Goal: Task Accomplishment & Management: Manage account settings

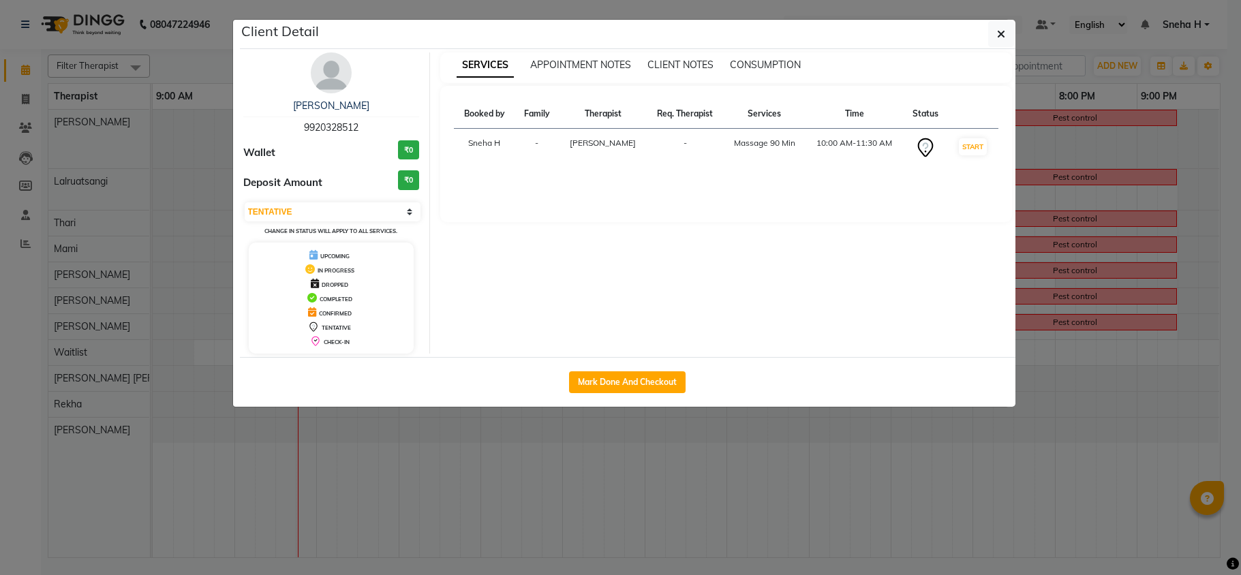
select select "7"
click at [994, 27] on button "button" at bounding box center [1001, 34] width 26 height 26
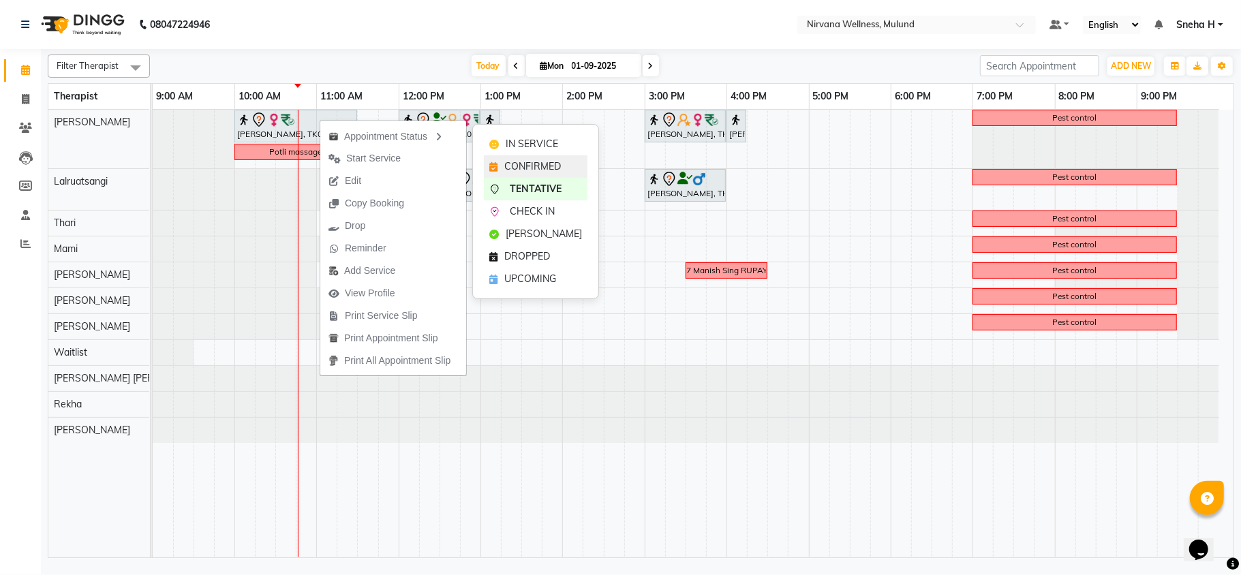
click at [541, 166] on span "CONFIRMED" at bounding box center [532, 167] width 57 height 14
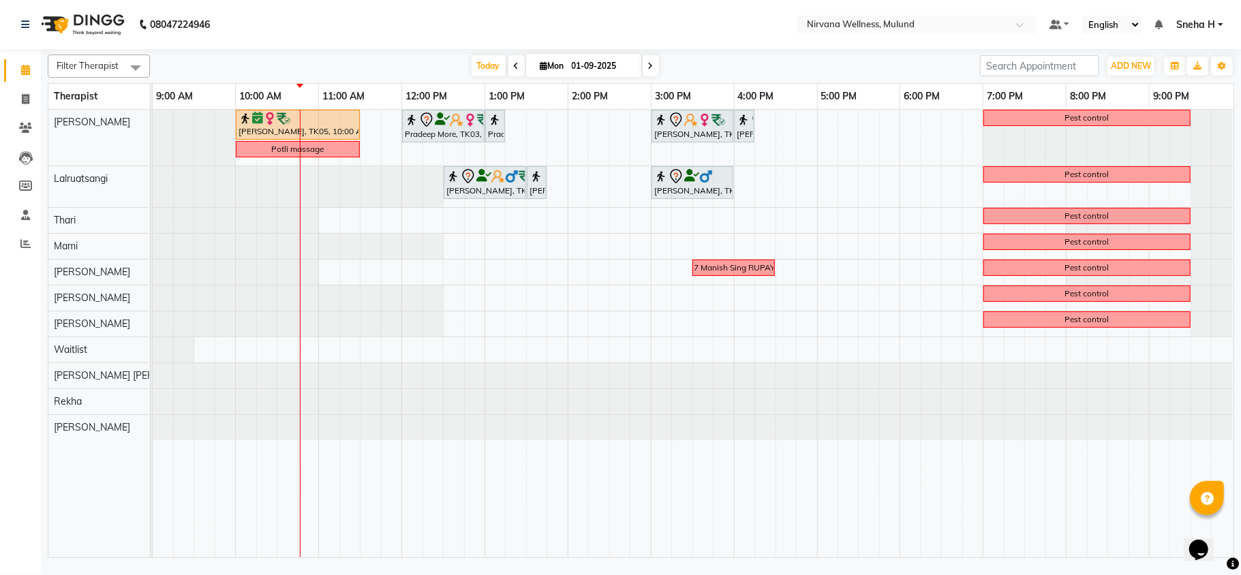
click at [388, 39] on nav "08047224946 Select Location × Nirvana Wellness, Mulund Default Panel My Panel E…" at bounding box center [620, 24] width 1241 height 49
drag, startPoint x: 911, startPoint y: 222, endPoint x: 964, endPoint y: 226, distance: 53.4
click at [967, 227] on div "Geeta Naidu, TK05, 10:00 AM-11:30 AM, Massage 90 Min Pradeep More, TK03, 12:00 …" at bounding box center [693, 334] width 1081 height 448
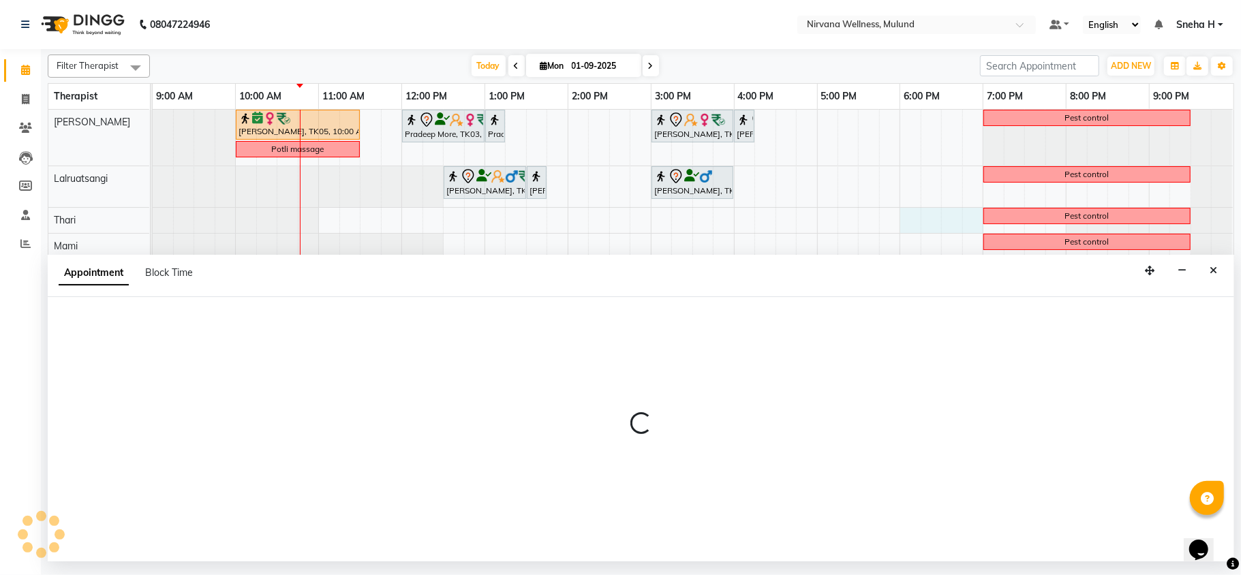
select select "69864"
select select "tentative"
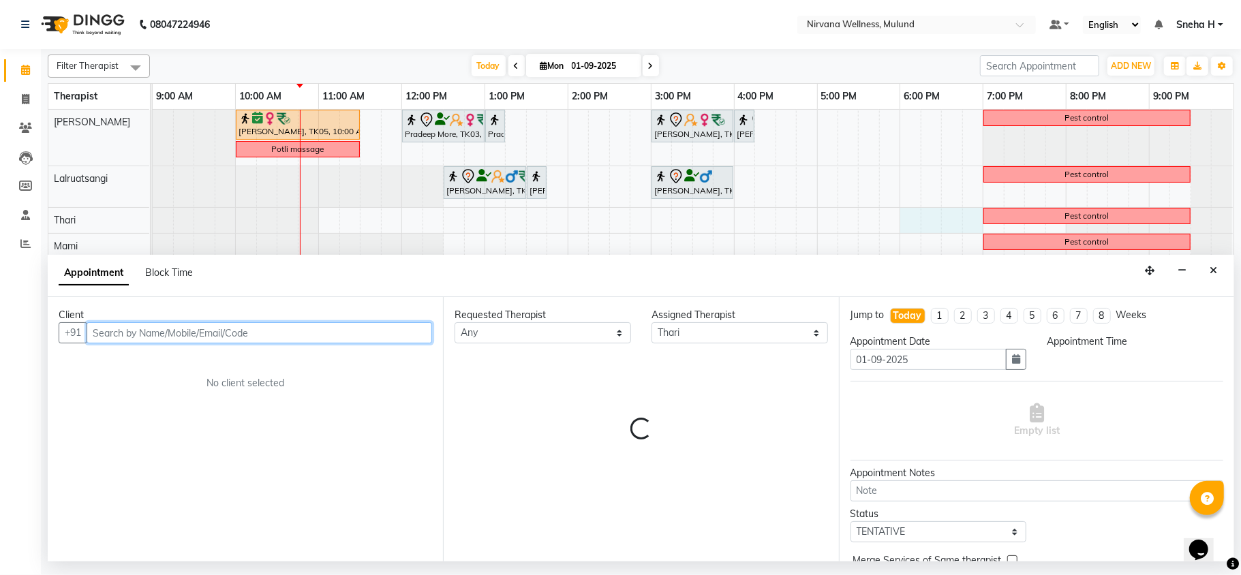
select select "1080"
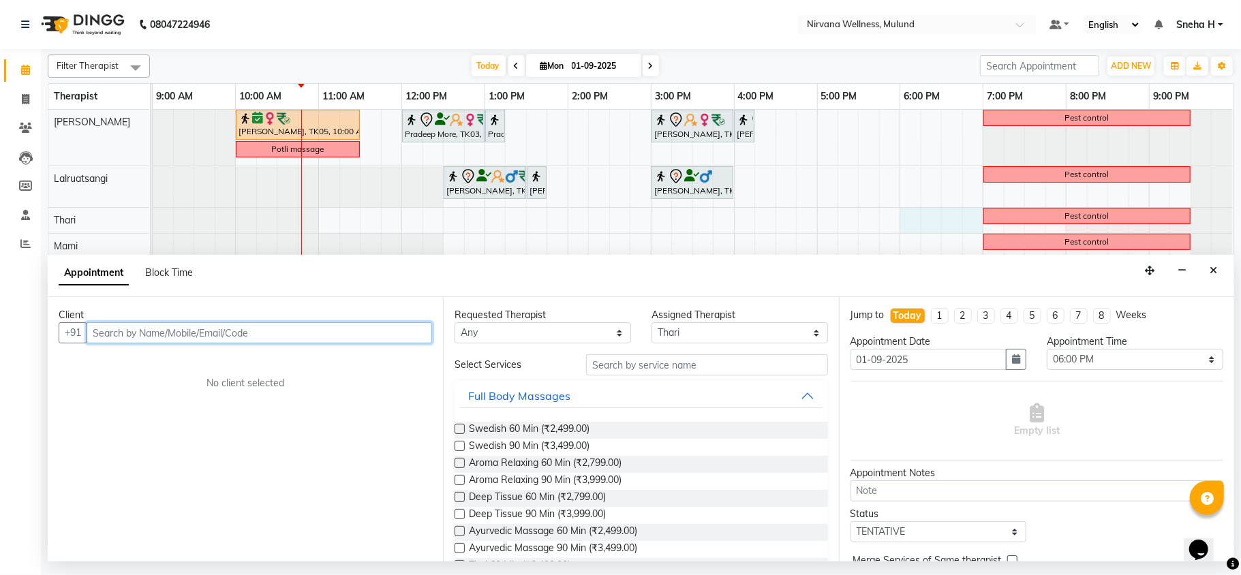
click at [151, 339] on input "text" at bounding box center [260, 332] width 346 height 21
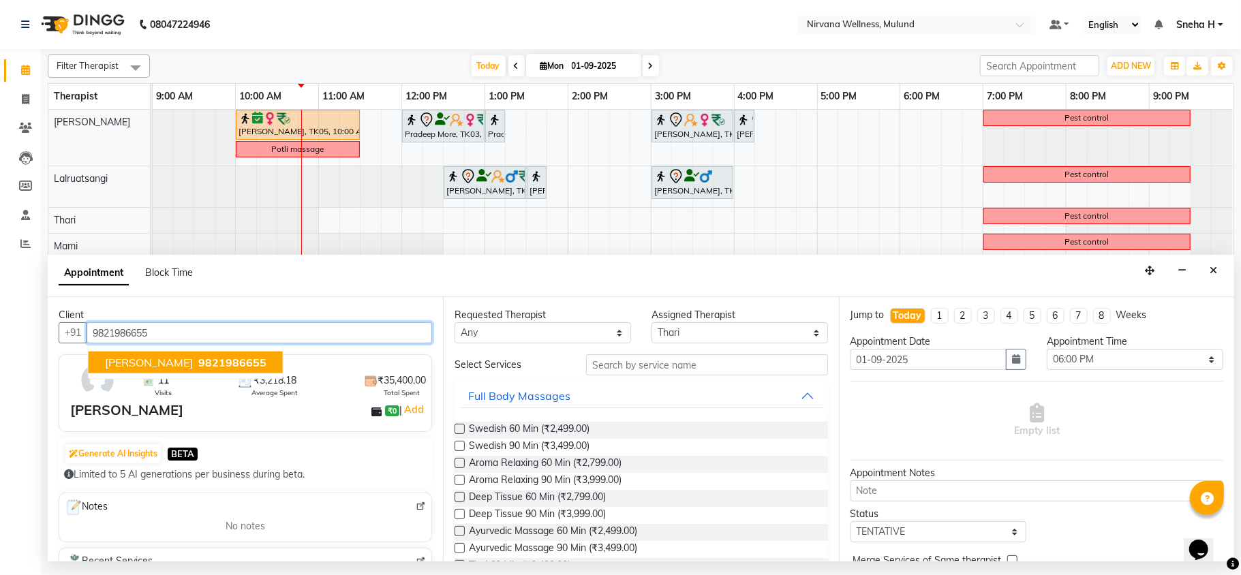
click at [168, 365] on span "Akshada Gatne" at bounding box center [149, 363] width 88 height 14
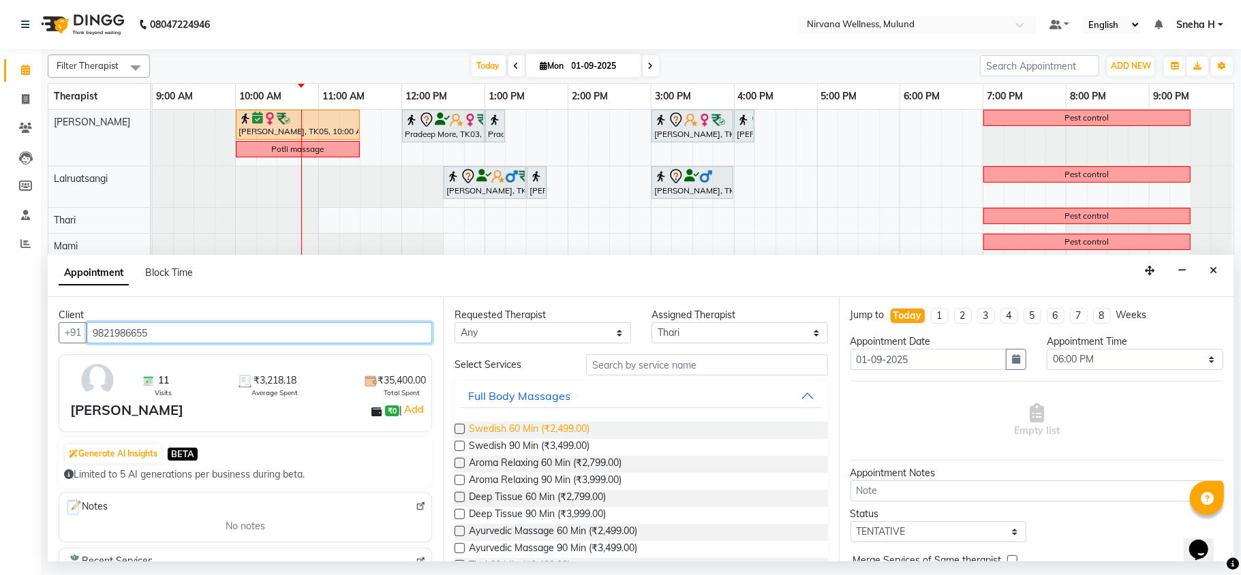
type input "9821986655"
click at [519, 431] on span "Swedish 60 Min (₹2,499.00)" at bounding box center [529, 430] width 121 height 17
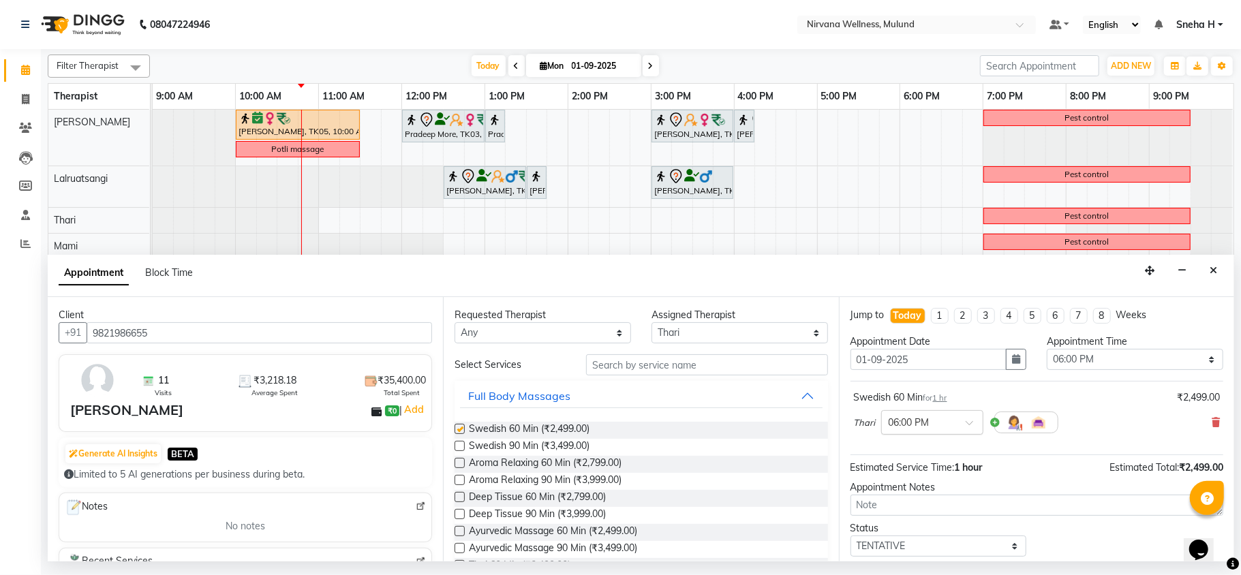
checkbox input "false"
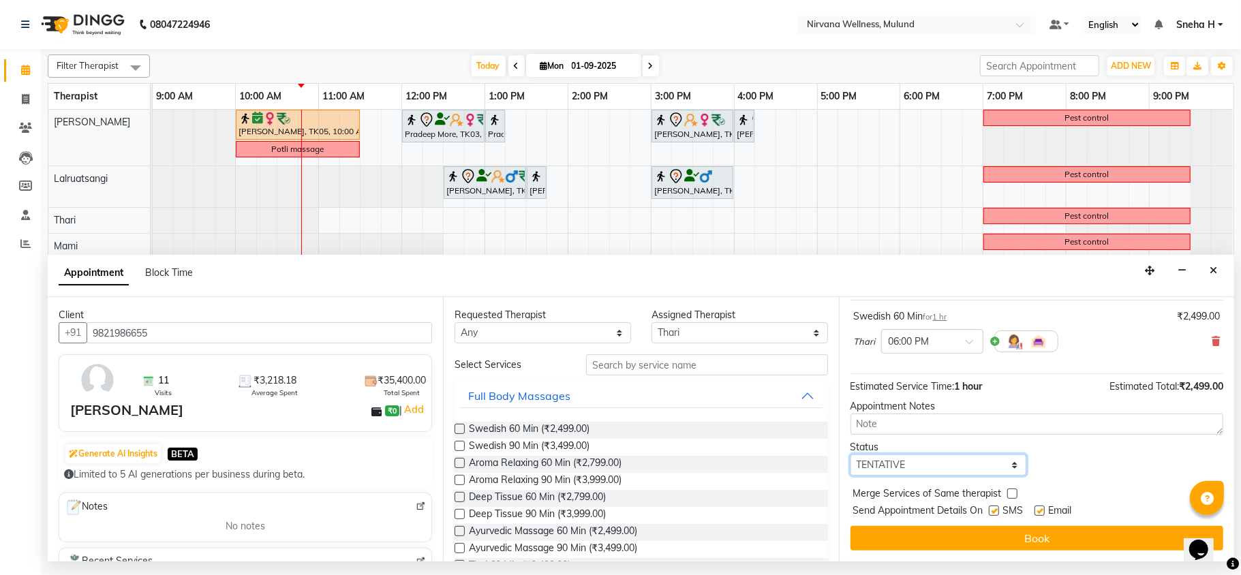
click at [974, 470] on select "Select TENTATIVE CONFIRM CHECK-IN UPCOMING" at bounding box center [939, 465] width 177 height 21
select select "confirm booking"
click at [851, 455] on select "Select TENTATIVE CONFIRM CHECK-IN UPCOMING" at bounding box center [939, 465] width 177 height 21
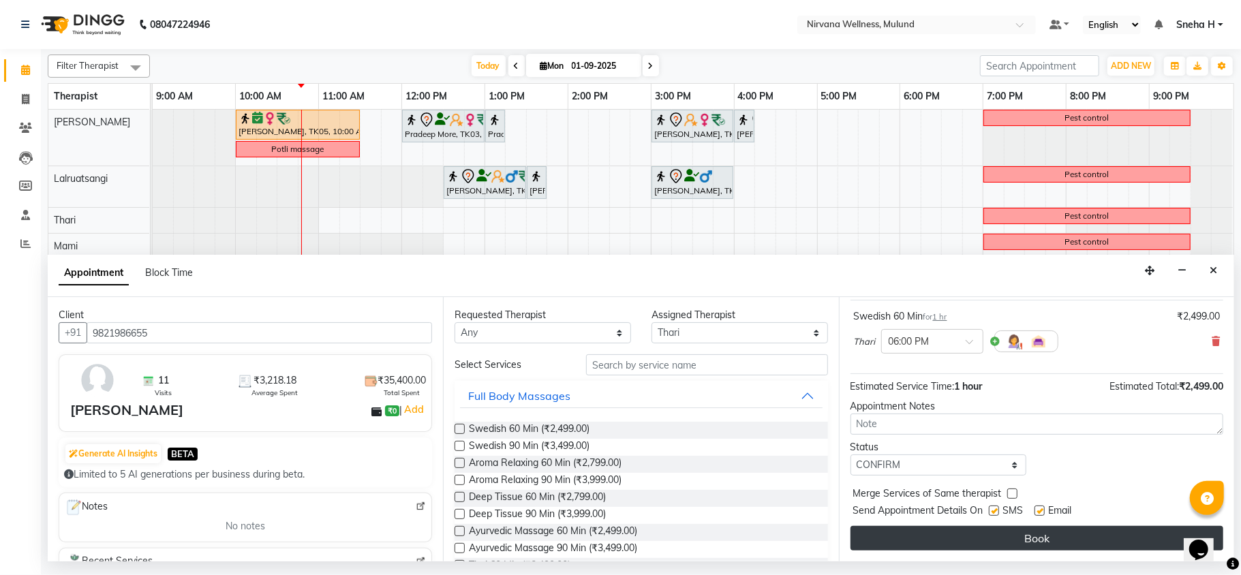
click at [888, 539] on button "Book" at bounding box center [1037, 538] width 373 height 25
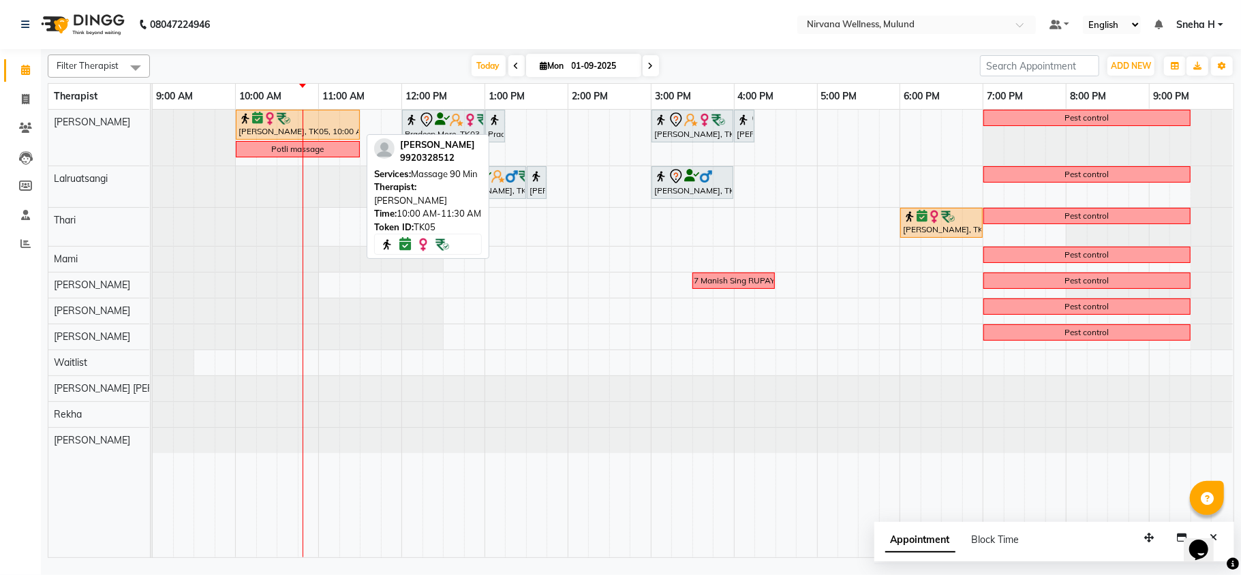
click at [270, 131] on div "[PERSON_NAME], TK05, 10:00 AM-11:30 AM, Massage 90 Min" at bounding box center [297, 125] width 121 height 26
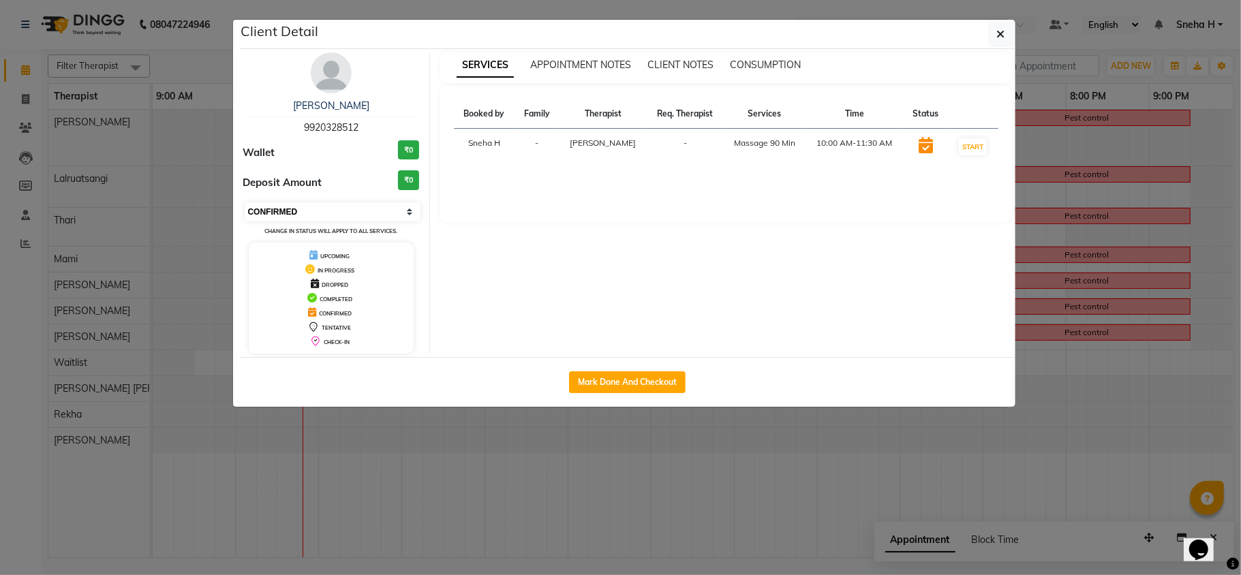
click at [292, 214] on select "Select IN SERVICE CONFIRMED TENTATIVE CHECK IN MARK DONE DROPPED UPCOMING" at bounding box center [333, 211] width 177 height 19
select select "8"
click at [245, 203] on select "Select IN SERVICE CONFIRMED TENTATIVE CHECK IN MARK DONE DROPPED UPCOMING" at bounding box center [333, 211] width 177 height 19
click at [202, 60] on ngb-modal-window "Client Detail Geeta Naidu 9920328512 Wallet ₹0 Deposit Amount ₹0 Select IN SERV…" at bounding box center [620, 287] width 1241 height 575
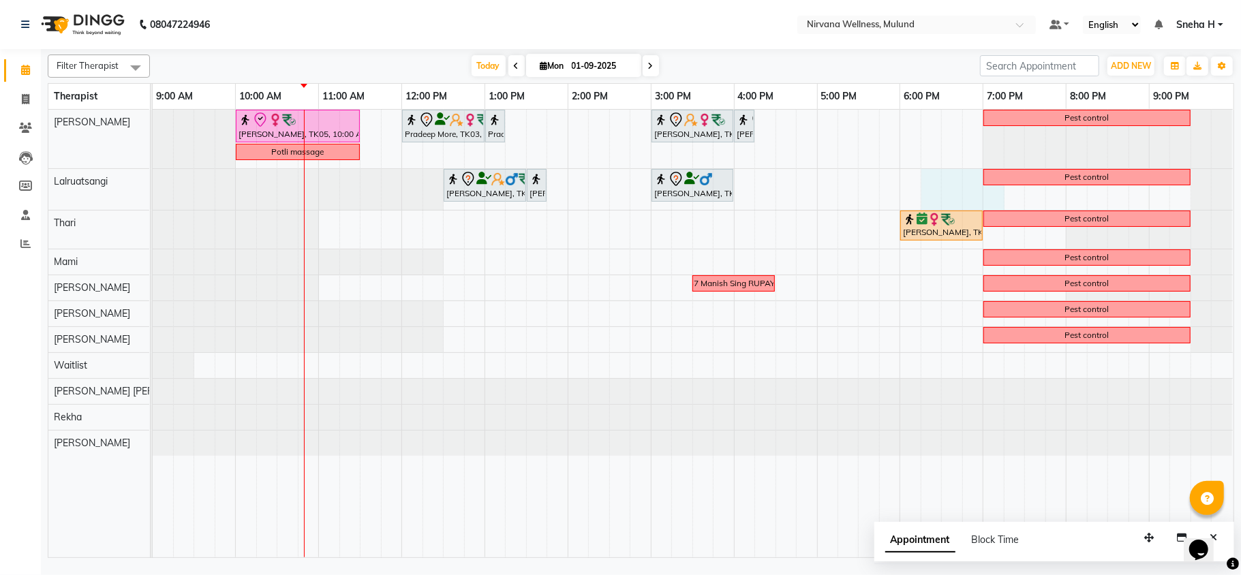
drag, startPoint x: 931, startPoint y: 192, endPoint x: 1004, endPoint y: 202, distance: 73.7
click at [1004, 202] on div "Geeta Naidu, TK05, 10:00 AM-11:30 AM, Massage 90 Min Pradeep More, TK03, 12:00 …" at bounding box center [693, 334] width 1081 height 448
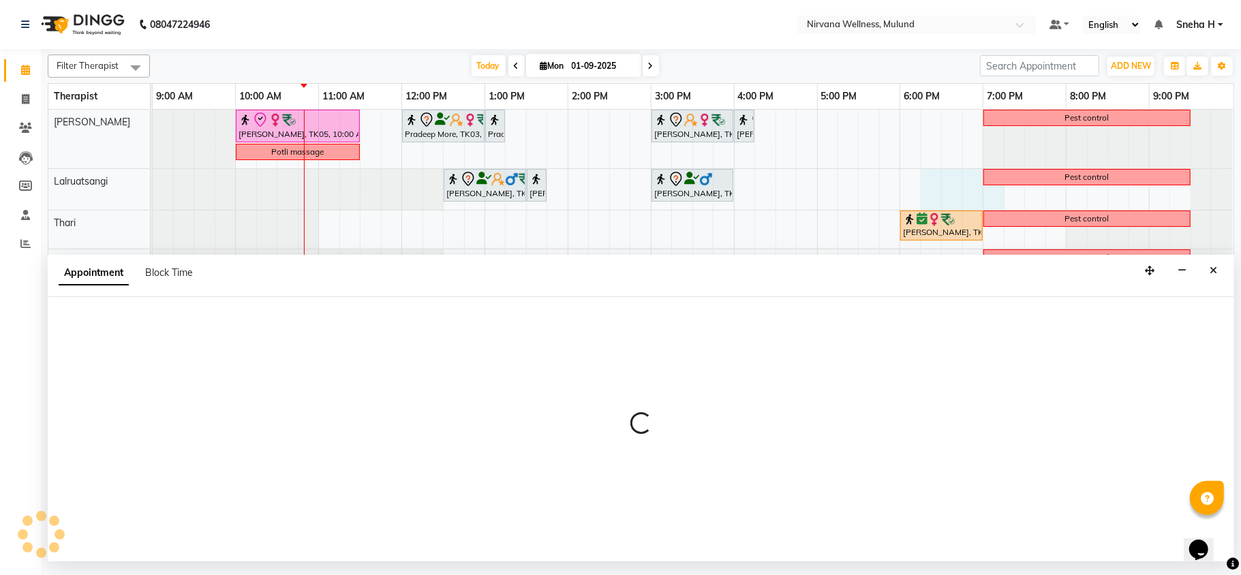
select select "48510"
select select "1095"
select select "tentative"
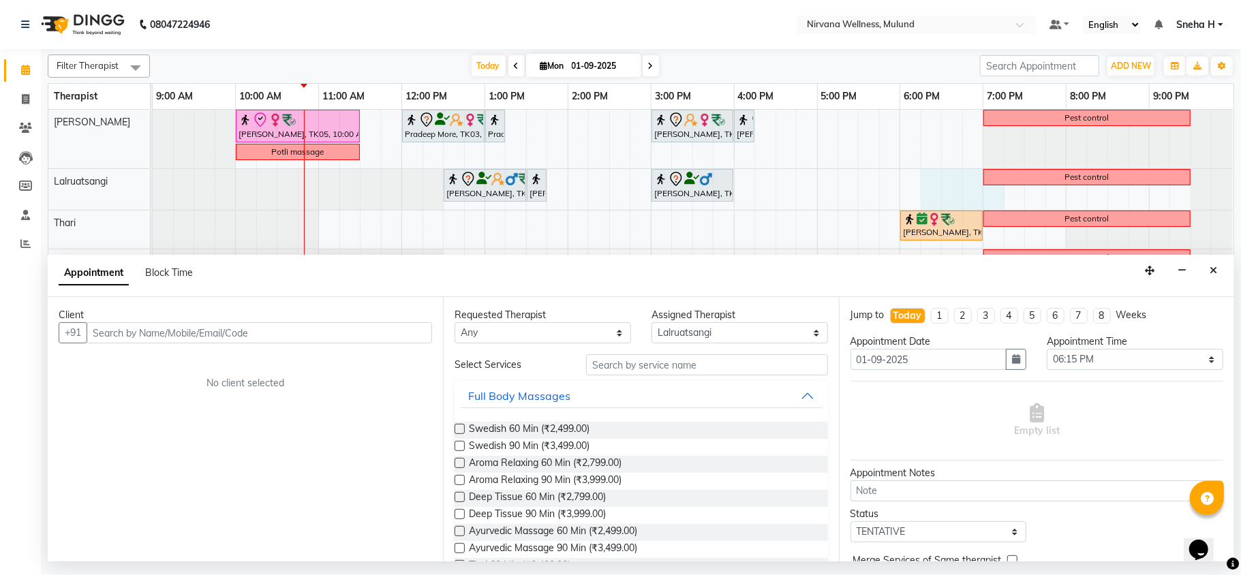
click at [267, 334] on input "text" at bounding box center [260, 332] width 346 height 21
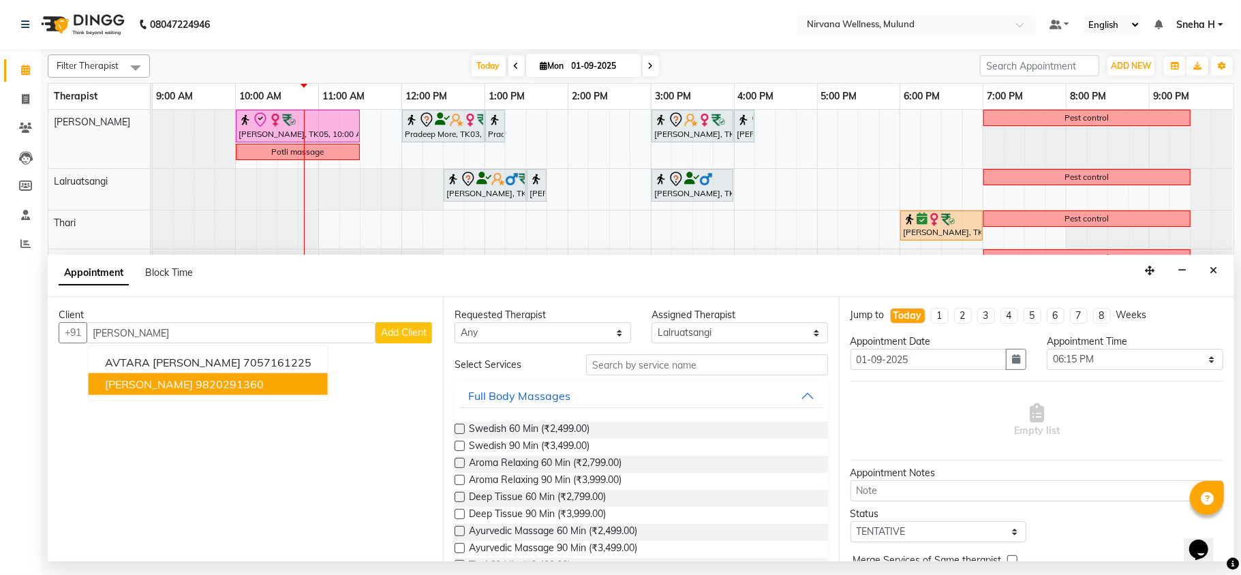
click at [214, 382] on ngb-highlight "9820291360" at bounding box center [230, 385] width 68 height 14
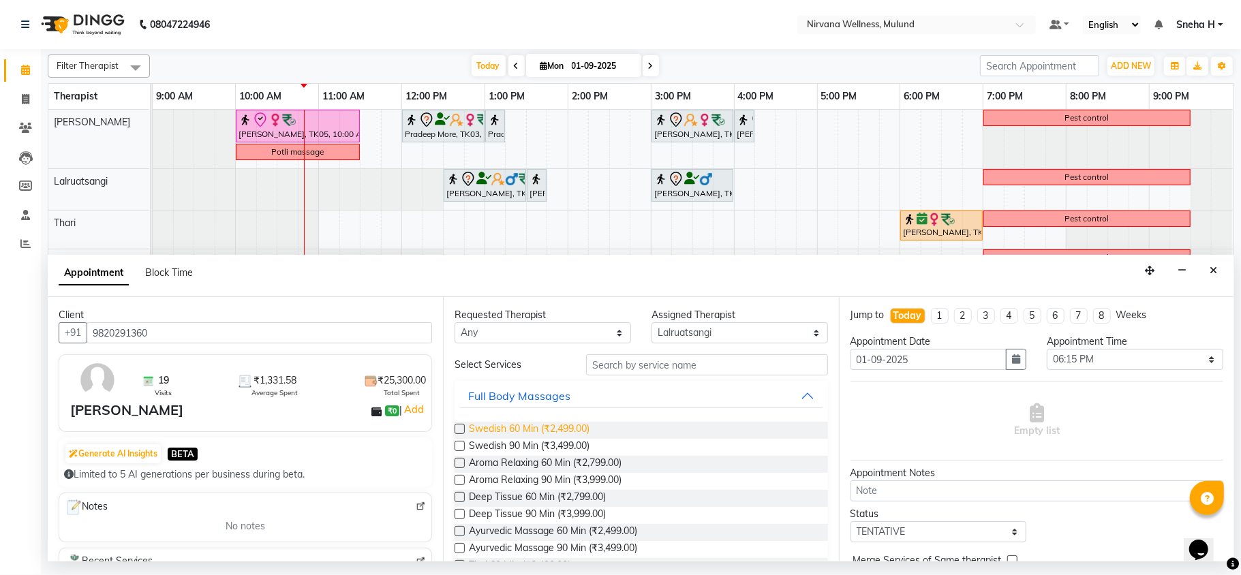
type input "9820291360"
click at [559, 434] on span "Swedish 60 Min (₹2,499.00)" at bounding box center [529, 430] width 121 height 17
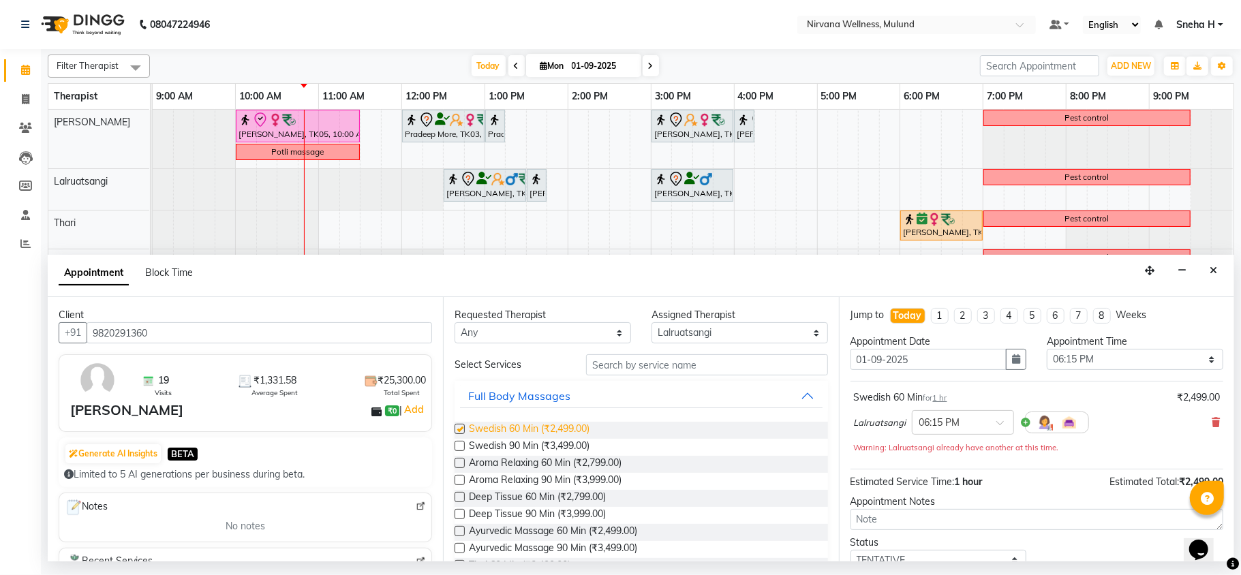
checkbox input "false"
click at [747, 336] on select "Select Hemant Misale Kim Lalruatsangi Mami Miranda LT Tlau Rekha Rohan Kumar Na…" at bounding box center [740, 332] width 177 height 21
select select "35614"
click at [652, 323] on select "Select Hemant Misale Kim Lalruatsangi Mami Miranda LT Tlau Rekha Rohan Kumar Na…" at bounding box center [740, 332] width 177 height 21
click at [535, 428] on span "Swedish 60 Min (₹2,499.00)" at bounding box center [529, 430] width 121 height 17
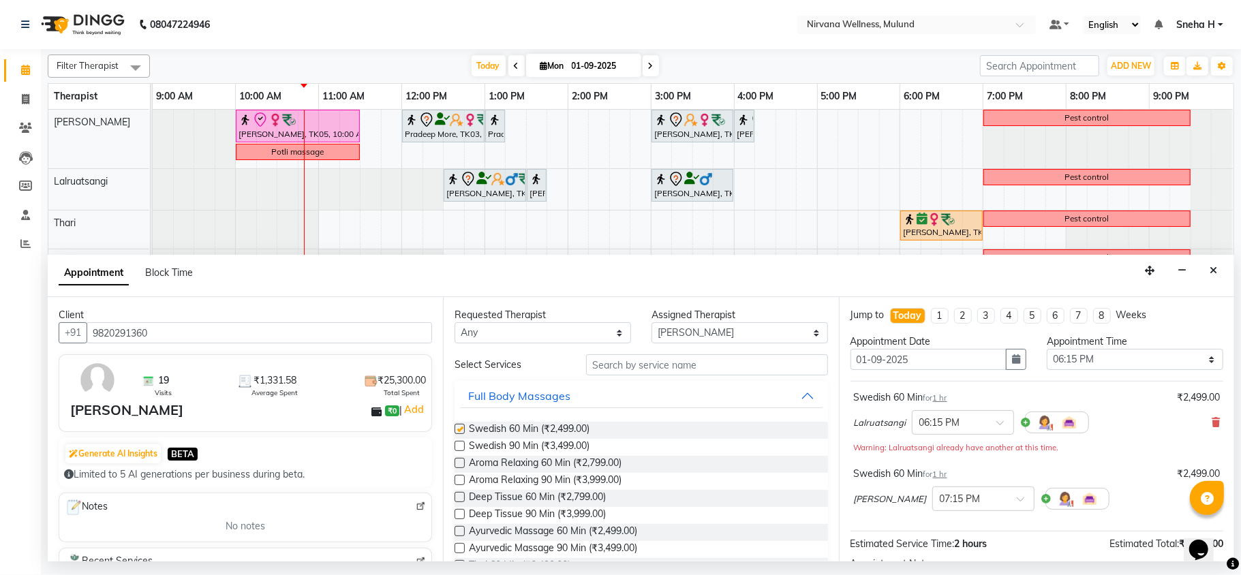
checkbox input "false"
click at [1017, 502] on span at bounding box center [1025, 503] width 17 height 14
click at [933, 532] on div "06:15 PM" at bounding box center [983, 525] width 101 height 25
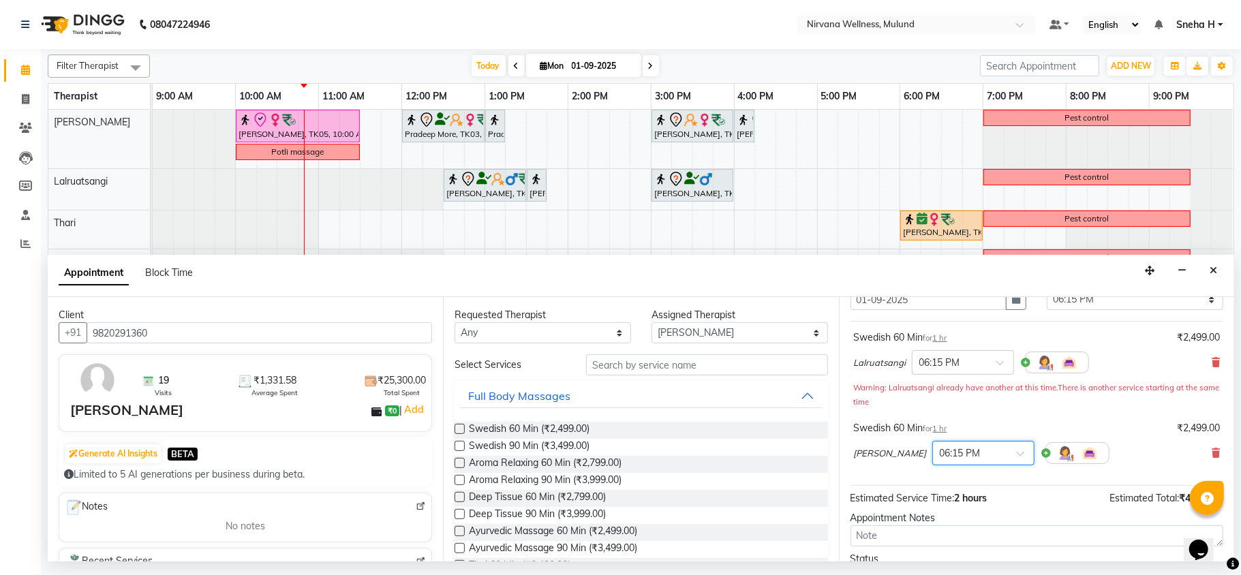
scroll to position [173, 0]
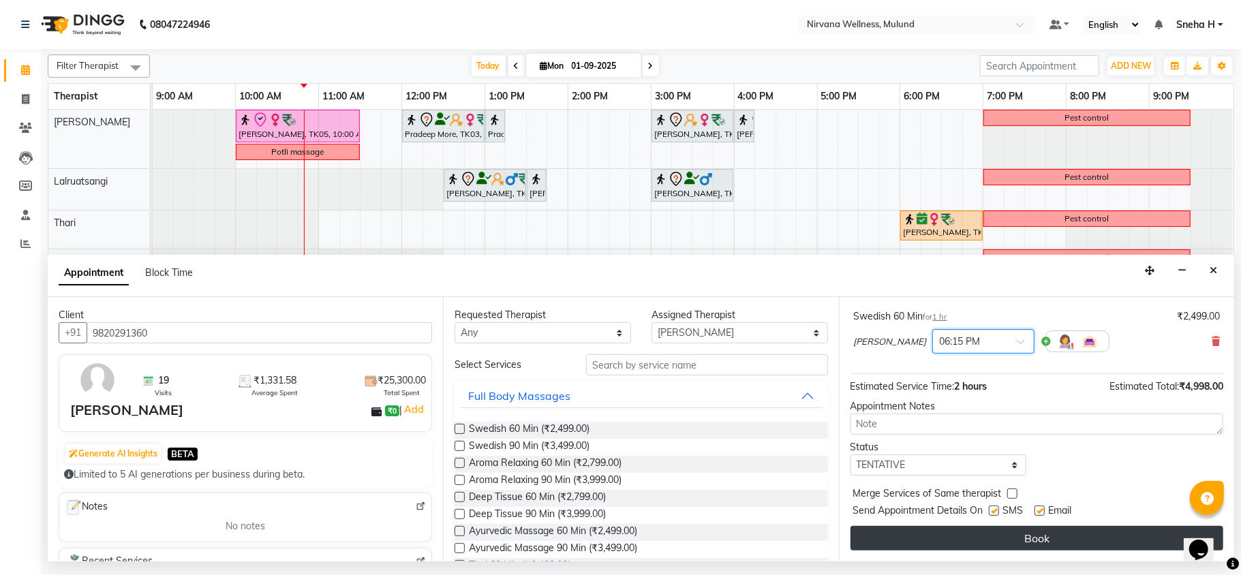
click at [912, 539] on button "Book" at bounding box center [1037, 538] width 373 height 25
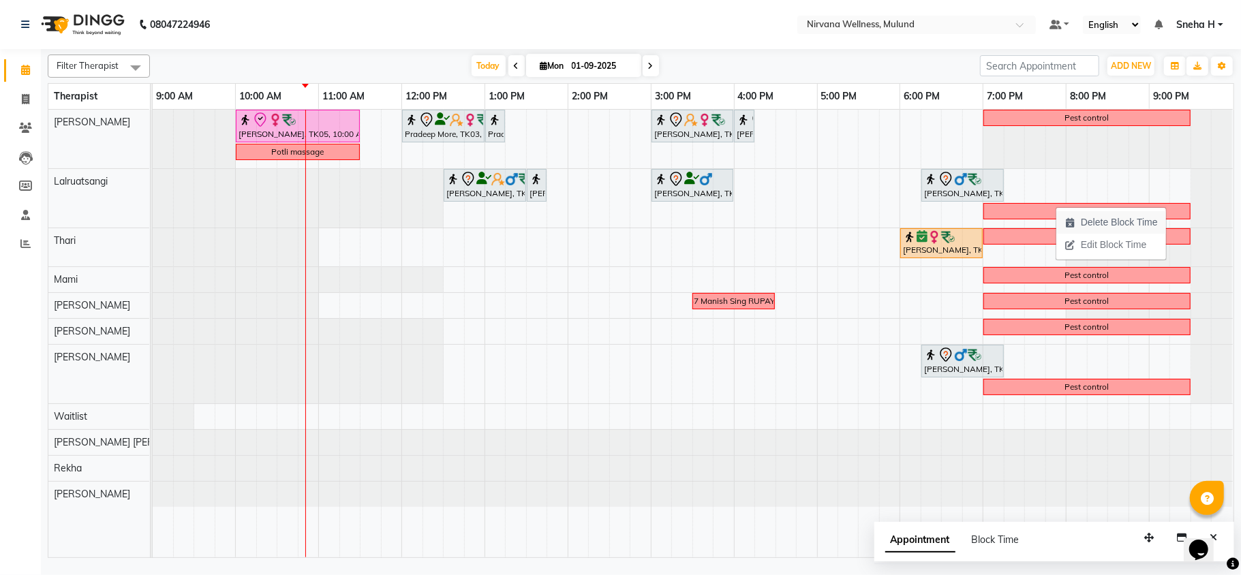
click at [1104, 228] on span "Delete Block Time" at bounding box center [1119, 222] width 77 height 14
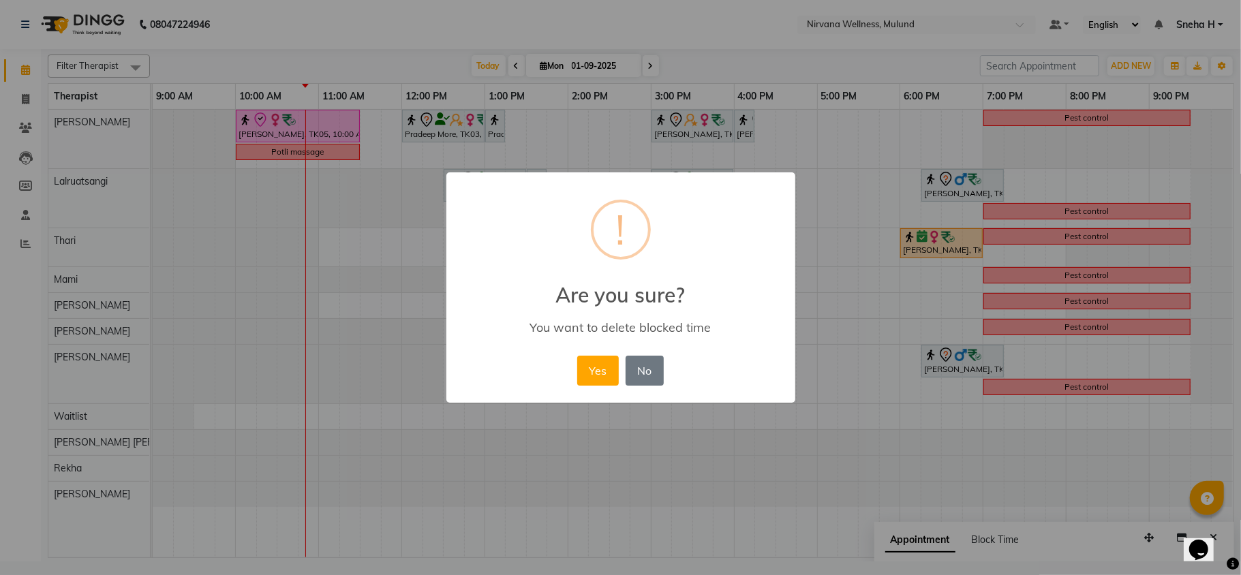
click at [592, 354] on div "Yes No No" at bounding box center [620, 370] width 93 height 37
click at [593, 374] on button "Yes" at bounding box center [598, 371] width 42 height 30
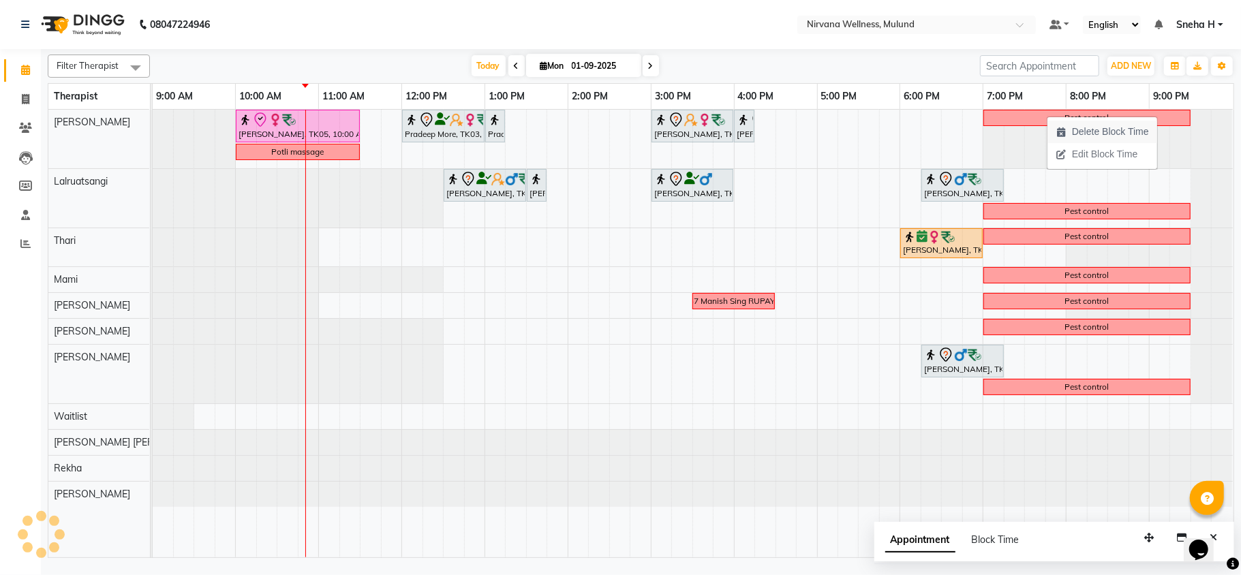
click at [1096, 136] on span "Delete Block Time" at bounding box center [1110, 132] width 77 height 14
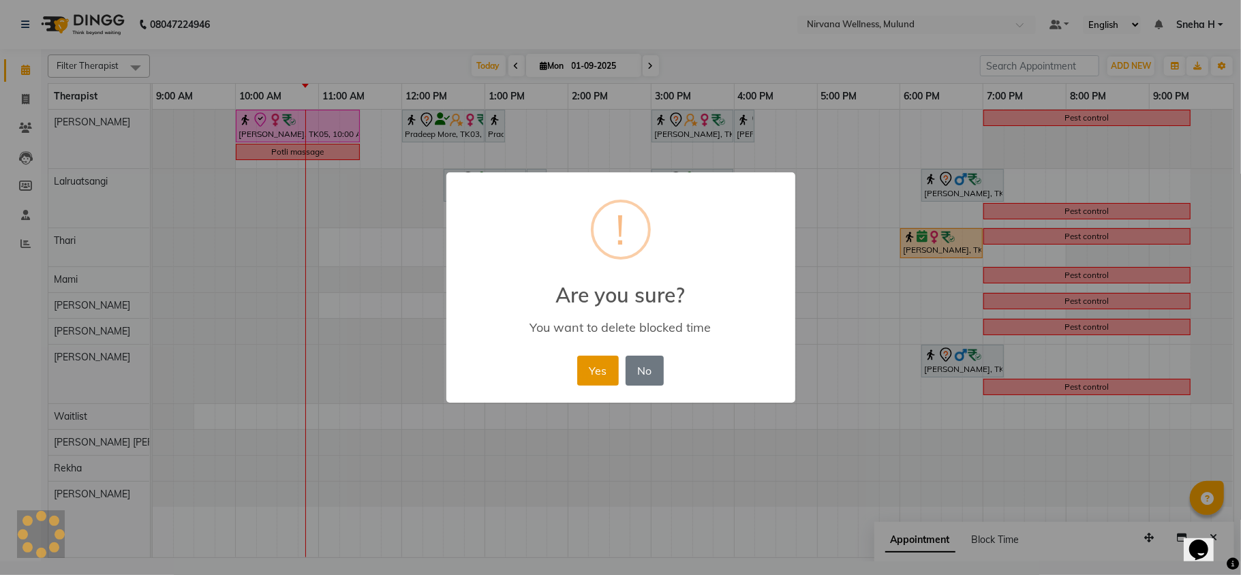
click at [590, 365] on button "Yes" at bounding box center [598, 371] width 42 height 30
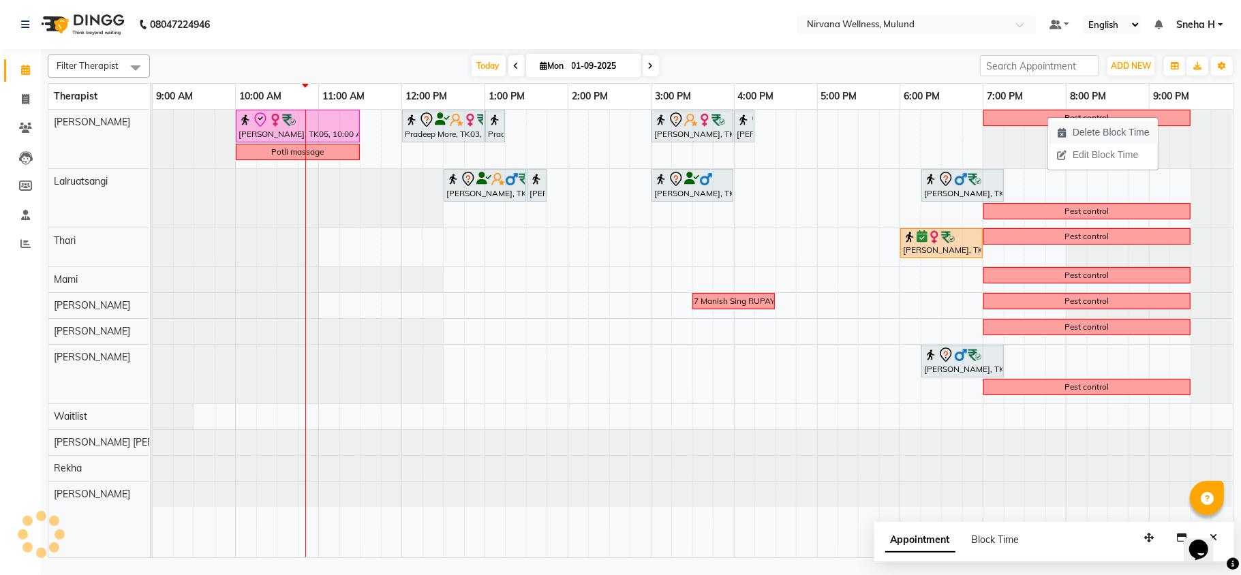
click at [1107, 125] on span "Delete Block Time" at bounding box center [1111, 132] width 77 height 14
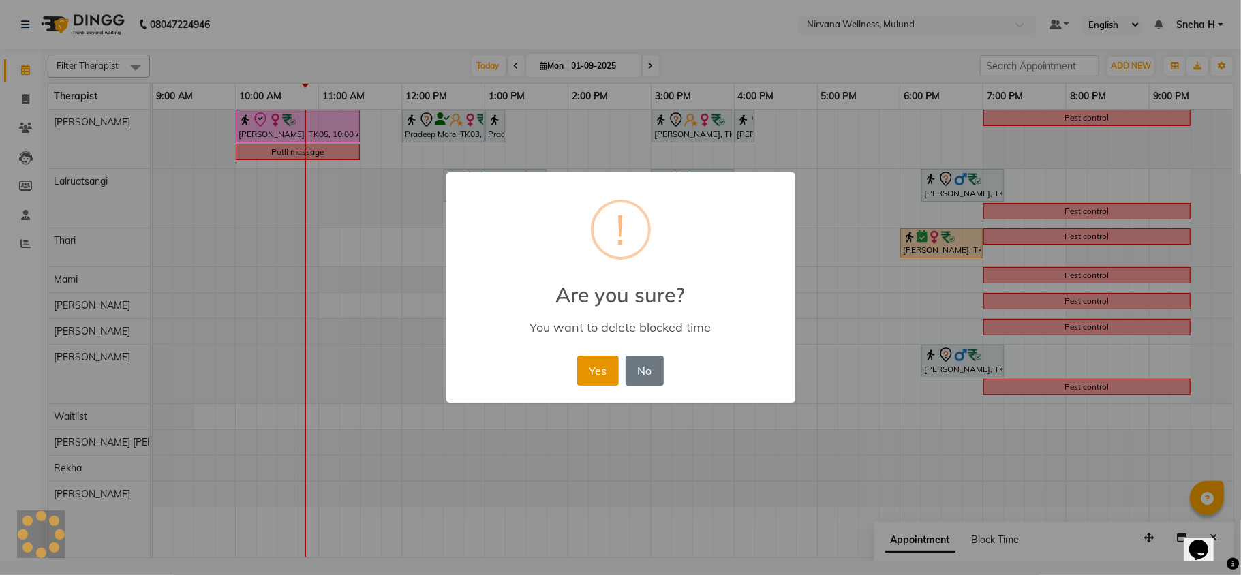
click at [592, 371] on button "Yes" at bounding box center [598, 371] width 42 height 30
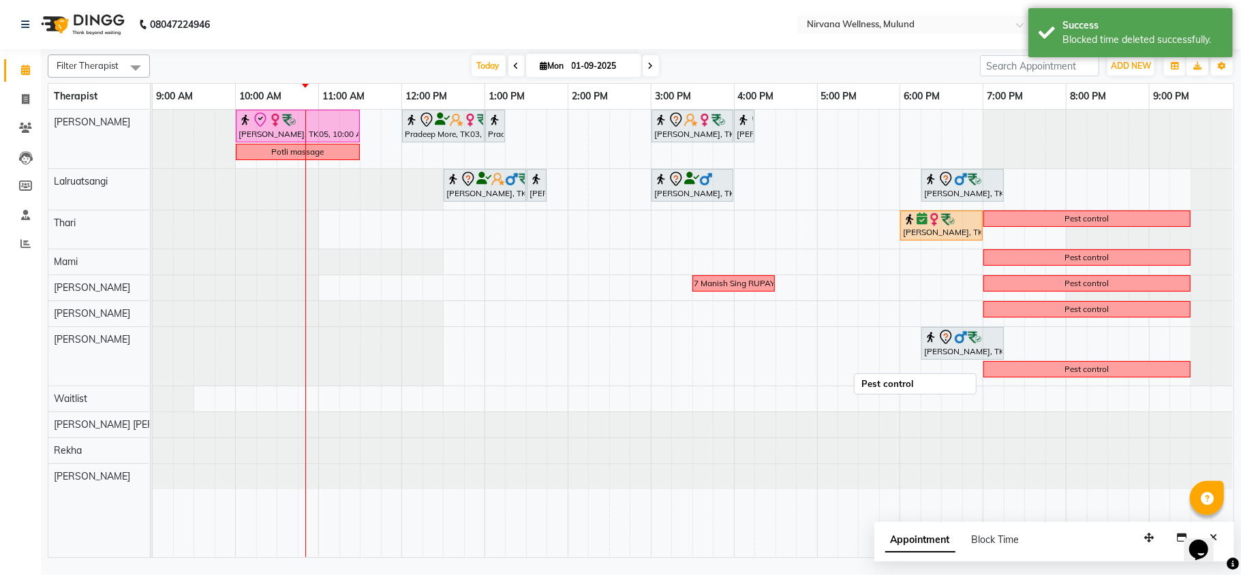
click at [1020, 368] on div "Pest control" at bounding box center [1087, 369] width 205 height 12
click at [1056, 389] on span "Delete Block Time" at bounding box center [1083, 385] width 77 height 14
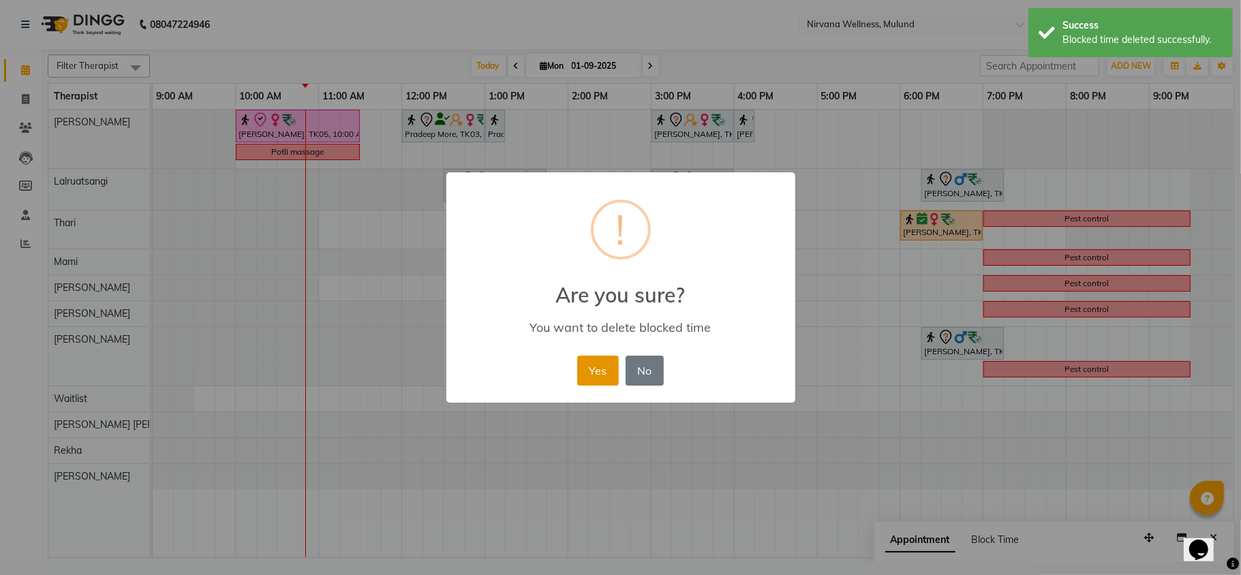
click at [608, 368] on button "Yes" at bounding box center [598, 371] width 42 height 30
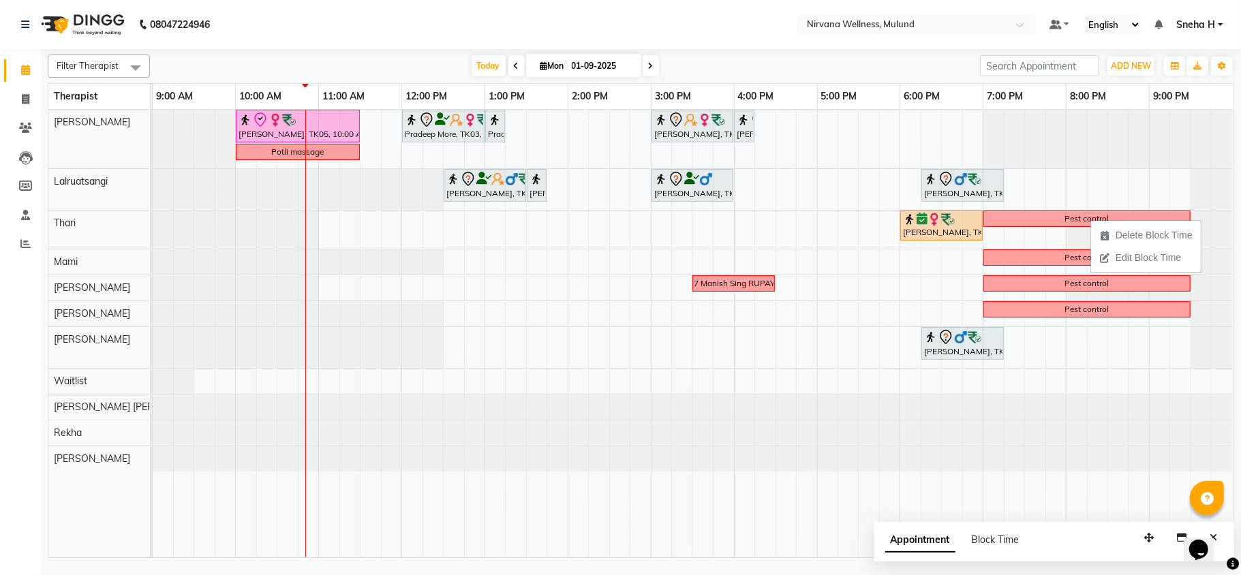
click at [652, 36] on nav "08047224946 Select Location × Nirvana Wellness, Mulund Default Panel My Panel E…" at bounding box center [620, 24] width 1241 height 49
drag, startPoint x: 905, startPoint y: 252, endPoint x: 975, endPoint y: 266, distance: 70.9
click at [975, 266] on div "Geeta Naidu, TK05, 10:00 AM-11:30 AM, Massage 90 Min Pradeep More, TK03, 12:00 …" at bounding box center [693, 334] width 1081 height 448
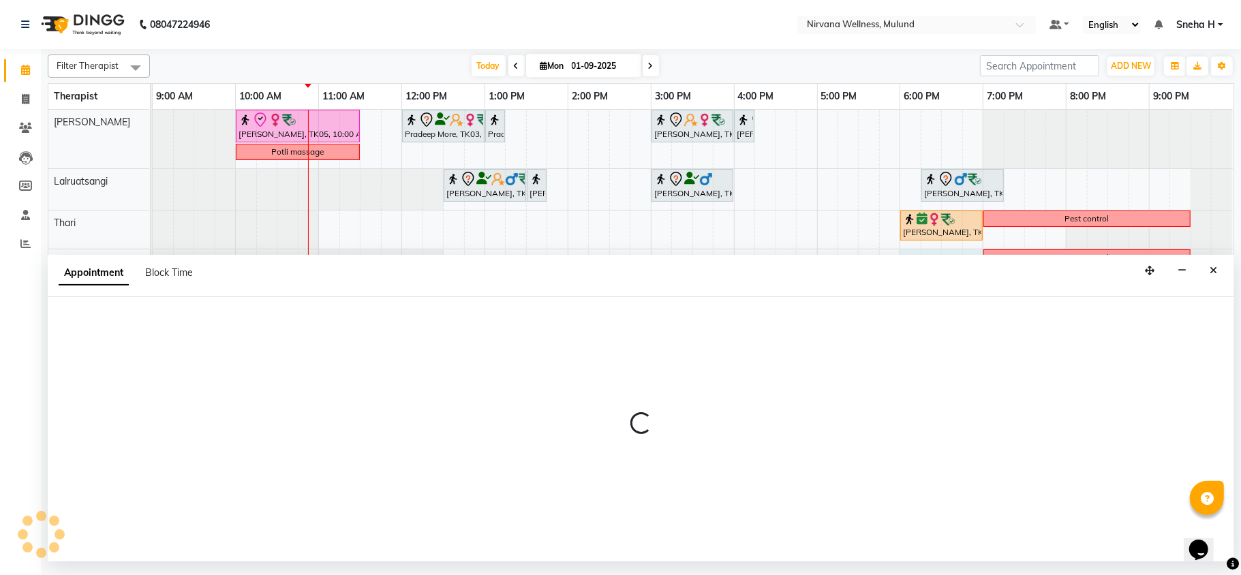
select select "69865"
select select "tentative"
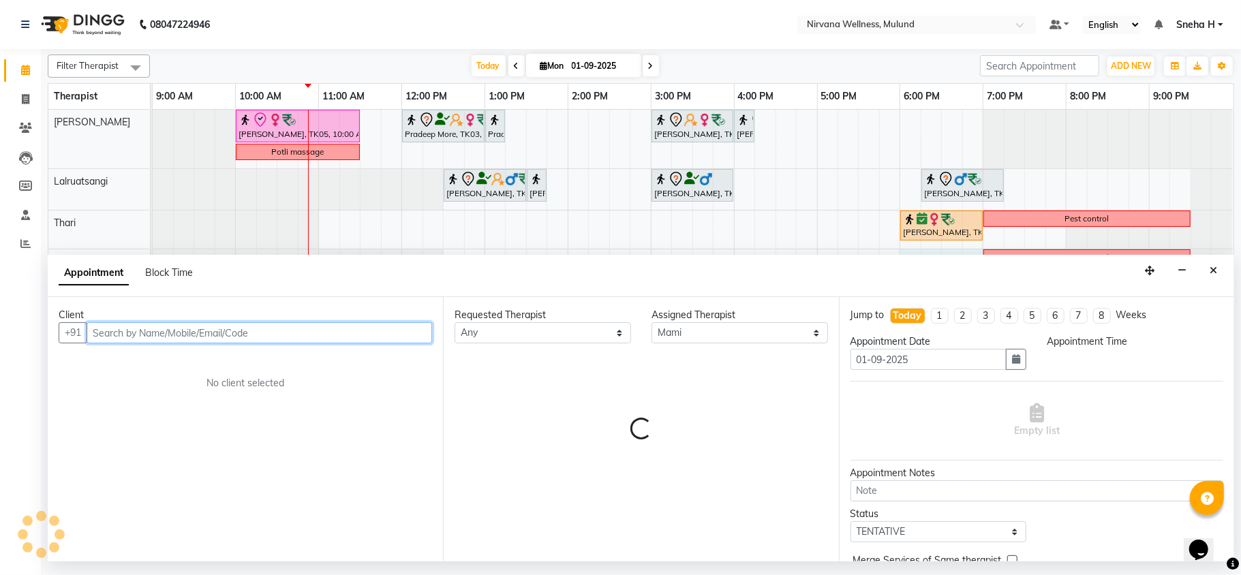
select select "1080"
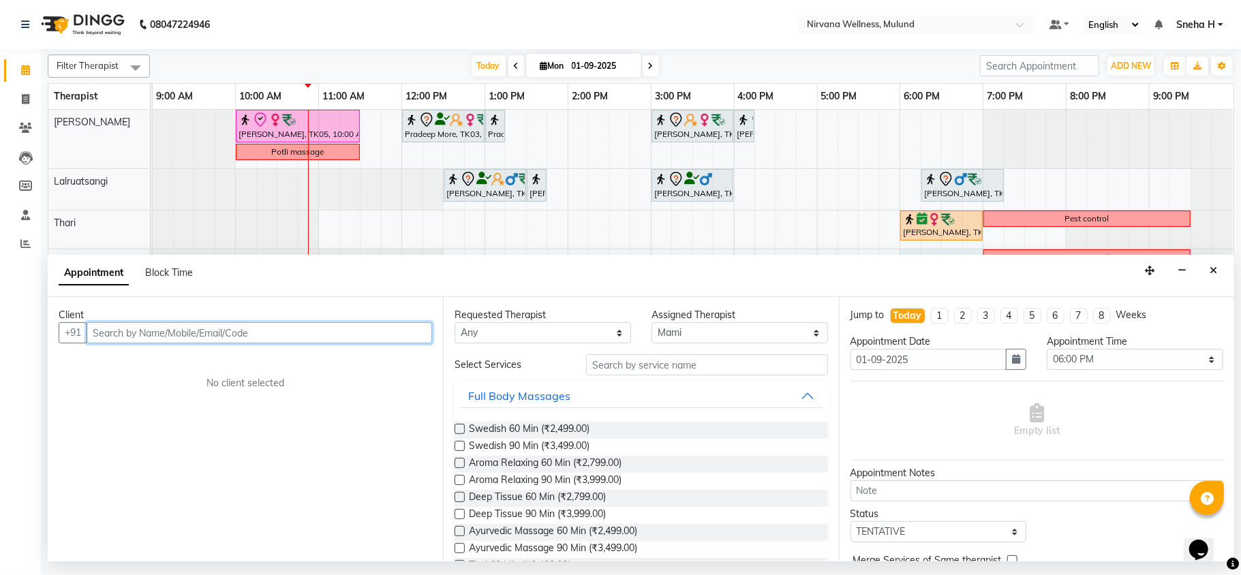
click at [191, 323] on input "text" at bounding box center [260, 332] width 346 height 21
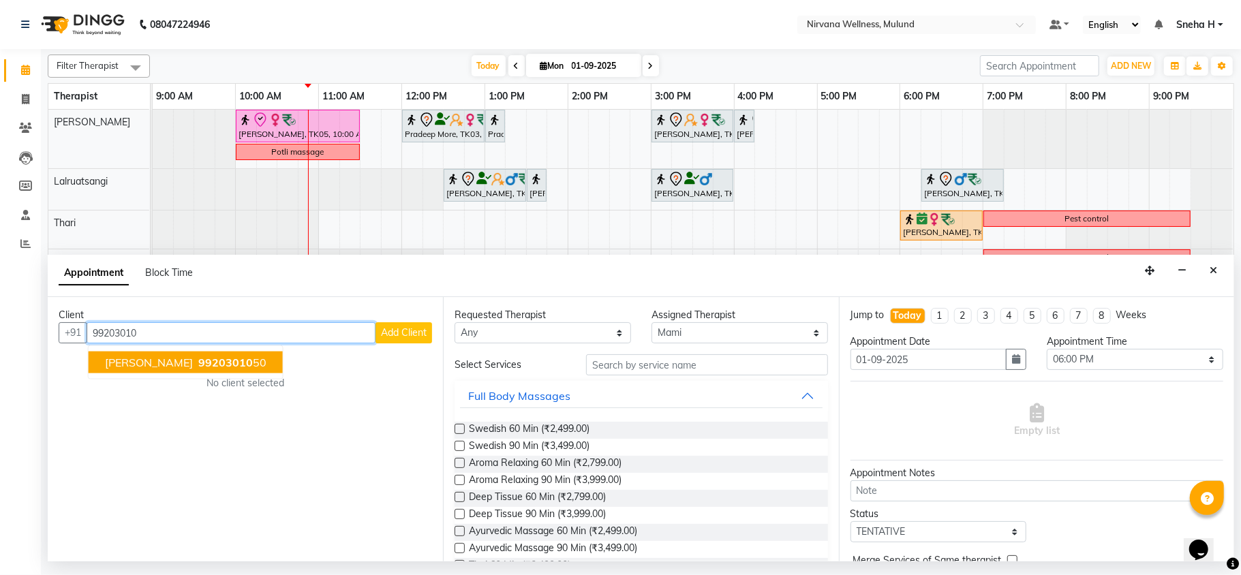
click at [239, 363] on span "99203010" at bounding box center [225, 363] width 55 height 14
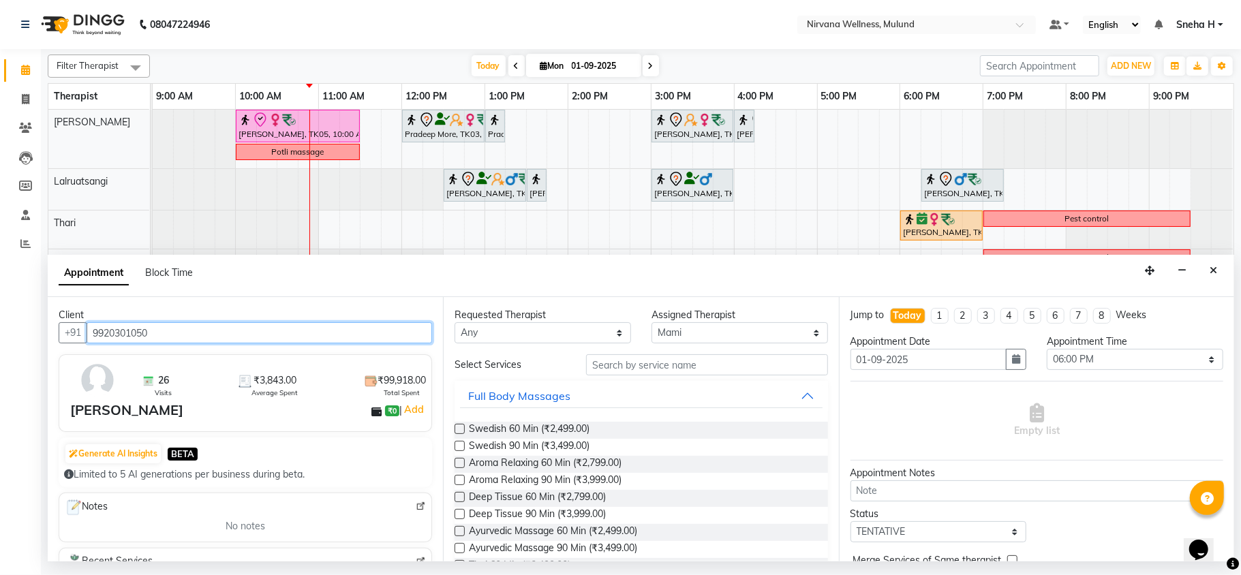
type input "9920301050"
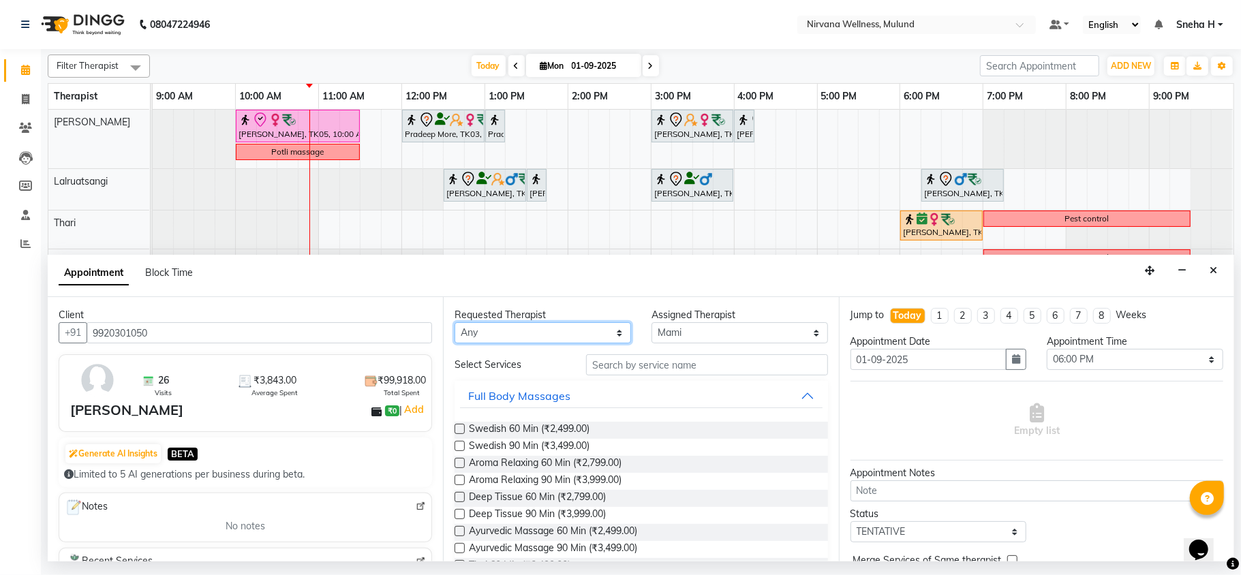
click at [606, 330] on select "Any Hemant Misale Kim Lalruatsangi Mami Miranda LT Tlau Rekha Rohan Kumar Nayak…" at bounding box center [543, 332] width 177 height 21
select select "29685"
click at [455, 323] on select "Any Hemant Misale Kim Lalruatsangi Mami Miranda LT Tlau Rekha Rohan Kumar Nayak…" at bounding box center [543, 332] width 177 height 21
select select "29685"
click at [631, 372] on input "text" at bounding box center [707, 364] width 242 height 21
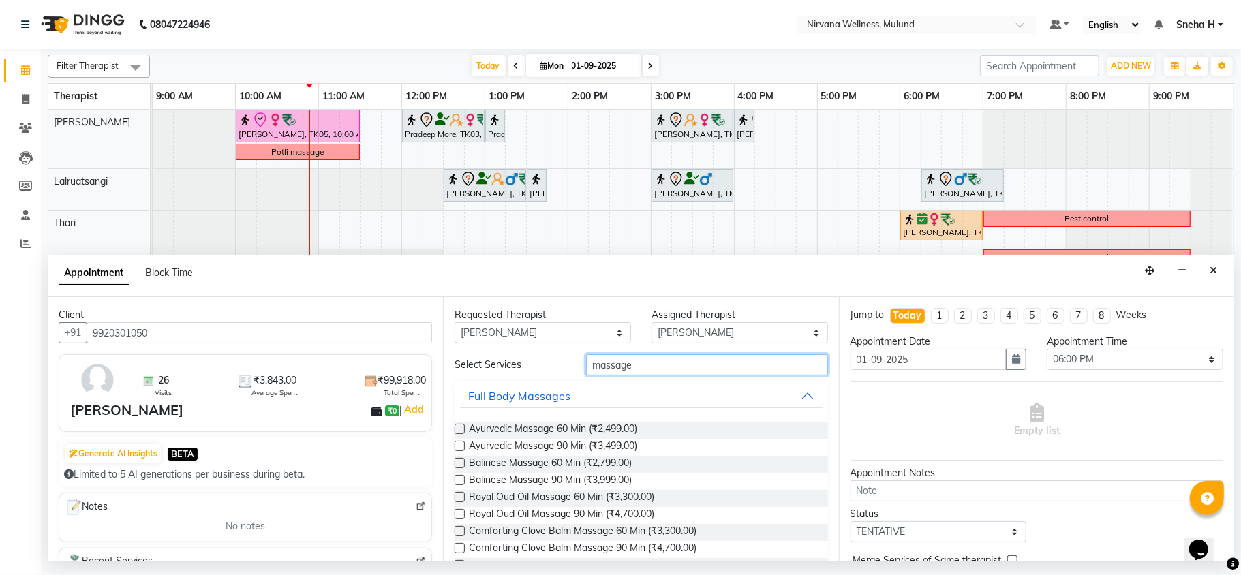
scroll to position [91, 0]
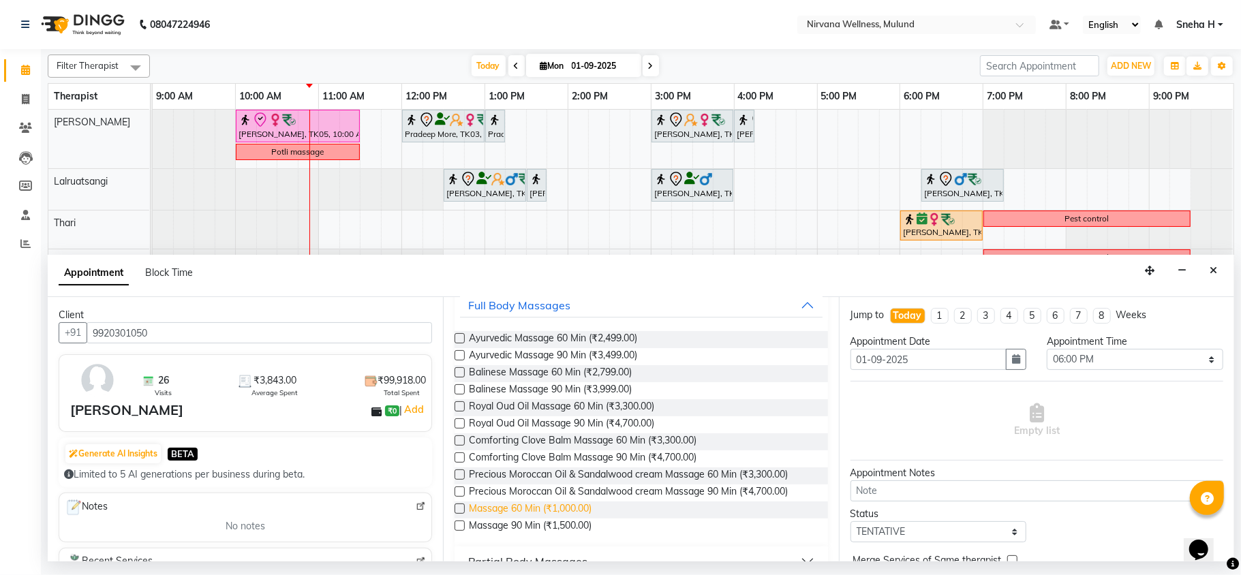
type input "massage"
click at [524, 511] on span "Massage 60 Min (₹1,000.00)" at bounding box center [530, 510] width 123 height 17
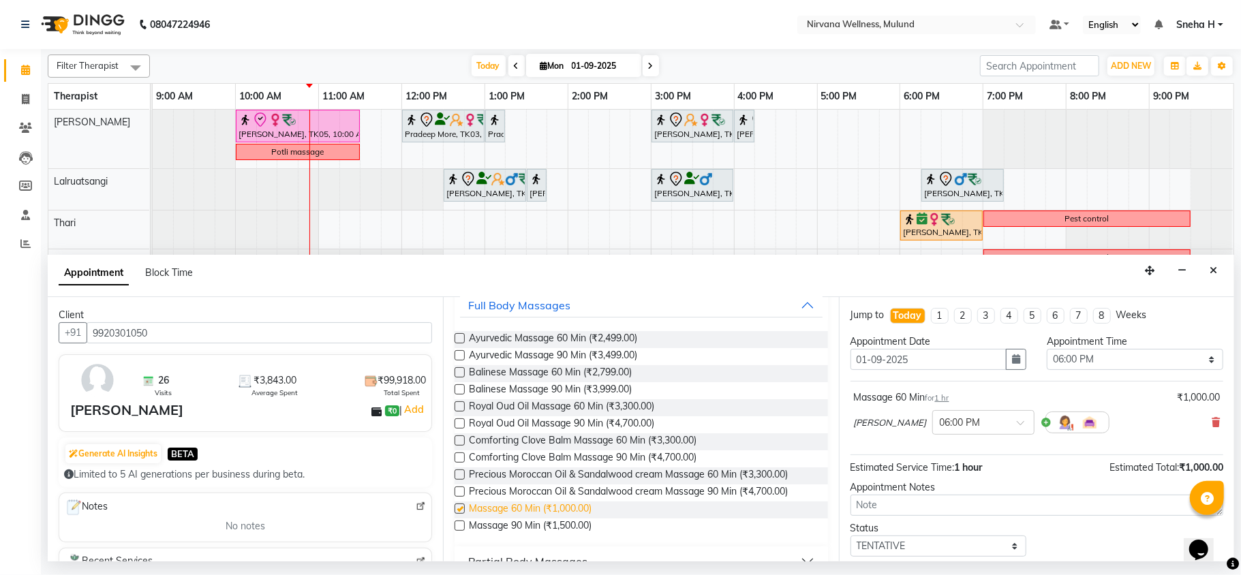
checkbox input "false"
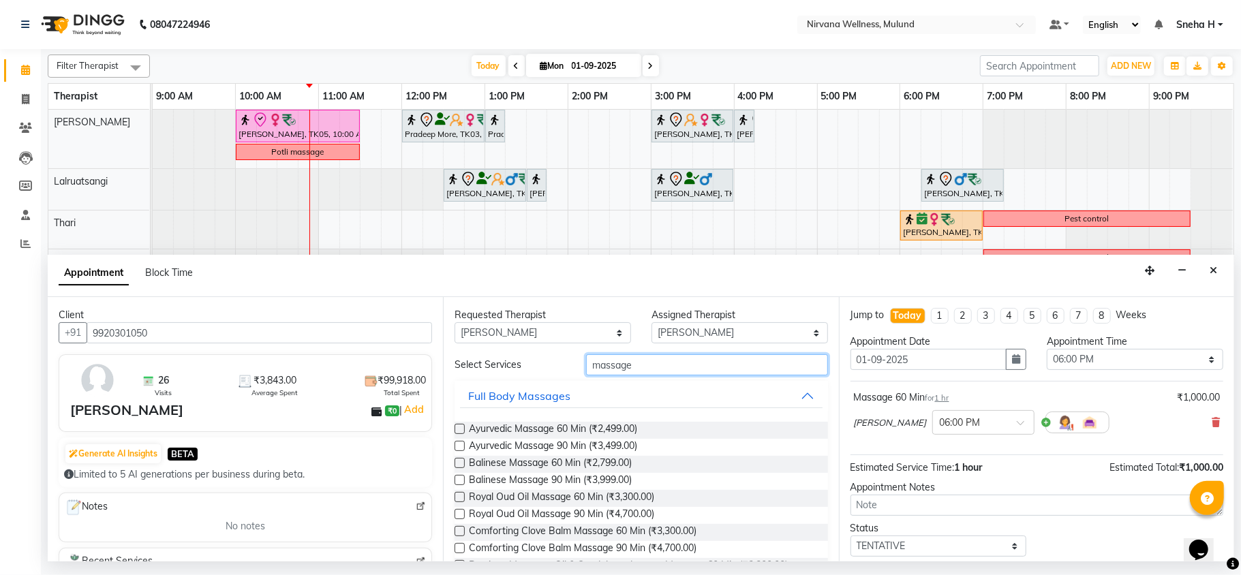
drag, startPoint x: 644, startPoint y: 364, endPoint x: 555, endPoint y: 363, distance: 88.6
click at [555, 363] on div "Select Services massage" at bounding box center [640, 364] width 393 height 21
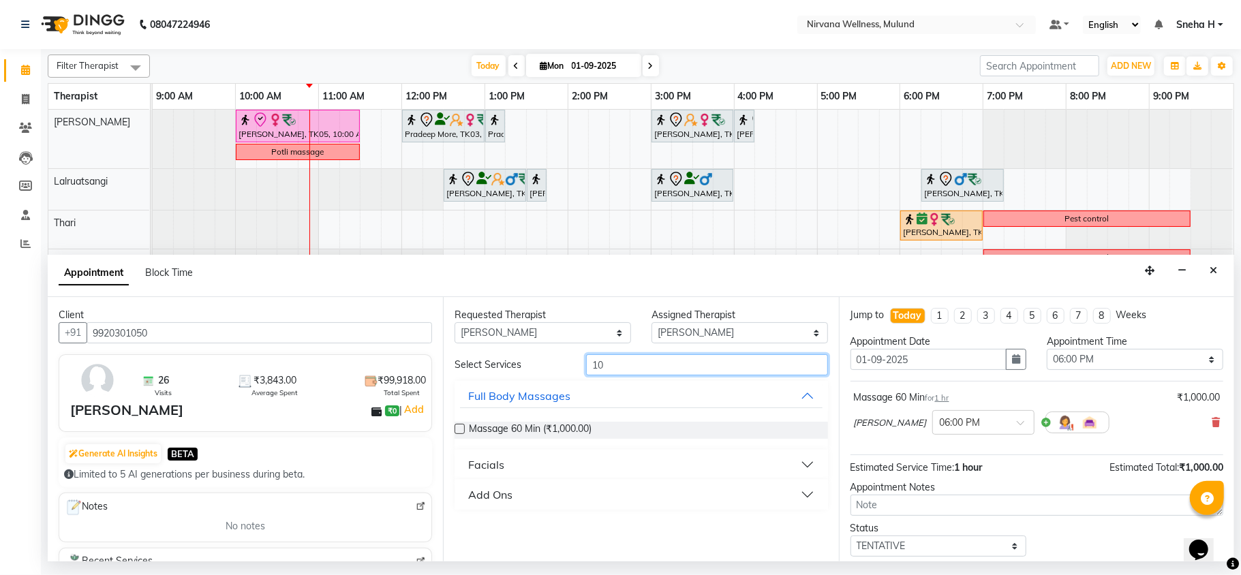
type input "10"
click at [499, 492] on div "Add Ons" at bounding box center [490, 495] width 44 height 16
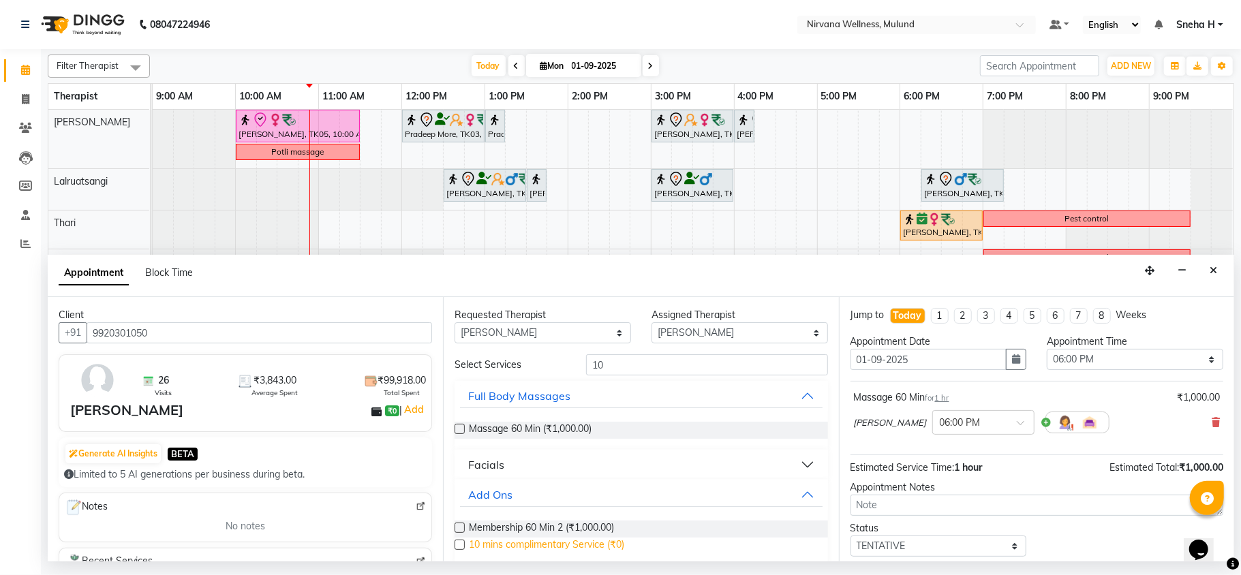
click at [499, 543] on span "10 mins complimentary Service (₹0)" at bounding box center [546, 546] width 155 height 17
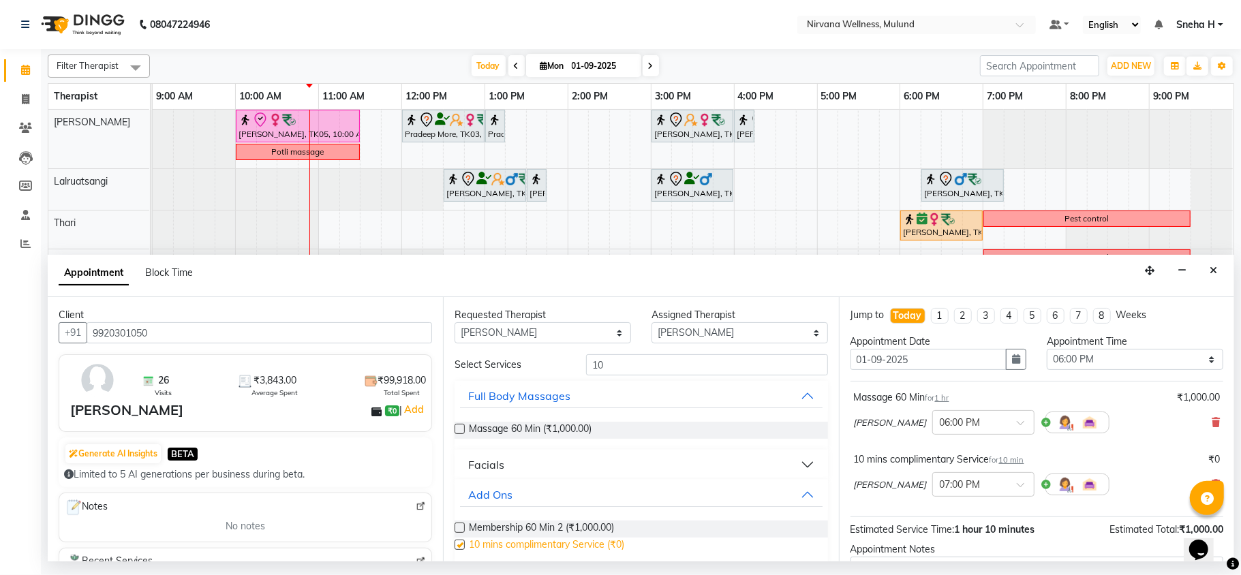
checkbox input "false"
click at [597, 330] on select "Any Hemant Misale Kim Lalruatsangi Mami Miranda LT Tlau Rekha Rohan Kumar Nayak…" at bounding box center [543, 332] width 177 height 21
select select "48510"
click at [455, 323] on select "Any Hemant Misale Kim Lalruatsangi Mami Miranda LT Tlau Rekha Rohan Kumar Nayak…" at bounding box center [543, 332] width 177 height 21
select select "48510"
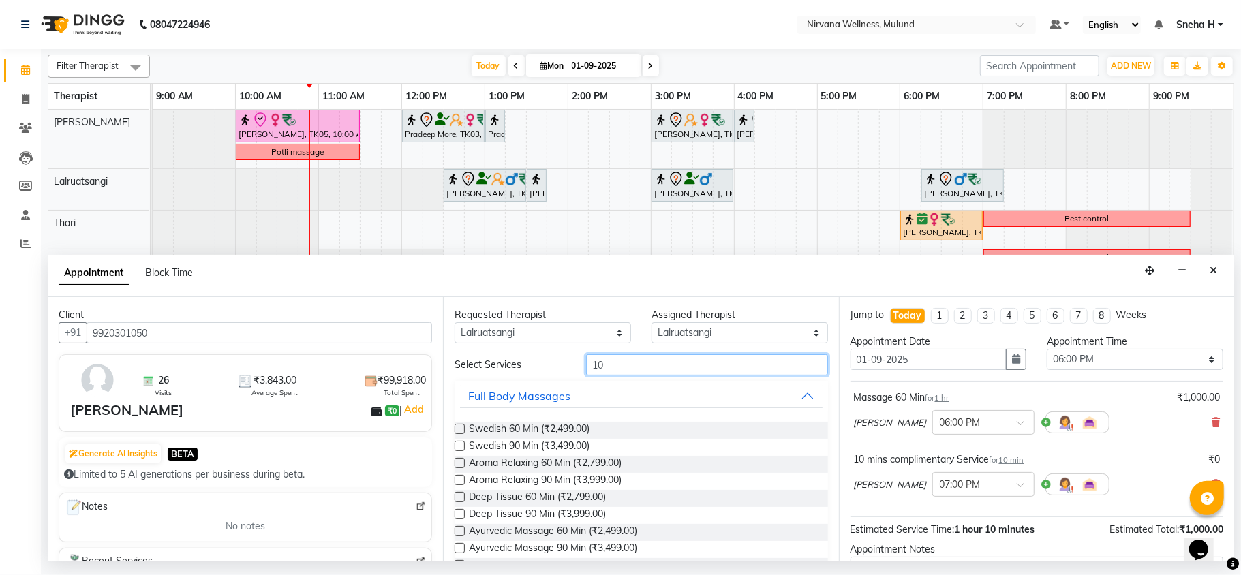
click at [639, 359] on input "10" at bounding box center [707, 364] width 242 height 21
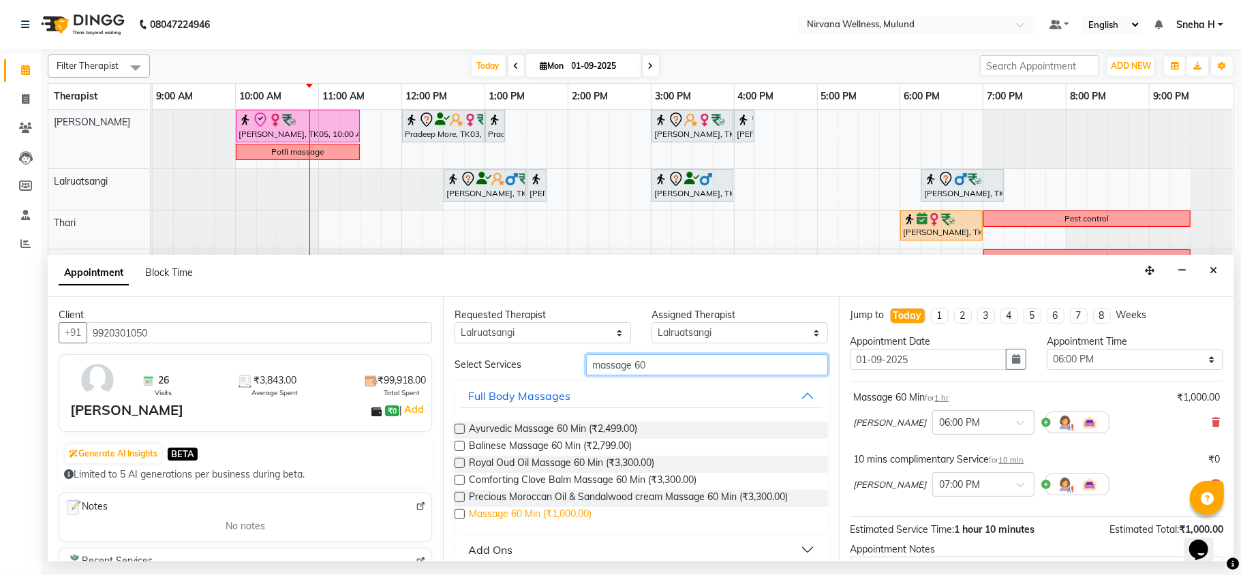
type input "massage 60"
click at [584, 522] on span "Massage 60 Min (₹1,000.00)" at bounding box center [530, 515] width 123 height 17
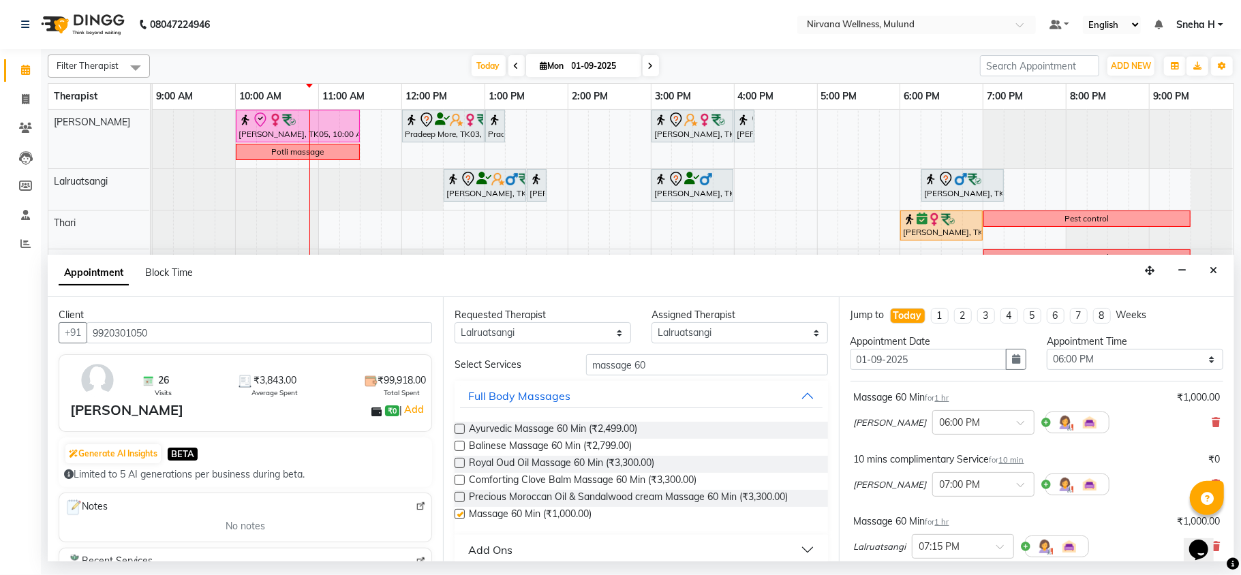
checkbox input "false"
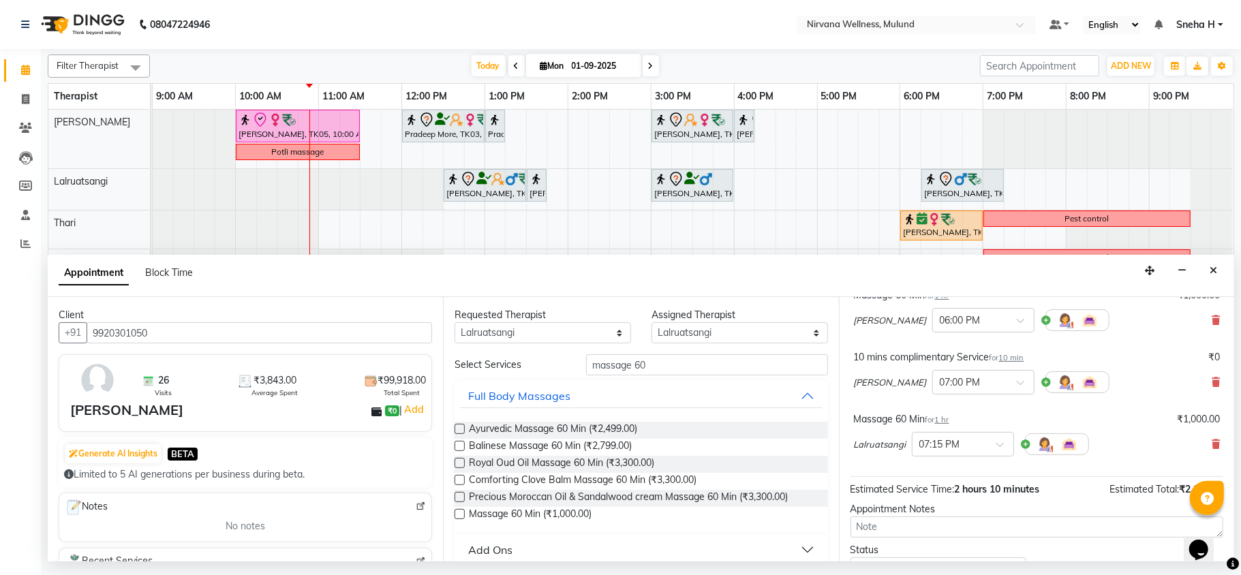
scroll to position [181, 0]
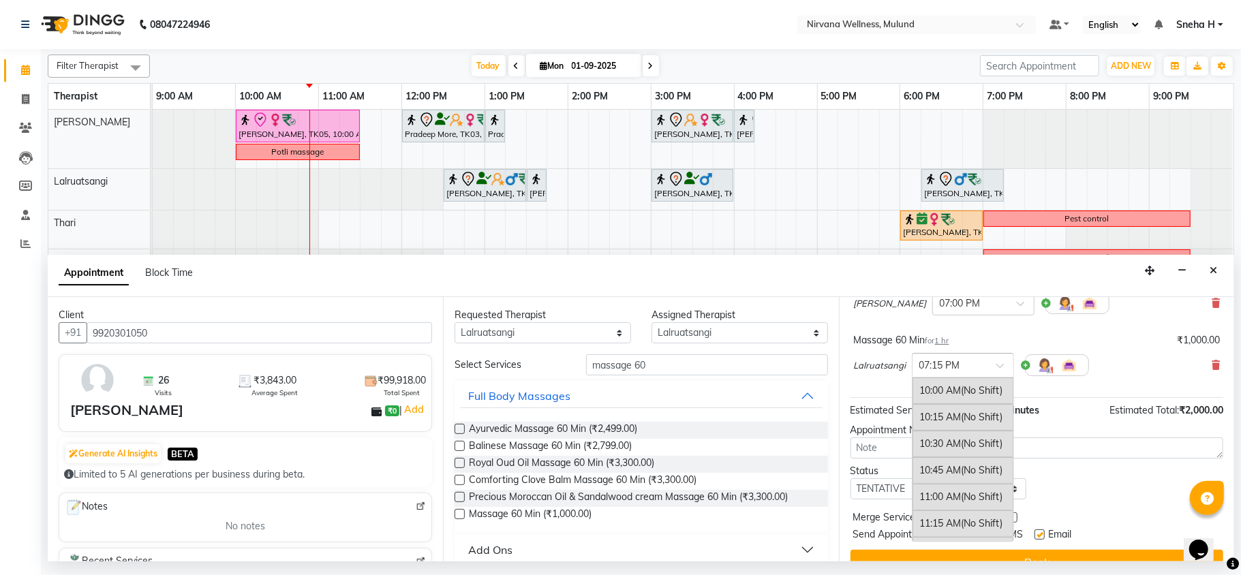
click at [1005, 360] on div at bounding box center [963, 364] width 101 height 14
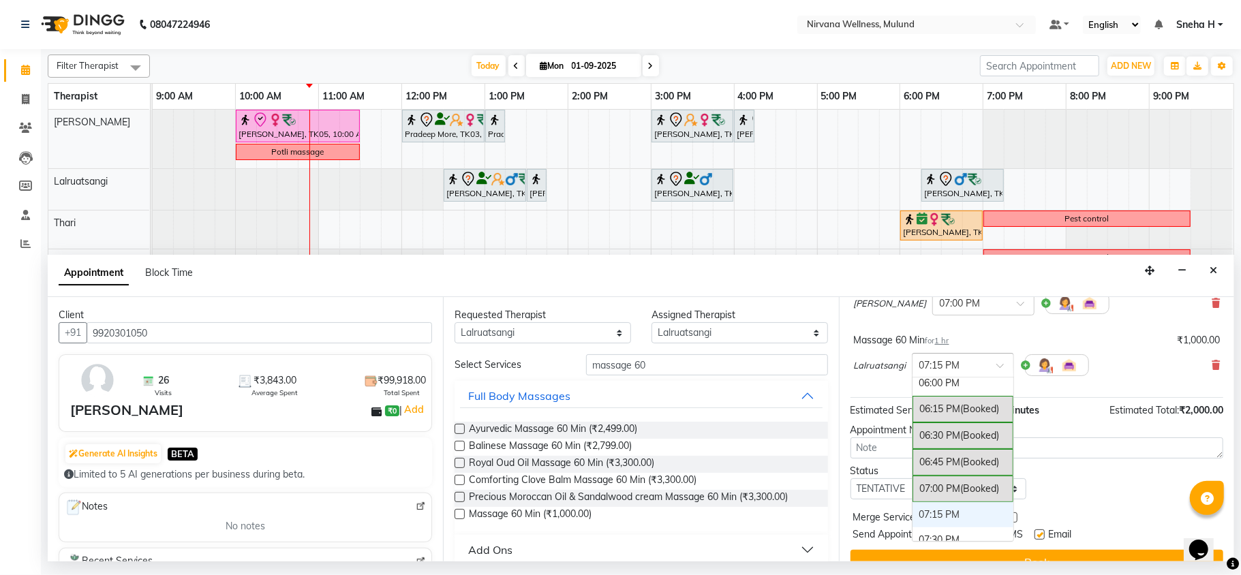
scroll to position [830, 0]
click at [952, 406] on div "06:00 PM" at bounding box center [963, 393] width 101 height 25
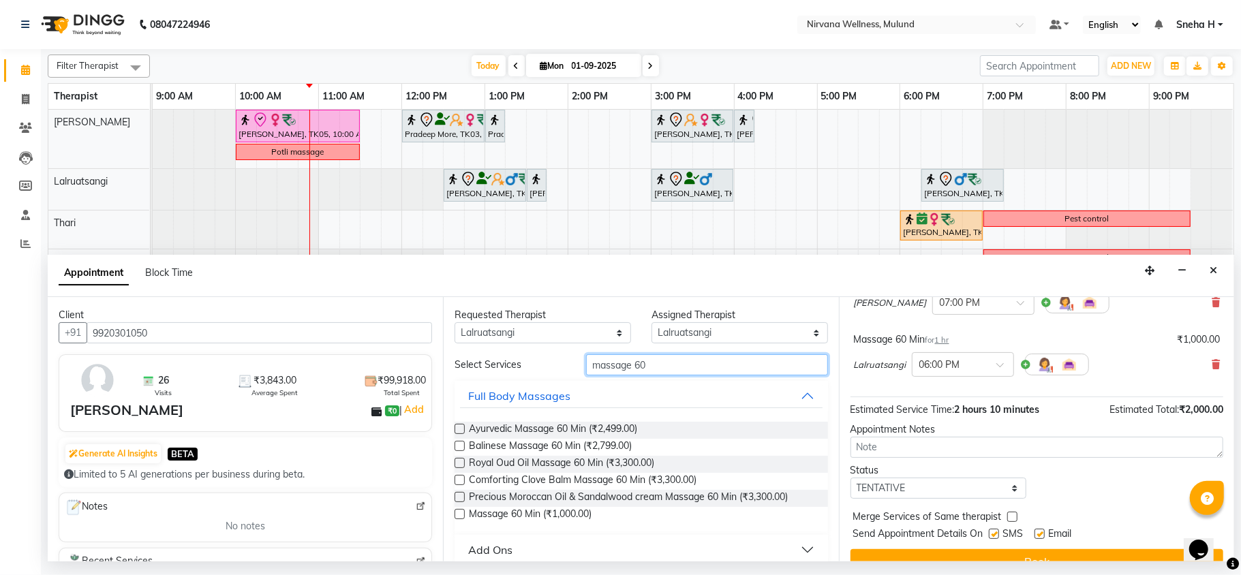
drag, startPoint x: 667, startPoint y: 372, endPoint x: 521, endPoint y: 372, distance: 145.9
click at [521, 372] on div "Select Services massage 60" at bounding box center [640, 364] width 393 height 21
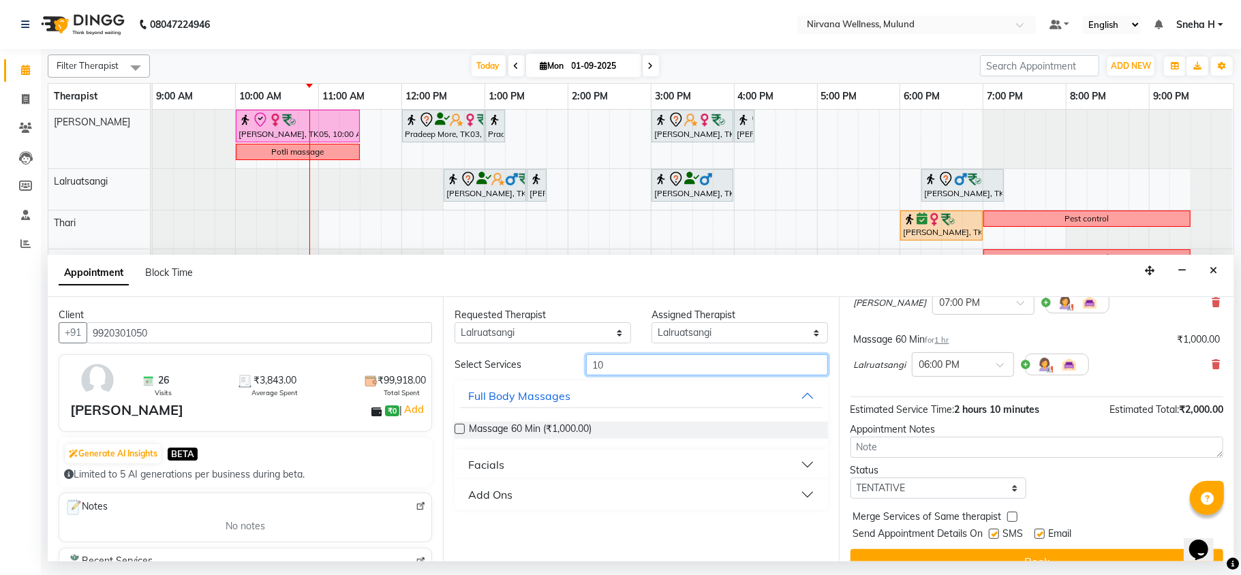
type input "10"
click at [491, 491] on div "Add Ons" at bounding box center [490, 495] width 44 height 16
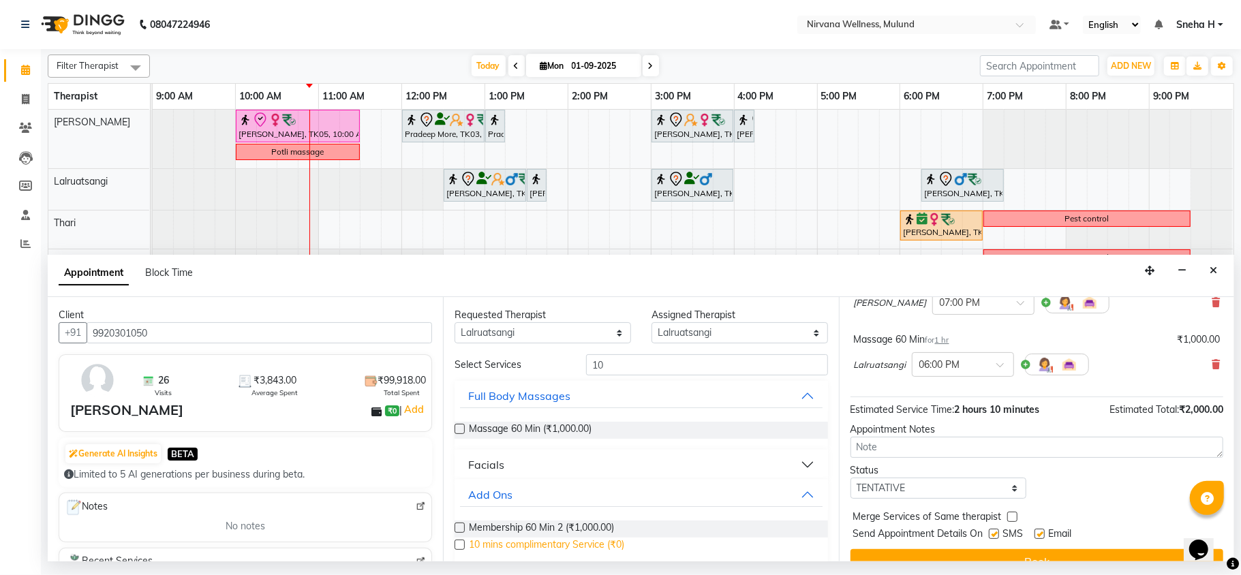
click at [486, 539] on span "10 mins complimentary Service (₹0)" at bounding box center [546, 546] width 155 height 17
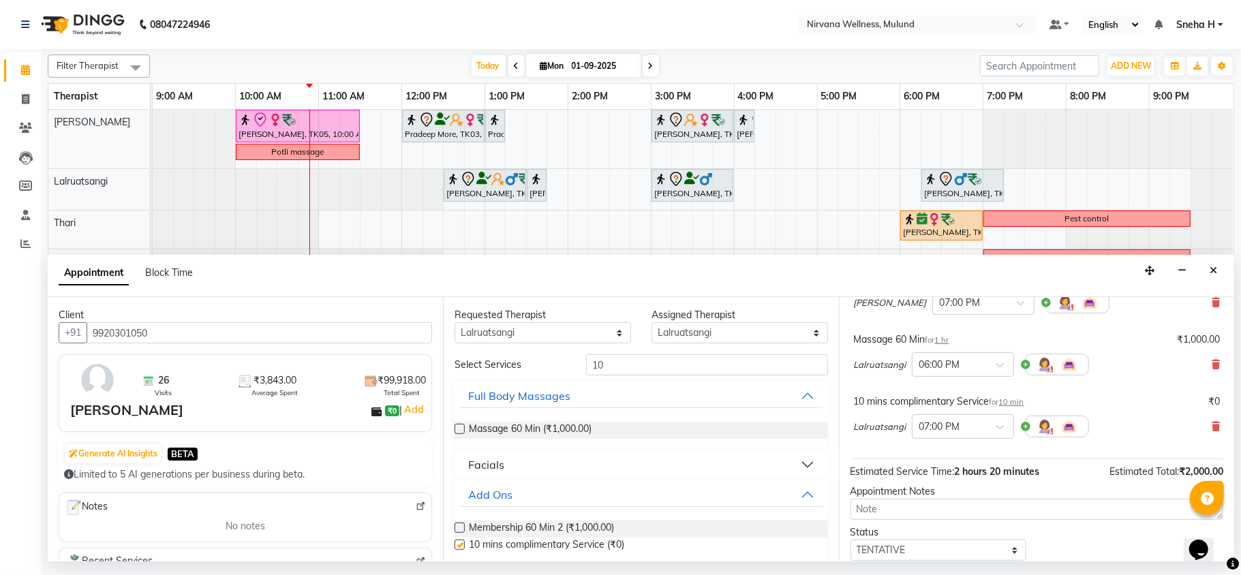
checkbox input "false"
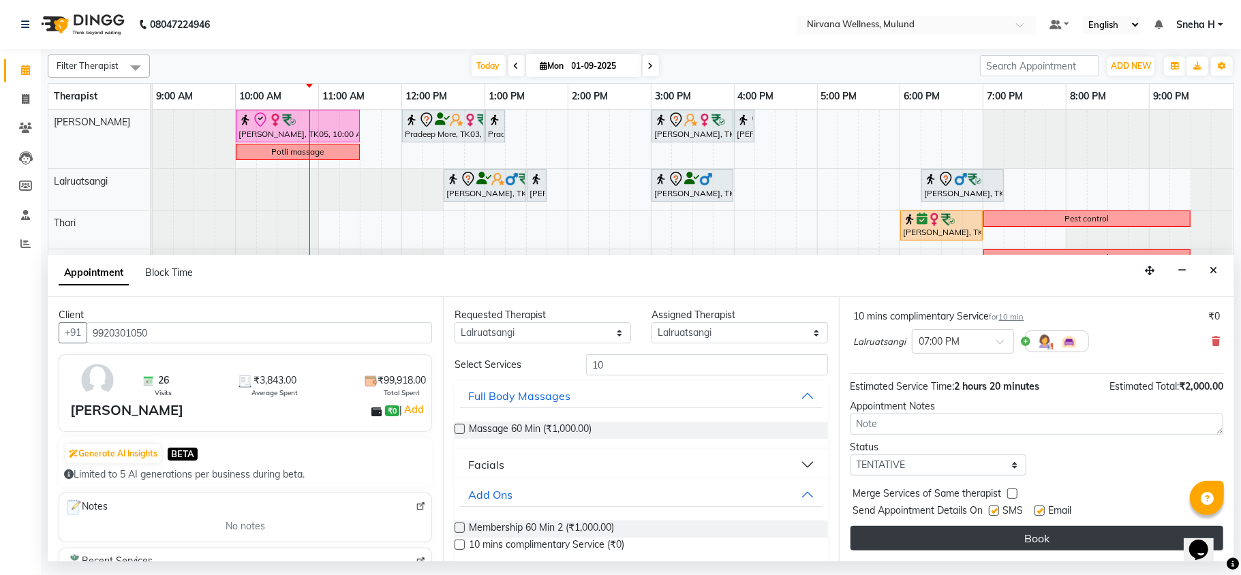
click at [976, 530] on button "Book" at bounding box center [1037, 538] width 373 height 25
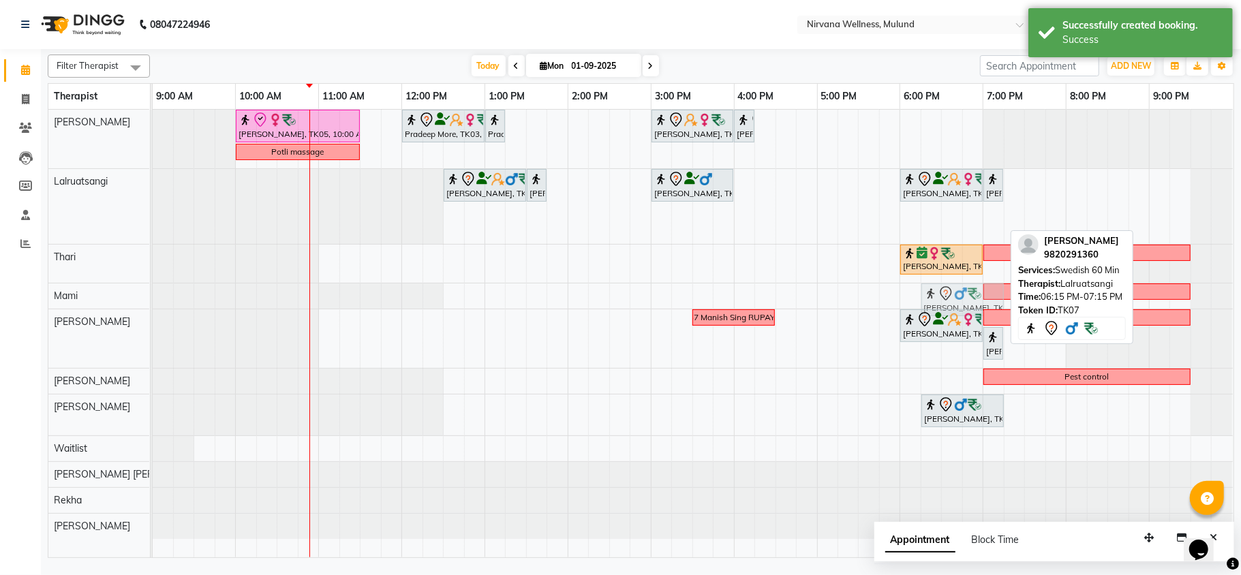
drag, startPoint x: 972, startPoint y: 224, endPoint x: 969, endPoint y: 284, distance: 60.1
click at [967, 295] on tbody "Geeta Naidu, TK05, 10:00 AM-11:30 AM, Massage 90 Min Pradeep More, TK03, 12:00 …" at bounding box center [693, 324] width 1081 height 429
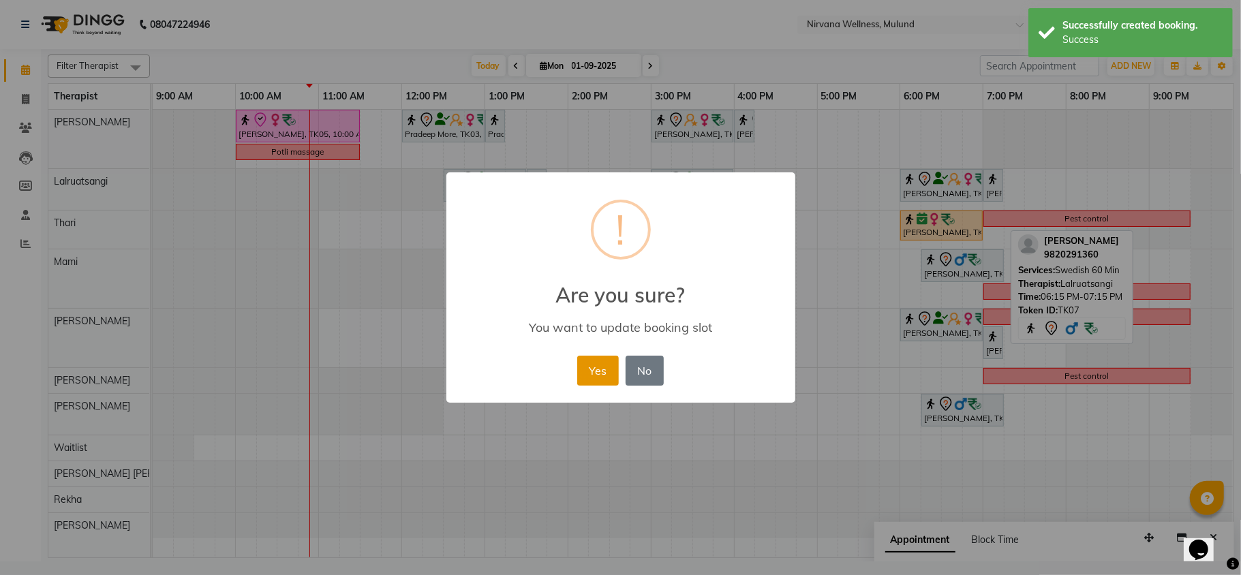
click at [599, 378] on button "Yes" at bounding box center [598, 371] width 42 height 30
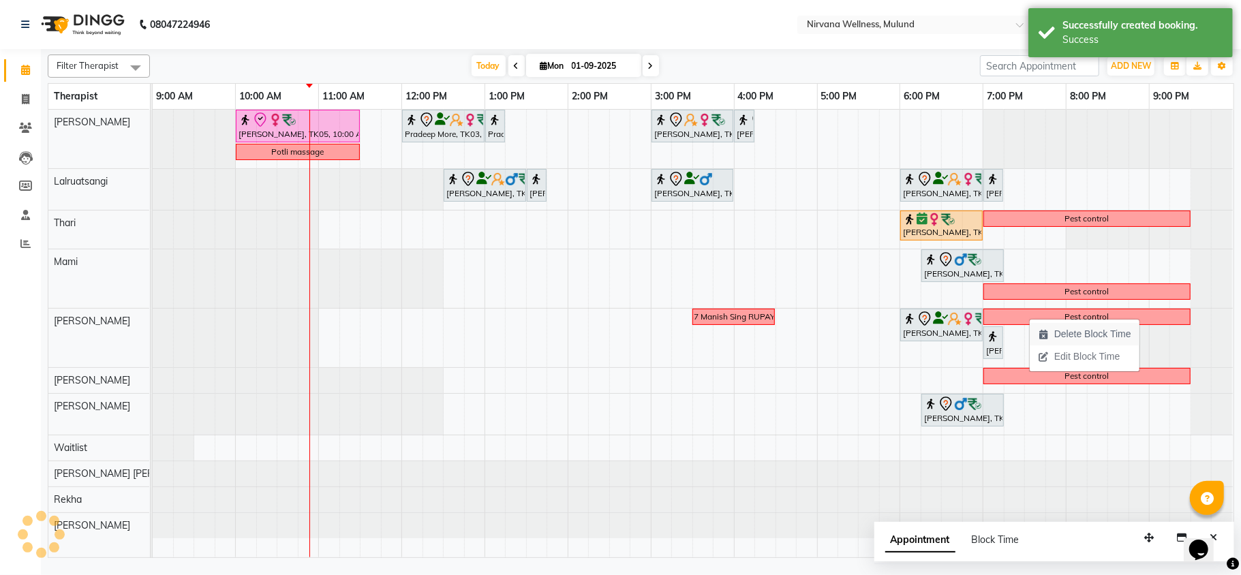
click at [1076, 328] on span "Delete Block Time" at bounding box center [1093, 334] width 77 height 14
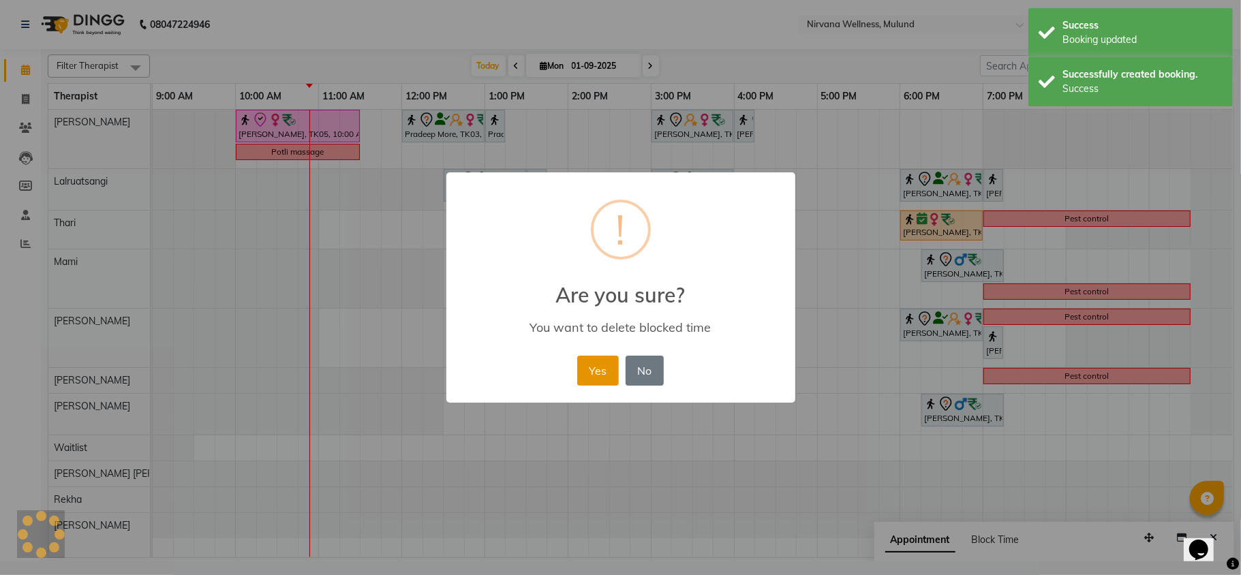
click at [589, 369] on button "Yes" at bounding box center [598, 371] width 42 height 30
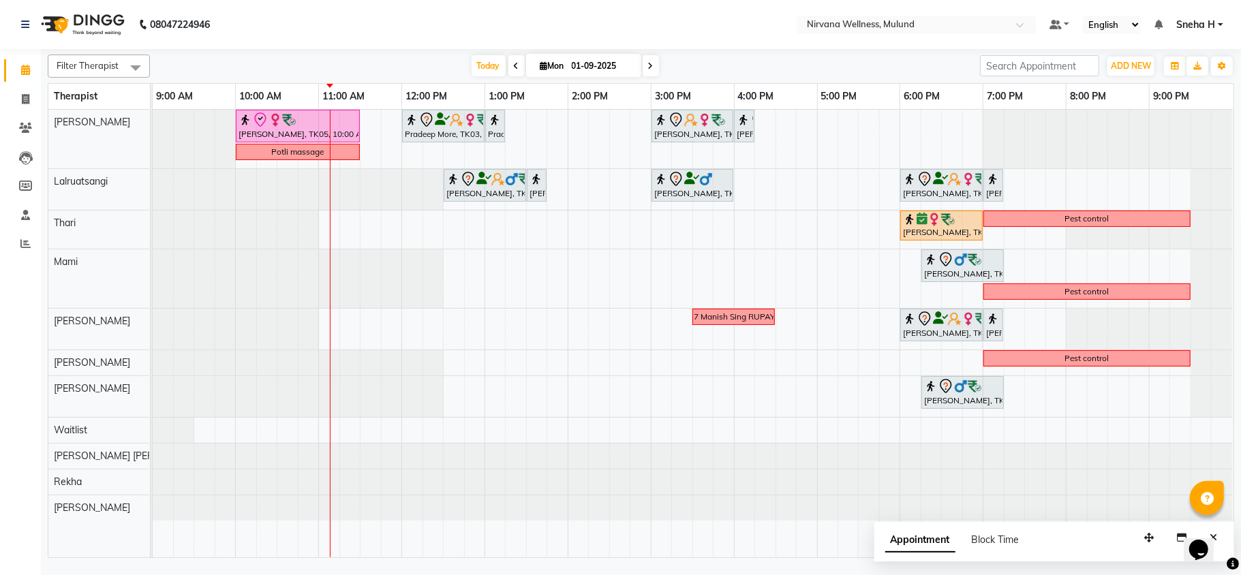
click at [568, 65] on input "01-09-2025" at bounding box center [602, 66] width 68 height 20
select select "9"
select select "2025"
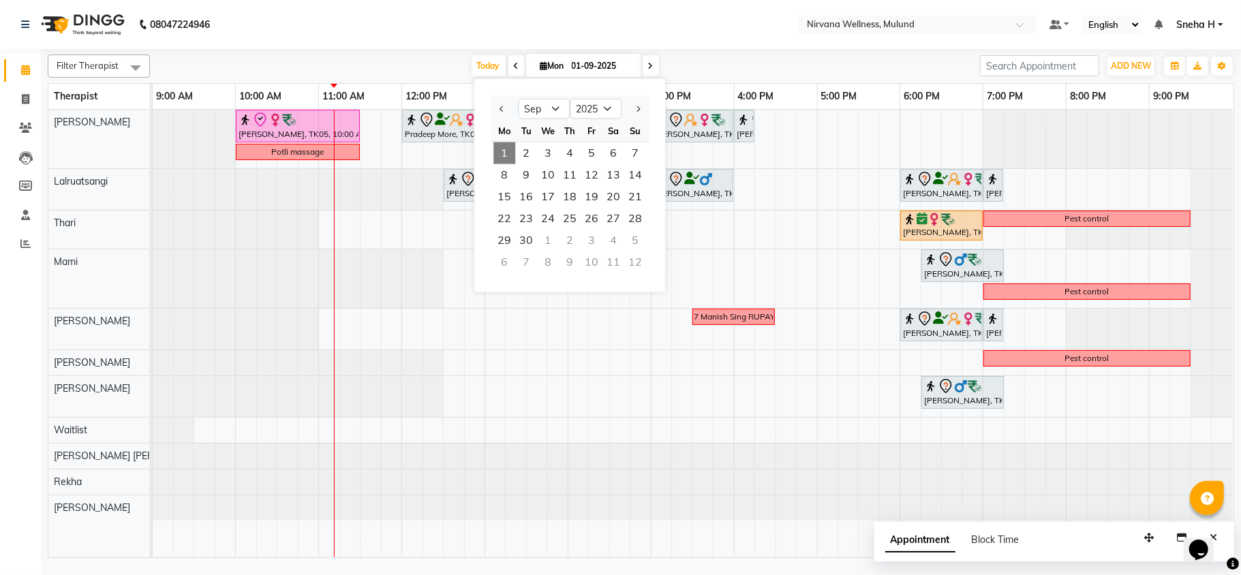
click at [389, 19] on nav "08047224946 Select Location × Nirvana Wellness, Mulund Default Panel My Panel E…" at bounding box center [620, 24] width 1241 height 49
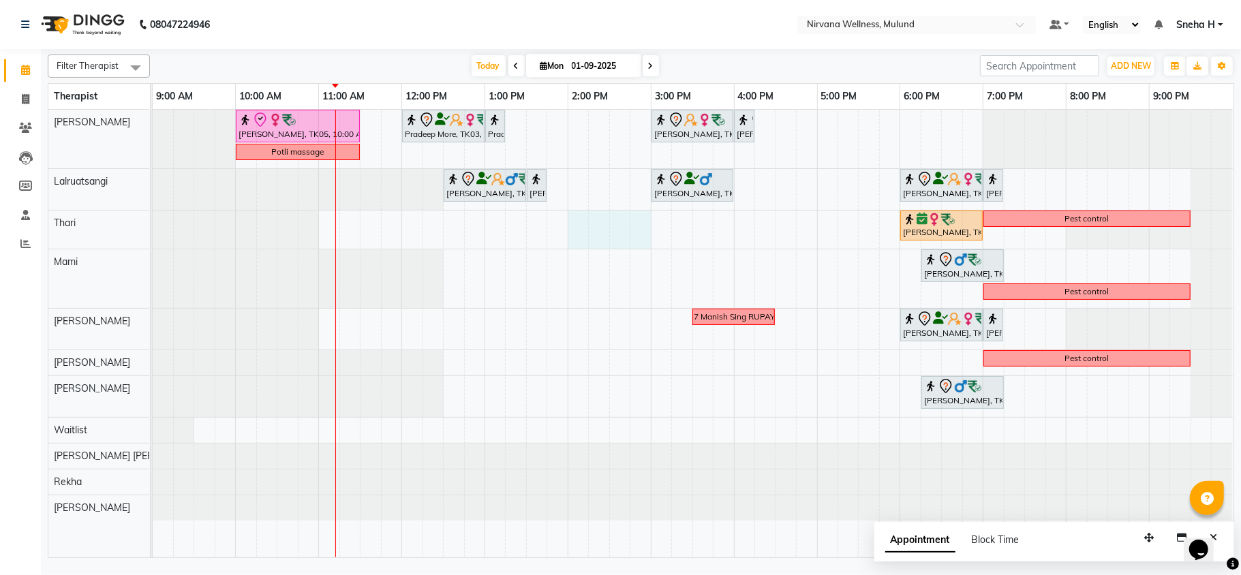
drag, startPoint x: 579, startPoint y: 224, endPoint x: 645, endPoint y: 228, distance: 66.3
click at [645, 228] on div "Geeta Naidu, TK05, 10:00 AM-11:30 AM, Massage 90 Min Pradeep More, TK03, 12:00 …" at bounding box center [693, 334] width 1081 height 448
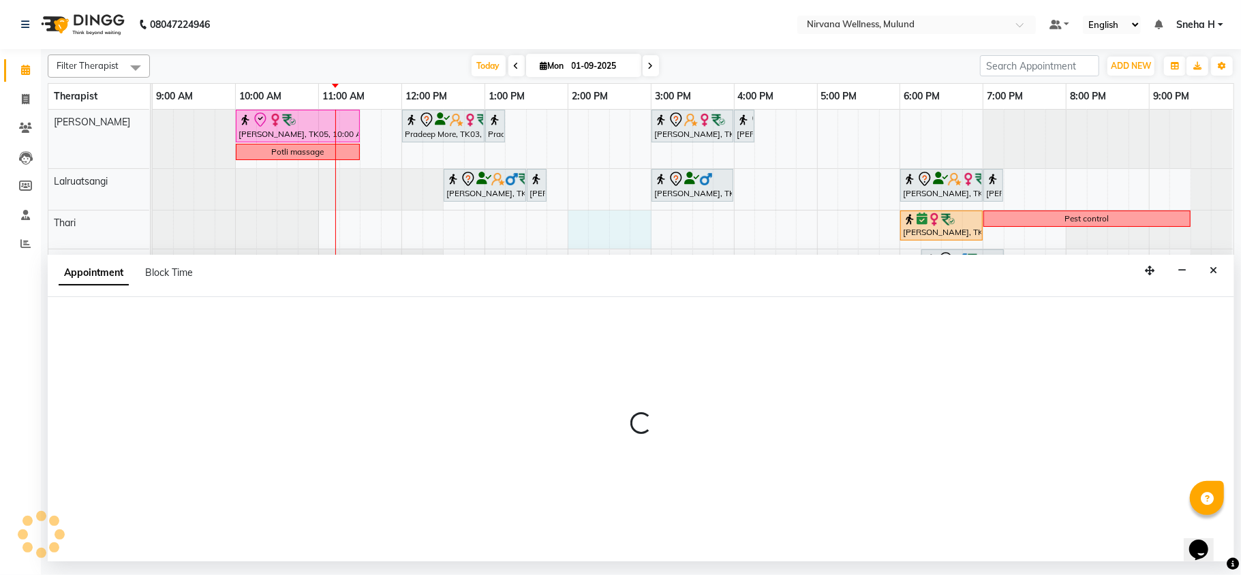
select select "69864"
select select "tentative"
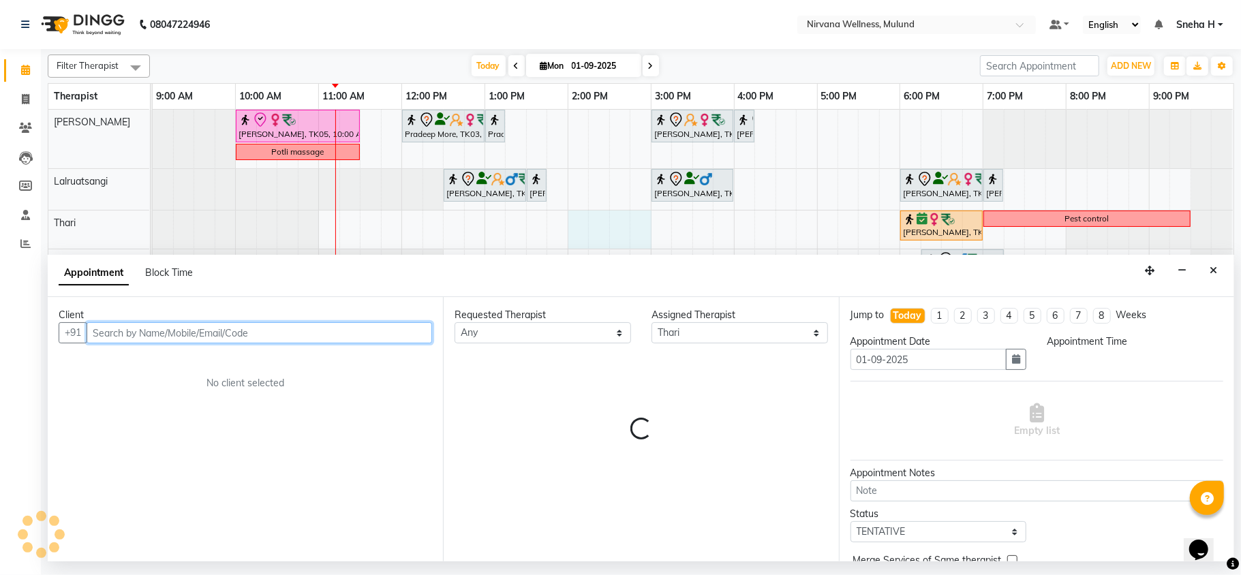
select select "840"
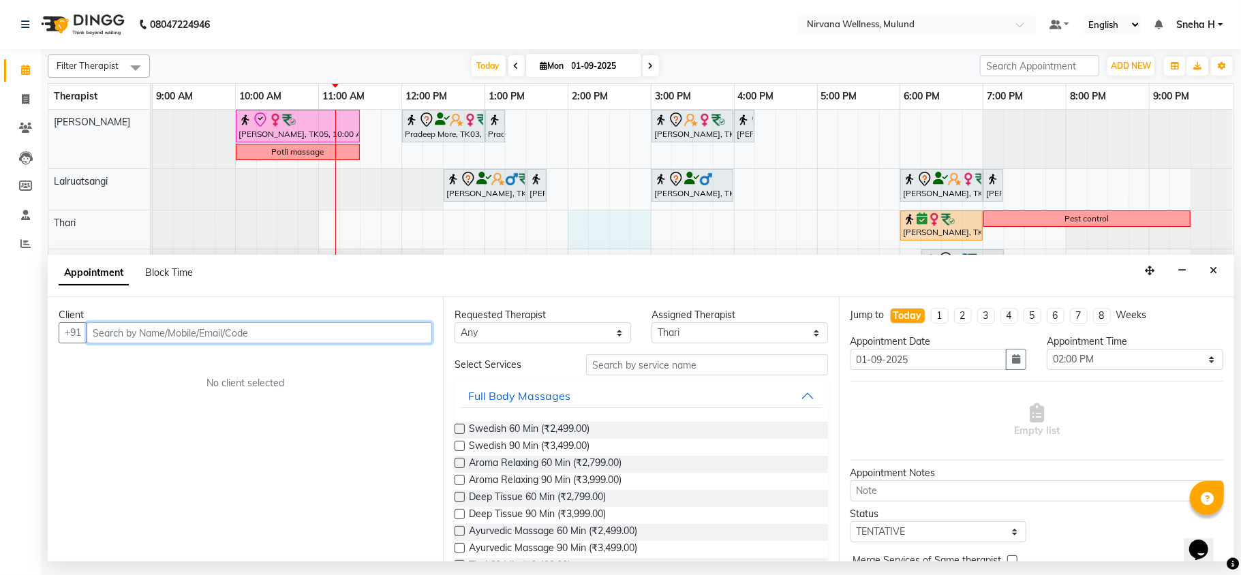
click at [196, 339] on input "text" at bounding box center [260, 332] width 346 height 21
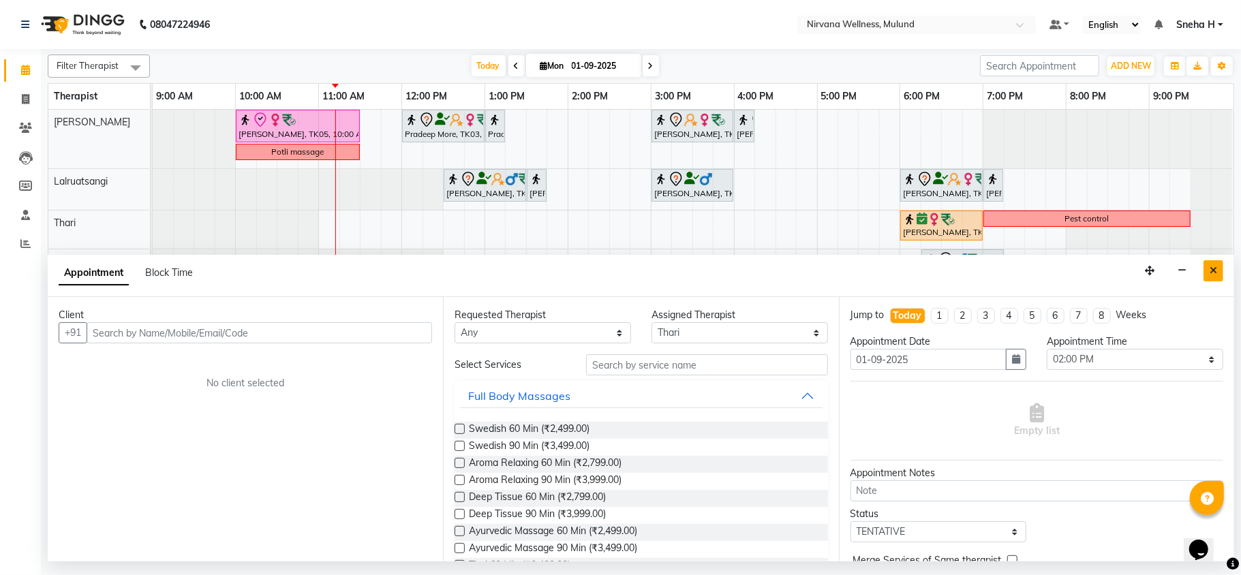
click at [1220, 267] on button "Close" at bounding box center [1214, 270] width 20 height 21
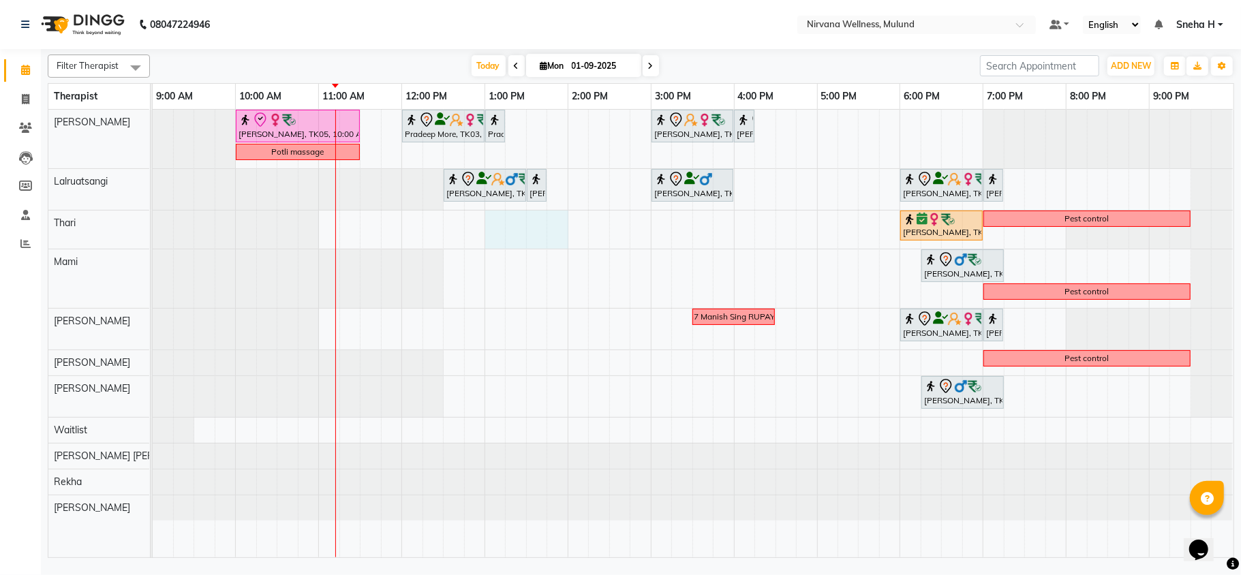
drag, startPoint x: 494, startPoint y: 222, endPoint x: 556, endPoint y: 224, distance: 62.1
click at [556, 224] on div "Geeta Naidu, TK05, 10:00 AM-11:30 AM, Massage 90 Min Pradeep More, TK03, 12:00 …" at bounding box center [693, 334] width 1081 height 448
select select "69864"
select select "780"
select select "tentative"
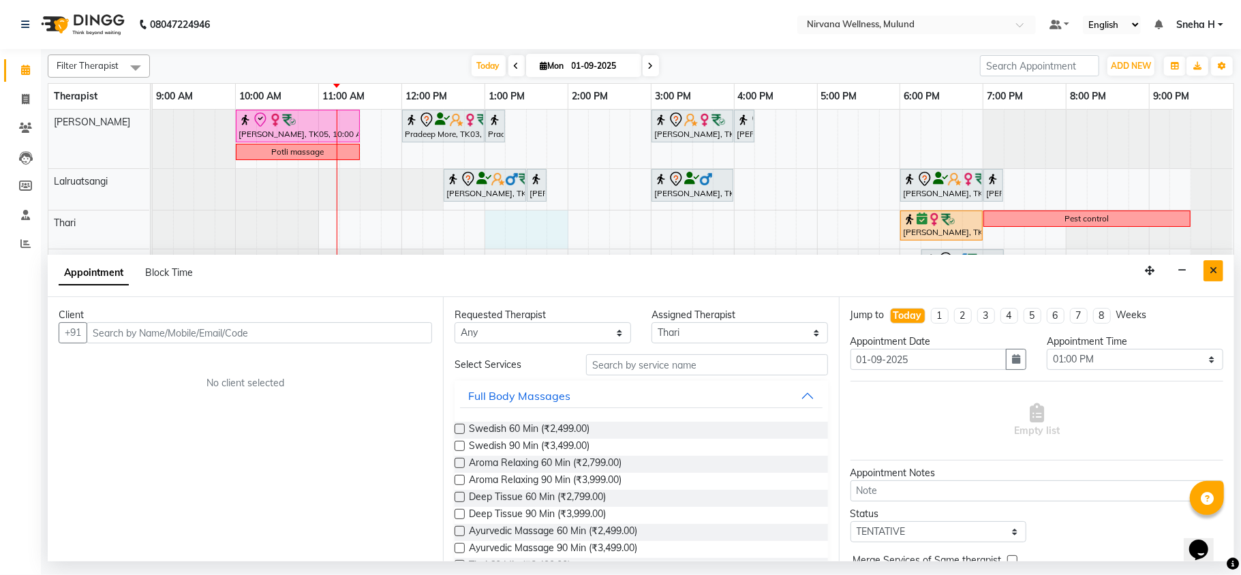
click at [1213, 273] on icon "Close" at bounding box center [1213, 271] width 7 height 10
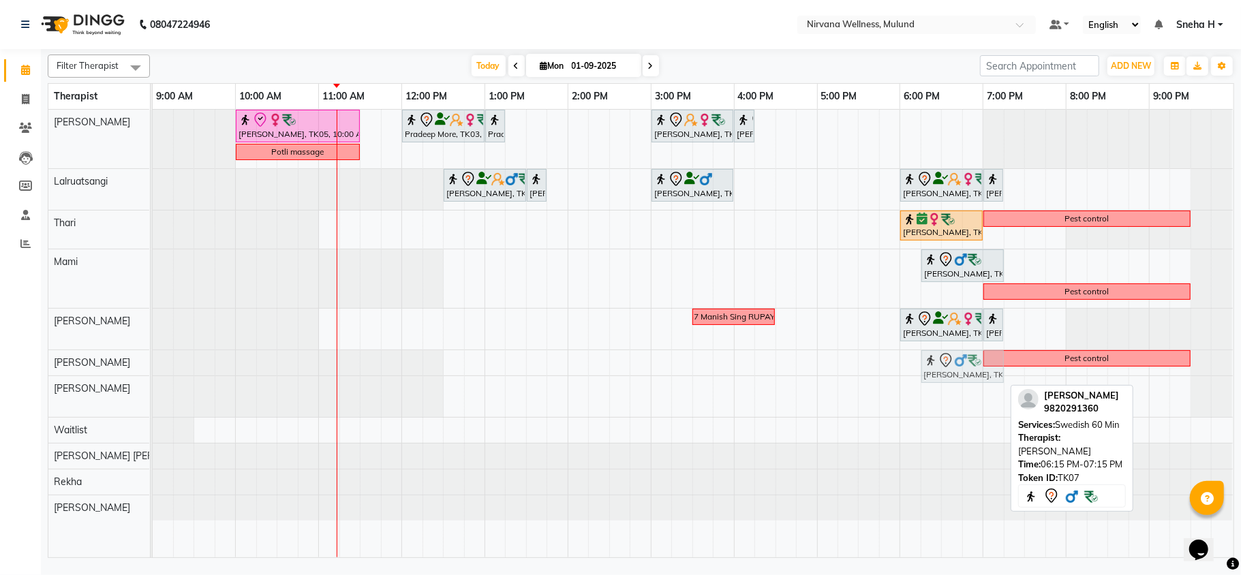
drag, startPoint x: 939, startPoint y: 395, endPoint x: 939, endPoint y: 374, distance: 21.8
click at [939, 359] on tbody "Geeta Naidu, TK05, 10:00 AM-11:30 AM, Massage 90 Min Pradeep More, TK03, 12:00 …" at bounding box center [693, 315] width 1081 height 411
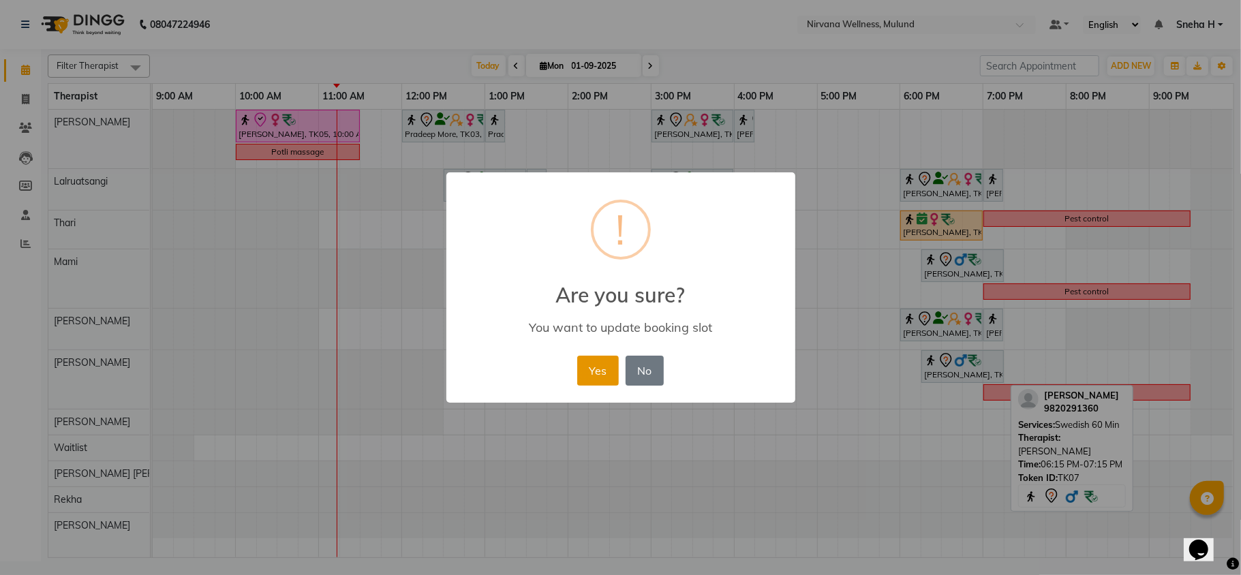
click at [597, 363] on button "Yes" at bounding box center [598, 371] width 42 height 30
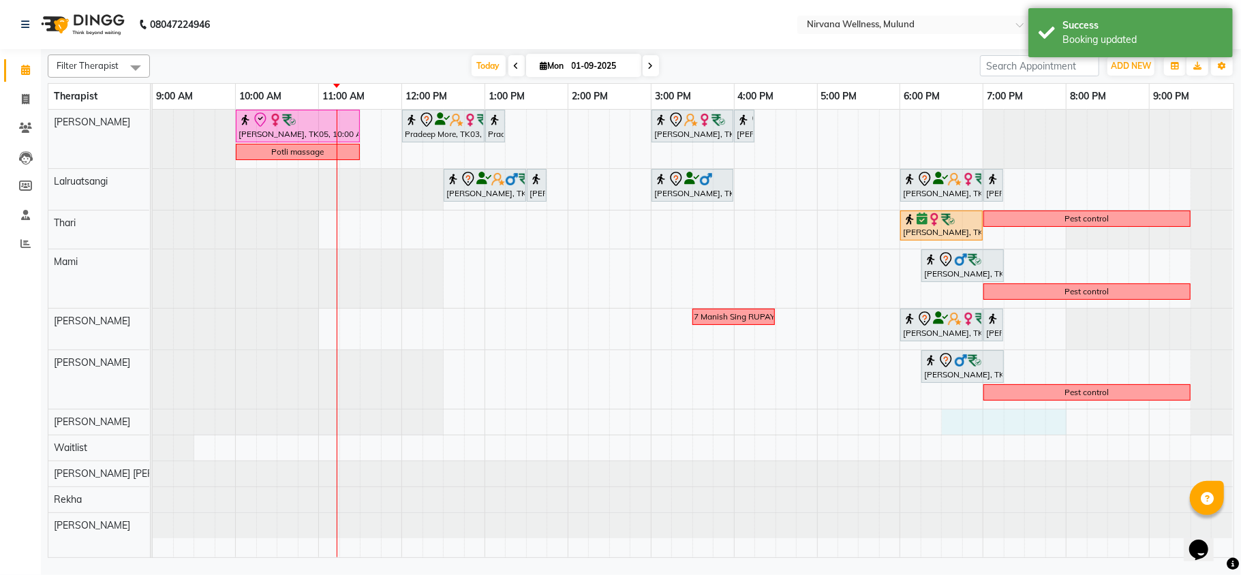
drag, startPoint x: 949, startPoint y: 423, endPoint x: 1059, endPoint y: 432, distance: 110.1
click at [1059, 432] on div "Geeta Naidu, TK05, 10:00 AM-11:30 AM, Massage 90 Min Pradeep More, TK03, 12:00 …" at bounding box center [693, 334] width 1081 height 448
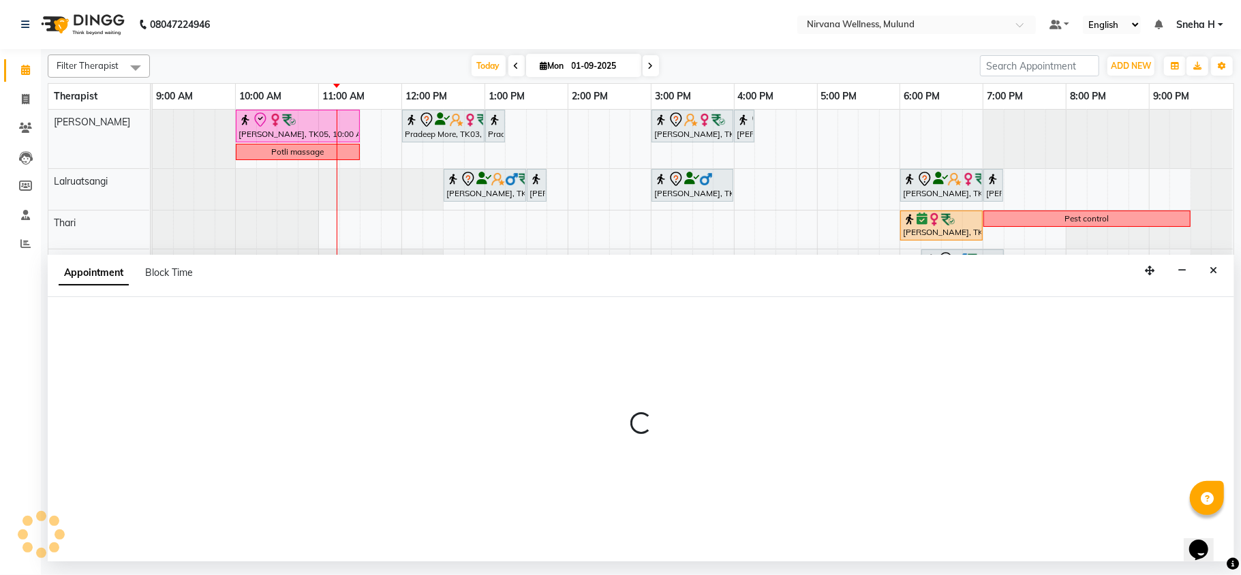
select select "35614"
select select "1110"
select select "tentative"
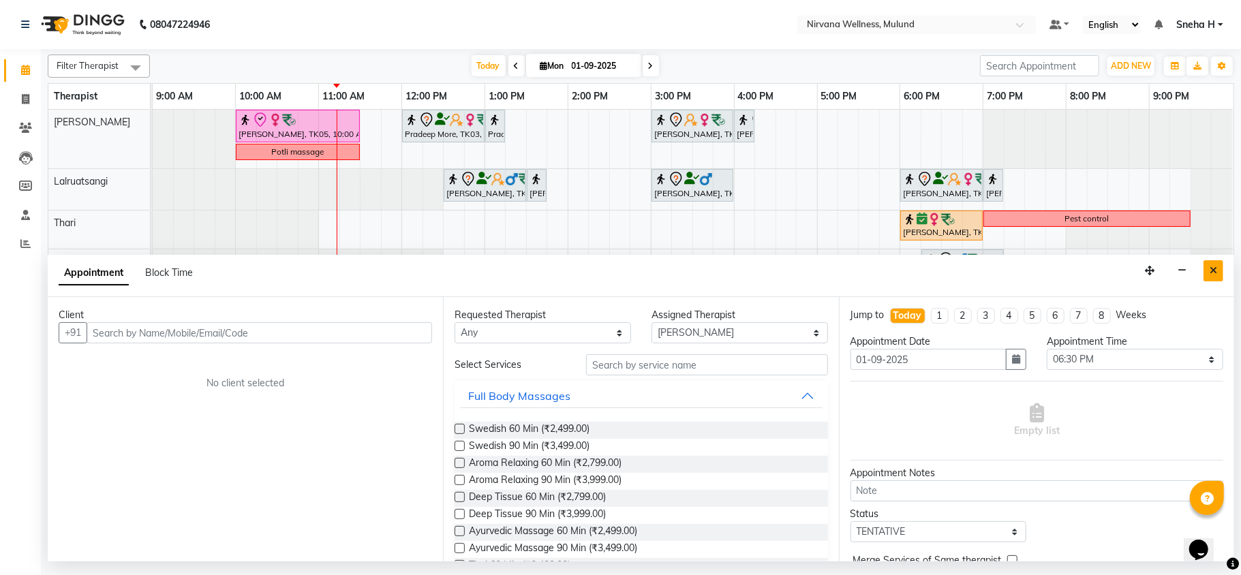
click at [1218, 275] on button "Close" at bounding box center [1214, 270] width 20 height 21
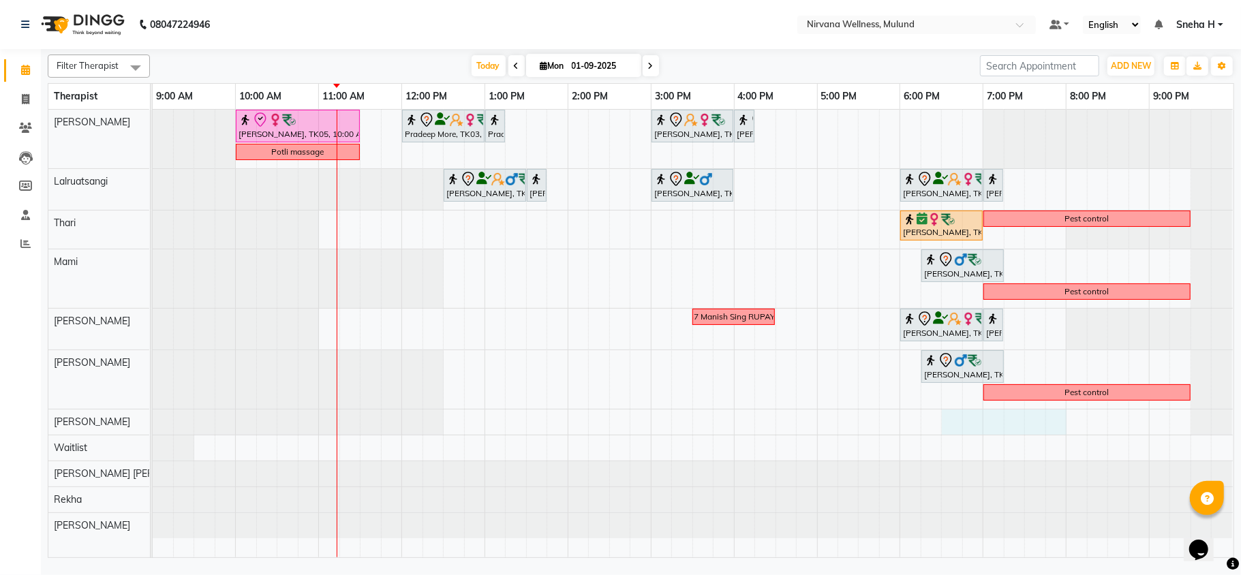
drag, startPoint x: 947, startPoint y: 423, endPoint x: 1048, endPoint y: 426, distance: 100.9
click at [1056, 426] on div "Geeta Naidu, TK05, 10:00 AM-11:30 AM, Massage 90 Min Pradeep More, TK03, 12:00 …" at bounding box center [693, 334] width 1081 height 448
select select "35614"
select select "1110"
select select "tentative"
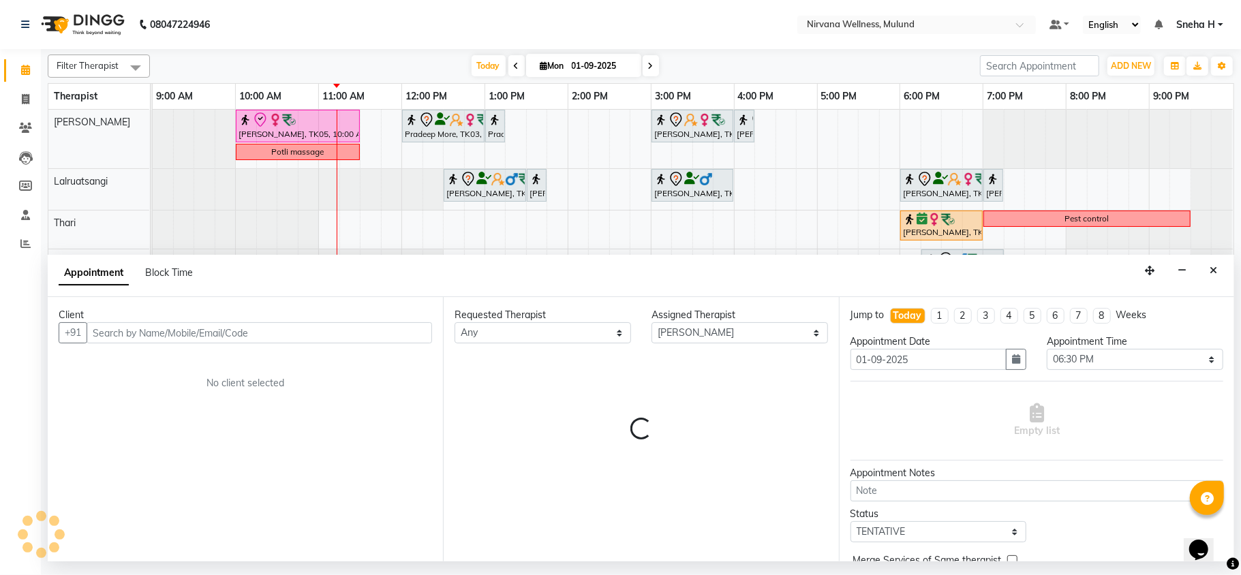
click at [139, 339] on input "text" at bounding box center [260, 332] width 346 height 21
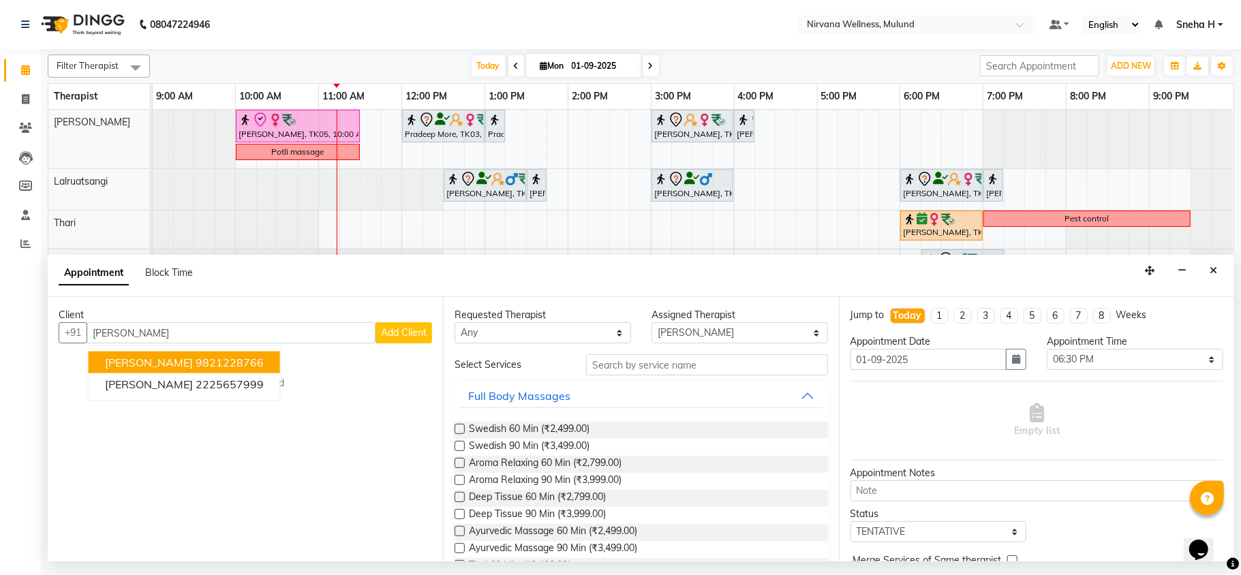
click at [159, 366] on span "[PERSON_NAME]" at bounding box center [149, 363] width 88 height 14
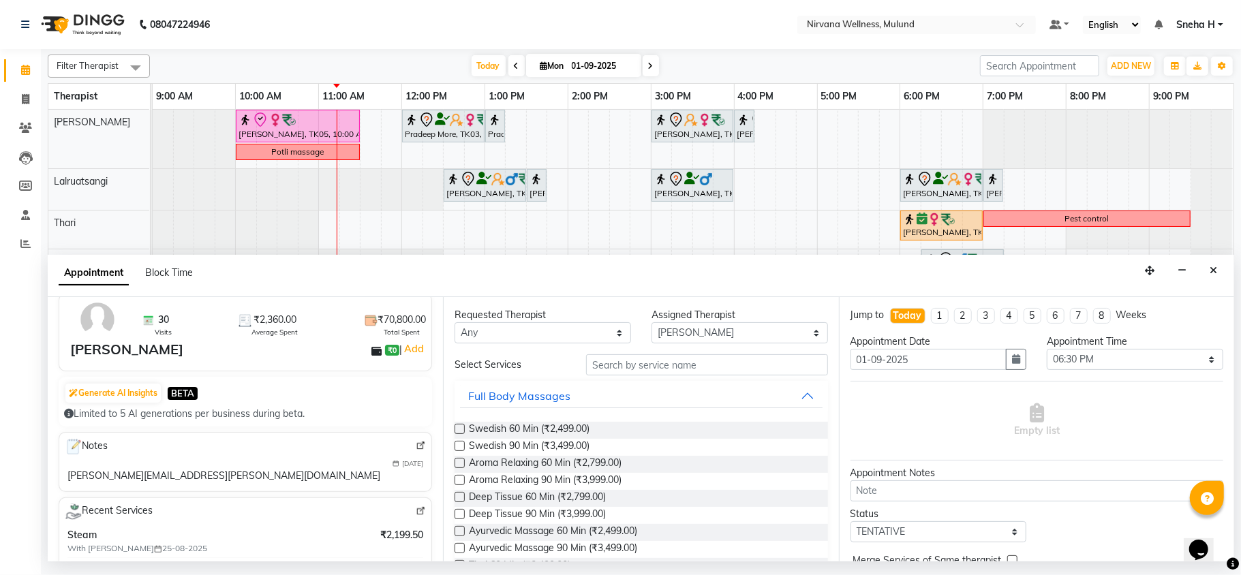
scroll to position [273, 0]
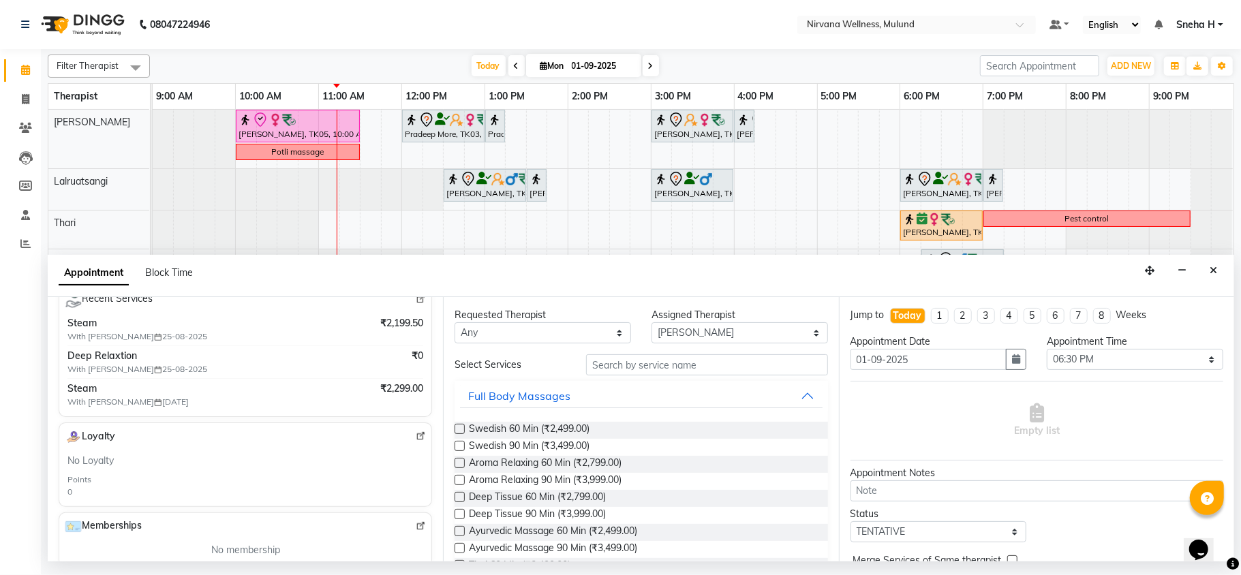
type input "9821228766"
click at [611, 331] on select "Any Hemant Misale Kim Lalruatsangi Mami Miranda LT Tlau Rekha Rohan Kumar Nayak…" at bounding box center [543, 332] width 177 height 21
select select "35614"
click at [455, 323] on select "Any Hemant Misale Kim Lalruatsangi Mami Miranda LT Tlau Rekha Rohan Kumar Nayak…" at bounding box center [543, 332] width 177 height 21
click at [633, 365] on input "text" at bounding box center [707, 364] width 242 height 21
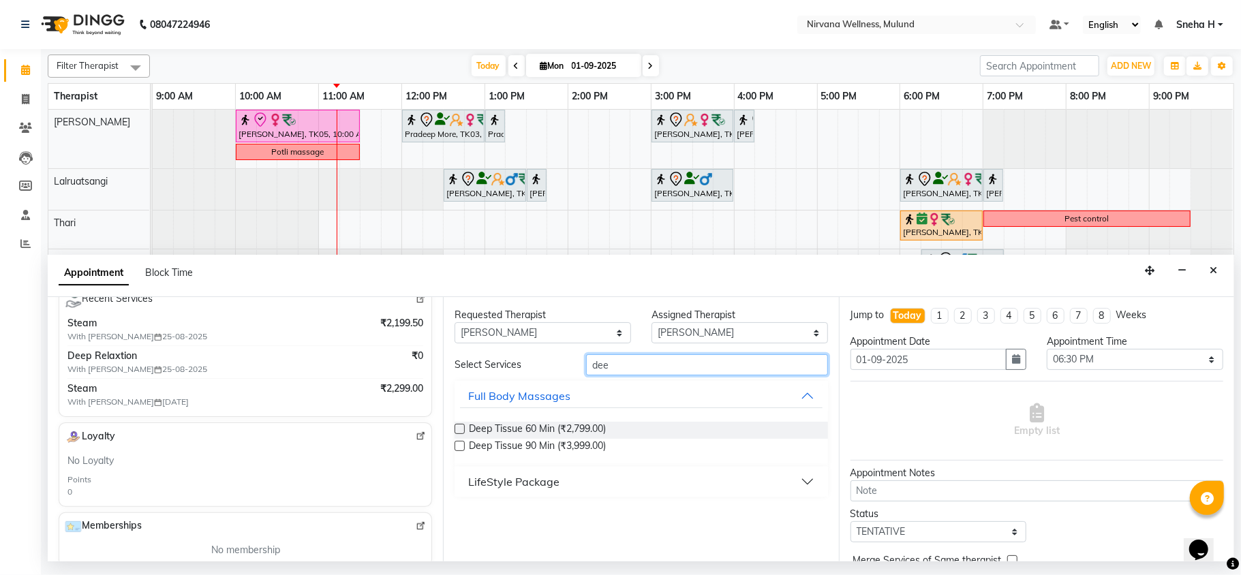
type input "dee"
click at [541, 483] on div "LifeStyle Package" at bounding box center [513, 482] width 91 height 16
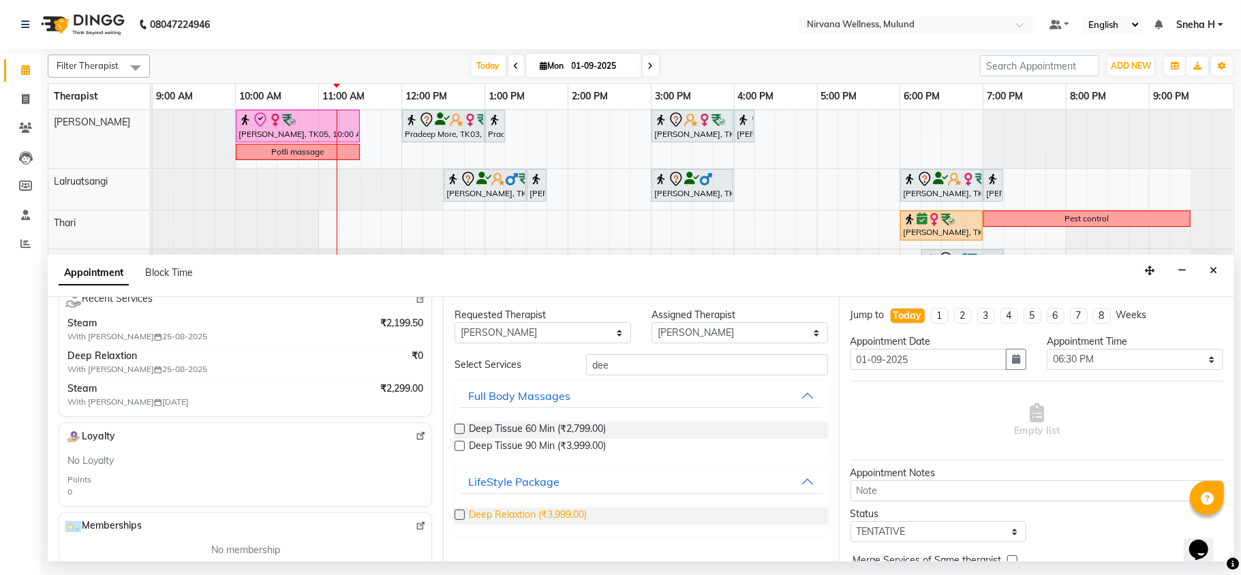
click at [530, 514] on span "Deep Relaxtion (₹3,999.00)" at bounding box center [528, 516] width 118 height 17
checkbox input "false"
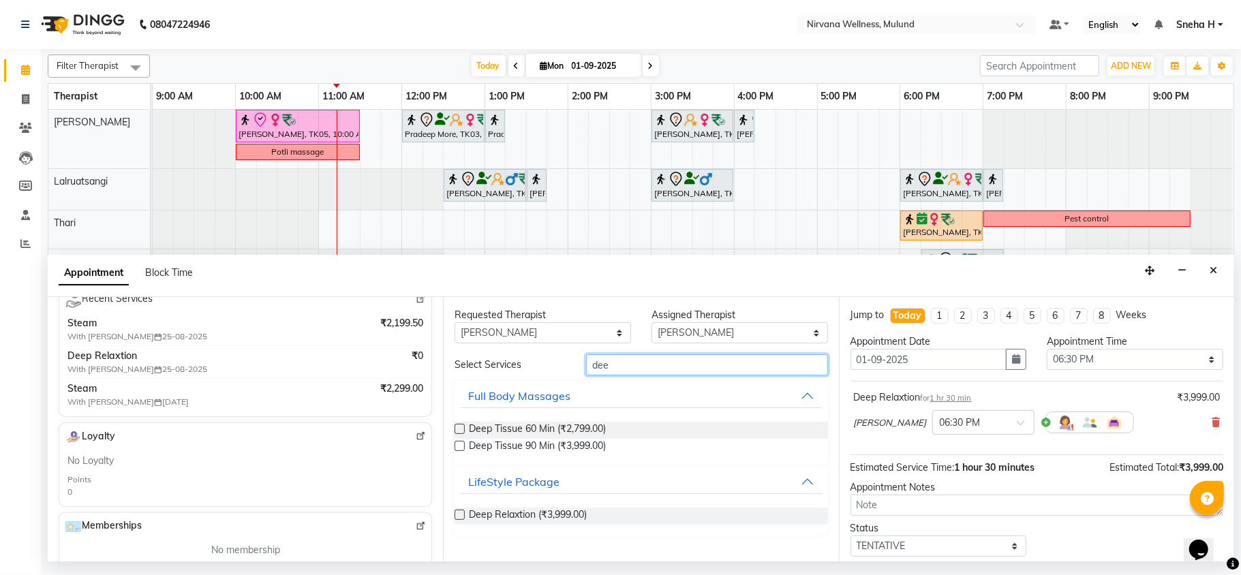
drag, startPoint x: 652, startPoint y: 366, endPoint x: 541, endPoint y: 364, distance: 110.5
click at [541, 364] on div "Select Services dee" at bounding box center [640, 364] width 393 height 21
type input "d"
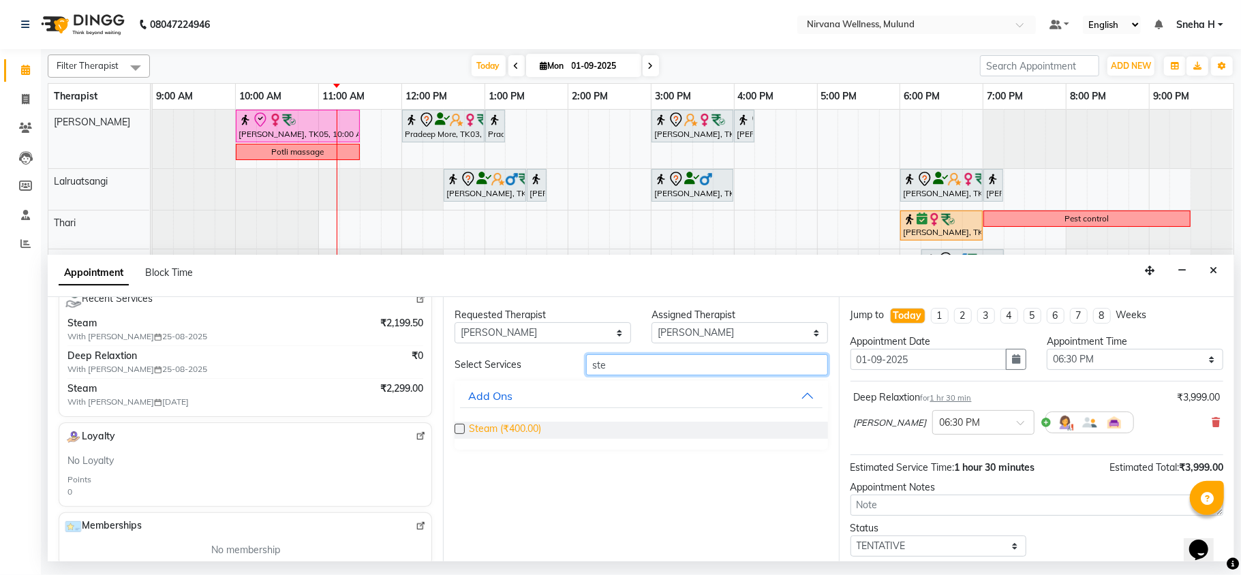
type input "ste"
click at [514, 431] on span "Steam (₹400.00)" at bounding box center [505, 430] width 72 height 17
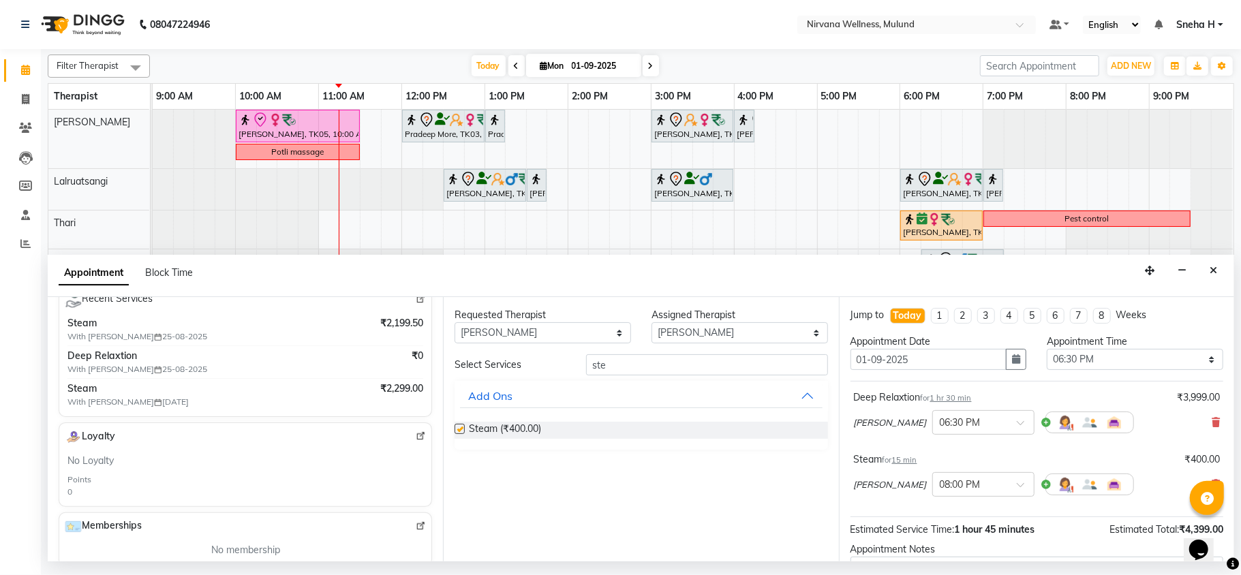
checkbox input "false"
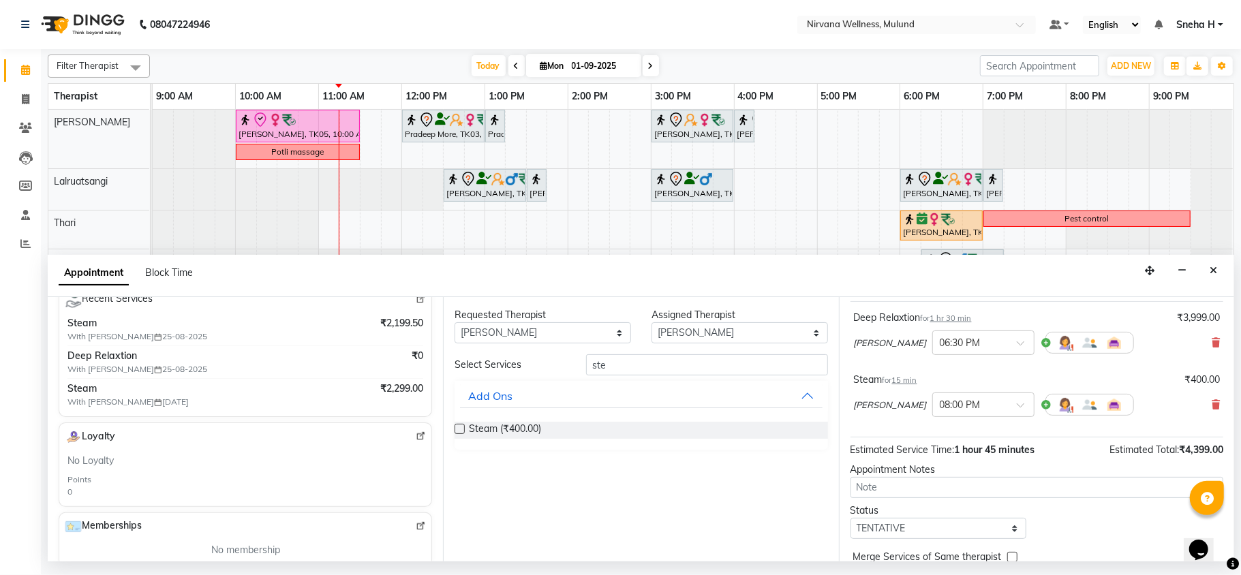
scroll to position [145, 0]
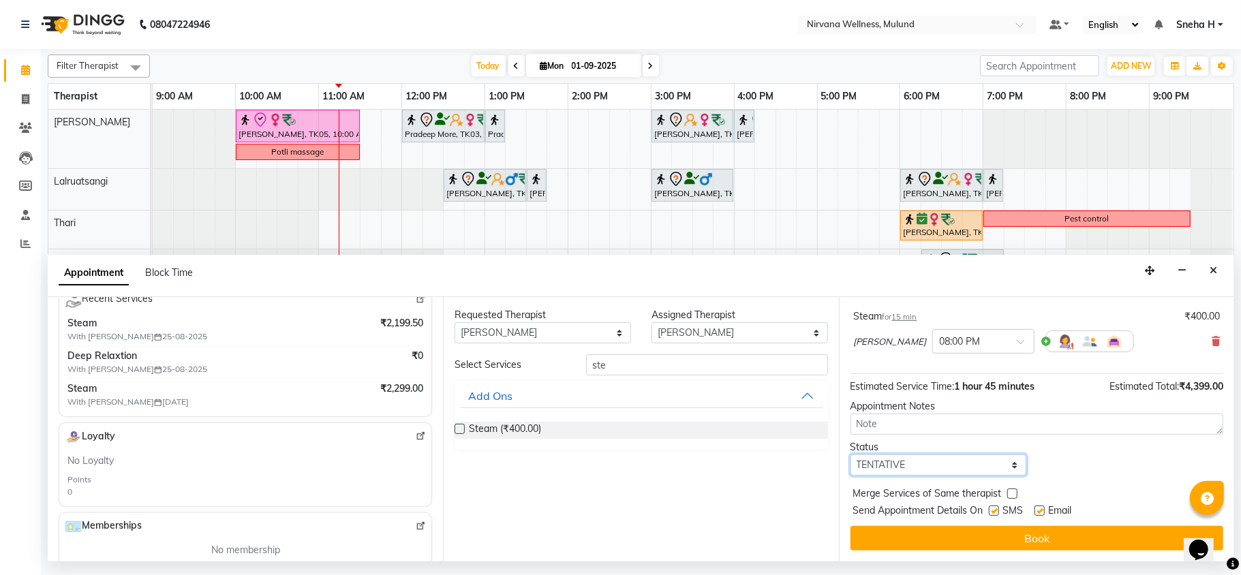
click at [882, 459] on select "Select TENTATIVE CONFIRM CHECK-IN UPCOMING" at bounding box center [939, 465] width 177 height 21
select select "confirm booking"
click at [851, 455] on select "Select TENTATIVE CONFIRM CHECK-IN UPCOMING" at bounding box center [939, 465] width 177 height 21
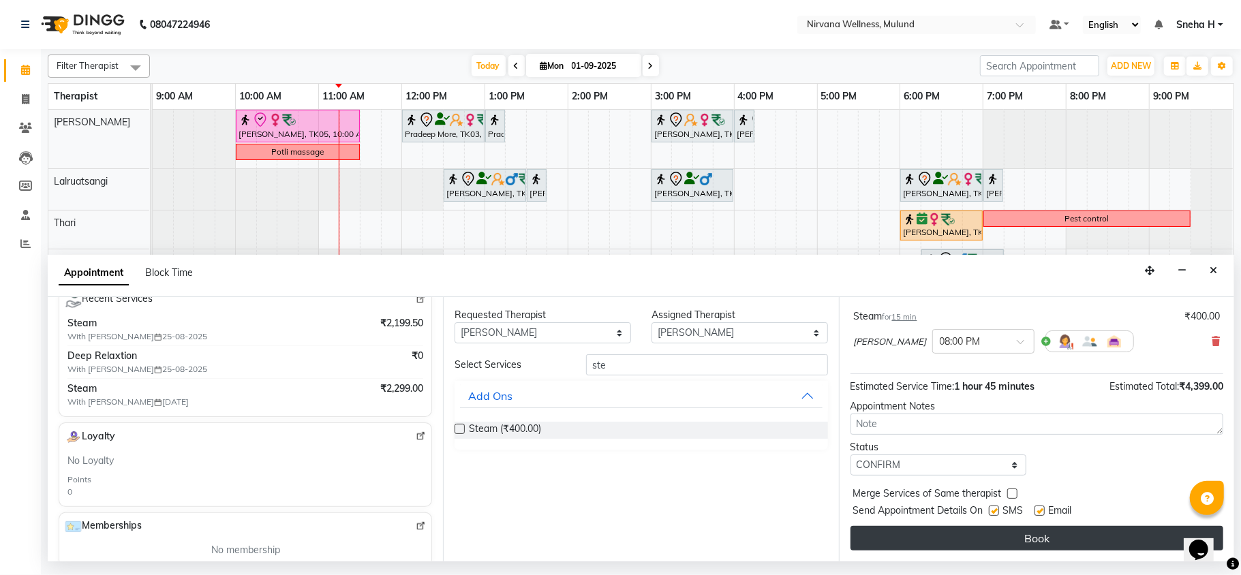
click at [873, 533] on button "Book" at bounding box center [1037, 538] width 373 height 25
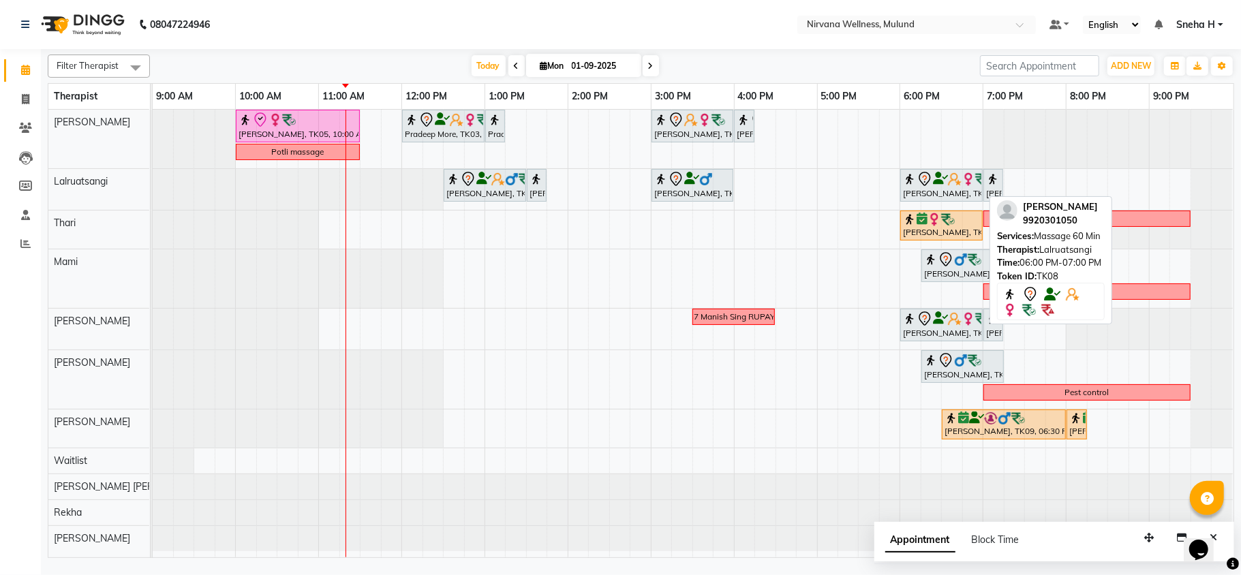
click at [933, 179] on icon at bounding box center [940, 179] width 15 height 1
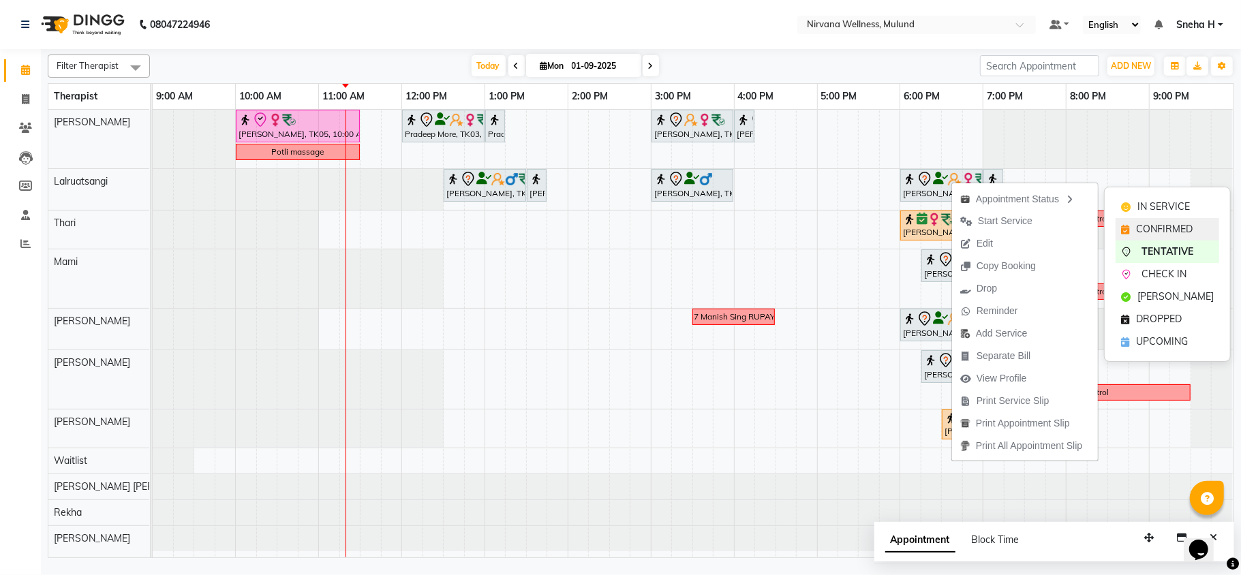
click at [1155, 221] on div "CONFIRMED" at bounding box center [1168, 229] width 104 height 22
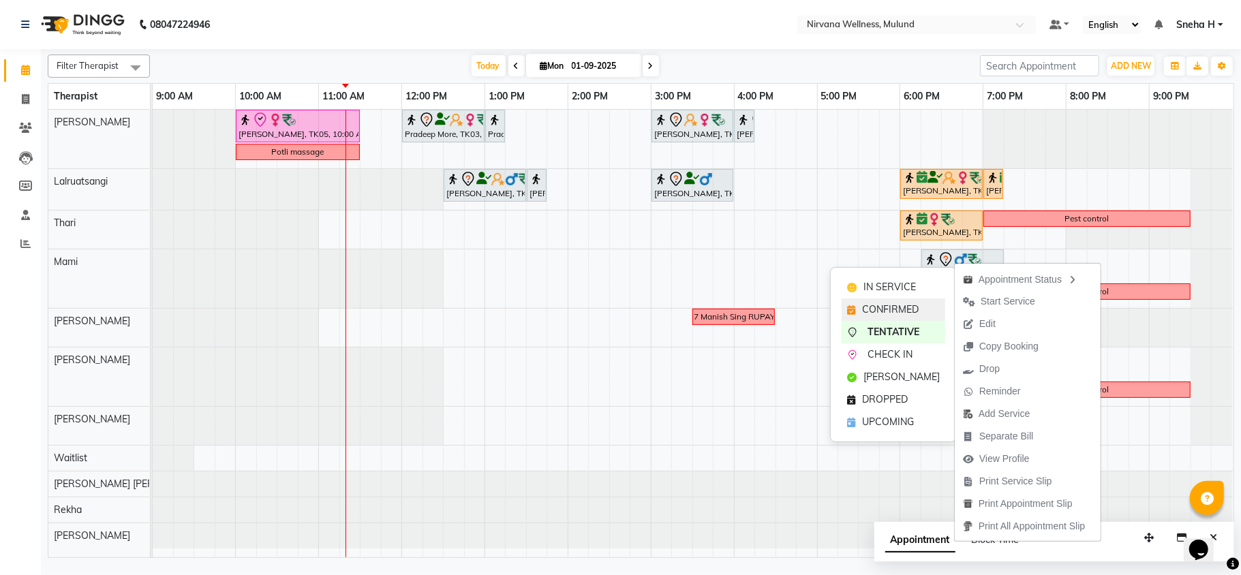
click at [909, 305] on span "CONFIRMED" at bounding box center [890, 310] width 57 height 14
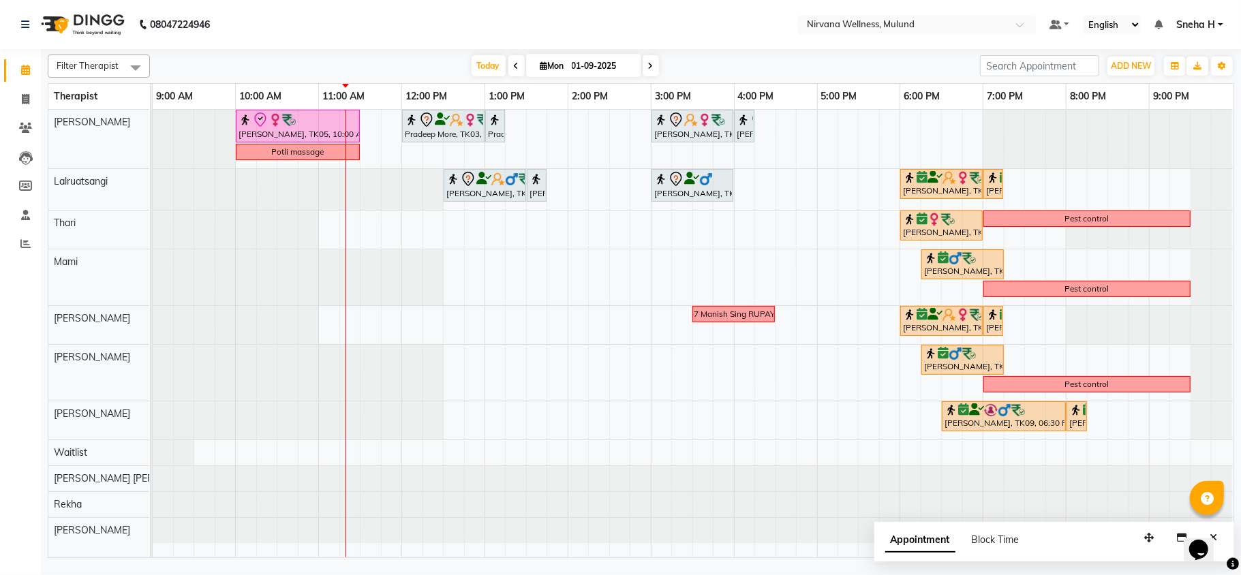
click at [514, 66] on icon at bounding box center [516, 66] width 5 height 8
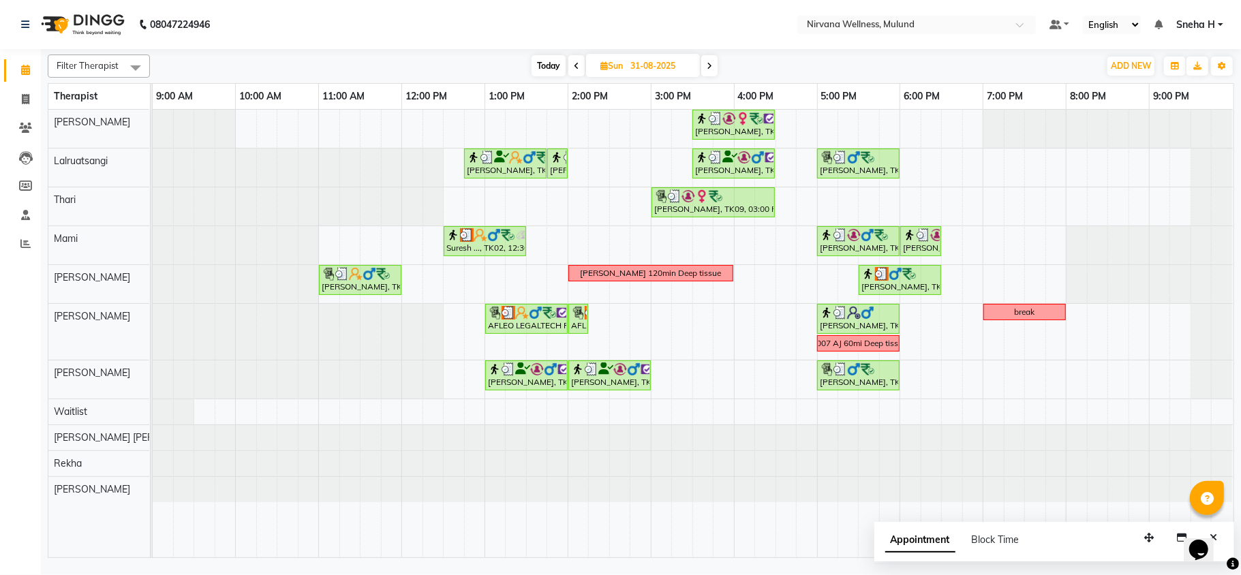
click at [713, 66] on span at bounding box center [709, 65] width 16 height 21
type input "01-09-2025"
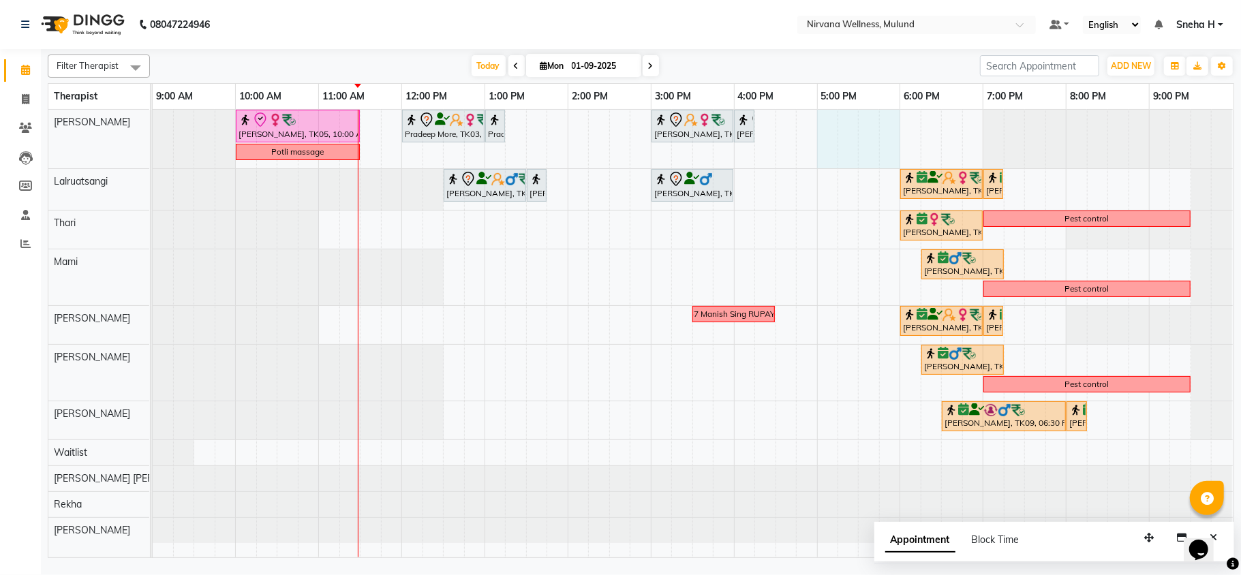
drag, startPoint x: 824, startPoint y: 129, endPoint x: 884, endPoint y: 121, distance: 61.1
click at [890, 121] on div "Geeta Naidu, TK05, 10:00 AM-11:30 AM, Massage 90 Min Pradeep More, TK03, 12:00 …" at bounding box center [693, 334] width 1081 height 448
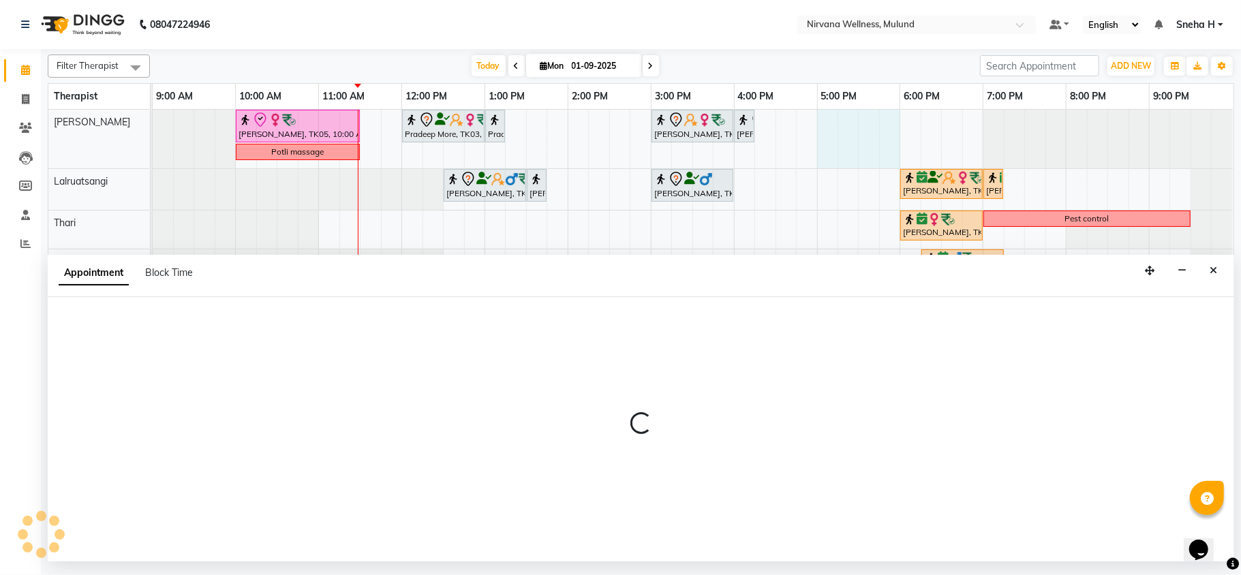
select select "29686"
select select "1020"
select select "tentative"
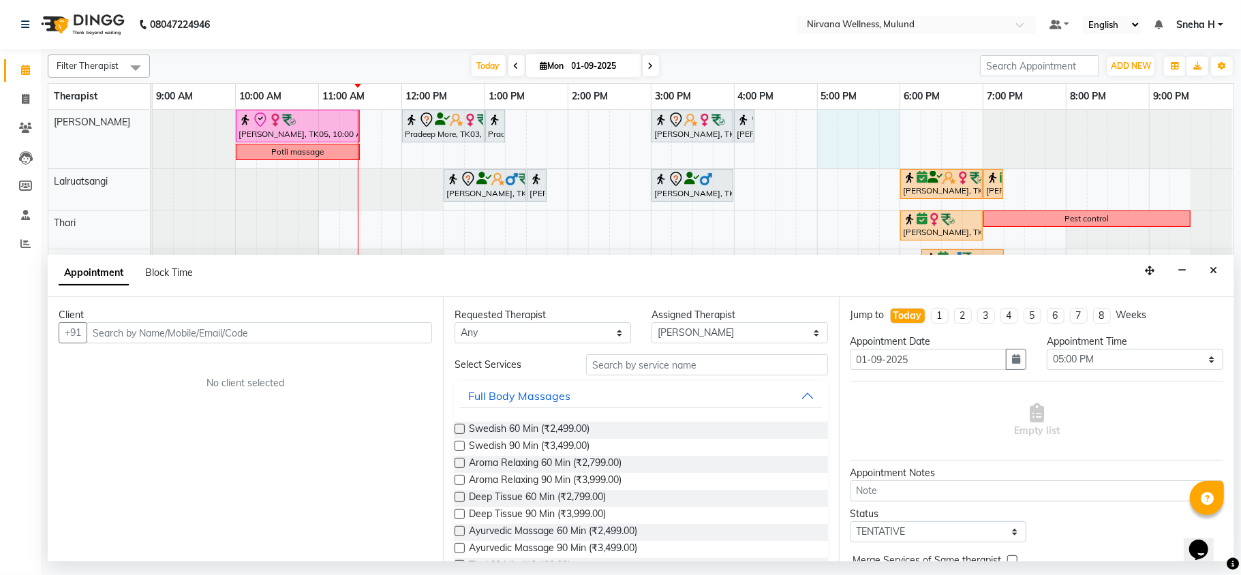
click at [1225, 276] on div "Appointment Block Time" at bounding box center [641, 276] width 1187 height 42
click at [1216, 271] on icon "Close" at bounding box center [1213, 271] width 7 height 10
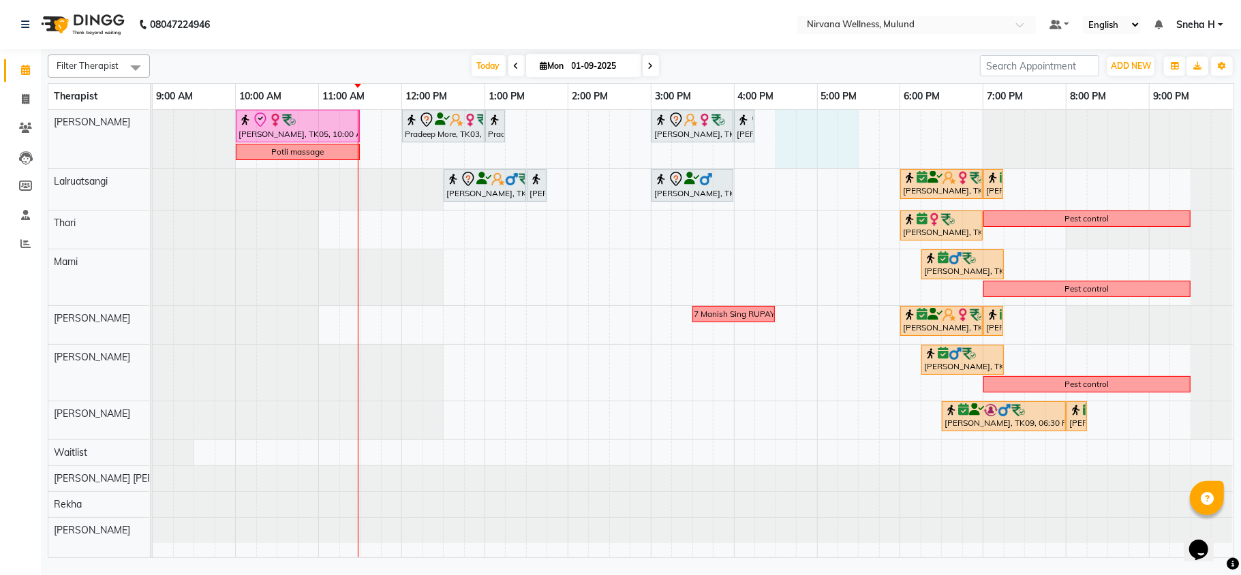
drag, startPoint x: 786, startPoint y: 123, endPoint x: 841, endPoint y: 120, distance: 54.6
click at [851, 121] on div "Geeta Naidu, TK05, 10:00 AM-11:30 AM, Massage 90 Min Pradeep More, TK03, 12:00 …" at bounding box center [693, 334] width 1081 height 448
select select "29686"
select select "990"
select select "tentative"
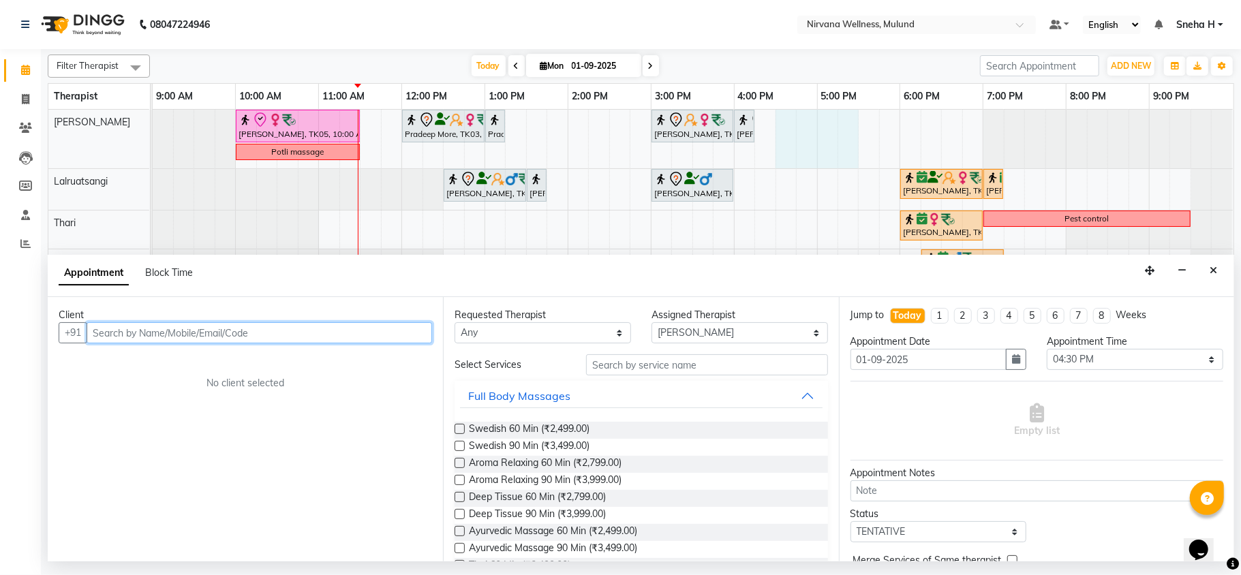
click at [341, 339] on input "text" at bounding box center [260, 332] width 346 height 21
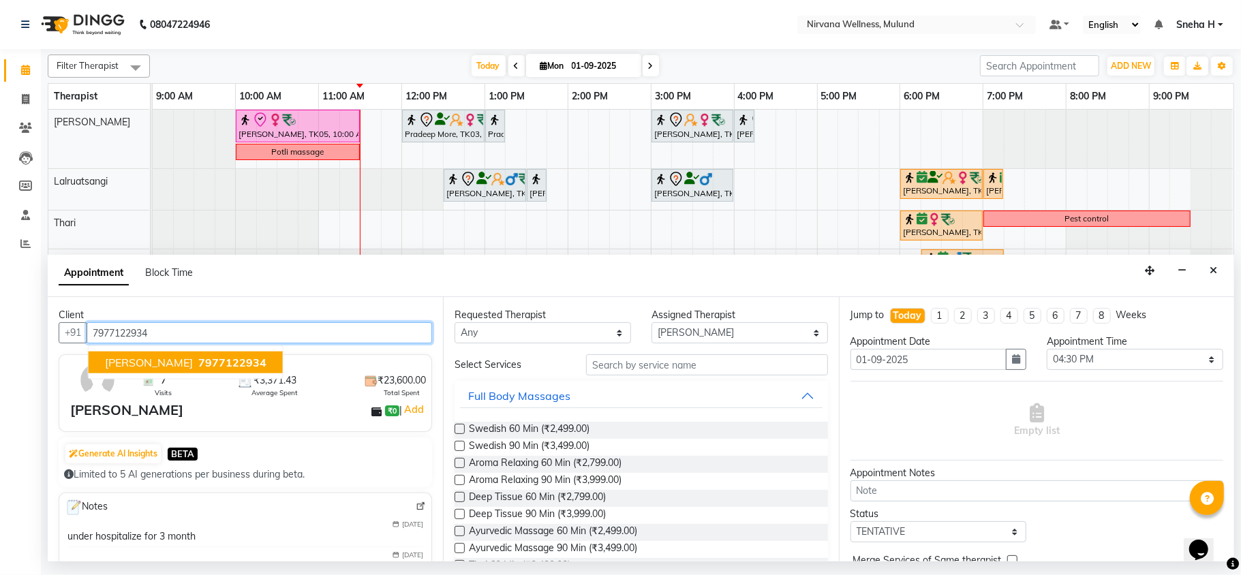
click at [224, 369] on button "Mrs. Chandra Ram 7977122934" at bounding box center [186, 363] width 194 height 22
type input "7977122934"
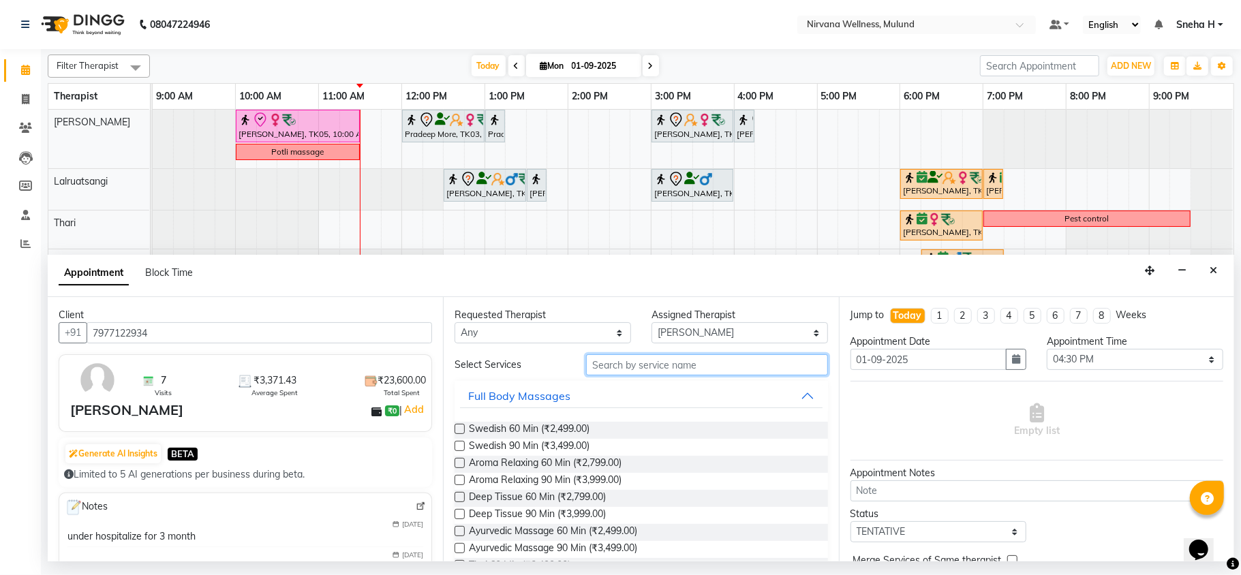
click at [639, 365] on input "text" at bounding box center [707, 364] width 242 height 21
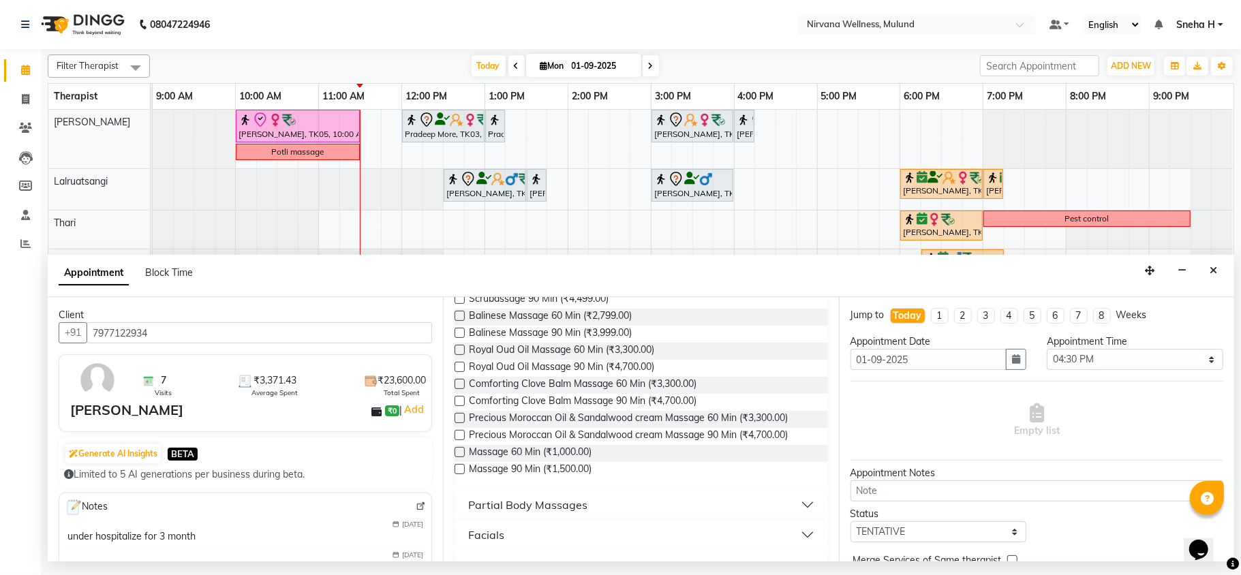
type input "ag"
click at [495, 543] on div "Facials" at bounding box center [486, 535] width 36 height 16
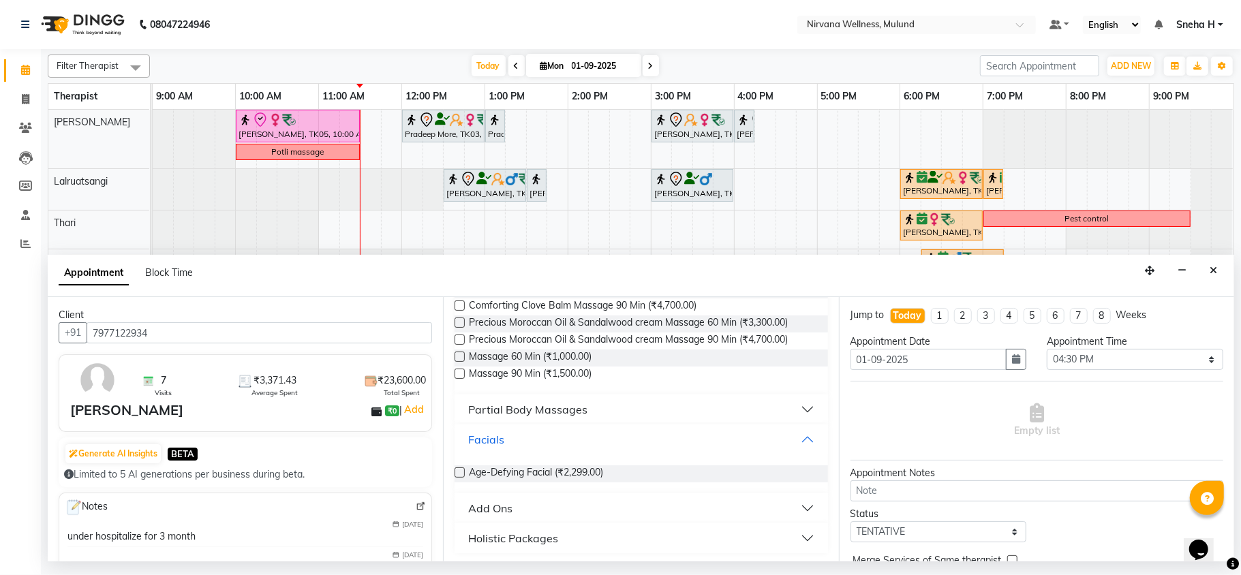
scroll to position [280, 0]
click at [538, 477] on span "Age-Defying Facial (₹2,299.00)" at bounding box center [536, 471] width 134 height 17
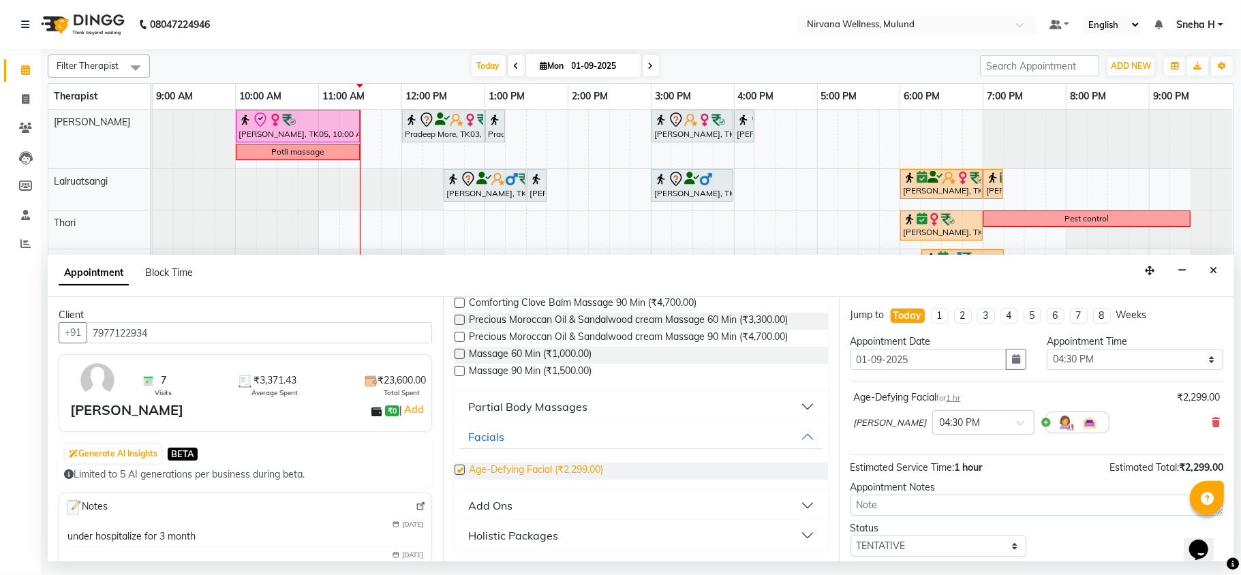
checkbox input "false"
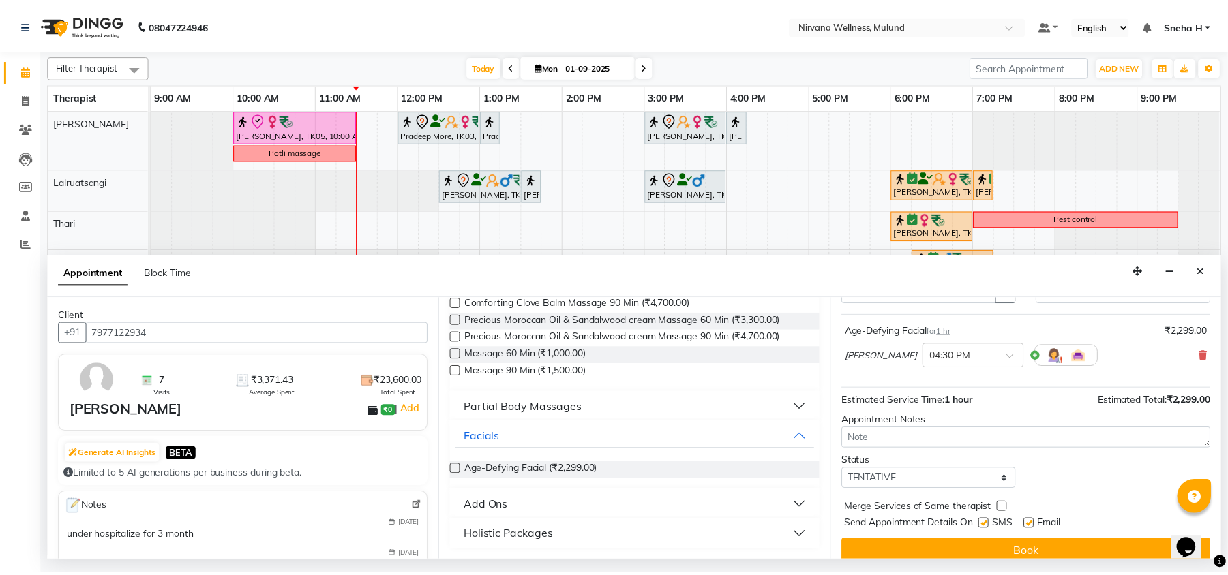
scroll to position [82, 0]
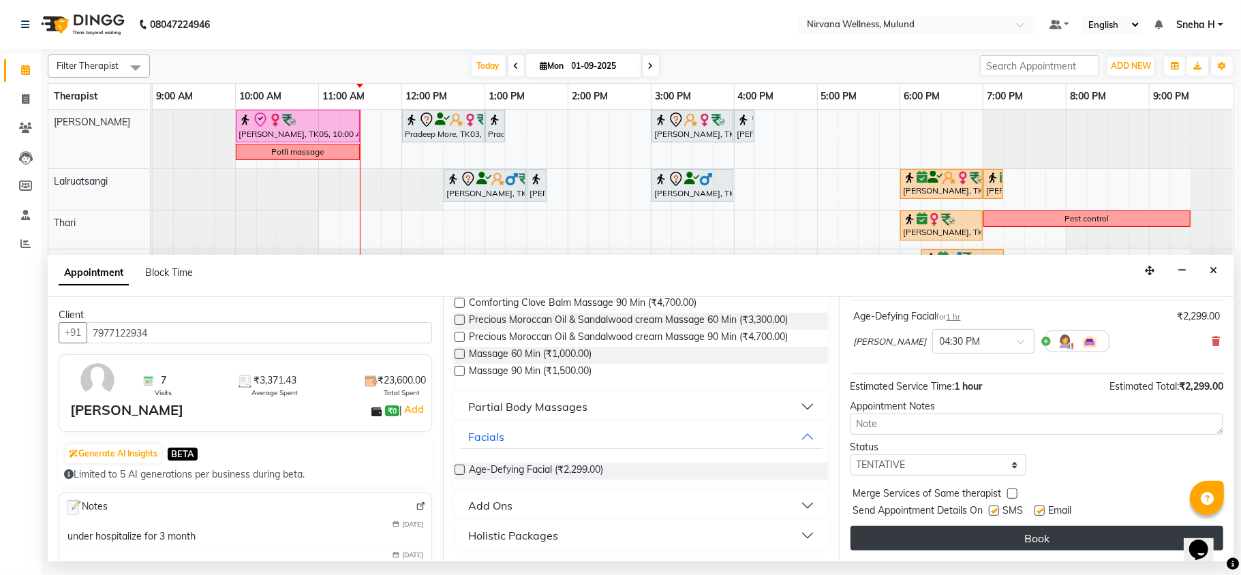
click at [918, 541] on button "Book" at bounding box center [1037, 538] width 373 height 25
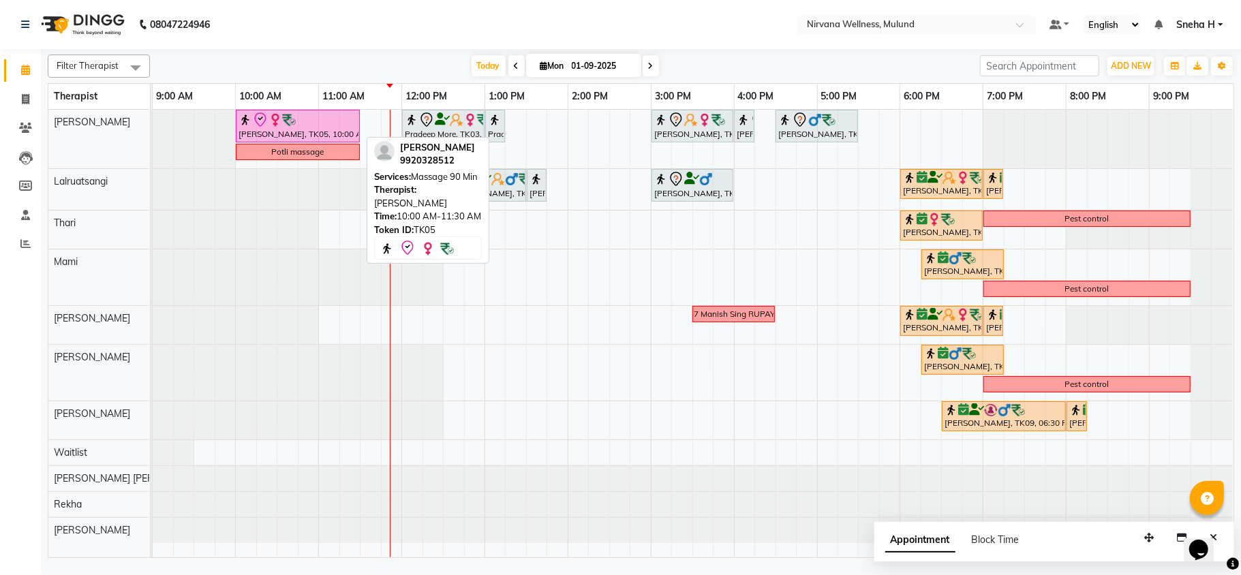
click at [257, 134] on div "[PERSON_NAME], TK05, 10:00 AM-11:30 AM, Massage 90 Min" at bounding box center [297, 126] width 121 height 29
select select "8"
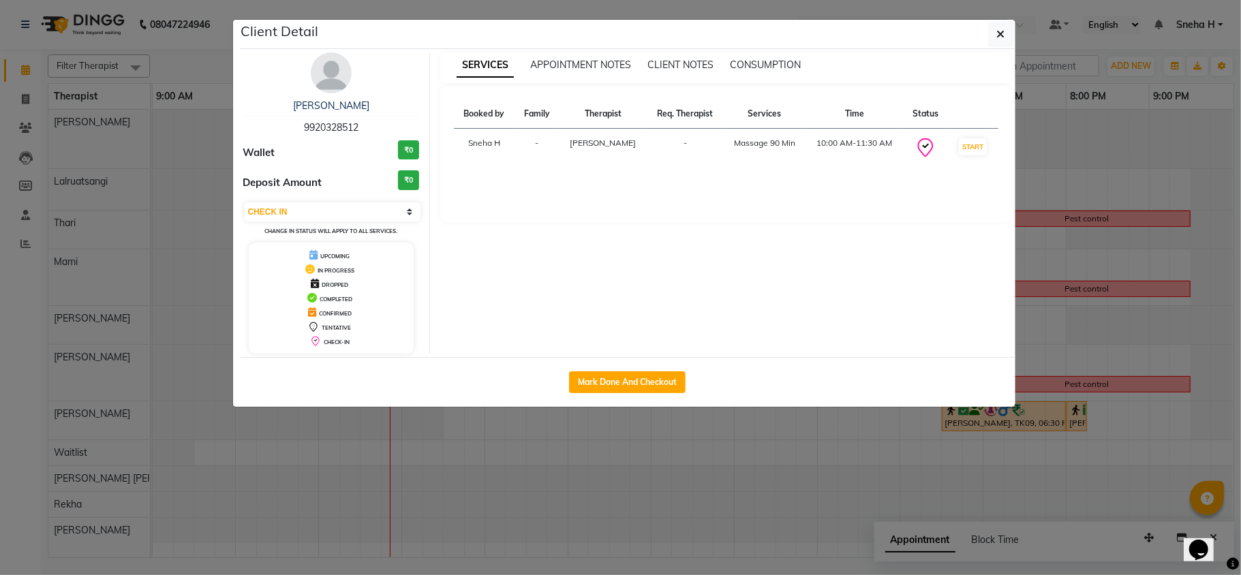
click at [581, 361] on div "Mark Done And Checkout" at bounding box center [628, 382] width 776 height 50
click at [585, 379] on button "Mark Done And Checkout" at bounding box center [627, 383] width 117 height 22
select select "4890"
select select "service"
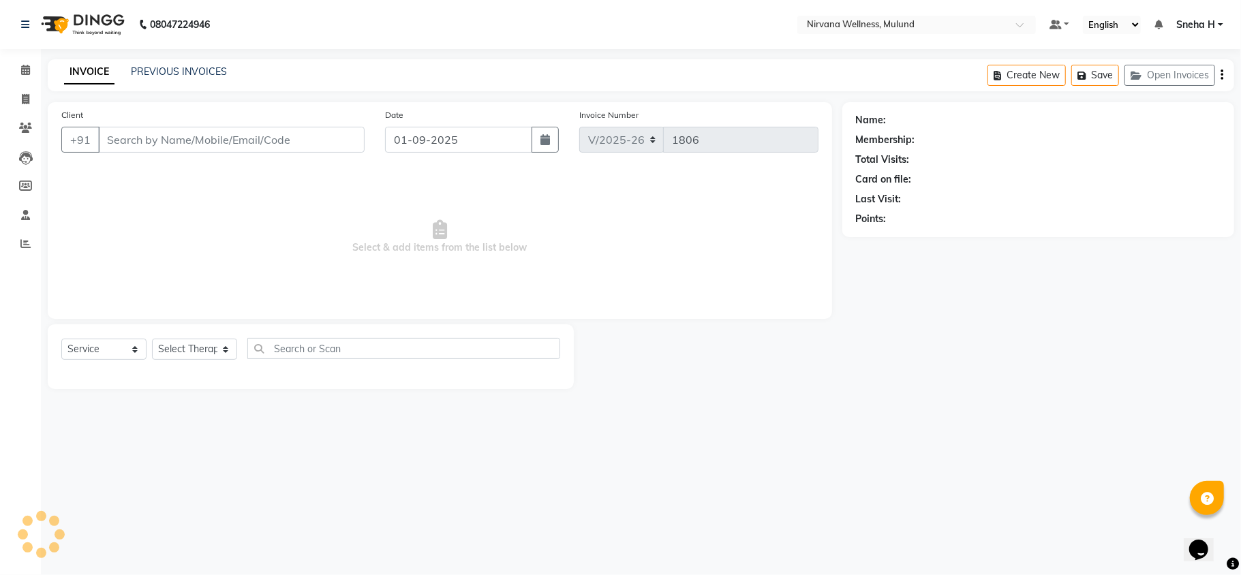
type input "9920328512"
select select "29686"
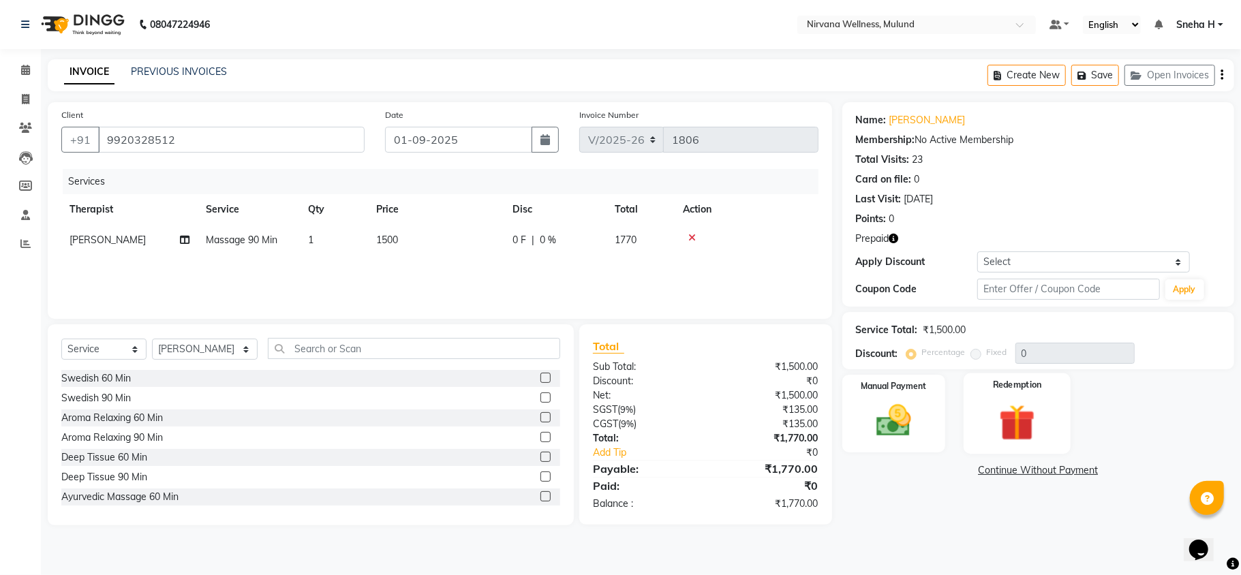
click at [1027, 407] on img at bounding box center [1017, 422] width 59 height 45
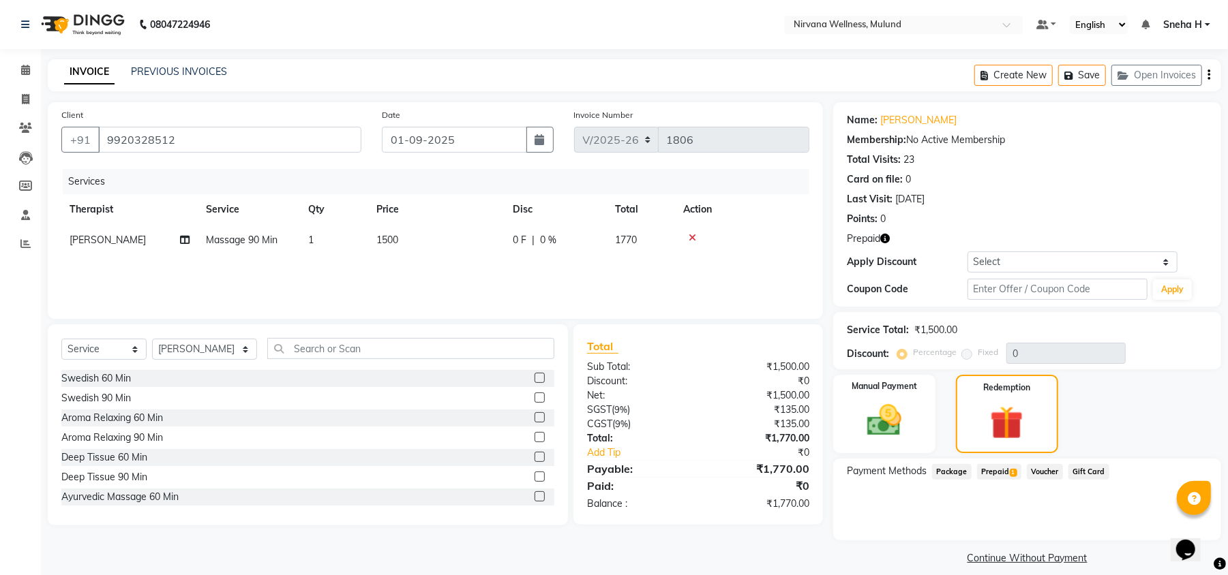
click at [1004, 469] on span "Prepaid 1" at bounding box center [999, 472] width 44 height 16
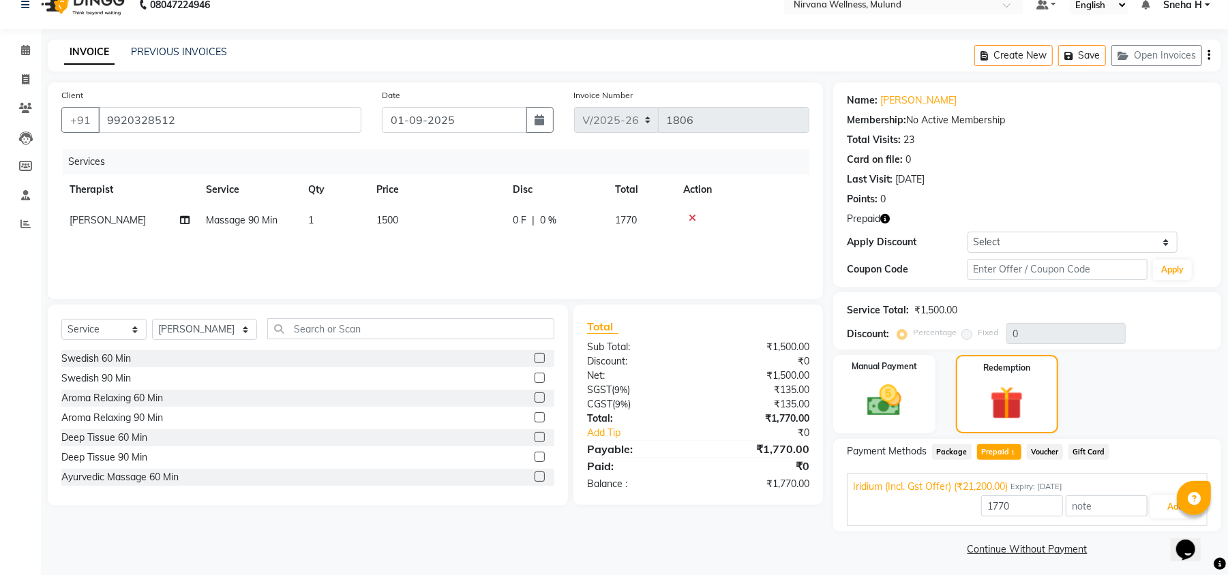
scroll to position [25, 0]
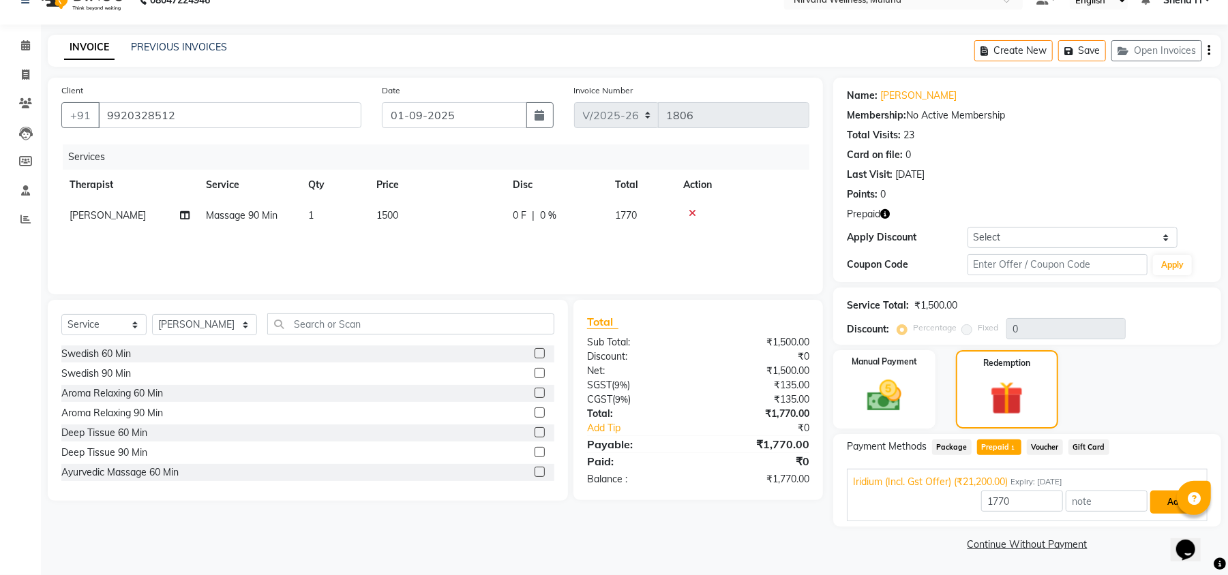
click at [1163, 505] on button "Add" at bounding box center [1175, 502] width 50 height 23
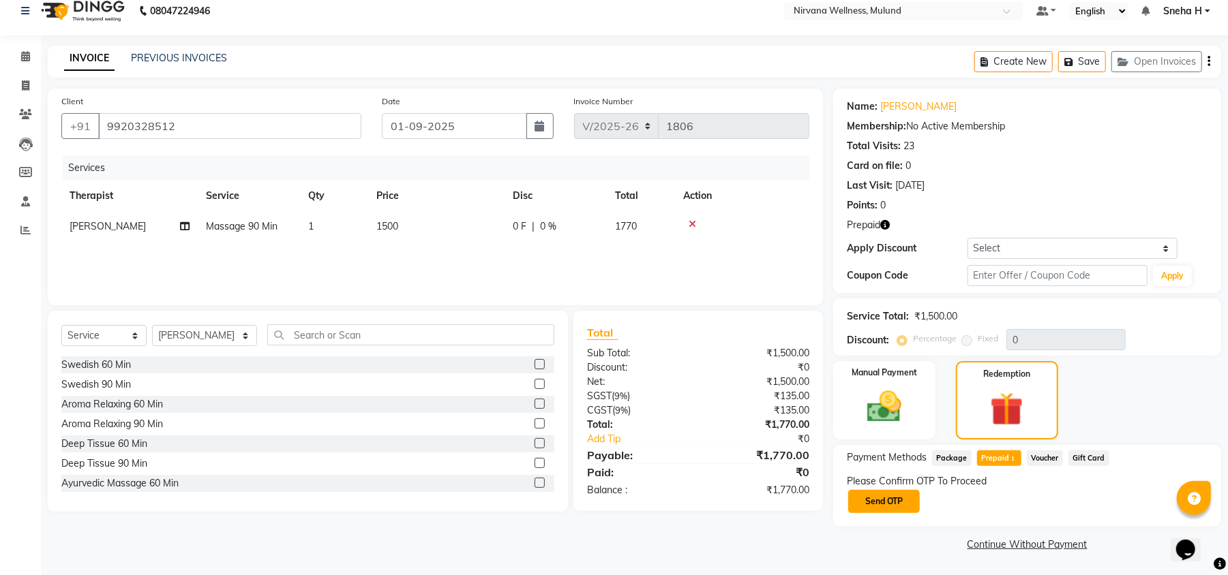
click at [882, 506] on button "Send OTP" at bounding box center [884, 501] width 72 height 23
click at [911, 498] on div "Please Confirm OTP To Proceed Send OTP" at bounding box center [1027, 494] width 361 height 40
click at [885, 508] on div "Please Confirm OTP To Proceed Send OTP" at bounding box center [1027, 494] width 361 height 40
click at [19, 60] on span at bounding box center [26, 57] width 24 height 16
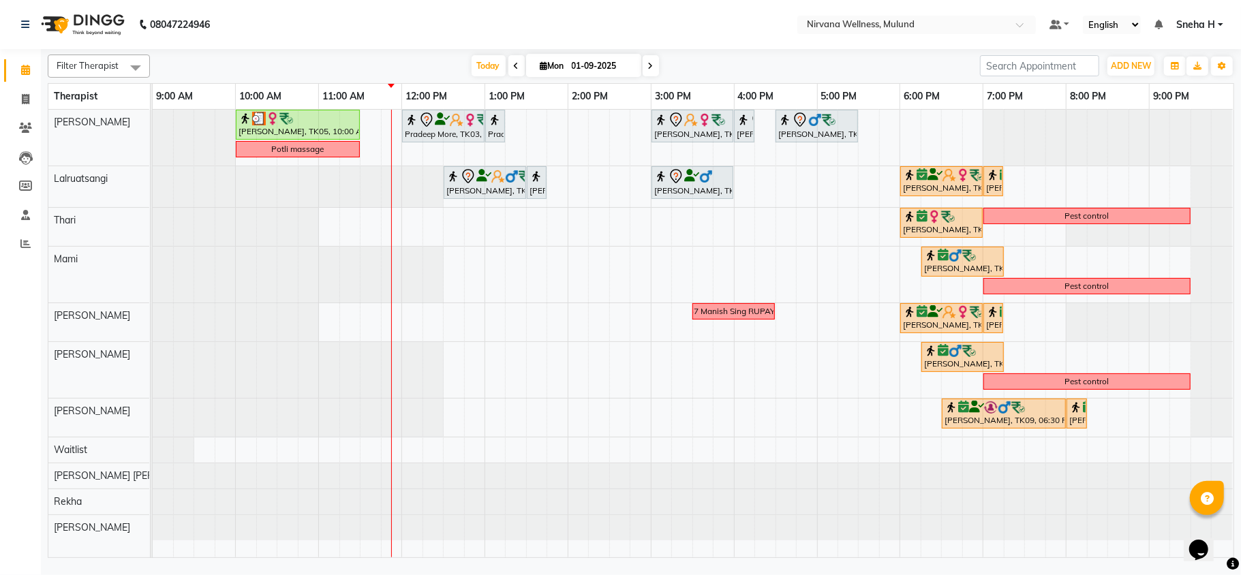
click at [592, 61] on input "01-09-2025" at bounding box center [602, 66] width 68 height 20
select select "9"
select select "2025"
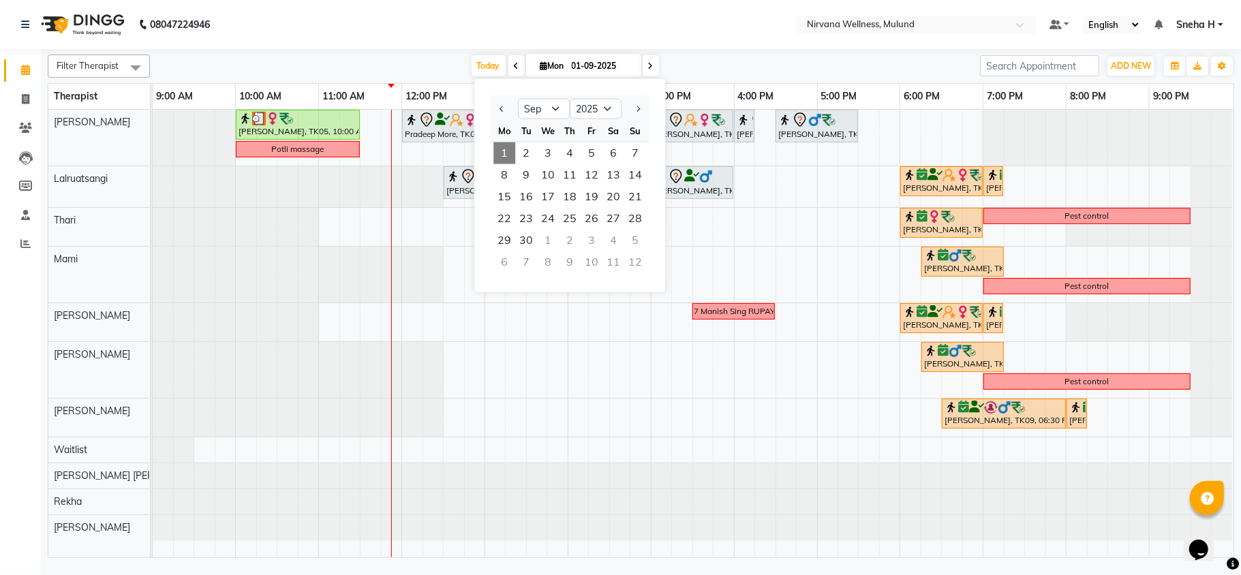
click at [383, 27] on nav "08047224946 Select Location × Nirvana Wellness, Mulund Default Panel My Panel E…" at bounding box center [620, 24] width 1241 height 49
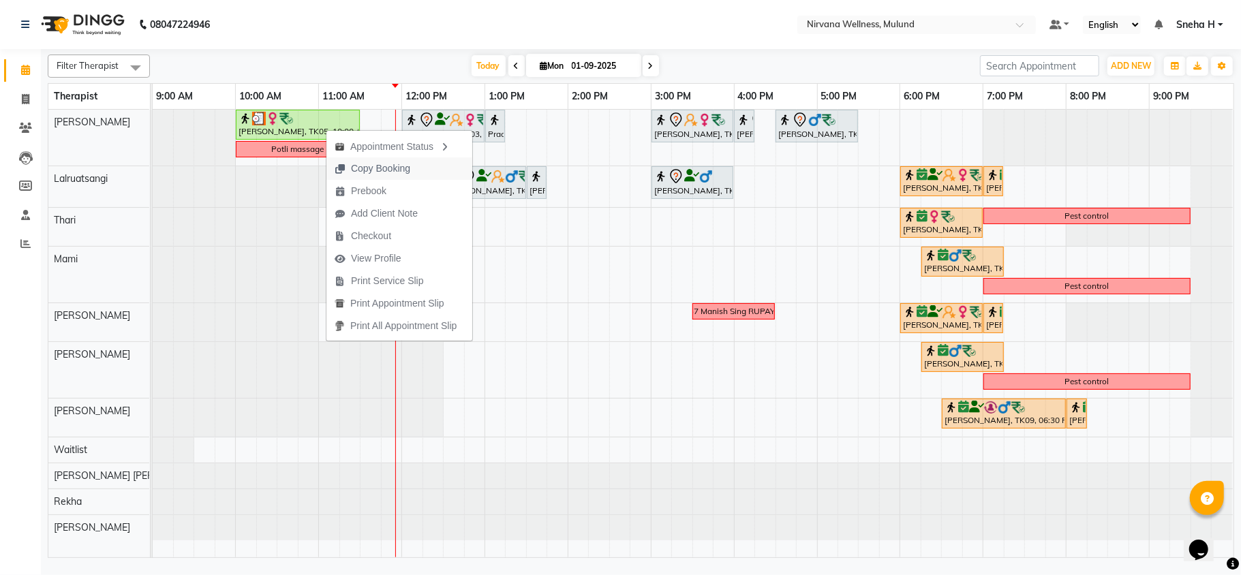
click at [399, 172] on span "Copy Booking" at bounding box center [380, 169] width 59 height 14
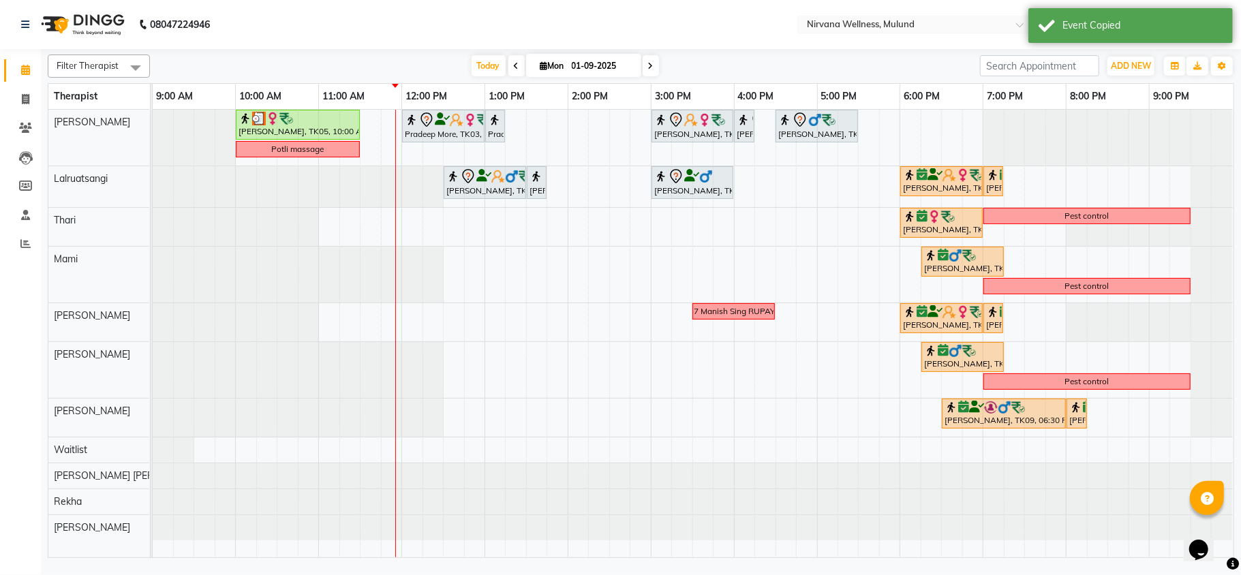
click at [589, 63] on input "01-09-2025" at bounding box center [602, 66] width 68 height 20
select select "9"
select select "2025"
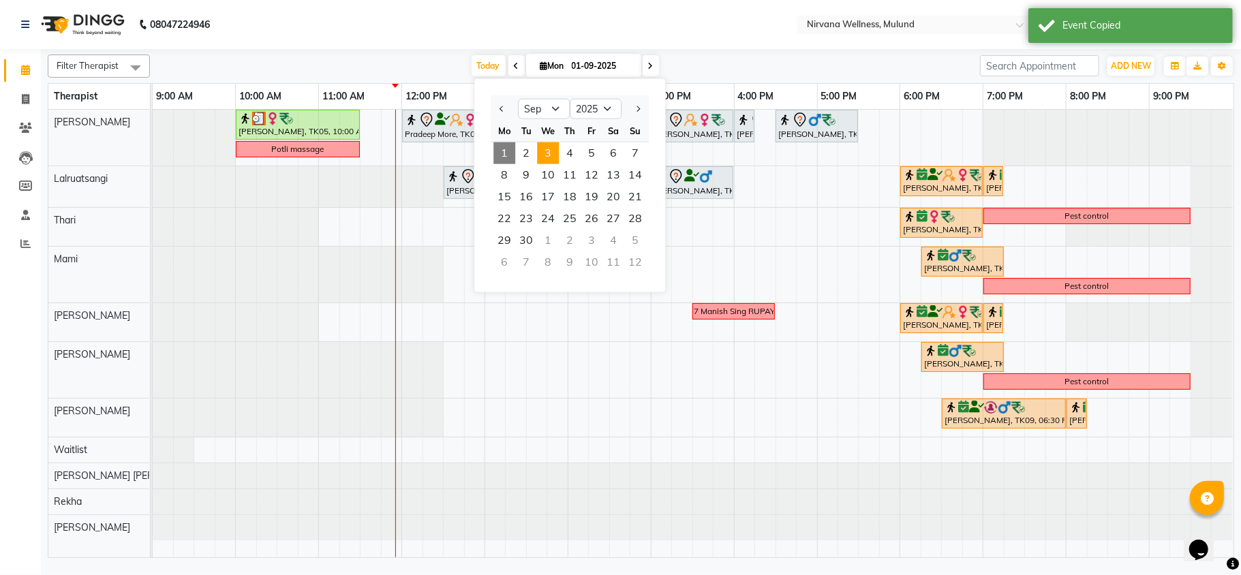
click at [547, 153] on span "3" at bounding box center [548, 153] width 22 height 22
type input "03-09-2025"
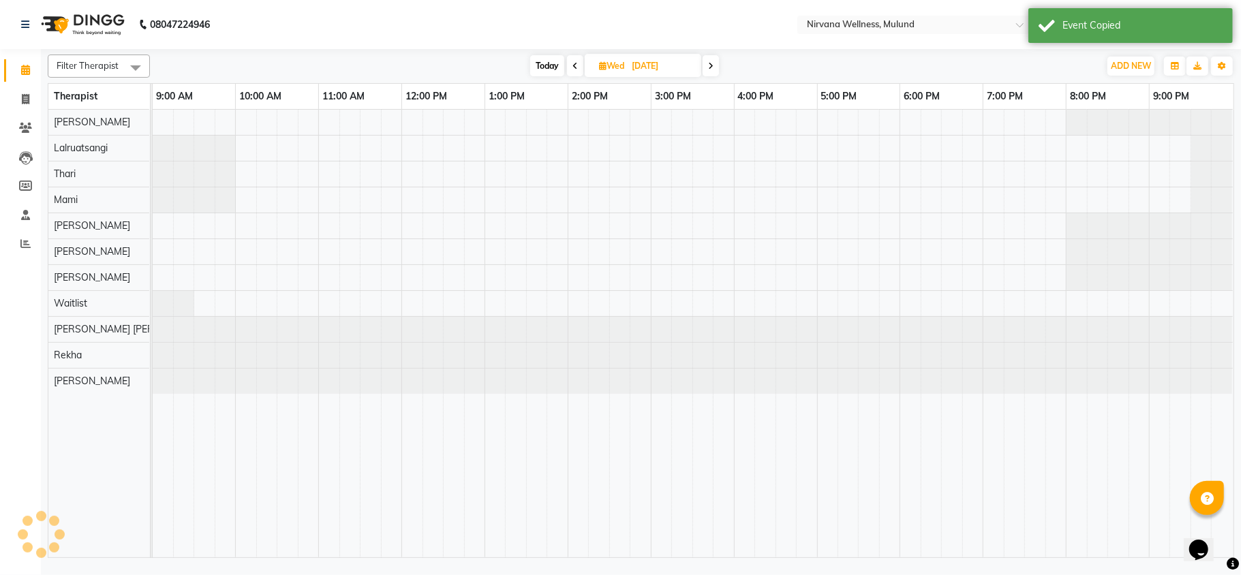
click at [241, 121] on div at bounding box center [693, 334] width 1081 height 448
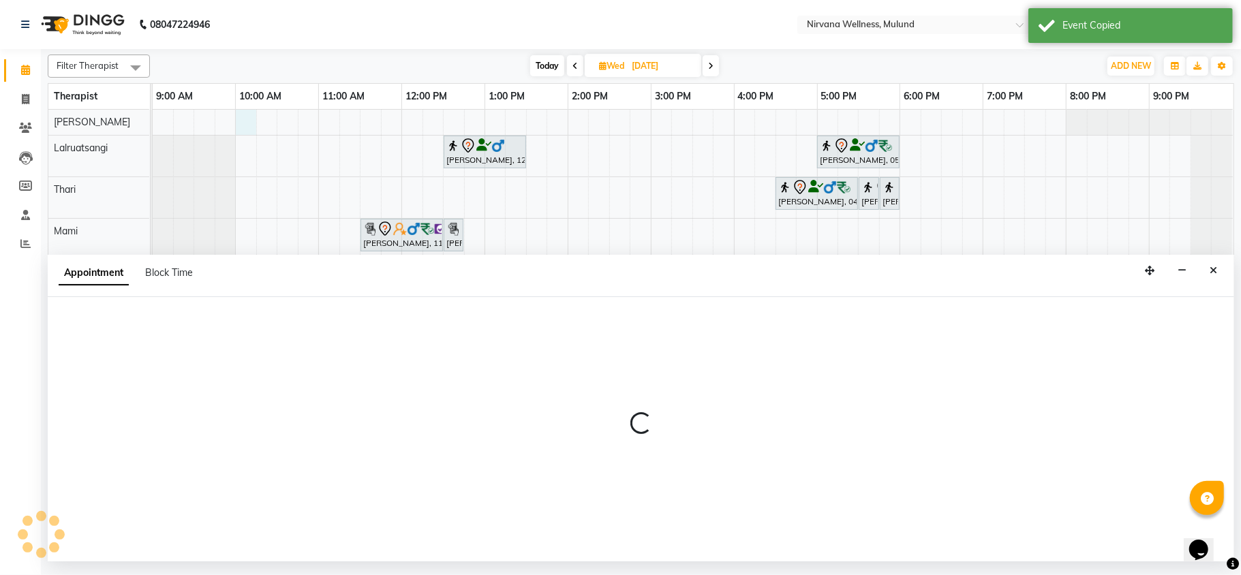
select select "29686"
select select "tentative"
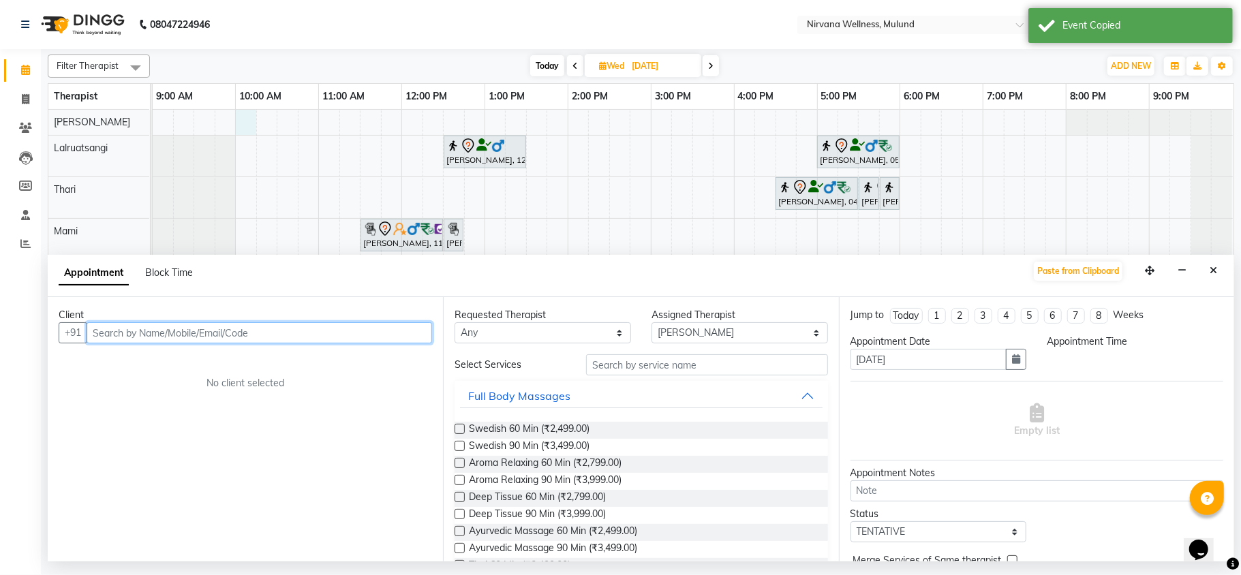
select select "600"
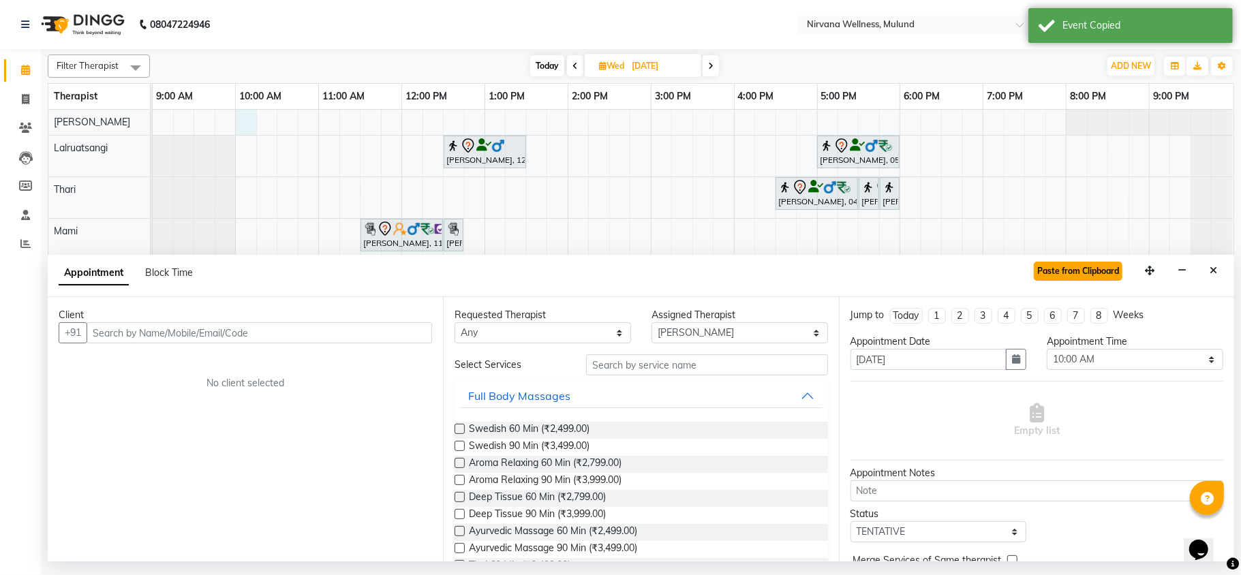
click at [1092, 270] on button "Paste from Clipboard" at bounding box center [1078, 271] width 89 height 19
select select
select select "2150"
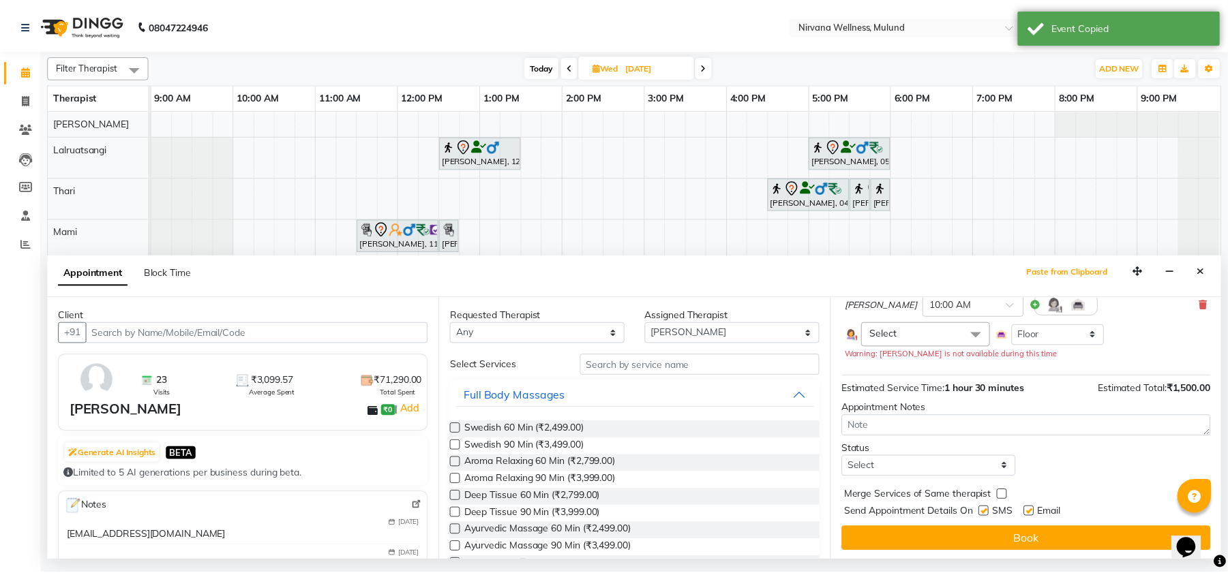
scroll to position [121, 0]
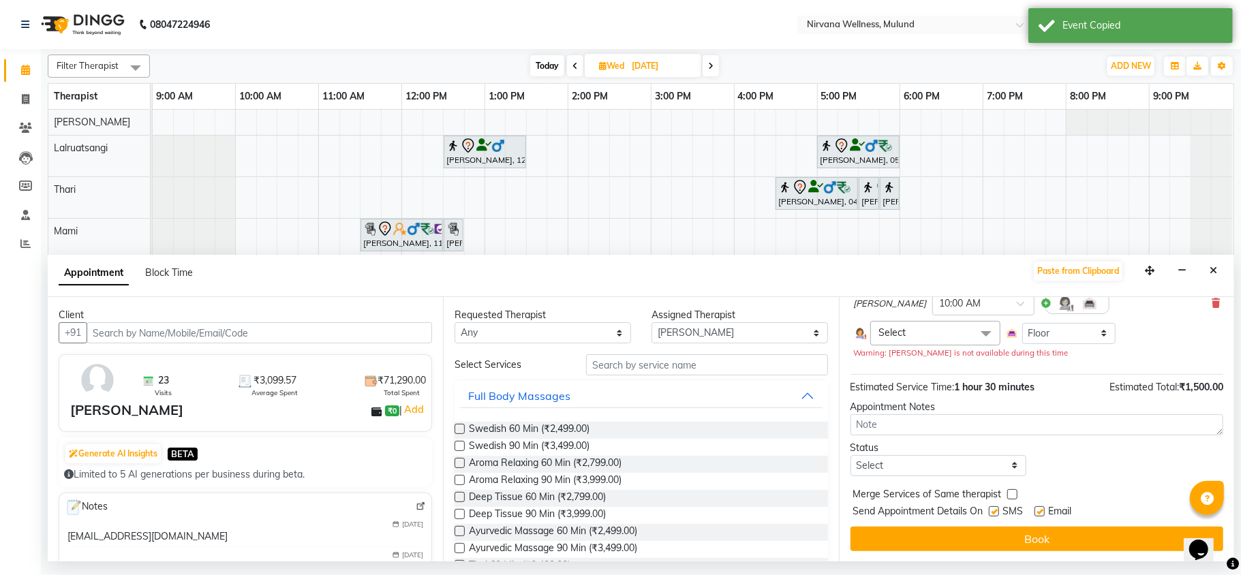
click at [955, 450] on div "Status" at bounding box center [939, 448] width 177 height 14
click at [950, 469] on select "Select TENTATIVE CONFIRM UPCOMING" at bounding box center [939, 465] width 177 height 21
select select "tentative"
click at [851, 455] on select "Select TENTATIVE CONFIRM UPCOMING" at bounding box center [939, 465] width 177 height 21
click at [911, 533] on button "Book" at bounding box center [1037, 539] width 373 height 25
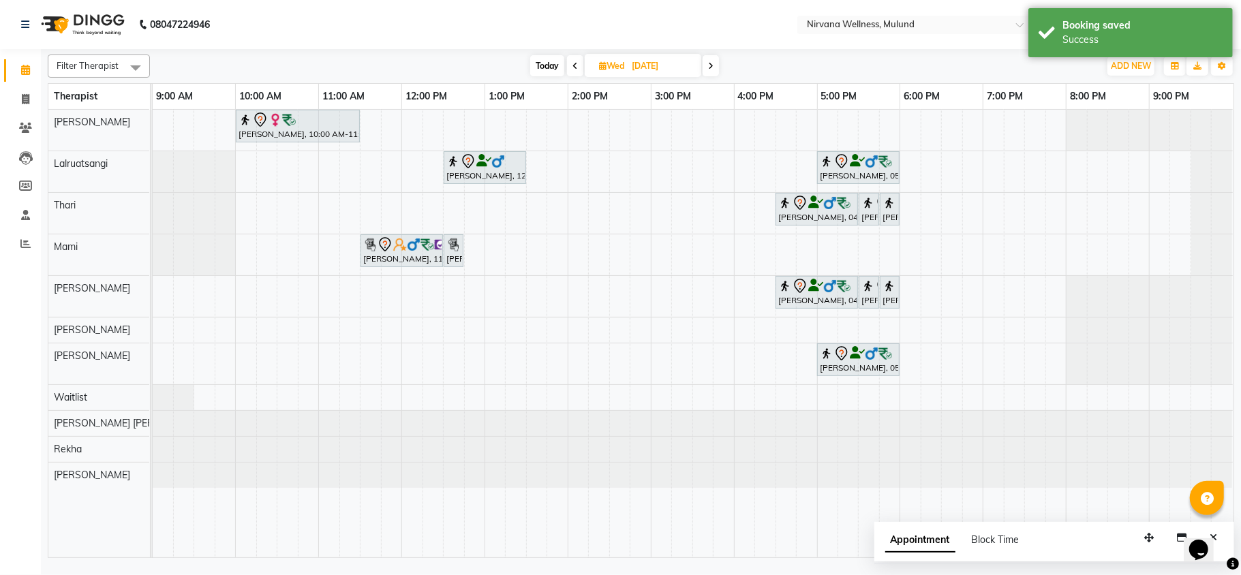
click at [547, 61] on span "Today" at bounding box center [547, 65] width 34 height 21
type input "01-09-2025"
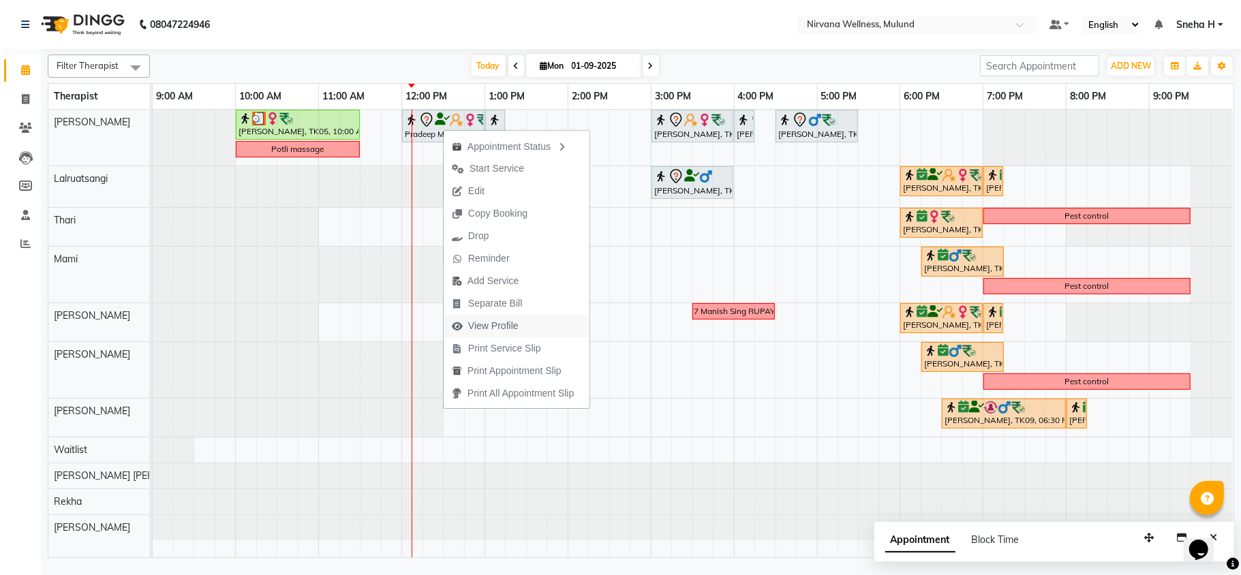
click at [495, 322] on span "View Profile" at bounding box center [493, 326] width 50 height 14
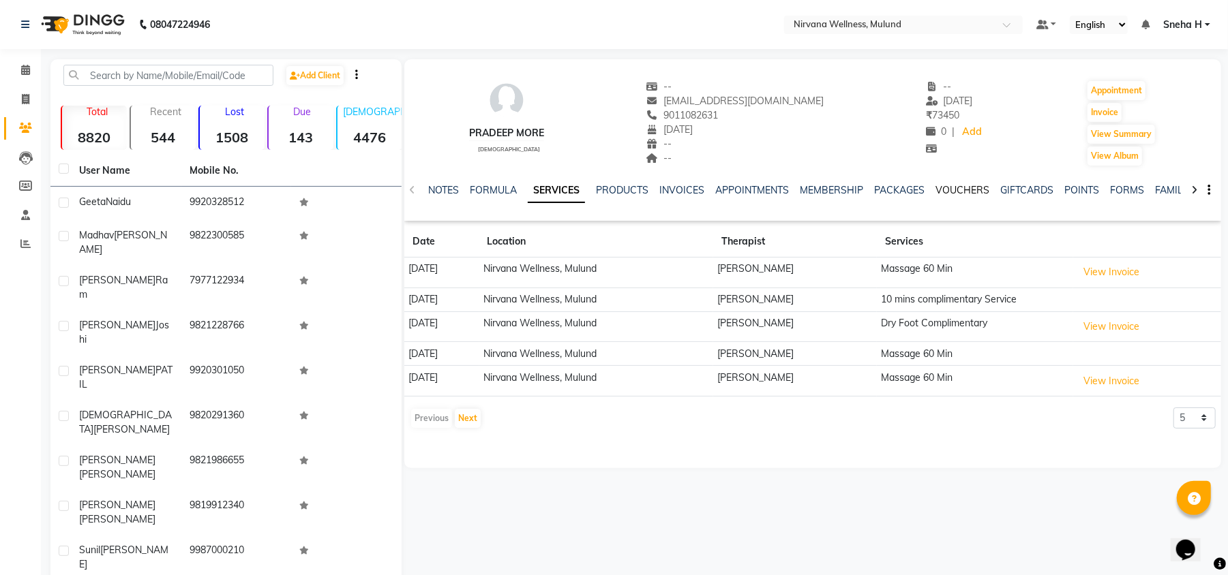
click at [963, 195] on link "VOUCHERS" at bounding box center [962, 190] width 54 height 12
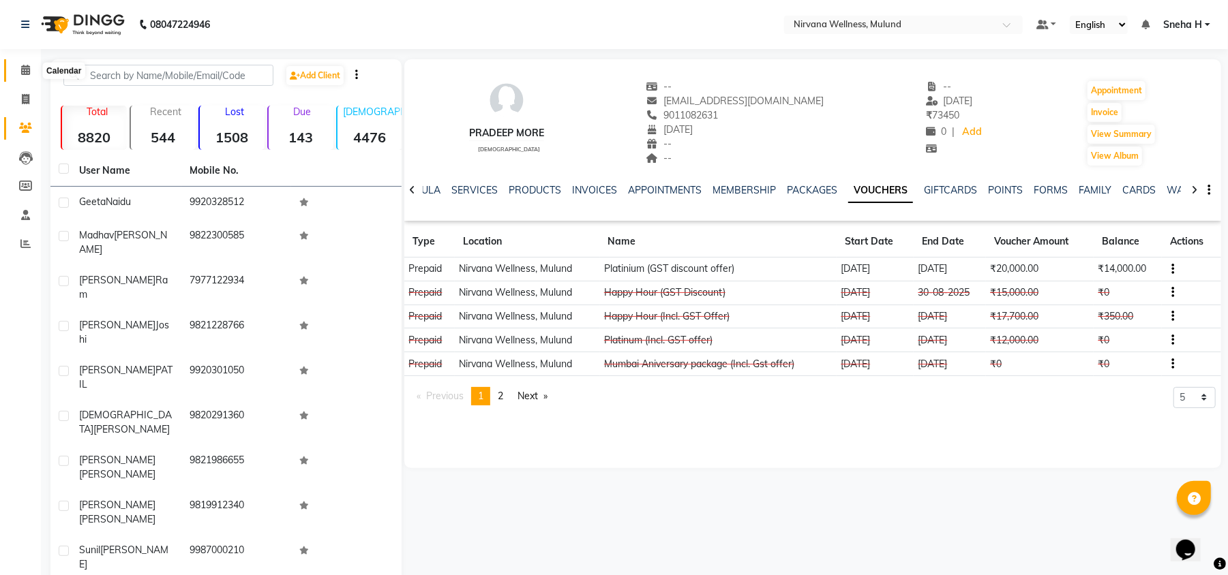
click at [23, 68] on icon at bounding box center [25, 70] width 9 height 10
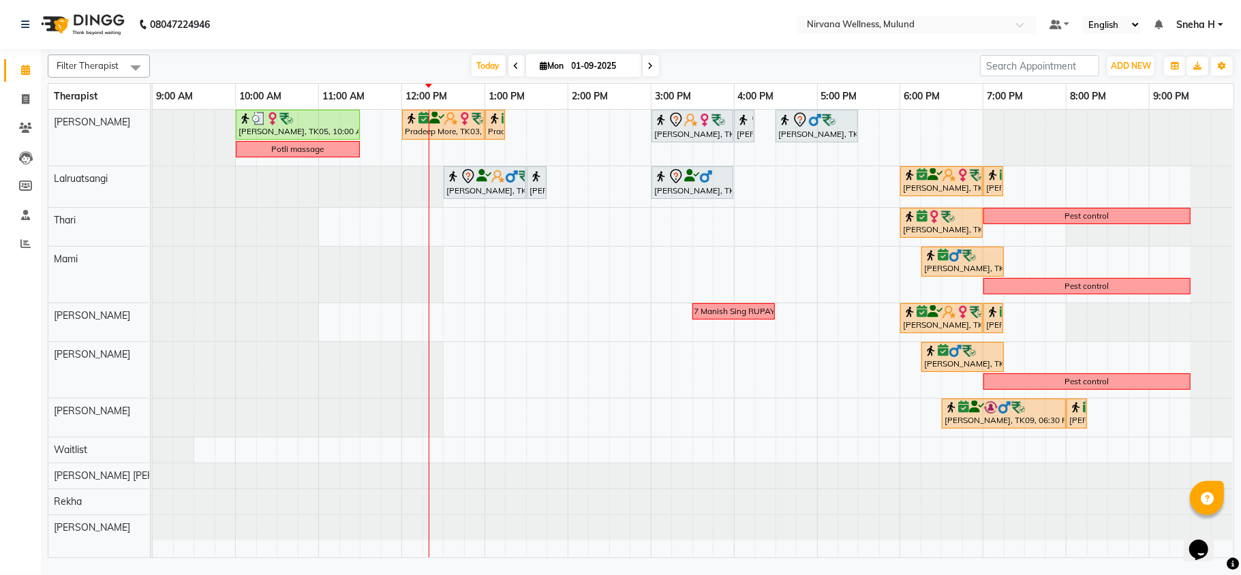
click at [514, 69] on icon at bounding box center [516, 66] width 5 height 8
type input "31-08-2025"
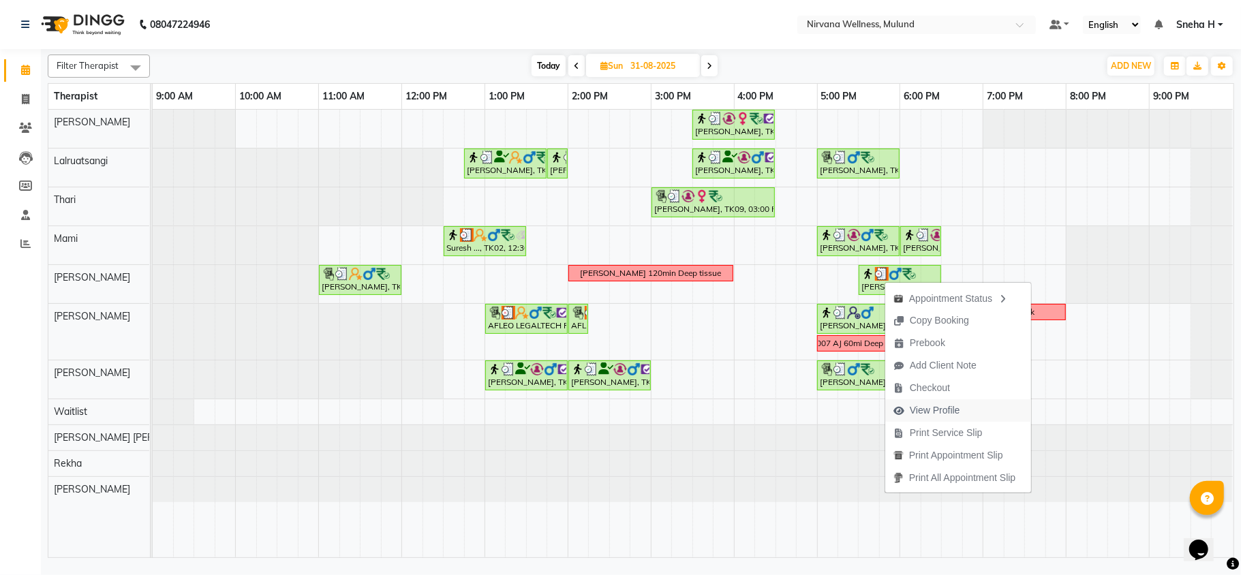
click at [917, 409] on span "View Profile" at bounding box center [935, 411] width 50 height 14
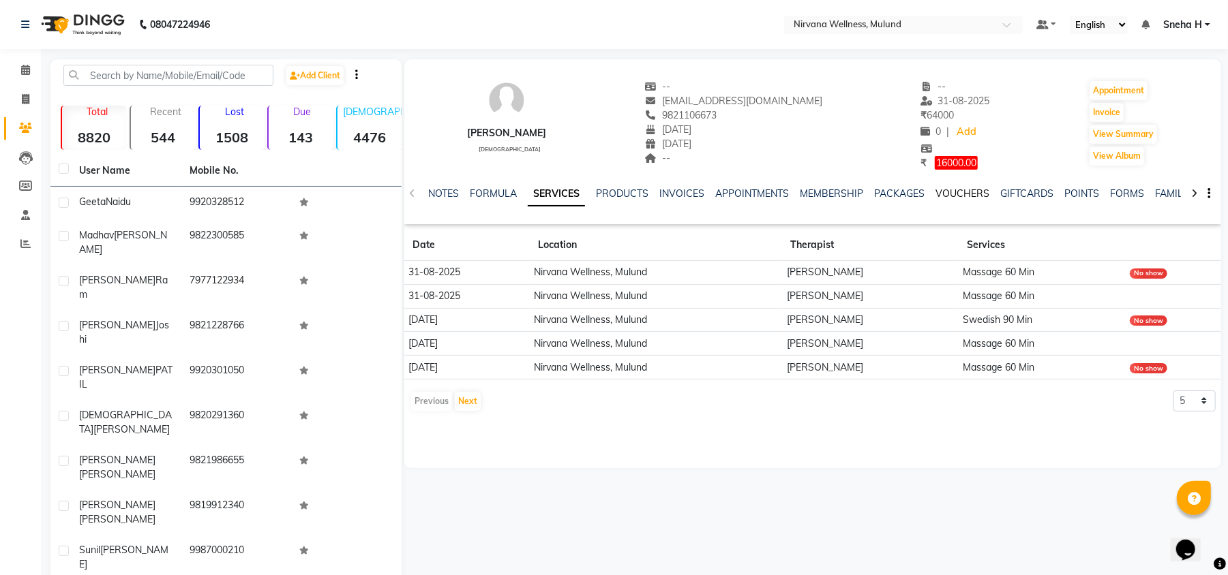
click at [952, 192] on link "VOUCHERS" at bounding box center [962, 193] width 54 height 12
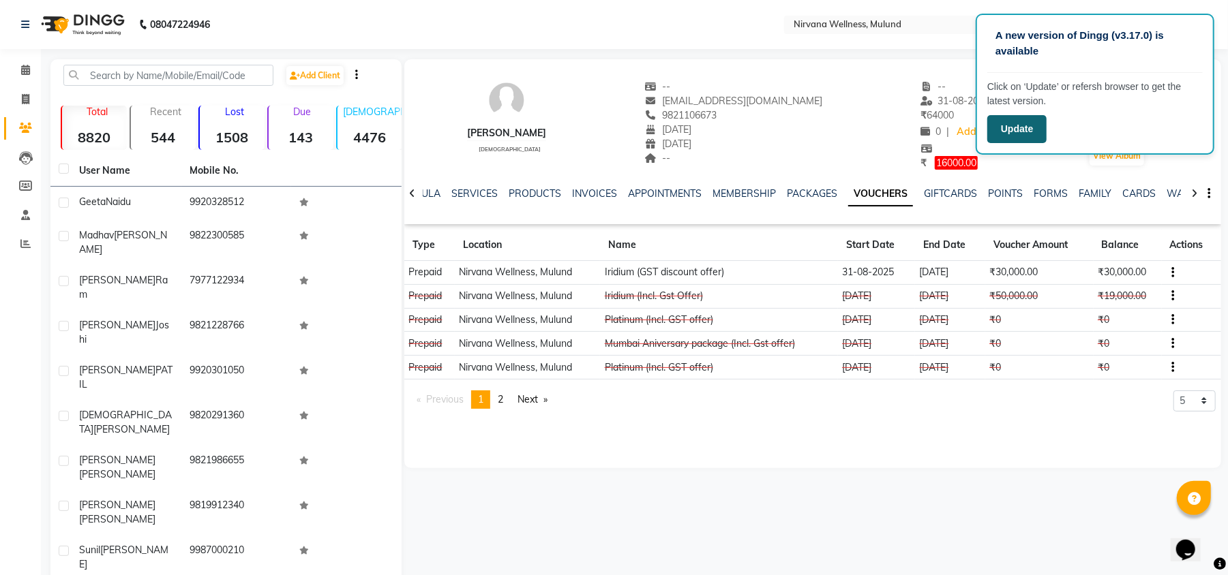
click at [1016, 121] on button "Update" at bounding box center [1016, 129] width 59 height 28
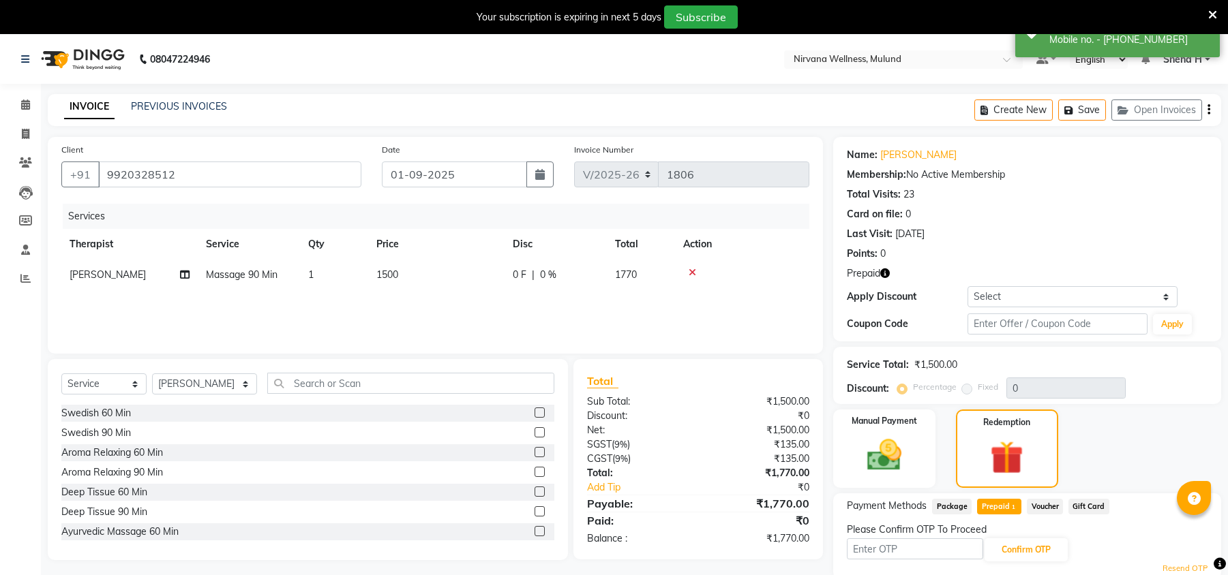
select select "4890"
select select "service"
select select "29686"
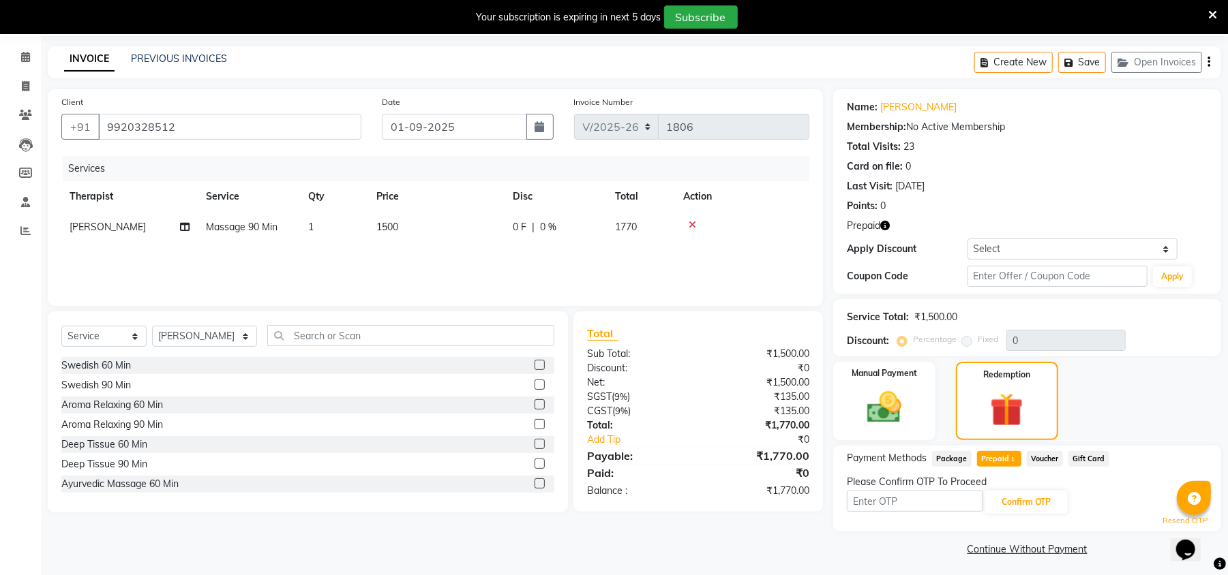
click at [1165, 518] on link "Resend OTP" at bounding box center [1184, 521] width 45 height 12
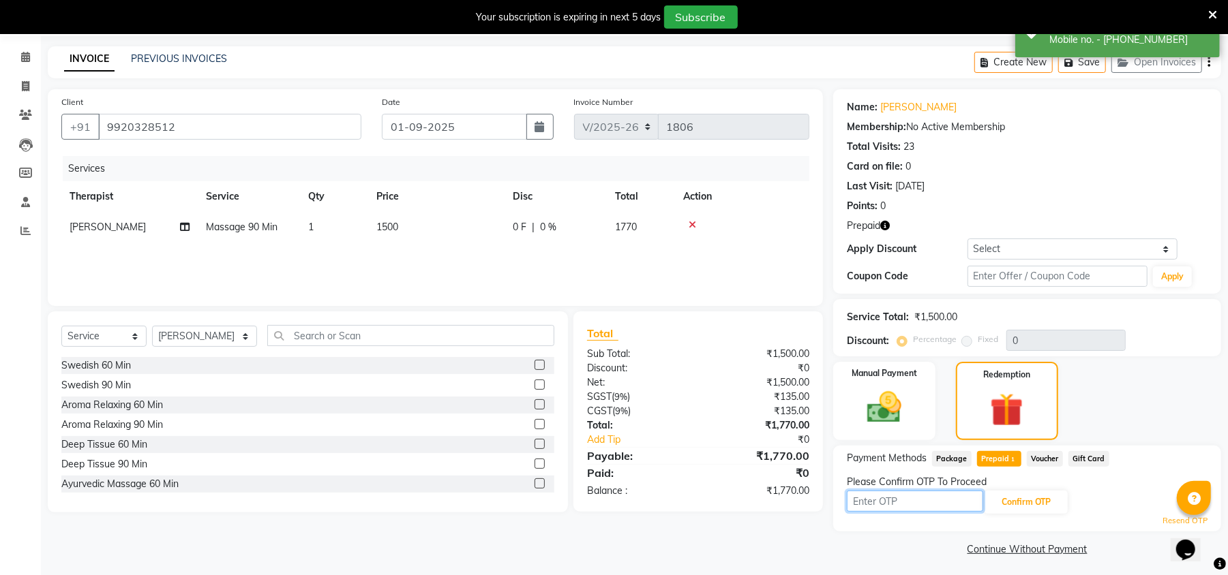
click at [933, 502] on input "text" at bounding box center [915, 501] width 136 height 21
click at [1212, 12] on icon at bounding box center [1212, 15] width 9 height 12
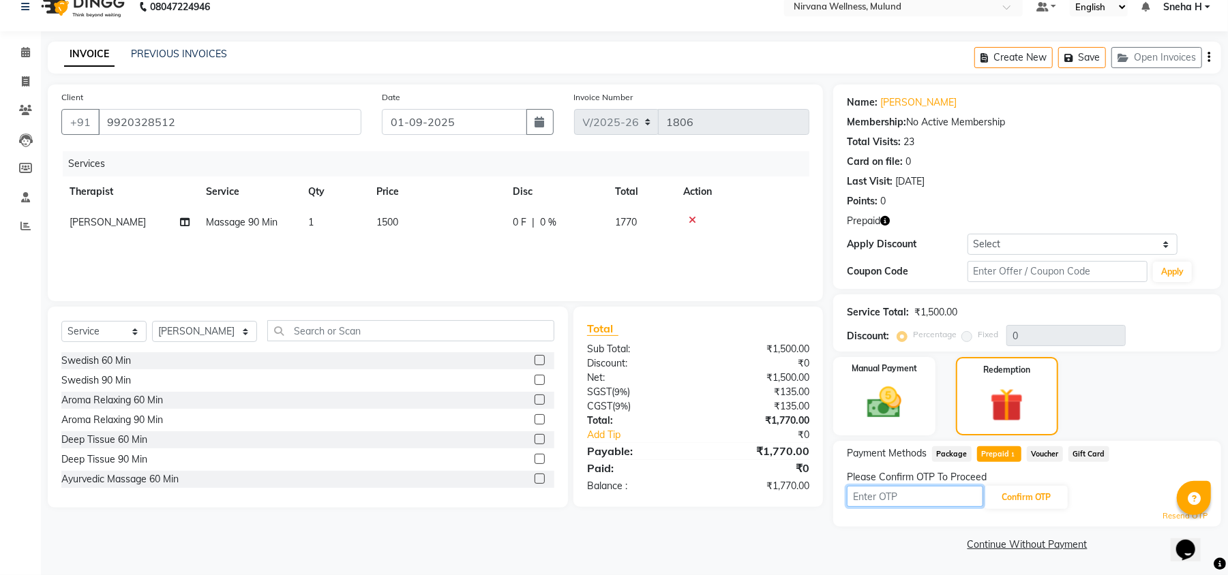
click at [971, 502] on input "text" at bounding box center [915, 496] width 136 height 21
type input "2112"
click at [1040, 502] on button "Confirm OTP" at bounding box center [1025, 497] width 83 height 23
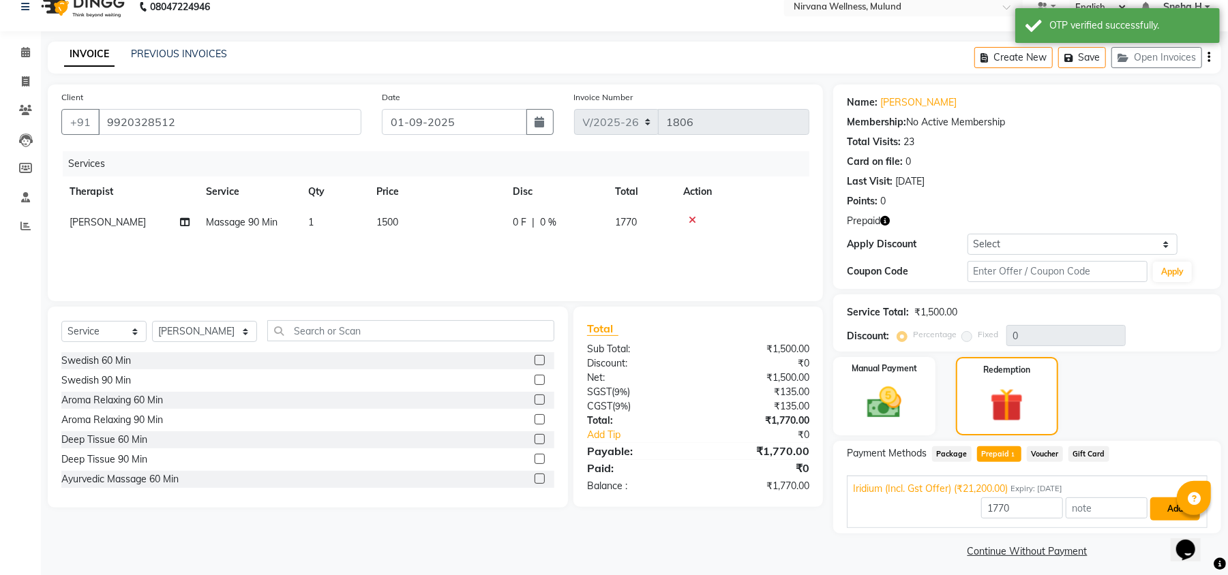
click at [1168, 511] on button "Add" at bounding box center [1175, 509] width 50 height 23
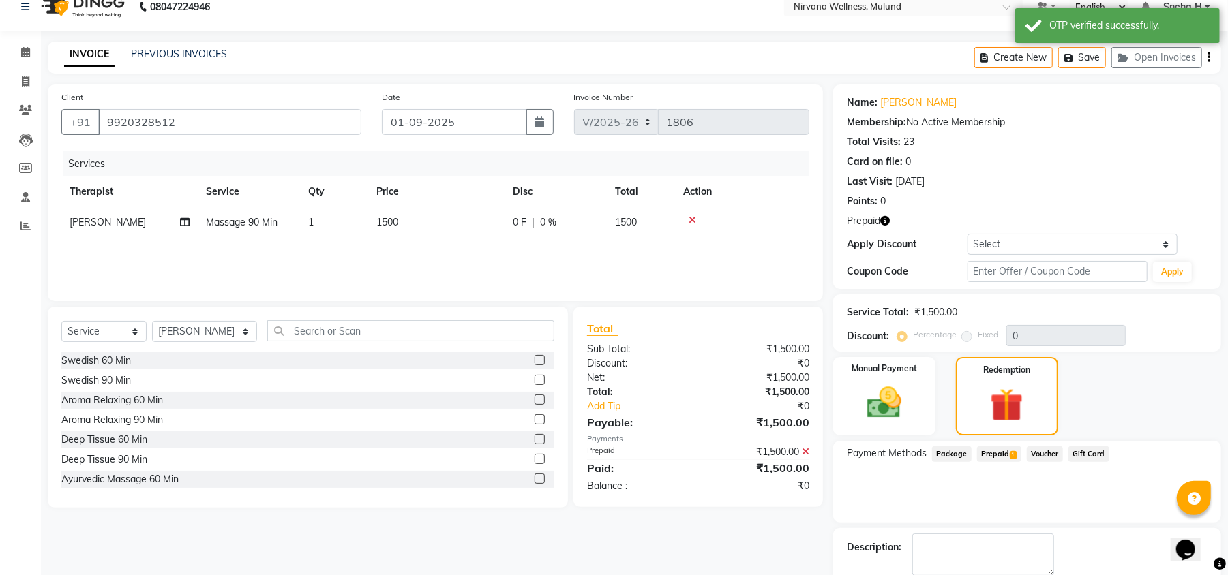
scroll to position [91, 0]
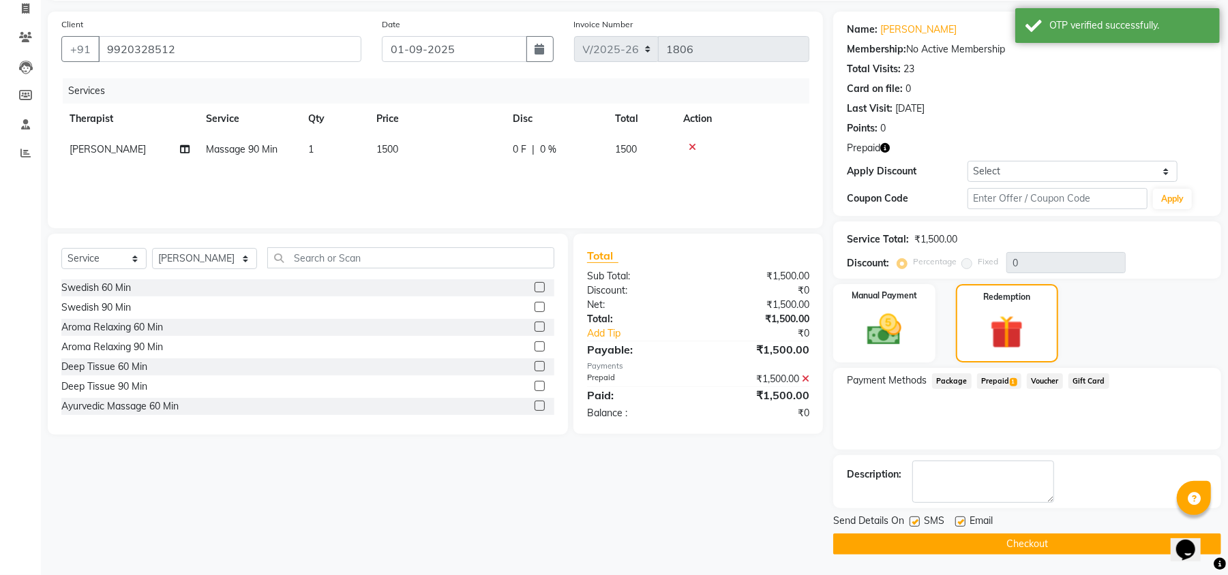
click at [939, 541] on button "Checkout" at bounding box center [1027, 544] width 388 height 21
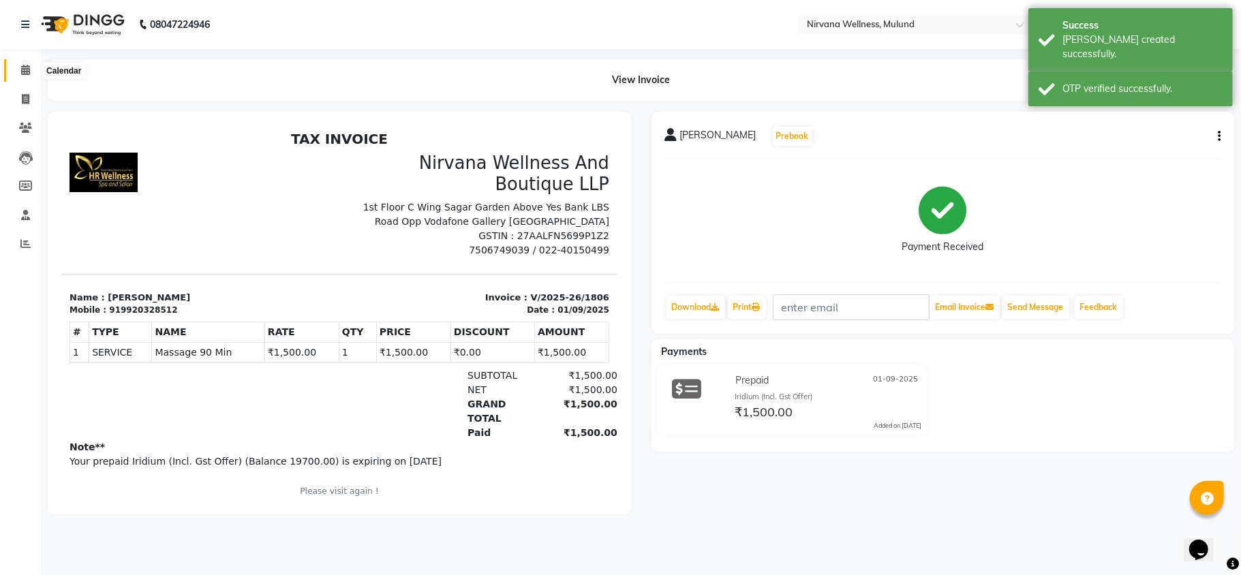
click at [31, 74] on span at bounding box center [26, 71] width 24 height 16
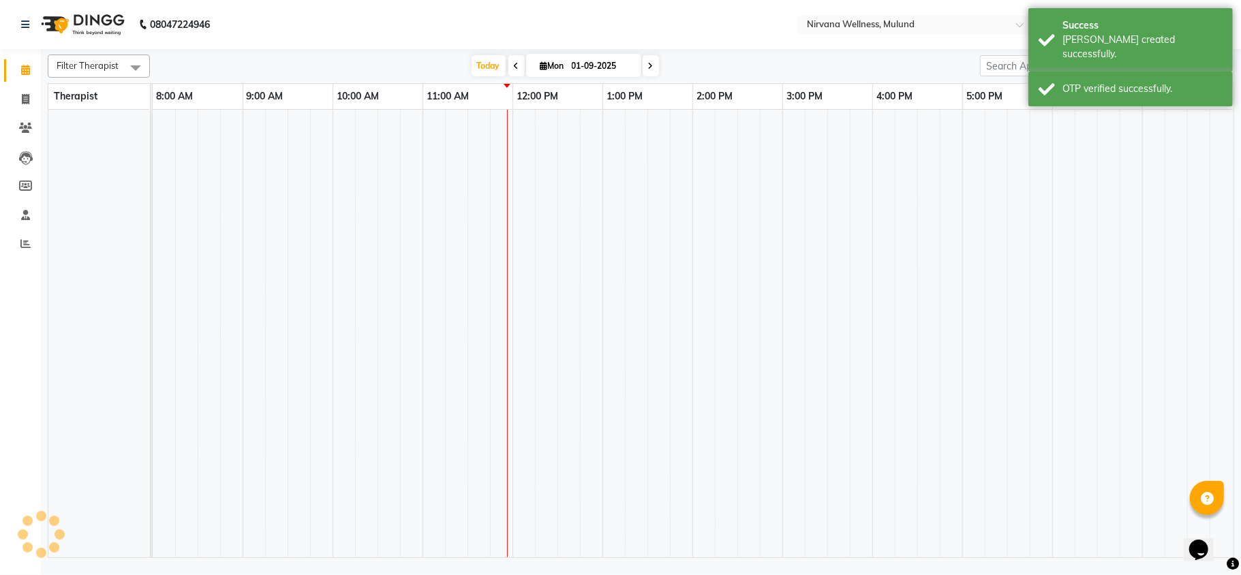
click at [552, 70] on span "Mon" at bounding box center [552, 66] width 31 height 10
select select "9"
select select "2025"
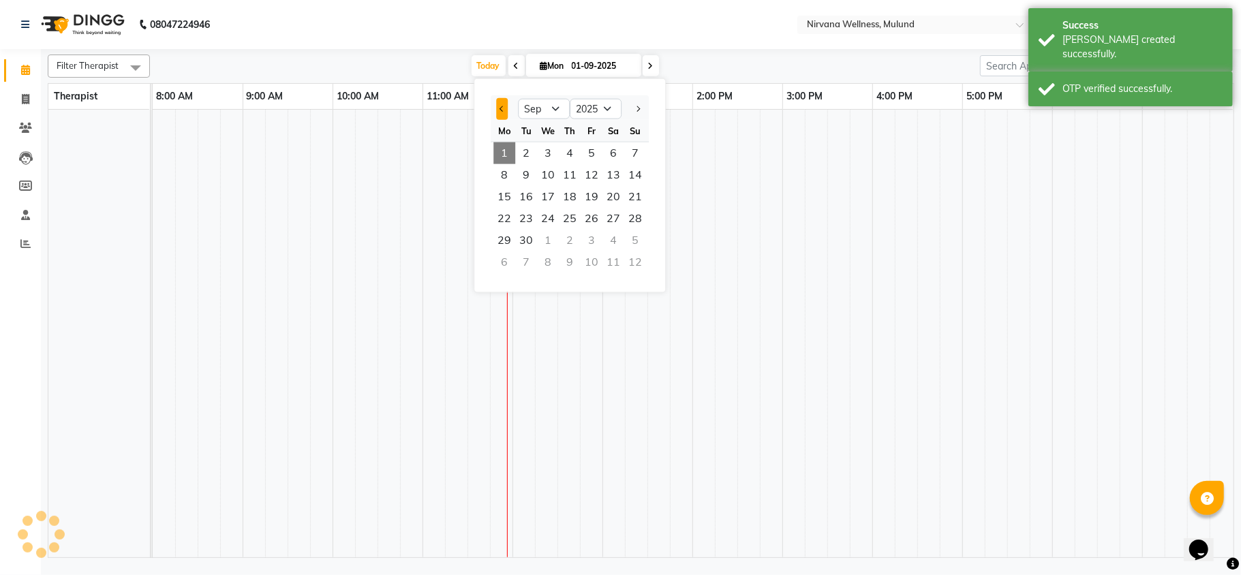
click at [502, 107] on span "Previous month" at bounding box center [502, 108] width 5 height 5
select select "8"
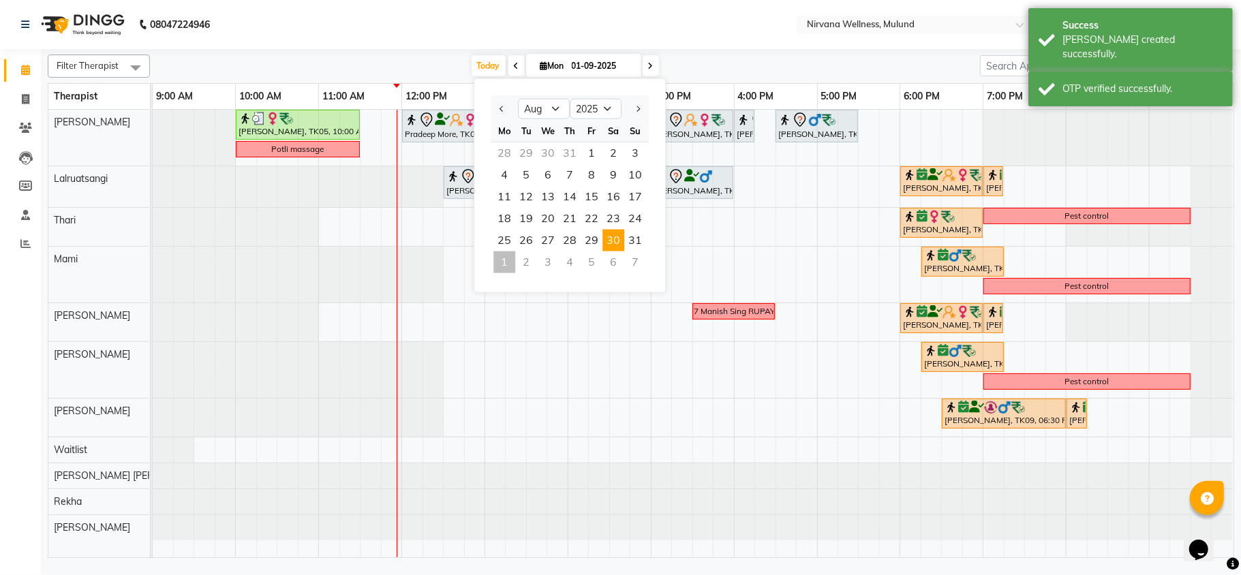
click at [603, 240] on span "30" at bounding box center [614, 241] width 22 height 22
type input "30-08-2025"
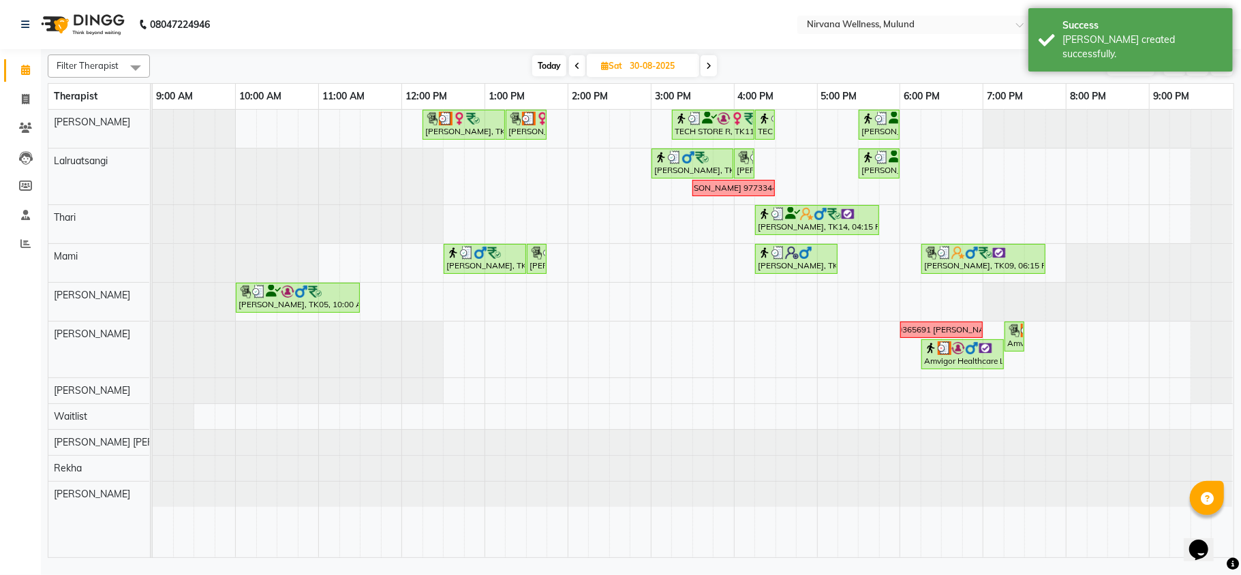
click at [609, 67] on span "Sat" at bounding box center [612, 66] width 28 height 10
select select "8"
select select "2025"
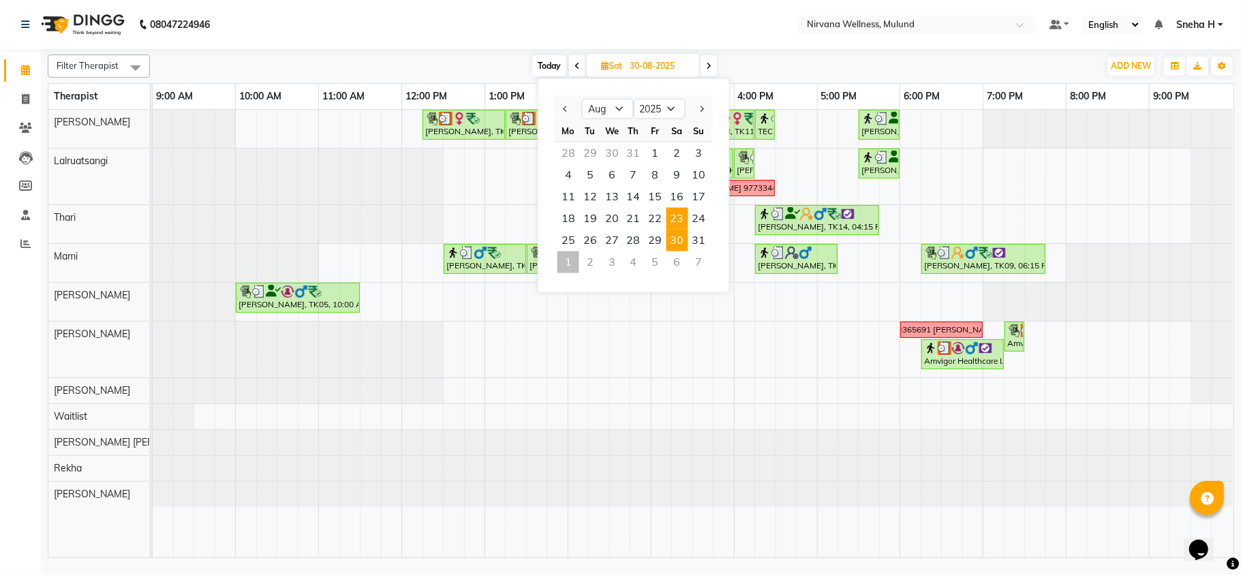
click at [680, 211] on span "23" at bounding box center [678, 219] width 22 height 22
type input "23-08-2025"
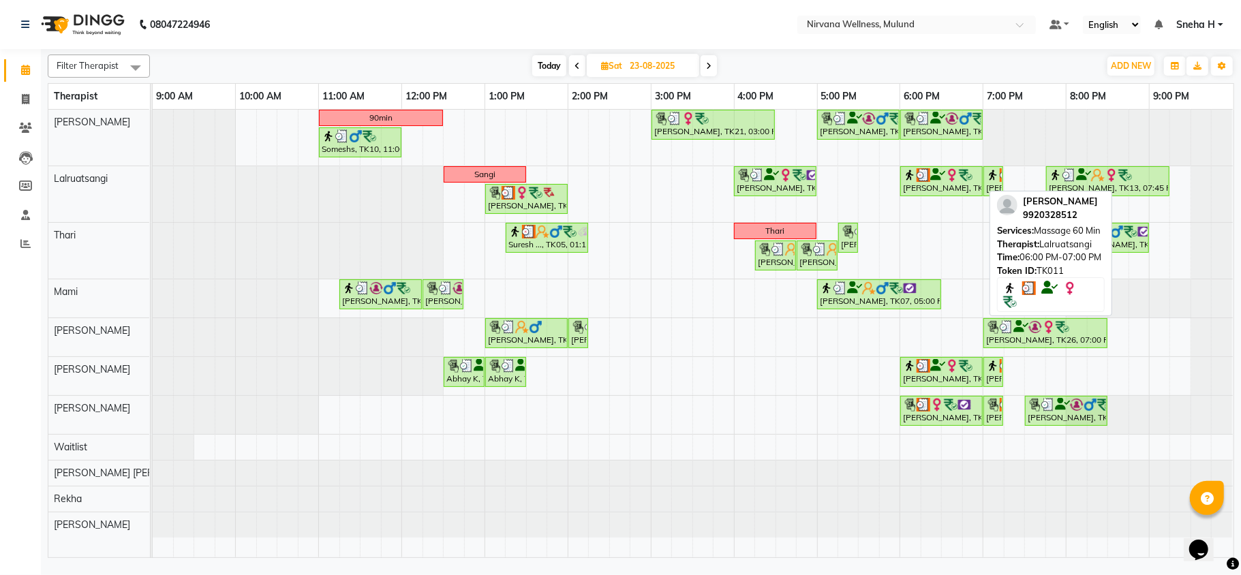
click at [941, 175] on icon at bounding box center [938, 175] width 15 height 1
select select "3"
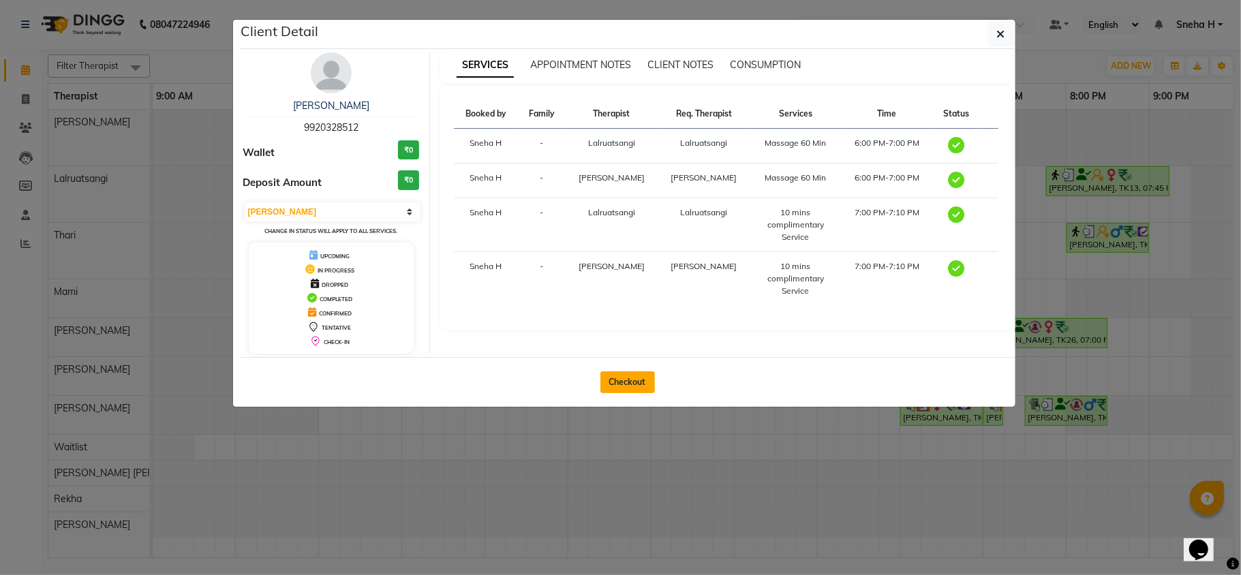
click at [628, 386] on button "Checkout" at bounding box center [628, 383] width 55 height 22
select select "4890"
select select "service"
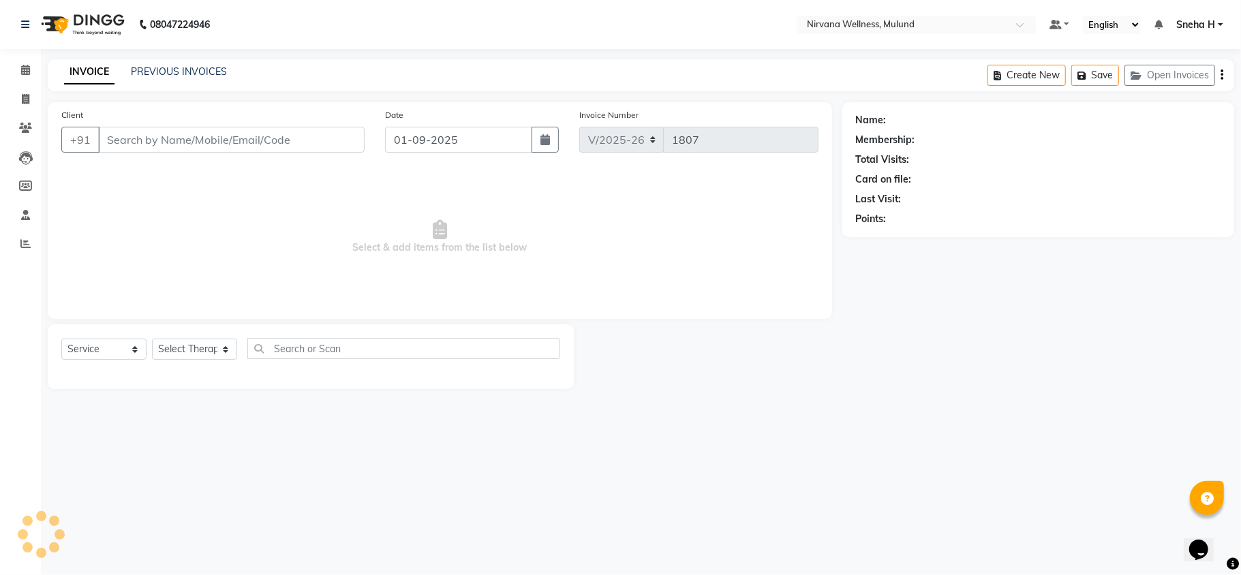
type input "9920328512"
type input "23-08-2025"
select select "48510"
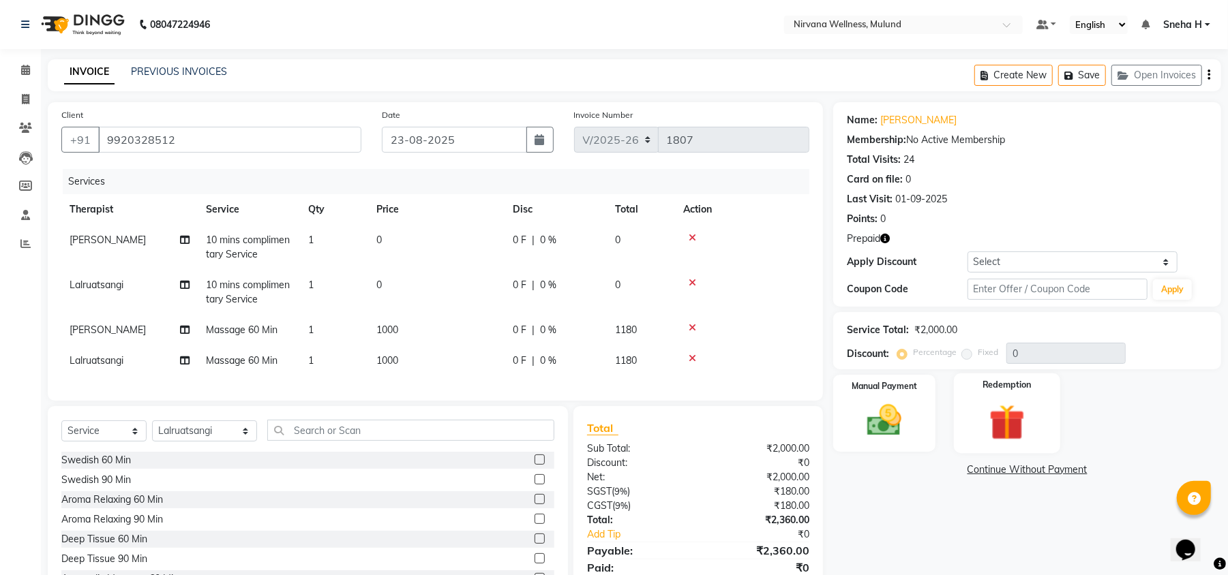
click at [963, 406] on div "Redemption" at bounding box center [1007, 414] width 106 height 80
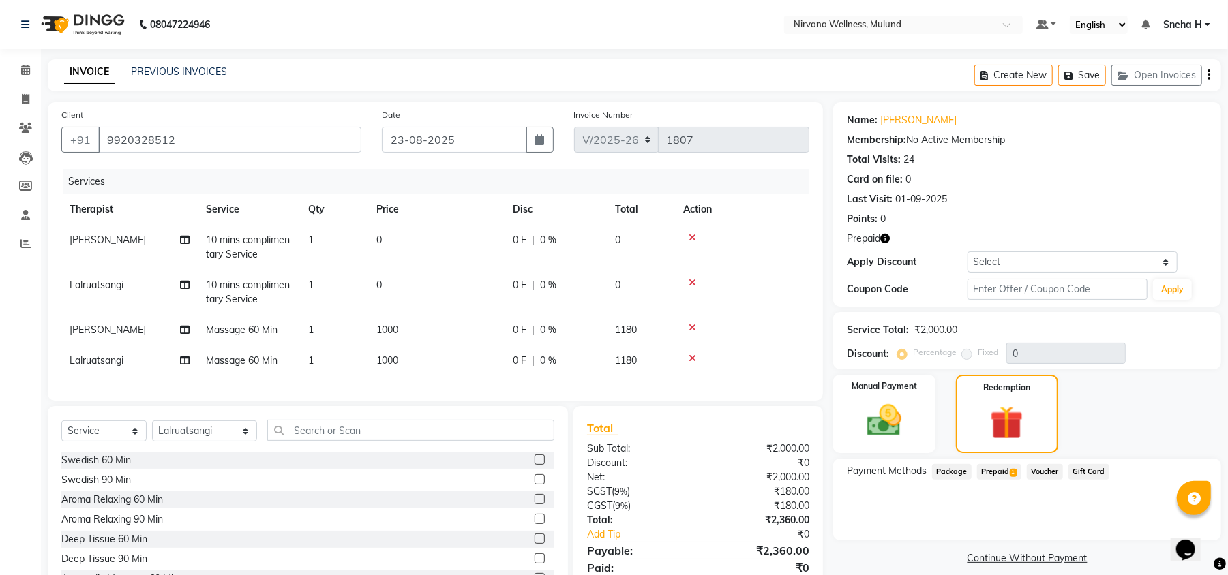
click at [998, 472] on span "Prepaid 1" at bounding box center [999, 472] width 44 height 16
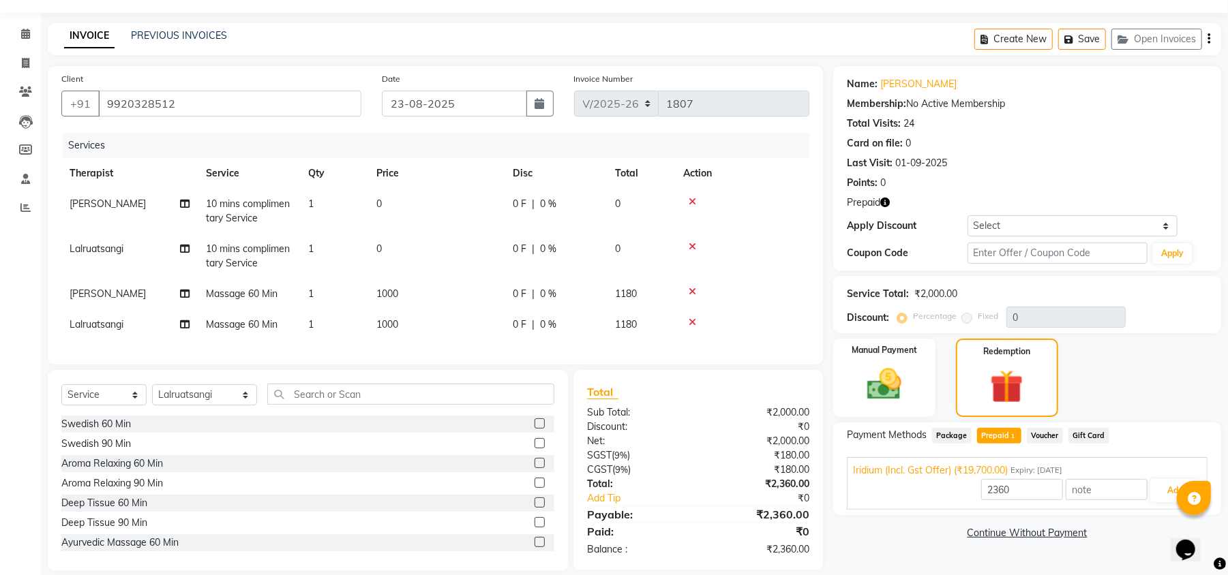
scroll to position [66, 0]
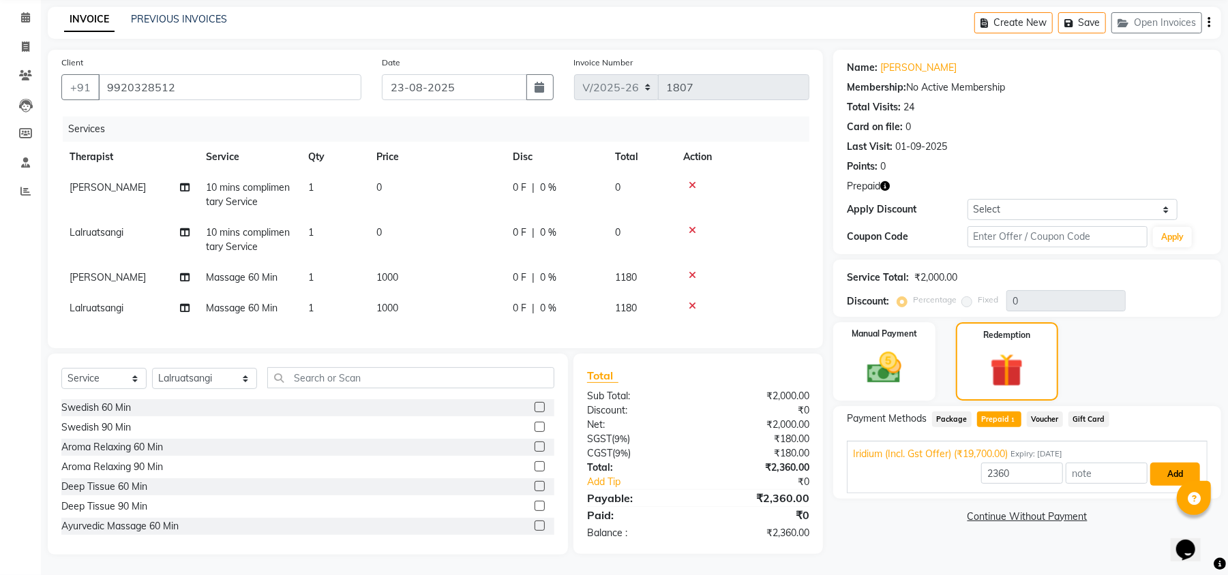
click at [1171, 463] on button "Add" at bounding box center [1175, 474] width 50 height 23
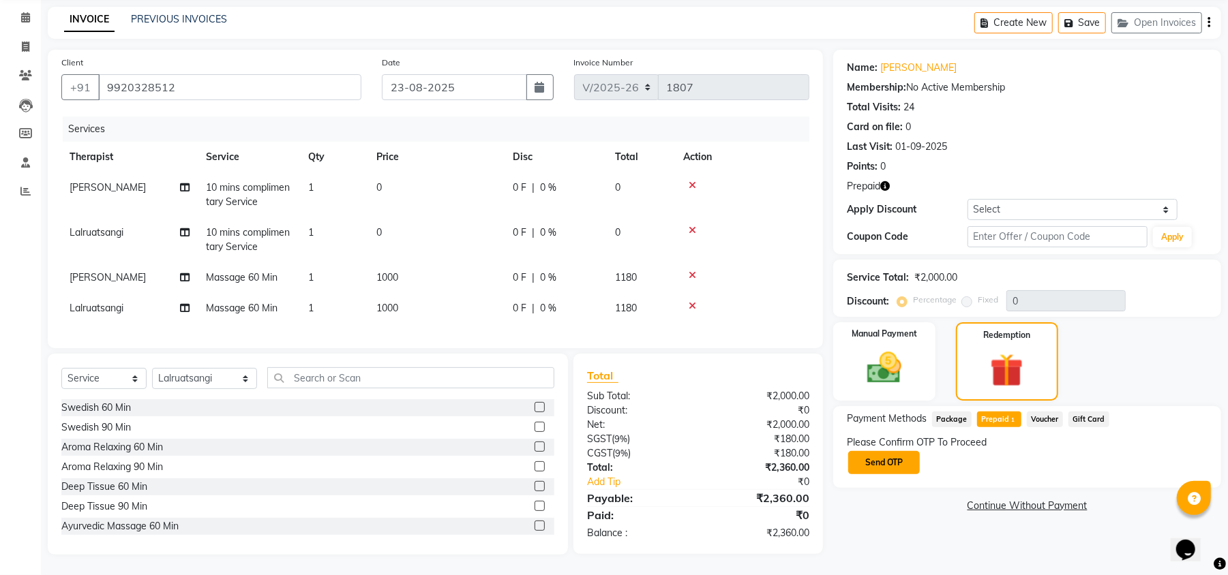
click at [898, 458] on button "Send OTP" at bounding box center [884, 462] width 72 height 23
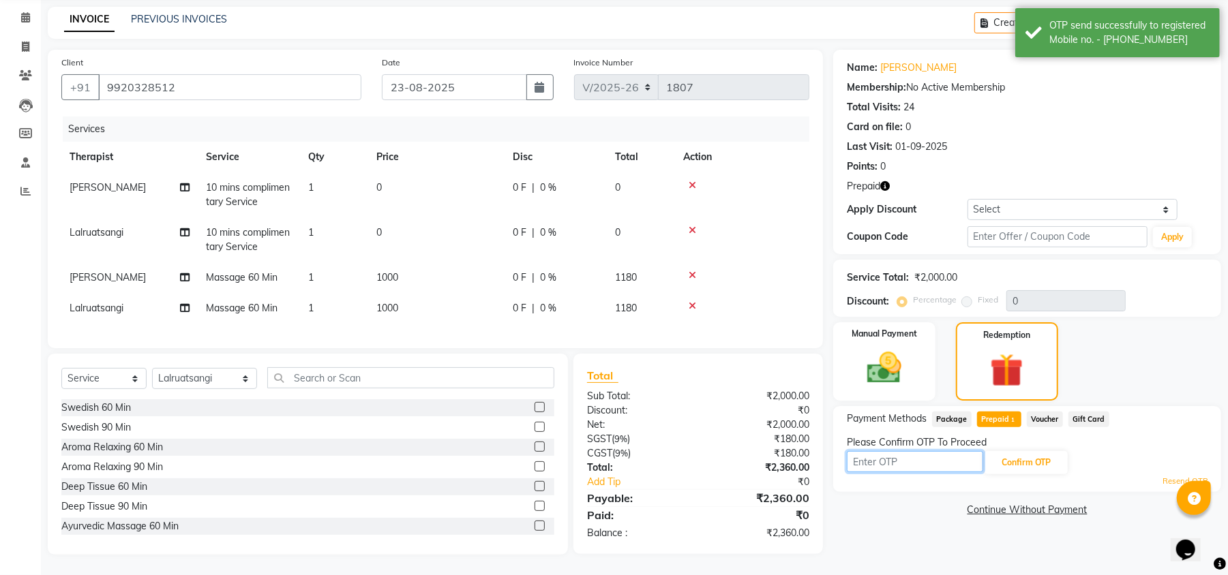
click at [948, 451] on input "text" at bounding box center [915, 461] width 136 height 21
type input "2112"
click at [1021, 451] on button "Confirm OTP" at bounding box center [1025, 462] width 83 height 23
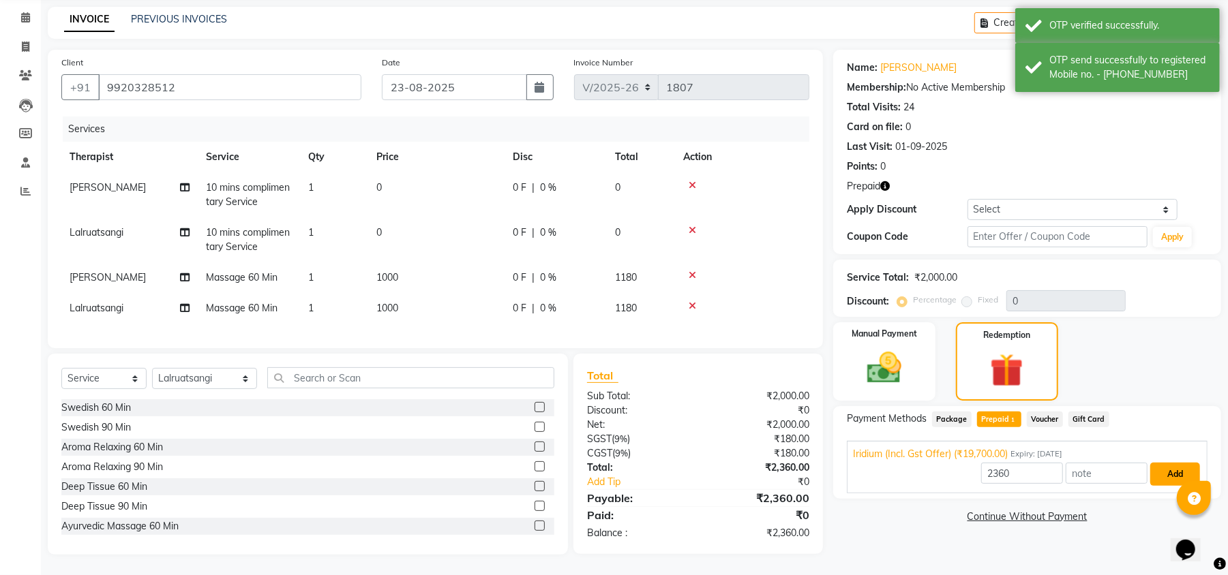
click at [1179, 463] on button "Add" at bounding box center [1175, 474] width 50 height 23
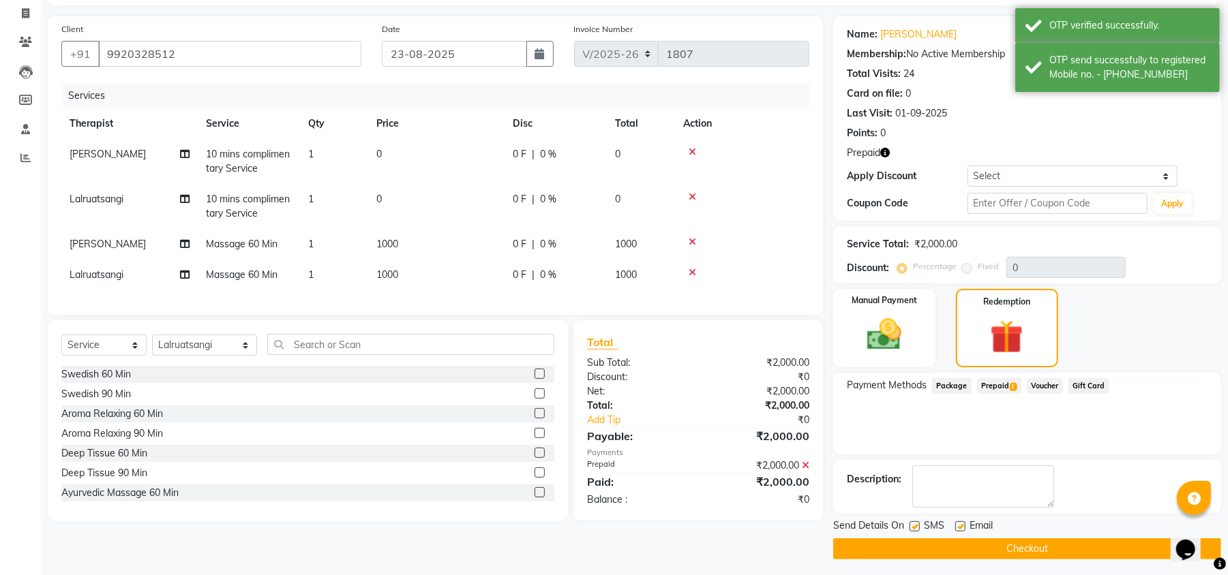
scroll to position [91, 0]
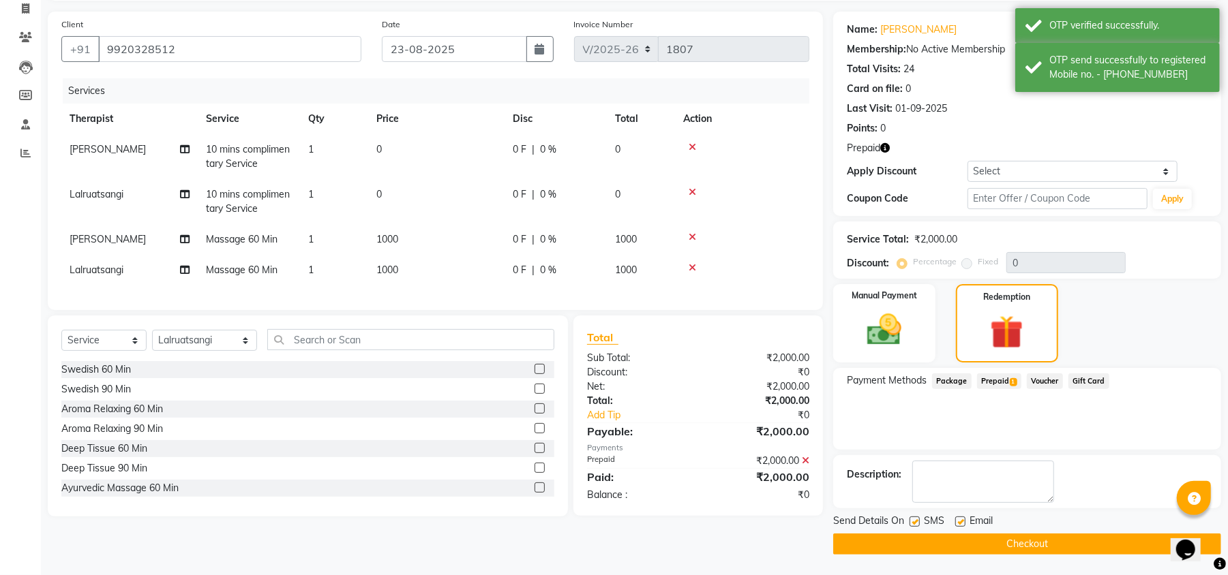
click at [922, 543] on button "Checkout" at bounding box center [1027, 544] width 388 height 21
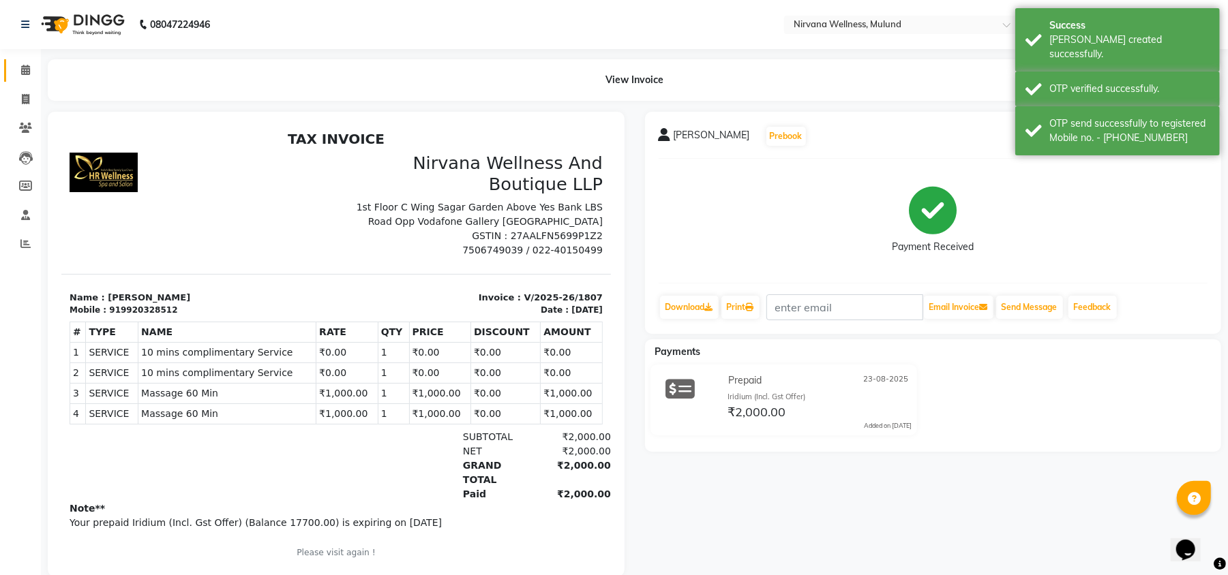
click at [22, 69] on icon at bounding box center [25, 70] width 9 height 10
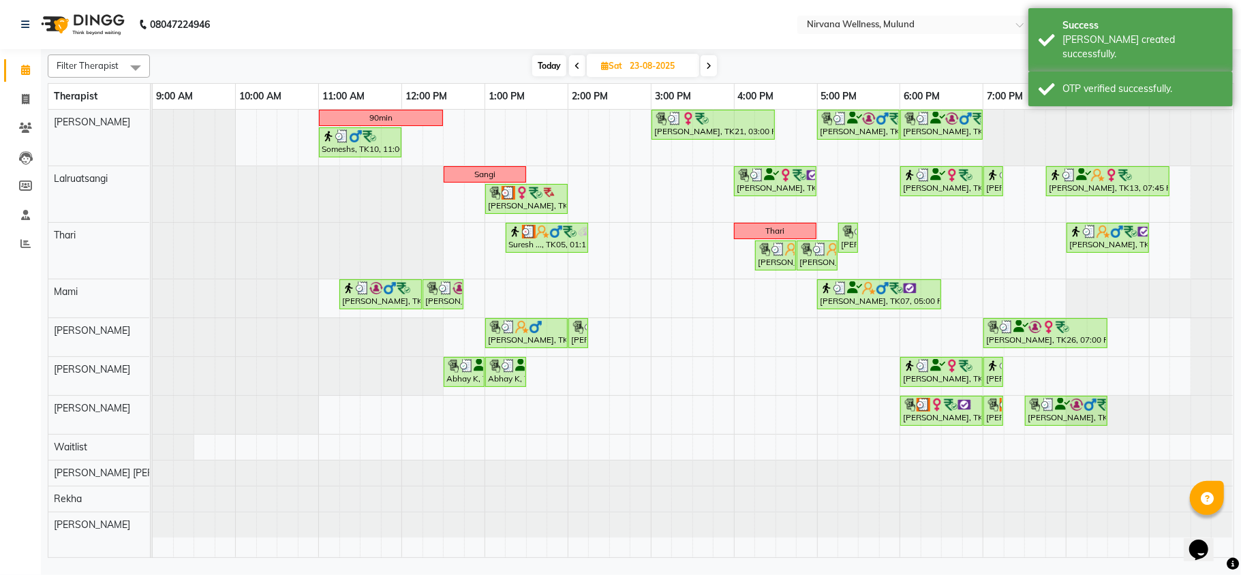
click at [541, 63] on span "Today" at bounding box center [549, 65] width 34 height 21
type input "01-09-2025"
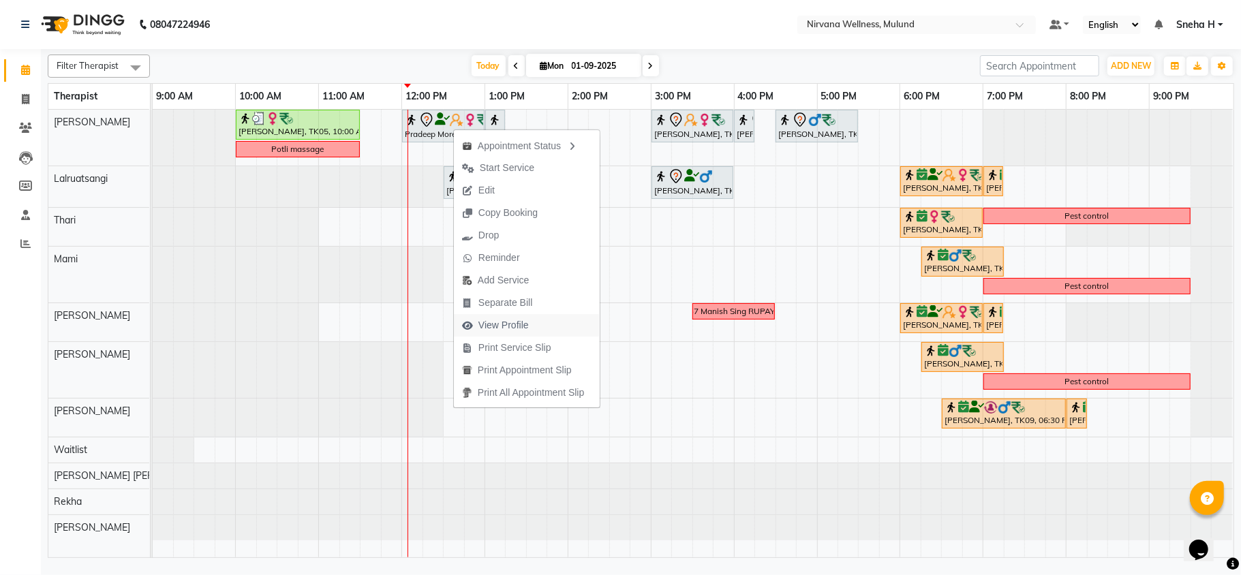
click at [497, 320] on span "View Profile" at bounding box center [504, 325] width 50 height 14
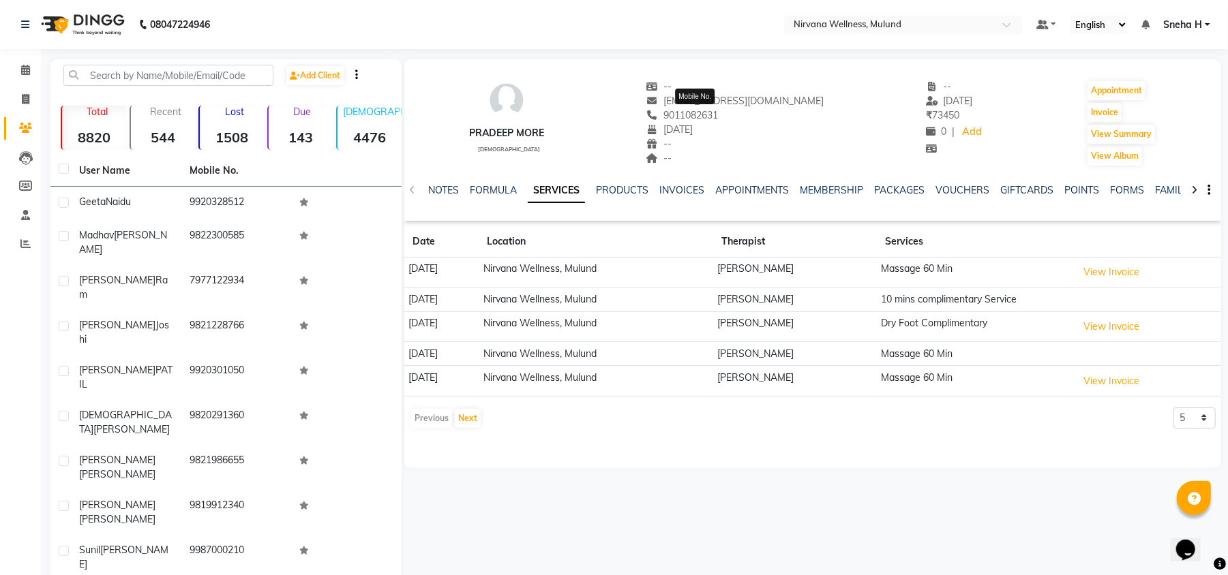
drag, startPoint x: 734, startPoint y: 110, endPoint x: 679, endPoint y: 112, distance: 54.6
click at [679, 112] on div "9011082631 Mobile No." at bounding box center [735, 115] width 178 height 14
copy span "9011082631"
click at [14, 64] on span at bounding box center [26, 71] width 24 height 16
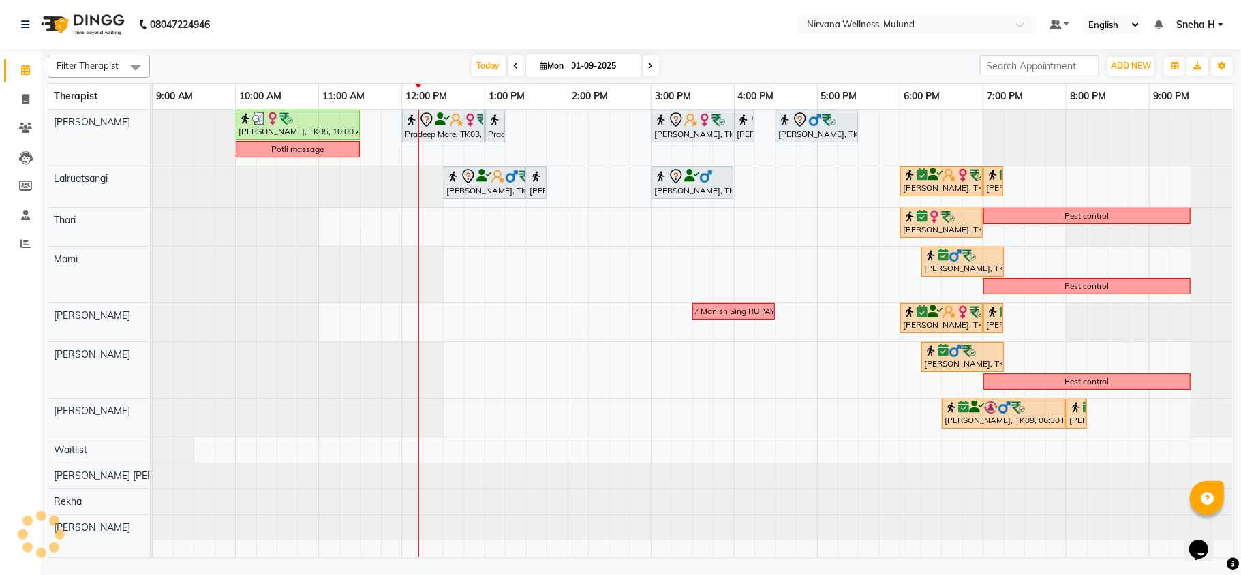
click at [568, 61] on input "01-09-2025" at bounding box center [602, 66] width 68 height 20
select select "9"
select select "2025"
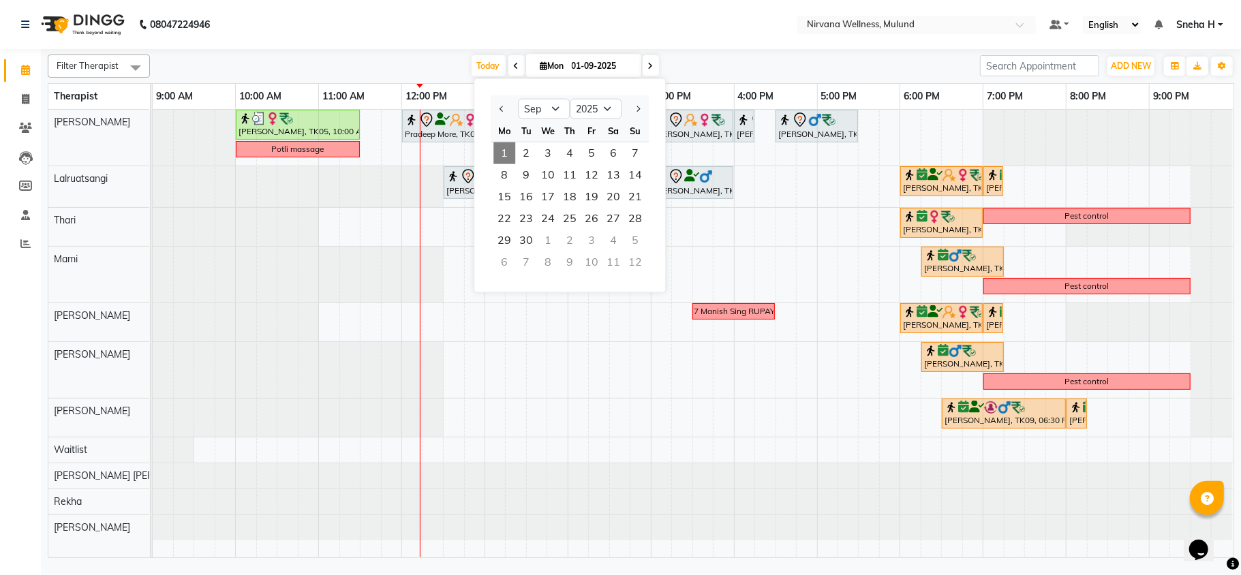
click at [443, 19] on nav "08047224946 Select Location × Nirvana Wellness, Mulund Default Panel My Panel E…" at bounding box center [620, 24] width 1241 height 49
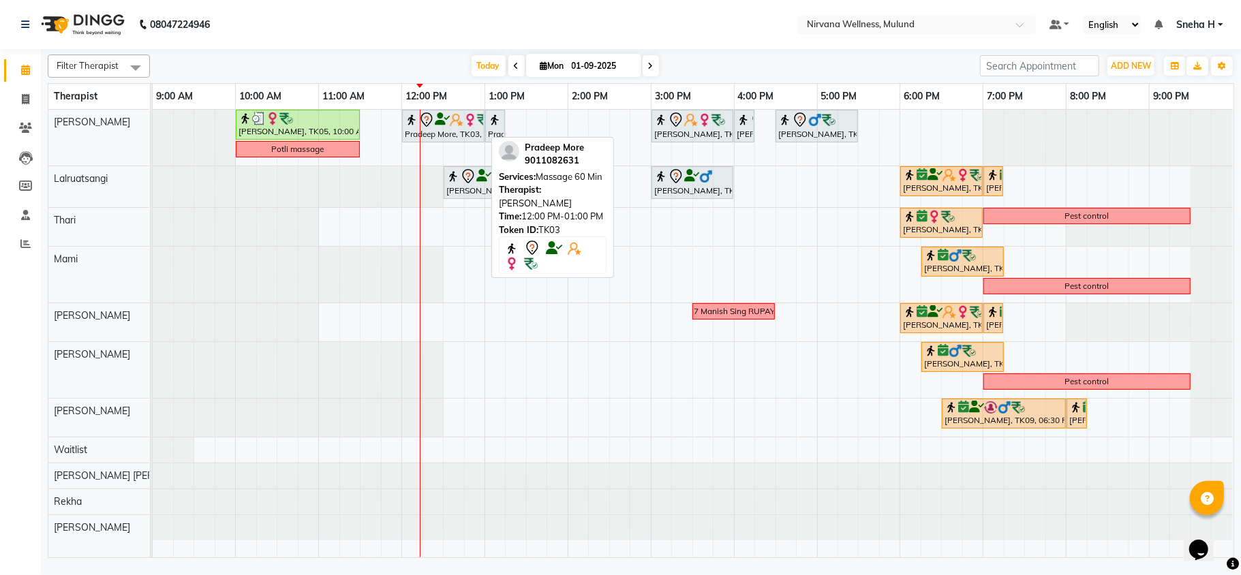
click at [440, 113] on div at bounding box center [443, 120] width 77 height 16
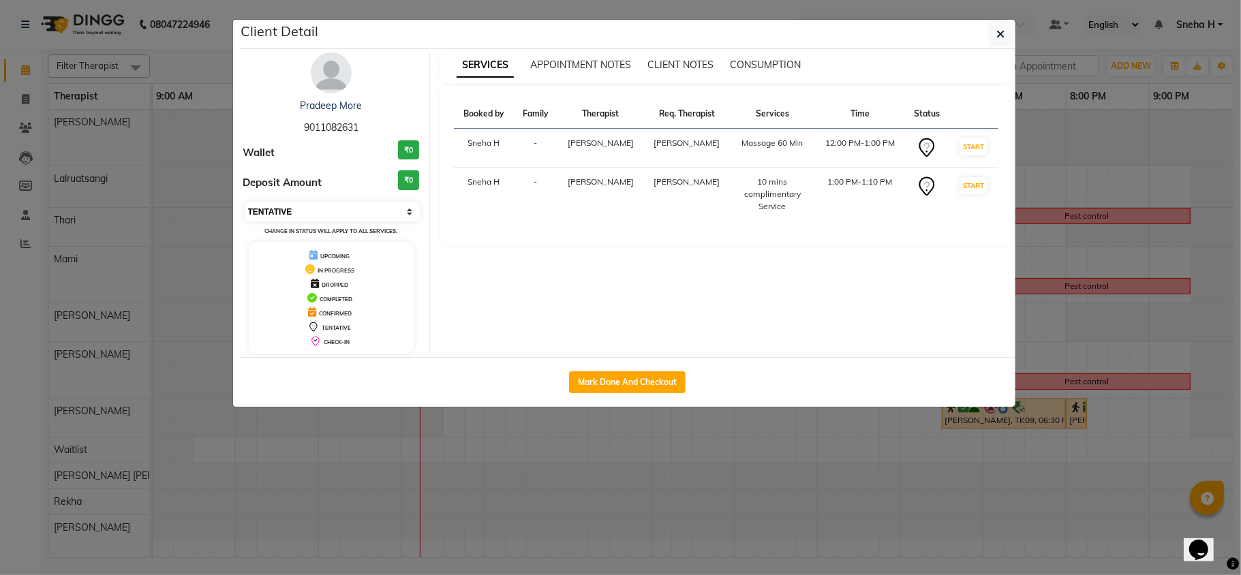
click at [312, 209] on select "Select IN SERVICE CONFIRMED TENTATIVE CHECK IN MARK DONE DROPPED UPCOMING" at bounding box center [333, 211] width 177 height 19
select select "8"
click at [245, 203] on select "Select IN SERVICE CONFIRMED TENTATIVE CHECK IN MARK DONE DROPPED UPCOMING" at bounding box center [333, 211] width 177 height 19
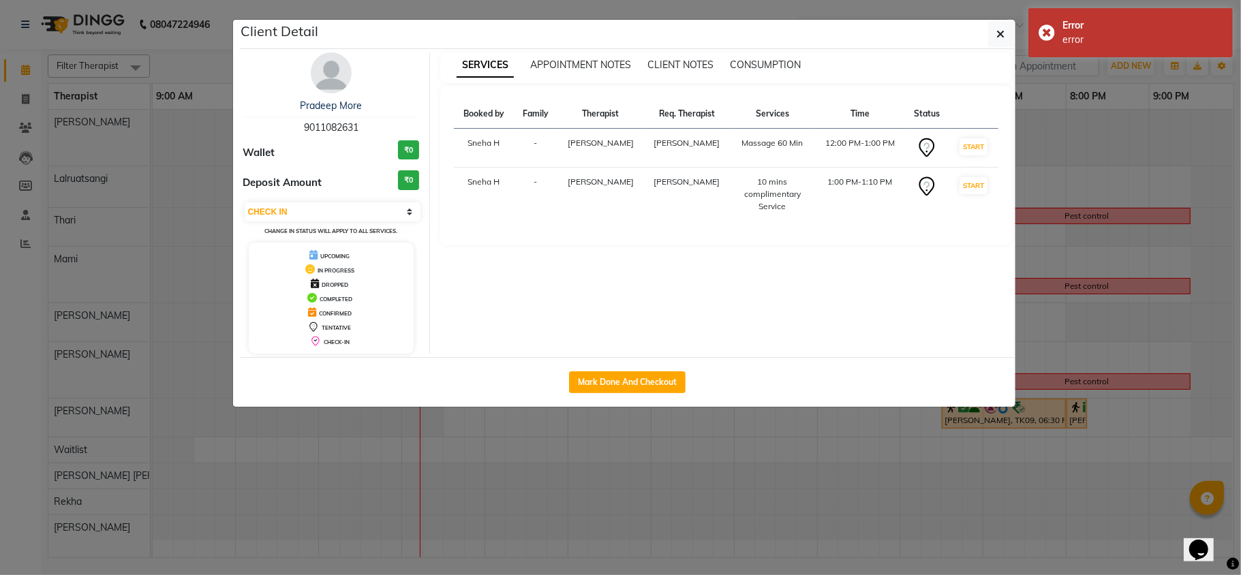
click at [200, 58] on ngb-modal-window "Client Detail Pradeep More 9011082631 Wallet ₹0 Deposit Amount ₹0 Select IN SER…" at bounding box center [620, 287] width 1241 height 575
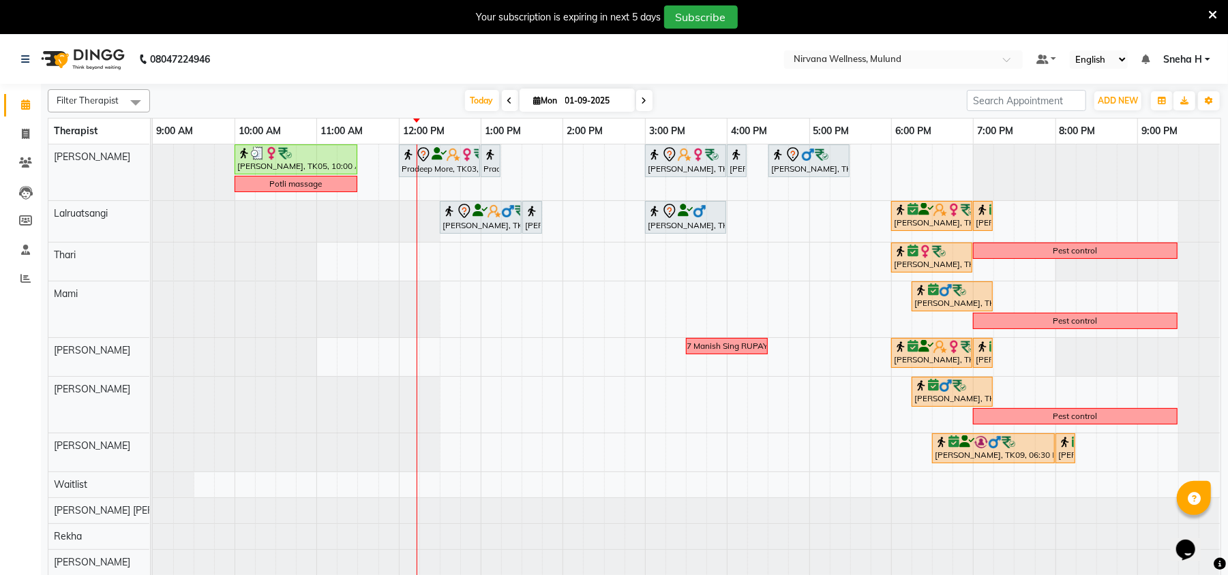
click at [1211, 11] on icon at bounding box center [1212, 15] width 9 height 12
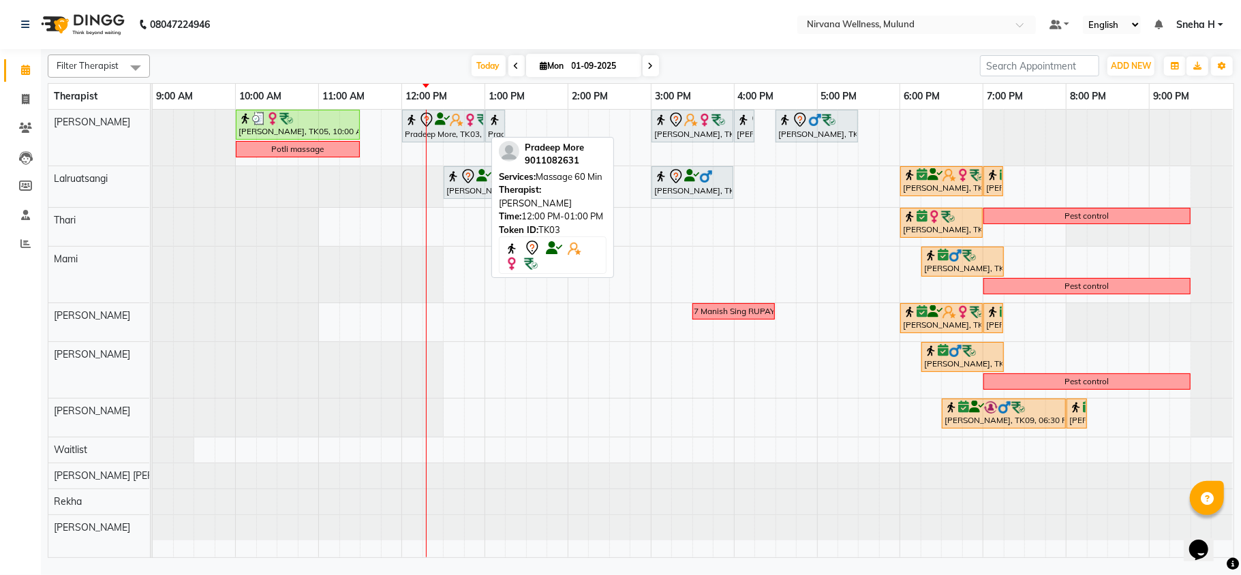
click at [448, 129] on div "Pradeep More, TK03, 12:00 PM-01:00 PM, Massage 60 Min" at bounding box center [444, 126] width 80 height 29
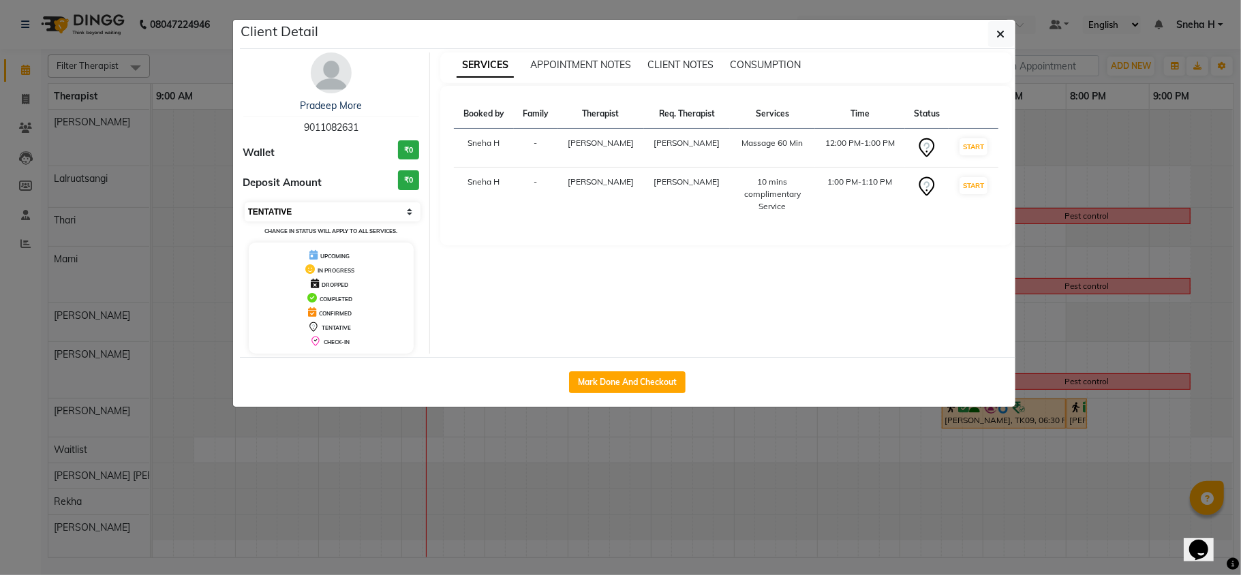
drag, startPoint x: 359, startPoint y: 206, endPoint x: 352, endPoint y: 222, distance: 17.1
click at [359, 206] on select "Select IN SERVICE CONFIRMED TENTATIVE CHECK IN MARK DONE DROPPED UPCOMING" at bounding box center [333, 211] width 177 height 19
select select "6"
click at [245, 203] on select "Select IN SERVICE CONFIRMED TENTATIVE CHECK IN MARK DONE DROPPED UPCOMING" at bounding box center [333, 211] width 177 height 19
click at [194, 61] on ngb-modal-window "Client Detail Pradeep More 9011082631 Wallet ₹0 Deposit Amount ₹0 Select IN SER…" at bounding box center [620, 287] width 1241 height 575
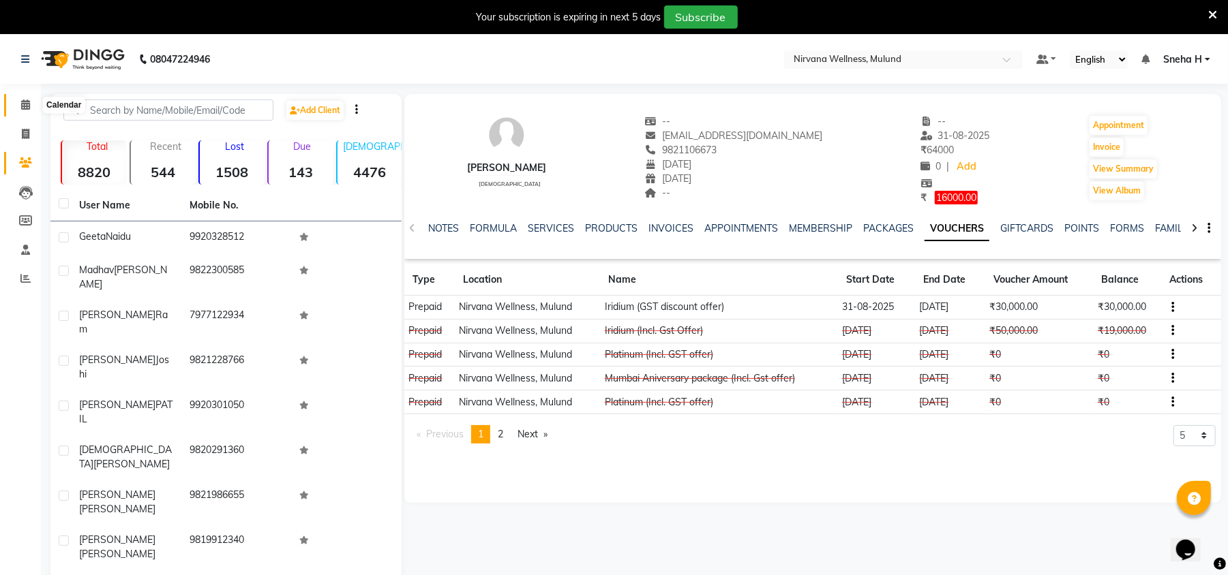
click at [26, 110] on icon at bounding box center [25, 105] width 9 height 10
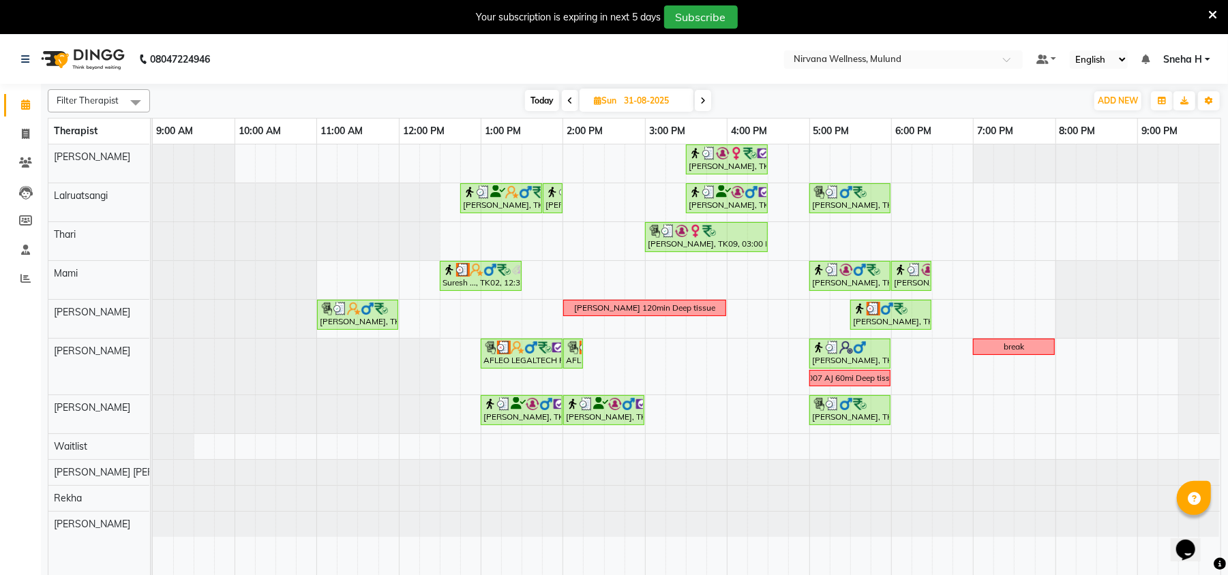
click at [1211, 12] on icon at bounding box center [1212, 15] width 9 height 12
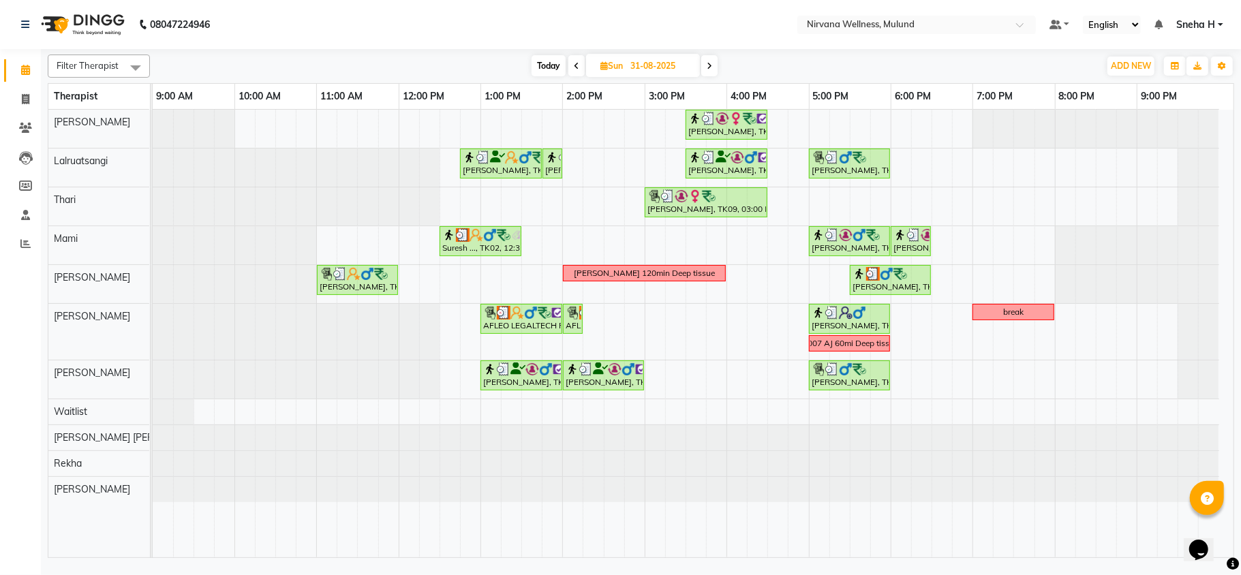
click at [555, 68] on span "Today" at bounding box center [549, 65] width 34 height 21
type input "01-09-2025"
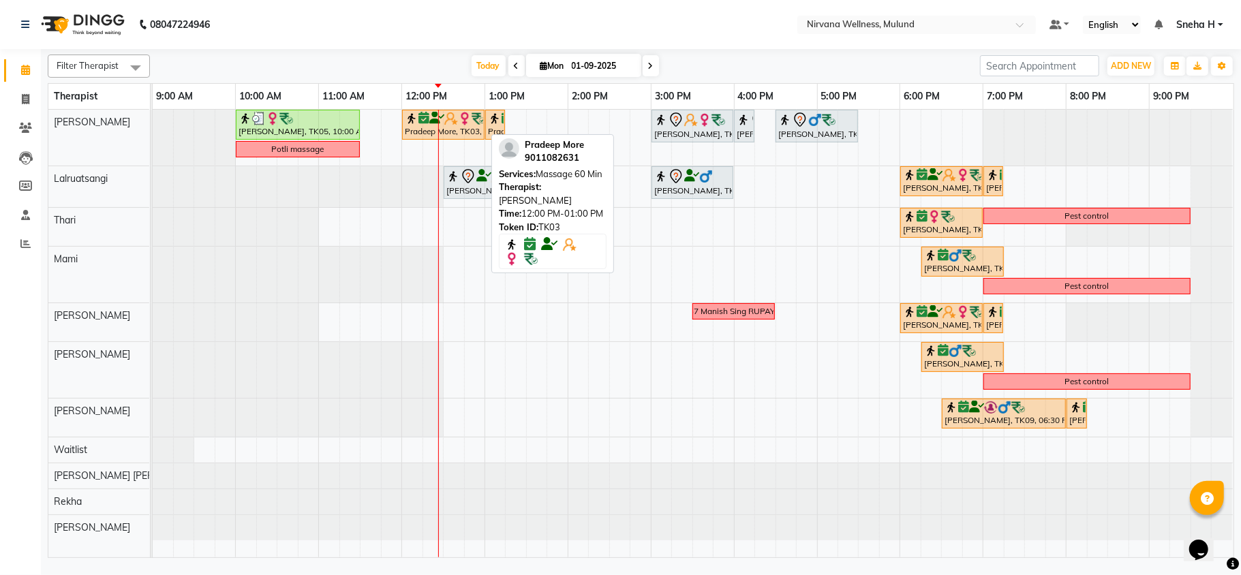
click at [428, 119] on icon at bounding box center [424, 118] width 11 height 1
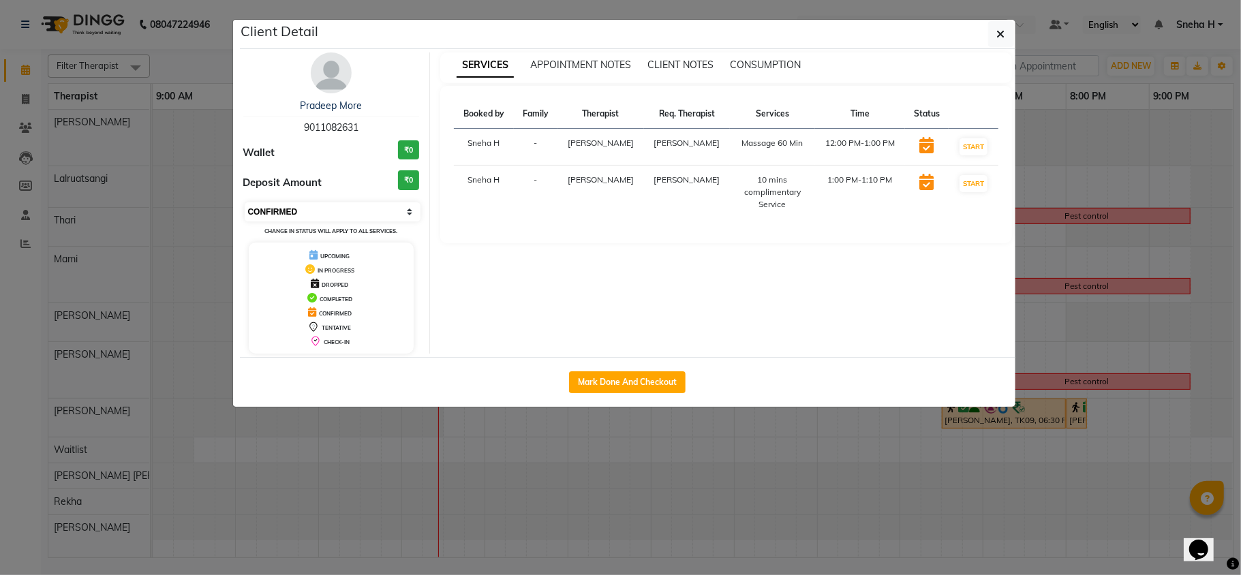
click at [371, 205] on select "Select IN SERVICE CONFIRMED TENTATIVE CHECK IN MARK DONE DROPPED UPCOMING" at bounding box center [333, 211] width 177 height 19
select select "8"
click at [245, 203] on select "Select IN SERVICE CONFIRMED TENTATIVE CHECK IN MARK DONE DROPPED UPCOMING" at bounding box center [333, 211] width 177 height 19
click at [205, 53] on ngb-modal-window "Client Detail Pradeep More 9011082631 Wallet ₹0 Deposit Amount ₹0 Select IN SER…" at bounding box center [620, 287] width 1241 height 575
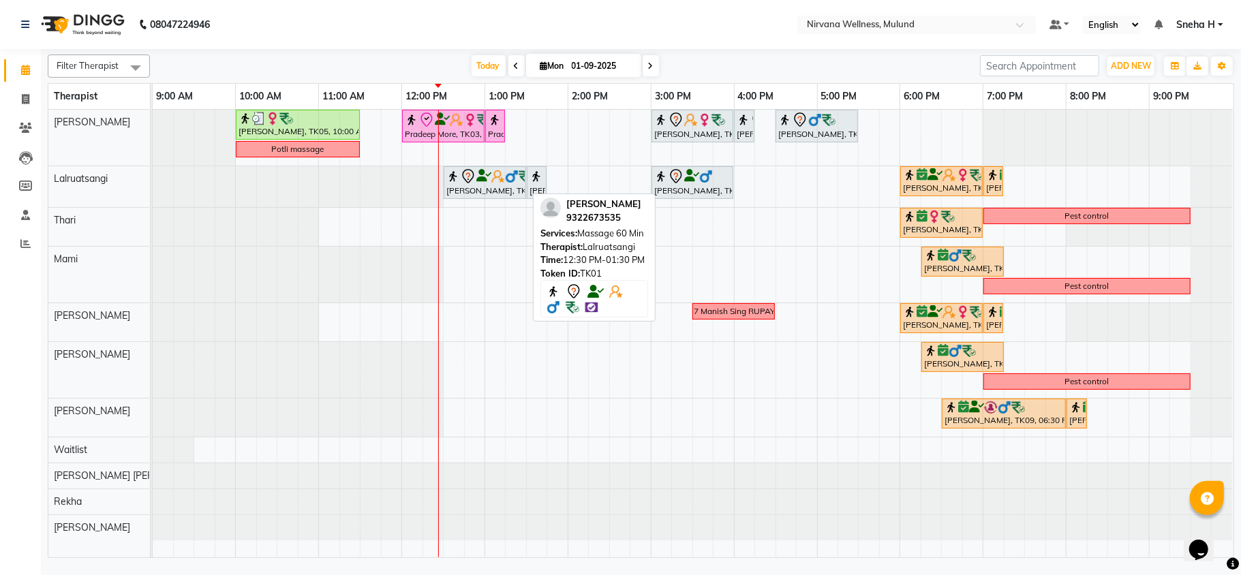
click at [483, 177] on icon at bounding box center [484, 176] width 15 height 1
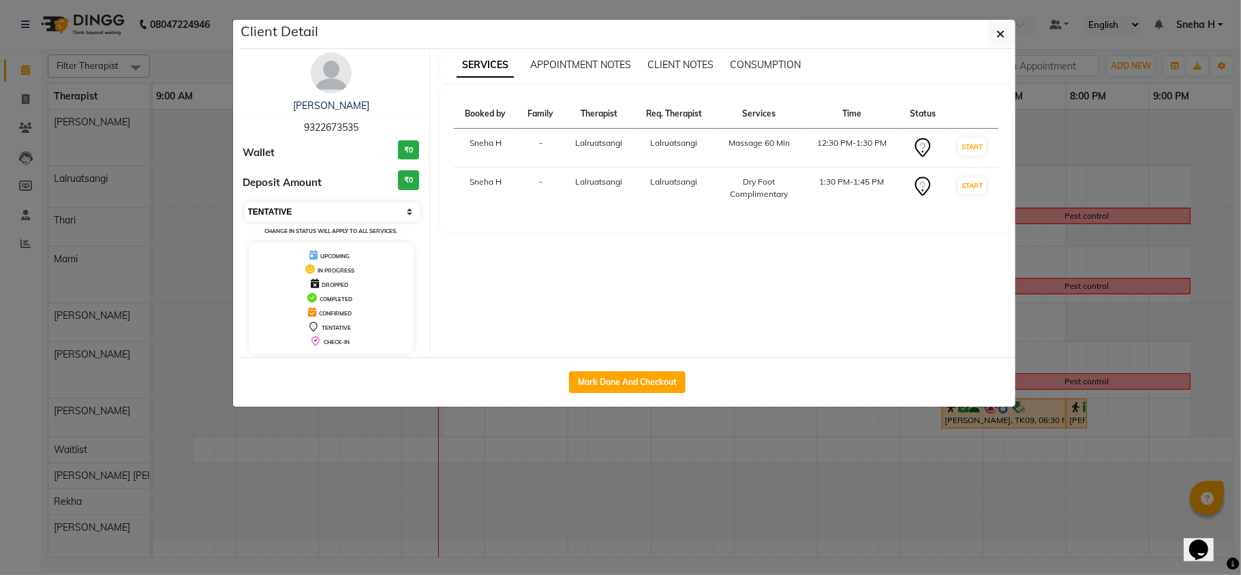
click at [336, 205] on select "Select IN SERVICE CONFIRMED TENTATIVE CHECK IN MARK DONE DROPPED UPCOMING" at bounding box center [333, 211] width 177 height 19
select select "8"
click at [245, 203] on select "Select IN SERVICE CONFIRMED TENTATIVE CHECK IN MARK DONE DROPPED UPCOMING" at bounding box center [333, 211] width 177 height 19
click at [190, 63] on ngb-modal-window "Client Detail Ravishankar Ahuja 9322673535 Wallet ₹0 Deposit Amount ₹0 Select I…" at bounding box center [620, 287] width 1241 height 575
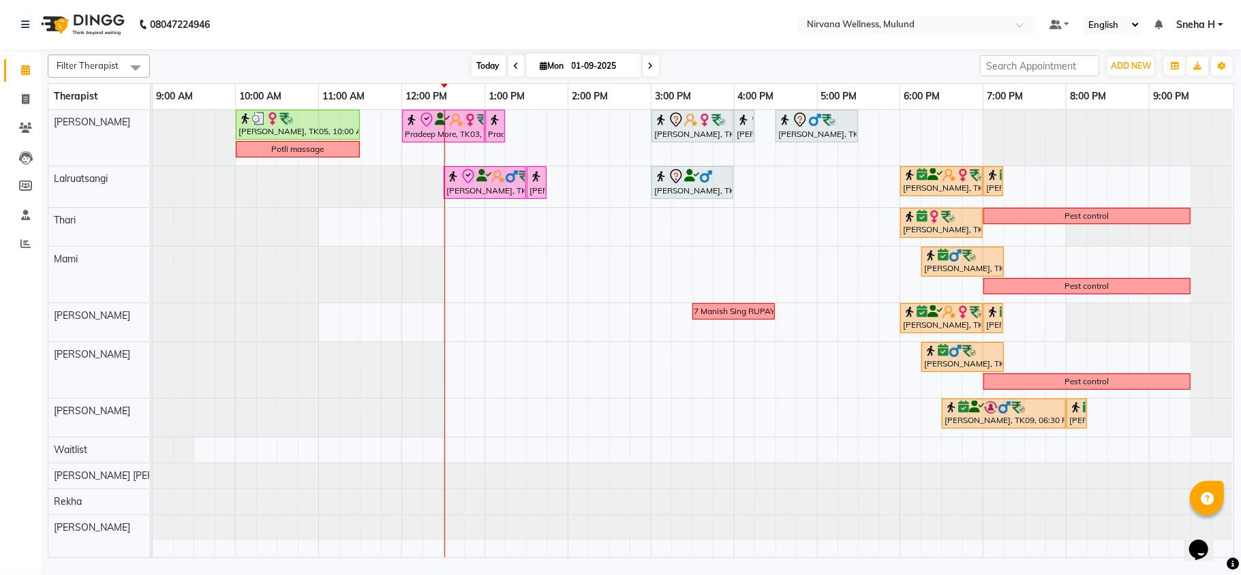
click at [481, 63] on span "Today" at bounding box center [489, 65] width 34 height 21
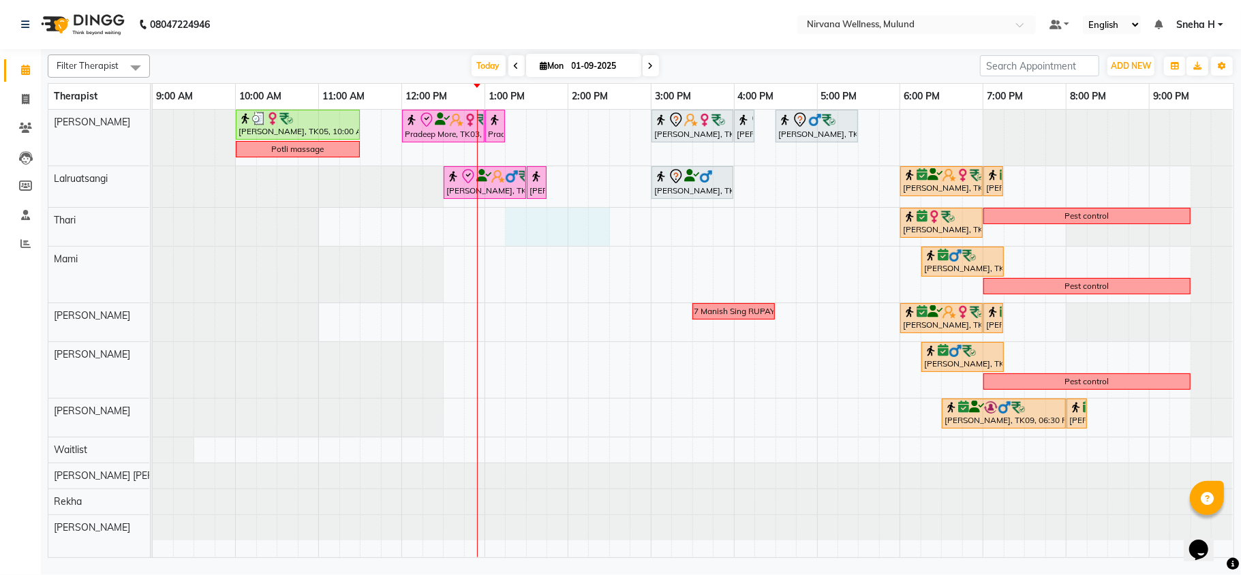
drag, startPoint x: 515, startPoint y: 224, endPoint x: 590, endPoint y: 232, distance: 74.7
click at [590, 232] on div "Geeta Naidu, TK05, 10:00 AM-11:30 AM, Massage 90 Min Pradeep More, TK03, 12:00 …" at bounding box center [693, 334] width 1081 height 448
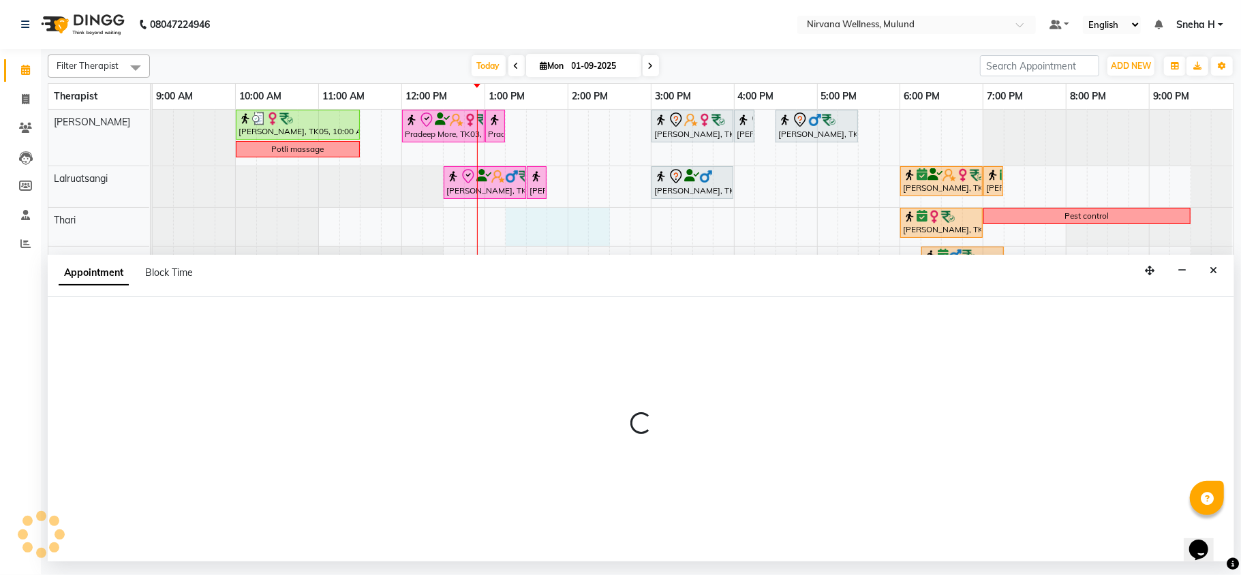
select select "69864"
select select "tentative"
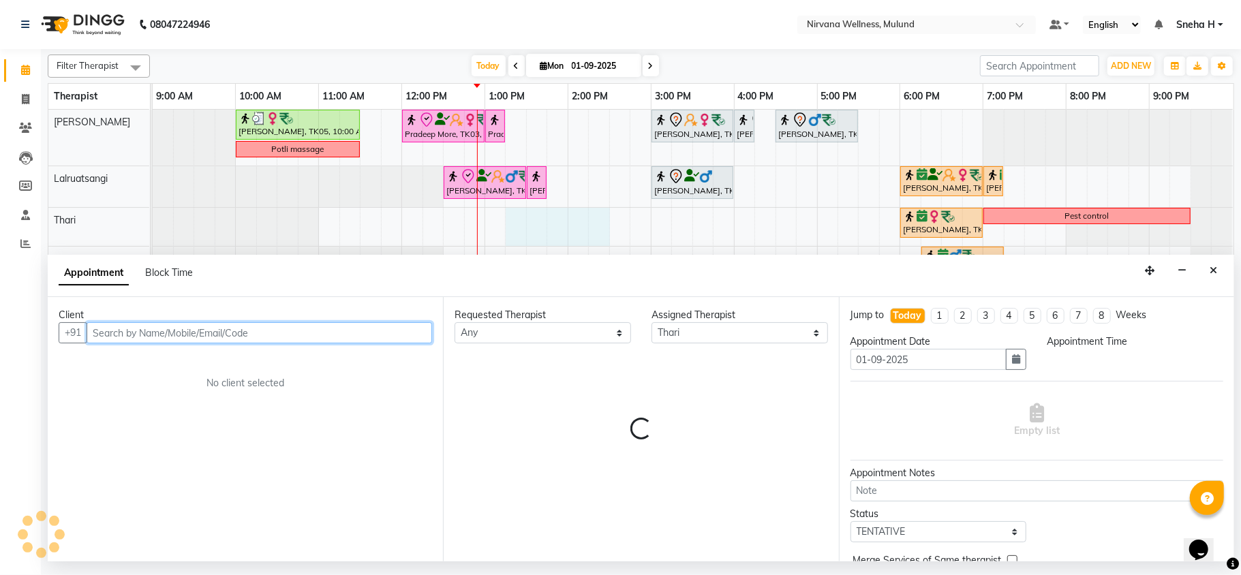
select select "795"
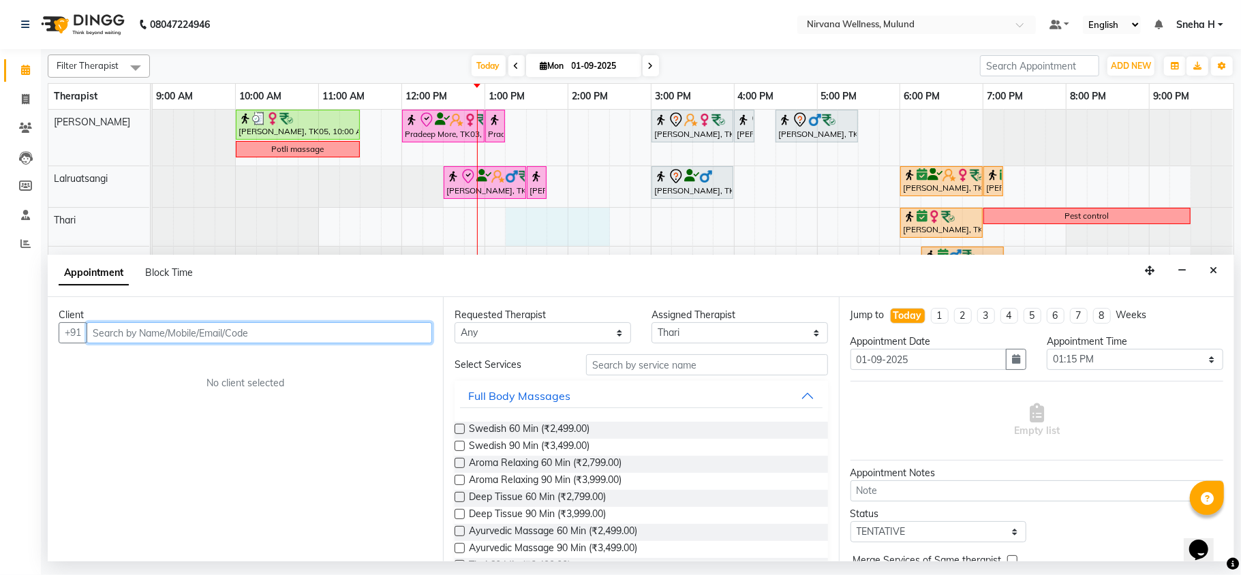
click at [137, 333] on input "text" at bounding box center [260, 332] width 346 height 21
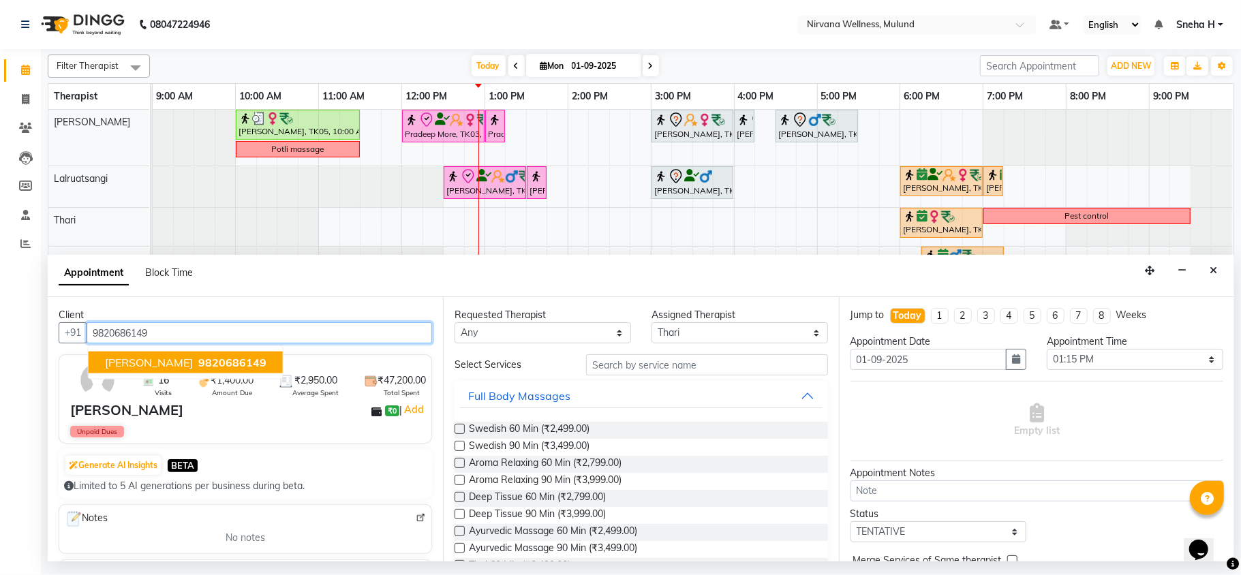
click at [198, 363] on span "9820686149" at bounding box center [232, 363] width 68 height 14
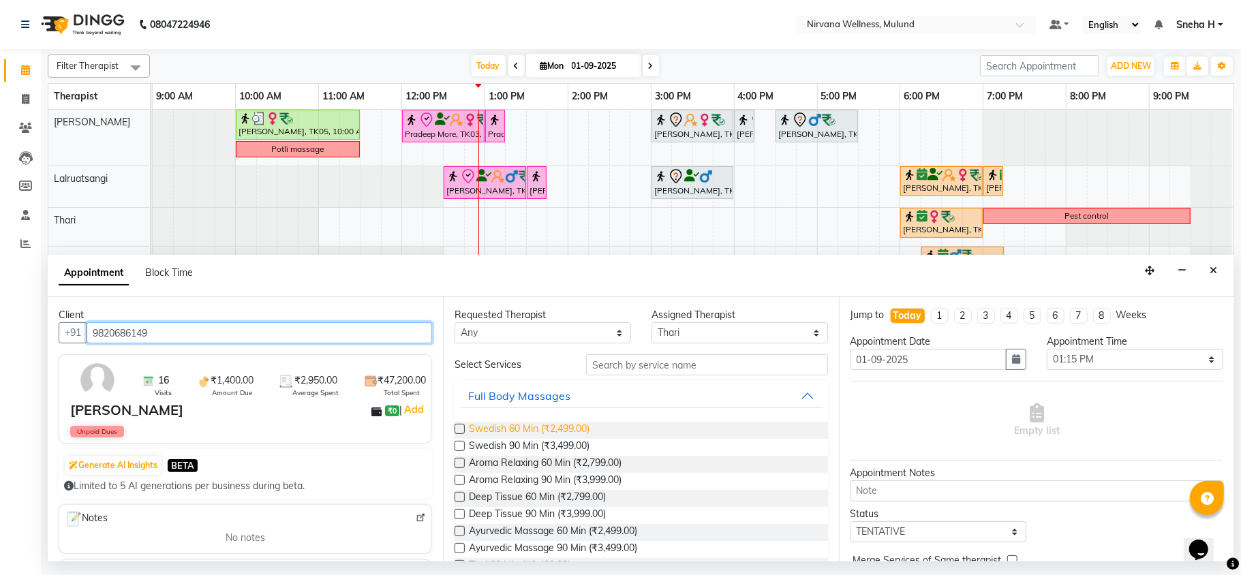
type input "9820686149"
click at [565, 434] on span "Swedish 60 Min (₹2,499.00)" at bounding box center [529, 430] width 121 height 17
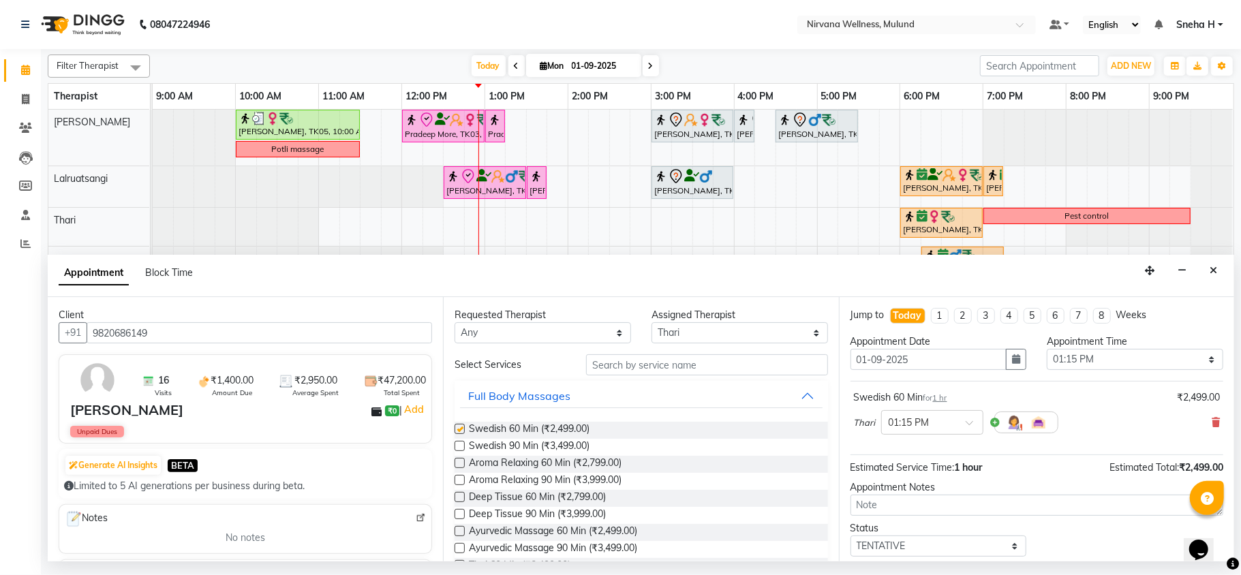
checkbox input "false"
click at [1212, 421] on icon at bounding box center [1216, 423] width 8 height 10
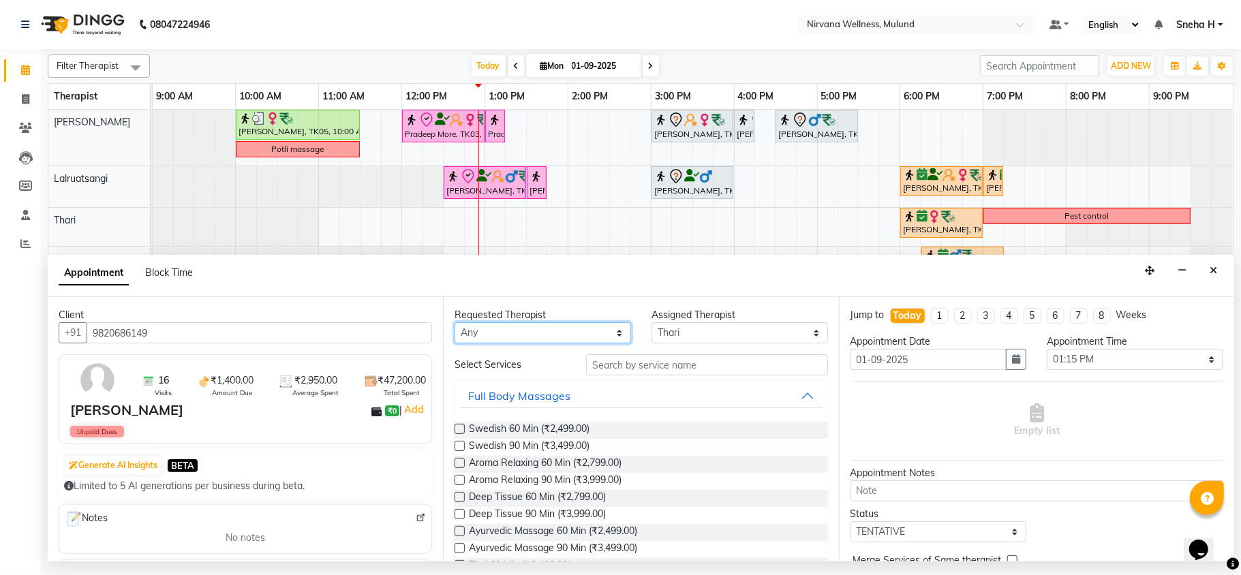
click at [609, 323] on select "Any Hemant Misale Kim Lalruatsangi Mami Miranda LT Tlau Rekha Rohan Kumar Nayak…" at bounding box center [543, 332] width 177 height 21
select select "69865"
click at [455, 323] on select "Any Hemant Misale Kim Lalruatsangi Mami Miranda LT Tlau Rekha Rohan Kumar Nayak…" at bounding box center [543, 332] width 177 height 21
select select "69865"
click at [556, 431] on span "Swedish 60 Min (₹2,499.00)" at bounding box center [529, 430] width 121 height 17
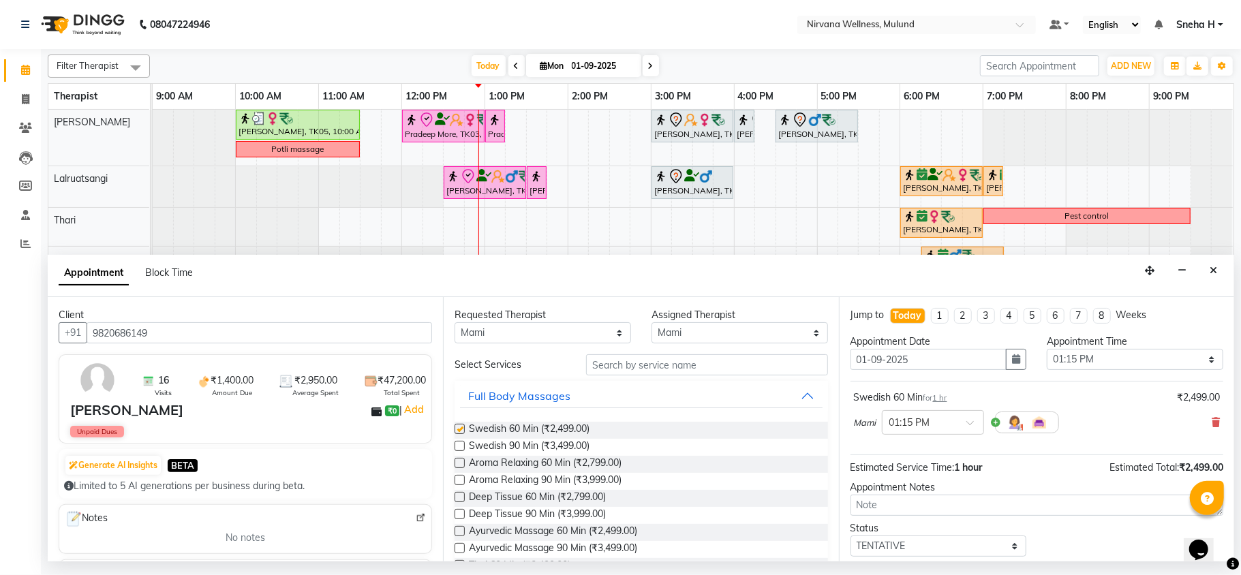
checkbox input "false"
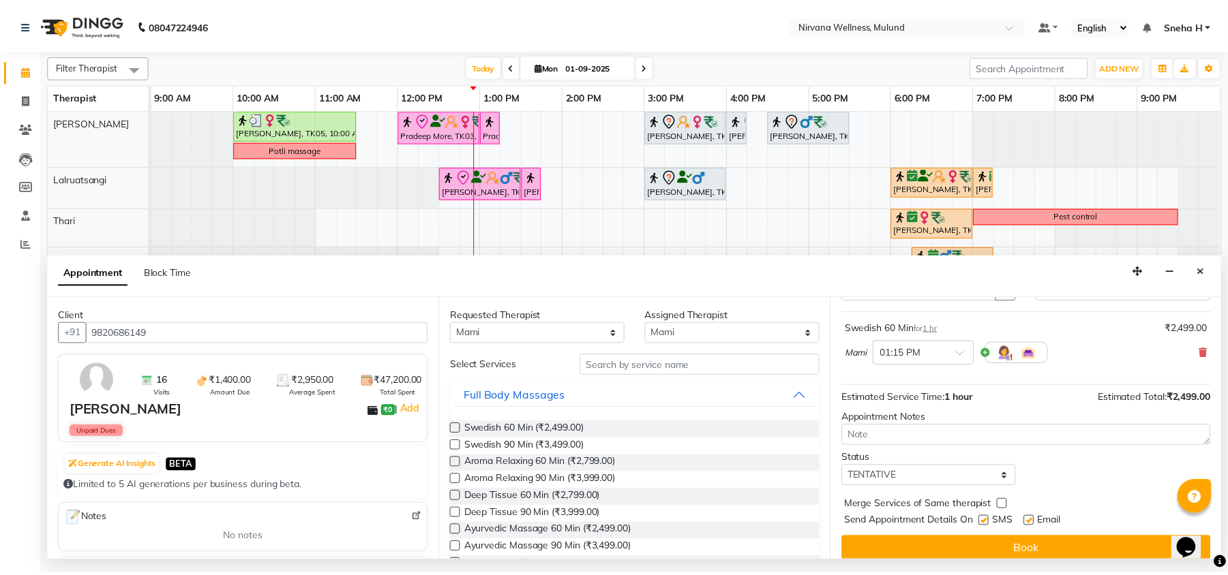
scroll to position [82, 0]
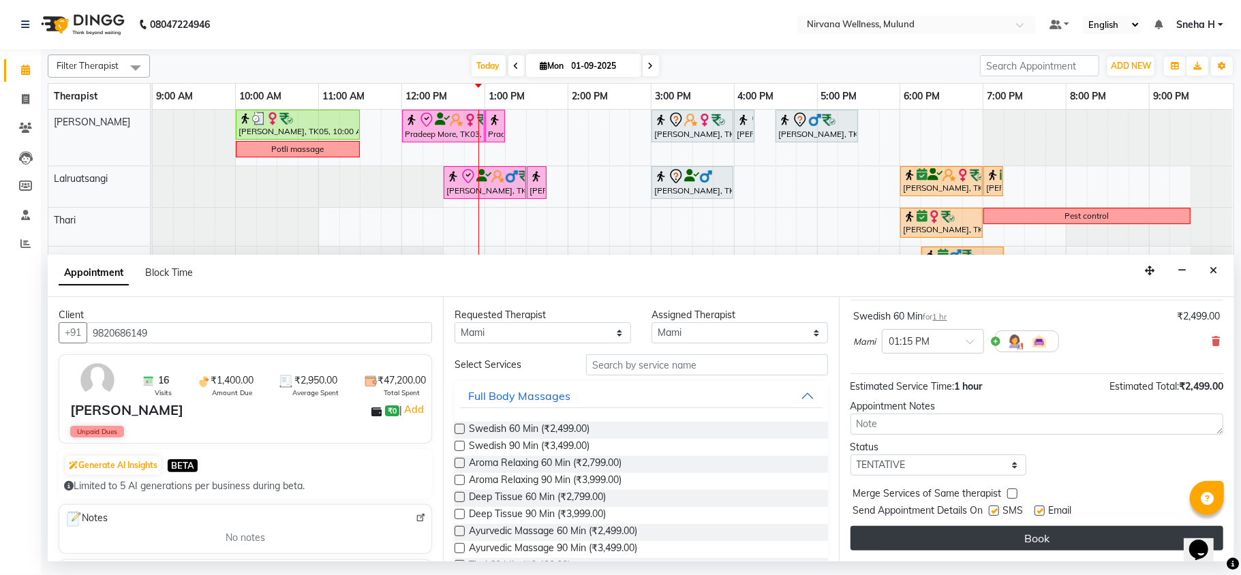
click at [954, 541] on button "Book" at bounding box center [1037, 538] width 373 height 25
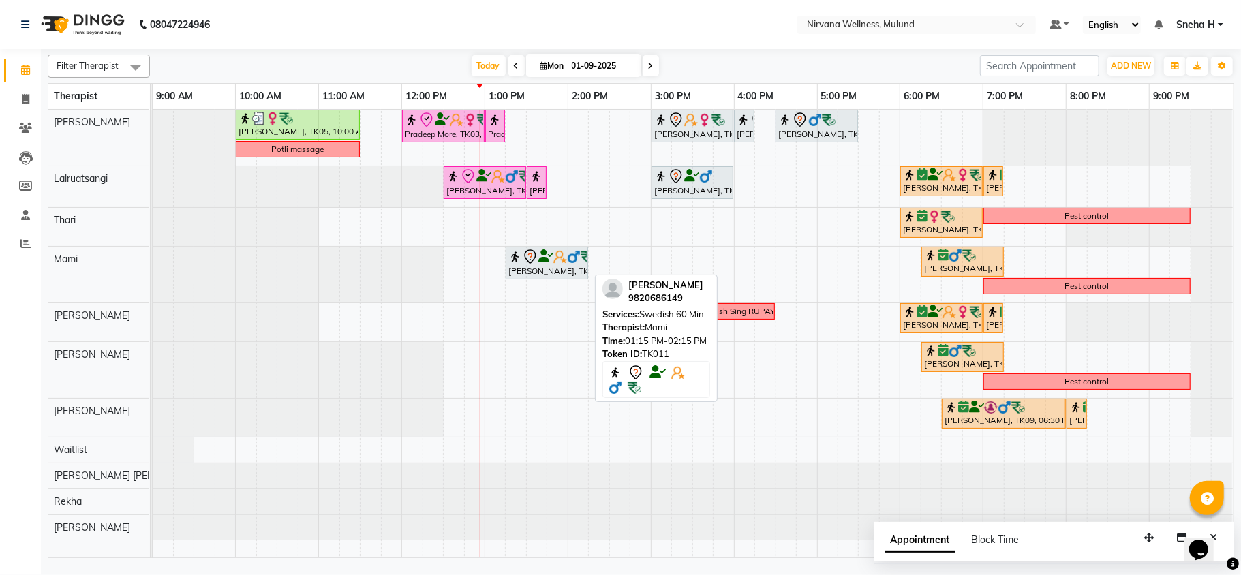
click at [551, 271] on div "Dinesh Sawant, TK11, 01:15 PM-02:15 PM, Swedish 60 Min" at bounding box center [547, 263] width 80 height 29
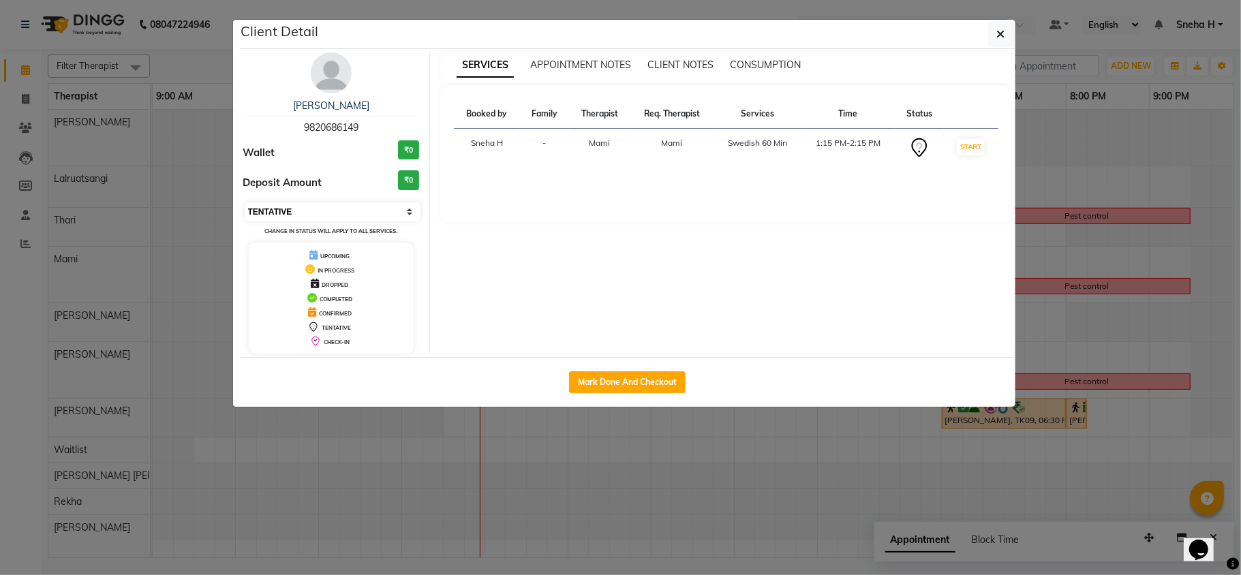
click at [284, 208] on select "Select IN SERVICE CONFIRMED TENTATIVE CHECK IN MARK DONE DROPPED UPCOMING" at bounding box center [333, 211] width 177 height 19
select select "6"
click at [245, 203] on select "Select IN SERVICE CONFIRMED TENTATIVE CHECK IN MARK DONE DROPPED UPCOMING" at bounding box center [333, 211] width 177 height 19
click at [170, 56] on ngb-modal-window "Client Detail Dinesh Sawant 9820686149 Wallet ₹0 Deposit Amount ₹0 Select IN SE…" at bounding box center [620, 287] width 1241 height 575
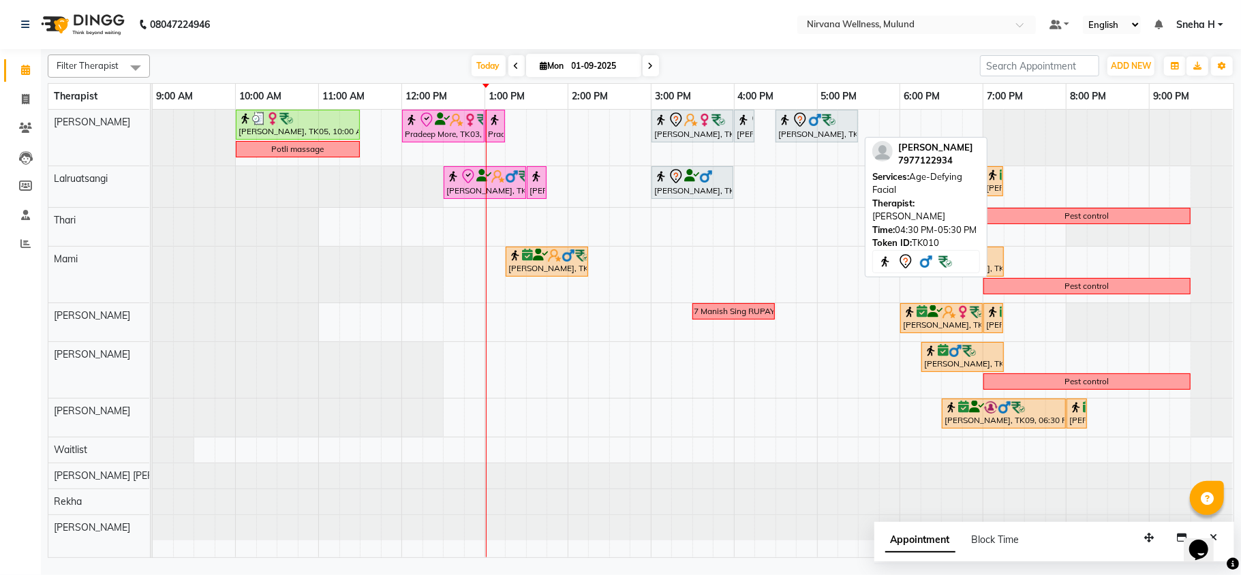
click at [838, 116] on div at bounding box center [817, 120] width 77 height 16
select select "6"
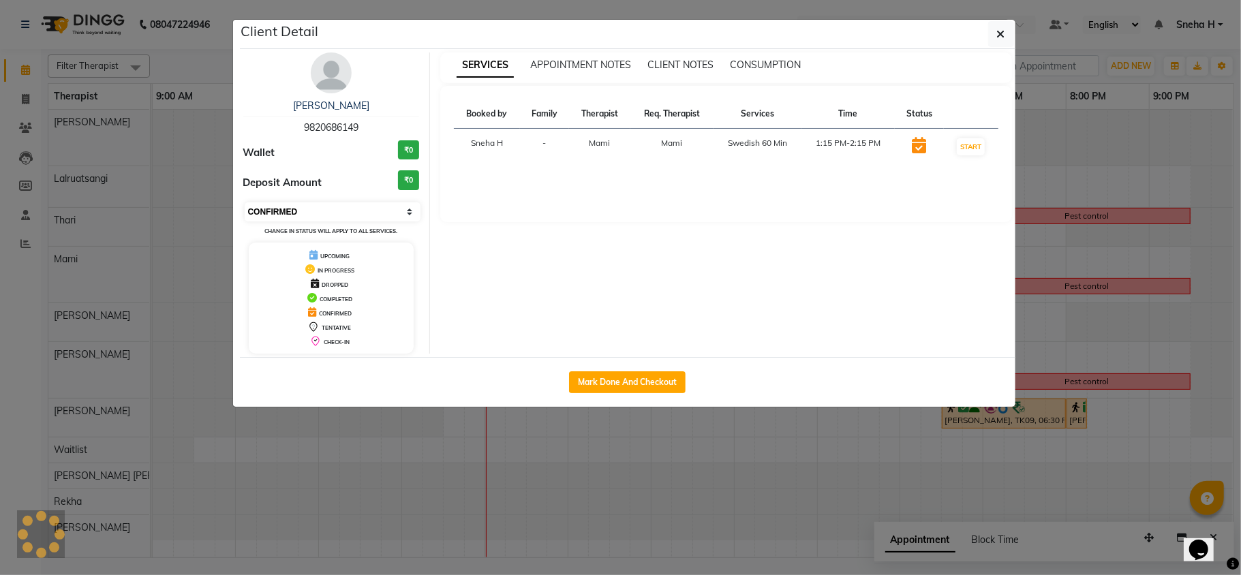
click at [349, 211] on select "Select IN SERVICE CONFIRMED TENTATIVE CHECK IN MARK DONE DROPPED UPCOMING" at bounding box center [333, 211] width 177 height 19
click at [245, 203] on select "Select IN SERVICE CONFIRMED TENTATIVE CHECK IN MARK DONE DROPPED UPCOMING" at bounding box center [333, 211] width 177 height 19
click at [200, 59] on ngb-modal-window "Client Detail Dinesh Sawant 9820686149 Wallet ₹0 Deposit Amount ₹0 Select IN SE…" at bounding box center [620, 287] width 1241 height 575
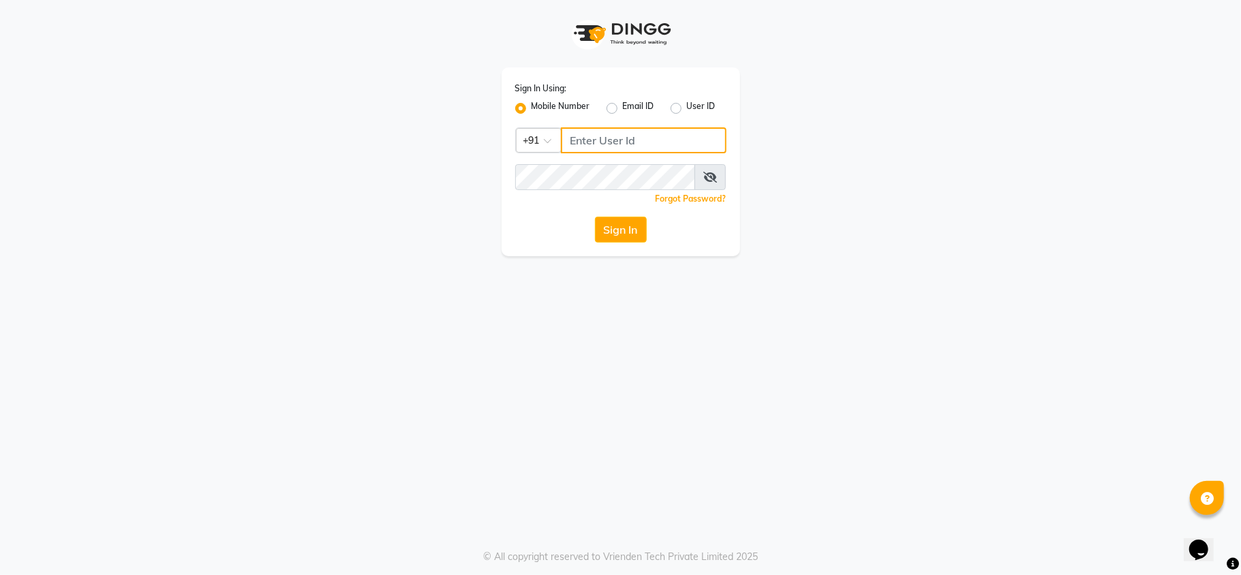
type input "9372641206"
click at [616, 232] on button "Sign In" at bounding box center [621, 230] width 52 height 26
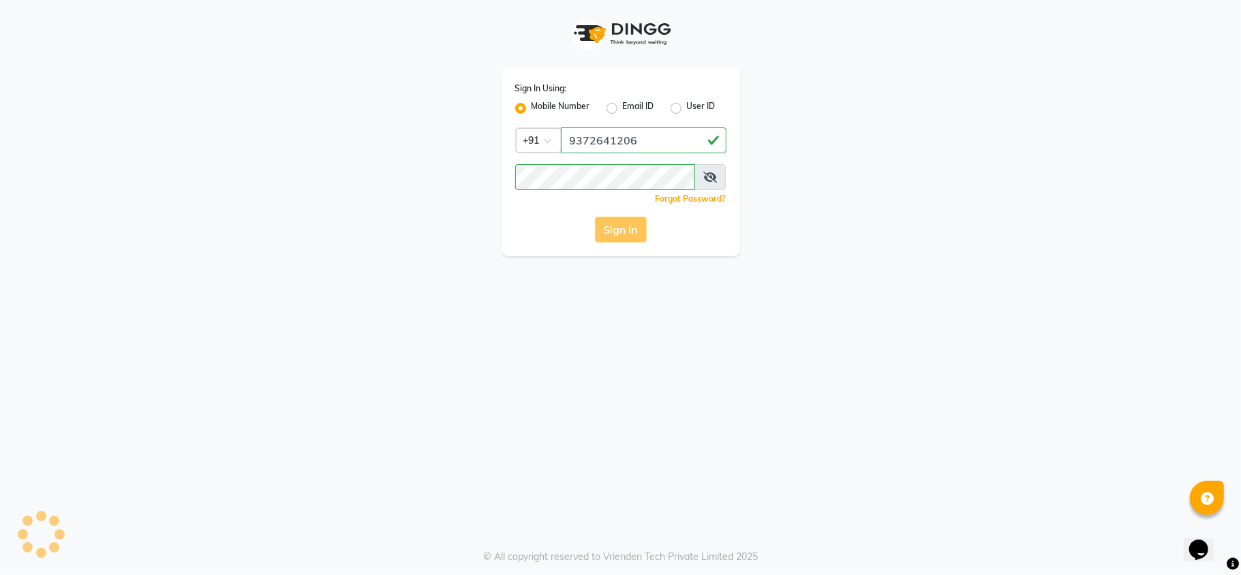
click at [625, 232] on div "Sign In" at bounding box center [620, 230] width 211 height 26
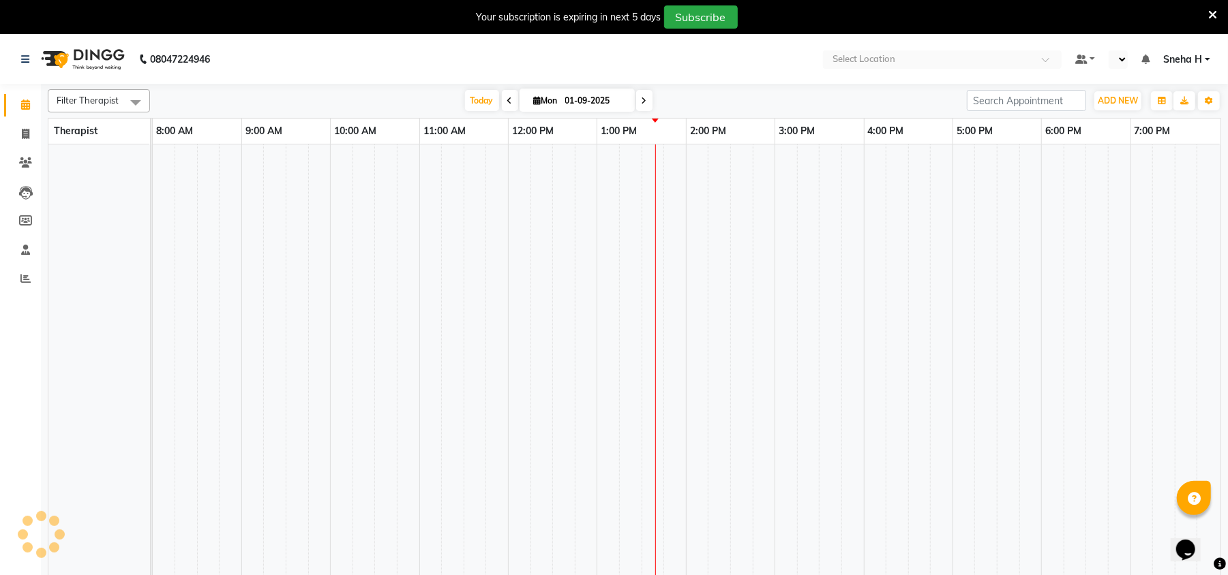
select select "en"
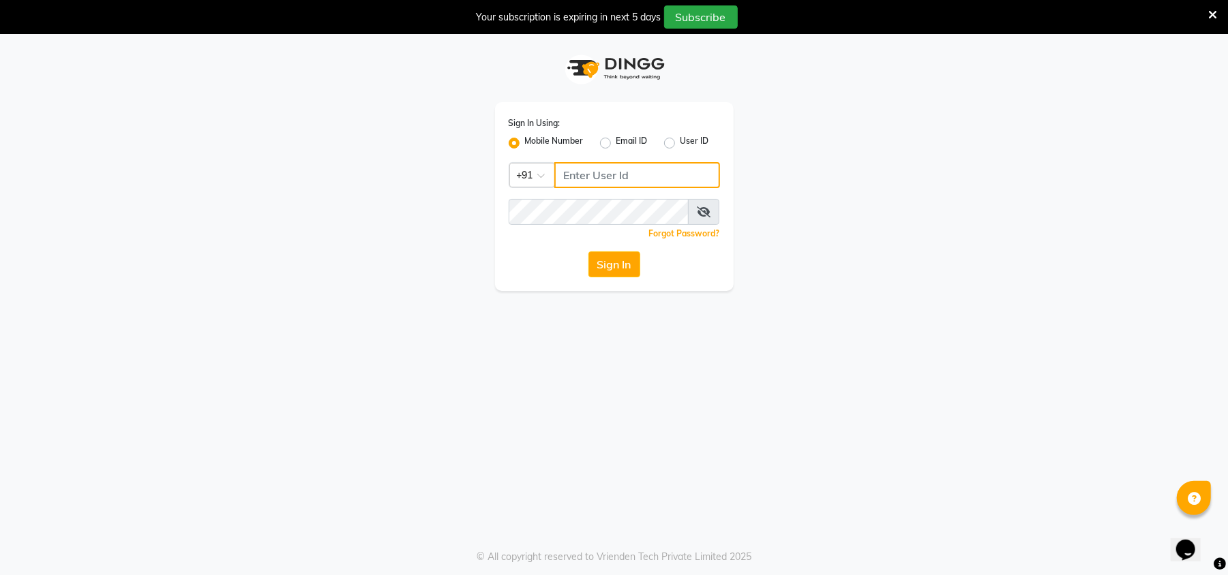
type input "9372641206"
click at [609, 265] on button "Sign In" at bounding box center [614, 265] width 52 height 26
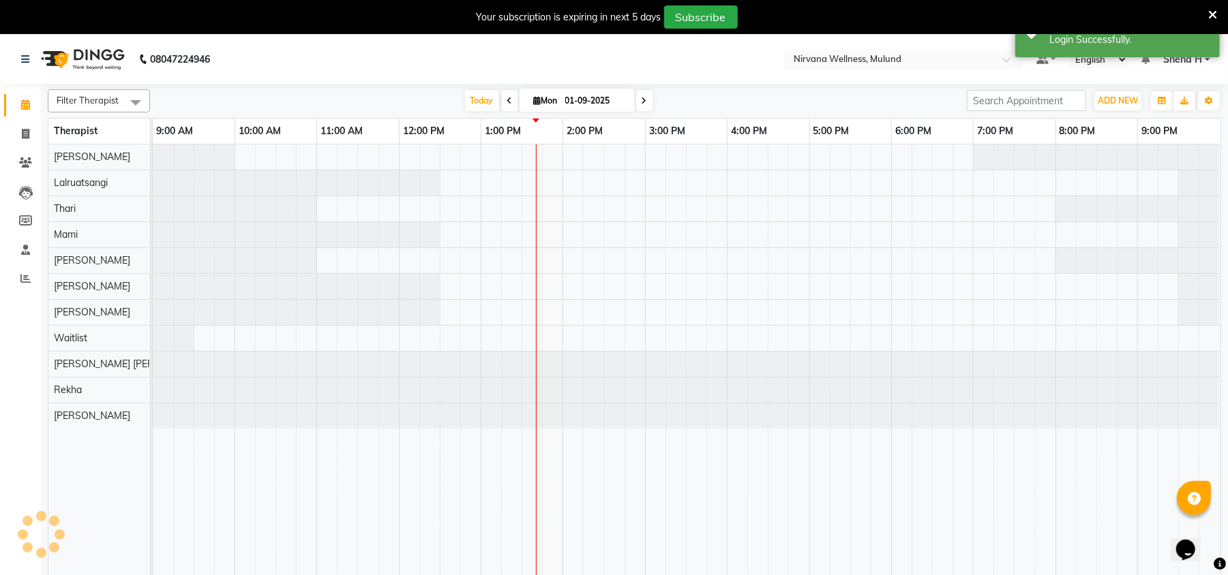
select select "en"
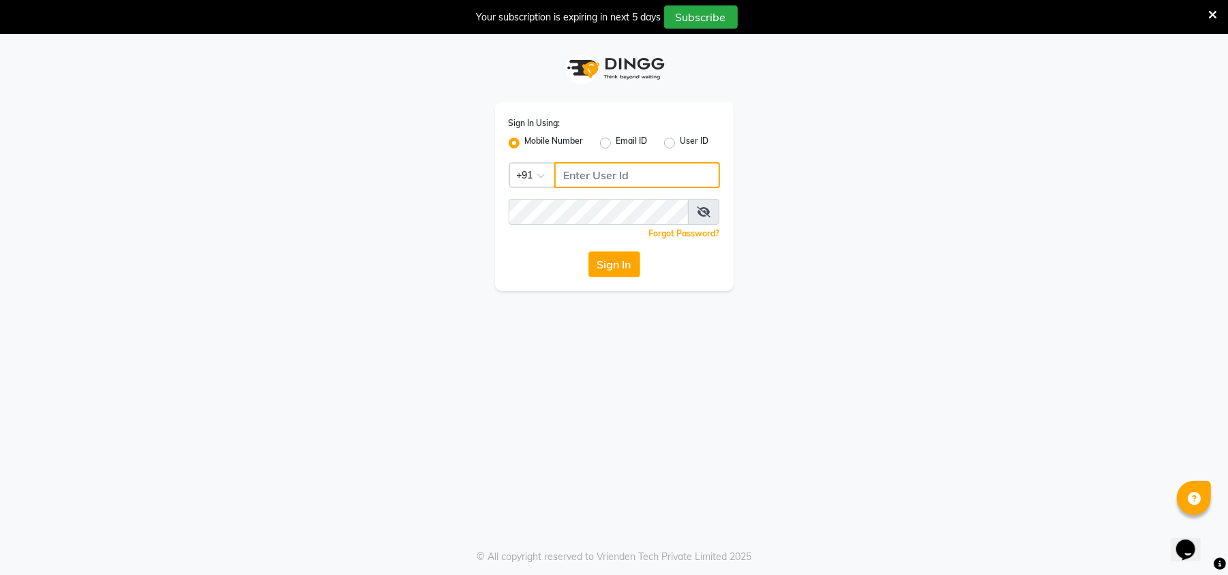
type input "9372641206"
click at [605, 271] on button "Sign In" at bounding box center [614, 265] width 52 height 26
click at [1211, 17] on icon at bounding box center [1212, 15] width 9 height 12
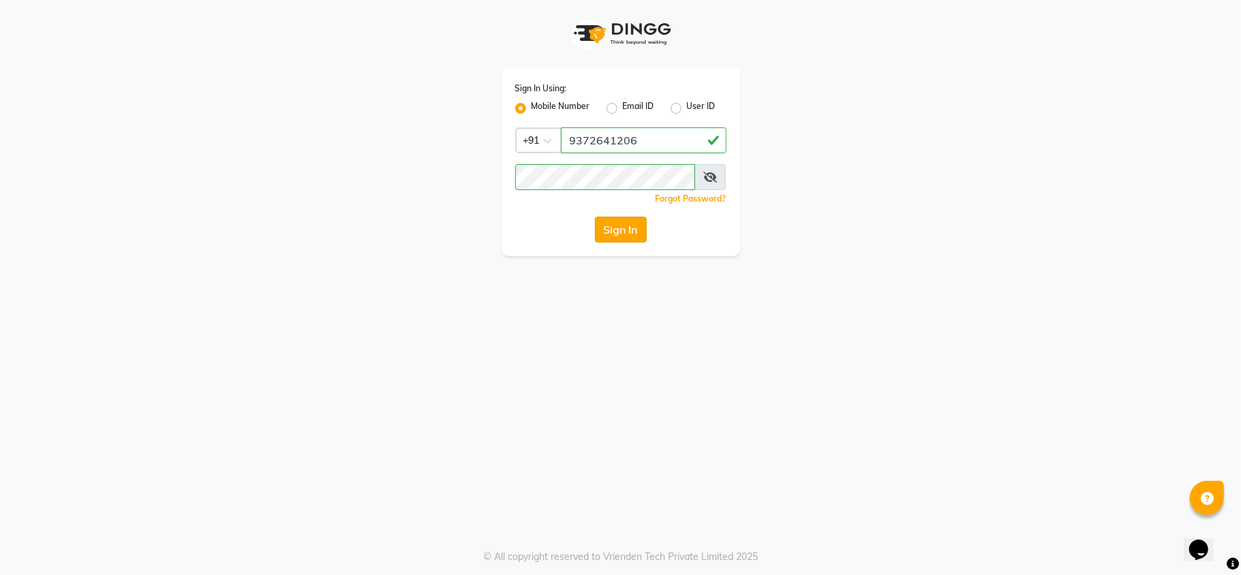
click at [631, 230] on button "Sign In" at bounding box center [621, 230] width 52 height 26
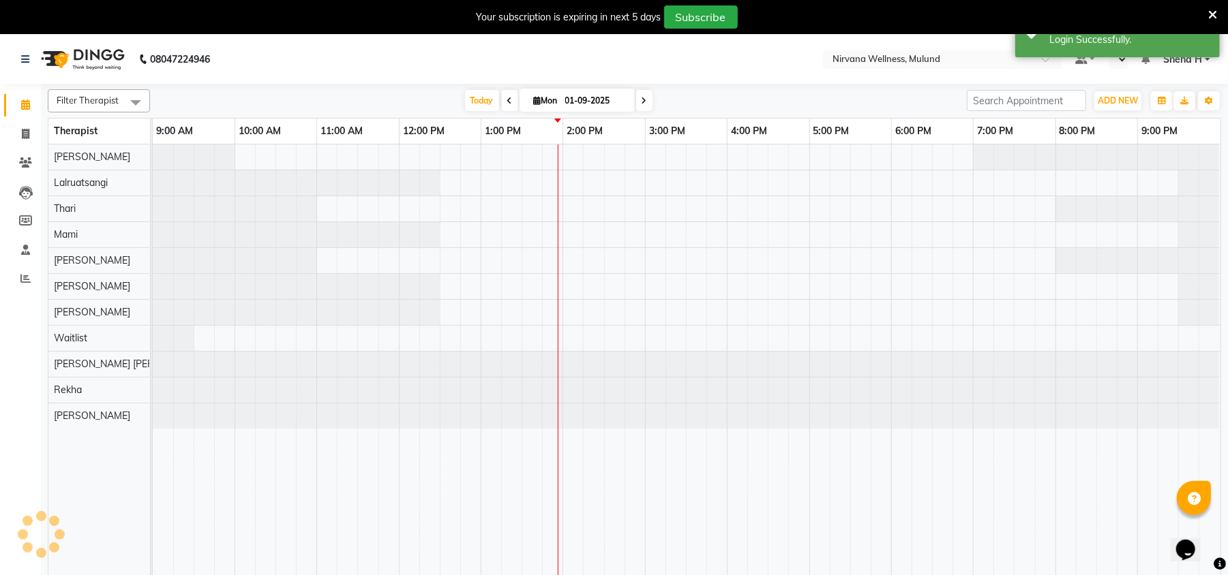
select select "en"
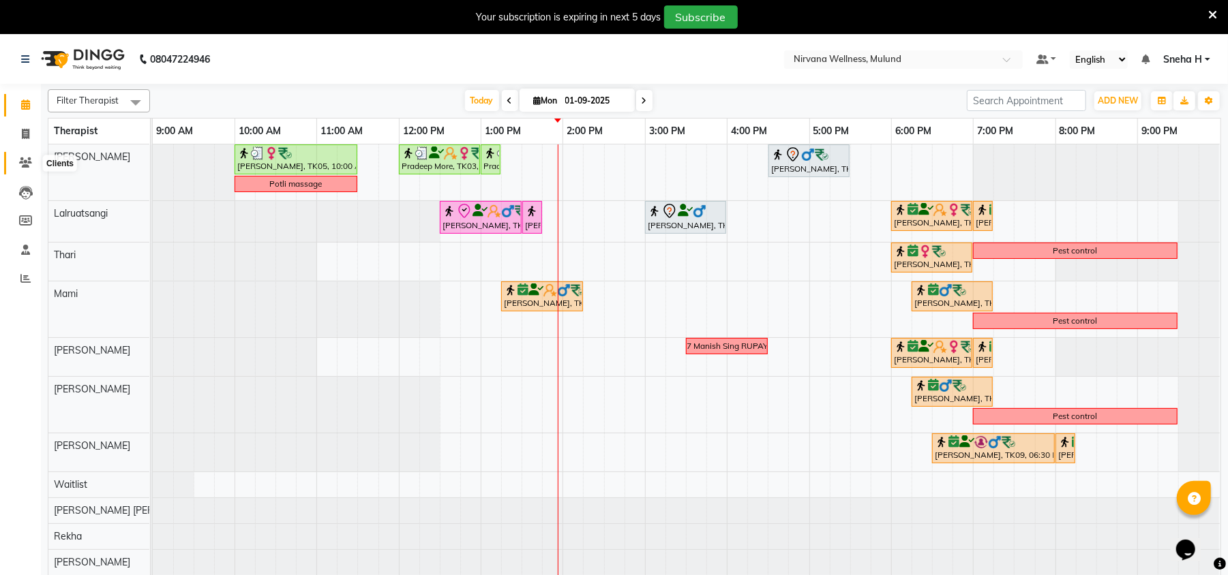
click at [19, 164] on icon at bounding box center [25, 162] width 13 height 10
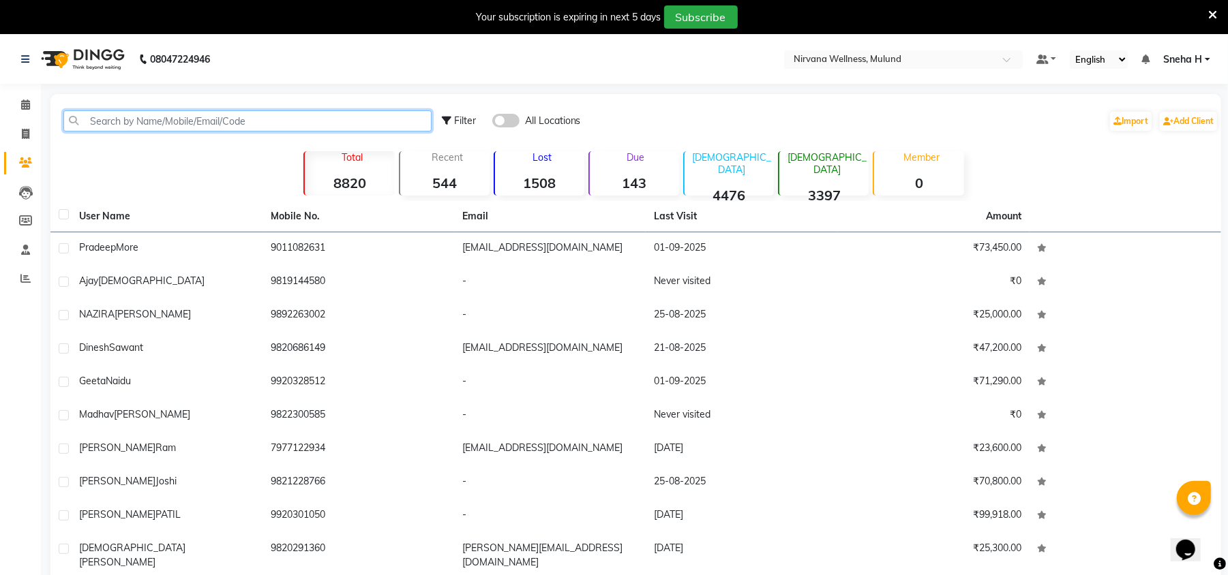
click at [159, 119] on input "text" at bounding box center [247, 120] width 368 height 21
click at [1212, 14] on icon at bounding box center [1212, 15] width 9 height 12
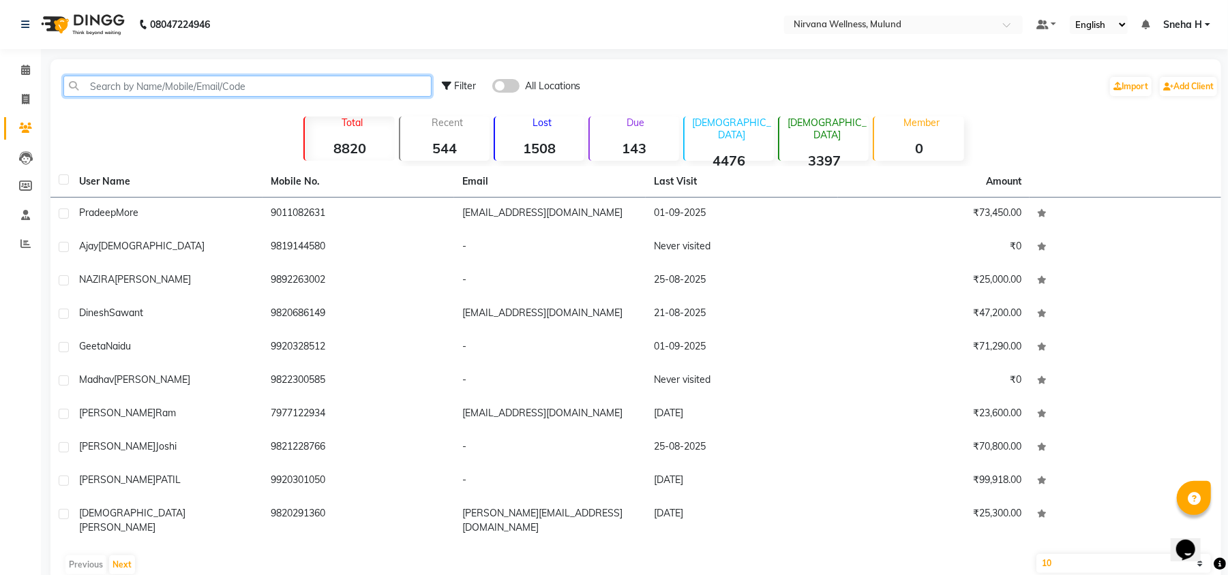
click at [164, 88] on input "text" at bounding box center [247, 86] width 368 height 21
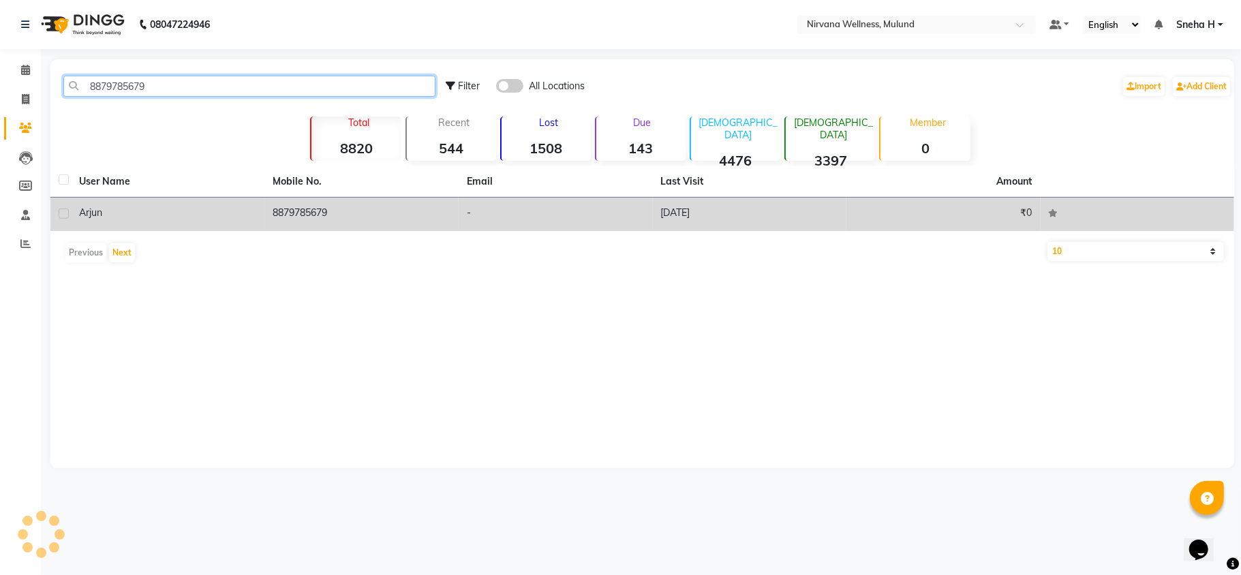
type input "8879785679"
click at [175, 225] on td "Arjun" at bounding box center [168, 214] width 194 height 33
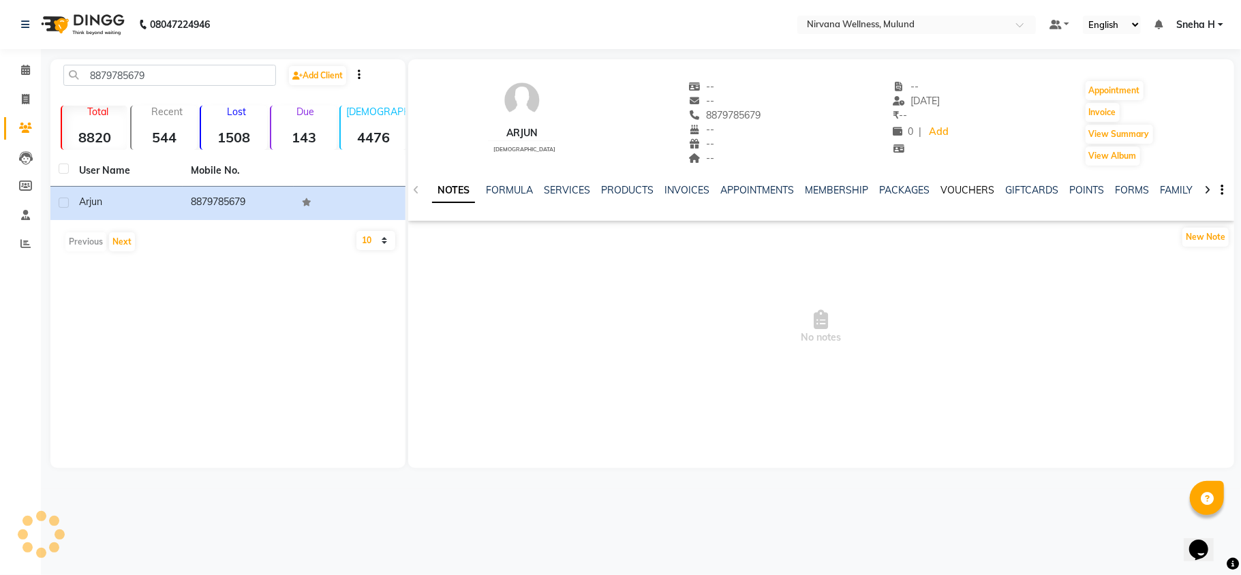
click at [958, 194] on link "VOUCHERS" at bounding box center [968, 190] width 54 height 12
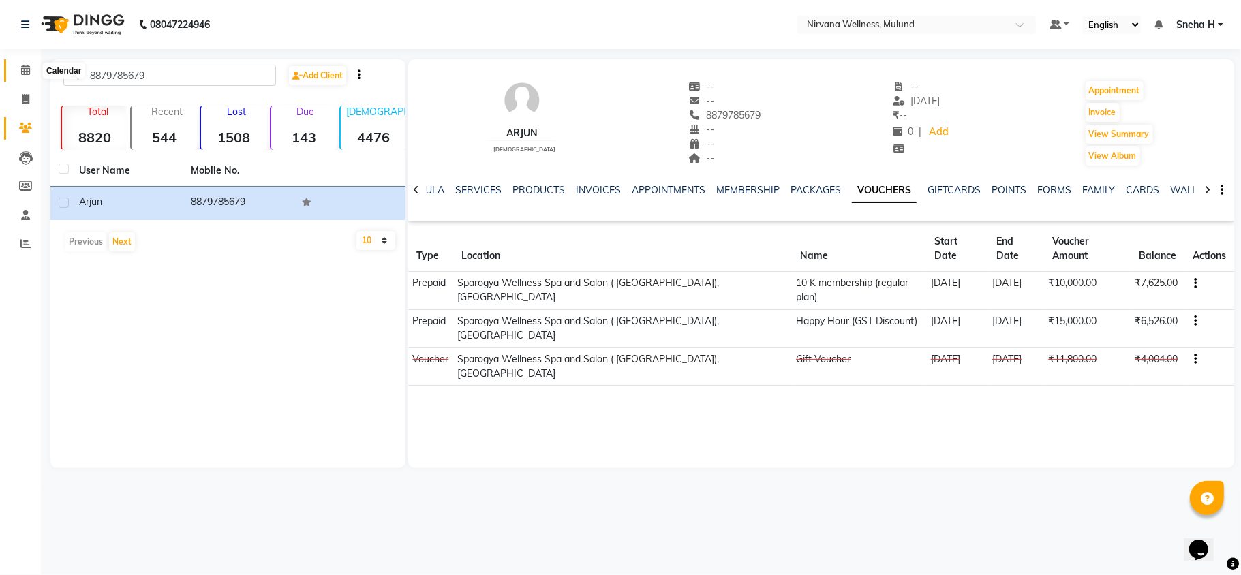
click at [23, 74] on icon at bounding box center [25, 70] width 9 height 10
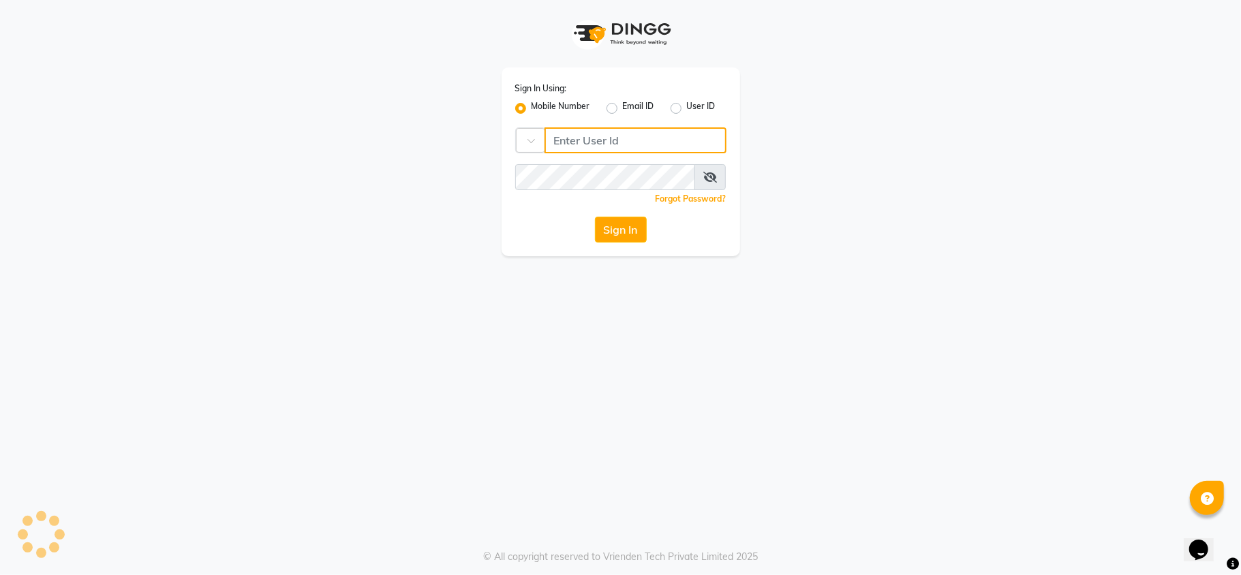
type input "9372641206"
click at [609, 229] on button "Sign In" at bounding box center [621, 230] width 52 height 26
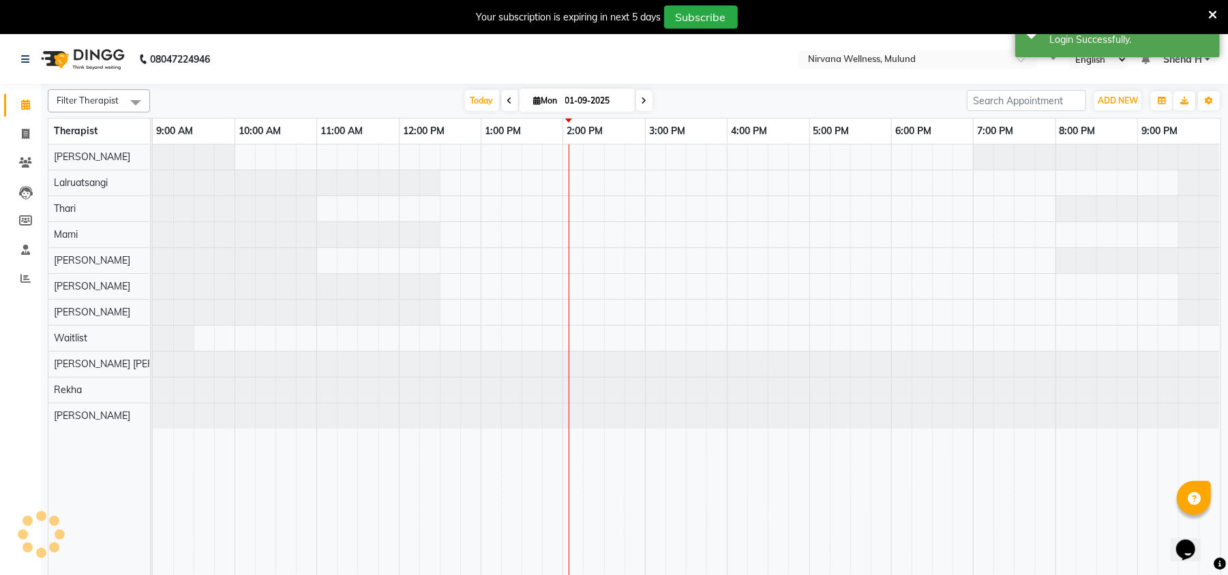
select select "en"
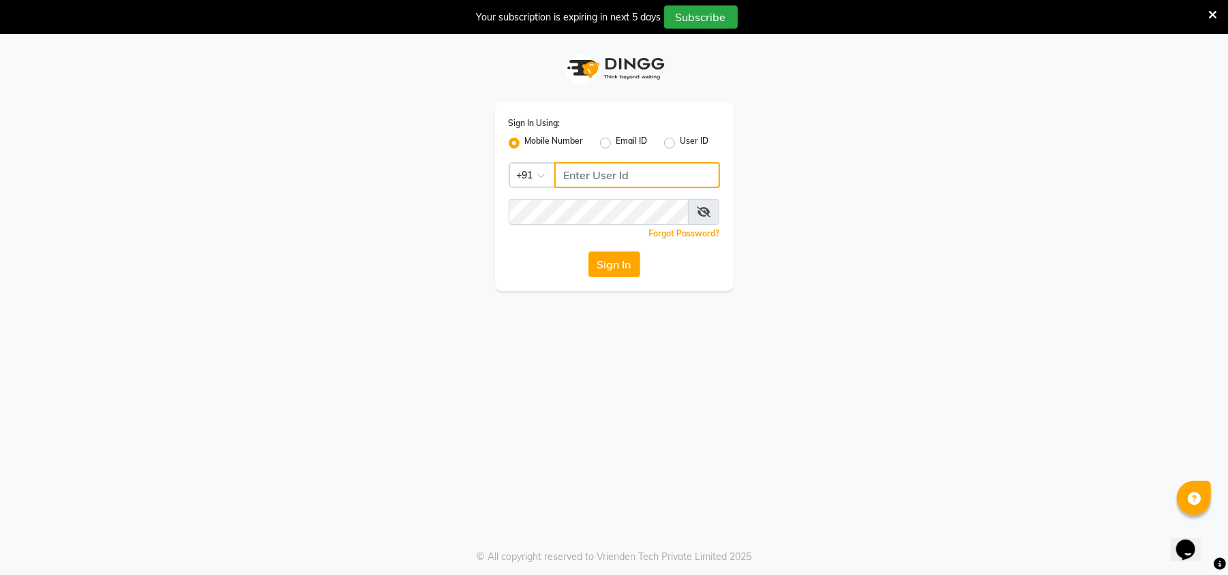
type input "9372641206"
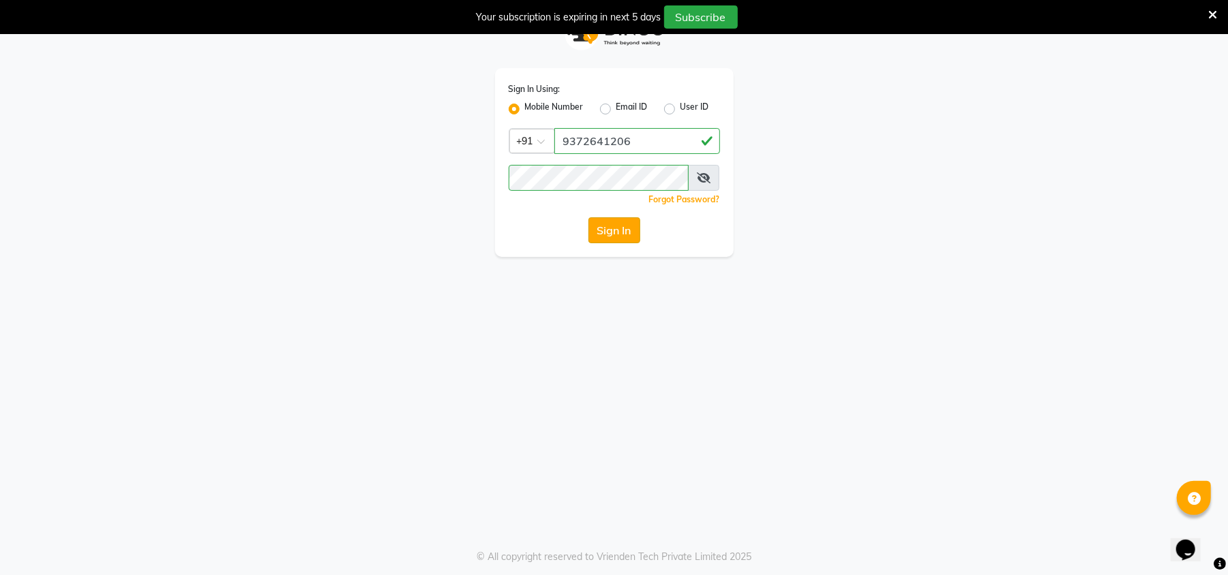
click at [623, 233] on button "Sign In" at bounding box center [614, 230] width 52 height 26
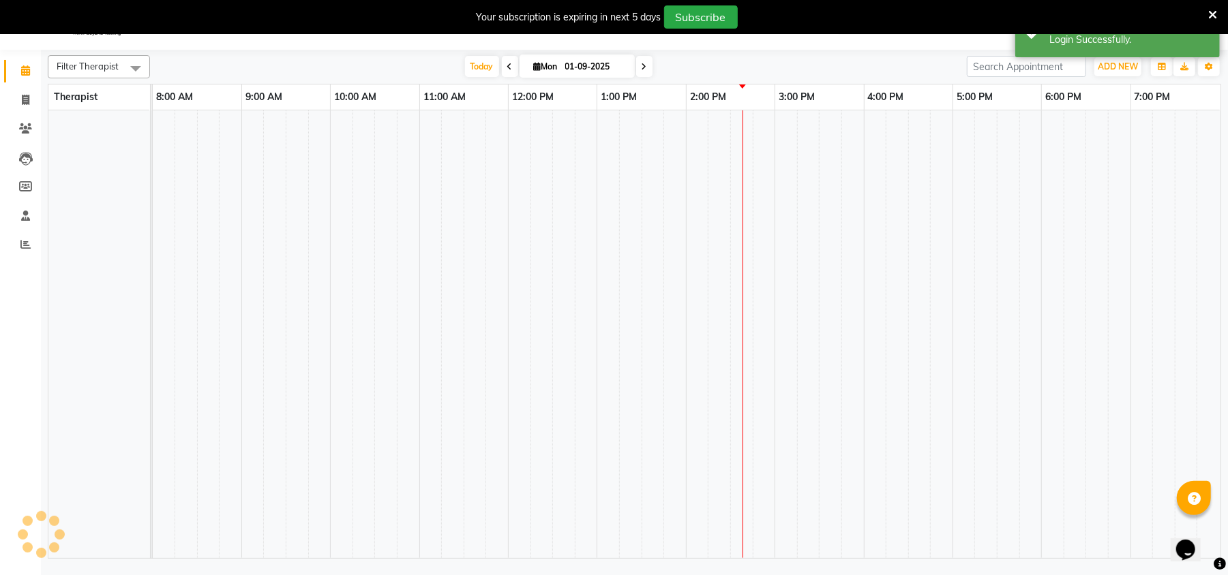
select select "en"
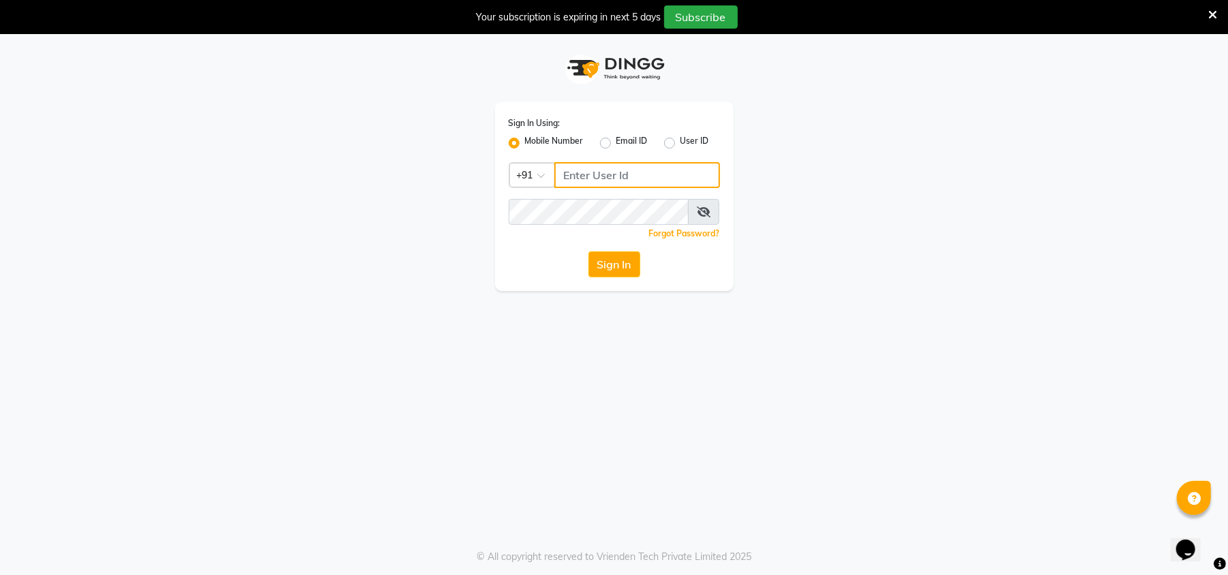
type input "9372641206"
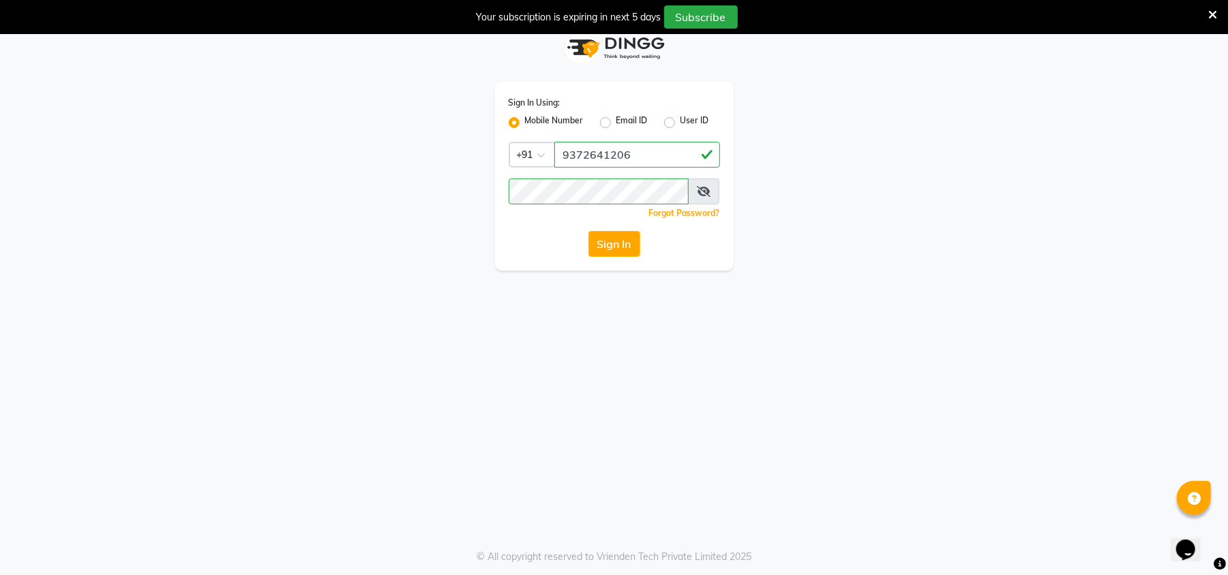
scroll to position [34, 0]
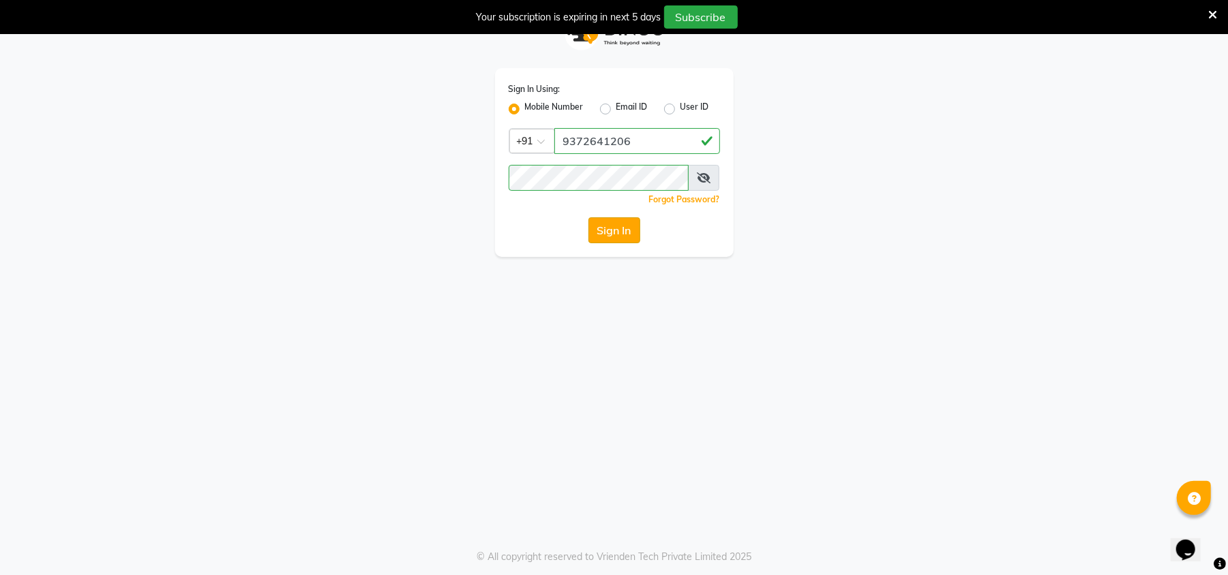
click at [611, 218] on button "Sign In" at bounding box center [614, 230] width 52 height 26
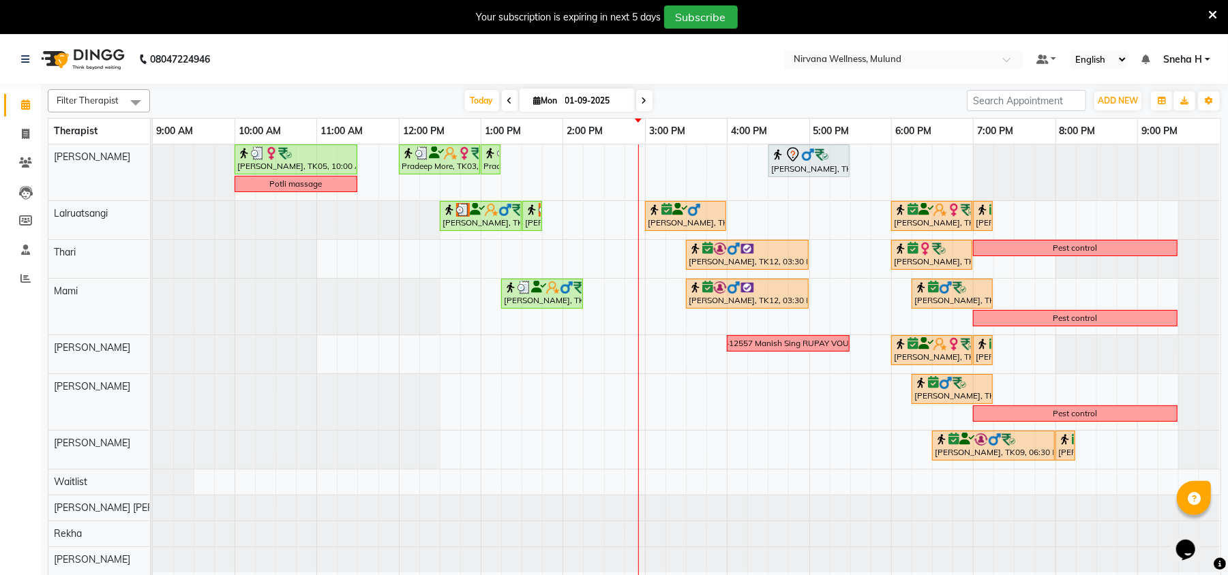
click at [1211, 11] on icon at bounding box center [1212, 15] width 9 height 12
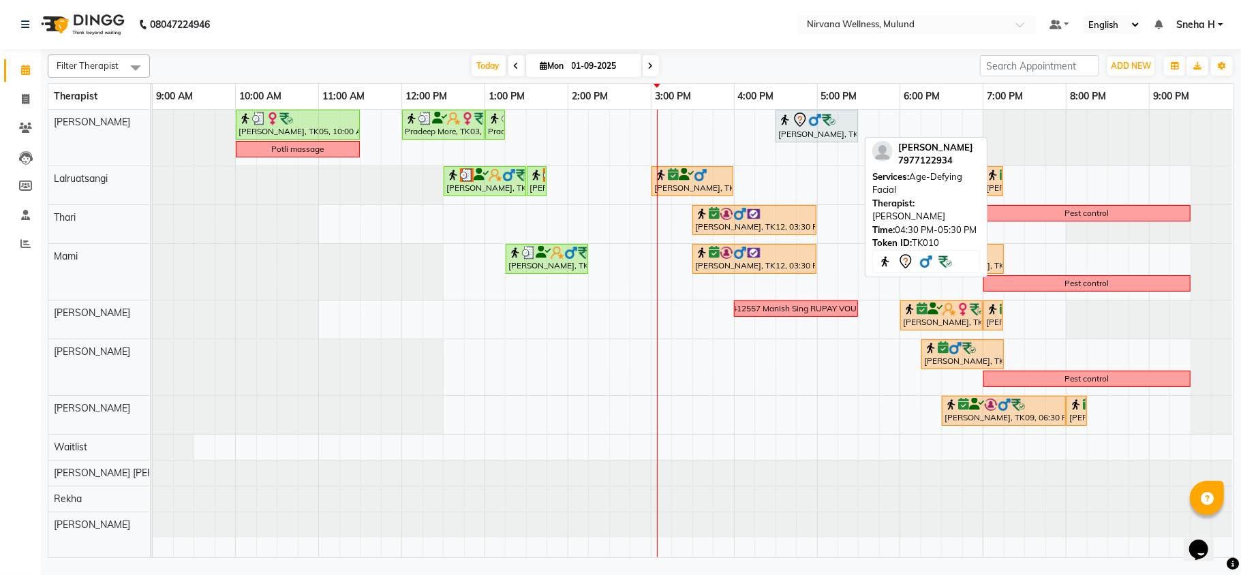
click at [783, 130] on div "[PERSON_NAME], TK10, 04:30 PM-05:30 PM, Age-Defying Facial" at bounding box center [817, 126] width 80 height 29
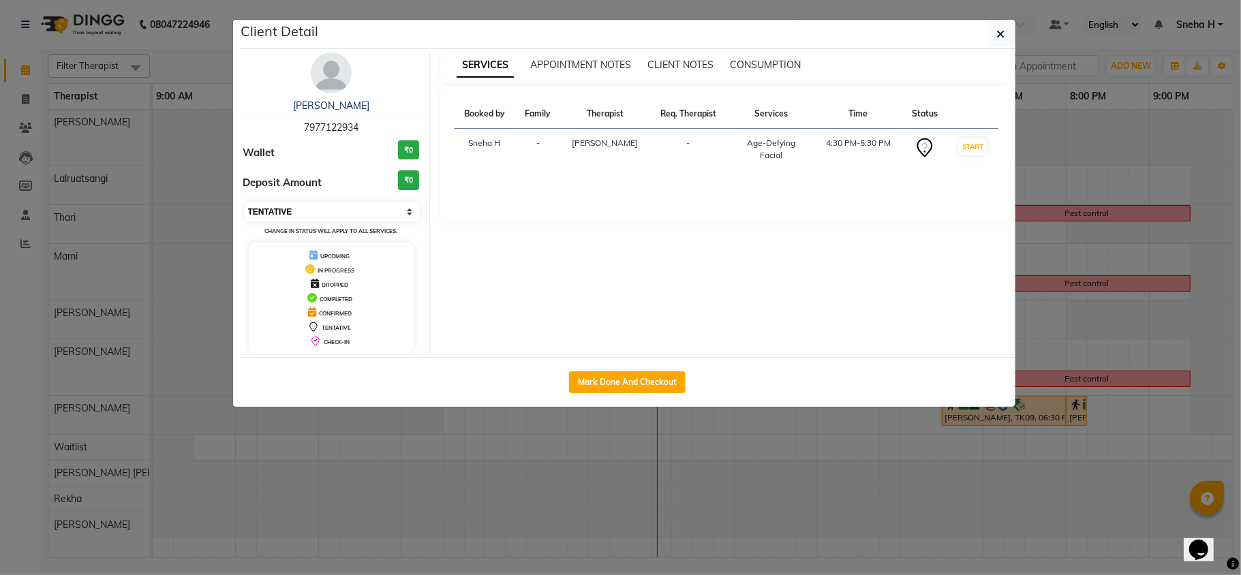
click at [337, 214] on select "Select IN SERVICE CONFIRMED TENTATIVE CHECK IN MARK DONE DROPPED UPCOMING" at bounding box center [333, 211] width 177 height 19
select select "6"
click at [245, 203] on select "Select IN SERVICE CONFIRMED TENTATIVE CHECK IN MARK DONE DROPPED UPCOMING" at bounding box center [333, 211] width 177 height 19
click at [164, 20] on ngb-modal-window "Client Detail [PERSON_NAME] 7977122934 Wallet ₹0 Deposit Amount ₹0 Select IN SE…" at bounding box center [620, 287] width 1241 height 575
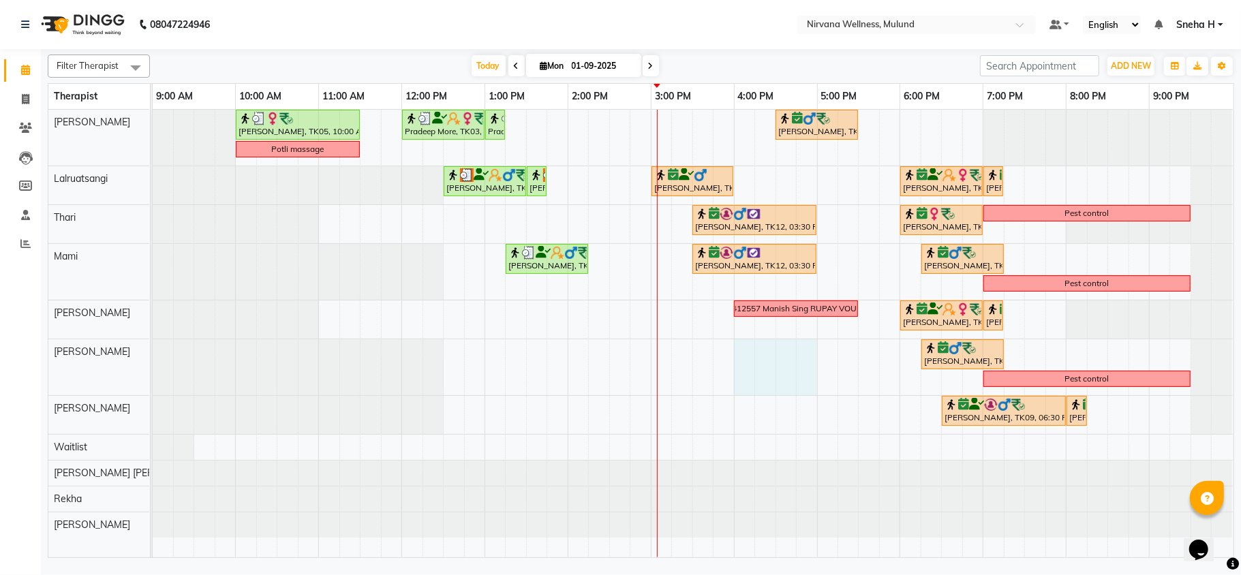
drag, startPoint x: 742, startPoint y: 352, endPoint x: 802, endPoint y: 353, distance: 59.3
click at [813, 355] on div "Geeta Naidu, TK05, 10:00 AM-11:30 AM, Massage 90 Min Pradeep More, TK03, 12:00 …" at bounding box center [693, 334] width 1081 height 448
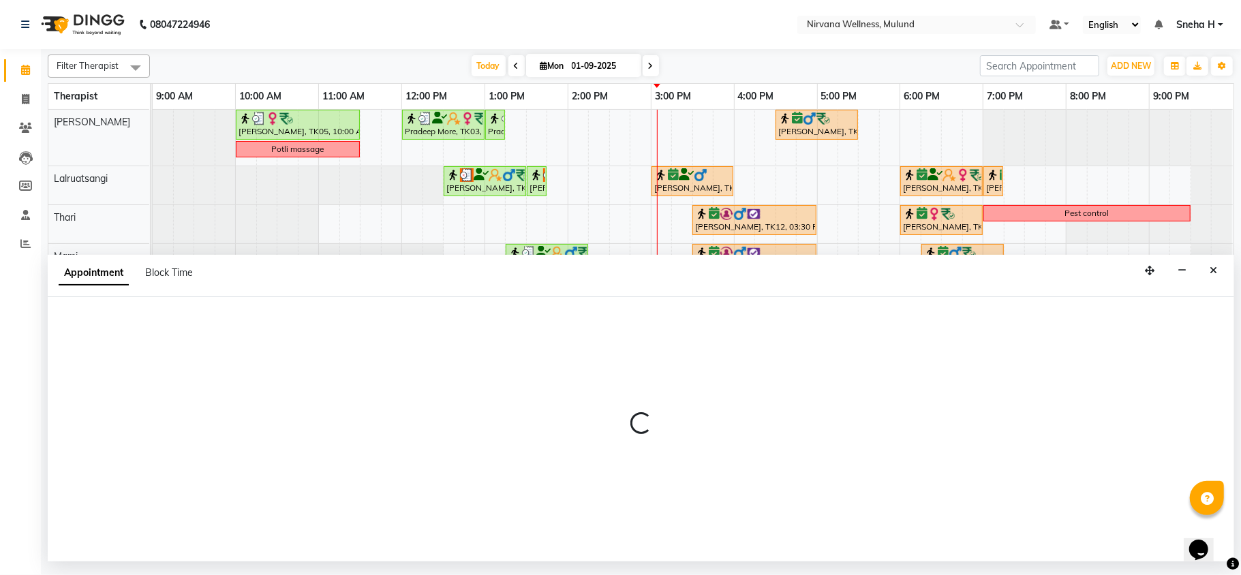
select select "29684"
select select "tentative"
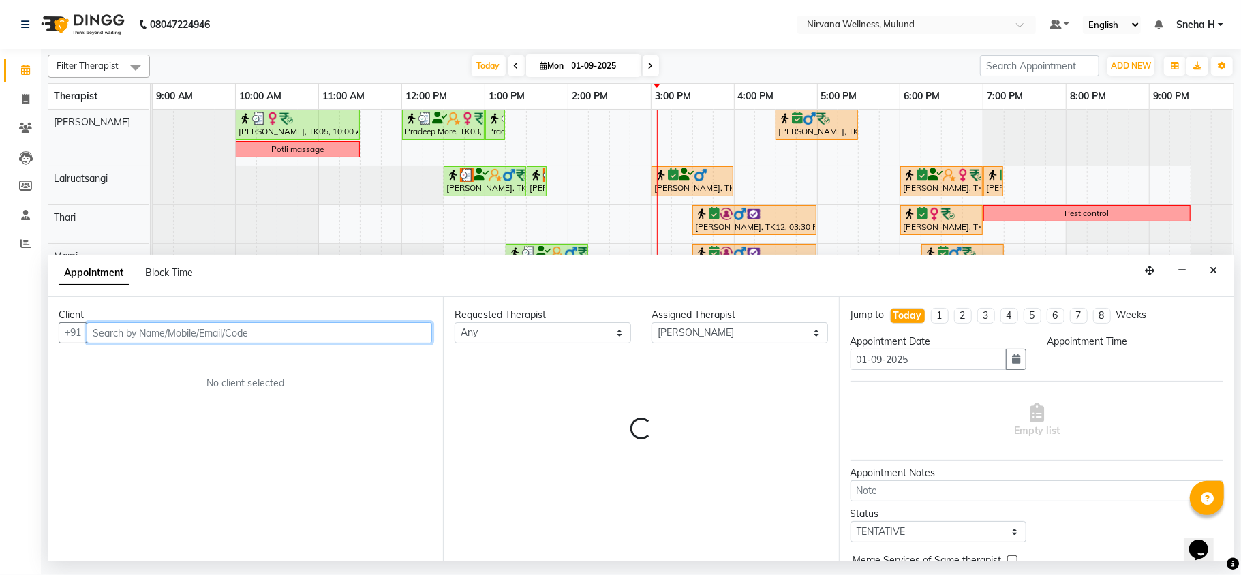
select select "960"
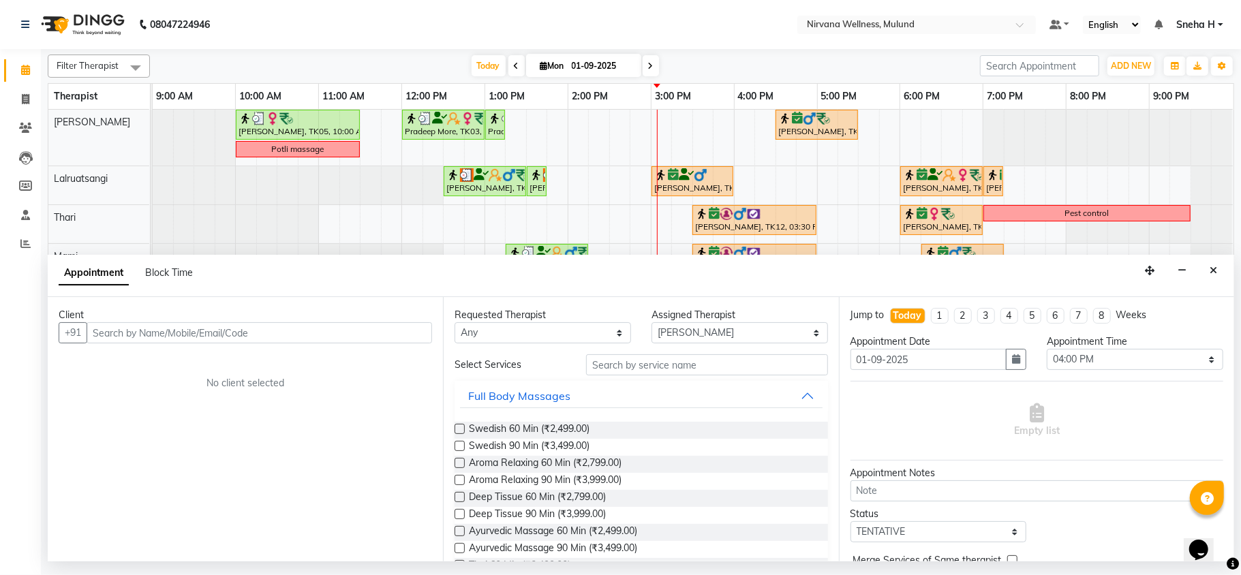
click at [1225, 276] on div "Appointment Block Time" at bounding box center [641, 276] width 1187 height 42
click at [1208, 267] on button "Close" at bounding box center [1214, 270] width 20 height 21
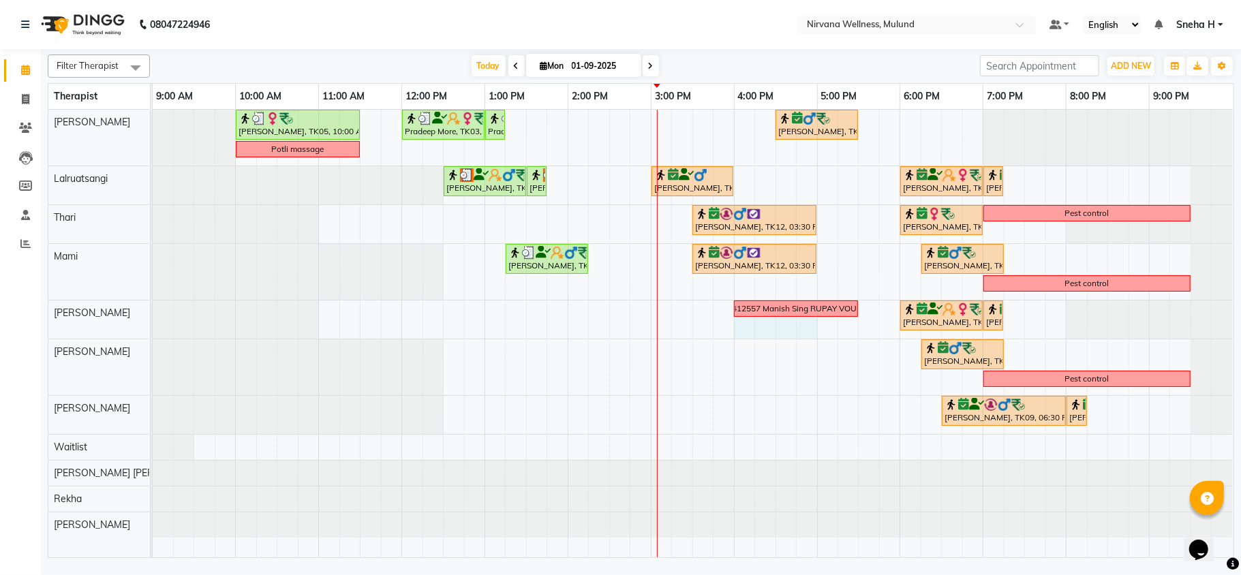
drag, startPoint x: 742, startPoint y: 331, endPoint x: 815, endPoint y: 334, distance: 73.7
click at [815, 334] on div "Geeta Naidu, TK05, 10:00 AM-11:30 AM, Massage 90 Min Pradeep More, TK03, 12:00 …" at bounding box center [693, 334] width 1081 height 448
select select "29685"
select select "960"
select select "tentative"
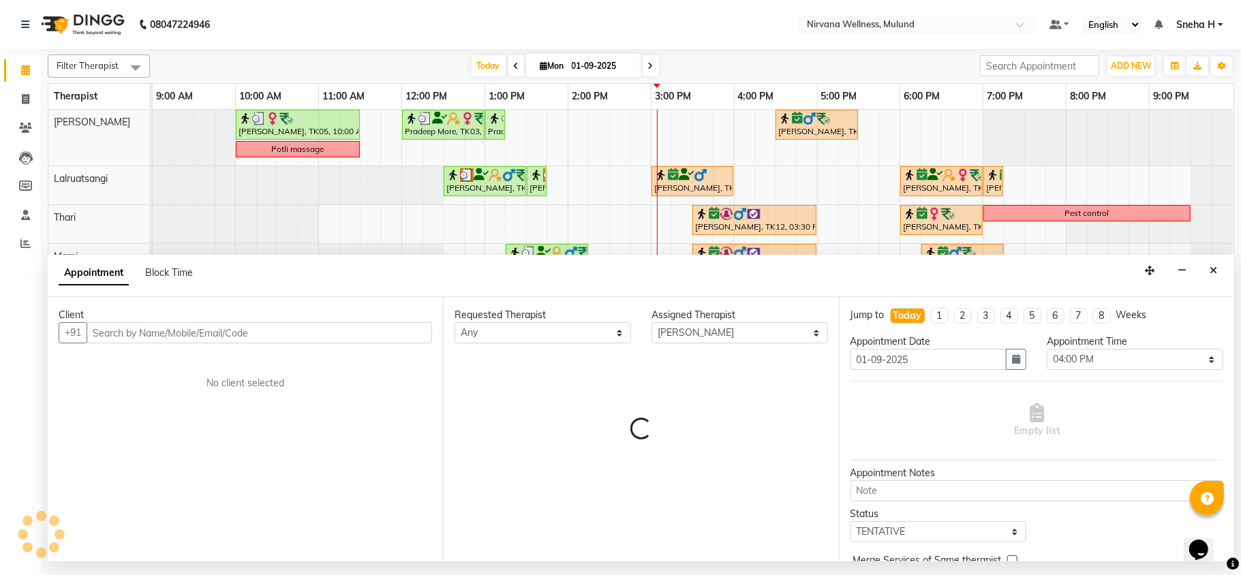
click at [243, 333] on input "text" at bounding box center [260, 332] width 346 height 21
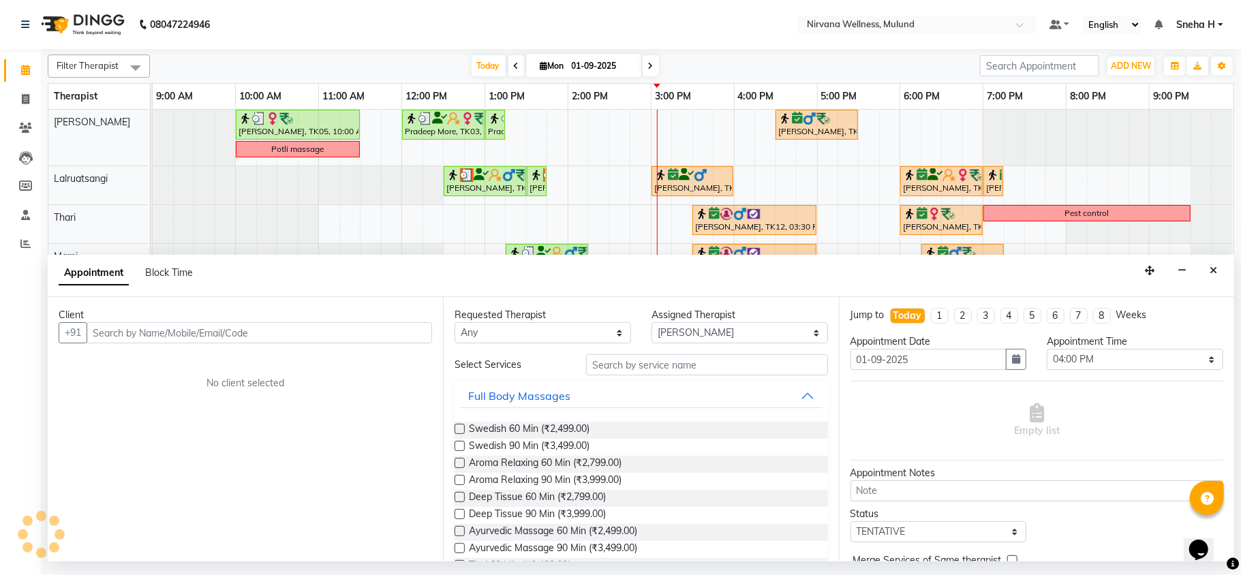
type input "k"
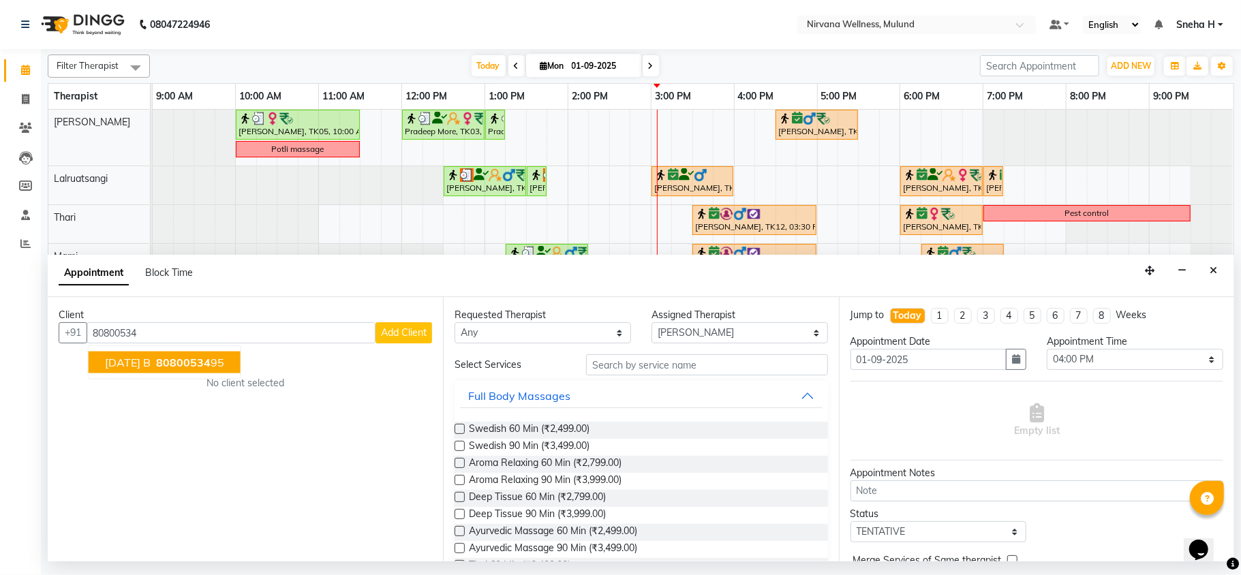
click at [202, 363] on ngb-highlight "80800534 95" at bounding box center [188, 363] width 71 height 14
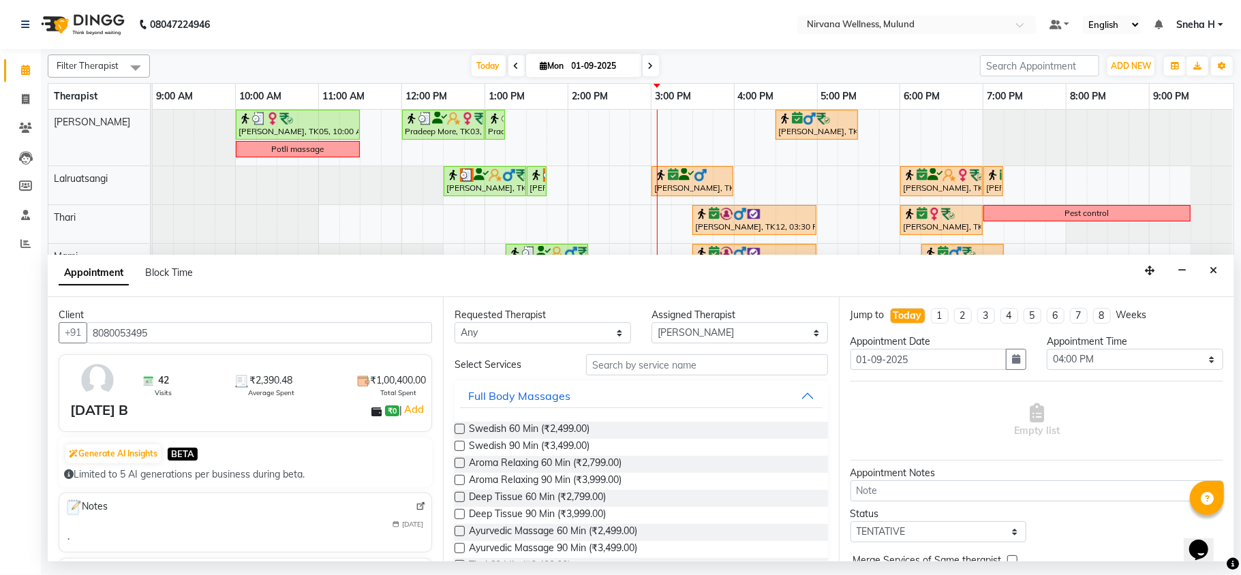
type input "8080053495"
click at [565, 334] on select "Any Hemant Misale Kim Lalruatsangi Mami Miranda LT Tlau Rekha Rohan Kumar Nayak…" at bounding box center [543, 332] width 177 height 21
select select "29685"
click at [455, 323] on select "Any Hemant Misale Kim Lalruatsangi Mami Miranda LT Tlau Rekha Rohan Kumar Nayak…" at bounding box center [543, 332] width 177 height 21
click at [522, 428] on span "Swedish 60 Min (₹2,499.00)" at bounding box center [529, 430] width 121 height 17
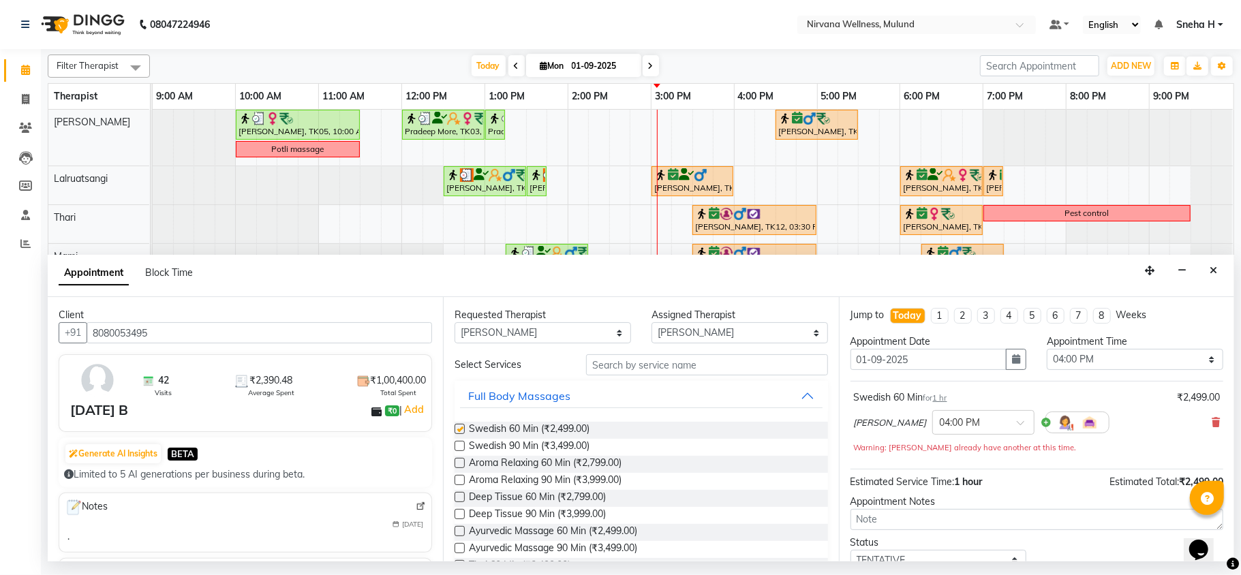
checkbox input "false"
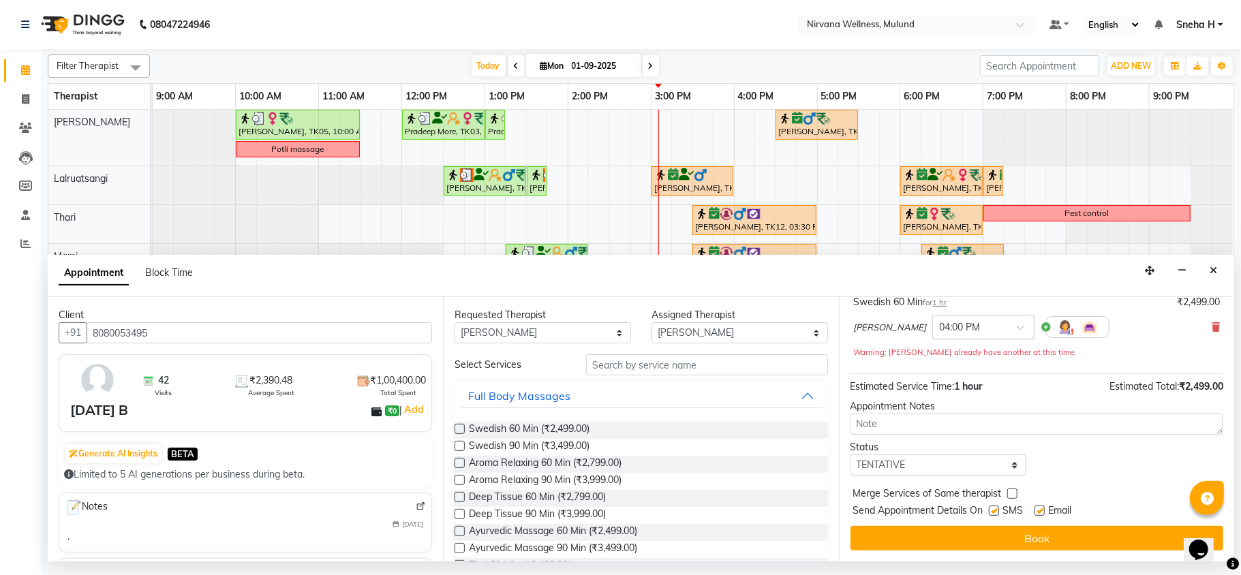
click at [1029, 325] on span at bounding box center [1025, 331] width 17 height 14
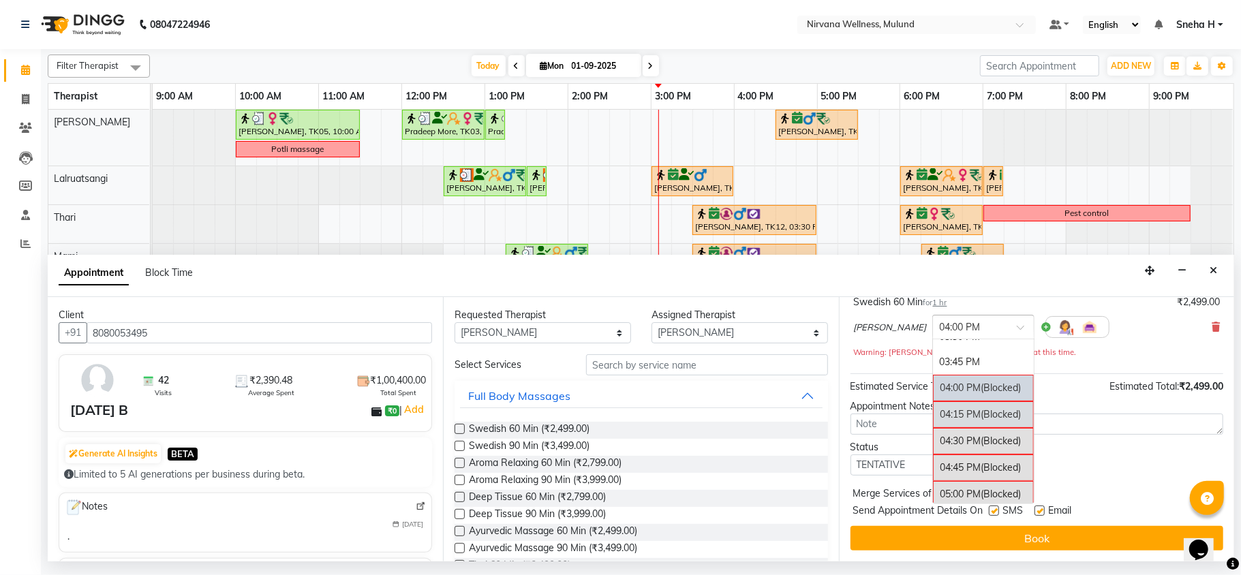
scroll to position [540, 0]
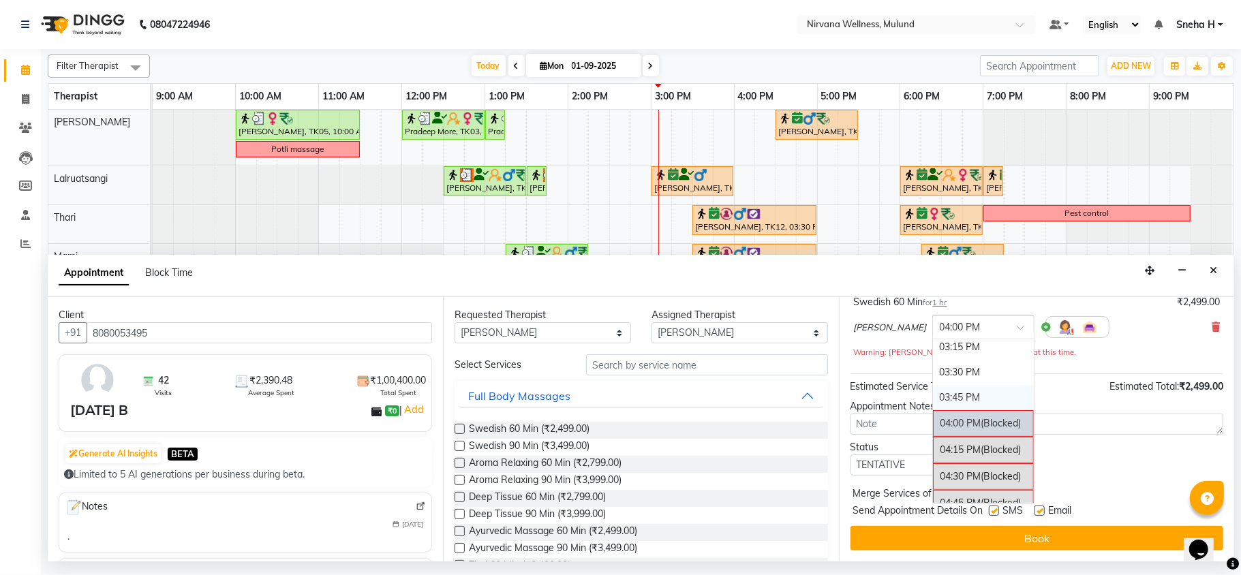
click at [976, 393] on div "03:45 PM" at bounding box center [983, 397] width 101 height 25
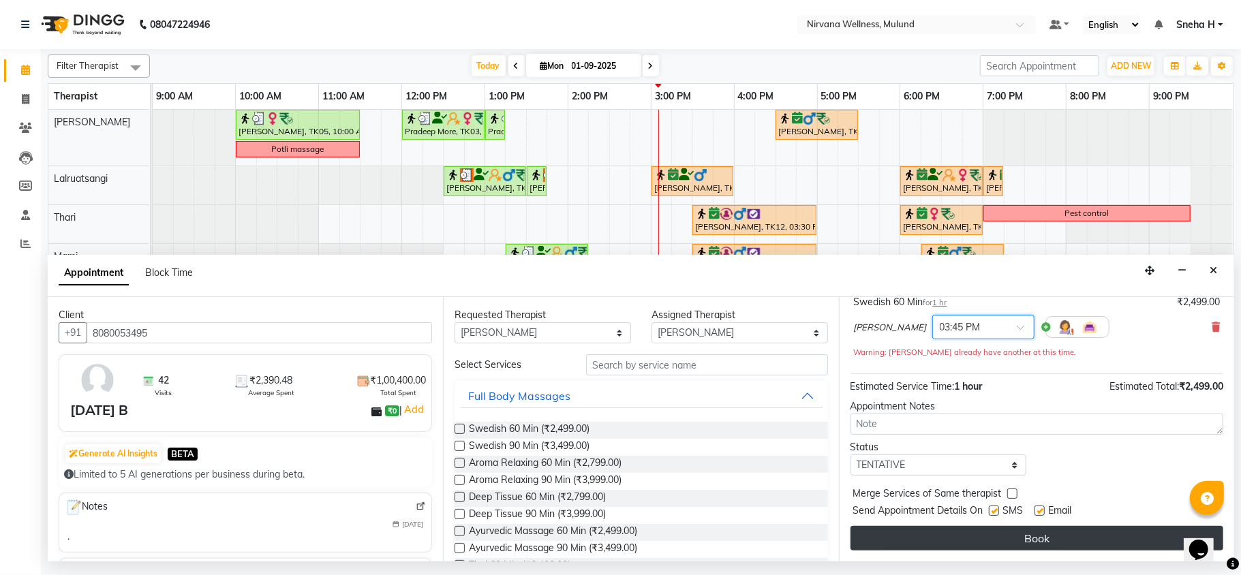
click at [938, 539] on button "Book" at bounding box center [1037, 538] width 373 height 25
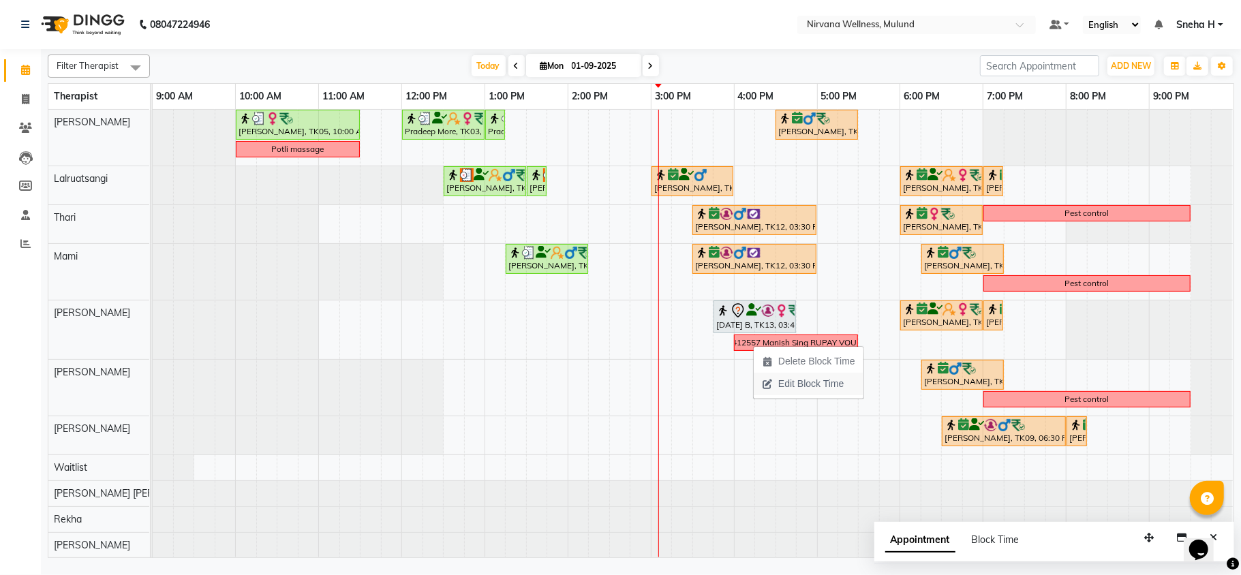
click at [786, 382] on span "Edit Block Time" at bounding box center [811, 384] width 65 height 14
select select "29685"
select select "960"
select select "1050"
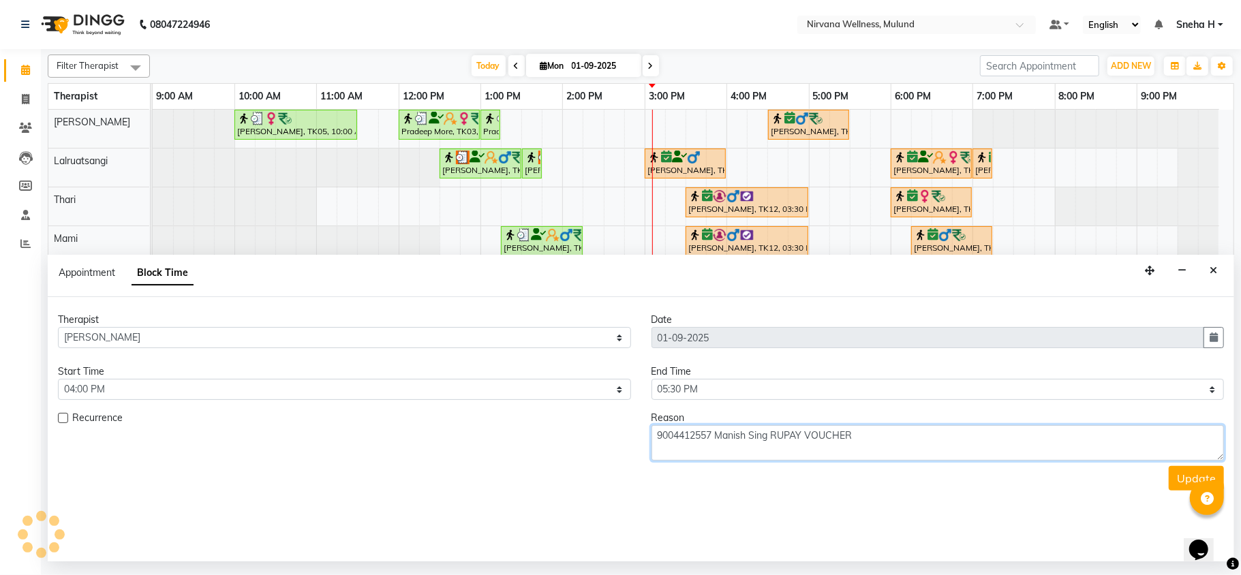
drag, startPoint x: 873, startPoint y: 438, endPoint x: 622, endPoint y: 439, distance: 250.9
click at [622, 439] on div "Recurrence Reason 9004412557 Manish Sing RUPAY VOUCHER" at bounding box center [641, 436] width 1187 height 50
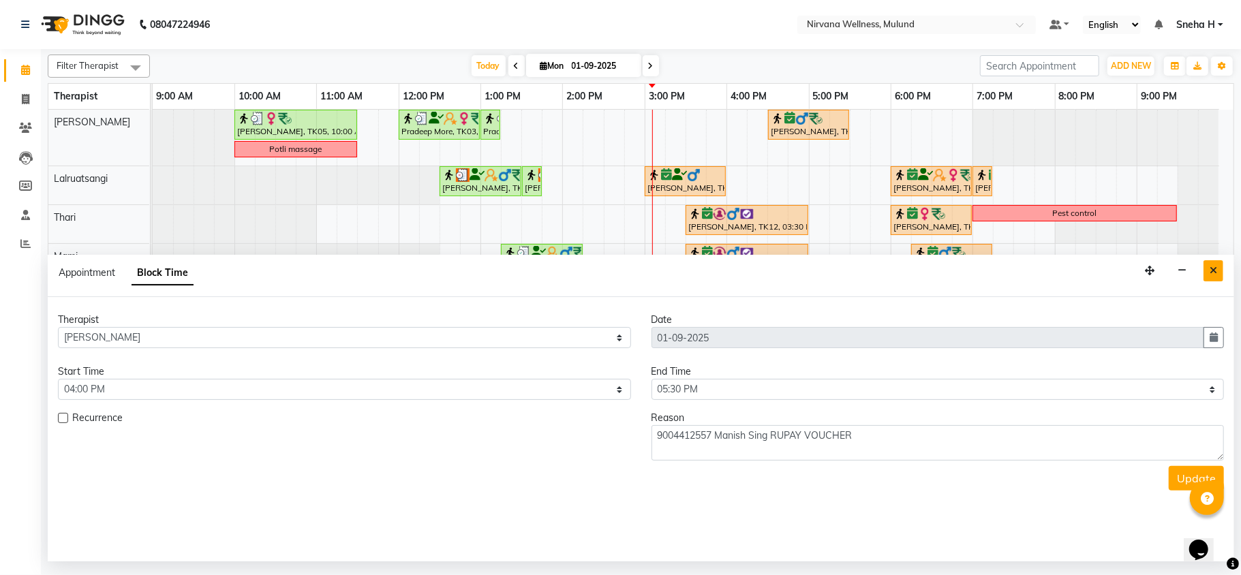
click at [1213, 270] on icon "Close" at bounding box center [1213, 271] width 7 height 10
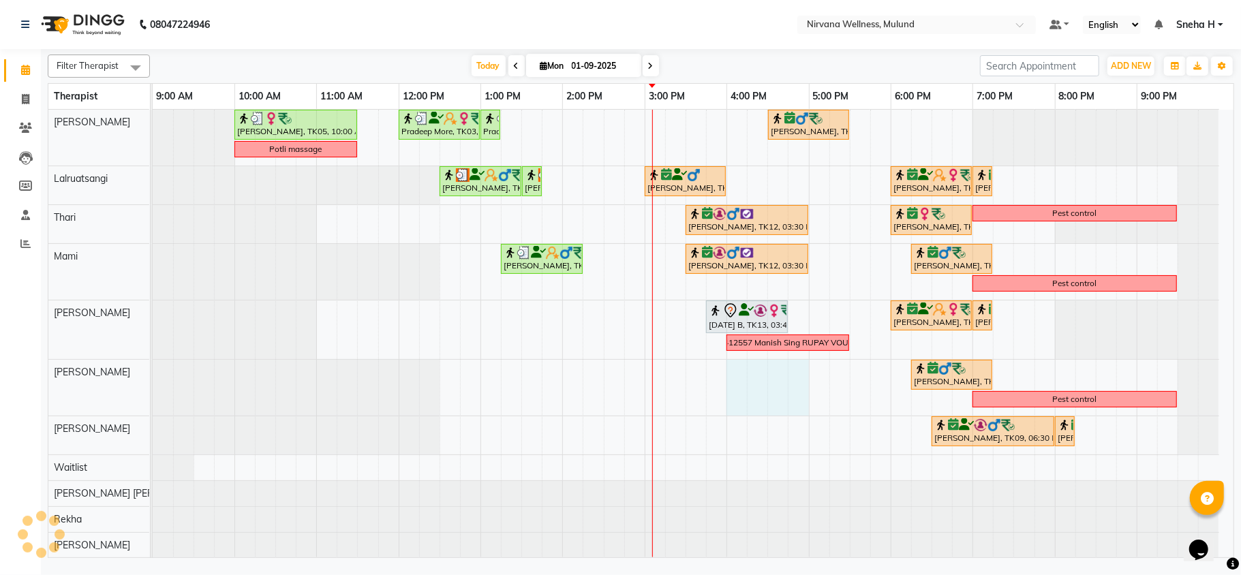
drag, startPoint x: 734, startPoint y: 384, endPoint x: 806, endPoint y: 383, distance: 72.3
click at [803, 383] on div "Geeta Naidu, TK05, 10:00 AM-11:30 AM, Massage 90 Min Pradeep More, TK03, 12:00 …" at bounding box center [693, 334] width 1081 height 449
select select "29684"
select select "tentative"
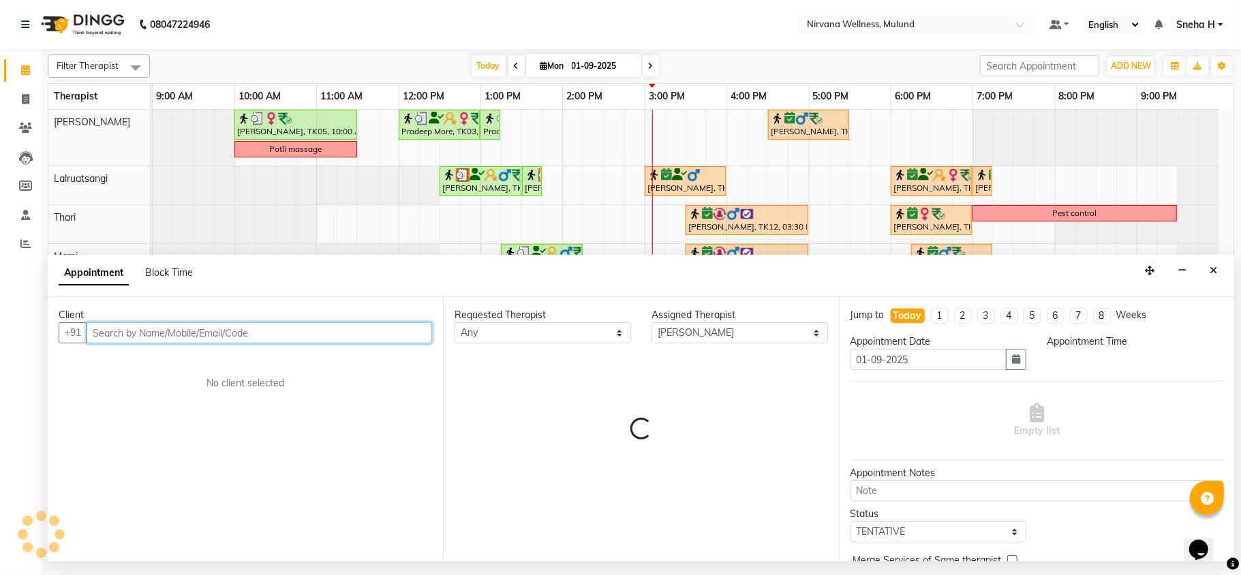
select select "960"
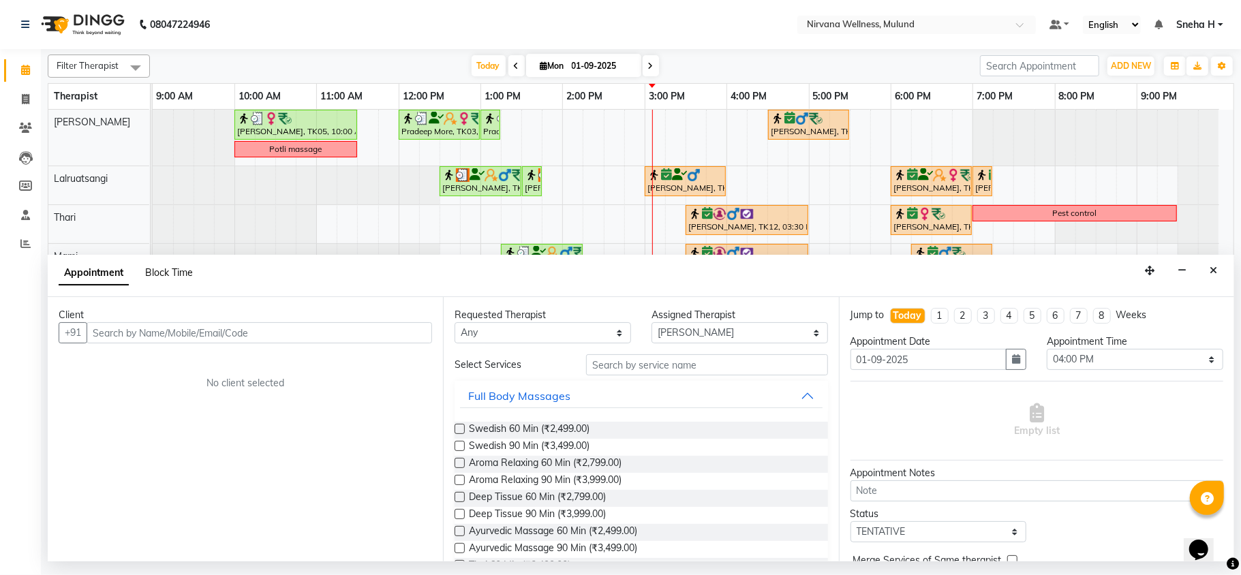
click at [169, 278] on span "Block Time" at bounding box center [169, 273] width 48 height 12
select select "29684"
select select "960"
select select "1020"
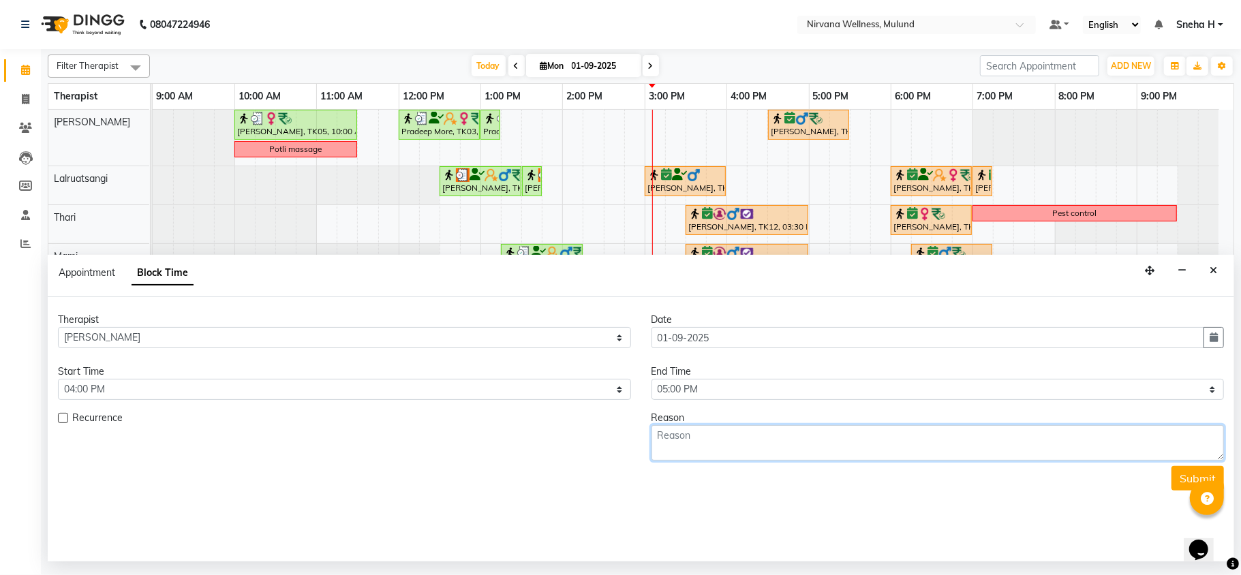
paste textarea "9004412557 Manish Sing RUPAY VOUCHER"
type textarea "9004412557 Manish Sing RUPAY VOUCHER"
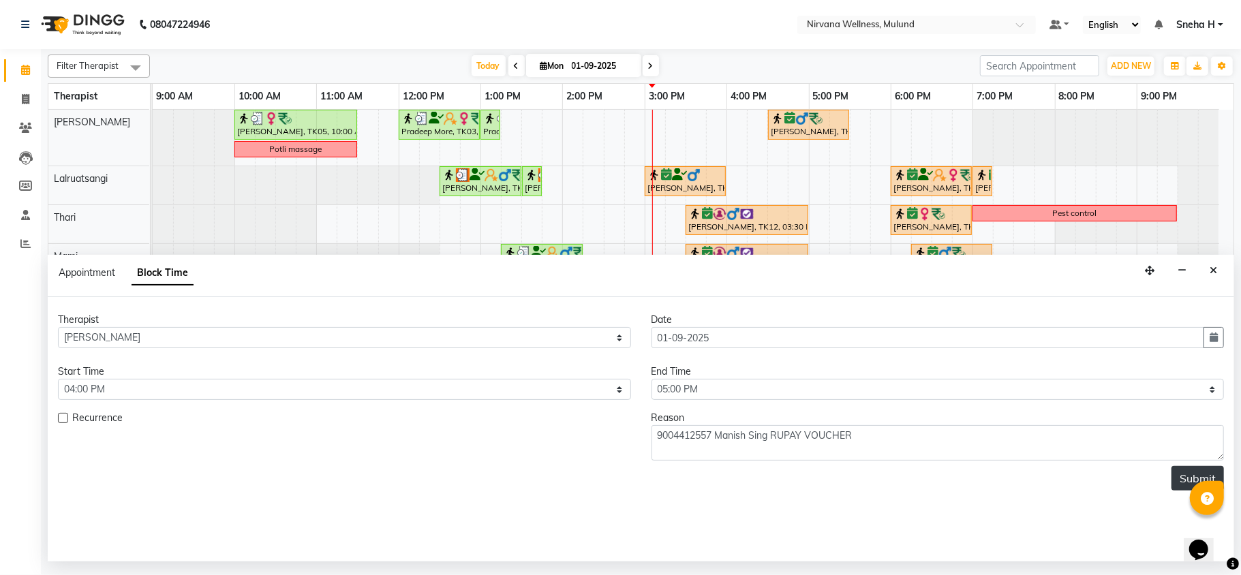
click at [1178, 476] on button "Submit" at bounding box center [1198, 478] width 52 height 25
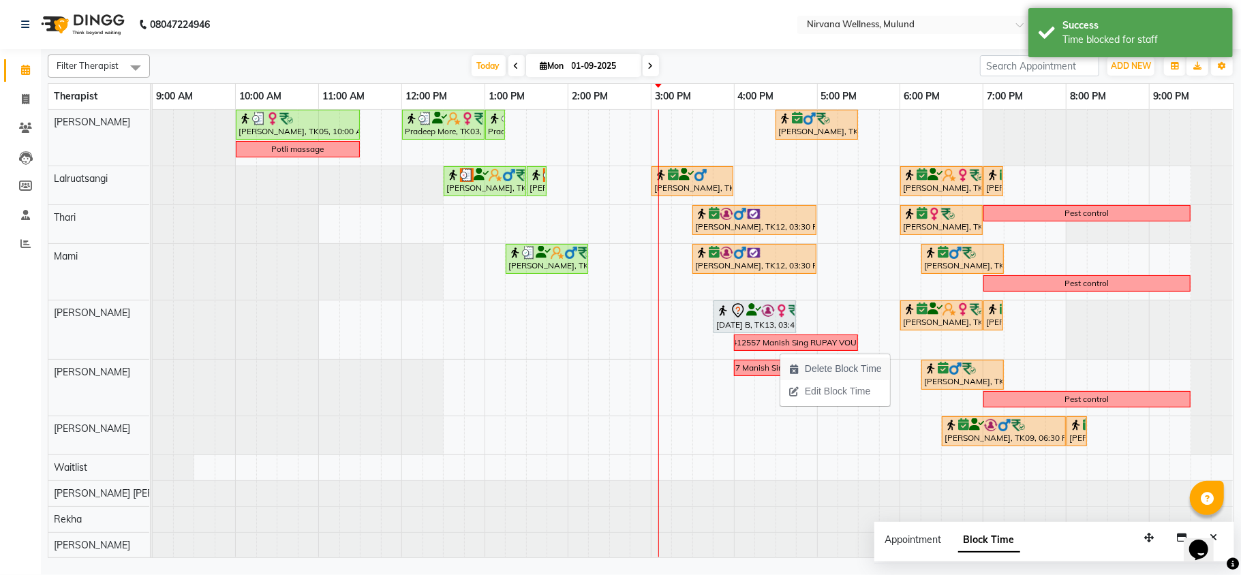
click at [819, 364] on span "Delete Block Time" at bounding box center [843, 369] width 77 height 14
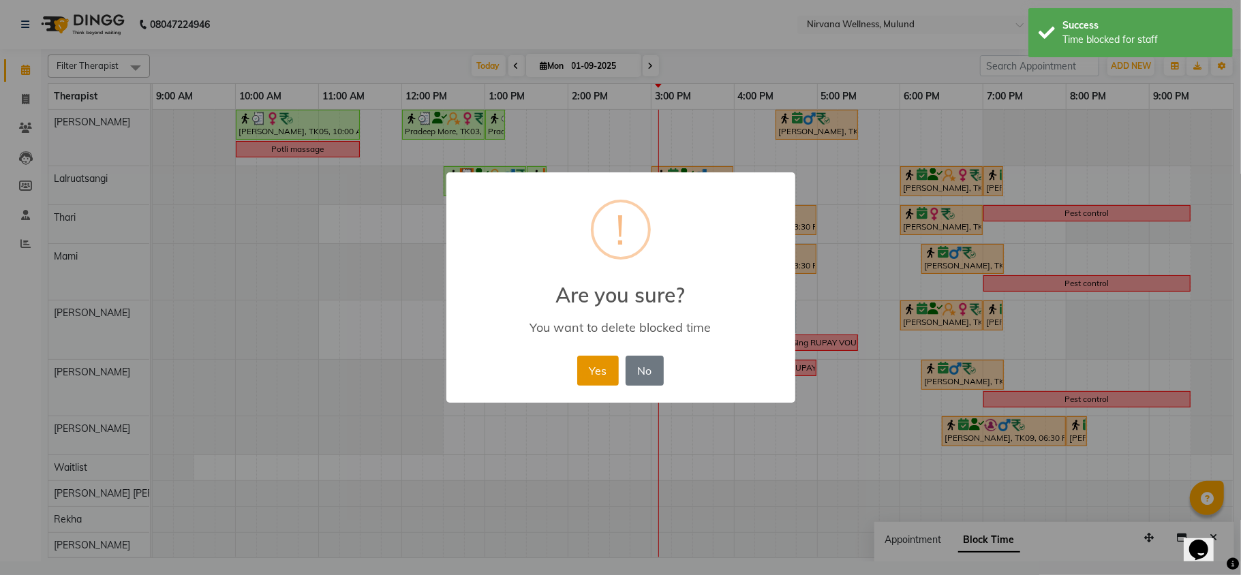
click at [611, 366] on button "Yes" at bounding box center [598, 371] width 42 height 30
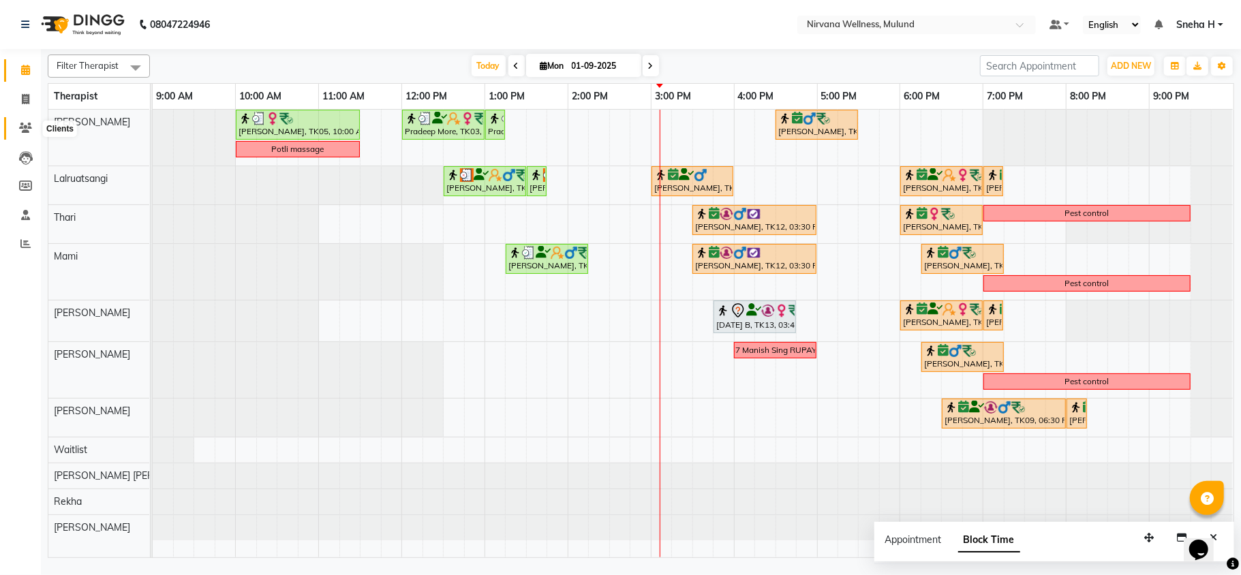
click at [31, 123] on icon at bounding box center [25, 128] width 13 height 10
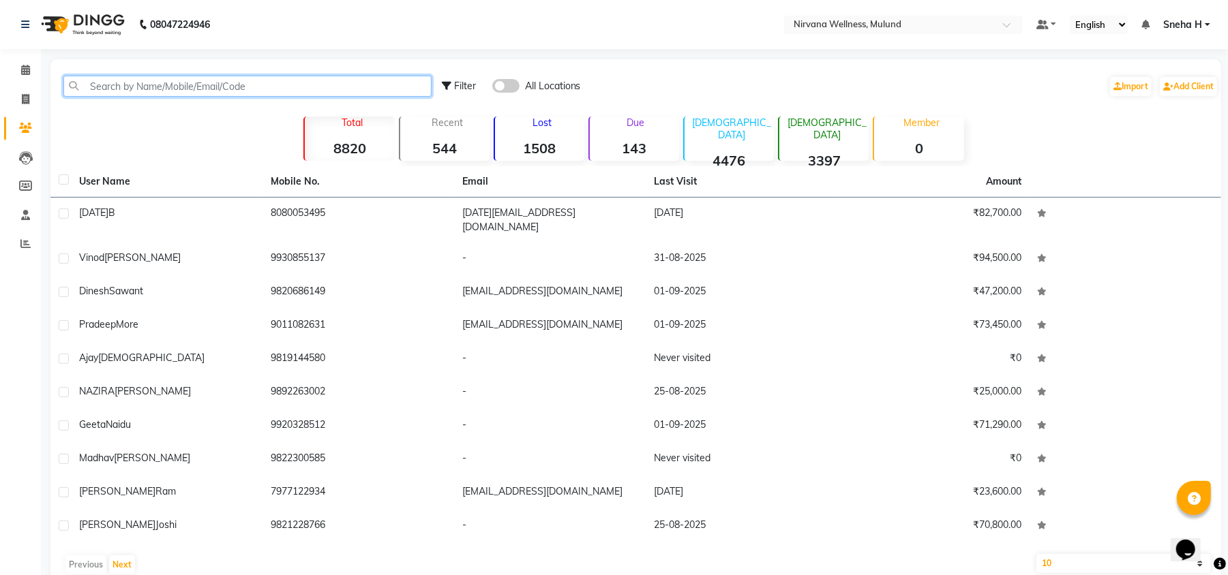
click at [288, 88] on input "text" at bounding box center [247, 86] width 368 height 21
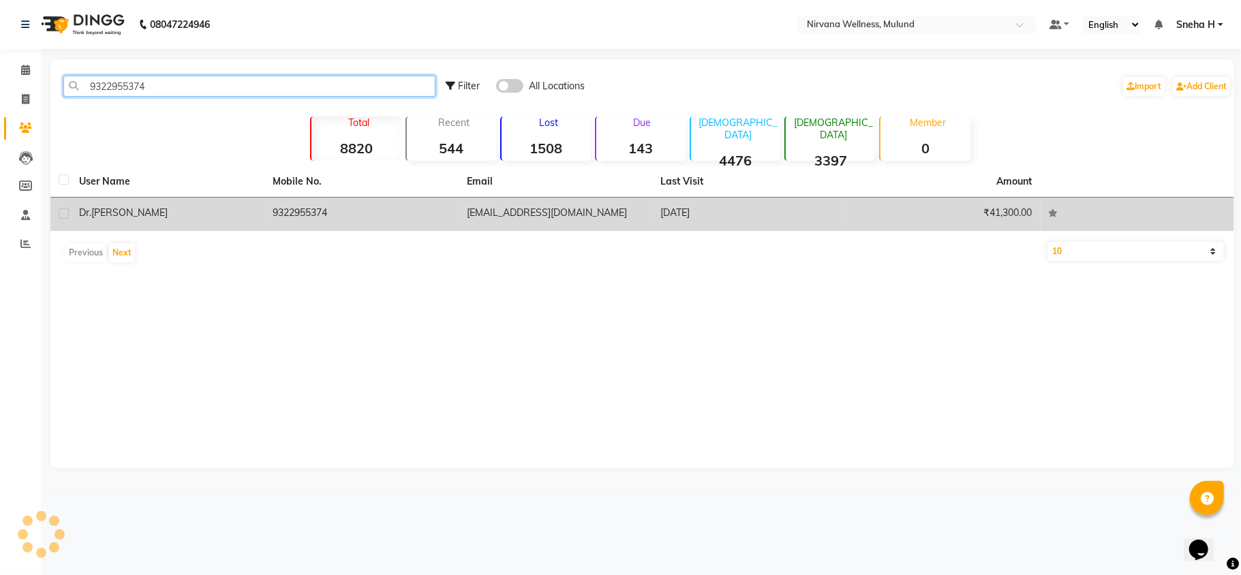
type input "9322955374"
click at [181, 221] on td "Dr. Sonali tawde" at bounding box center [168, 214] width 194 height 33
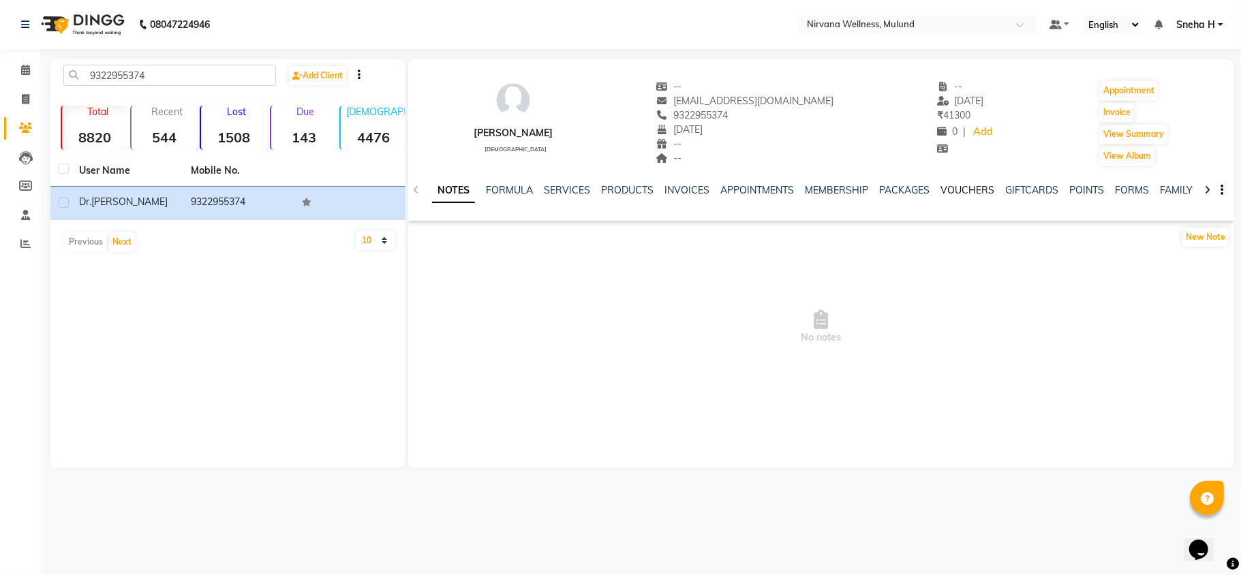
click at [950, 184] on link "VOUCHERS" at bounding box center [968, 190] width 54 height 12
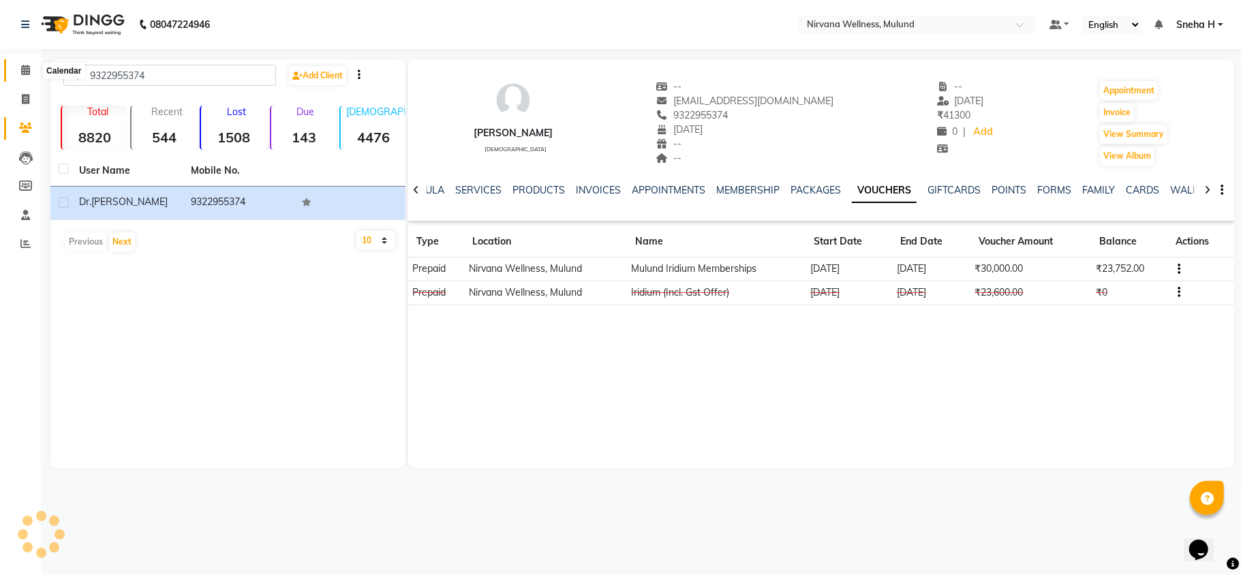
click at [17, 66] on span at bounding box center [26, 71] width 24 height 16
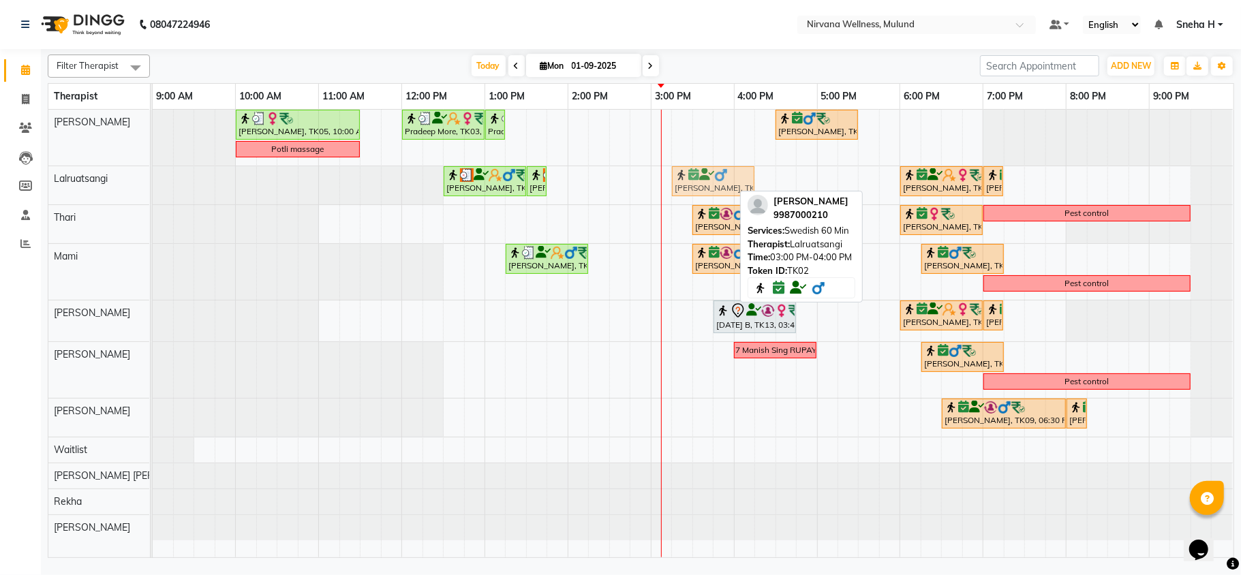
click at [153, 177] on div "Ravishankar Ahuja, TK01, 12:30 PM-01:30 PM, Massage 60 Min Ravishankar Ahuja, T…" at bounding box center [153, 185] width 0 height 38
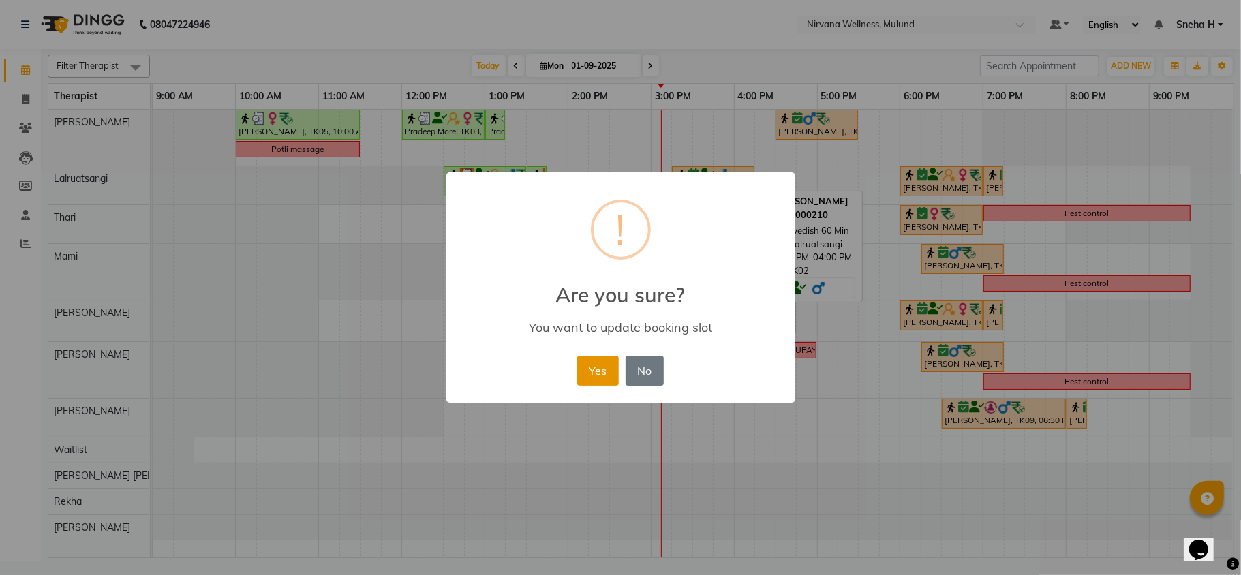
click at [596, 382] on button "Yes" at bounding box center [598, 371] width 42 height 30
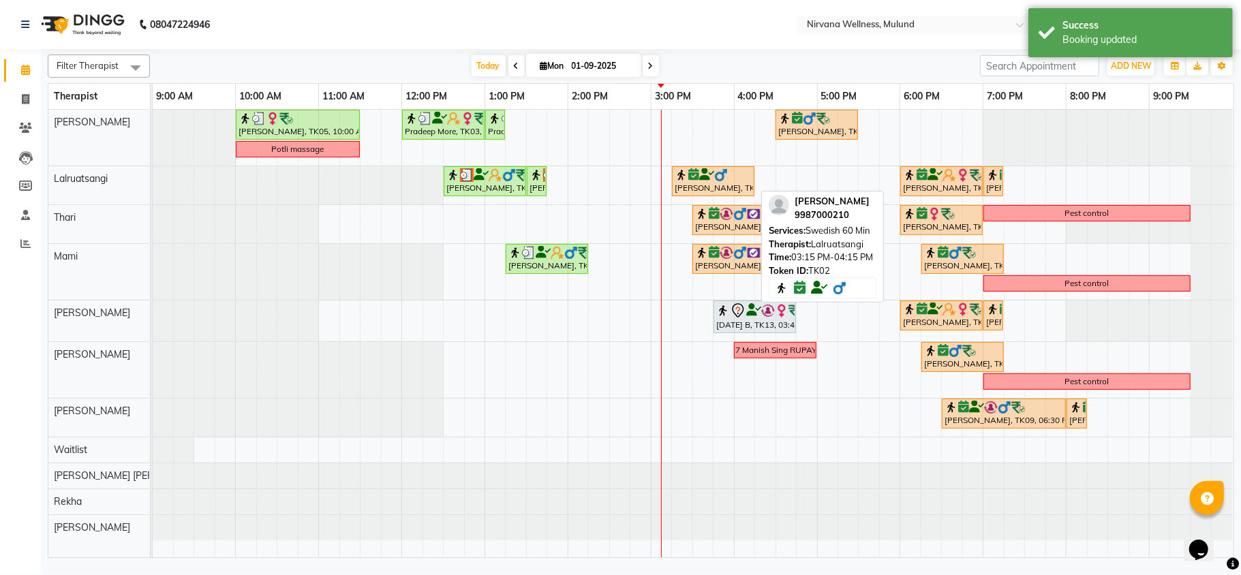
click at [724, 179] on img at bounding box center [721, 175] width 14 height 14
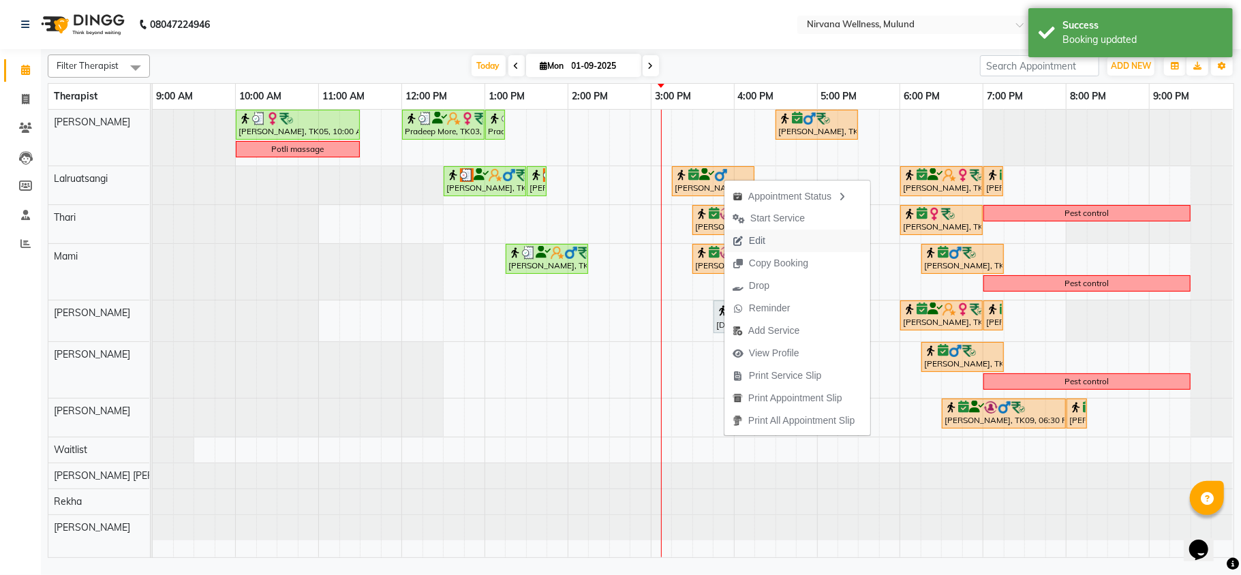
click at [757, 244] on span "Edit" at bounding box center [757, 241] width 16 height 14
select select "tentative"
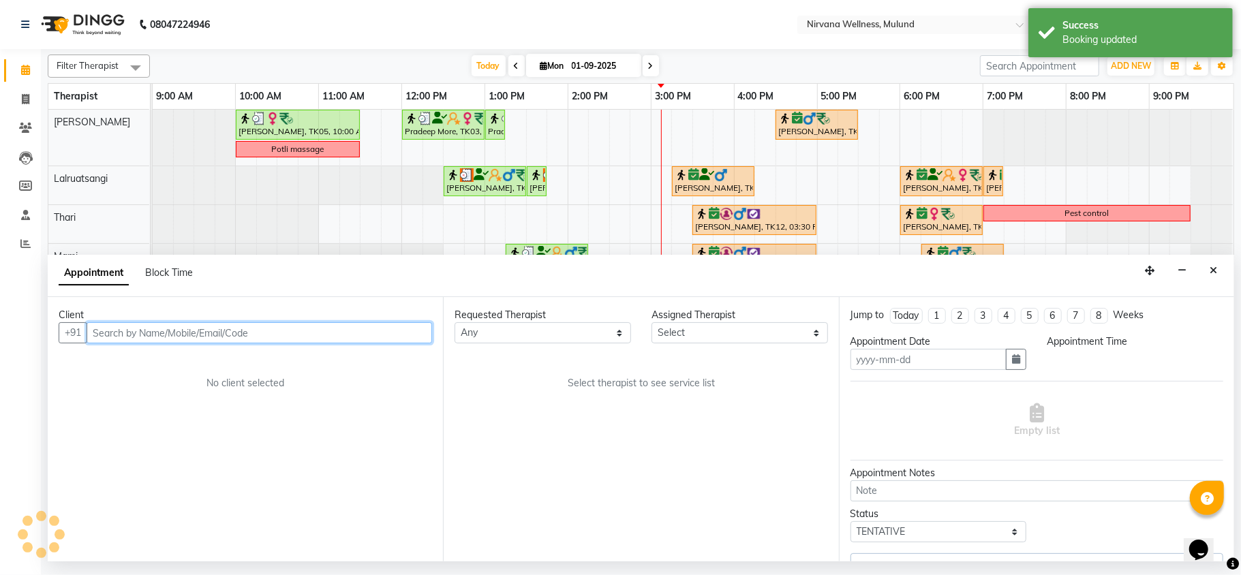
type input "01-09-2025"
select select "48510"
select select "confirm booking"
select select "915"
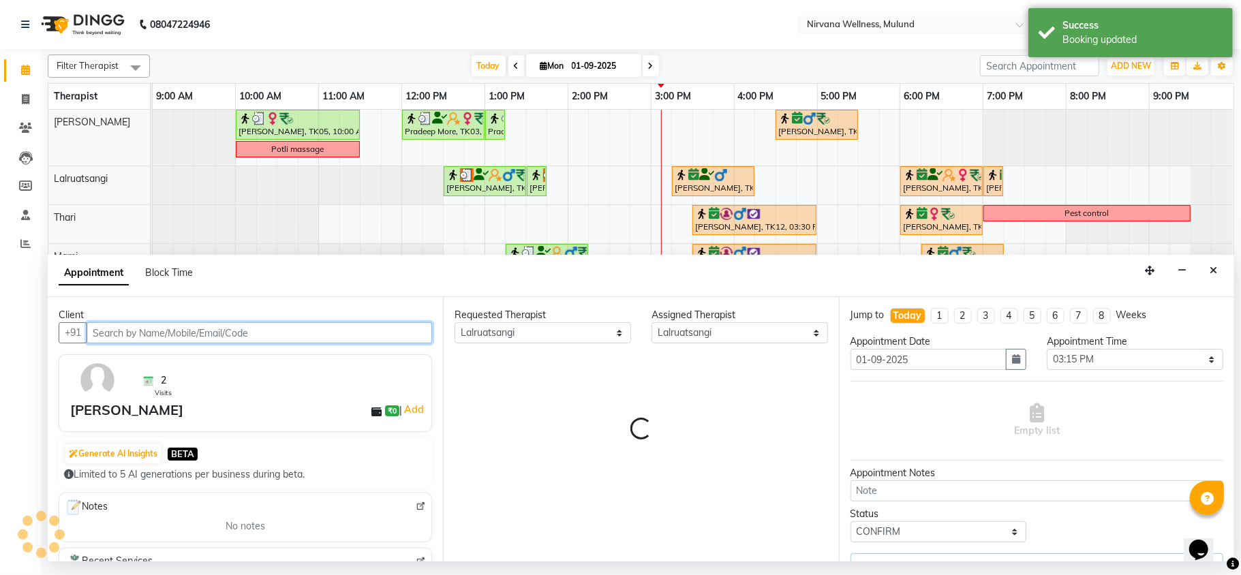
select select "2150"
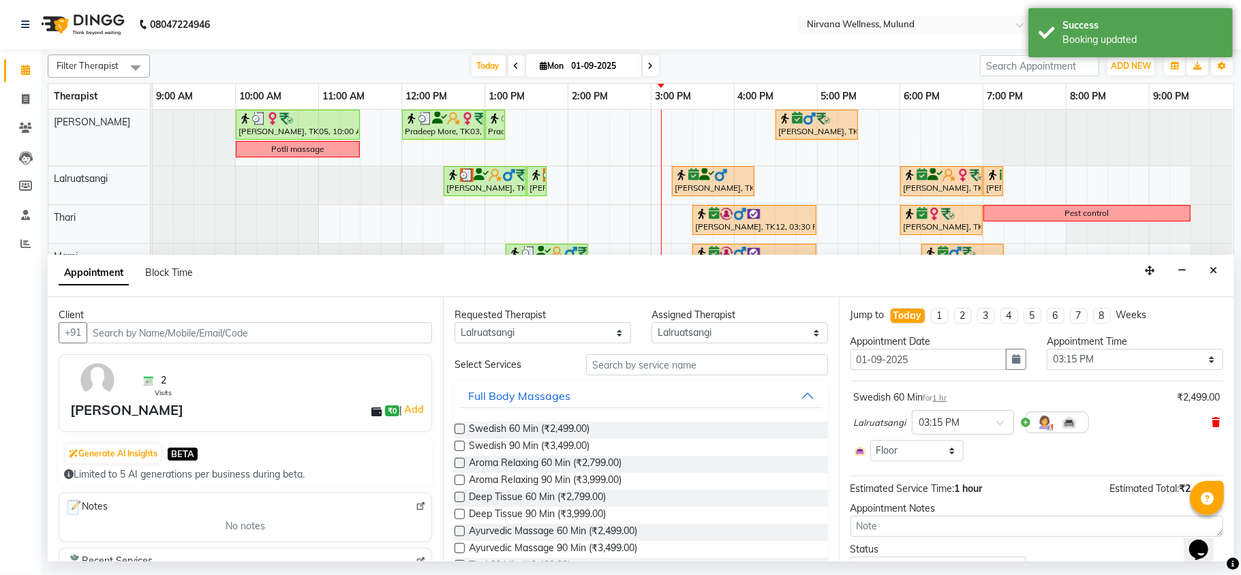
click at [1212, 423] on icon at bounding box center [1216, 423] width 8 height 10
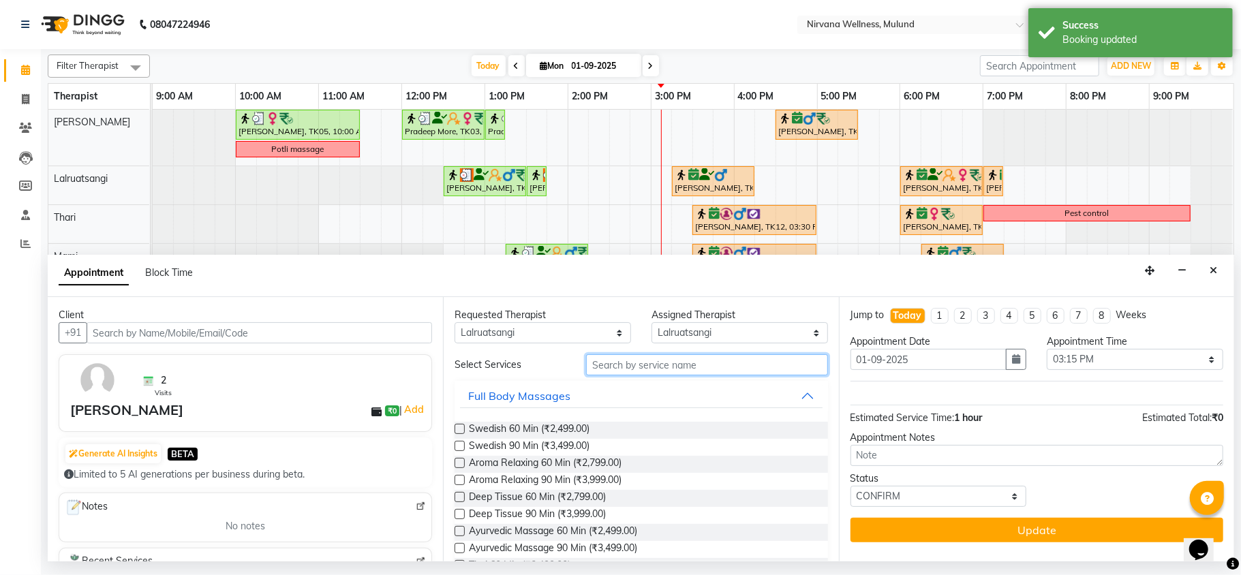
click at [744, 356] on input "text" at bounding box center [707, 364] width 242 height 21
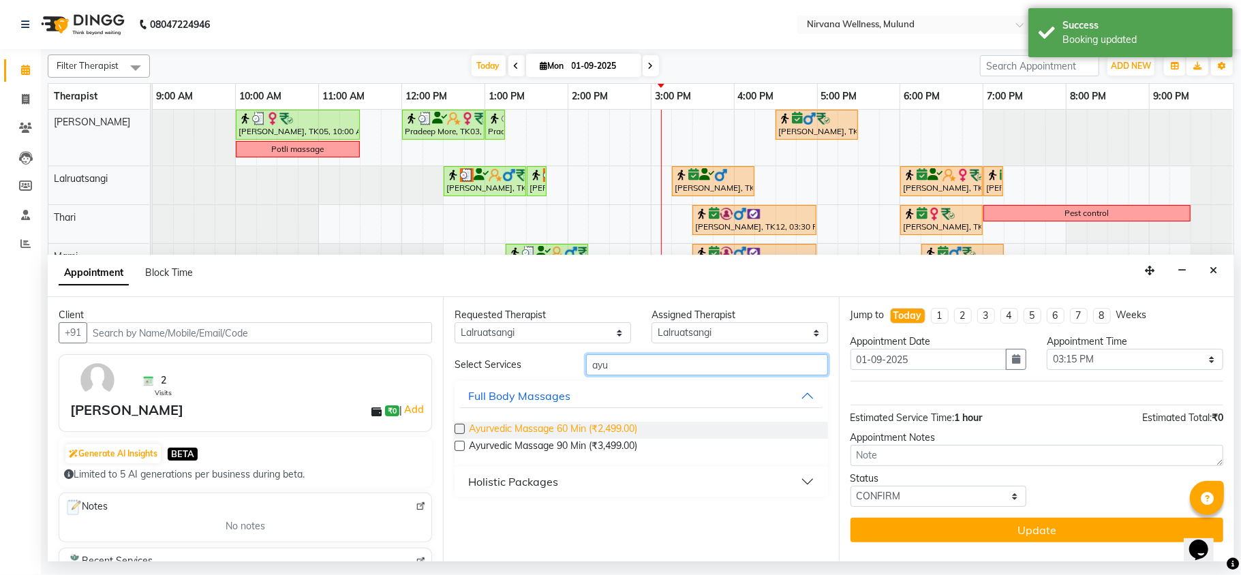
type input "ayu"
click at [611, 426] on span "Ayurvedic Massage 60 Min (₹2,499.00)" at bounding box center [553, 430] width 168 height 17
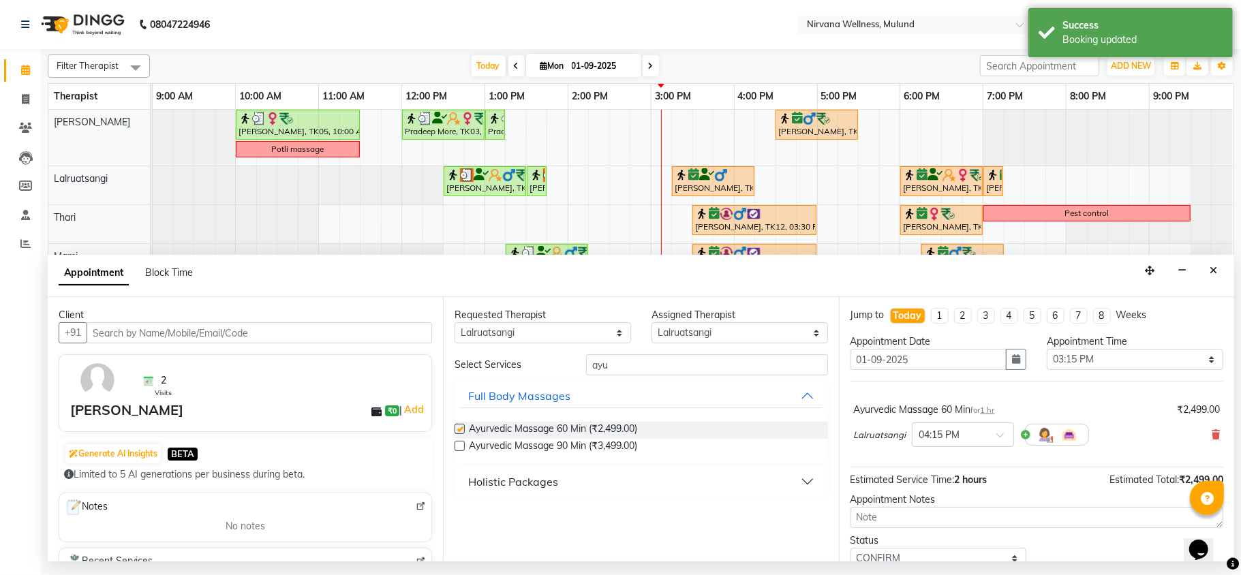
checkbox input "false"
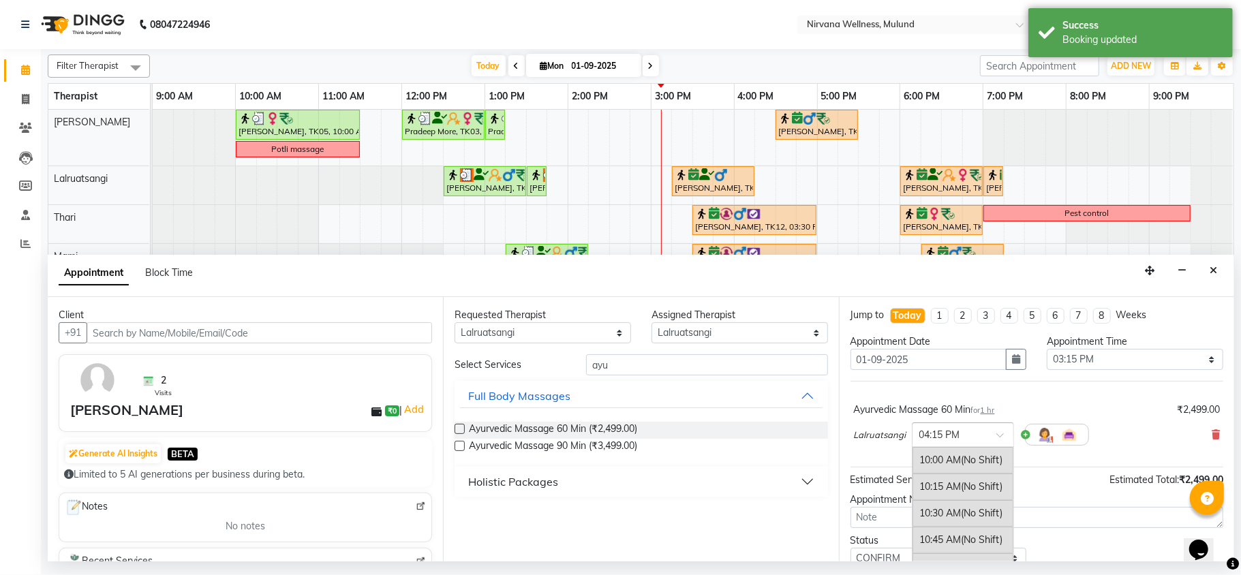
drag, startPoint x: 971, startPoint y: 440, endPoint x: 990, endPoint y: 449, distance: 20.1
click at [971, 440] on input "text" at bounding box center [950, 434] width 60 height 14
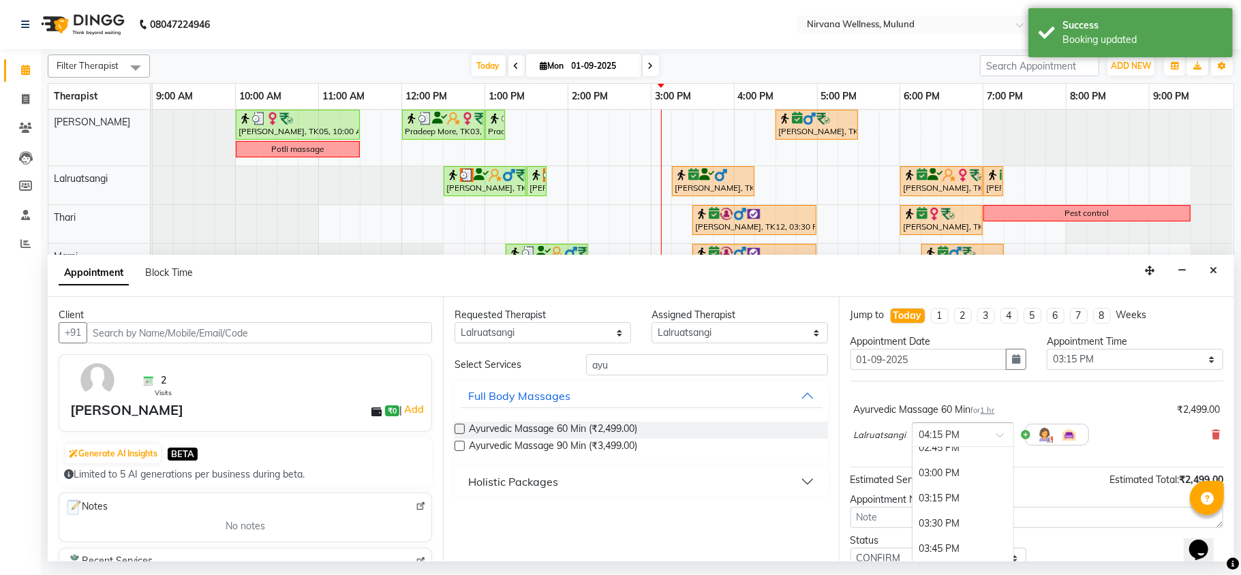
scroll to position [476, 0]
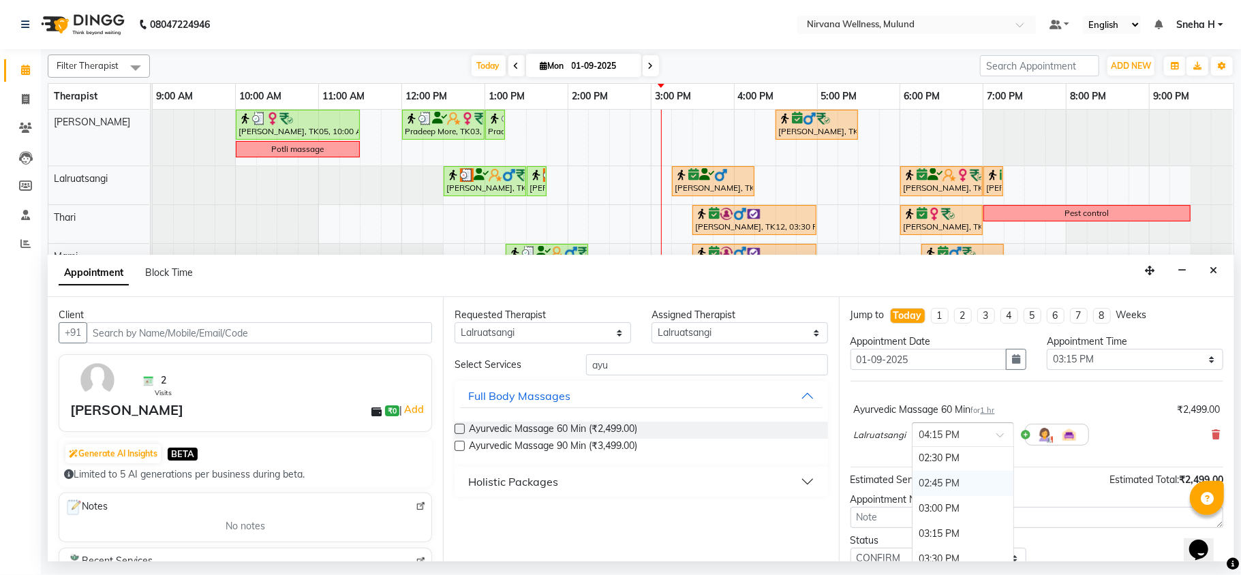
click at [934, 519] on div "03:00 PM" at bounding box center [963, 508] width 101 height 25
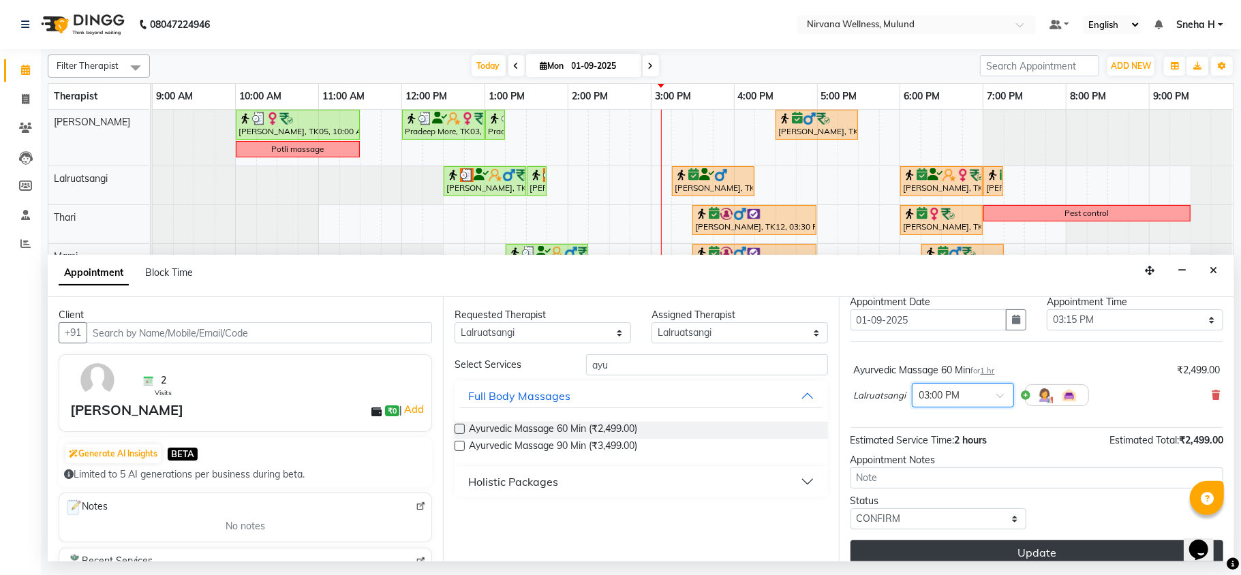
scroll to position [55, 0]
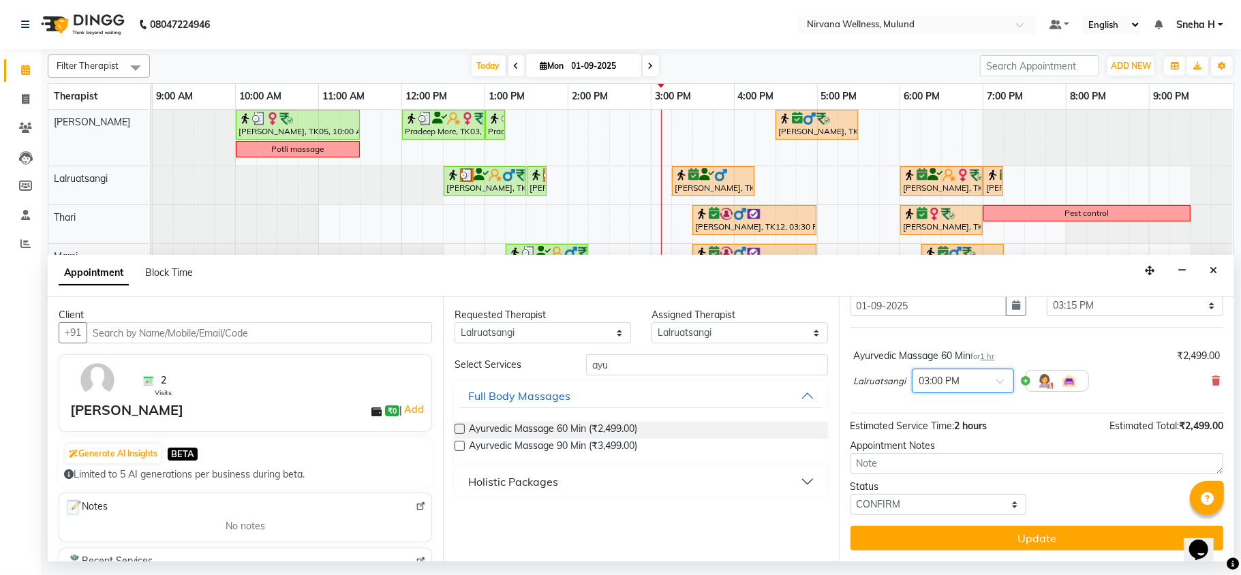
click at [911, 546] on button "Update" at bounding box center [1037, 538] width 373 height 25
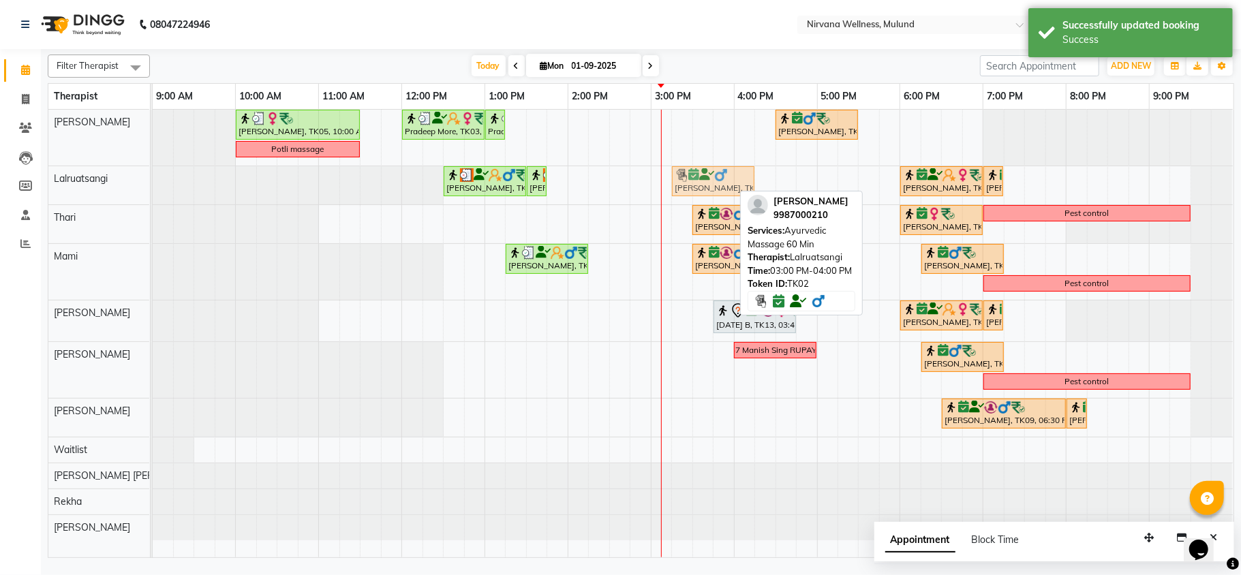
drag, startPoint x: 705, startPoint y: 185, endPoint x: 719, endPoint y: 185, distance: 13.6
click at [153, 185] on div "Ravishankar Ahuja, TK01, 12:30 PM-01:30 PM, Massage 60 Min Ravishankar Ahuja, T…" at bounding box center [153, 185] width 0 height 38
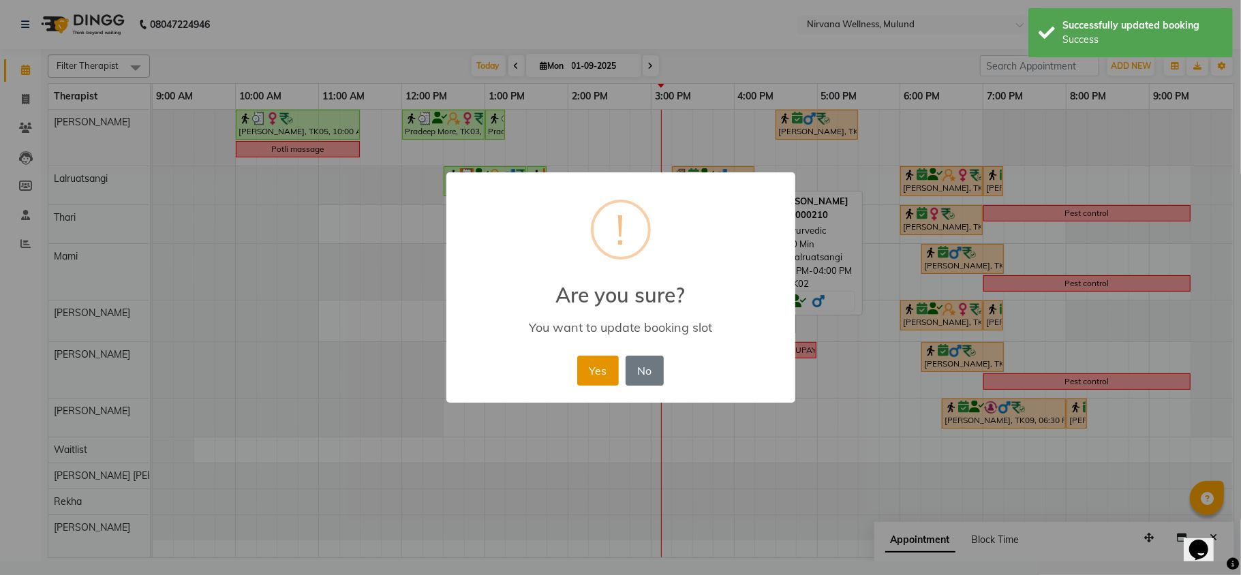
click at [611, 367] on button "Yes" at bounding box center [598, 371] width 42 height 30
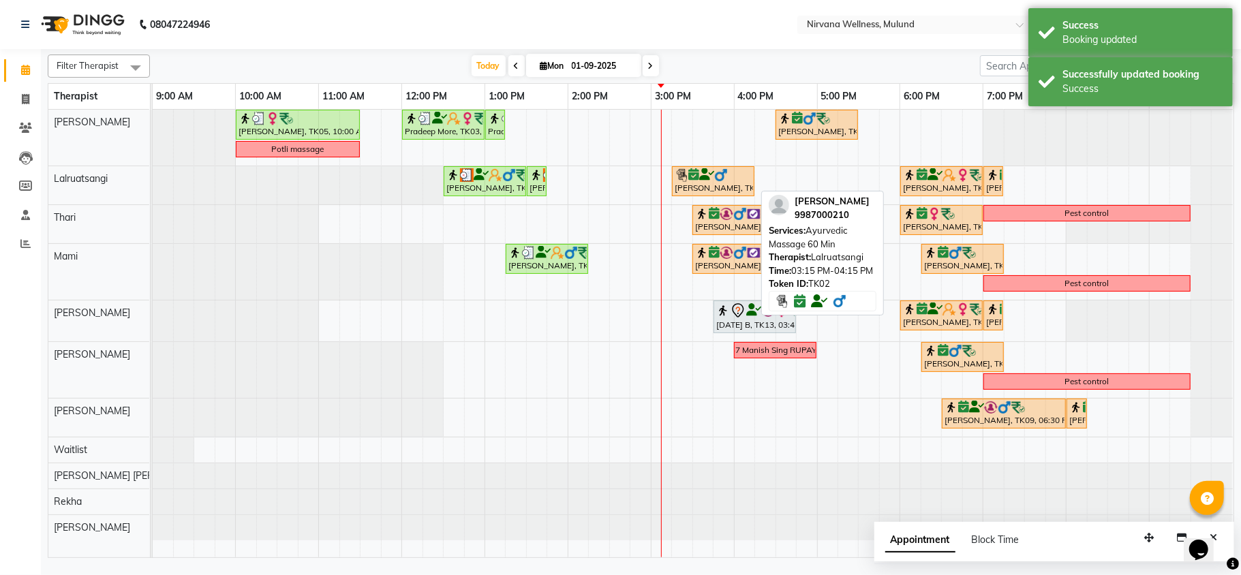
click at [705, 175] on icon at bounding box center [706, 175] width 15 height 1
click at [712, 169] on div at bounding box center [713, 175] width 77 height 14
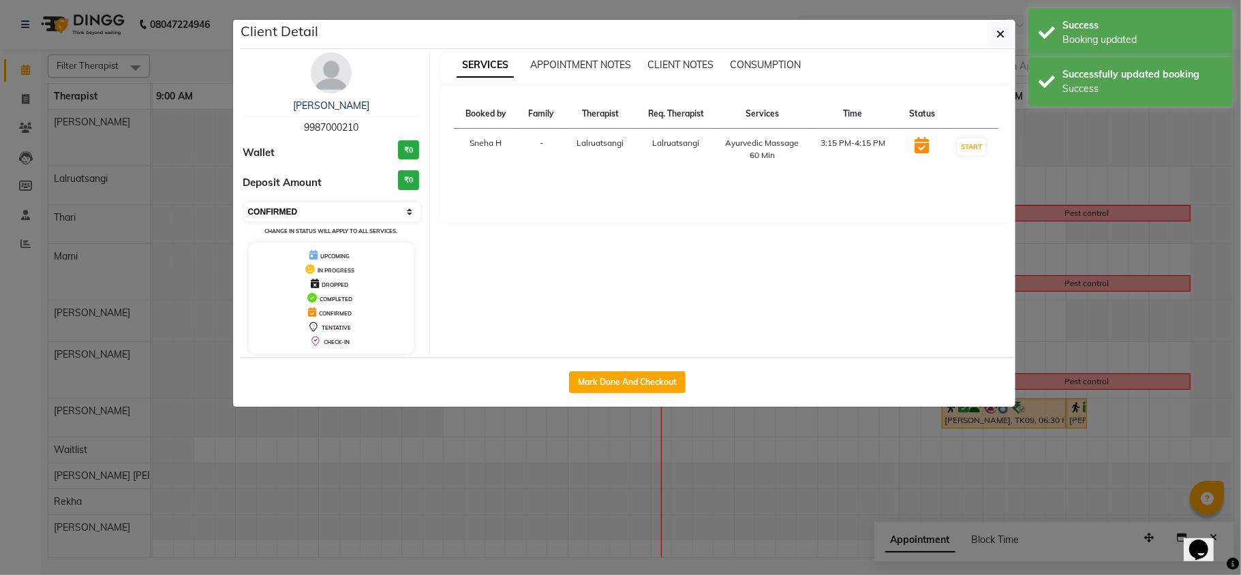
click at [384, 216] on select "Select IN SERVICE CONFIRMED TENTATIVE CHECK IN MARK DONE DROPPED UPCOMING" at bounding box center [333, 211] width 177 height 19
select select "8"
click at [245, 203] on select "Select IN SERVICE CONFIRMED TENTATIVE CHECK IN MARK DONE DROPPED UPCOMING" at bounding box center [333, 211] width 177 height 19
click at [178, 55] on ngb-modal-window "Client Detail Sunil Lilani 9987000210 Wallet ₹0 Deposit Amount ₹0 Select IN SER…" at bounding box center [620, 287] width 1241 height 575
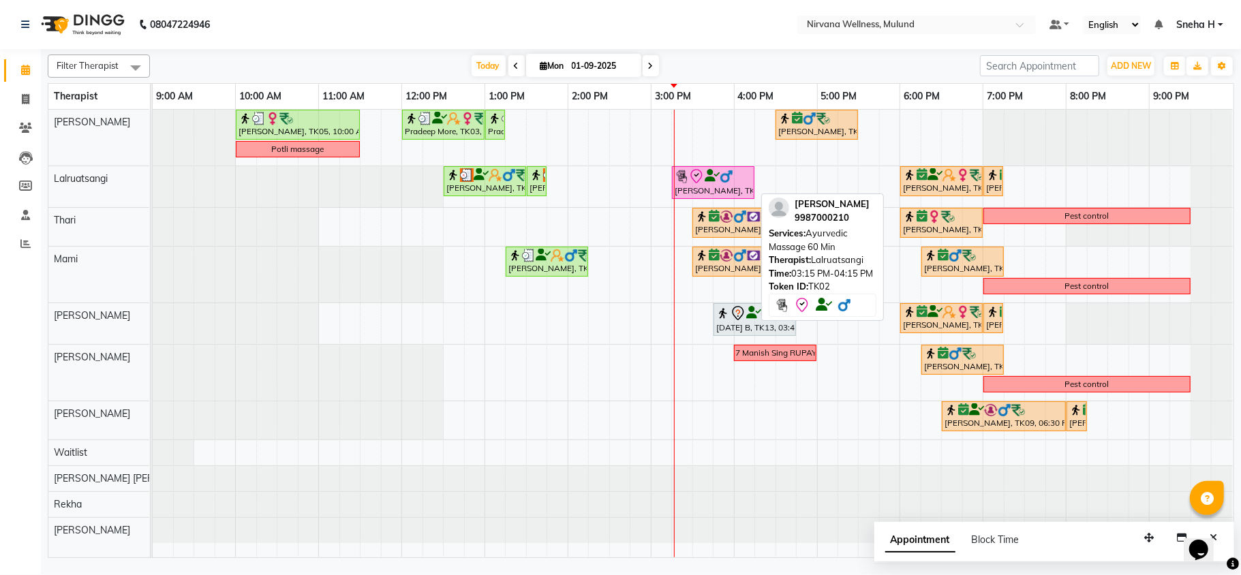
click at [689, 185] on div "[PERSON_NAME], TK02, 03:15 PM-04:15 PM, Ayurvedic Massage 60 Min" at bounding box center [714, 182] width 80 height 29
select select "8"
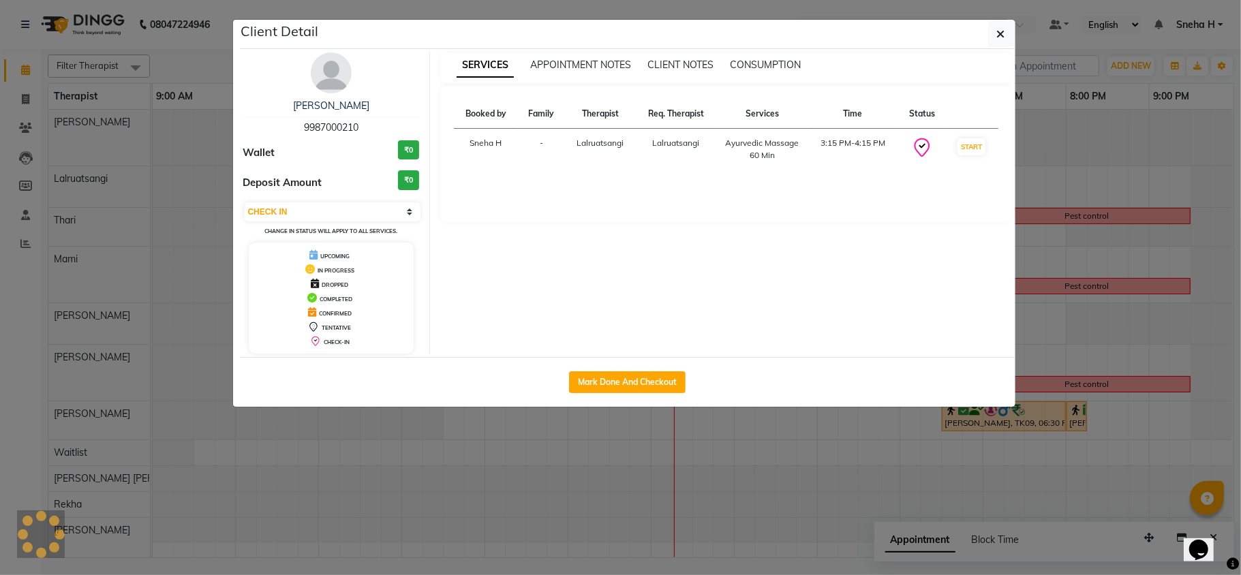
click at [1092, 55] on ngb-modal-window "Client Detail Sunil Lilani 9987000210 Wallet ₹0 Deposit Amount ₹0 Select IN SER…" at bounding box center [620, 287] width 1241 height 575
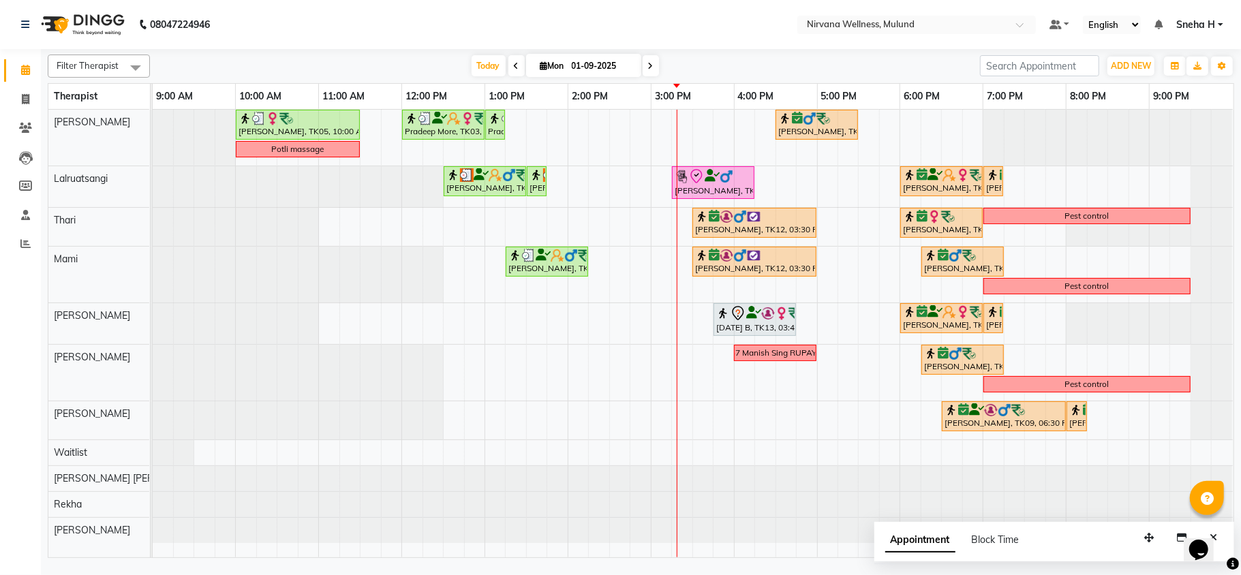
click at [571, 66] on input "01-09-2025" at bounding box center [602, 66] width 68 height 20
select select "9"
select select "2025"
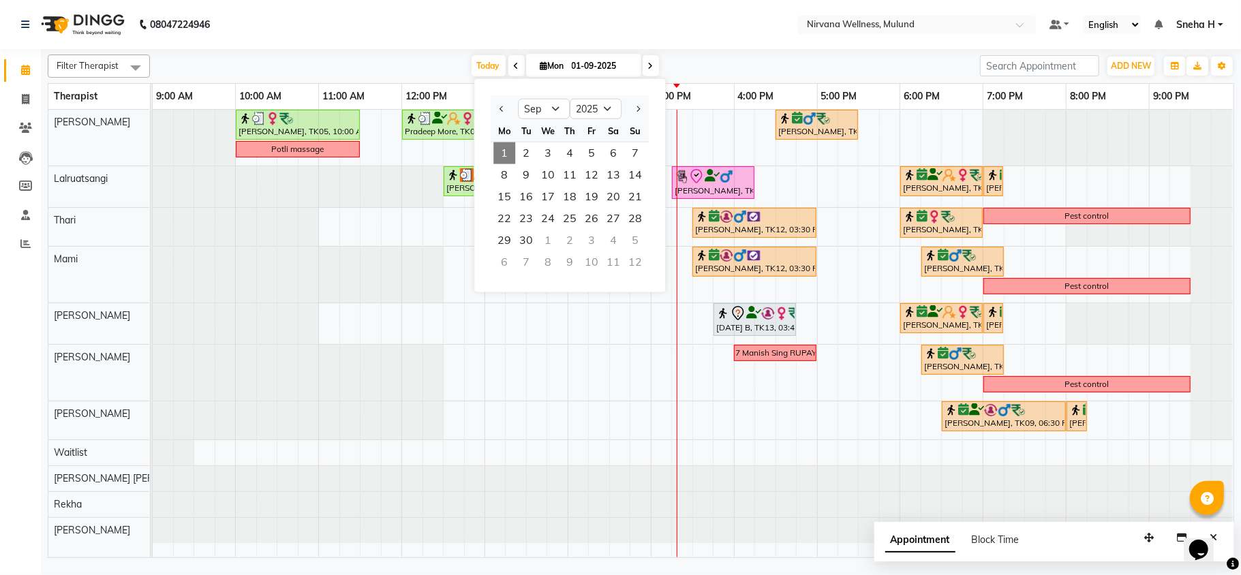
click at [568, 61] on input "01-09-2025" at bounding box center [602, 66] width 68 height 20
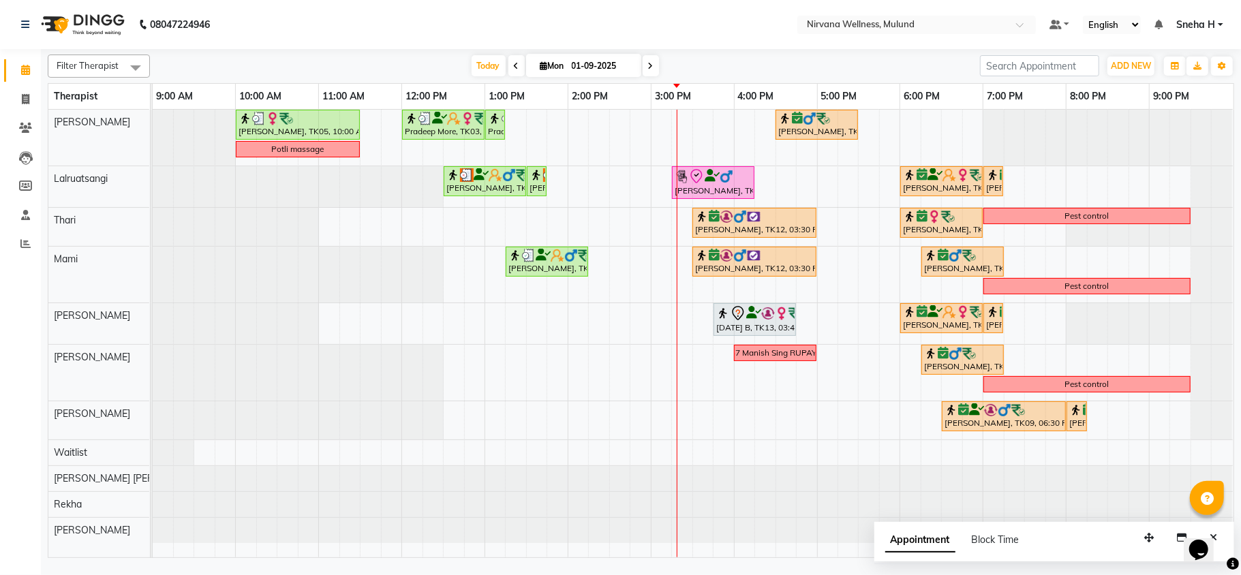
click at [568, 61] on input "01-09-2025" at bounding box center [602, 66] width 68 height 20
select select "9"
select select "2025"
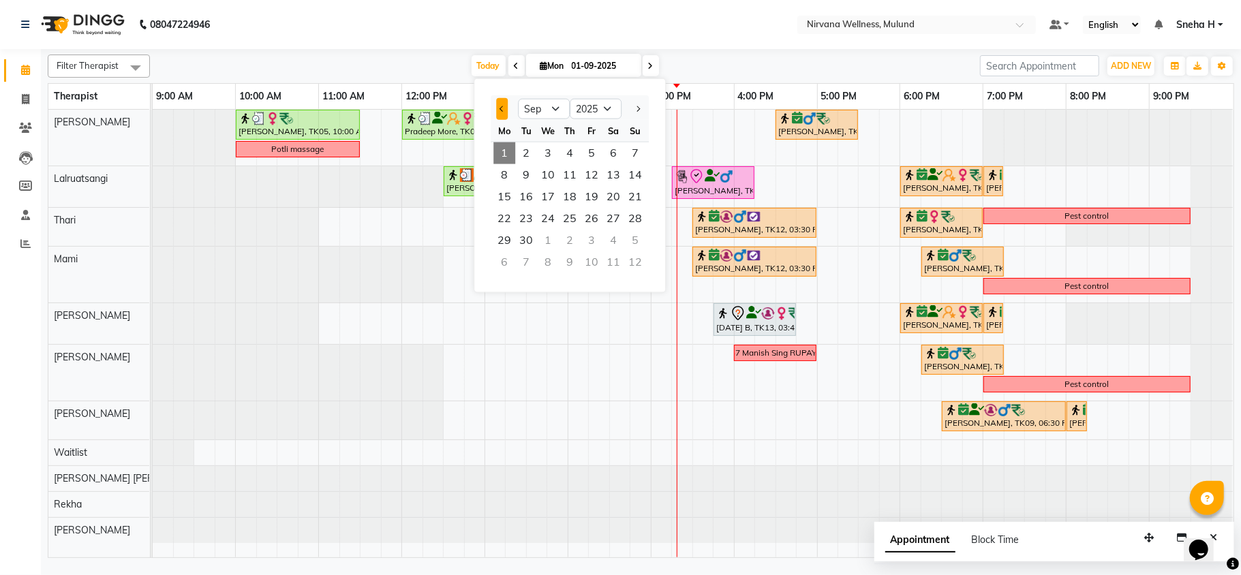
click at [496, 105] on button "Previous month" at bounding box center [502, 109] width 12 height 22
select select "8"
click at [503, 173] on span "4" at bounding box center [505, 175] width 22 height 22
type input "[DATE]"
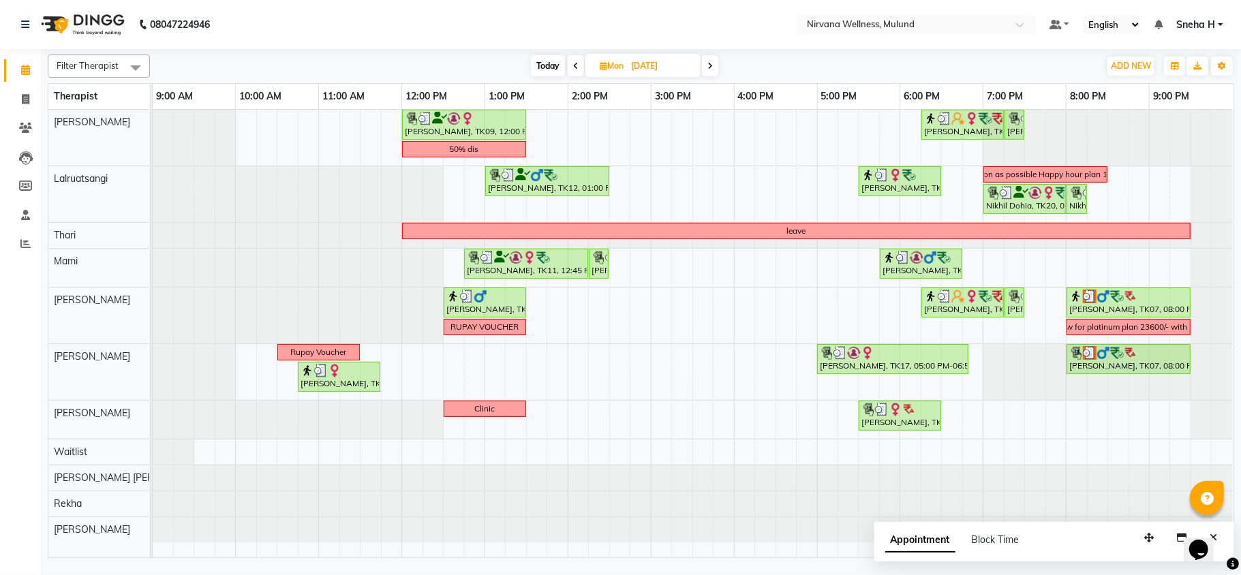
click at [648, 67] on input "[DATE]" at bounding box center [661, 66] width 68 height 20
select select "8"
select select "2025"
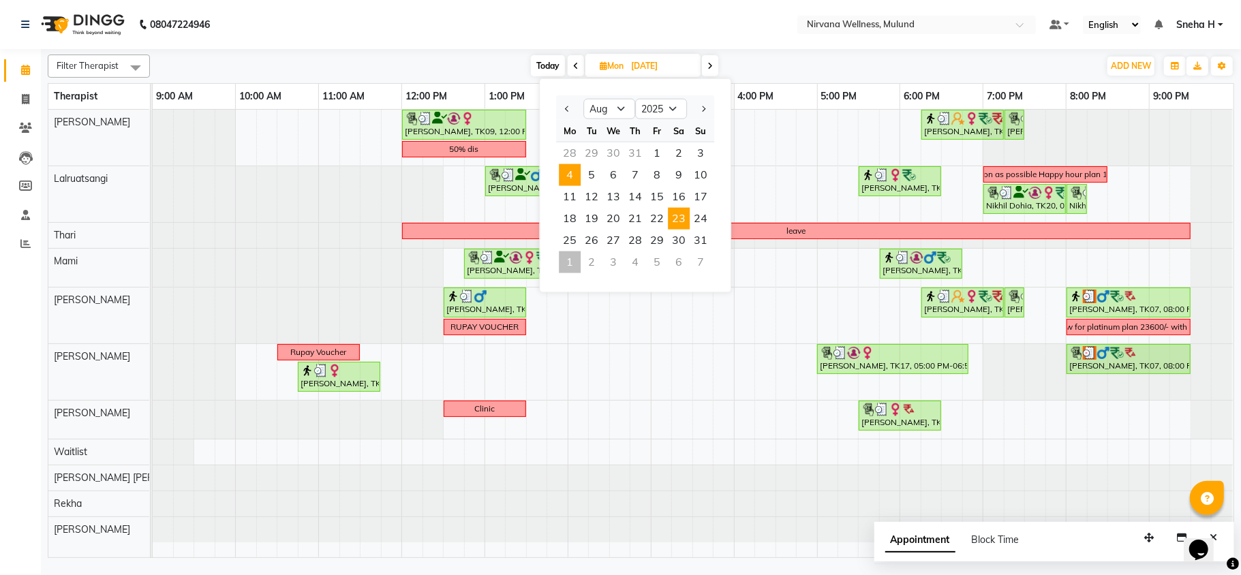
click at [682, 217] on span "23" at bounding box center [679, 219] width 22 height 22
type input "23-08-2025"
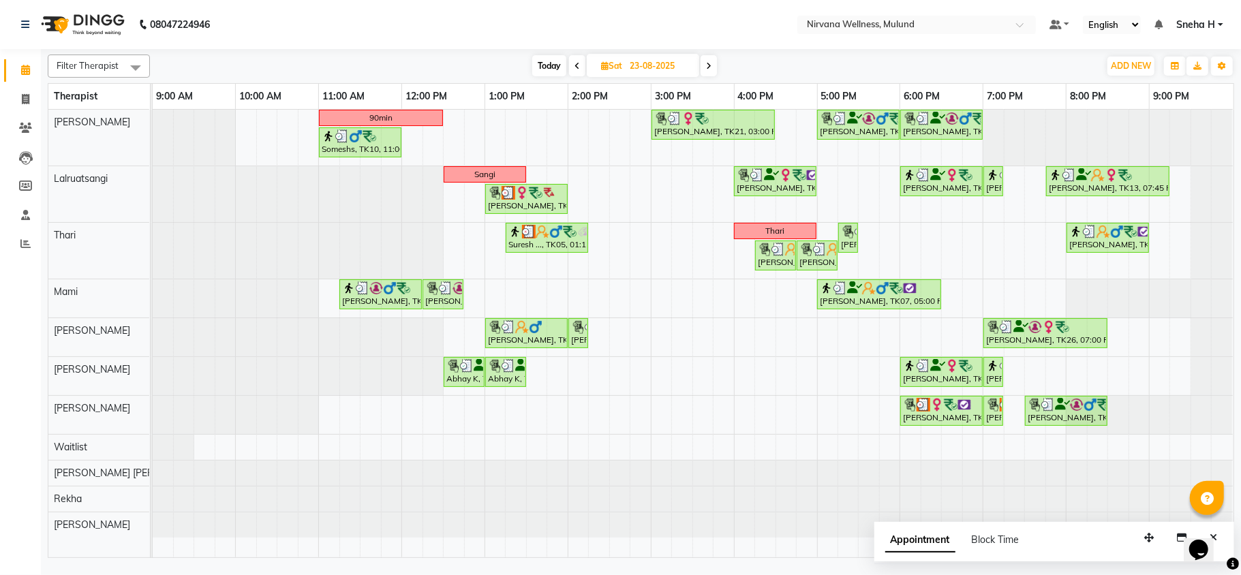
click at [667, 70] on input "23-08-2025" at bounding box center [660, 66] width 68 height 20
select select "8"
select select "2025"
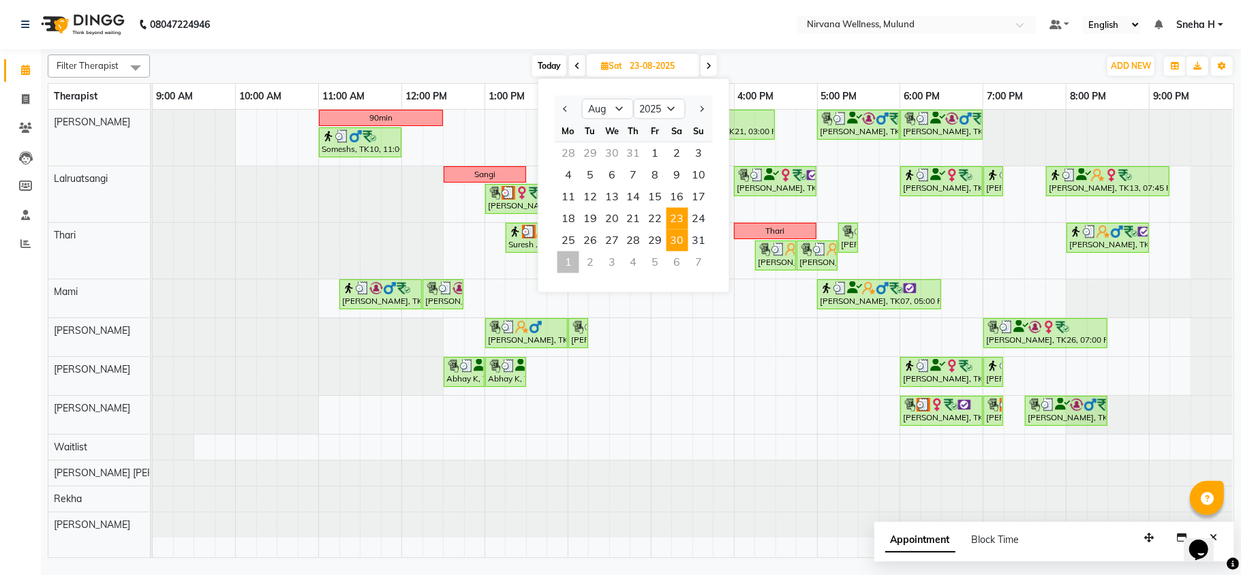
click at [680, 249] on span "30" at bounding box center [678, 241] width 22 height 22
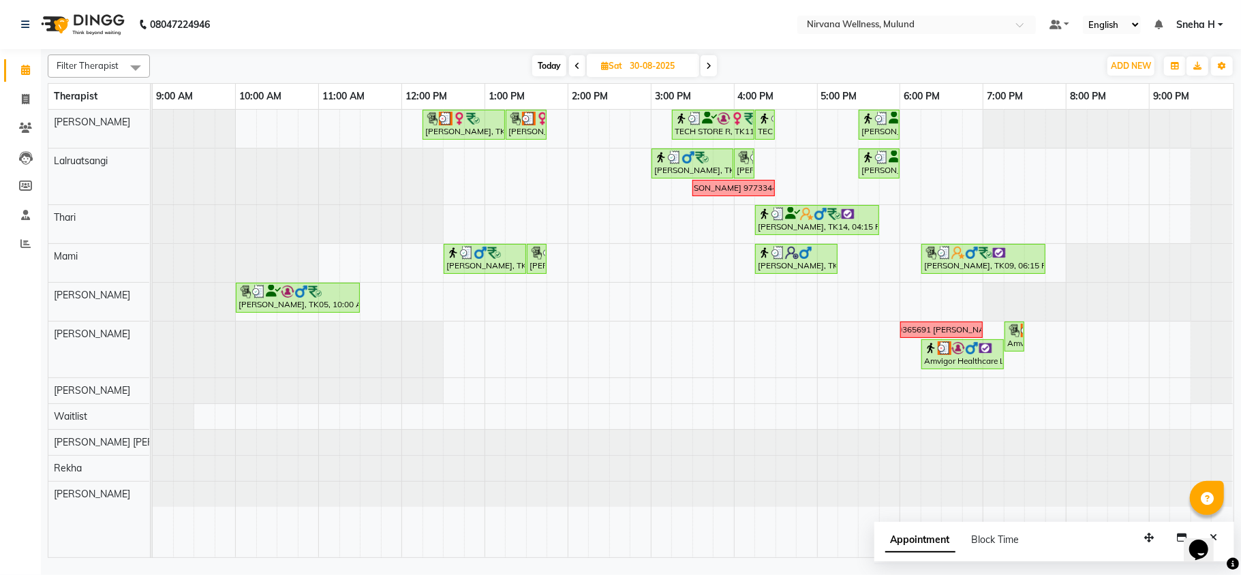
click at [549, 58] on span "Today" at bounding box center [549, 65] width 34 height 21
type input "01-09-2025"
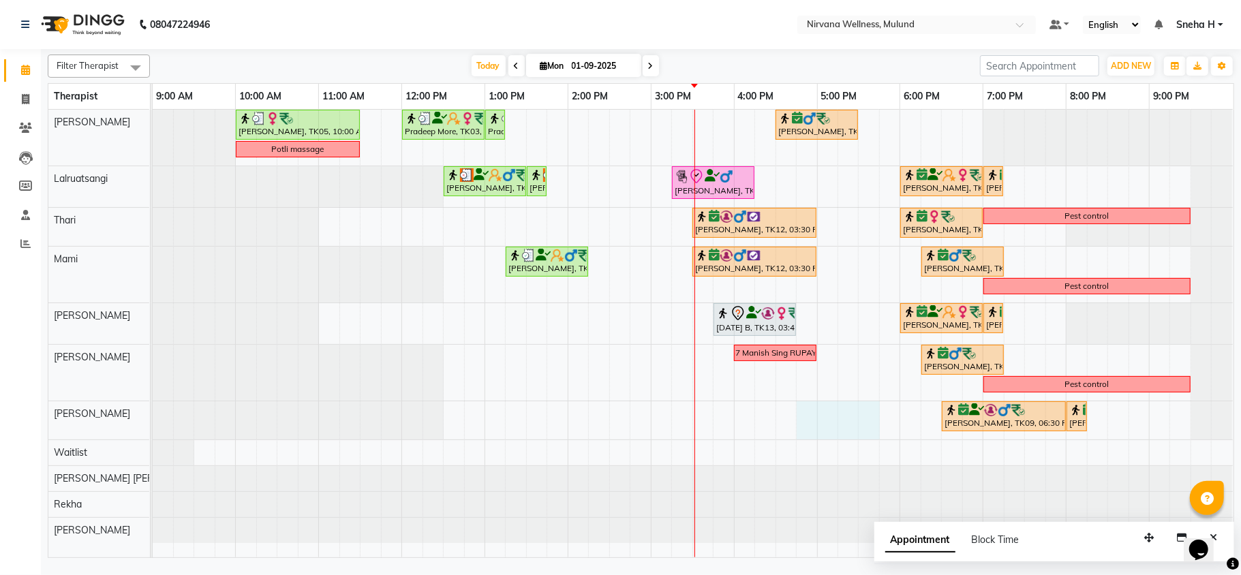
drag, startPoint x: 802, startPoint y: 415, endPoint x: 871, endPoint y: 416, distance: 68.9
click at [871, 416] on div "Geeta Naidu, TK05, 10:00 AM-11:30 AM, Massage 90 Min Pradeep More, TK03, 12:00 …" at bounding box center [693, 334] width 1081 height 448
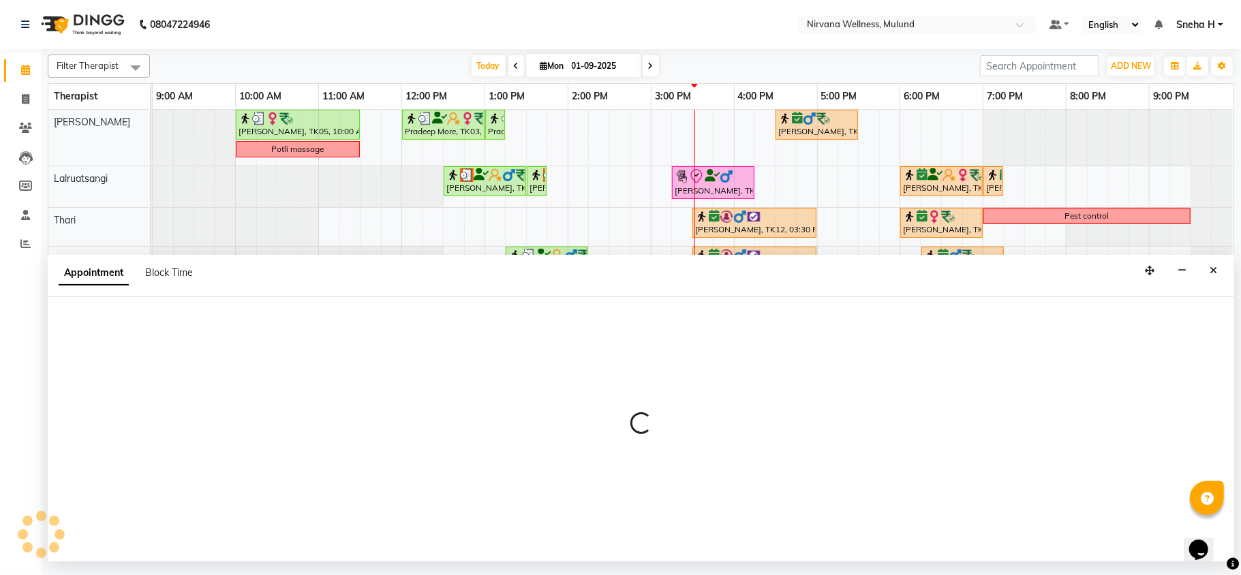
select select "35614"
select select "1005"
select select "tentative"
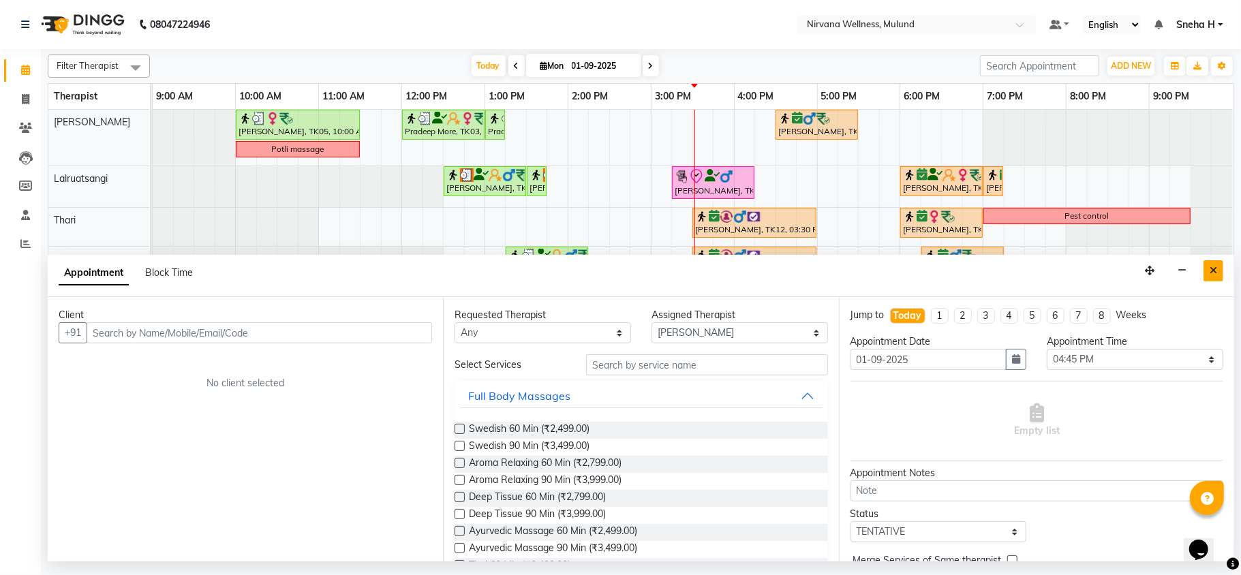
click at [1214, 274] on icon "Close" at bounding box center [1213, 271] width 7 height 10
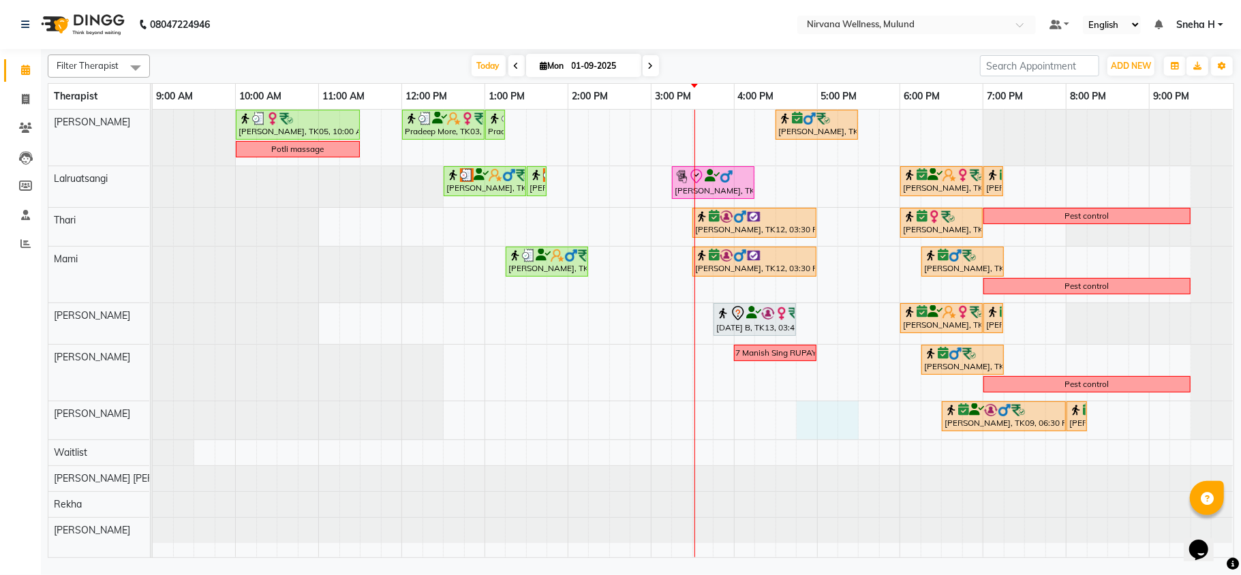
drag, startPoint x: 802, startPoint y: 412, endPoint x: 857, endPoint y: 412, distance: 55.2
click at [848, 412] on div "Geeta Naidu, TK05, 10:00 AM-11:30 AM, Massage 90 Min Pradeep More, TK03, 12:00 …" at bounding box center [693, 334] width 1081 height 448
select select "35614"
select select "tentative"
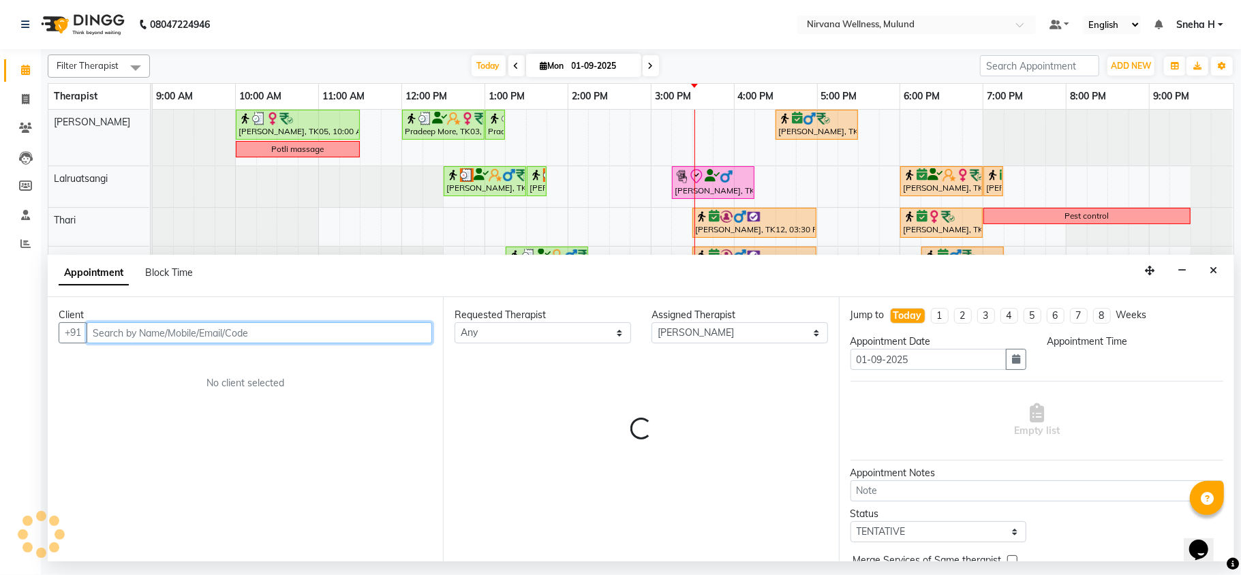
select select "1005"
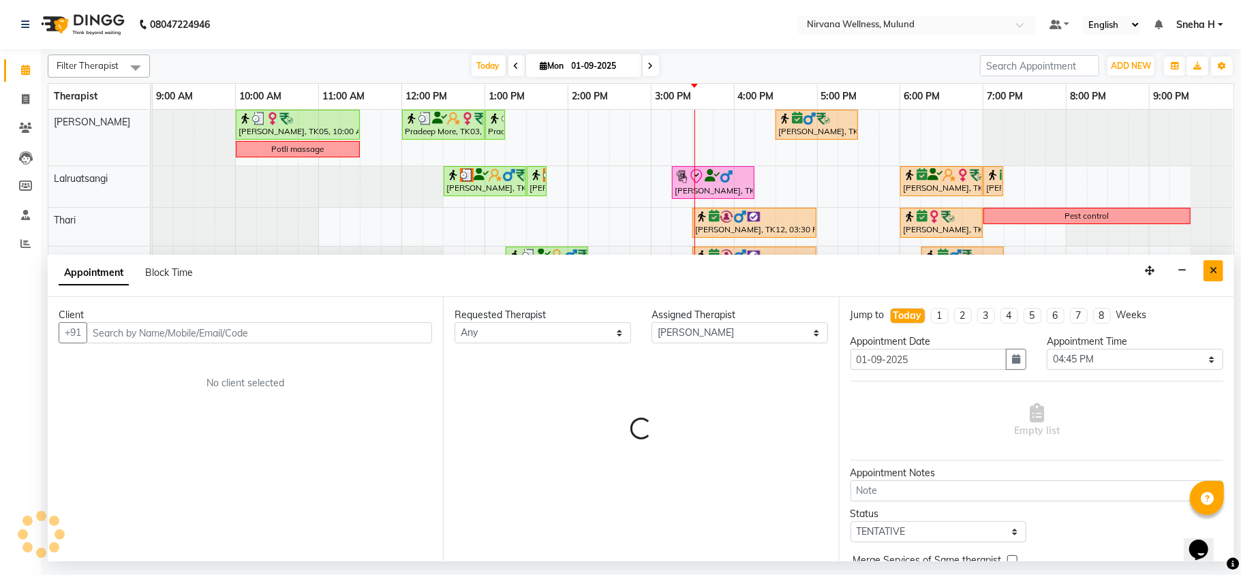
click at [1209, 273] on button "Close" at bounding box center [1214, 270] width 20 height 21
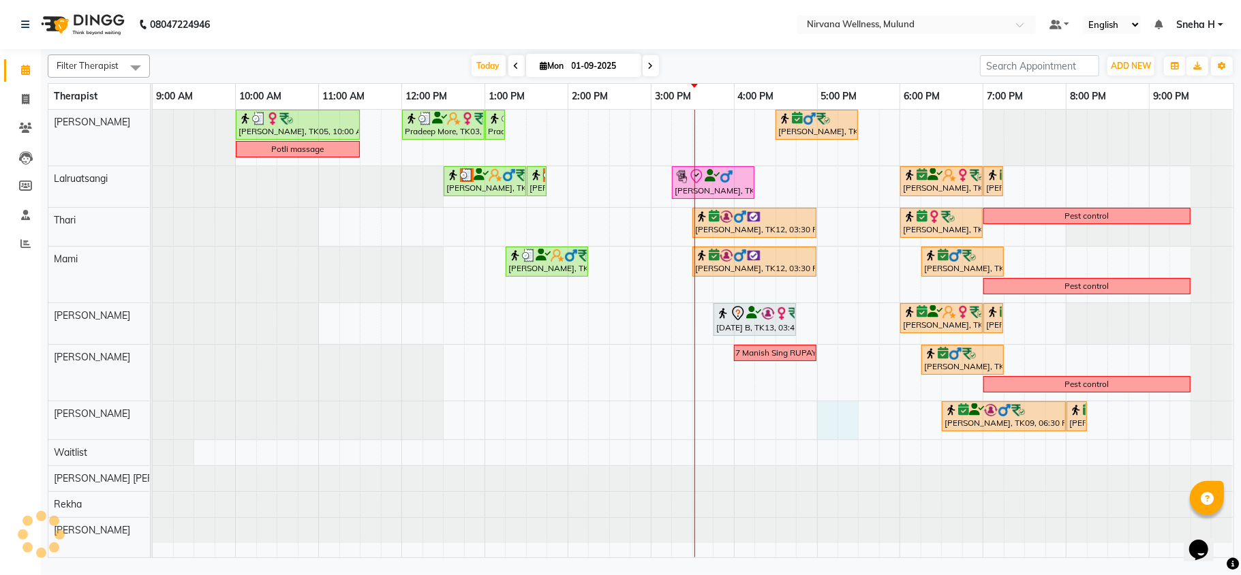
drag, startPoint x: 821, startPoint y: 417, endPoint x: 859, endPoint y: 418, distance: 38.2
click at [854, 418] on div "Geeta Naidu, TK05, 10:00 AM-11:30 AM, Massage 90 Min Pradeep More, TK03, 12:00 …" at bounding box center [693, 334] width 1081 height 448
select select "35614"
select select "1020"
select select "tentative"
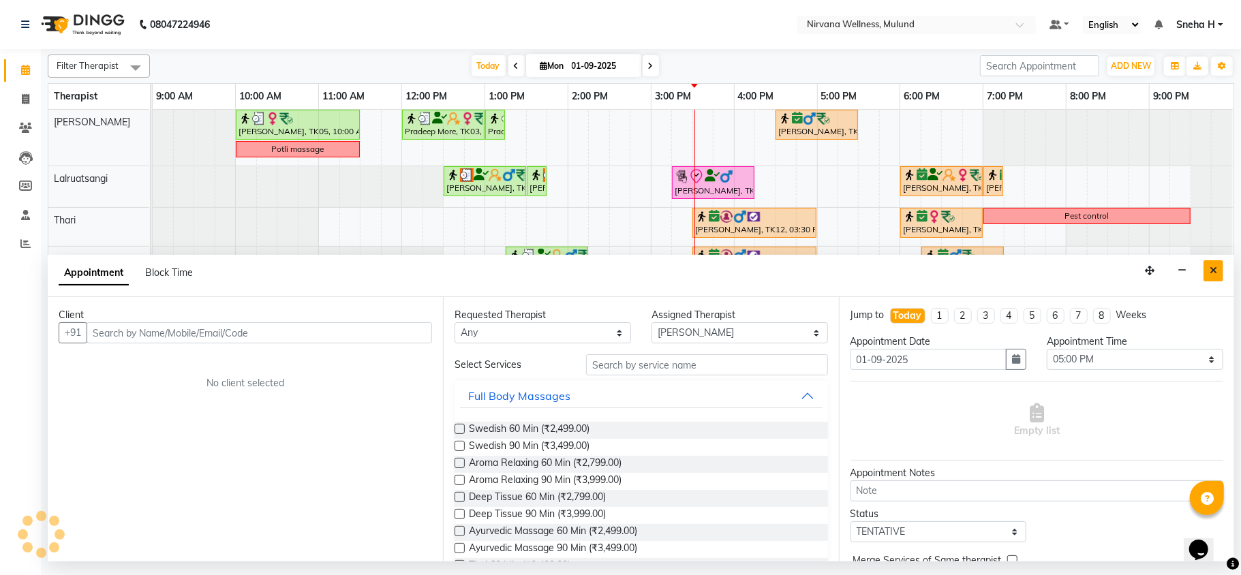
click at [1217, 274] on icon "Close" at bounding box center [1213, 271] width 7 height 10
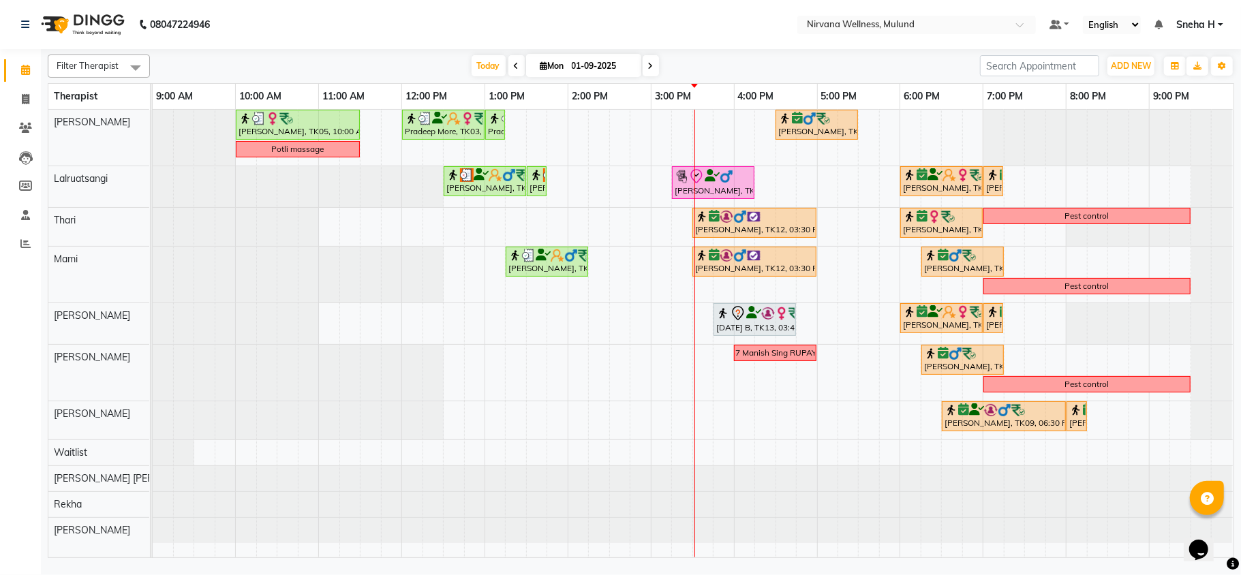
click at [609, 65] on input "01-09-2025" at bounding box center [602, 66] width 68 height 20
select select "9"
select select "2025"
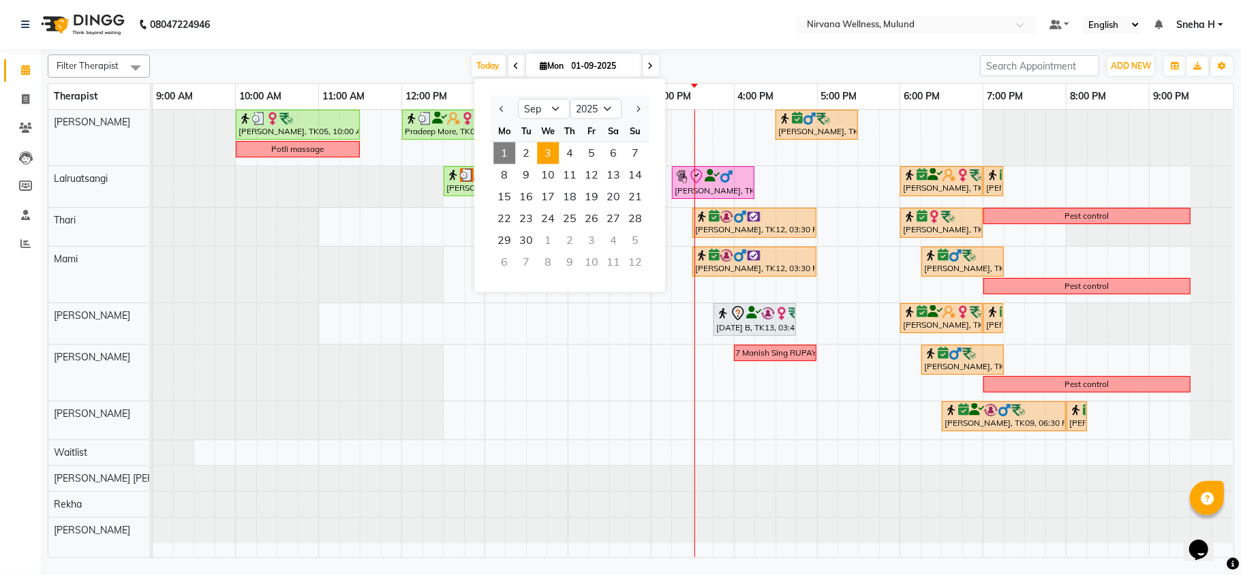
click at [558, 159] on span "3" at bounding box center [548, 153] width 22 height 22
type input "[DATE]"
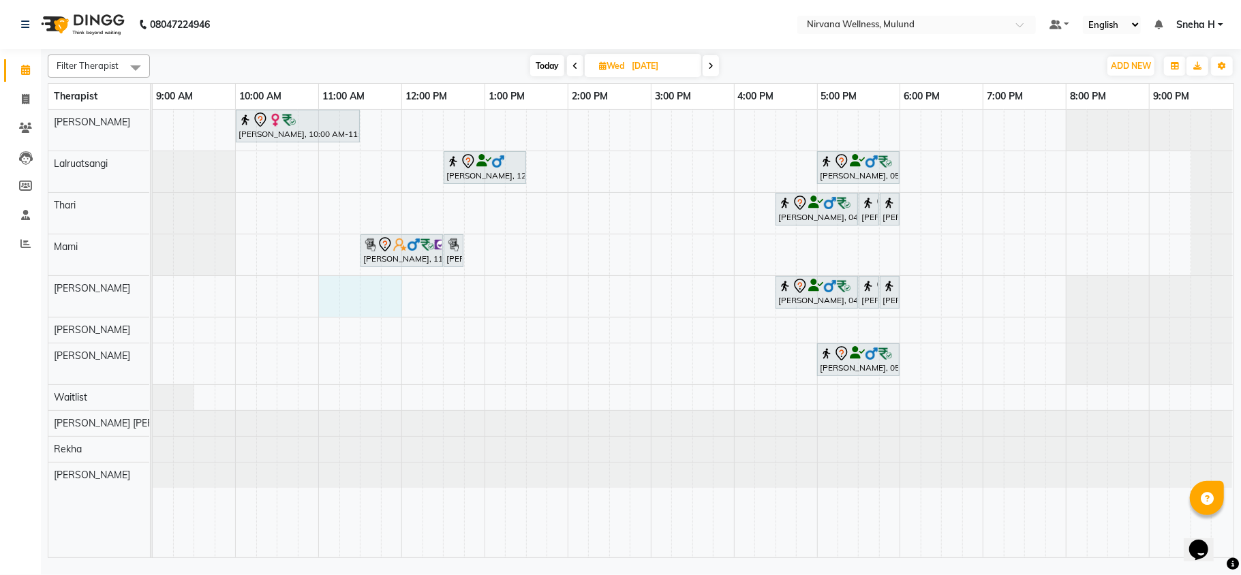
drag, startPoint x: 327, startPoint y: 292, endPoint x: 401, endPoint y: 292, distance: 73.6
click at [401, 292] on div "Geeta Naidu, 10:00 AM-11:30 AM, Massage 90 Min Sunil Lilani, 12:30 PM-01:30 PM,…" at bounding box center [693, 334] width 1081 height 448
select select "29685"
select select "tentative"
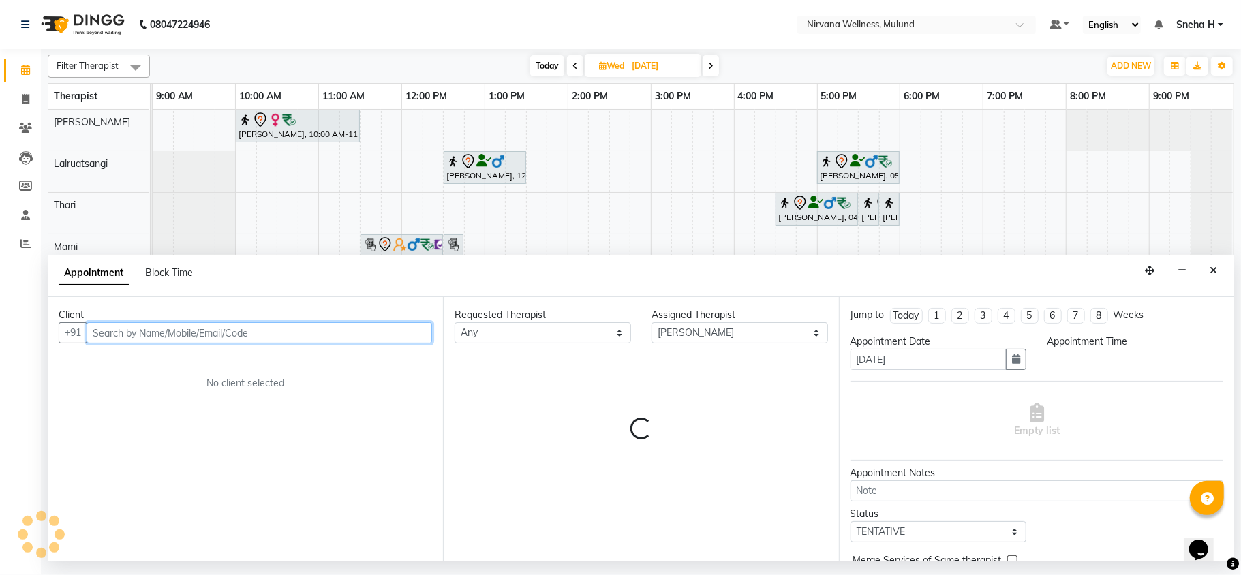
select select "660"
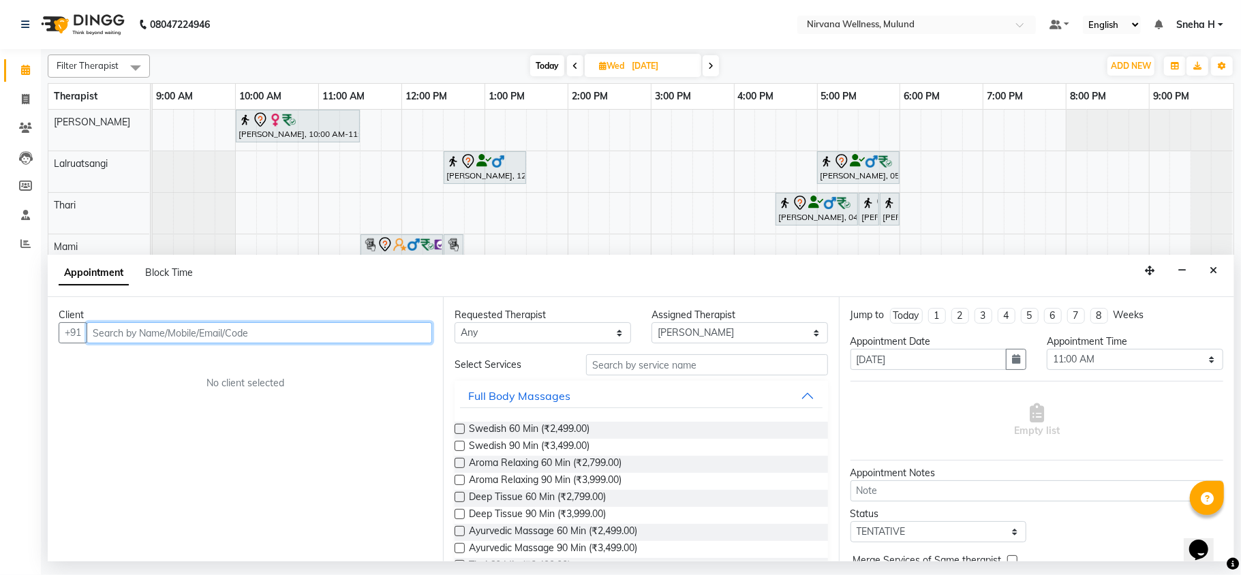
click at [184, 328] on input "text" at bounding box center [260, 332] width 346 height 21
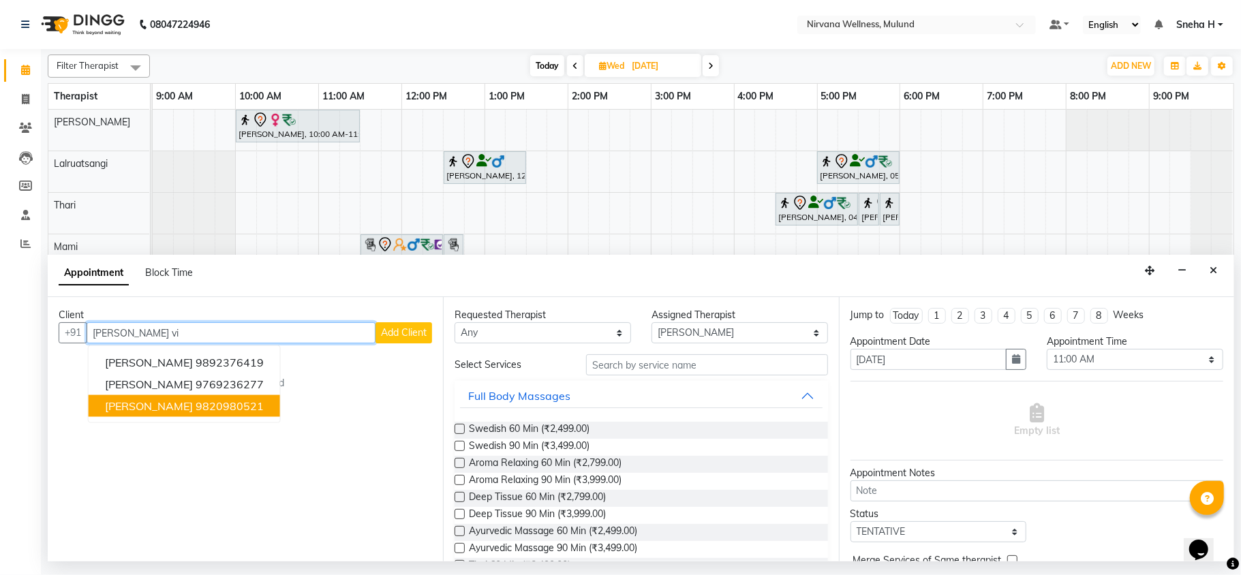
click at [156, 402] on span "[PERSON_NAME]" at bounding box center [149, 406] width 88 height 14
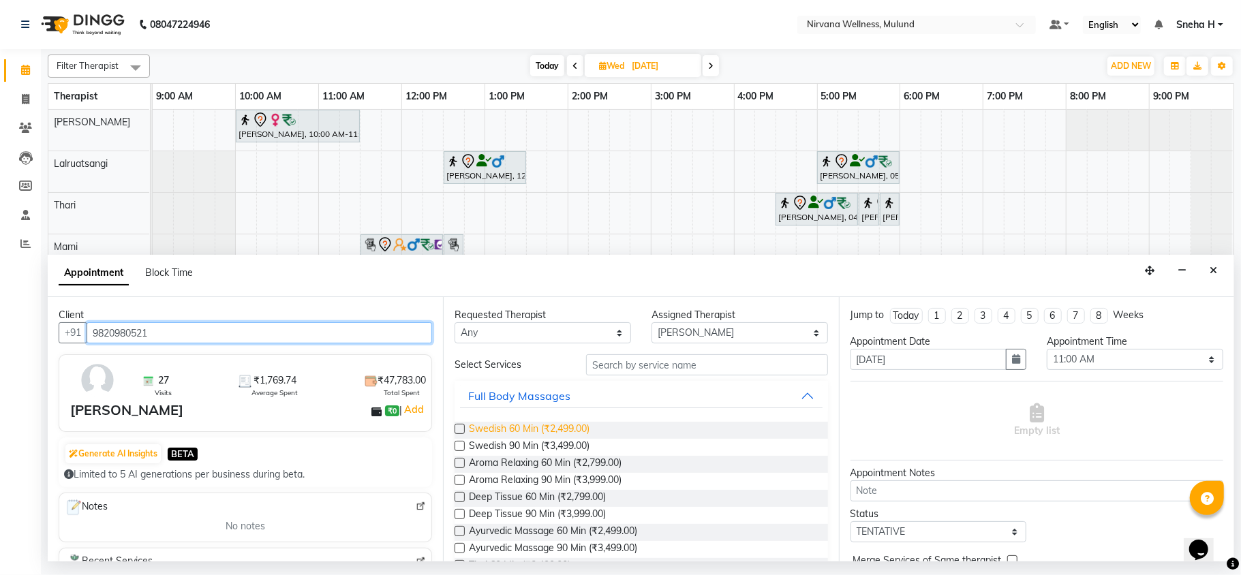
type input "9820980521"
click at [549, 429] on span "Swedish 60 Min (₹2,499.00)" at bounding box center [529, 430] width 121 height 17
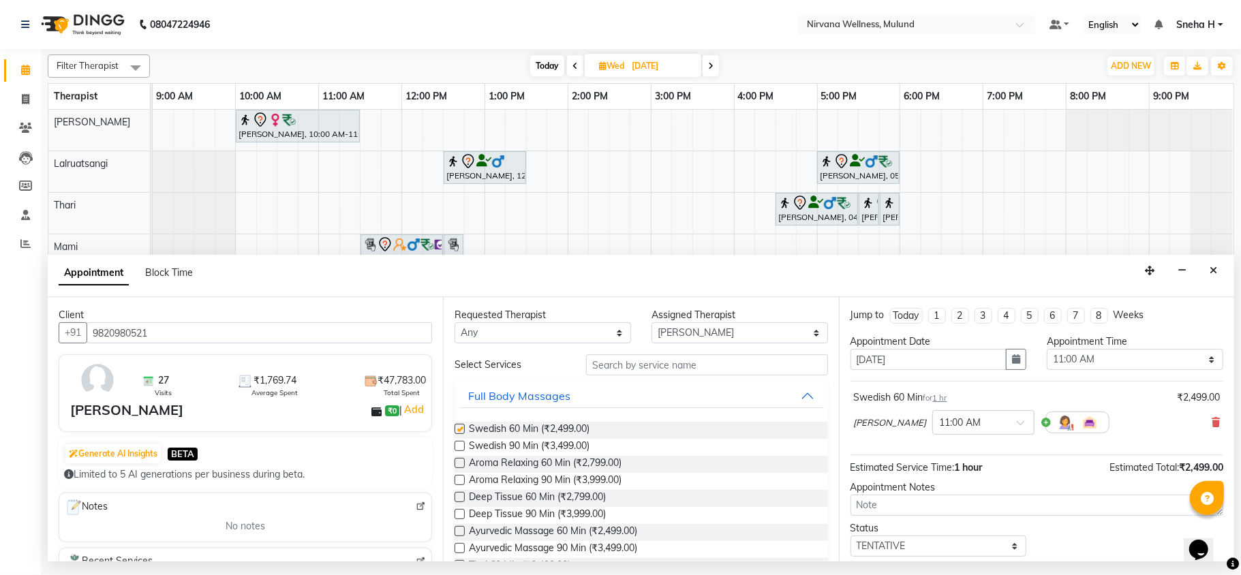
checkbox input "false"
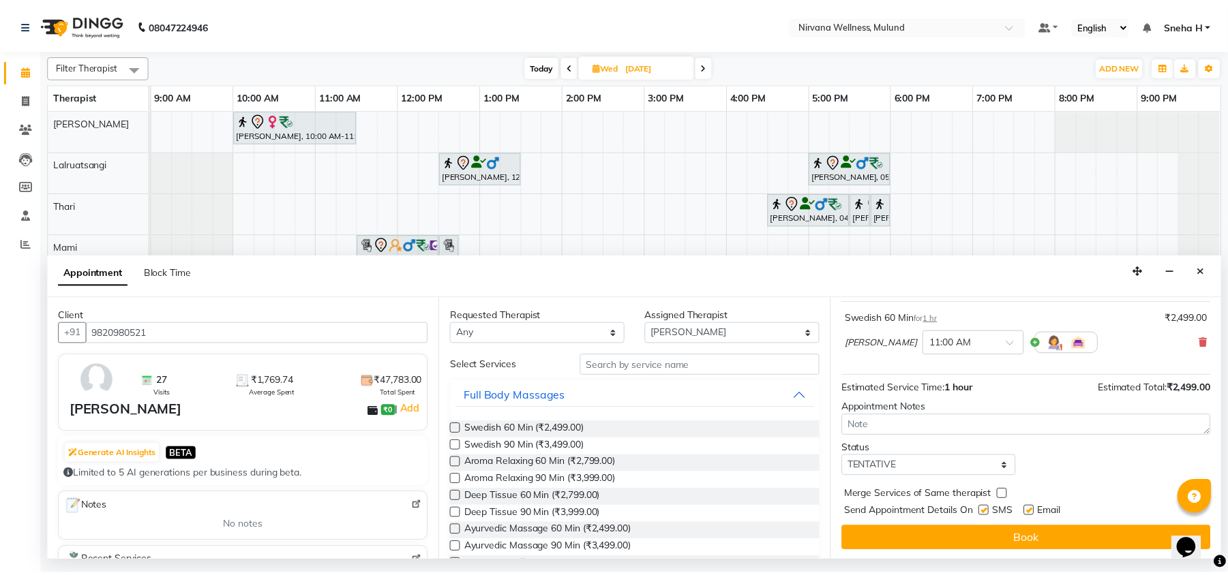
scroll to position [82, 0]
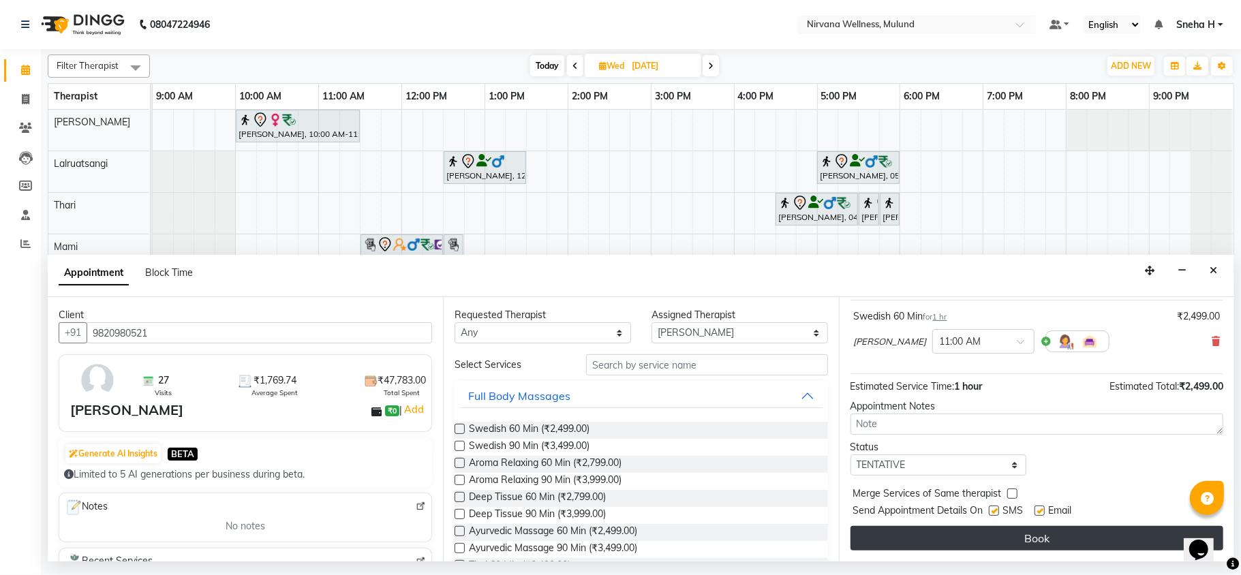
click at [961, 538] on button "Book" at bounding box center [1037, 538] width 373 height 25
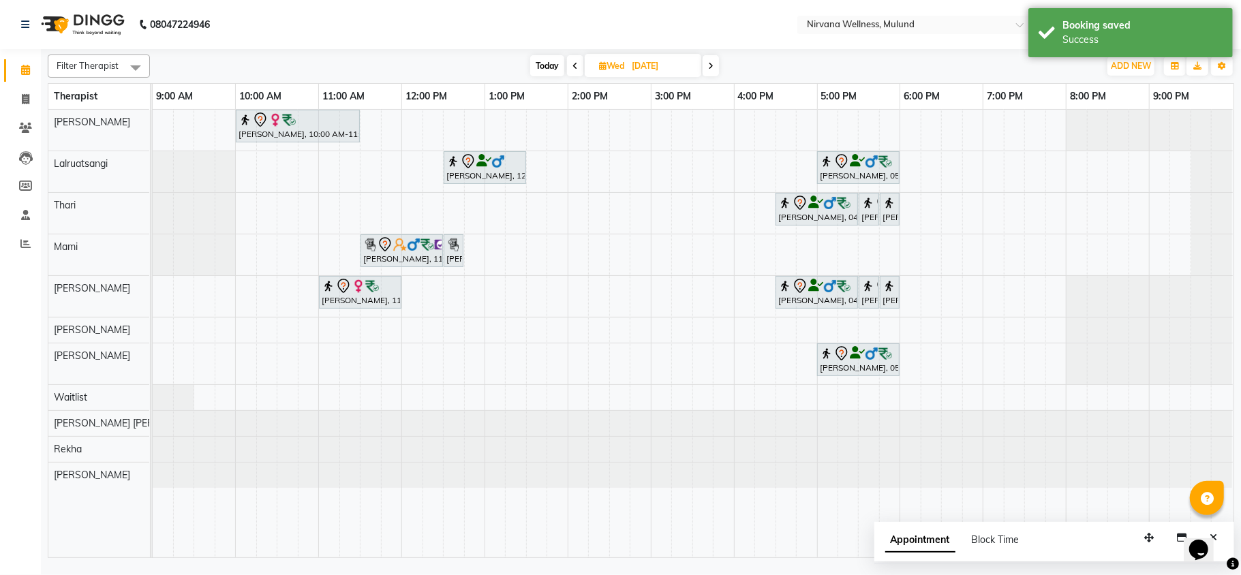
click at [547, 60] on span "Today" at bounding box center [547, 65] width 34 height 21
type input "01-09-2025"
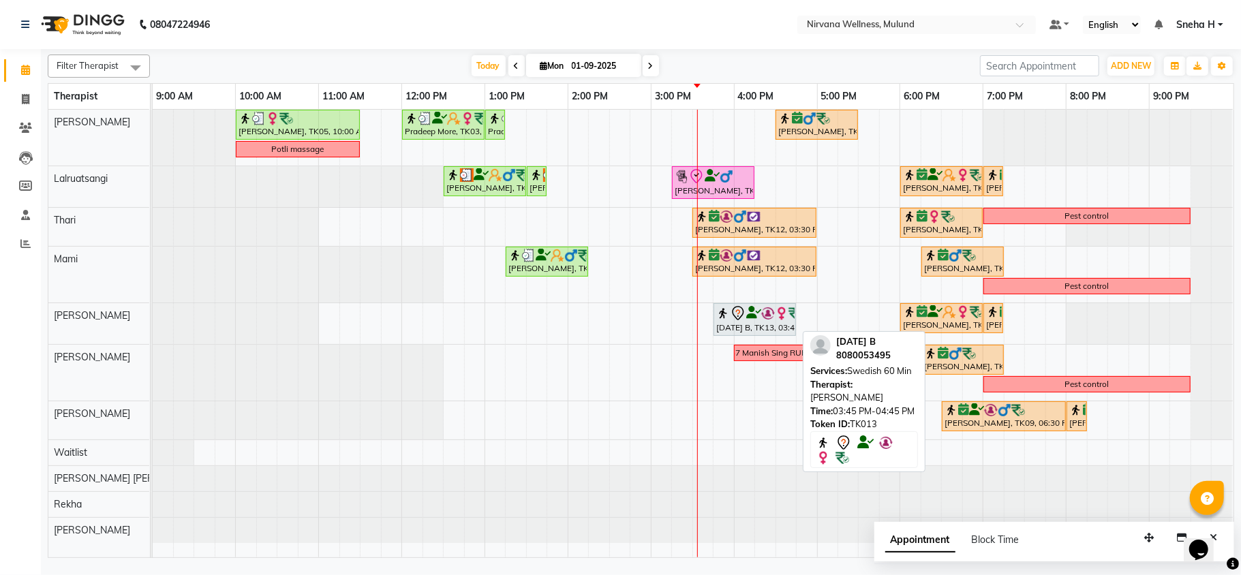
click at [777, 316] on img at bounding box center [782, 314] width 14 height 14
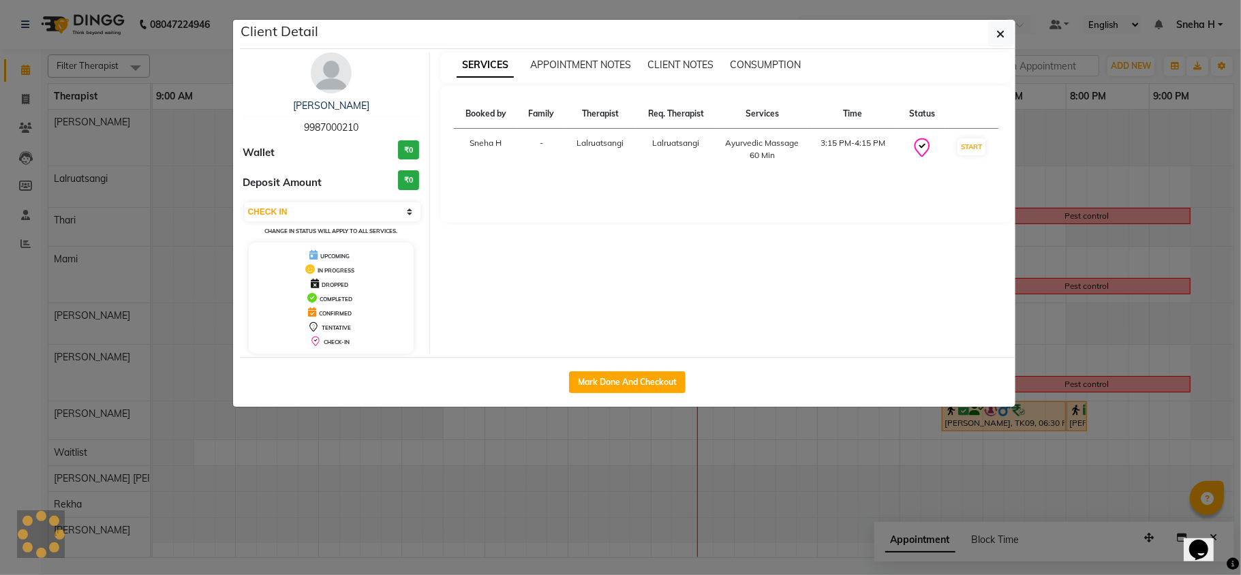
select select "7"
click at [1010, 33] on button "button" at bounding box center [1001, 34] width 26 height 26
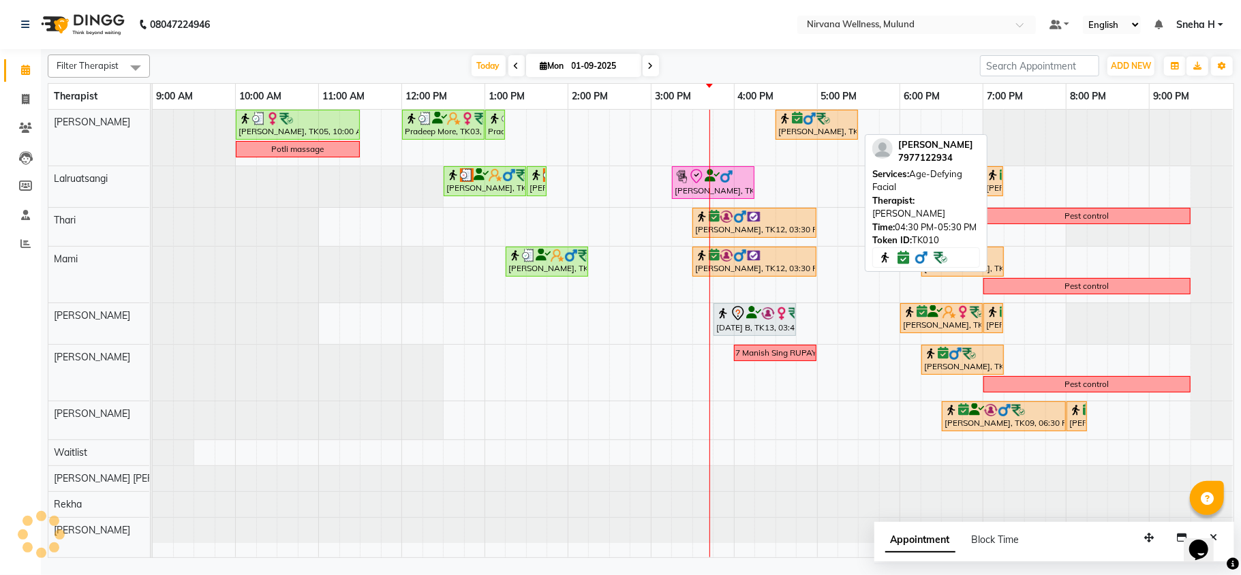
click at [821, 131] on div "[PERSON_NAME], TK10, 04:30 PM-05:30 PM, Age-Defying Facial" at bounding box center [817, 125] width 80 height 26
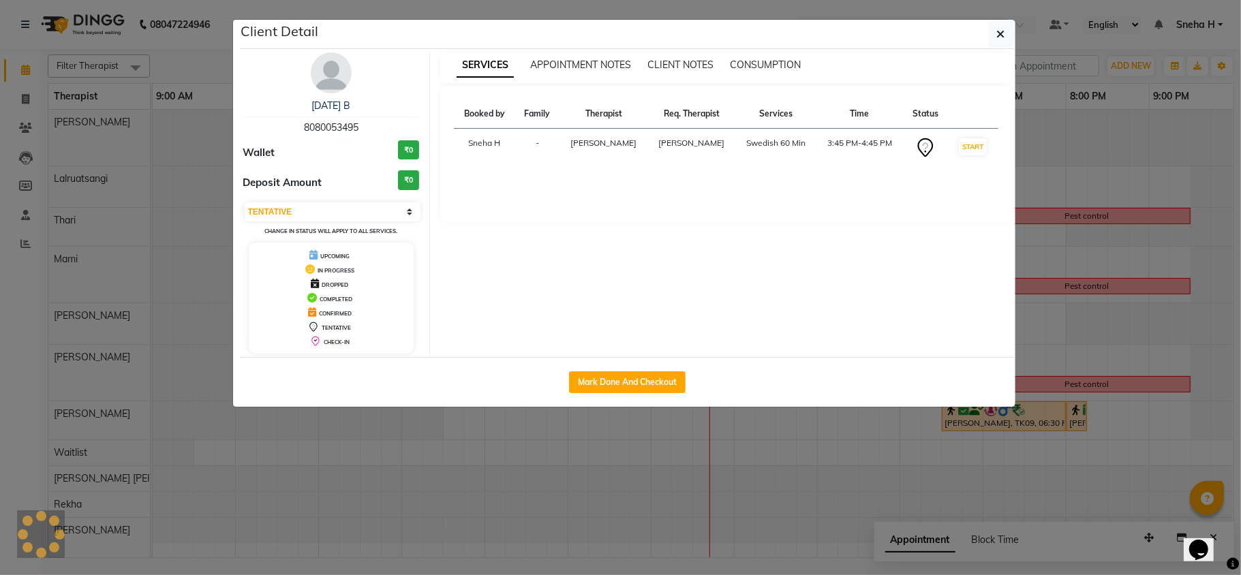
select select "6"
click at [1149, 121] on ngb-modal-window "Client Detail [PERSON_NAME] 7977122934 Wallet ₹0 Deposit Amount ₹0 Select IN SE…" at bounding box center [620, 287] width 1241 height 575
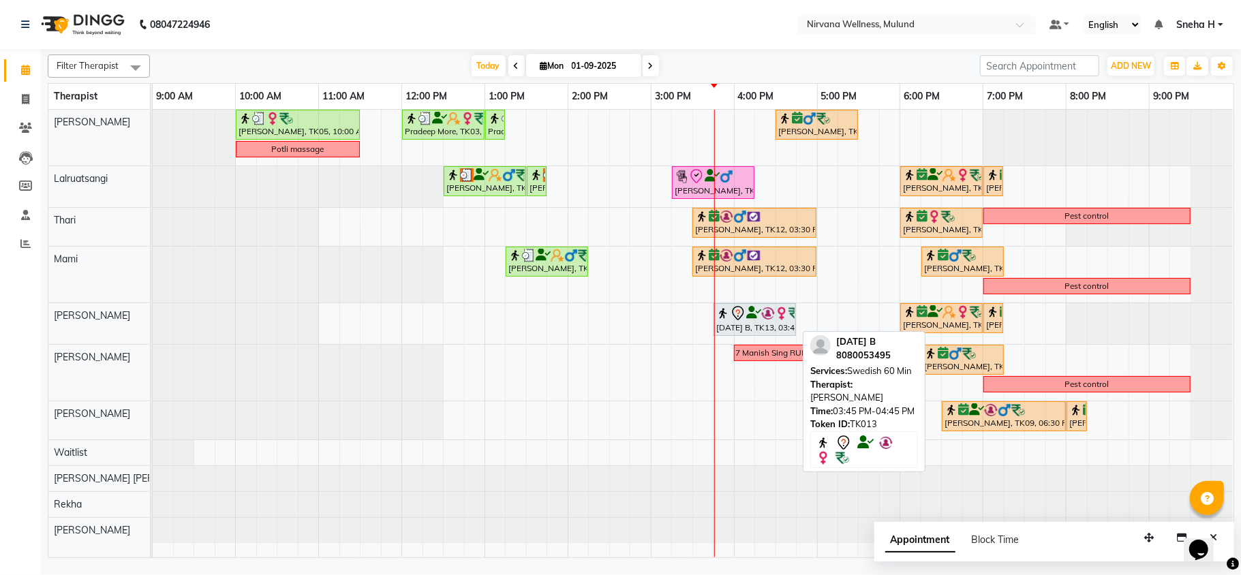
click at [772, 319] on img at bounding box center [768, 314] width 14 height 14
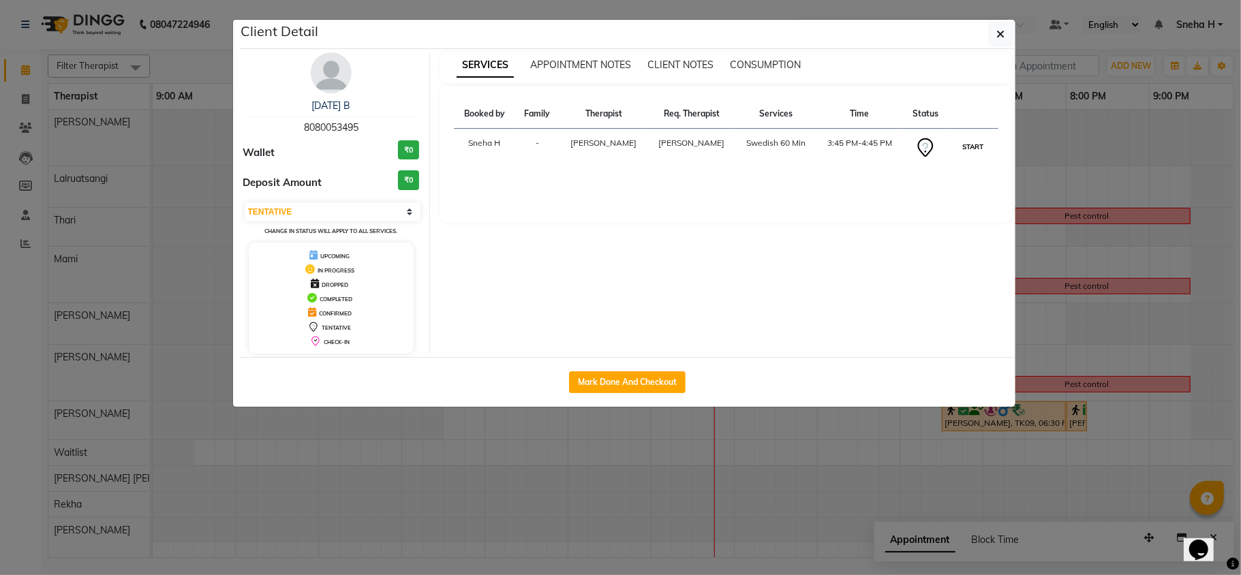
click at [973, 149] on button "START" at bounding box center [973, 146] width 28 height 17
select select "1"
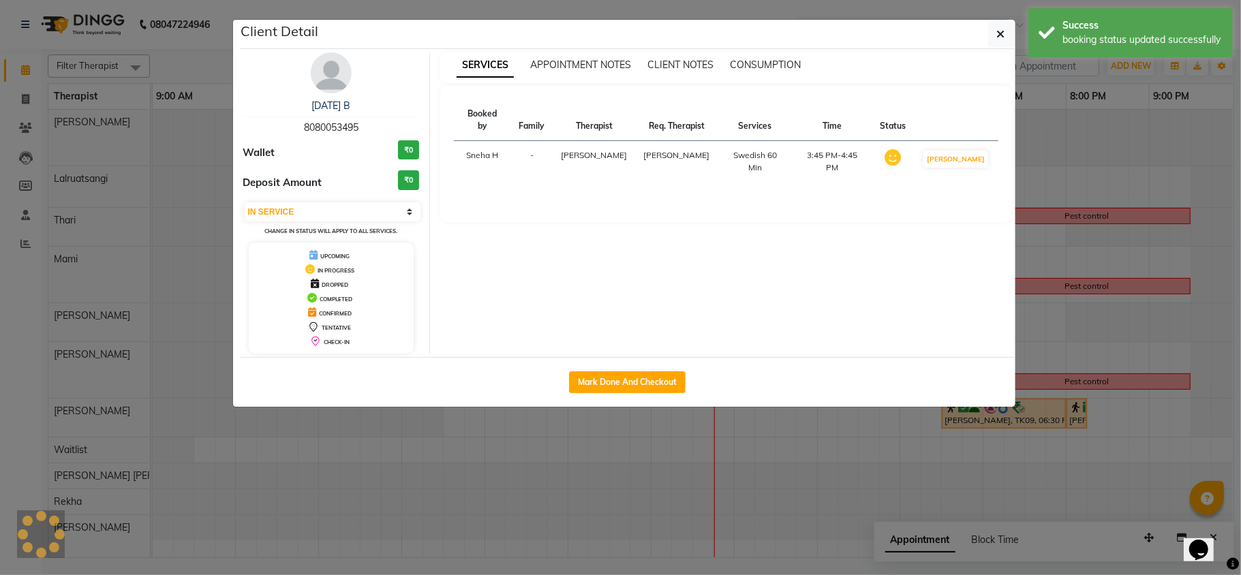
click at [1092, 145] on ngb-modal-window "Client Detail Kartik B 8080053495 Wallet ₹0 Deposit Amount ₹0 Select IN SERVICE…" at bounding box center [620, 287] width 1241 height 575
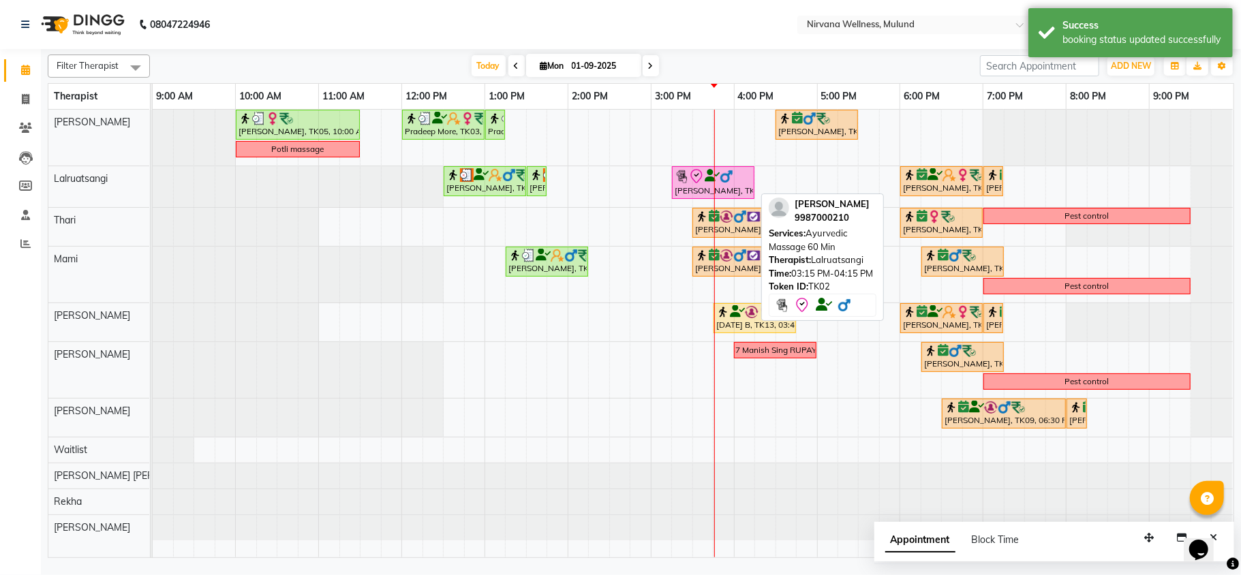
click at [685, 181] on img at bounding box center [682, 177] width 14 height 14
select select "8"
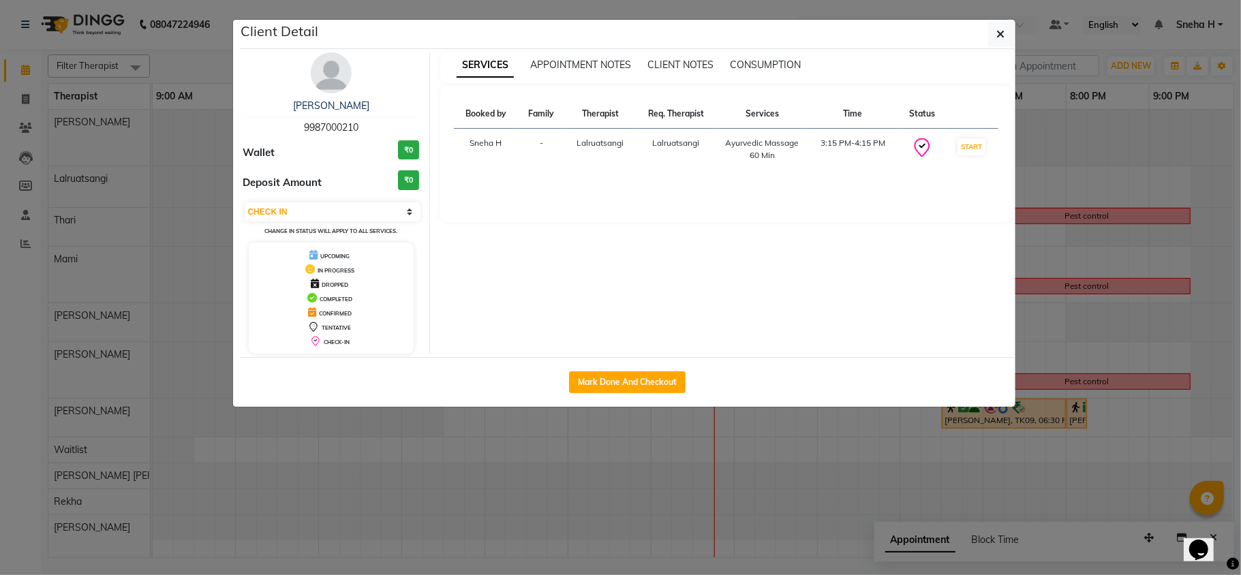
click at [1068, 137] on ngb-modal-window "Client Detail Sunil Lilani 9987000210 Wallet ₹0 Deposit Amount ₹0 Select IN SER…" at bounding box center [620, 287] width 1241 height 575
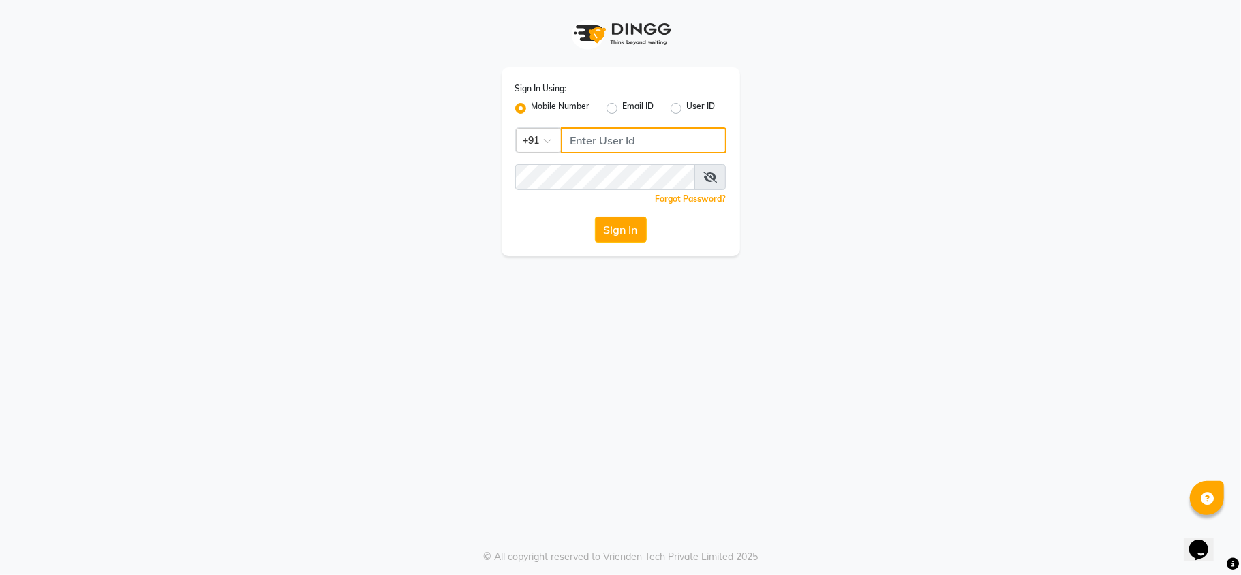
type input "9372641206"
click at [611, 230] on button "Sign In" at bounding box center [621, 230] width 52 height 26
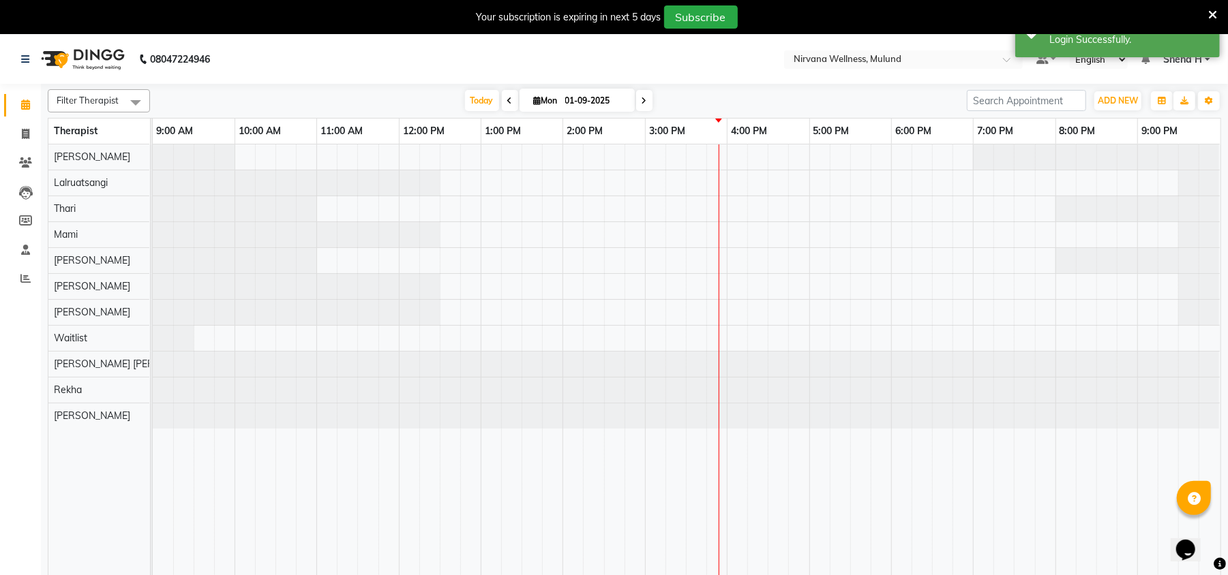
select select "en"
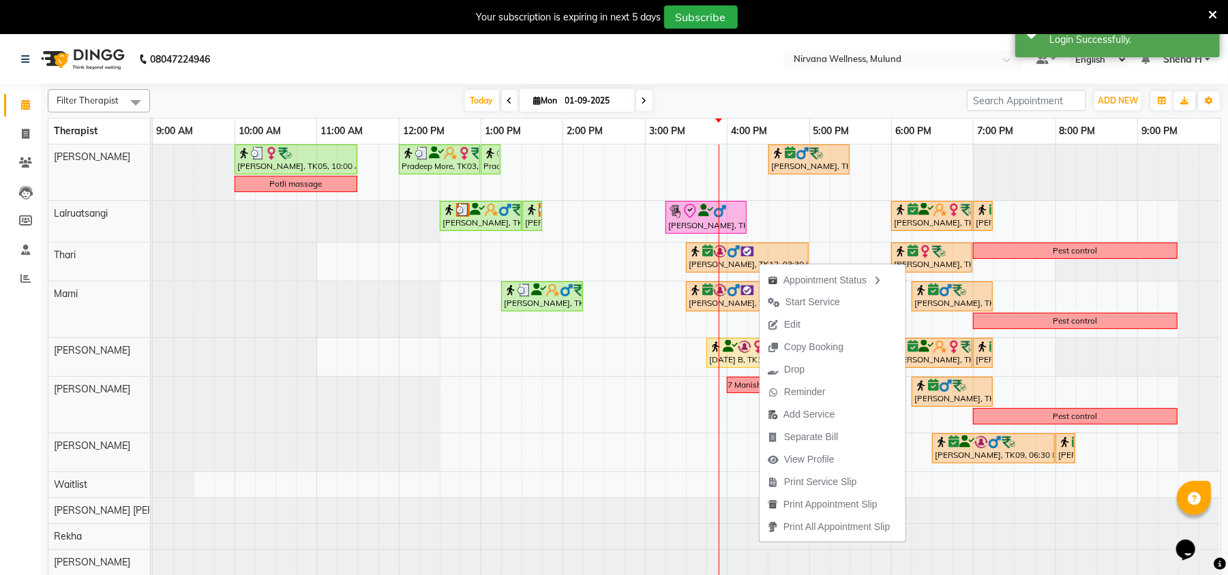
click at [547, 97] on span "Mon" at bounding box center [545, 100] width 31 height 10
select select "9"
select select "2025"
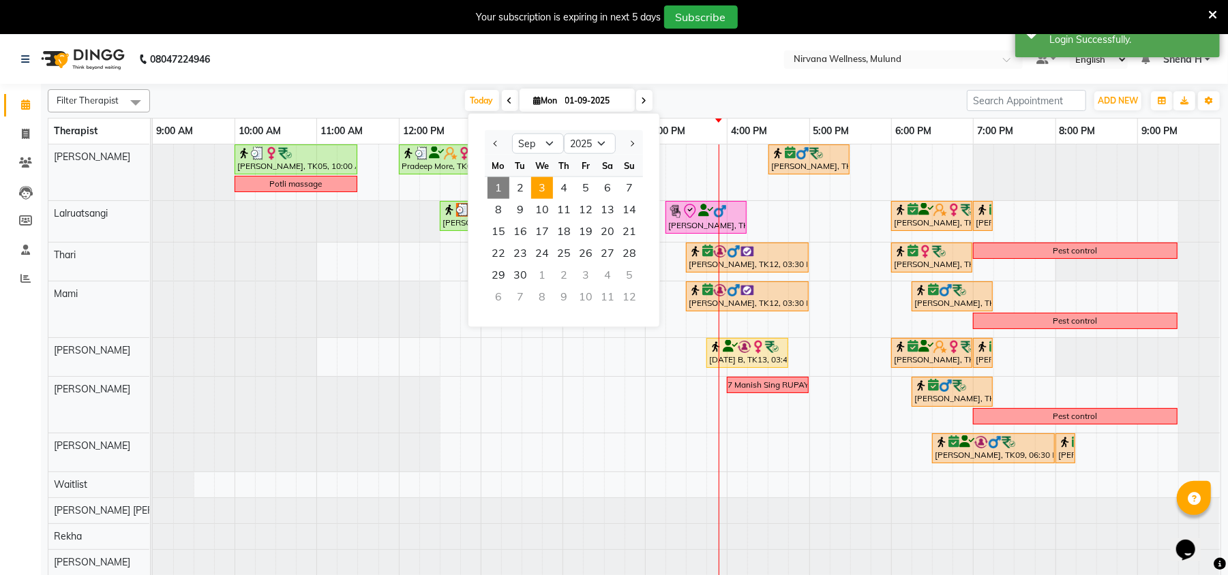
click at [533, 186] on span "3" at bounding box center [542, 188] width 22 height 22
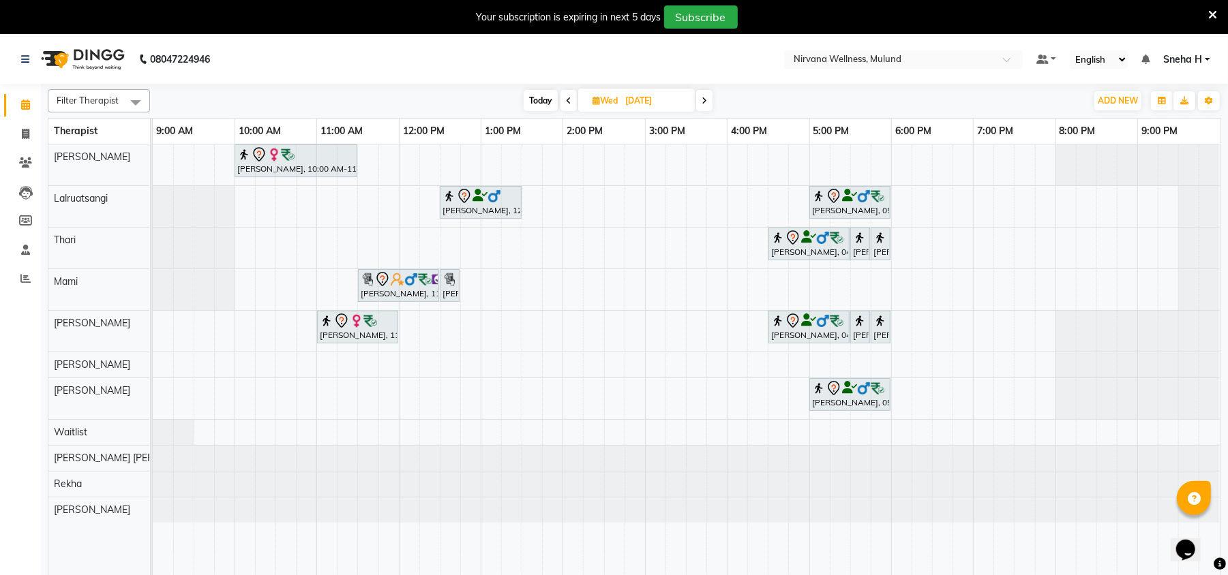
click at [543, 100] on span "Today" at bounding box center [541, 100] width 34 height 21
type input "01-09-2025"
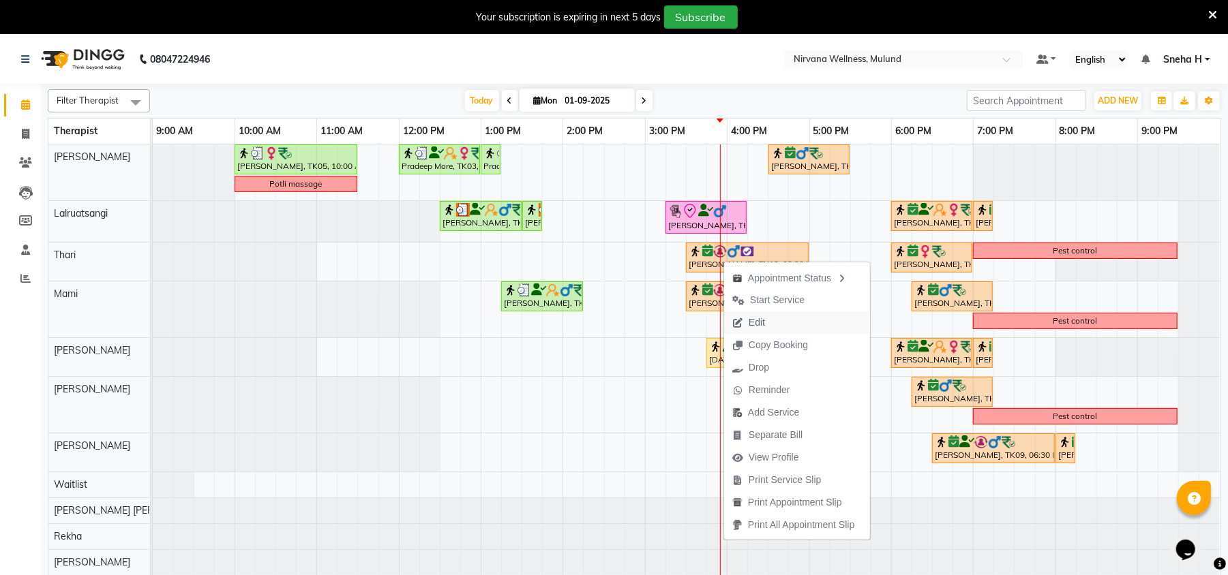
click at [764, 323] on span "Edit" at bounding box center [757, 323] width 16 height 14
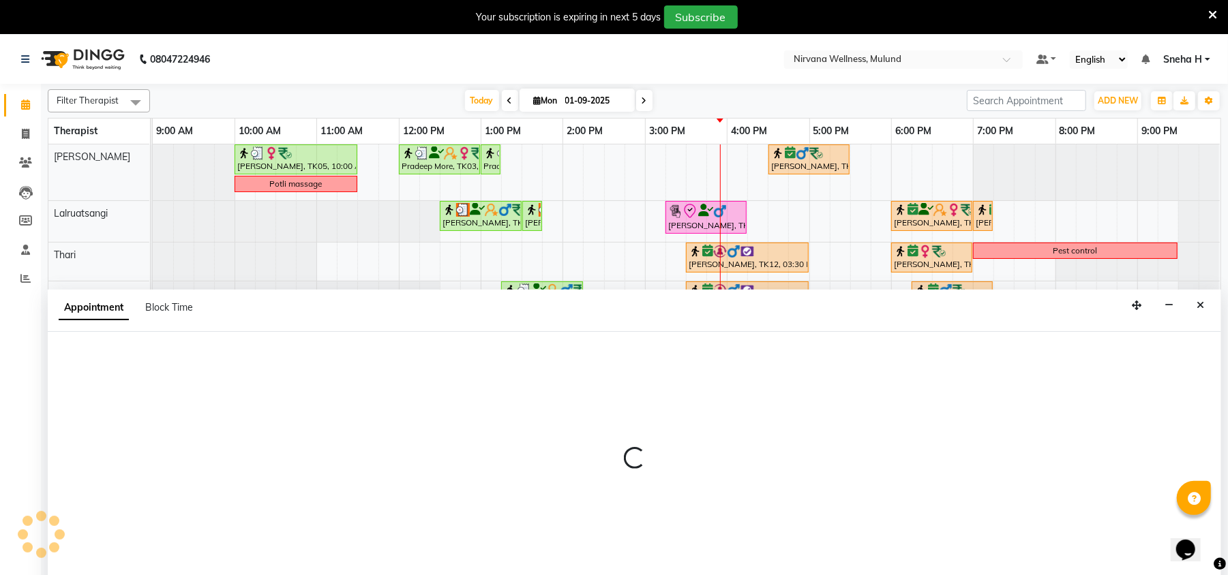
scroll to position [34, 0]
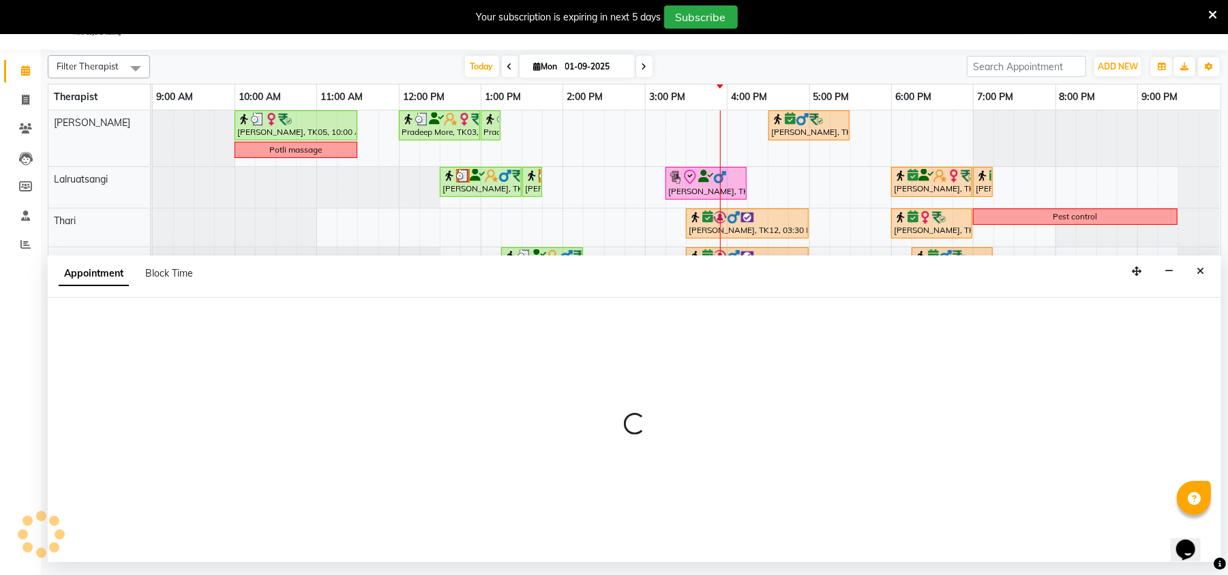
select select "tentative"
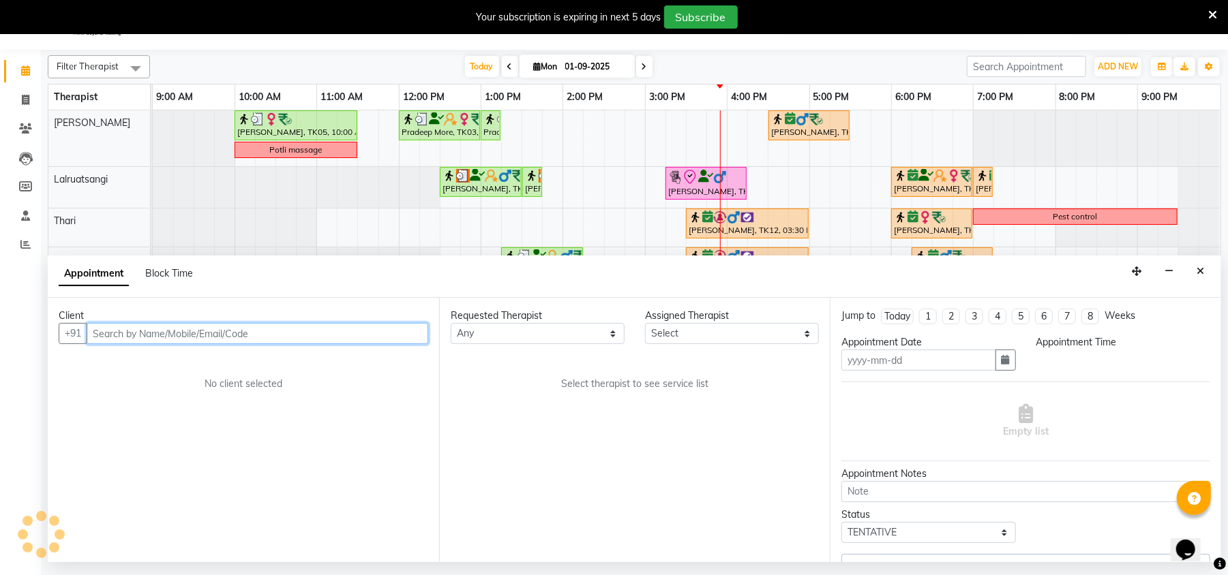
type input "01-09-2025"
select select "confirm booking"
select select "69865"
select select "930"
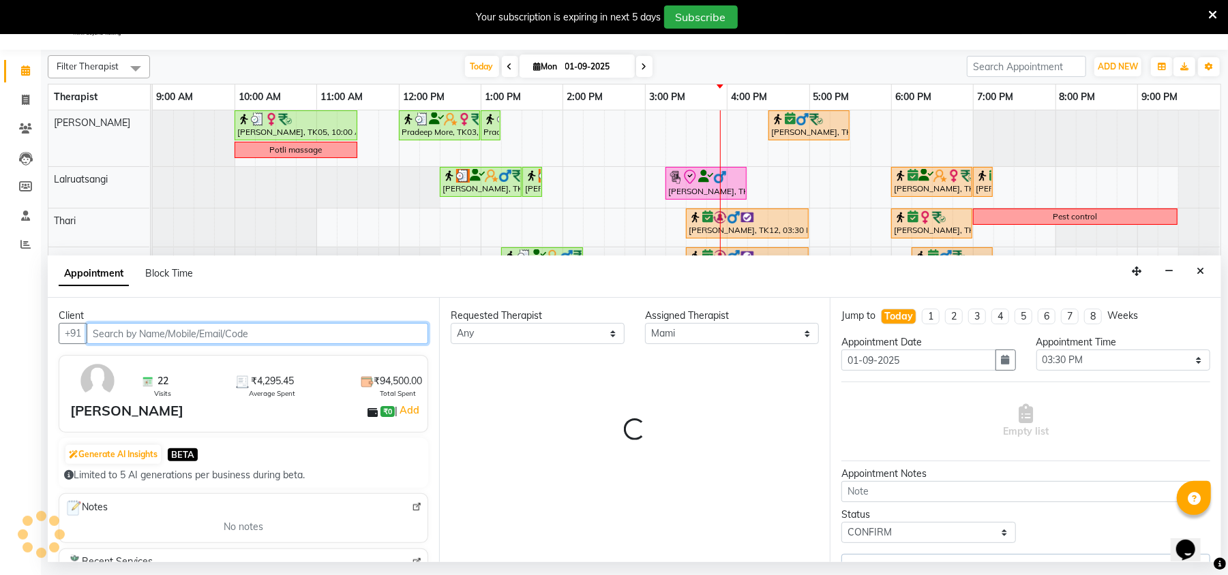
select select "2150"
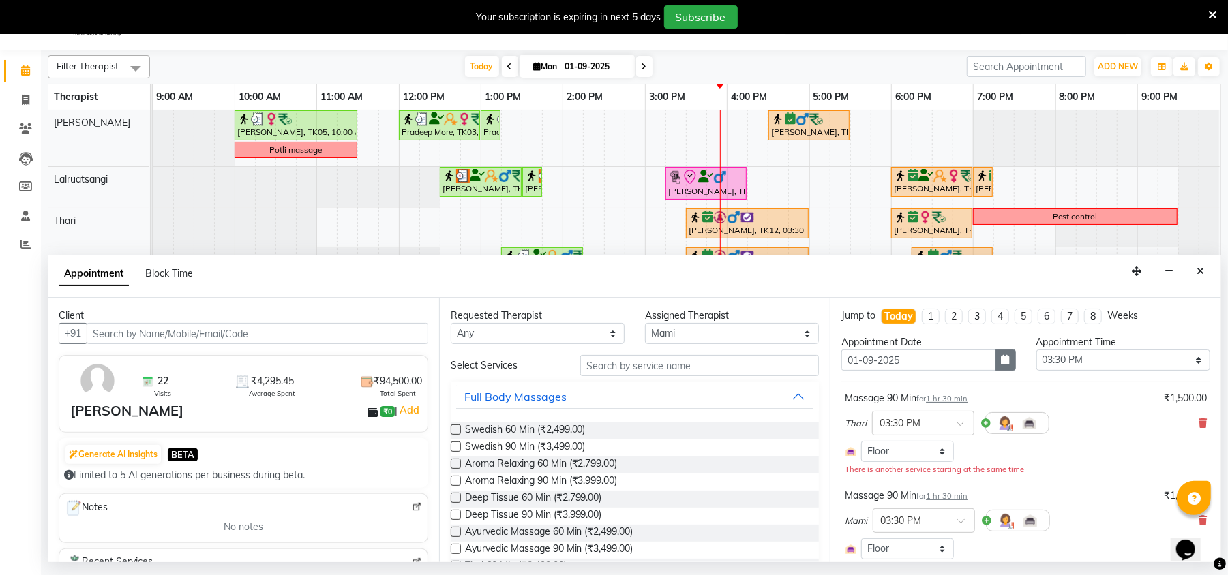
click at [1003, 361] on button "button" at bounding box center [1005, 360] width 20 height 21
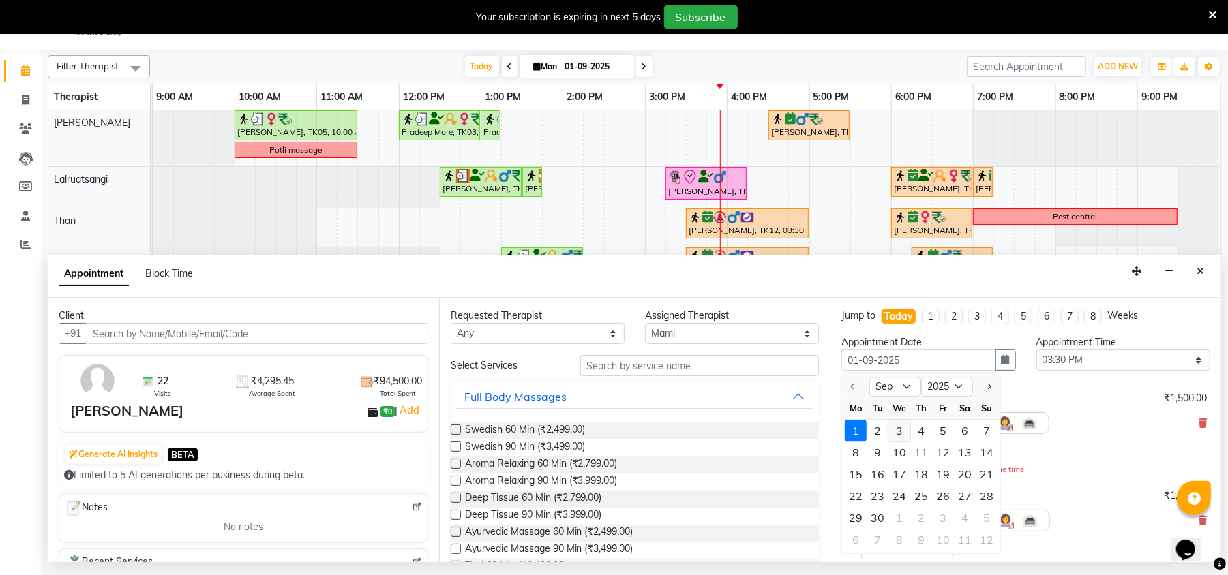
click at [897, 431] on div "3" at bounding box center [899, 432] width 22 height 22
type input "[DATE]"
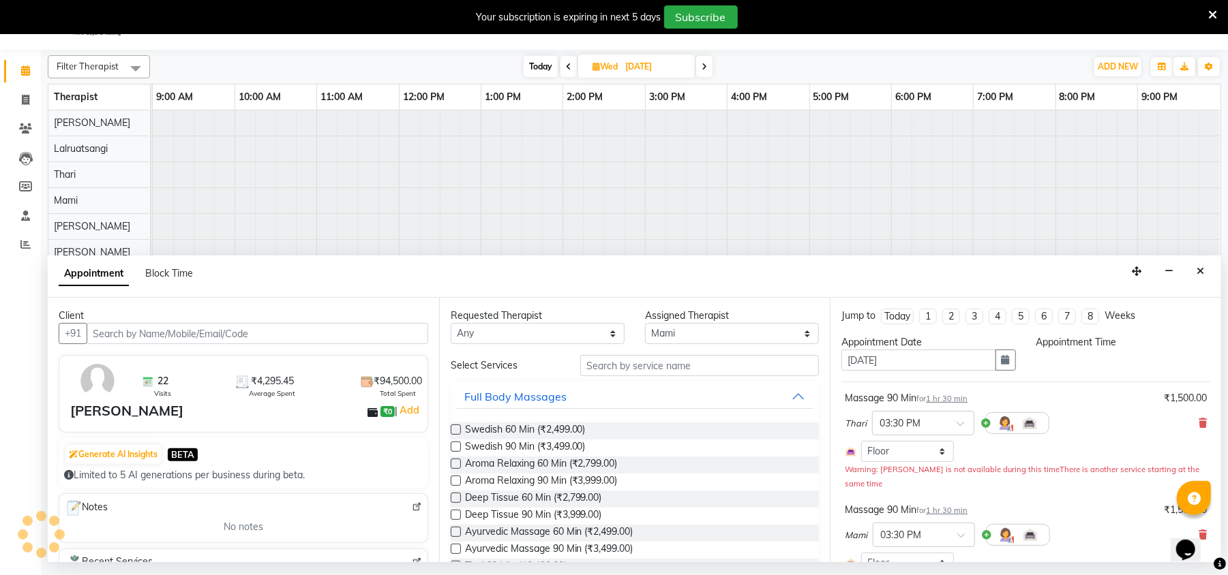
select select "930"
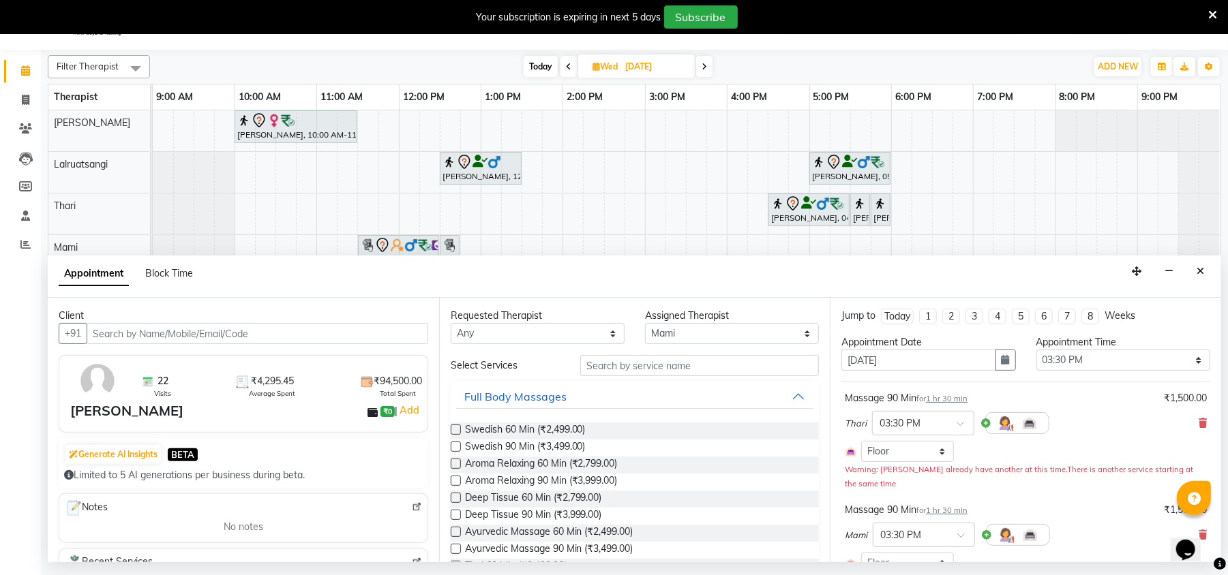
scroll to position [162, 0]
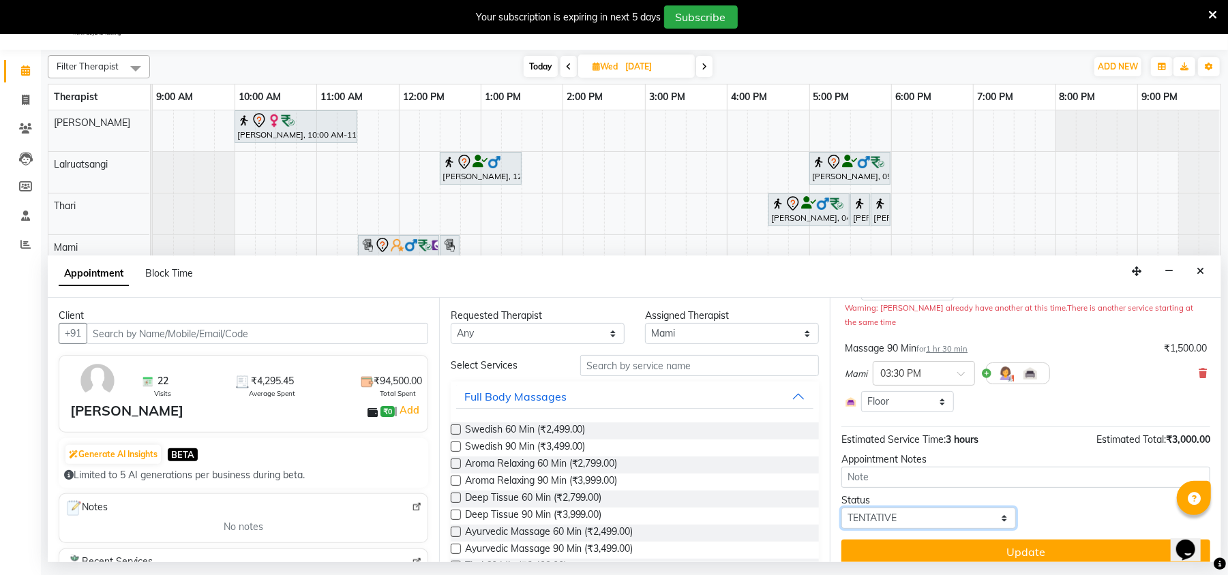
click at [945, 508] on select "Select TENTATIVE CONFIRM UPCOMING" at bounding box center [928, 518] width 174 height 21
click at [1126, 494] on div "Status Select TENTATIVE CONFIRM UPCOMING" at bounding box center [1025, 511] width 389 height 35
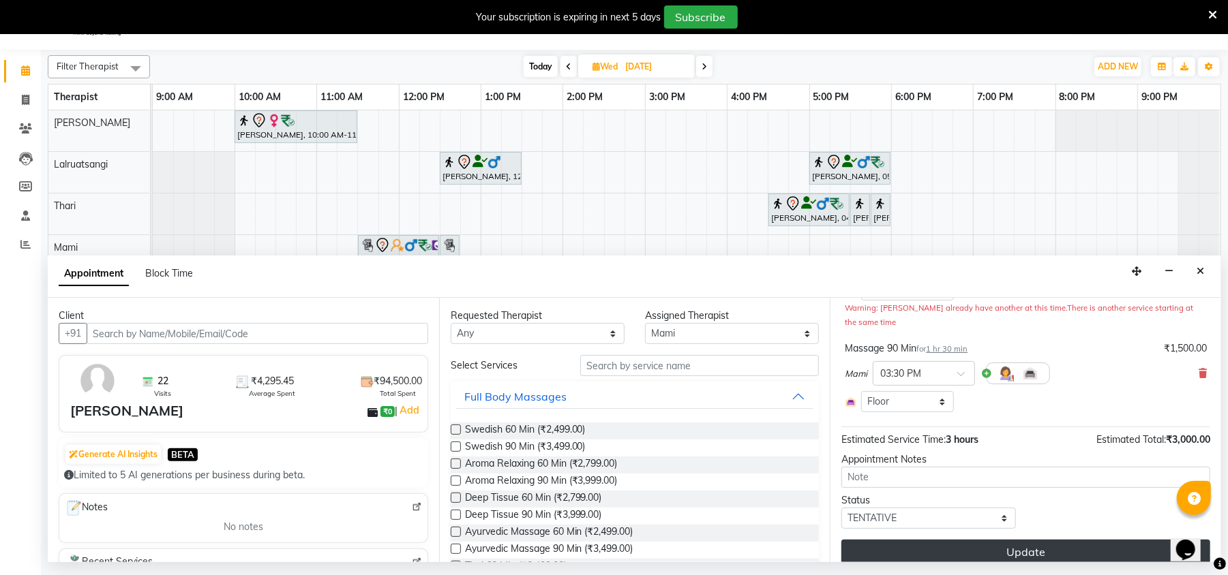
click at [1053, 540] on button "Update" at bounding box center [1025, 552] width 369 height 25
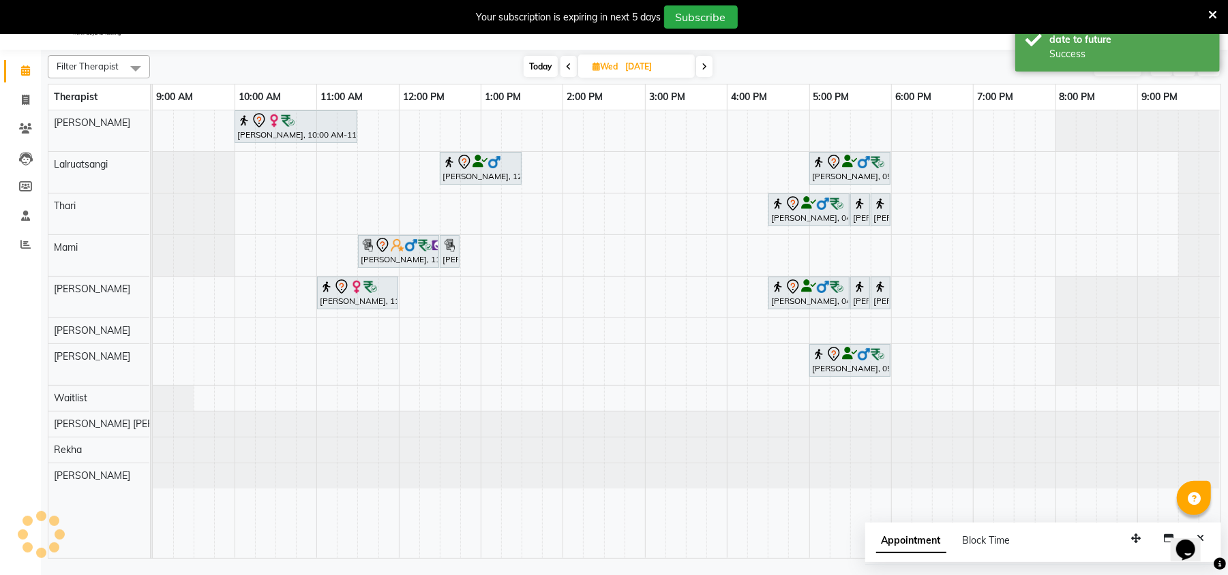
scroll to position [0, 0]
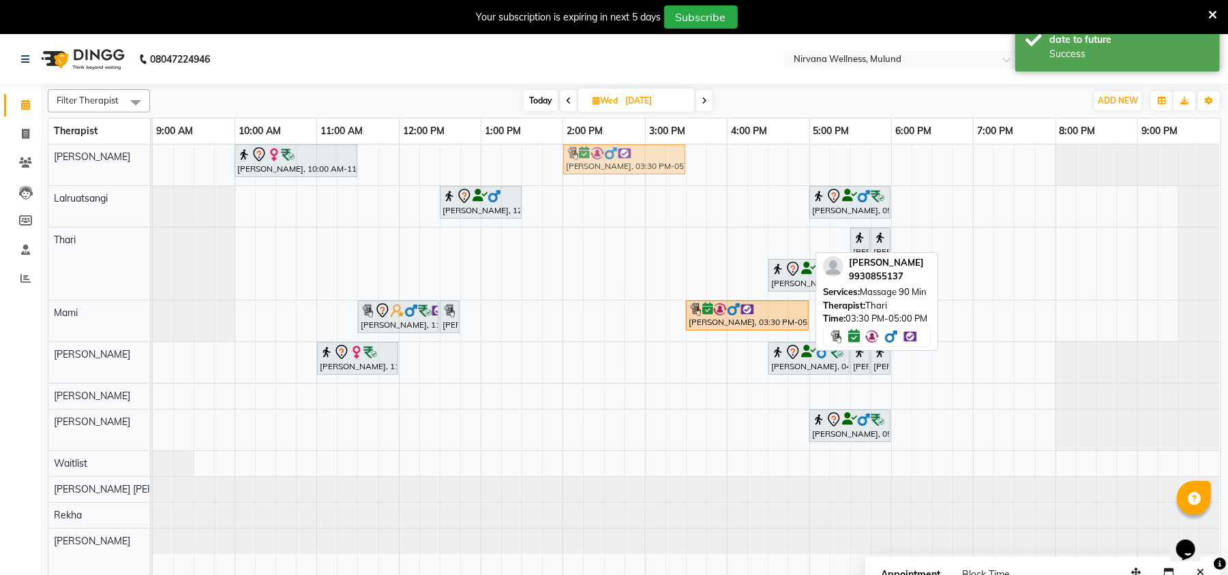
drag, startPoint x: 731, startPoint y: 237, endPoint x: 603, endPoint y: 177, distance: 142.1
click at [603, 172] on tbody "Geeta Naidu, 10:00 AM-11:30 AM, Massage 90 Min Vinod Lahoti, 03:30 PM-05:00 PM,…" at bounding box center [686, 350] width 1067 height 410
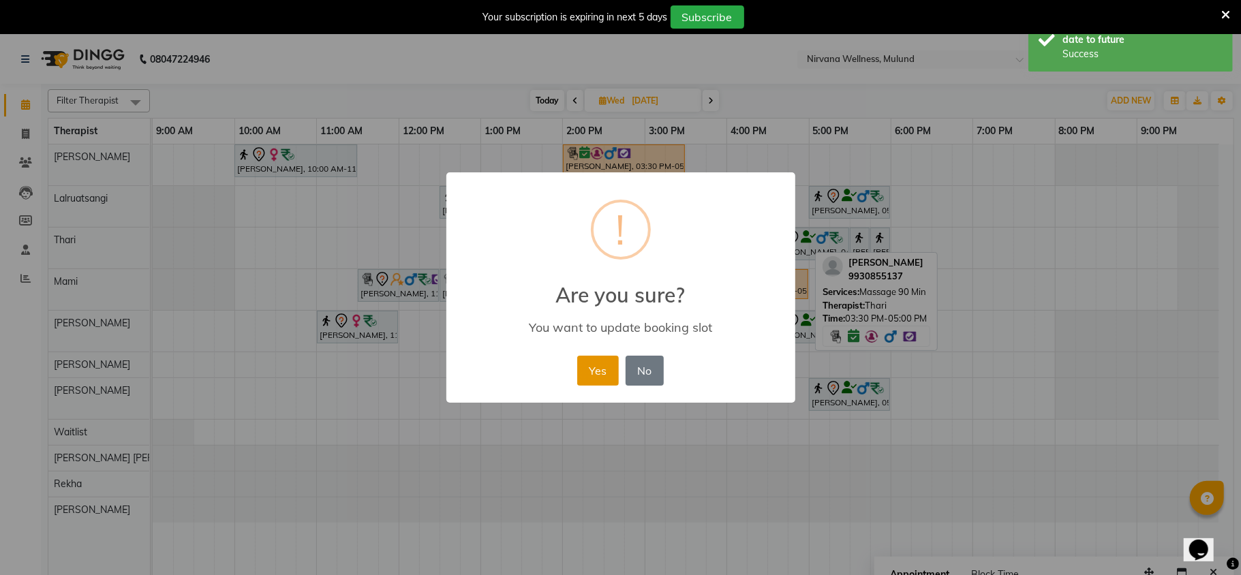
click at [601, 365] on button "Yes" at bounding box center [598, 371] width 42 height 30
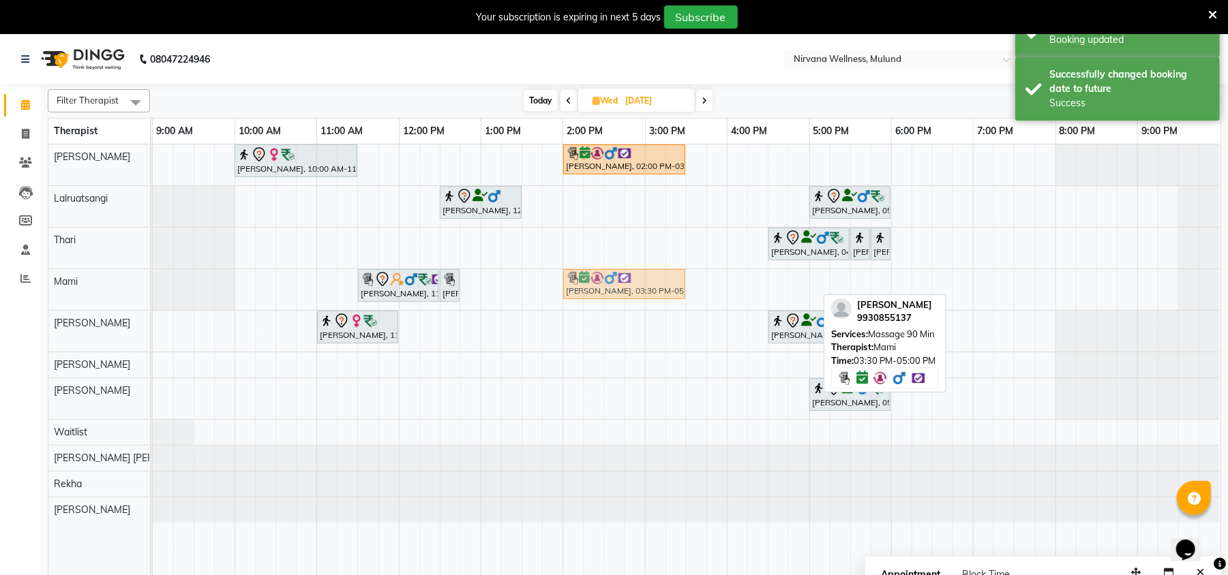
drag, startPoint x: 727, startPoint y: 284, endPoint x: 597, endPoint y: 280, distance: 129.6
click at [153, 280] on div "Pradeep Talpade, 11:30 AM-12:30 PM, Swedish 60 Min Pradeep Talpade, 12:30 PM-12…" at bounding box center [153, 289] width 0 height 41
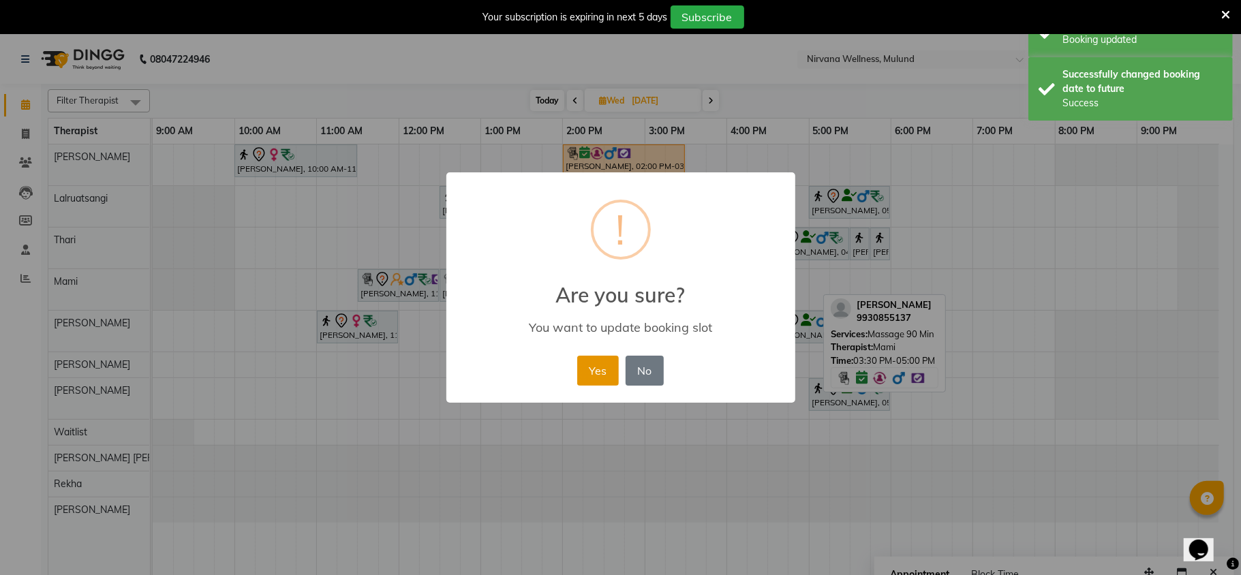
click at [604, 378] on button "Yes" at bounding box center [598, 371] width 42 height 30
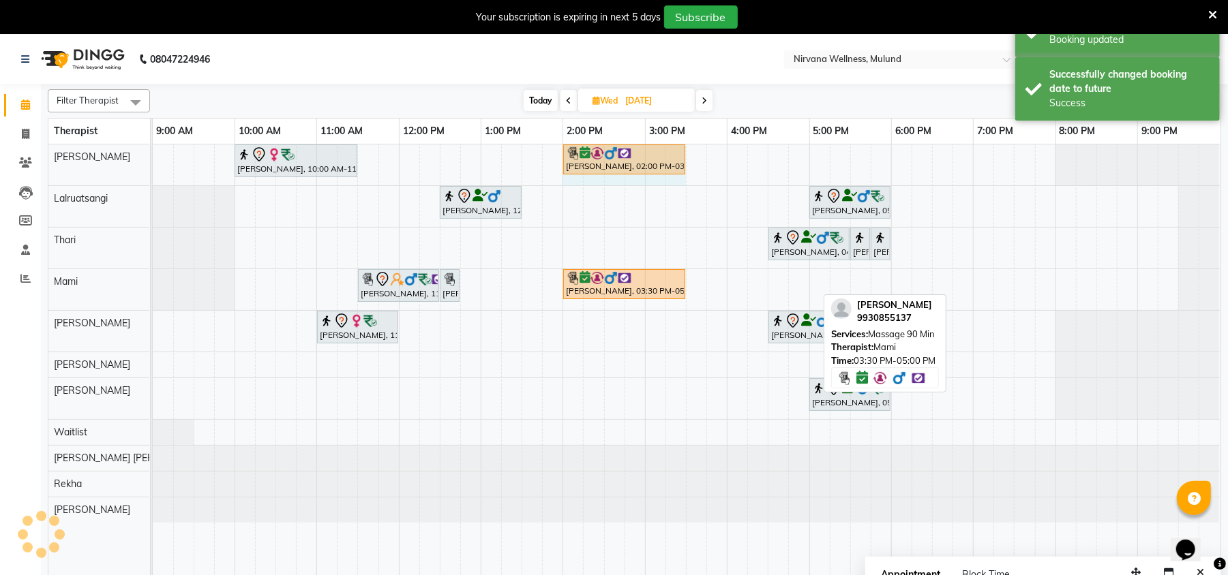
drag, startPoint x: 573, startPoint y: 183, endPoint x: 671, endPoint y: 180, distance: 98.9
click at [679, 181] on div "Geeta Naidu, 10:00 AM-11:30 AM, Massage 90 Min Vinod Lahoti, 02:00 PM-03:30 PM,…" at bounding box center [687, 369] width 1068 height 448
select select "29686"
select select "840"
select select "tentative"
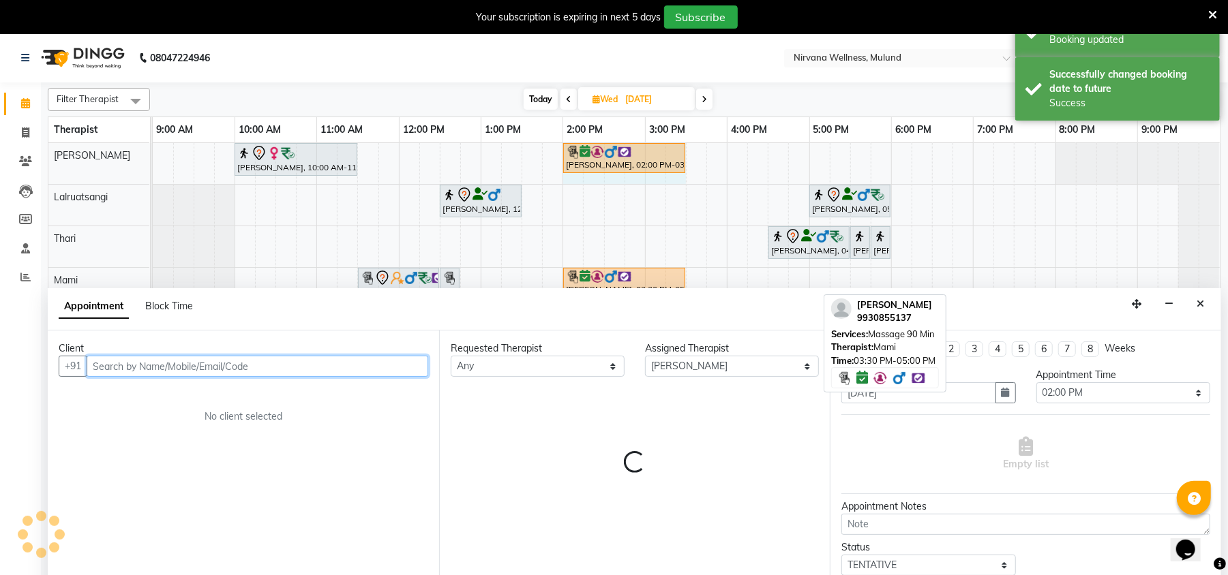
scroll to position [34, 0]
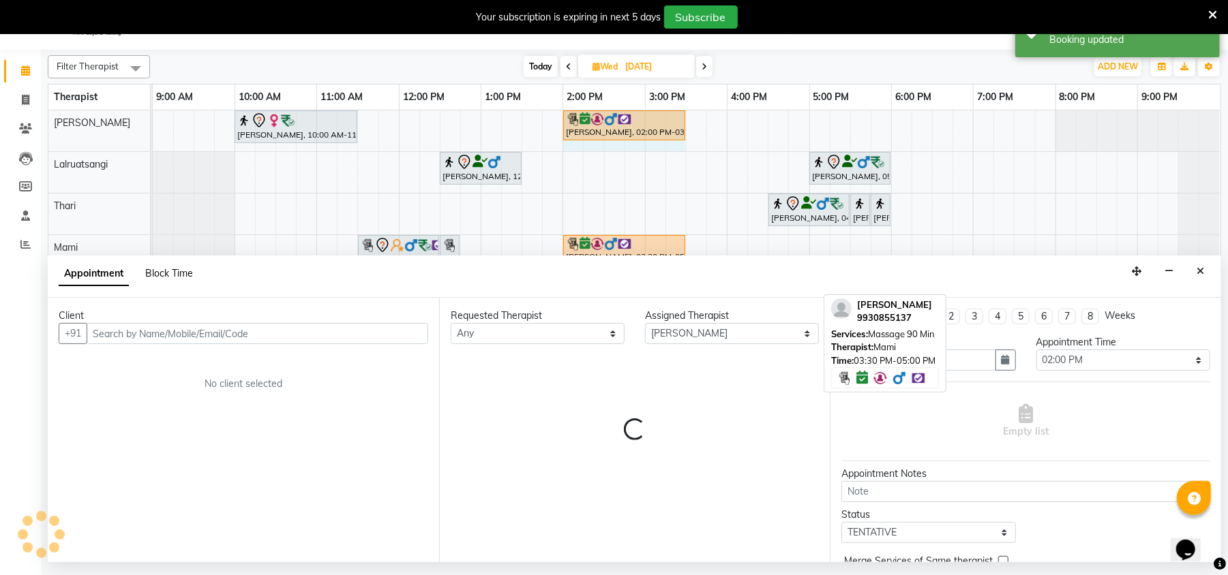
click at [183, 273] on span "Block Time" at bounding box center [169, 273] width 48 height 12
select select "29686"
select select "840"
select select "930"
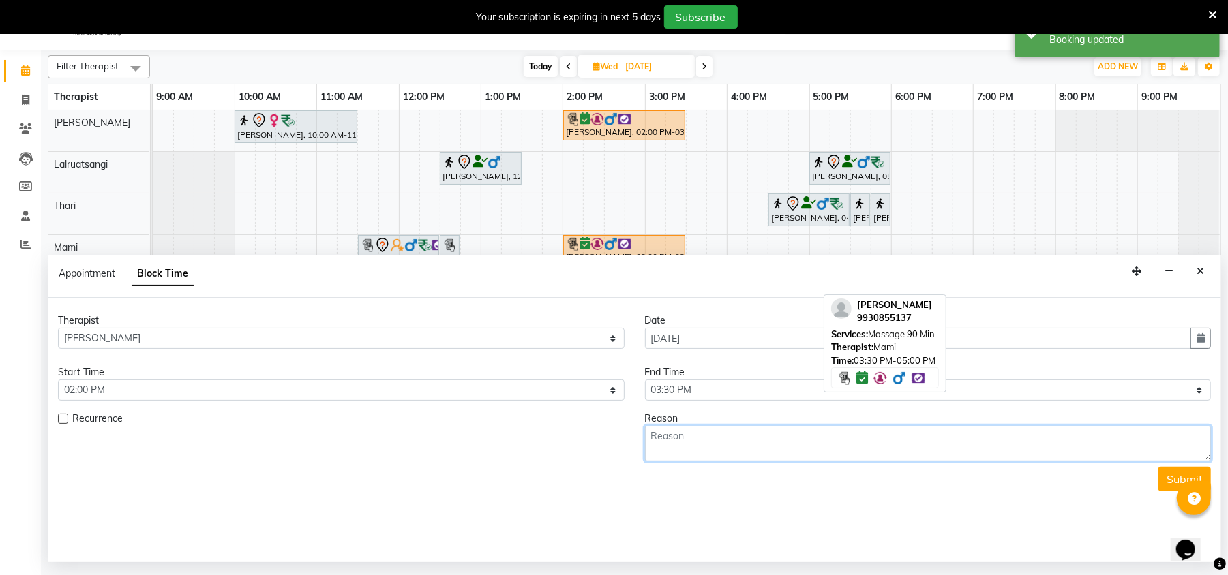
click at [690, 434] on textarea at bounding box center [928, 443] width 567 height 35
drag, startPoint x: 742, startPoint y: 431, endPoint x: 598, endPoint y: 432, distance: 144.5
click at [598, 432] on div "Recurrence Reason Couple room" at bounding box center [634, 437] width 1173 height 50
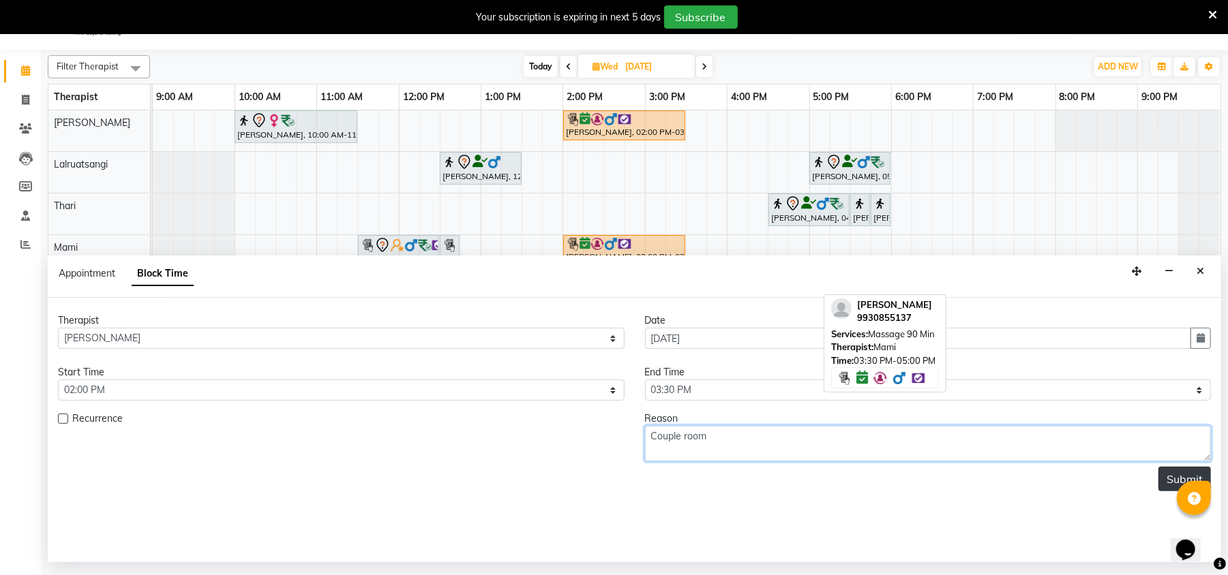
type textarea "Couple room"
click at [1171, 473] on button "Submit" at bounding box center [1184, 479] width 52 height 25
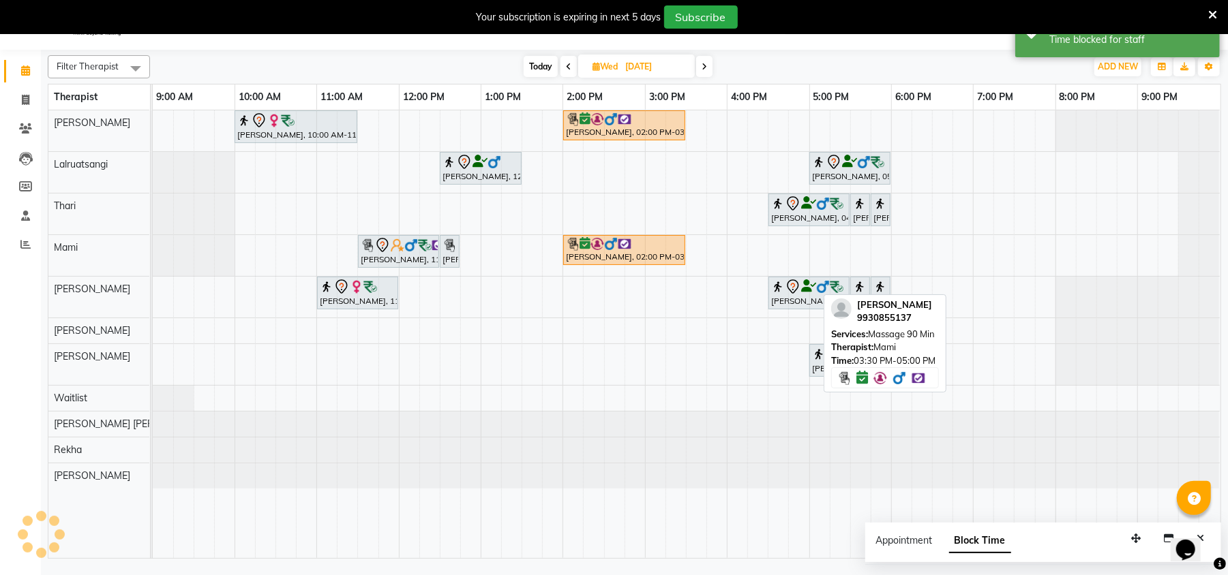
scroll to position [0, 0]
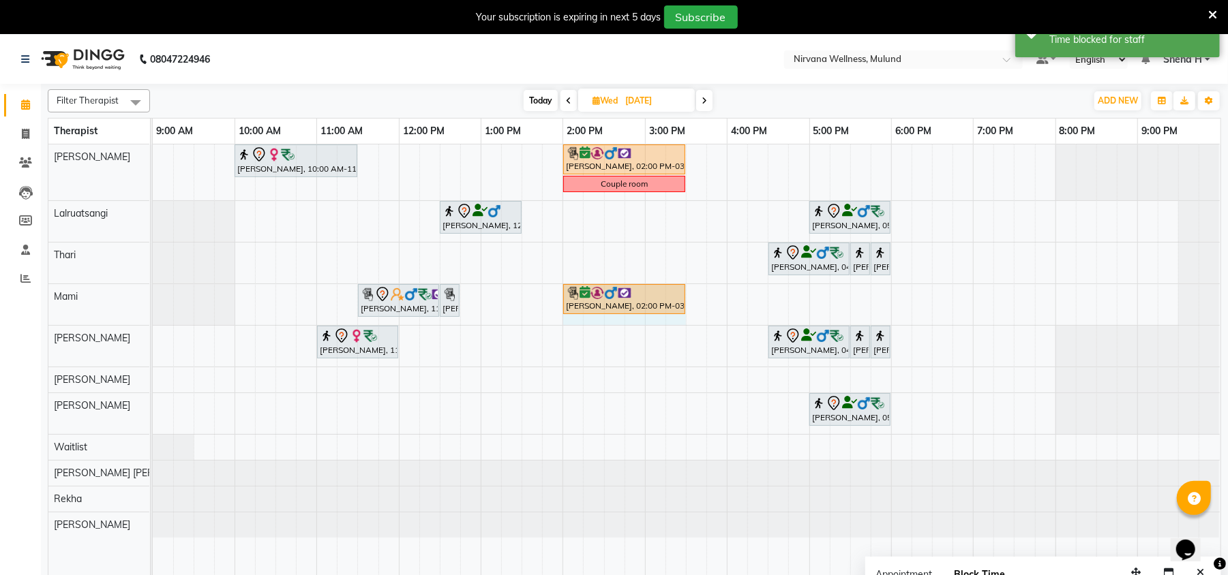
drag, startPoint x: 567, startPoint y: 320, endPoint x: 669, endPoint y: 322, distance: 102.3
click at [680, 322] on div "Geeta Naidu, 10:00 AM-11:30 AM, Massage 90 Min Vinod Lahoti, 02:00 PM-03:30 PM,…" at bounding box center [687, 369] width 1068 height 448
select select "69865"
select select "840"
select select "tentative"
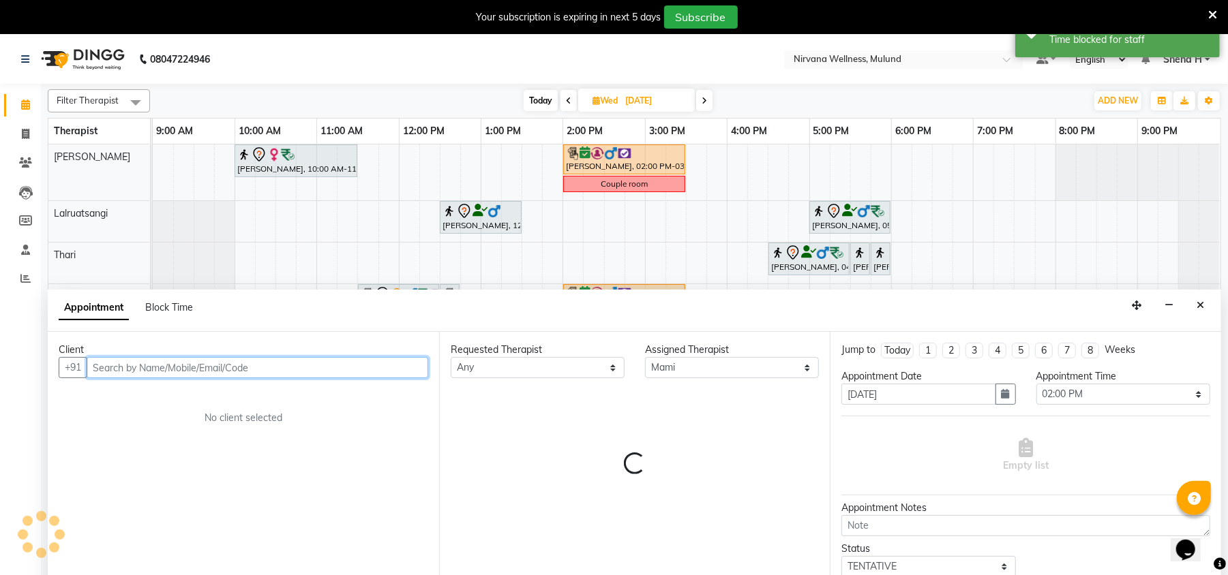
scroll to position [34, 0]
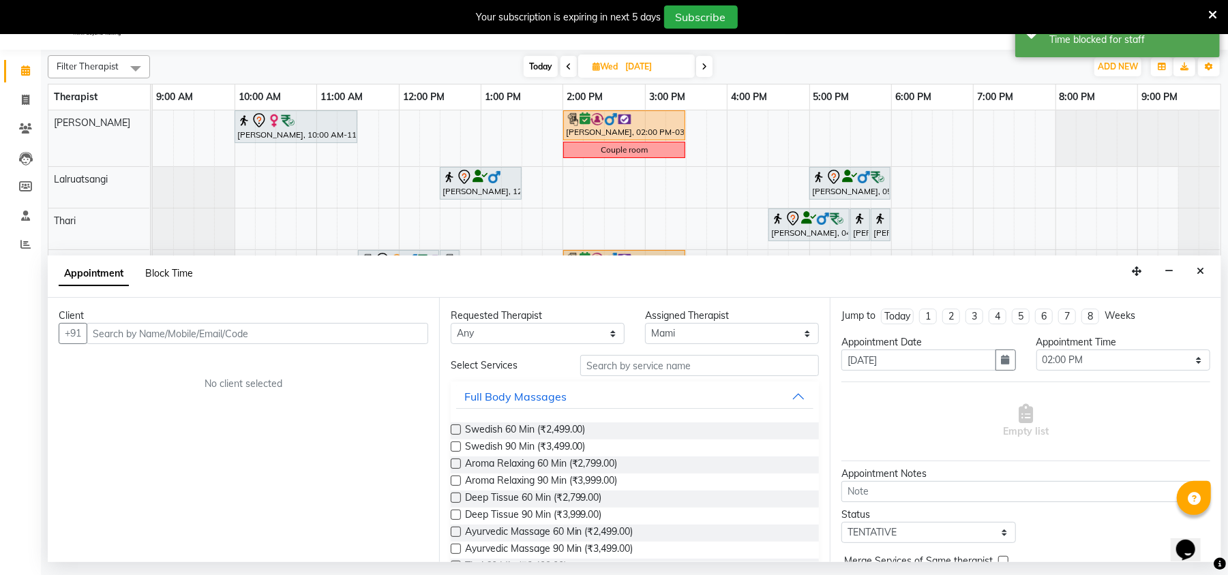
click at [181, 271] on span "Block Time" at bounding box center [169, 273] width 48 height 12
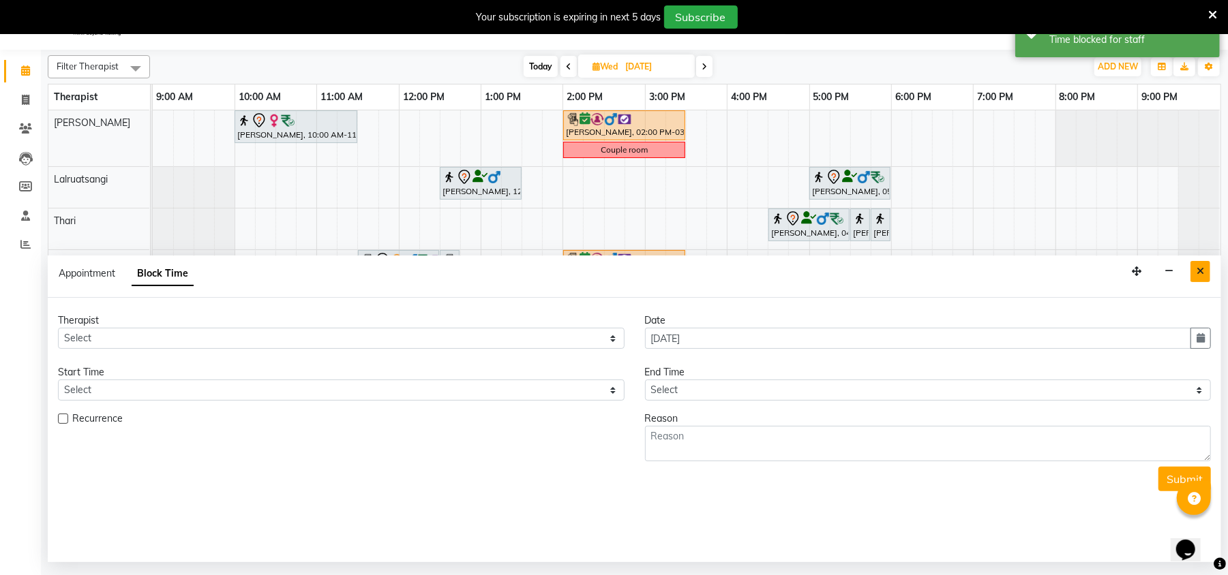
click at [1198, 271] on icon "Close" at bounding box center [1199, 272] width 7 height 10
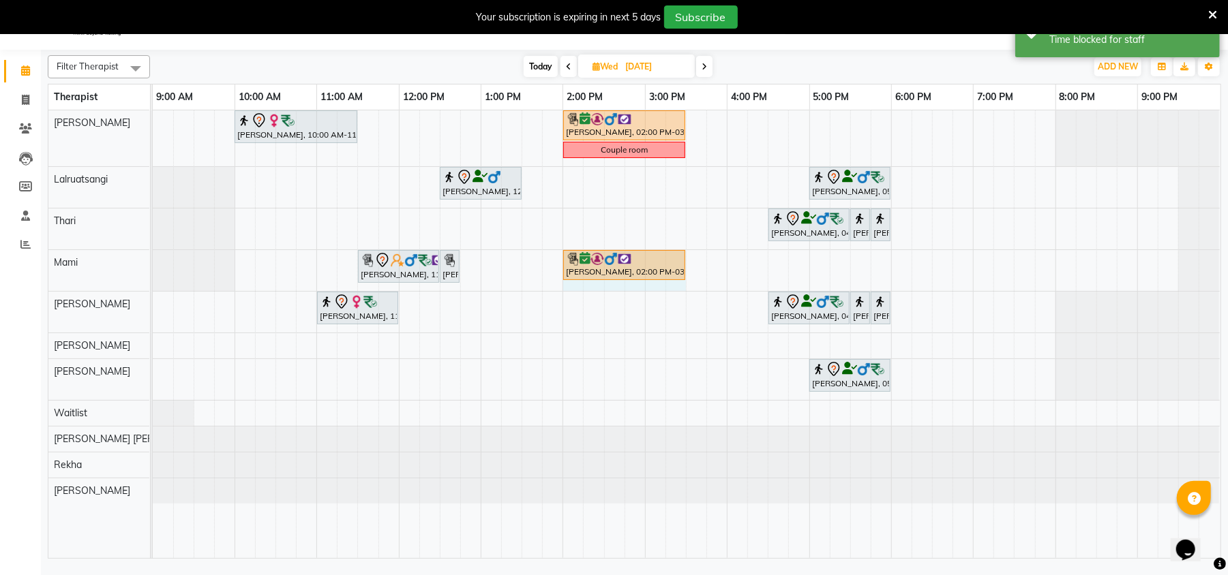
drag, startPoint x: 573, startPoint y: 287, endPoint x: 666, endPoint y: 288, distance: 93.4
click at [683, 288] on div "Geeta Naidu, 10:00 AM-11:30 AM, Massage 90 Min Vinod Lahoti, 02:00 PM-03:30 PM,…" at bounding box center [687, 334] width 1068 height 448
select select "69865"
select select "tentative"
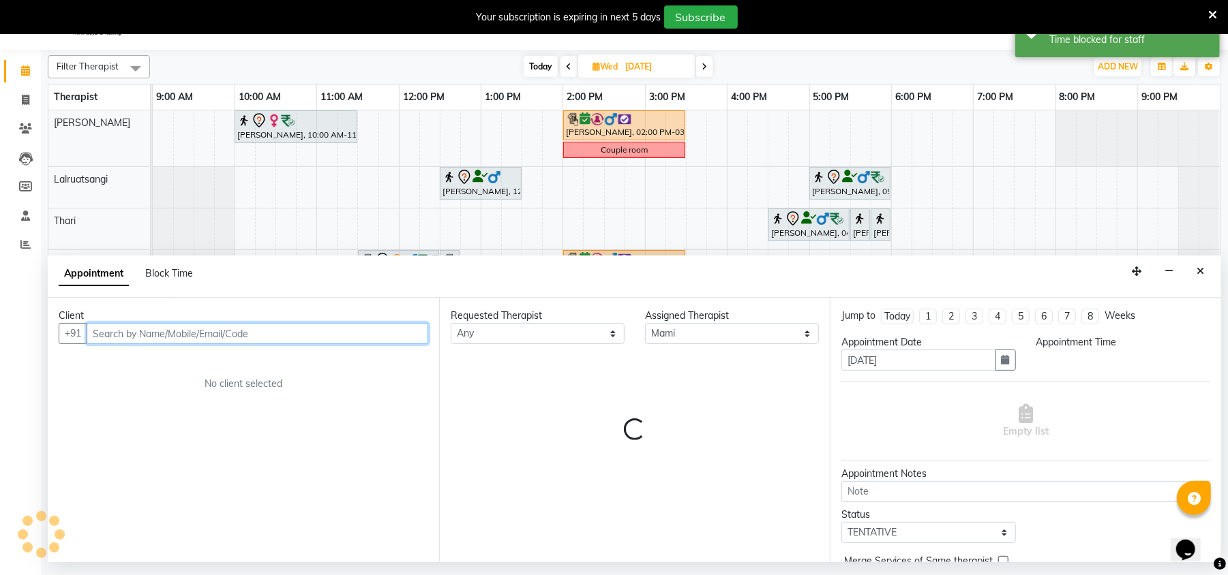
select select "840"
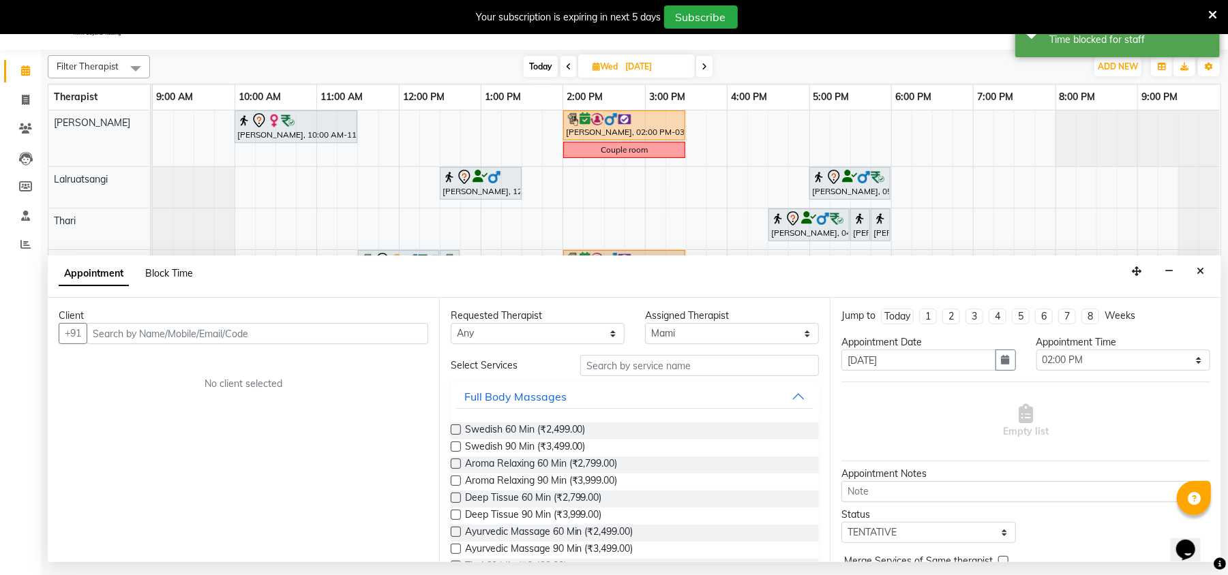
click at [170, 271] on span "Block Time" at bounding box center [169, 273] width 48 height 12
select select "69865"
select select "840"
select select "930"
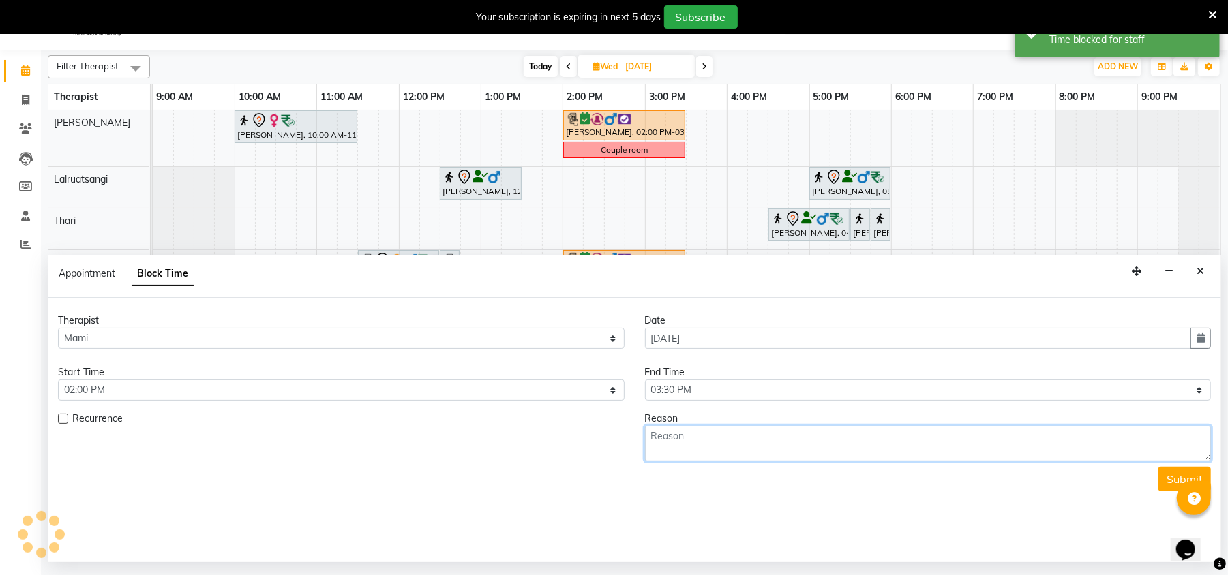
click at [827, 458] on textarea at bounding box center [928, 443] width 567 height 35
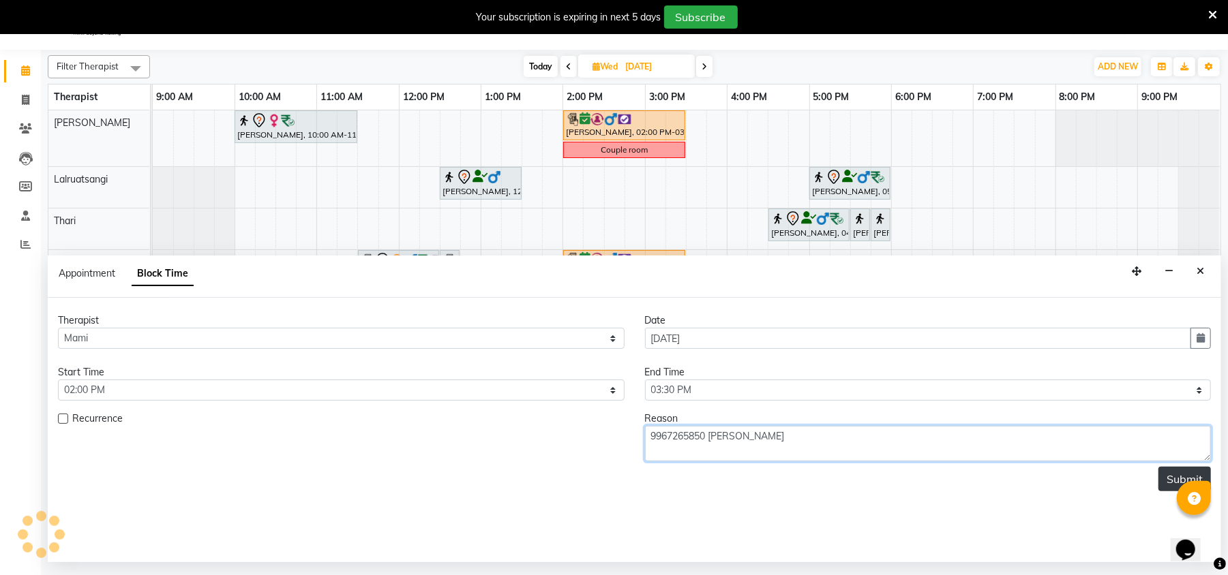
type textarea "9967265850 [PERSON_NAME]"
click at [1164, 479] on button "Submit" at bounding box center [1184, 479] width 52 height 25
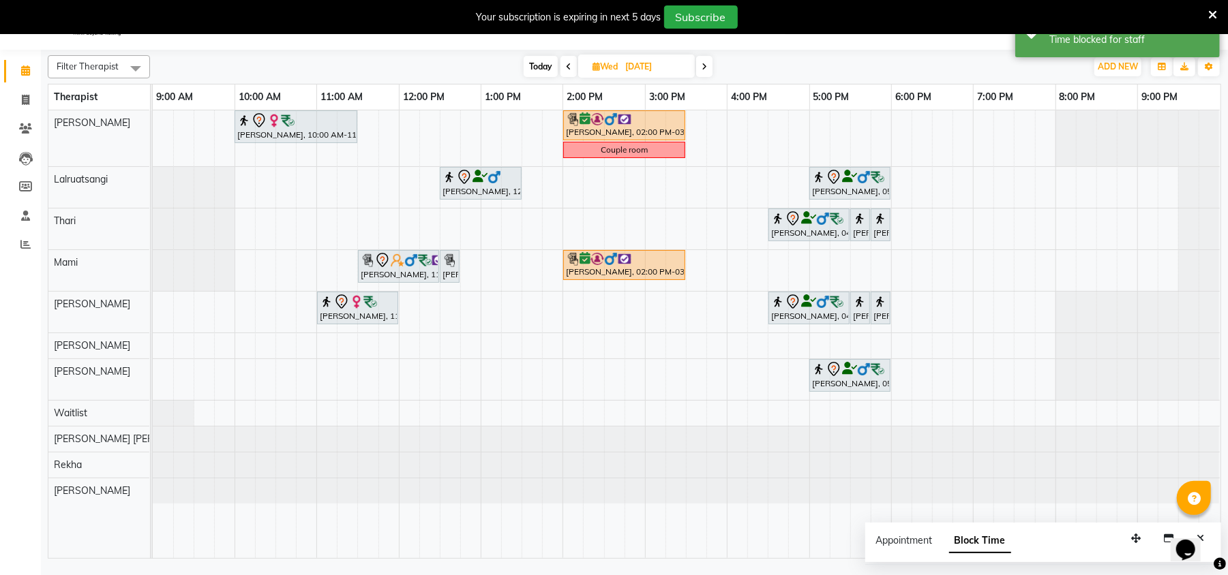
scroll to position [0, 0]
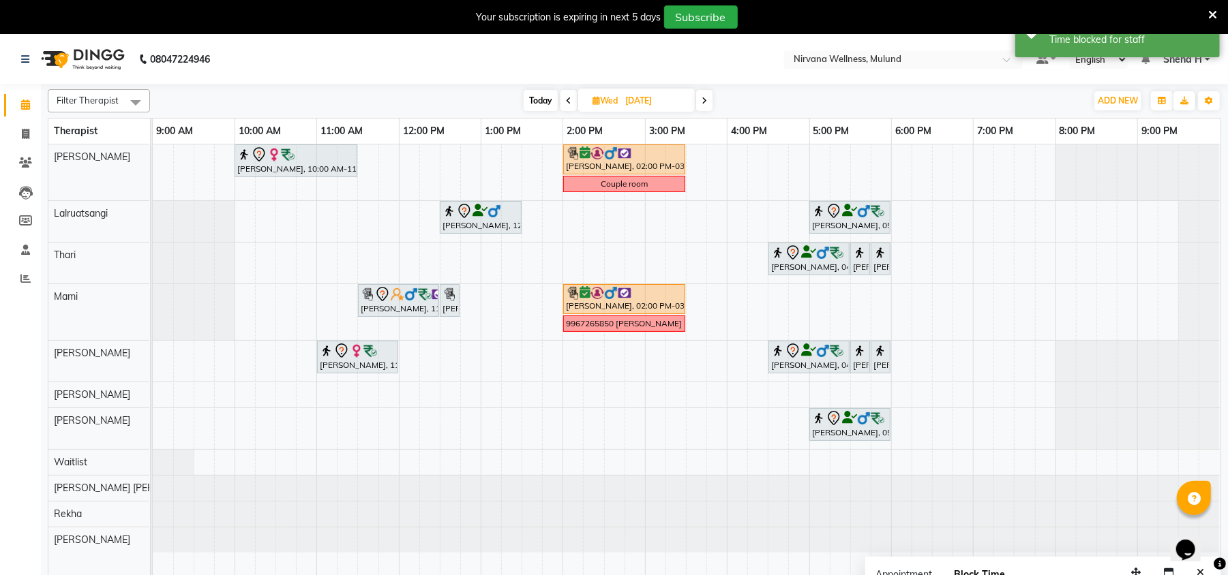
click at [527, 94] on span "Today" at bounding box center [541, 100] width 34 height 21
type input "01-09-2025"
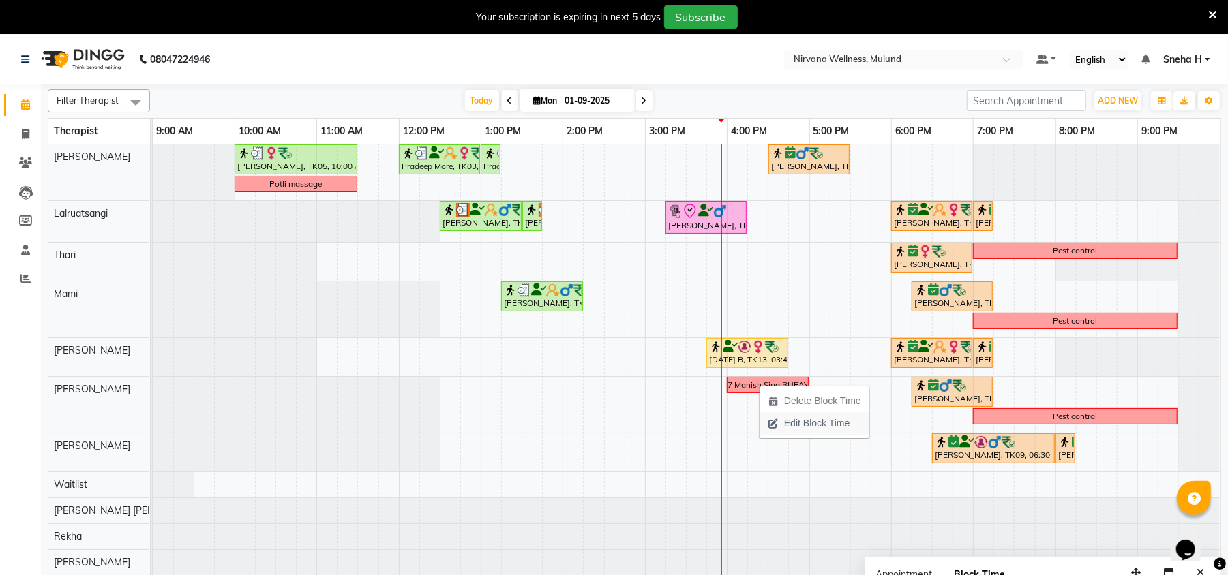
click at [794, 426] on span "Edit Block Time" at bounding box center [816, 424] width 65 height 14
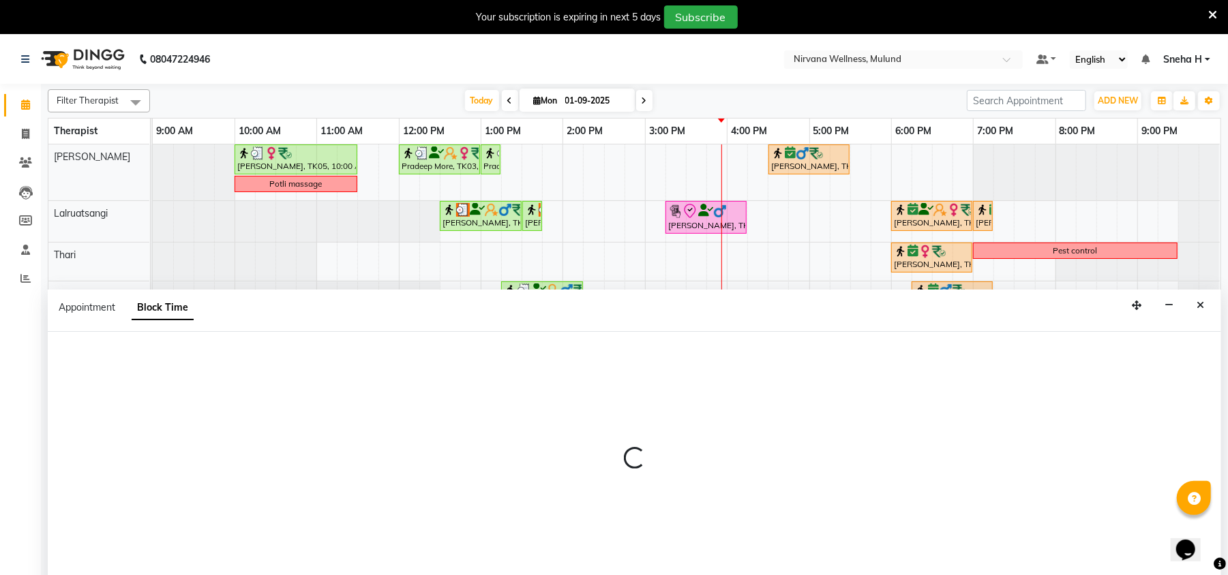
scroll to position [34, 0]
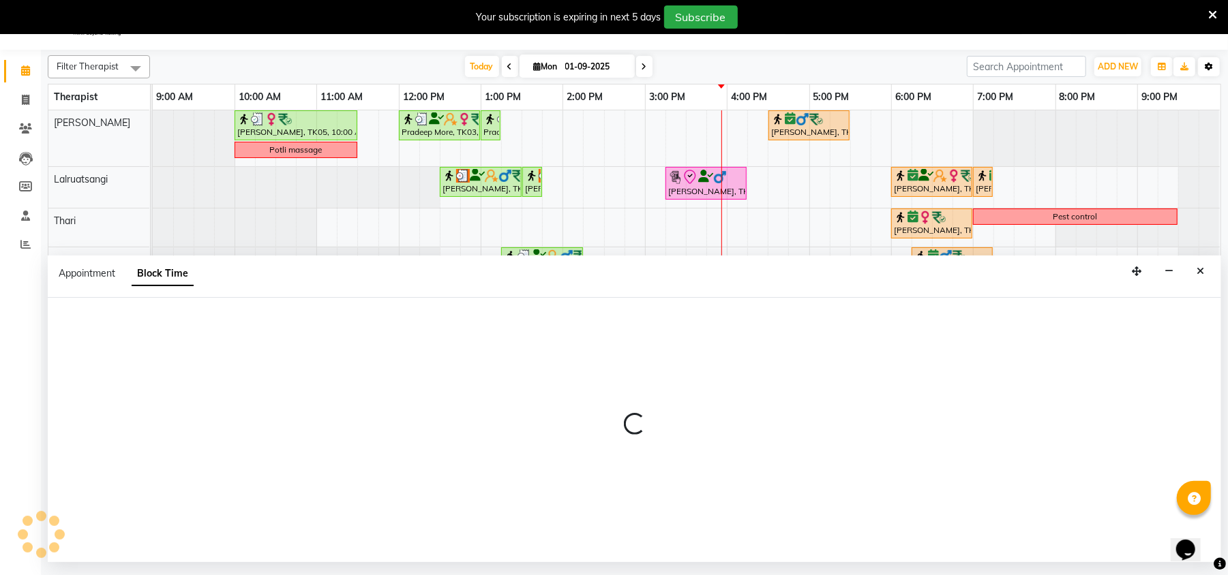
select select "29684"
select select "960"
select select "1020"
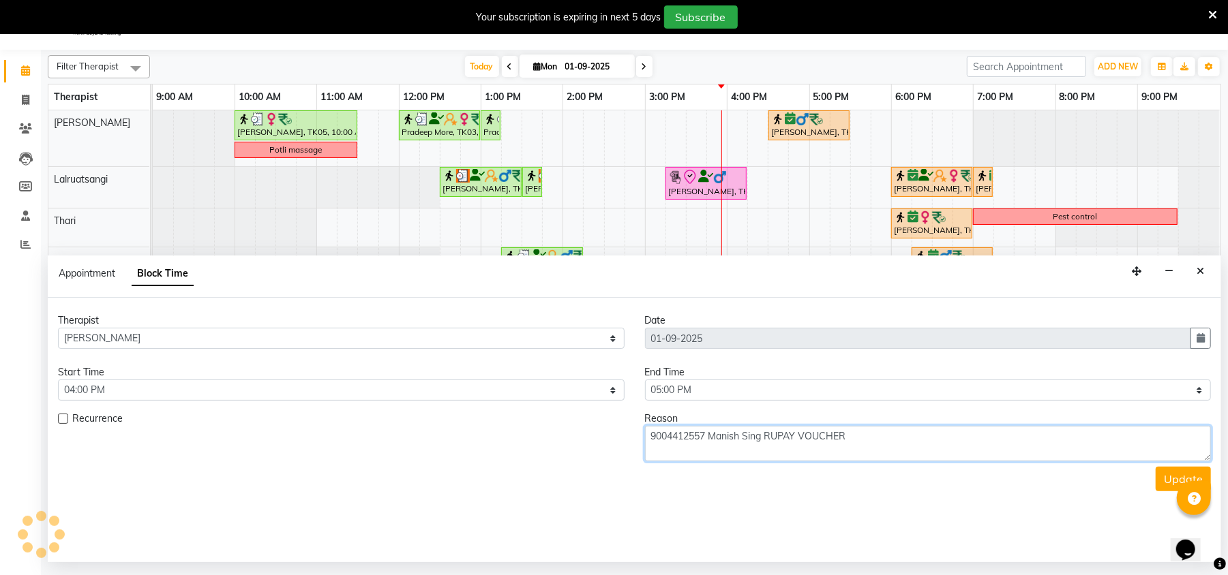
drag, startPoint x: 884, startPoint y: 442, endPoint x: 592, endPoint y: 445, distance: 291.8
click at [592, 445] on div "Recurrence Reason 9004412557 Manish Sing RUPAY VOUCHER" at bounding box center [634, 437] width 1173 height 50
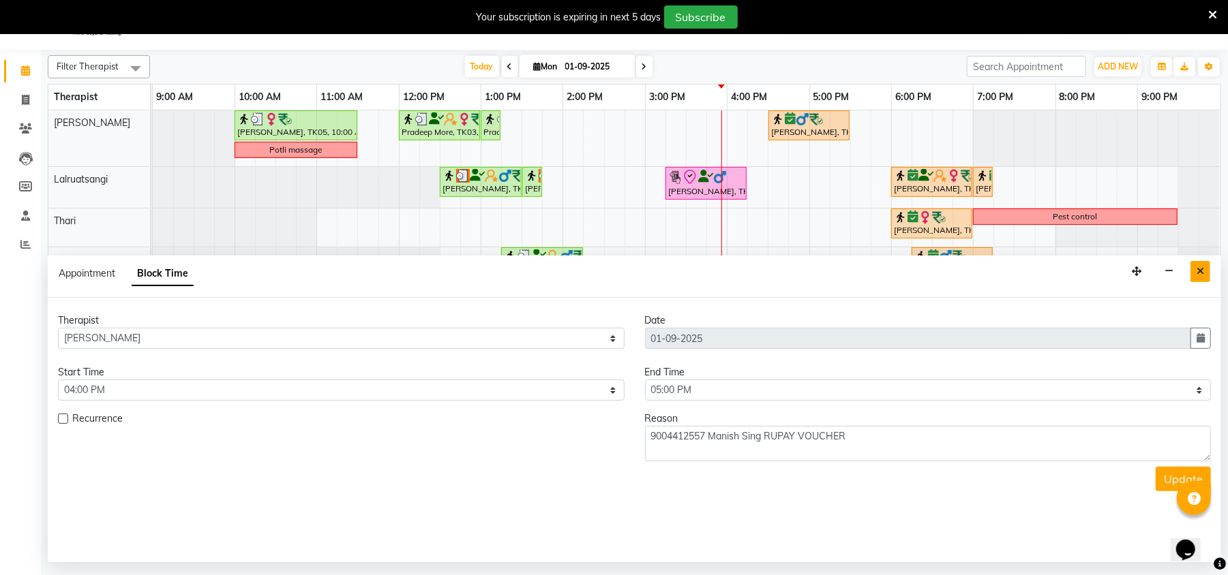
click at [1197, 270] on icon "Close" at bounding box center [1199, 272] width 7 height 10
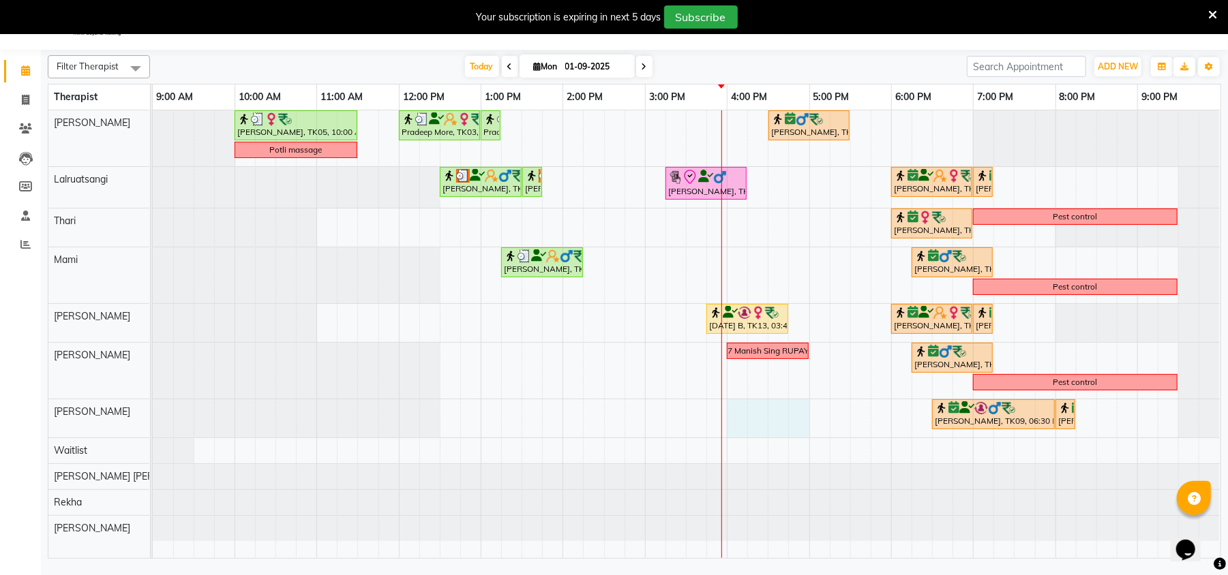
drag, startPoint x: 734, startPoint y: 412, endPoint x: 802, endPoint y: 413, distance: 68.2
click at [802, 413] on div "Geeta Naidu, TK05, 10:00 AM-11:30 AM, Massage 90 Min Pradeep More, TK03, 12:00 …" at bounding box center [687, 334] width 1068 height 448
select select "35614"
select select "960"
select select "tentative"
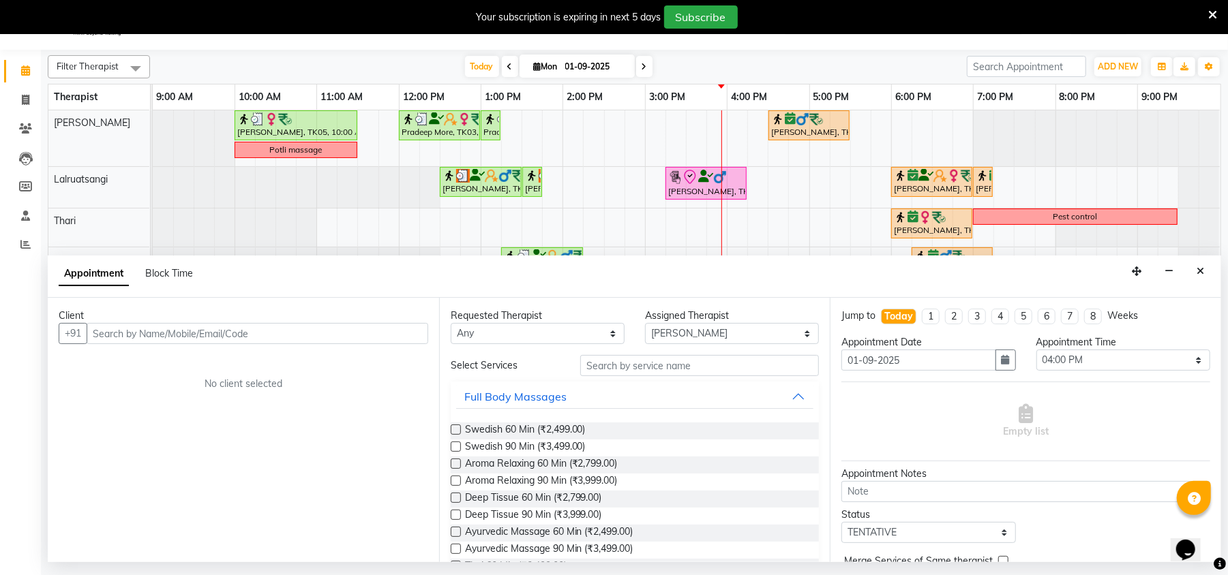
click at [166, 281] on div "Block Time" at bounding box center [169, 274] width 48 height 14
click at [170, 273] on span "Block Time" at bounding box center [169, 273] width 48 height 12
select select "35614"
select select "960"
select select "1020"
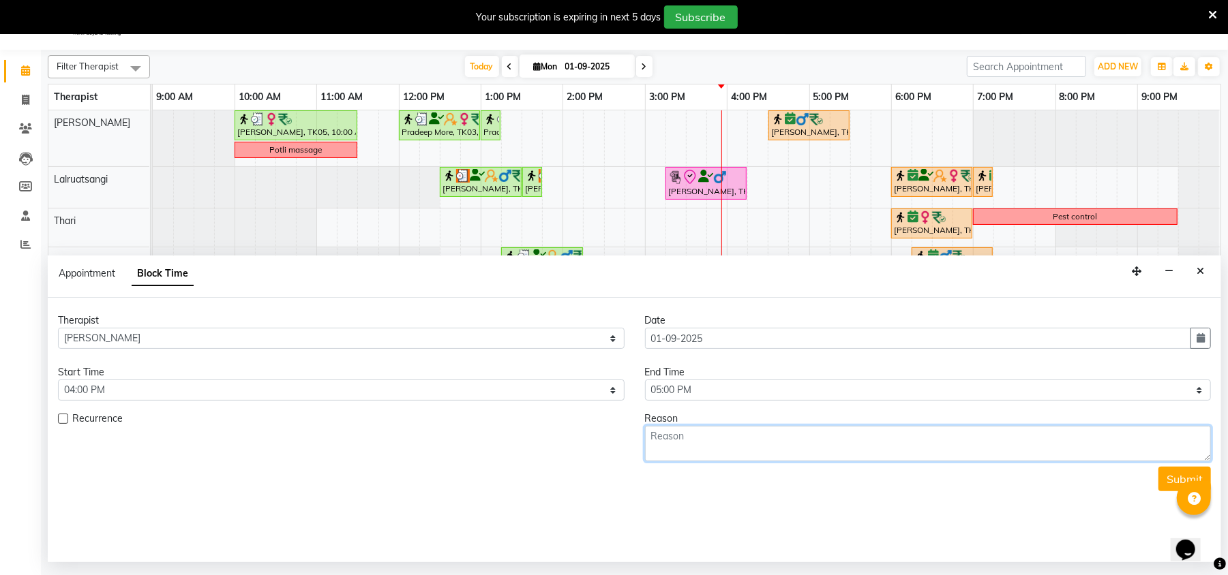
click at [834, 451] on textarea at bounding box center [928, 443] width 567 height 35
paste textarea "9004412557 Manish Sing RUPAY VOUCHER"
type textarea "9004412557 Manish Sing RUPAY VOUCHER"
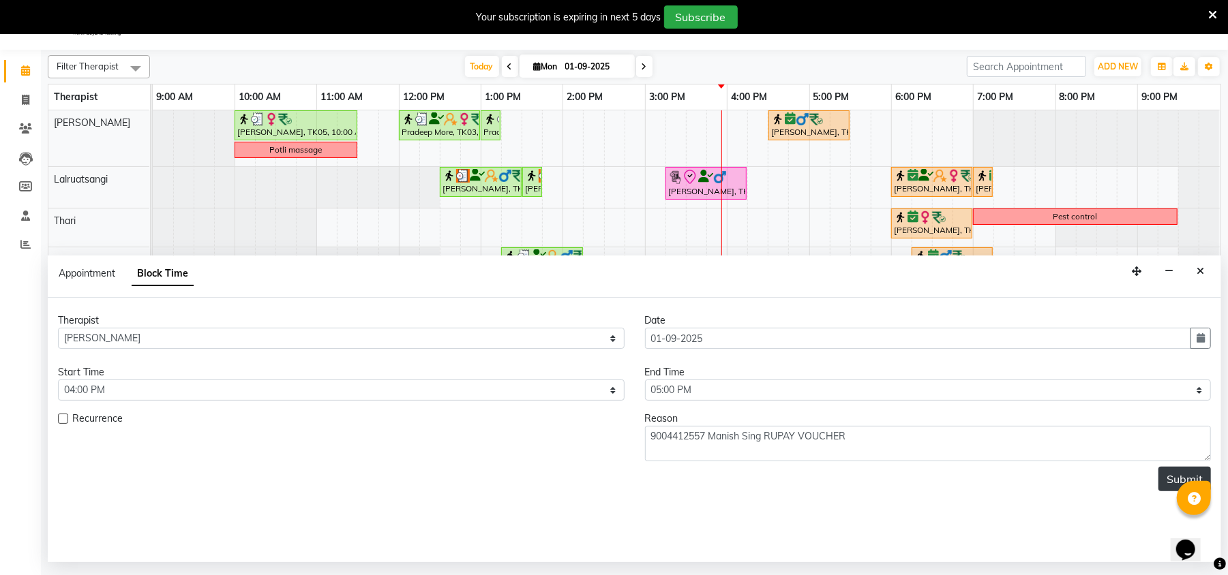
click at [1176, 487] on button "Submit" at bounding box center [1184, 479] width 52 height 25
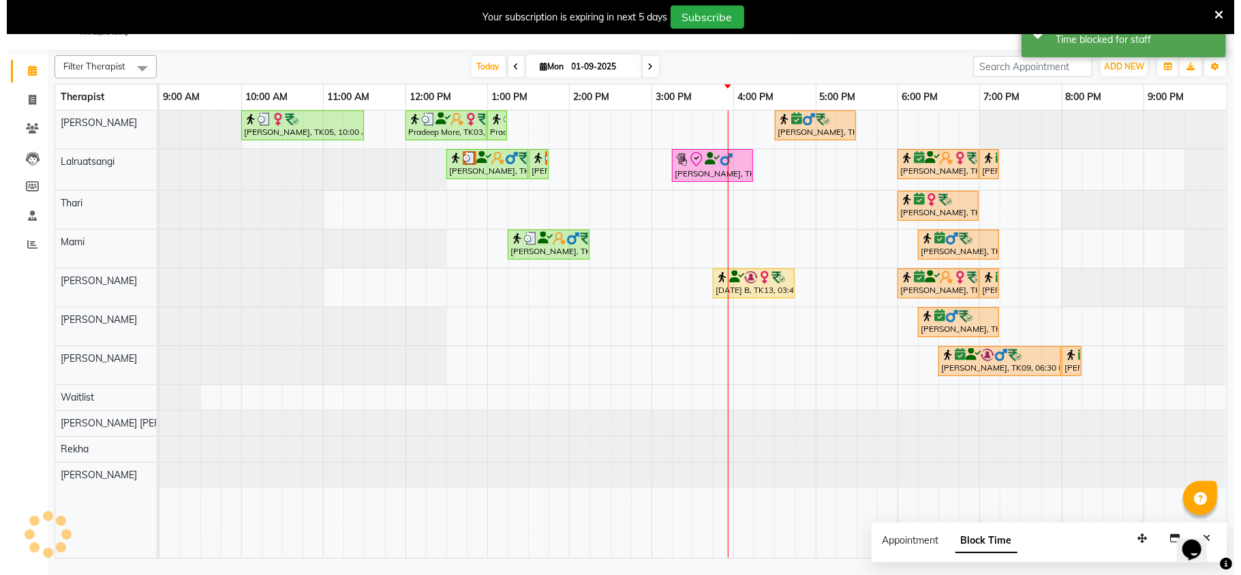
scroll to position [0, 0]
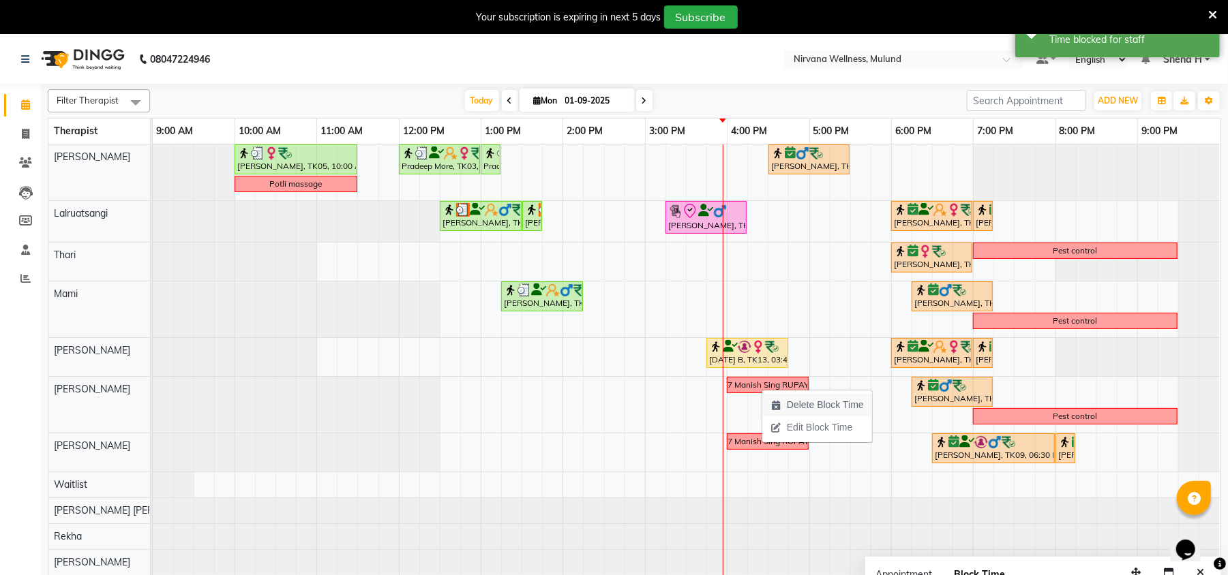
click at [829, 402] on span "Delete Block Time" at bounding box center [825, 405] width 77 height 14
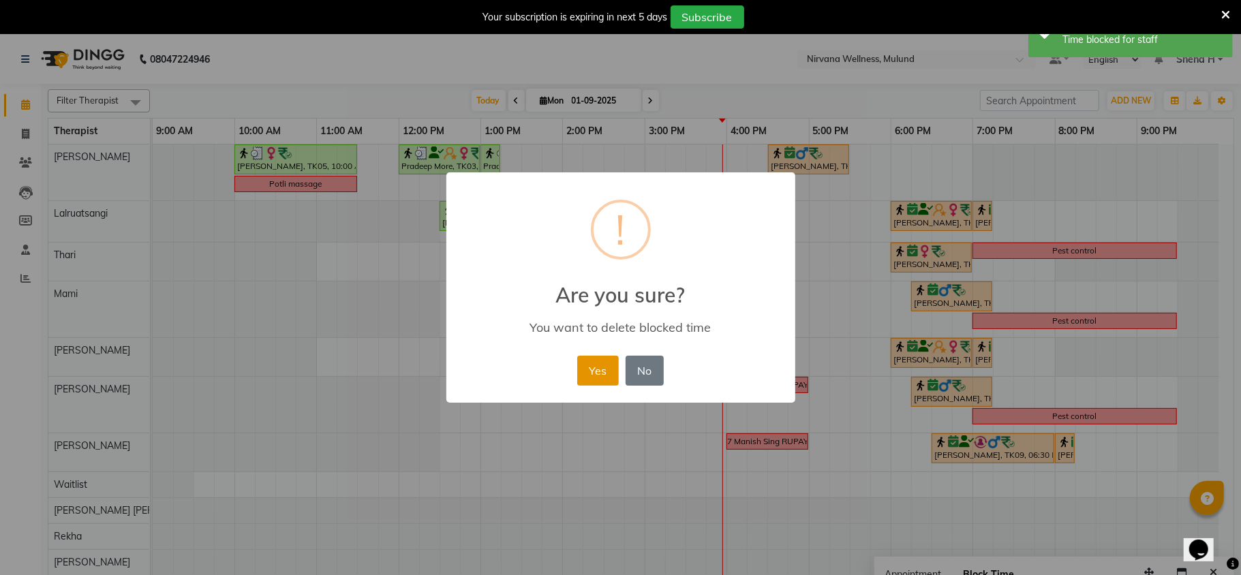
click at [609, 364] on button "Yes" at bounding box center [598, 371] width 42 height 30
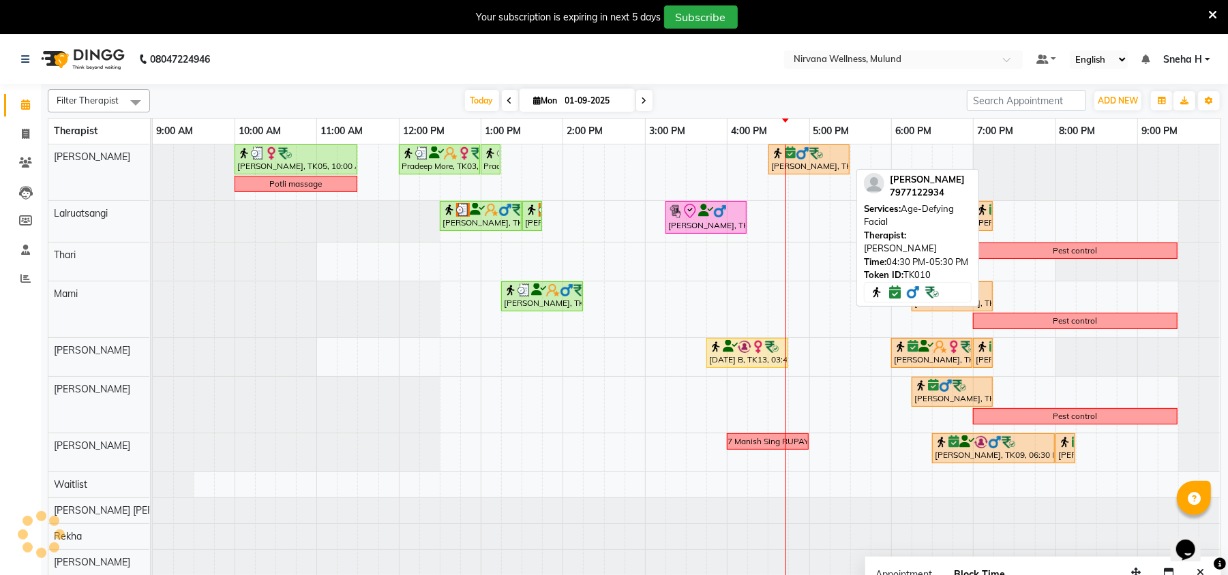
click at [811, 157] on img at bounding box center [816, 154] width 14 height 14
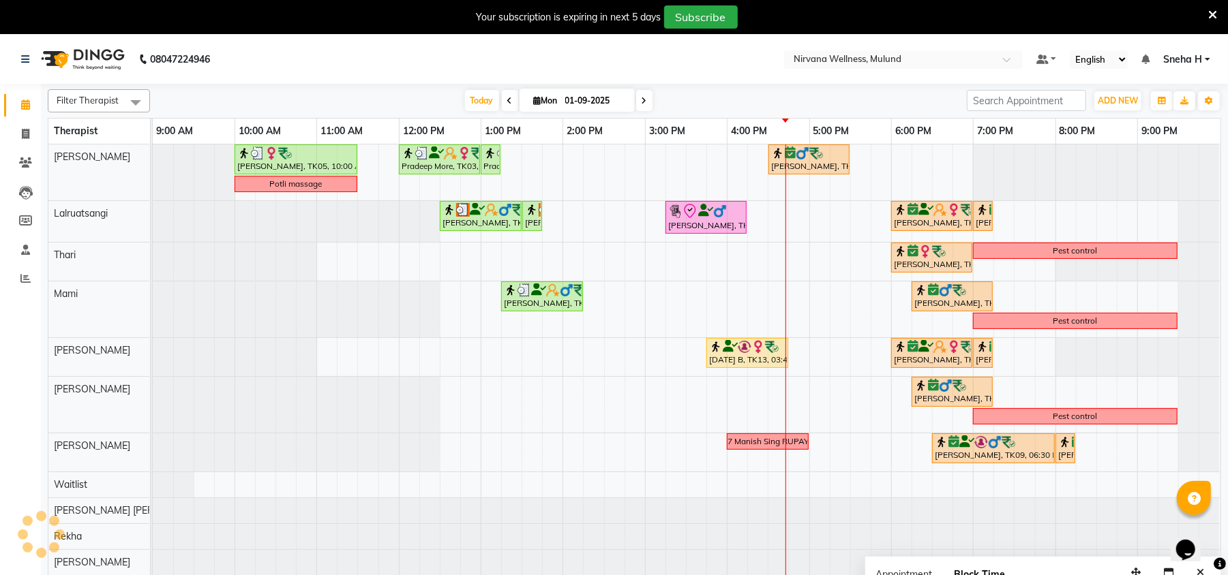
click at [1215, 14] on icon at bounding box center [1212, 15] width 9 height 12
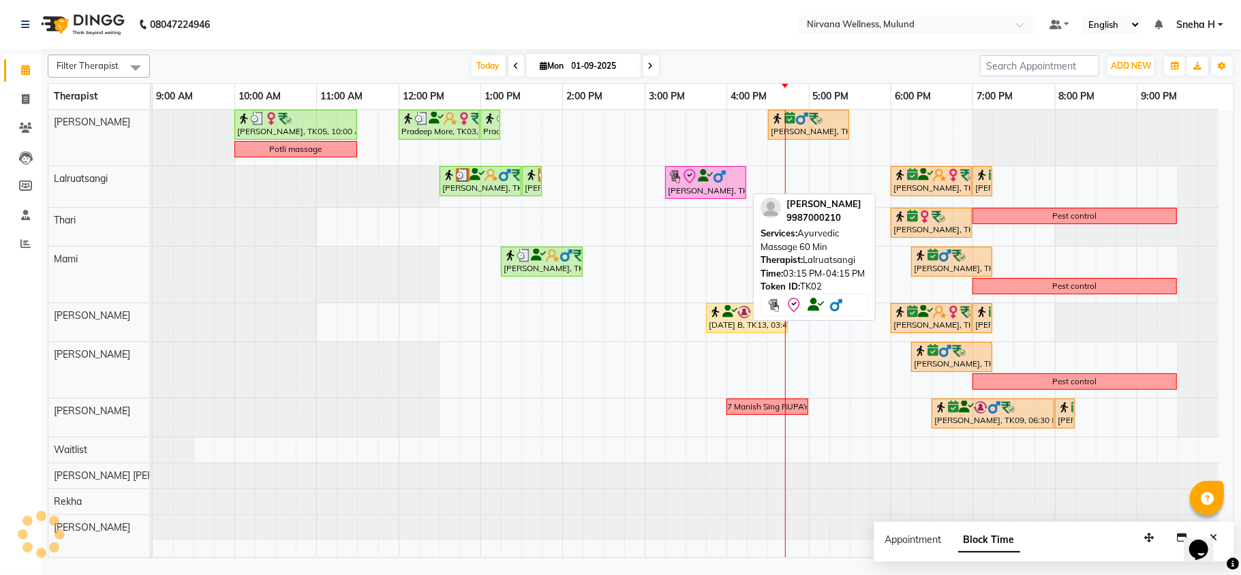
click at [684, 192] on div "[PERSON_NAME], TK02, 03:15 PM-04:15 PM, Ayurvedic Massage 60 Min" at bounding box center [706, 182] width 78 height 29
select select "6"
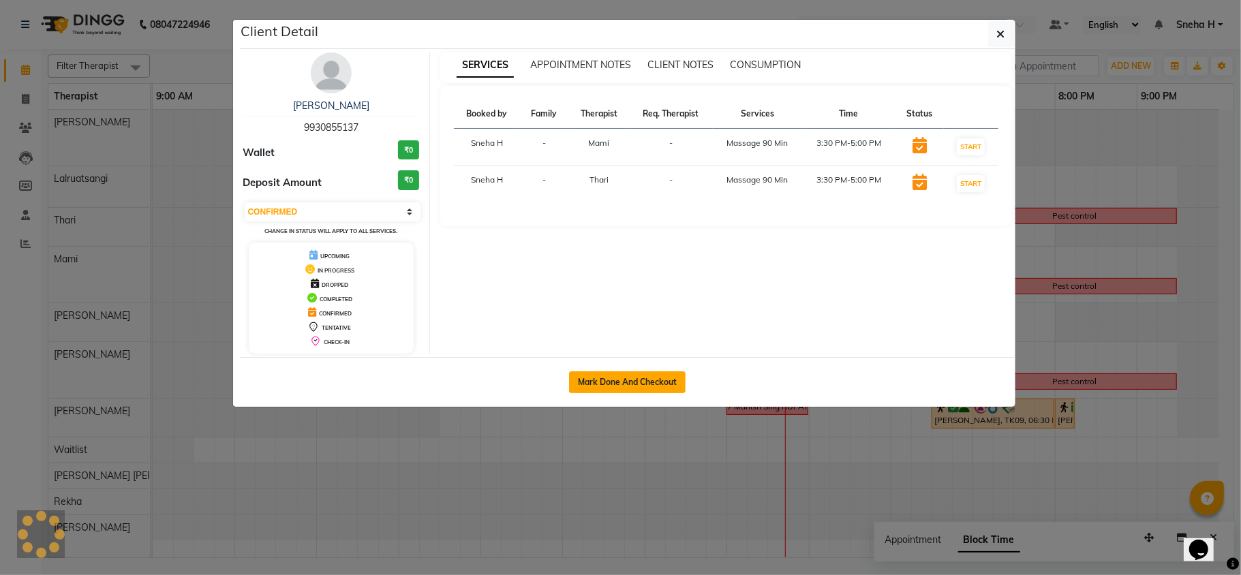
click at [579, 388] on button "Mark Done And Checkout" at bounding box center [627, 383] width 117 height 22
select select "service"
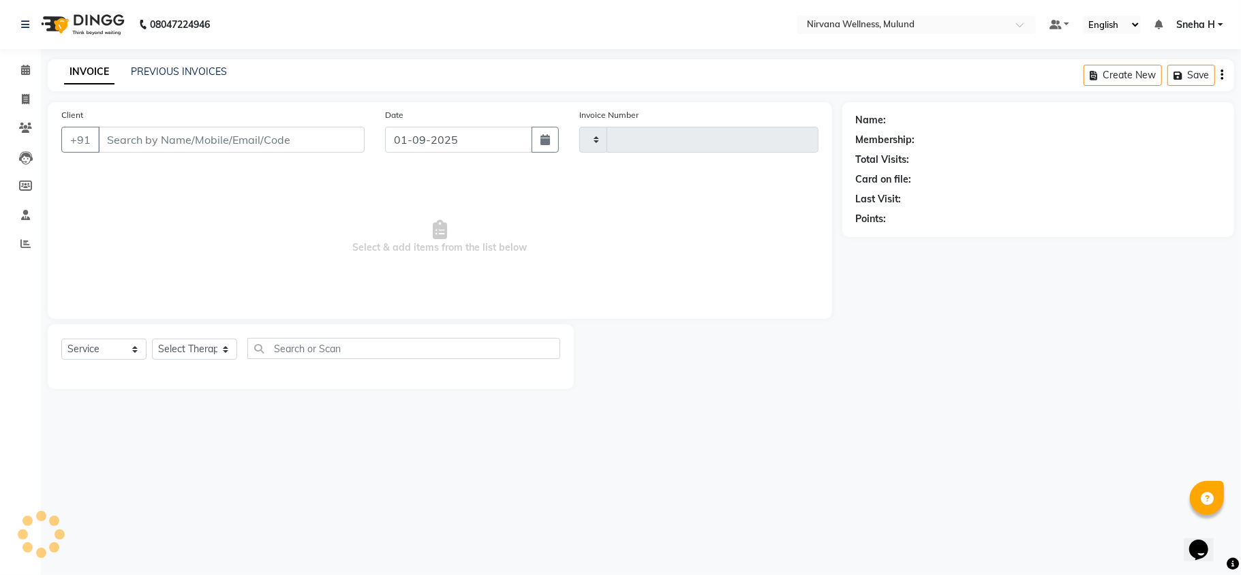
type input "1810"
select select "4890"
click at [25, 69] on icon at bounding box center [25, 70] width 9 height 10
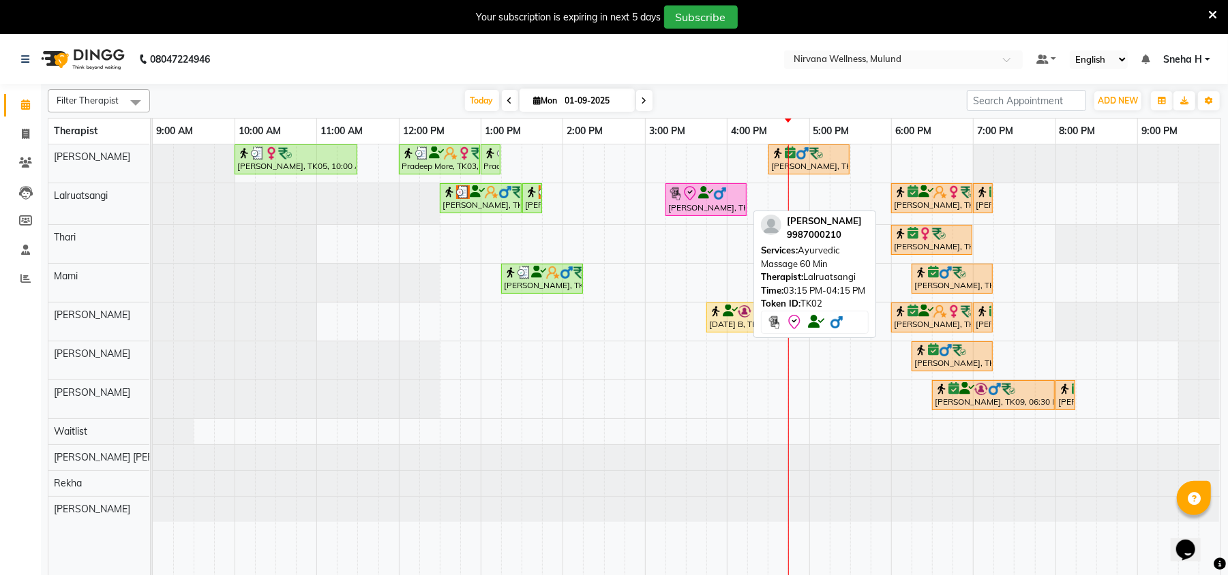
click at [707, 202] on div at bounding box center [706, 193] width 76 height 16
select select "8"
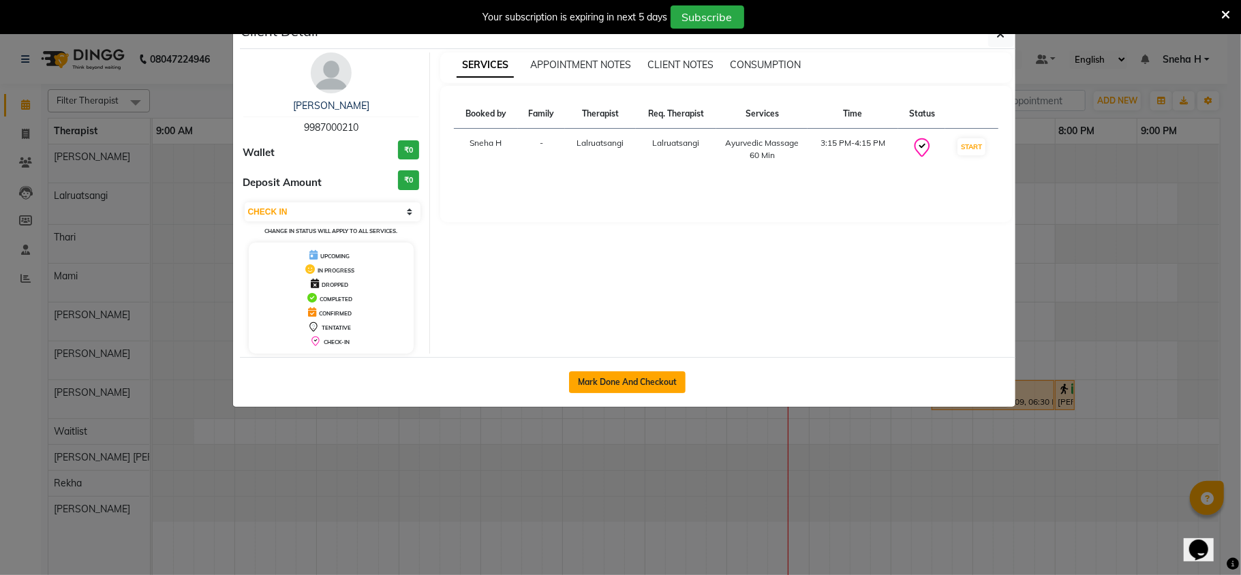
click at [633, 377] on button "Mark Done And Checkout" at bounding box center [627, 383] width 117 height 22
select select "service"
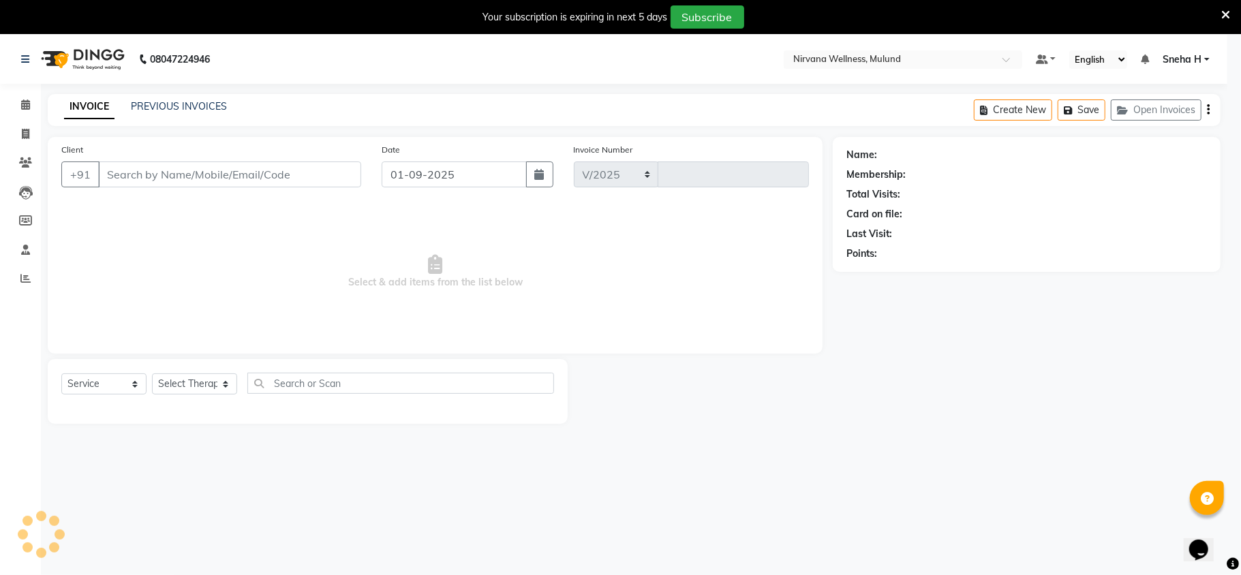
select select "4890"
type input "1810"
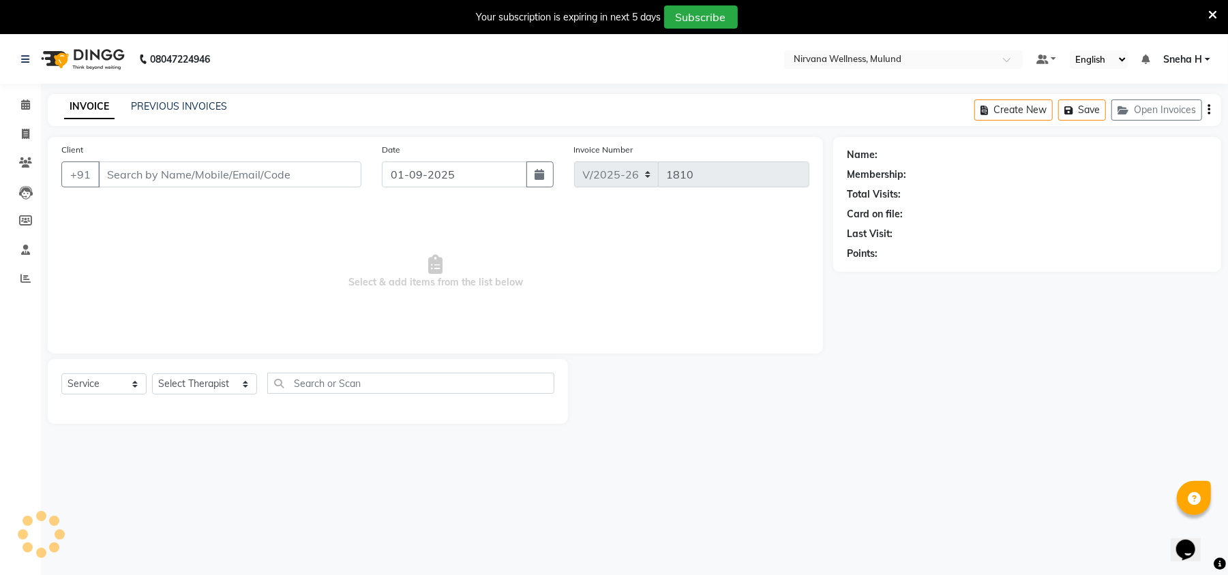
type input "9987000210"
select select "48510"
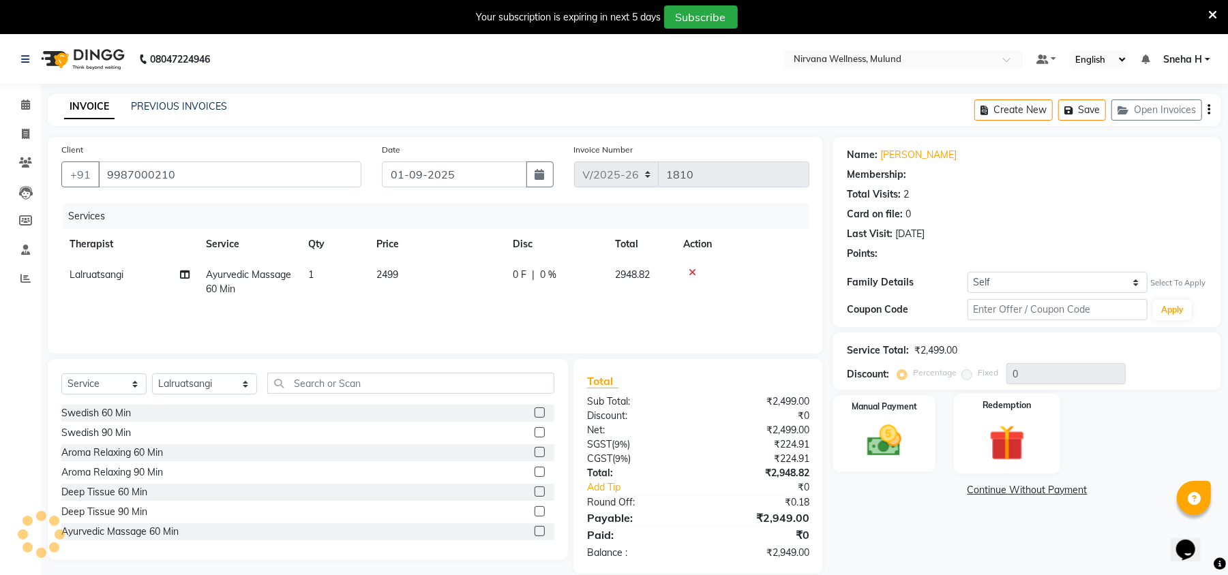
click at [1013, 427] on img at bounding box center [1007, 443] width 59 height 44
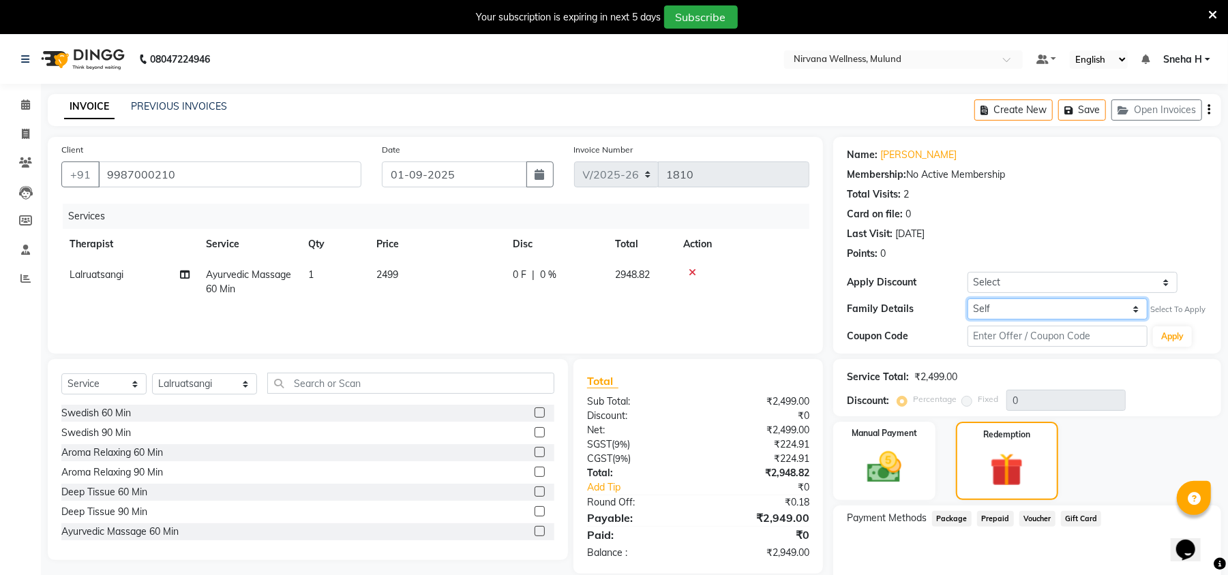
click at [1045, 306] on select "Self Karan Lilani" at bounding box center [1057, 309] width 180 height 21
select select "639308"
click at [967, 299] on select "Self Karan Lilani" at bounding box center [1057, 309] width 180 height 21
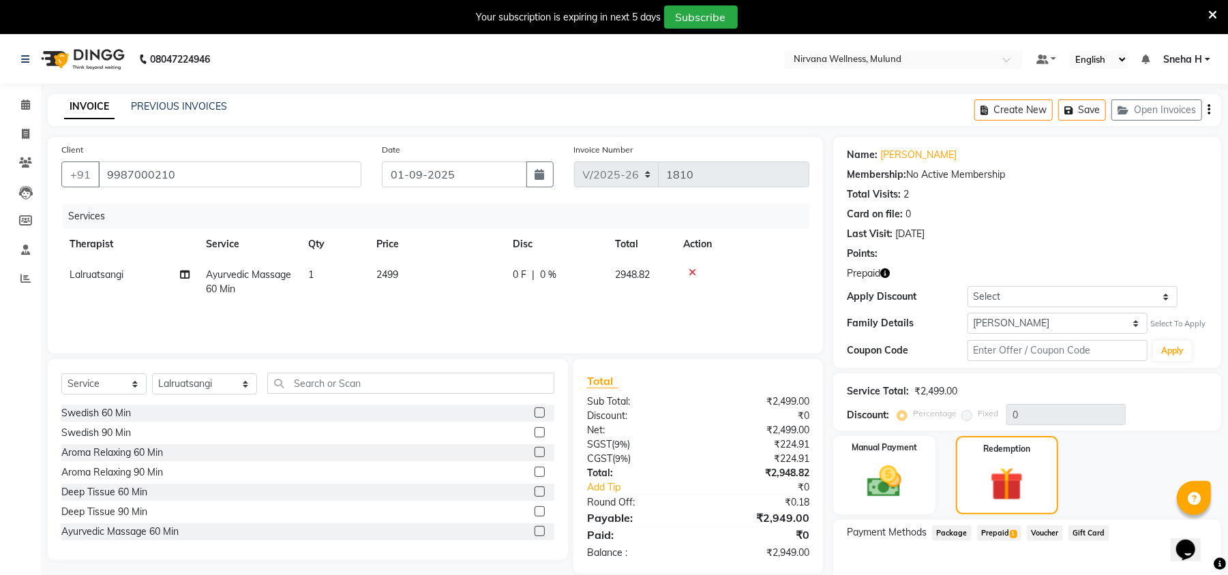
click at [986, 541] on div "Prepaid 1" at bounding box center [996, 535] width 50 height 18
click at [987, 530] on span "Prepaid 1" at bounding box center [999, 534] width 44 height 16
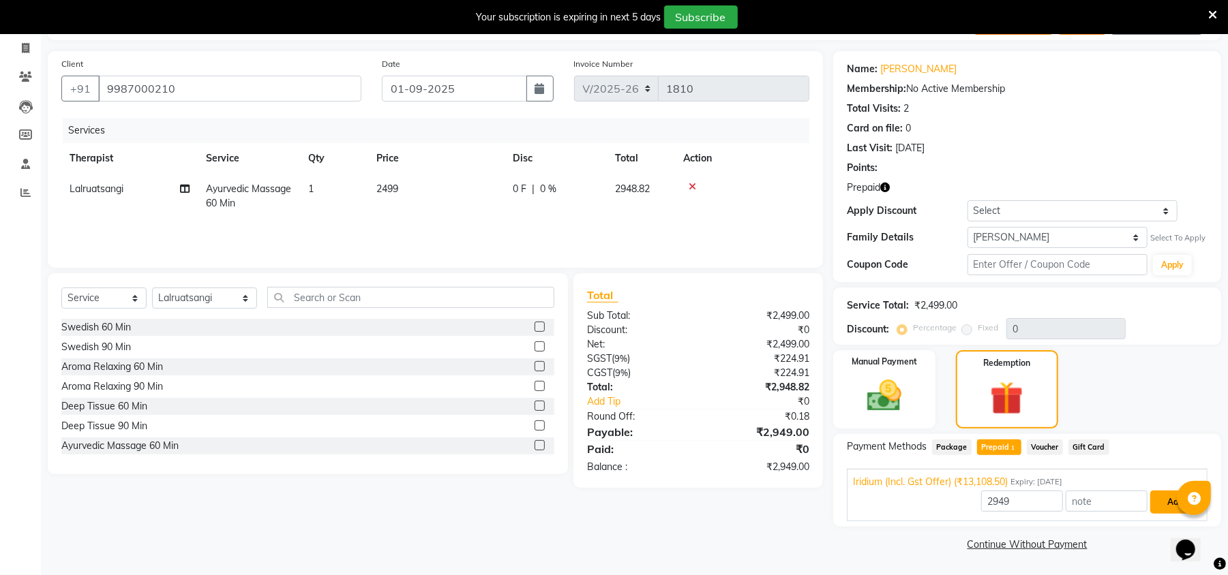
click at [1162, 495] on button "Add" at bounding box center [1175, 502] width 50 height 23
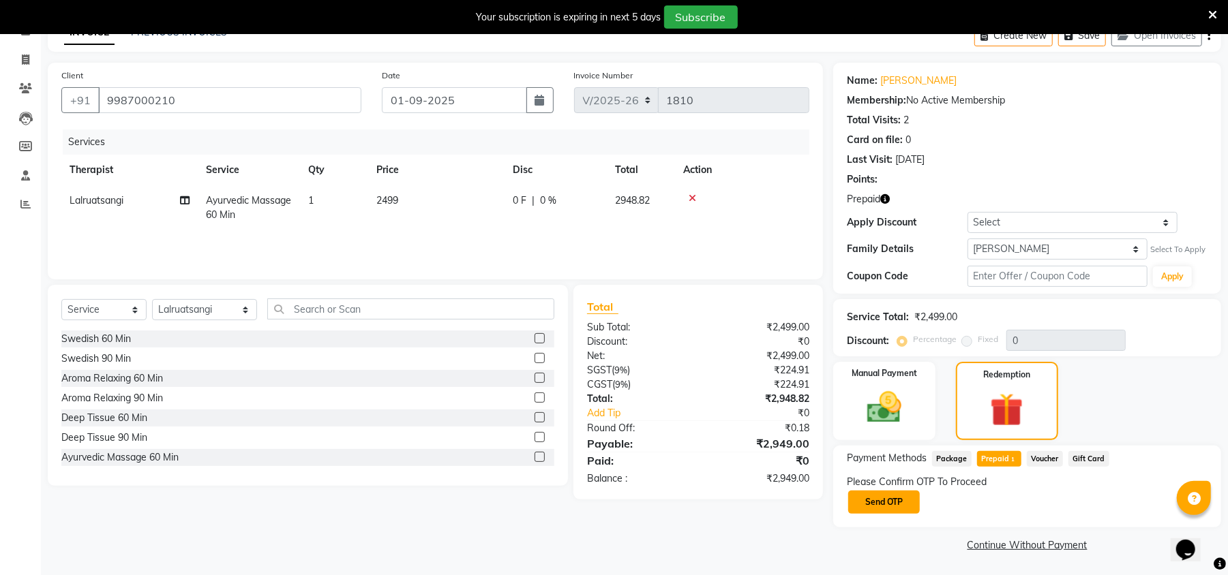
click at [879, 509] on button "Send OTP" at bounding box center [884, 502] width 72 height 23
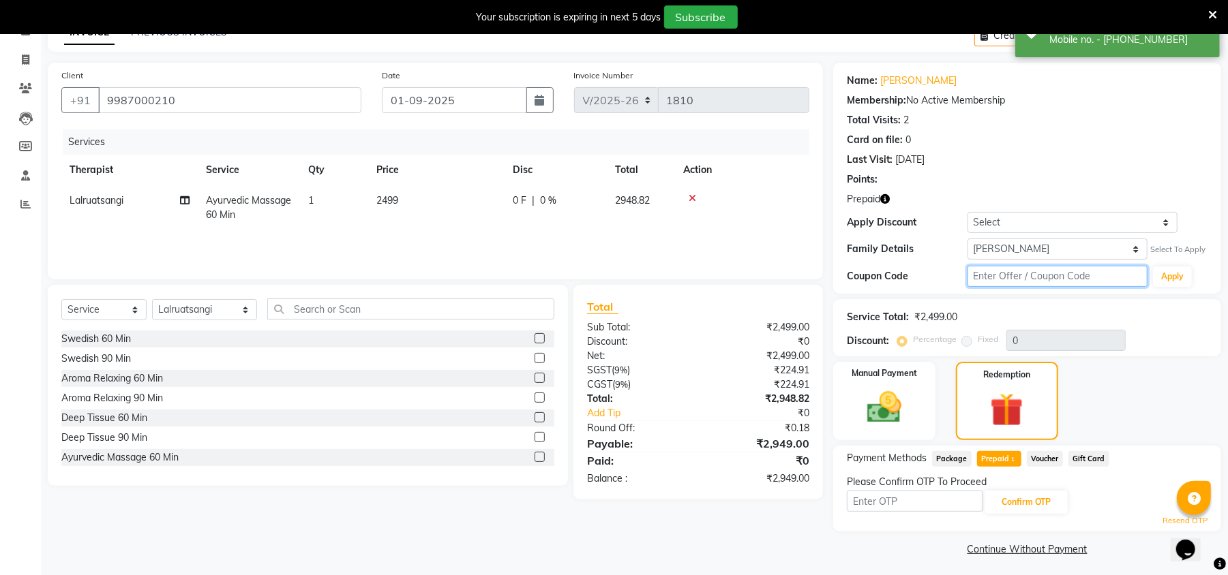
click at [999, 282] on input "text" at bounding box center [1057, 276] width 180 height 21
type input "D50%"
click at [1173, 278] on button "Apply" at bounding box center [1172, 277] width 39 height 20
type input "50"
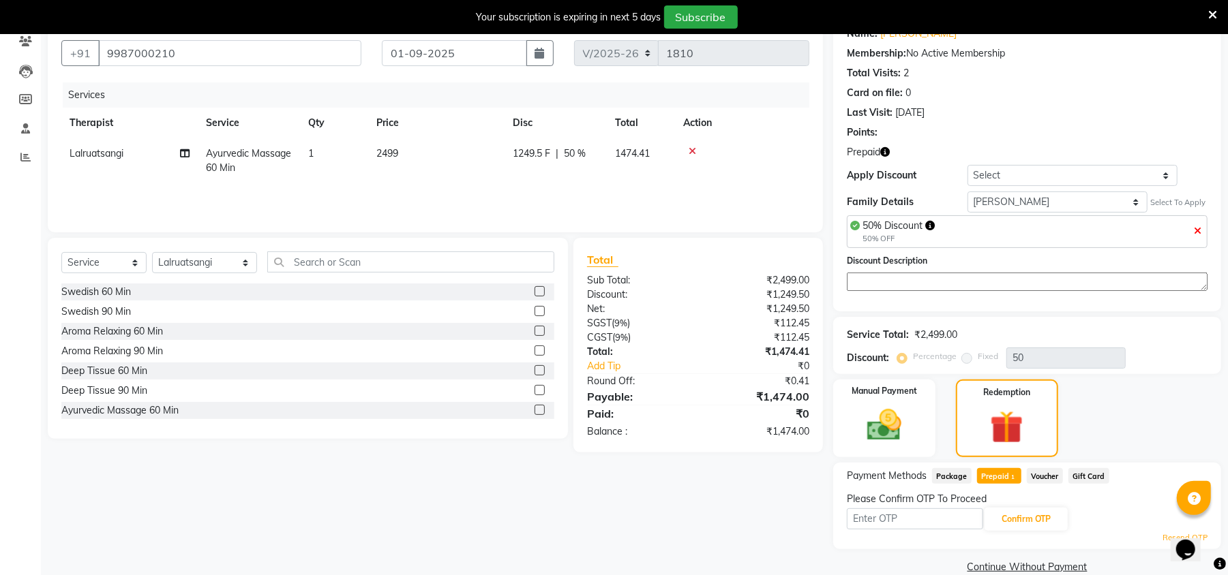
scroll to position [145, 0]
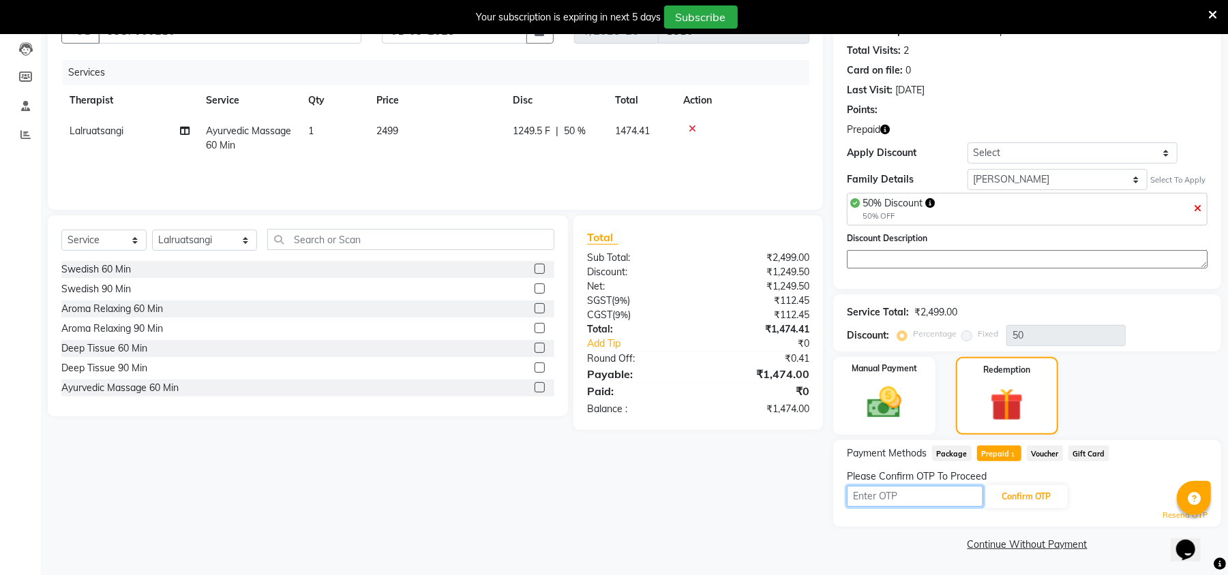
click at [897, 494] on input "text" at bounding box center [915, 496] width 136 height 21
click at [1215, 15] on icon at bounding box center [1212, 15] width 9 height 12
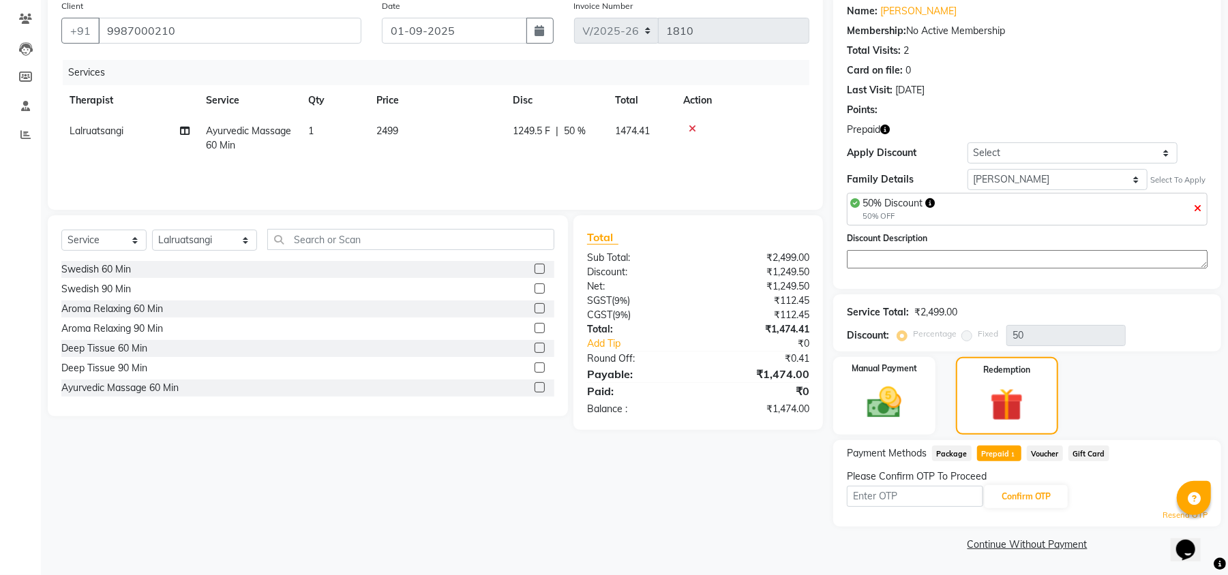
scroll to position [110, 0]
click at [961, 506] on input "text" at bounding box center [915, 496] width 136 height 21
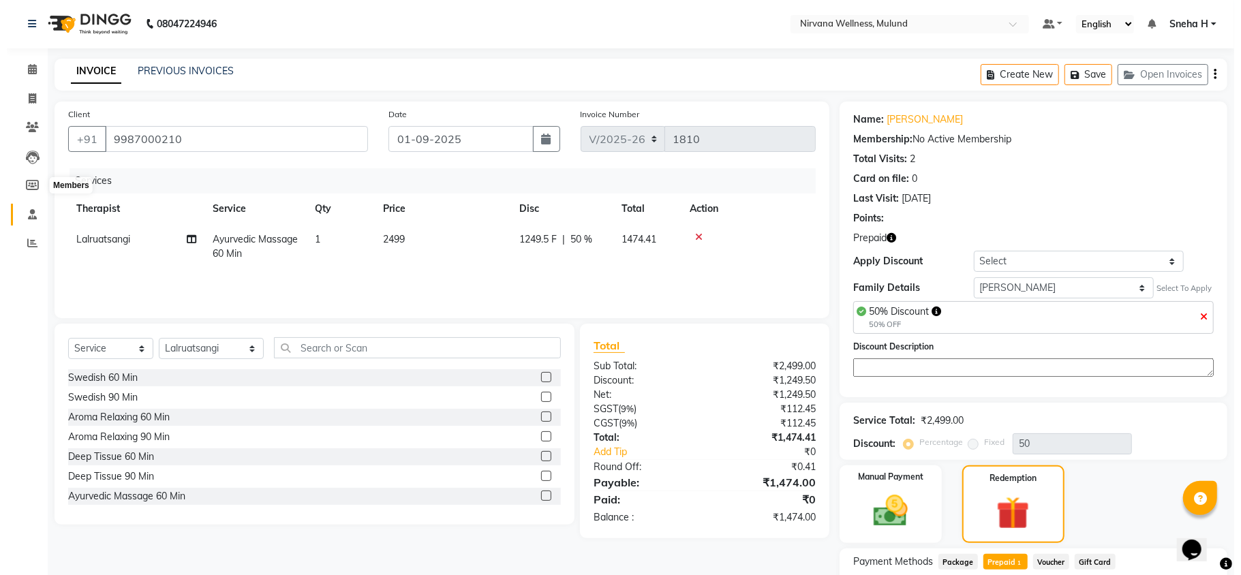
scroll to position [0, 0]
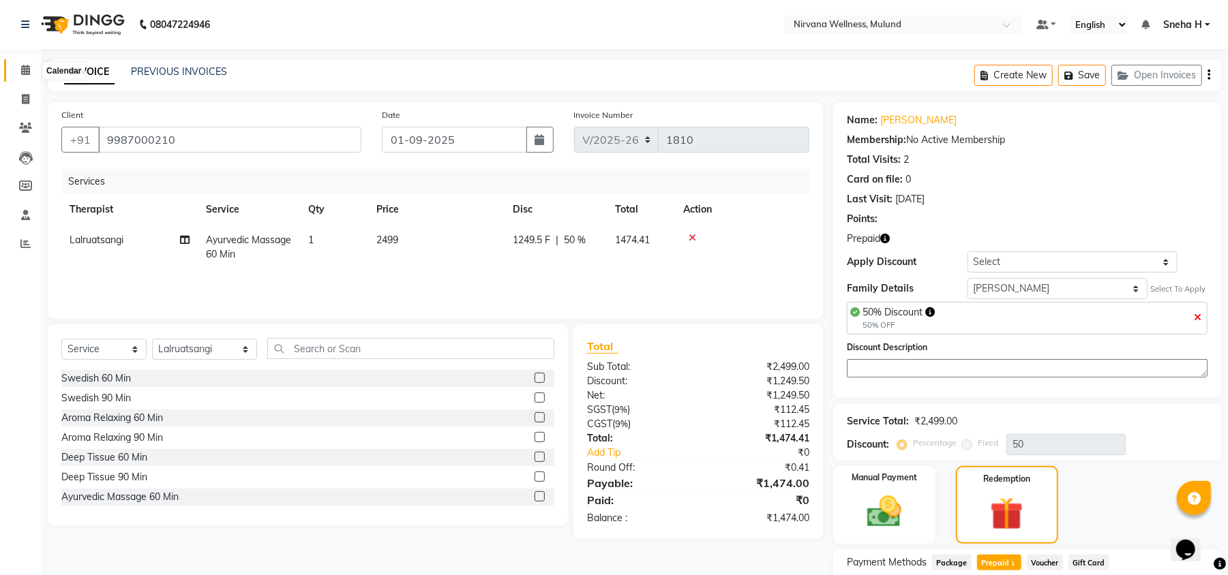
click at [21, 69] on icon at bounding box center [25, 70] width 9 height 10
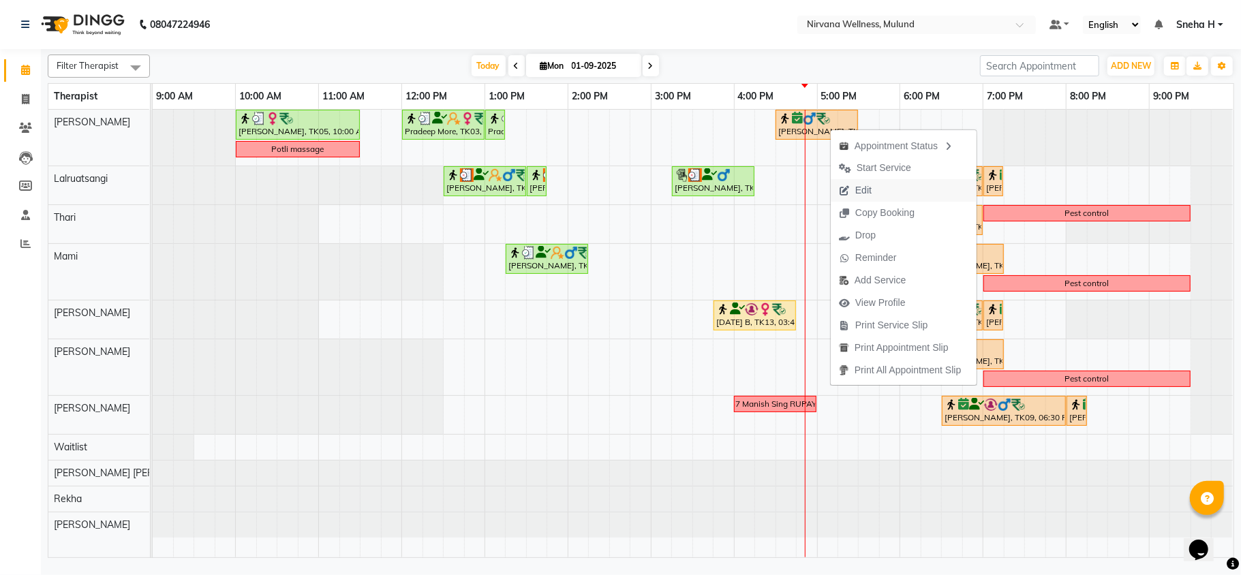
click at [871, 188] on span "Edit" at bounding box center [864, 190] width 16 height 14
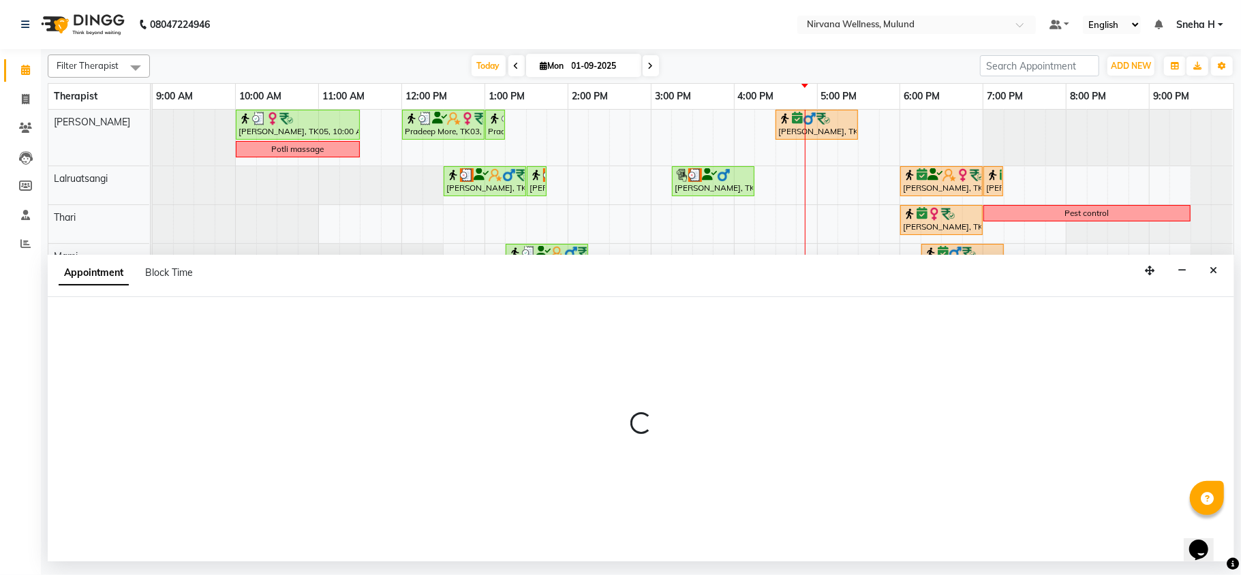
select select "tentative"
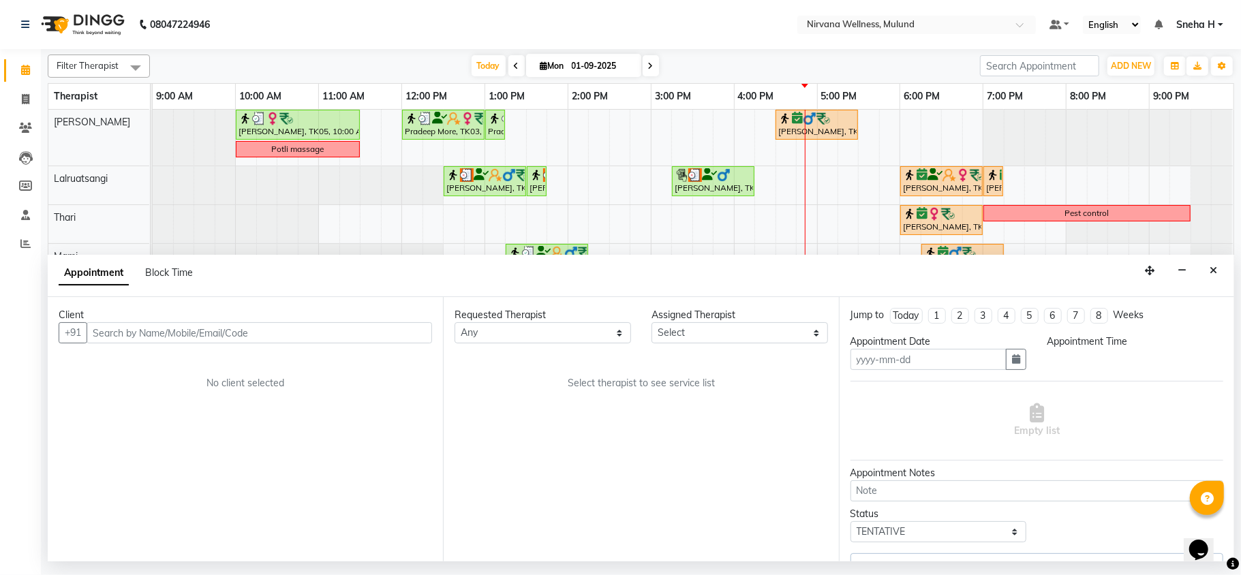
type input "01-09-2025"
select select "confirm booking"
select select "990"
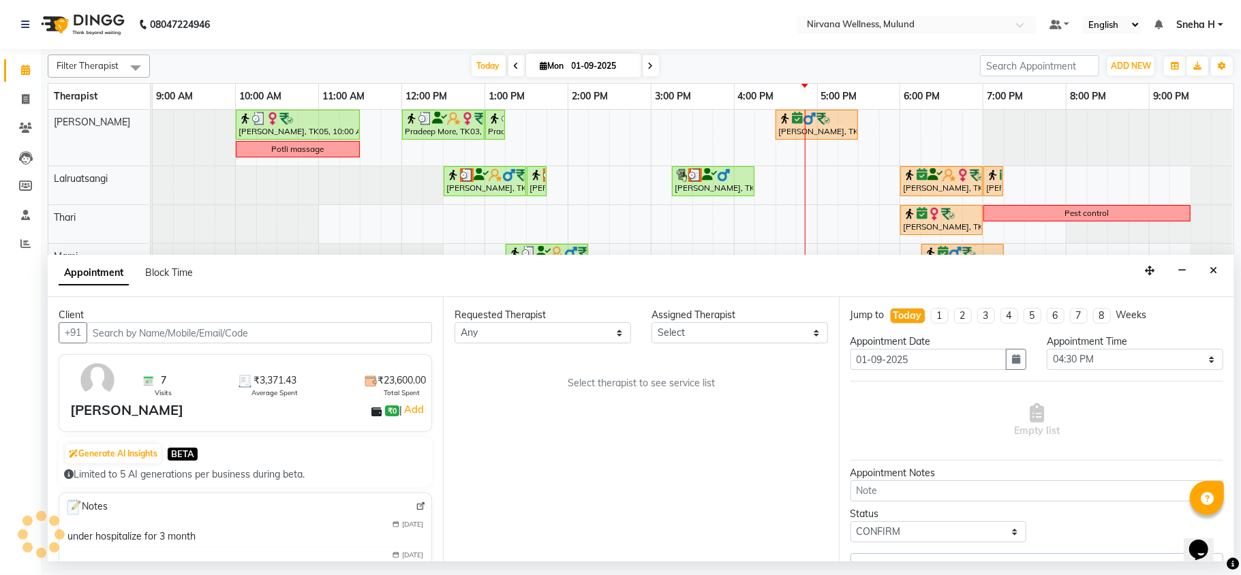
select select "29686"
select select "2150"
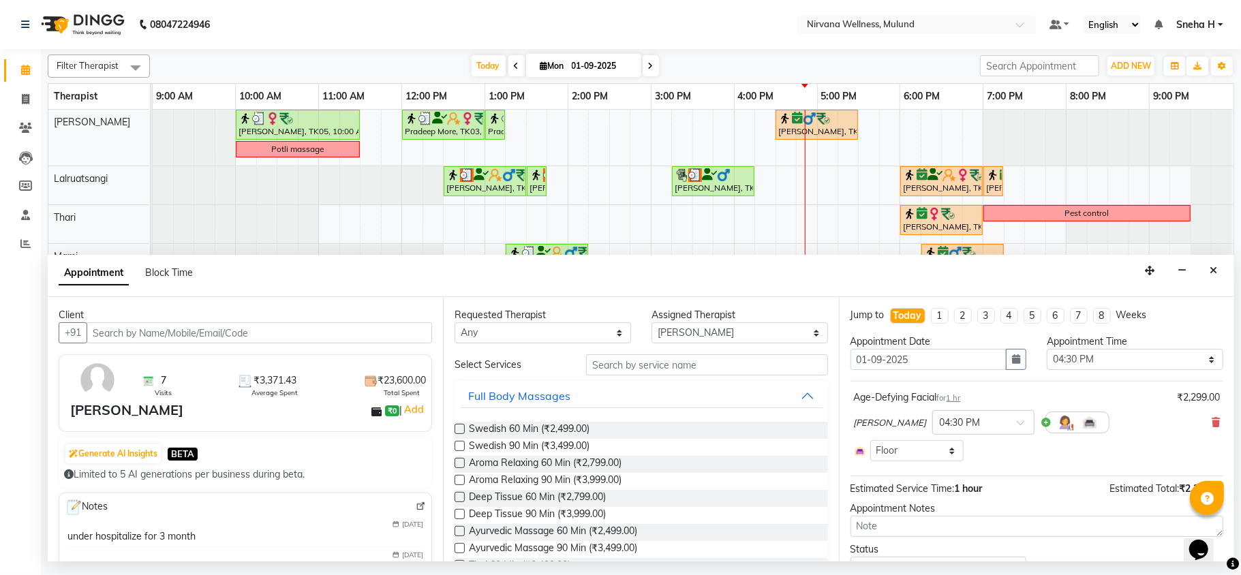
scroll to position [64, 0]
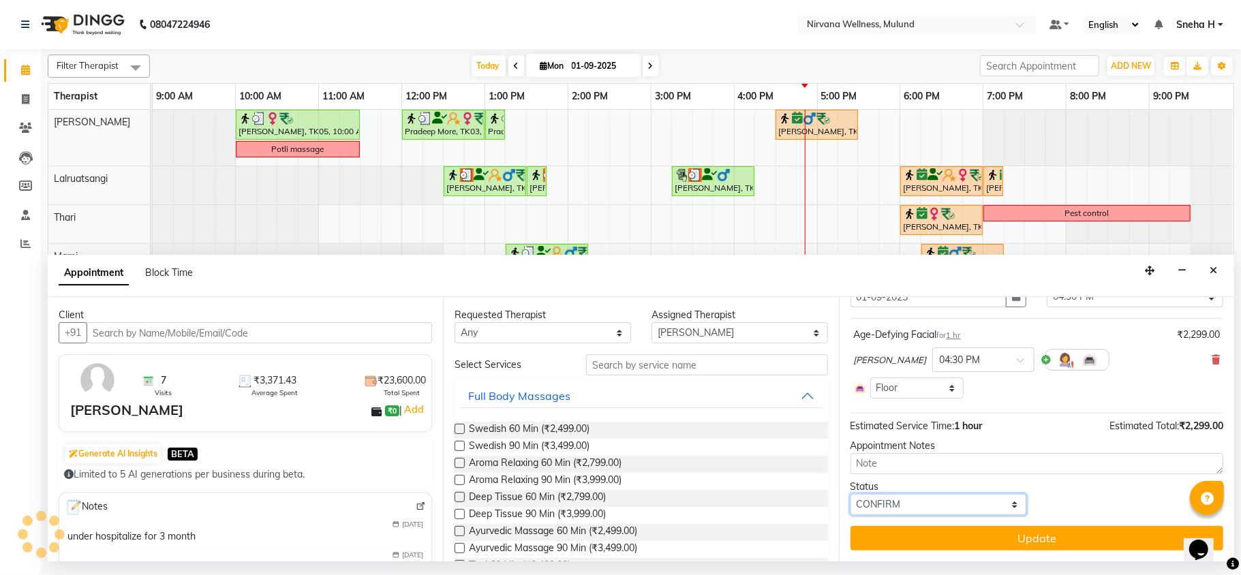
click at [944, 497] on select "Select TENTATIVE CONFIRM CHECK-IN UPCOMING" at bounding box center [939, 504] width 177 height 21
select select "check-in"
click at [851, 495] on select "Select TENTATIVE CONFIRM CHECK-IN UPCOMING" at bounding box center [939, 504] width 177 height 21
click at [898, 540] on button "Update" at bounding box center [1037, 538] width 373 height 25
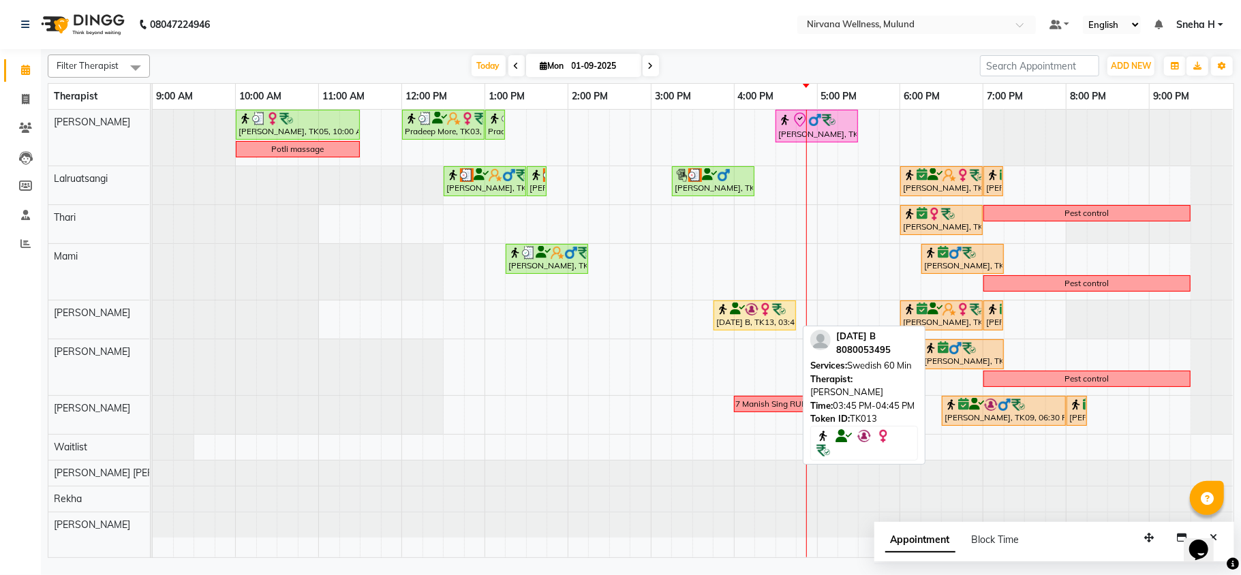
click at [774, 325] on div "[DATE] B, TK13, 03:45 PM-04:45 PM, Swedish 60 Min" at bounding box center [755, 316] width 80 height 26
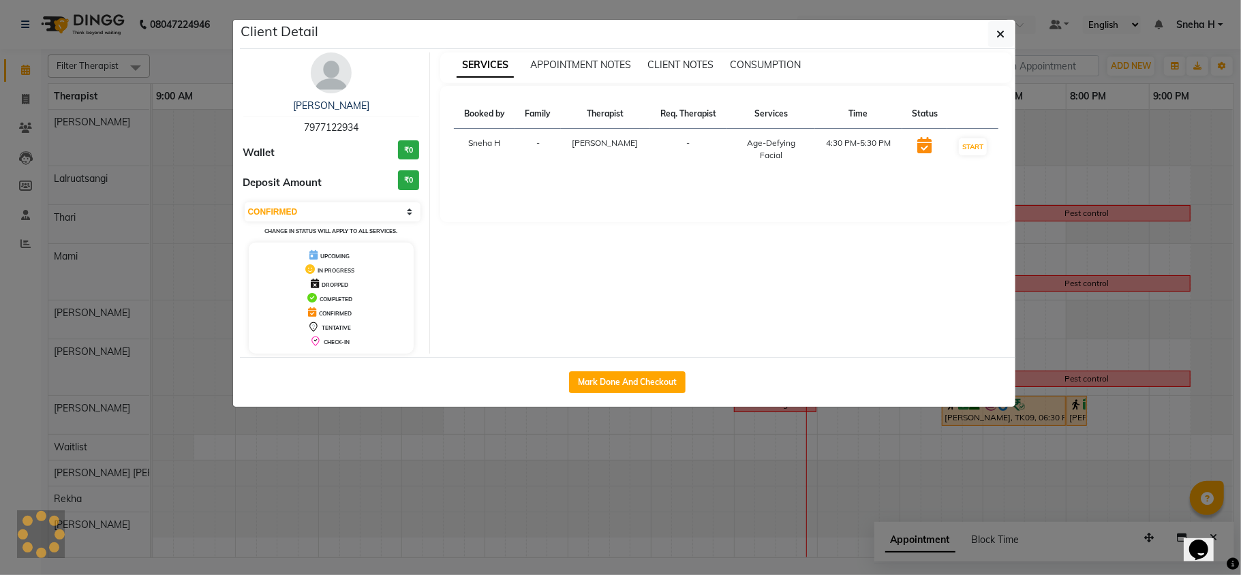
select select "1"
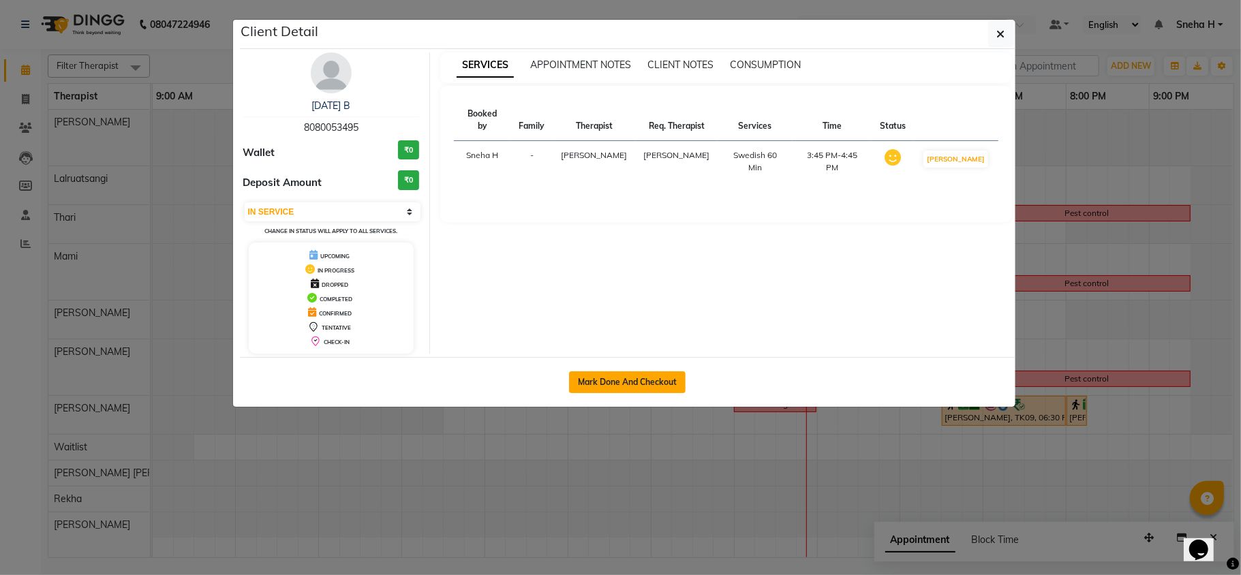
click at [633, 382] on button "Mark Done And Checkout" at bounding box center [627, 383] width 117 height 22
select select "4890"
select select "service"
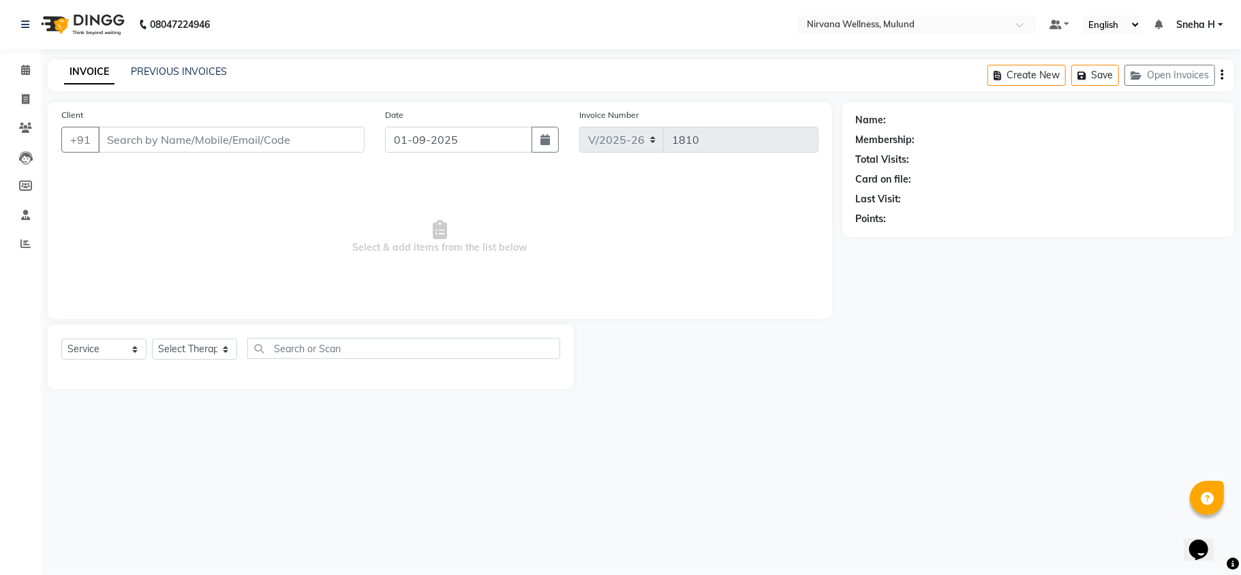
type input "8080053495"
select select "29685"
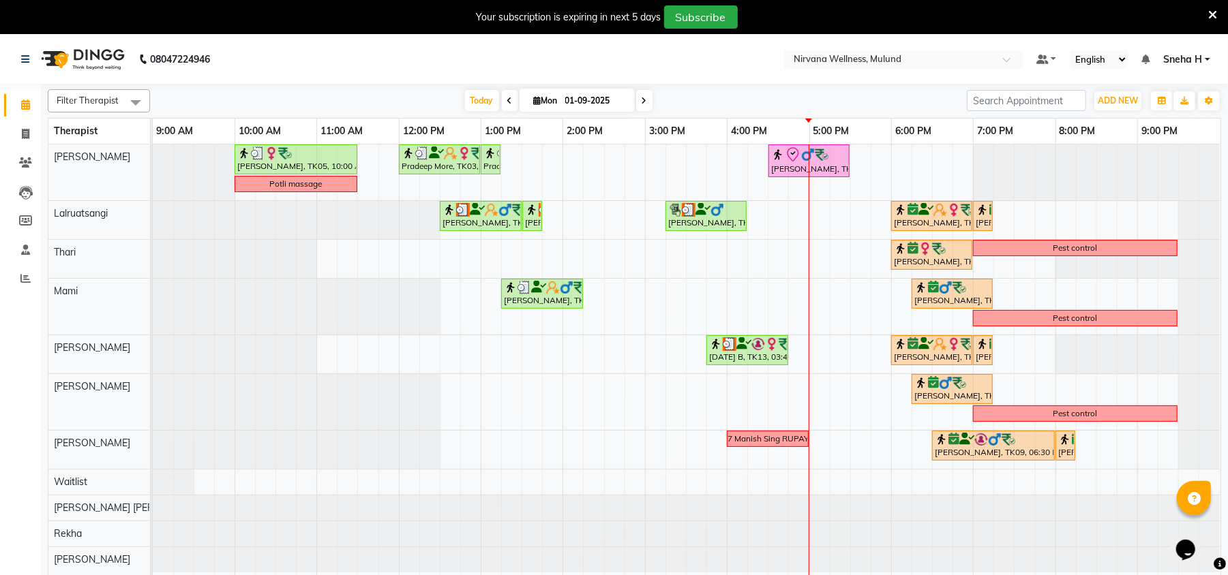
click at [636, 95] on span at bounding box center [644, 100] width 16 height 21
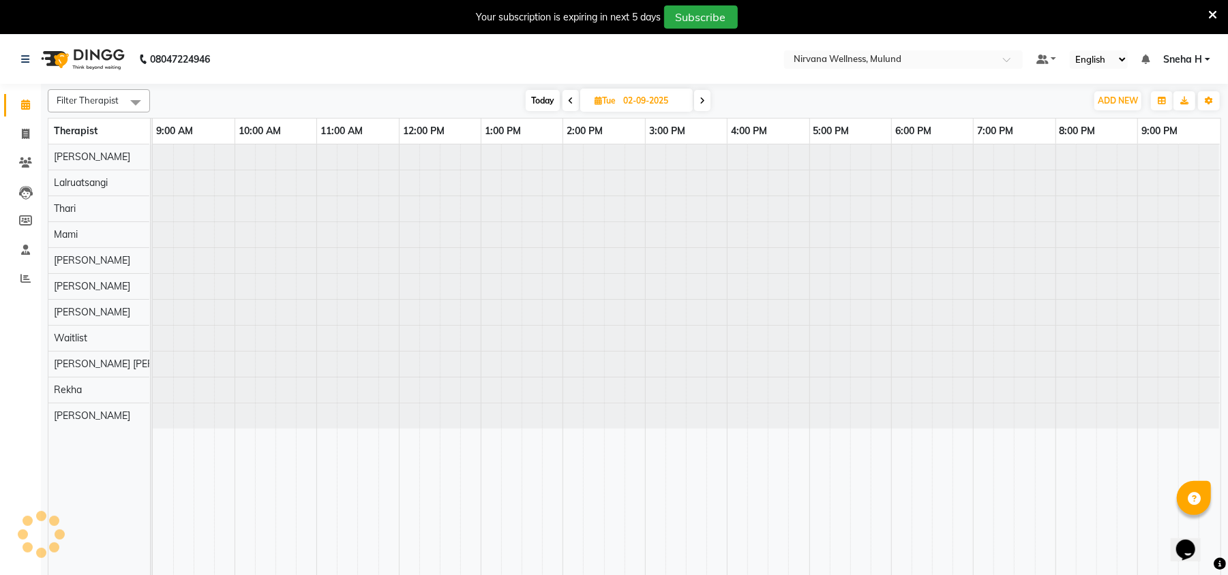
click at [708, 99] on span at bounding box center [702, 100] width 16 height 21
click at [546, 96] on span "Today" at bounding box center [541, 100] width 34 height 21
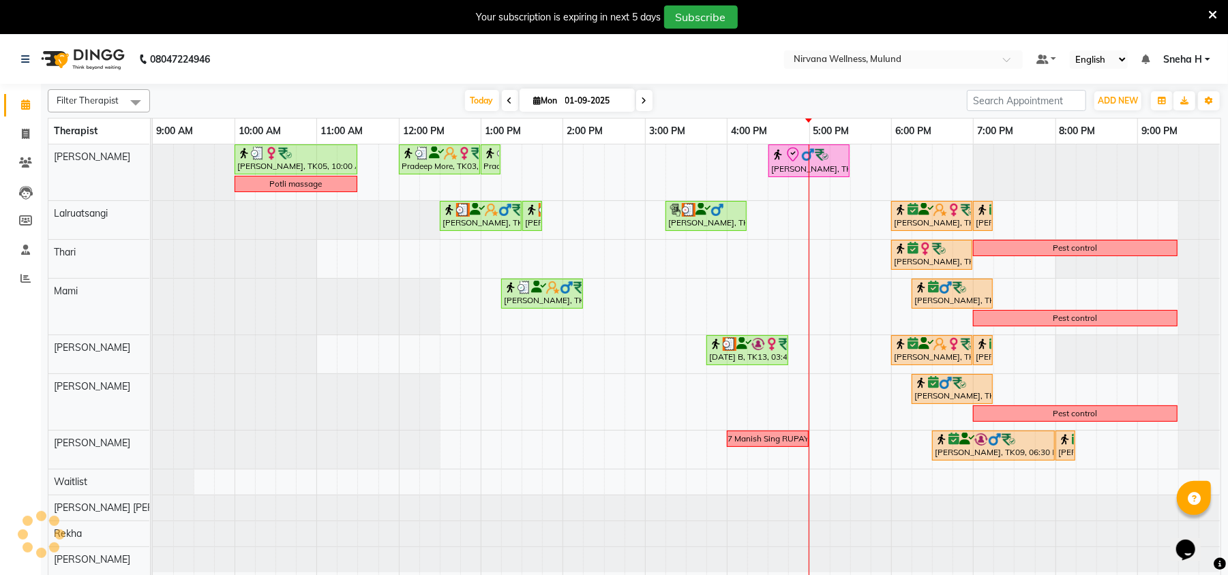
click at [507, 100] on icon at bounding box center [509, 101] width 5 height 8
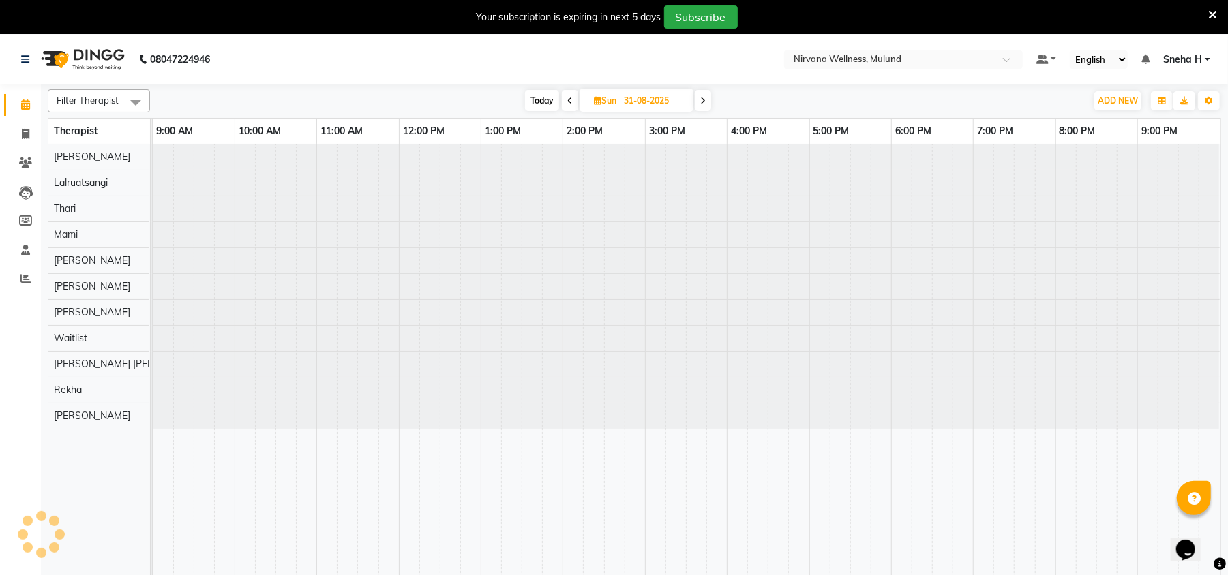
click at [571, 109] on span at bounding box center [570, 100] width 16 height 21
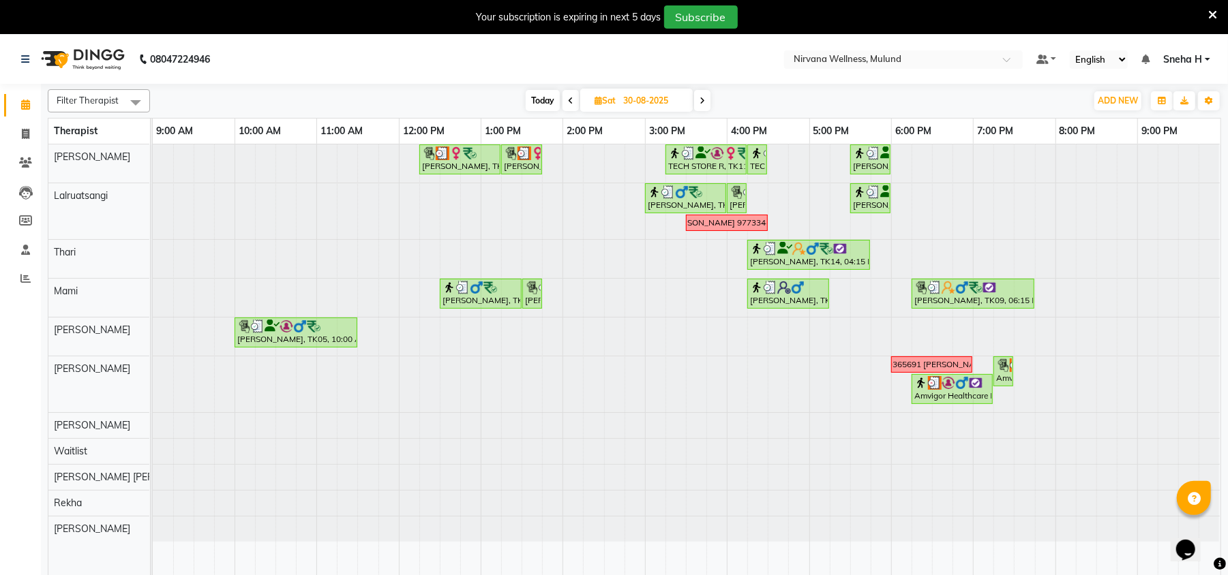
click at [702, 97] on icon at bounding box center [701, 101] width 5 height 8
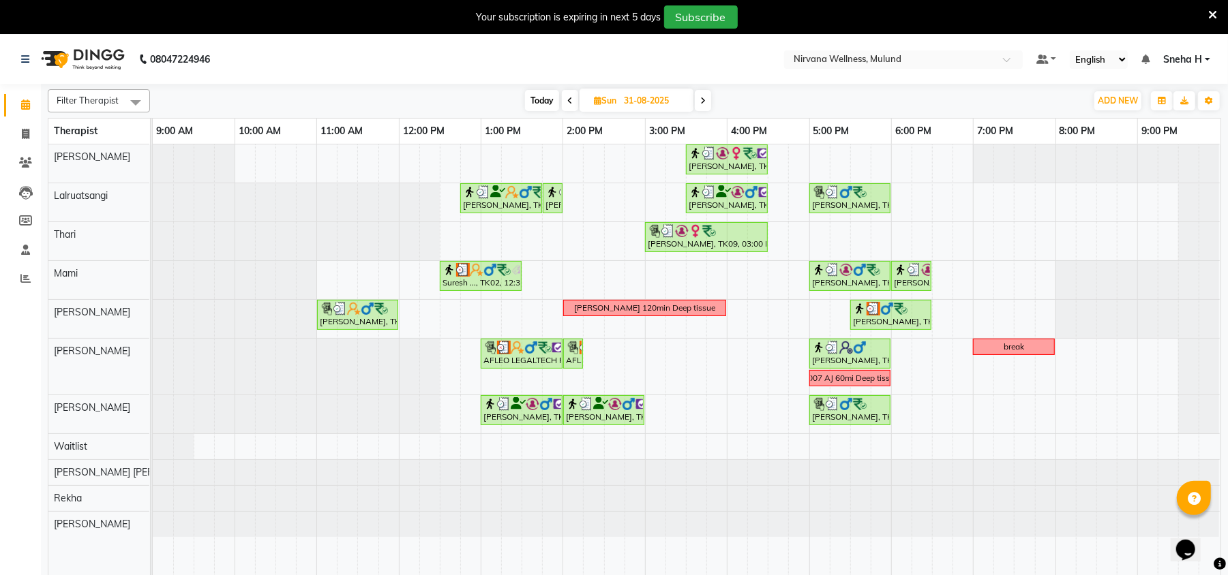
click at [705, 102] on icon at bounding box center [702, 101] width 5 height 8
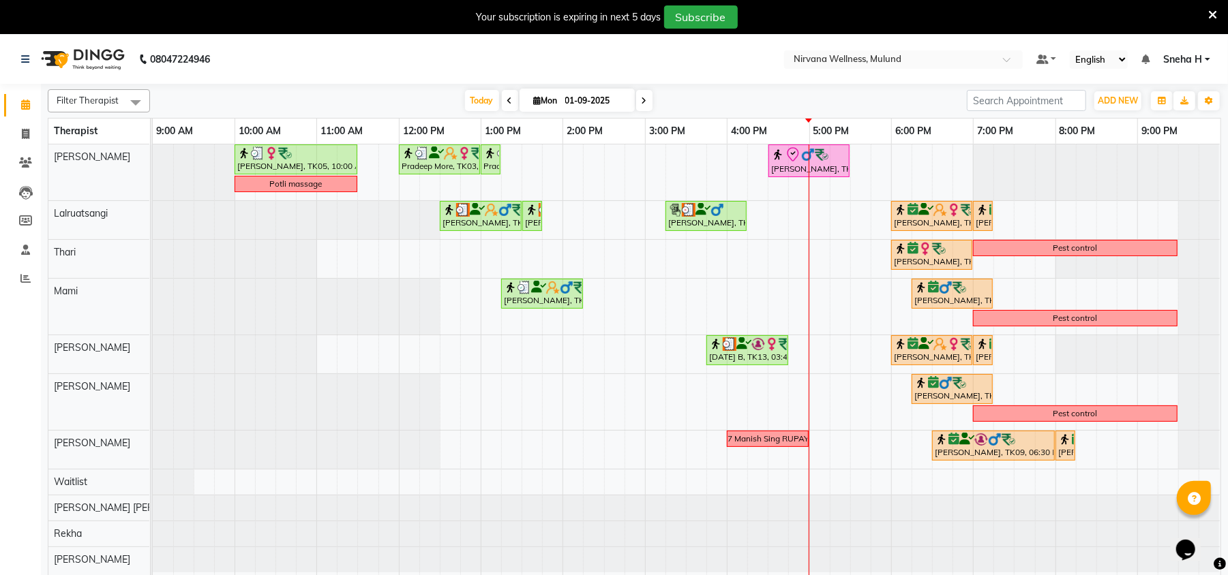
click at [507, 94] on span at bounding box center [510, 100] width 16 height 21
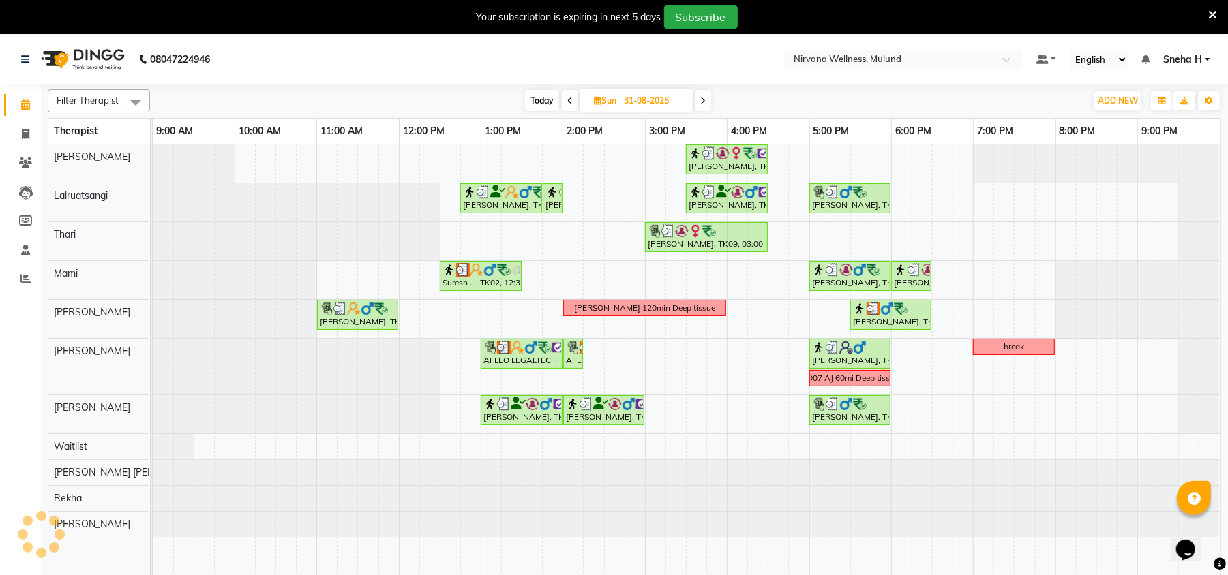
drag, startPoint x: 693, startPoint y: 101, endPoint x: 687, endPoint y: 108, distance: 9.2
click at [693, 102] on div "[DATE] [DATE]" at bounding box center [618, 101] width 189 height 20
click at [702, 98] on icon at bounding box center [702, 101] width 5 height 8
type input "01-09-2025"
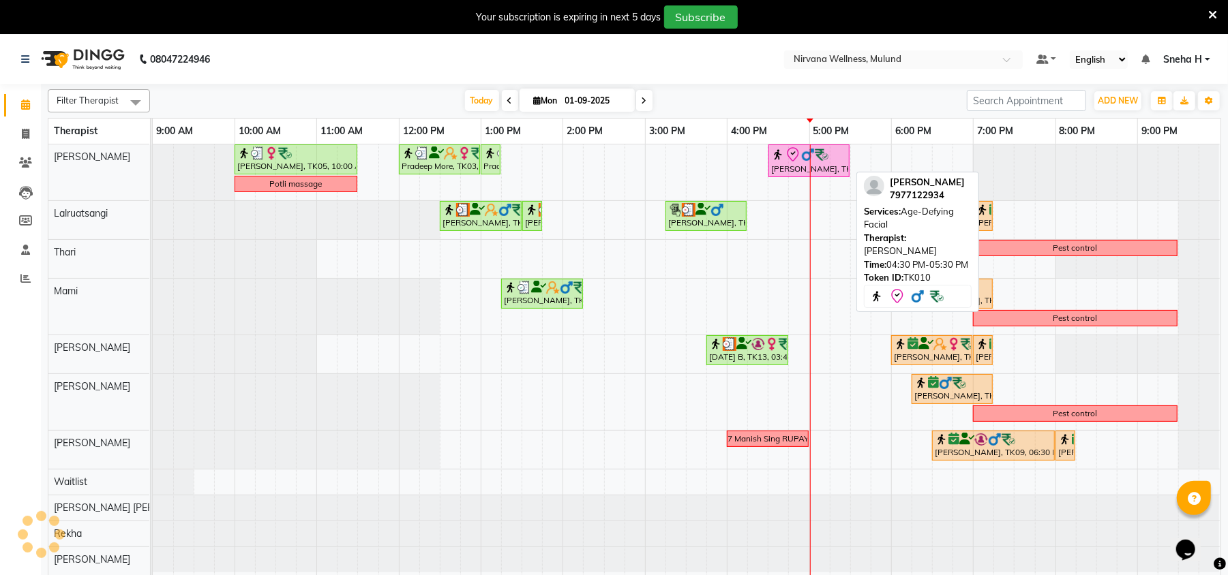
click at [825, 153] on img at bounding box center [822, 155] width 14 height 14
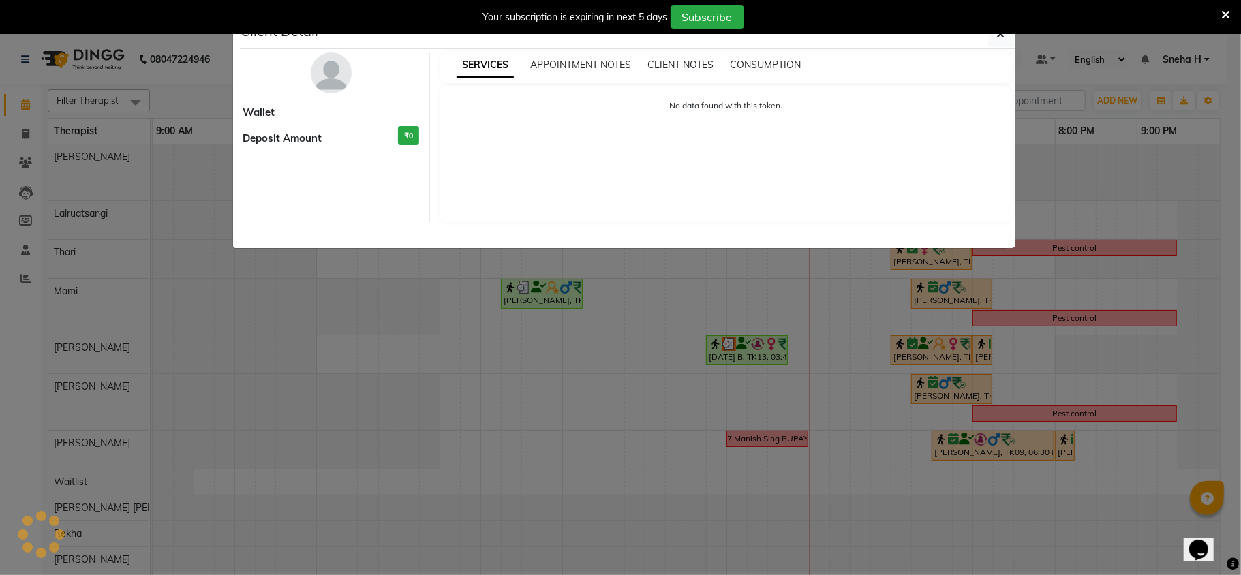
select select "8"
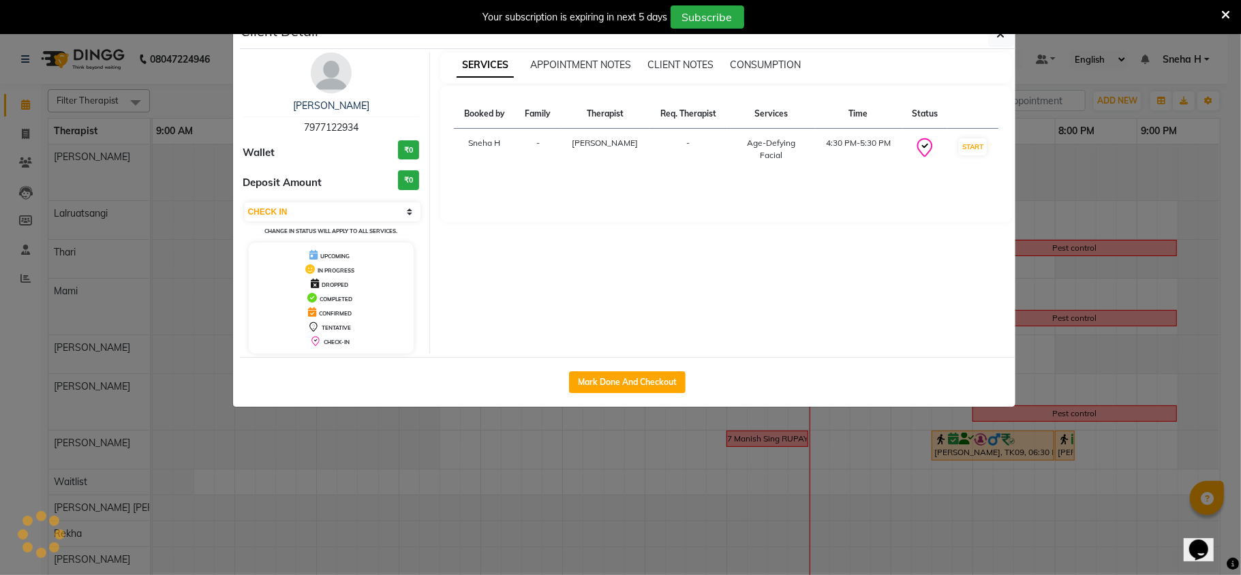
click at [1086, 265] on ngb-modal-window "Client Detail [PERSON_NAME] 7977122934 Wallet ₹0 Deposit Amount ₹0 Select IN SE…" at bounding box center [620, 287] width 1241 height 575
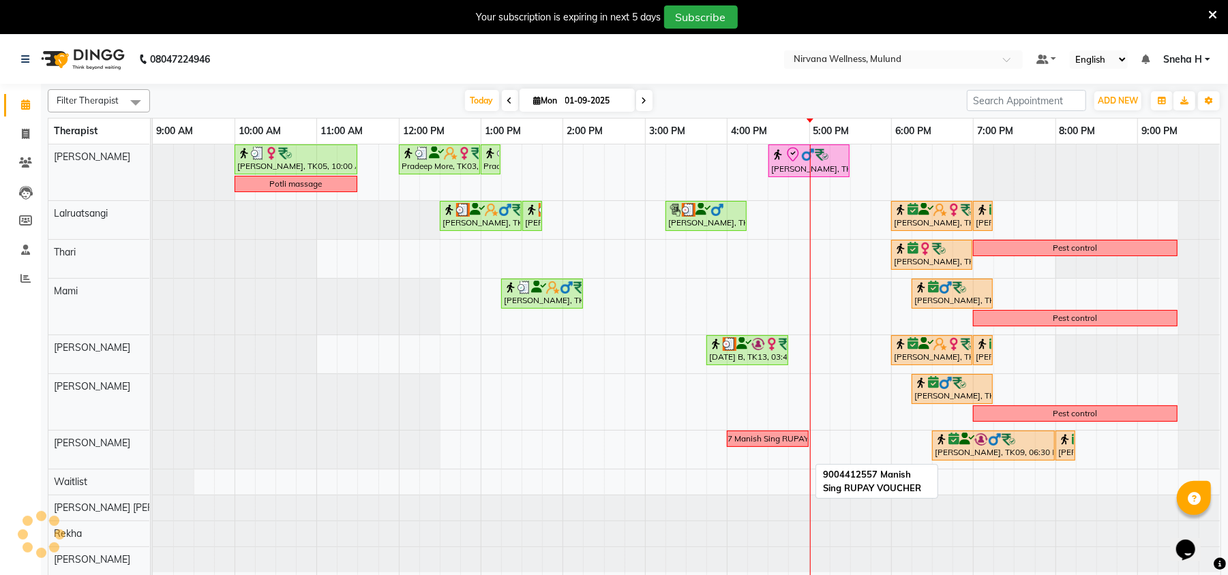
click at [780, 434] on div "9004412557 Manish Sing RUPAY VOUCHER" at bounding box center [768, 439] width 166 height 12
click at [798, 440] on div "9004412557 Manish Sing RUPAY VOUCHER" at bounding box center [768, 439] width 166 height 12
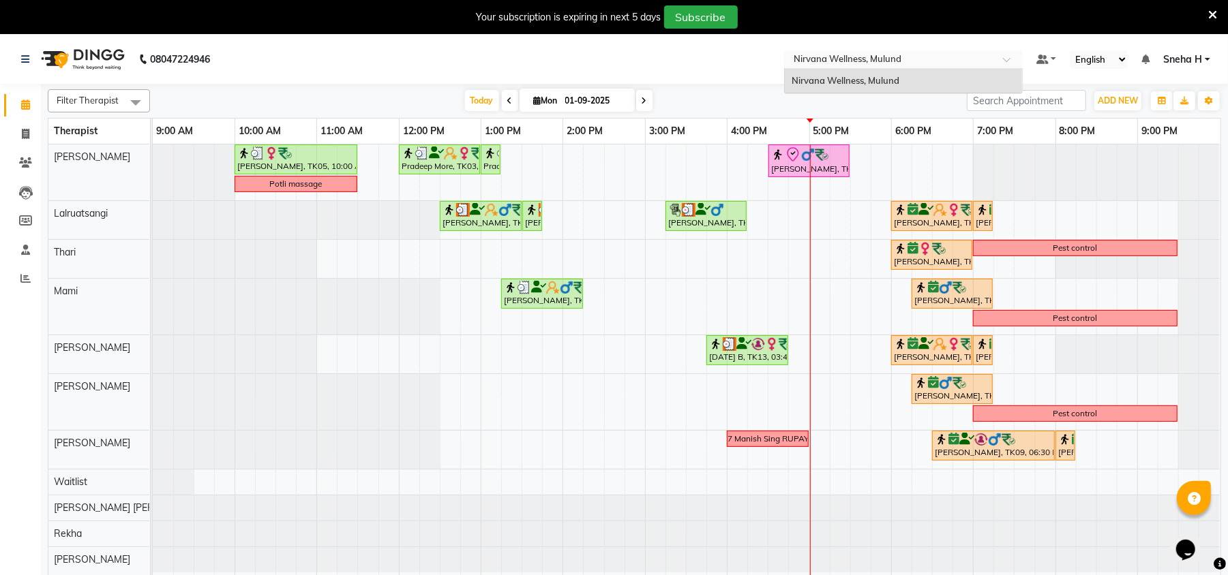
click at [856, 54] on input "text" at bounding box center [890, 61] width 198 height 14
click at [757, 100] on div "[DATE] [DATE]" at bounding box center [558, 101] width 803 height 20
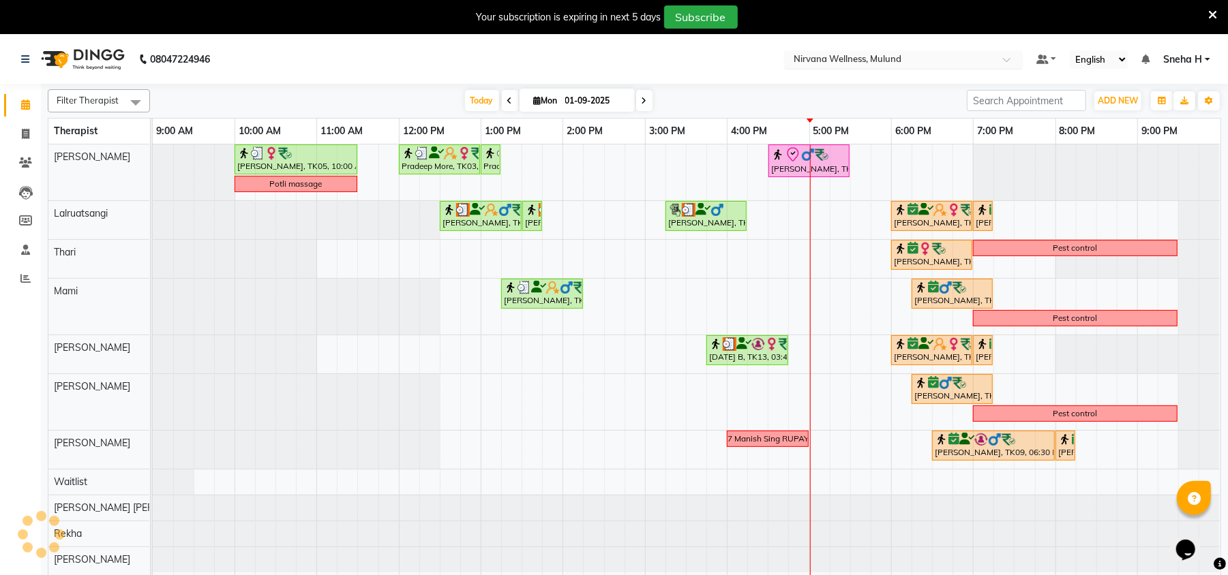
click at [890, 57] on input "text" at bounding box center [890, 61] width 198 height 14
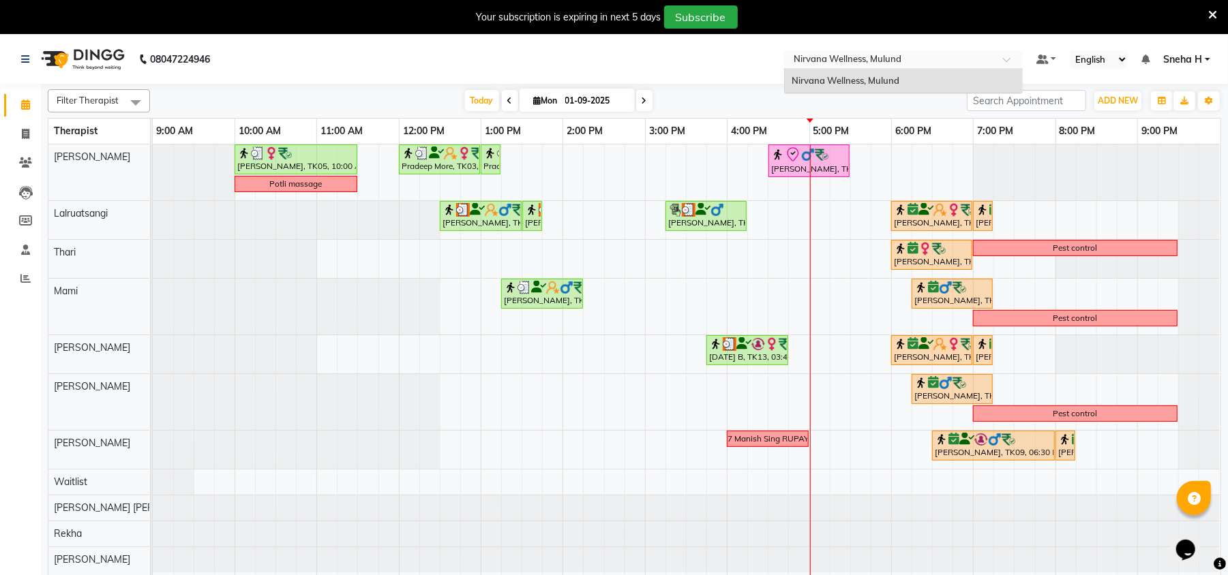
click at [720, 93] on div "[DATE] [DATE]" at bounding box center [558, 101] width 803 height 20
click at [816, 67] on ng-select "Select Location × Nirvana Wellness, [GEOGRAPHIC_DATA]" at bounding box center [903, 59] width 239 height 18
click at [780, 105] on div "[DATE] [DATE]" at bounding box center [558, 101] width 803 height 20
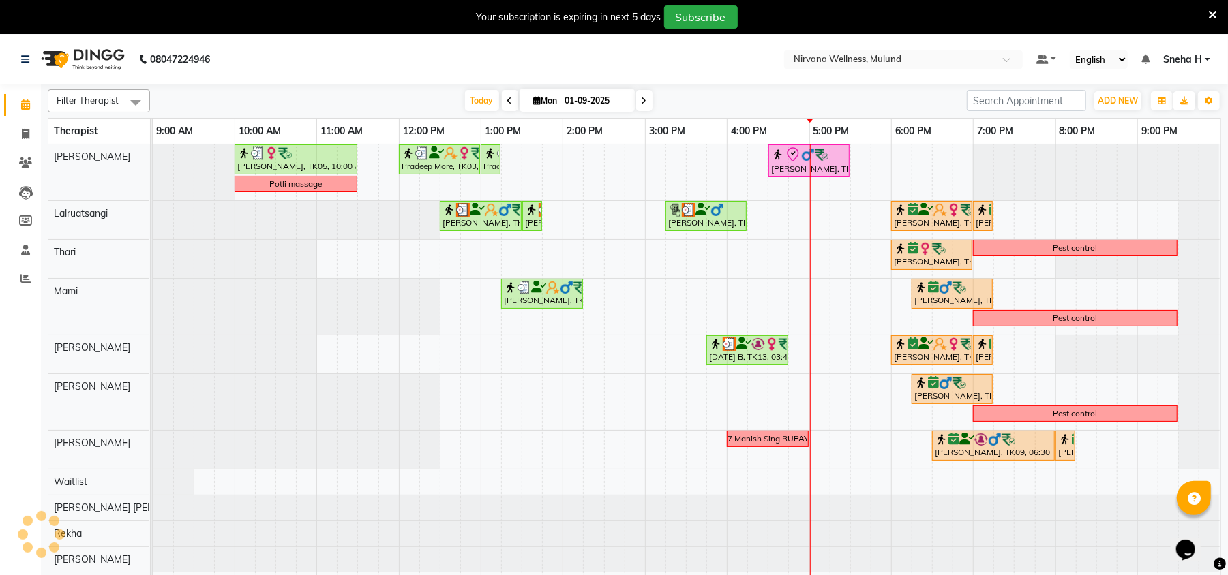
click at [1182, 61] on span "Sneha H" at bounding box center [1182, 59] width 39 height 14
click at [776, 104] on div "[DATE] [DATE]" at bounding box center [558, 101] width 803 height 20
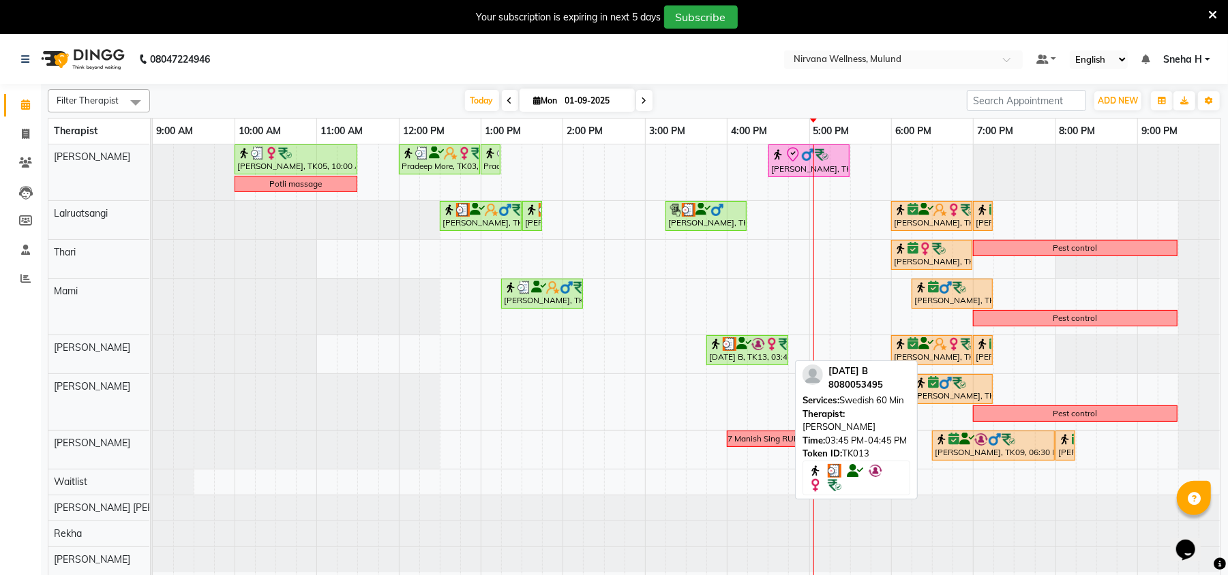
click at [770, 345] on img at bounding box center [772, 344] width 14 height 14
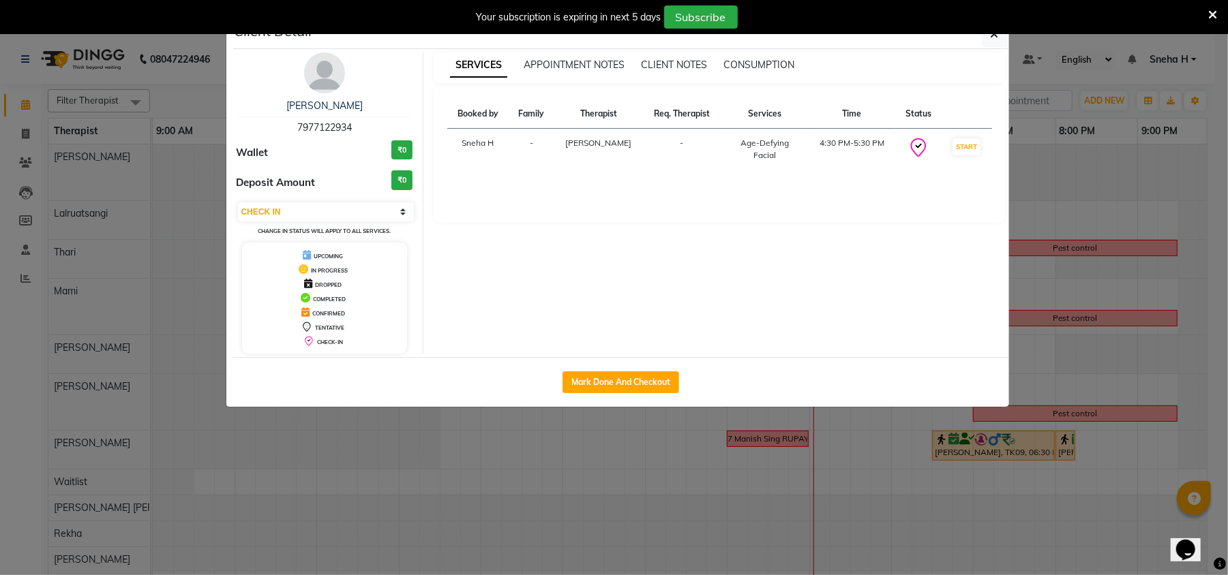
click at [774, 363] on div "Client Detail [PERSON_NAME] 7977122934 Wallet ₹0 Deposit Amount ₹0 Select IN SE…" at bounding box center [614, 213] width 777 height 389
click at [774, 357] on div "Client Detail [PERSON_NAME] 7977122934 Wallet ₹0 Deposit Amount ₹0 Select IN SE…" at bounding box center [614, 213] width 777 height 389
click at [995, 41] on button "button" at bounding box center [995, 34] width 26 height 26
click at [1001, 42] on button "button" at bounding box center [995, 34] width 26 height 26
click at [1068, 109] on ngb-modal-window "Client Detail [PERSON_NAME] 7977122934 Wallet ₹0 Deposit Amount ₹0 Select IN SE…" at bounding box center [614, 287] width 1228 height 575
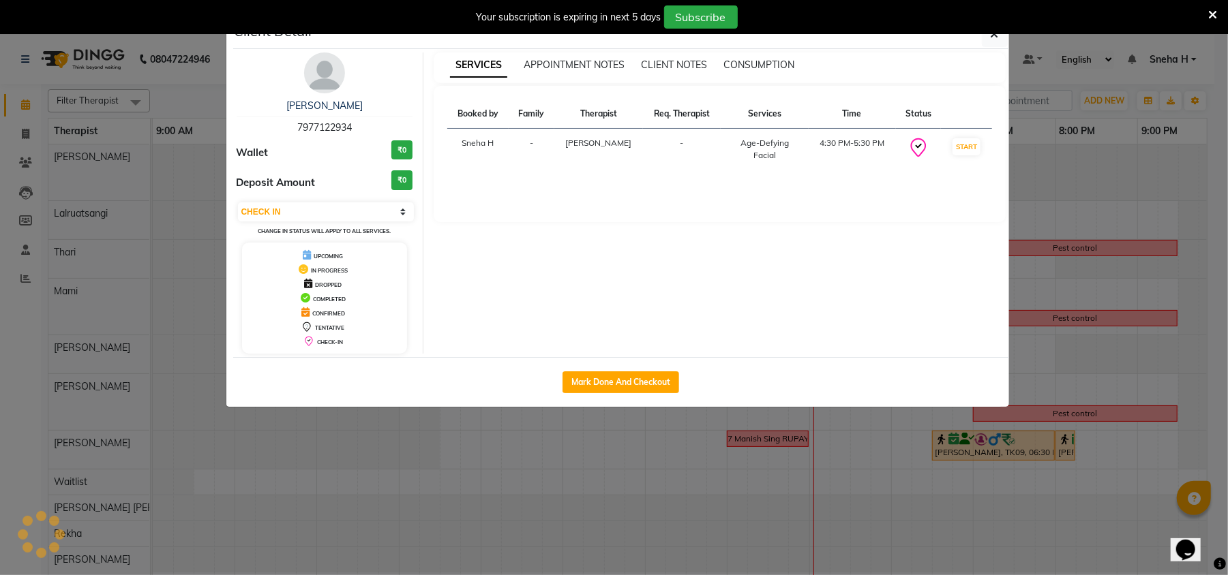
click at [1008, 37] on button "button" at bounding box center [995, 34] width 26 height 26
click at [999, 39] on icon "button" at bounding box center [995, 34] width 8 height 11
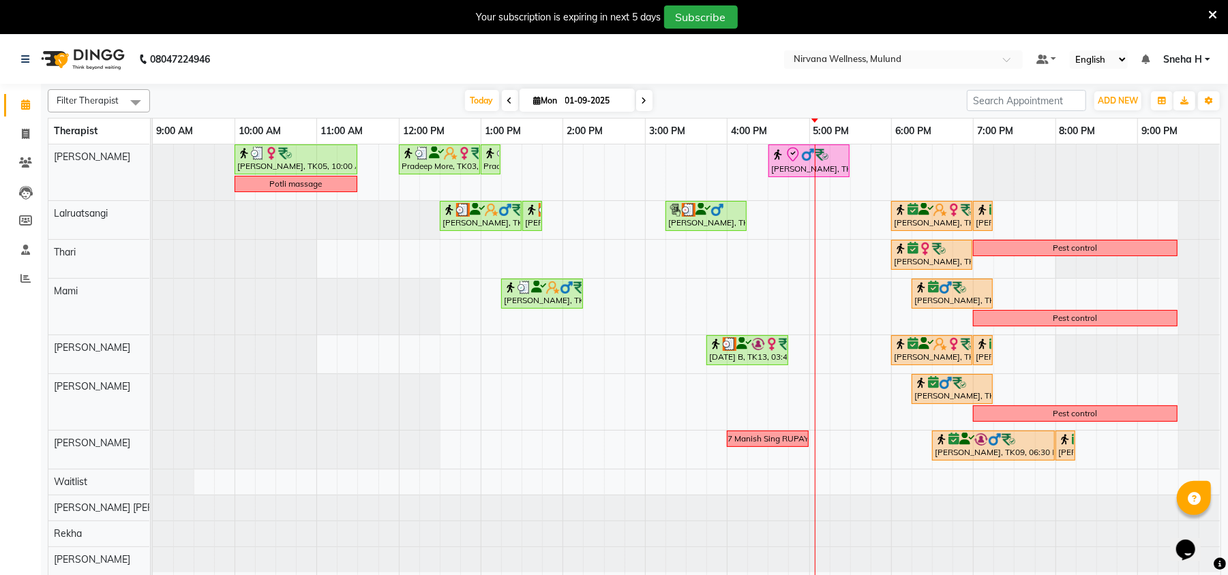
click at [1038, 42] on nav "08047224946 Select Location × Nirvana Wellness, Mulund Default Panel My Panel E…" at bounding box center [614, 59] width 1228 height 49
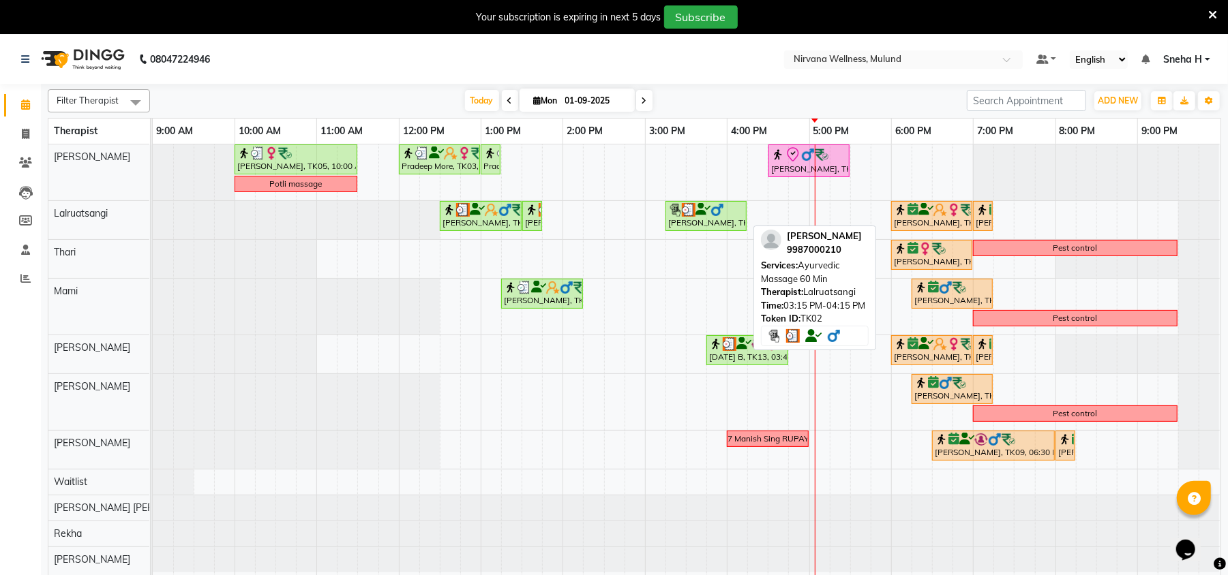
click at [734, 222] on div "[PERSON_NAME], TK02, 03:15 PM-04:15 PM, Ayurvedic Massage 60 Min" at bounding box center [706, 216] width 78 height 26
select select "3"
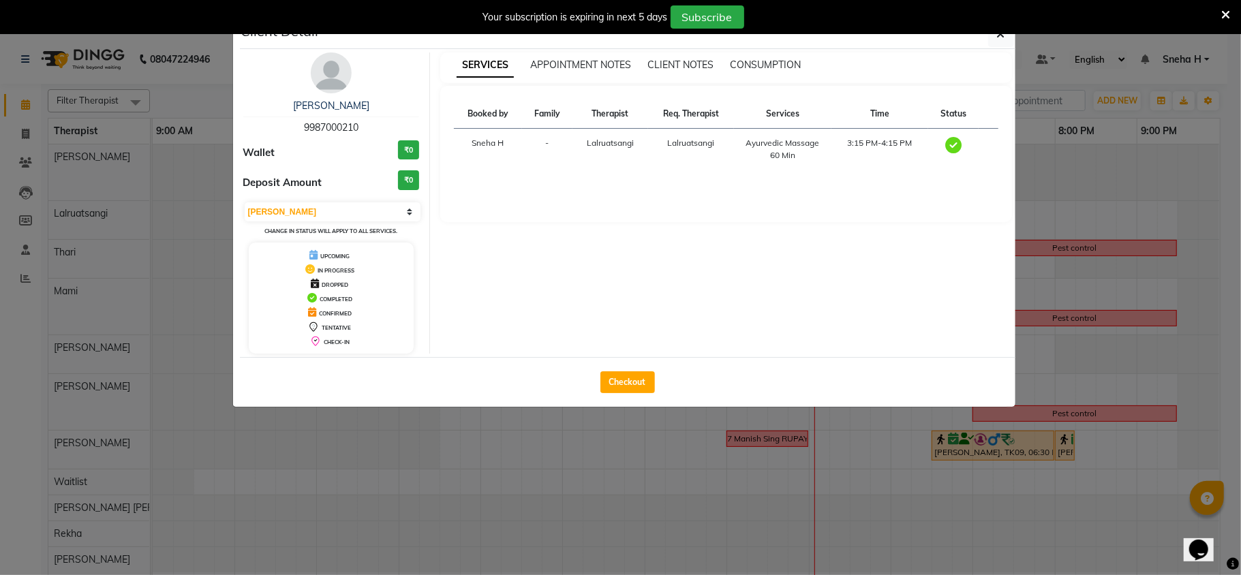
click at [999, 30] on div "Your subscription is expiring in next 5 days Subscribe" at bounding box center [620, 17] width 1241 height 34
click at [997, 46] on button "button" at bounding box center [1001, 34] width 26 height 26
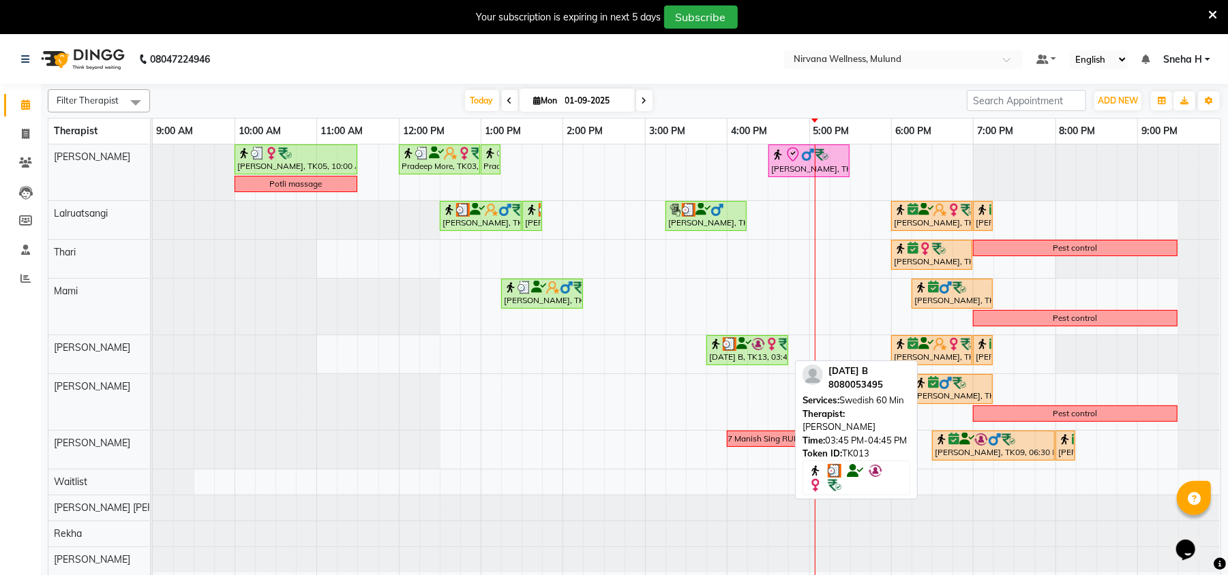
click at [757, 341] on img at bounding box center [758, 344] width 14 height 14
select select "3"
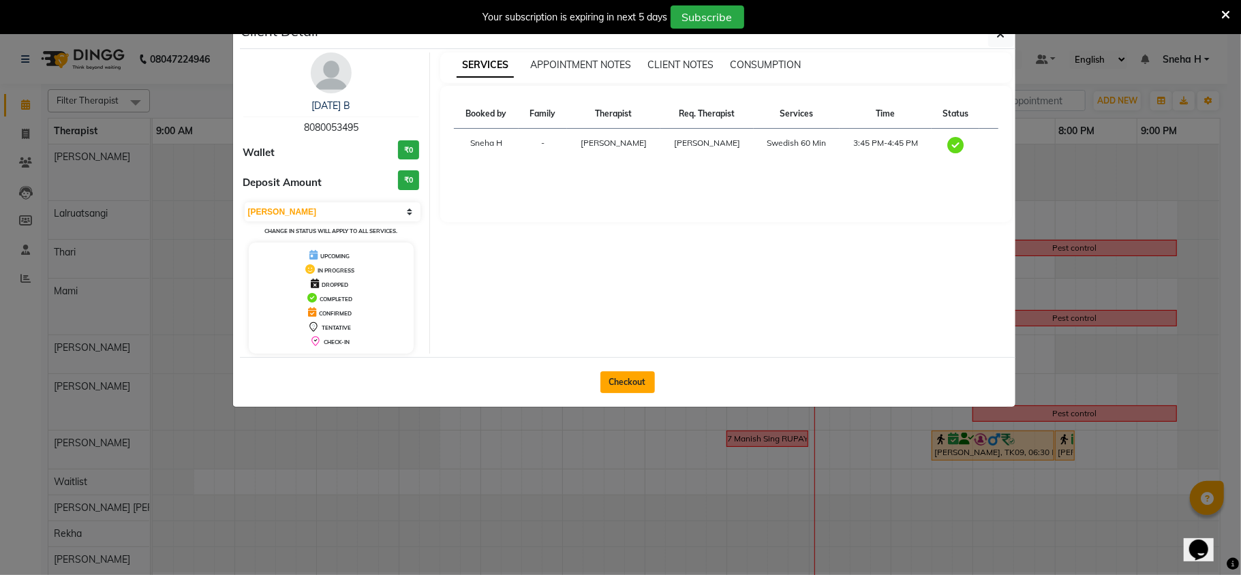
click at [635, 377] on button "Checkout" at bounding box center [628, 383] width 55 height 22
select select "4890"
select select "service"
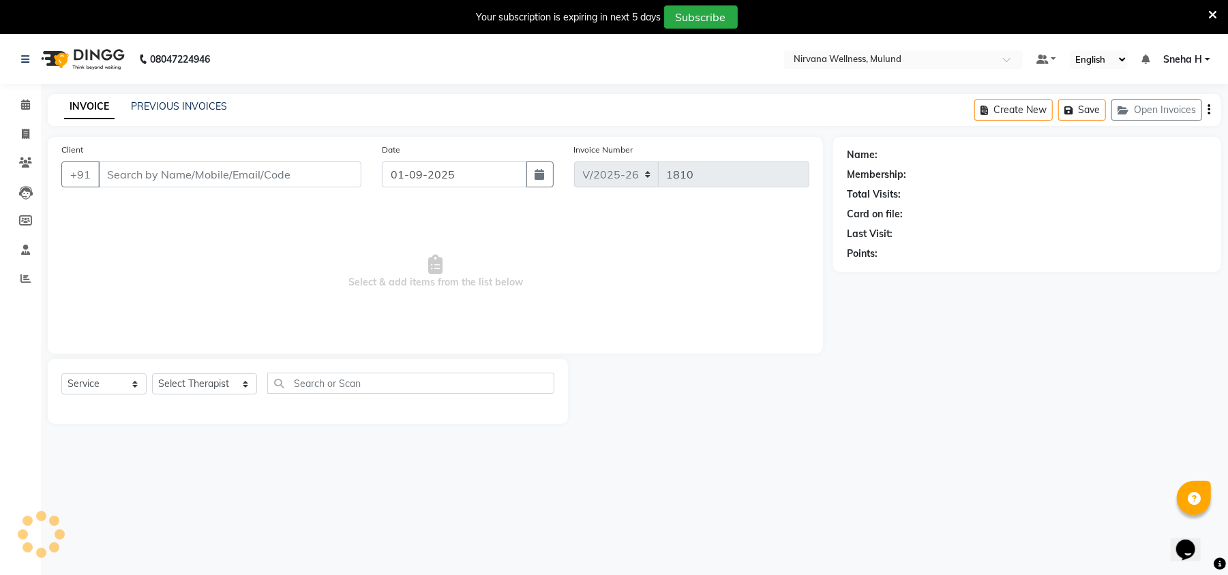
type input "8080053495"
select select "29685"
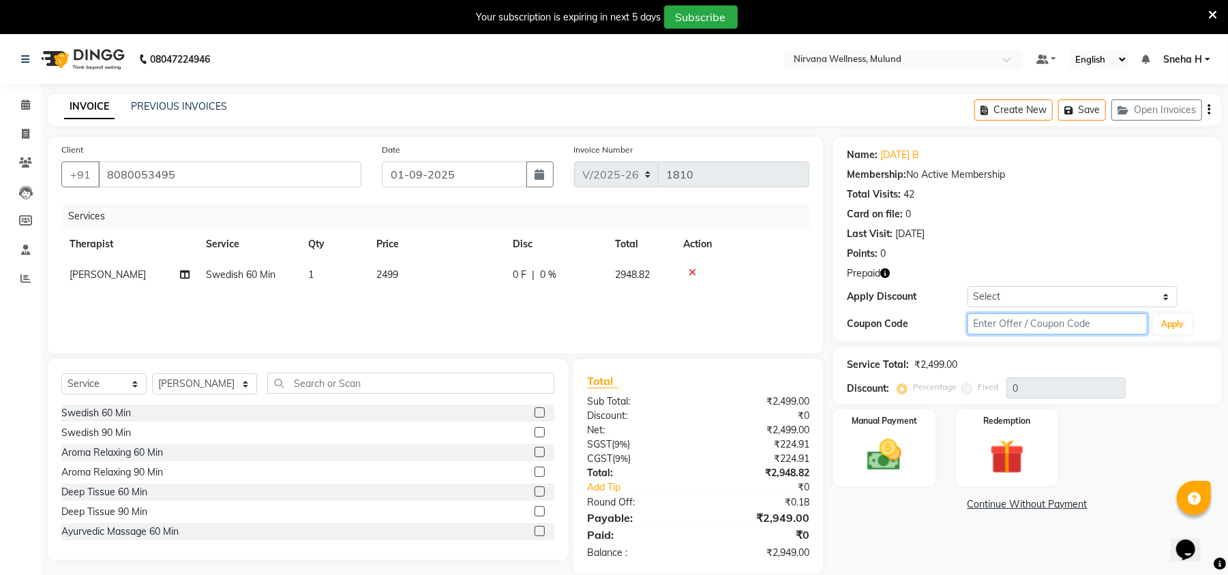
click at [1016, 329] on input "text" at bounding box center [1057, 324] width 180 height 21
type input "d50%"
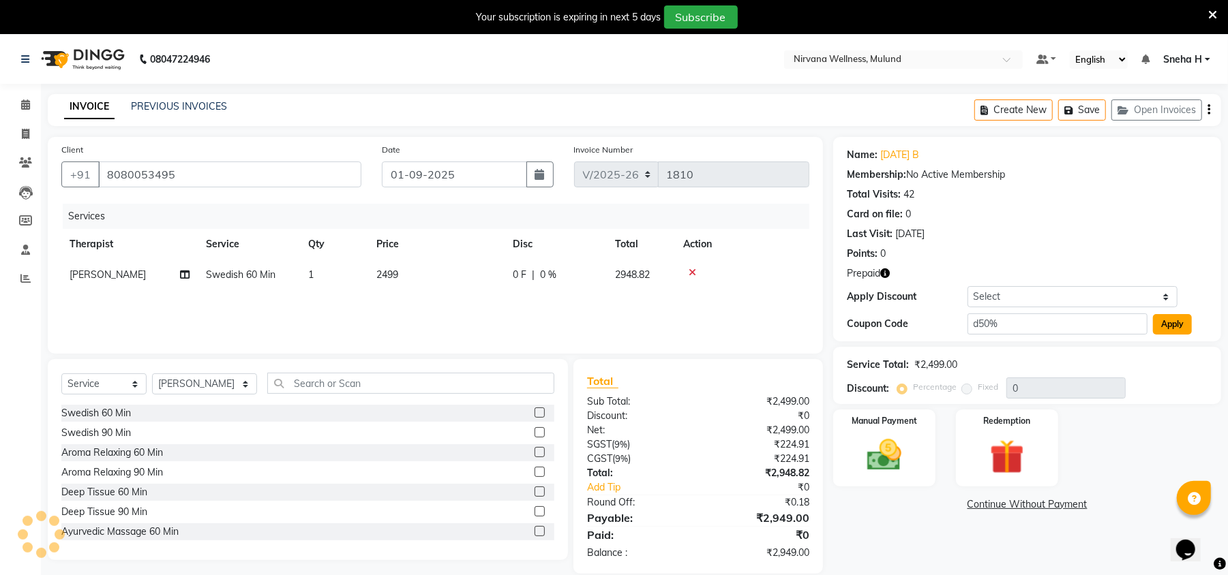
click at [1160, 322] on button "Apply" at bounding box center [1172, 324] width 39 height 20
click at [1167, 329] on button "Apply" at bounding box center [1172, 324] width 39 height 20
drag, startPoint x: 1017, startPoint y: 459, endPoint x: 1107, endPoint y: 406, distance: 104.5
click at [1017, 459] on img at bounding box center [1007, 457] width 56 height 43
click at [1173, 326] on button "Apply" at bounding box center [1172, 324] width 39 height 20
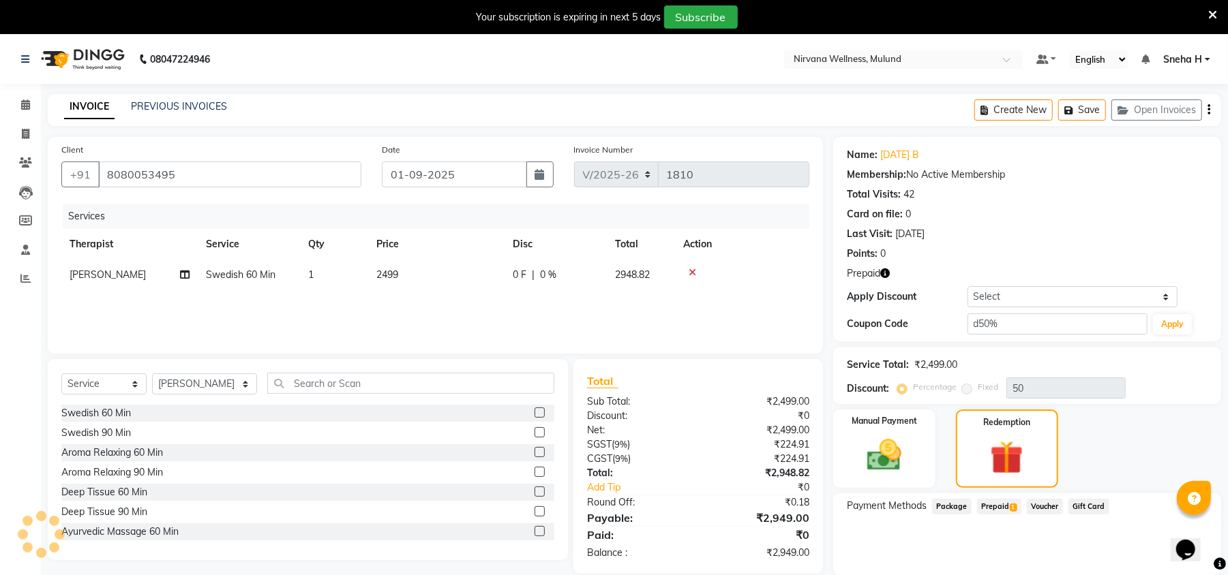
type input "50"
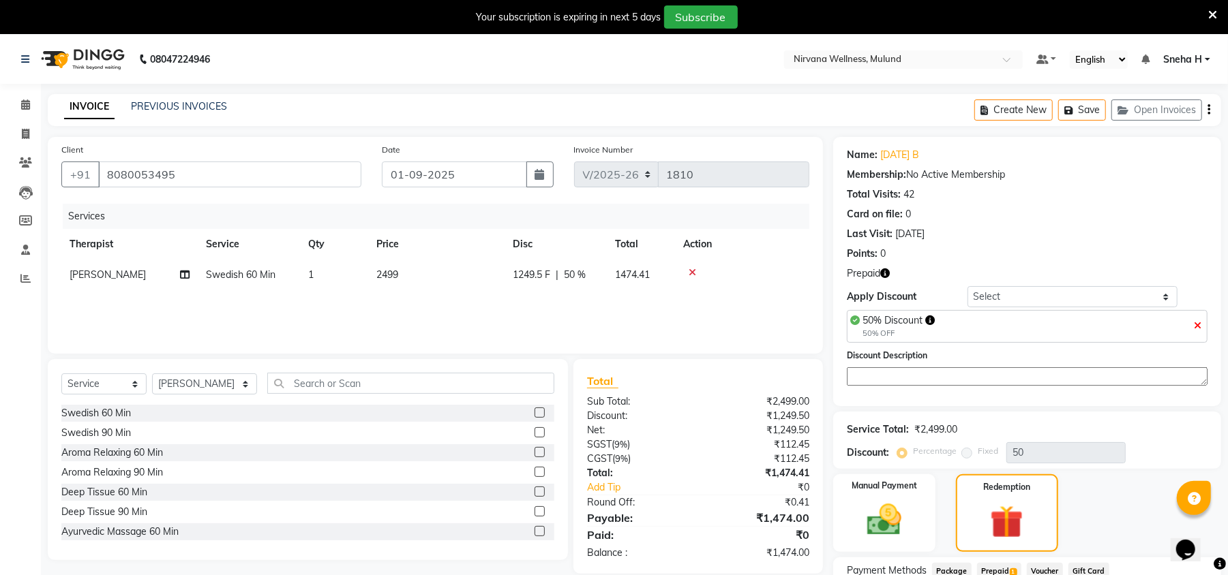
click at [1073, 327] on div "50% Discount 50% OFF" at bounding box center [1027, 326] width 361 height 33
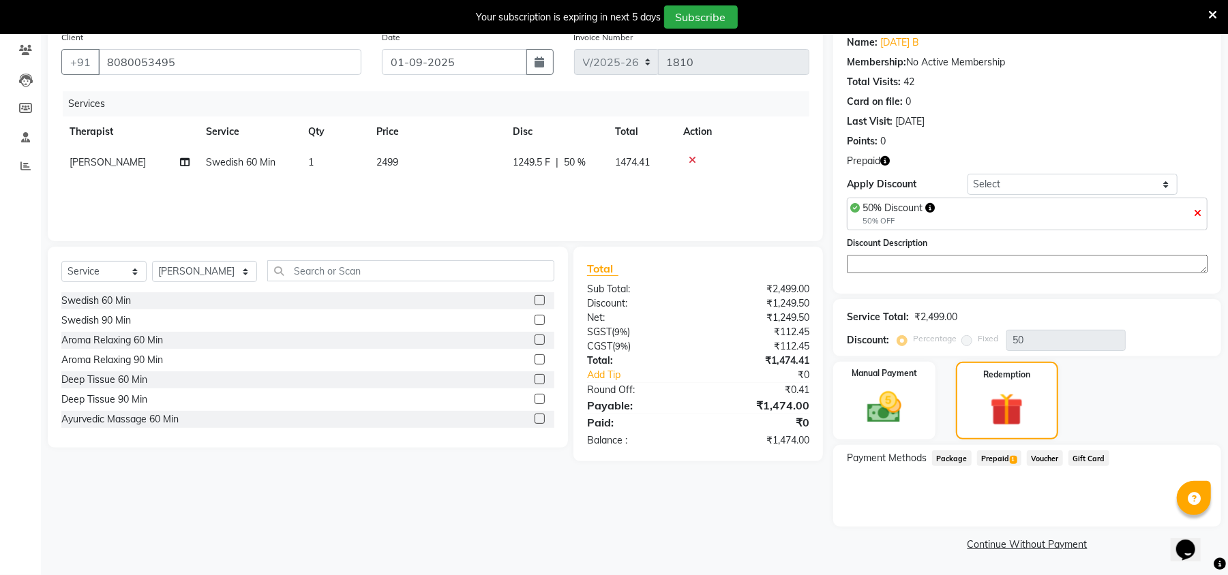
click at [1006, 457] on span "Prepaid 1" at bounding box center [999, 459] width 44 height 16
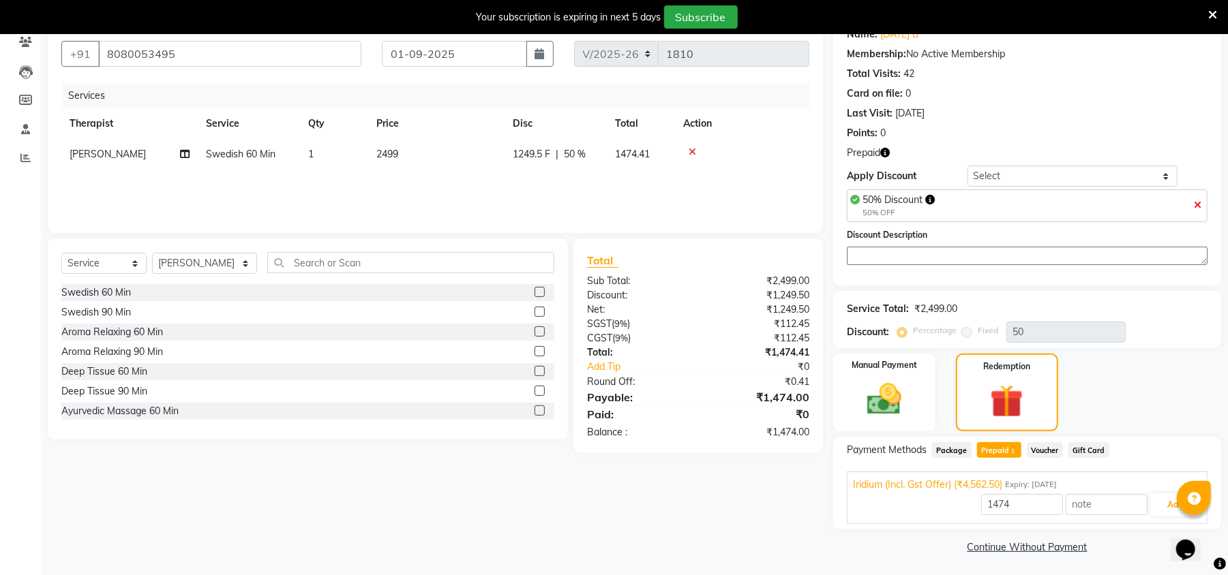
scroll to position [125, 0]
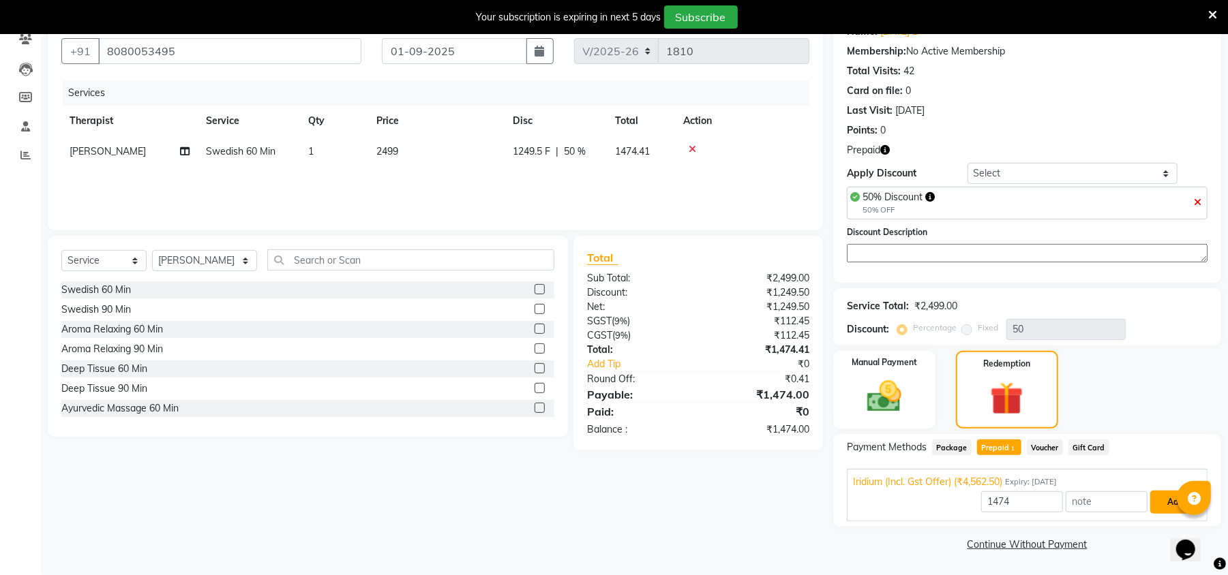
click at [1162, 495] on button "Add" at bounding box center [1175, 502] width 50 height 23
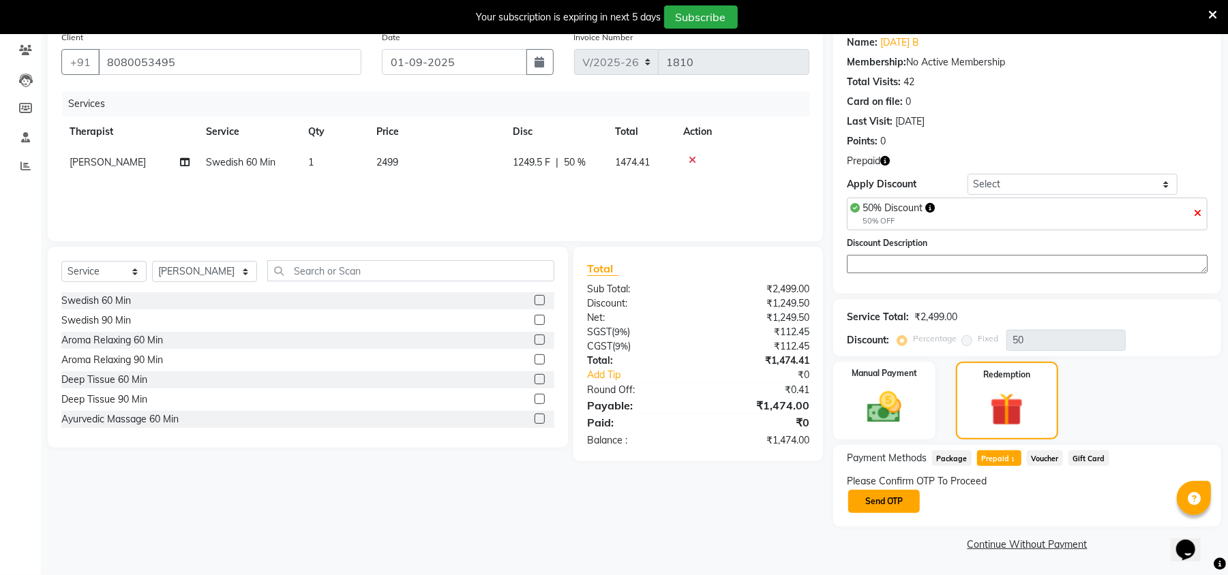
click at [904, 505] on button "Send OTP" at bounding box center [884, 501] width 72 height 23
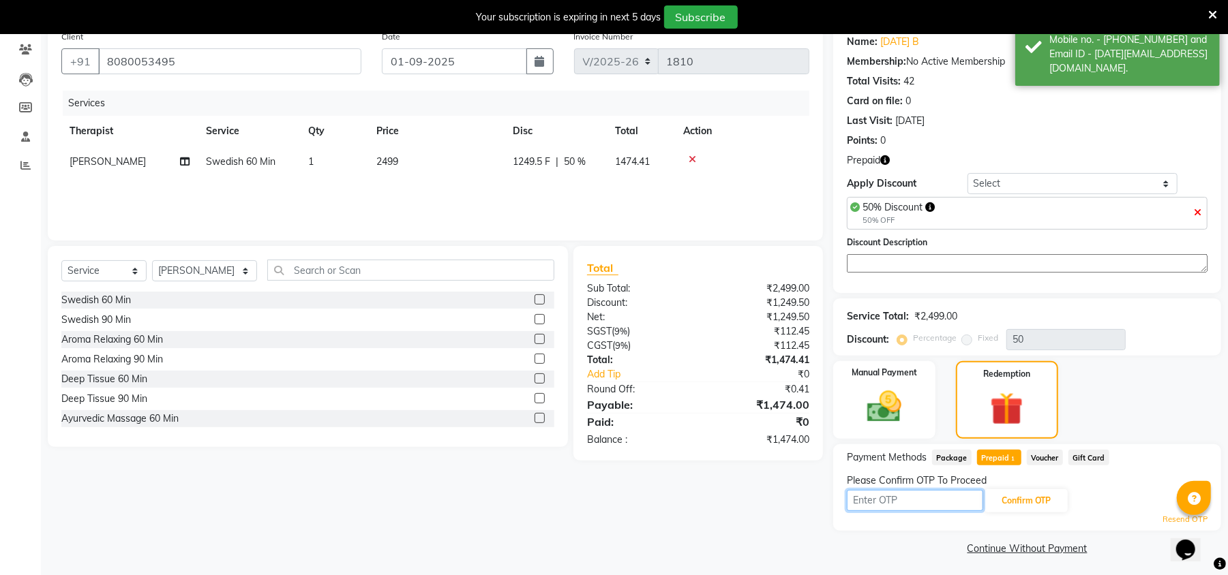
click at [909, 504] on input "text" at bounding box center [915, 500] width 136 height 21
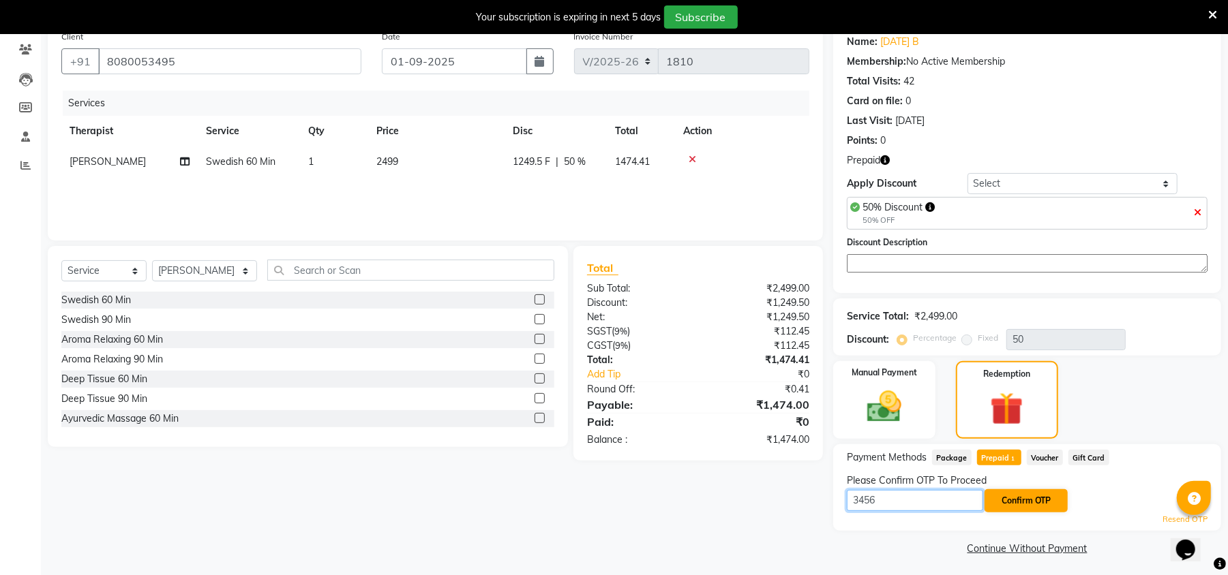
type input "3456"
click at [1036, 502] on button "Confirm OTP" at bounding box center [1025, 500] width 83 height 23
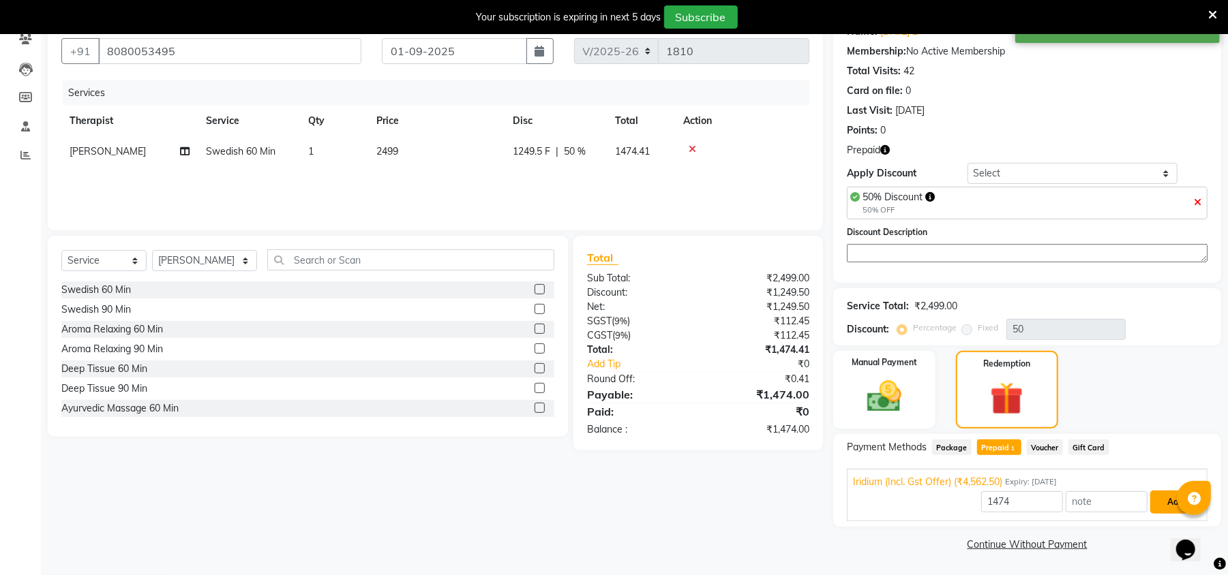
click at [1170, 502] on button "Add" at bounding box center [1175, 502] width 50 height 23
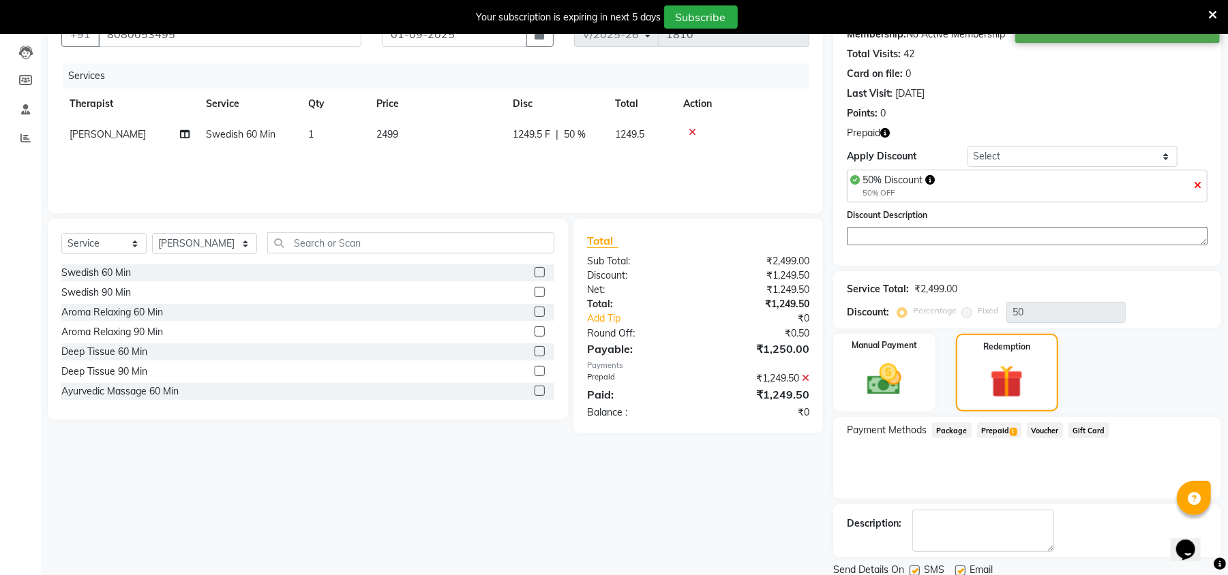
scroll to position [192, 0]
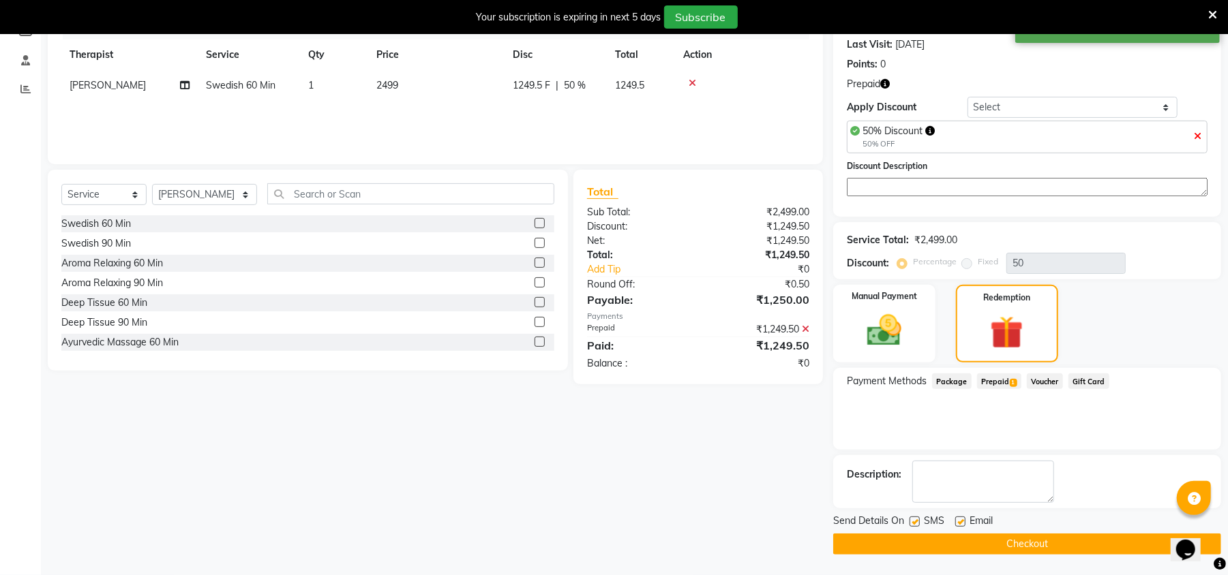
click at [1053, 539] on button "Checkout" at bounding box center [1027, 544] width 388 height 21
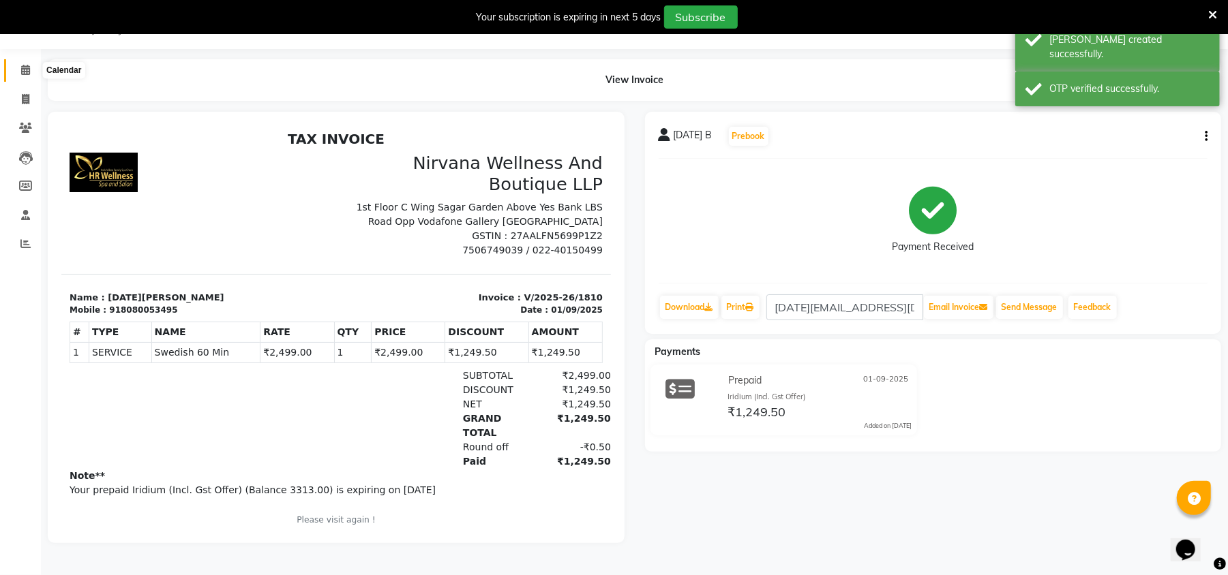
click at [30, 66] on span at bounding box center [26, 71] width 24 height 16
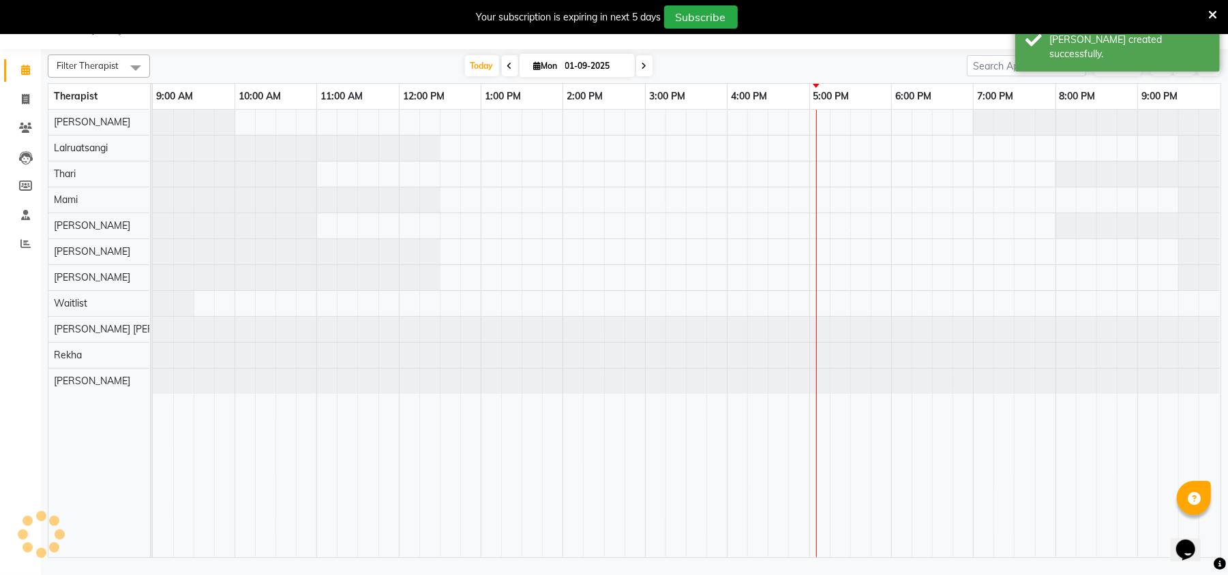
scroll to position [34, 0]
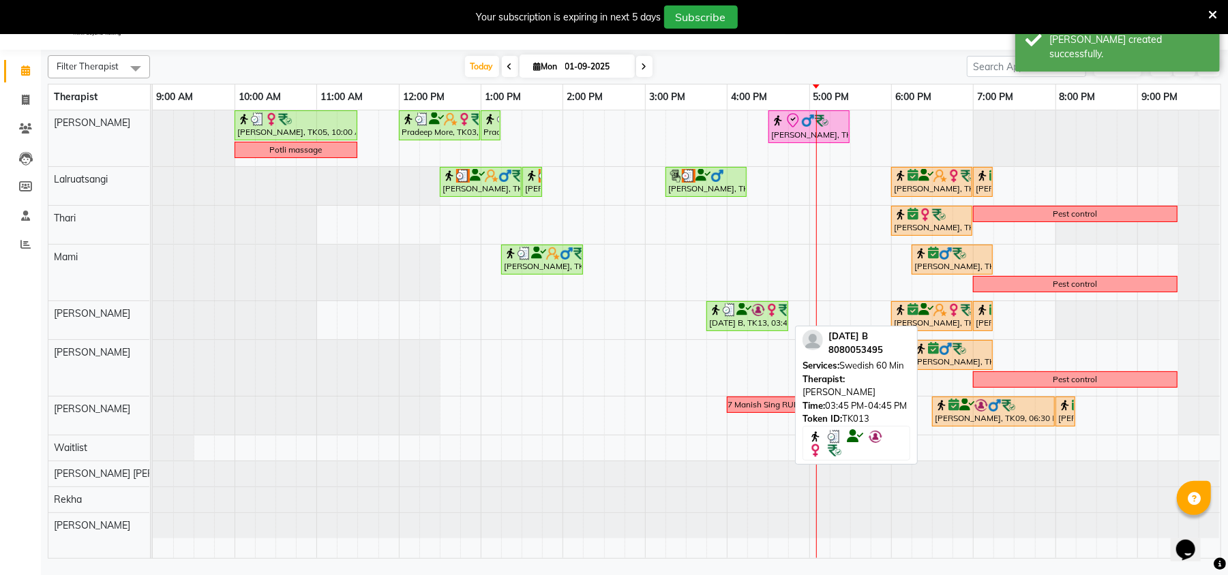
click at [751, 326] on div "[DATE] B, TK13, 03:45 PM-04:45 PM, Swedish 60 Min" at bounding box center [747, 316] width 79 height 26
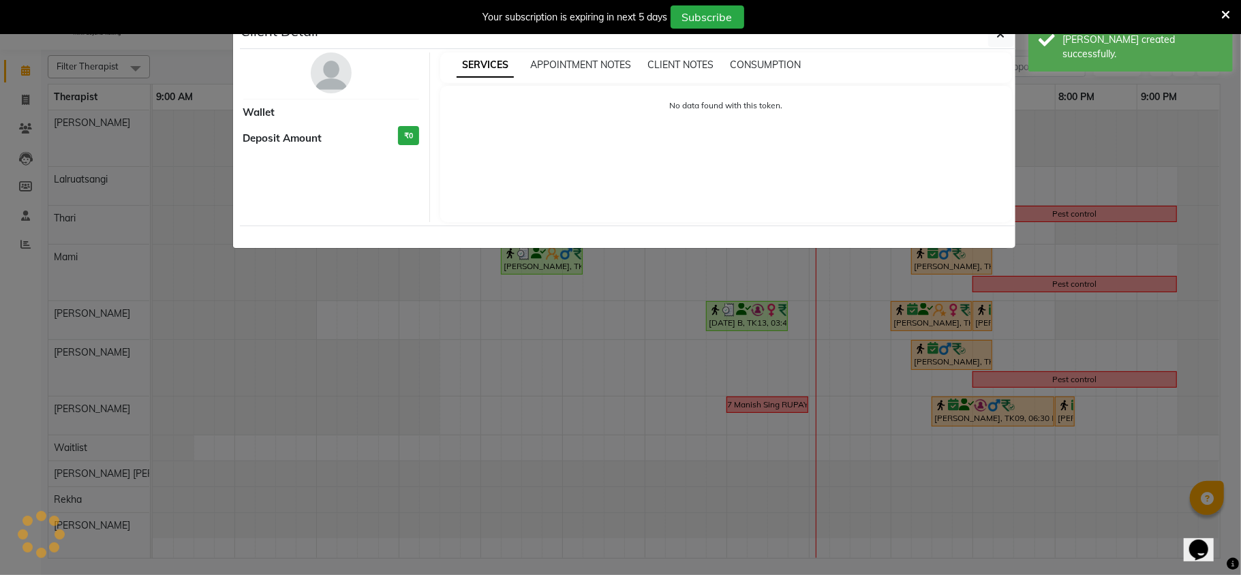
select select "3"
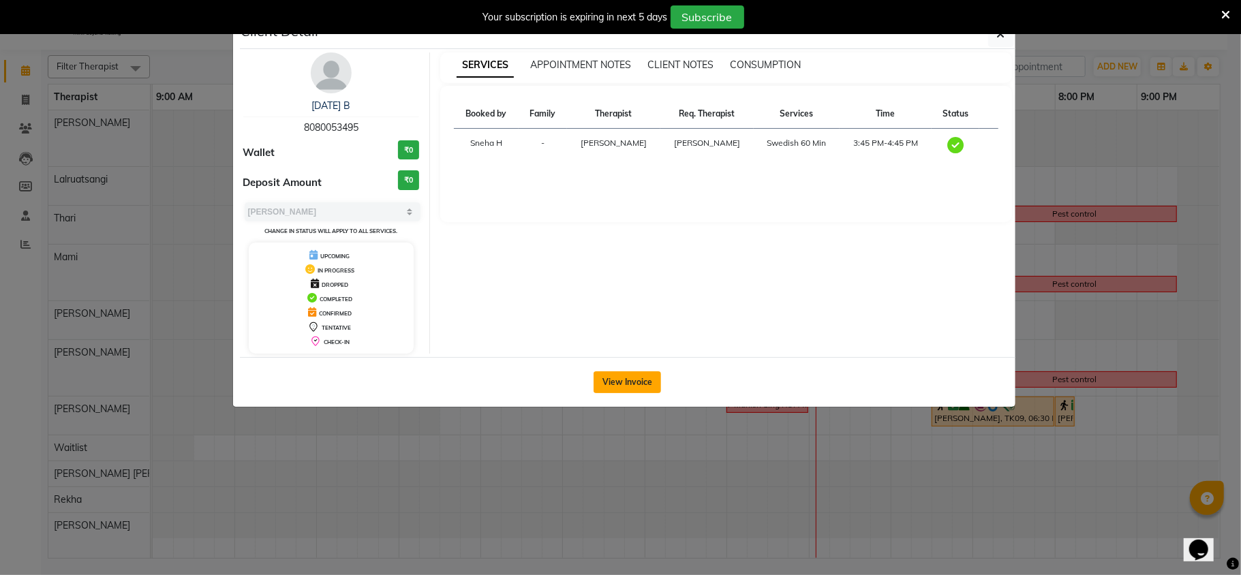
click at [635, 380] on button "View Invoice" at bounding box center [627, 383] width 67 height 22
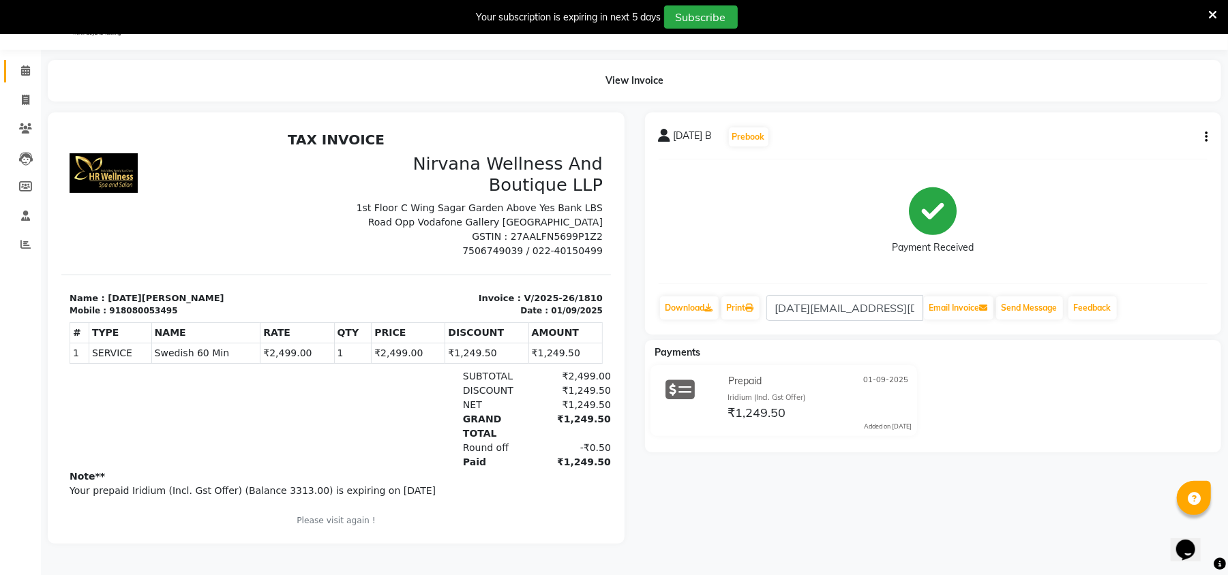
click at [23, 74] on icon at bounding box center [25, 70] width 9 height 10
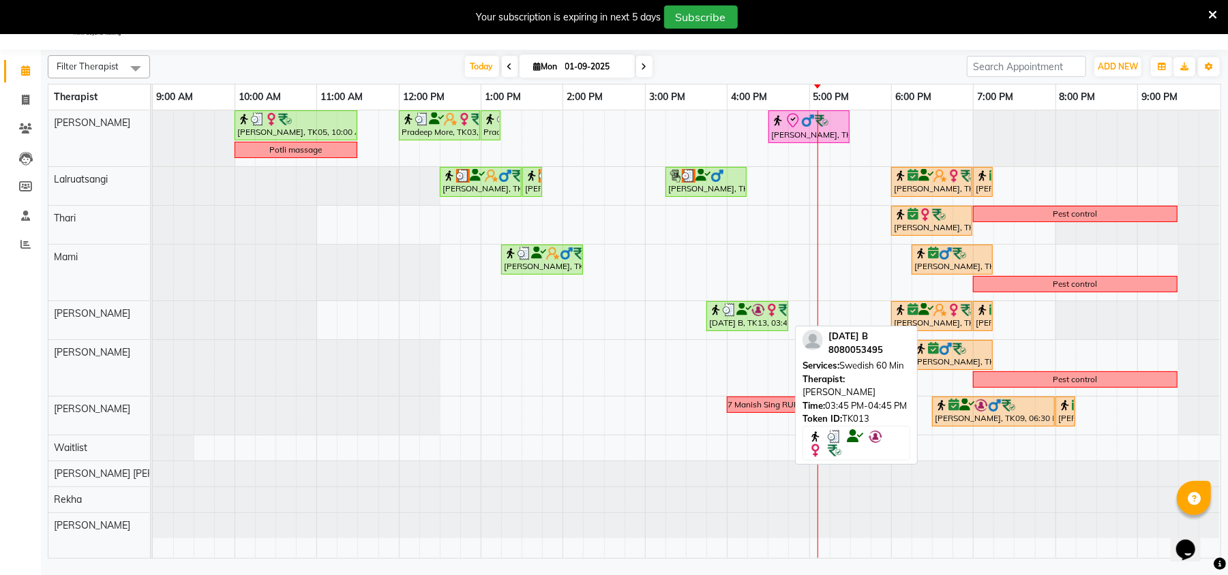
click at [729, 326] on div "[DATE] B, TK13, 03:45 PM-04:45 PM, Swedish 60 Min" at bounding box center [747, 316] width 79 height 26
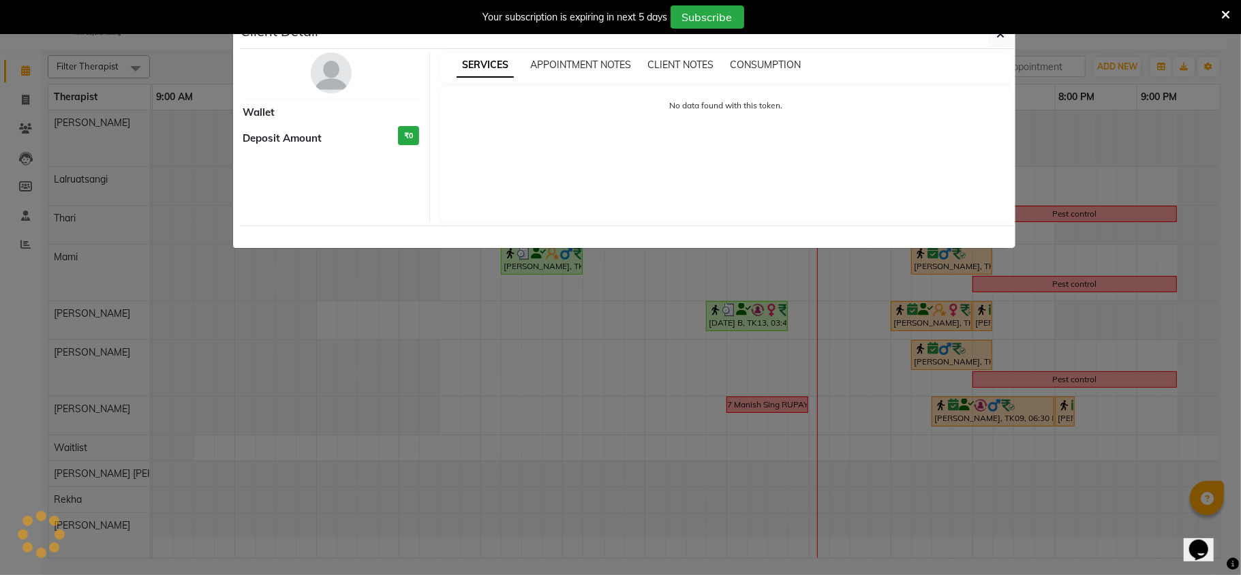
click at [916, 300] on ngb-modal-window "Client Detail Wallet Deposit Amount ₹0 SERVICES APPOINTMENT NOTES CLIENT NOTES …" at bounding box center [620, 287] width 1241 height 575
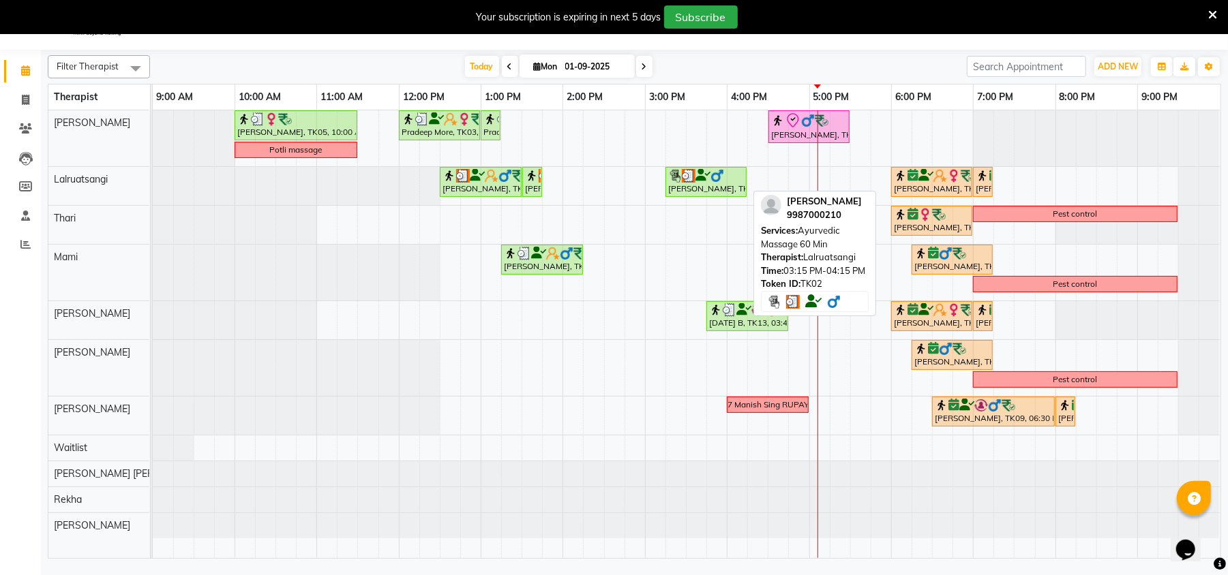
click at [668, 181] on img at bounding box center [675, 176] width 14 height 14
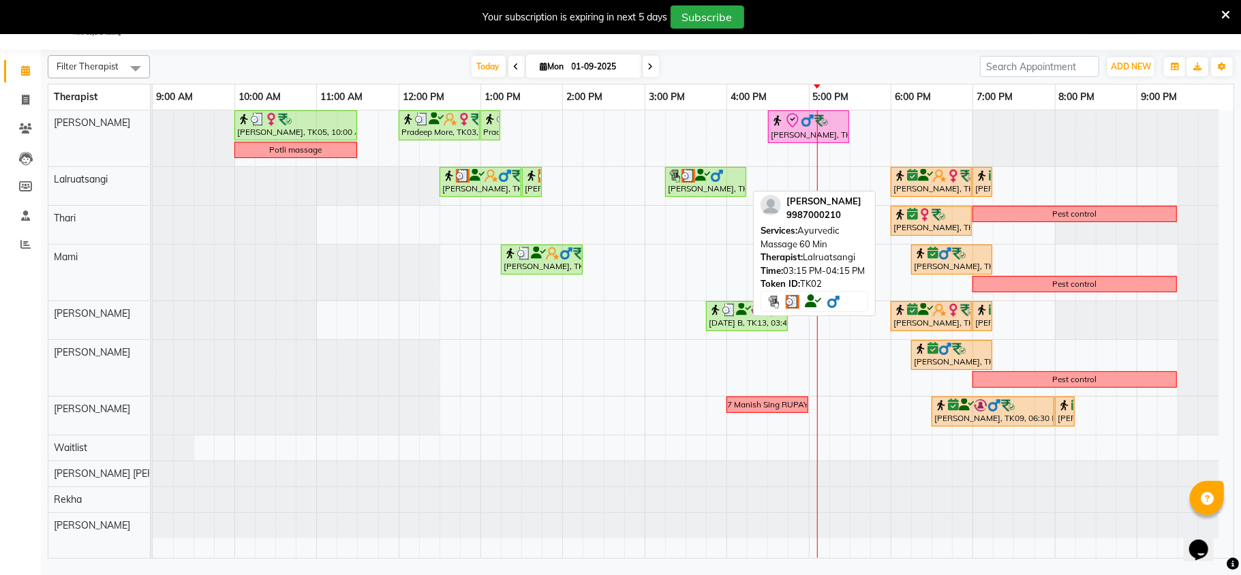
select select "3"
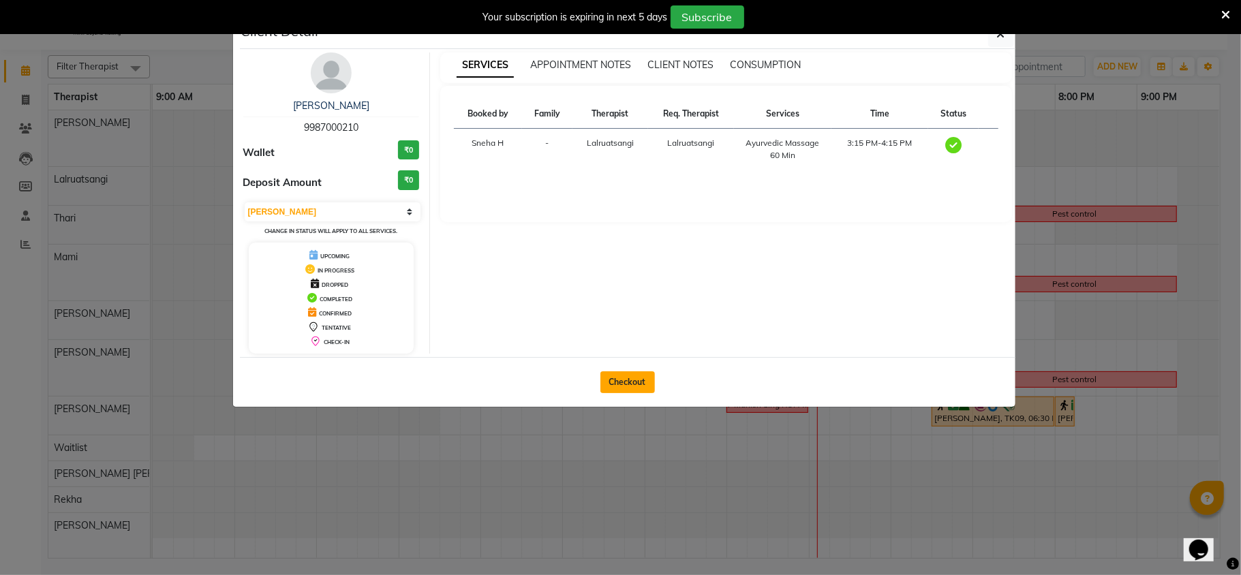
click at [644, 378] on button "Checkout" at bounding box center [628, 383] width 55 height 22
select select "service"
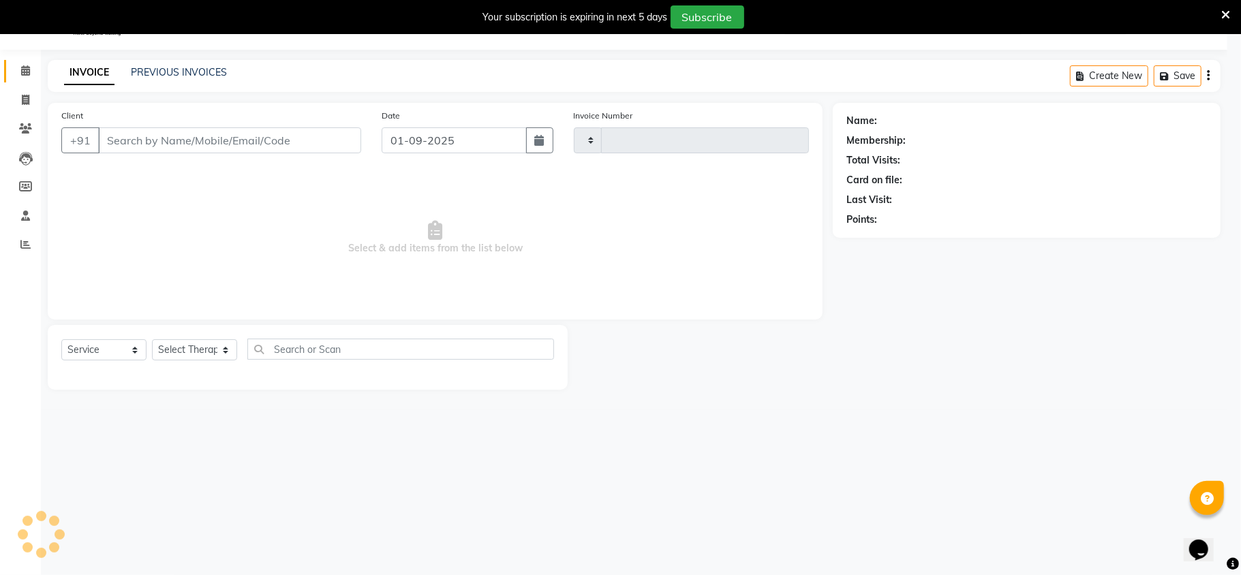
type input "1811"
select select "4890"
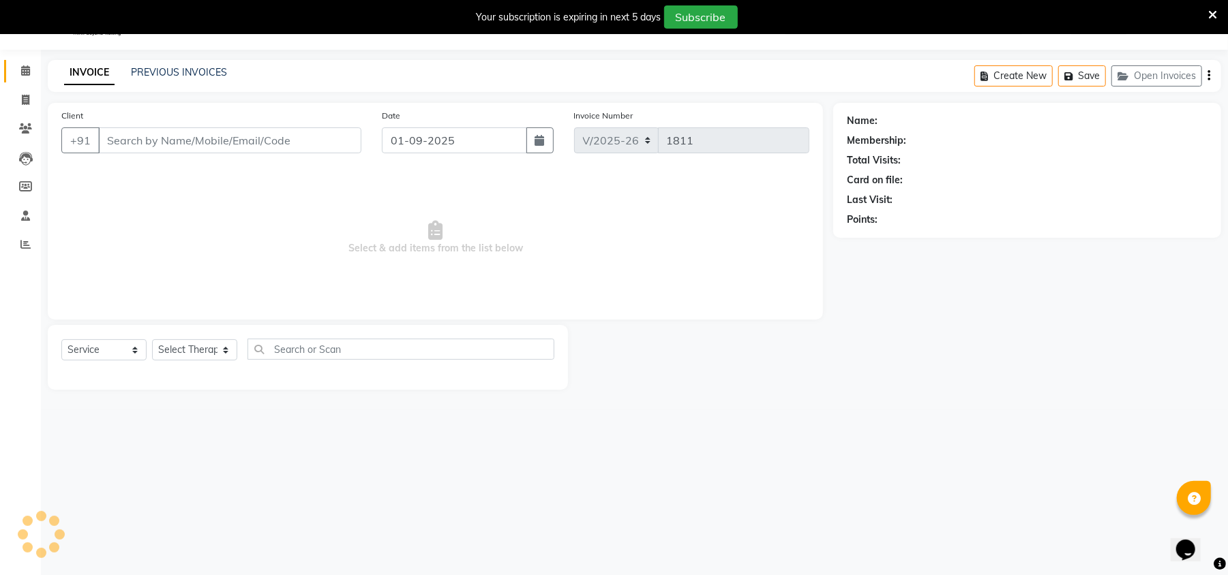
type input "9987000210"
select select "48510"
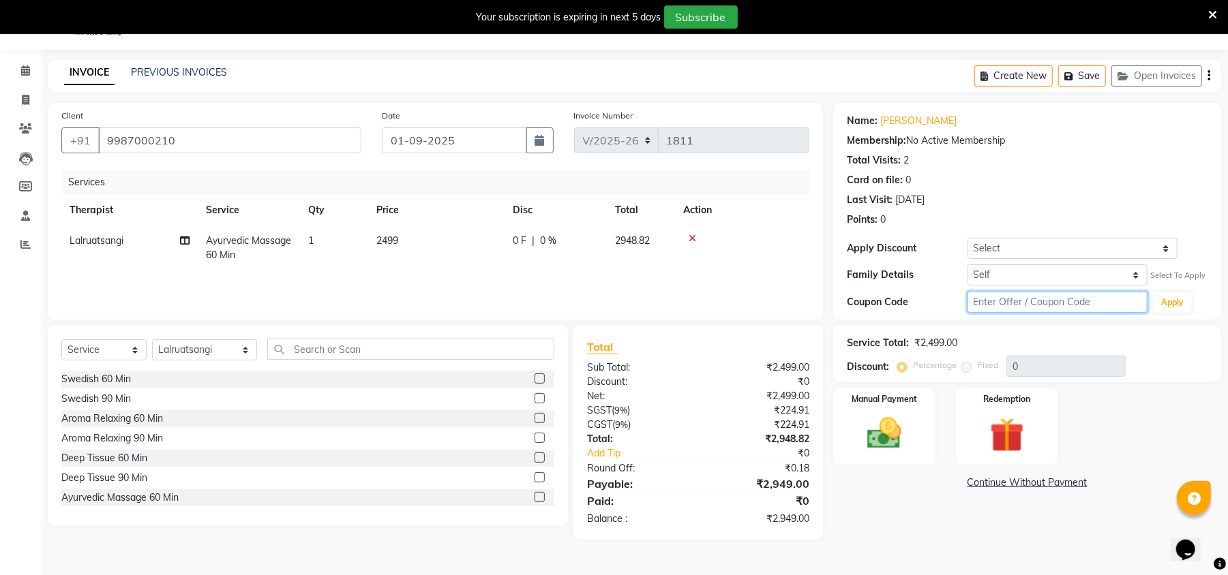
click at [1016, 305] on input "text" at bounding box center [1057, 302] width 180 height 21
type input "d50%"
click at [1185, 300] on button "Apply" at bounding box center [1172, 302] width 39 height 20
type input "50"
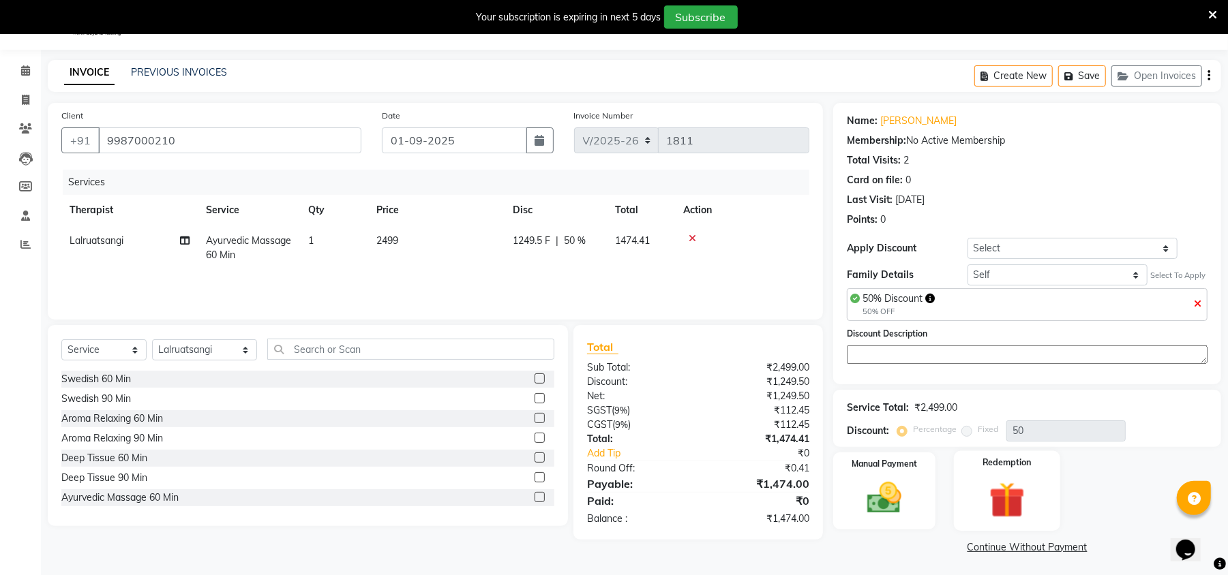
click at [1004, 477] on div "Redemption" at bounding box center [1007, 491] width 106 height 80
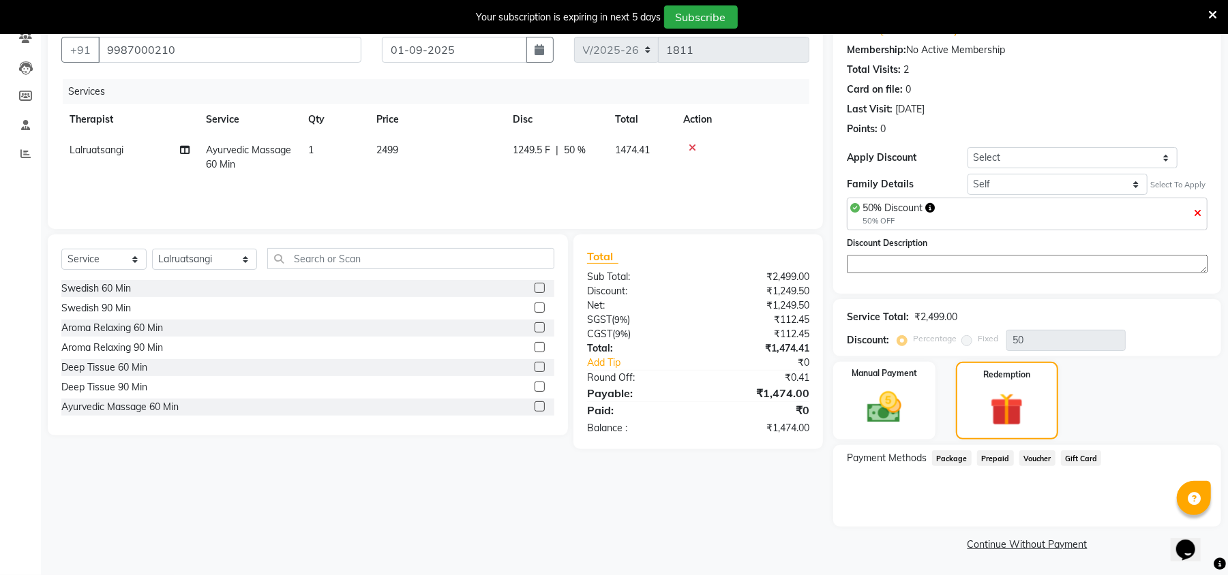
click at [1001, 455] on span "Prepaid" at bounding box center [995, 459] width 37 height 16
click at [958, 451] on span "Package" at bounding box center [952, 459] width 40 height 16
click at [1026, 454] on span "Voucher" at bounding box center [1037, 459] width 36 height 16
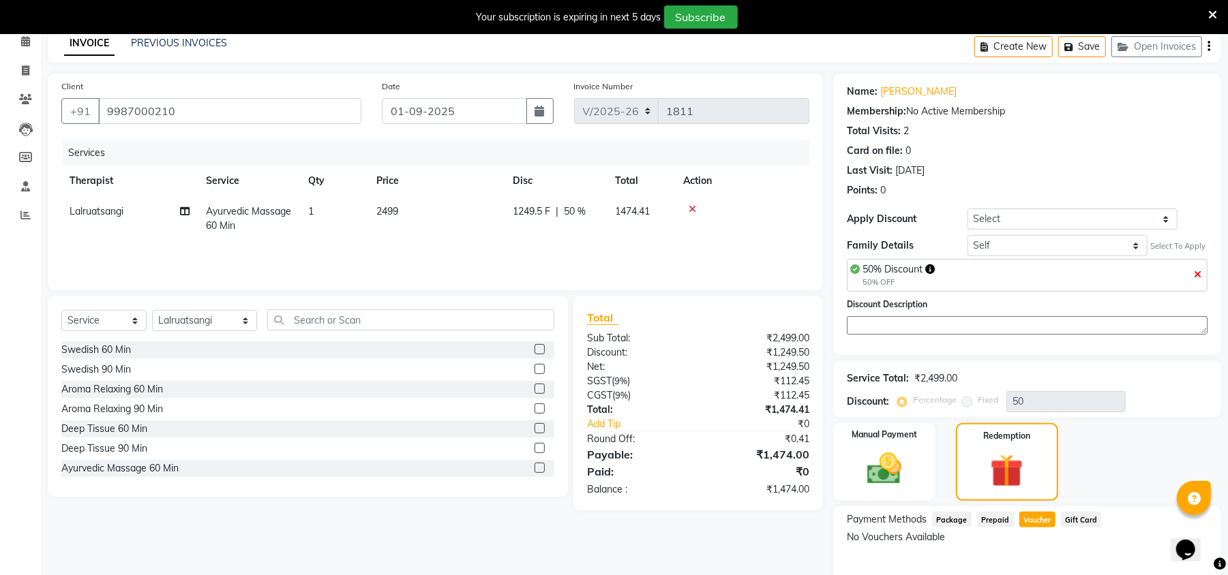
scroll to position [0, 0]
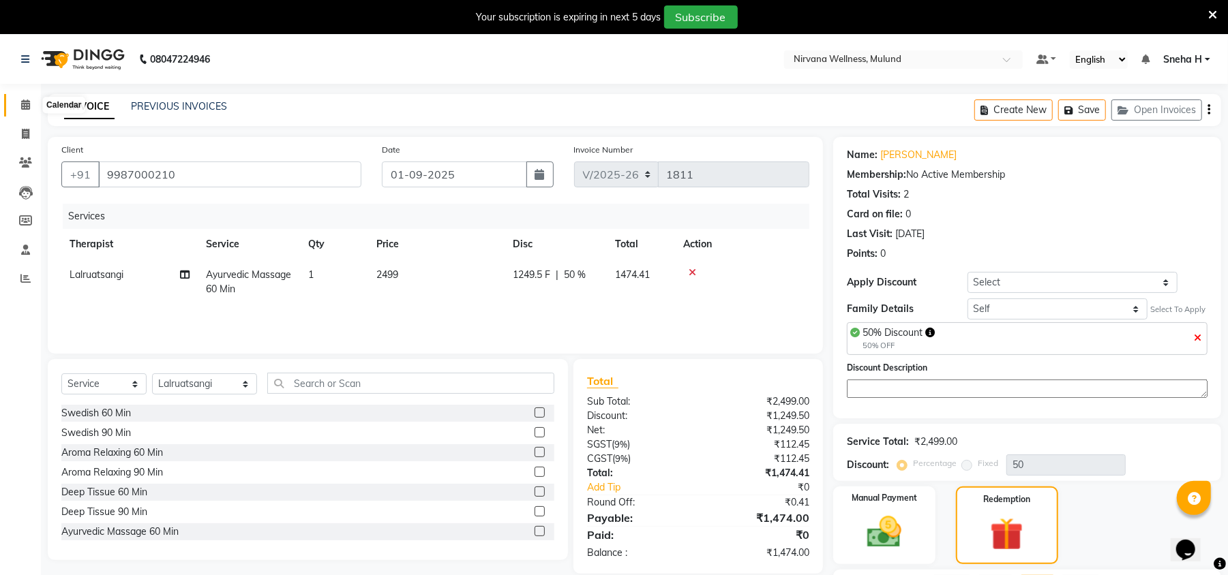
drag, startPoint x: 19, startPoint y: 104, endPoint x: 759, endPoint y: 130, distance: 740.8
click at [19, 104] on span at bounding box center [26, 105] width 24 height 16
click at [701, 138] on div "Client [PHONE_NUMBER] Date [DATE] Invoice Number V/2025 V/[PHONE_NUMBER] Servic…" at bounding box center [435, 245] width 775 height 217
click at [25, 110] on span at bounding box center [26, 105] width 24 height 16
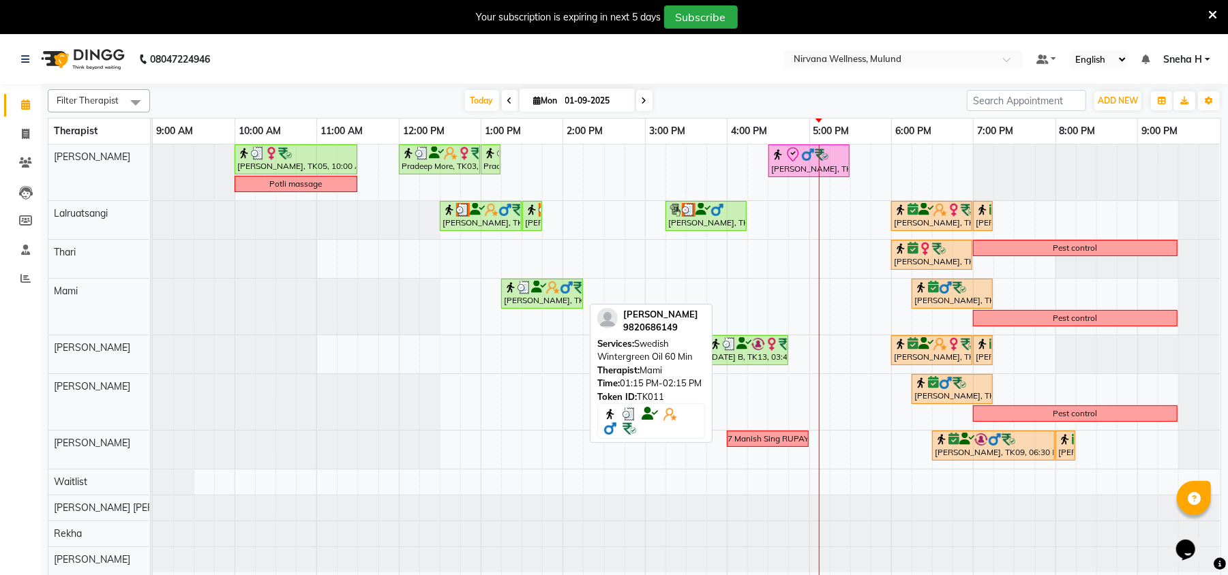
click at [533, 288] on icon at bounding box center [538, 287] width 15 height 1
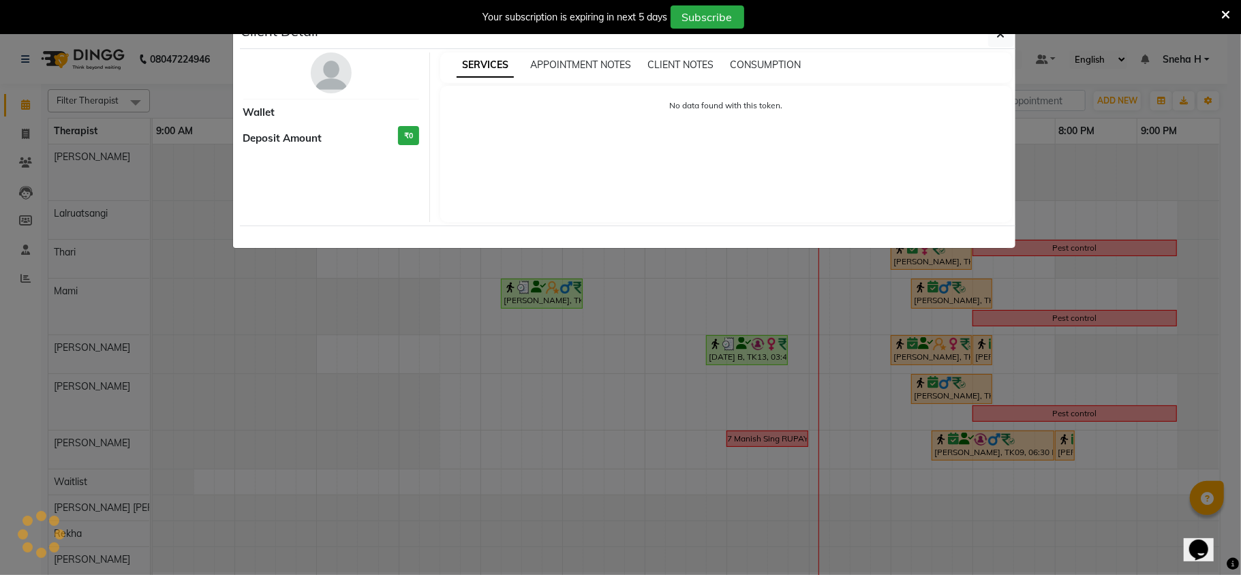
click at [1004, 199] on div "No data found with this token." at bounding box center [726, 154] width 572 height 136
click at [1056, 198] on ngb-modal-window "Client Detail Wallet Deposit Amount ₹0 SERVICES APPOINTMENT NOTES CLIENT NOTES …" at bounding box center [620, 287] width 1241 height 575
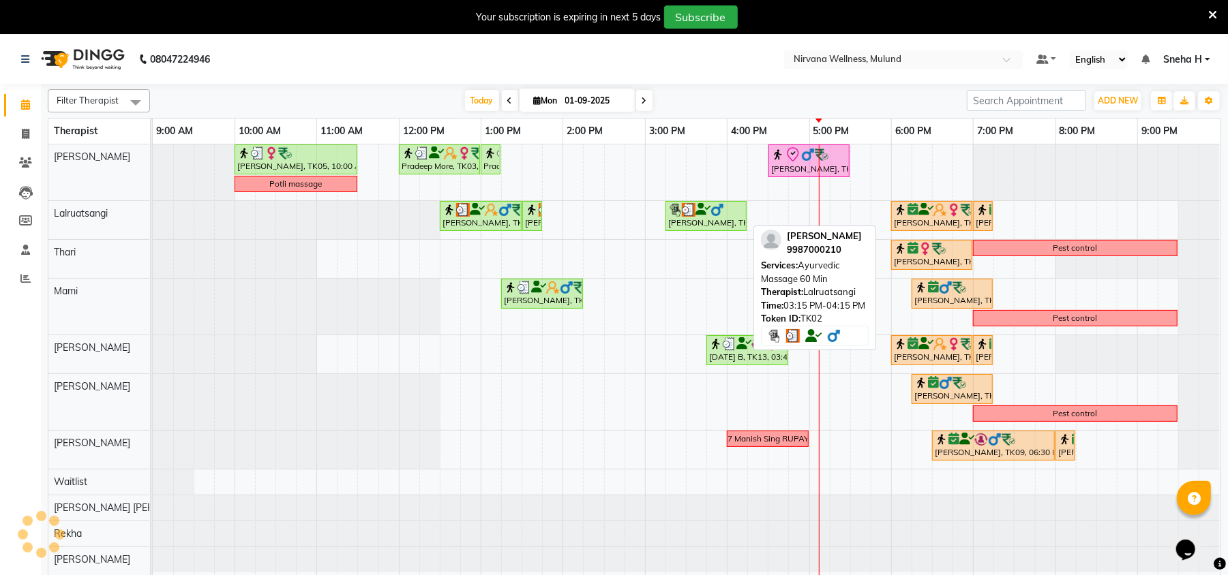
click at [710, 219] on div "[PERSON_NAME], TK02, 03:15 PM-04:15 PM, Ayurvedic Massage 60 Min" at bounding box center [706, 216] width 78 height 26
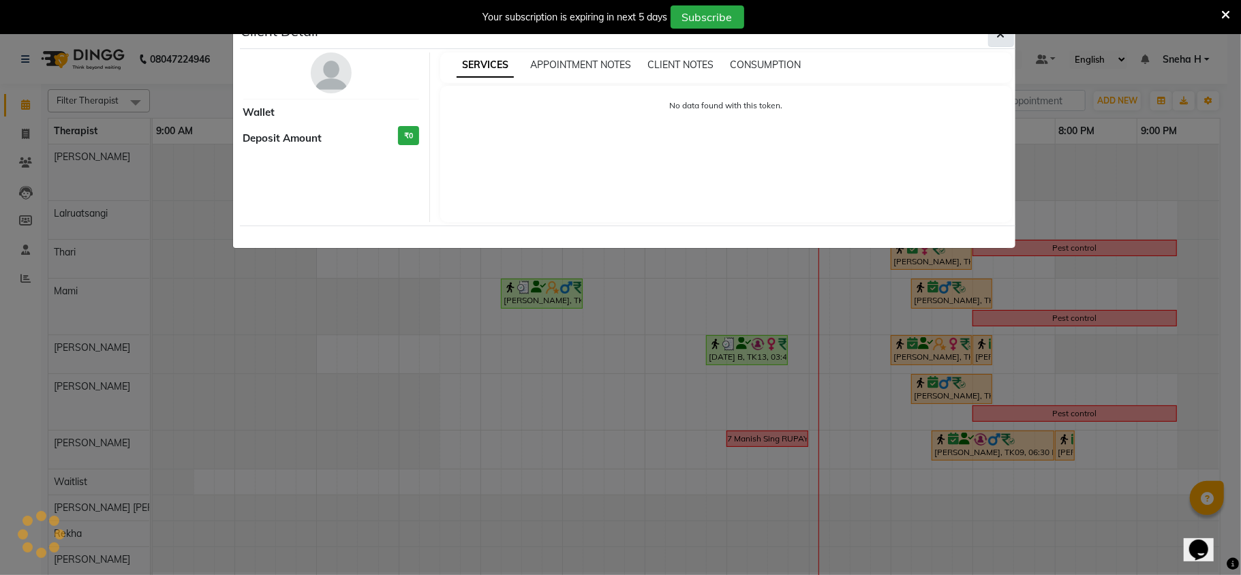
select select "3"
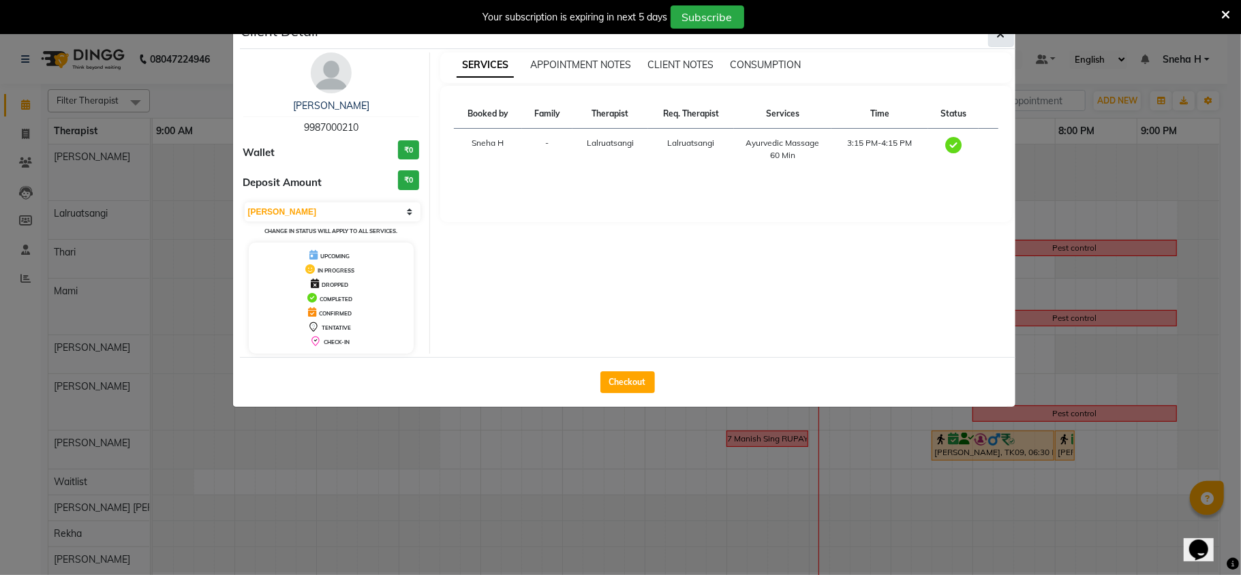
click at [1001, 40] on span "button" at bounding box center [1001, 34] width 8 height 14
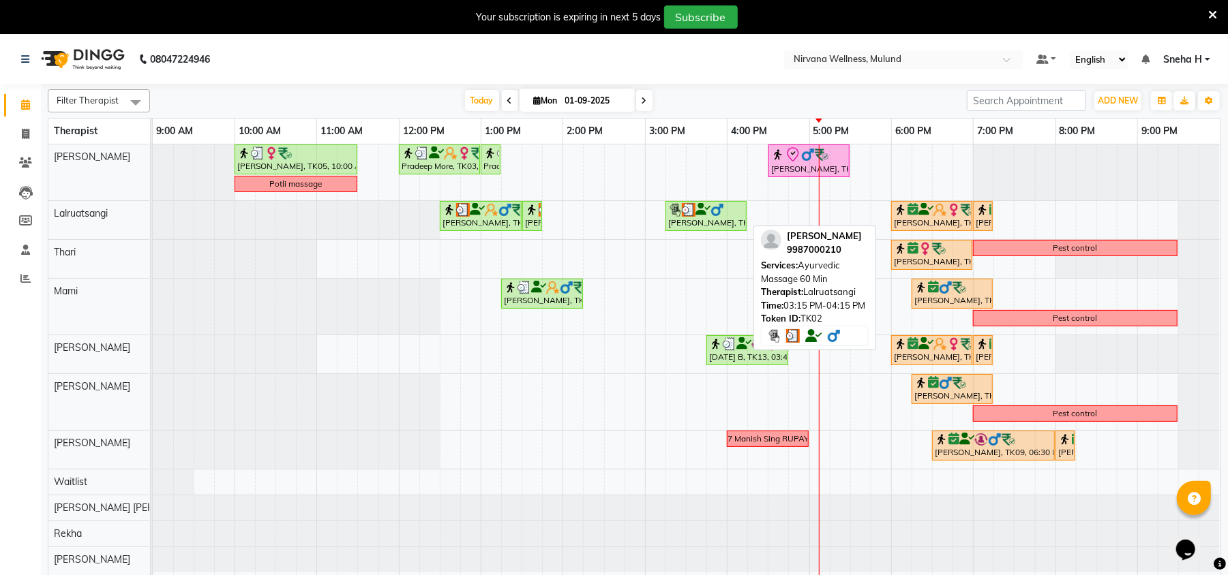
click at [735, 213] on div at bounding box center [706, 210] width 76 height 14
select select "3"
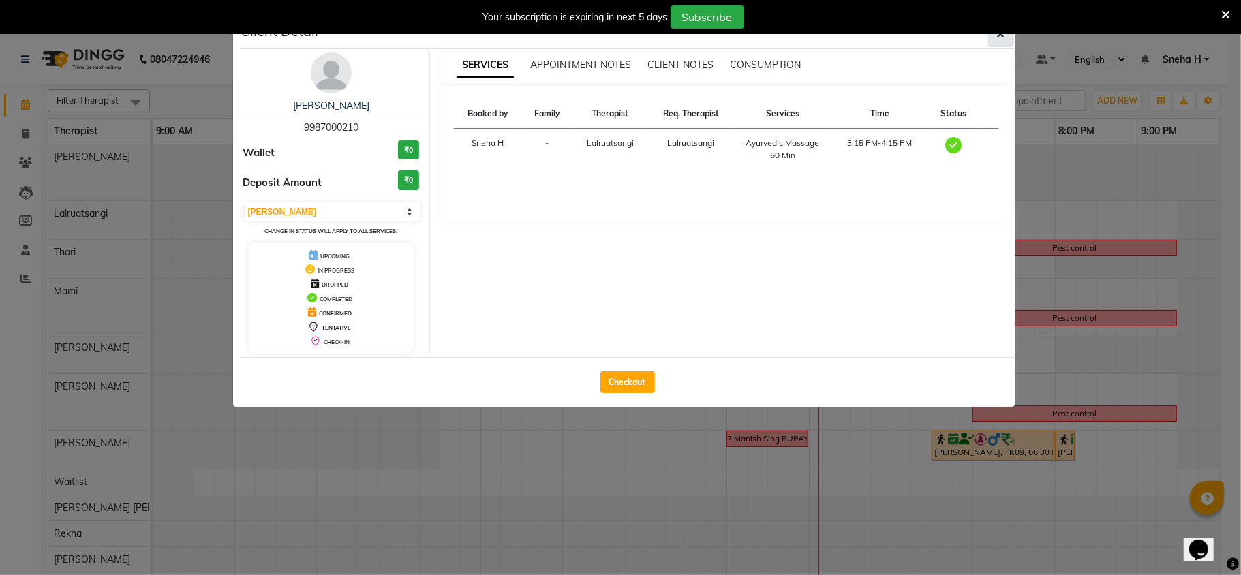
click at [1001, 42] on button "button" at bounding box center [1001, 34] width 26 height 26
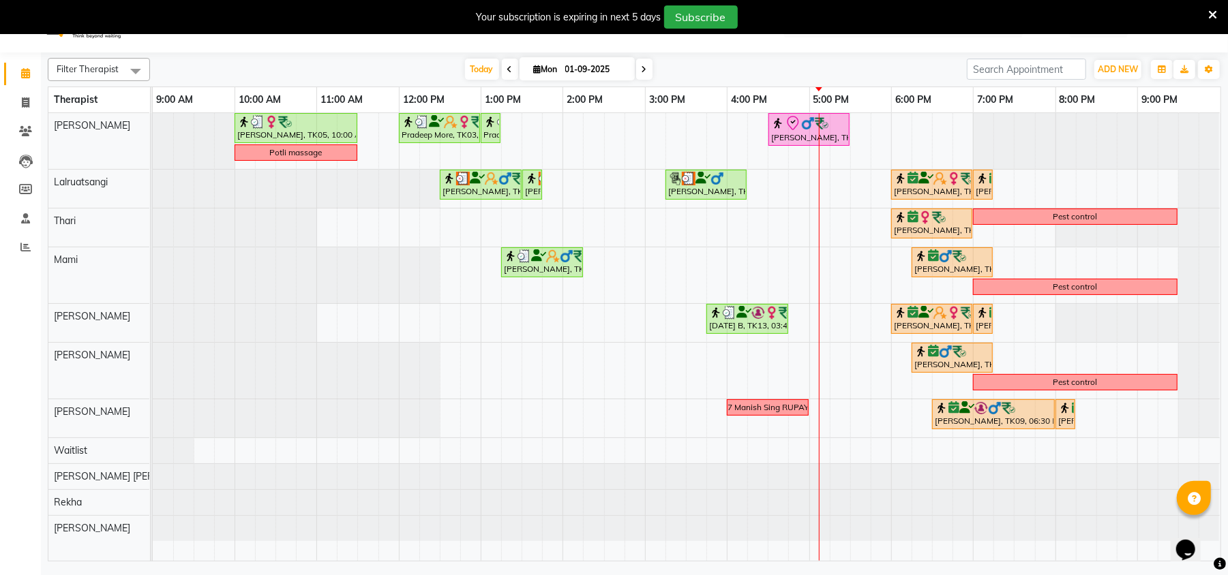
scroll to position [34, 0]
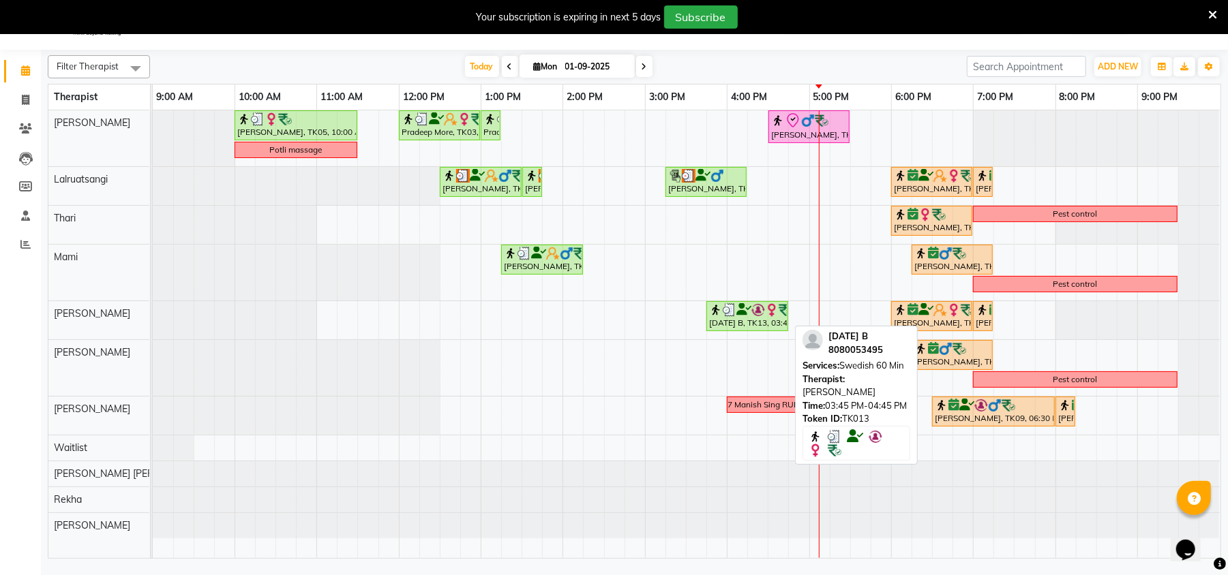
click at [755, 312] on img at bounding box center [758, 310] width 14 height 14
select select "3"
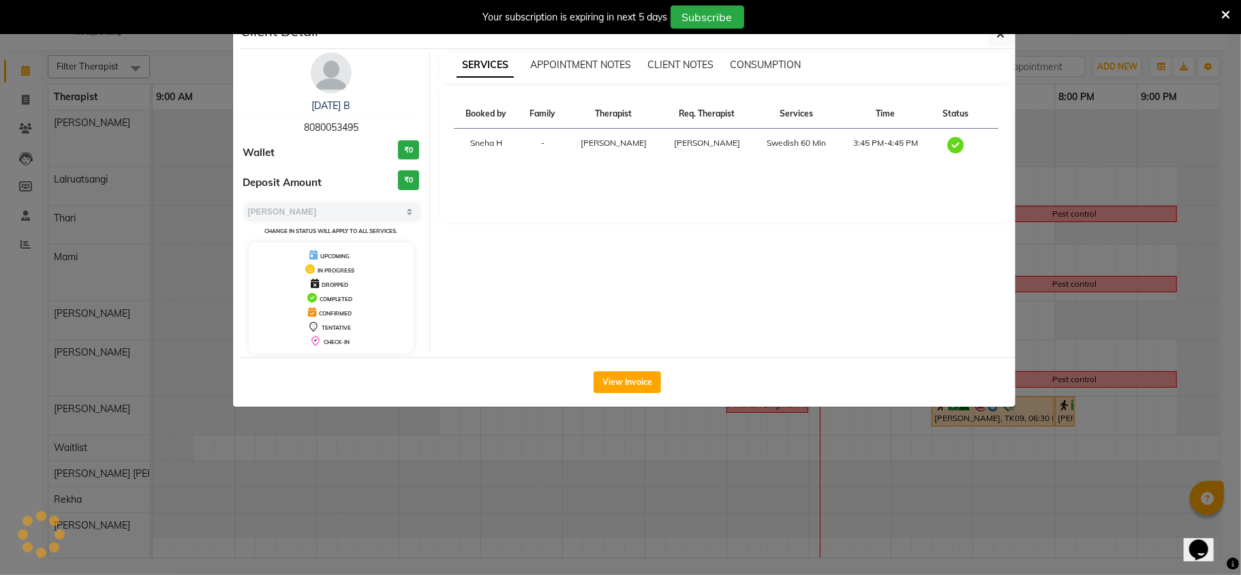
click at [988, 21] on button "button" at bounding box center [1001, 34] width 26 height 26
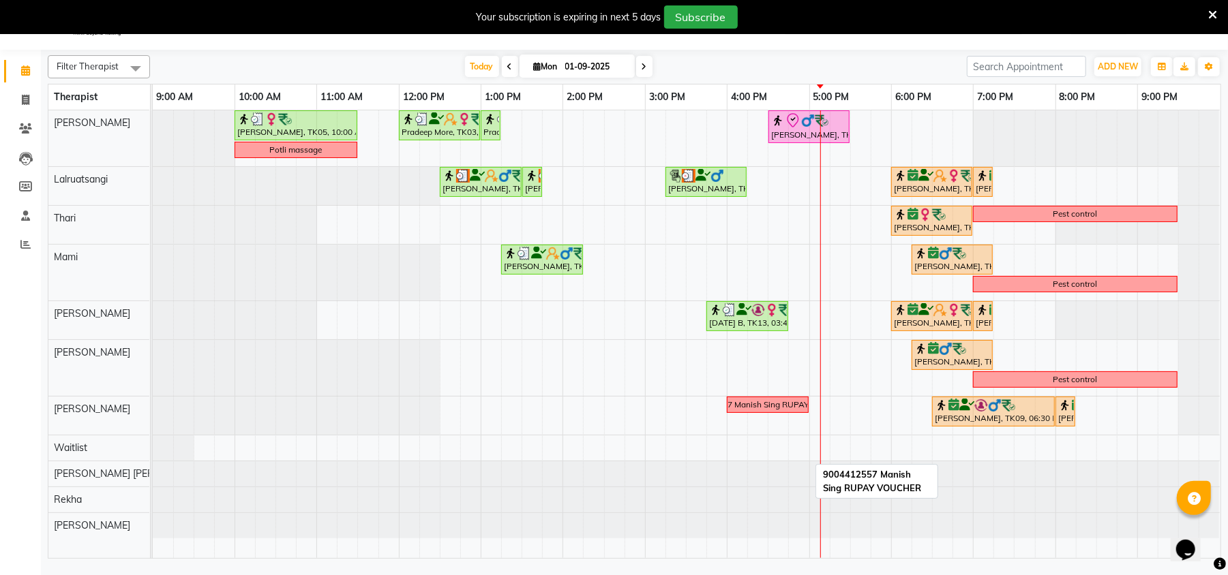
click at [772, 408] on div "9004412557 Manish Sing RUPAY VOUCHER" at bounding box center [768, 405] width 166 height 12
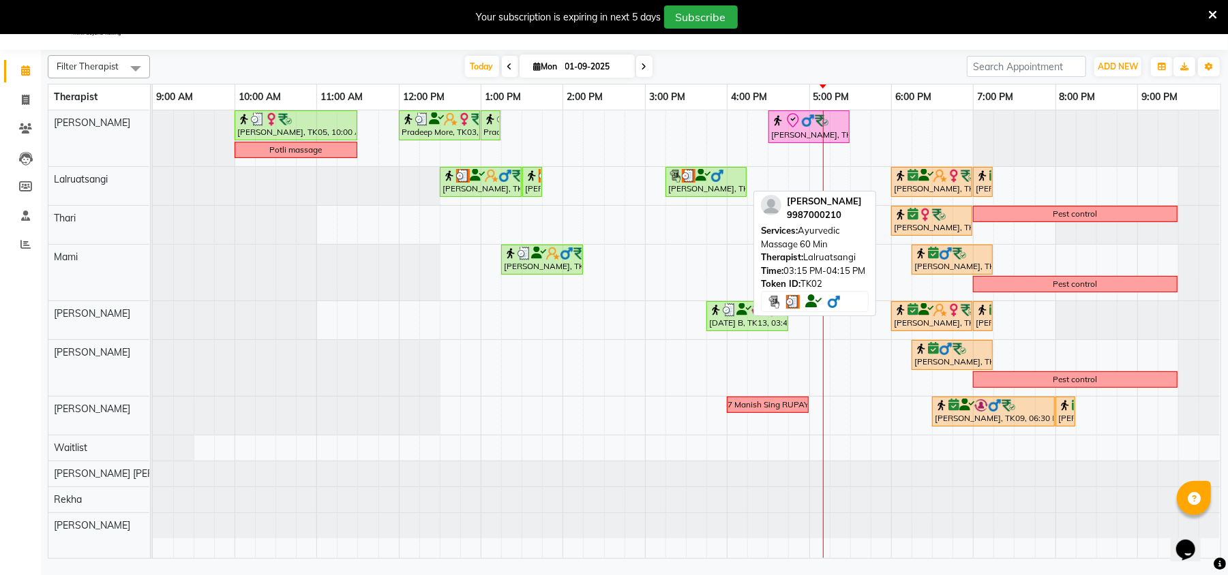
click at [710, 190] on div "[PERSON_NAME], TK02, 03:15 PM-04:15 PM, Ayurvedic Massage 60 Min" at bounding box center [706, 182] width 78 height 26
select select "3"
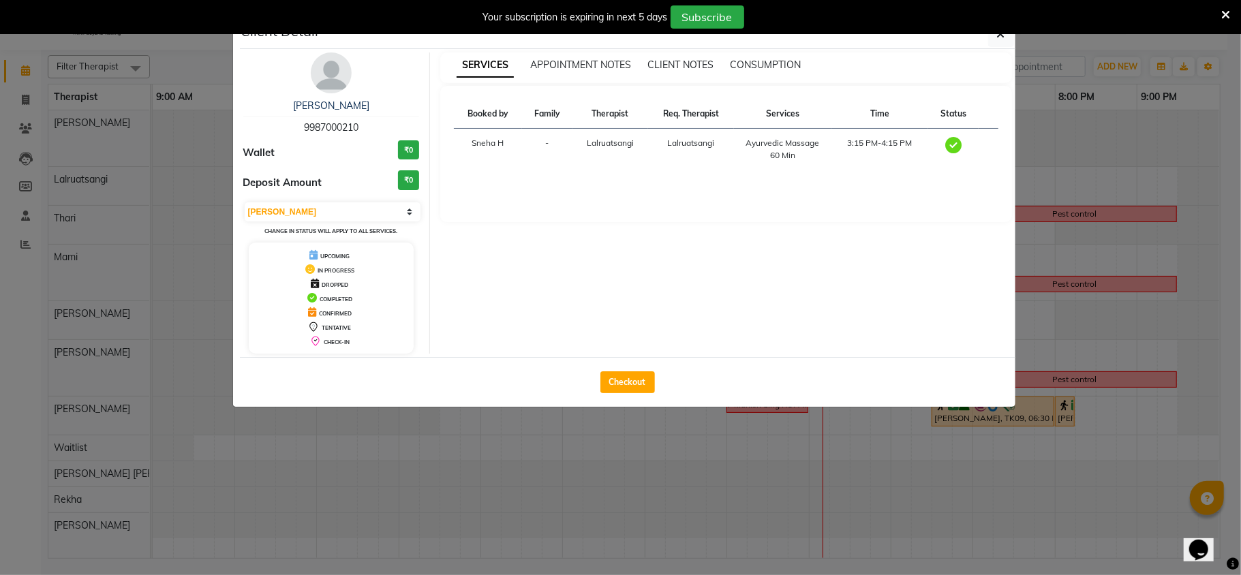
click at [209, 299] on ngb-modal-window "Client Detail [PERSON_NAME] 9987000210 Wallet ₹0 Deposit Amount ₹0 Select MARK …" at bounding box center [620, 287] width 1241 height 575
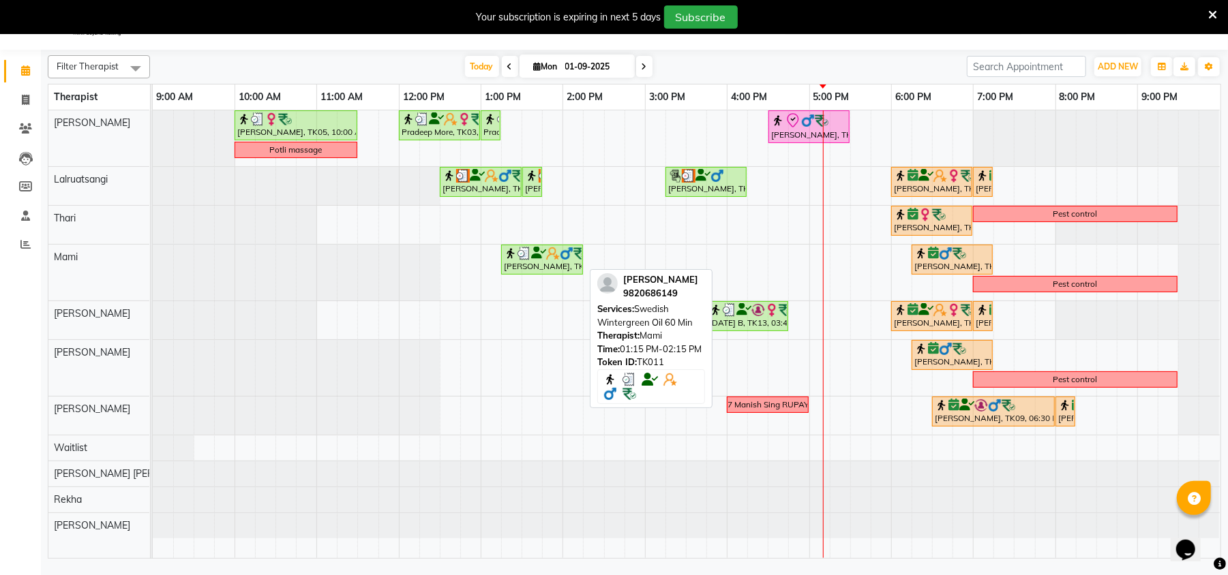
click at [571, 258] on img at bounding box center [567, 254] width 14 height 14
select select "3"
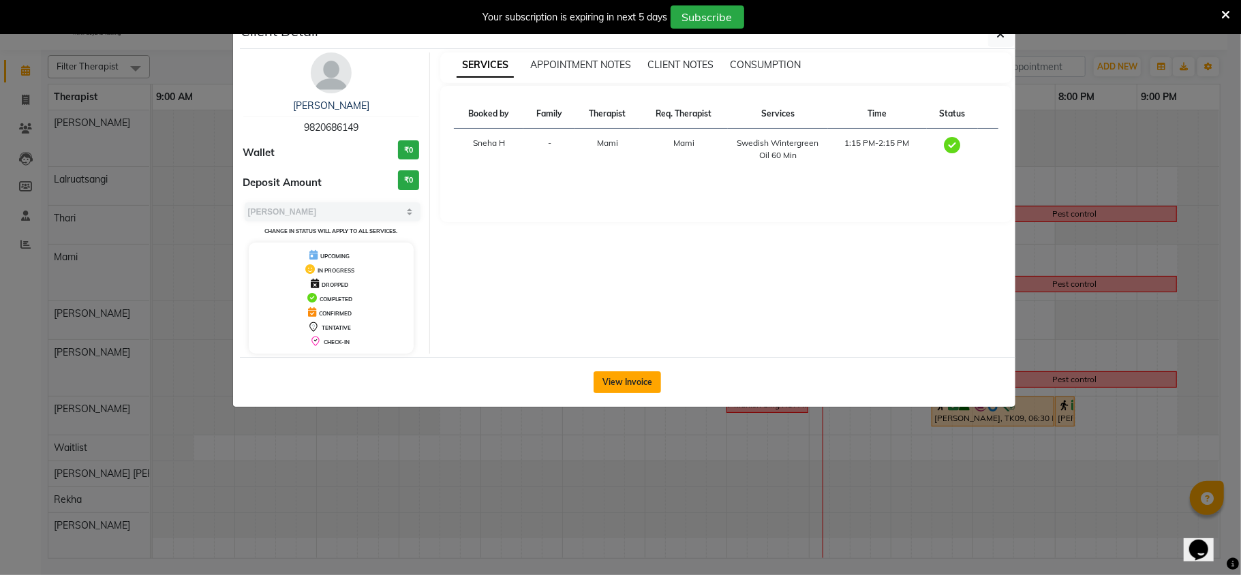
click at [645, 382] on button "View Invoice" at bounding box center [627, 383] width 67 height 22
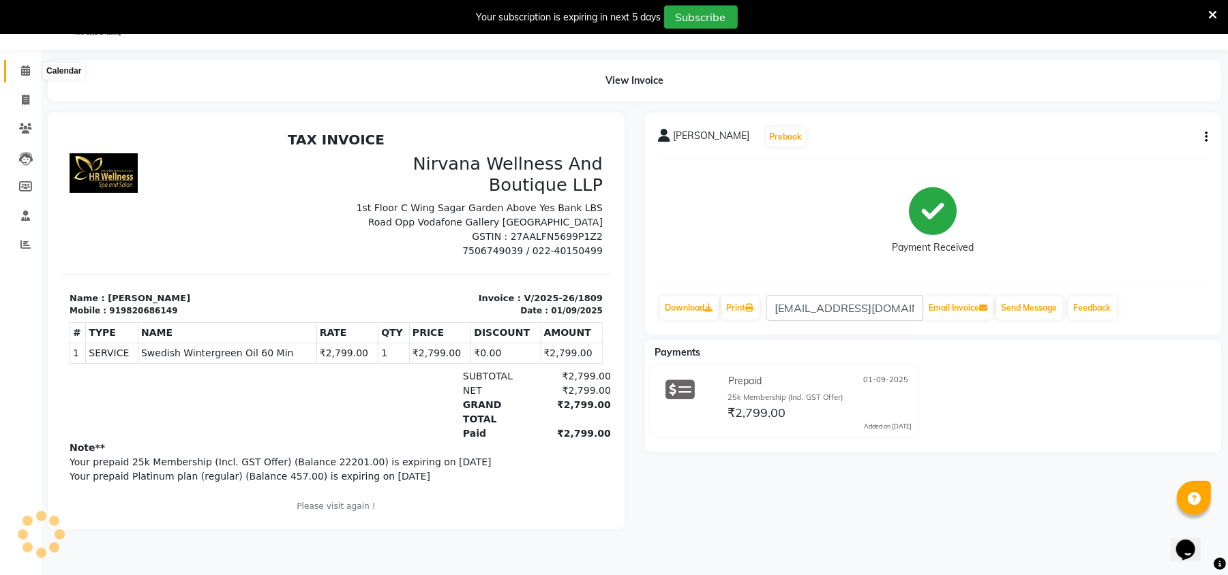
click at [26, 68] on icon at bounding box center [25, 70] width 9 height 10
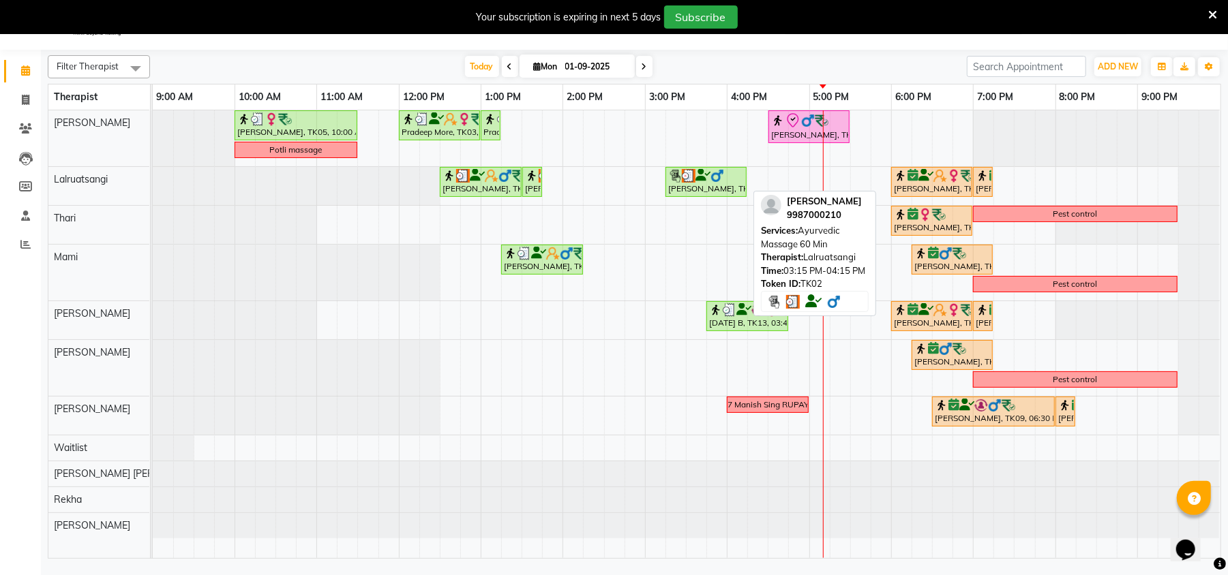
click at [701, 176] on icon at bounding box center [702, 175] width 15 height 1
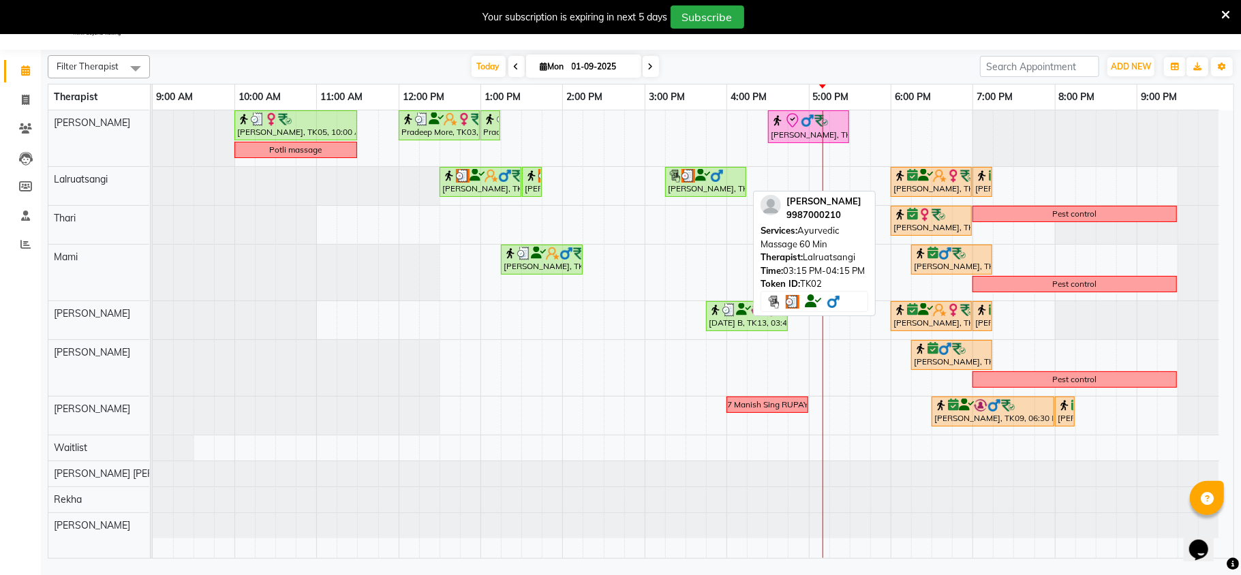
select select "3"
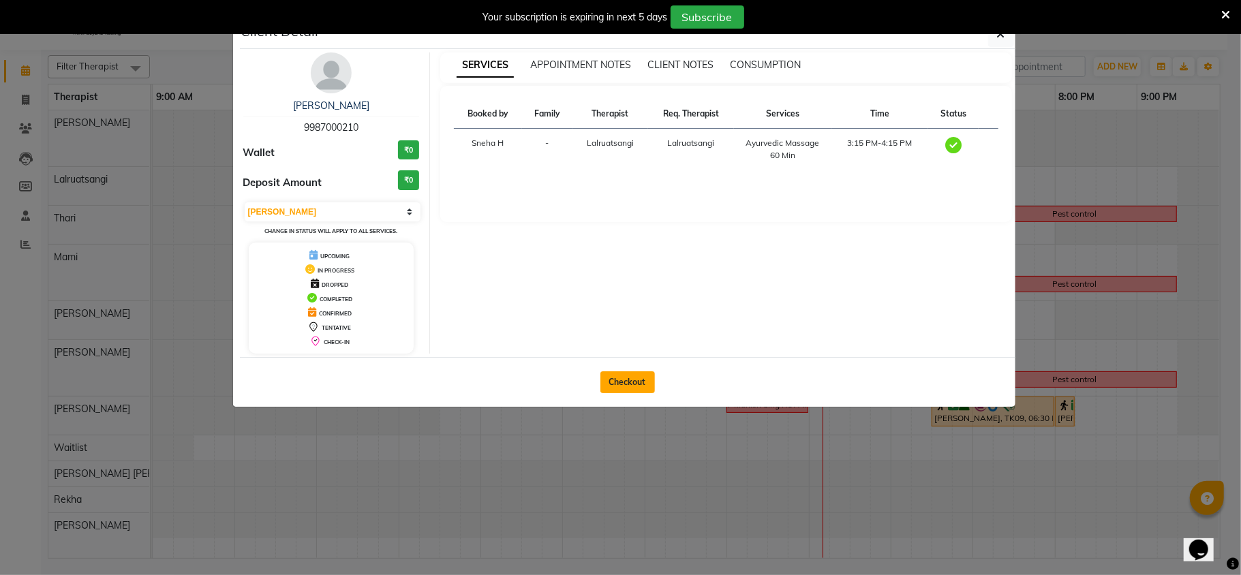
click at [619, 389] on button "Checkout" at bounding box center [628, 383] width 55 height 22
select select "service"
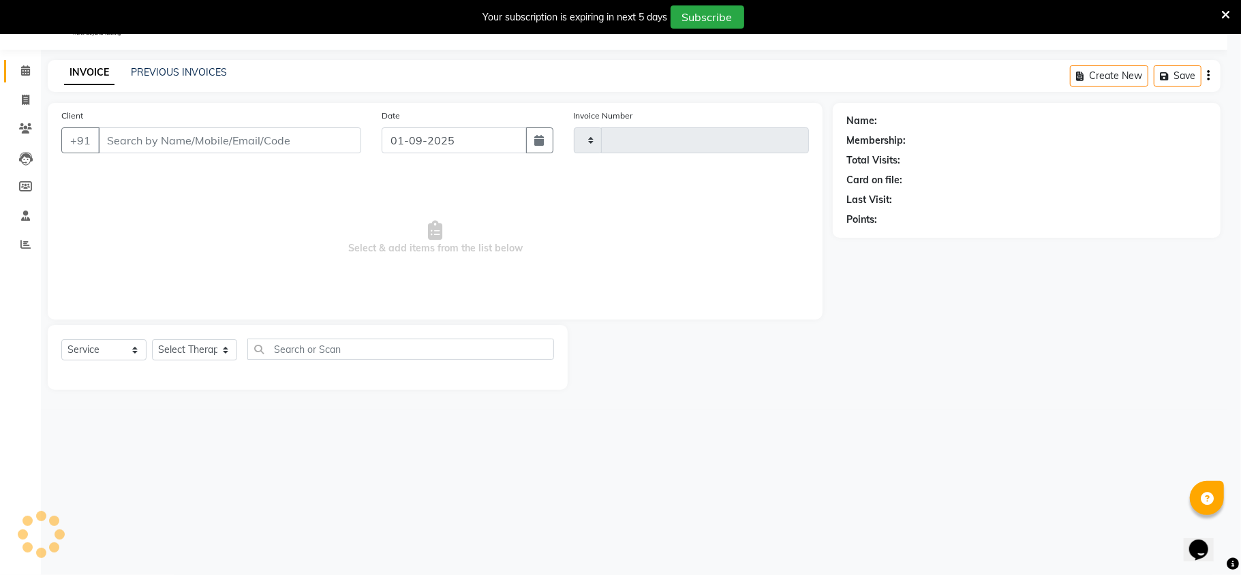
type input "1811"
select select "4890"
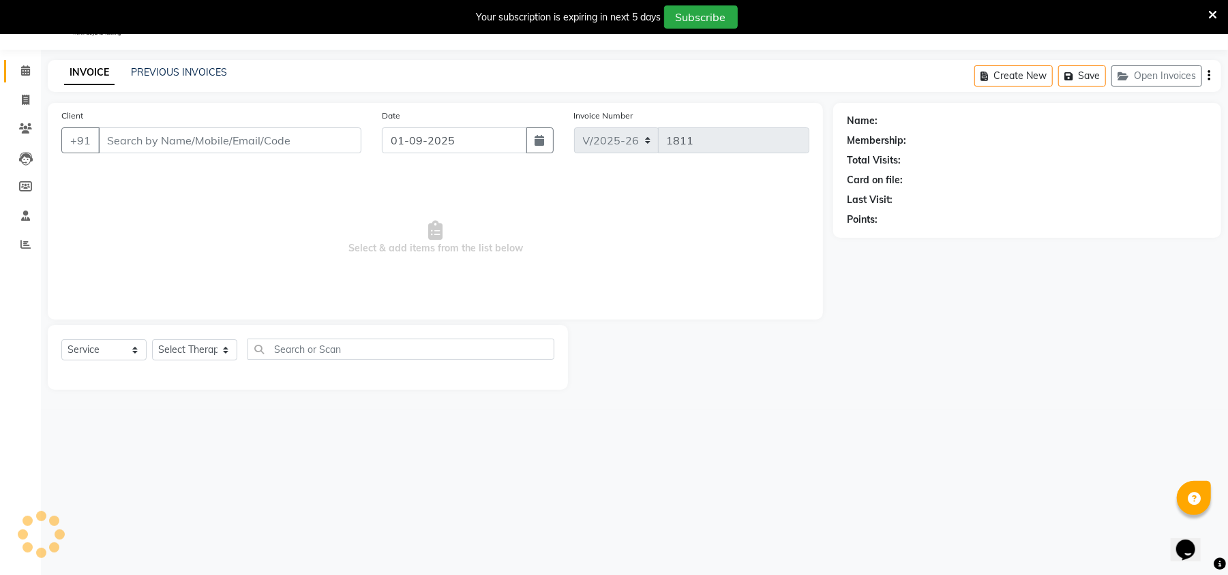
type input "9987000210"
select select "48510"
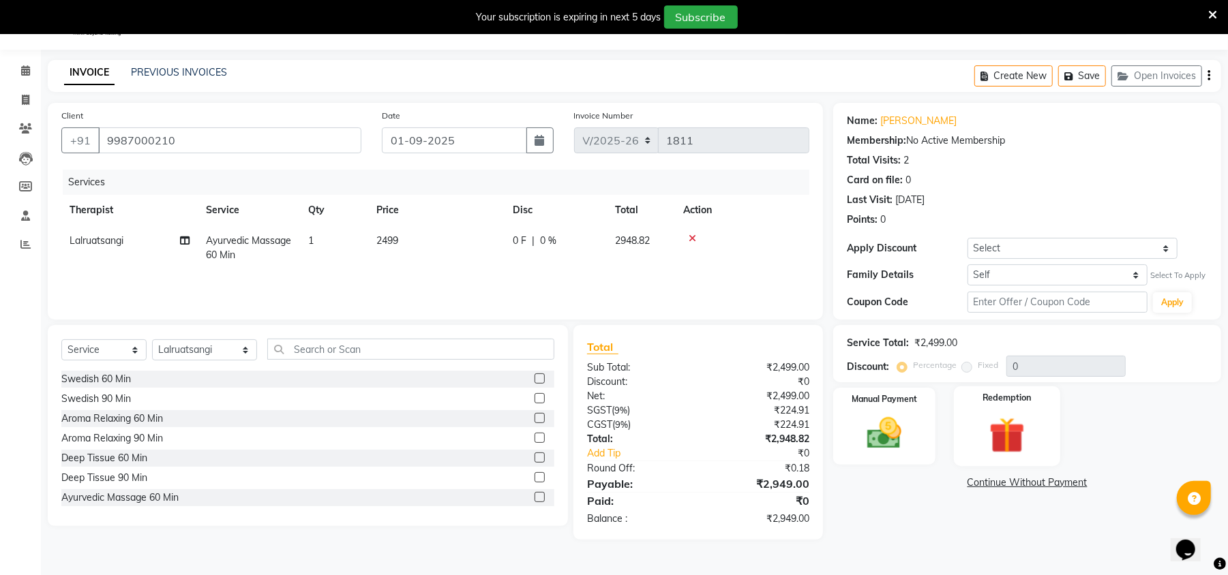
click at [969, 421] on div "Redemption" at bounding box center [1007, 427] width 106 height 80
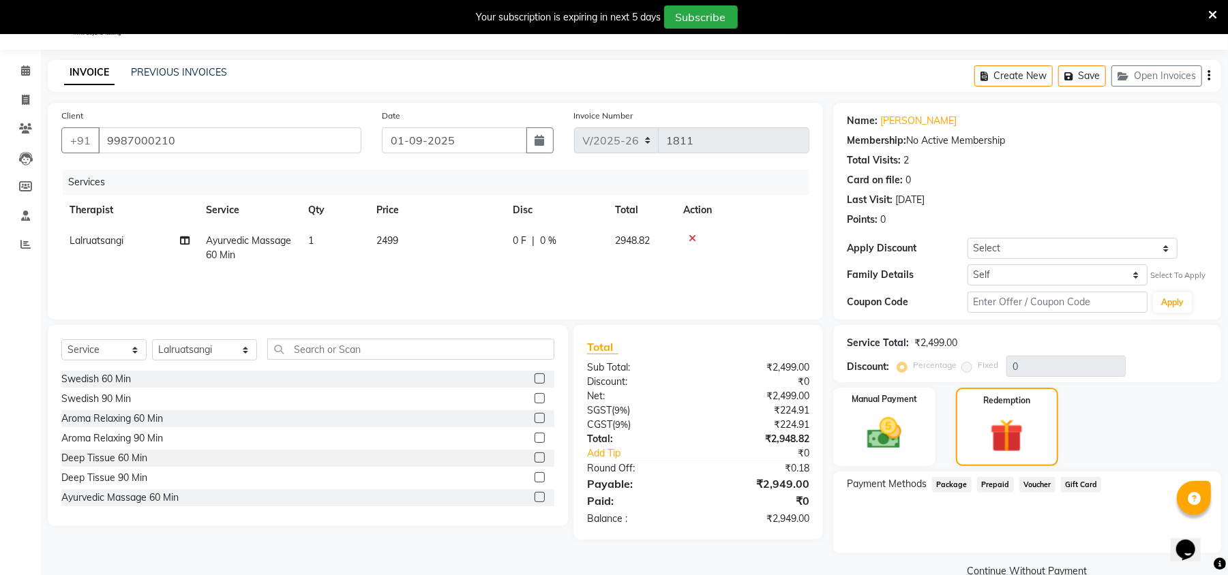
click at [954, 483] on span "Package" at bounding box center [952, 485] width 40 height 16
click at [1003, 489] on span "Prepaid" at bounding box center [995, 485] width 37 height 16
click at [1032, 487] on span "Voucher" at bounding box center [1037, 485] width 36 height 16
click at [1083, 481] on span "Gift Card" at bounding box center [1081, 485] width 41 height 16
click at [919, 456] on div "Manual Payment" at bounding box center [884, 427] width 106 height 81
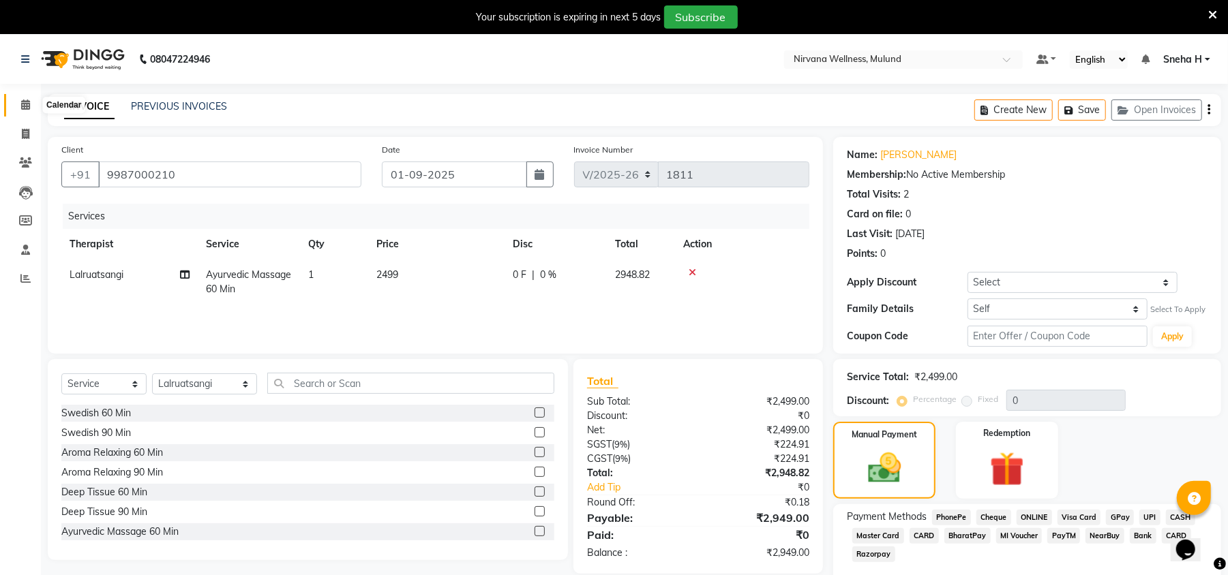
click at [33, 101] on span at bounding box center [26, 105] width 24 height 16
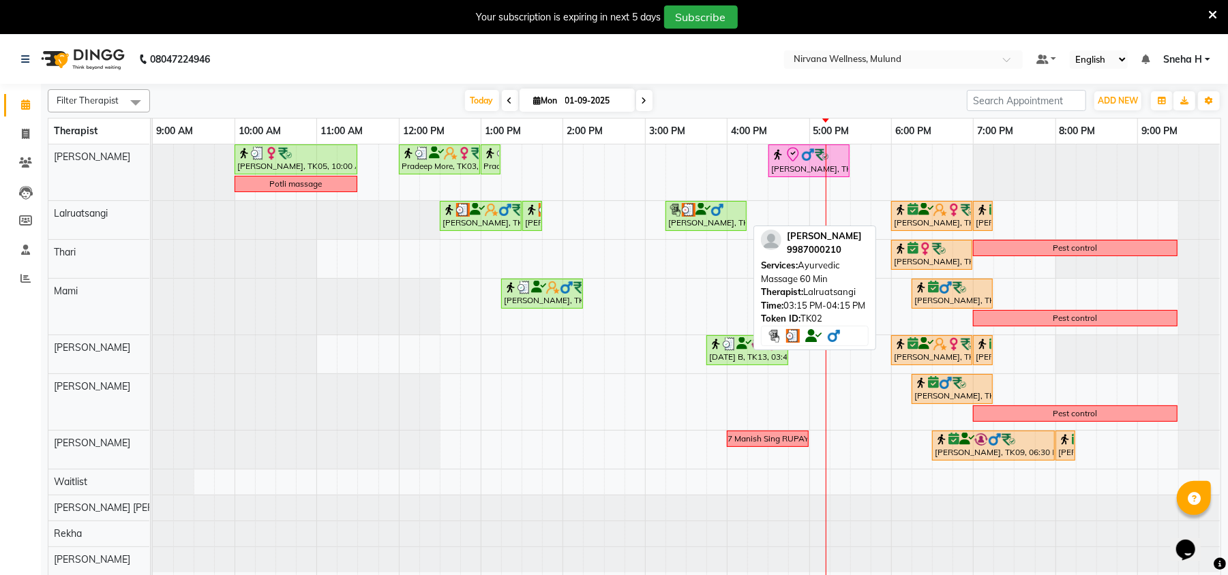
click at [717, 214] on img at bounding box center [717, 210] width 14 height 14
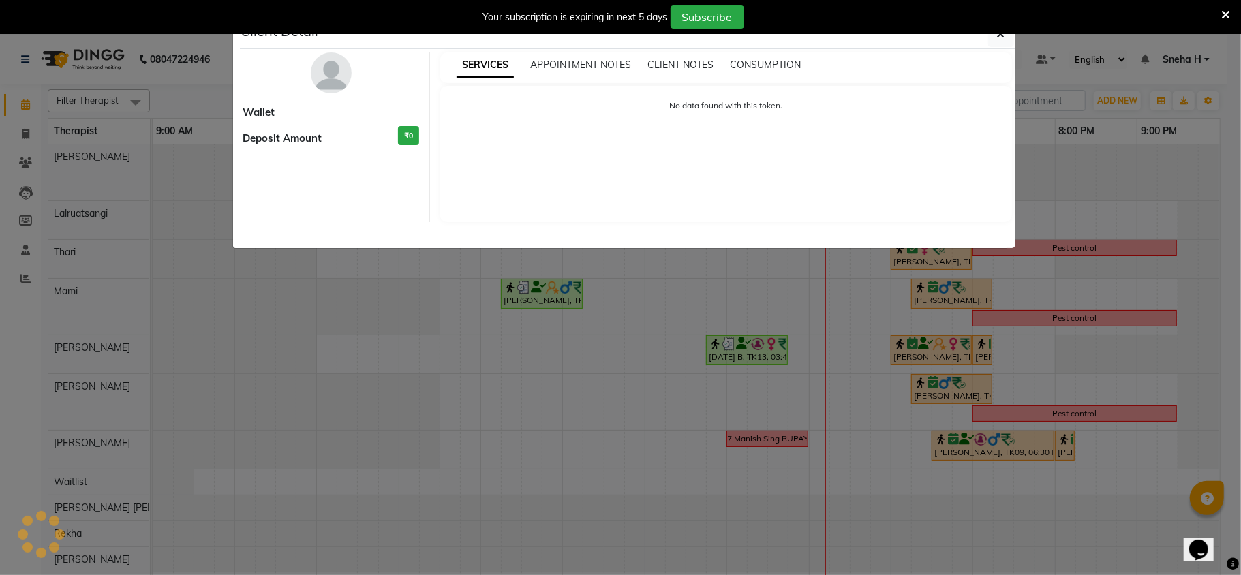
select select "3"
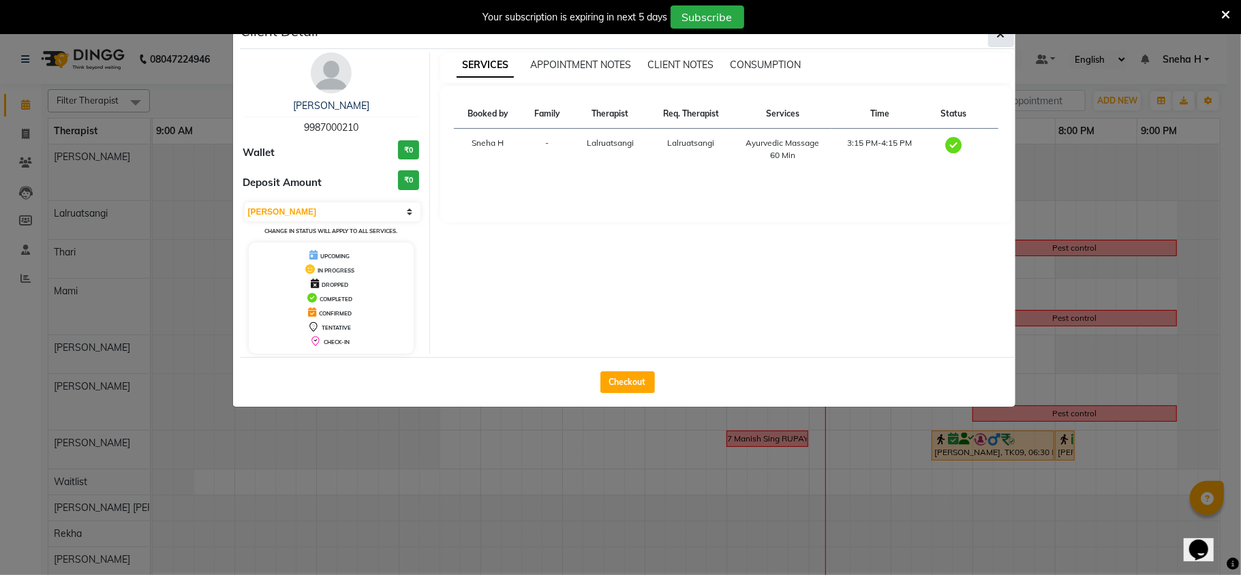
click at [1004, 36] on icon "button" at bounding box center [1001, 34] width 8 height 11
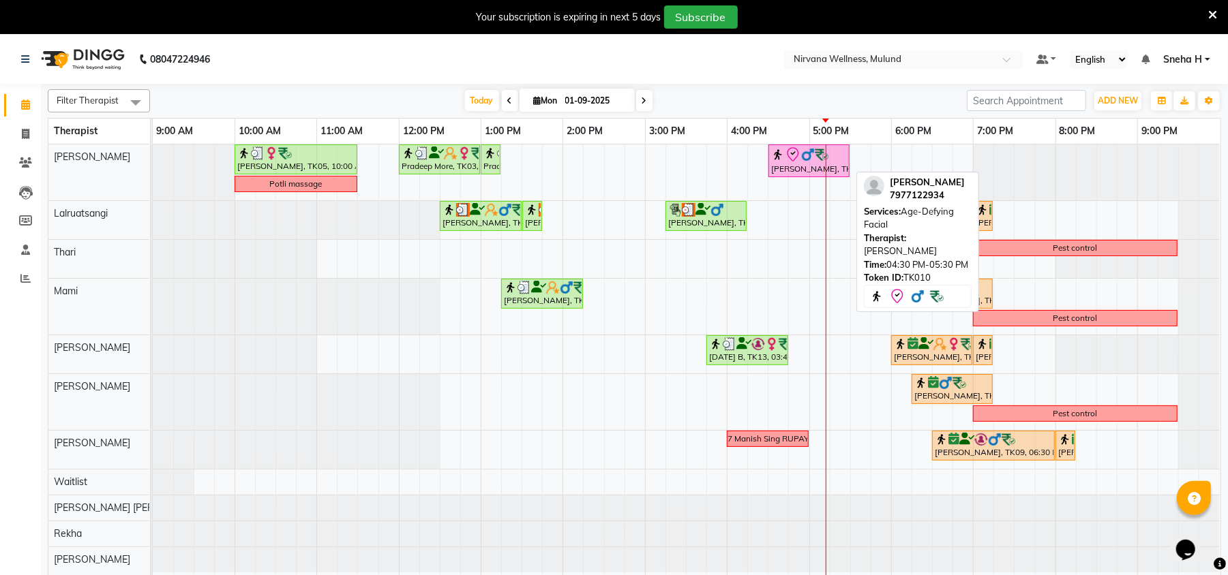
click at [783, 167] on div "[PERSON_NAME], TK10, 04:30 PM-05:30 PM, Age-Defying Facial" at bounding box center [809, 161] width 78 height 29
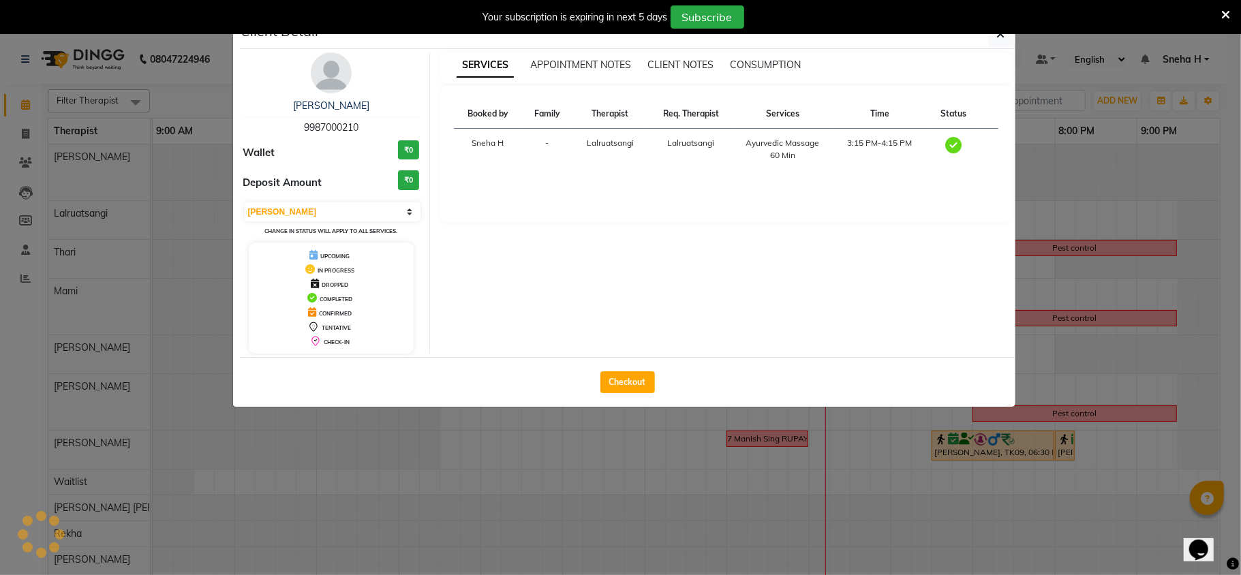
select select "8"
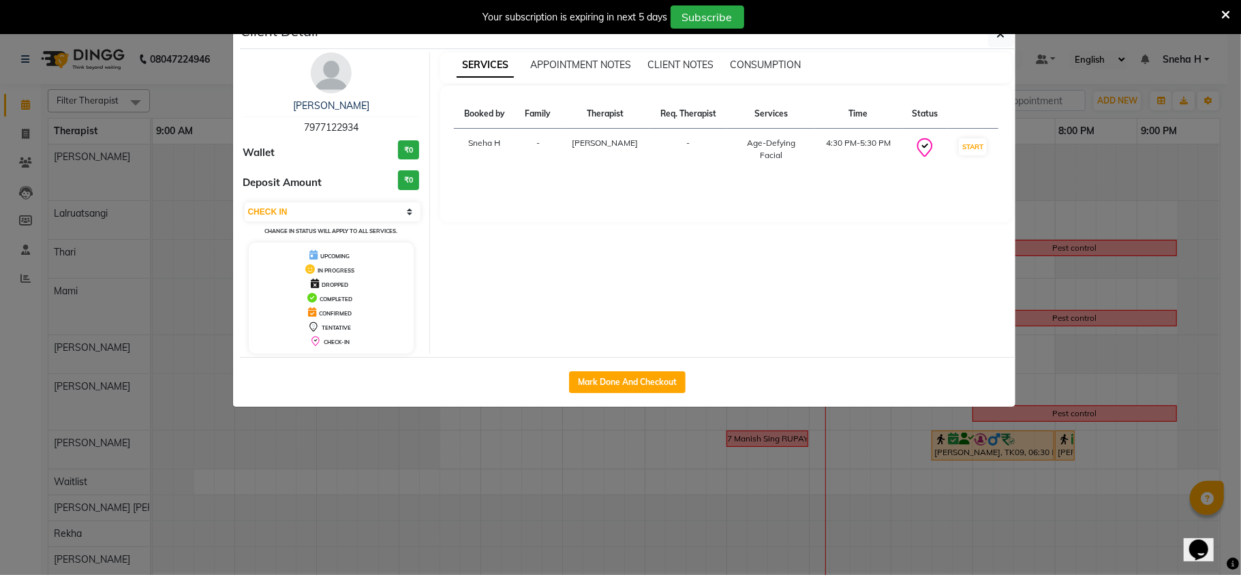
click at [1081, 106] on ngb-modal-window "Client Detail [PERSON_NAME] 7977122934 Wallet ₹0 Deposit Amount ₹0 Select IN SE…" at bounding box center [620, 287] width 1241 height 575
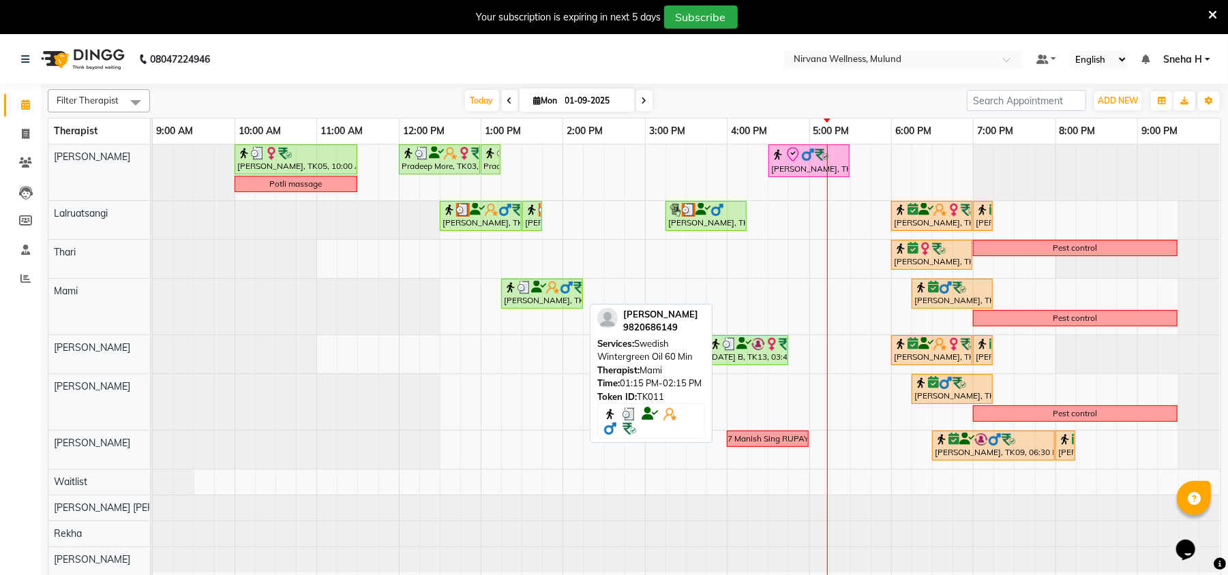
click at [537, 288] on icon at bounding box center [538, 287] width 15 height 1
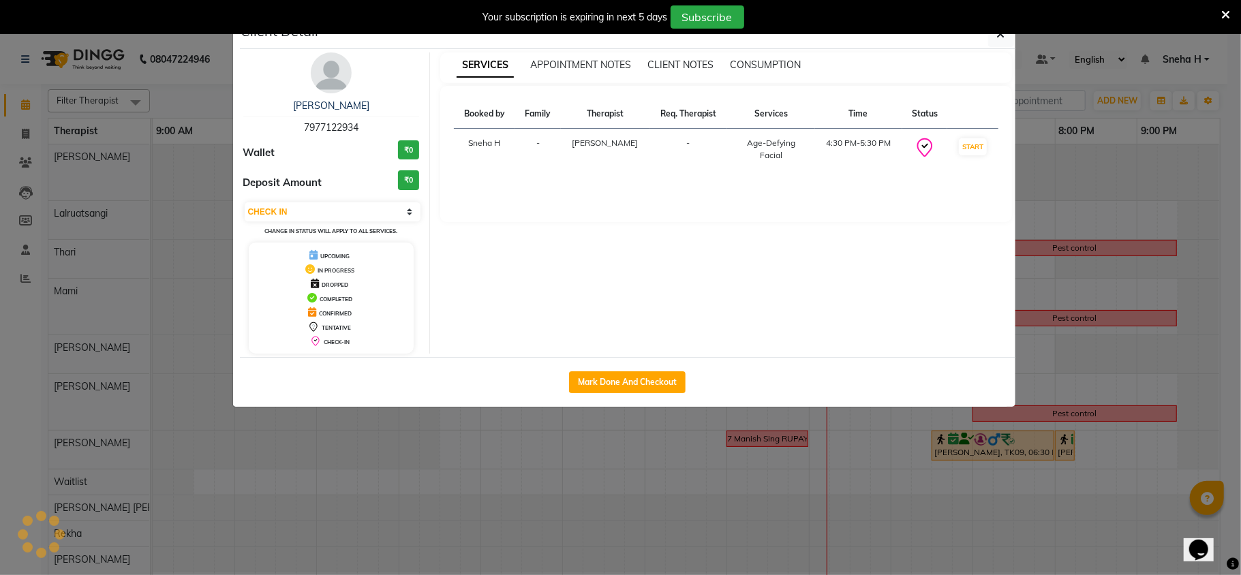
select select "3"
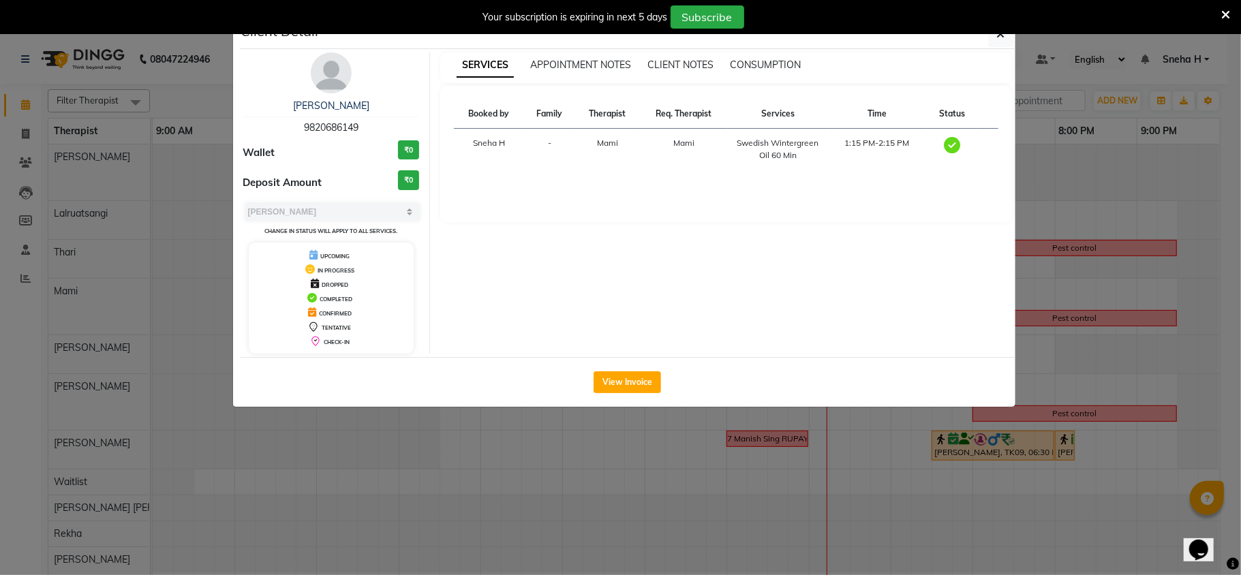
click at [1072, 108] on ngb-modal-window "Client Detail [PERSON_NAME] 9820686149 Wallet ₹0 Deposit Amount ₹0 Select MARK …" at bounding box center [620, 287] width 1241 height 575
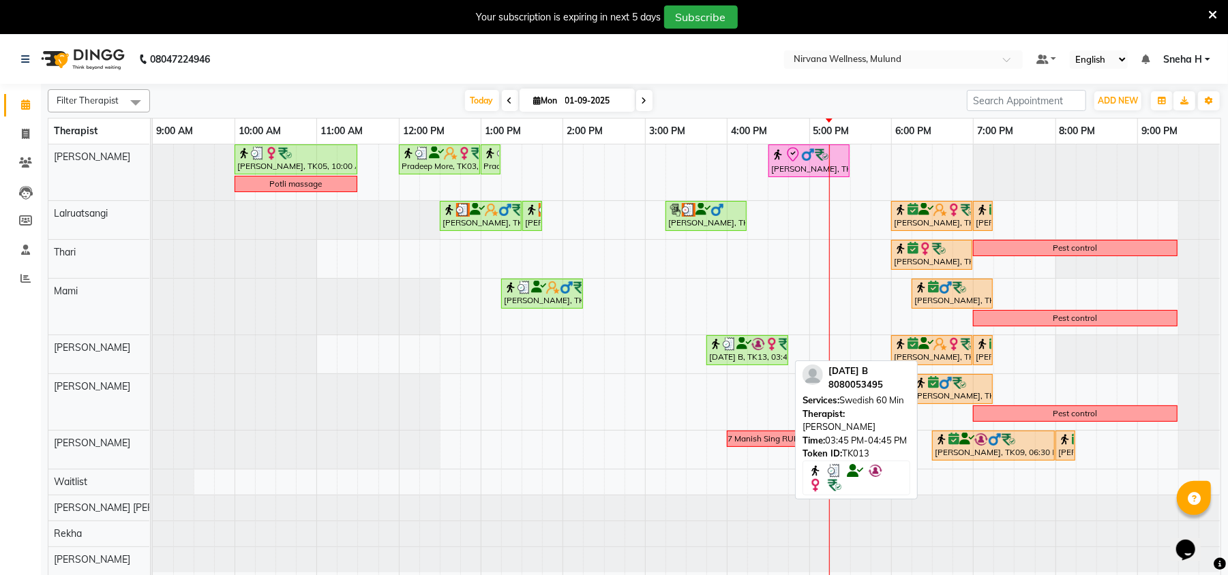
click at [759, 353] on div "[DATE] B, TK13, 03:45 PM-04:45 PM, Swedish 60 Min" at bounding box center [747, 350] width 79 height 26
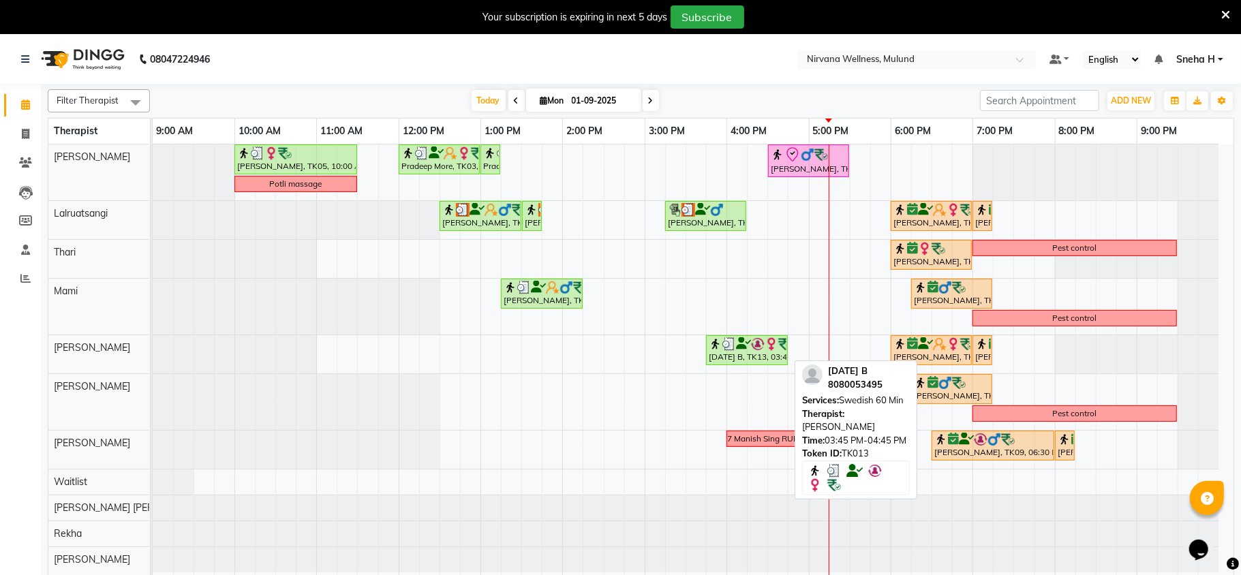
select select "3"
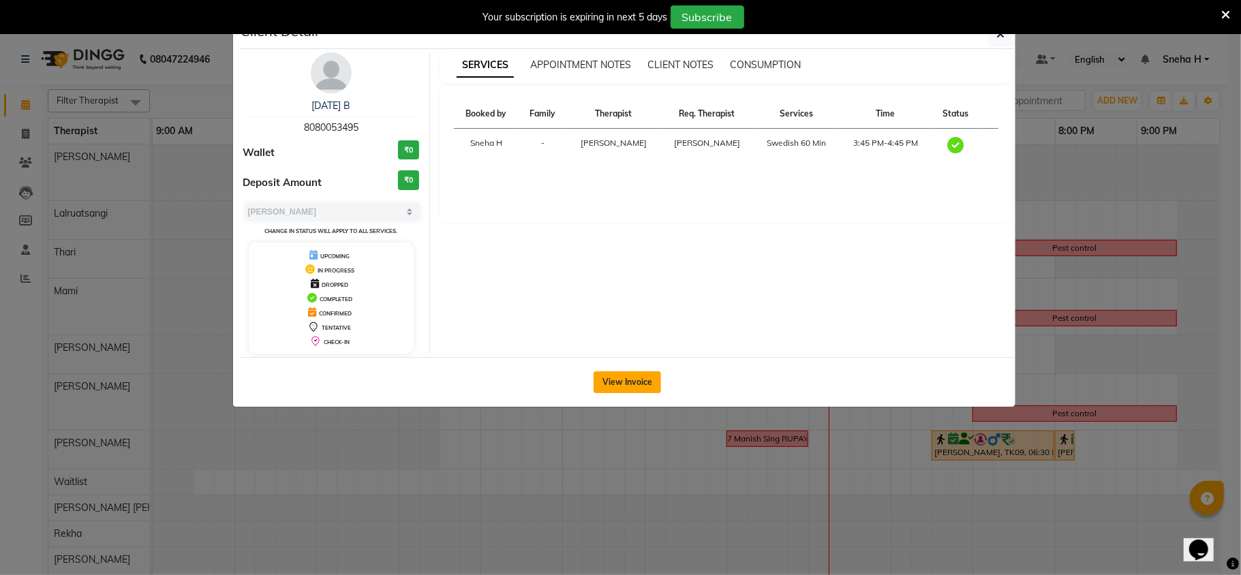
click at [622, 374] on button "View Invoice" at bounding box center [627, 383] width 67 height 22
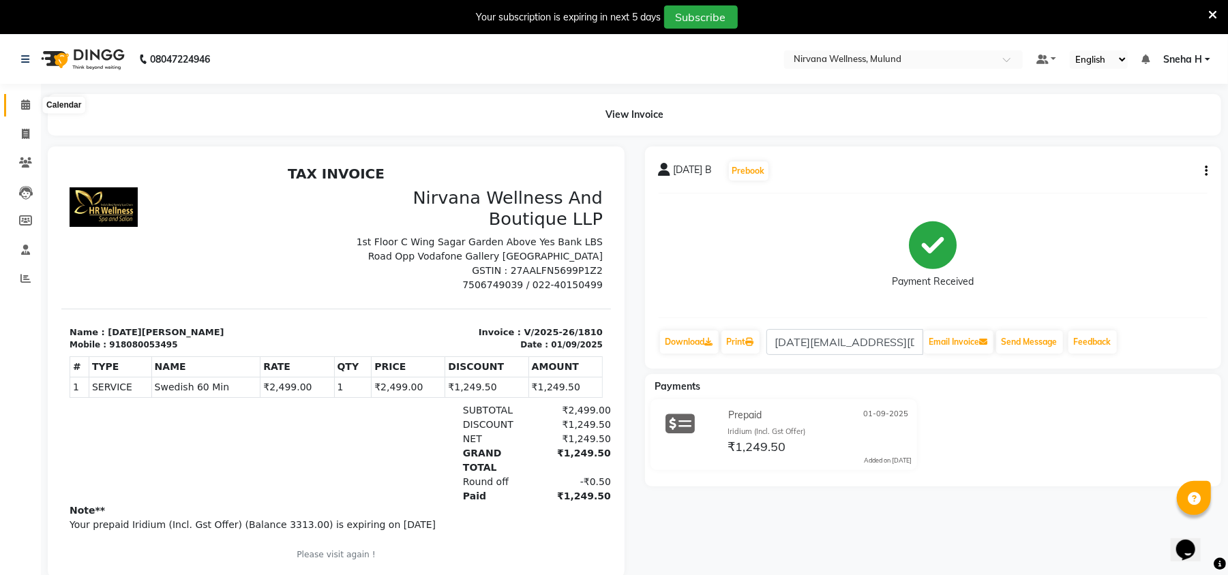
click at [20, 110] on span at bounding box center [26, 105] width 24 height 16
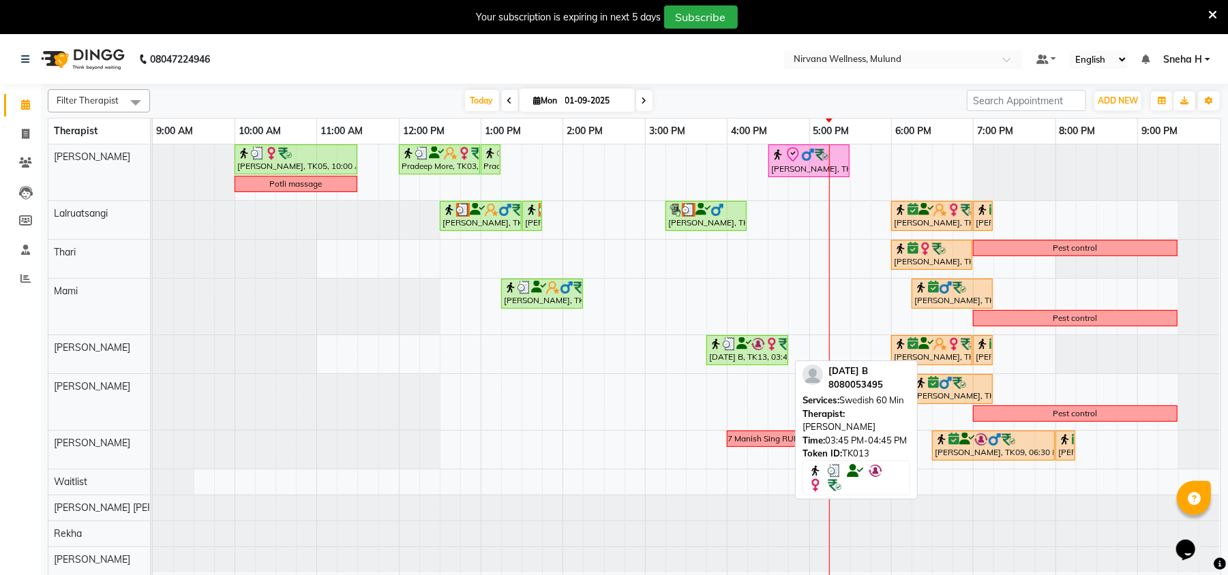
click at [757, 353] on div "[DATE] B, TK13, 03:45 PM-04:45 PM, Swedish 60 Min" at bounding box center [747, 350] width 79 height 26
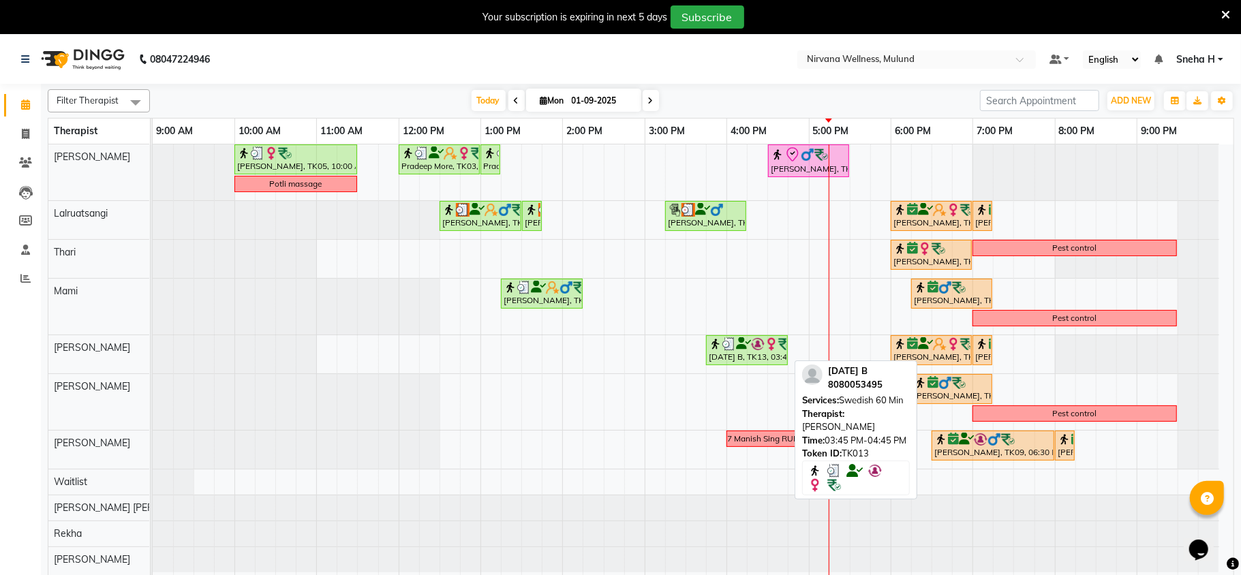
select select "3"
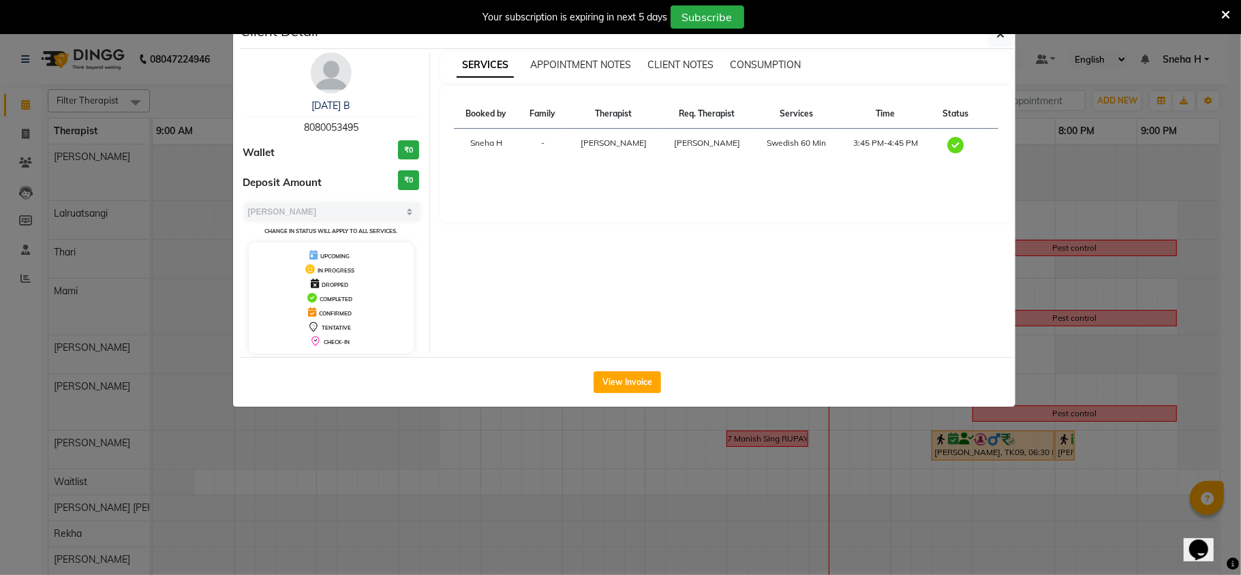
click at [331, 88] on img at bounding box center [331, 72] width 41 height 41
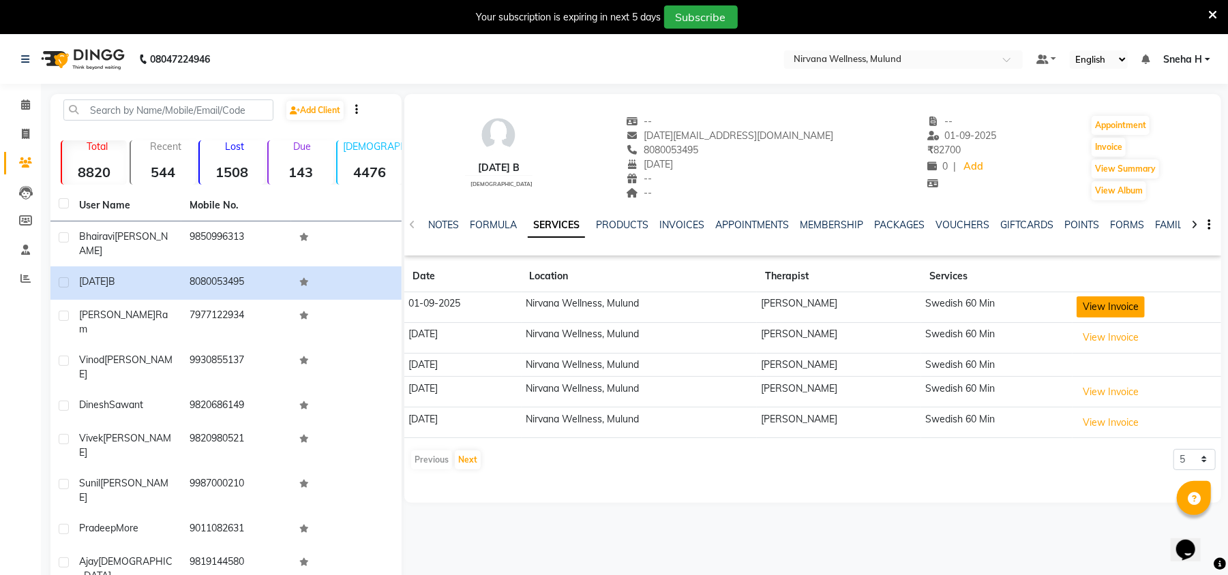
click at [1091, 309] on button "View Invoice" at bounding box center [1110, 307] width 68 height 21
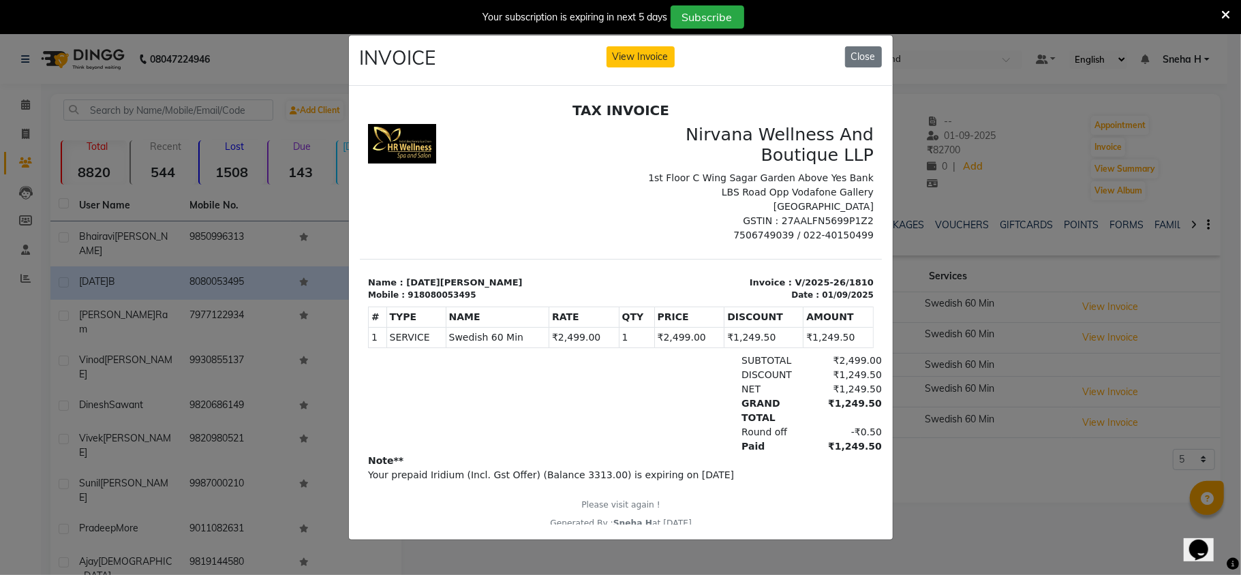
click at [1018, 260] on ngb-modal-window "INVOICE View Invoice Close" at bounding box center [620, 287] width 1241 height 575
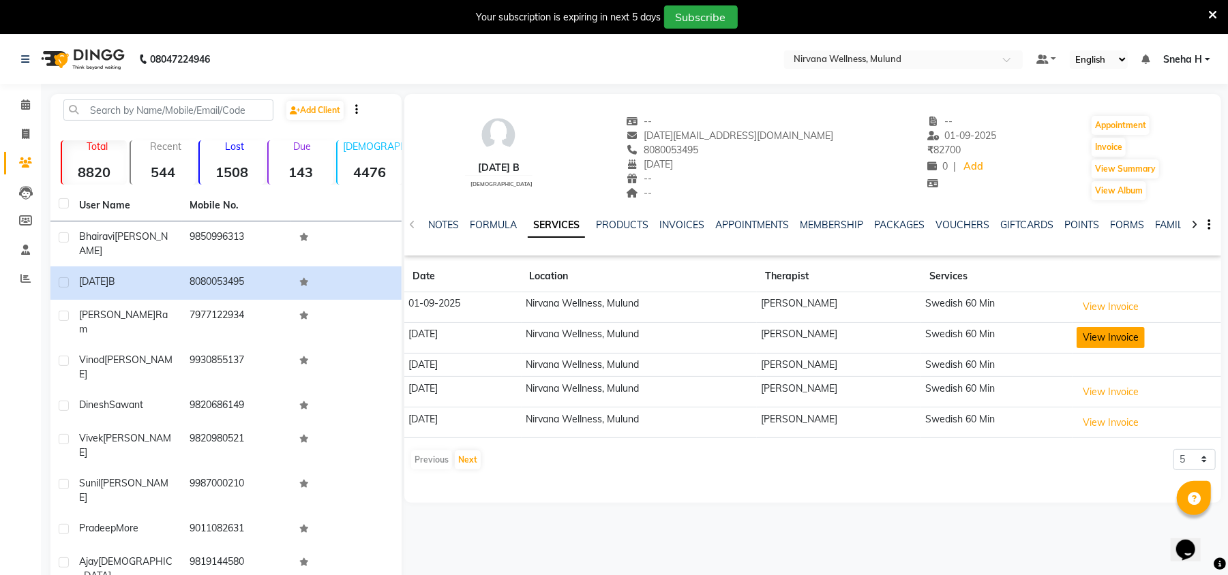
click at [1096, 341] on button "View Invoice" at bounding box center [1110, 337] width 68 height 21
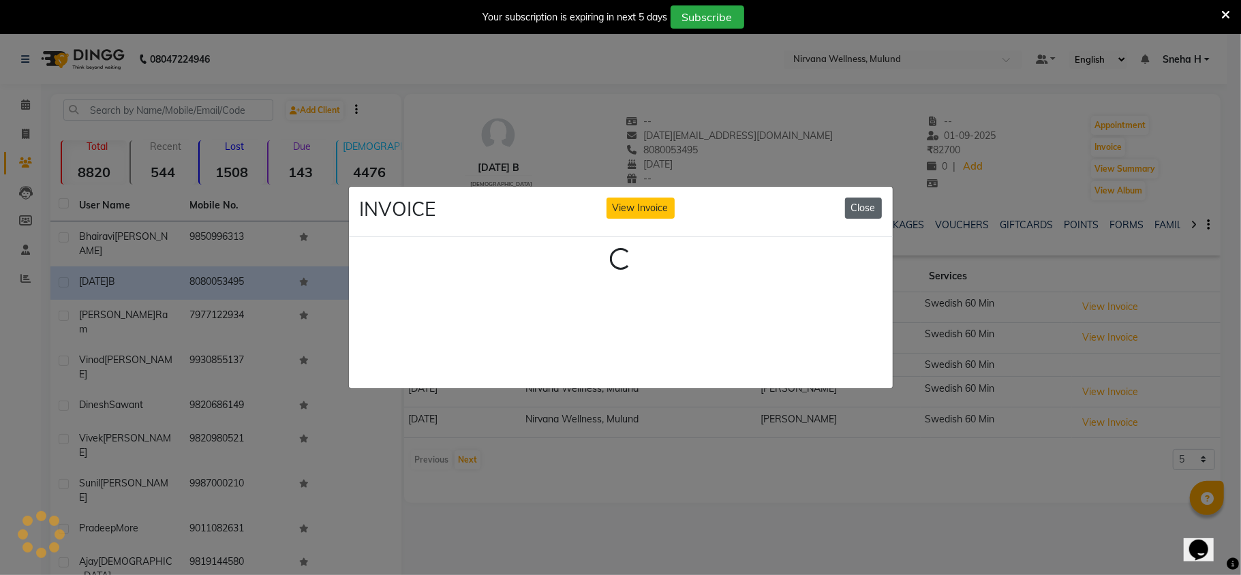
click at [856, 208] on button "Close" at bounding box center [863, 208] width 37 height 21
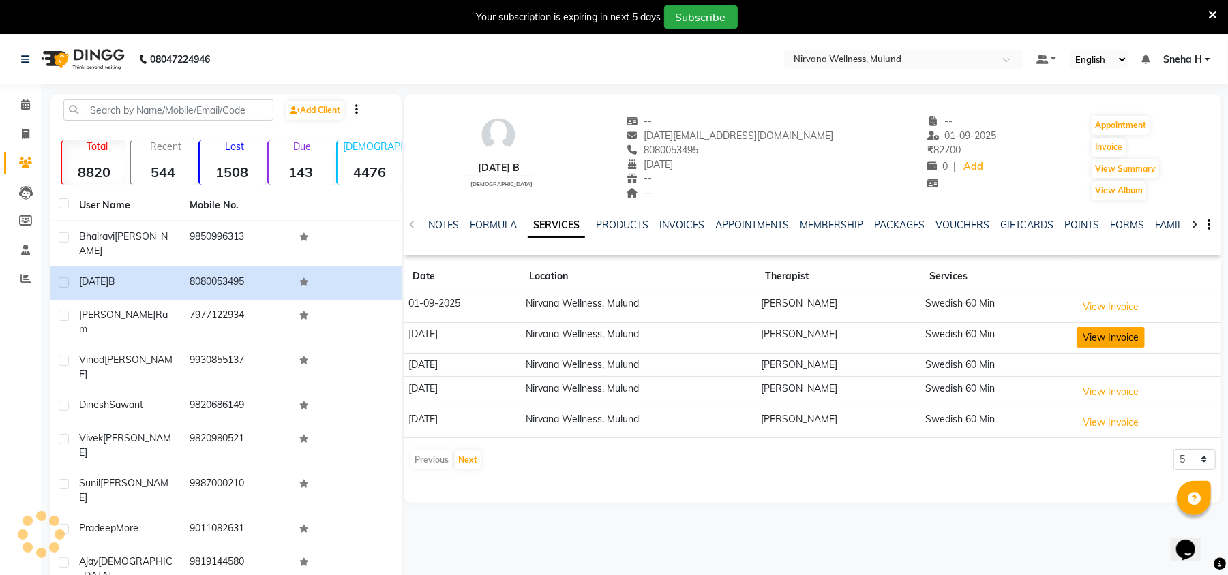
click at [1111, 341] on button "View Invoice" at bounding box center [1110, 337] width 68 height 21
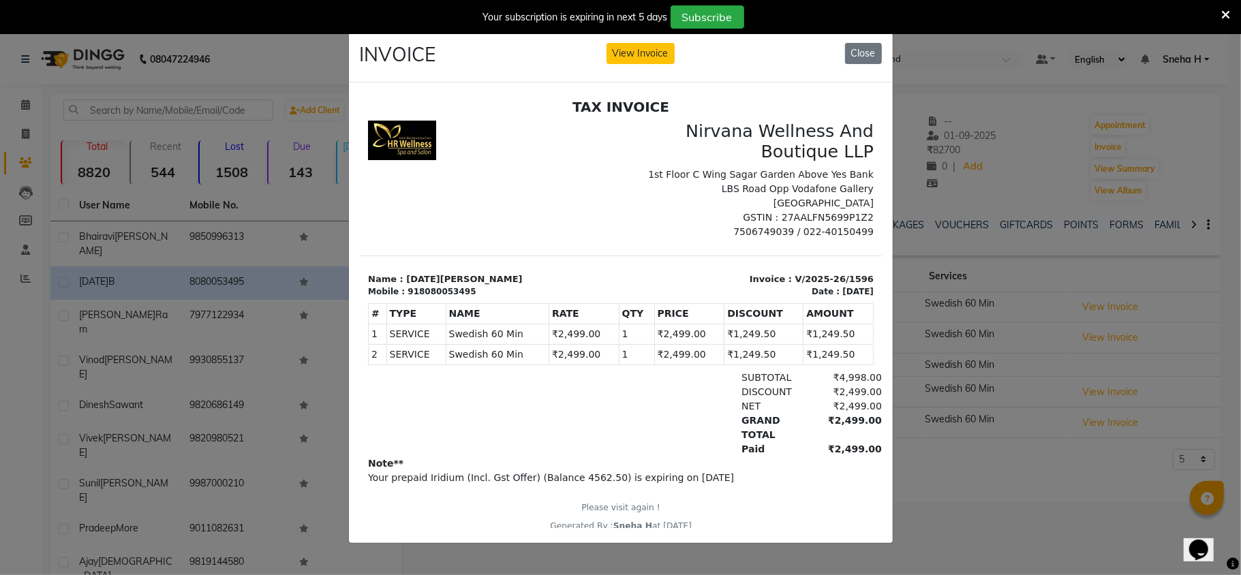
click at [977, 258] on ngb-modal-window "INVOICE View Invoice Close" at bounding box center [620, 287] width 1241 height 575
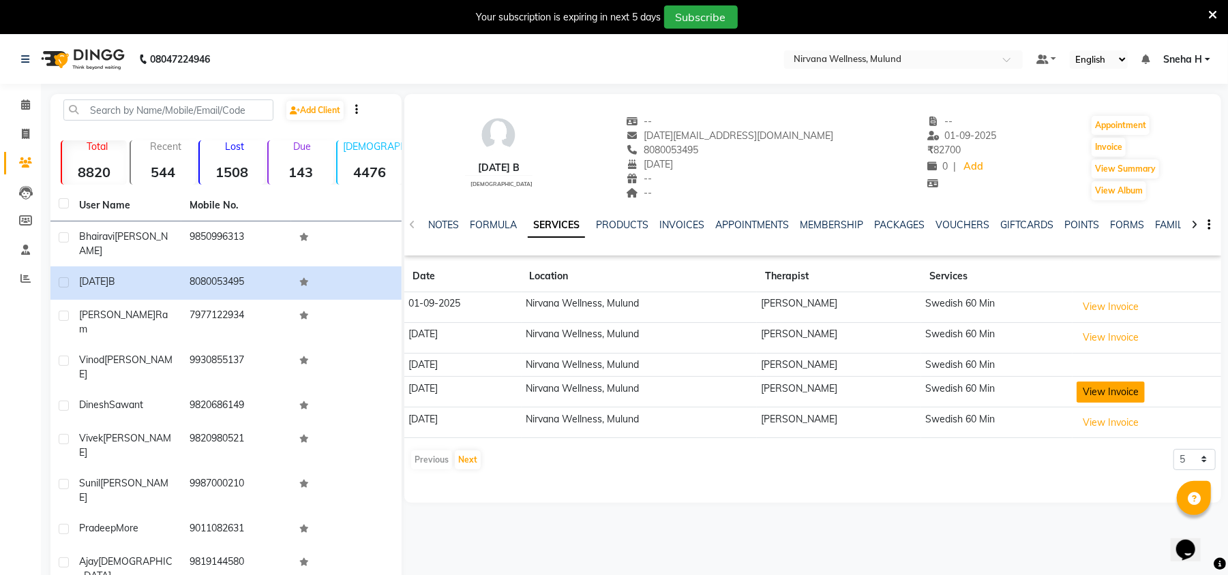
click at [1113, 391] on button "View Invoice" at bounding box center [1110, 392] width 68 height 21
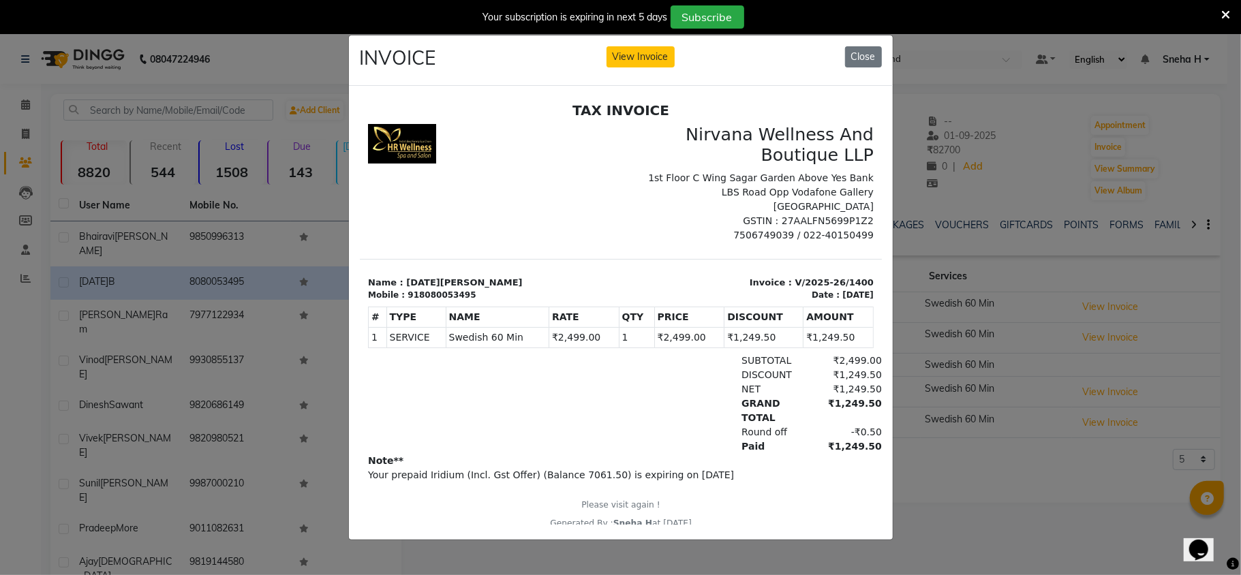
click at [969, 376] on ngb-modal-window "INVOICE View Invoice Close" at bounding box center [620, 287] width 1241 height 575
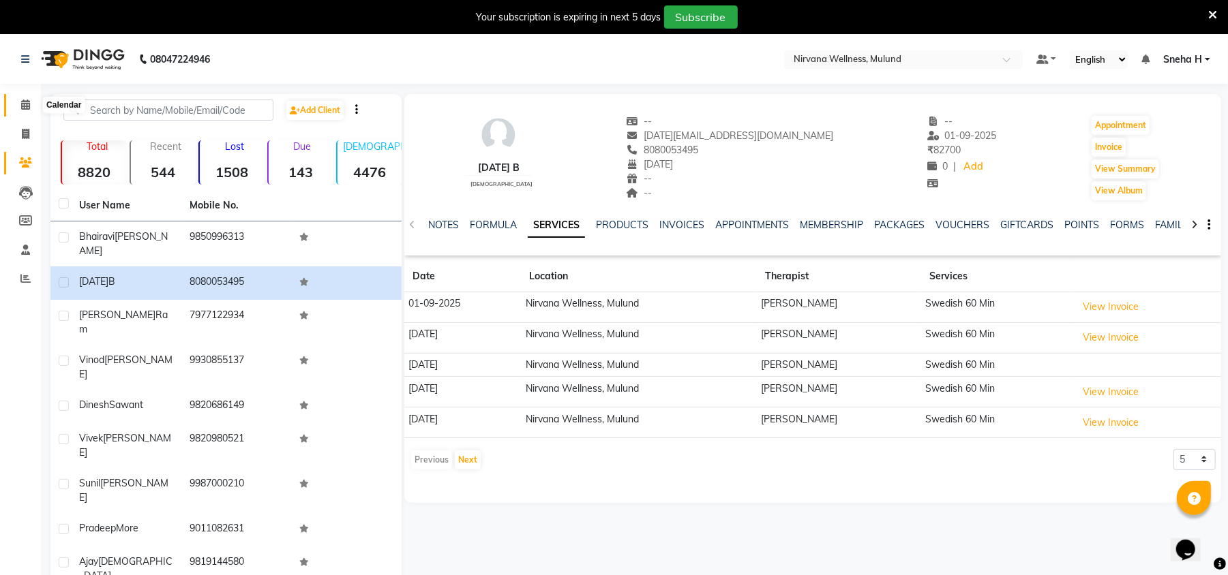
drag, startPoint x: 22, startPoint y: 100, endPoint x: 33, endPoint y: 109, distance: 14.0
click at [22, 100] on icon at bounding box center [25, 105] width 9 height 10
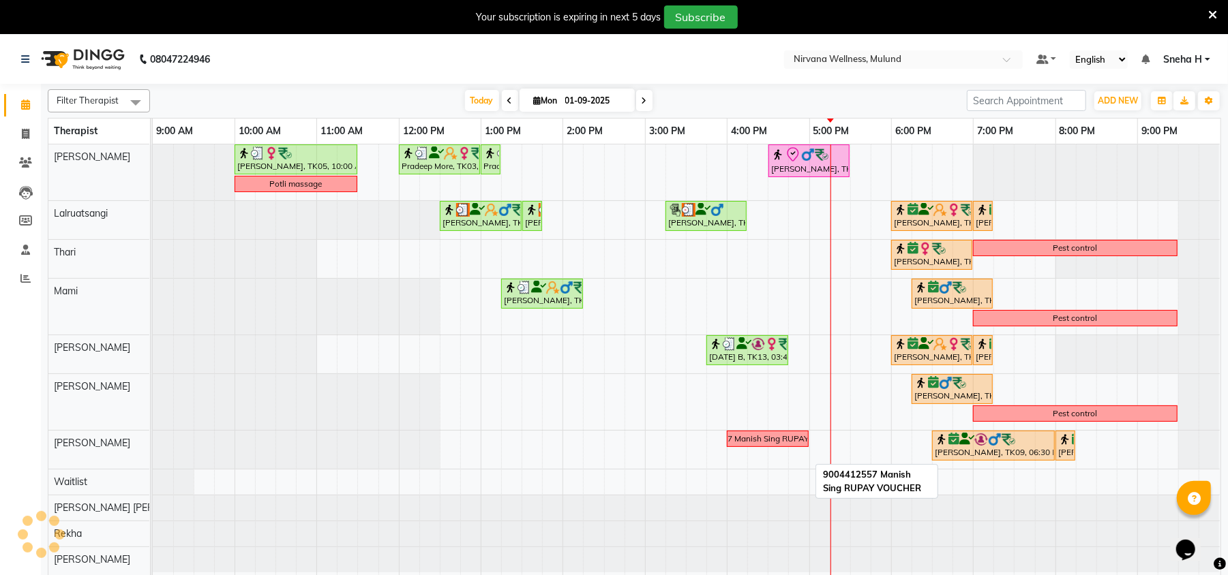
click at [783, 434] on link "9004412557 Manish Sing RUPAY VOUCHER" at bounding box center [768, 439] width 82 height 16
click at [779, 440] on div "9004412557 Manish Sing RUPAY VOUCHER" at bounding box center [768, 439] width 166 height 12
click at [17, 134] on span at bounding box center [26, 135] width 24 height 16
select select "service"
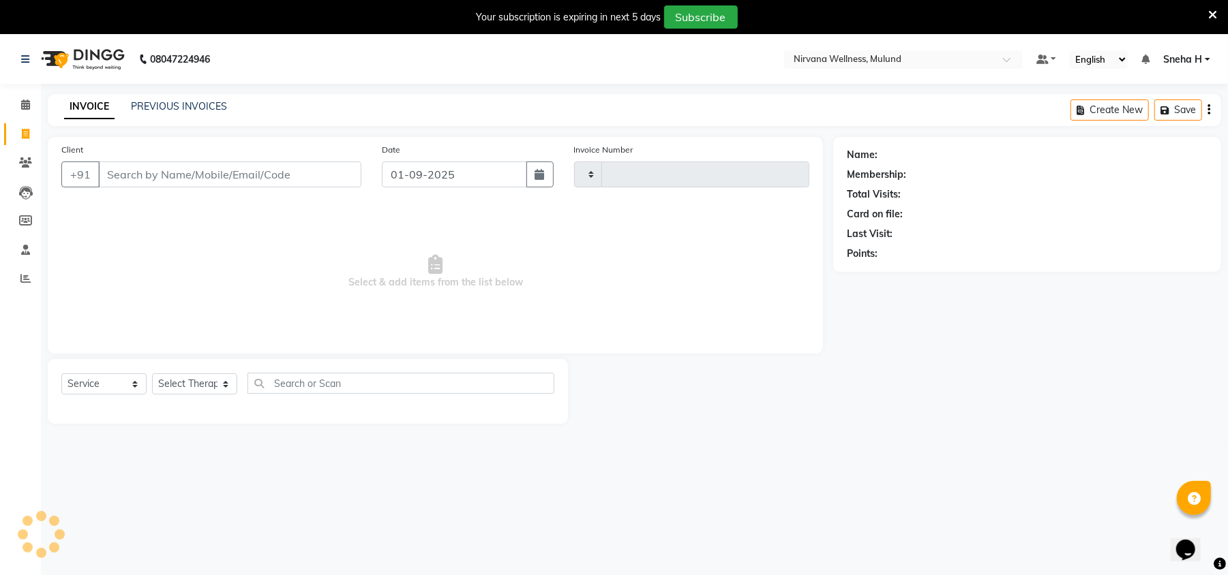
type input "1811"
select select "4890"
click at [23, 158] on icon at bounding box center [25, 162] width 13 height 10
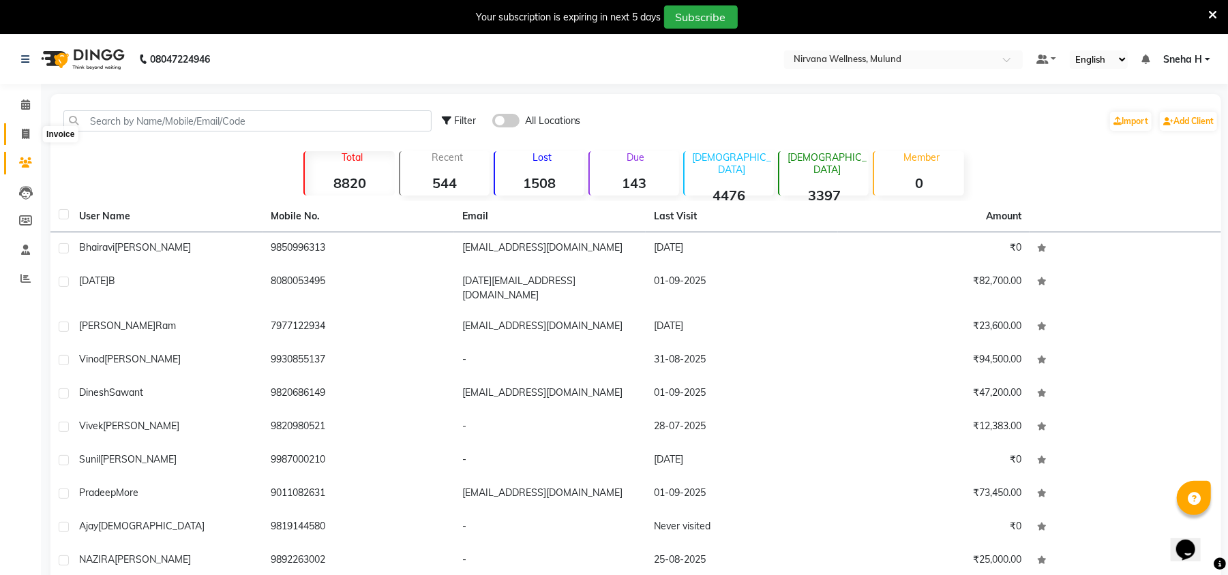
click at [15, 132] on span at bounding box center [26, 135] width 24 height 16
select select "service"
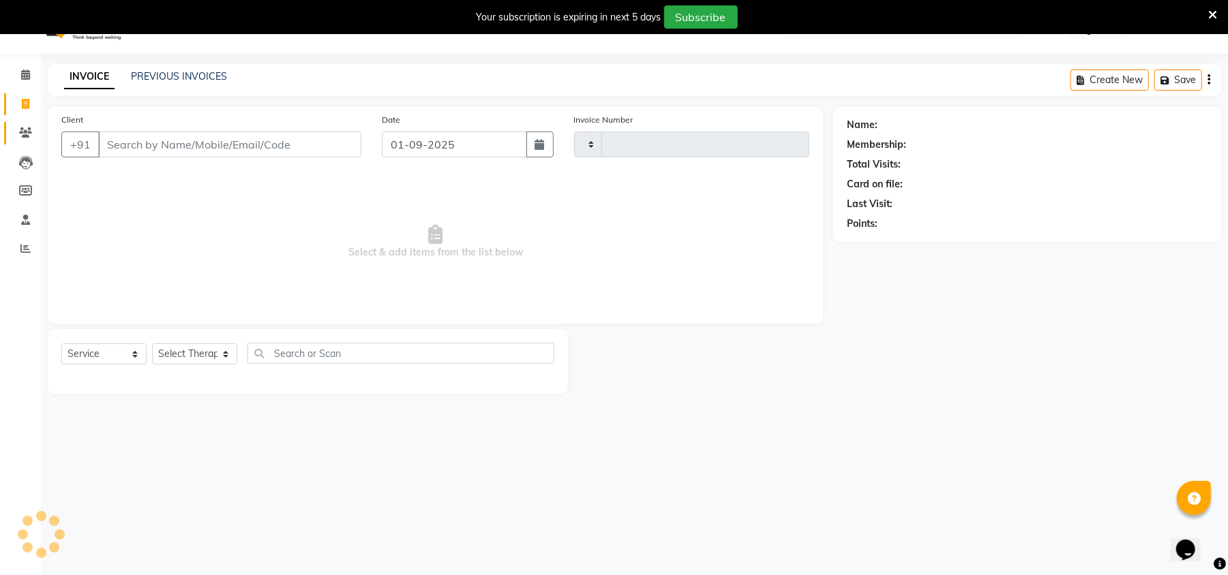
type input "1811"
select select "4890"
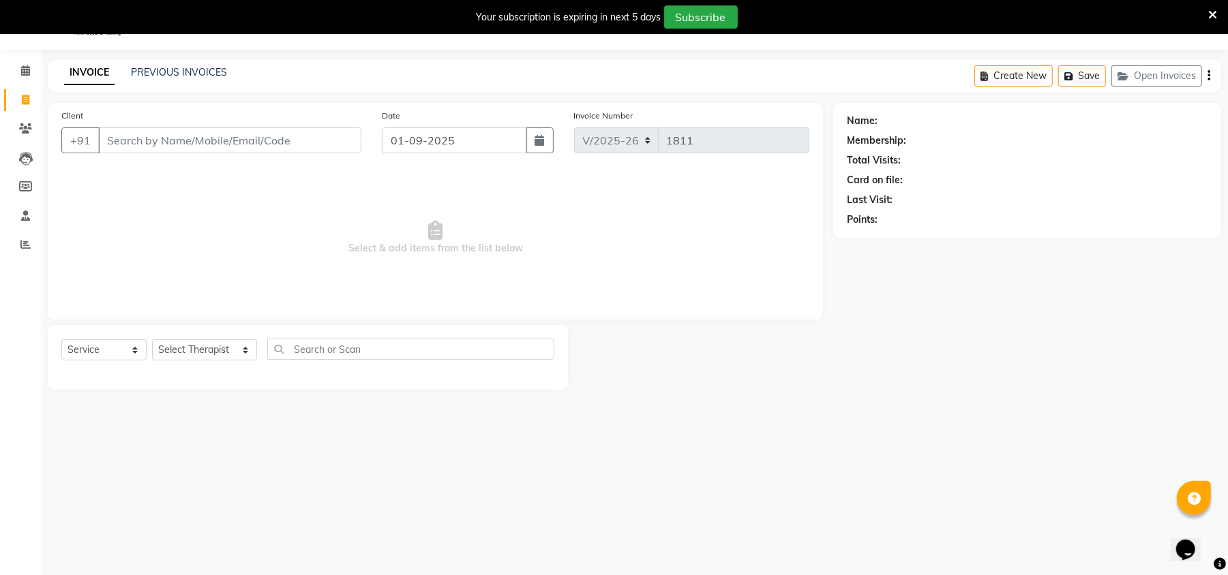
click at [160, 136] on input "Client" at bounding box center [229, 140] width 263 height 26
click at [25, 76] on span at bounding box center [26, 71] width 24 height 16
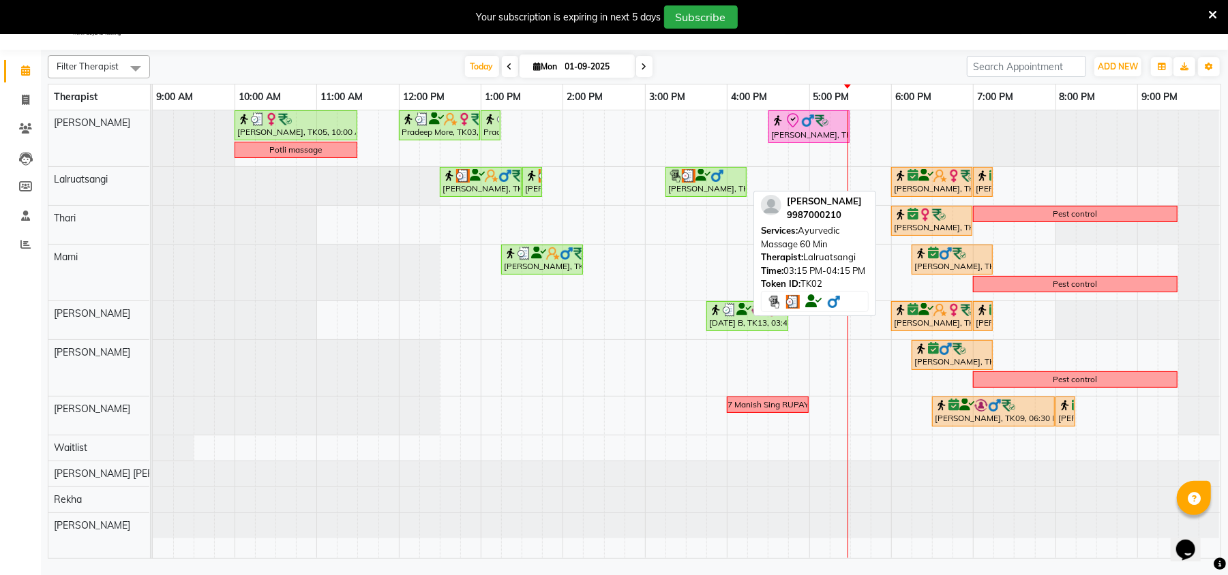
click at [715, 181] on img at bounding box center [717, 176] width 14 height 14
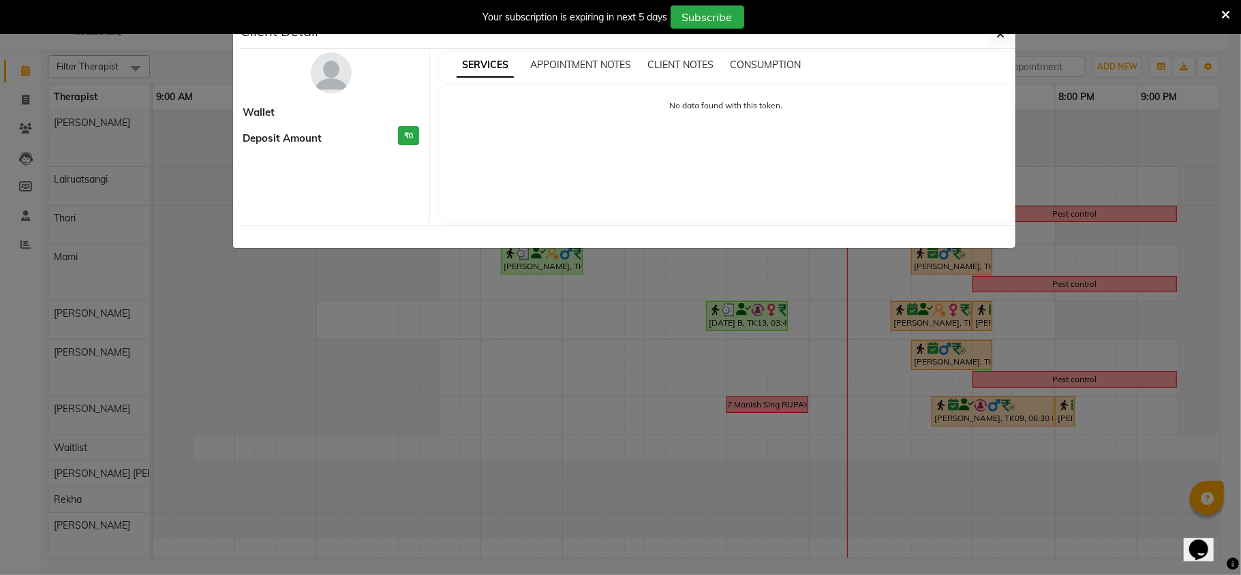
select select "3"
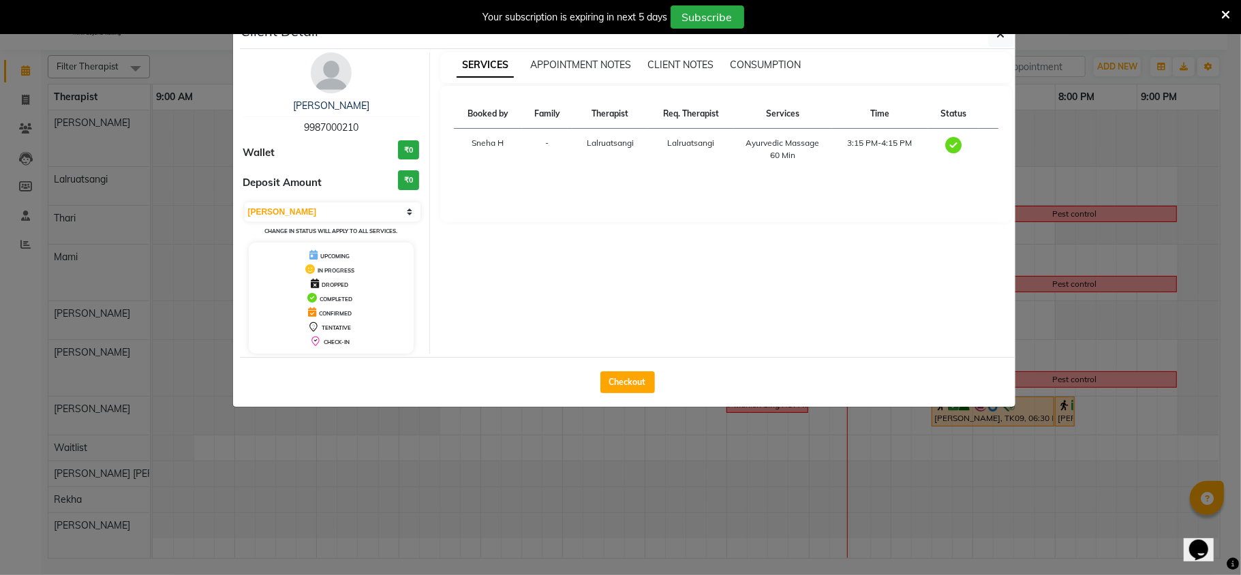
click at [1046, 134] on ngb-modal-window "Client Detail [PERSON_NAME] 9987000210 Wallet ₹0 Deposit Amount ₹0 Select MARK …" at bounding box center [620, 287] width 1241 height 575
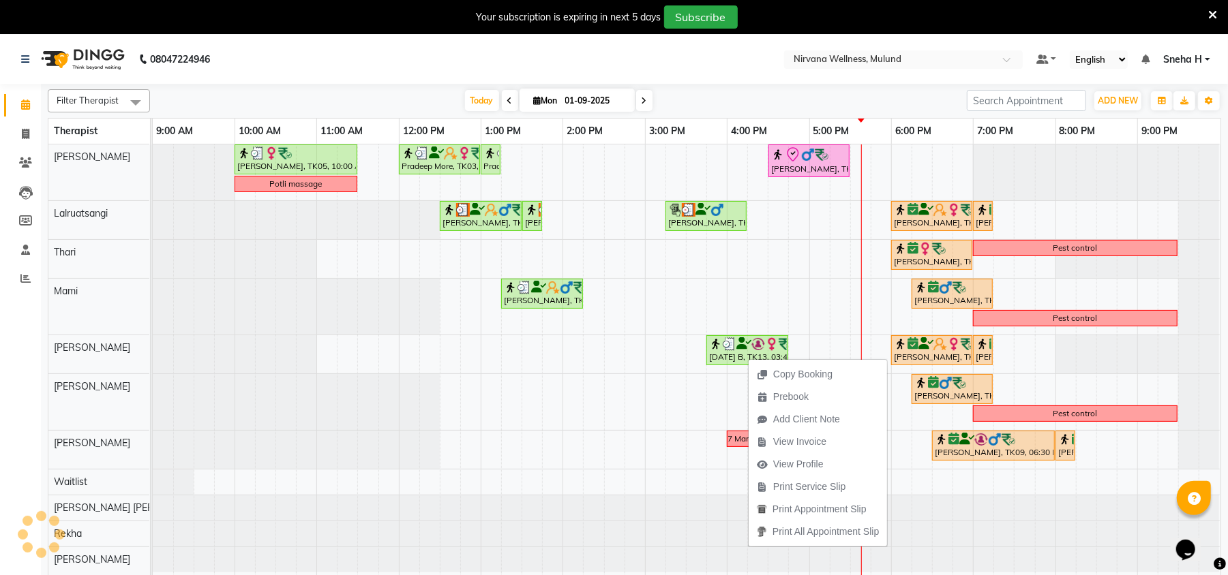
click at [719, 87] on div "Filter Therapist Select All [PERSON_NAME] Thari Mami [PERSON_NAME] [PERSON_NAME…" at bounding box center [634, 338] width 1173 height 509
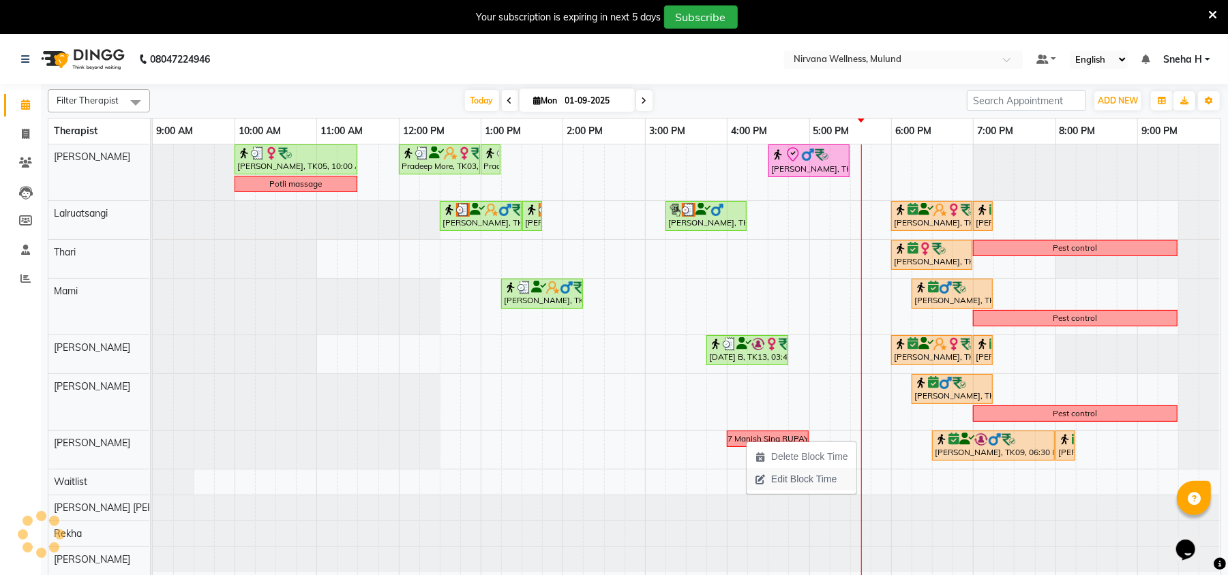
click at [799, 480] on span "Edit Block Time" at bounding box center [803, 479] width 65 height 14
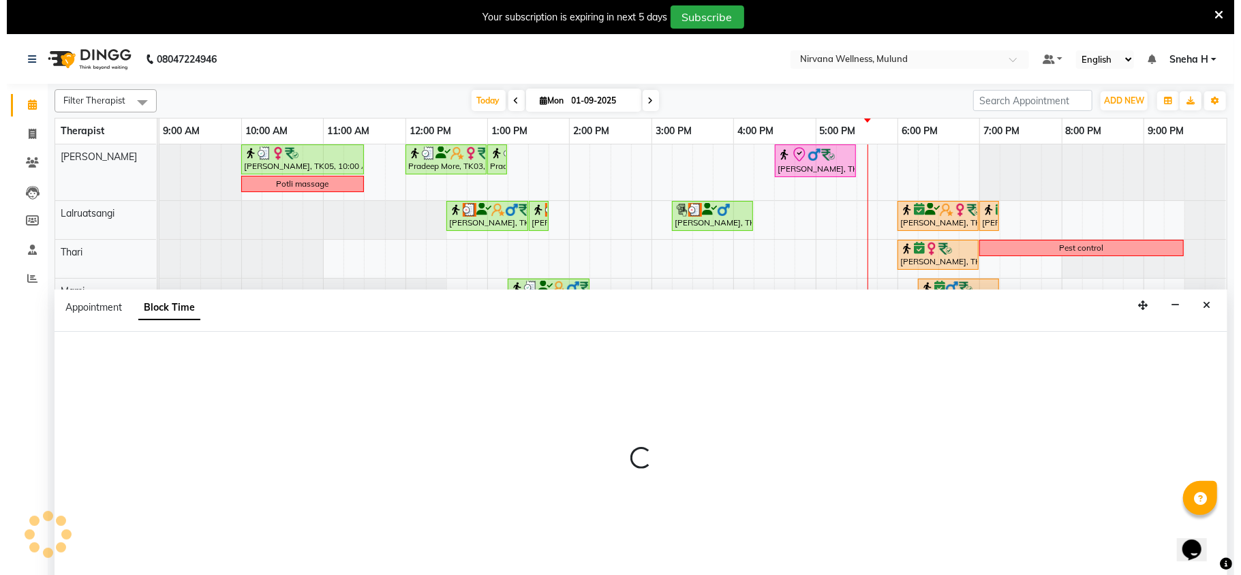
scroll to position [34, 0]
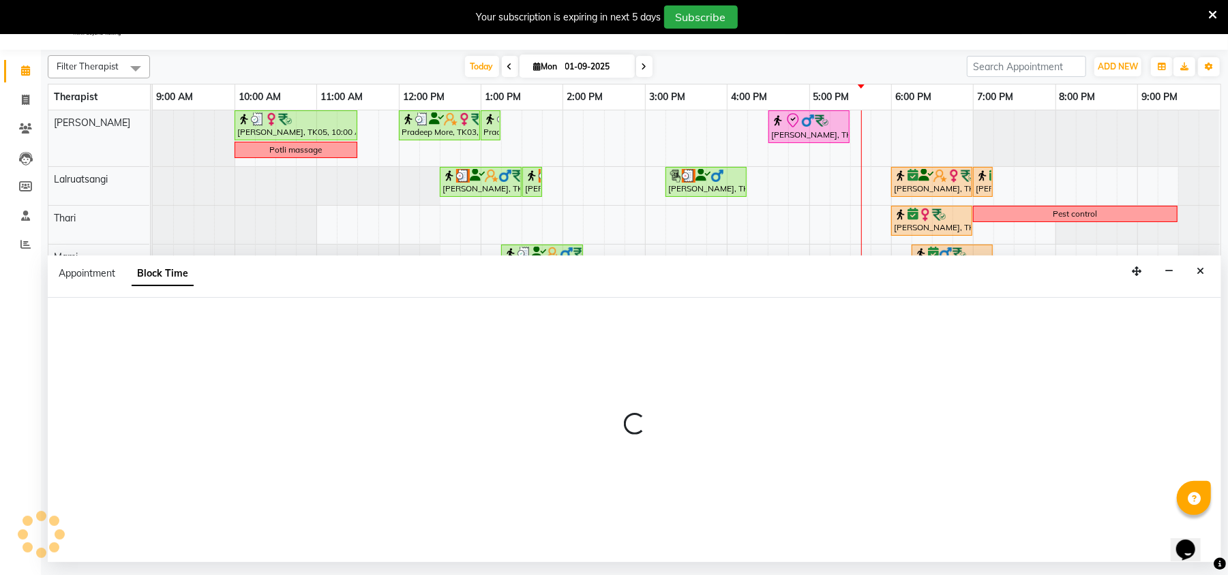
select select "35614"
select select "960"
select select "1020"
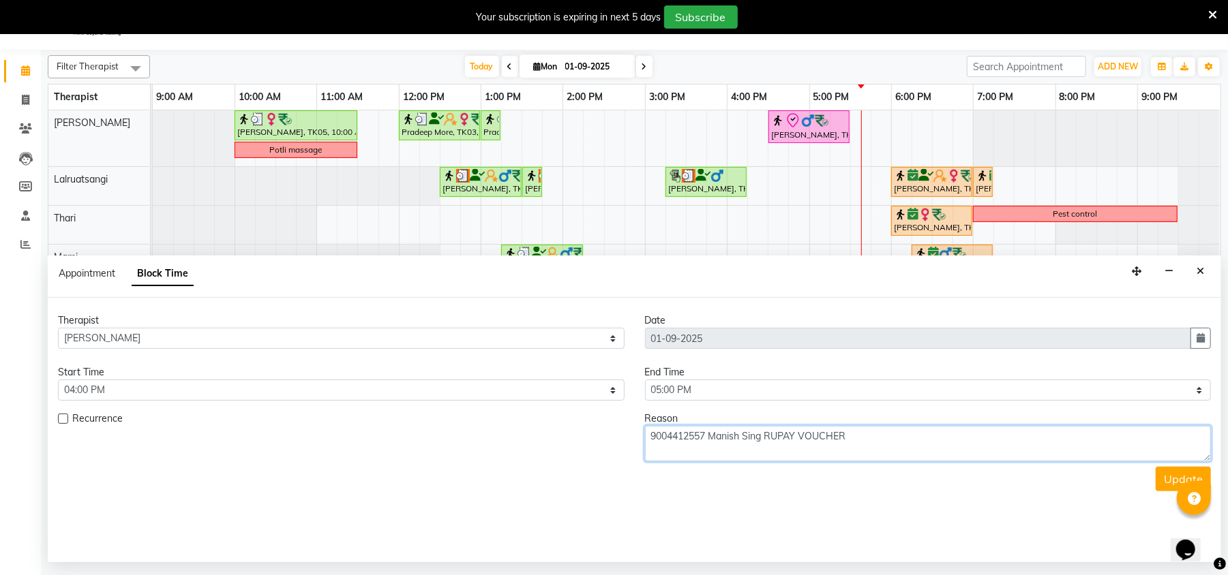
click at [690, 434] on textarea "9004412557 Manish Sing RUPAY VOUCHER" at bounding box center [928, 443] width 567 height 35
drag, startPoint x: 707, startPoint y: 438, endPoint x: 649, endPoint y: 440, distance: 58.0
click at [649, 440] on textarea "9004412557 Manish Sing RUPAY VOUCHER" at bounding box center [928, 443] width 567 height 35
click at [1200, 271] on icon "Close" at bounding box center [1199, 272] width 7 height 10
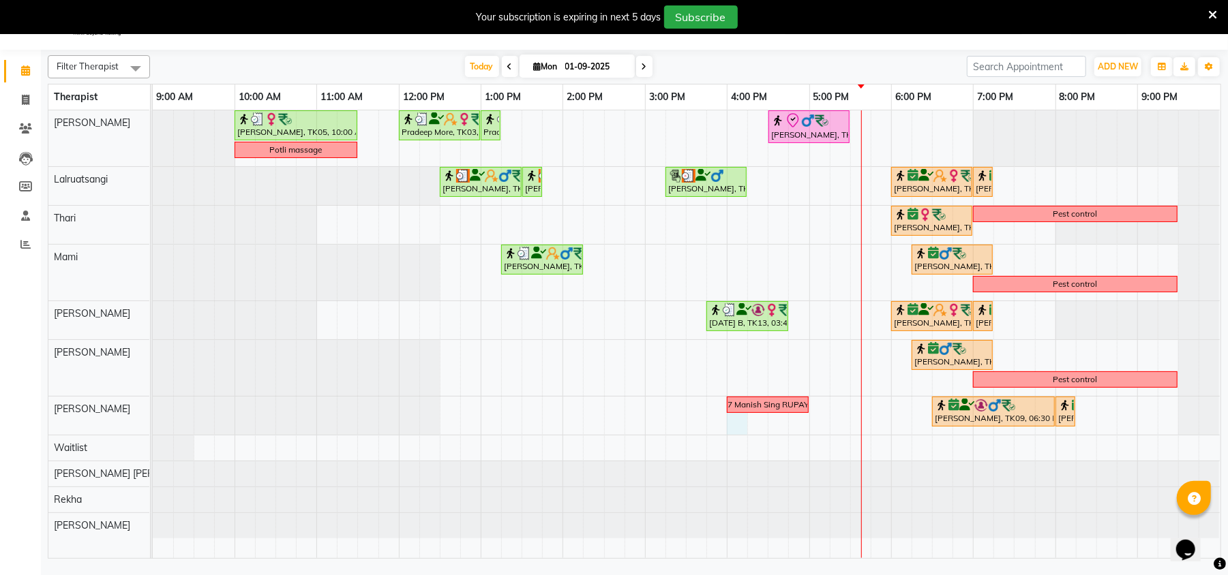
click at [742, 429] on div "[PERSON_NAME], TK05, 10:00 AM-11:30 AM, Massage 90 Min Pradeep More, TK03, 12:0…" at bounding box center [687, 334] width 1068 height 448
select select "35614"
select select "960"
select select "tentative"
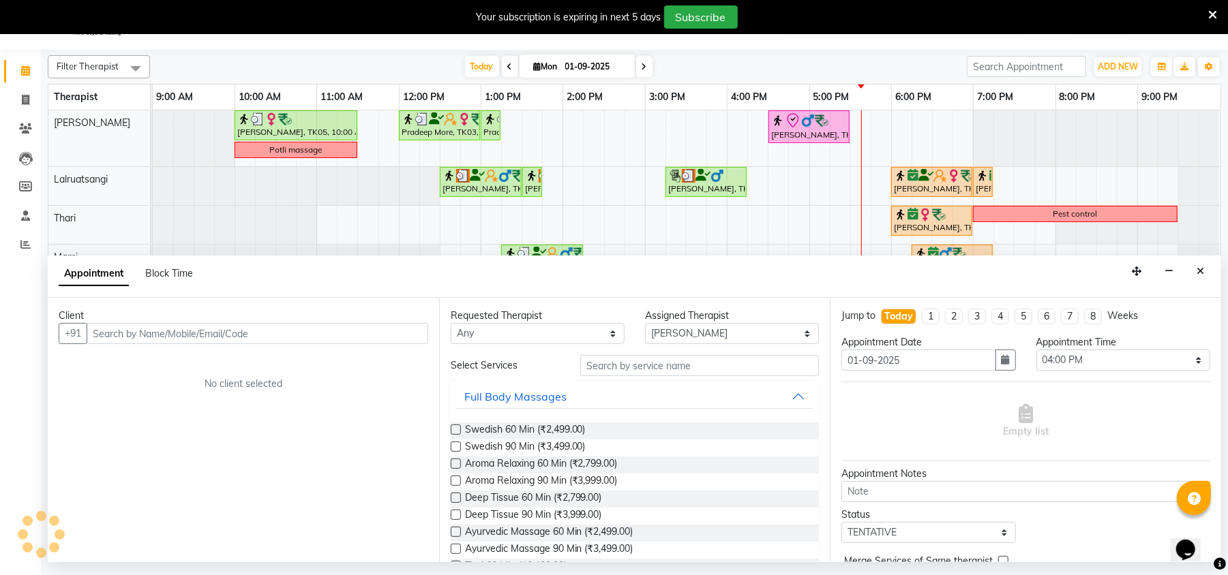
click at [184, 337] on input "text" at bounding box center [258, 333] width 342 height 21
click at [369, 334] on input "9004412557" at bounding box center [229, 333] width 285 height 21
type input "9004412557"
click at [394, 333] on span "Add Client" at bounding box center [400, 333] width 46 height 12
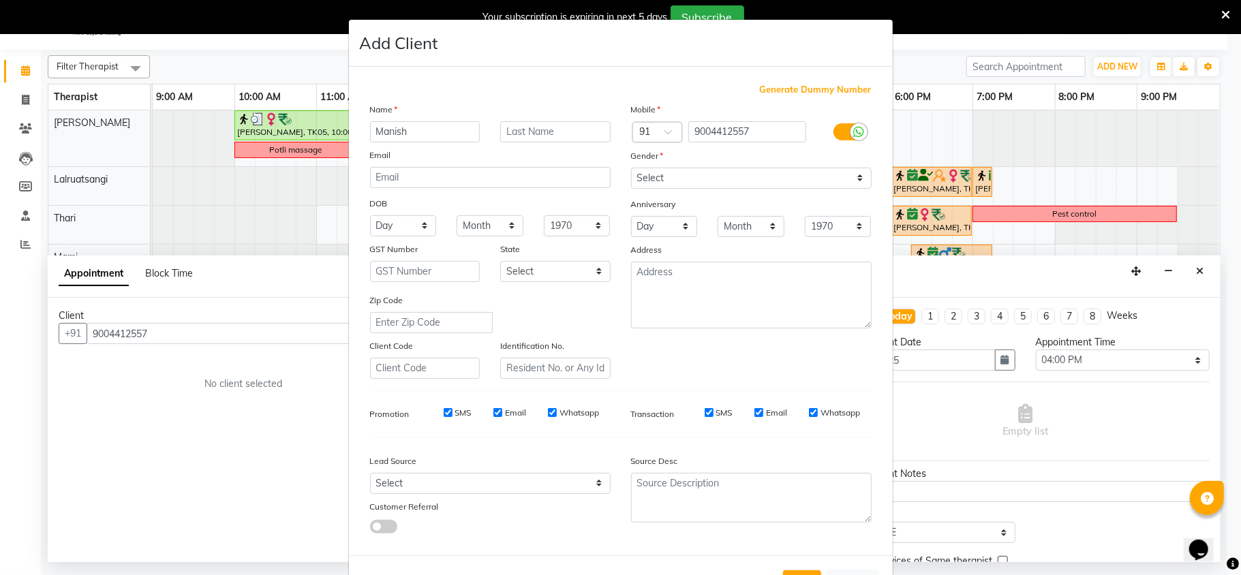
type input "Manish"
type input "[PERSON_NAME]"
drag, startPoint x: 768, startPoint y: 169, endPoint x: 761, endPoint y: 178, distance: 10.8
click at [768, 168] on select "Select [DEMOGRAPHIC_DATA] [DEMOGRAPHIC_DATA] Other Prefer Not To Say" at bounding box center [751, 178] width 241 height 21
select select "[DEMOGRAPHIC_DATA]"
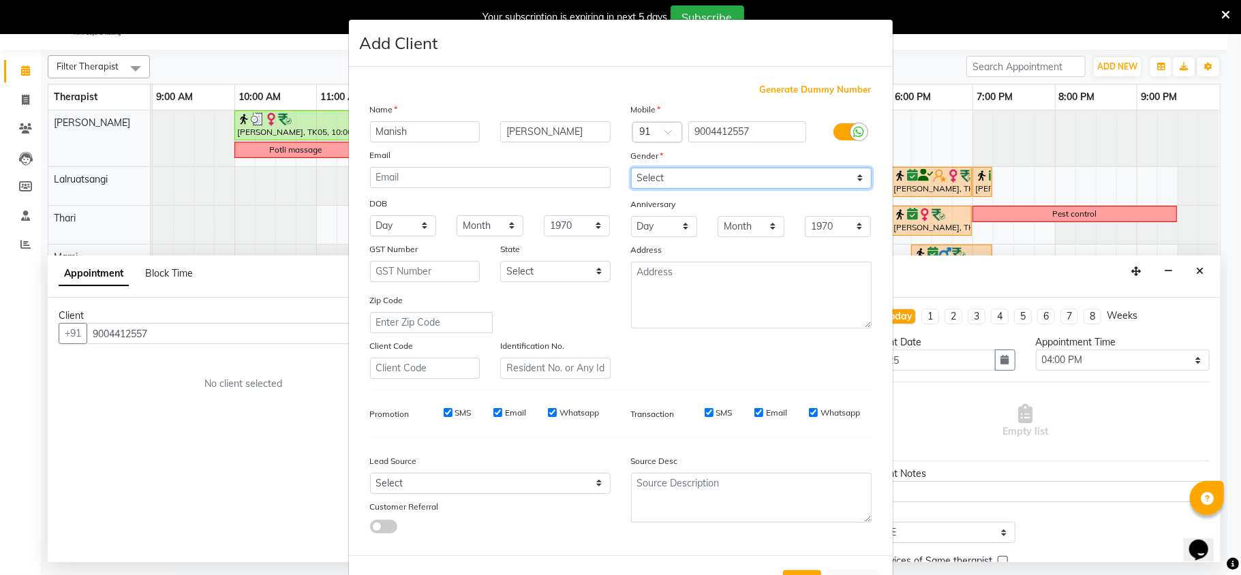
click at [631, 168] on select "Select [DEMOGRAPHIC_DATA] [DEMOGRAPHIC_DATA] Other Prefer Not To Say" at bounding box center [751, 178] width 241 height 21
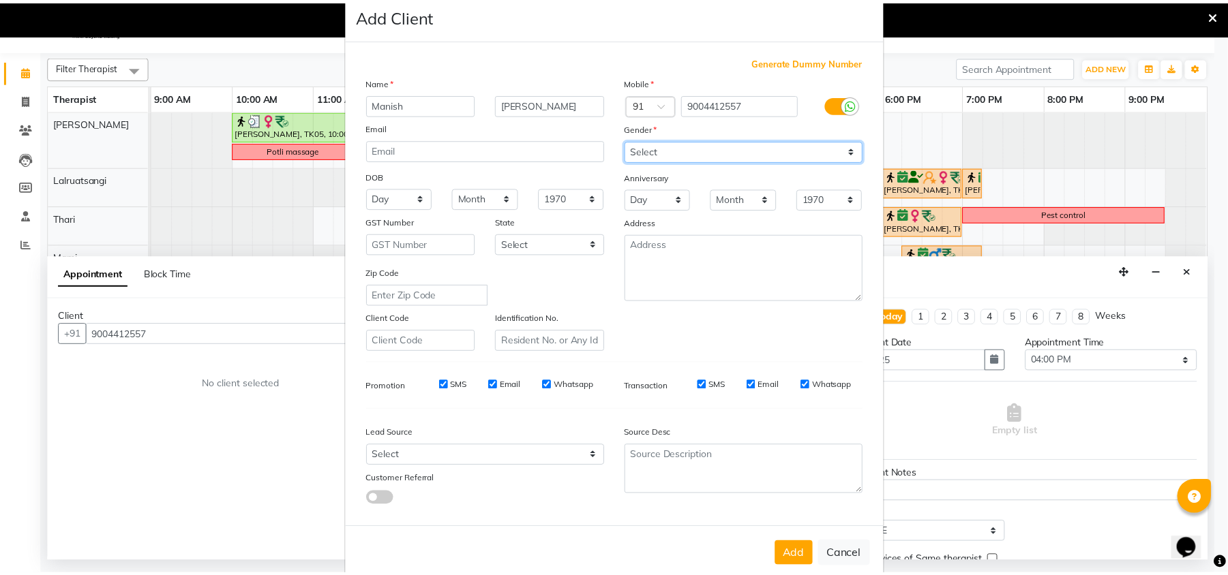
scroll to position [50, 0]
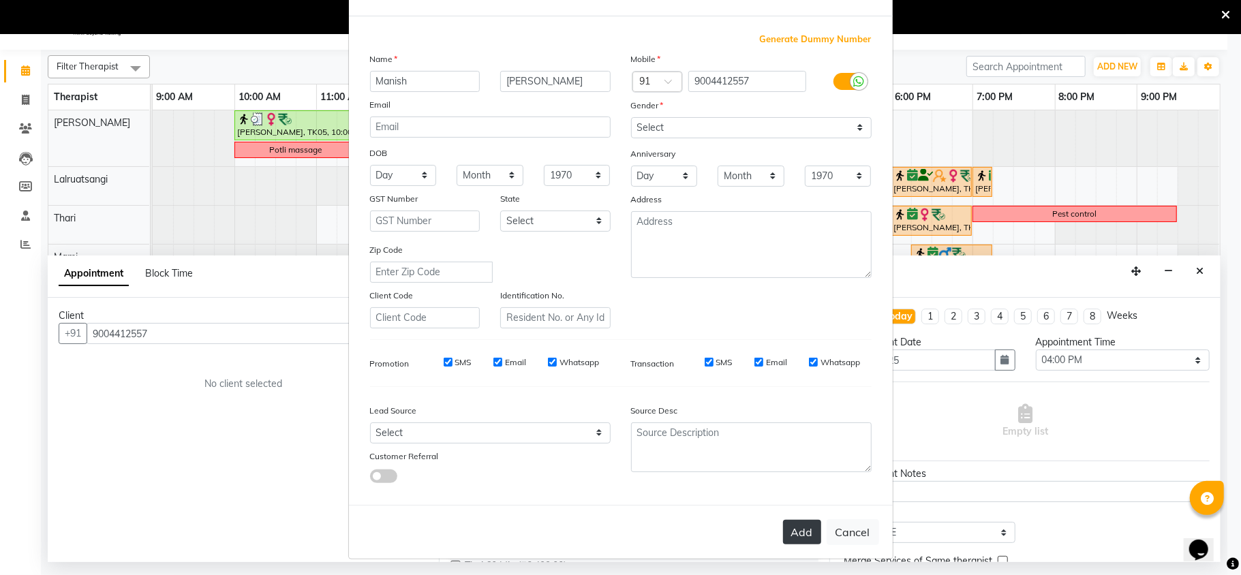
click at [799, 530] on button "Add" at bounding box center [802, 532] width 38 height 25
select select
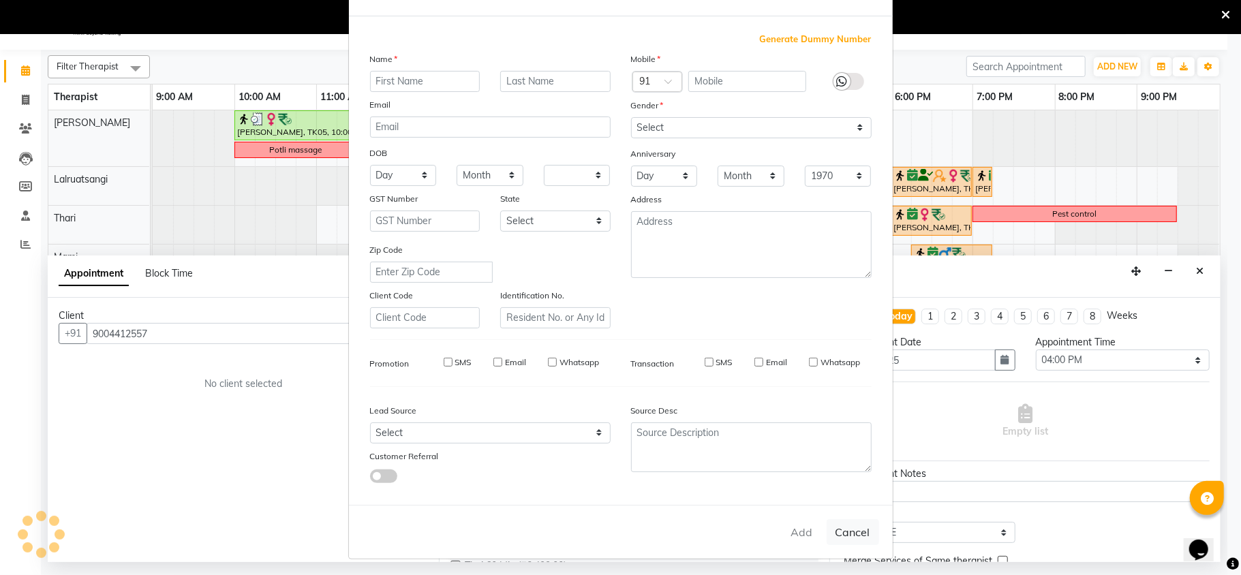
select select
checkbox input "false"
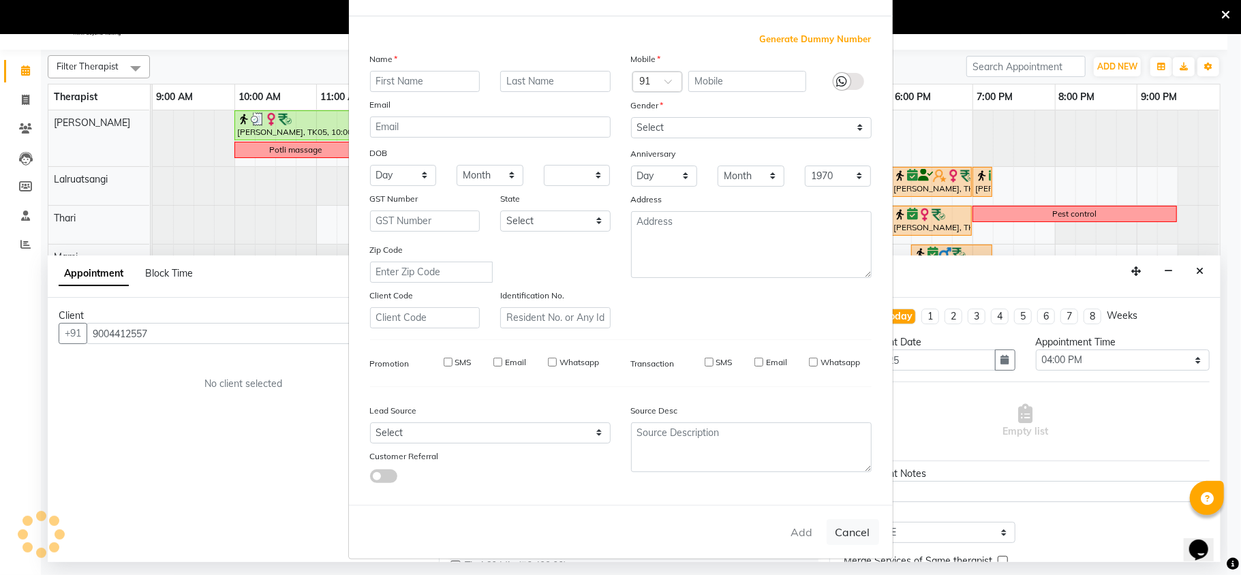
checkbox input "false"
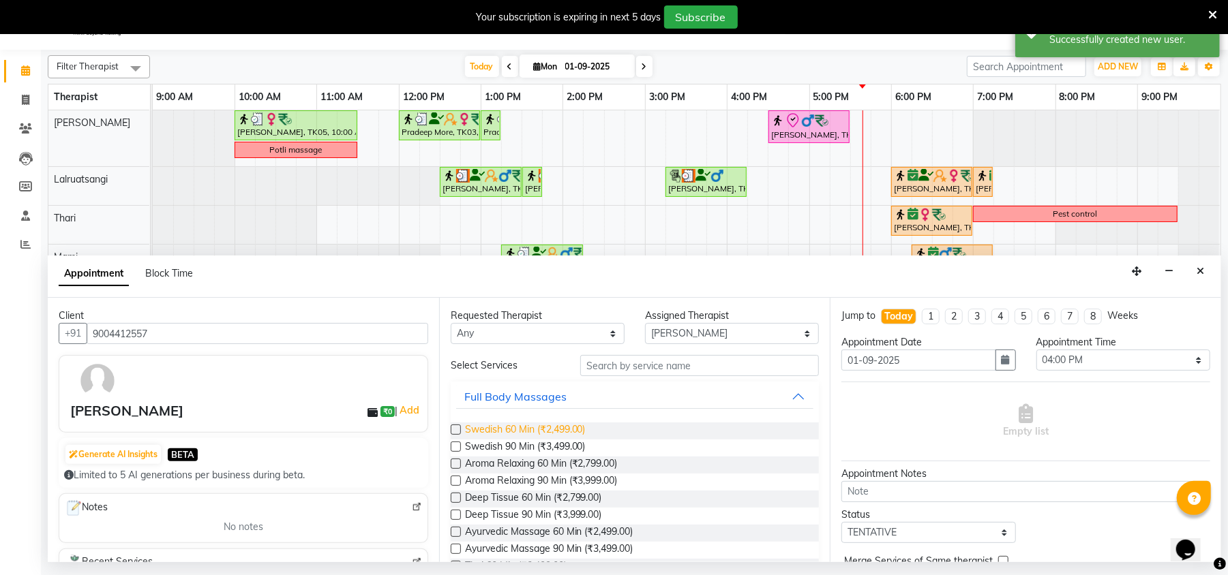
click at [565, 429] on span "Swedish 60 Min (₹2,499.00)" at bounding box center [525, 431] width 121 height 17
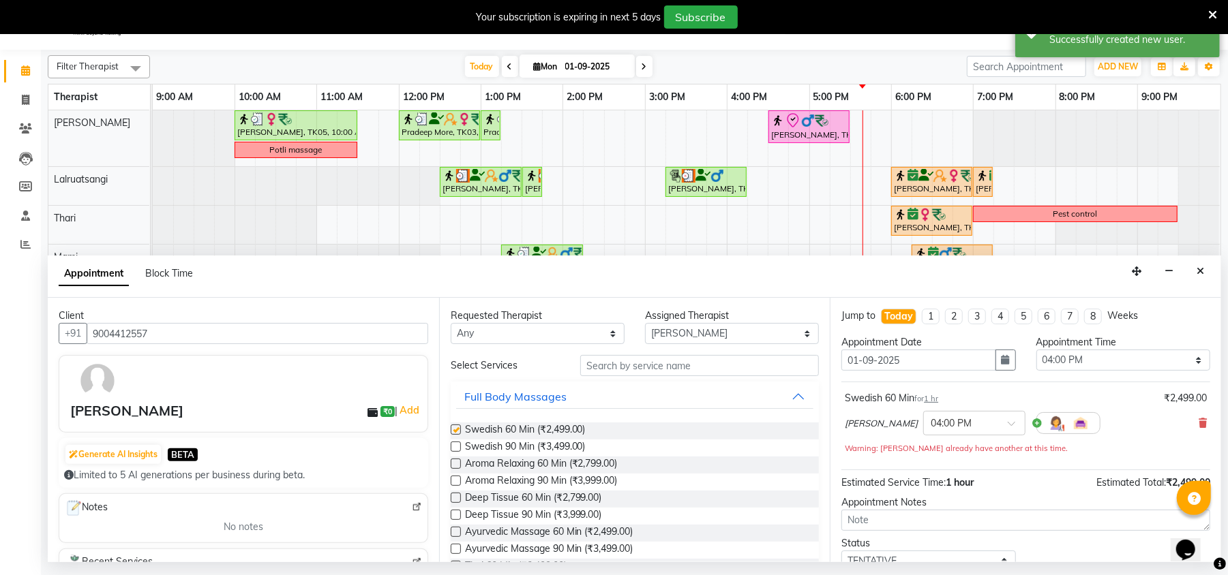
checkbox input "false"
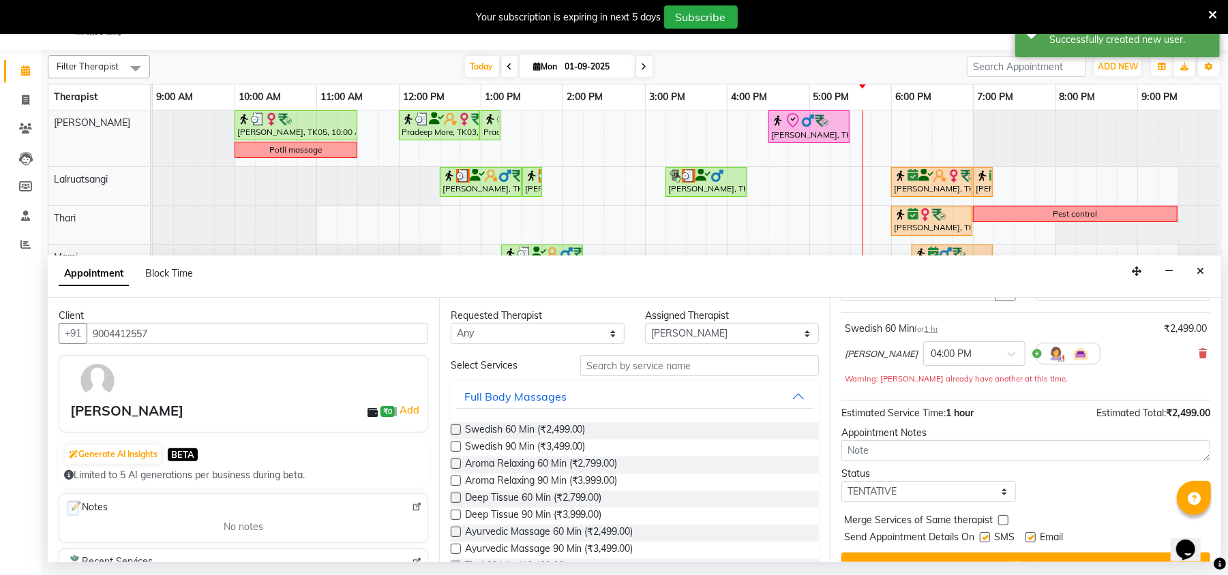
scroll to position [97, 0]
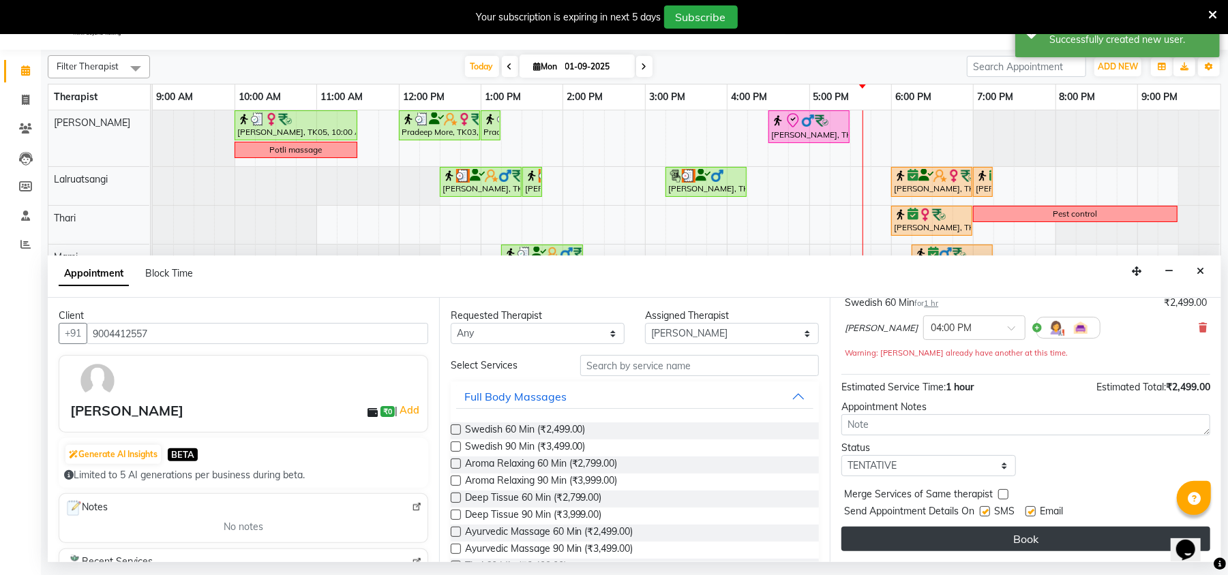
click at [873, 549] on button "Book" at bounding box center [1025, 539] width 369 height 25
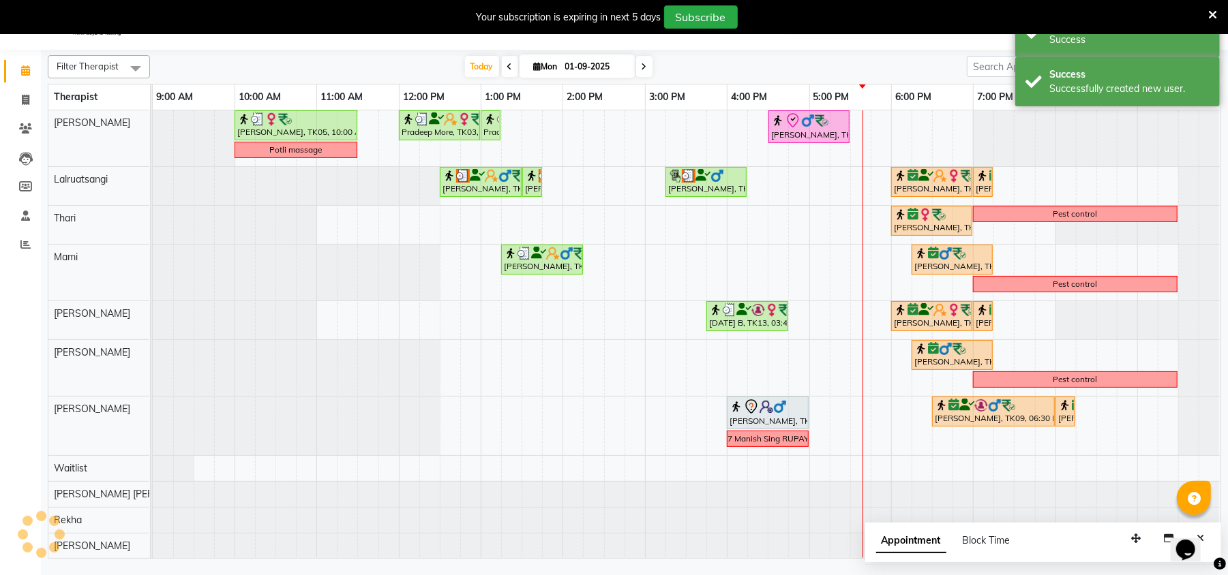
scroll to position [0, 0]
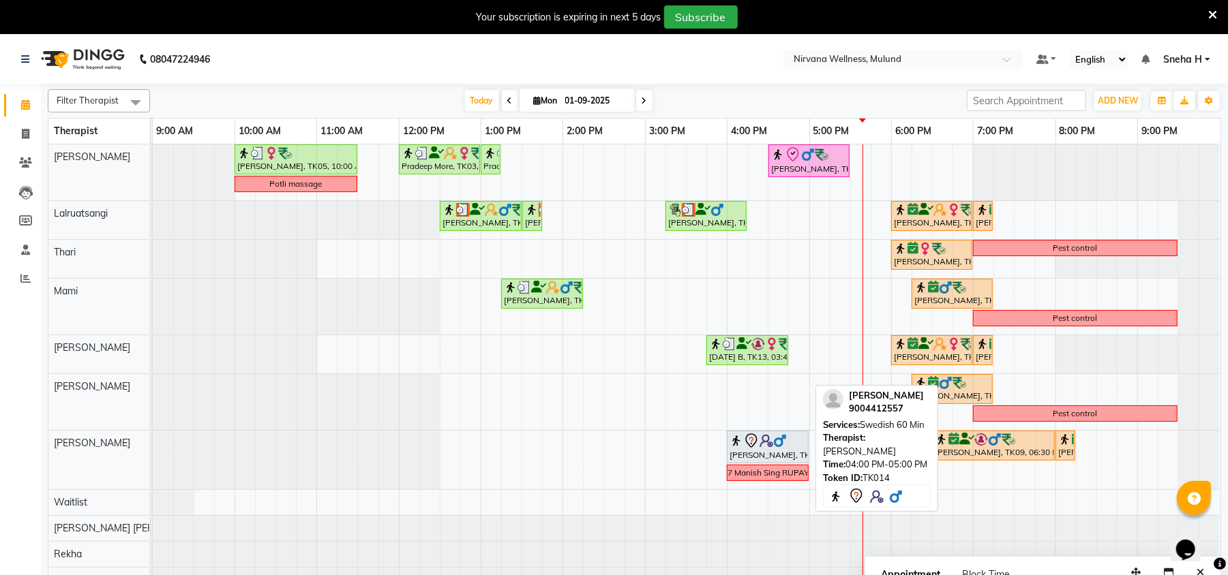
click at [764, 461] on div "[PERSON_NAME], TK14, 04:00 PM-05:00 PM, Swedish 60 Min" at bounding box center [767, 447] width 79 height 29
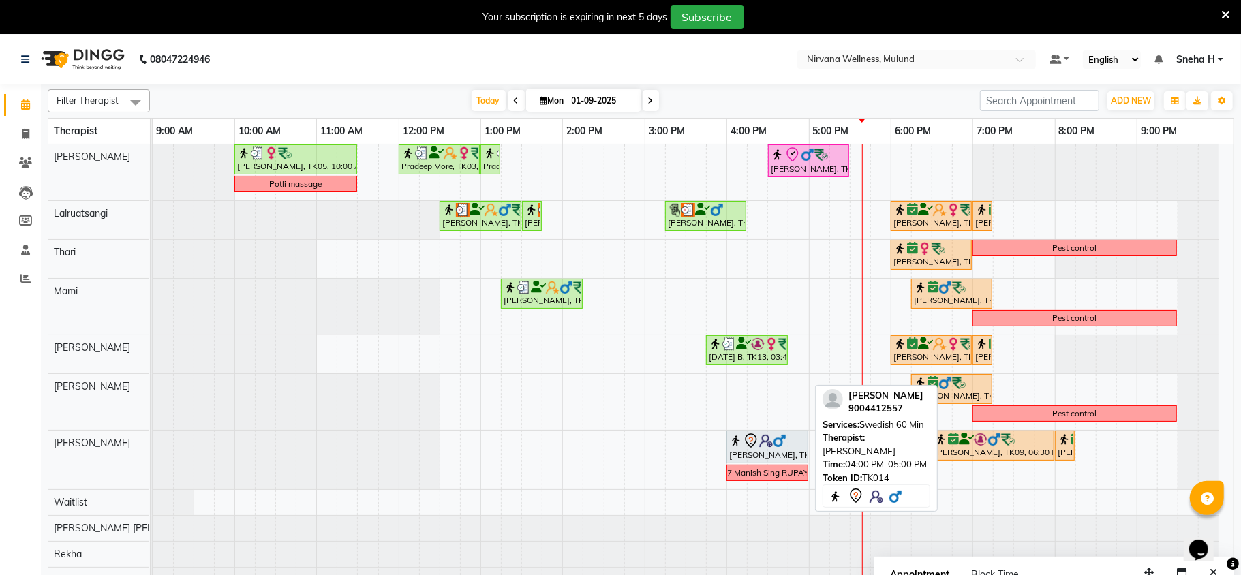
select select "7"
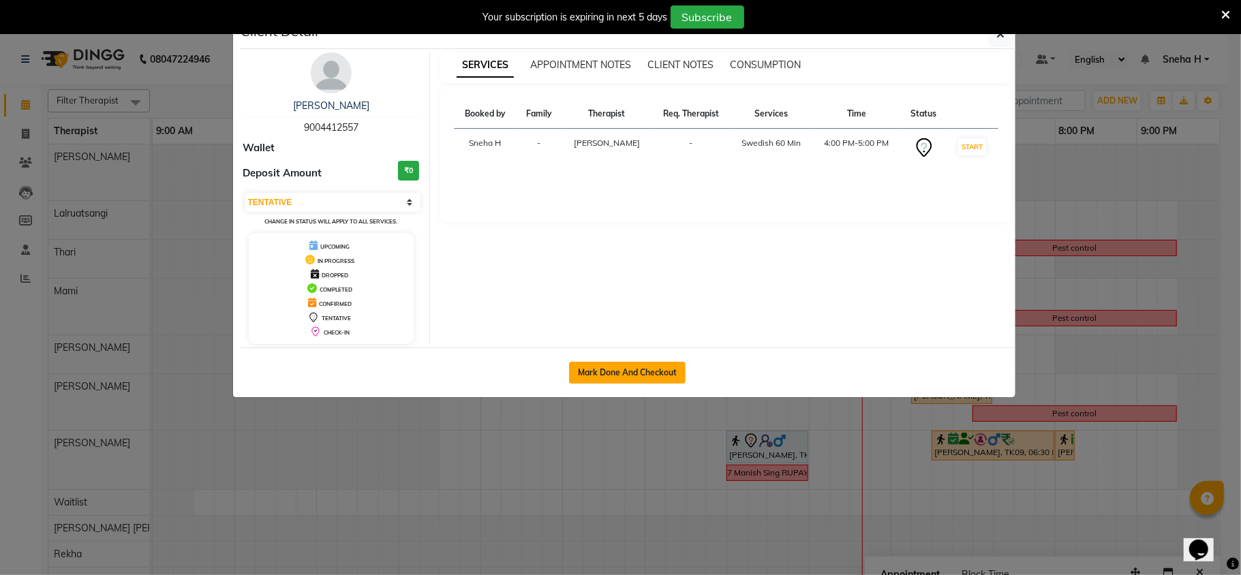
click at [627, 371] on button "Mark Done And Checkout" at bounding box center [627, 373] width 117 height 22
select select "service"
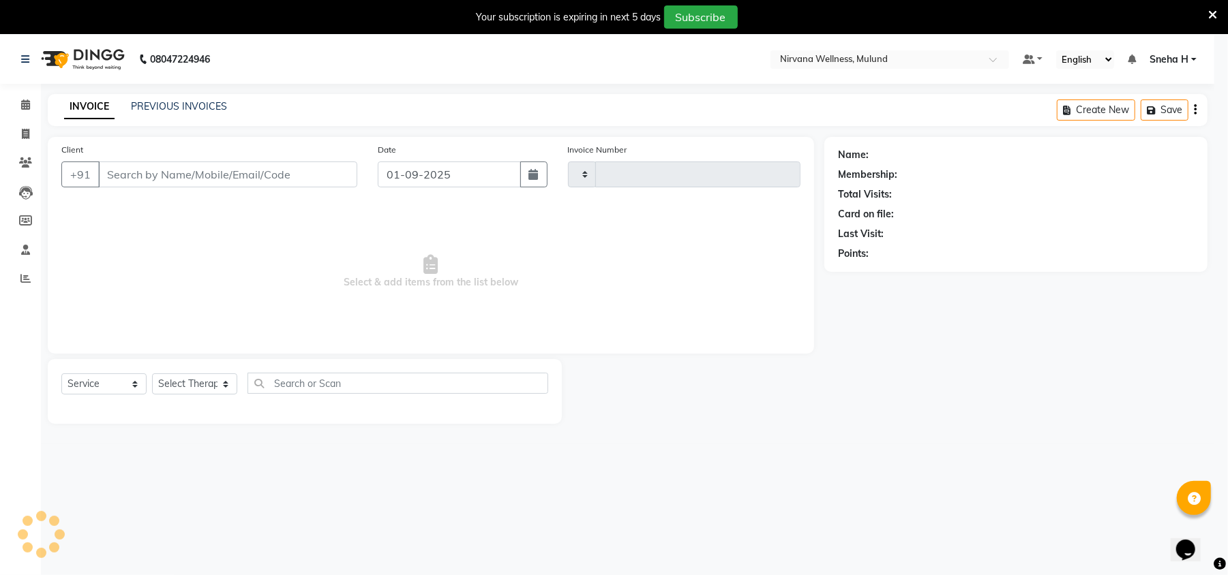
type input "1811"
select select "4890"
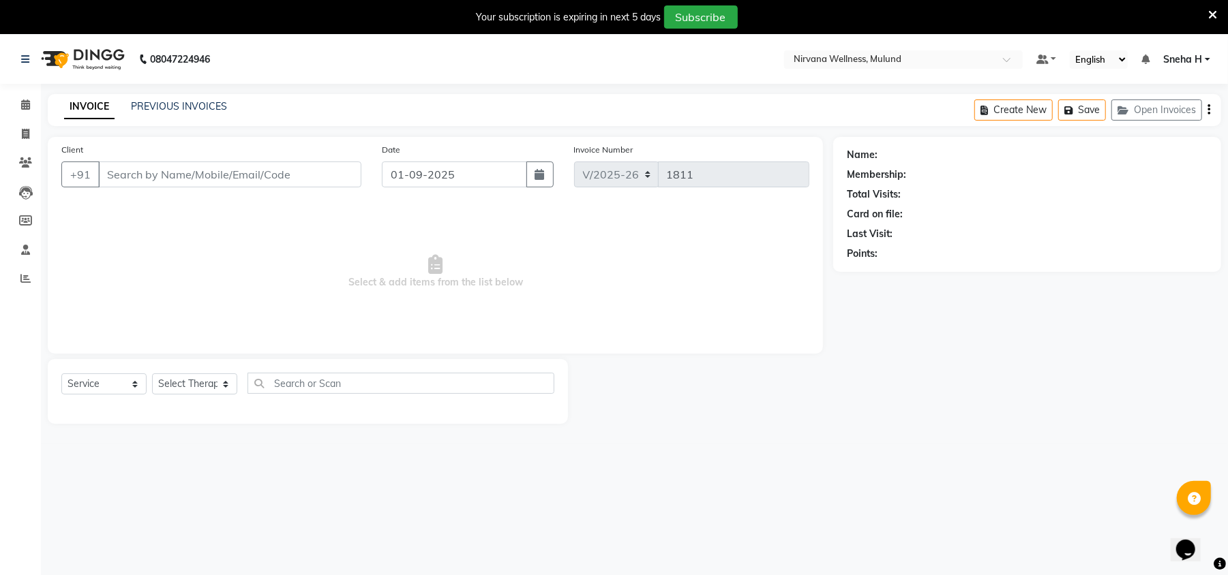
click at [1208, 12] on icon at bounding box center [1212, 15] width 9 height 12
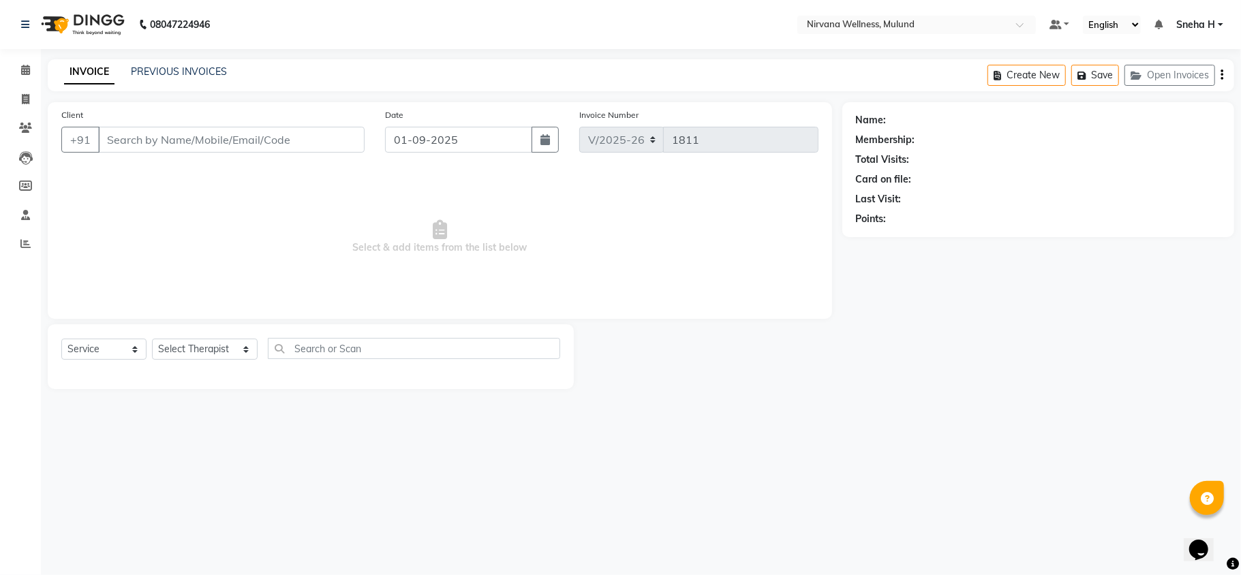
type input "9004412557"
select select "35614"
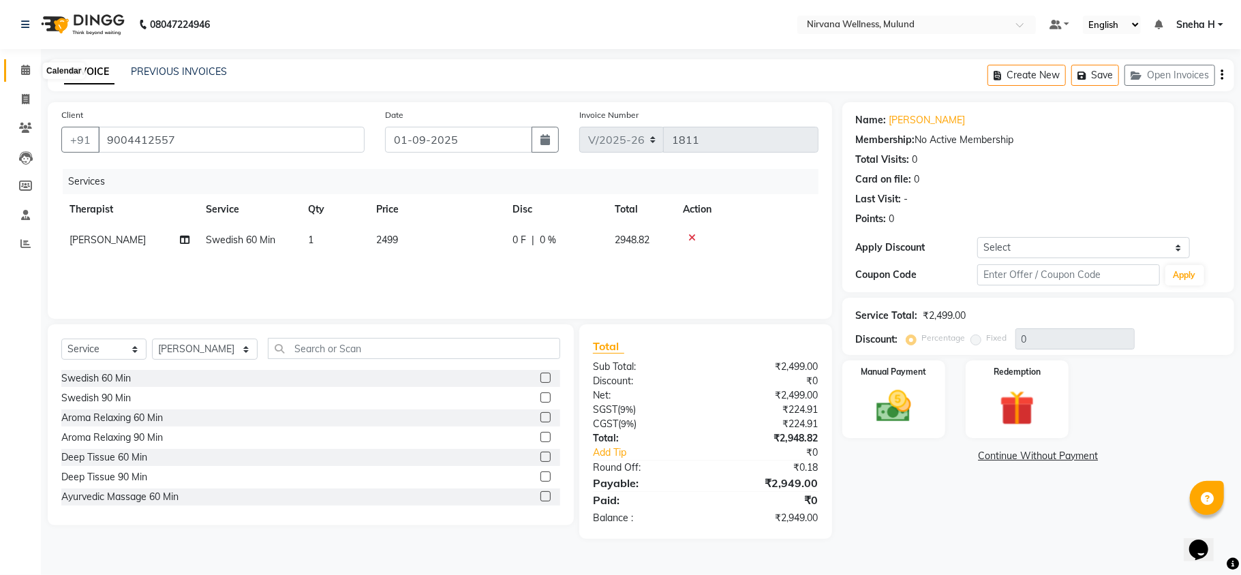
click at [22, 74] on icon at bounding box center [25, 70] width 9 height 10
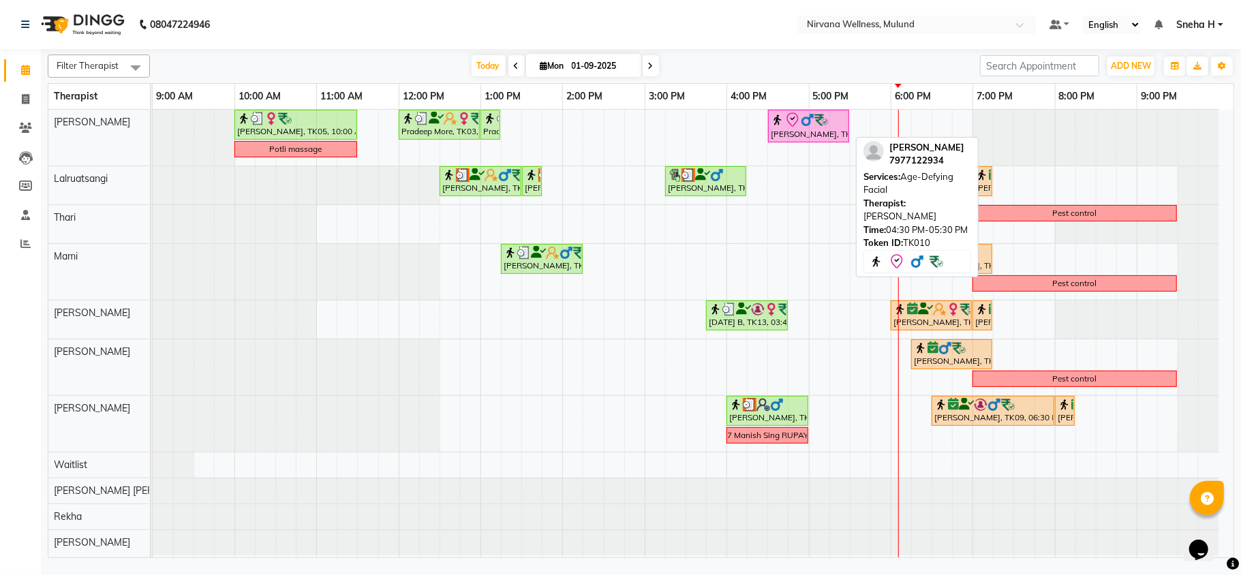
click at [786, 128] on icon at bounding box center [793, 120] width 16 height 16
select select "8"
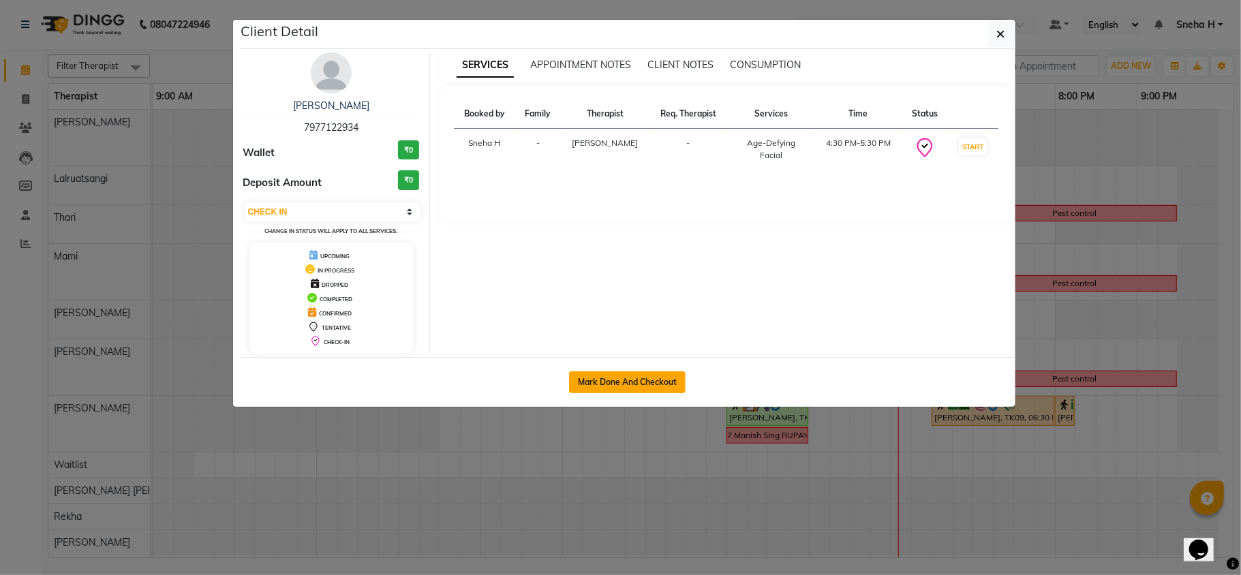
click at [606, 382] on button "Mark Done And Checkout" at bounding box center [627, 383] width 117 height 22
select select "service"
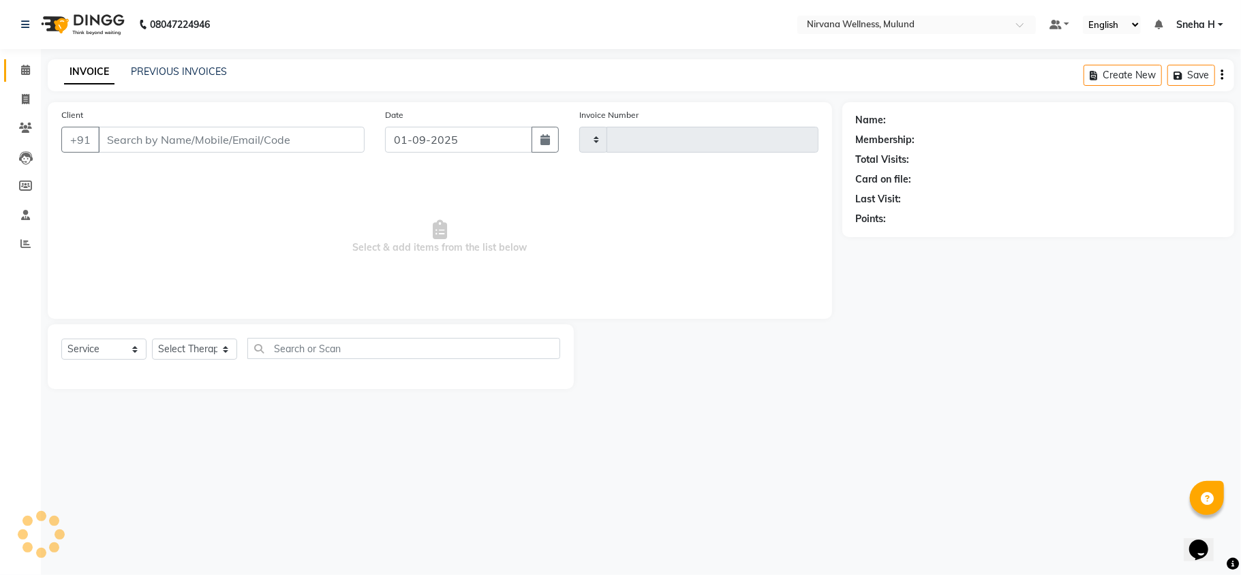
type input "1811"
select select "4890"
type input "7977122934"
select select "29686"
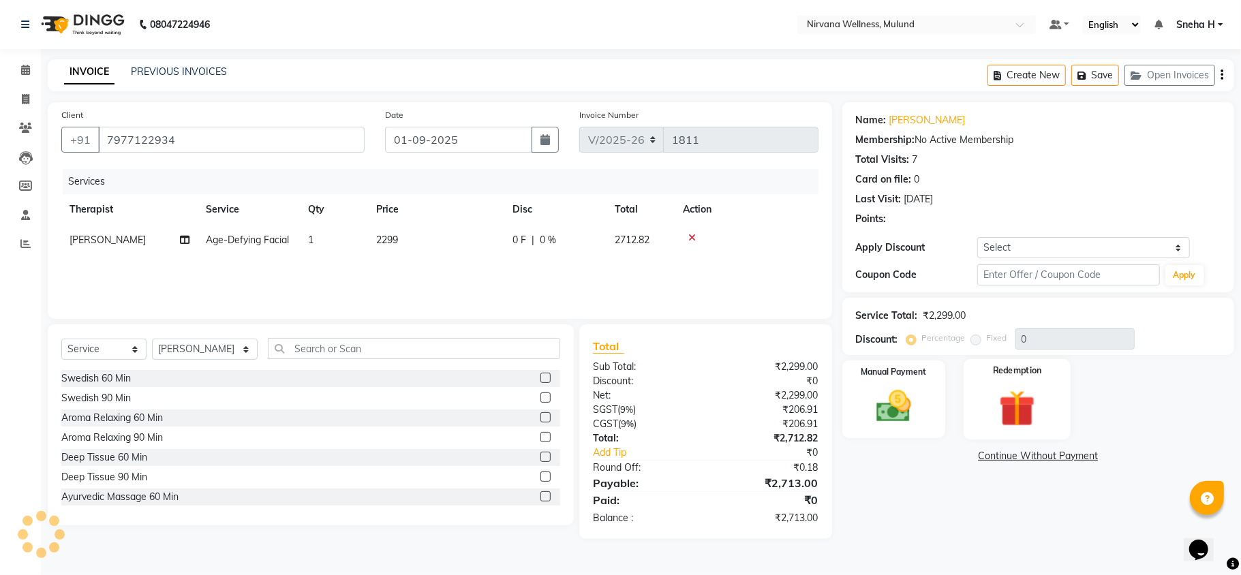
click at [1001, 361] on div "Name: Mrs. Chandra Ram Membership: No Active Membership Total Visits: 7 Card on…" at bounding box center [1044, 320] width 402 height 437
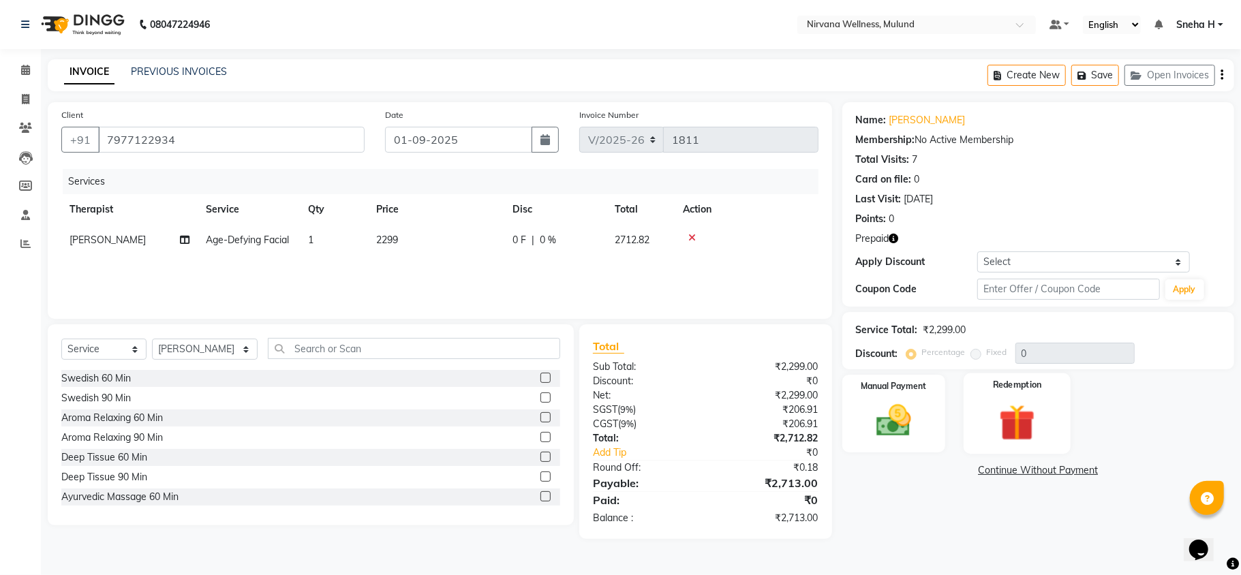
click at [1014, 400] on img at bounding box center [1017, 422] width 59 height 45
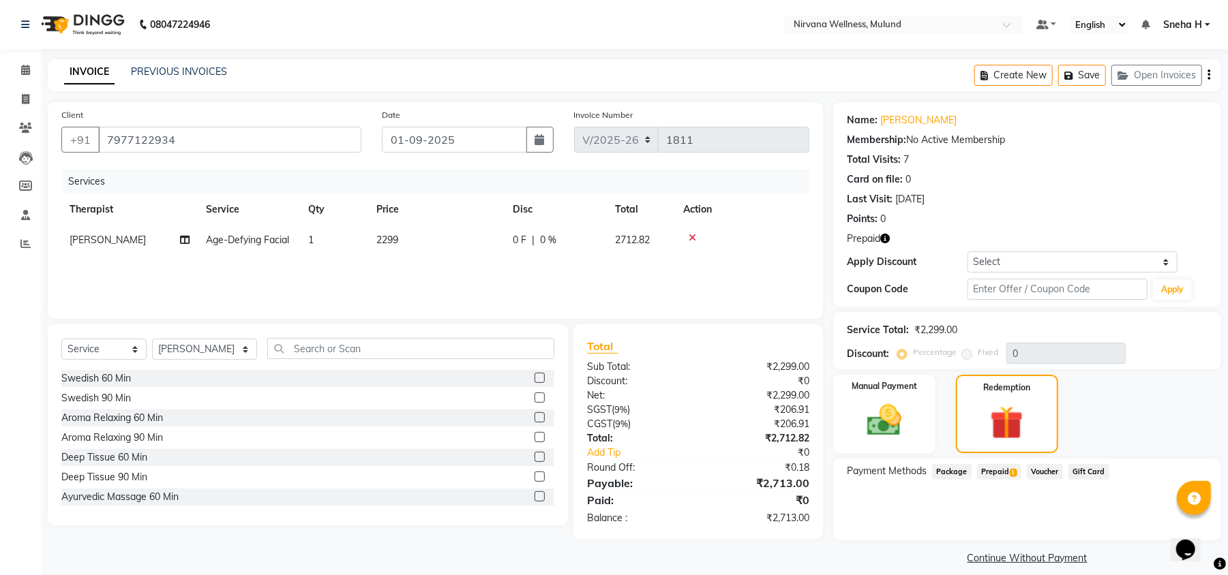
click at [995, 470] on span "Prepaid 1" at bounding box center [999, 472] width 44 height 16
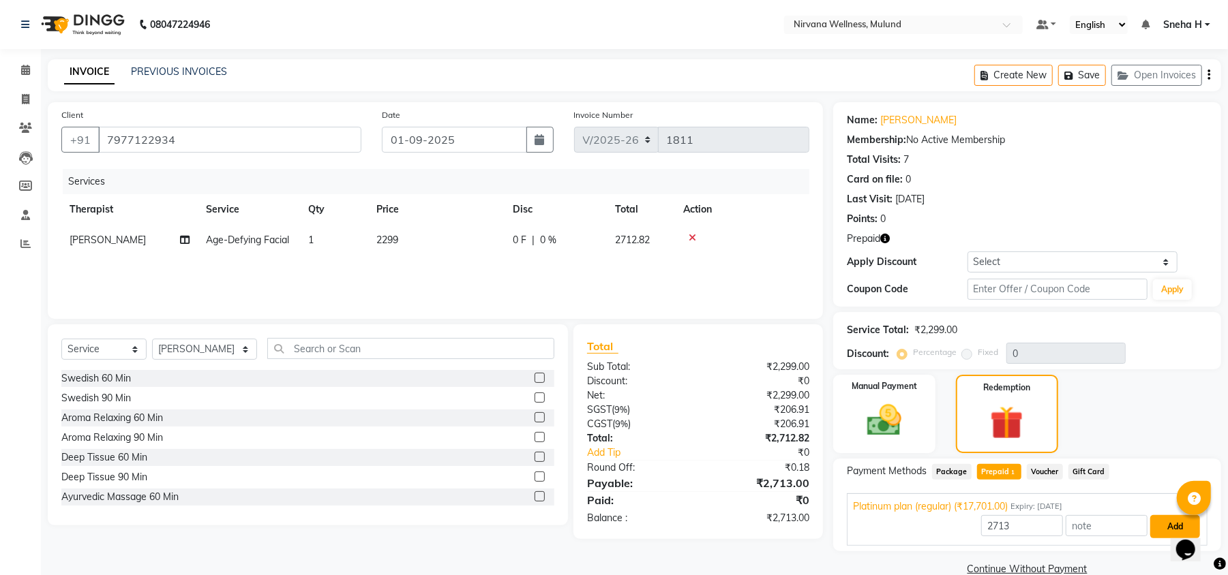
click at [1156, 528] on button "Add" at bounding box center [1175, 526] width 50 height 23
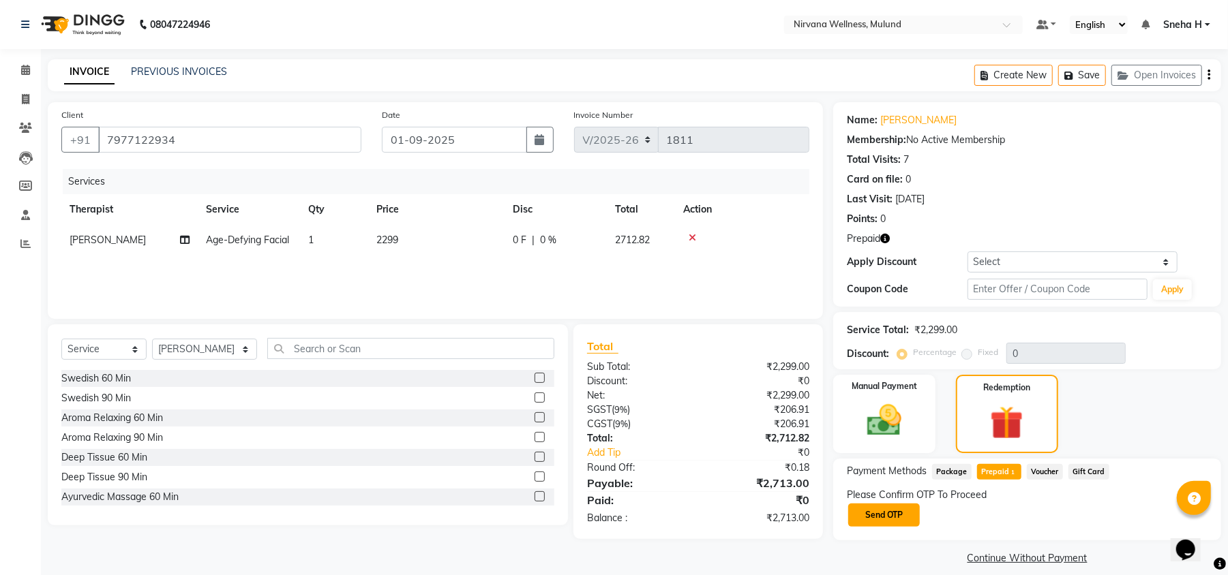
click at [886, 511] on button "Send OTP" at bounding box center [884, 515] width 72 height 23
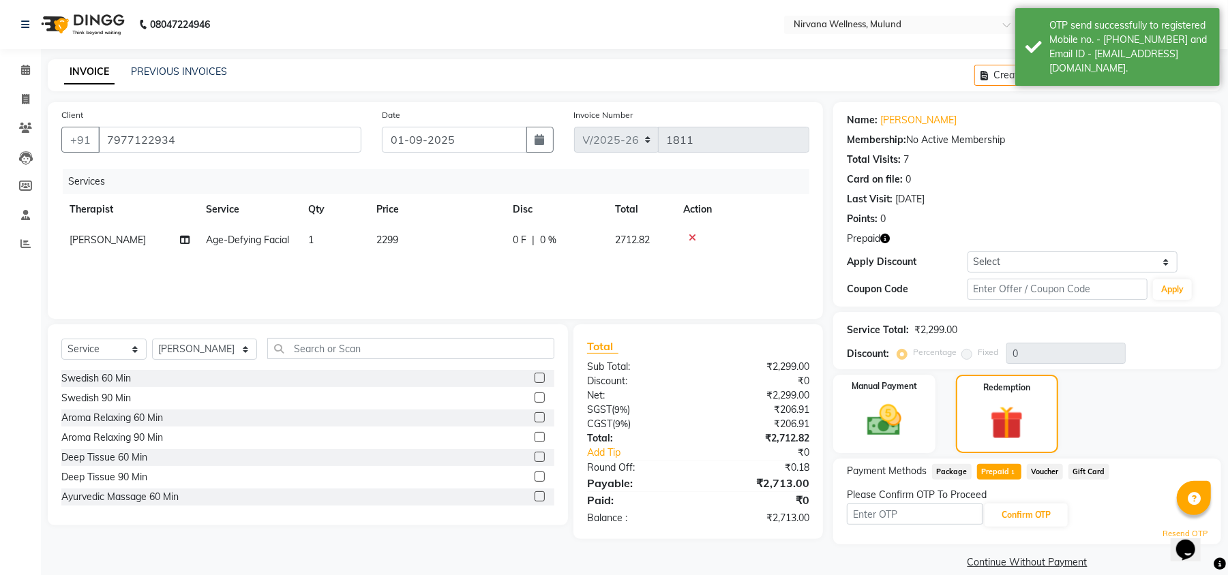
click at [1008, 301] on div "Name: Mrs. Chandra Ram Membership: No Active Membership Total Visits: 7 Card on…" at bounding box center [1027, 204] width 388 height 205
click at [1010, 295] on input "text" at bounding box center [1057, 289] width 180 height 21
type input "D50%"
click at [1171, 295] on button "Apply" at bounding box center [1172, 290] width 39 height 20
type input "50"
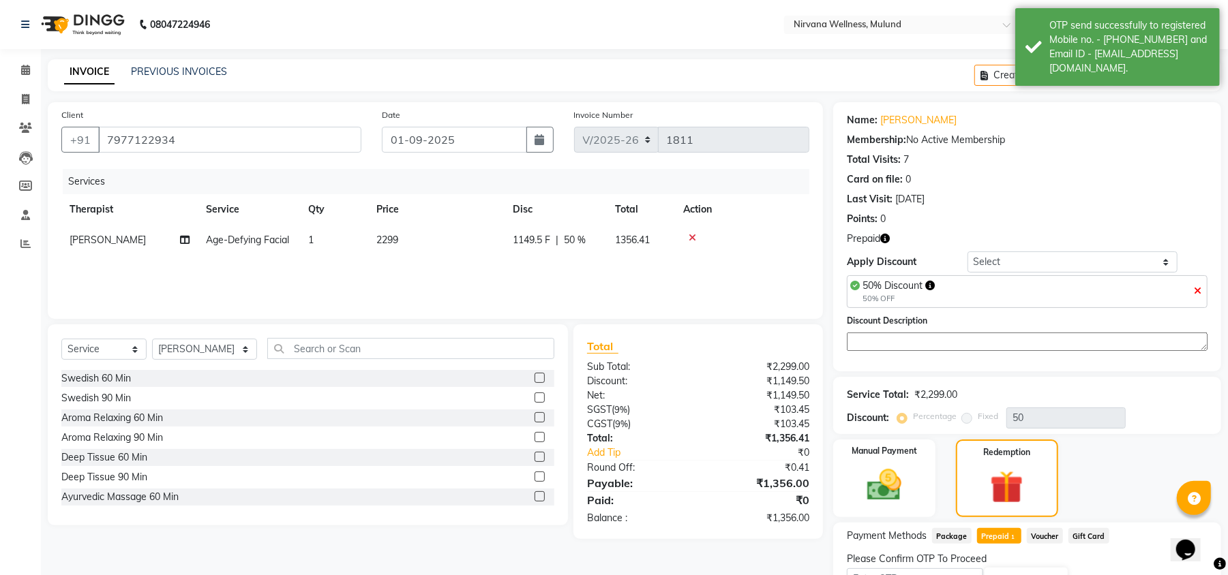
scroll to position [83, 0]
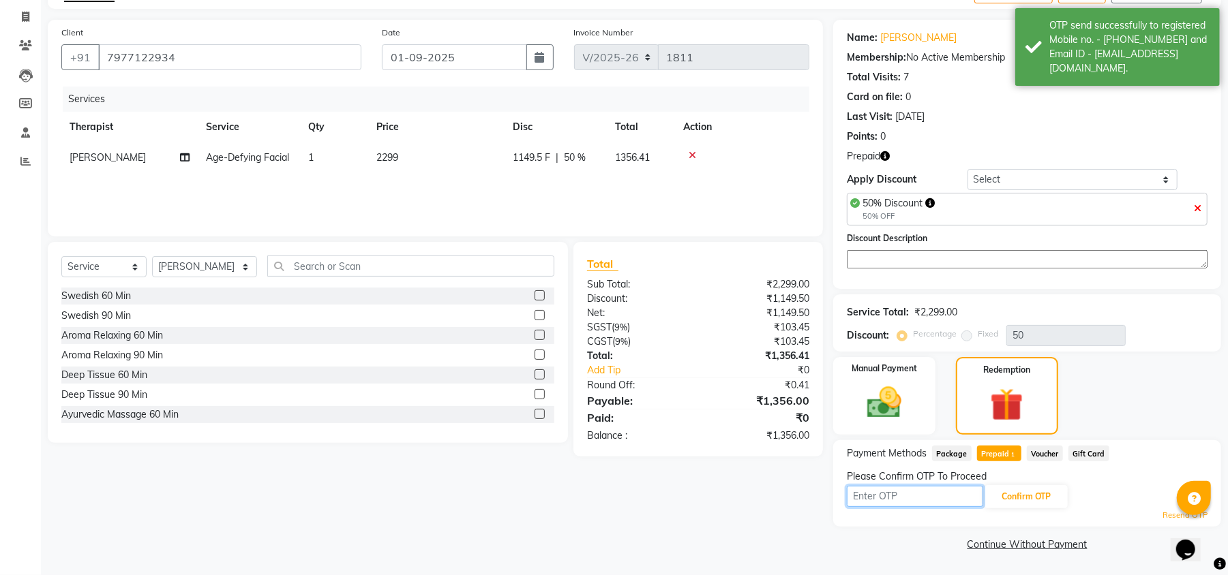
click at [905, 495] on input "text" at bounding box center [915, 496] width 136 height 21
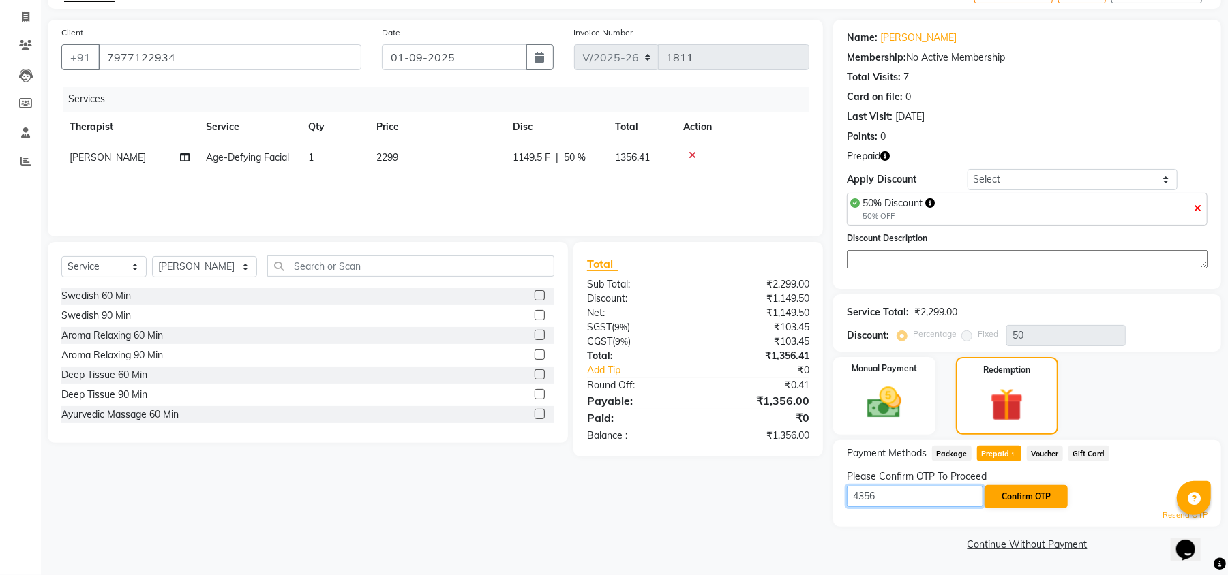
type input "4356"
click at [1020, 494] on button "Confirm OTP" at bounding box center [1025, 496] width 83 height 23
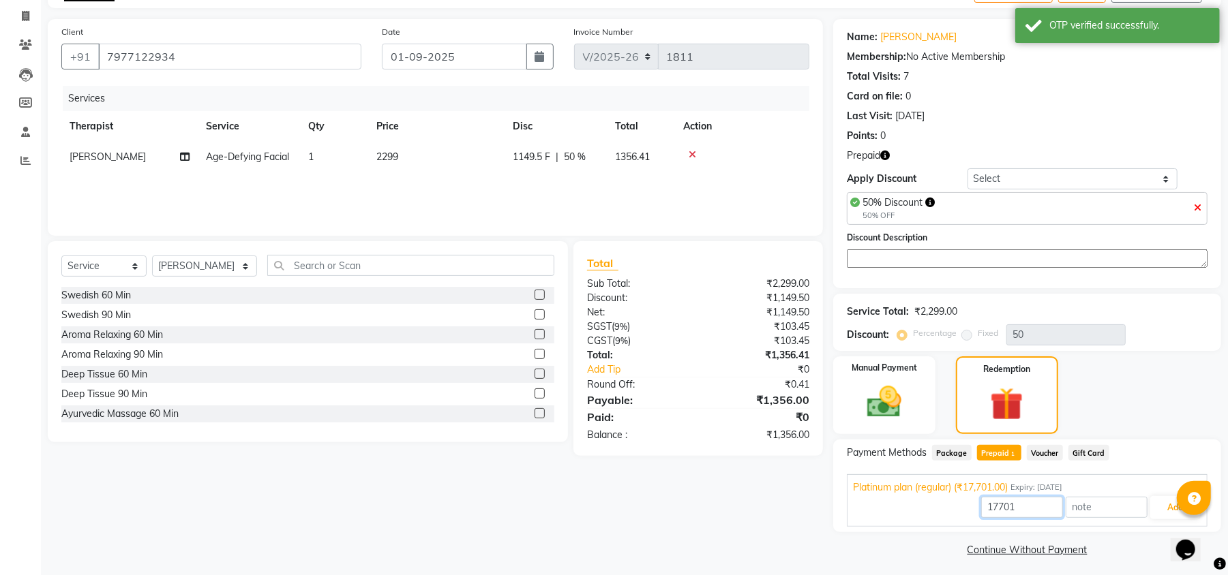
drag, startPoint x: 1035, startPoint y: 509, endPoint x: 917, endPoint y: 510, distance: 117.9
click at [918, 510] on div "17701 Add" at bounding box center [1027, 508] width 348 height 26
type input "1356"
click at [1168, 505] on button "Add" at bounding box center [1175, 507] width 50 height 23
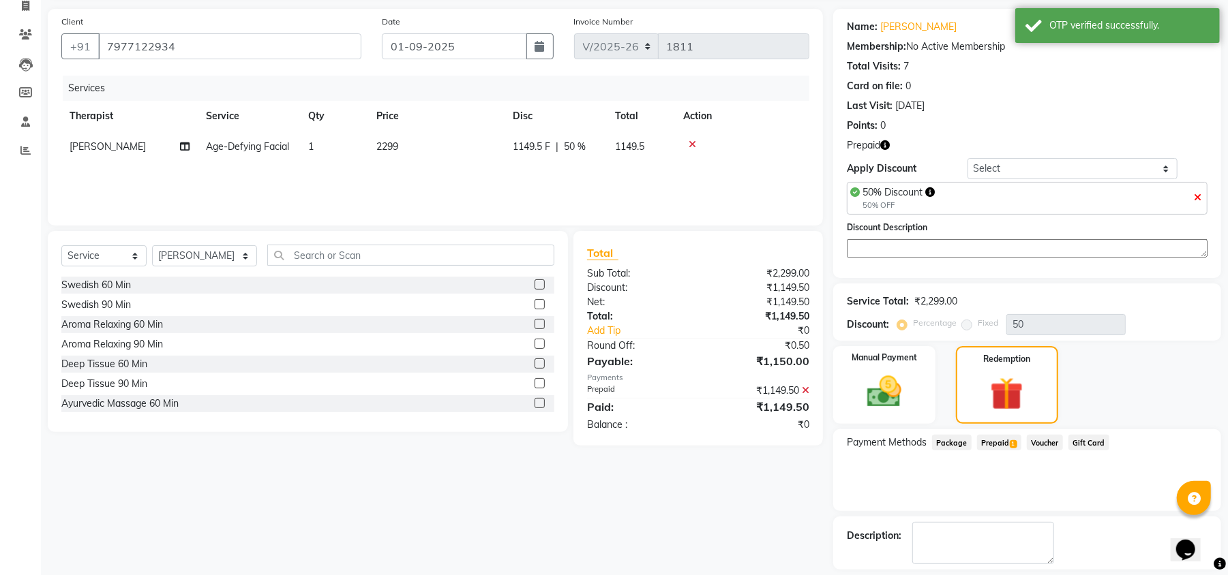
scroll to position [156, 0]
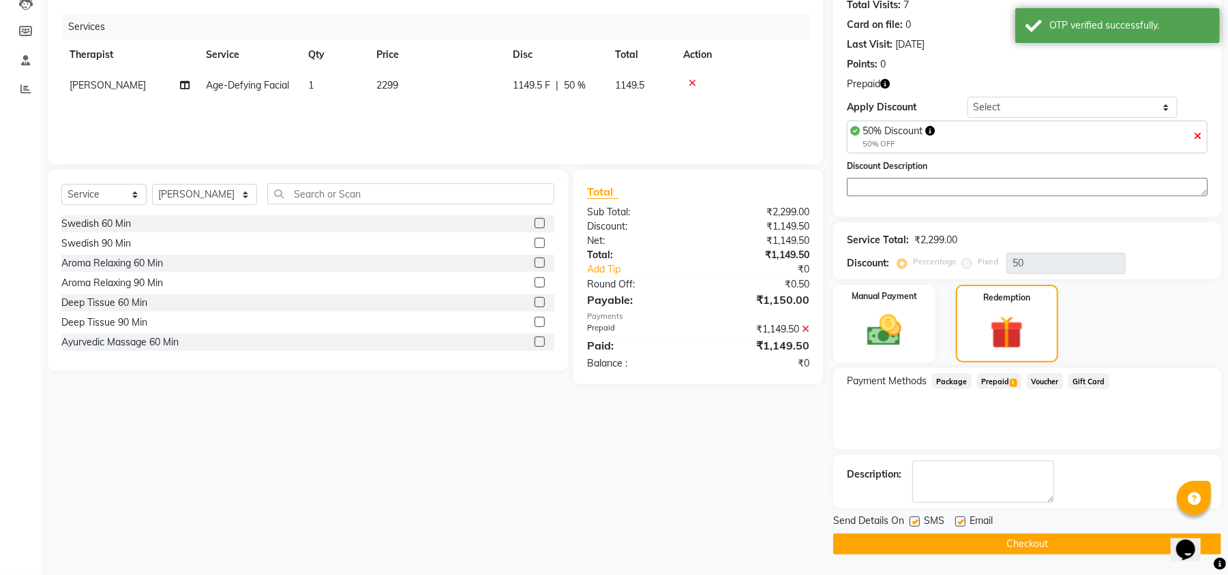
click at [911, 543] on button "Checkout" at bounding box center [1027, 544] width 388 height 21
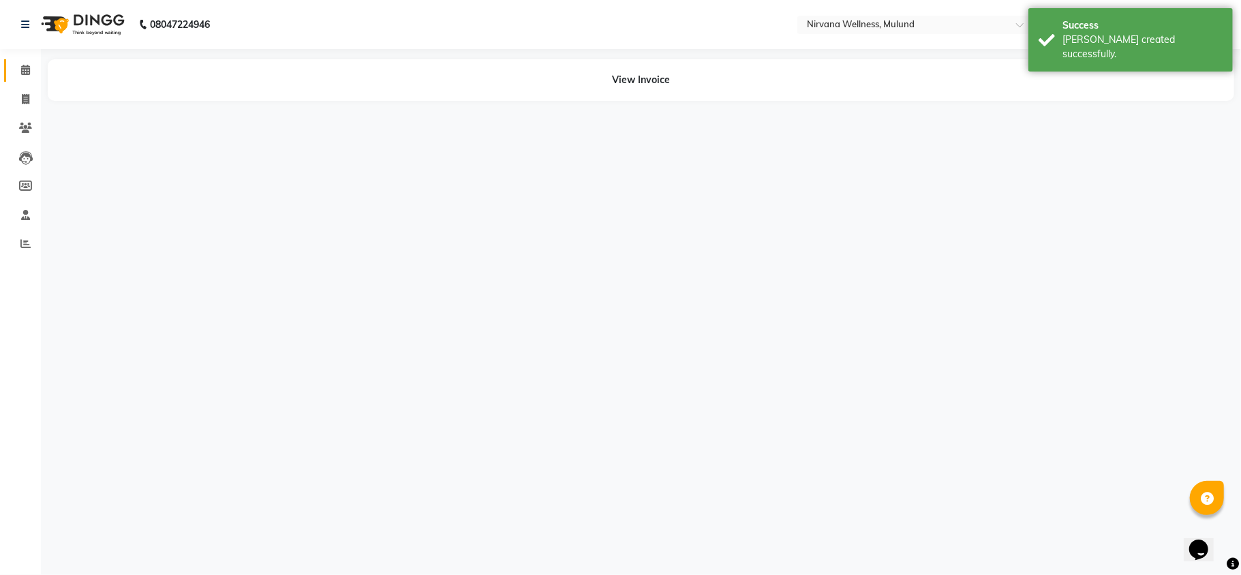
click at [31, 78] on link "Calendar" at bounding box center [20, 70] width 33 height 22
click at [25, 67] on icon at bounding box center [25, 70] width 9 height 10
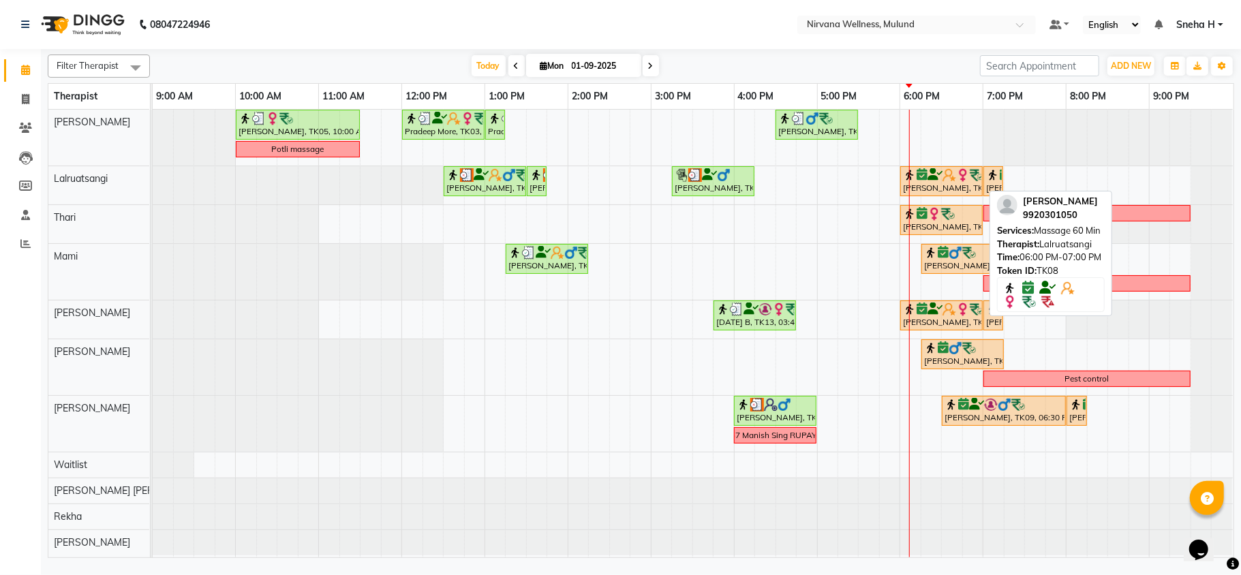
click at [938, 175] on icon at bounding box center [935, 175] width 15 height 1
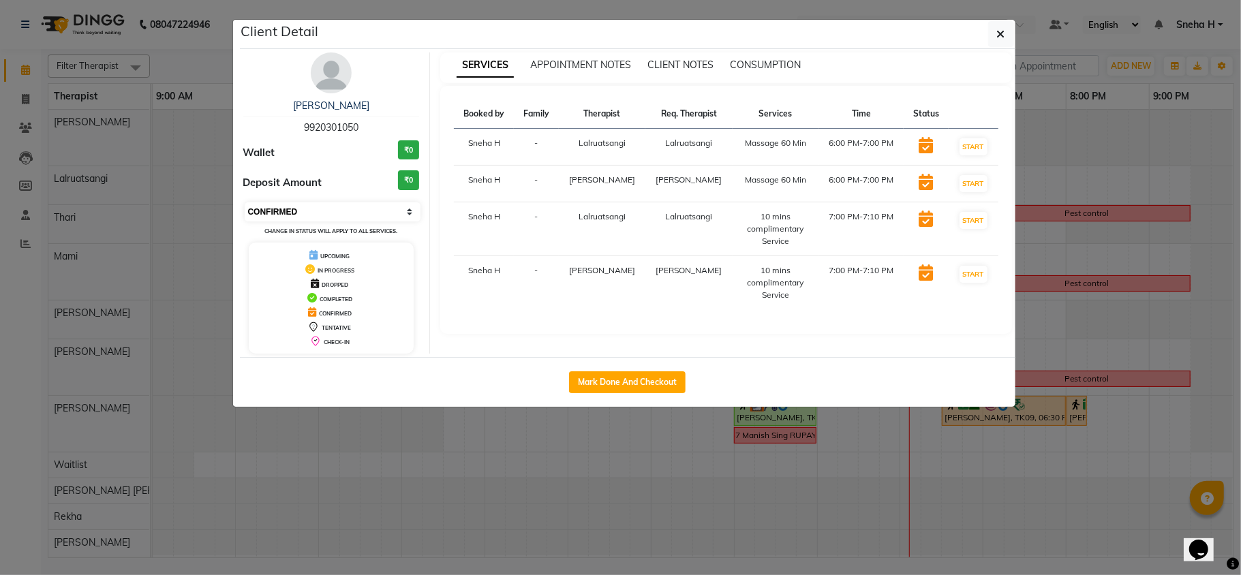
click at [331, 205] on select "Select IN SERVICE CONFIRMED TENTATIVE CHECK IN MARK DONE DROPPED UPCOMING" at bounding box center [333, 211] width 177 height 19
select select "8"
click at [245, 203] on select "Select IN SERVICE CONFIRMED TENTATIVE CHECK IN MARK DONE DROPPED UPCOMING" at bounding box center [333, 211] width 177 height 19
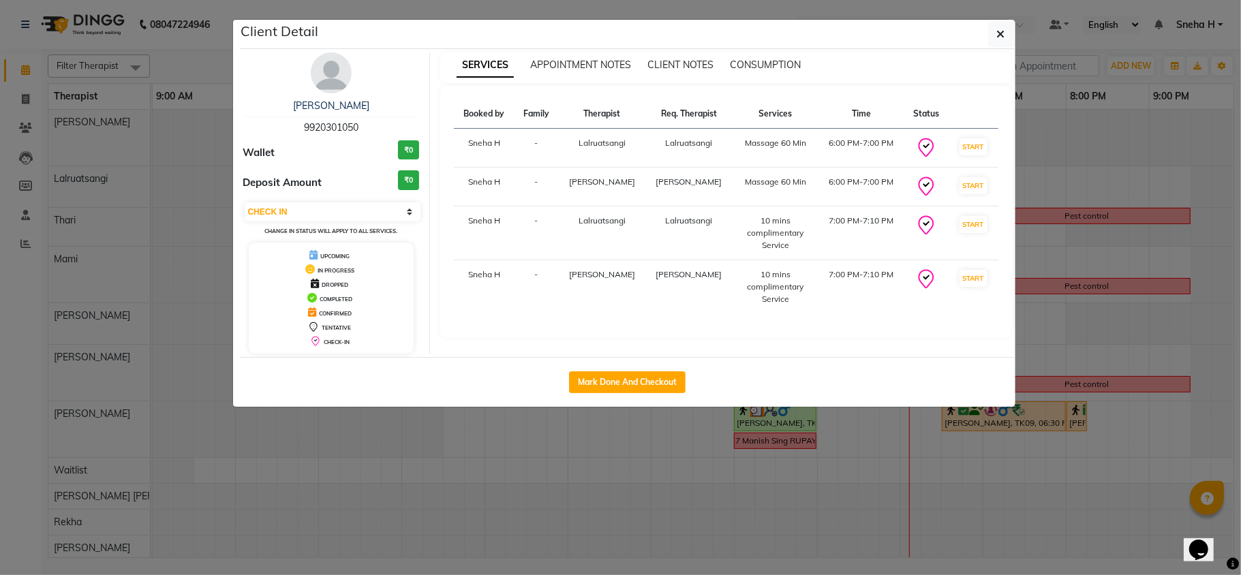
click at [210, 63] on ngb-modal-window "Client Detail SHRINIWAS PATIL 9920301050 Wallet ₹0 Deposit Amount ₹0 Select IN …" at bounding box center [620, 287] width 1241 height 575
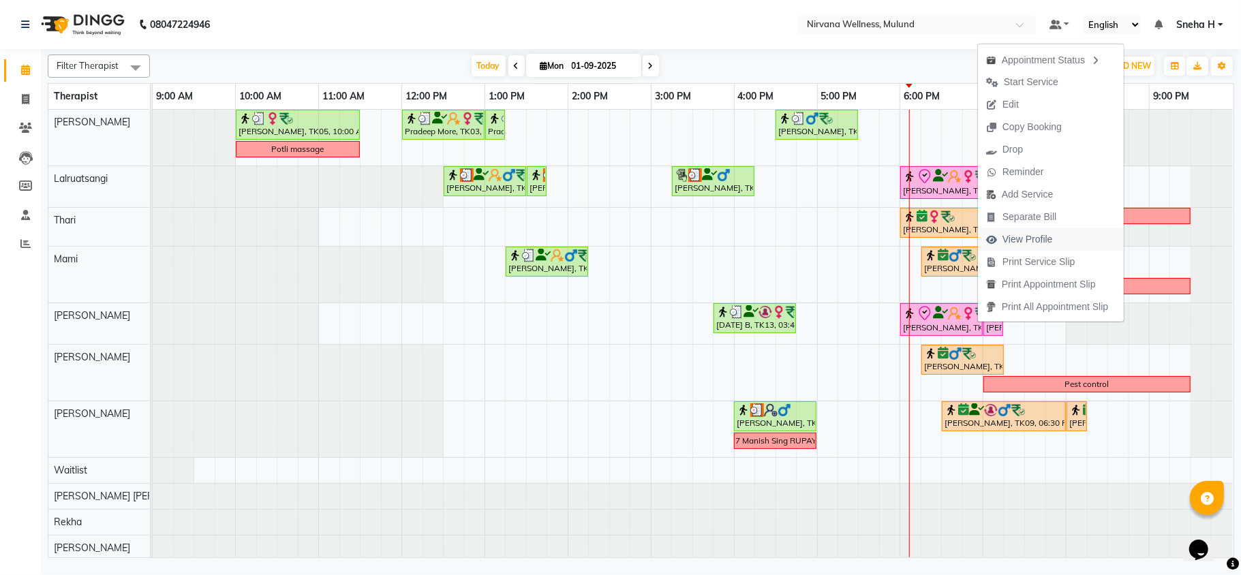
click at [1026, 239] on span "View Profile" at bounding box center [1028, 239] width 50 height 14
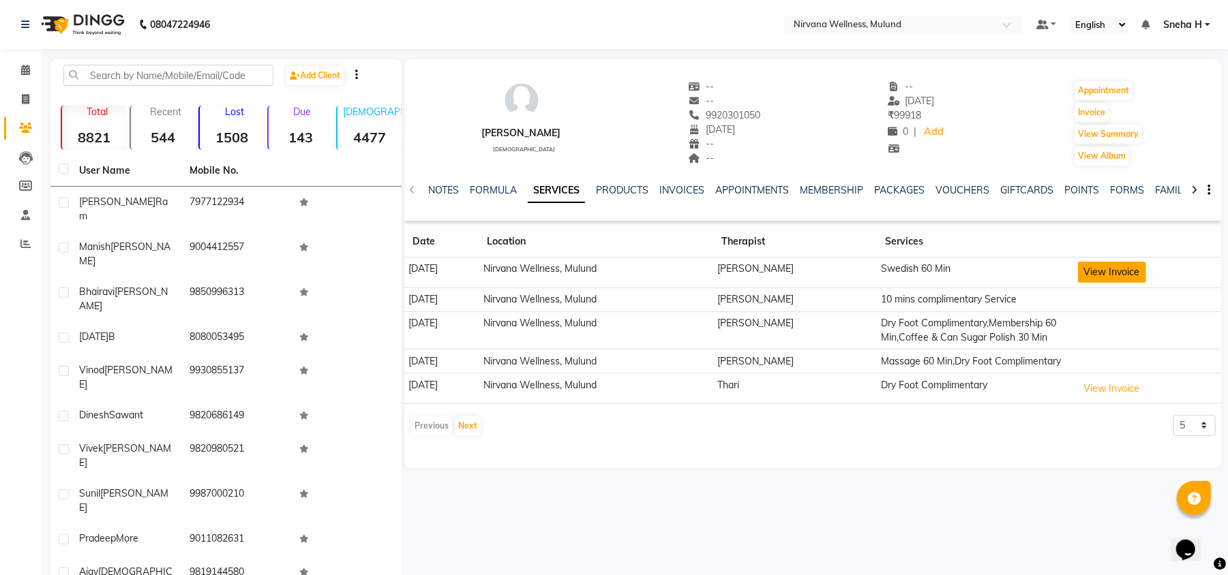
click at [1092, 271] on button "View Invoice" at bounding box center [1112, 272] width 68 height 21
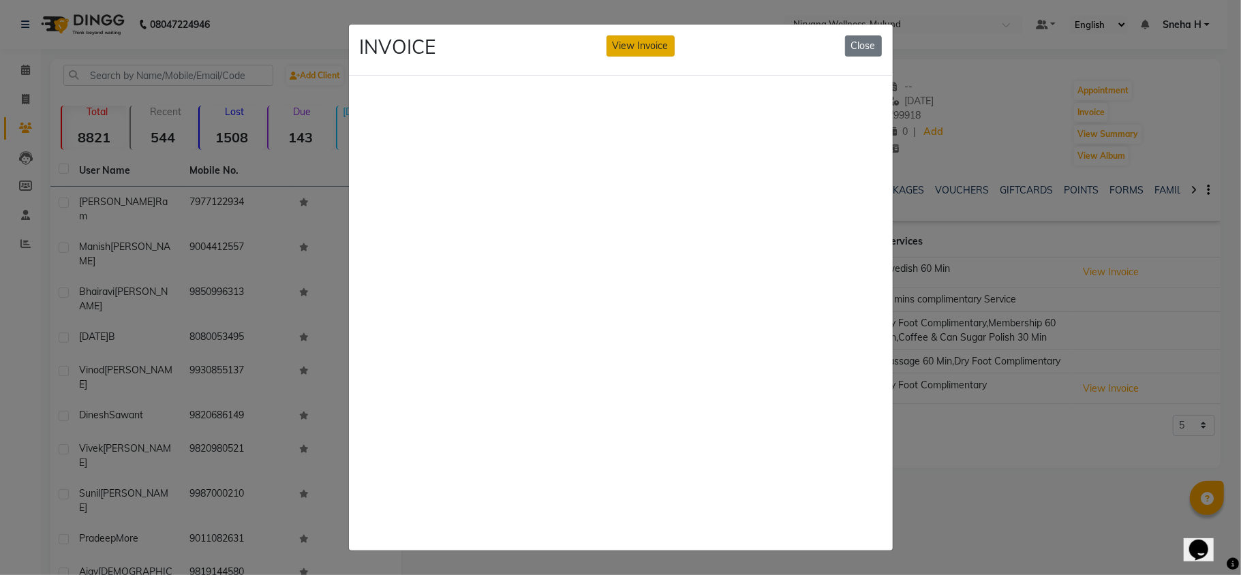
click at [636, 40] on button "View Invoice" at bounding box center [641, 45] width 68 height 21
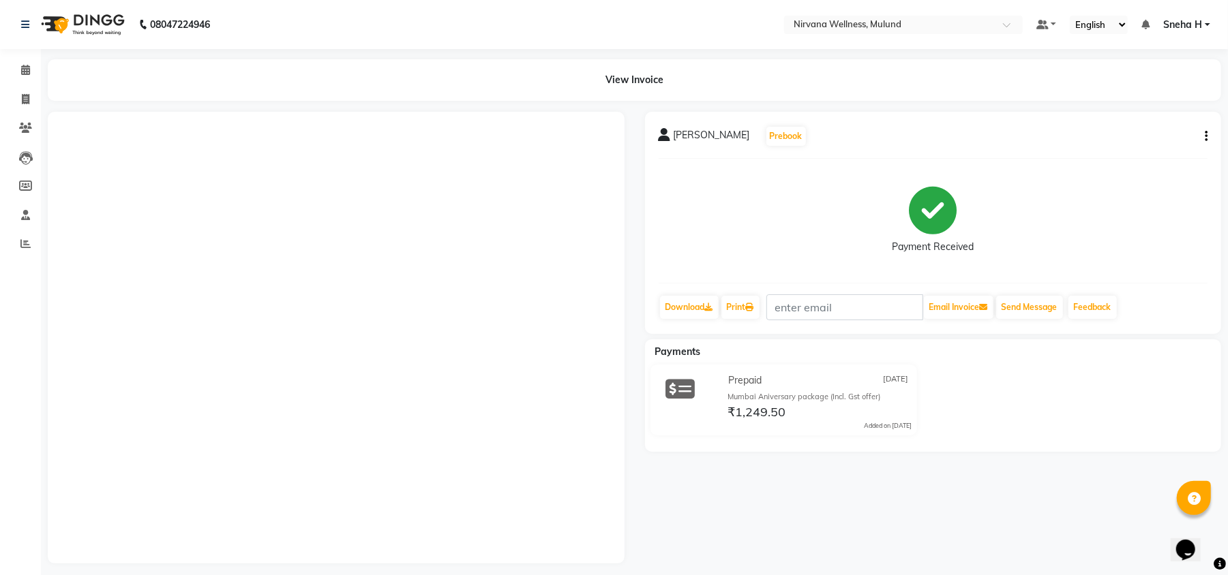
click at [1203, 136] on button "button" at bounding box center [1203, 137] width 8 height 14
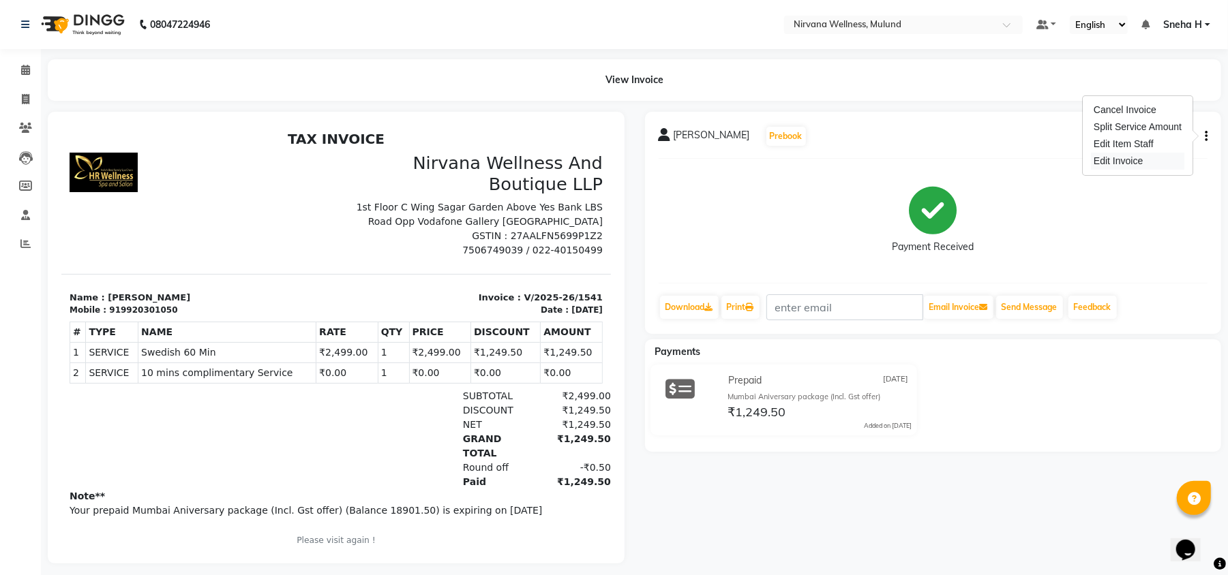
click at [1130, 162] on div "Edit Invoice" at bounding box center [1137, 161] width 93 height 17
select select "service"
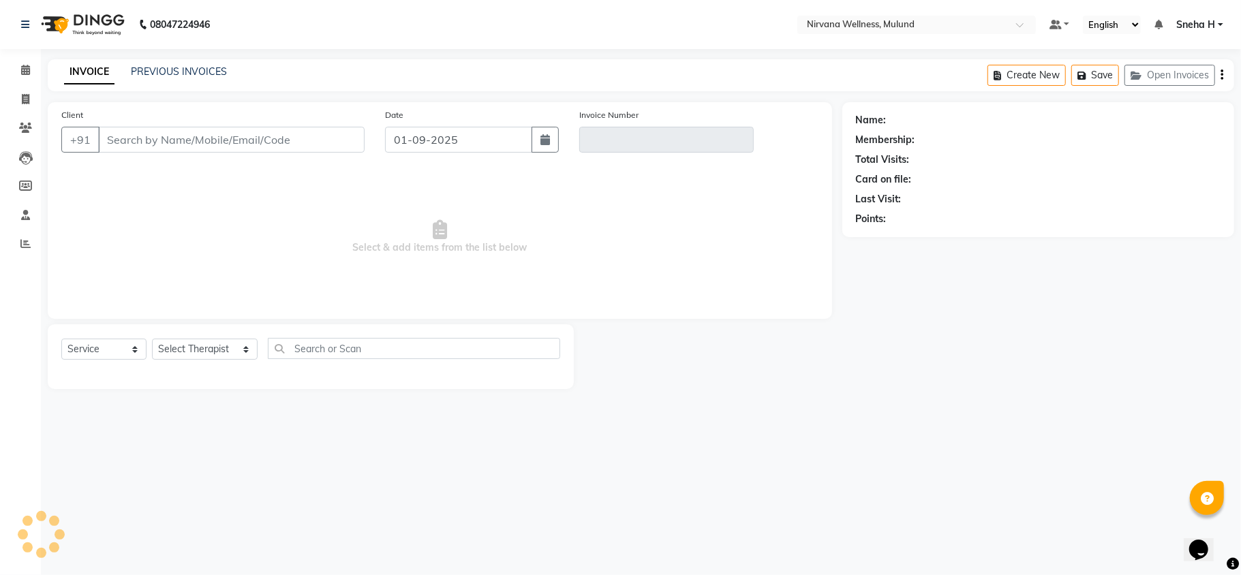
type input "9920301050"
type input "V/2025-26/1541"
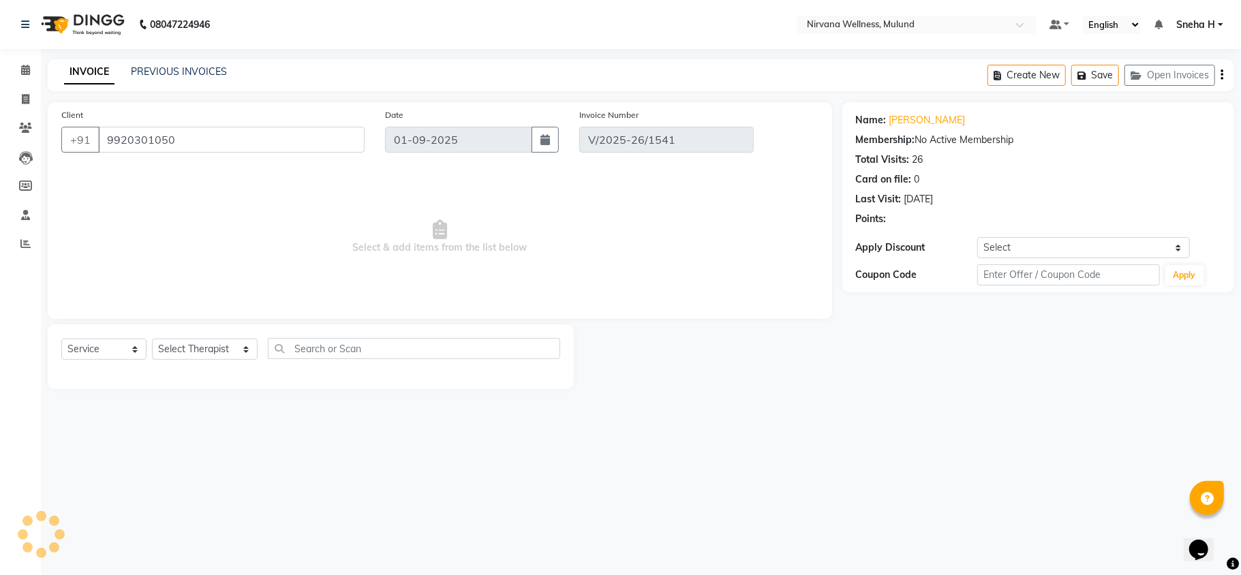
type input "[DATE]"
select select "select"
type input "D50%"
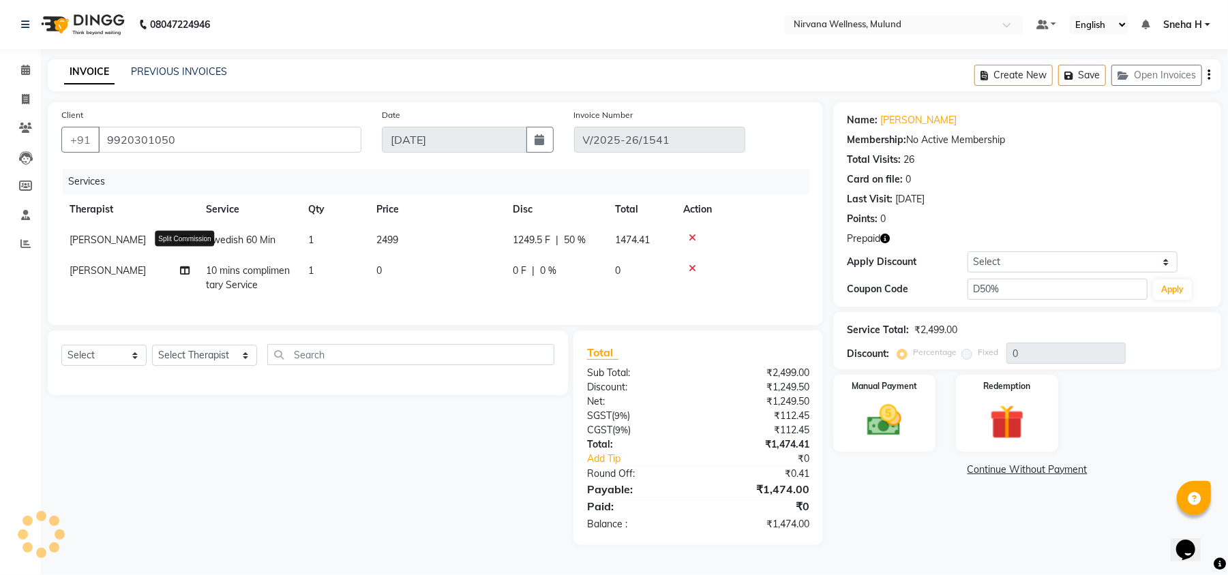
type input "50"
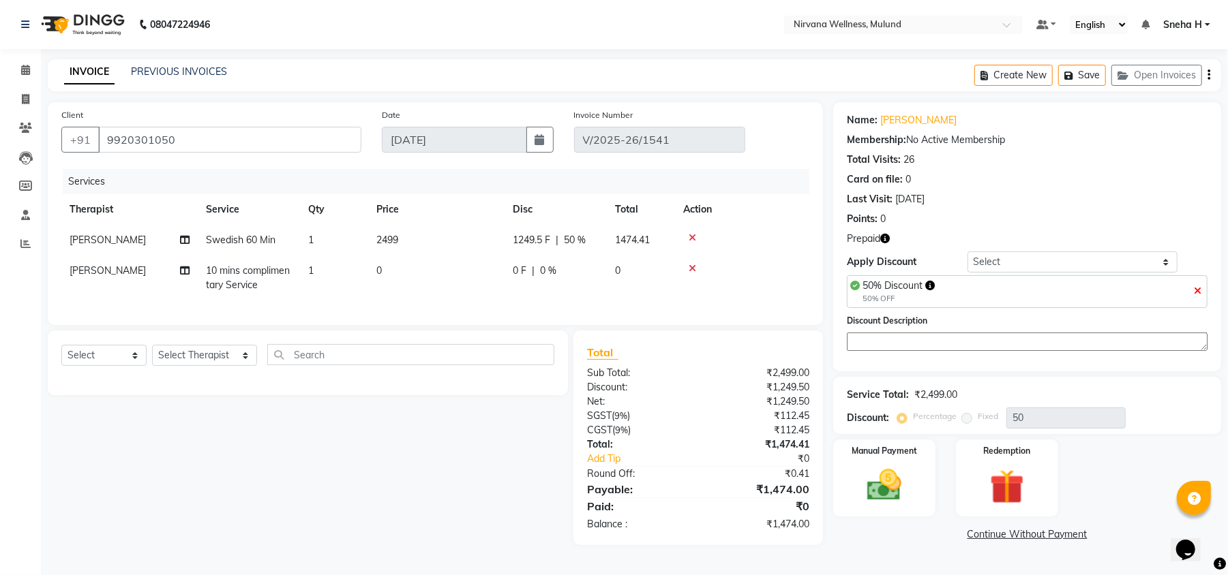
click at [256, 222] on th "Service" at bounding box center [249, 209] width 102 height 31
click at [251, 245] on span "Swedish 60 Min" at bounding box center [241, 240] width 70 height 12
select select "29686"
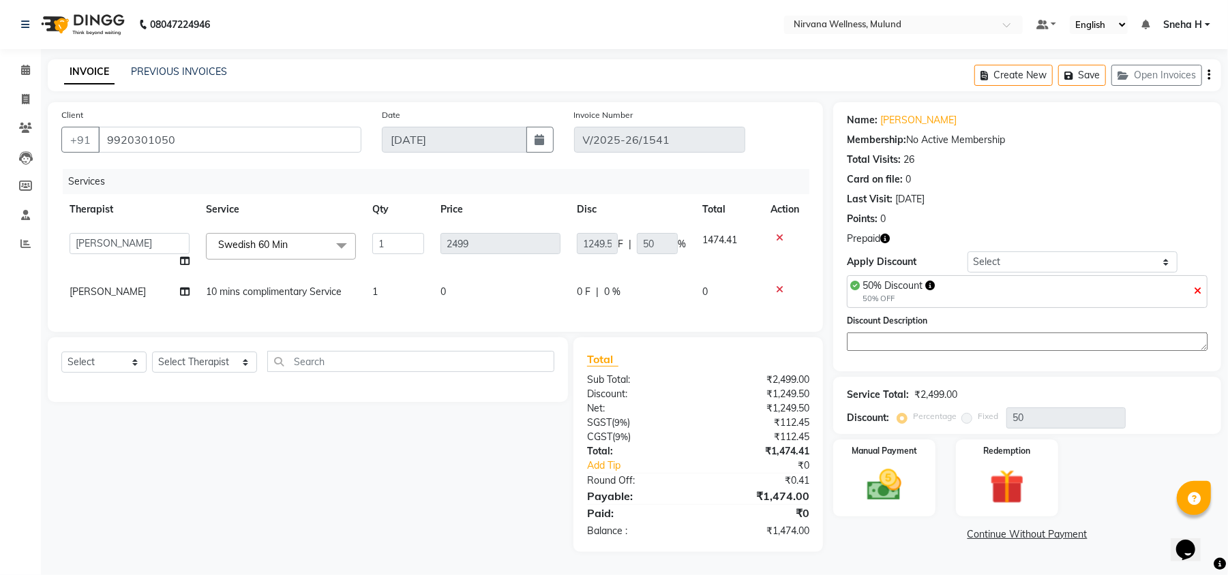
click at [251, 245] on span "Swedish 60 Min" at bounding box center [253, 245] width 70 height 12
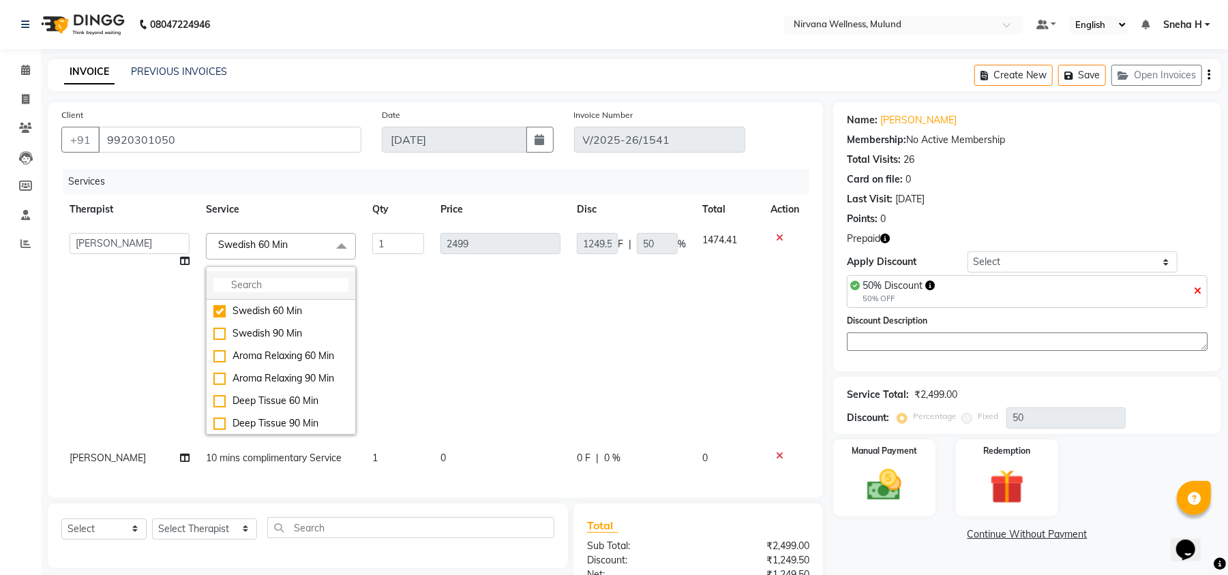
click at [257, 282] on input "multiselect-search" at bounding box center [280, 285] width 135 height 14
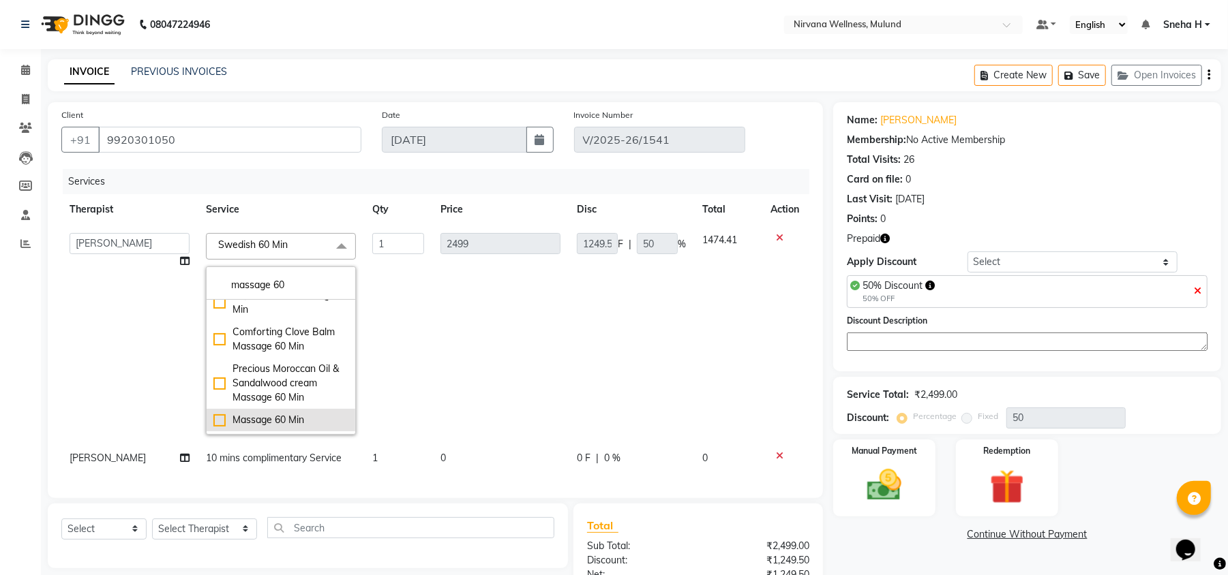
scroll to position [123, 0]
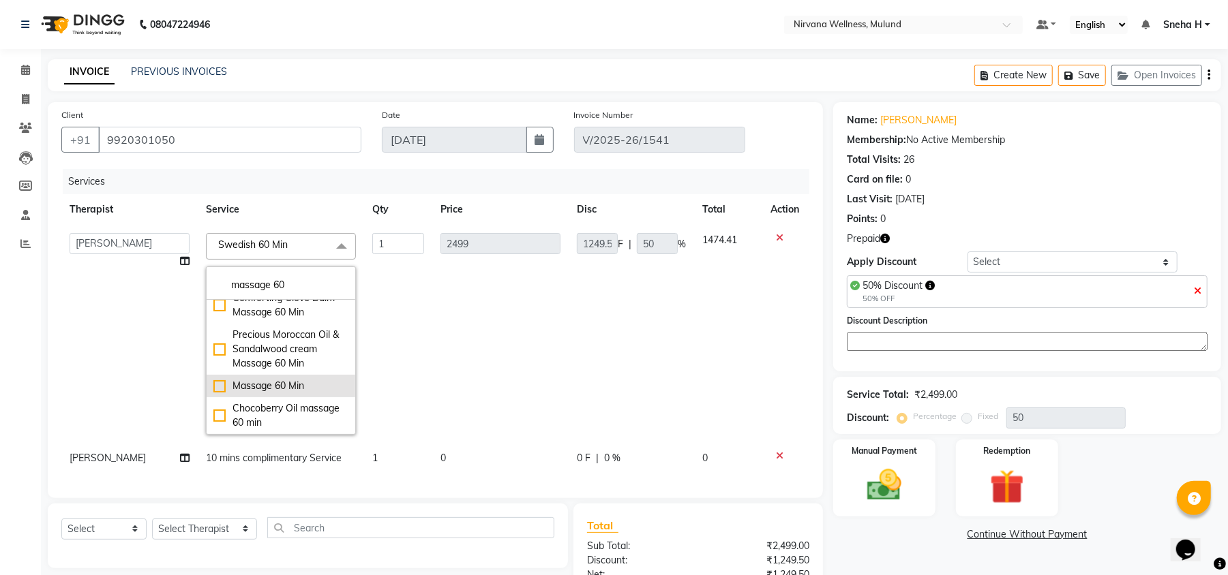
type input "massage 60"
click at [267, 378] on li "Massage 60 Min" at bounding box center [281, 386] width 149 height 22
type input "1000"
type input "0"
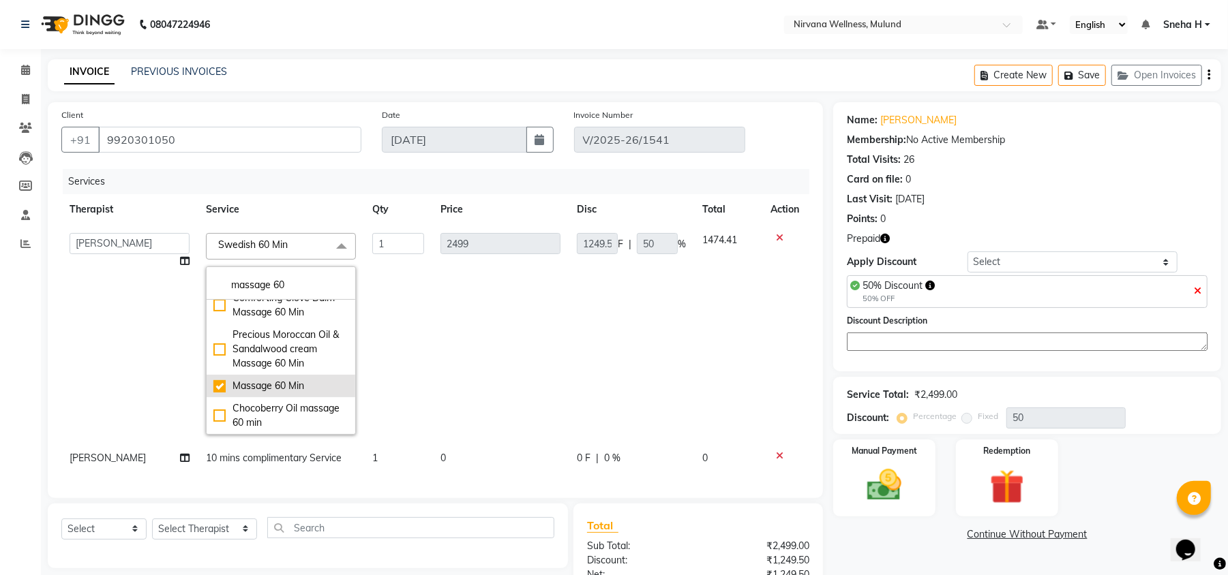
checkbox input "true"
click at [382, 248] on input "1" at bounding box center [398, 243] width 52 height 21
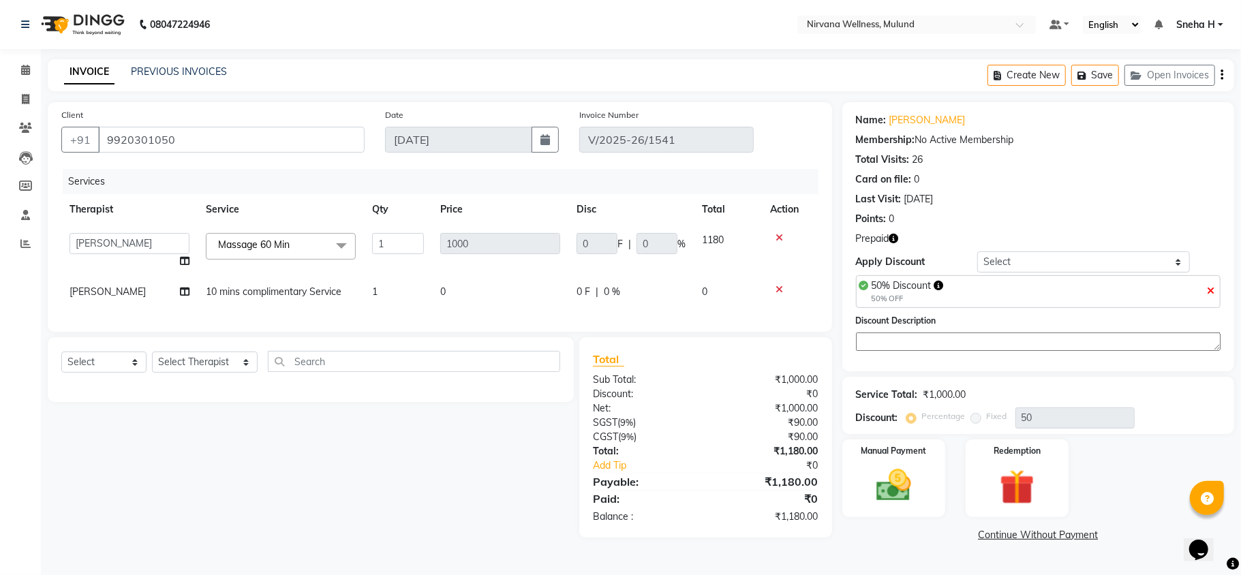
click at [393, 278] on tr "Suzan Soares 10 mins complimentary Service 1 0 0 F | 0 % 0" at bounding box center [439, 292] width 757 height 31
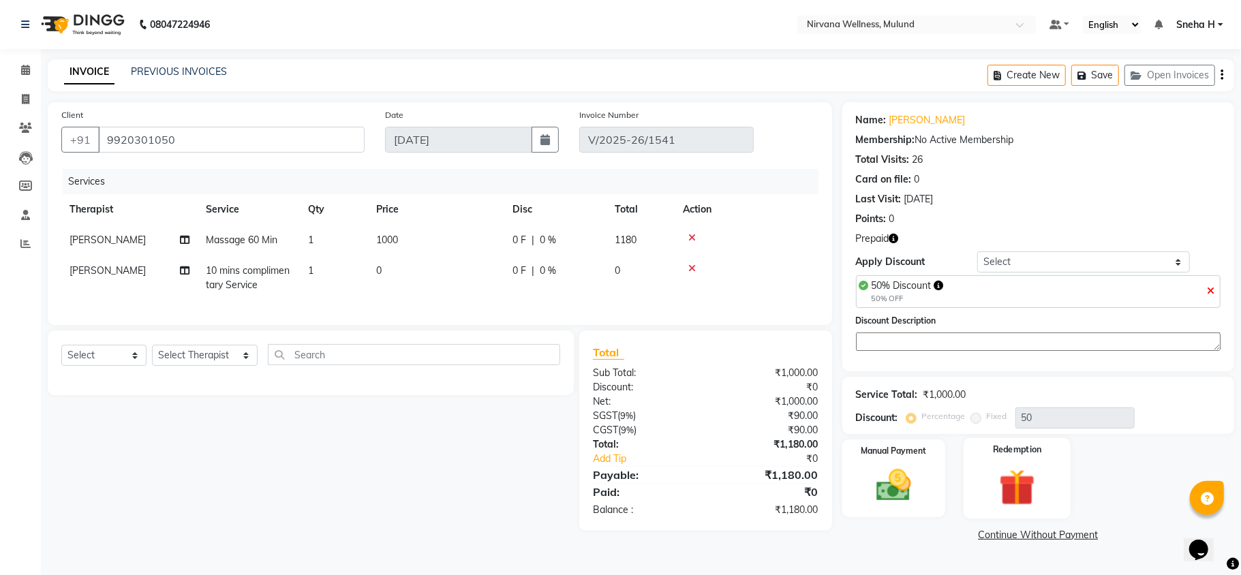
click at [999, 473] on img at bounding box center [1017, 487] width 59 height 45
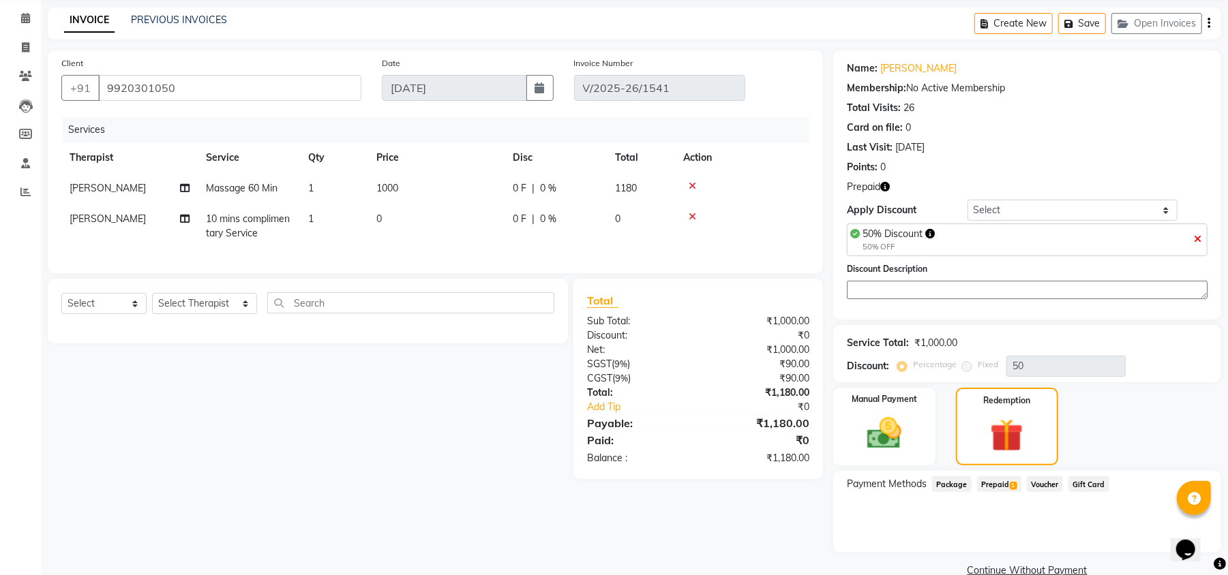
scroll to position [79, 0]
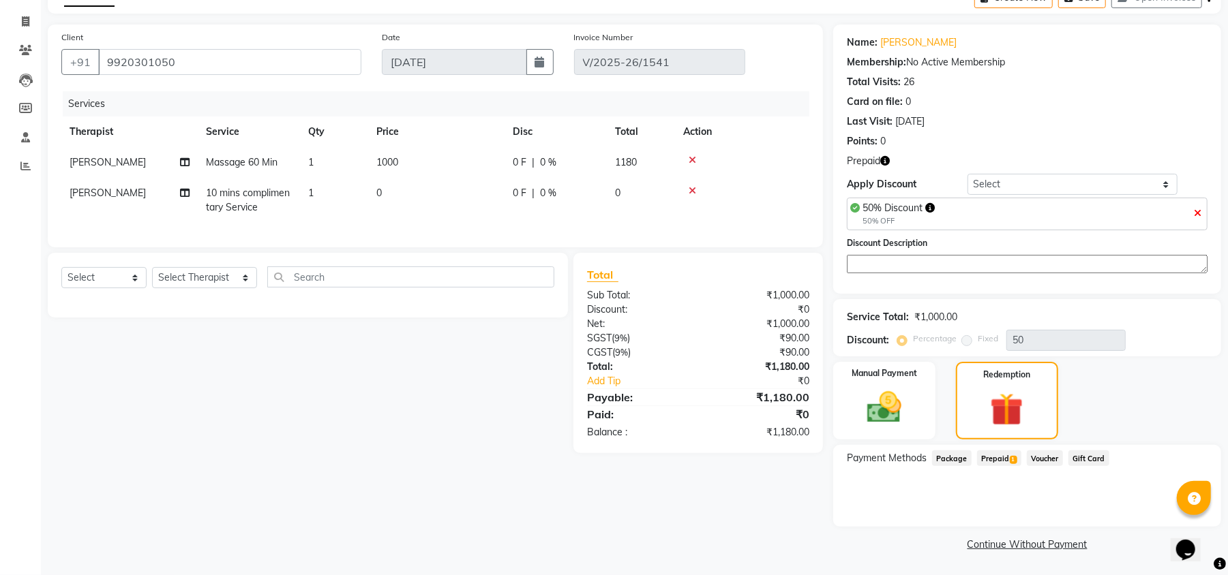
click at [991, 464] on span "Prepaid 1" at bounding box center [999, 459] width 44 height 16
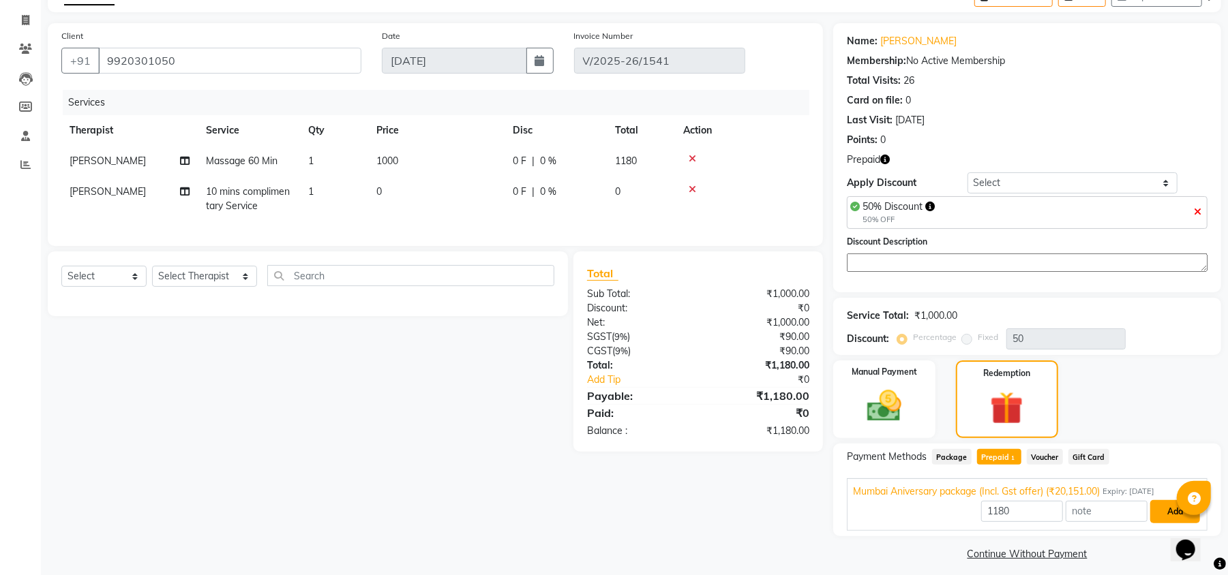
click at [1171, 518] on button "Add" at bounding box center [1175, 511] width 50 height 23
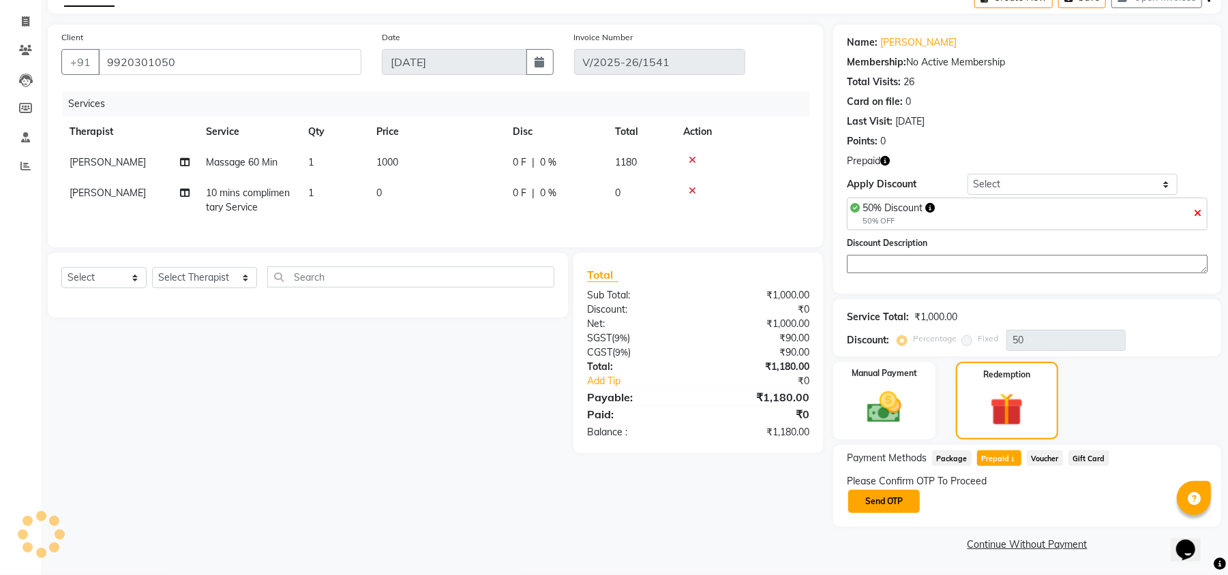
click at [870, 498] on button "Send OTP" at bounding box center [884, 501] width 72 height 23
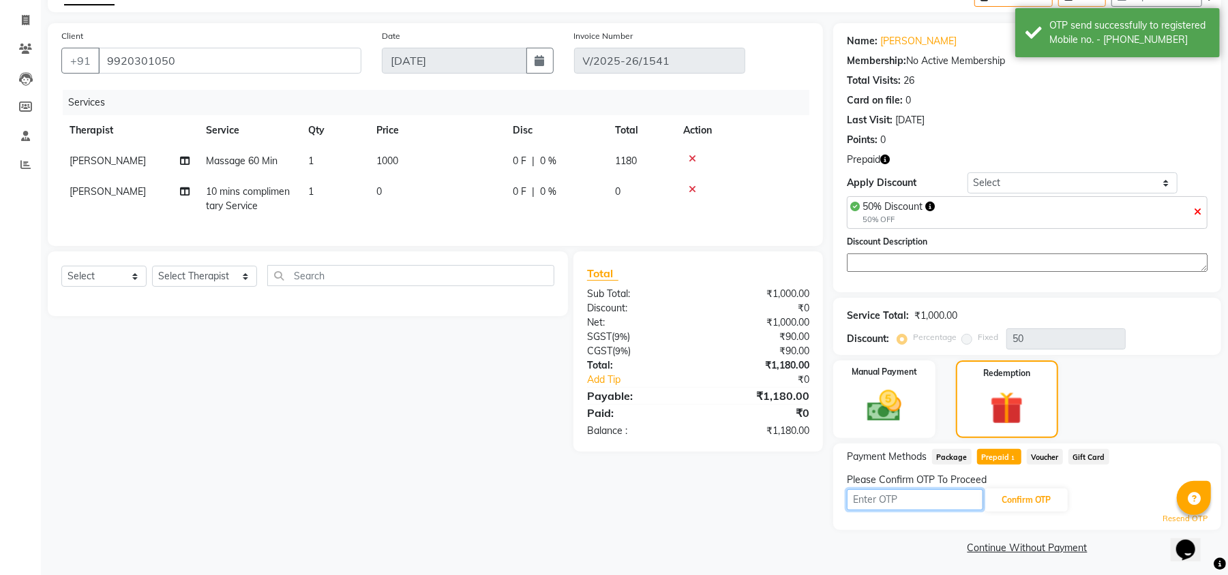
click at [912, 504] on input "text" at bounding box center [915, 499] width 136 height 21
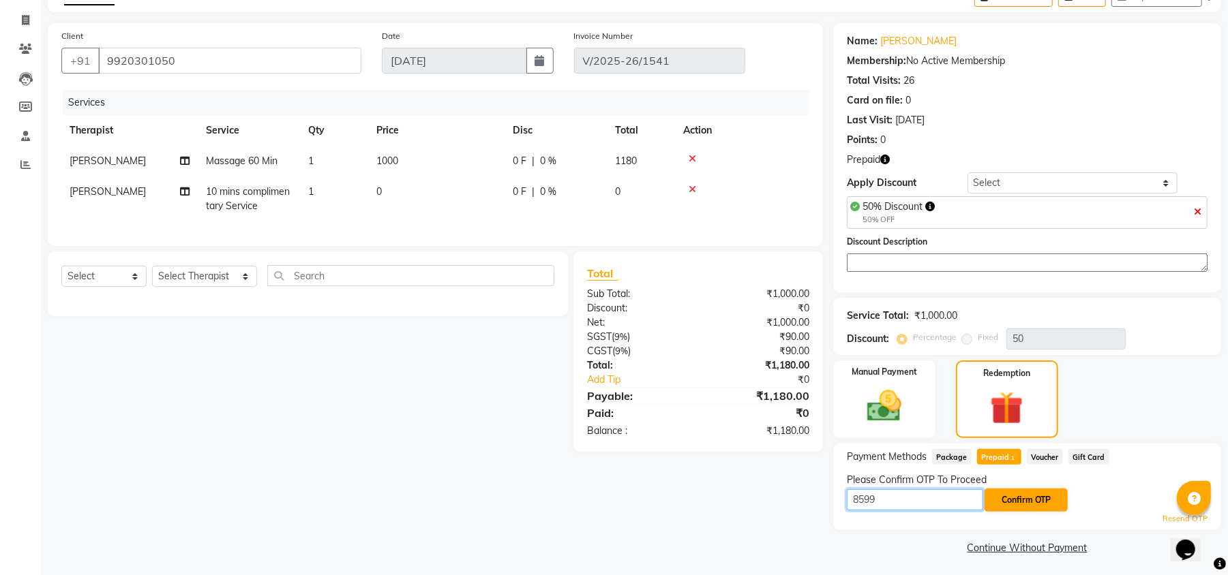
type input "8599"
click at [1014, 499] on button "Confirm OTP" at bounding box center [1025, 500] width 83 height 23
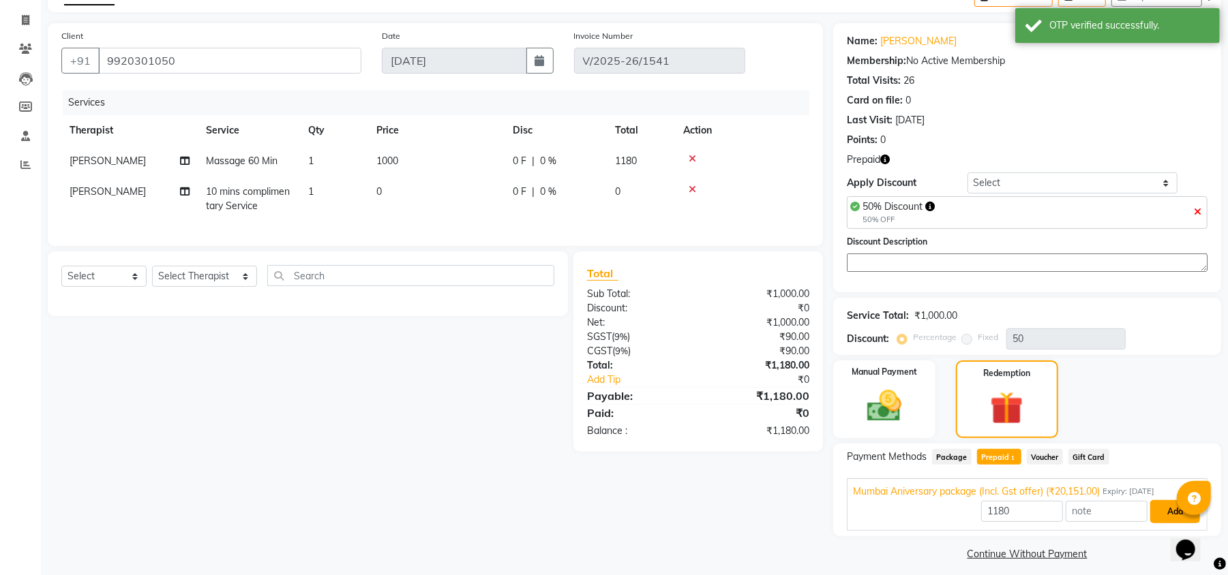
click at [1162, 516] on button "Add" at bounding box center [1175, 511] width 50 height 23
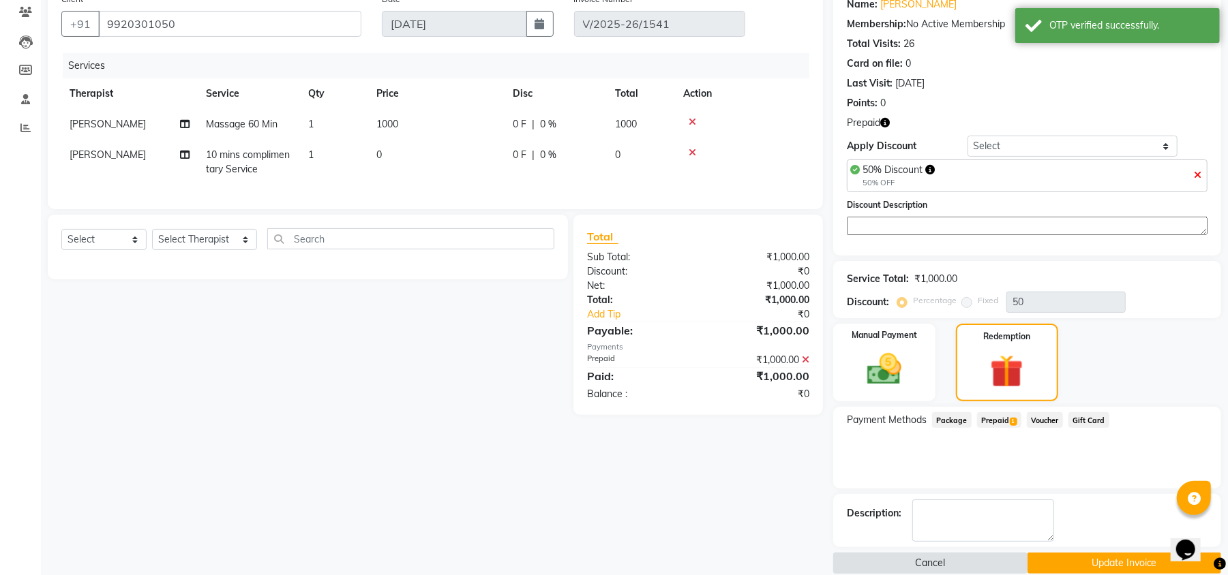
scroll to position [137, 0]
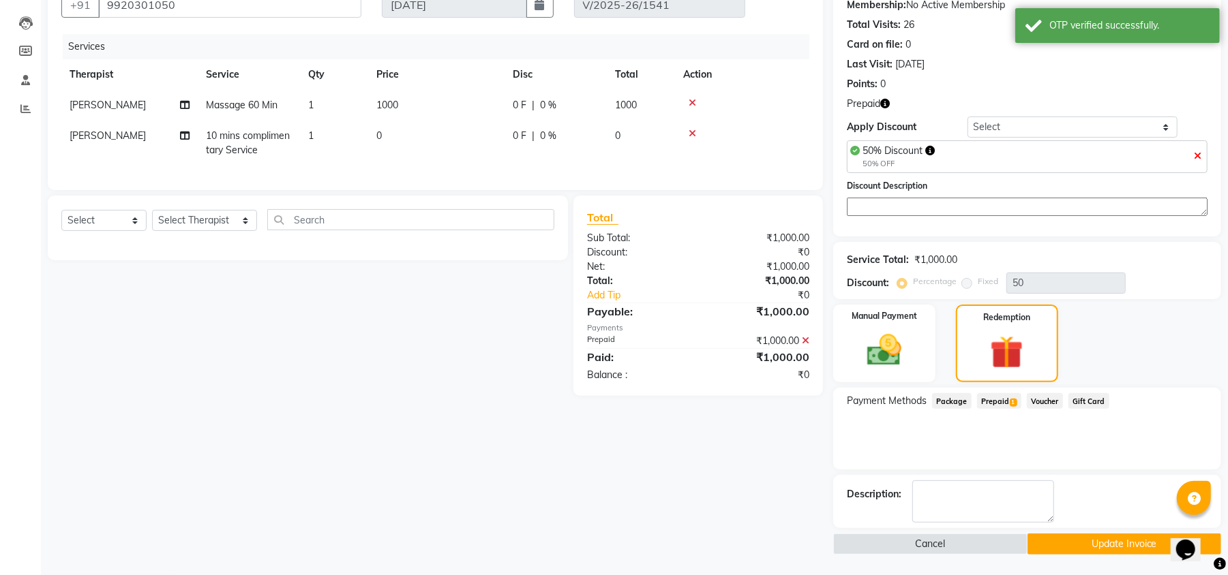
click at [1091, 538] on button "Update Invoice" at bounding box center [1124, 544] width 194 height 21
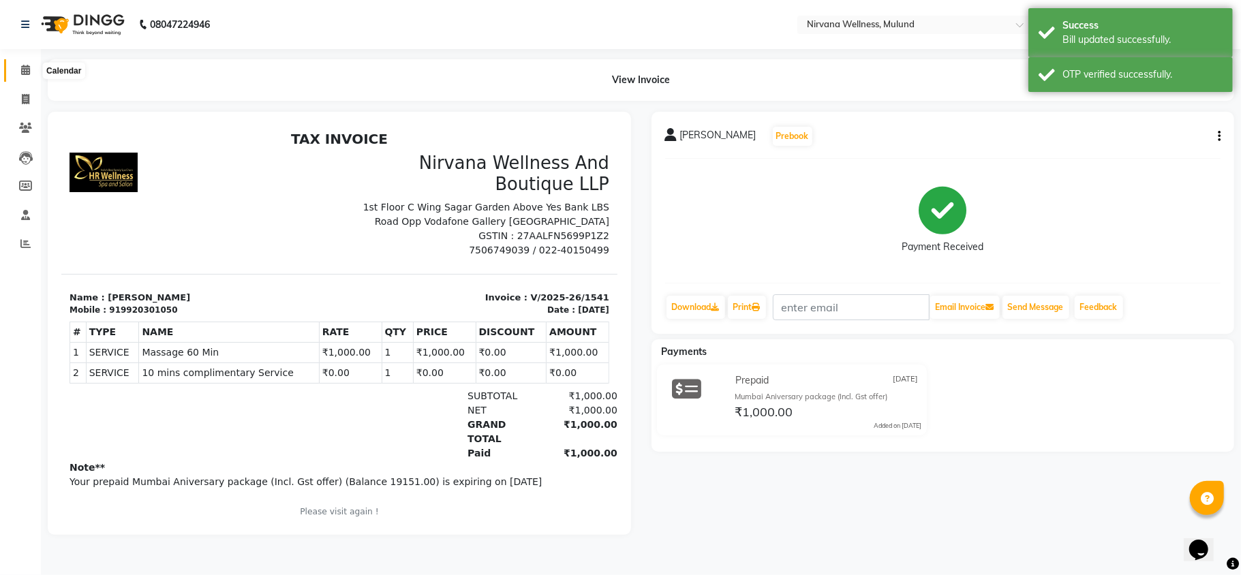
click at [31, 67] on span at bounding box center [26, 71] width 24 height 16
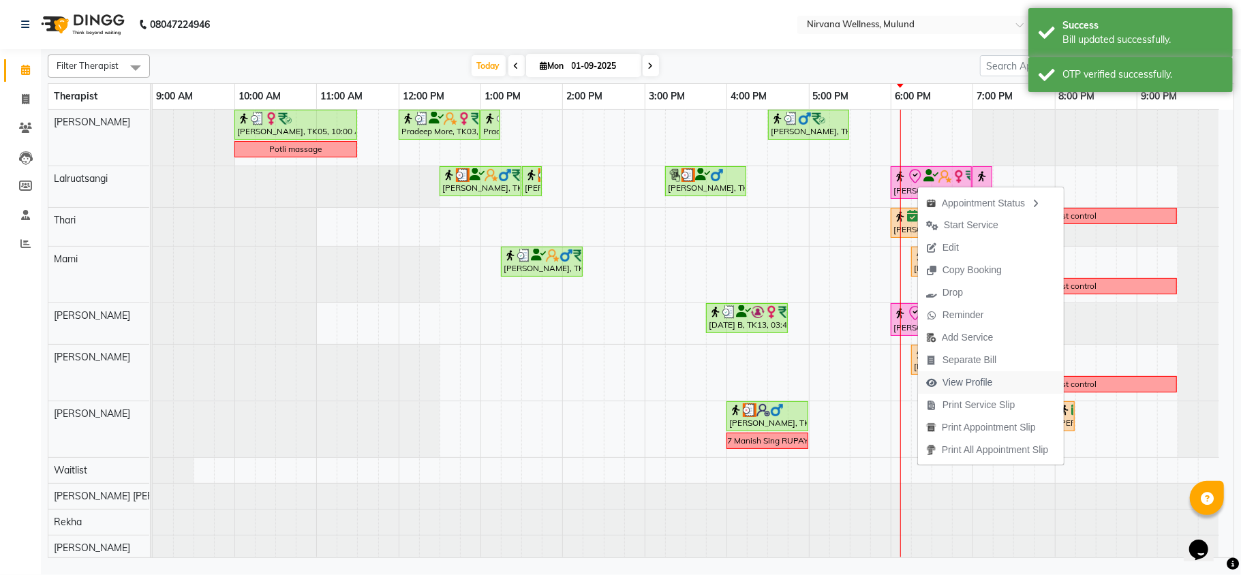
click at [975, 383] on span "View Profile" at bounding box center [968, 383] width 50 height 14
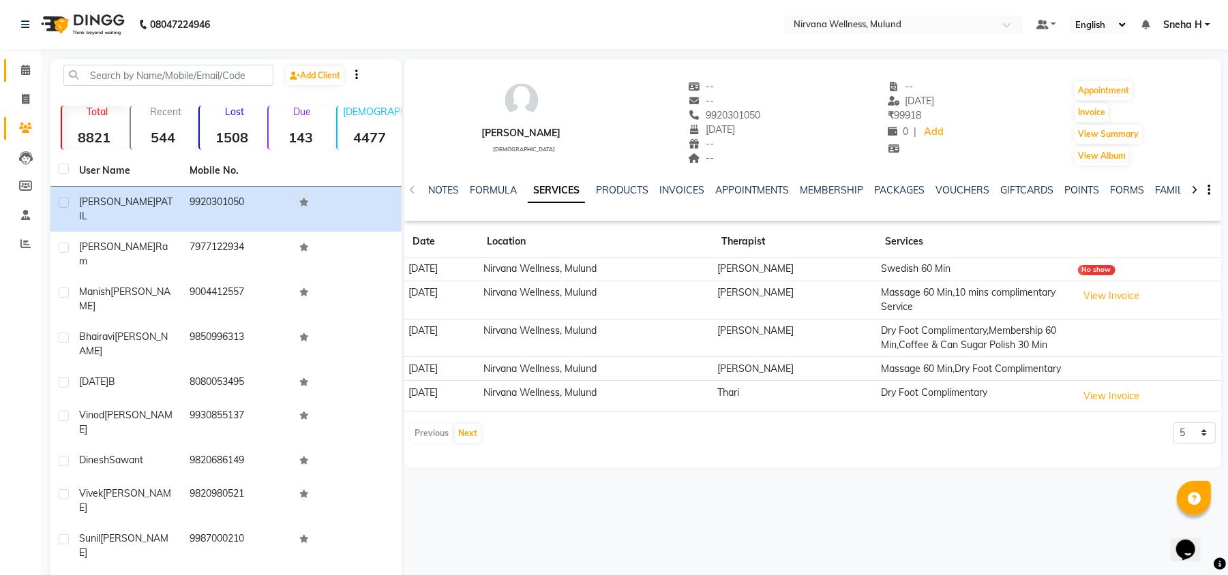
click at [28, 61] on link "Calendar" at bounding box center [20, 70] width 33 height 22
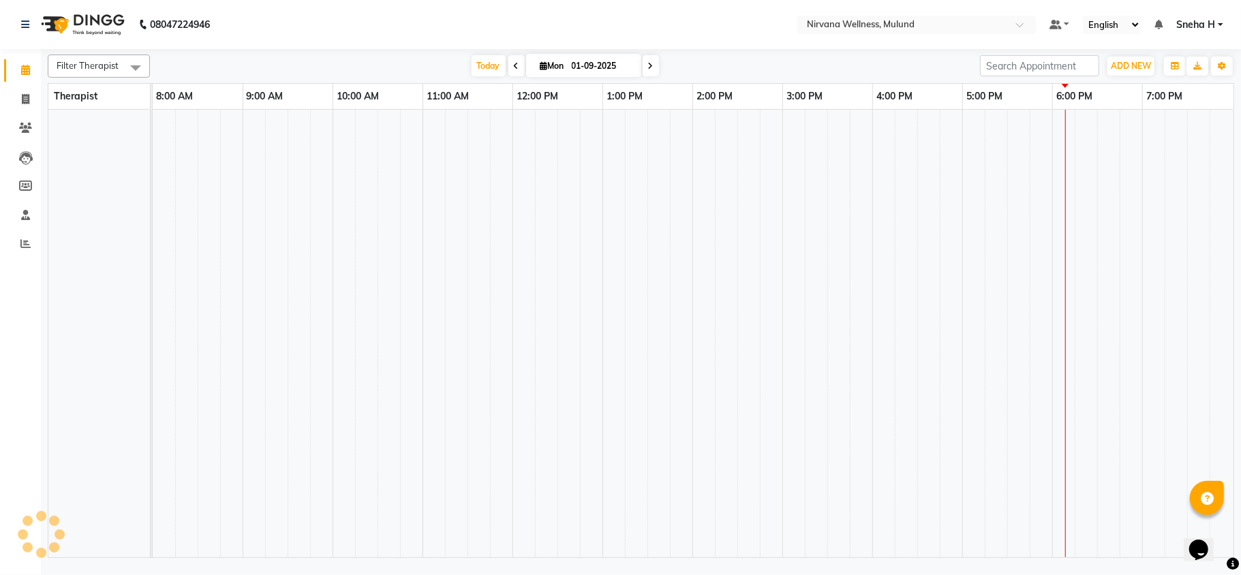
click at [568, 54] on span "Mon 01-09-2025" at bounding box center [583, 65] width 115 height 23
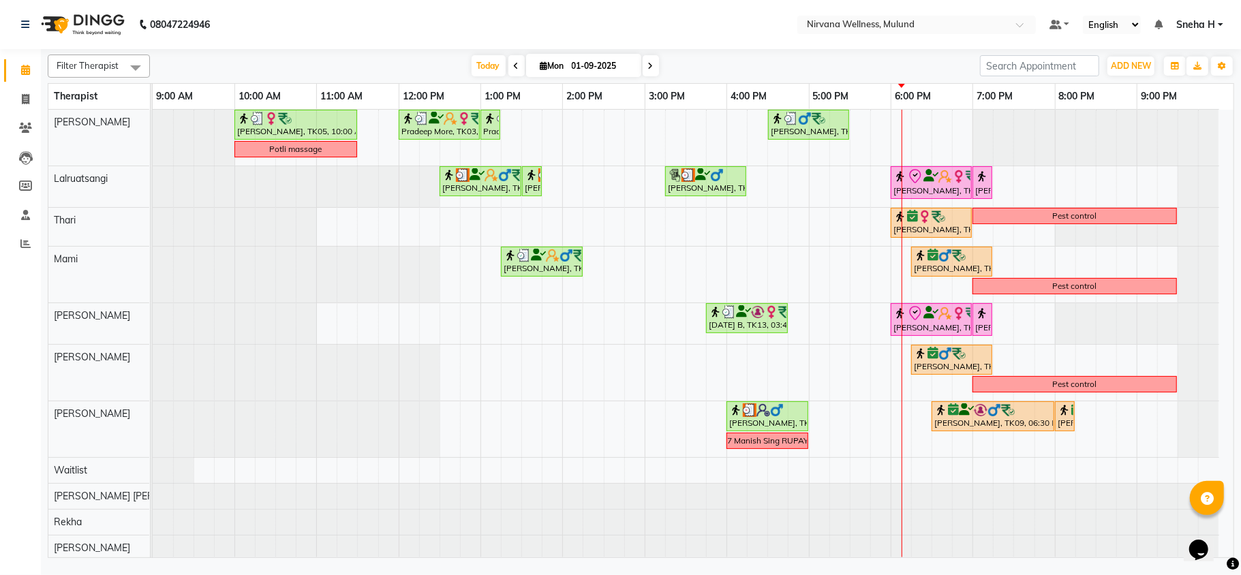
click at [548, 65] on span "Mon" at bounding box center [552, 66] width 31 height 10
select select "9"
select select "2025"
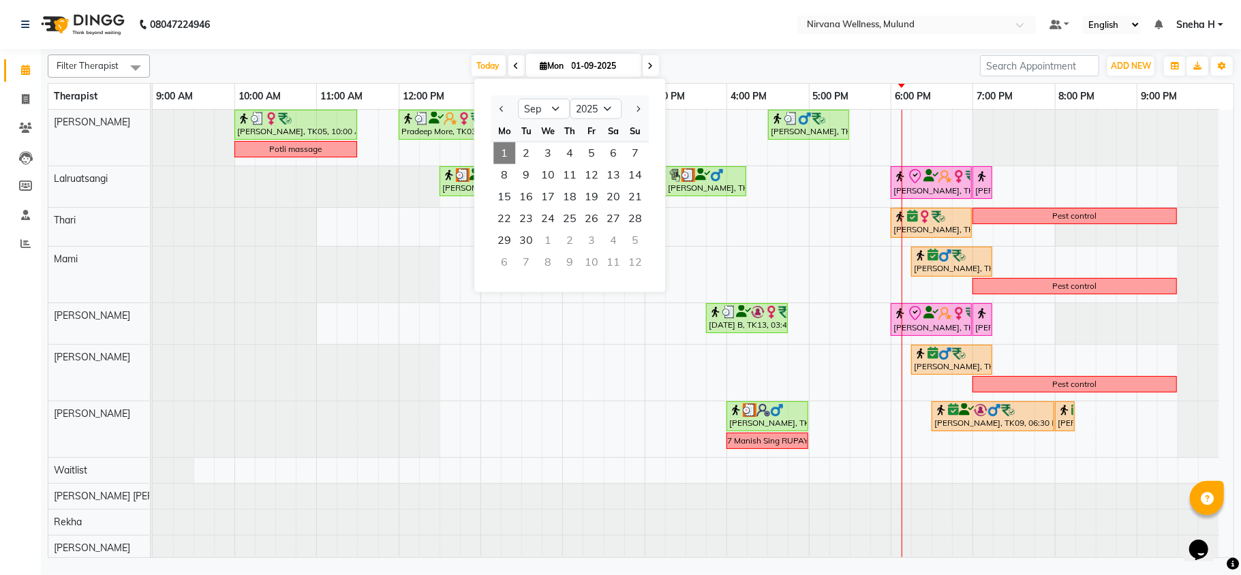
click at [568, 61] on input "01-09-2025" at bounding box center [602, 66] width 68 height 20
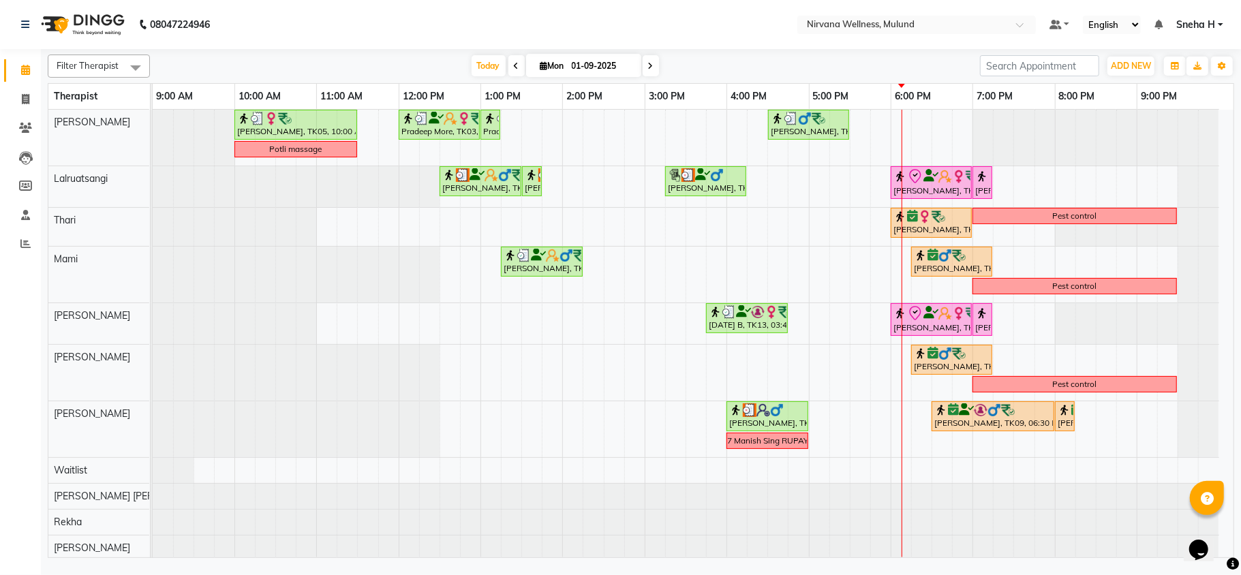
click at [568, 61] on input "01-09-2025" at bounding box center [602, 66] width 68 height 20
select select "9"
select select "2025"
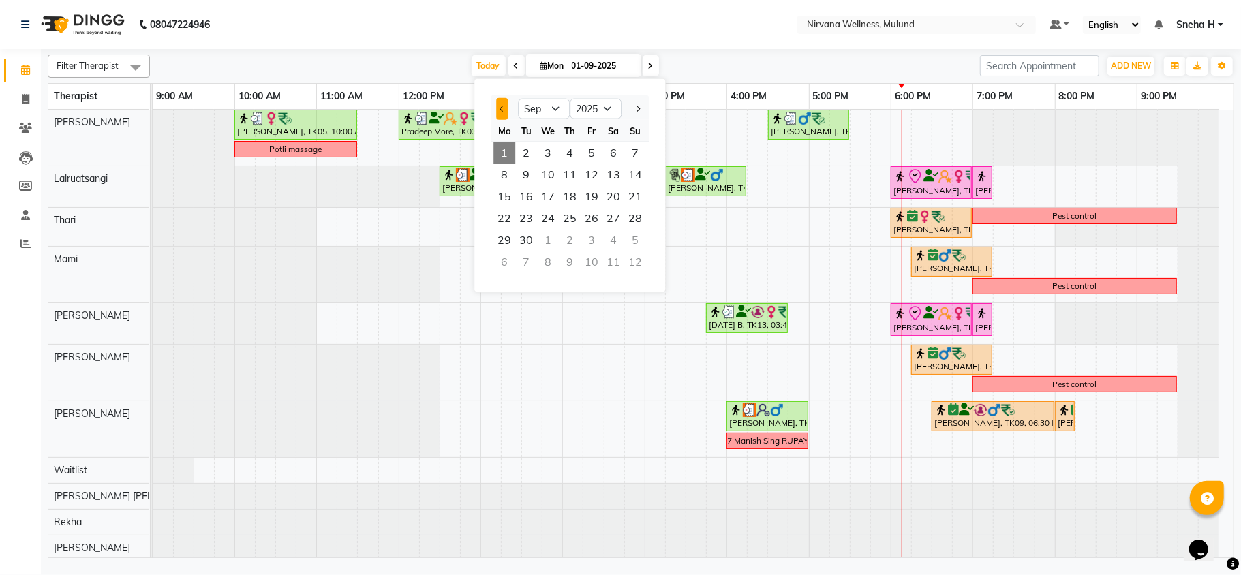
click at [500, 104] on button "Previous month" at bounding box center [502, 109] width 12 height 22
select select "7"
click at [563, 194] on span "17" at bounding box center [570, 197] width 22 height 22
type input "17-07-2025"
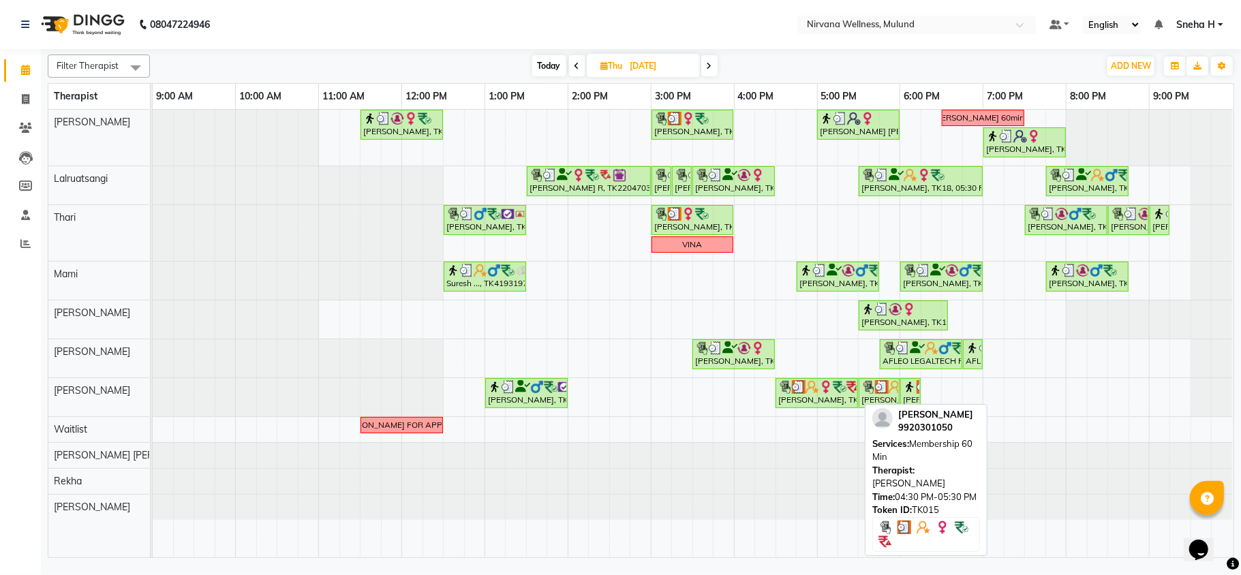
click at [802, 397] on div "SHRINIWAS PATIL, TK15, 04:30 PM-05:30 PM, Membership 60 Min" at bounding box center [817, 393] width 80 height 26
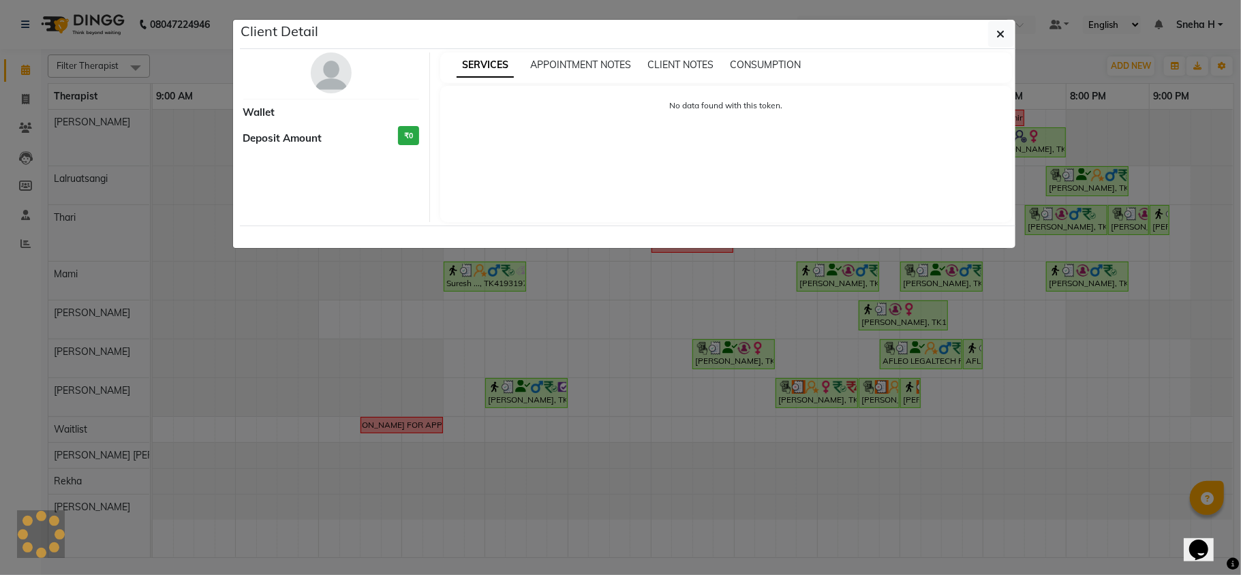
select select "3"
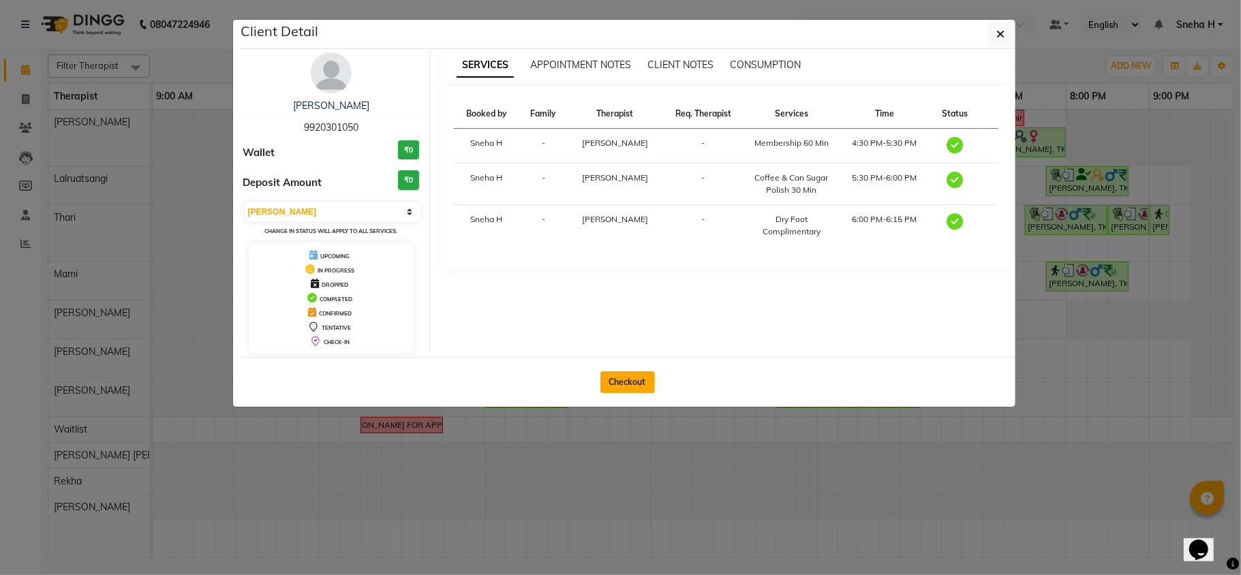
click at [649, 379] on button "Checkout" at bounding box center [628, 383] width 55 height 22
select select "service"
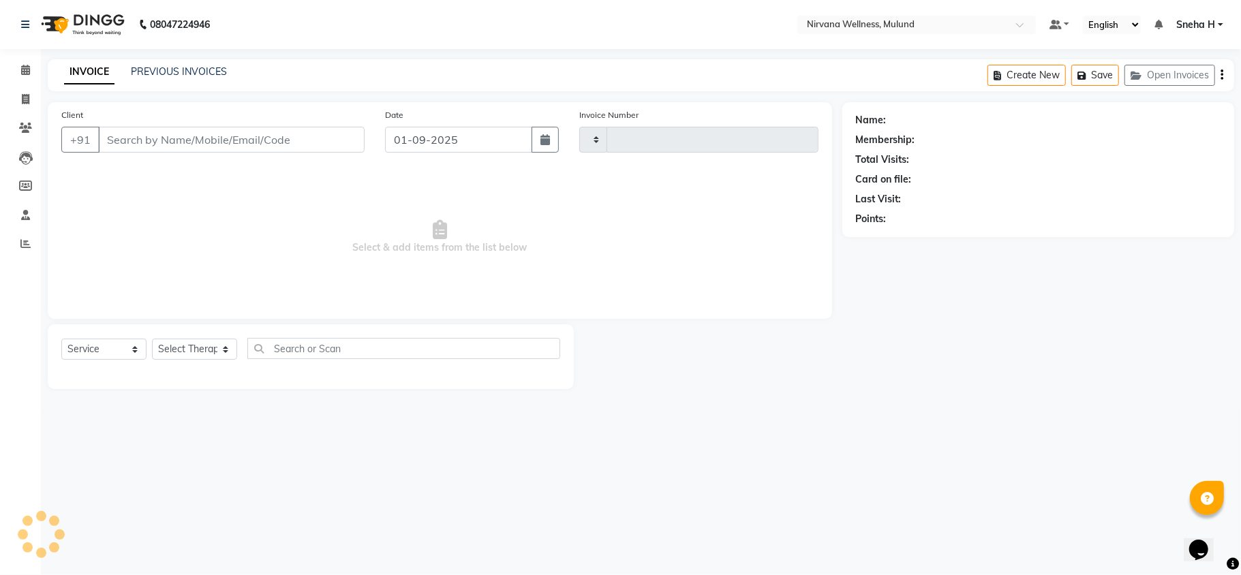
type input "1812"
select select "4890"
type input "9920301050"
type input "17-07-2025"
select select "35614"
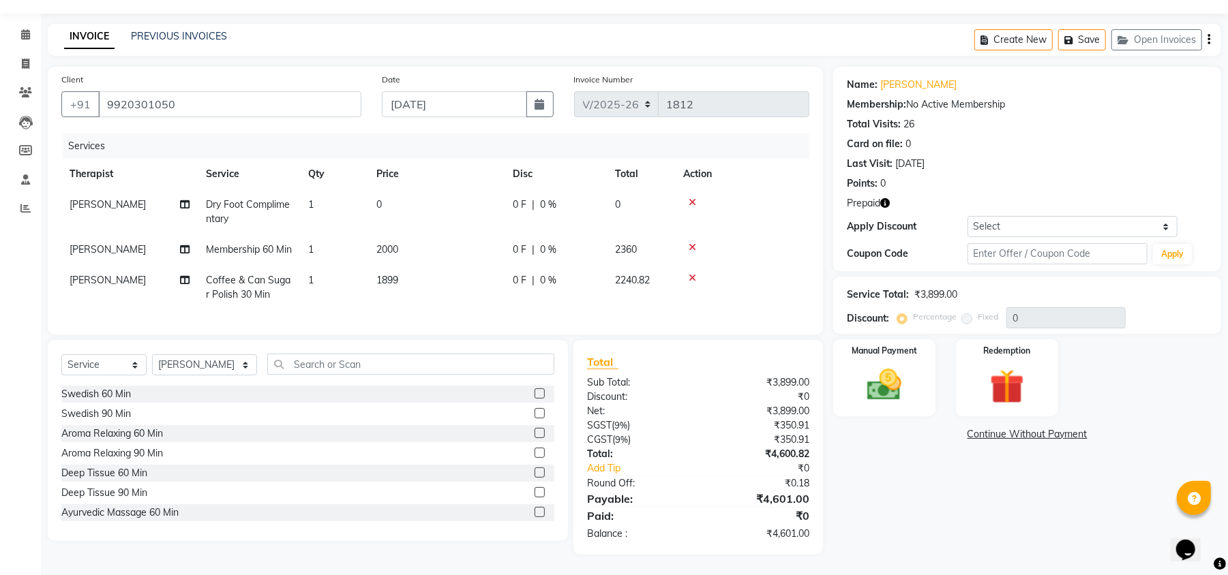
scroll to position [63, 0]
click at [1005, 365] on img at bounding box center [1007, 387] width 59 height 44
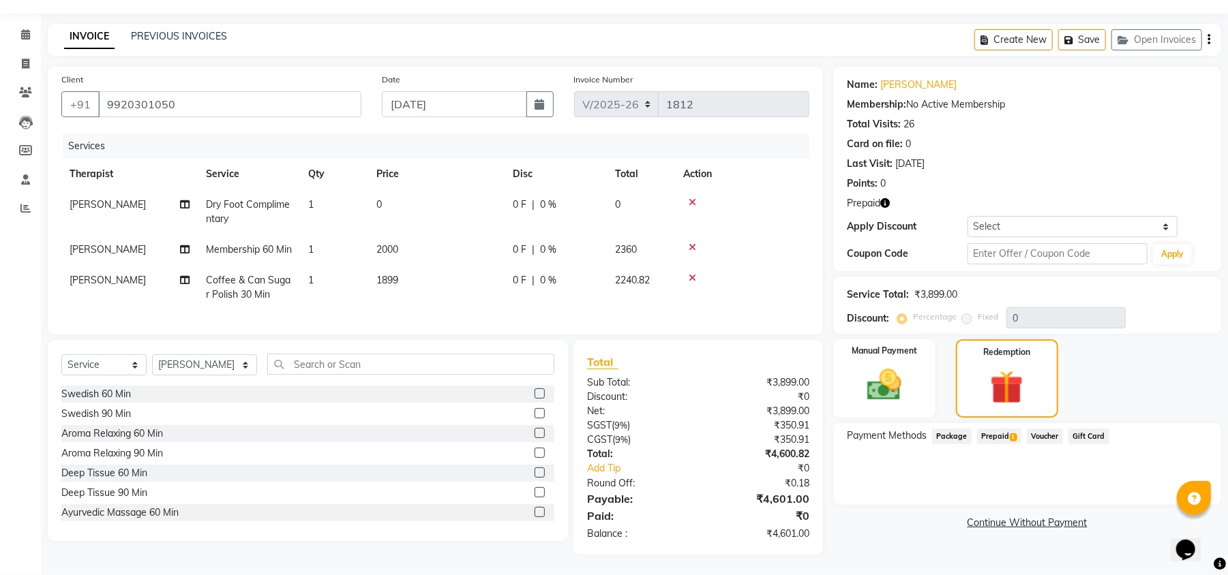
click at [999, 429] on span "Prepaid 1" at bounding box center [999, 437] width 44 height 16
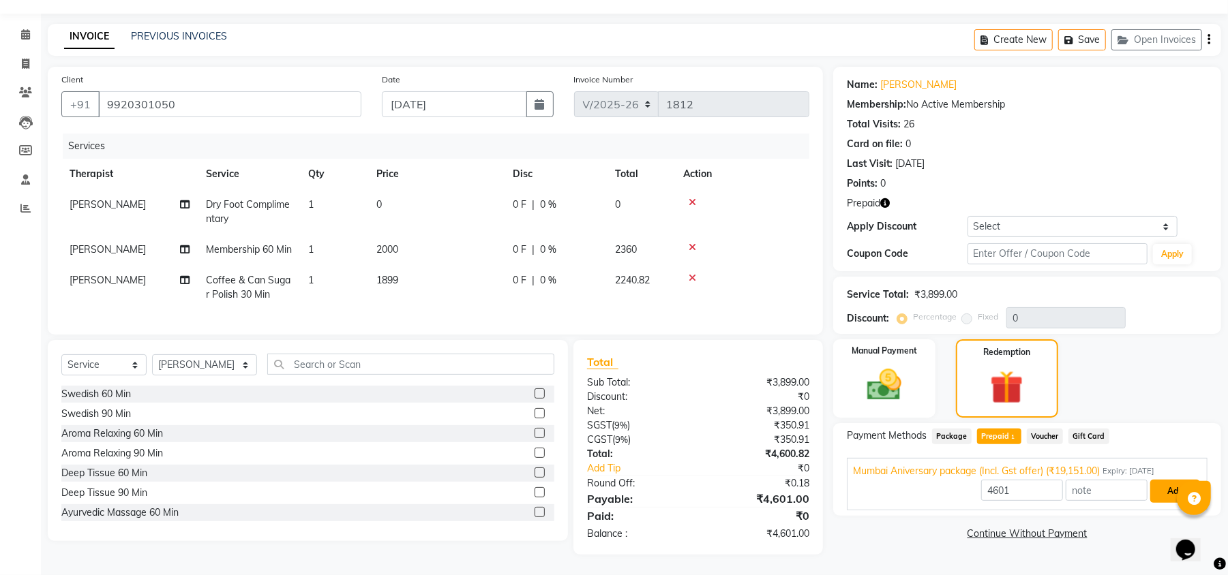
click at [1165, 480] on button "Add" at bounding box center [1175, 491] width 50 height 23
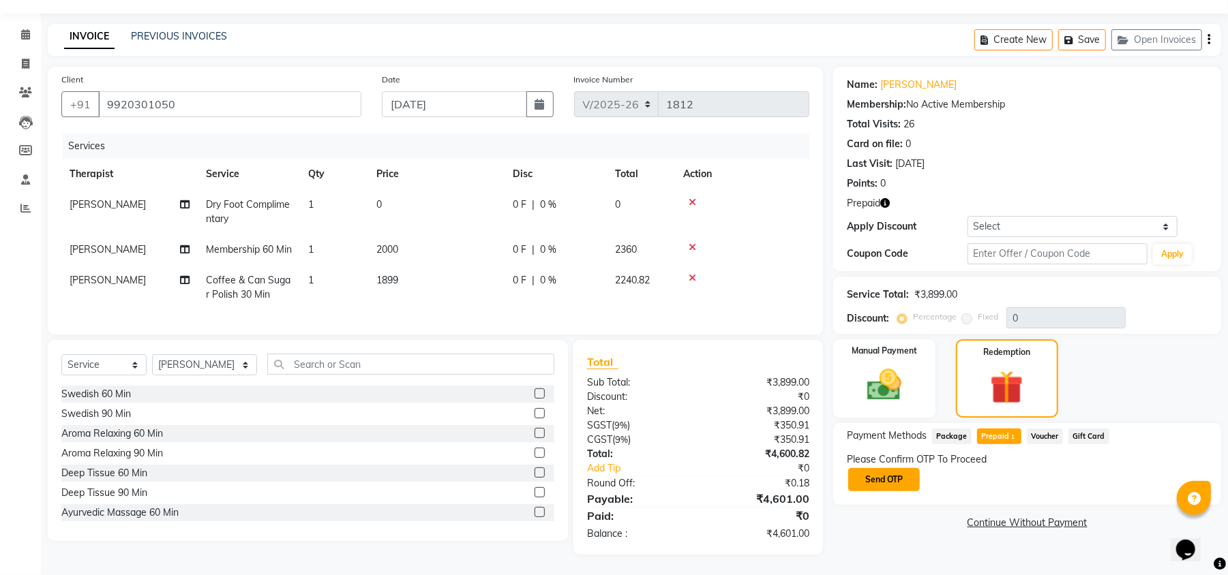
click at [889, 468] on button "Send OTP" at bounding box center [884, 479] width 72 height 23
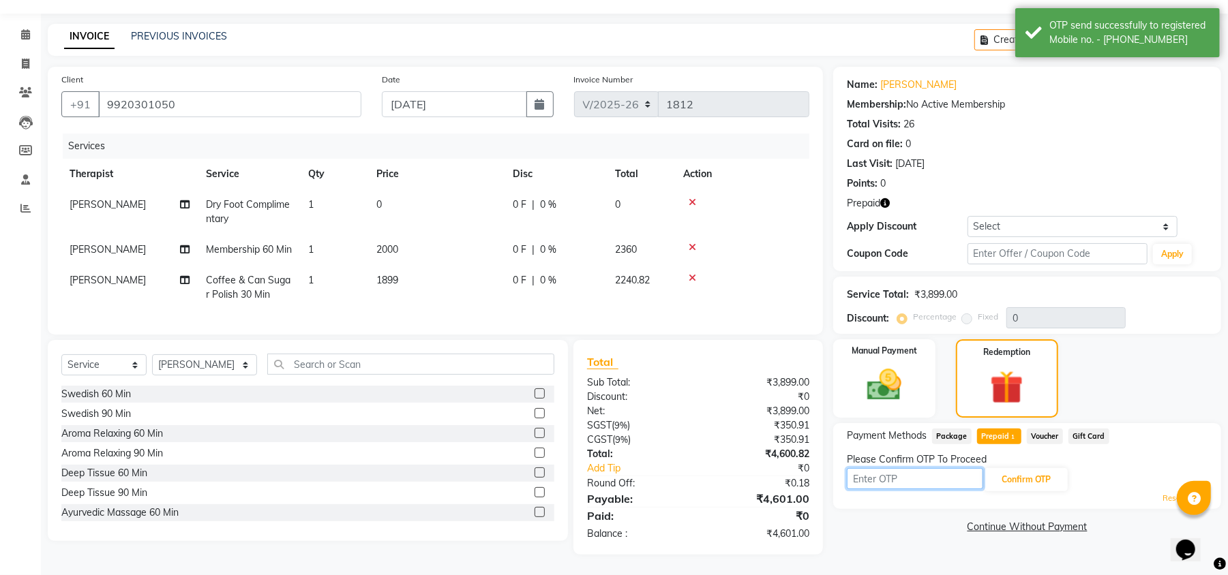
click at [903, 468] on input "text" at bounding box center [915, 478] width 136 height 21
type input "8599"
click at [1016, 468] on button "Confirm OTP" at bounding box center [1025, 479] width 83 height 23
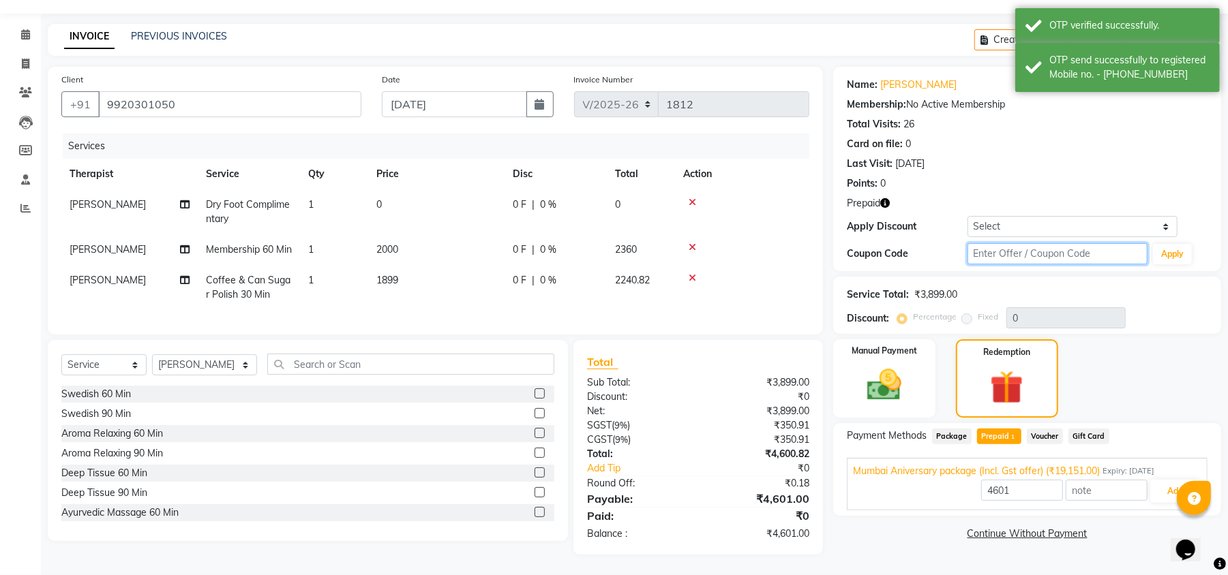
click at [1042, 243] on input "text" at bounding box center [1057, 253] width 180 height 21
type input "D50%"
click at [1171, 244] on button "Apply" at bounding box center [1172, 254] width 39 height 20
type input "50"
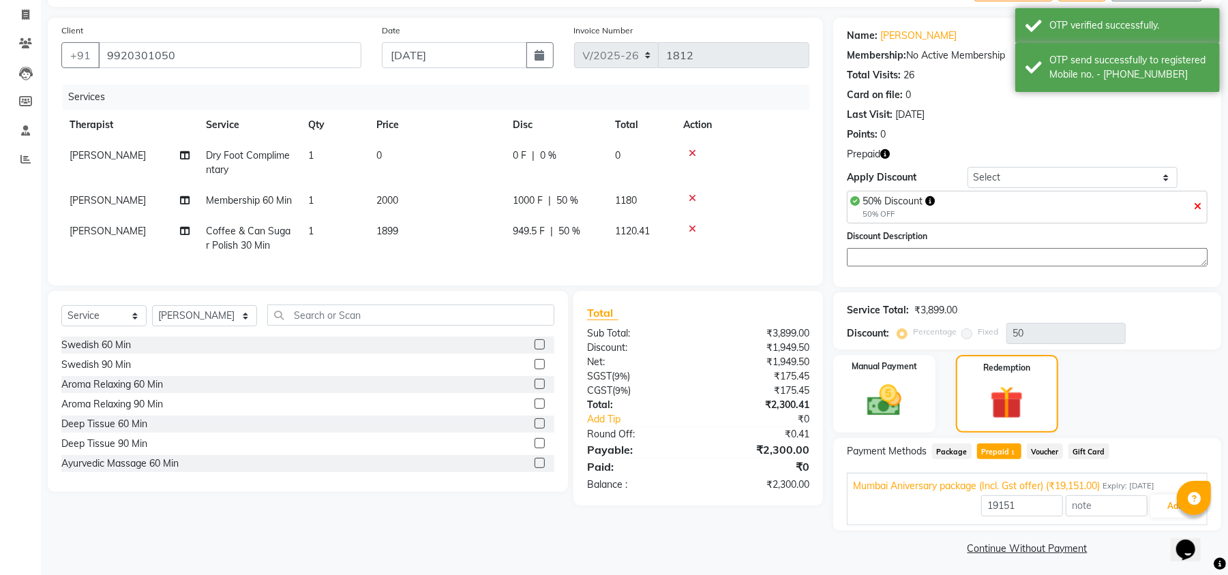
scroll to position [91, 0]
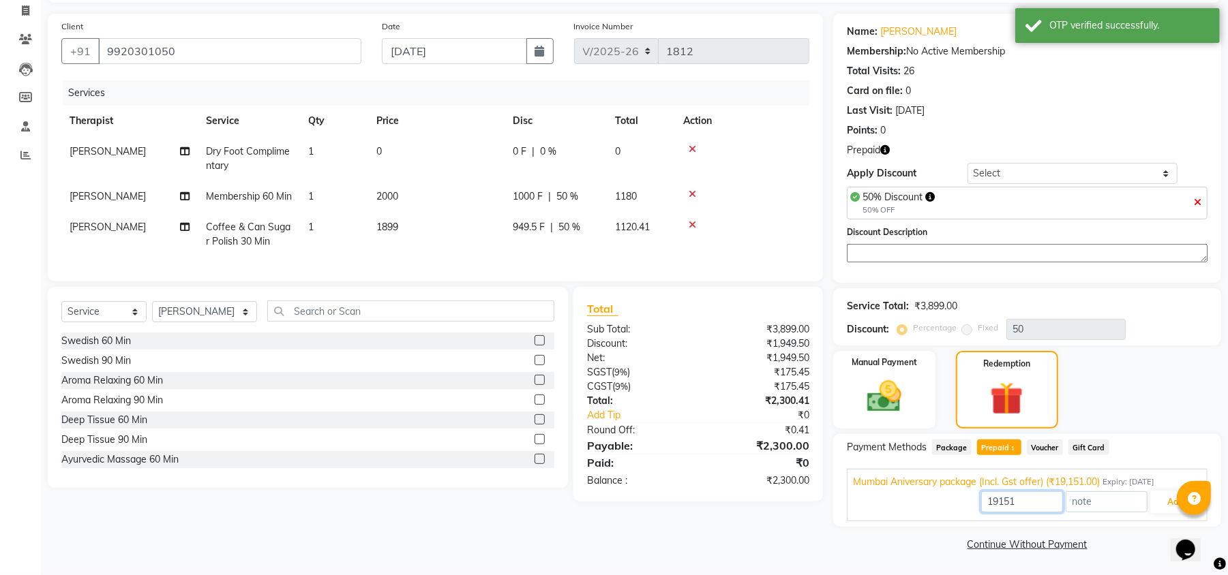
drag, startPoint x: 1046, startPoint y: 495, endPoint x: 893, endPoint y: 502, distance: 152.9
click at [893, 502] on div "19151 Add" at bounding box center [1027, 502] width 348 height 26
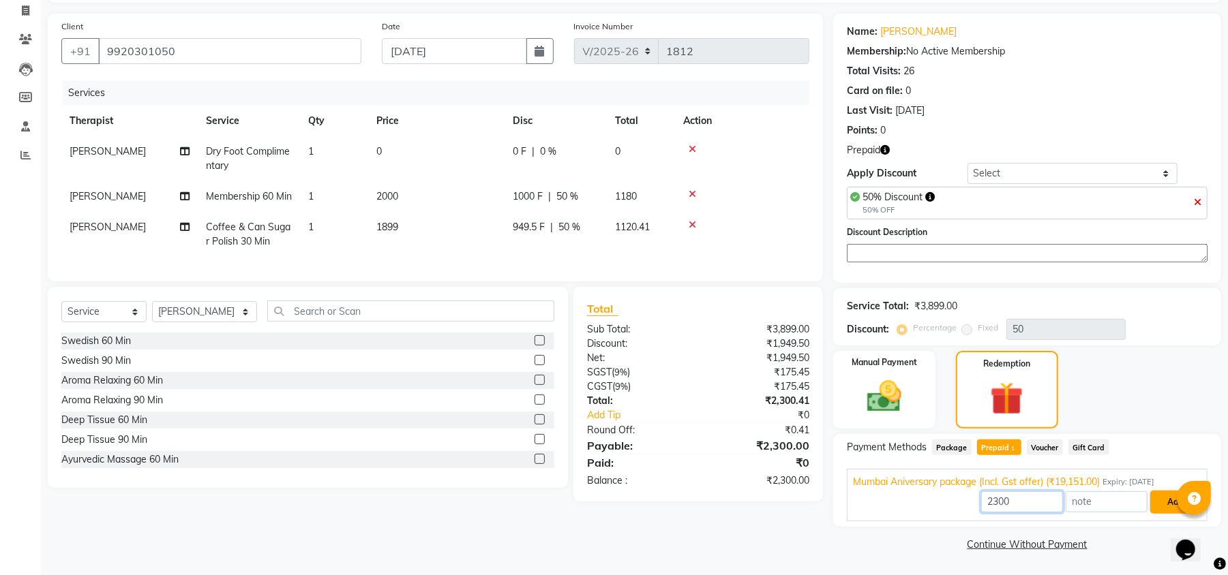
type input "2300"
click at [1173, 500] on button "Add" at bounding box center [1175, 502] width 50 height 23
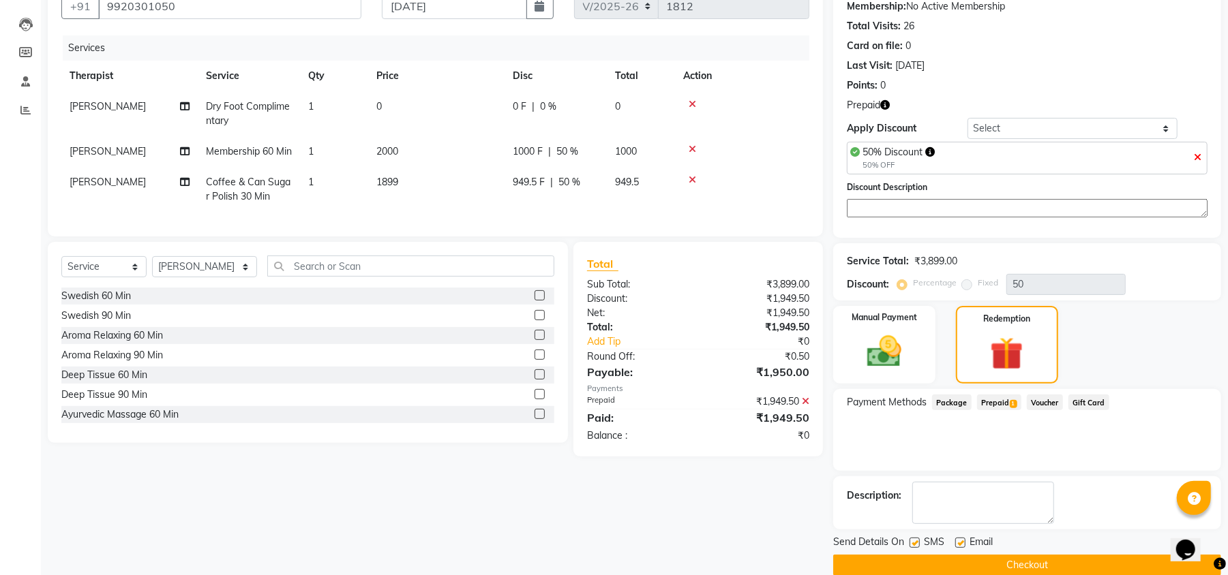
scroll to position [156, 0]
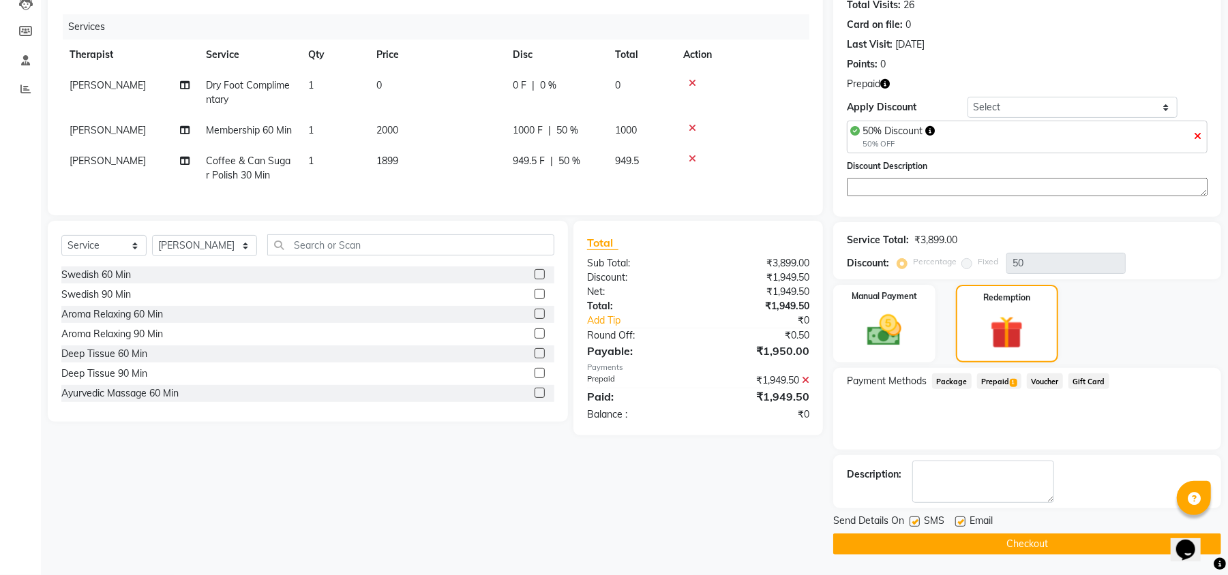
click at [1039, 536] on button "Checkout" at bounding box center [1027, 544] width 388 height 21
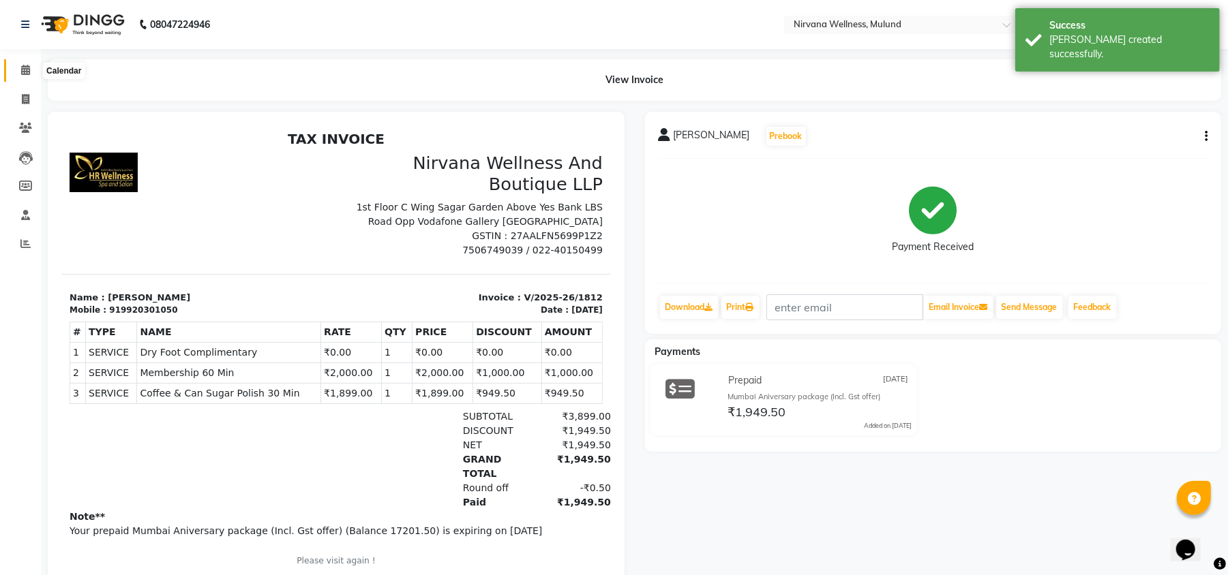
click at [31, 67] on span at bounding box center [26, 71] width 24 height 16
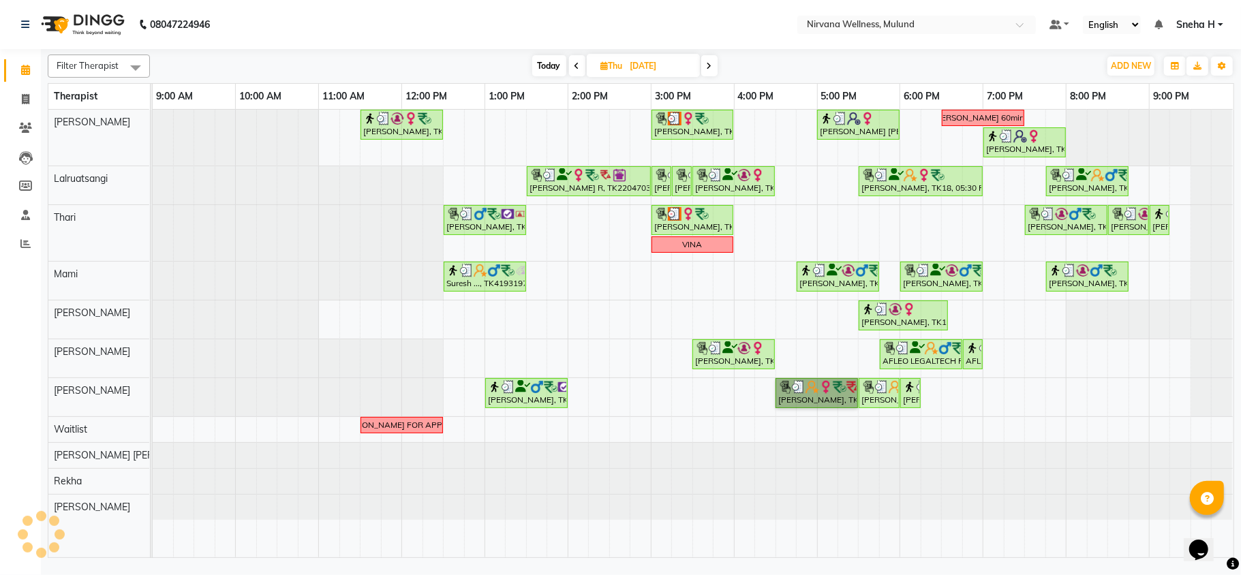
drag, startPoint x: 827, startPoint y: 413, endPoint x: 803, endPoint y: 394, distance: 30.6
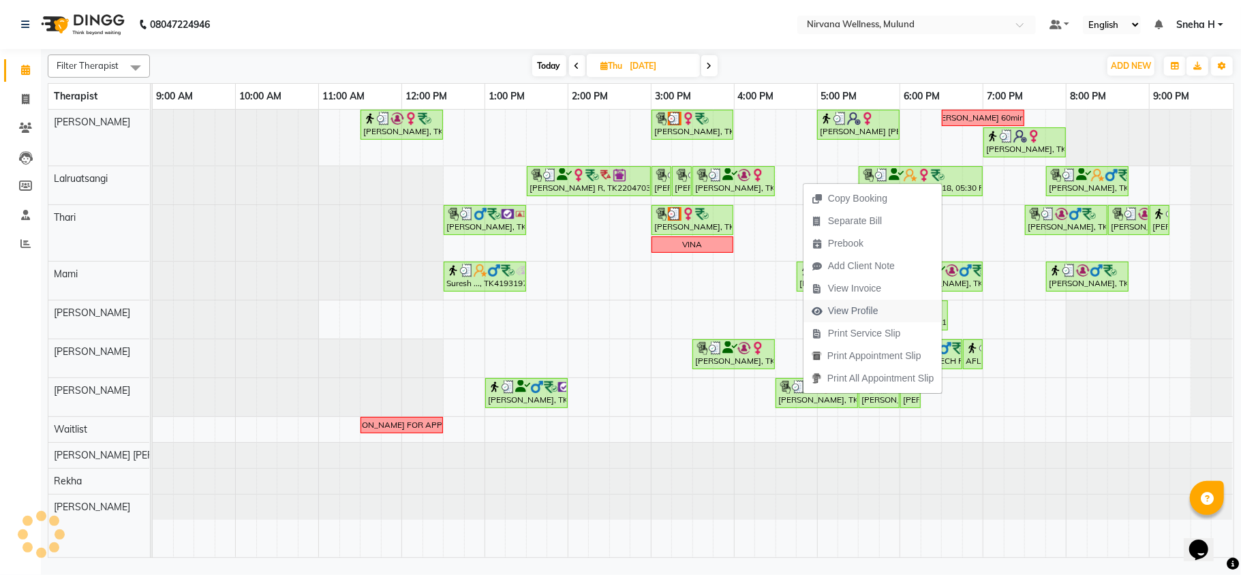
click at [879, 311] on span "View Profile" at bounding box center [845, 311] width 83 height 22
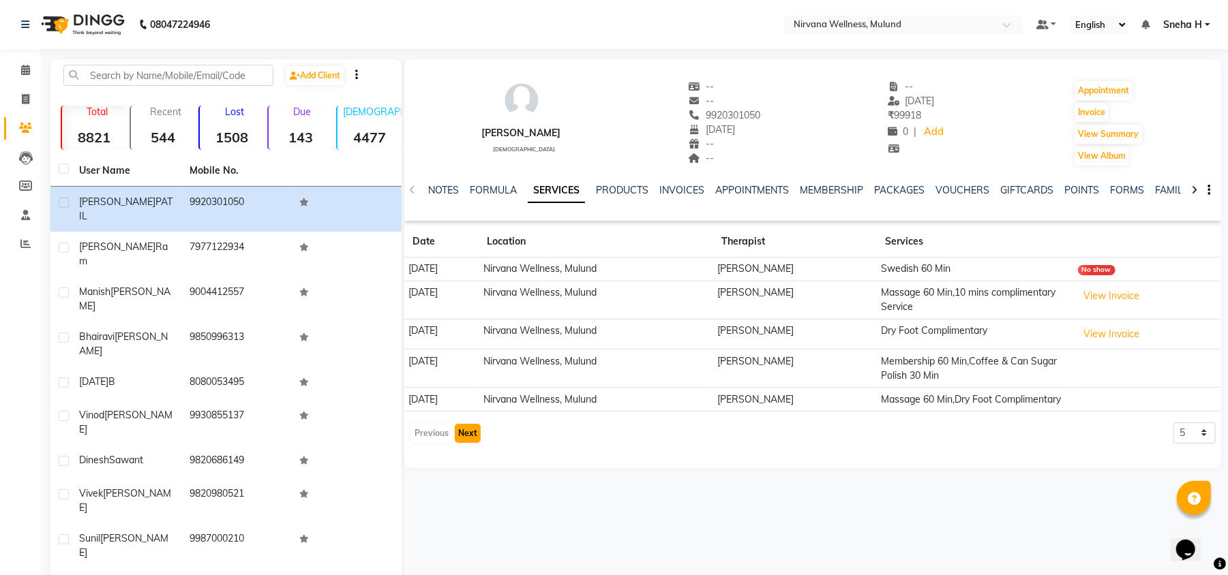
click at [472, 443] on button "Next" at bounding box center [468, 433] width 26 height 19
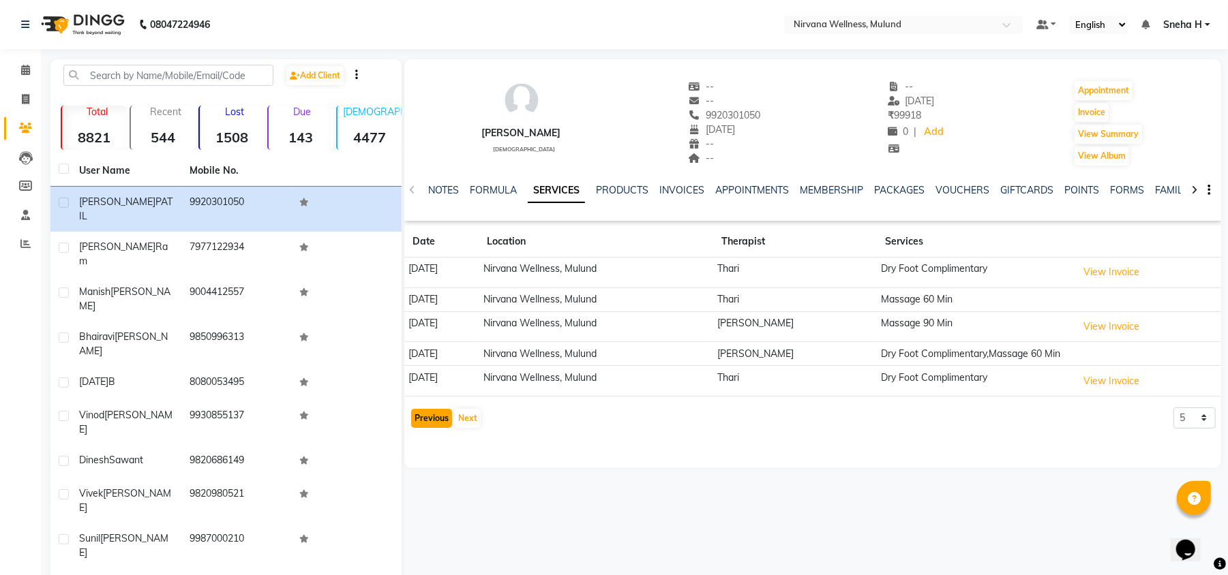
click at [438, 428] on button "Previous" at bounding box center [431, 418] width 41 height 19
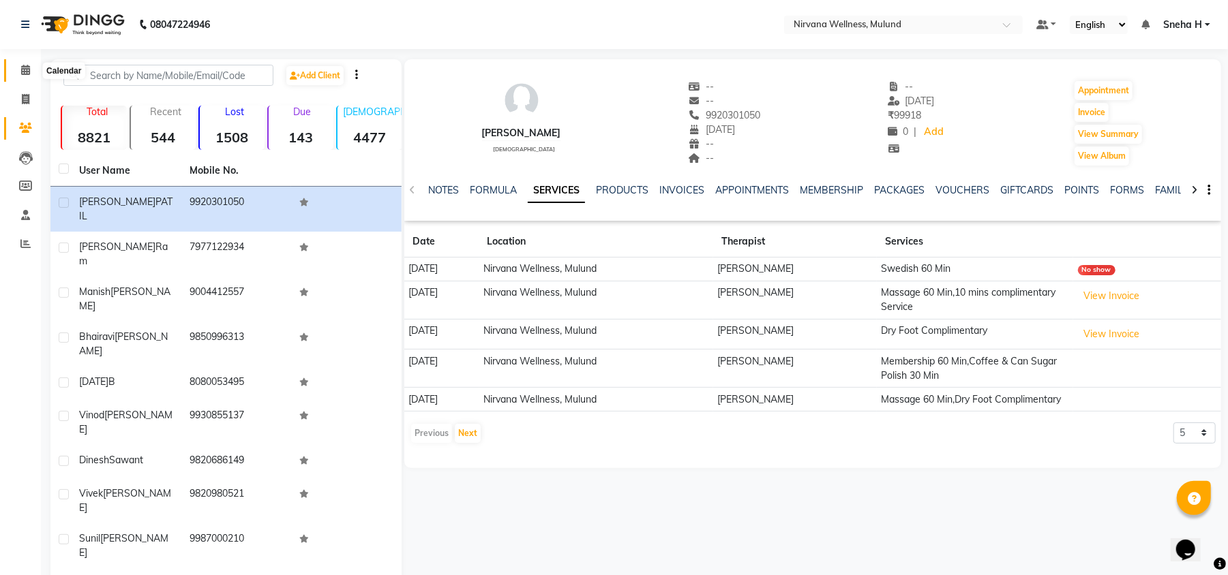
click at [23, 75] on icon at bounding box center [25, 70] width 9 height 10
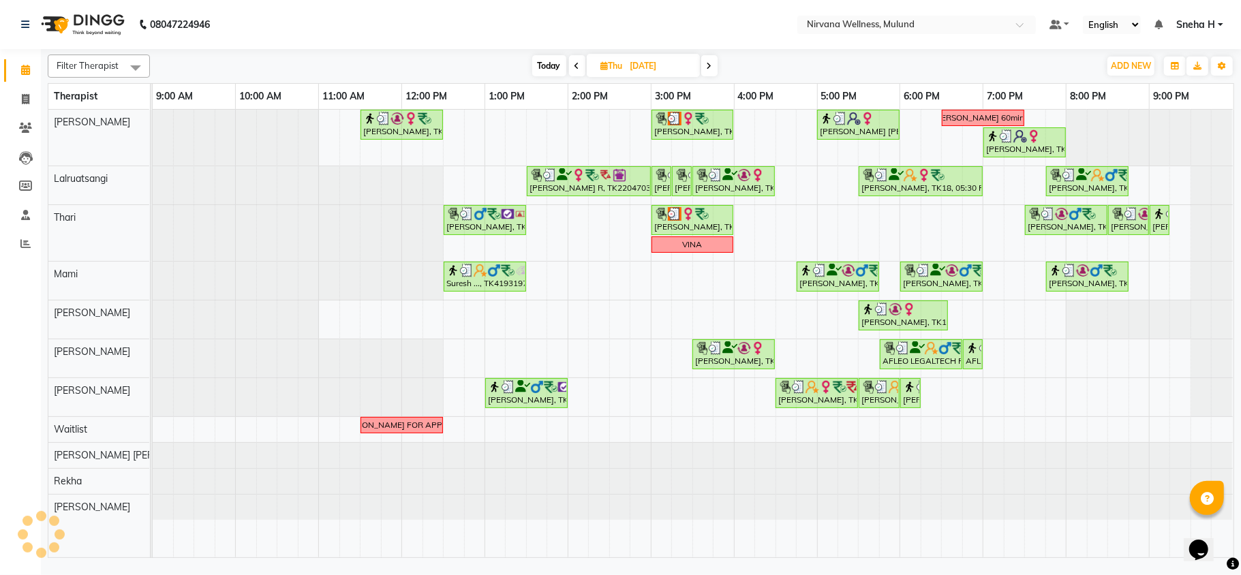
click at [637, 64] on input "17-07-2025" at bounding box center [660, 66] width 68 height 20
select select "7"
select select "2025"
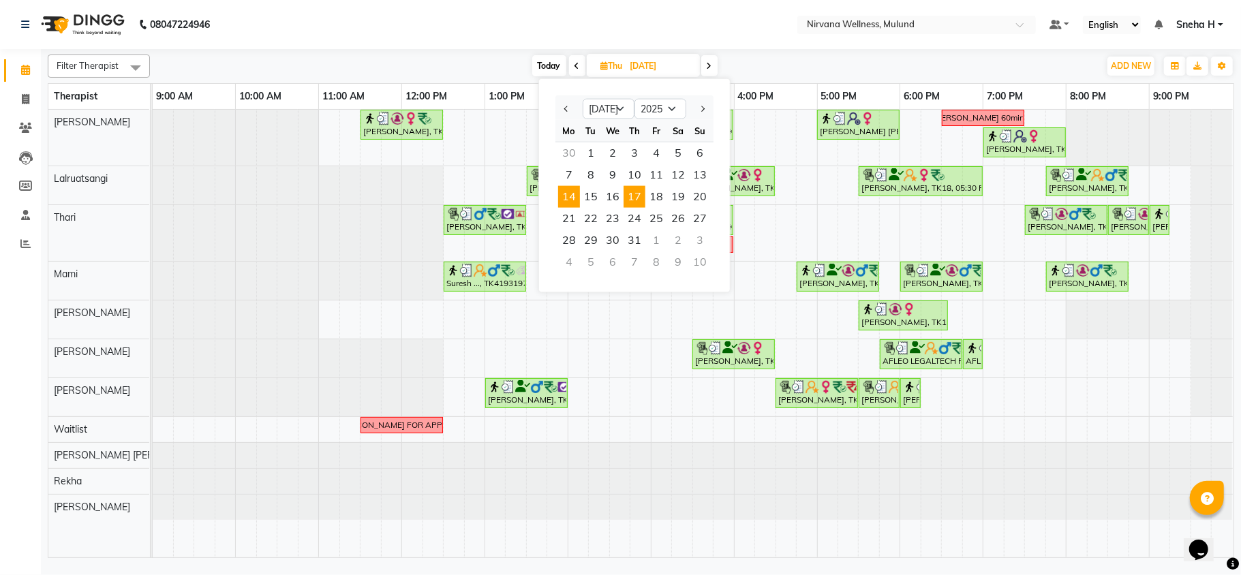
click at [573, 194] on span "14" at bounding box center [569, 197] width 22 height 22
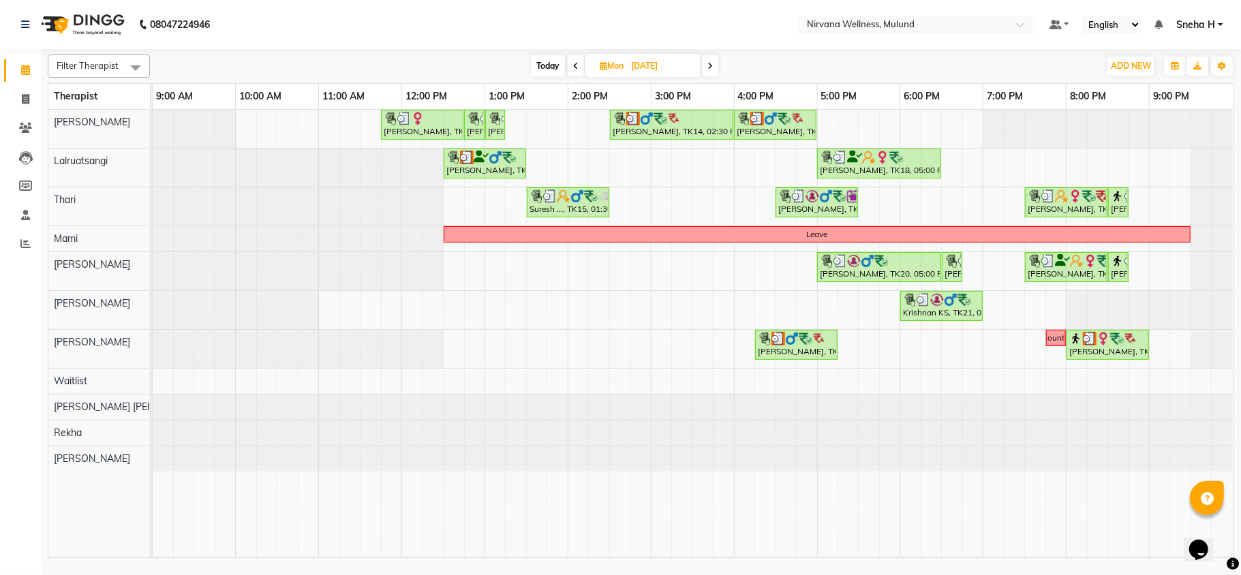
click at [540, 63] on span "Today" at bounding box center [548, 65] width 34 height 21
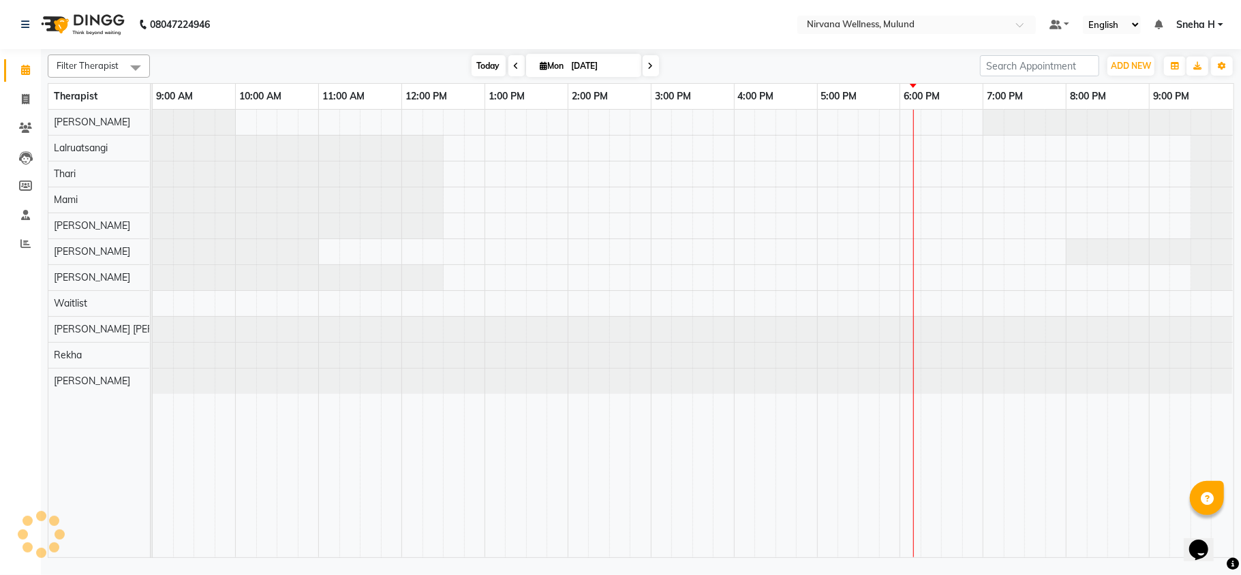
type input "01-09-2025"
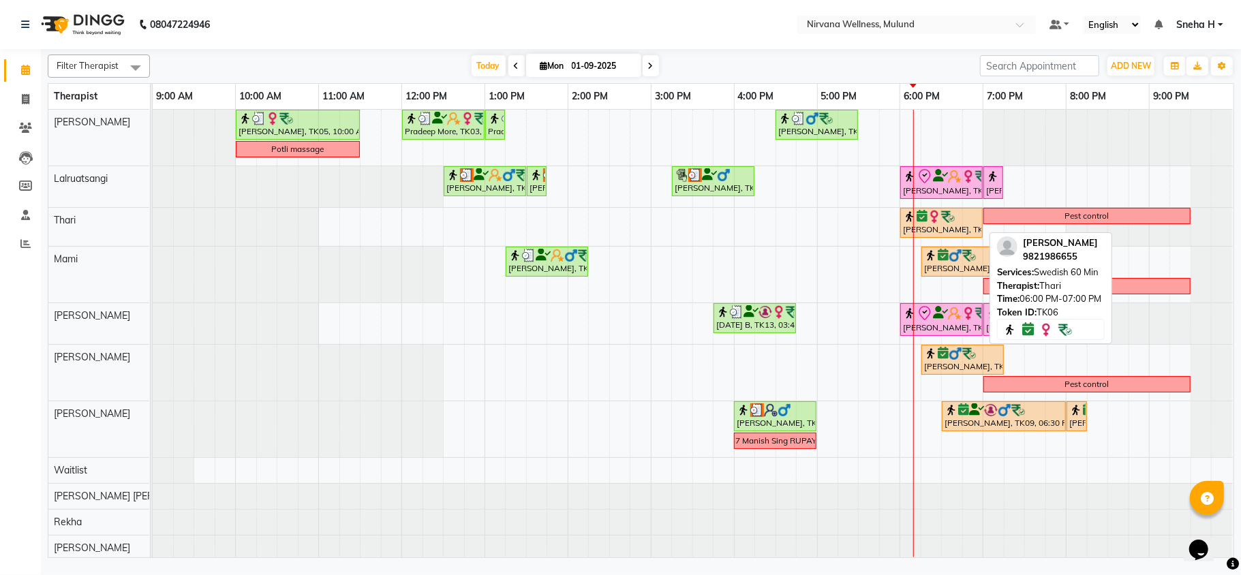
click at [950, 221] on img at bounding box center [948, 217] width 14 height 14
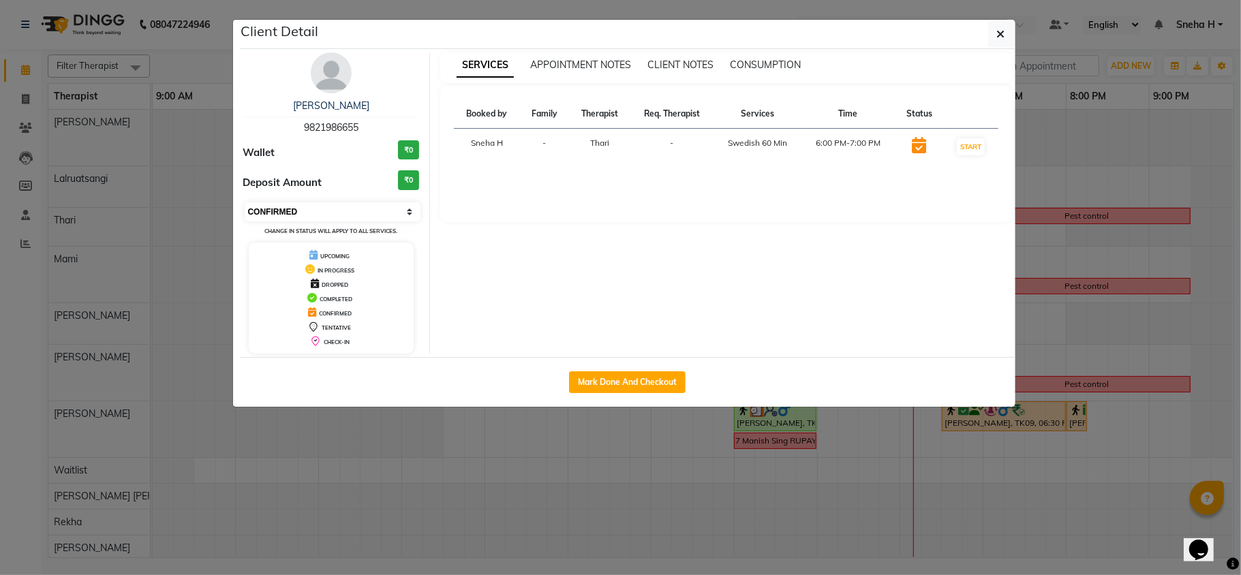
click at [337, 211] on select "Select IN SERVICE CONFIRMED TENTATIVE CHECK IN MARK DONE DROPPED UPCOMING" at bounding box center [333, 211] width 177 height 19
select select "8"
click at [245, 203] on select "Select IN SERVICE CONFIRMED TENTATIVE CHECK IN MARK DONE DROPPED UPCOMING" at bounding box center [333, 211] width 177 height 19
click at [210, 58] on ngb-modal-window "Client Detail Akshada Gatne 9821986655 Wallet ₹0 Deposit Amount ₹0 Select IN SE…" at bounding box center [620, 287] width 1241 height 575
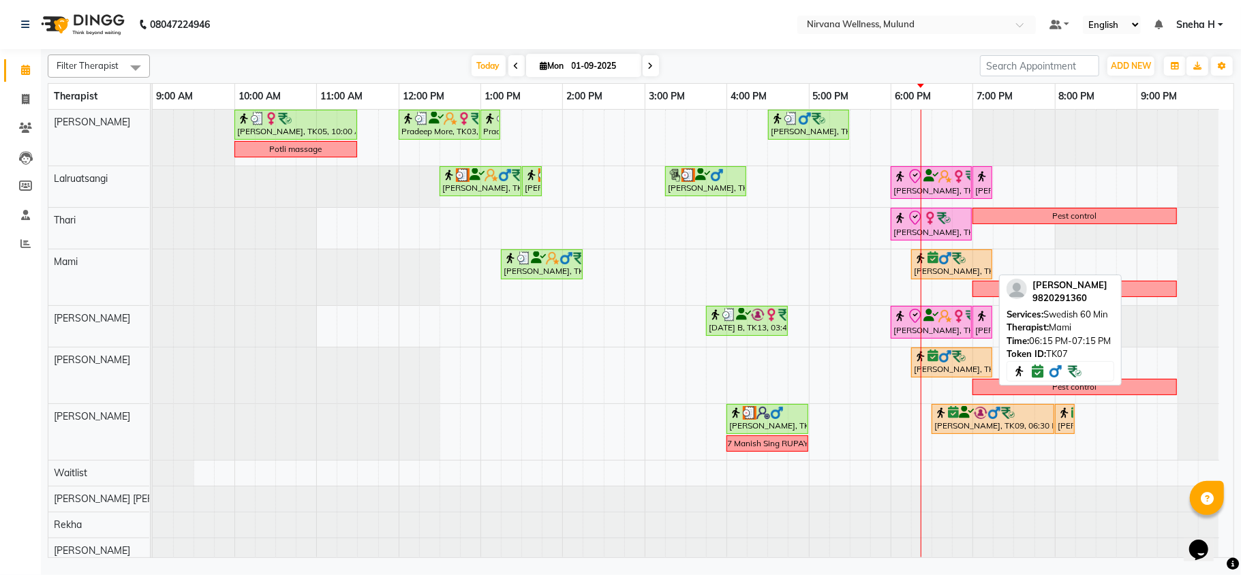
click at [971, 269] on div "Avtar_ Singh, TK07, 06:15 PM-07:15 PM, Swedish 60 Min" at bounding box center [952, 265] width 78 height 26
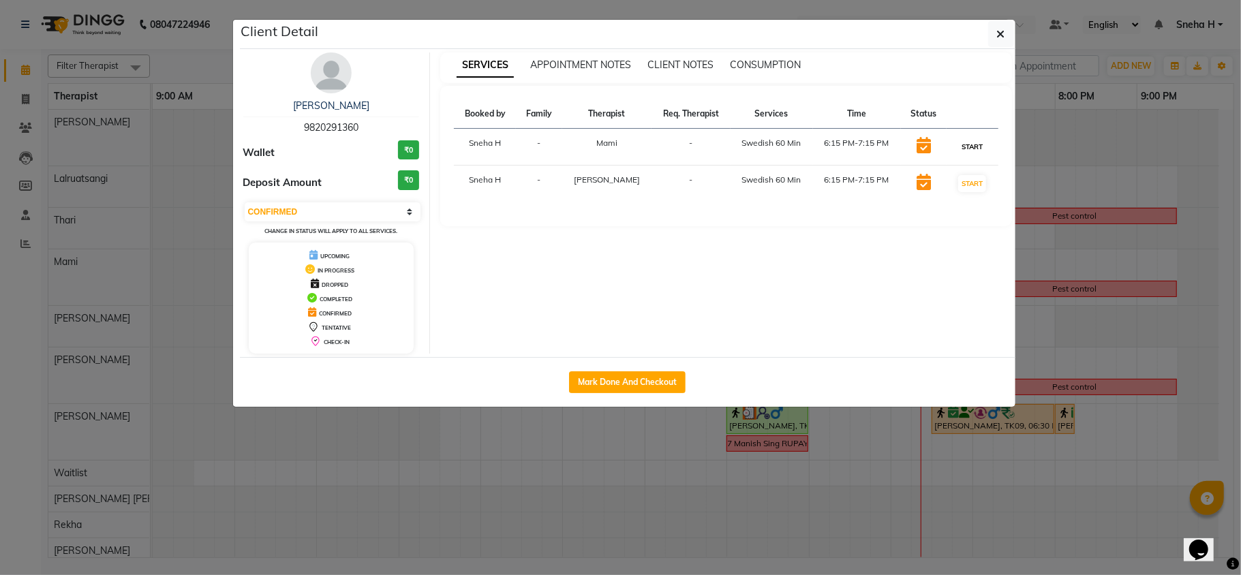
click at [974, 143] on button "START" at bounding box center [972, 146] width 28 height 17
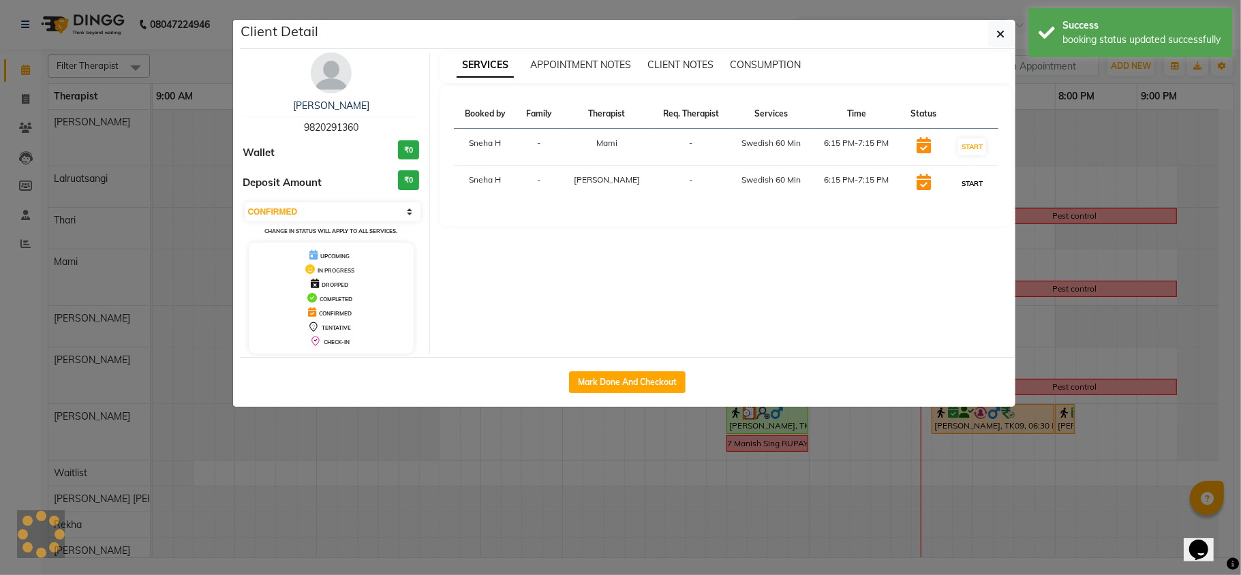
click at [966, 186] on button "START" at bounding box center [972, 183] width 28 height 17
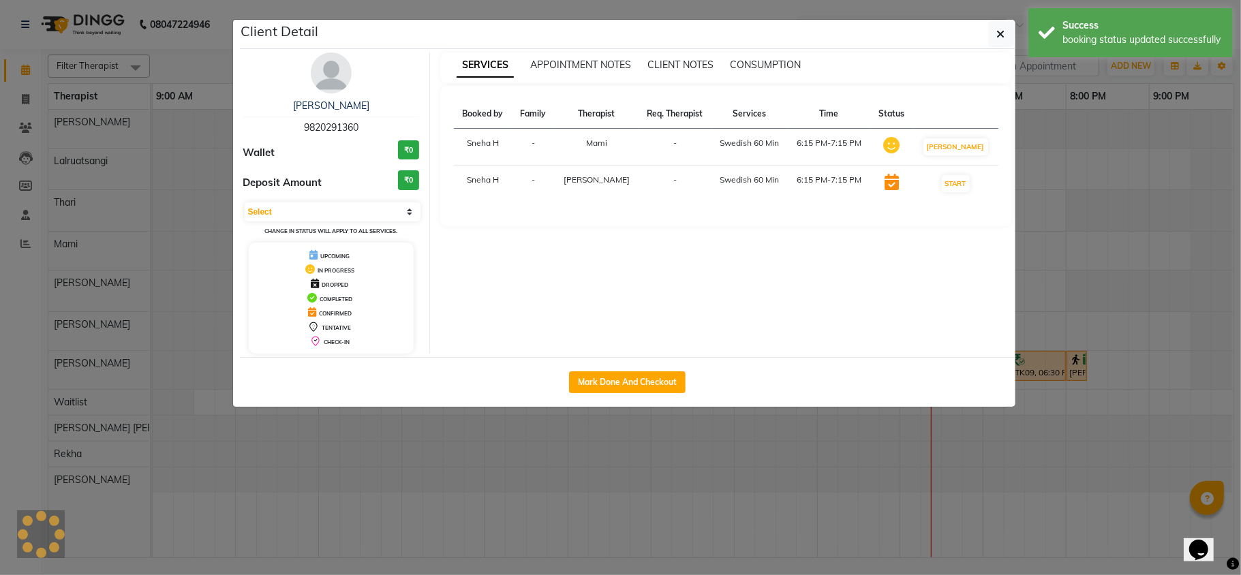
select select "1"
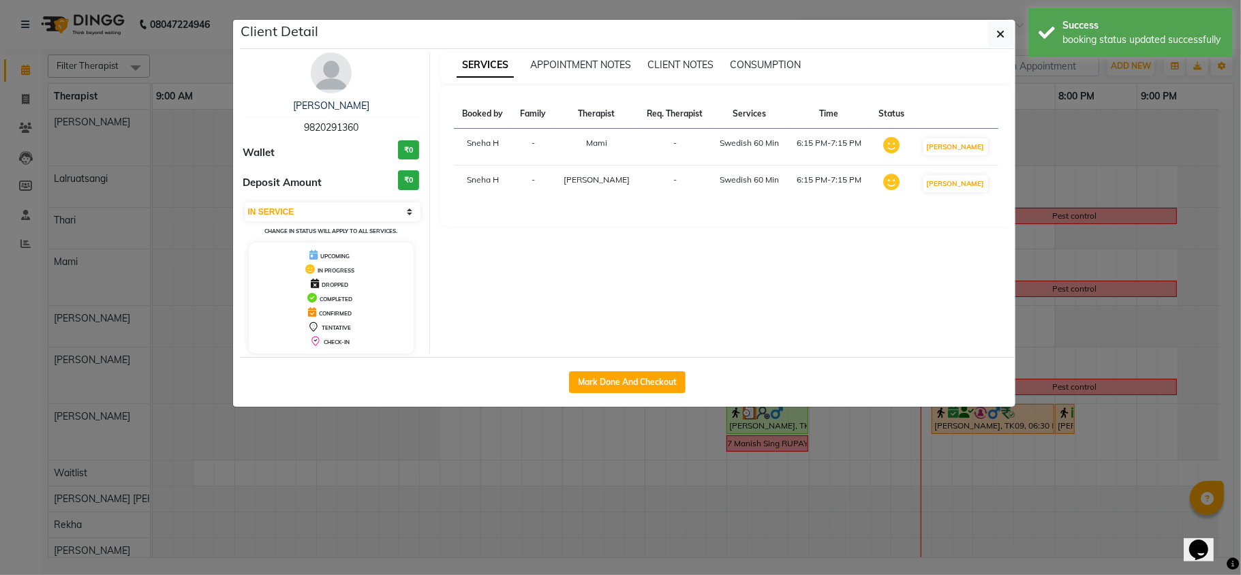
click at [1062, 146] on ngb-modal-window "Client Detail Avtar_ Singh 9820291360 Wallet ₹0 Deposit Amount ₹0 Select IN SER…" at bounding box center [620, 287] width 1241 height 575
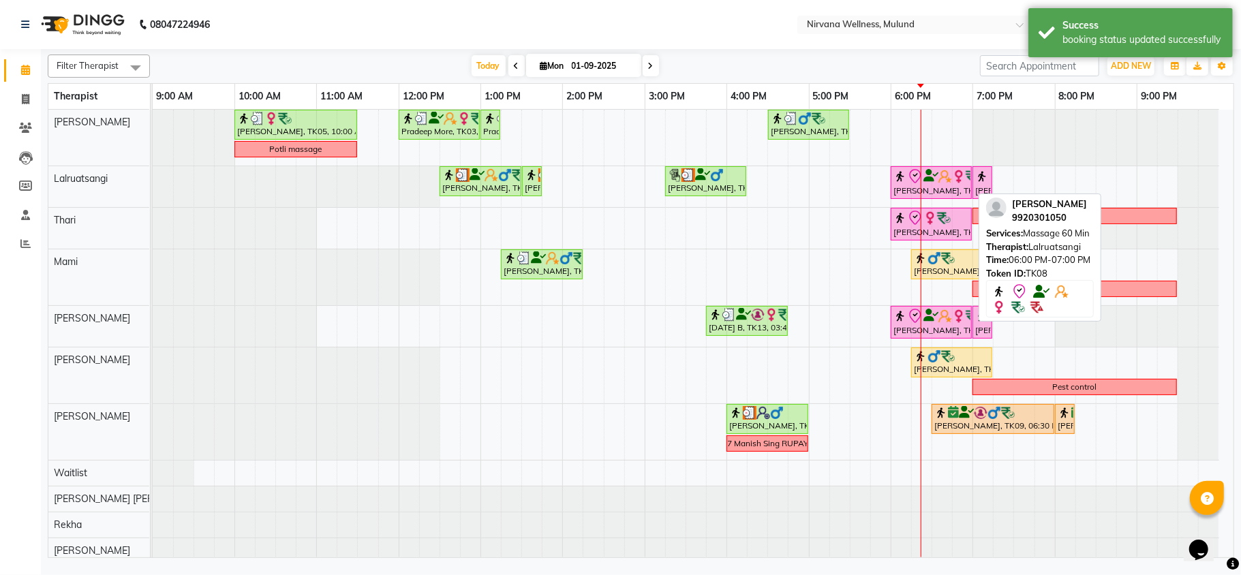
click at [950, 183] on img at bounding box center [946, 177] width 14 height 14
select select "1"
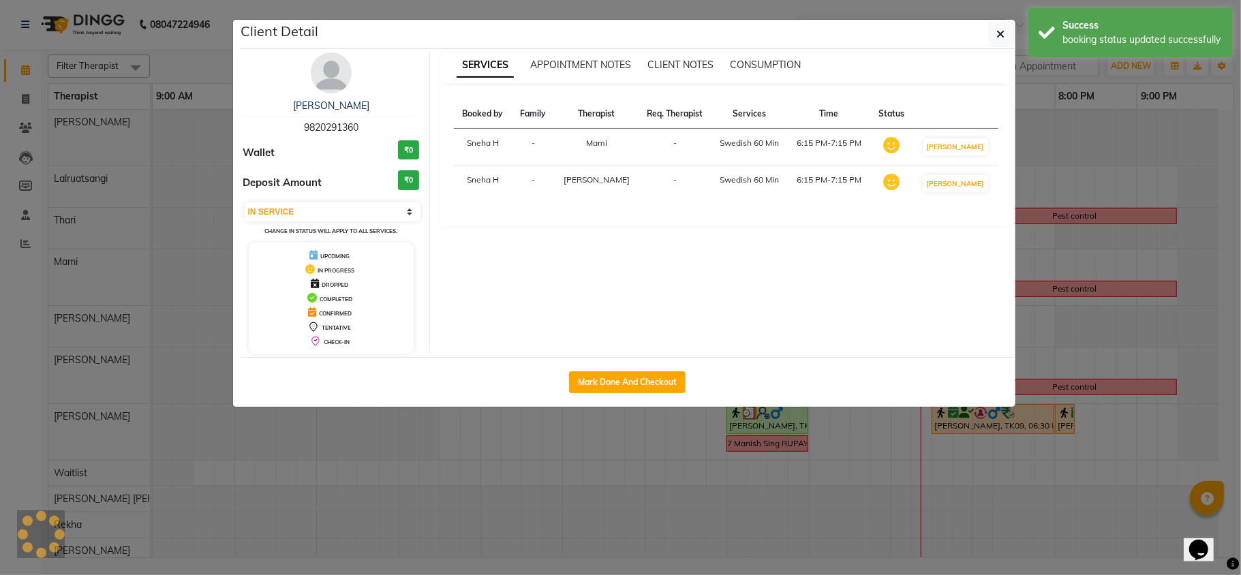
click at [1062, 175] on ngb-modal-window "Client Detail Avtar_ Singh 9820291360 Wallet ₹0 Deposit Amount ₹0 Select IN SER…" at bounding box center [620, 287] width 1241 height 575
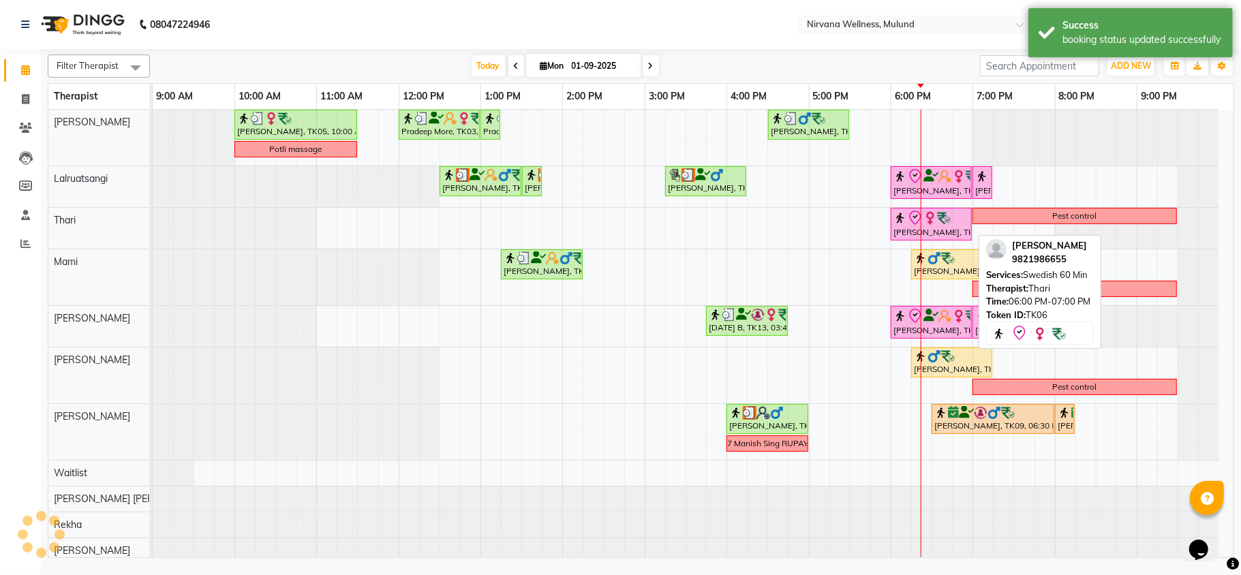
click at [914, 235] on div "Akshada Gatne, TK06, 06:00 PM-07:00 PM, Swedish 60 Min" at bounding box center [931, 224] width 78 height 29
select select "8"
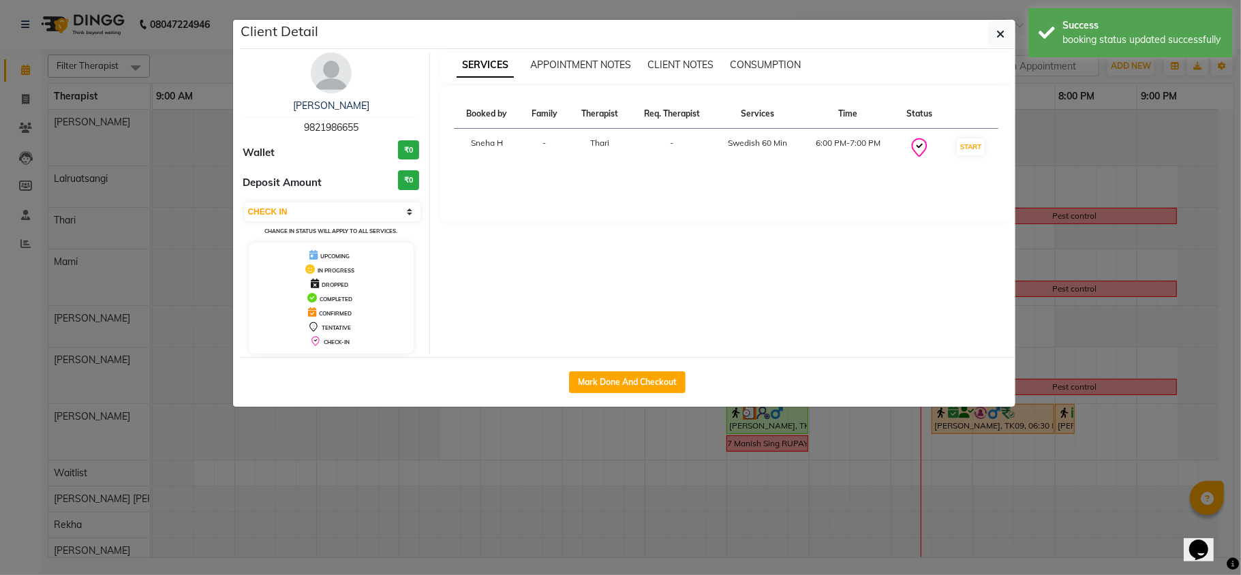
click at [1102, 205] on ngb-modal-window "Client Detail Akshada Gatne 9821986655 Wallet ₹0 Deposit Amount ₹0 Select IN SE…" at bounding box center [620, 287] width 1241 height 575
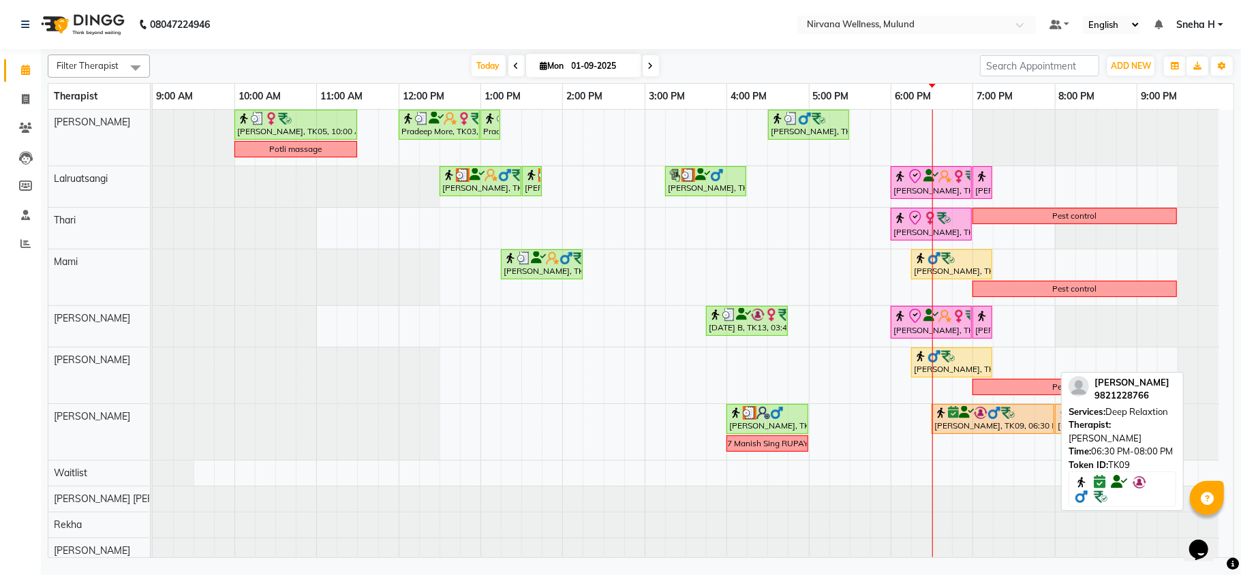
click at [961, 428] on div "Harmesh Joshi, TK09, 06:30 PM-08:00 PM, Deep Relaxtion" at bounding box center [993, 419] width 120 height 26
select select "8"
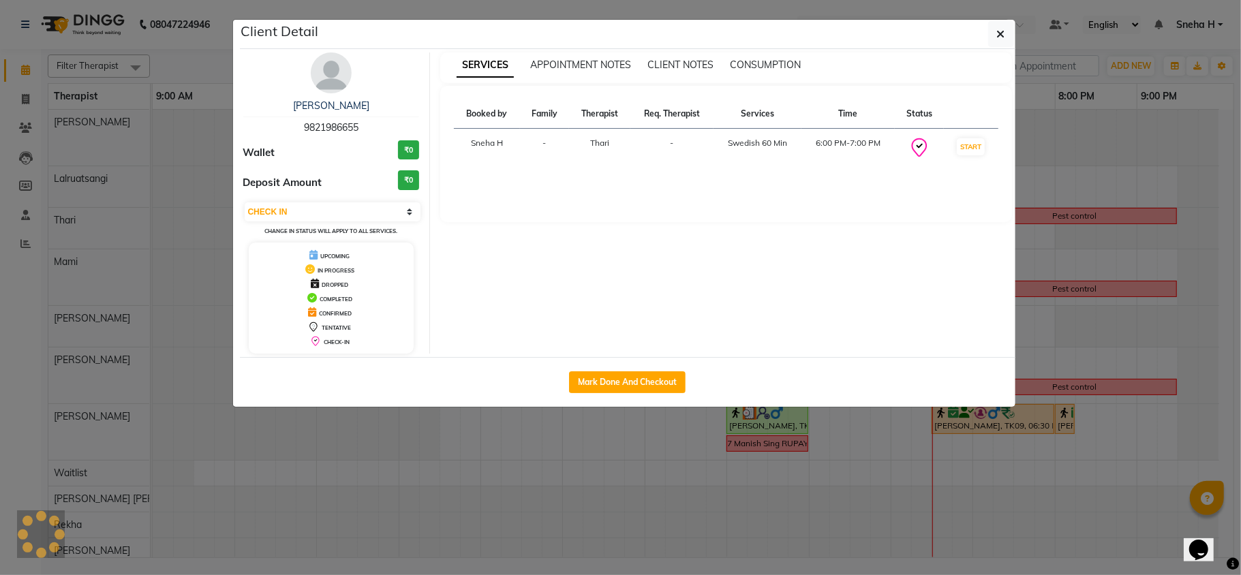
click at [1061, 301] on ngb-modal-window "Client Detail Akshada Gatne 9821986655 Wallet ₹0 Deposit Amount ₹0 Select IN SE…" at bounding box center [620, 287] width 1241 height 575
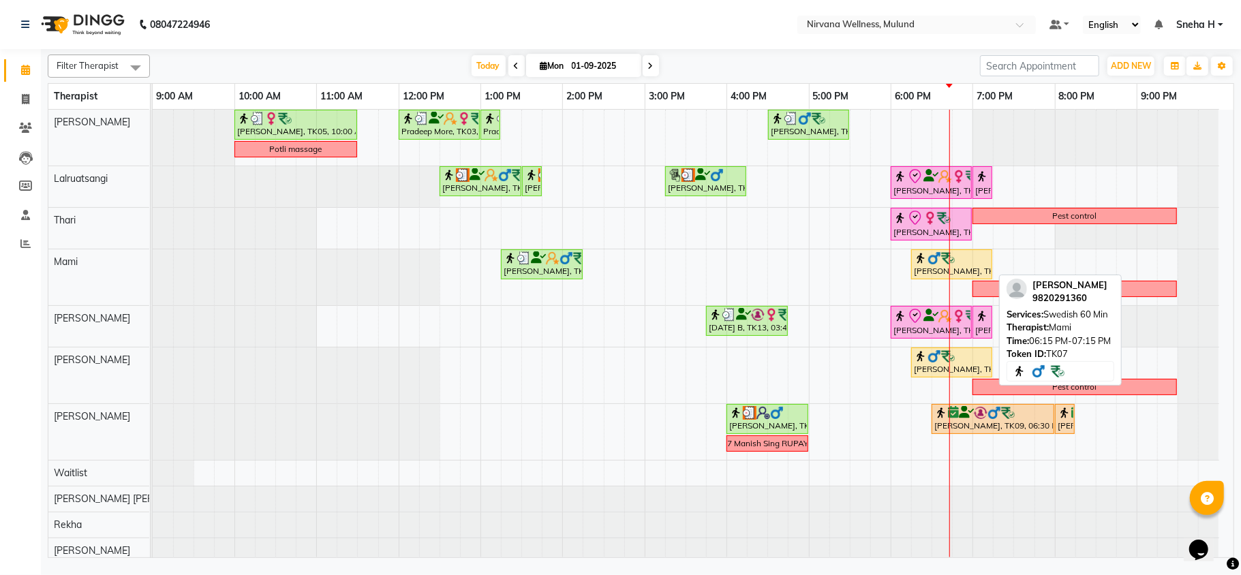
click at [925, 263] on img at bounding box center [921, 259] width 14 height 14
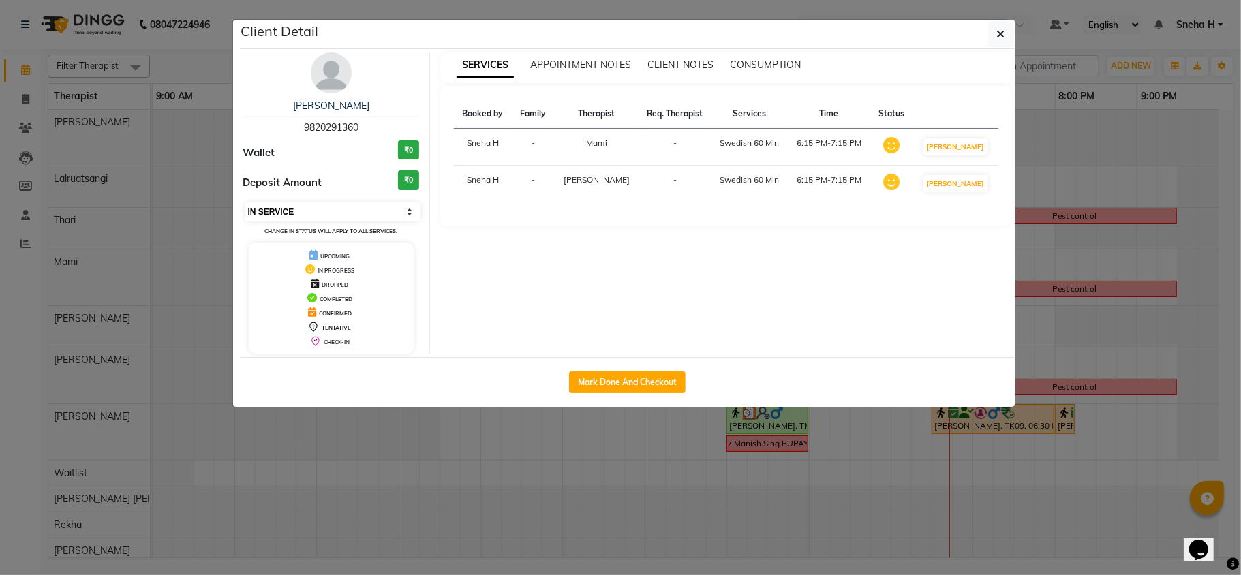
click at [377, 219] on select "Select IN SERVICE CONFIRMED TENTATIVE CHECK IN MARK DONE DROPPED UPCOMING" at bounding box center [333, 211] width 177 height 19
select select "8"
click at [245, 203] on select "Select IN SERVICE CONFIRMED TENTATIVE CHECK IN MARK DONE DROPPED UPCOMING" at bounding box center [333, 211] width 177 height 19
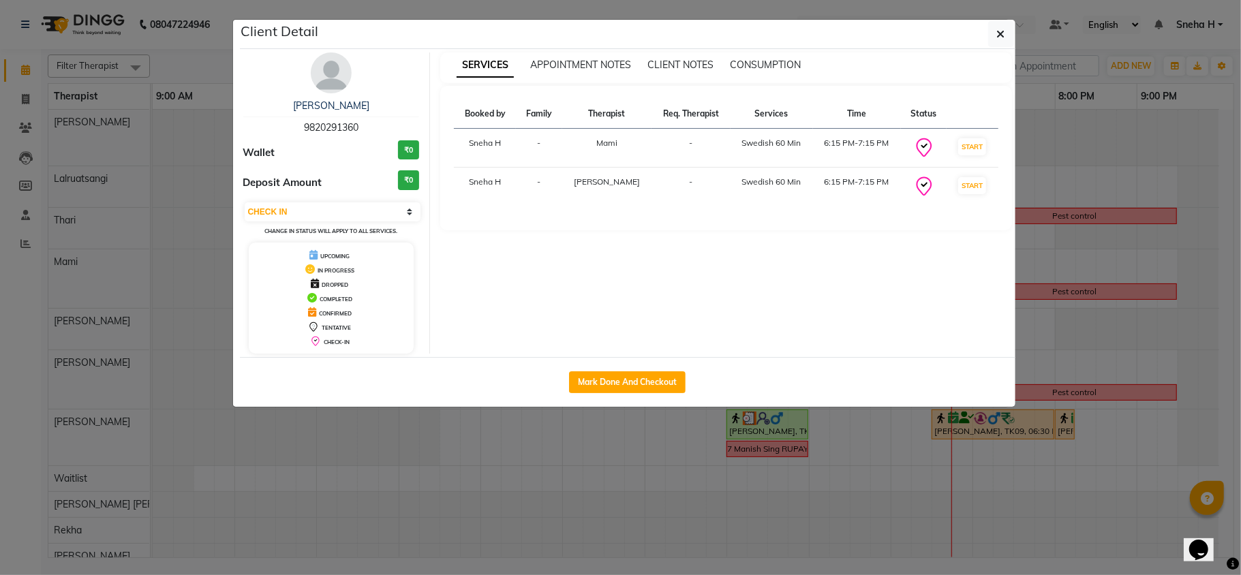
click at [192, 74] on ngb-modal-window "Client Detail Avtar_ Singh 9820291360 Wallet ₹0 Deposit Amount ₹0 Select IN SER…" at bounding box center [620, 287] width 1241 height 575
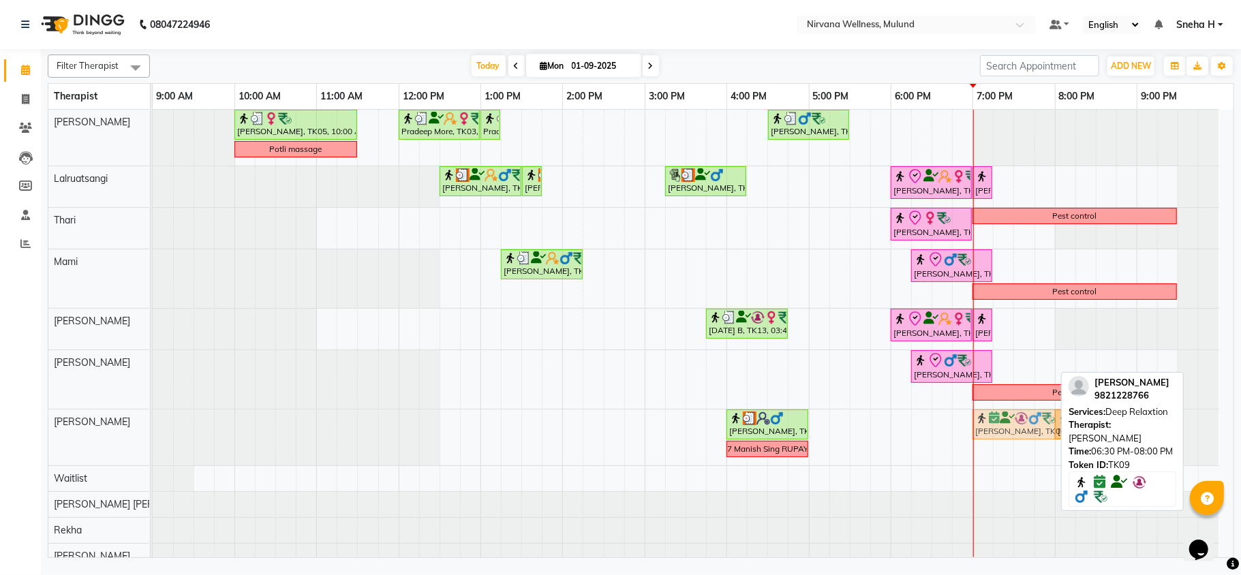
drag, startPoint x: 1007, startPoint y: 431, endPoint x: 1046, endPoint y: 428, distance: 39.0
click at [153, 428] on div "Manish Singh, TK14, 04:00 PM-05:00 PM, Swedish 60 Min Harmesh Joshi, TK09, 06:3…" at bounding box center [153, 438] width 0 height 56
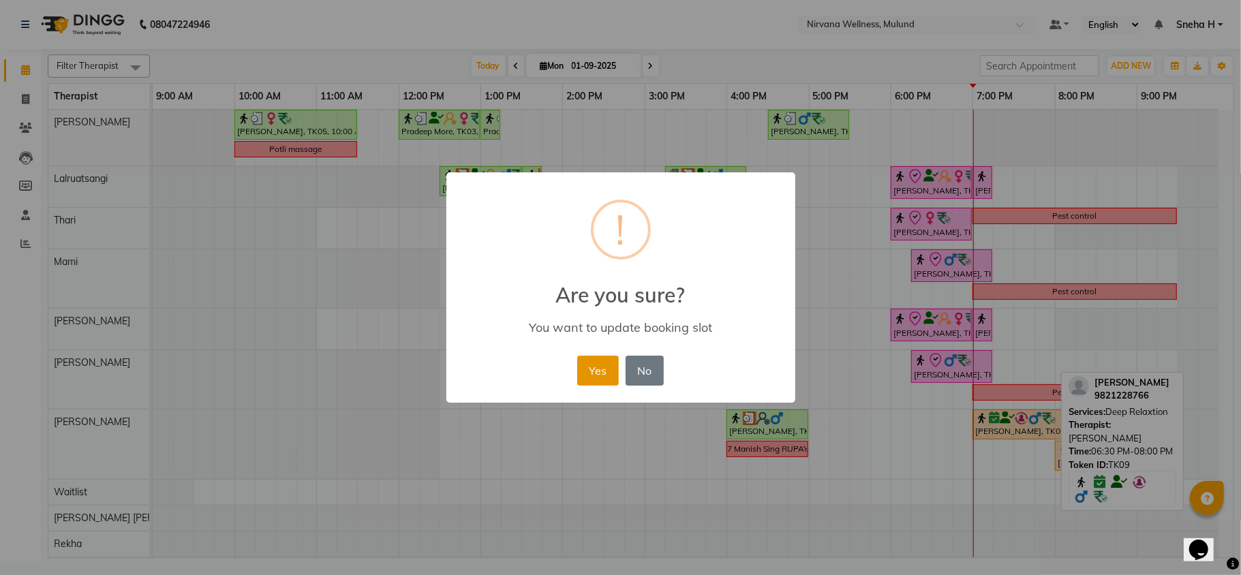
click at [601, 368] on button "Yes" at bounding box center [598, 371] width 42 height 30
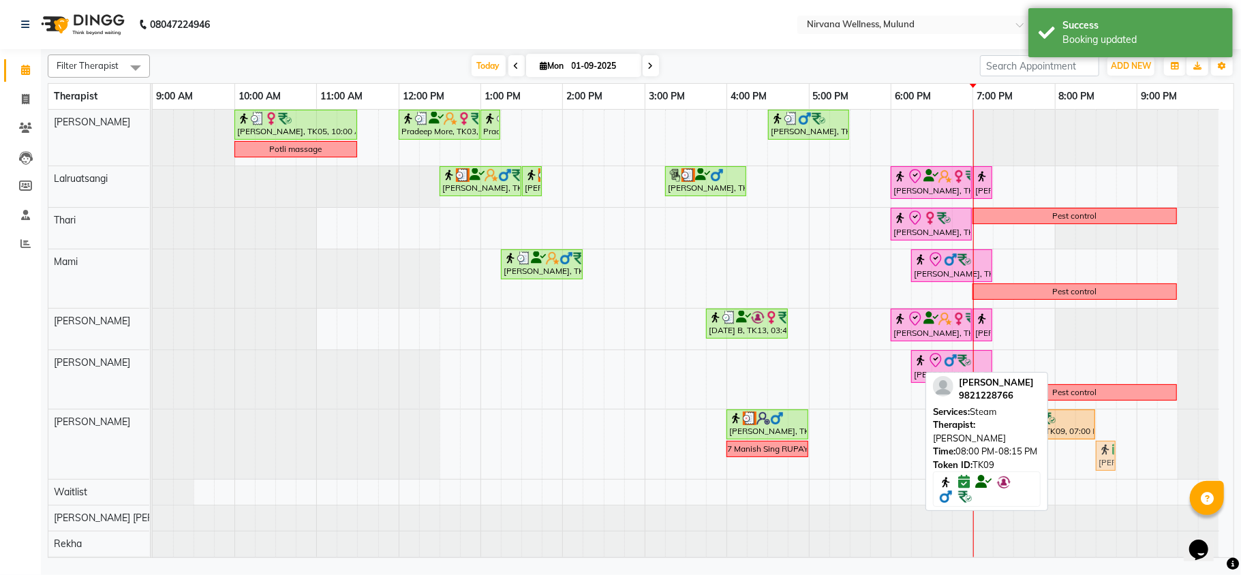
drag, startPoint x: 1059, startPoint y: 465, endPoint x: 1100, endPoint y: 462, distance: 41.0
click at [153, 462] on div "Manish Singh, TK14, 04:00 PM-05:00 PM, Swedish 60 Min Harmesh Joshi, TK09, 07:0…" at bounding box center [153, 445] width 0 height 70
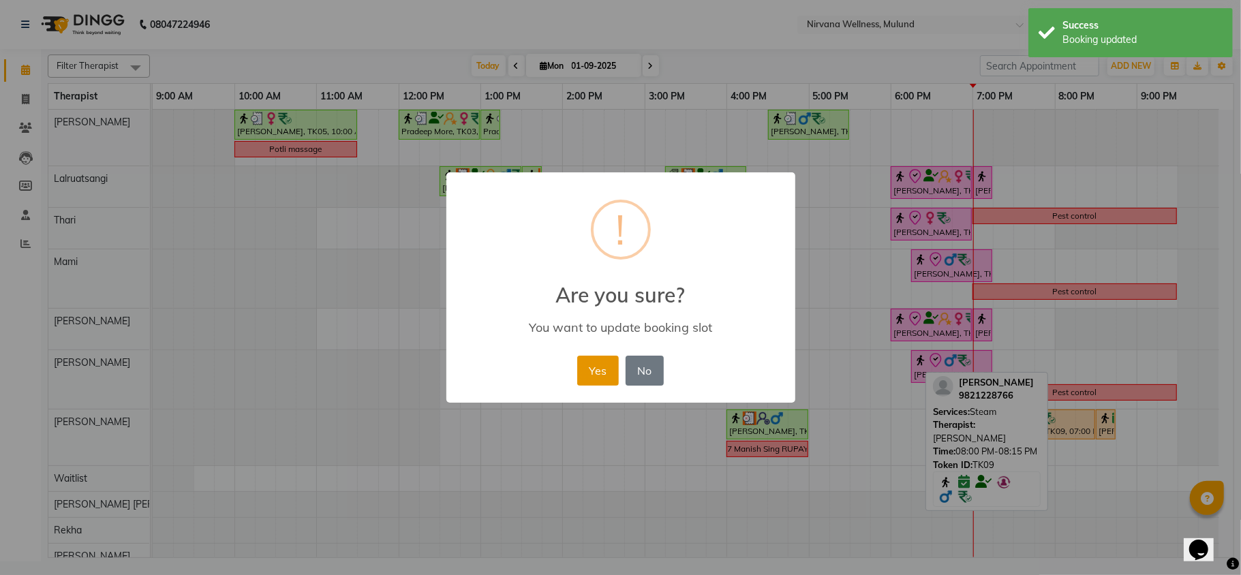
click at [604, 366] on button "Yes" at bounding box center [598, 371] width 42 height 30
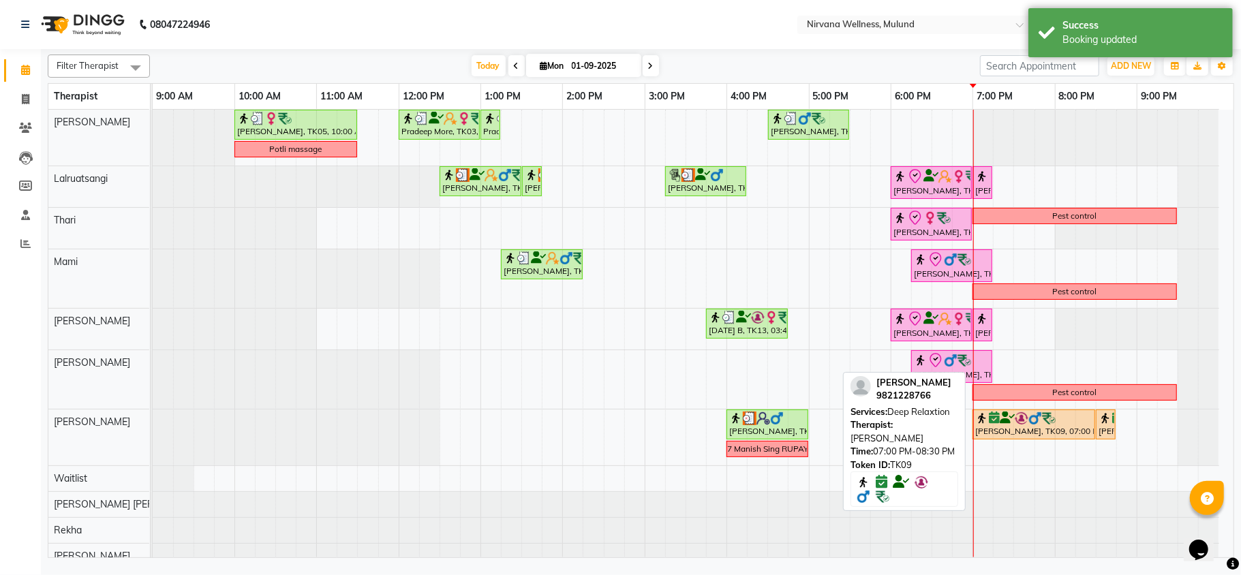
click at [1089, 423] on div at bounding box center [1034, 419] width 117 height 14
click at [1021, 421] on img at bounding box center [1022, 419] width 14 height 14
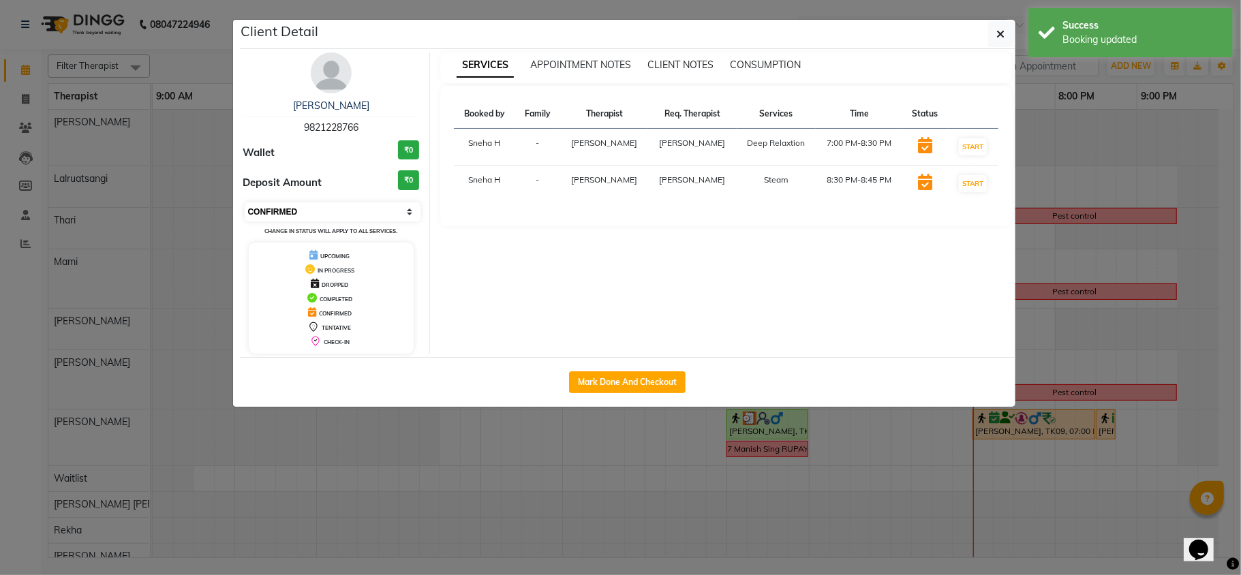
click at [307, 205] on select "Select IN SERVICE CONFIRMED TENTATIVE CHECK IN MARK DONE DROPPED UPCOMING" at bounding box center [333, 211] width 177 height 19
select select "8"
click at [245, 203] on select "Select IN SERVICE CONFIRMED TENTATIVE CHECK IN MARK DONE DROPPED UPCOMING" at bounding box center [333, 211] width 177 height 19
click at [178, 63] on ngb-modal-window "Client Detail Harmesh Joshi 9821228766 Wallet ₹0 Deposit Amount ₹0 Select IN SE…" at bounding box center [620, 287] width 1241 height 575
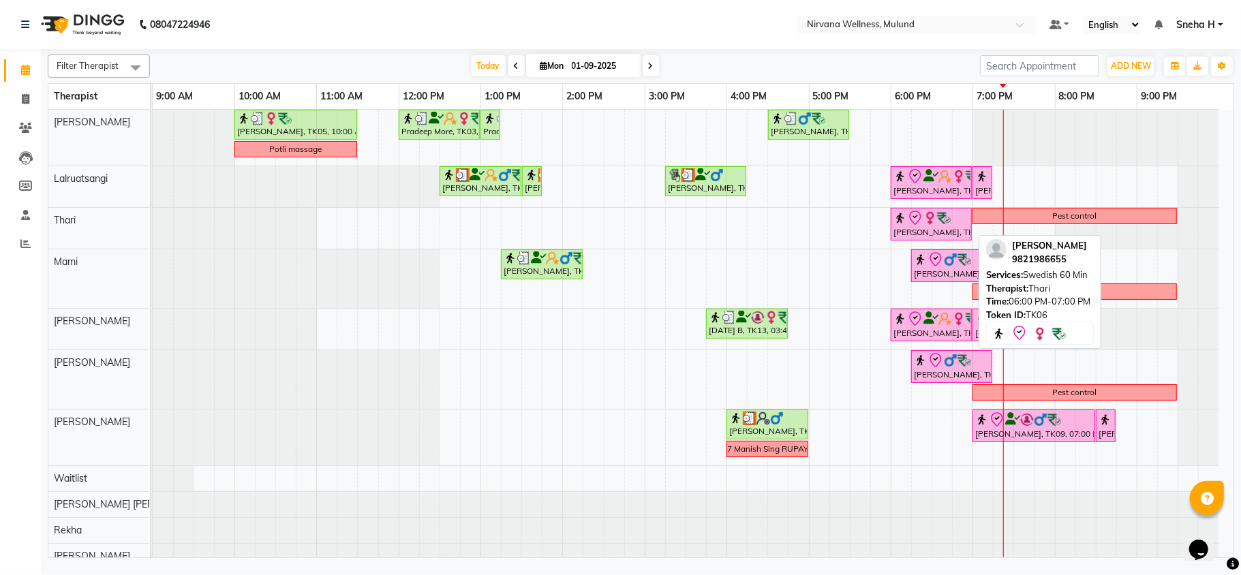
click at [941, 221] on img at bounding box center [944, 218] width 14 height 14
select select "8"
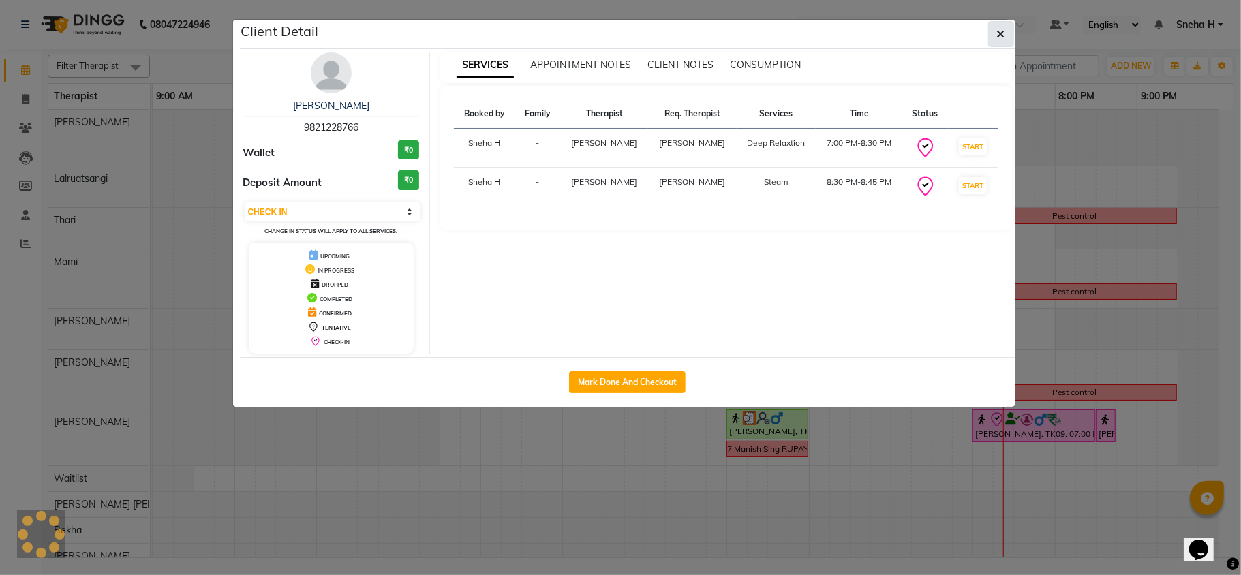
click at [998, 33] on icon "button" at bounding box center [1001, 34] width 8 height 11
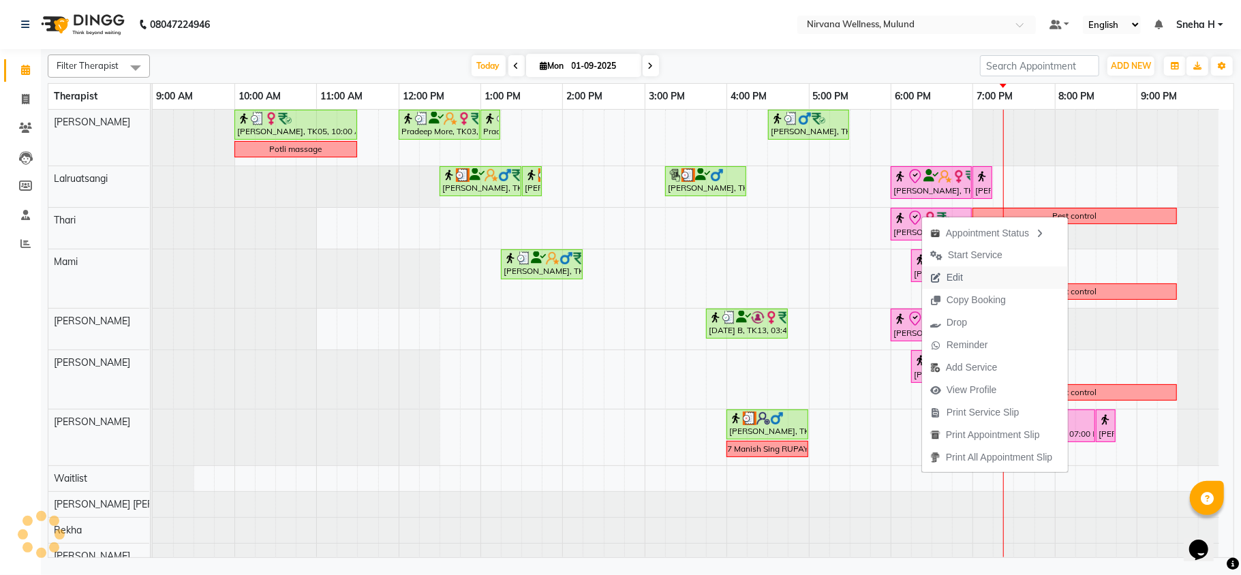
click at [958, 274] on span "Edit" at bounding box center [955, 278] width 16 height 14
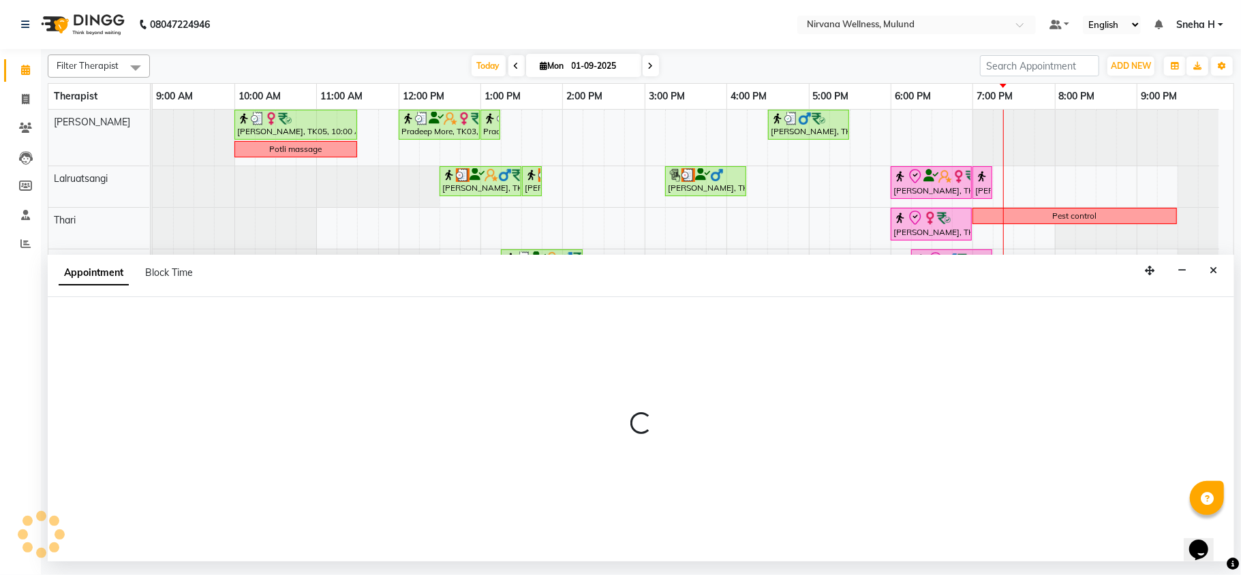
select select "tentative"
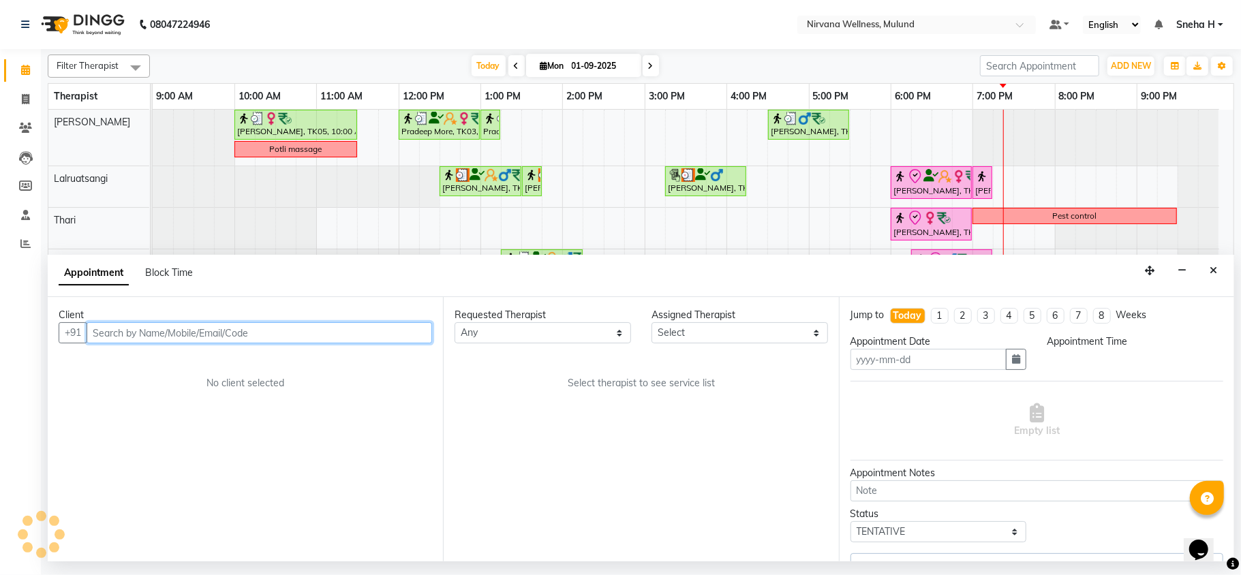
type input "01-09-2025"
select select "check-in"
select select "1080"
select select "69864"
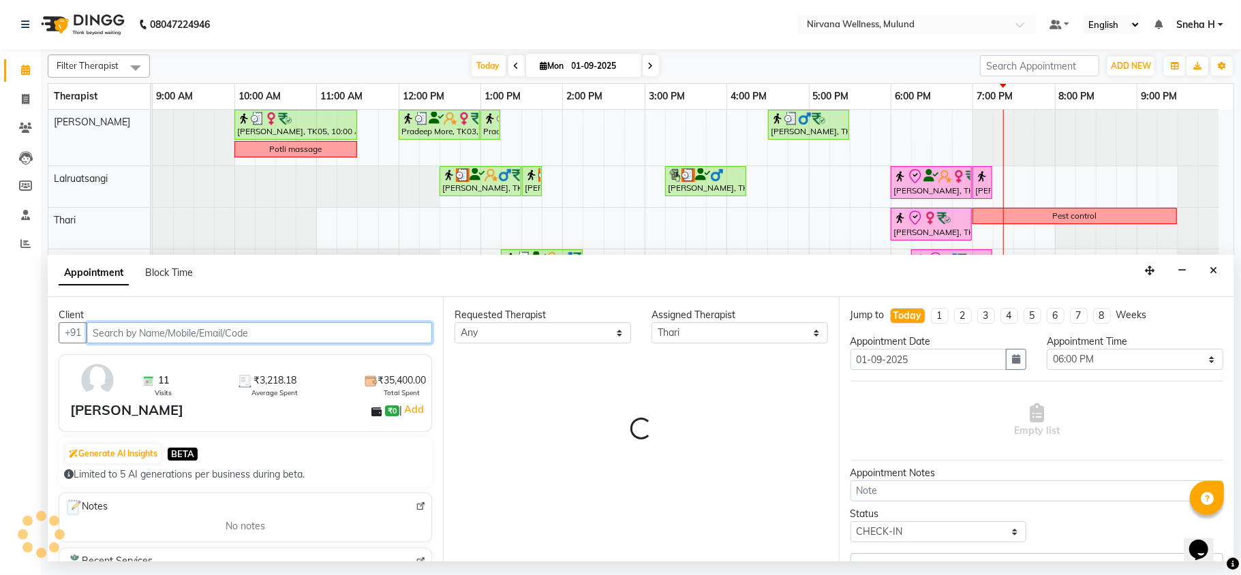
select select "2150"
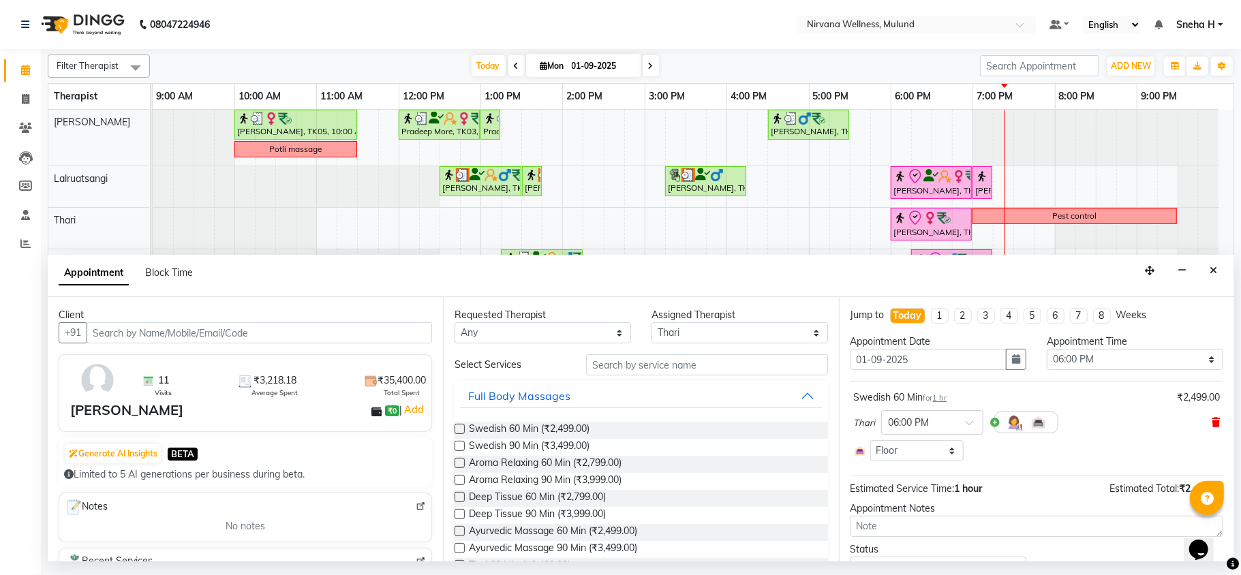
click at [1212, 423] on icon at bounding box center [1216, 423] width 8 height 10
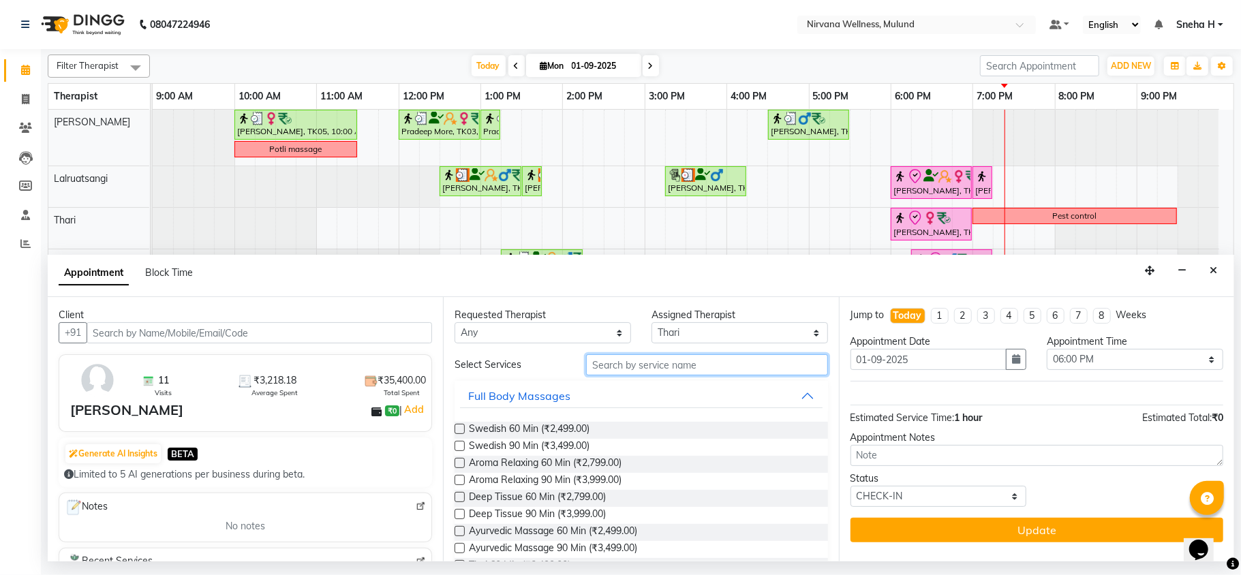
click at [641, 372] on input "text" at bounding box center [707, 364] width 242 height 21
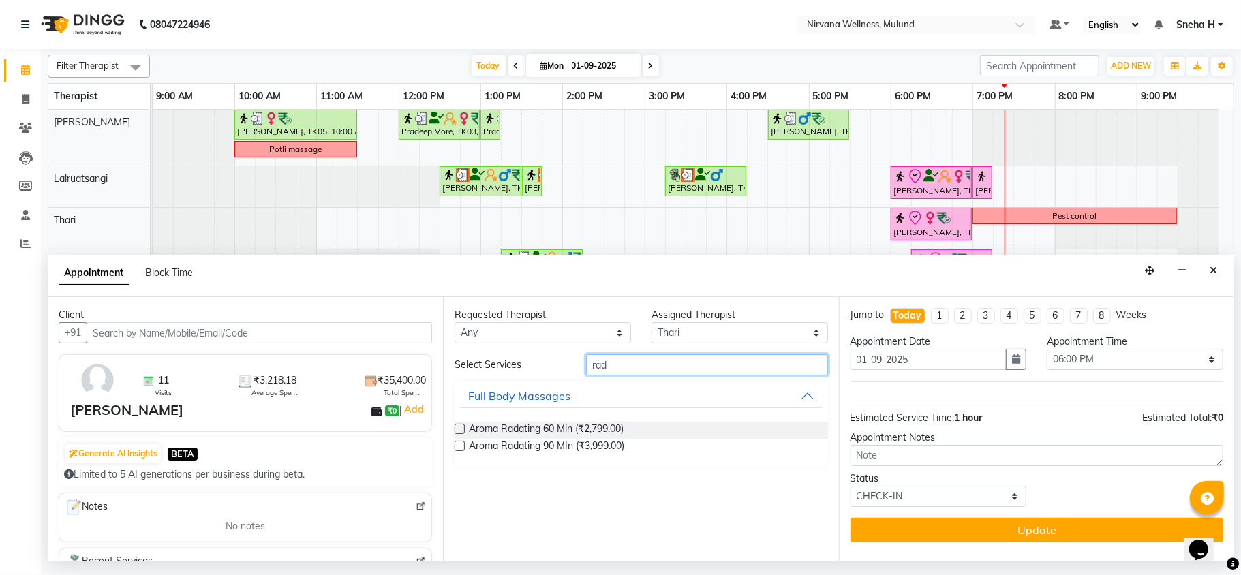
click at [655, 365] on input "rad" at bounding box center [707, 364] width 242 height 21
type input "rad"
click at [597, 435] on span "Aroma Radating 60 Min (₹2,799.00)" at bounding box center [546, 430] width 155 height 17
checkbox input "false"
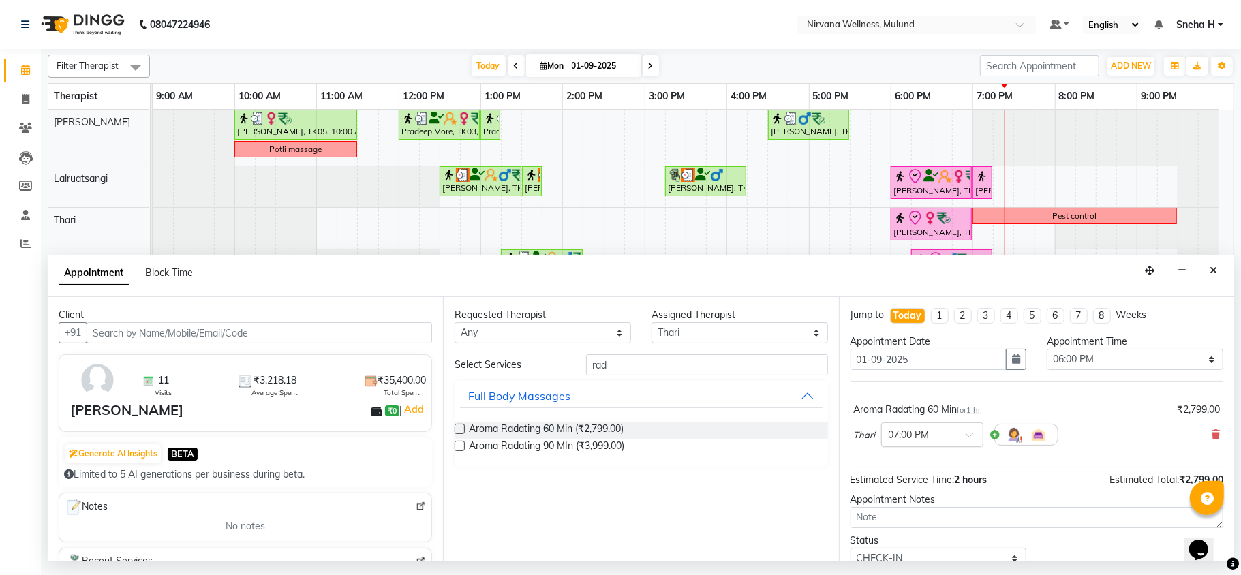
click at [955, 441] on div at bounding box center [932, 434] width 101 height 14
click at [912, 533] on div "06:00 PM" at bounding box center [932, 538] width 101 height 25
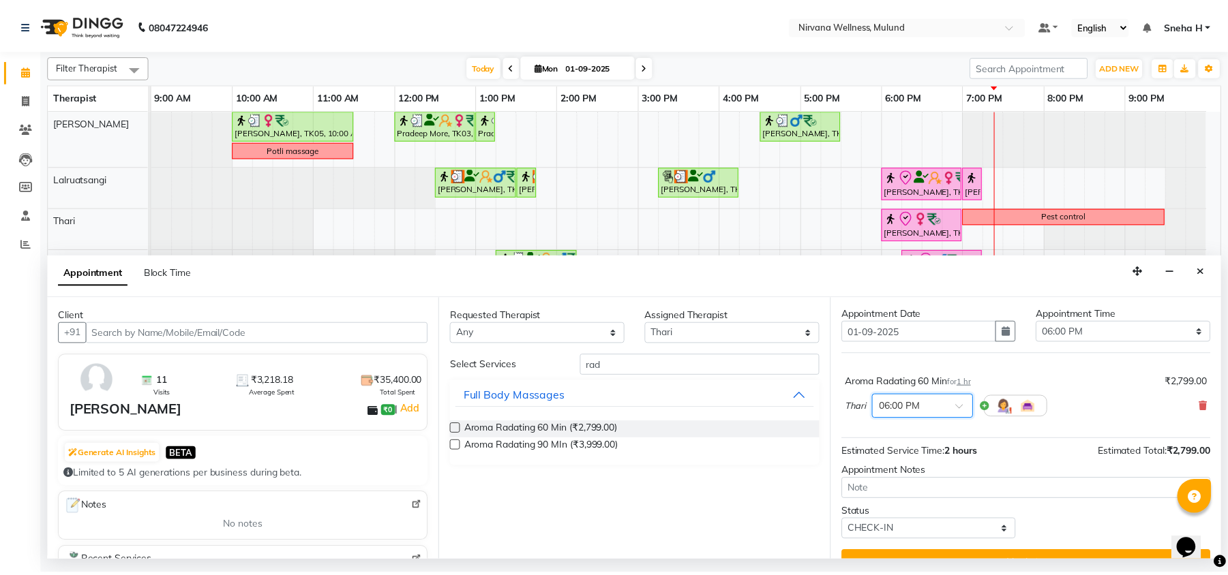
scroll to position [55, 0]
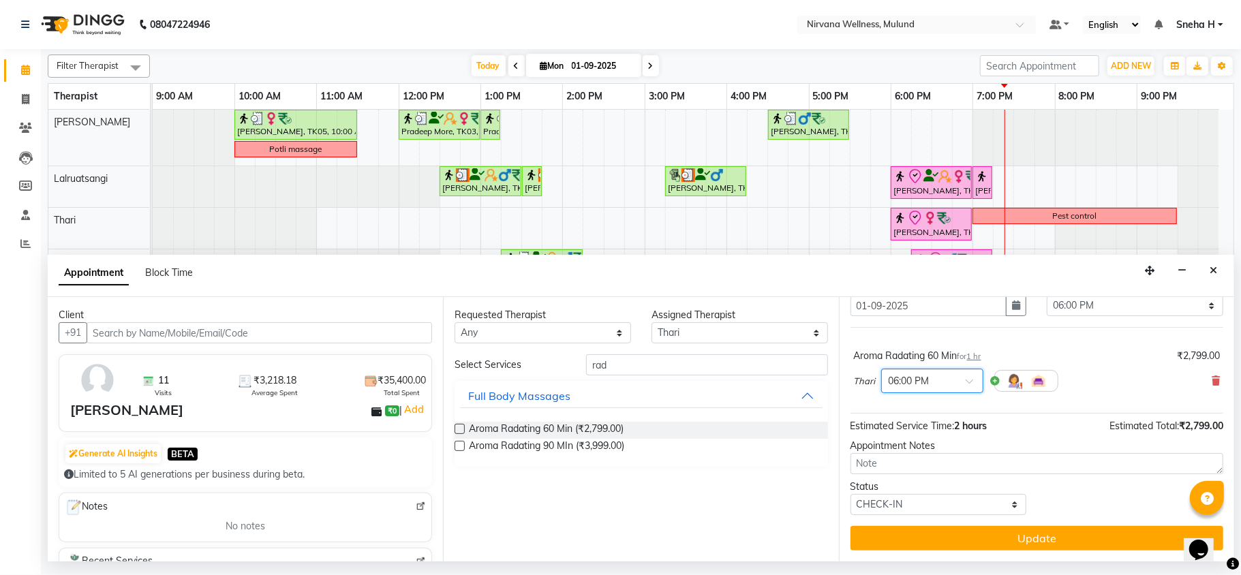
click at [911, 533] on button "Update" at bounding box center [1037, 538] width 373 height 25
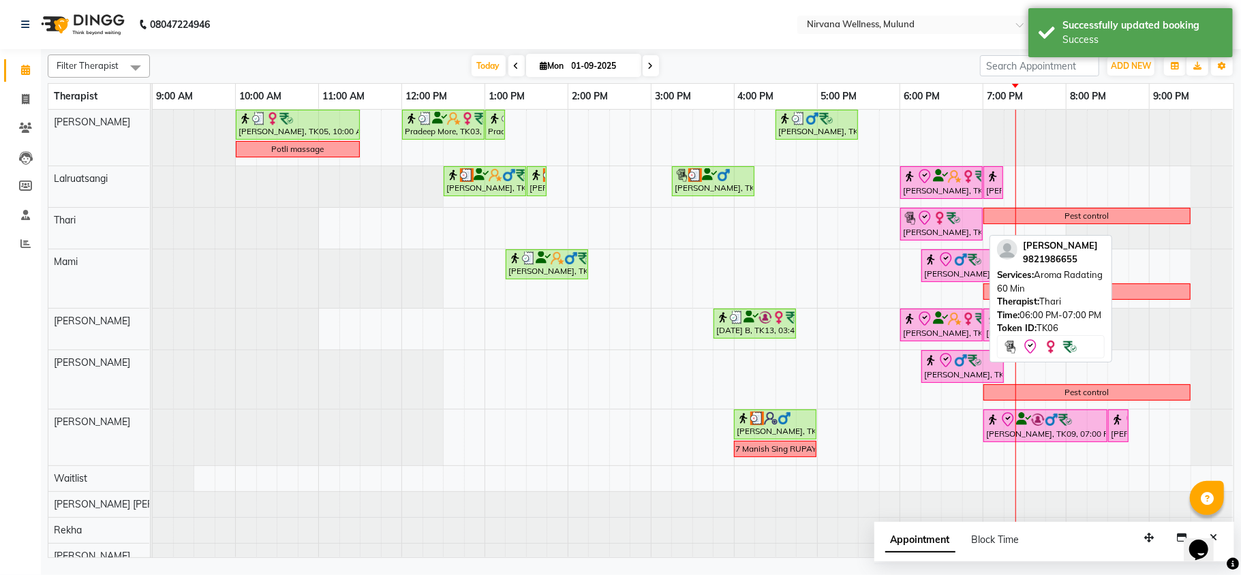
click at [930, 224] on icon at bounding box center [925, 218] width 16 height 16
select select "8"
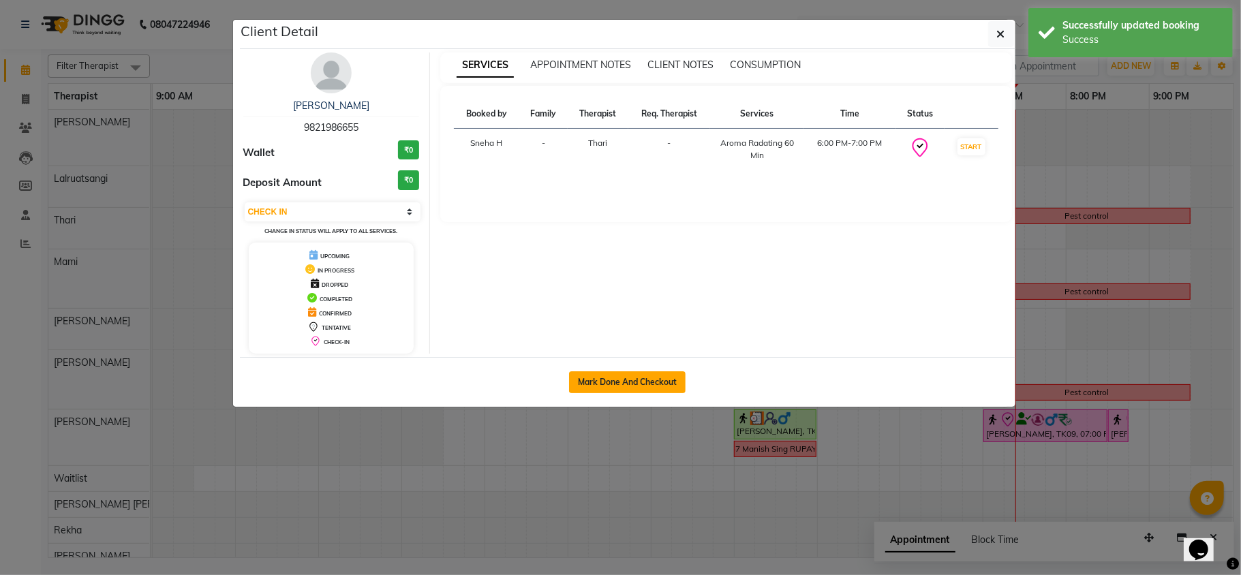
click at [608, 379] on button "Mark Done And Checkout" at bounding box center [627, 383] width 117 height 22
select select "service"
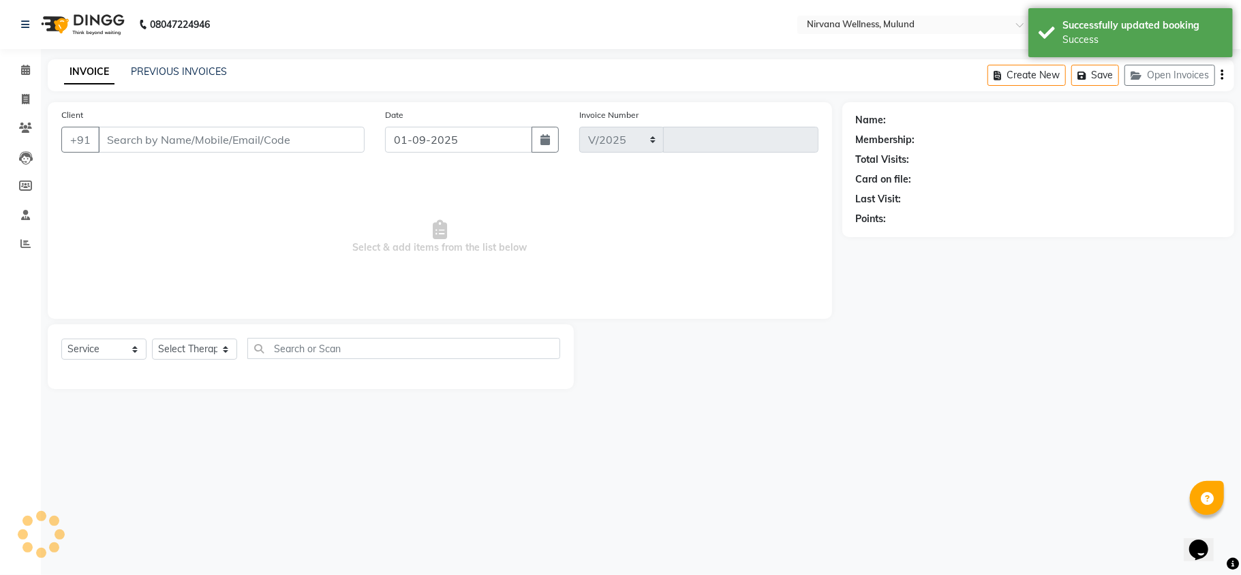
select select "4890"
type input "1813"
type input "9821986655"
select select "69864"
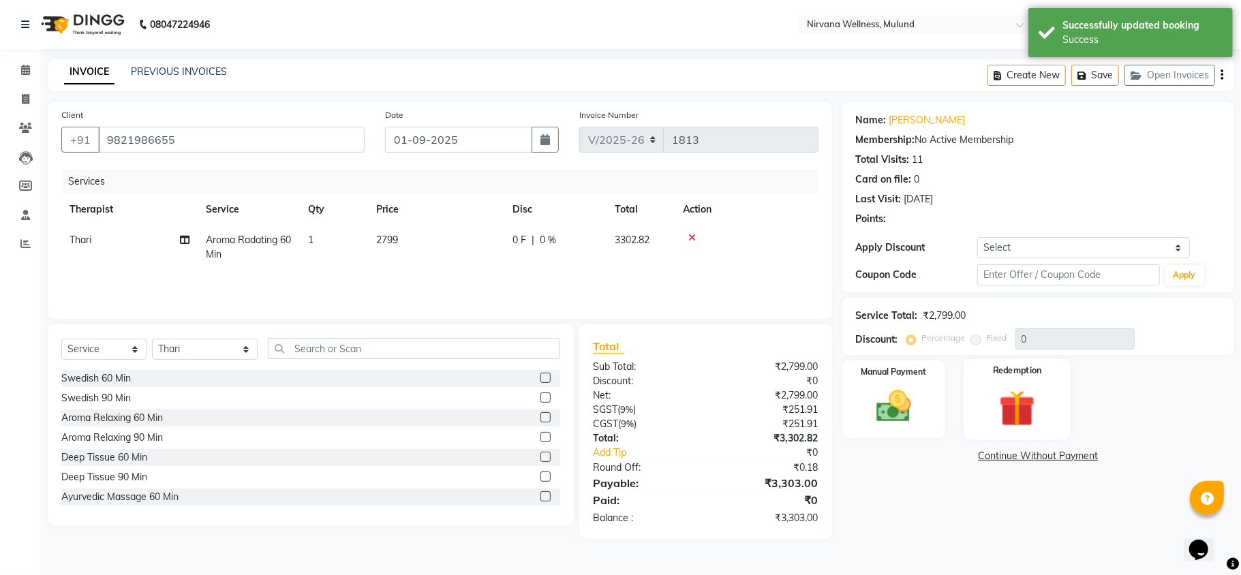
click at [1021, 375] on label "Redemption" at bounding box center [1017, 371] width 49 height 13
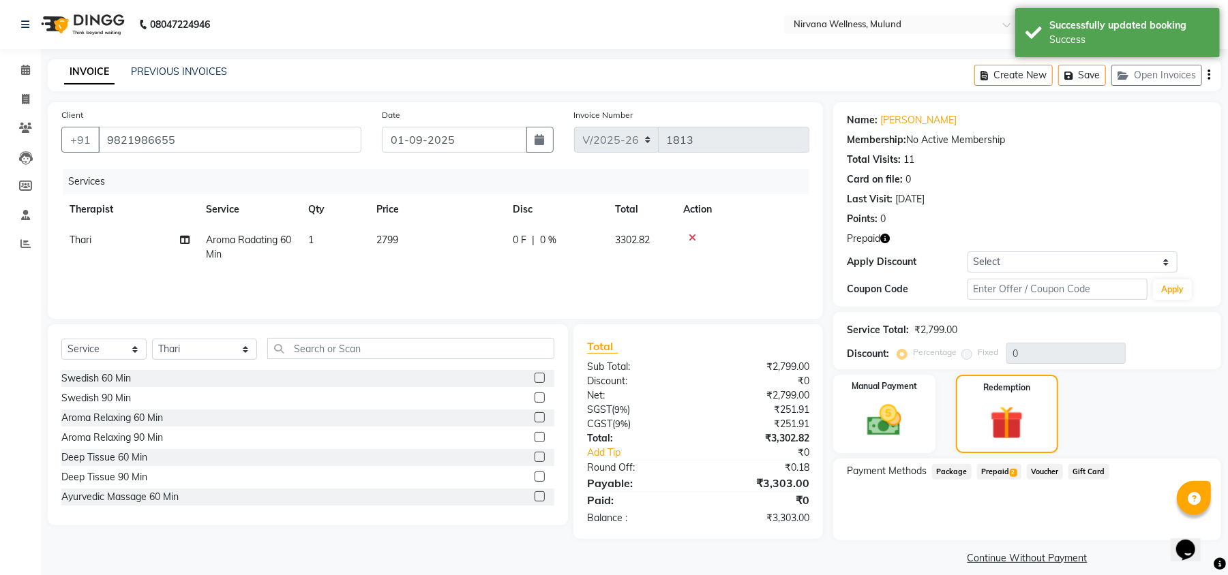
click at [998, 481] on div "Prepaid 2" at bounding box center [996, 473] width 50 height 18
click at [1001, 465] on span "Prepaid 2" at bounding box center [999, 472] width 44 height 16
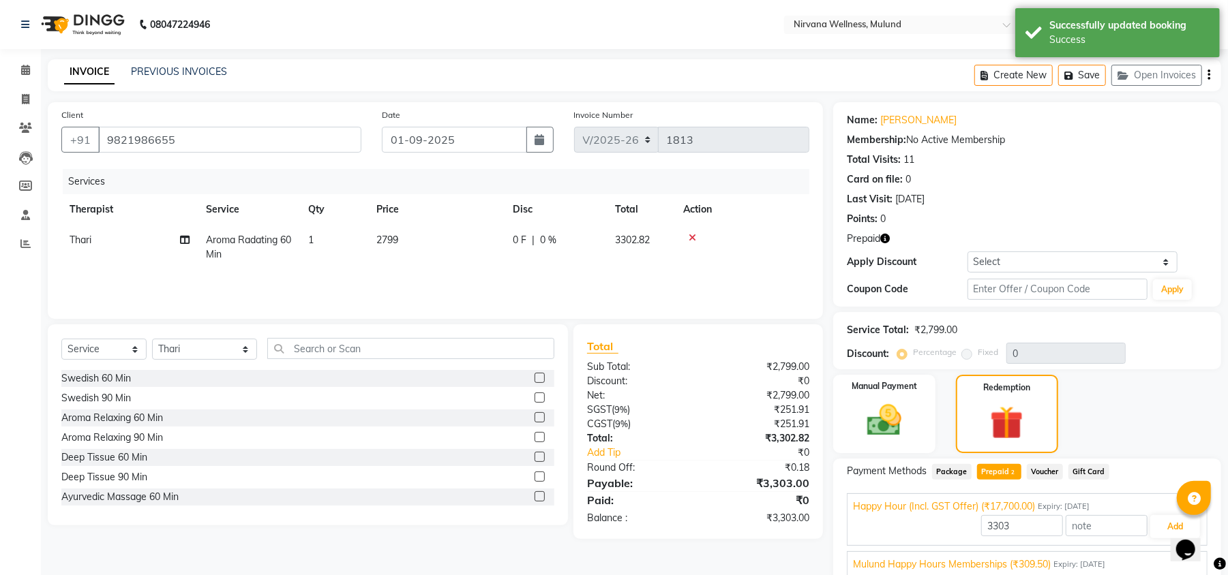
scroll to position [57, 0]
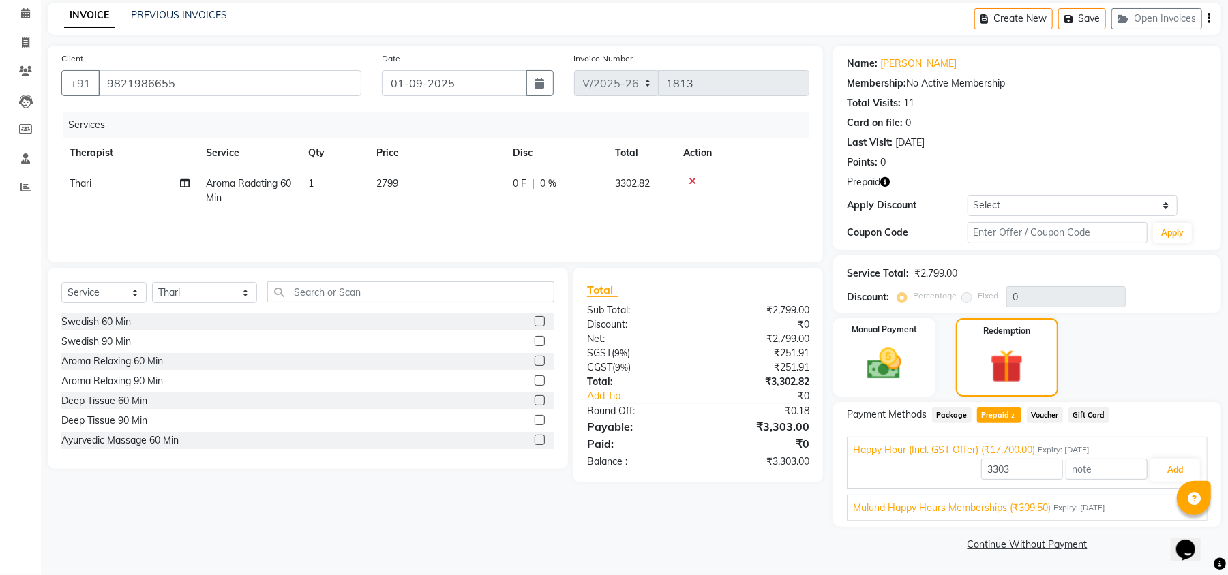
click at [1065, 508] on span "Expiry: 31-10-2025" at bounding box center [1079, 508] width 52 height 12
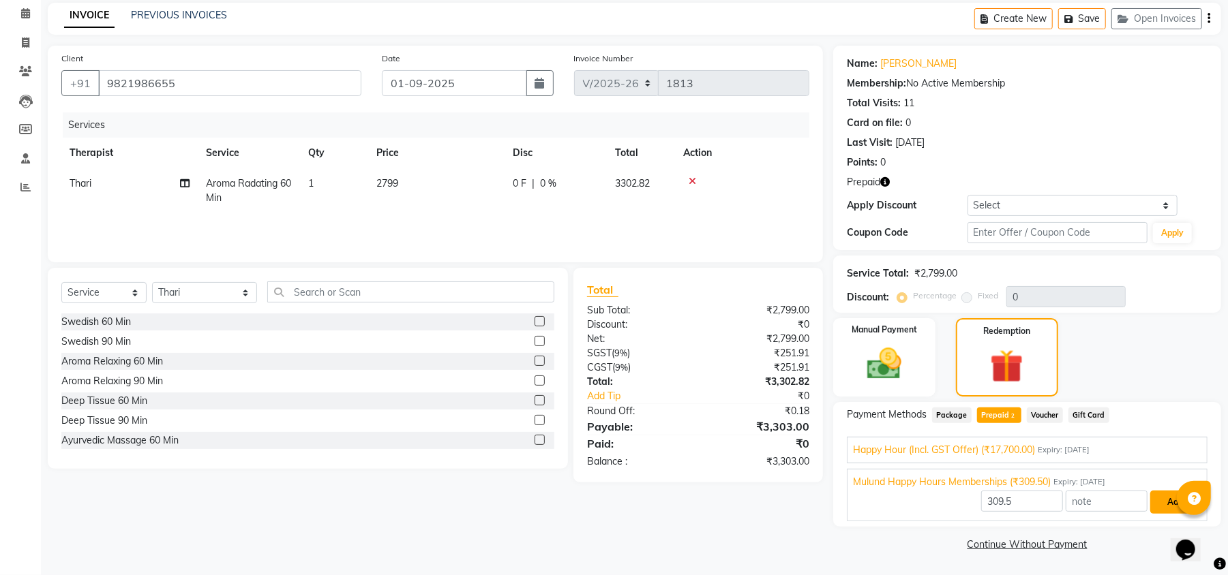
click at [1162, 502] on button "Add" at bounding box center [1175, 502] width 50 height 23
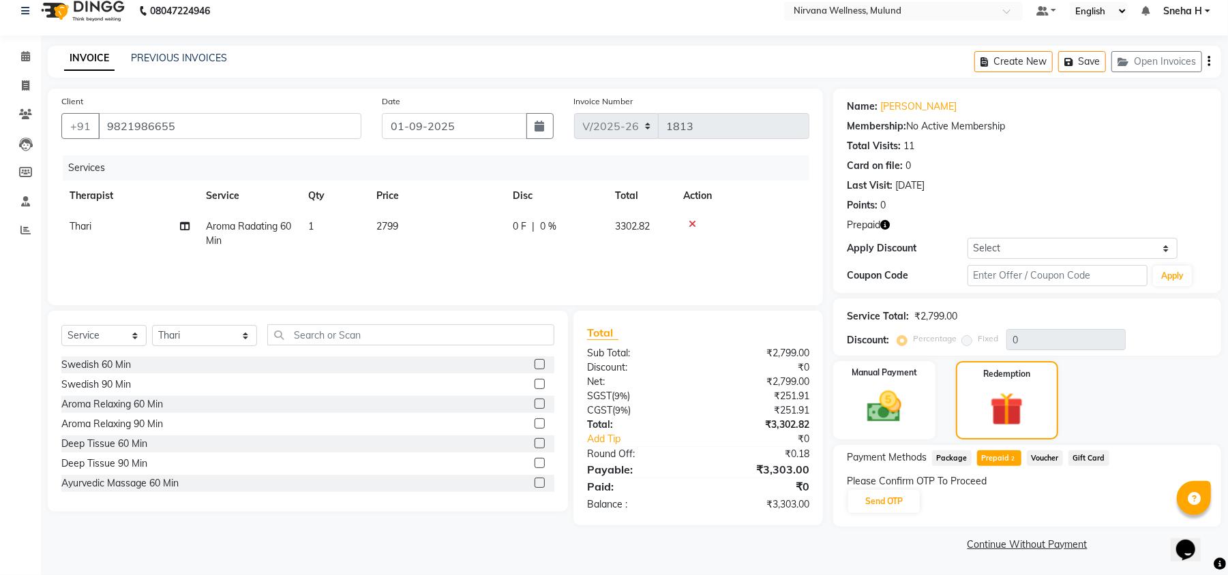
scroll to position [14, 0]
click at [877, 500] on button "Send OTP" at bounding box center [884, 501] width 72 height 23
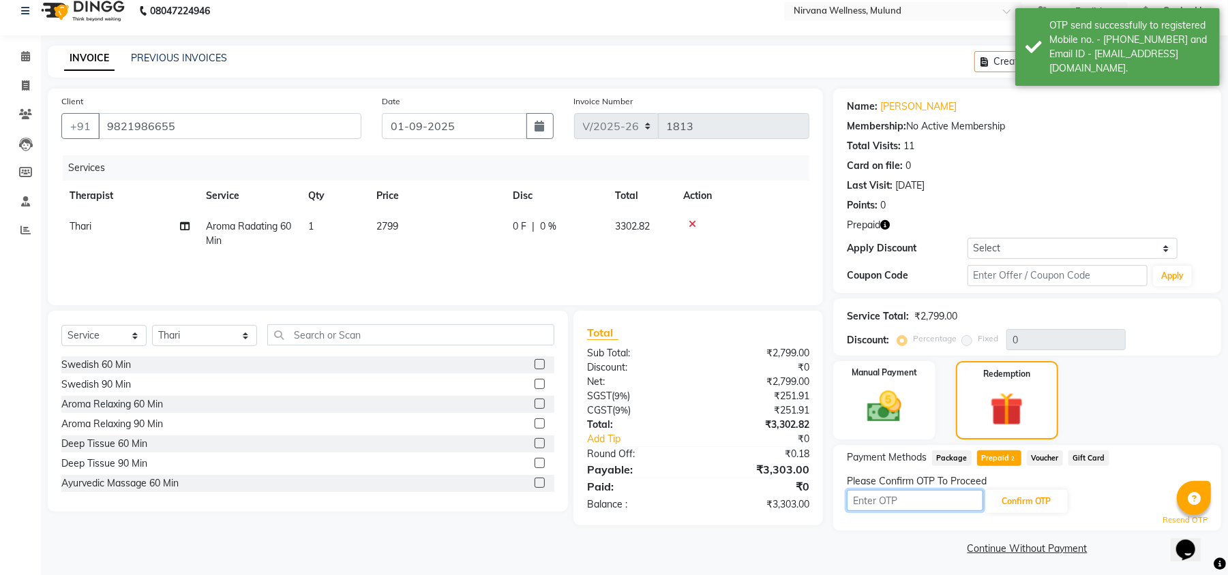
drag, startPoint x: 877, startPoint y: 500, endPoint x: 884, endPoint y: 453, distance: 48.3
click at [877, 500] on input "text" at bounding box center [915, 500] width 136 height 21
click at [1038, 273] on input "text" at bounding box center [1057, 275] width 180 height 21
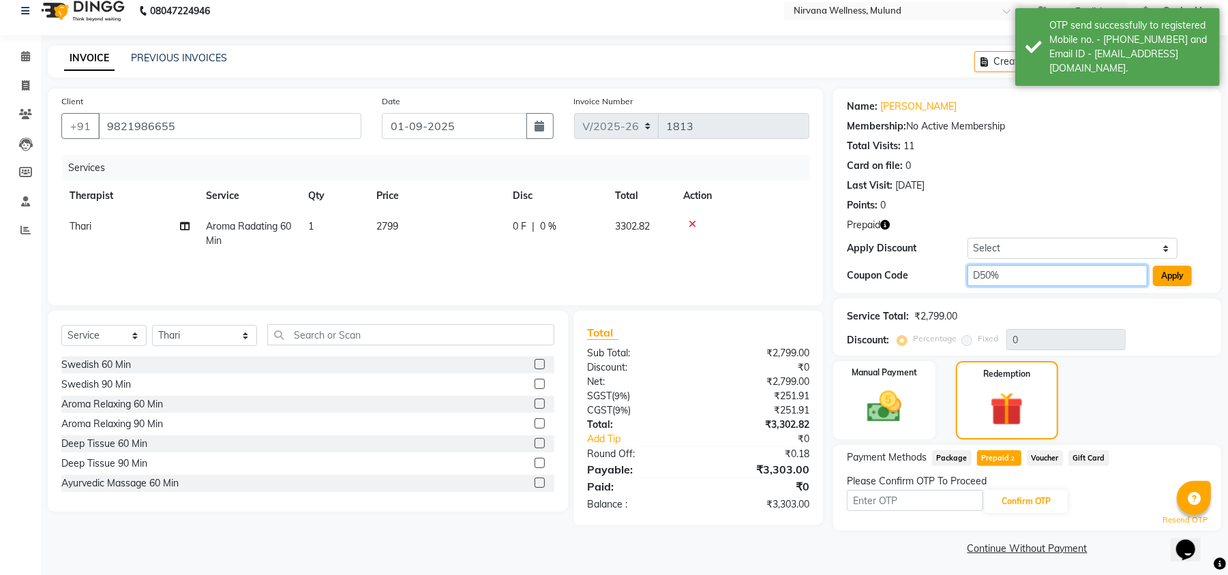
type input "D50%"
click at [1168, 270] on button "Apply" at bounding box center [1172, 276] width 39 height 20
type input "50"
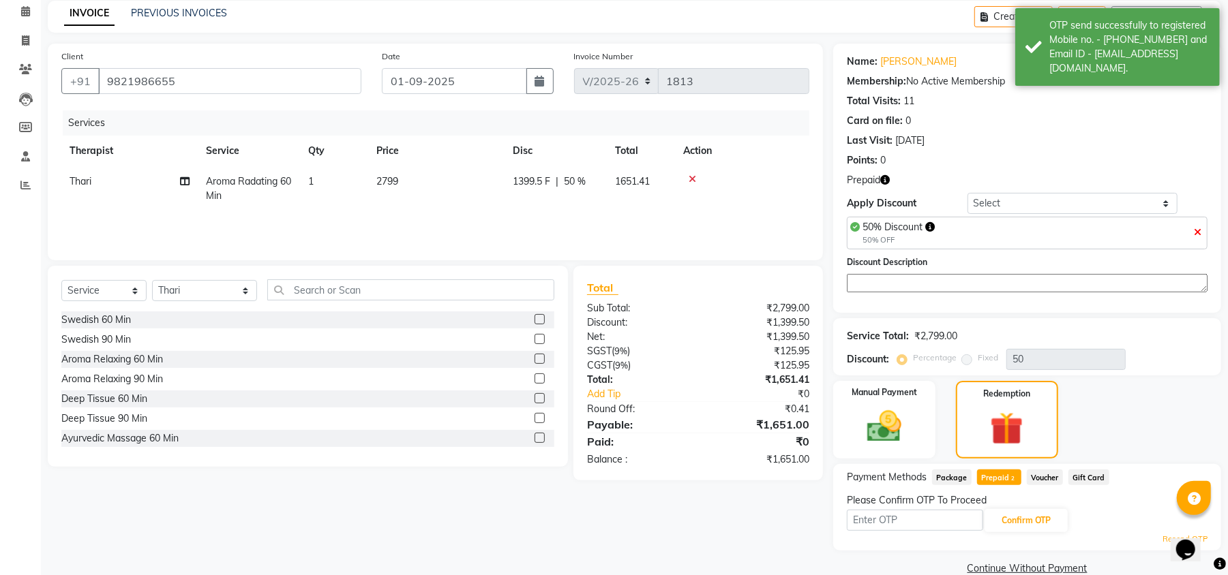
scroll to position [83, 0]
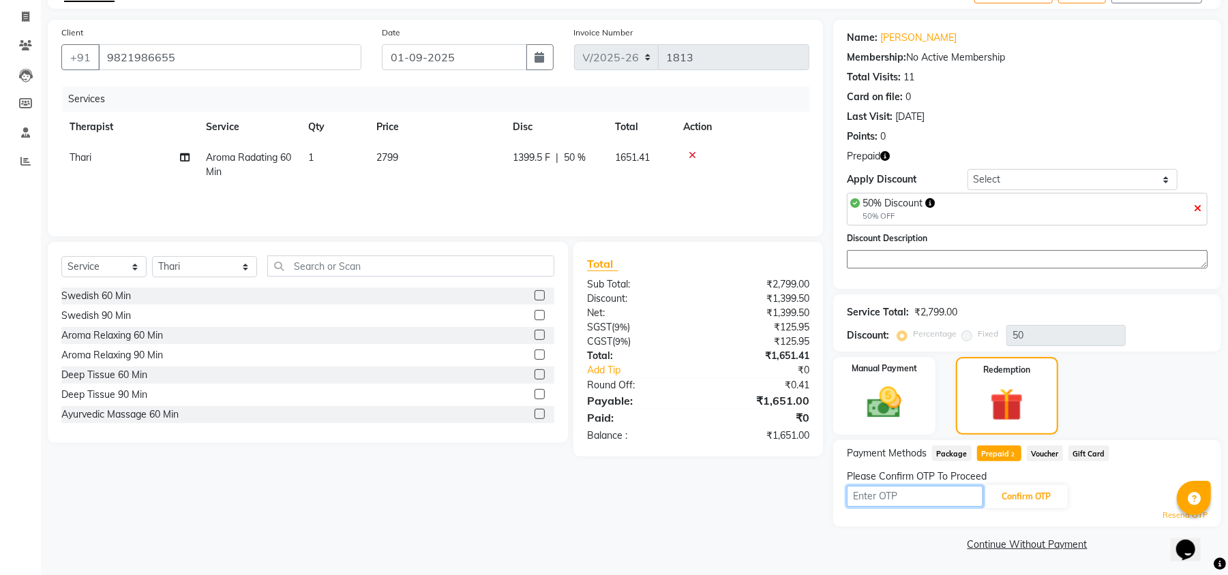
click at [960, 495] on input "text" at bounding box center [915, 496] width 136 height 21
type input "6450"
click at [1023, 505] on button "Confirm OTP" at bounding box center [1025, 496] width 83 height 23
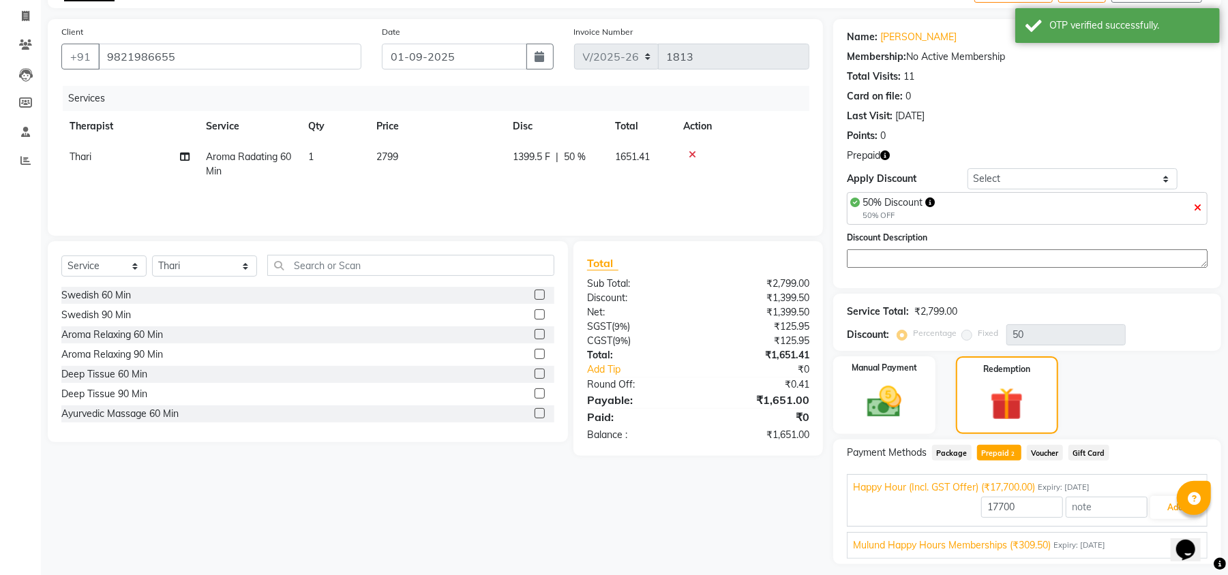
click at [1026, 537] on div "Mulund Happy Hours Memberships (₹309.50) Expiry: 31-10-2025 309.5 Add" at bounding box center [1027, 545] width 361 height 27
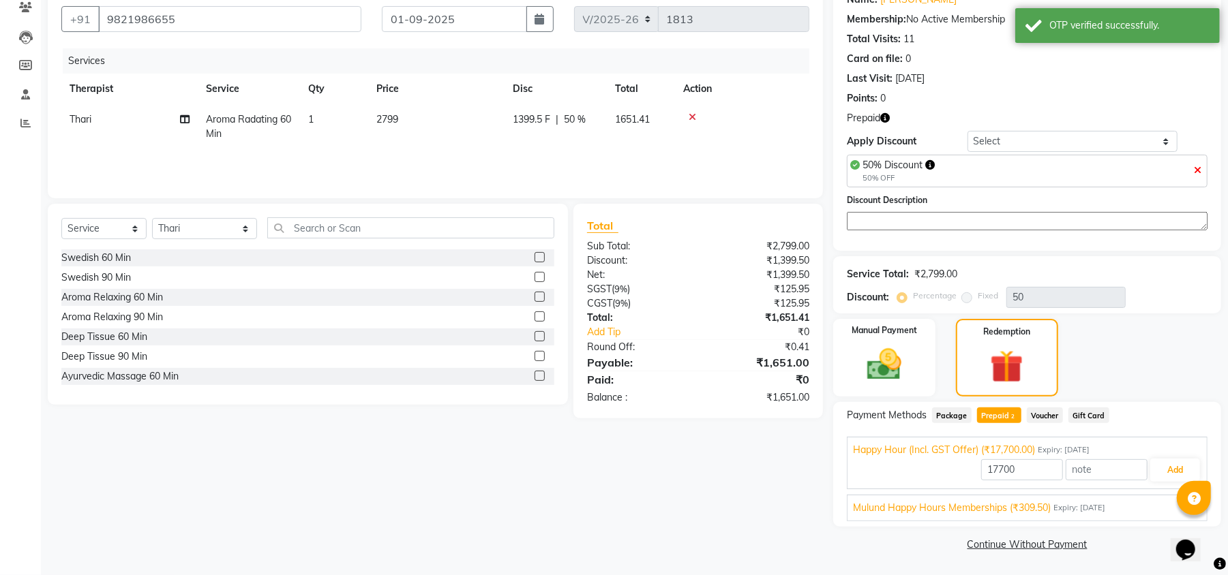
click at [1018, 507] on span "Mulund Happy Hours Memberships (₹309.50)" at bounding box center [952, 508] width 198 height 14
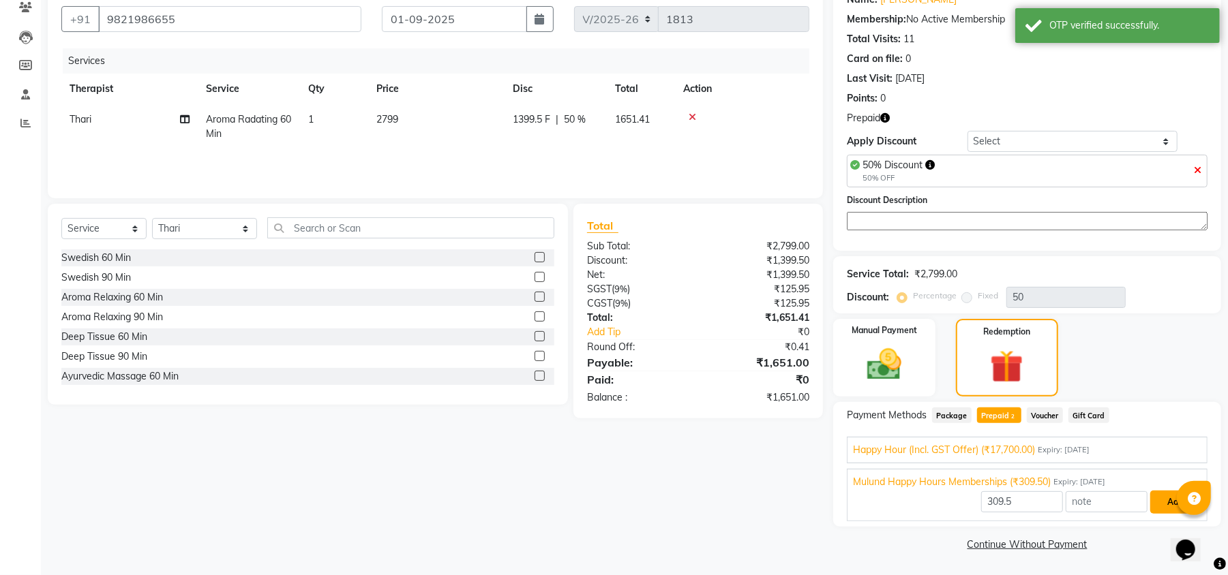
click at [1163, 498] on button "Add" at bounding box center [1175, 502] width 50 height 23
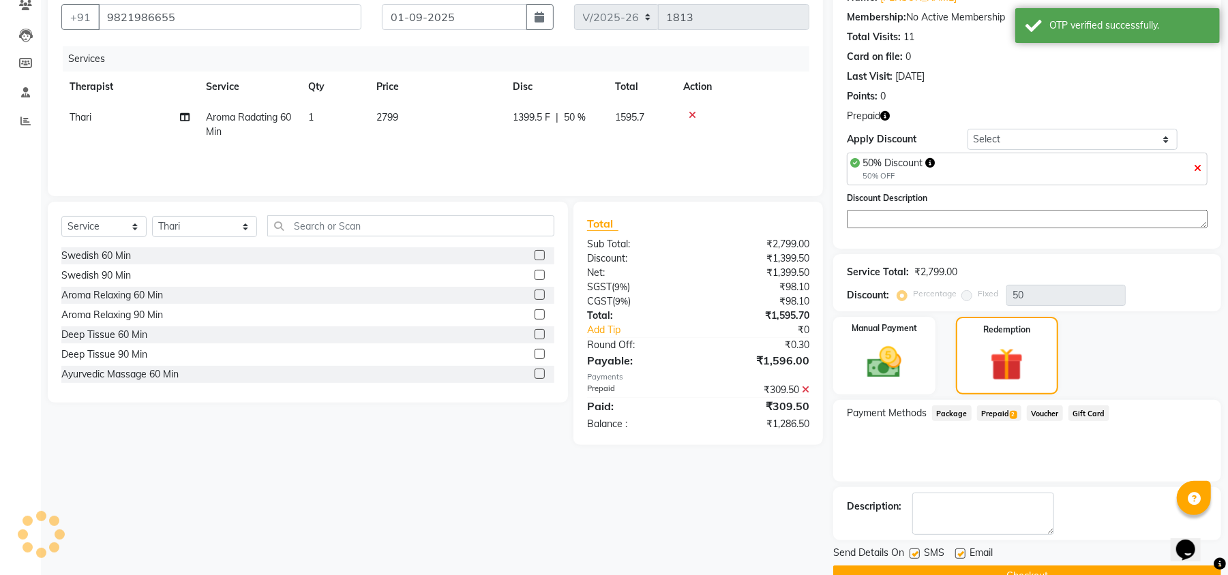
click at [993, 412] on span "Prepaid 2" at bounding box center [999, 414] width 44 height 16
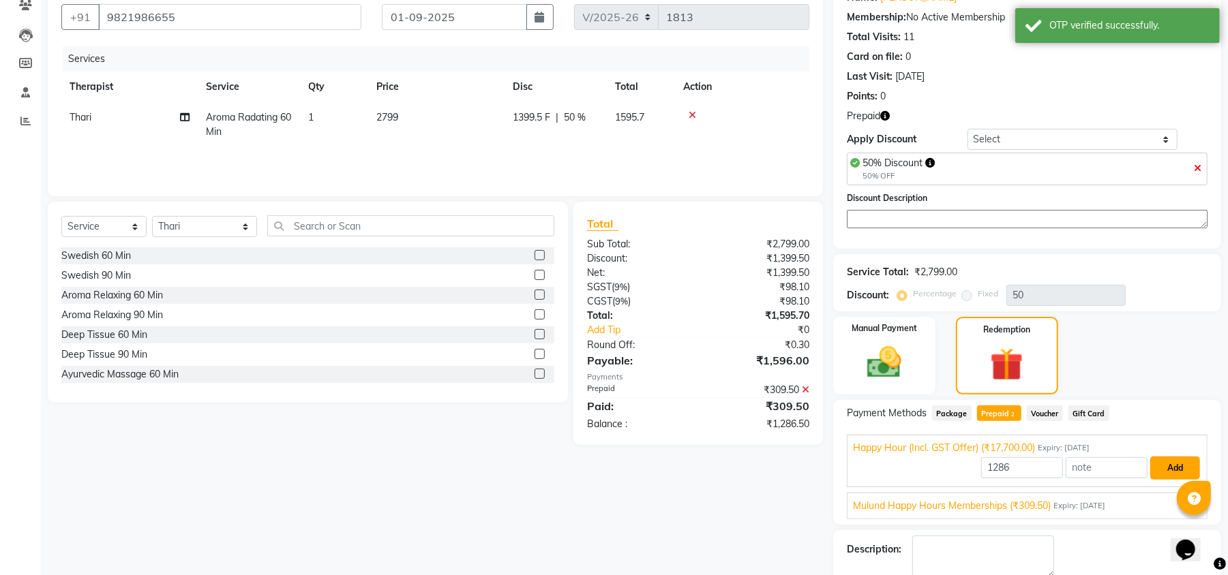
click at [1171, 472] on button "Add" at bounding box center [1175, 468] width 50 height 23
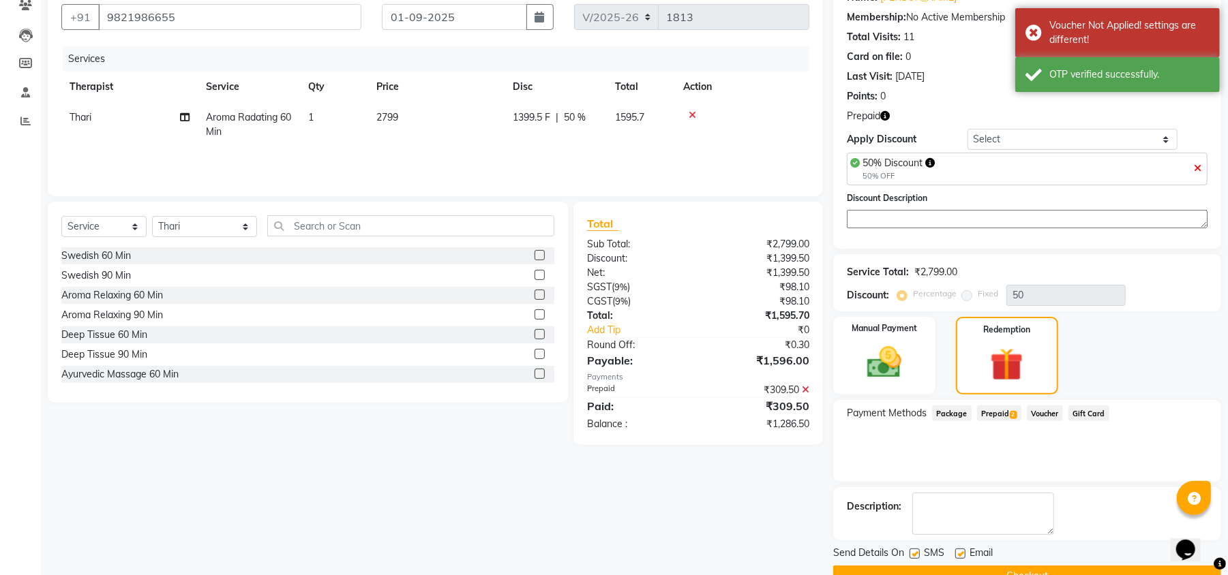
click at [802, 391] on icon at bounding box center [805, 390] width 7 height 10
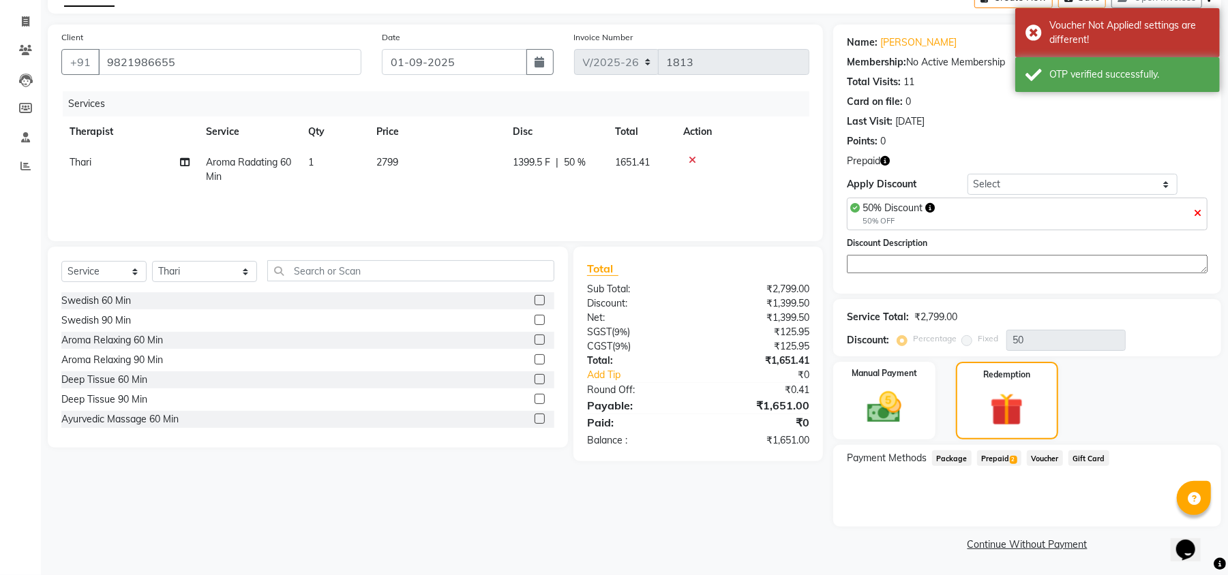
click at [979, 453] on span "Prepaid 2" at bounding box center [999, 459] width 44 height 16
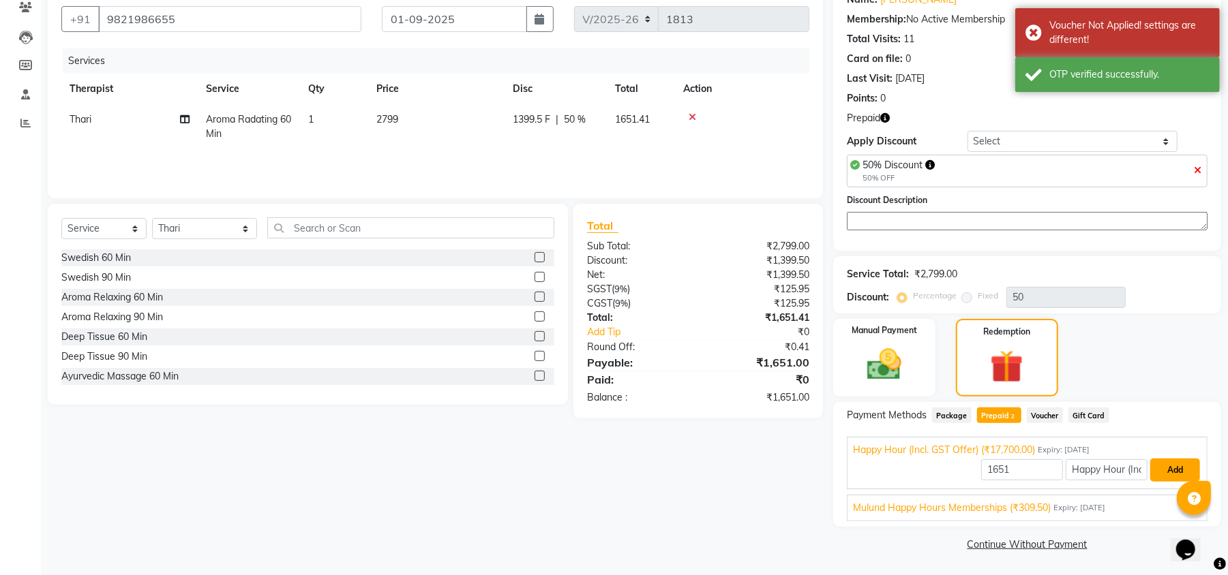
click at [1157, 472] on button "Add" at bounding box center [1175, 470] width 50 height 23
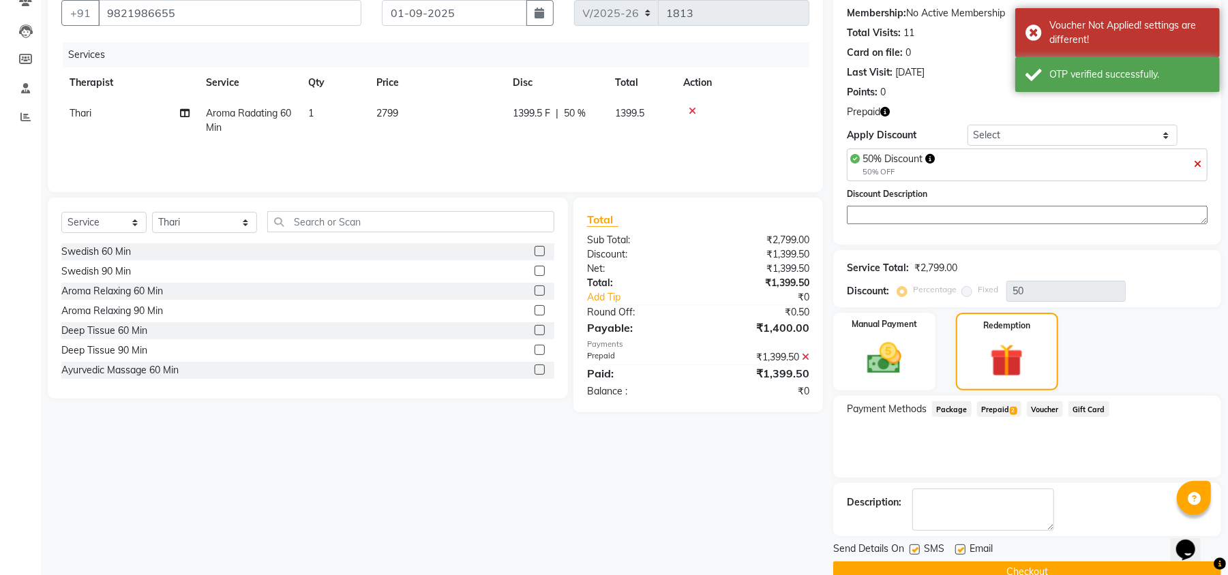
scroll to position [156, 0]
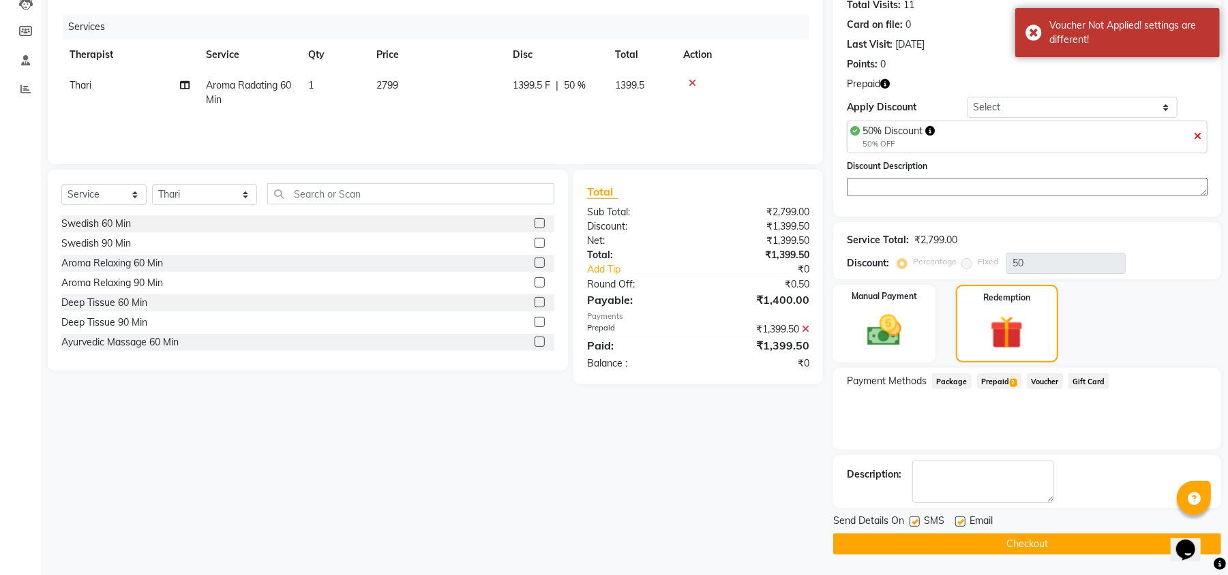
click at [925, 545] on button "Checkout" at bounding box center [1027, 544] width 388 height 21
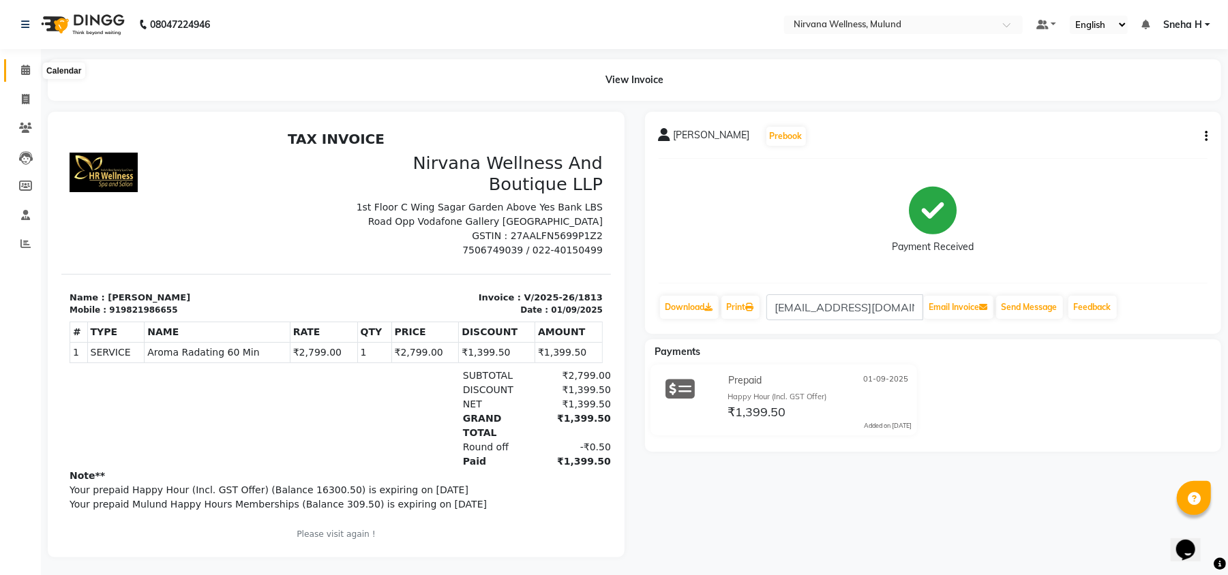
click at [17, 72] on span at bounding box center [26, 71] width 24 height 16
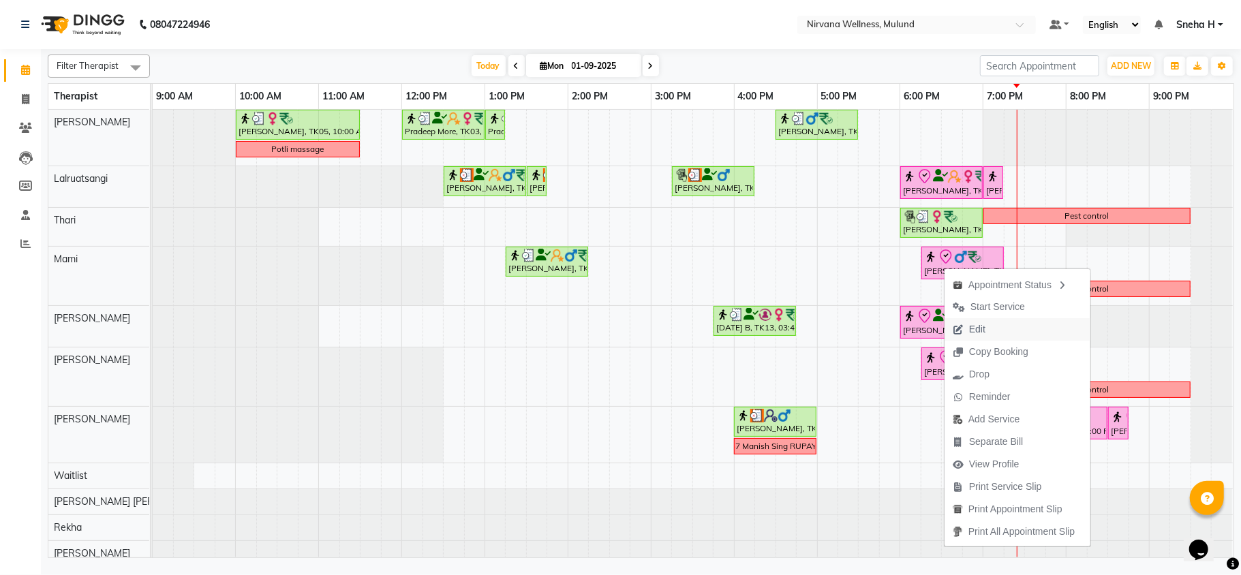
click at [985, 326] on span "Edit" at bounding box center [977, 329] width 16 height 14
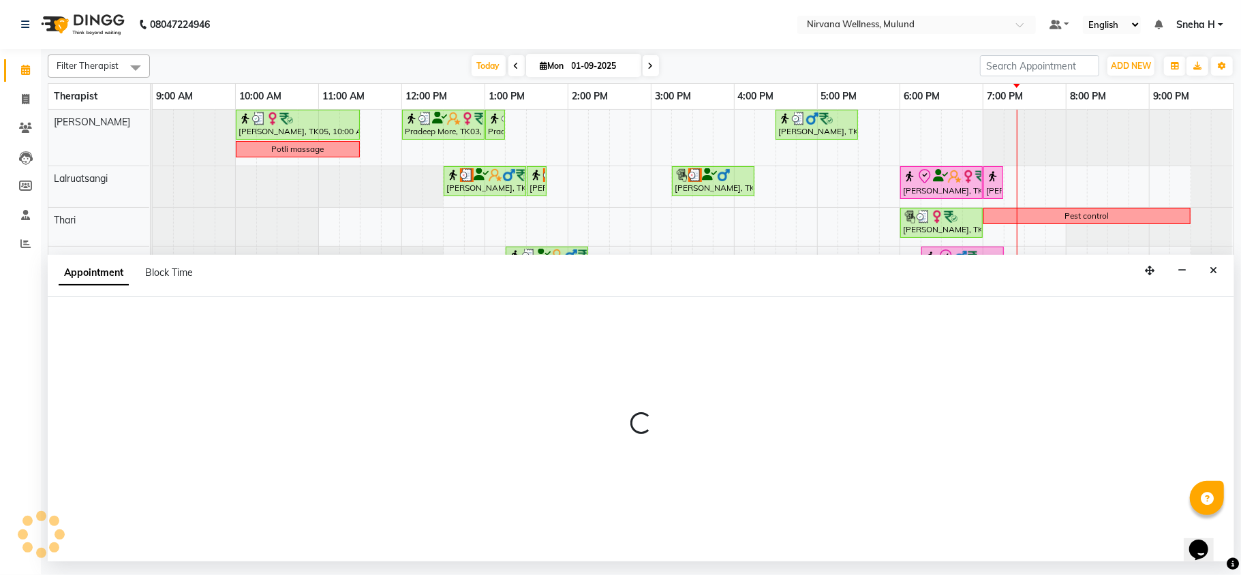
select select "tentative"
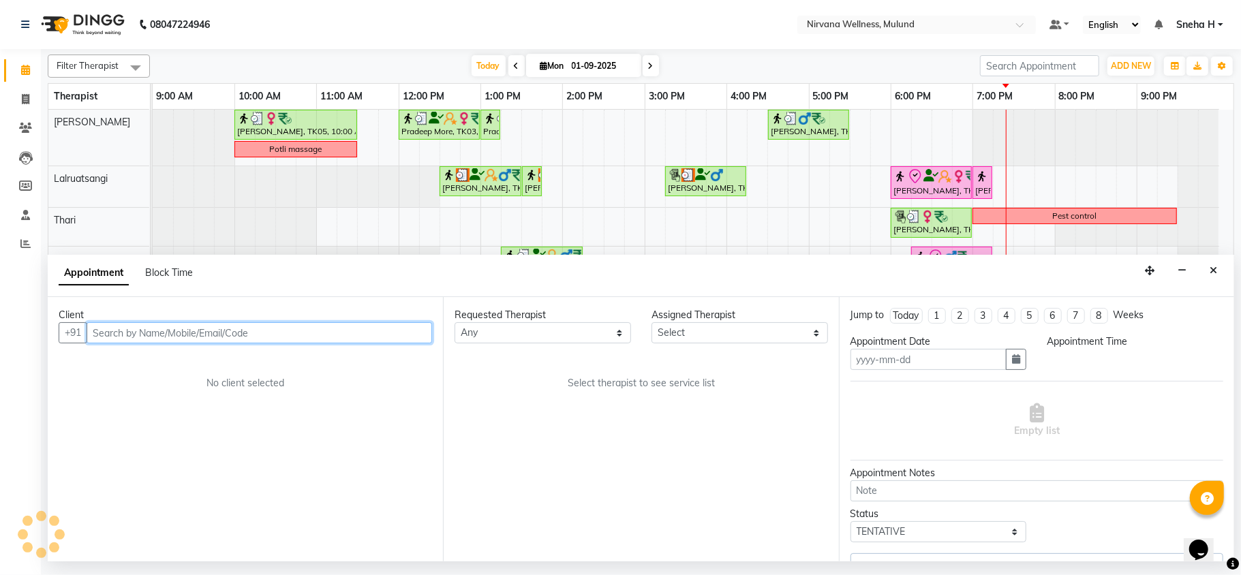
type input "01-09-2025"
select select "check-in"
select select "29684"
select select "1095"
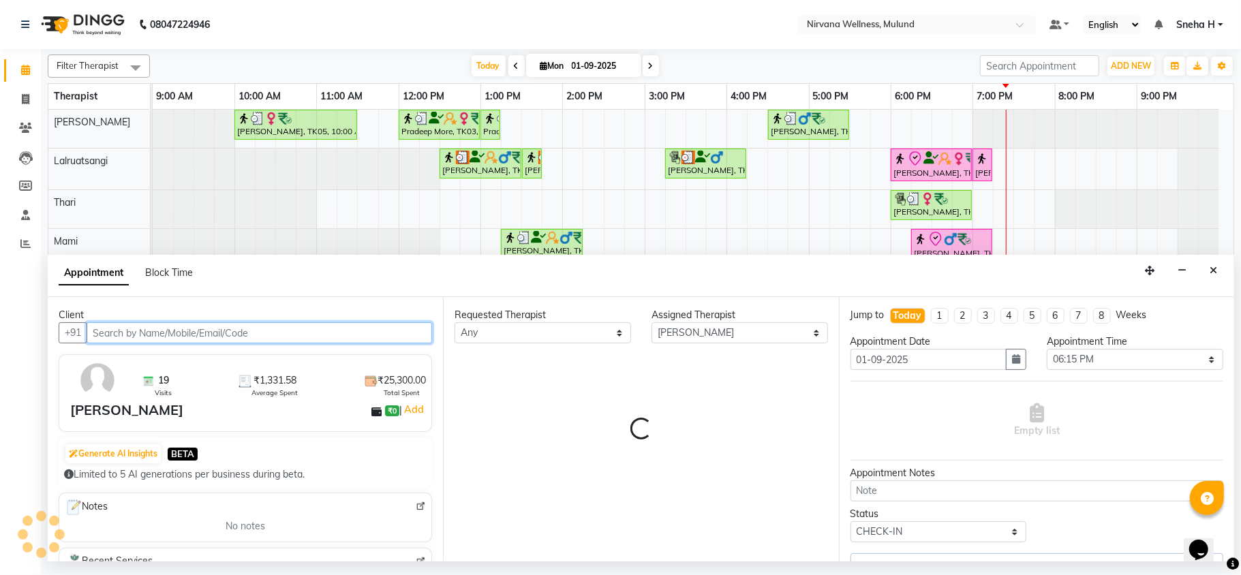
select select "2150"
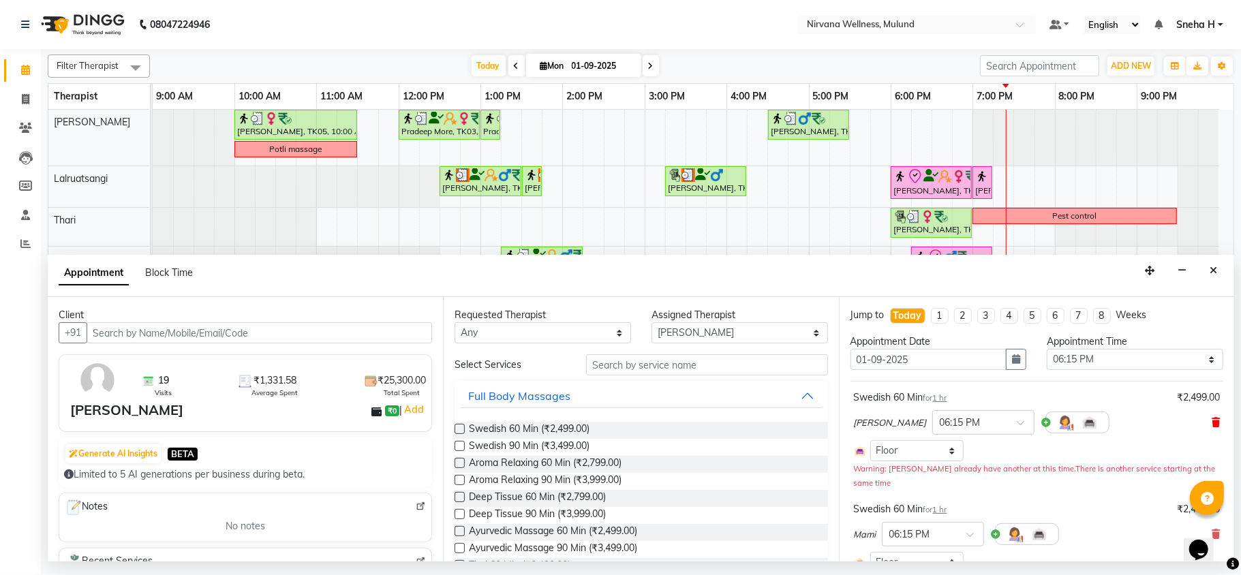
click at [1212, 425] on icon at bounding box center [1216, 423] width 8 height 10
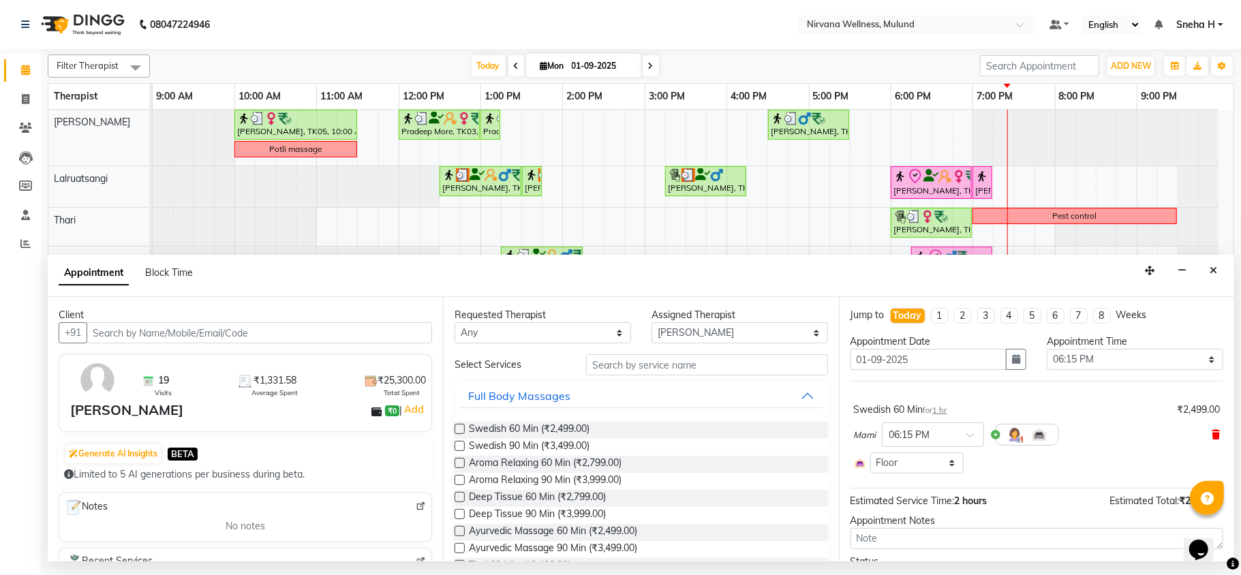
click at [1212, 436] on icon at bounding box center [1216, 435] width 8 height 10
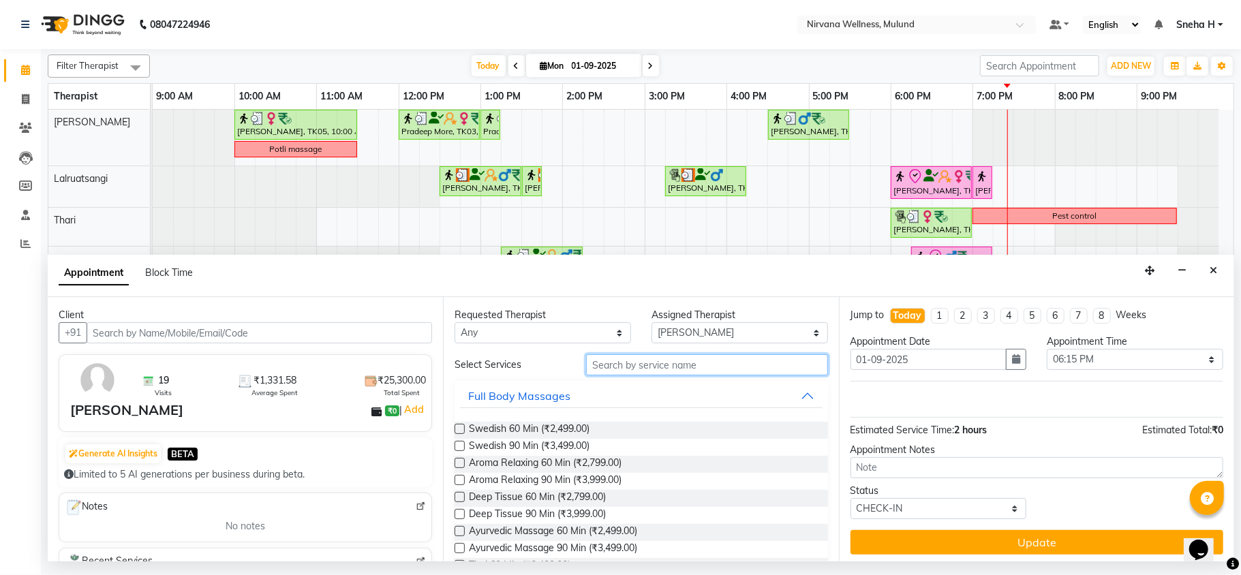
click at [742, 368] on input "text" at bounding box center [707, 364] width 242 height 21
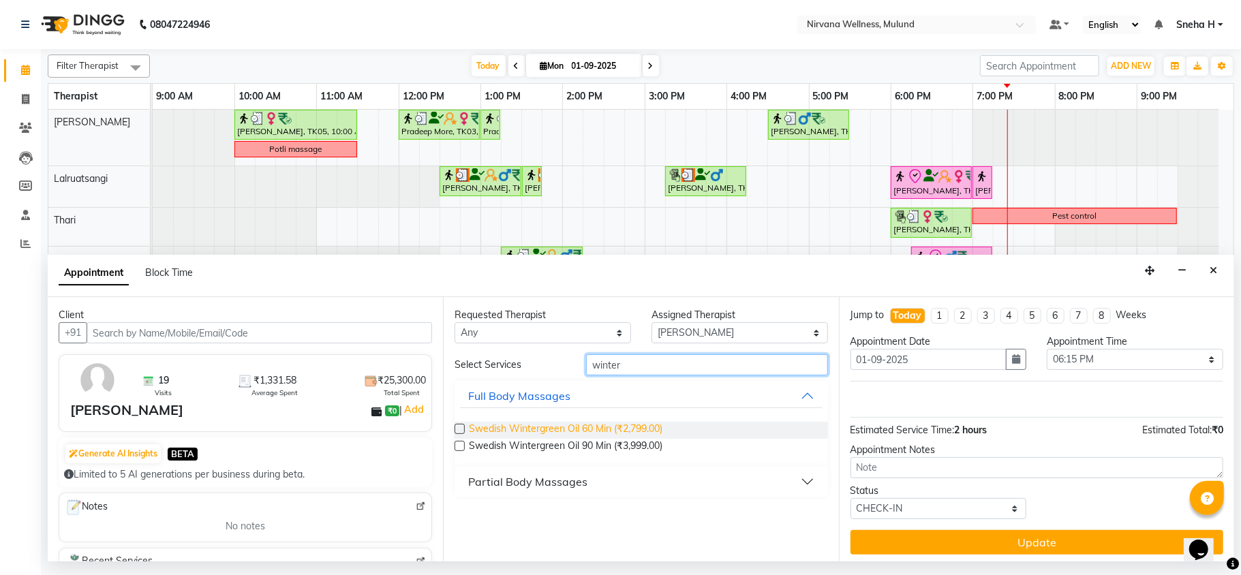
type input "winter"
click at [652, 428] on span "Swedish Wintergreen Oil 60 Min (₹2,799.00)" at bounding box center [566, 430] width 194 height 17
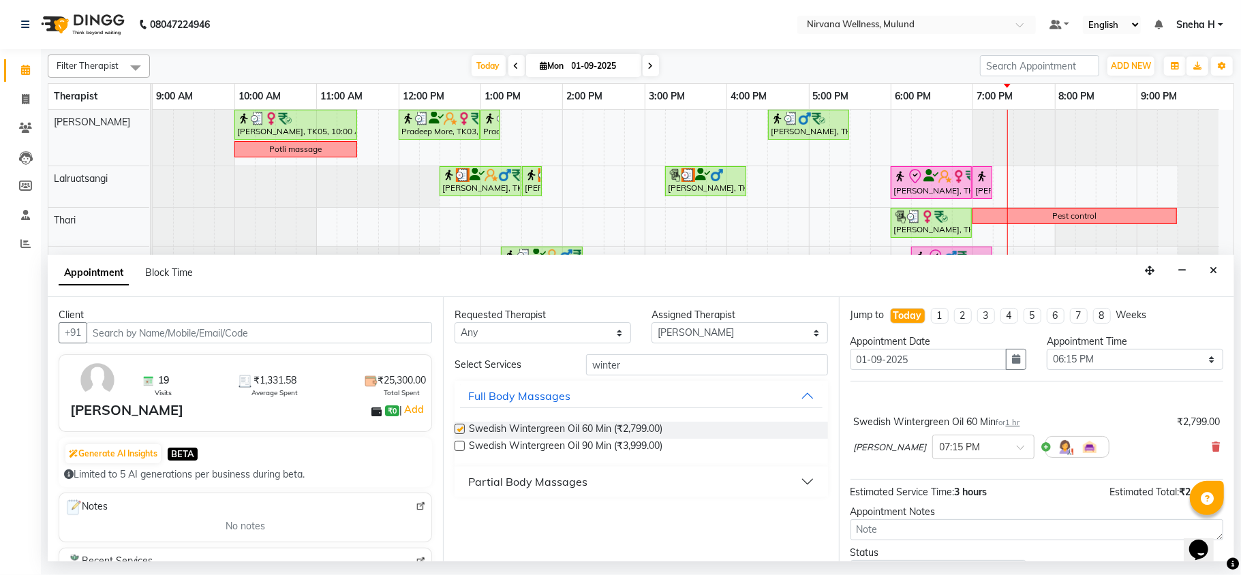
checkbox input "false"
click at [993, 443] on div at bounding box center [983, 446] width 101 height 14
click at [938, 554] on div "06:15 PM" at bounding box center [983, 546] width 101 height 25
click at [693, 336] on select "Select Hemant Misale Kim Lalruatsangi Mami Miranda LT Tlau Rekha Rohan Kumar Na…" at bounding box center [740, 332] width 177 height 21
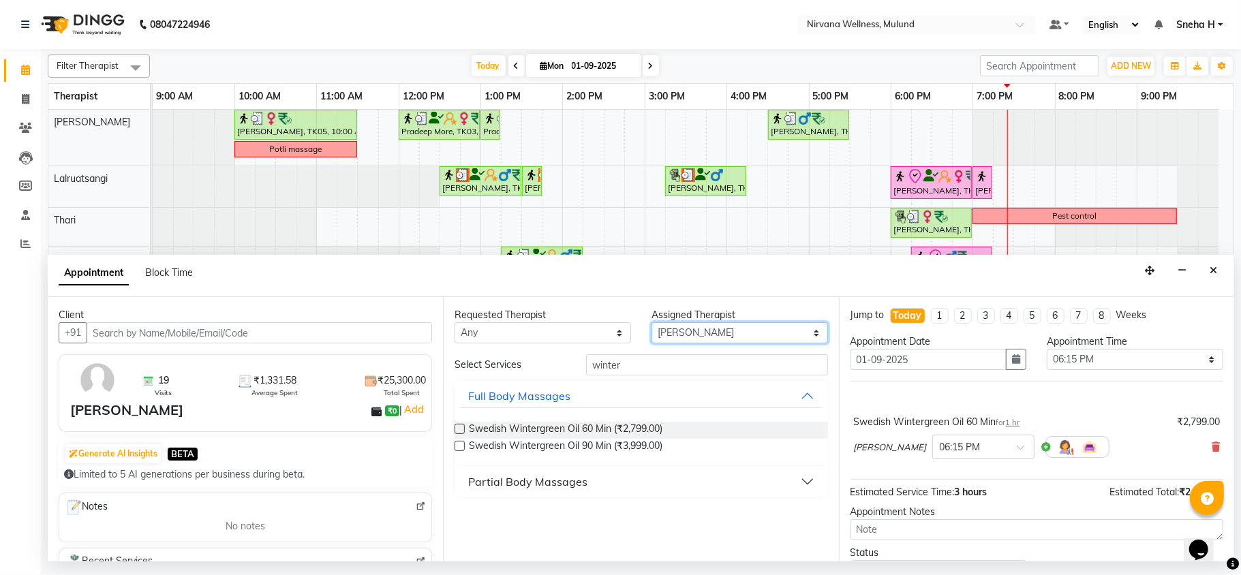
select select "69865"
click at [652, 323] on select "Select Hemant Misale Kim Lalruatsangi Mami Miranda LT Tlau Rekha Rohan Kumar Na…" at bounding box center [740, 332] width 177 height 21
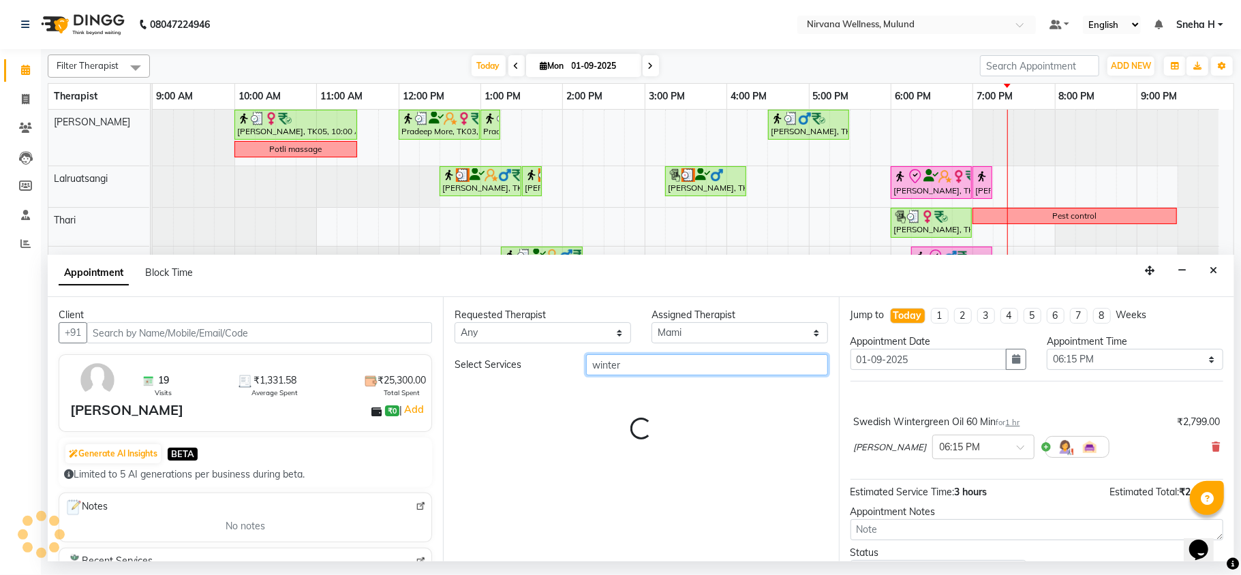
click at [674, 366] on input "winter" at bounding box center [707, 364] width 242 height 21
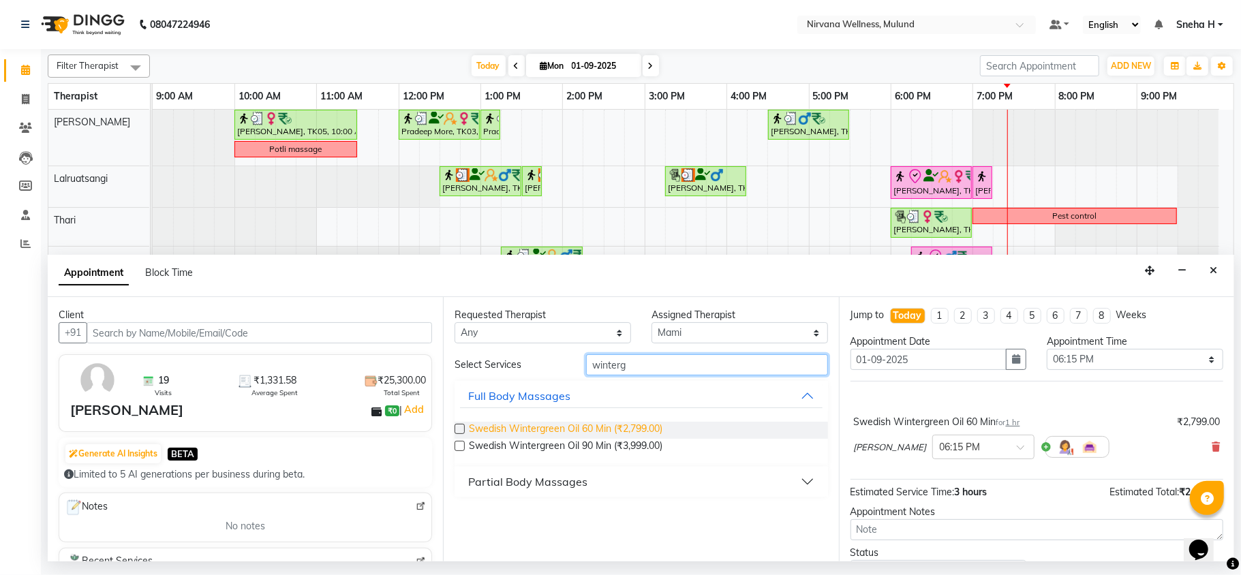
type input "winterg"
click at [620, 427] on span "Swedish Wintergreen Oil 60 Min (₹2,799.00)" at bounding box center [566, 430] width 194 height 17
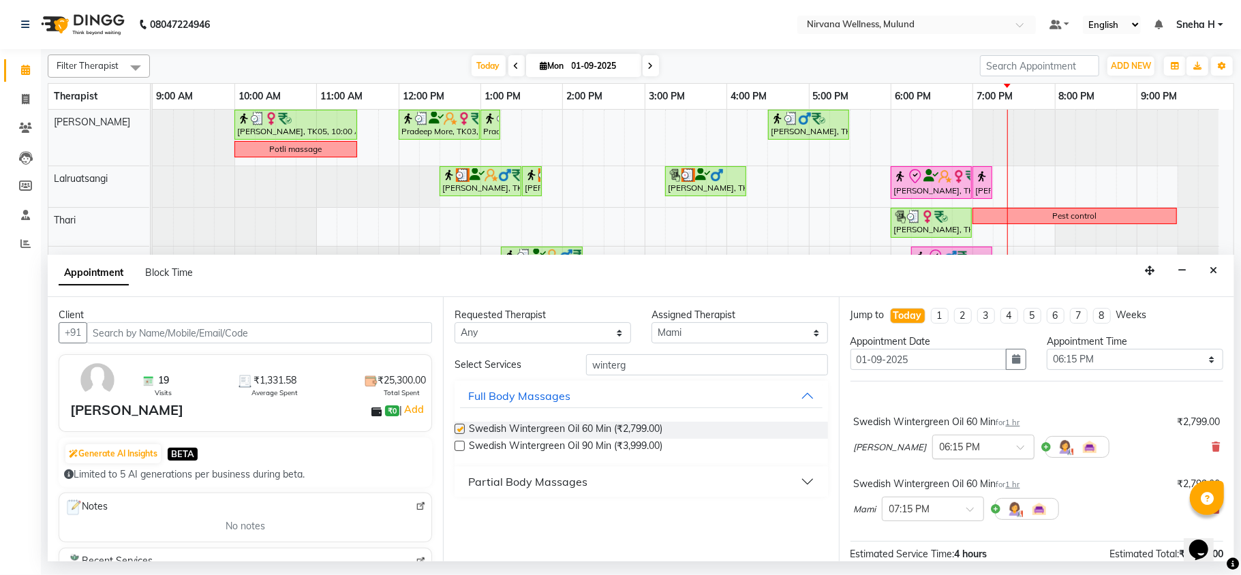
checkbox input "false"
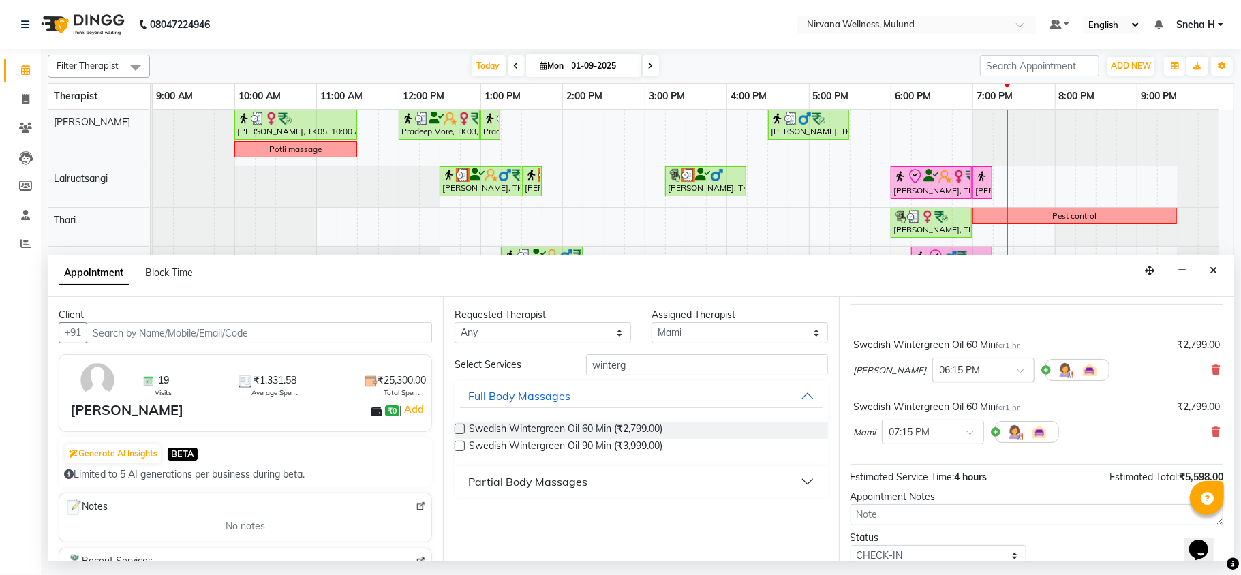
scroll to position [130, 0]
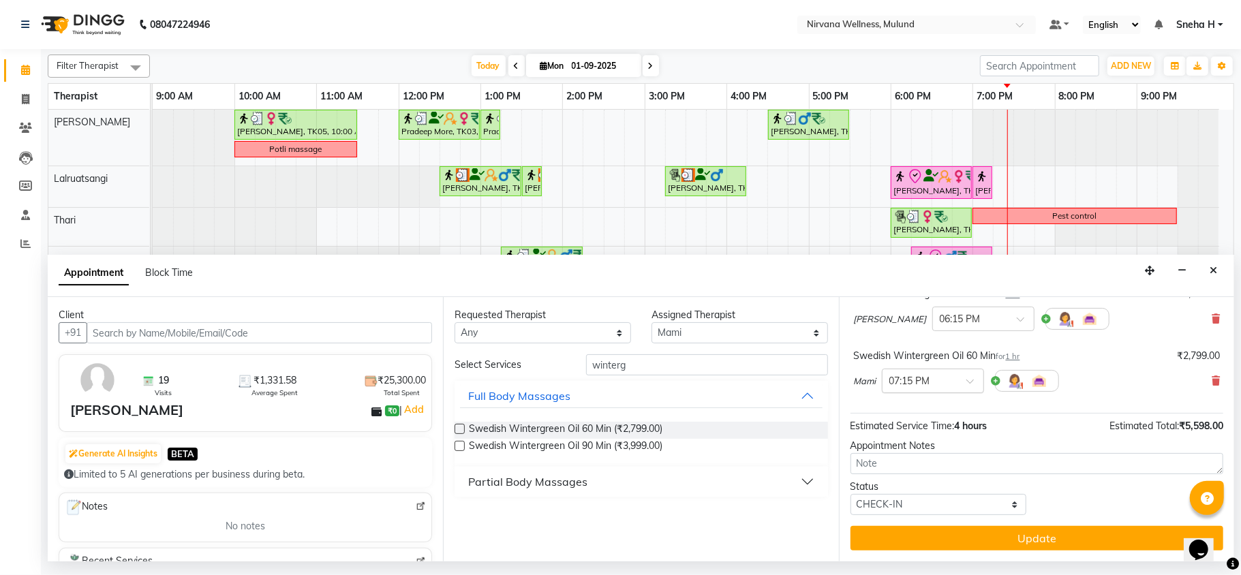
click at [967, 382] on span at bounding box center [975, 385] width 17 height 14
click at [904, 489] on div "06:15 PM" at bounding box center [933, 478] width 101 height 25
click at [746, 372] on input "winterg" at bounding box center [707, 364] width 242 height 21
drag, startPoint x: 744, startPoint y: 364, endPoint x: 525, endPoint y: 371, distance: 219.6
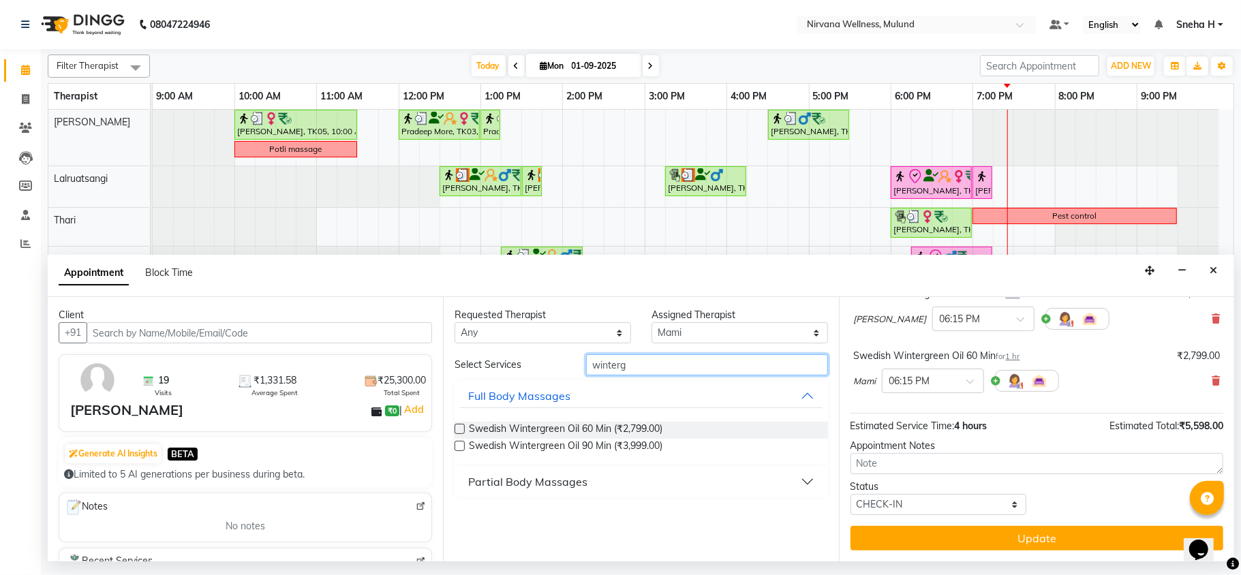
click at [525, 371] on div "Select Services winterg" at bounding box center [640, 364] width 393 height 21
type input "hea"
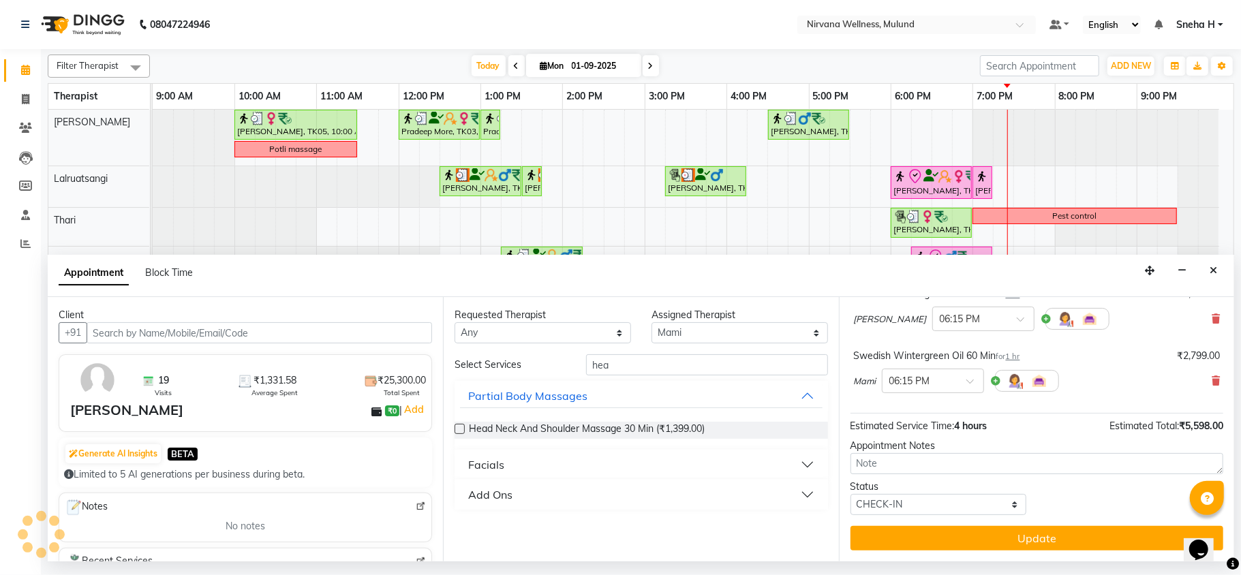
click at [480, 500] on div "Add Ons" at bounding box center [490, 495] width 44 height 16
drag, startPoint x: 478, startPoint y: 500, endPoint x: 663, endPoint y: 518, distance: 186.3
drag, startPoint x: 663, startPoint y: 518, endPoint x: 544, endPoint y: 533, distance: 120.2
click at [544, 533] on span "Head Massage (₹499.00)" at bounding box center [524, 529] width 110 height 17
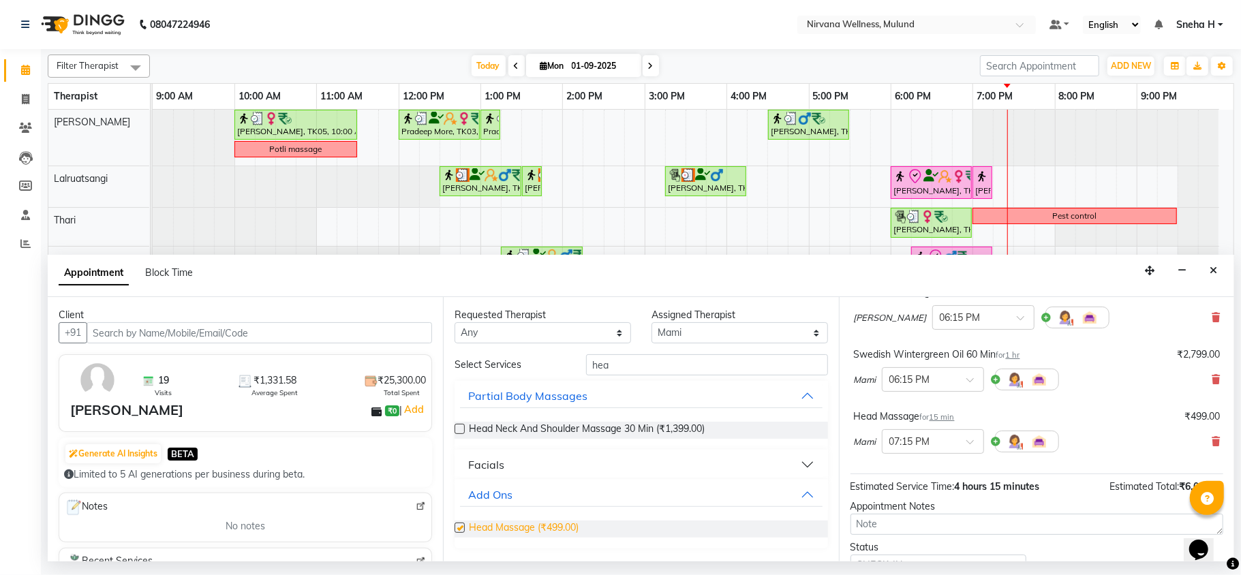
checkbox input "false"
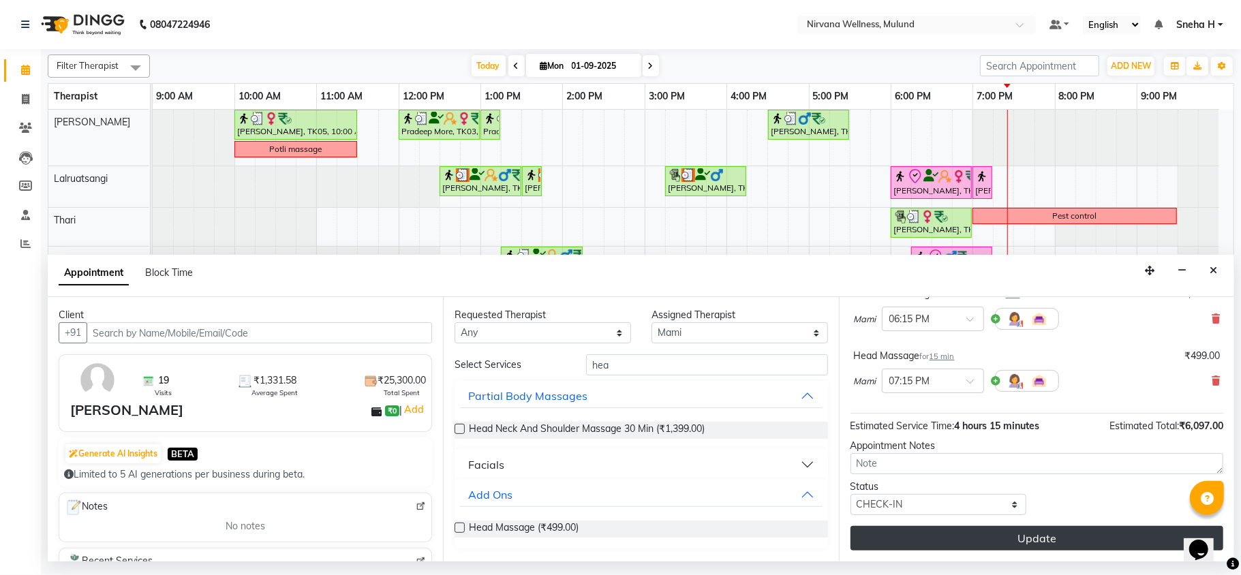
click at [948, 535] on button "Update" at bounding box center [1037, 538] width 373 height 25
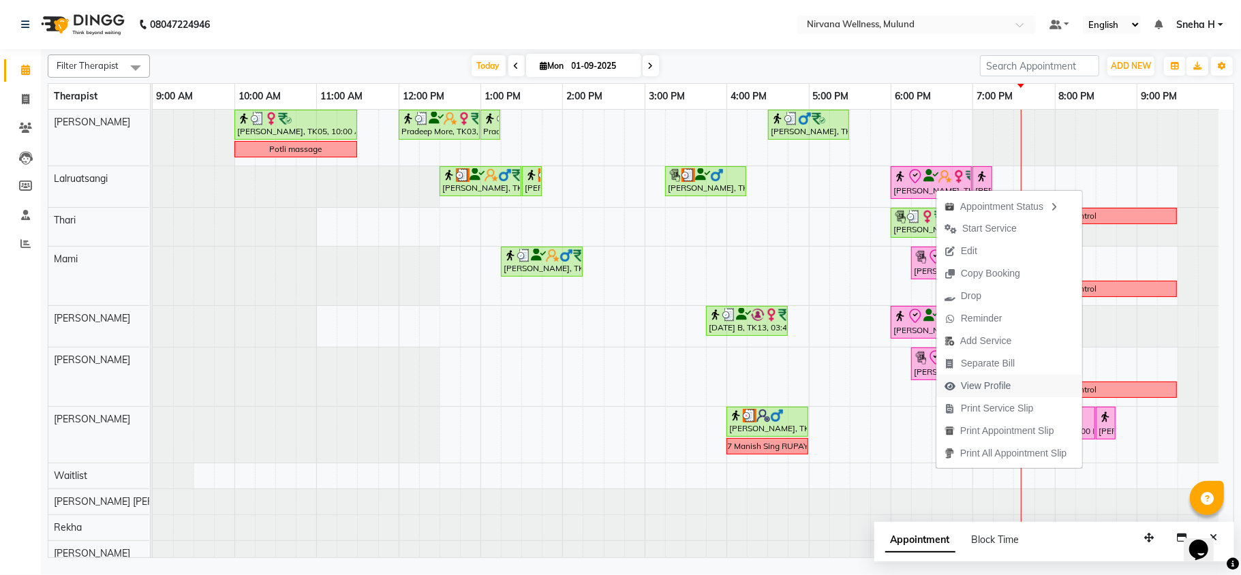
click at [961, 385] on span "View Profile" at bounding box center [986, 386] width 50 height 14
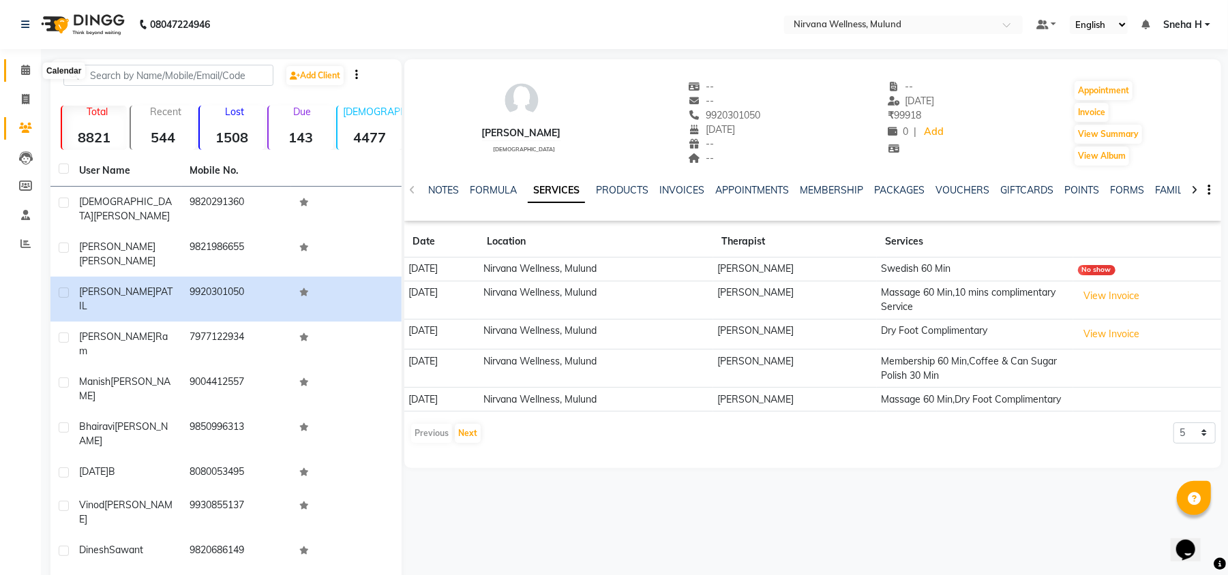
drag, startPoint x: 26, startPoint y: 68, endPoint x: 52, endPoint y: 75, distance: 26.8
click at [26, 68] on icon at bounding box center [25, 70] width 9 height 10
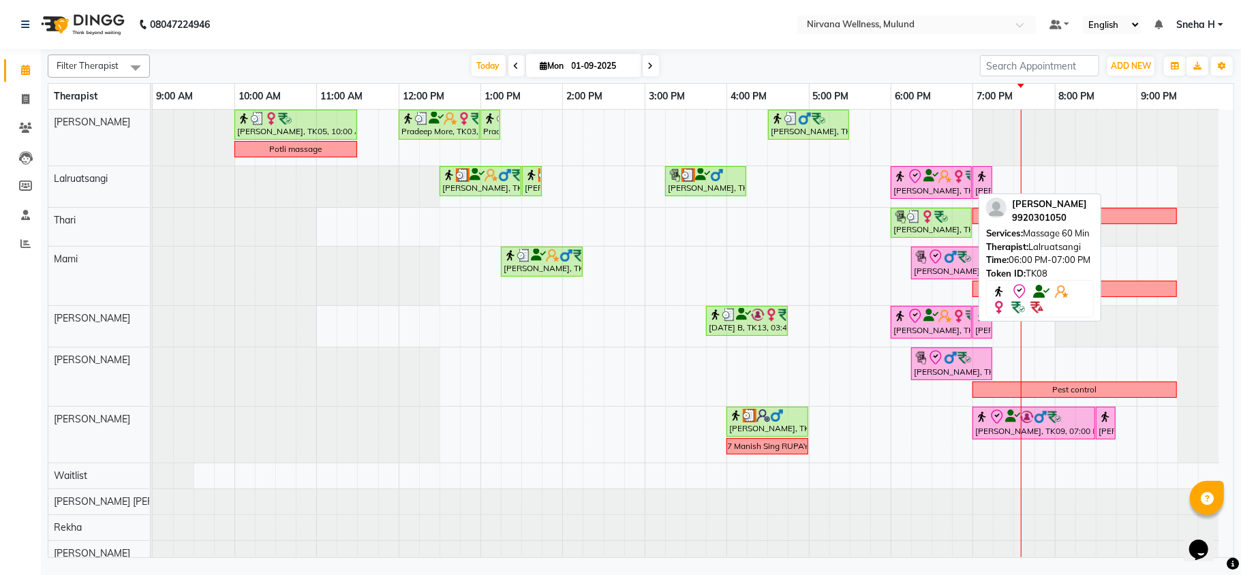
click at [912, 183] on icon at bounding box center [915, 176] width 16 height 16
select select "8"
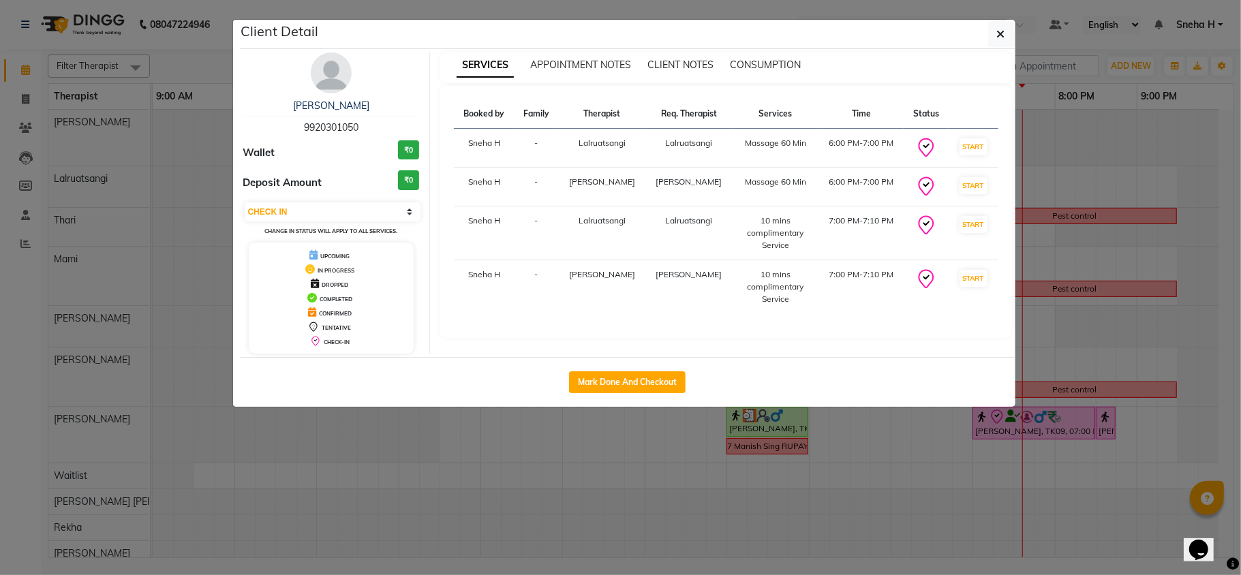
click at [1132, 173] on ngb-modal-window "Client Detail SHRINIWAS PATIL 9920301050 Wallet ₹0 Deposit Amount ₹0 Select IN …" at bounding box center [620, 287] width 1241 height 575
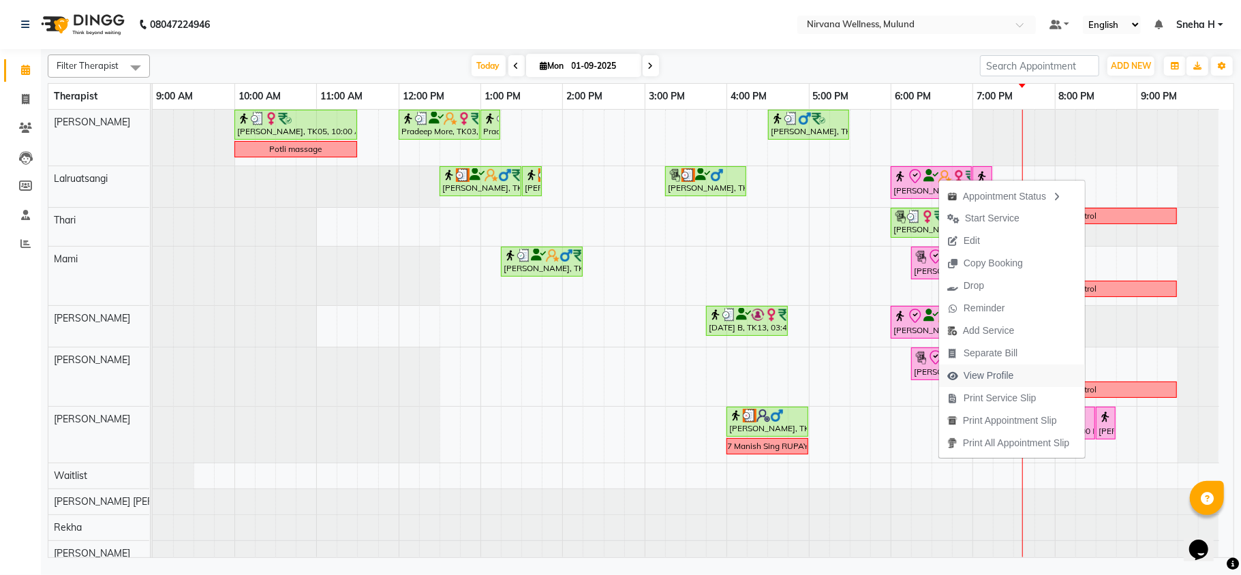
click at [995, 382] on span "View Profile" at bounding box center [989, 376] width 50 height 14
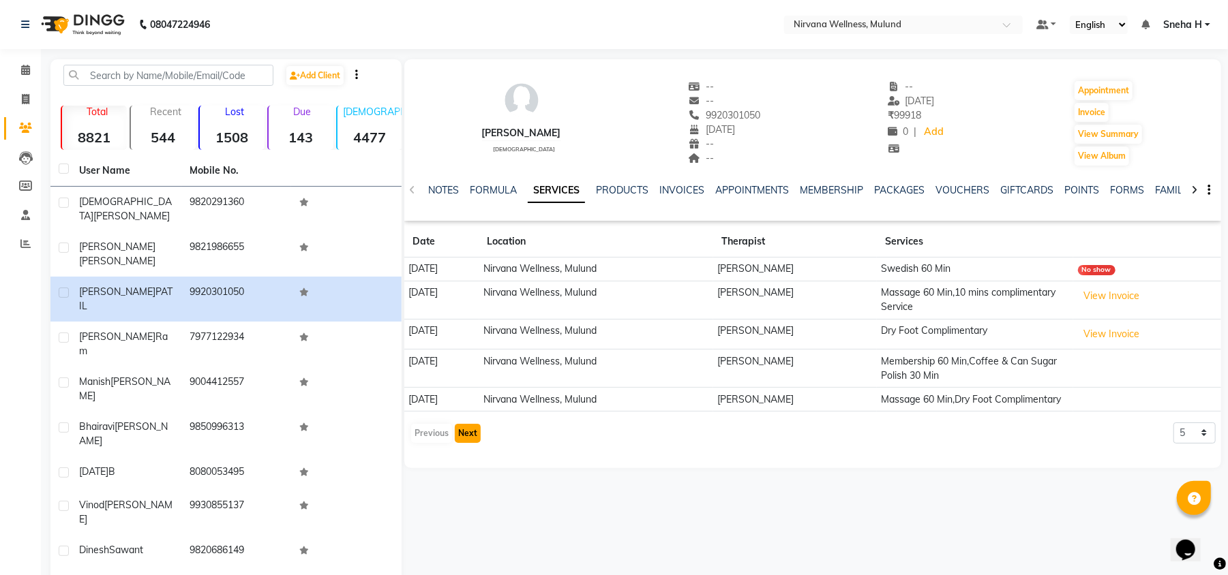
click at [464, 443] on button "Next" at bounding box center [468, 433] width 26 height 19
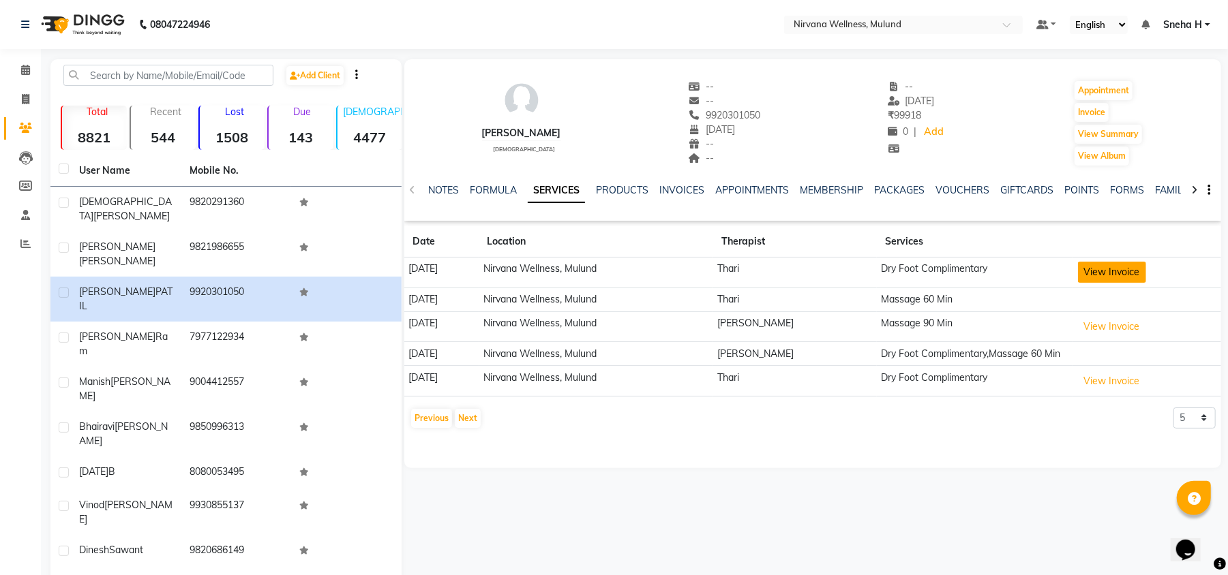
click at [1123, 280] on button "View Invoice" at bounding box center [1112, 272] width 68 height 21
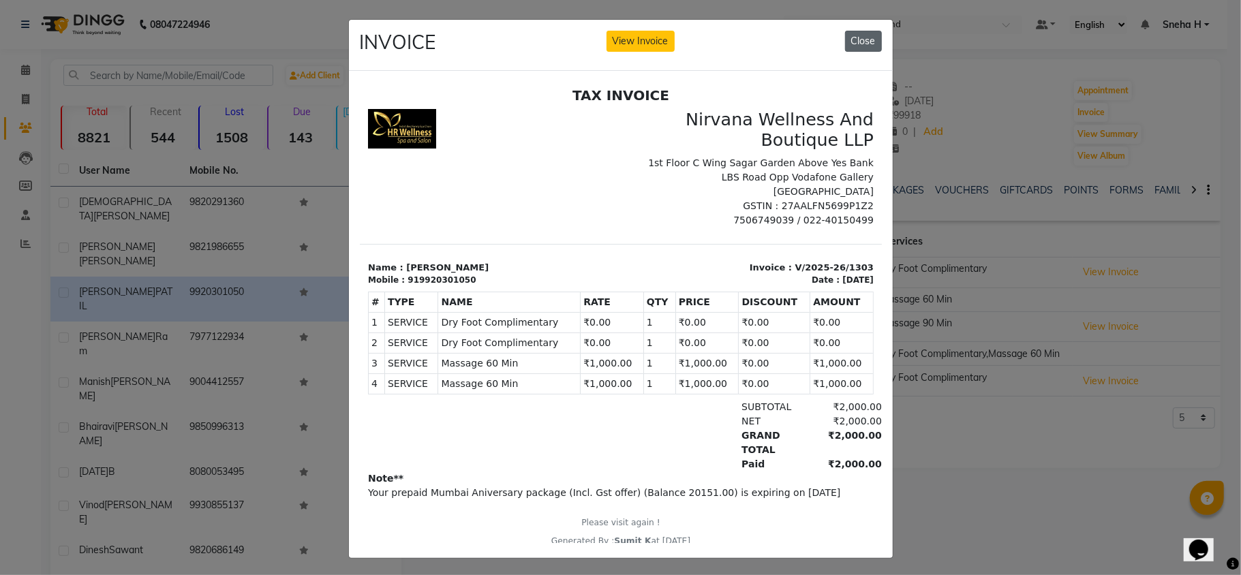
click at [856, 38] on button "Close" at bounding box center [863, 41] width 37 height 21
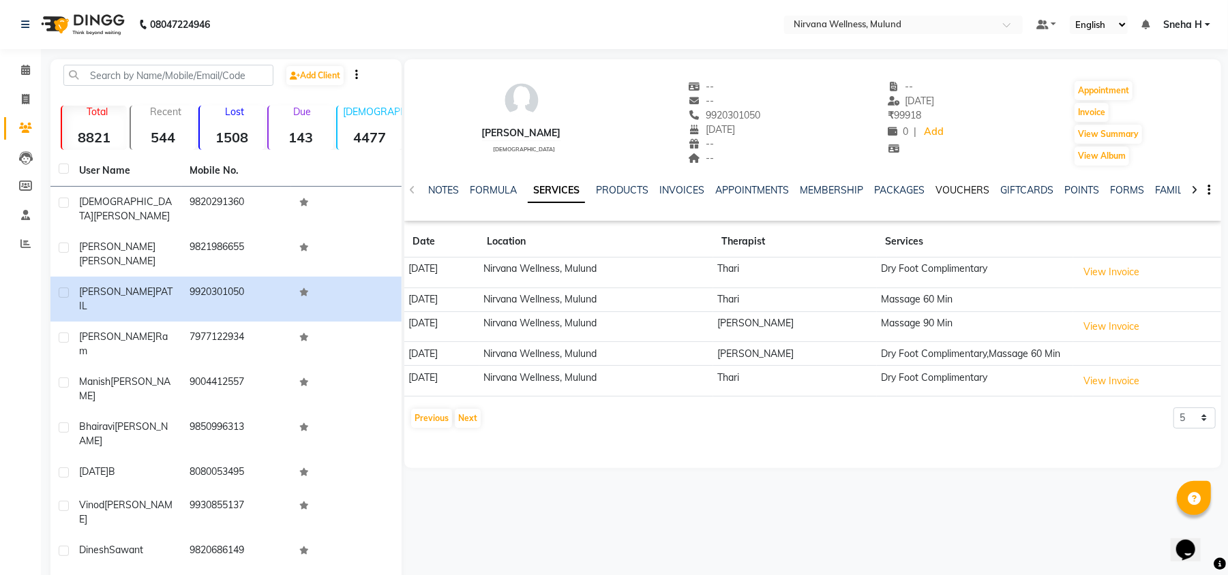
click at [939, 192] on link "VOUCHERS" at bounding box center [962, 190] width 54 height 12
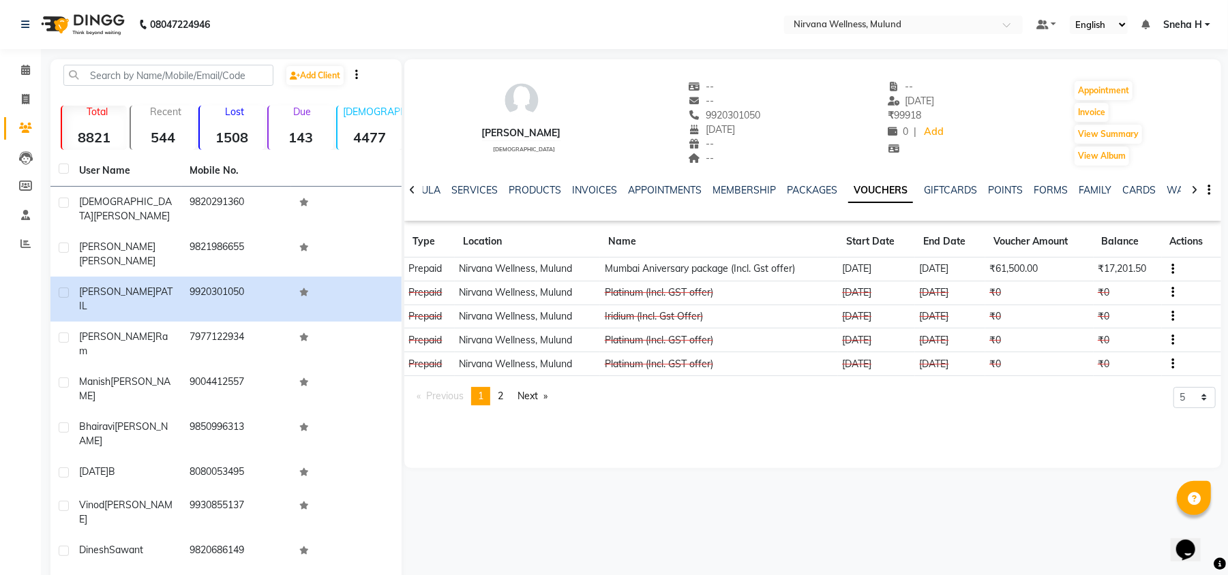
click at [1171, 269] on icon "button" at bounding box center [1172, 269] width 3 height 1
click at [1115, 260] on div "Redemption History" at bounding box center [1109, 269] width 102 height 27
click at [1174, 269] on icon "button" at bounding box center [1172, 269] width 3 height 1
click at [1123, 267] on td "Redemption History" at bounding box center [1108, 270] width 85 height 16
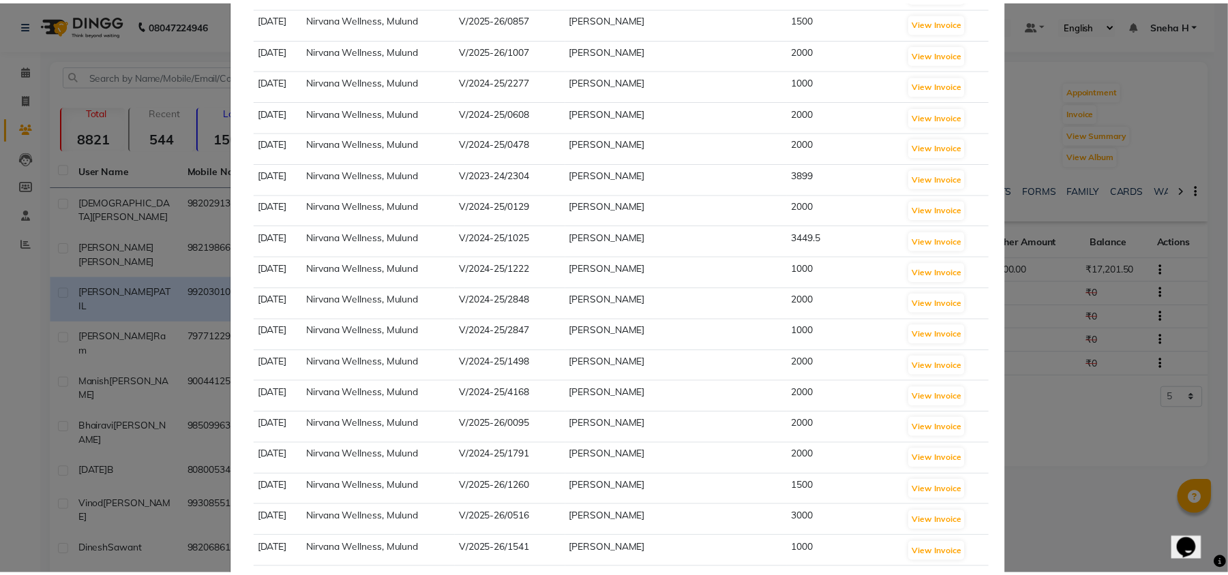
scroll to position [312, 0]
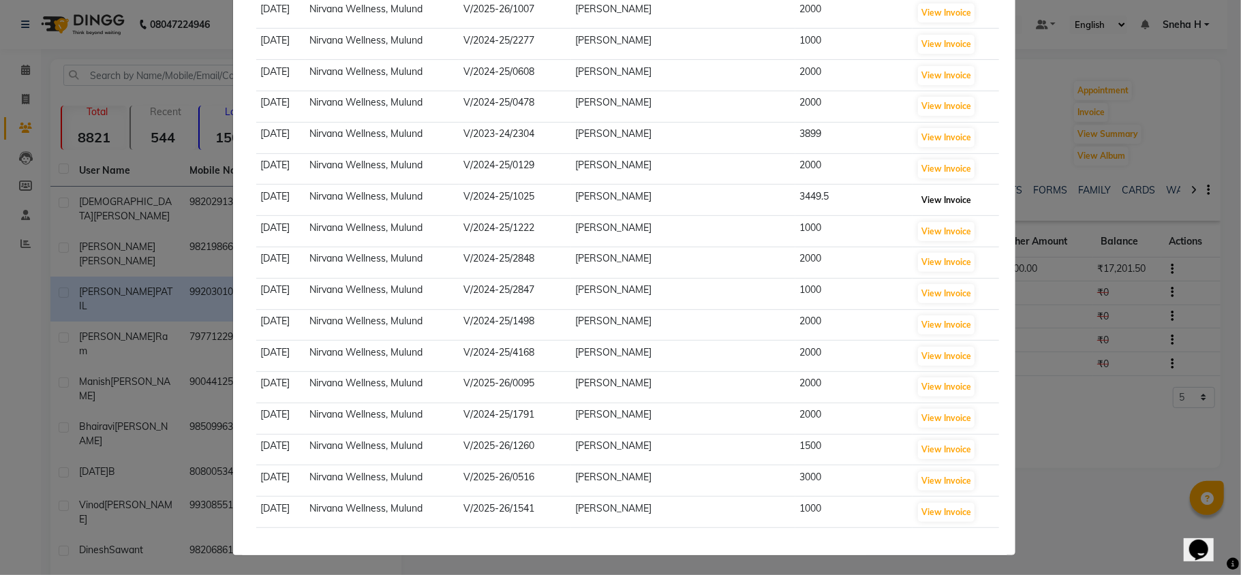
click at [924, 199] on button "View Invoice" at bounding box center [946, 200] width 57 height 19
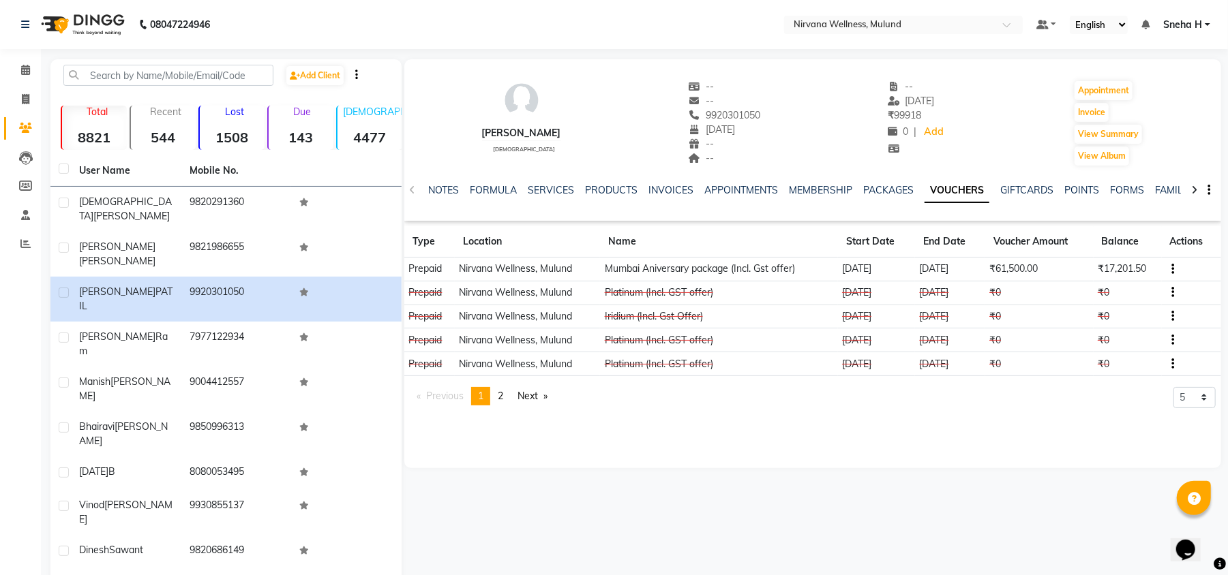
click at [1170, 268] on button "button" at bounding box center [1170, 269] width 8 height 14
click at [1140, 267] on td "Redemption History" at bounding box center [1108, 270] width 85 height 16
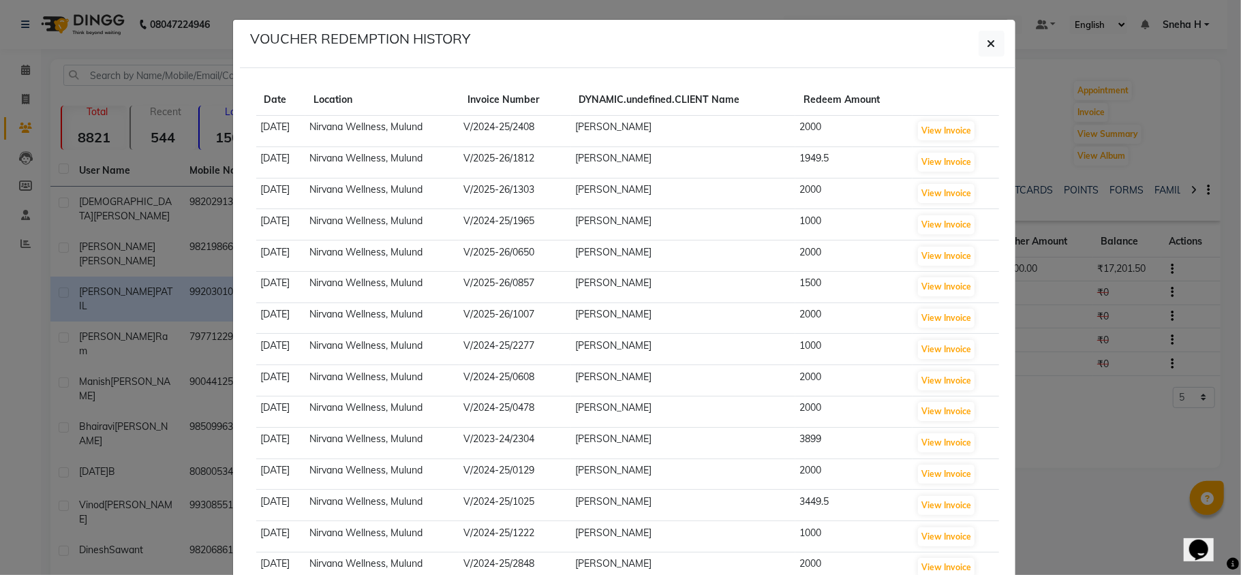
click at [292, 87] on th "Date" at bounding box center [280, 100] width 49 height 31
click at [988, 47] on icon "button" at bounding box center [992, 43] width 8 height 11
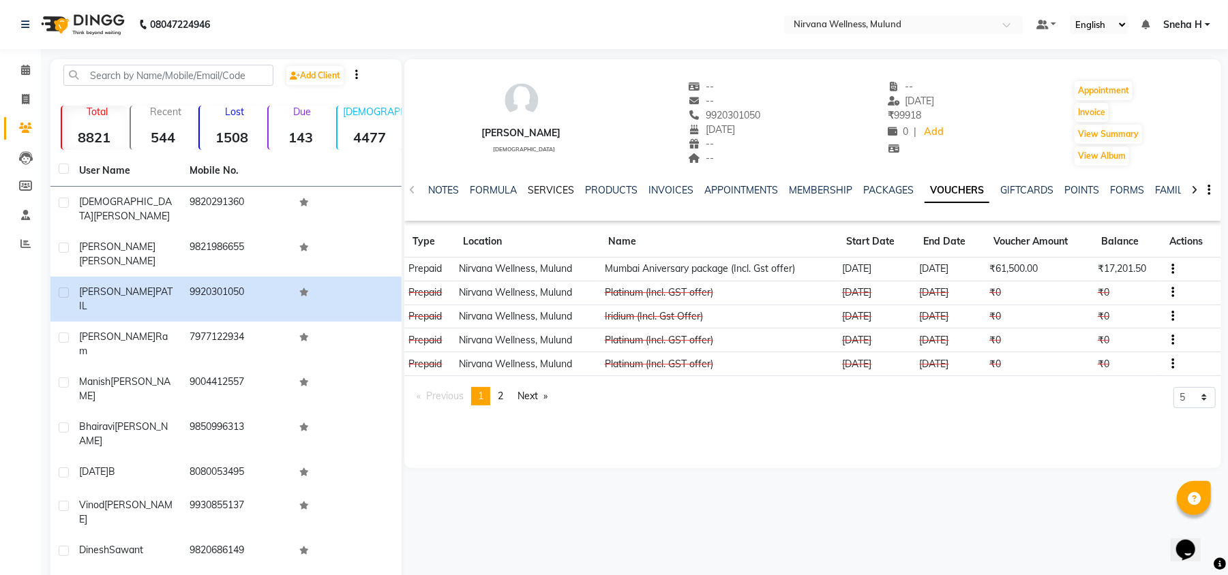
click at [544, 184] on link "SERVICES" at bounding box center [551, 190] width 46 height 12
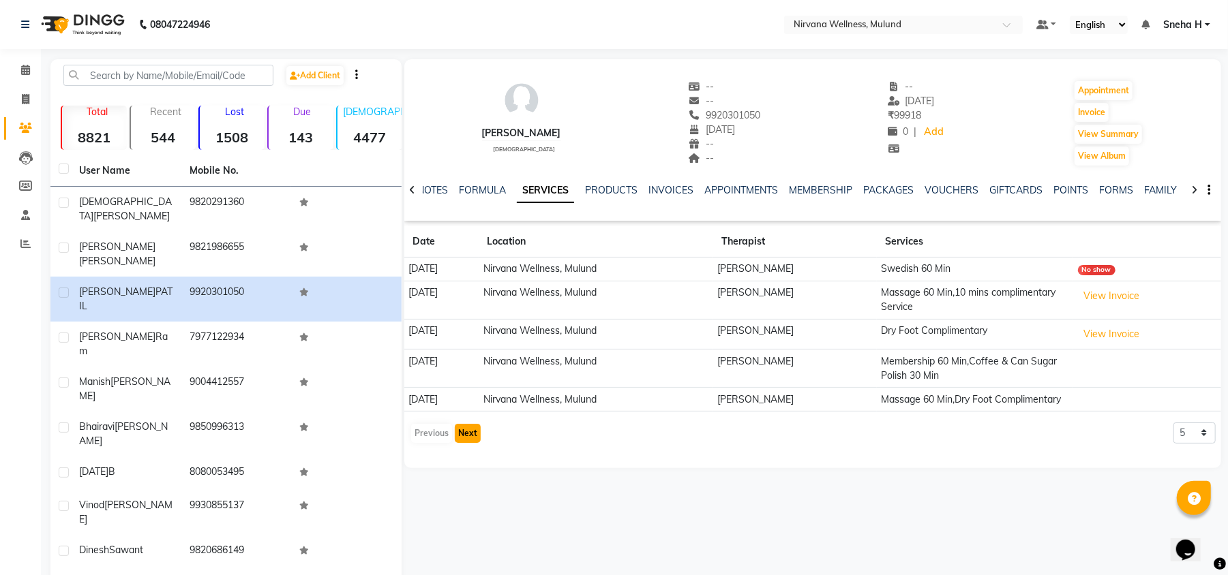
click at [468, 443] on button "Next" at bounding box center [468, 433] width 26 height 19
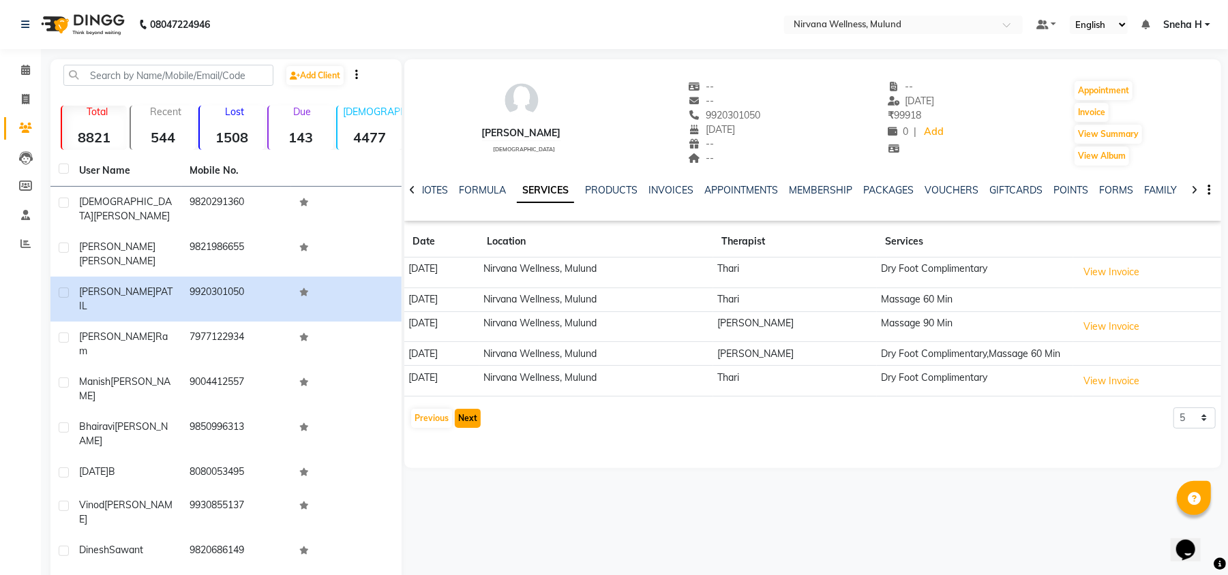
click at [476, 428] on button "Next" at bounding box center [468, 418] width 26 height 19
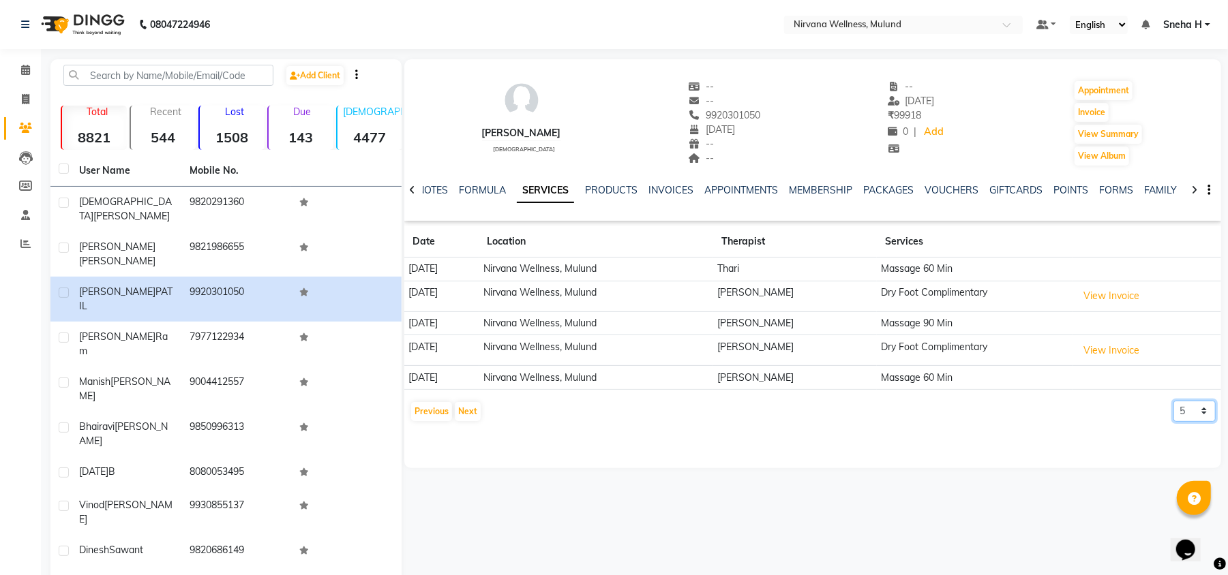
click at [1198, 410] on select "5 10 50 100 500" at bounding box center [1194, 411] width 42 height 21
select select "10"
click at [1173, 403] on select "5 10 50 100 500" at bounding box center [1194, 411] width 42 height 21
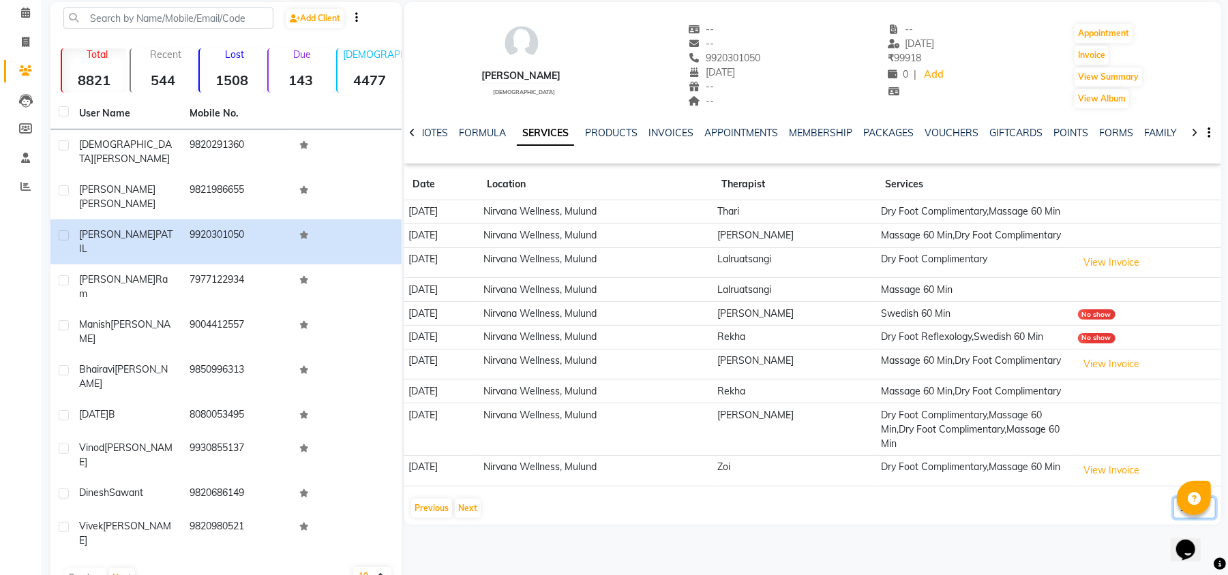
scroll to position [88, 0]
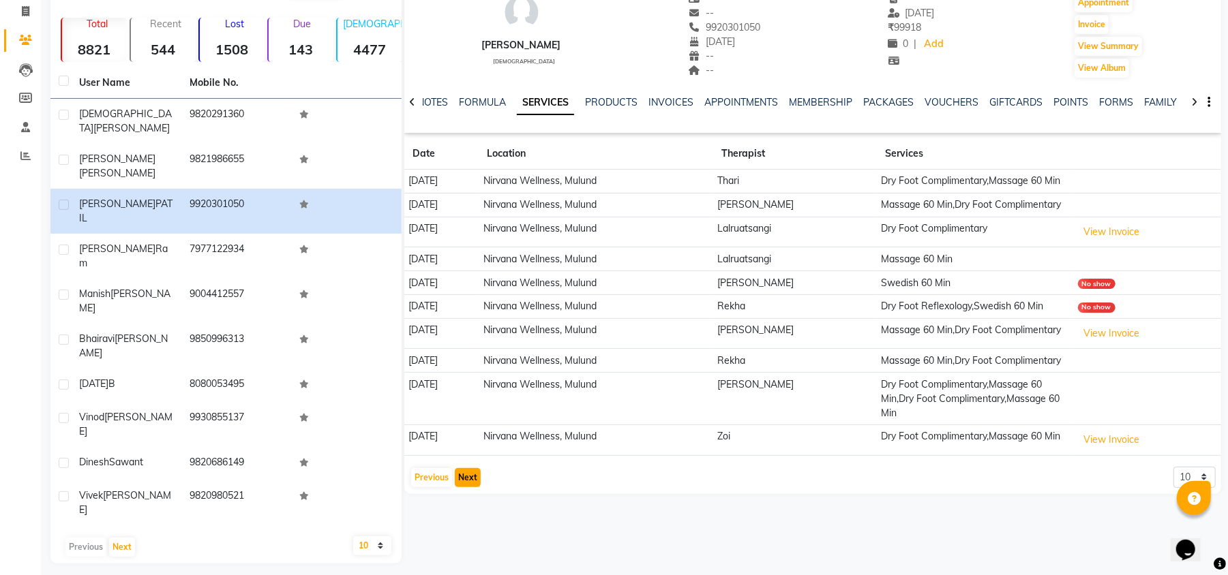
click at [468, 487] on button "Next" at bounding box center [468, 477] width 26 height 19
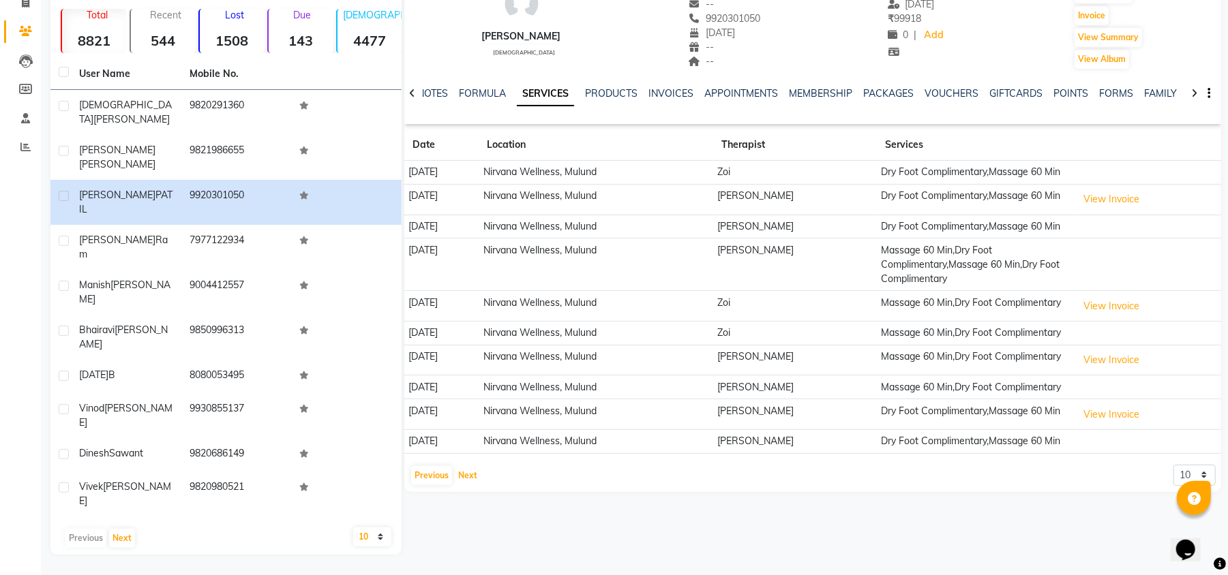
scroll to position [138, 0]
click at [470, 485] on button "Next" at bounding box center [468, 475] width 26 height 19
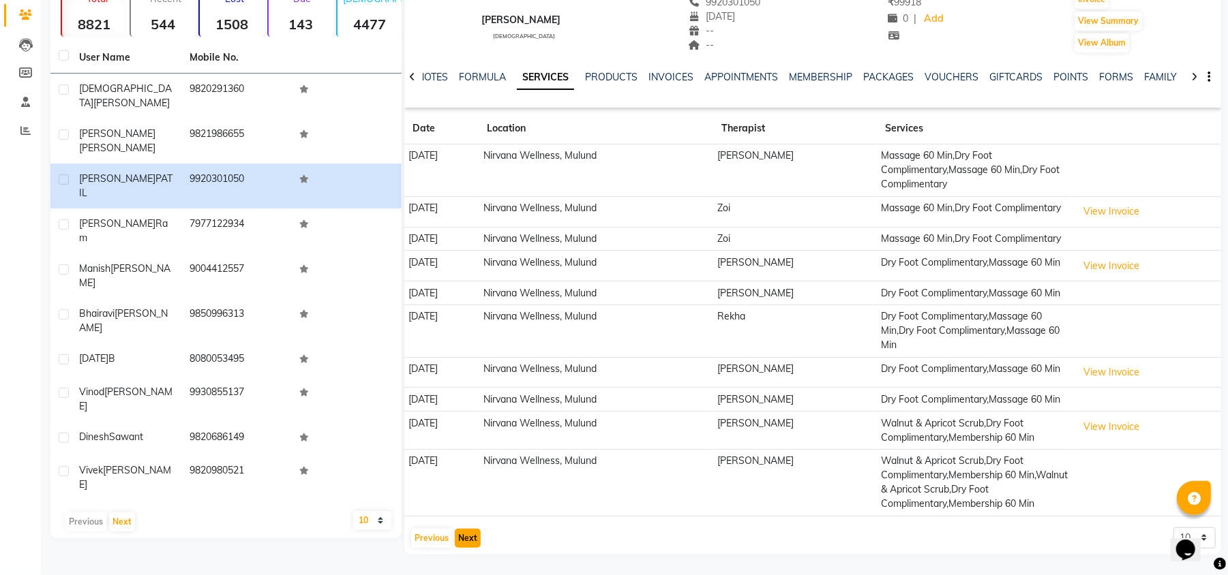
scroll to position [181, 0]
click at [470, 540] on button "Next" at bounding box center [468, 538] width 26 height 19
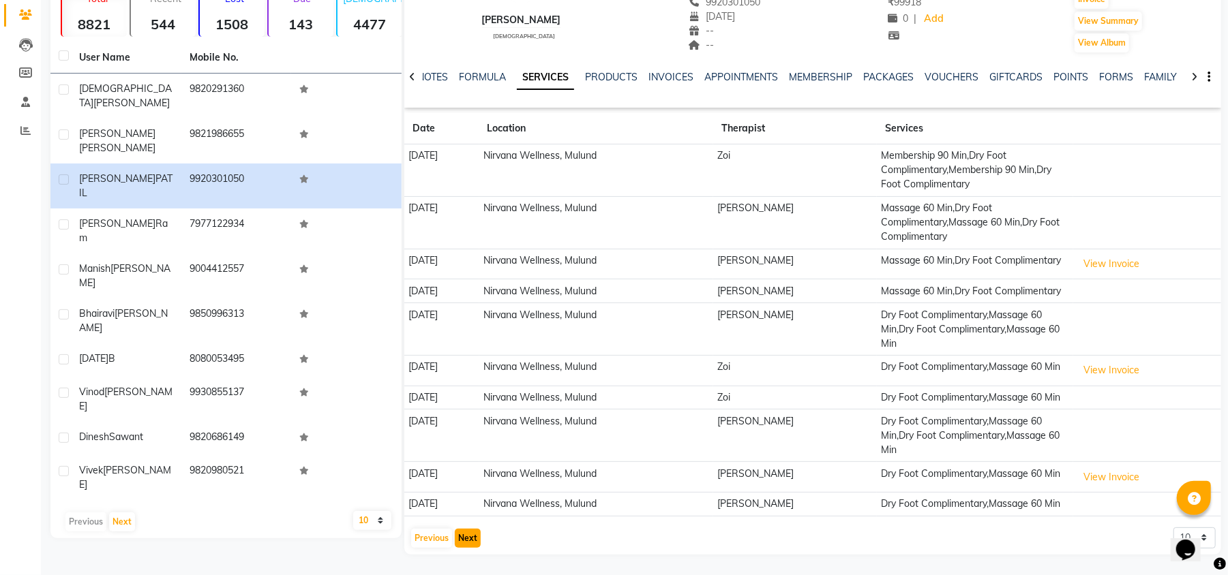
click at [465, 534] on button "Next" at bounding box center [468, 538] width 26 height 19
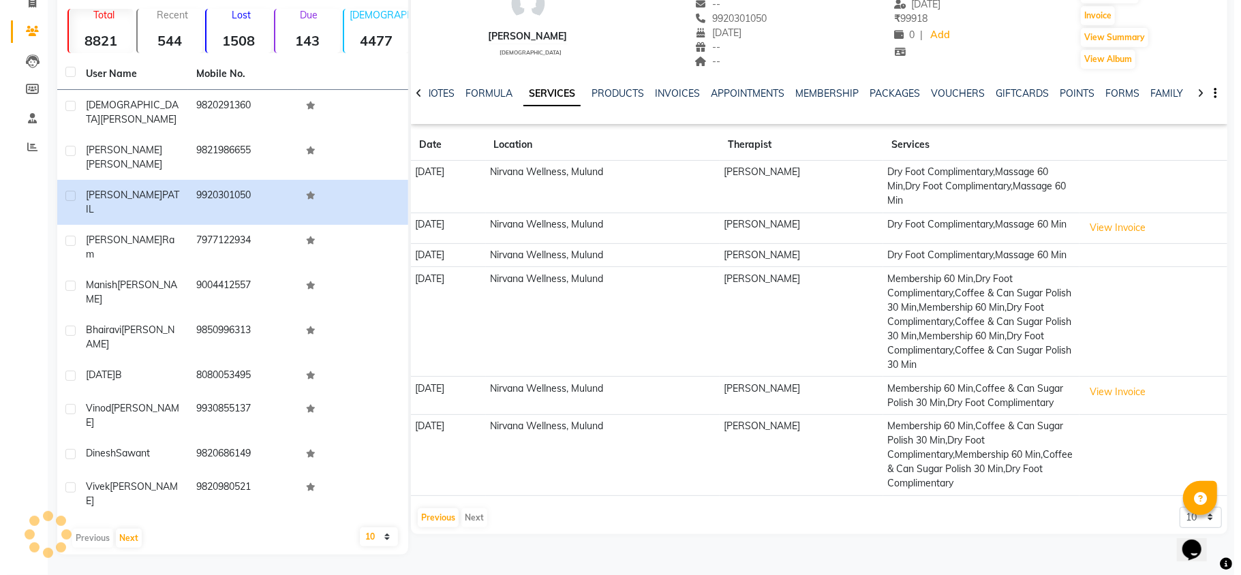
scroll to position [113, 0]
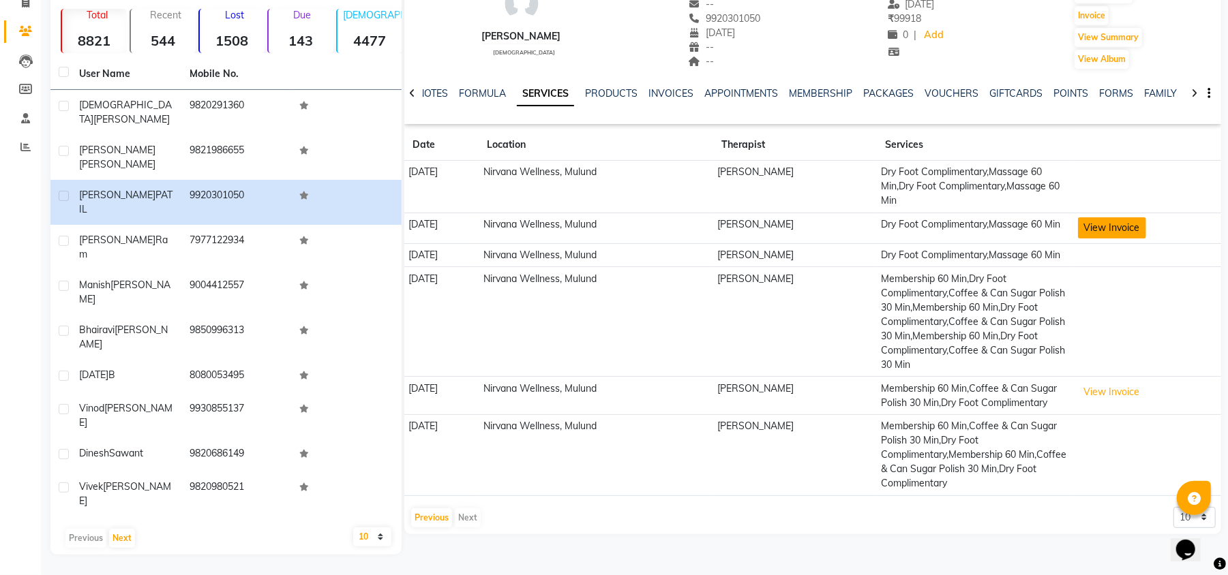
click at [1107, 217] on button "View Invoice" at bounding box center [1112, 227] width 68 height 21
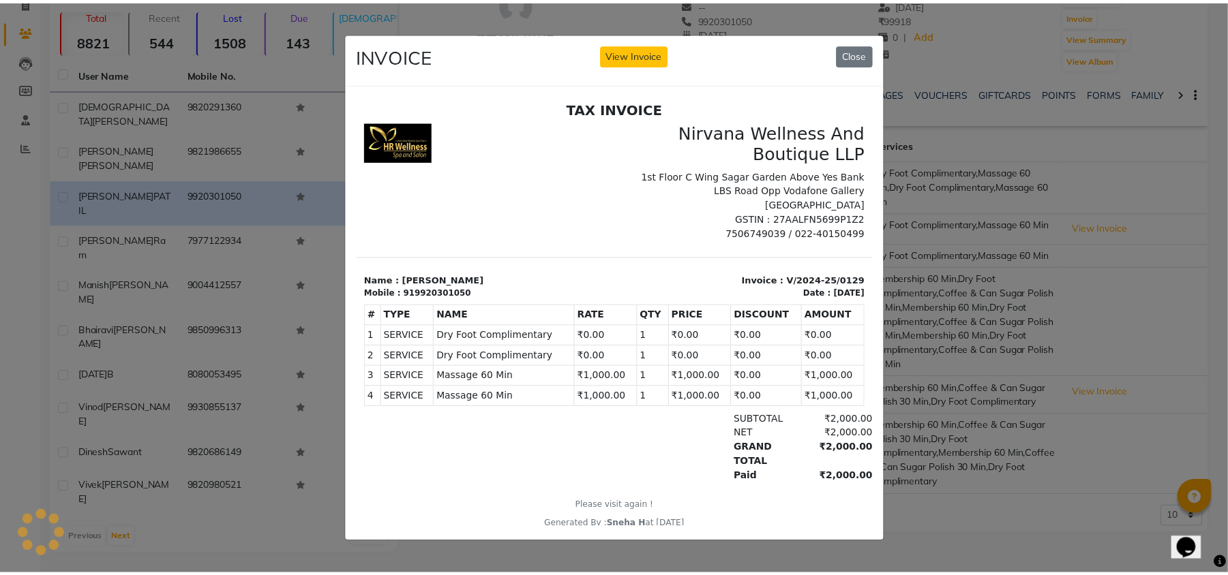
scroll to position [0, 0]
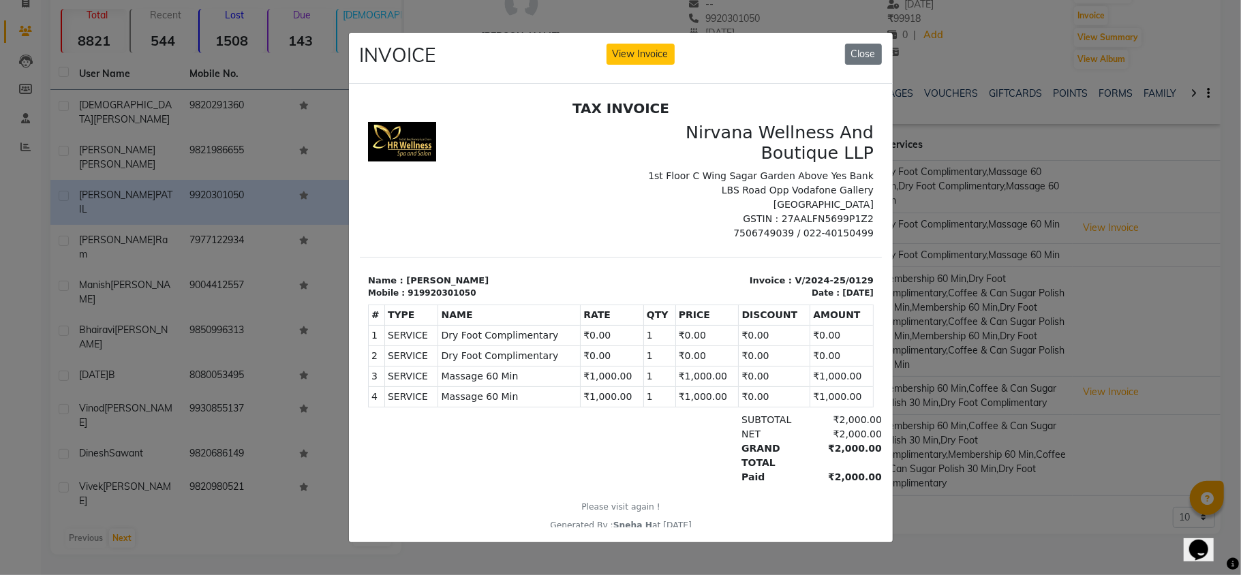
click at [988, 320] on ngb-modal-window "INVOICE View Invoice Close" at bounding box center [620, 287] width 1241 height 575
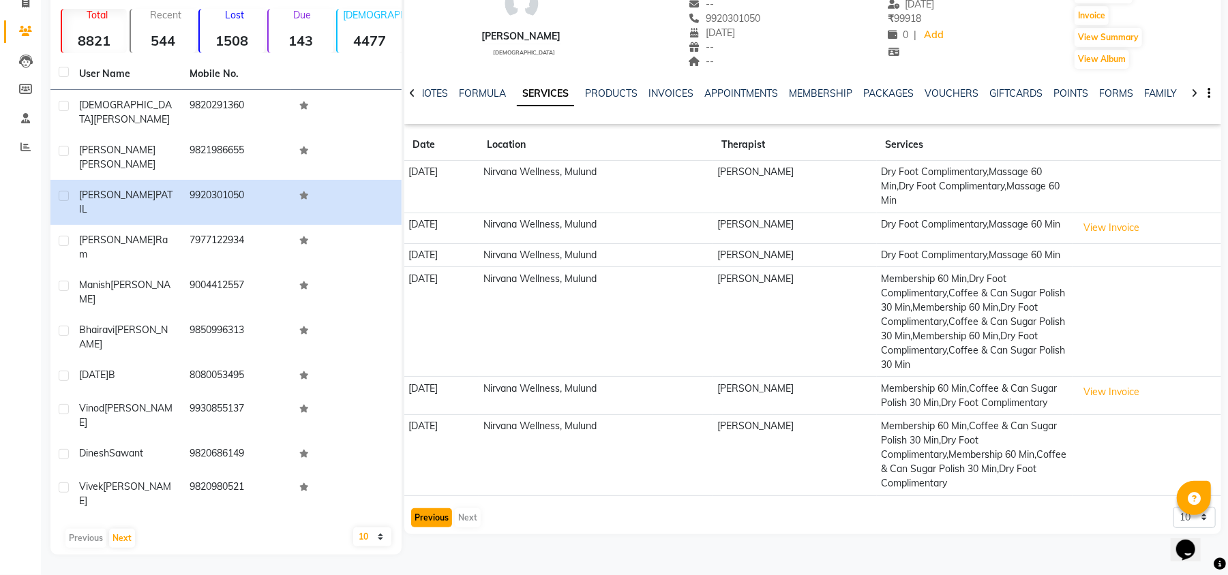
click at [436, 528] on button "Previous" at bounding box center [431, 518] width 41 height 19
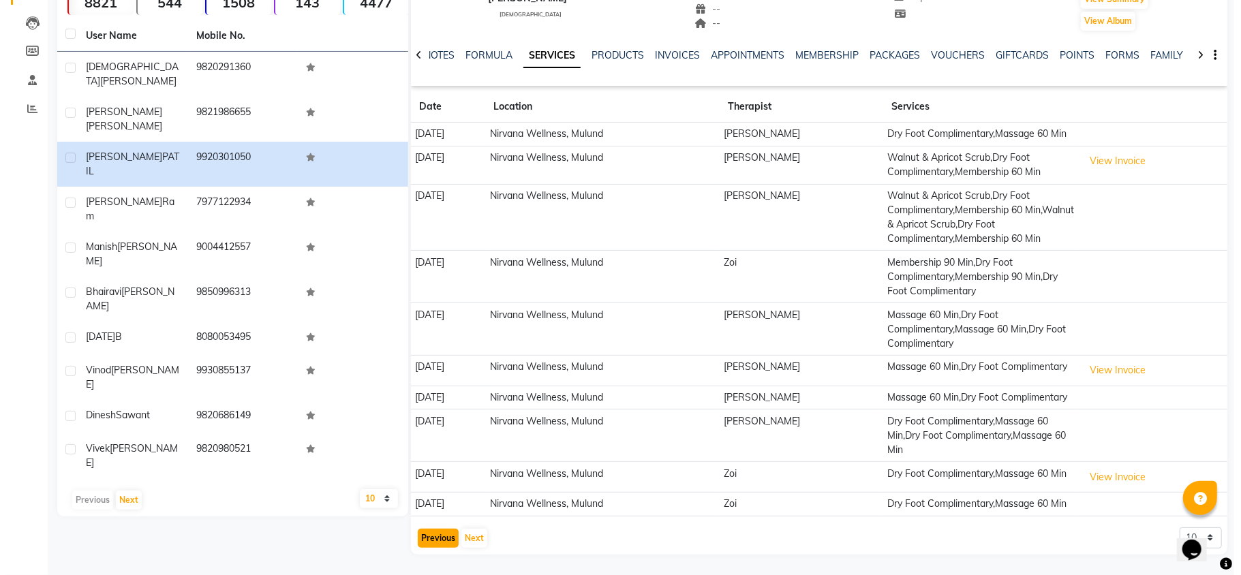
scroll to position [195, 0]
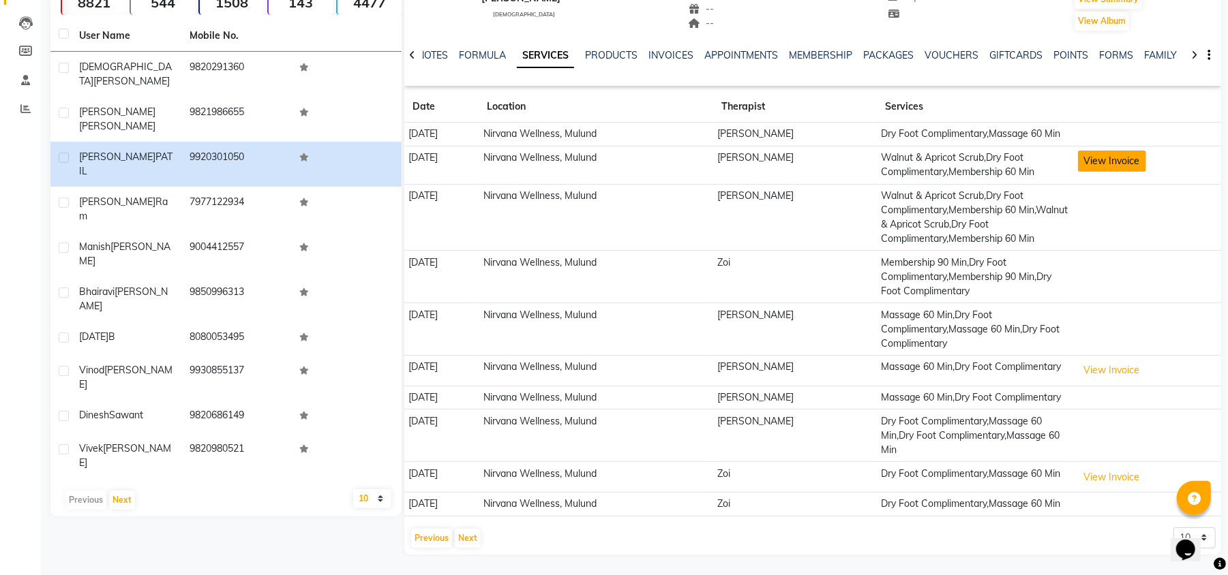
click at [1114, 151] on button "View Invoice" at bounding box center [1112, 161] width 68 height 21
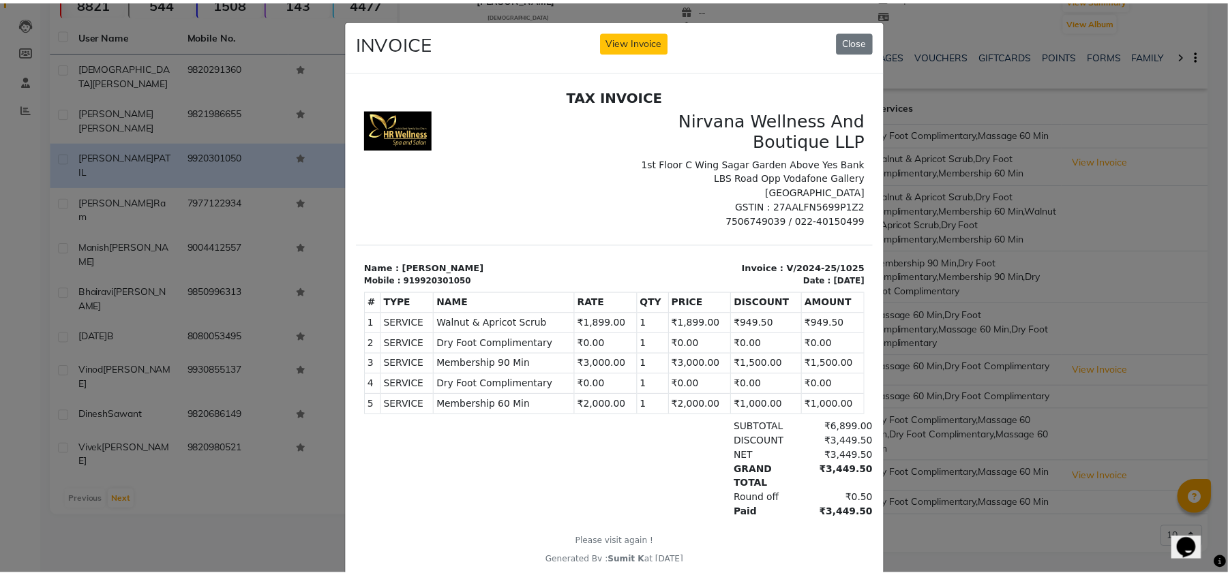
scroll to position [11, 0]
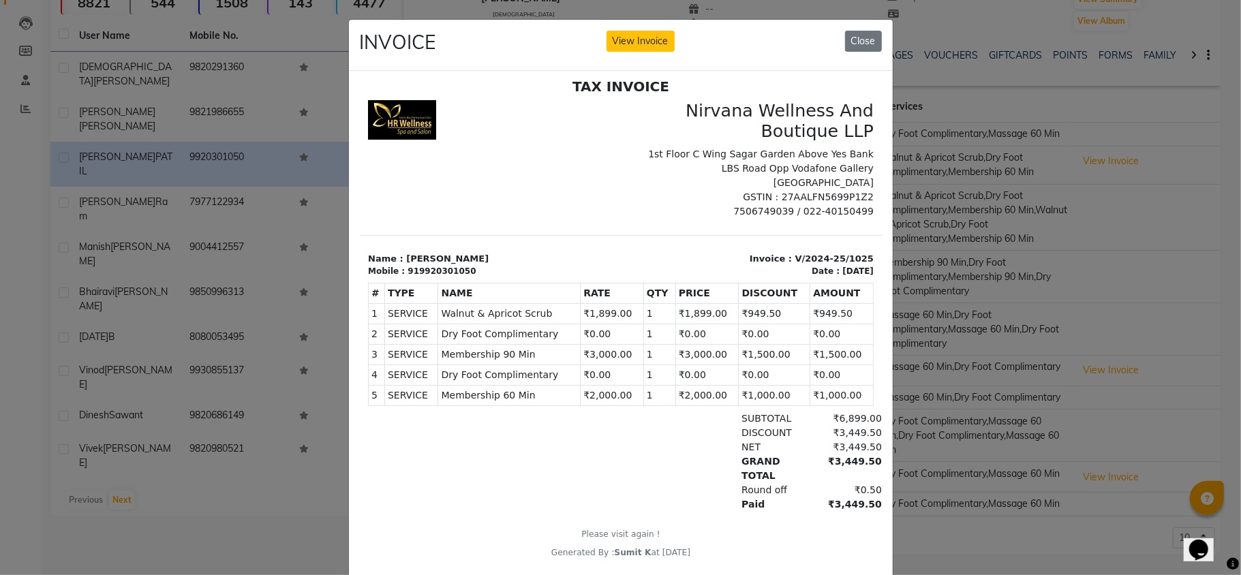
click at [260, 446] on ngb-modal-window "INVOICE View Invoice Close" at bounding box center [620, 287] width 1241 height 575
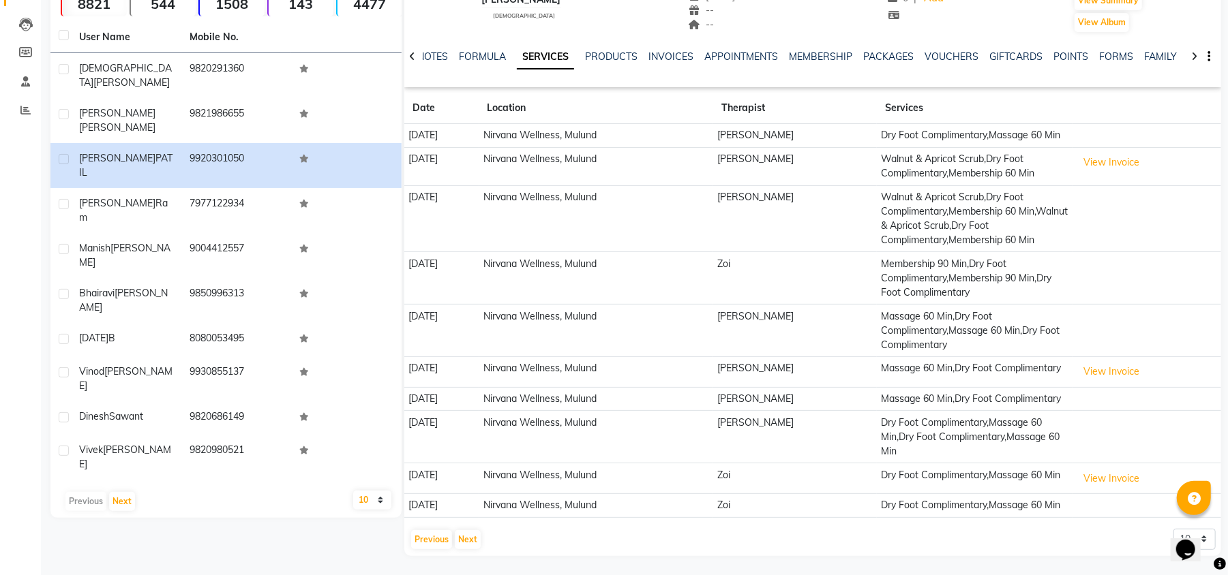
scroll to position [195, 0]
click at [440, 536] on button "Previous" at bounding box center [431, 538] width 41 height 19
click at [426, 541] on button "Previous" at bounding box center [431, 538] width 41 height 19
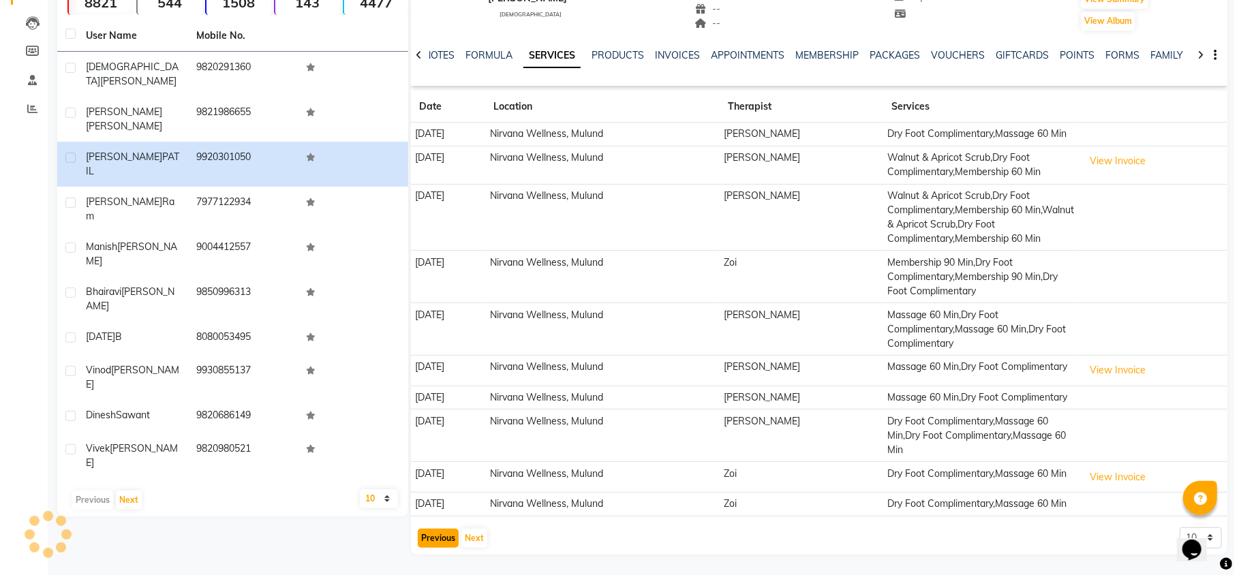
scroll to position [153, 0]
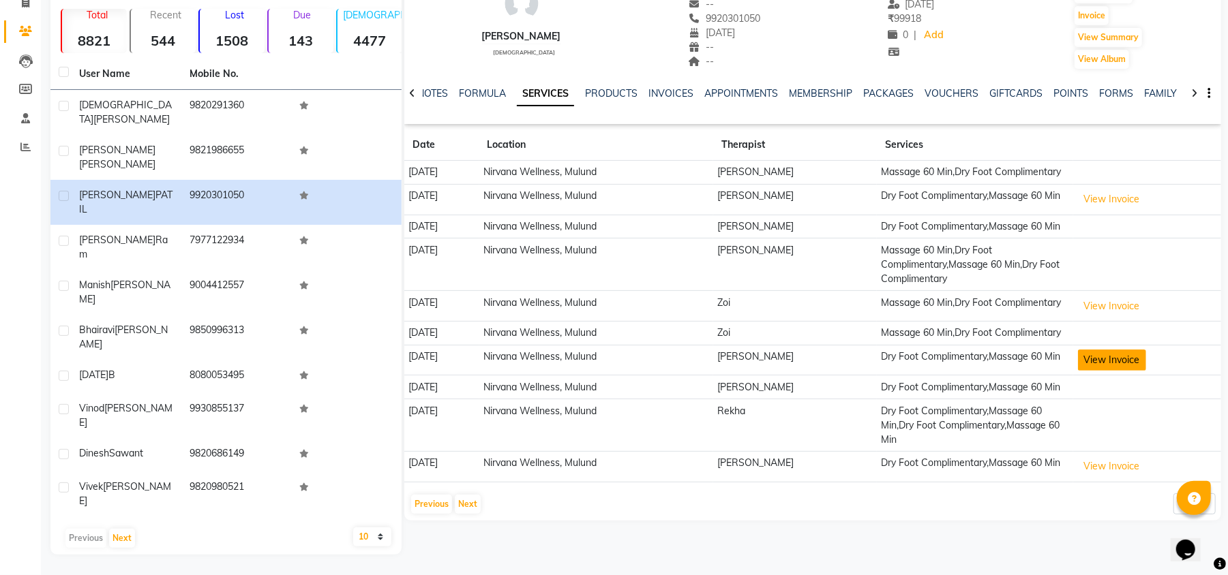
click at [1110, 363] on button "View Invoice" at bounding box center [1112, 360] width 68 height 21
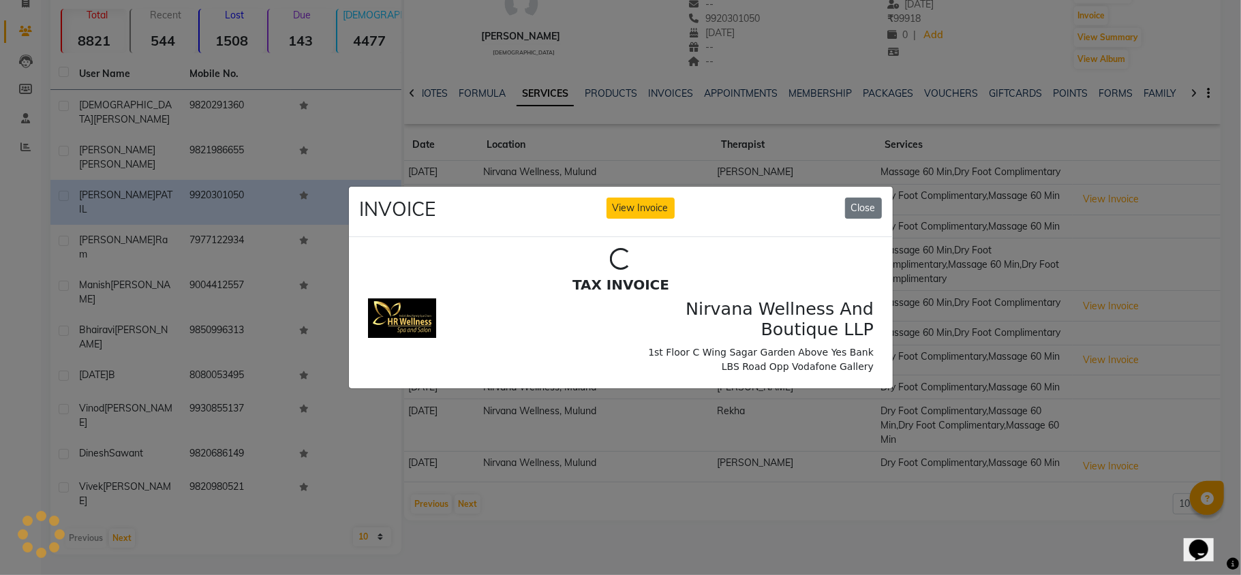
scroll to position [0, 0]
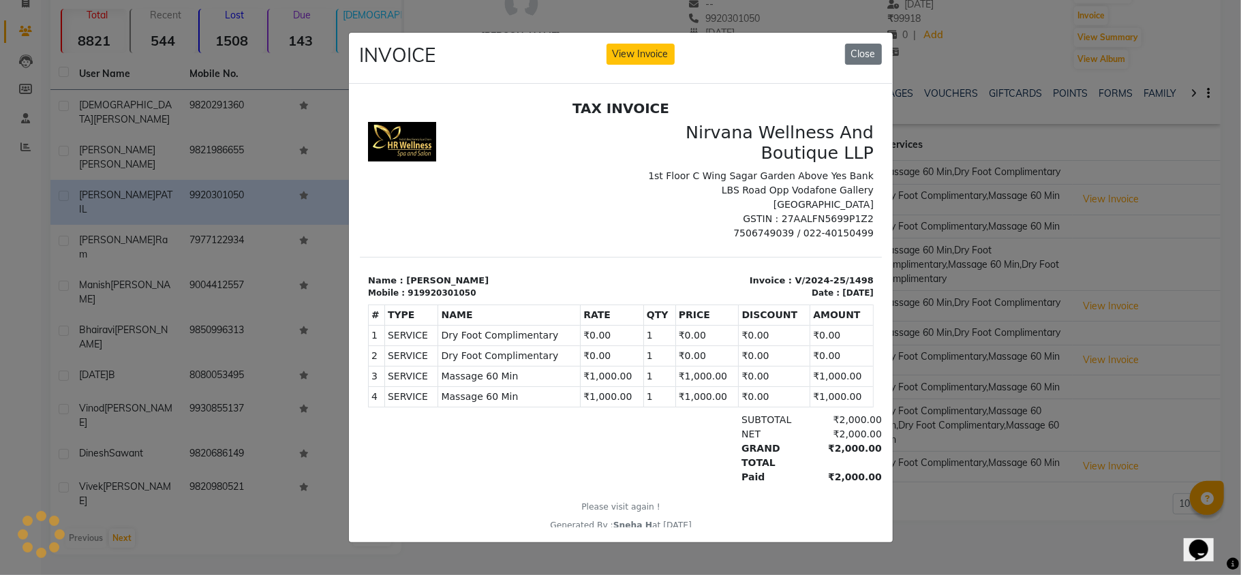
click at [983, 395] on ngb-modal-window "INVOICE View Invoice Close" at bounding box center [620, 287] width 1241 height 575
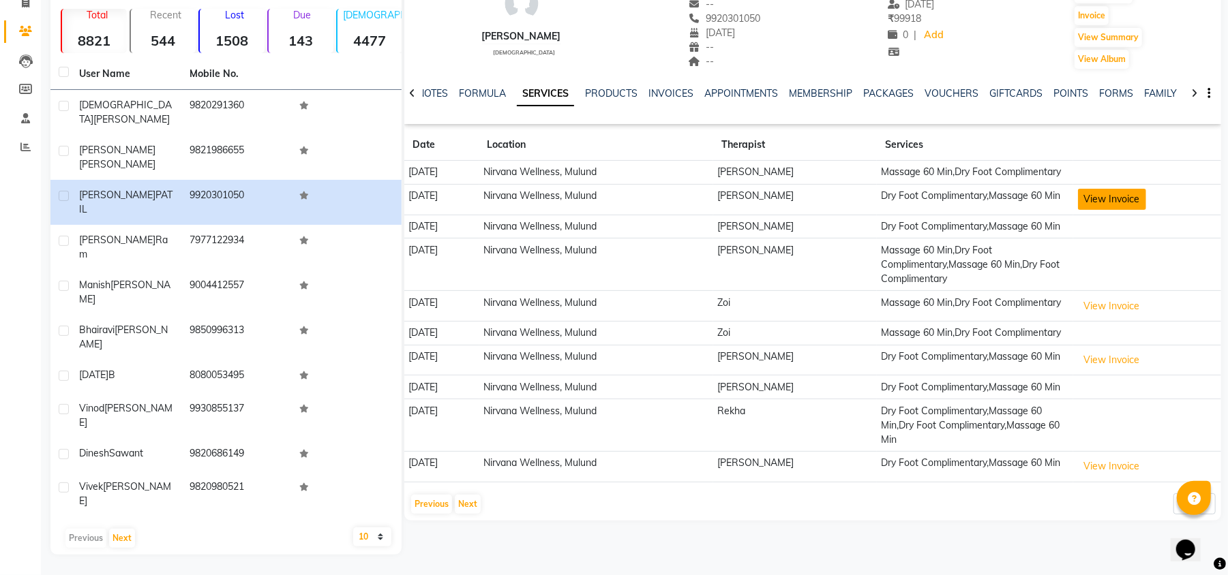
click at [1143, 189] on button "View Invoice" at bounding box center [1112, 199] width 68 height 21
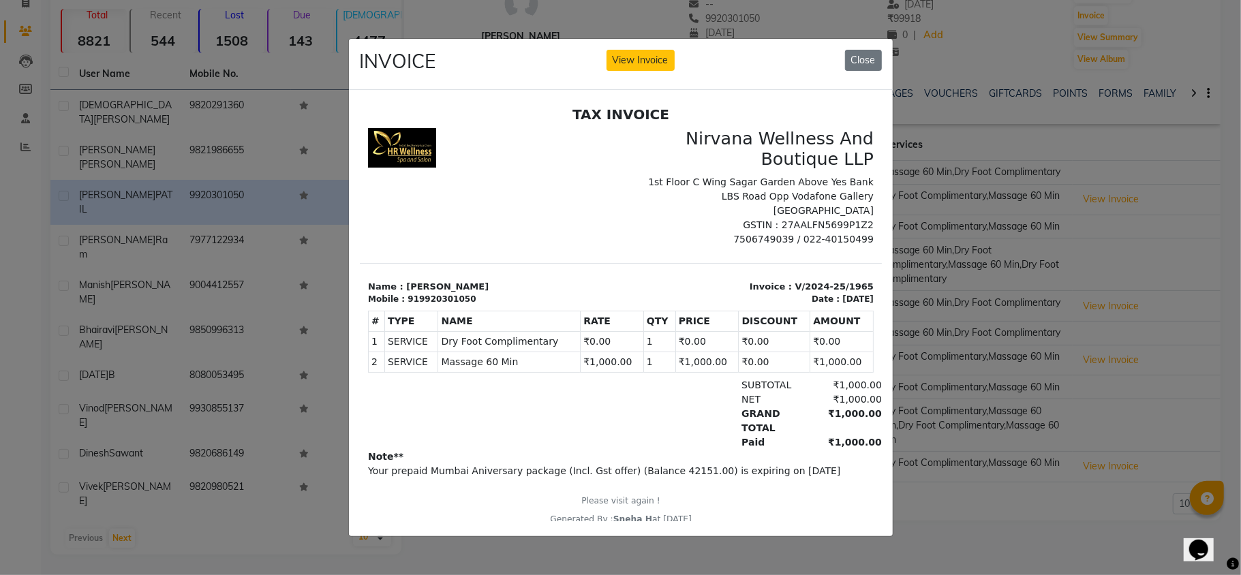
click at [979, 369] on ngb-modal-window "INVOICE View Invoice Close" at bounding box center [620, 287] width 1241 height 575
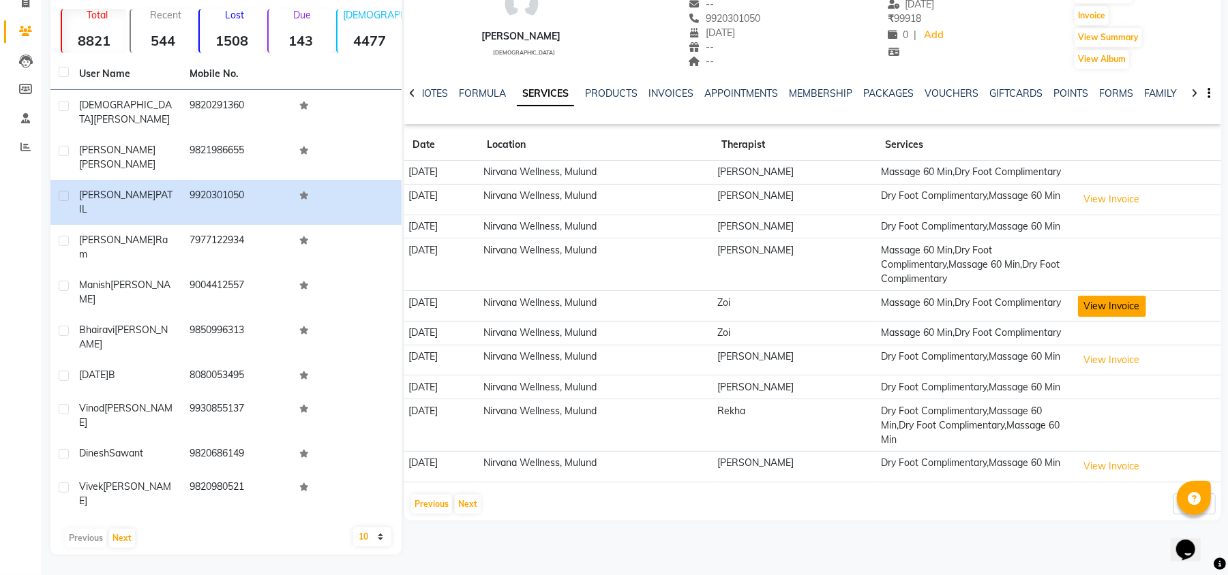
click at [1111, 296] on button "View Invoice" at bounding box center [1112, 306] width 68 height 21
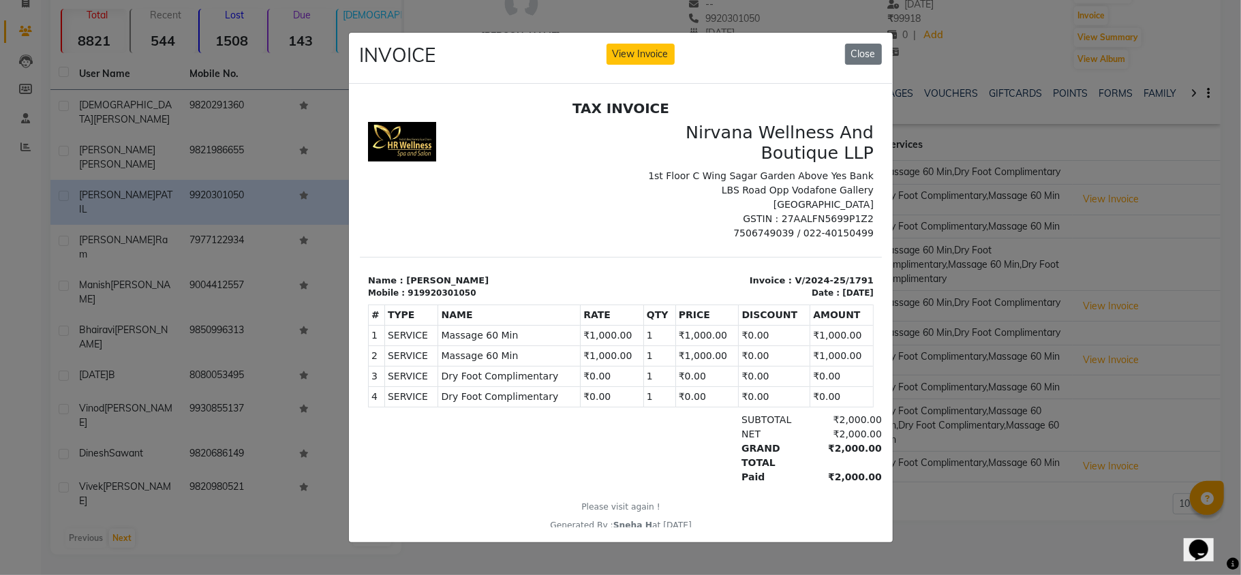
click at [973, 305] on ngb-modal-window "INVOICE View Invoice Close" at bounding box center [620, 287] width 1241 height 575
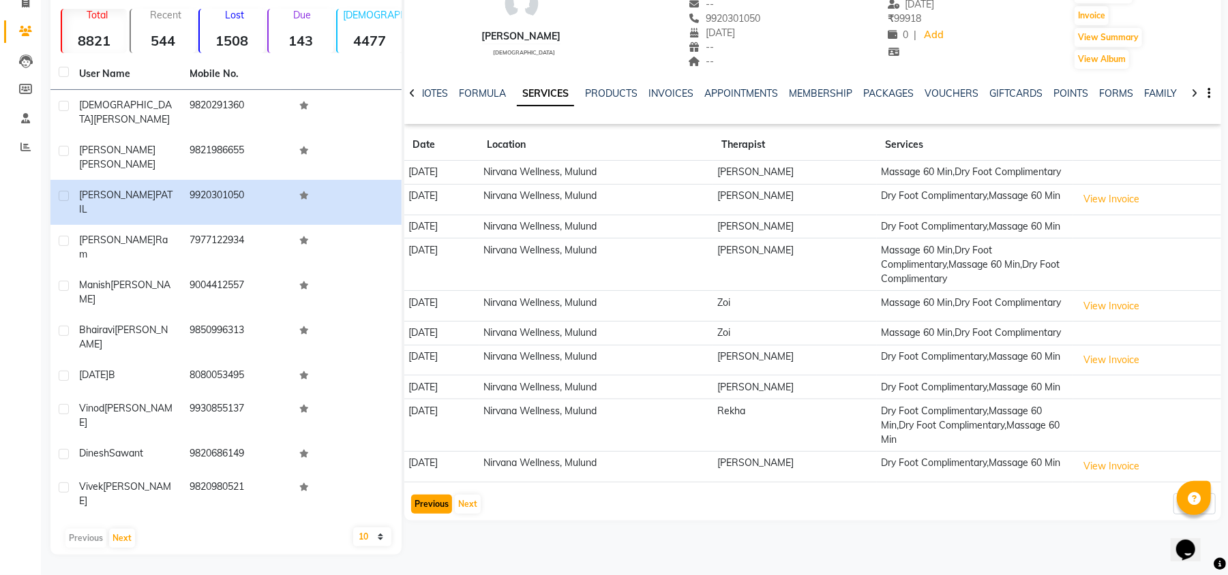
click at [434, 514] on button "Previous" at bounding box center [431, 504] width 41 height 19
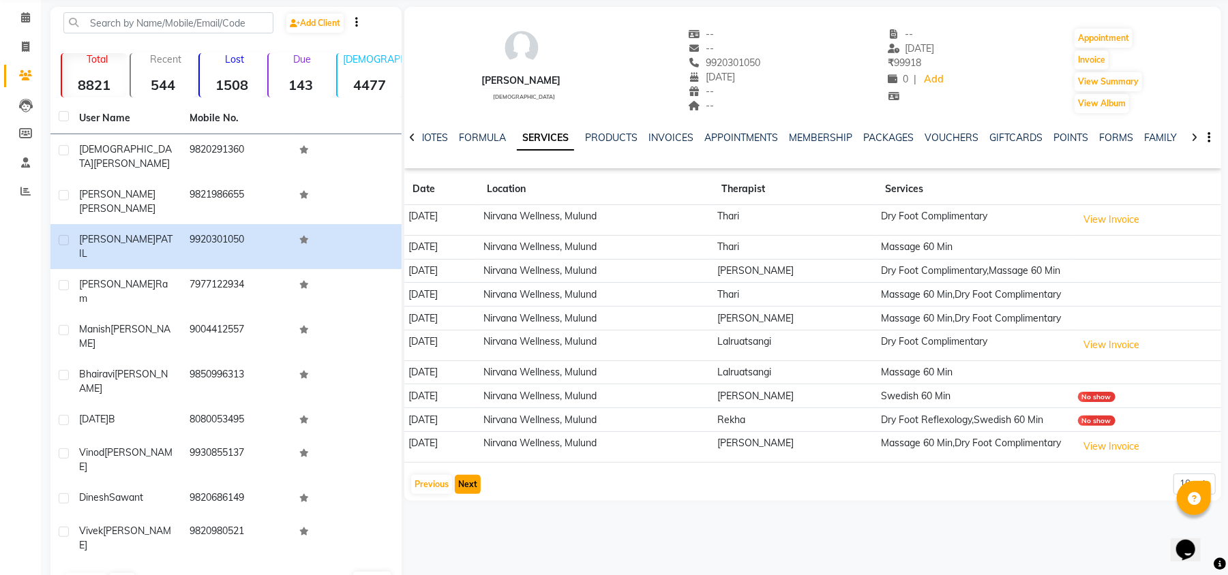
click at [470, 494] on button "Next" at bounding box center [468, 484] width 26 height 19
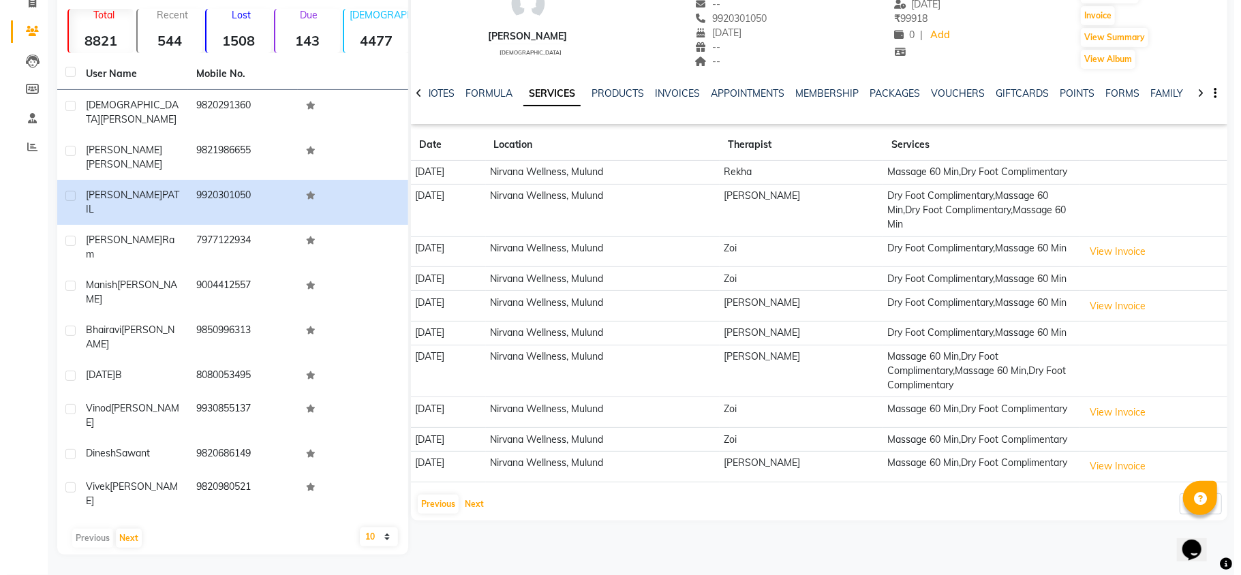
scroll to position [153, 0]
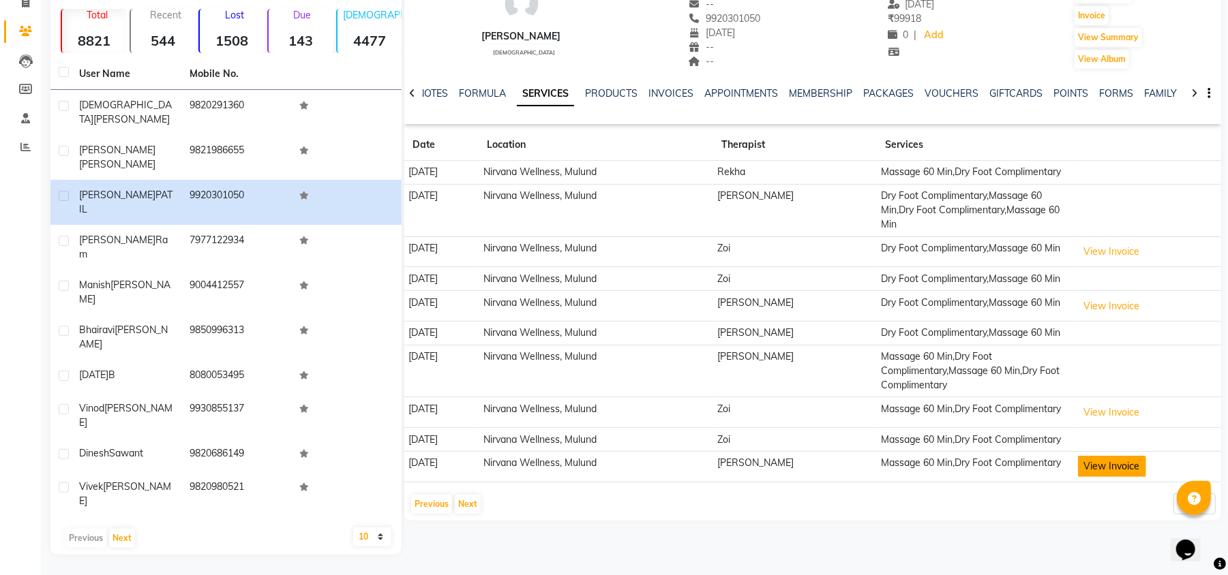
click at [1093, 477] on button "View Invoice" at bounding box center [1112, 466] width 68 height 21
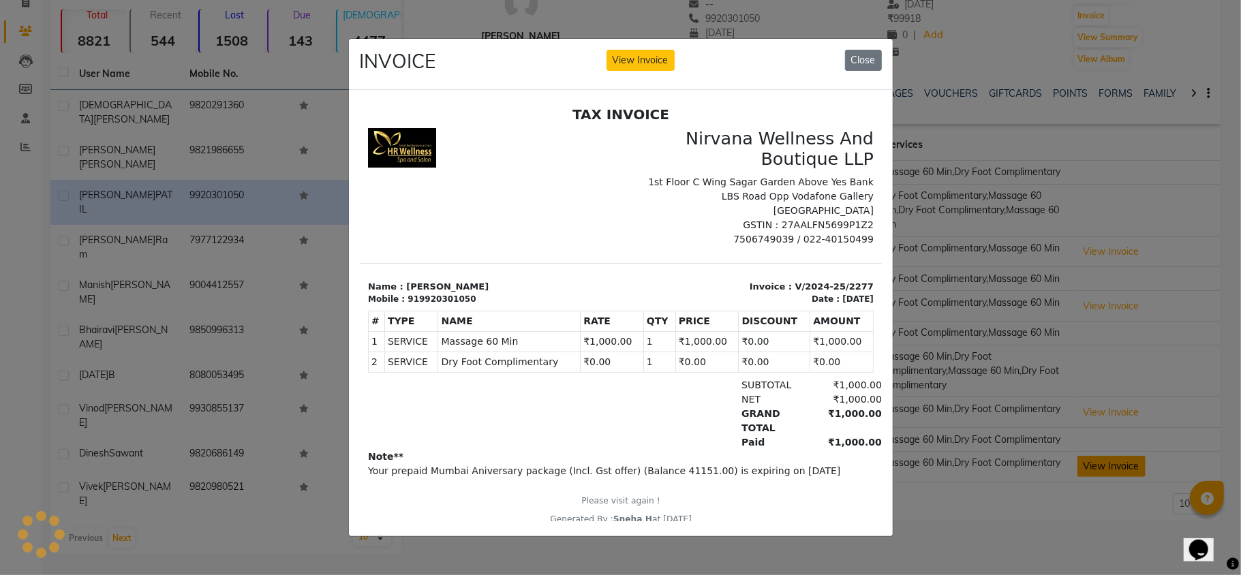
scroll to position [0, 0]
click at [945, 525] on ngb-modal-window "INVOICE View Invoice Close" at bounding box center [620, 287] width 1241 height 575
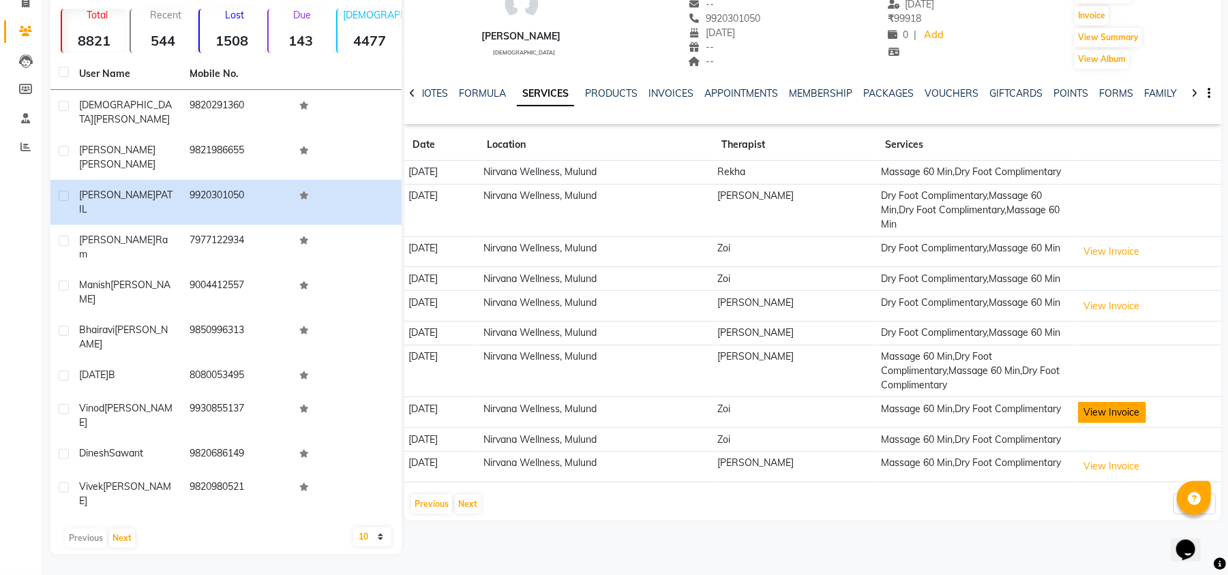
click at [1108, 421] on button "View Invoice" at bounding box center [1112, 412] width 68 height 21
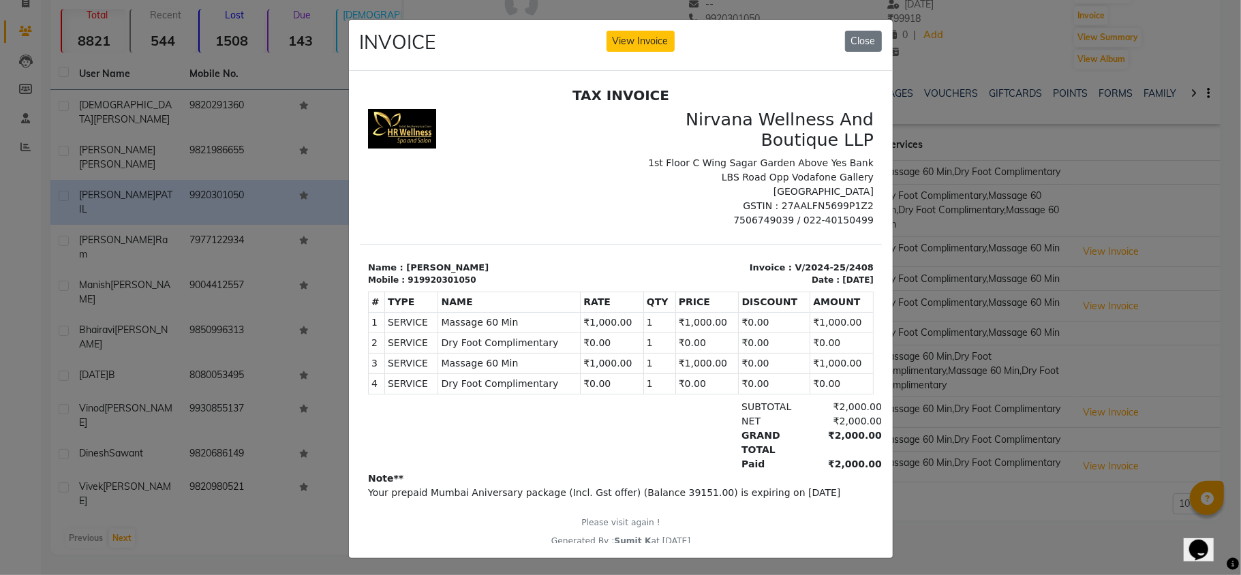
click at [985, 479] on ngb-modal-window "INVOICE View Invoice Close" at bounding box center [620, 287] width 1241 height 575
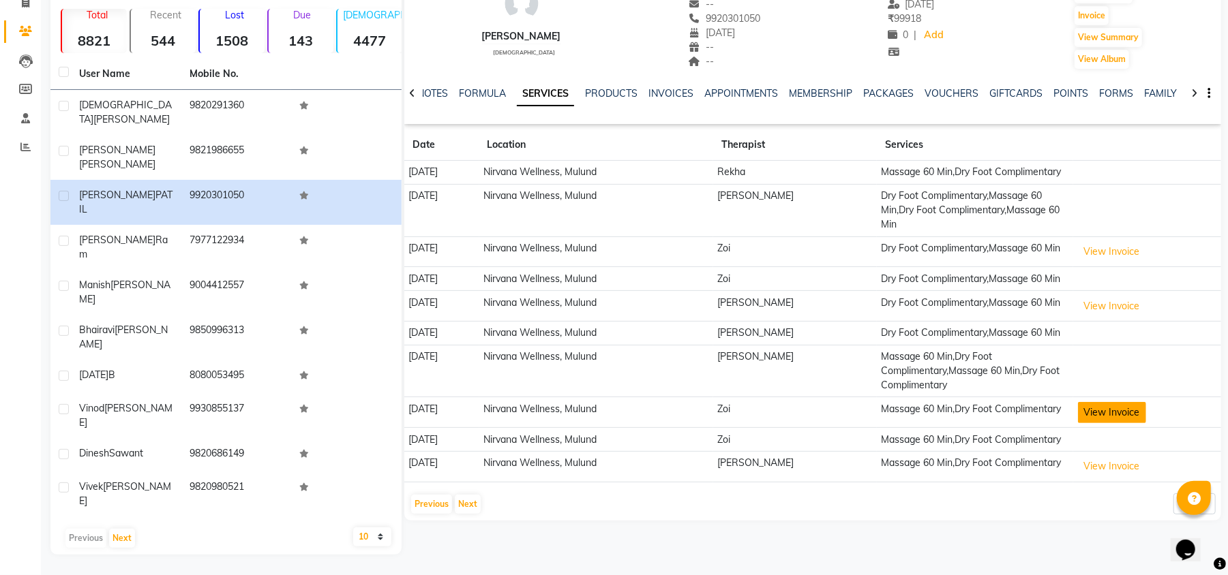
click at [1122, 418] on button "View Invoice" at bounding box center [1112, 412] width 68 height 21
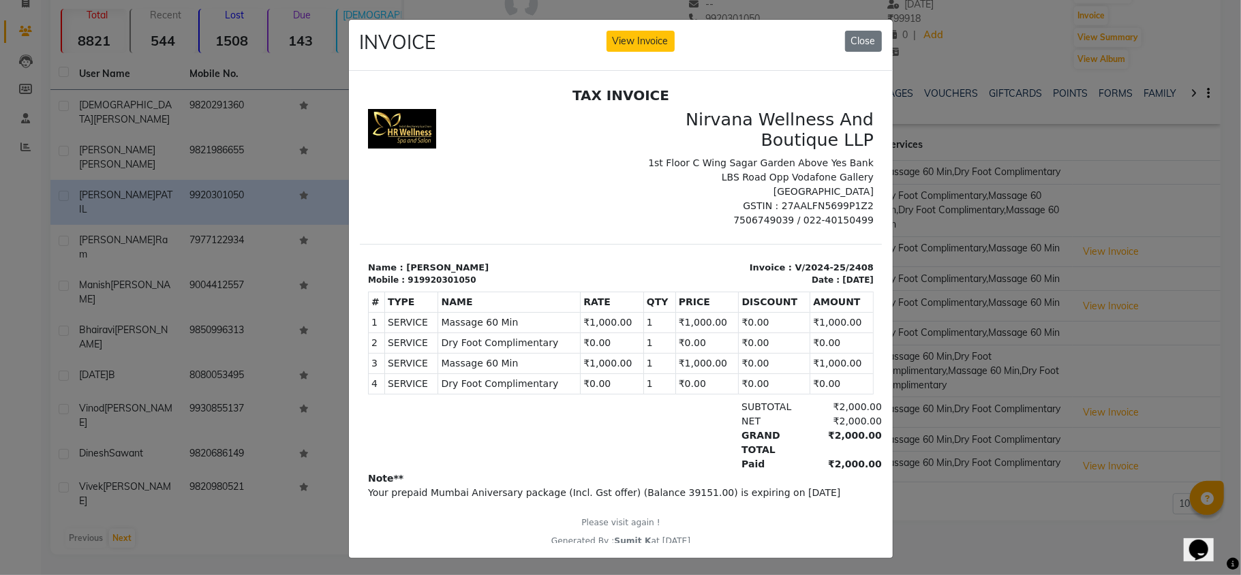
click at [927, 429] on ngb-modal-window "INVOICE View Invoice Close" at bounding box center [620, 287] width 1241 height 575
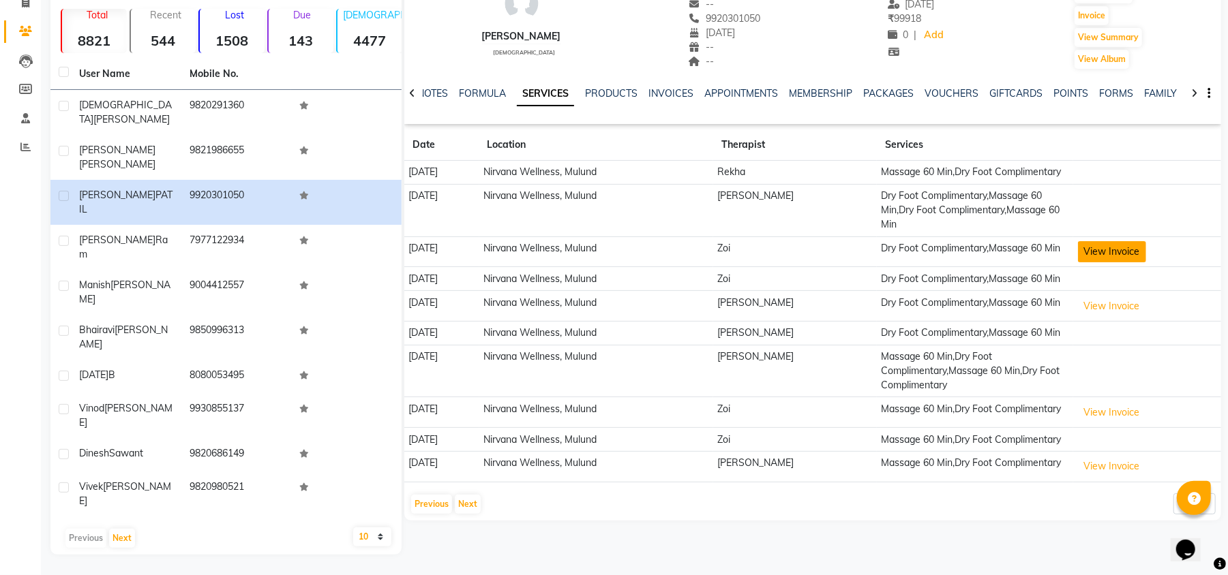
click at [1102, 241] on button "View Invoice" at bounding box center [1112, 251] width 68 height 21
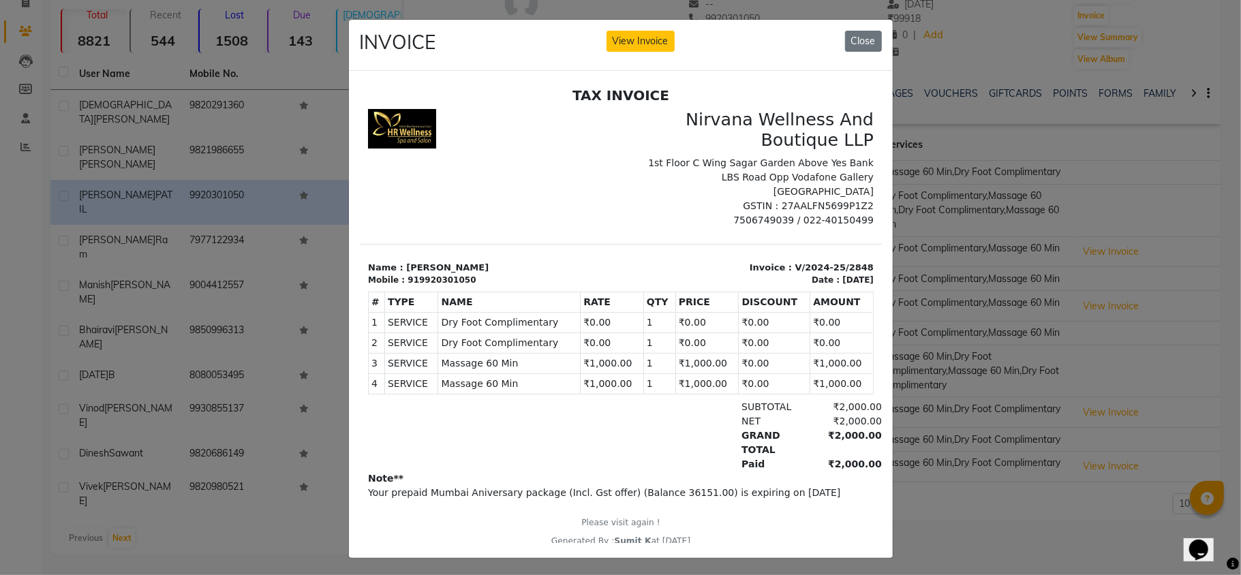
drag, startPoint x: 1008, startPoint y: 327, endPoint x: 324, endPoint y: 161, distance: 703.7
click at [1008, 327] on ngb-modal-window "INVOICE View Invoice Close" at bounding box center [620, 287] width 1241 height 575
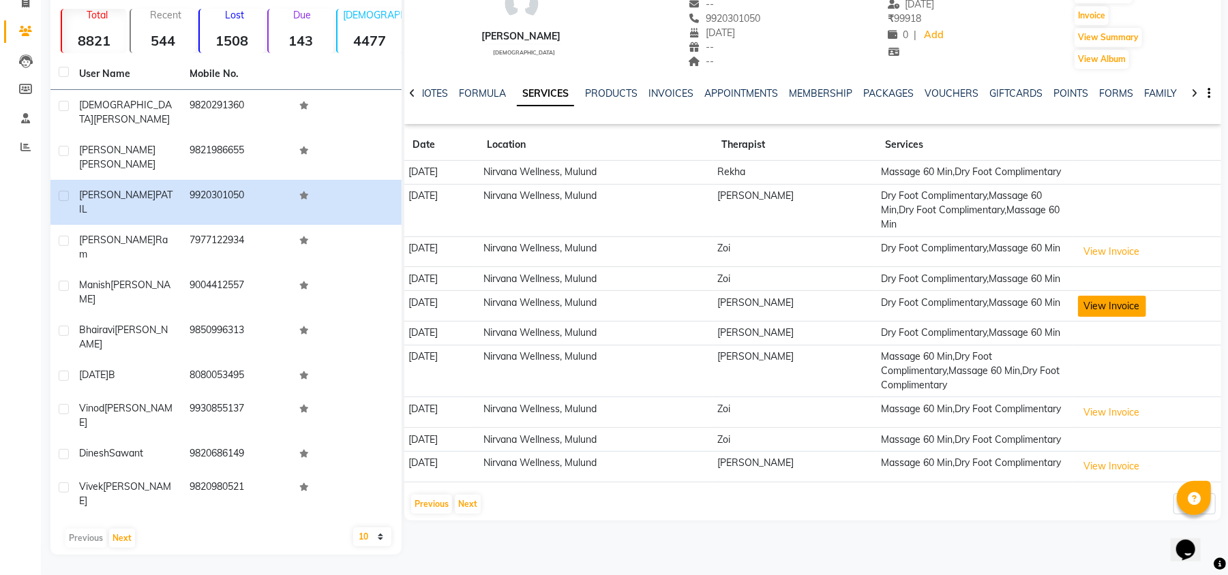
click at [1110, 296] on button "View Invoice" at bounding box center [1112, 306] width 68 height 21
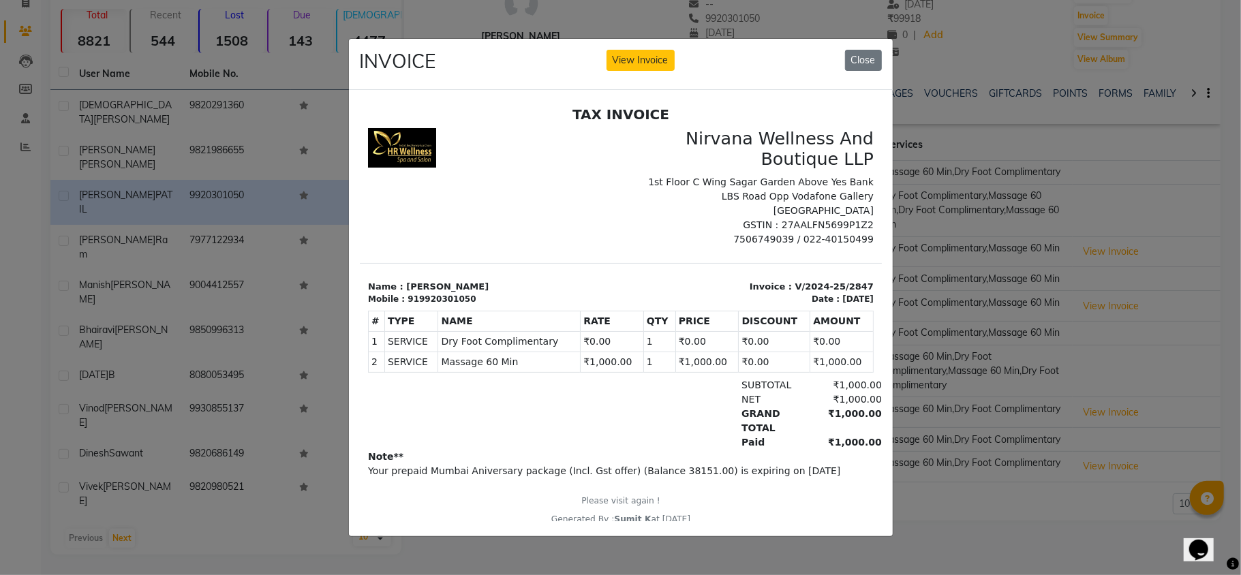
click at [980, 342] on ngb-modal-window "INVOICE View Invoice Close" at bounding box center [620, 287] width 1241 height 575
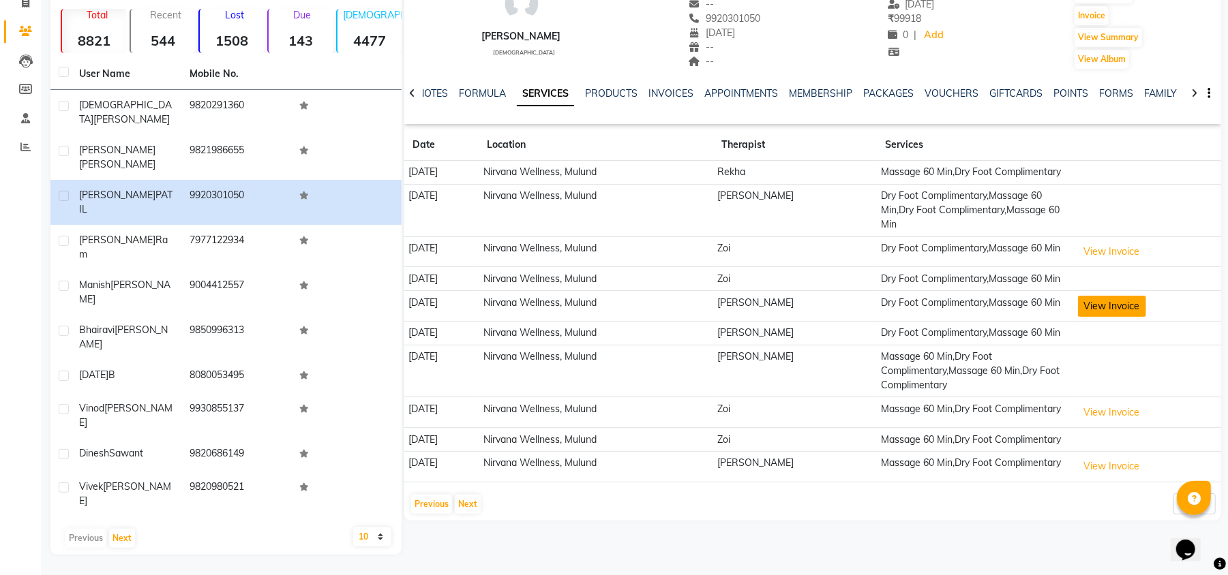
click at [1134, 296] on button "View Invoice" at bounding box center [1112, 306] width 68 height 21
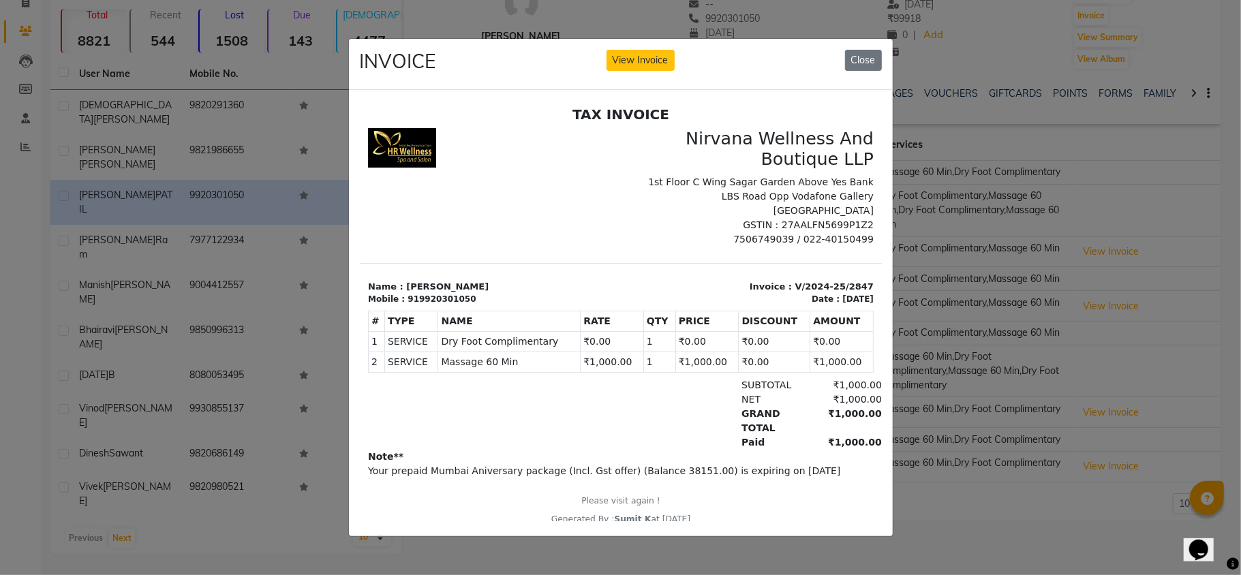
click at [1051, 309] on ngb-modal-window "INVOICE View Invoice Close" at bounding box center [620, 287] width 1241 height 575
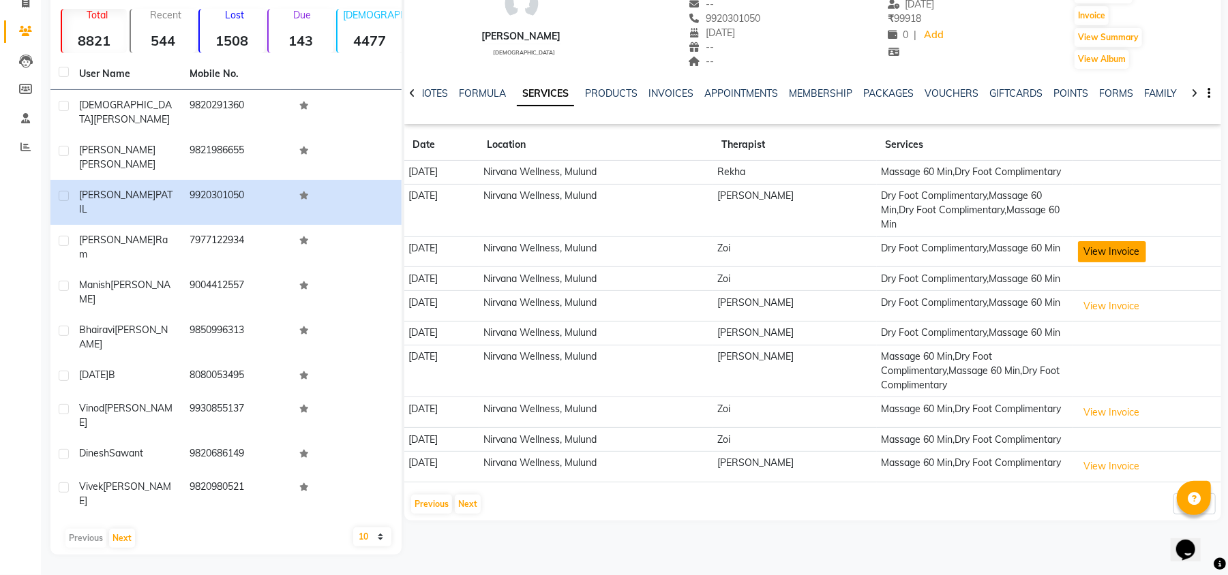
click at [1117, 241] on button "View Invoice" at bounding box center [1112, 251] width 68 height 21
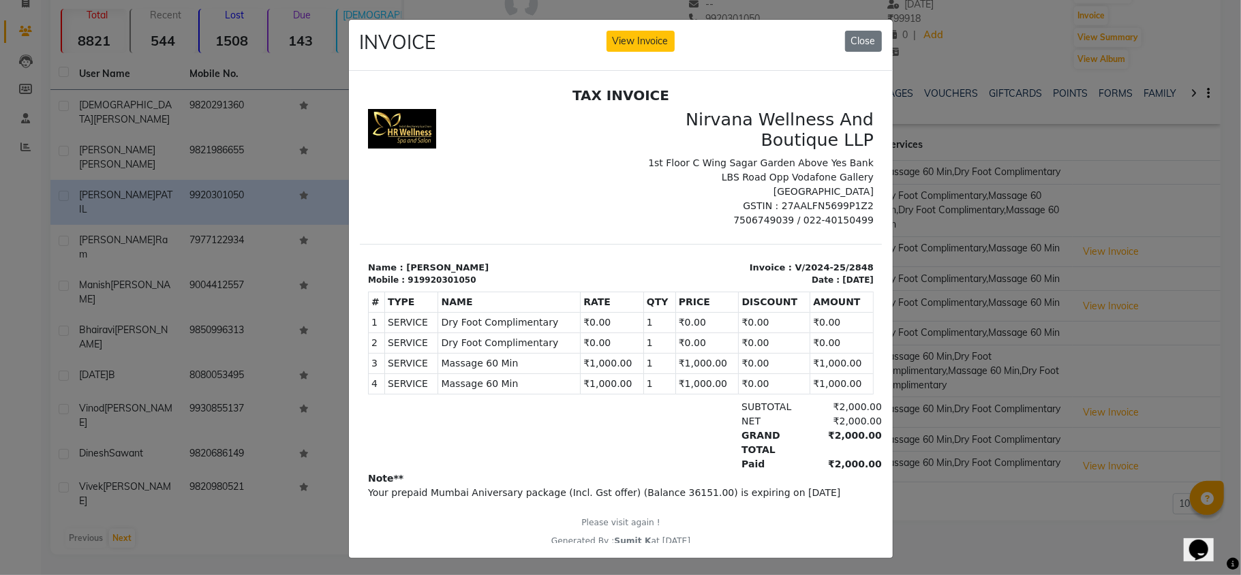
click at [1051, 320] on ngb-modal-window "INVOICE View Invoice Close" at bounding box center [620, 287] width 1241 height 575
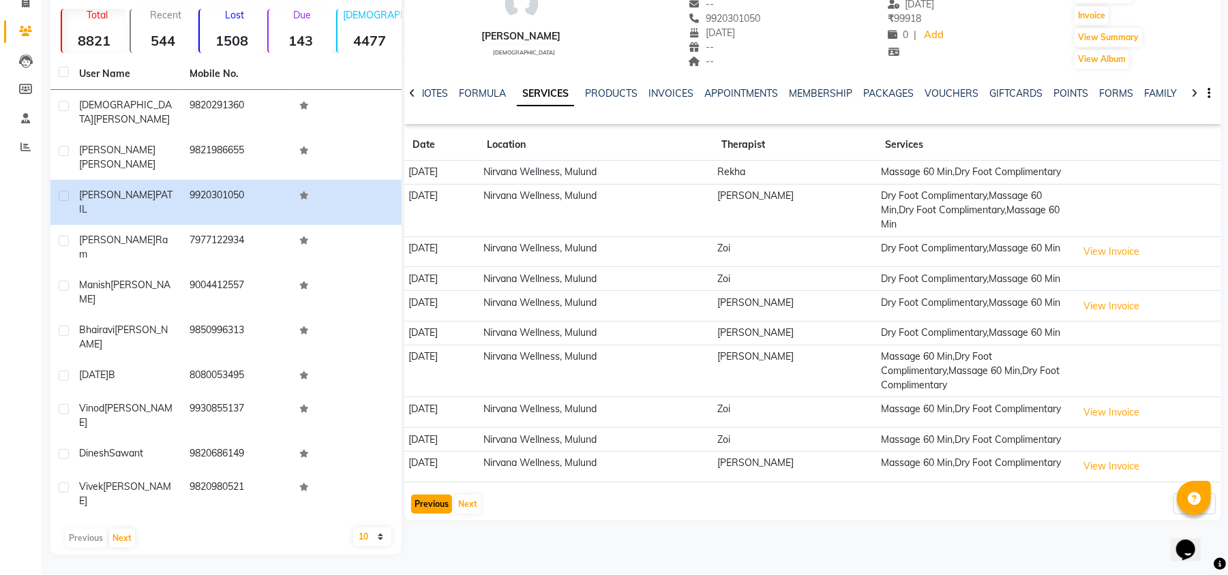
click at [437, 514] on button "Previous" at bounding box center [431, 504] width 41 height 19
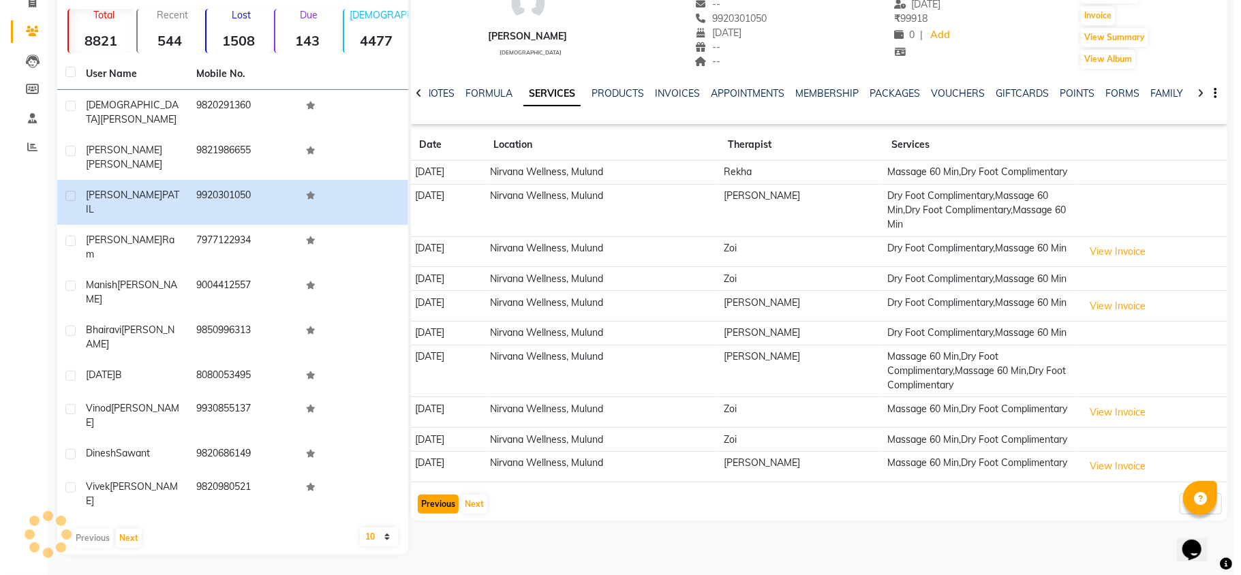
scroll to position [52, 0]
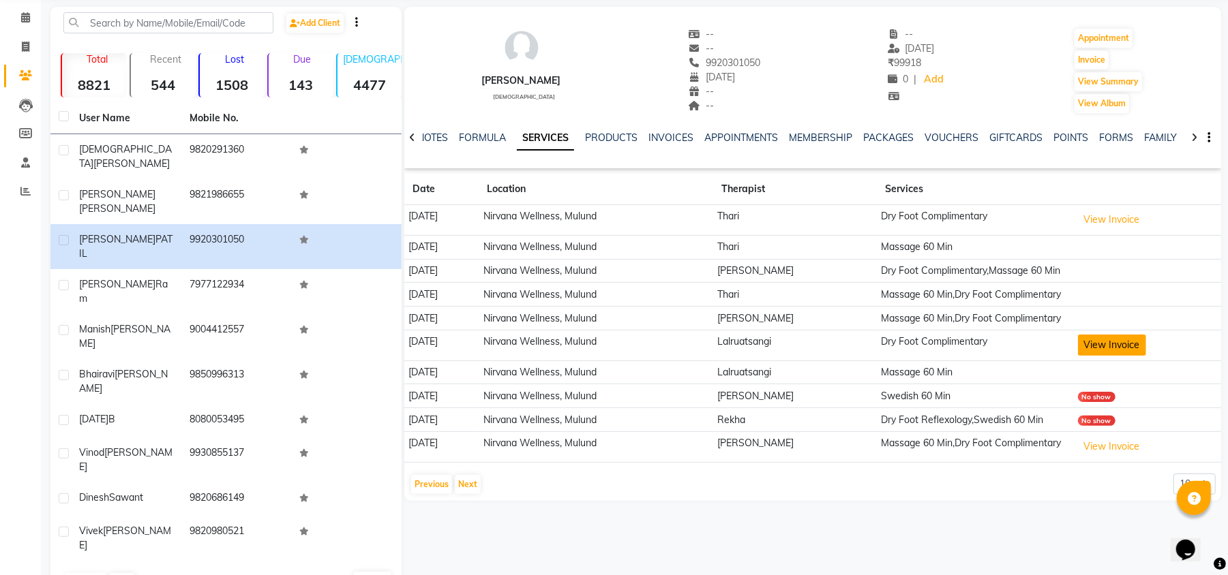
click at [1100, 356] on button "View Invoice" at bounding box center [1112, 345] width 68 height 21
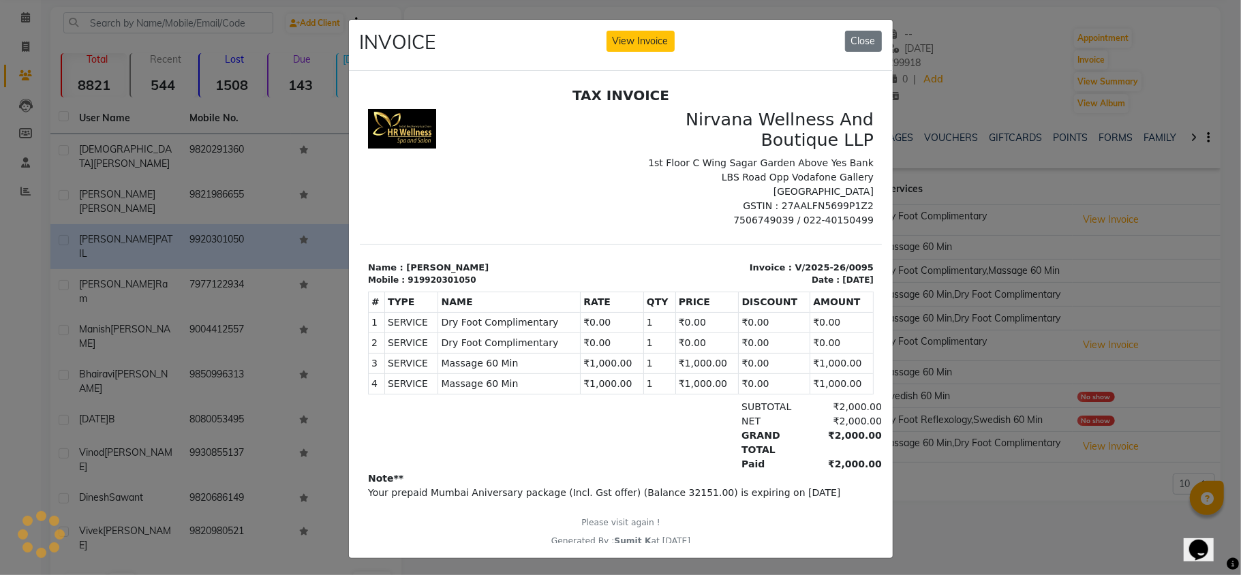
scroll to position [0, 0]
click at [1043, 276] on ngb-modal-window "INVOICE View Invoice Close" at bounding box center [620, 287] width 1241 height 575
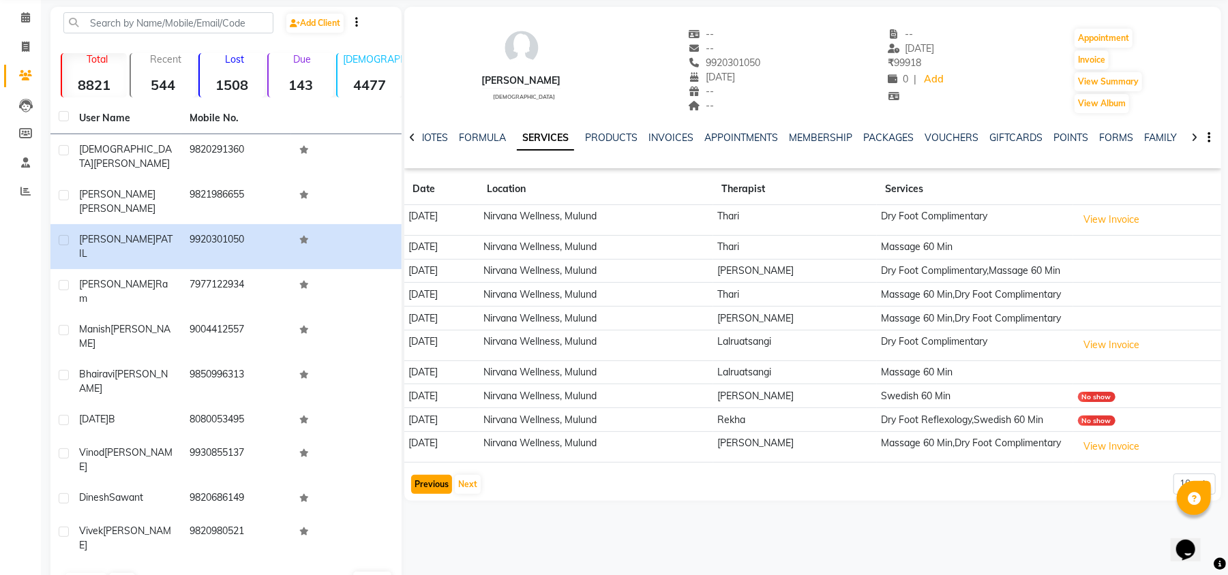
click at [437, 494] on button "Previous" at bounding box center [431, 484] width 41 height 19
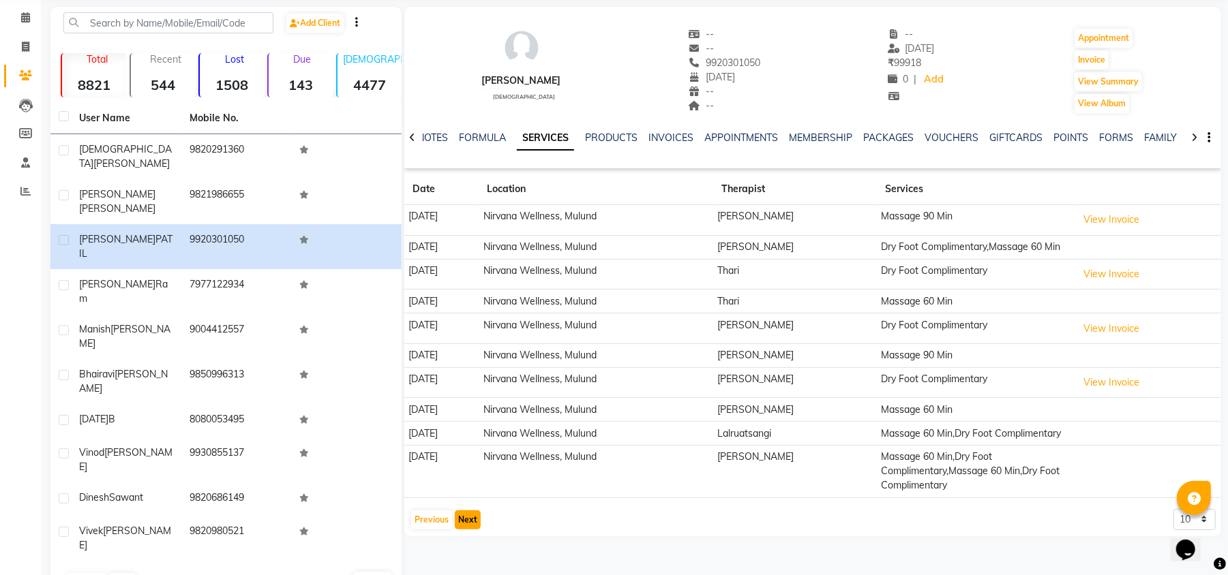
click at [462, 530] on button "Next" at bounding box center [468, 520] width 26 height 19
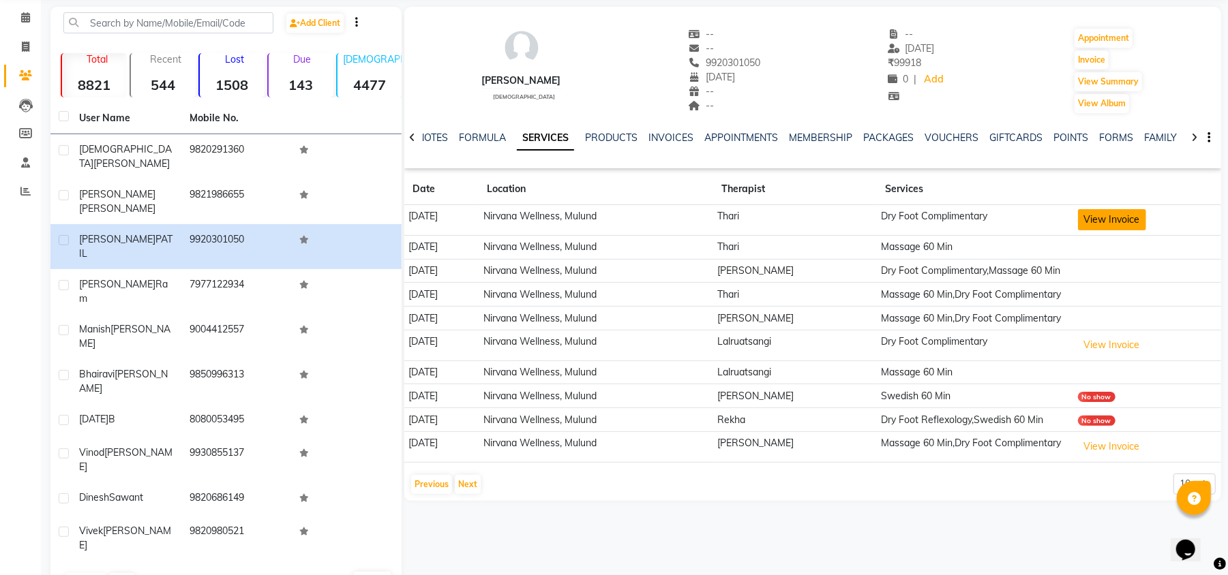
click at [1124, 222] on button "View Invoice" at bounding box center [1112, 219] width 68 height 21
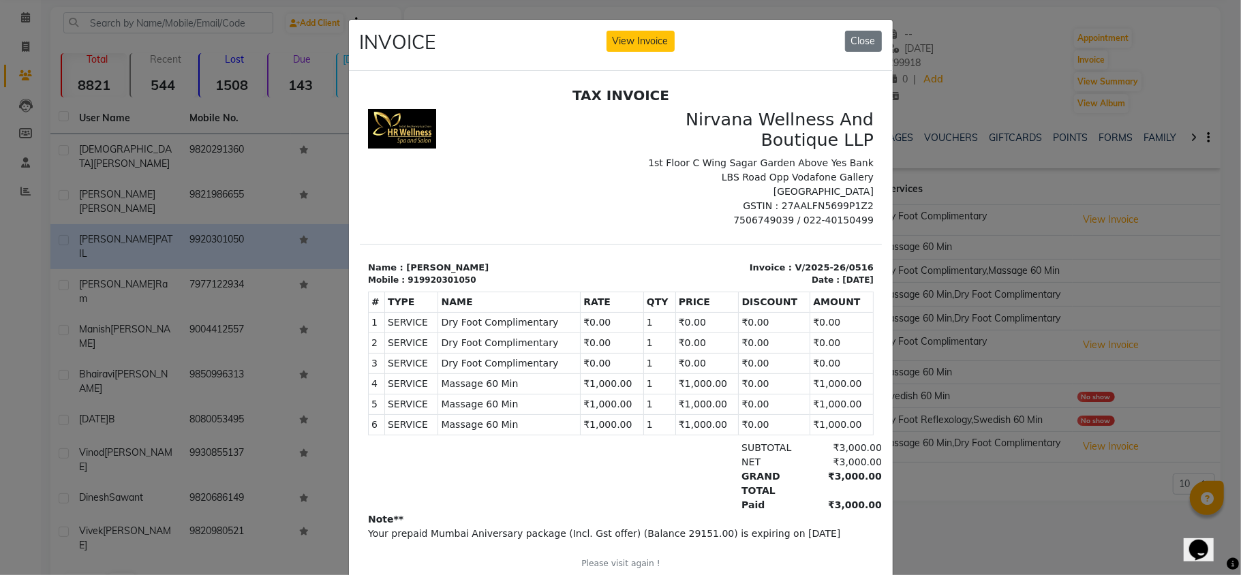
click at [939, 556] on ngb-modal-window "INVOICE View Invoice Close" at bounding box center [620, 287] width 1241 height 575
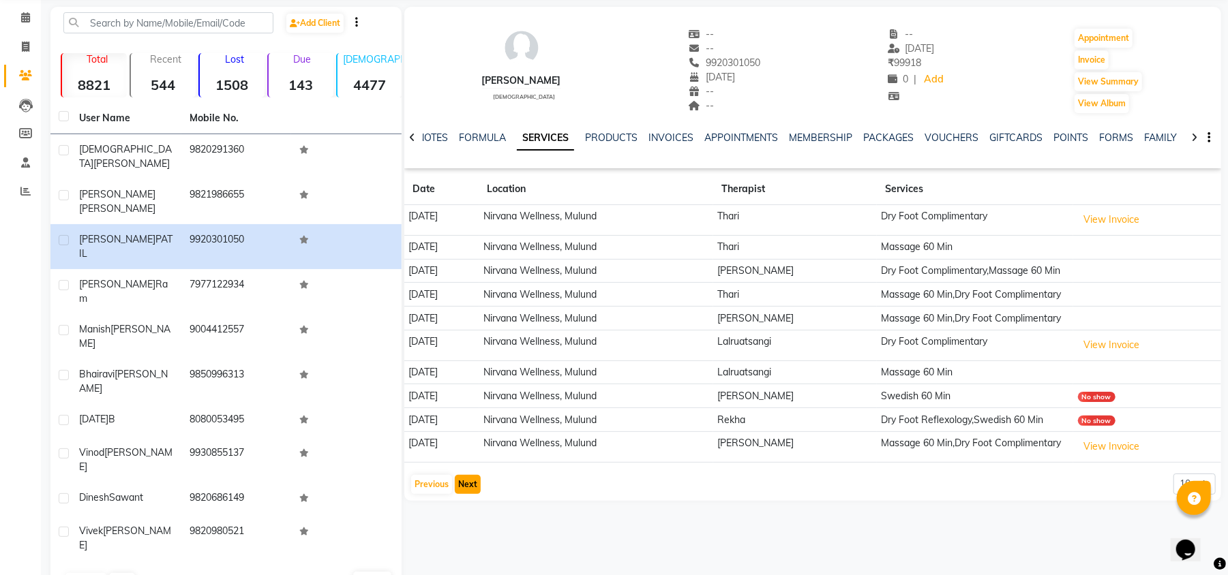
click at [465, 494] on button "Next" at bounding box center [468, 484] width 26 height 19
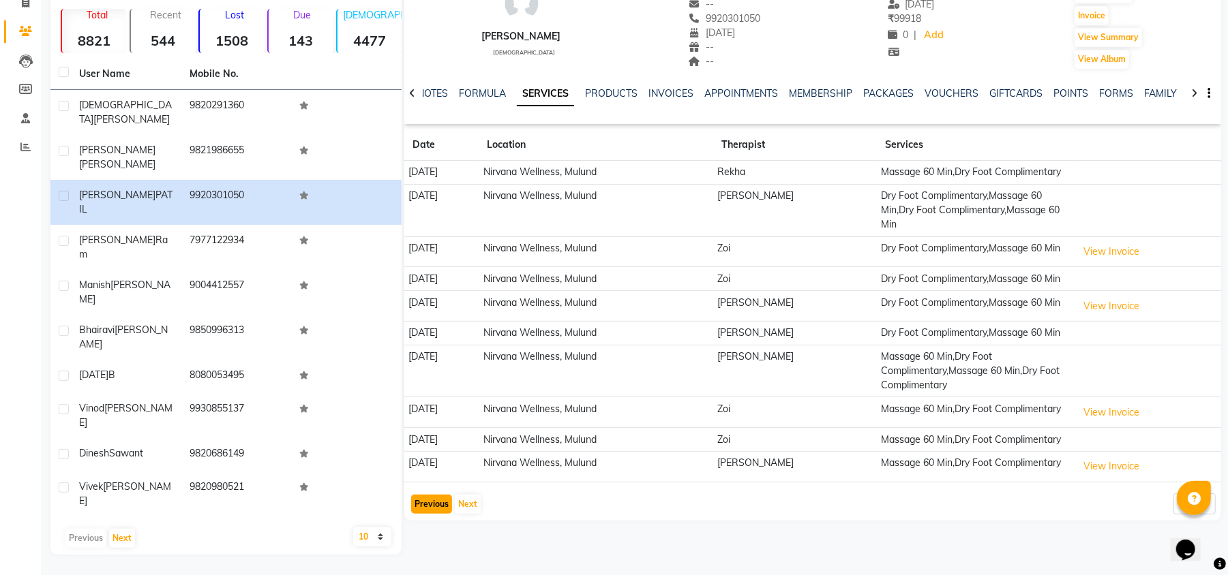
click at [425, 514] on button "Previous" at bounding box center [431, 504] width 41 height 19
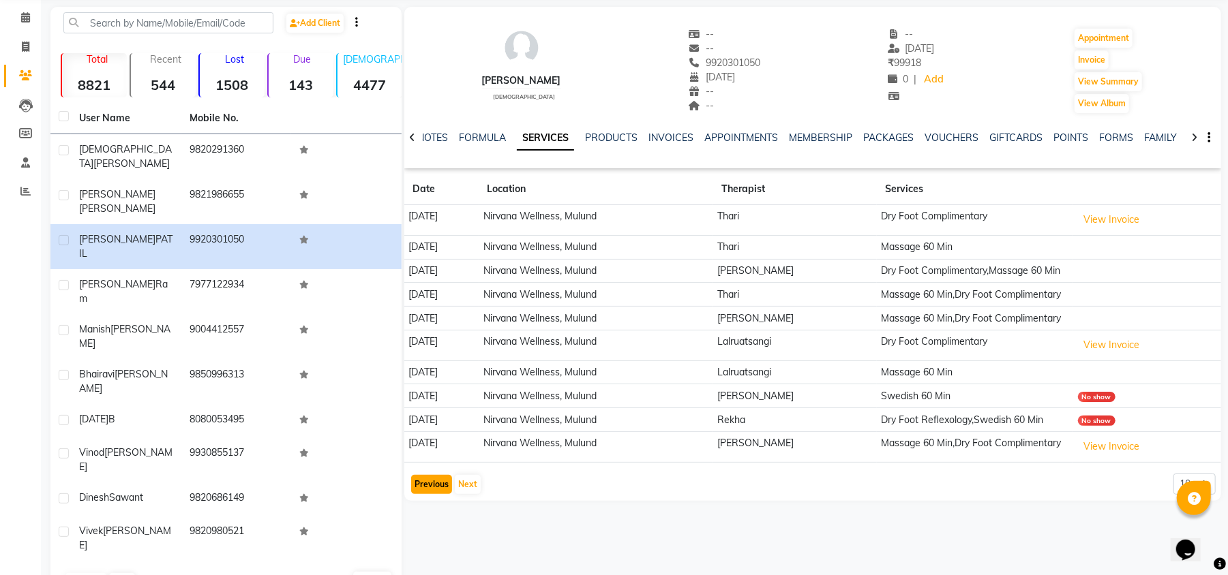
click at [429, 494] on button "Previous" at bounding box center [431, 484] width 41 height 19
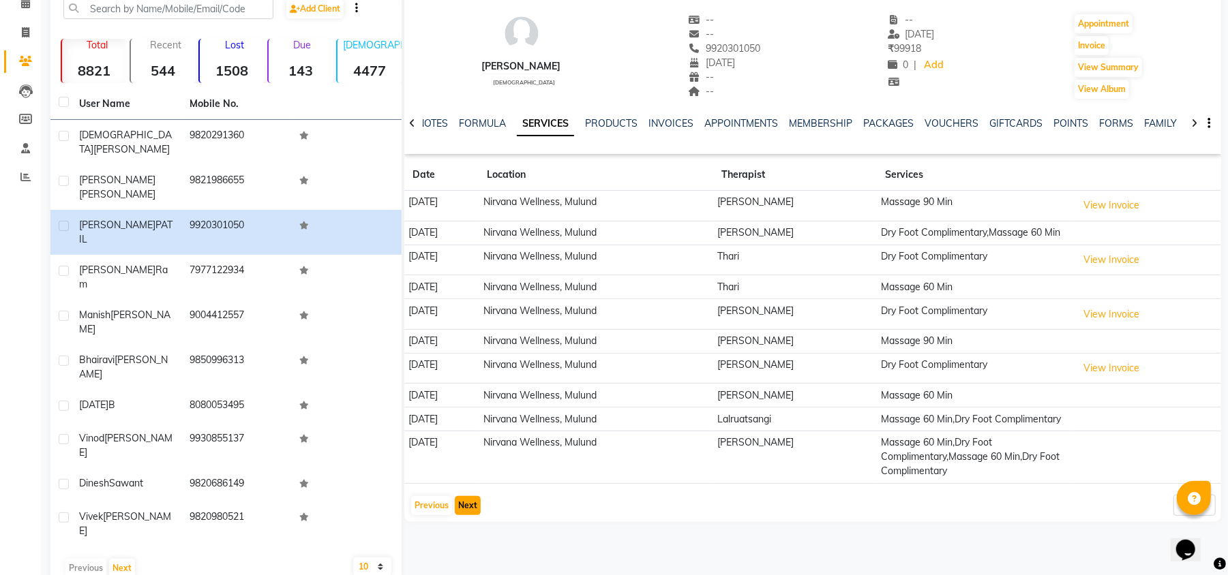
click at [465, 515] on button "Next" at bounding box center [468, 505] width 26 height 19
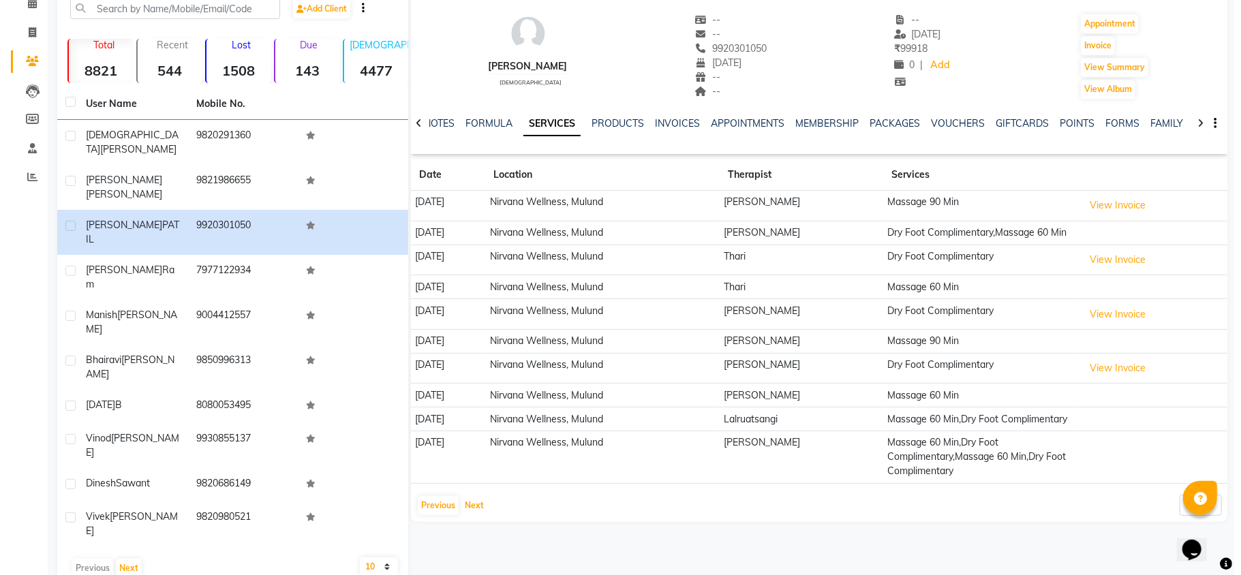
scroll to position [52, 0]
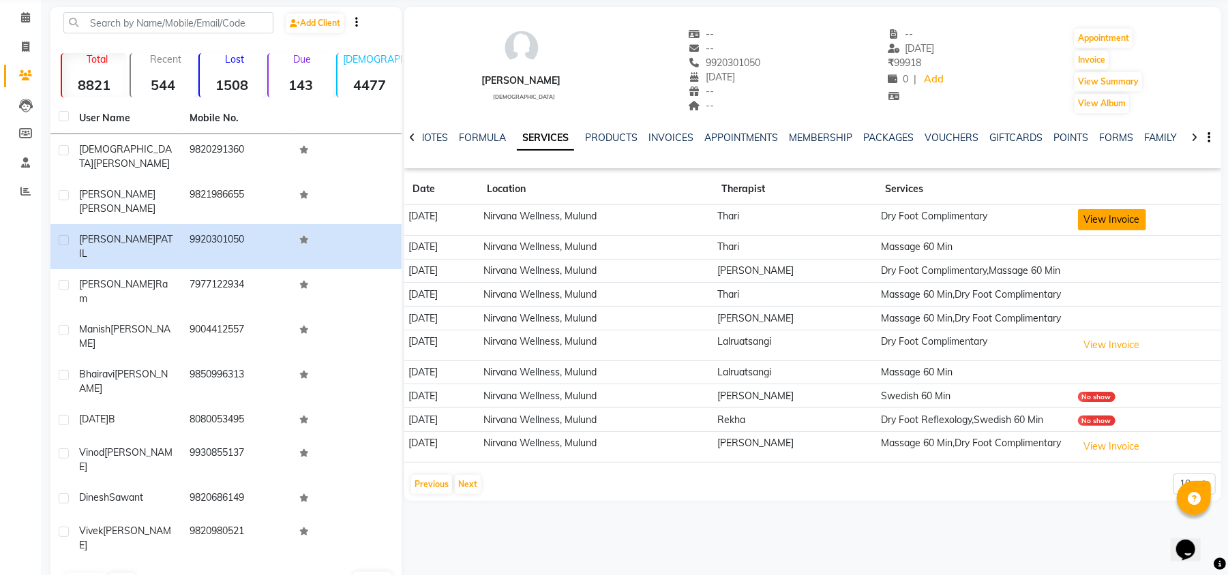
click at [1132, 222] on button "View Invoice" at bounding box center [1112, 219] width 68 height 21
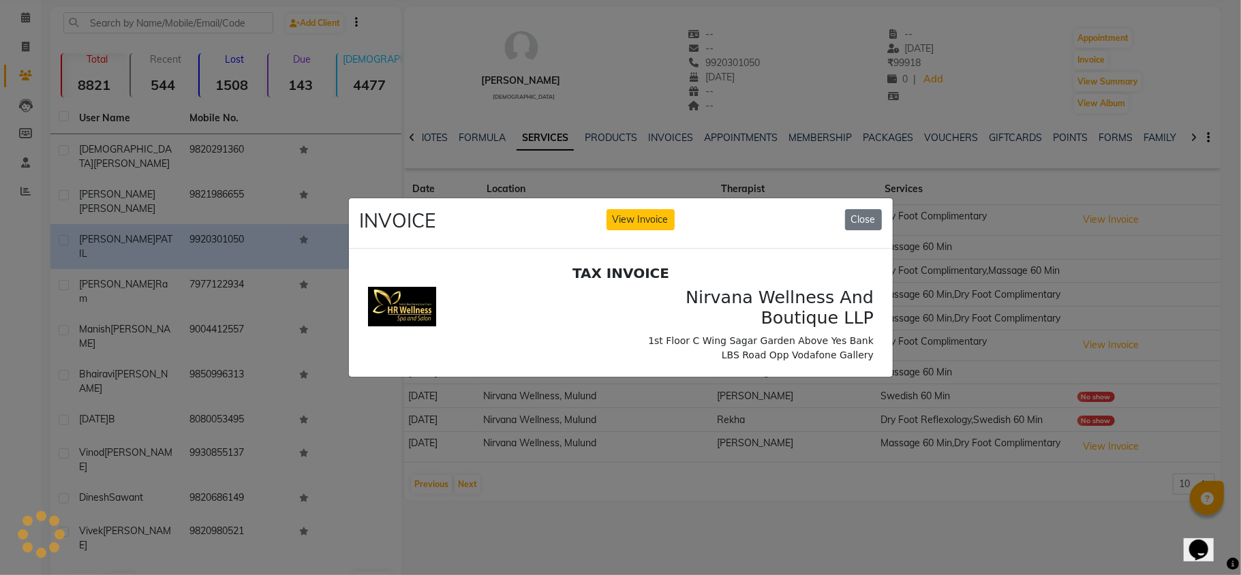
scroll to position [0, 0]
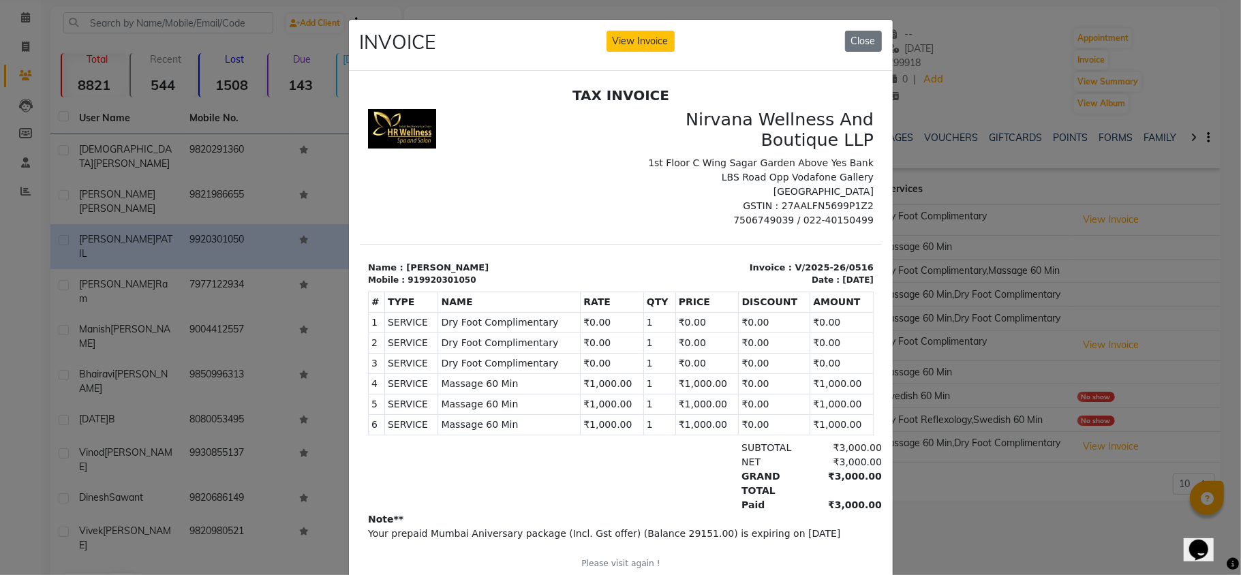
click at [930, 528] on ngb-modal-window "INVOICE View Invoice Close" at bounding box center [620, 287] width 1241 height 575
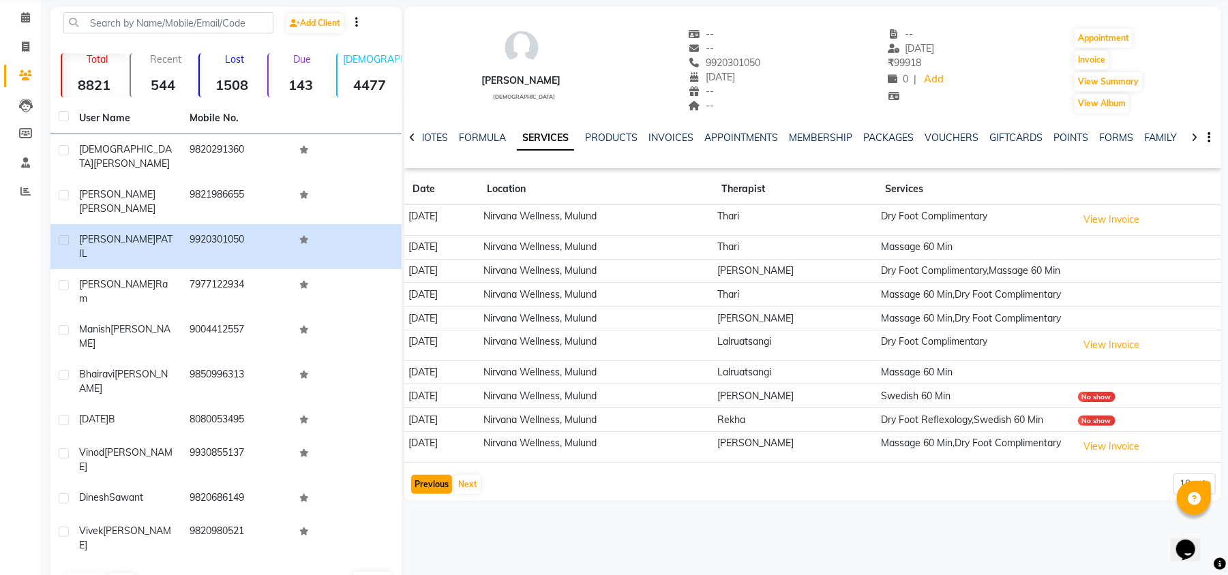
click at [432, 494] on button "Previous" at bounding box center [431, 484] width 41 height 19
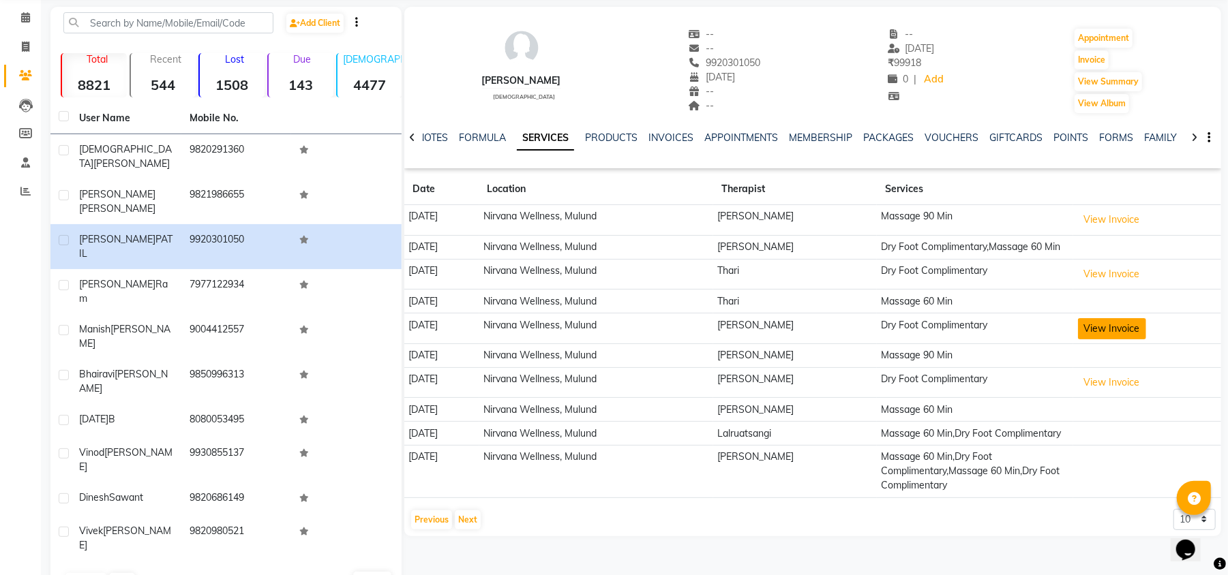
click at [1146, 339] on button "View Invoice" at bounding box center [1112, 328] width 68 height 21
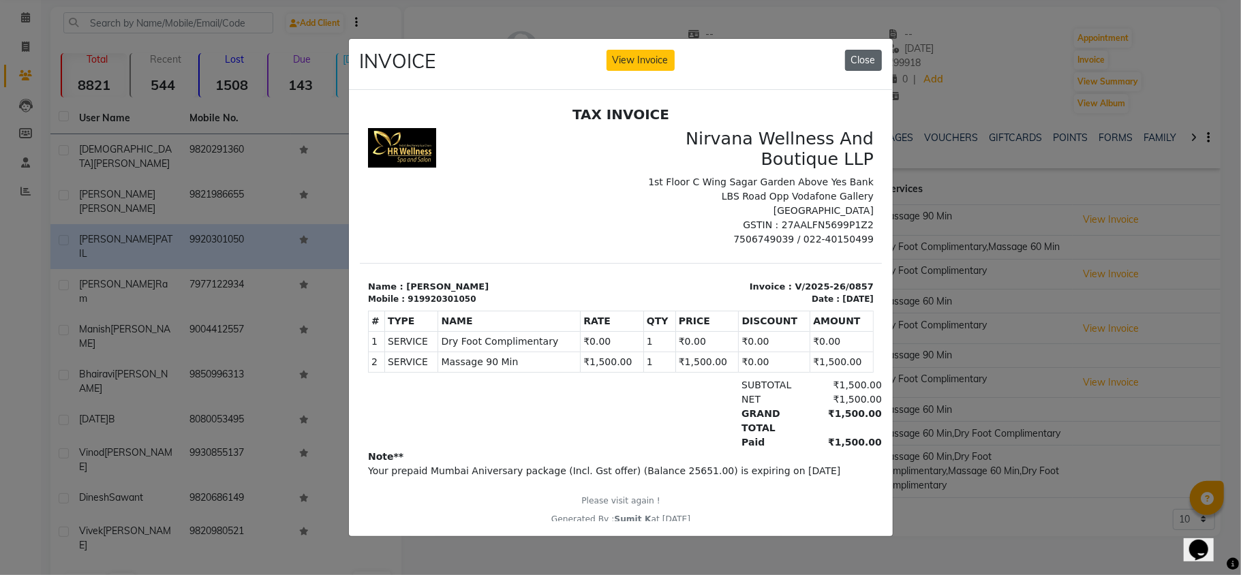
click at [862, 52] on button "Close" at bounding box center [863, 60] width 37 height 21
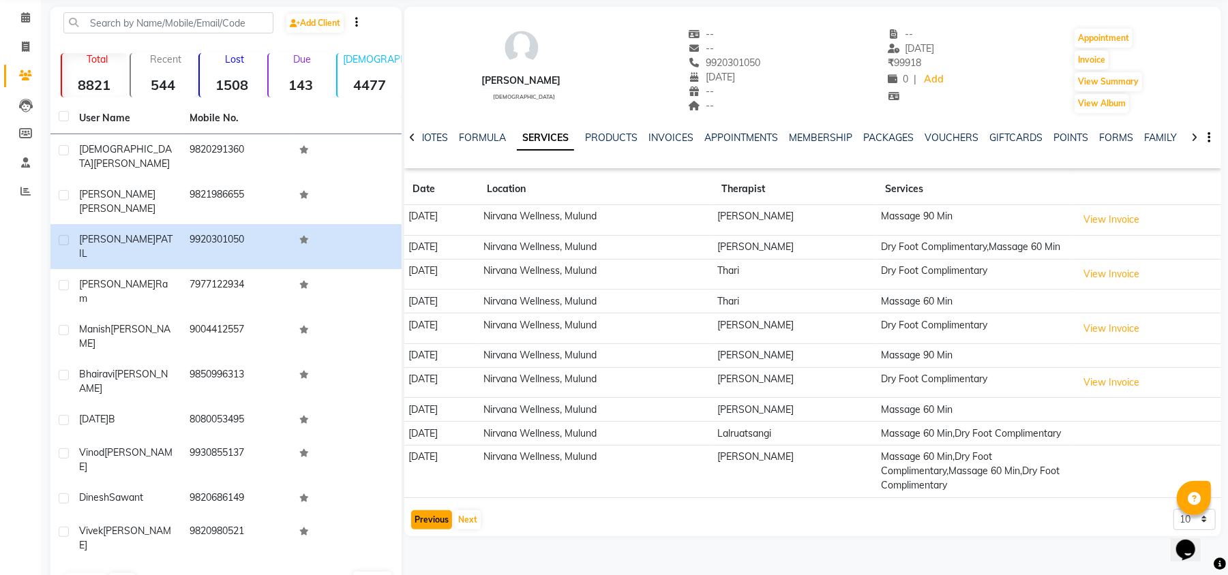
click at [423, 530] on button "Previous" at bounding box center [431, 520] width 41 height 19
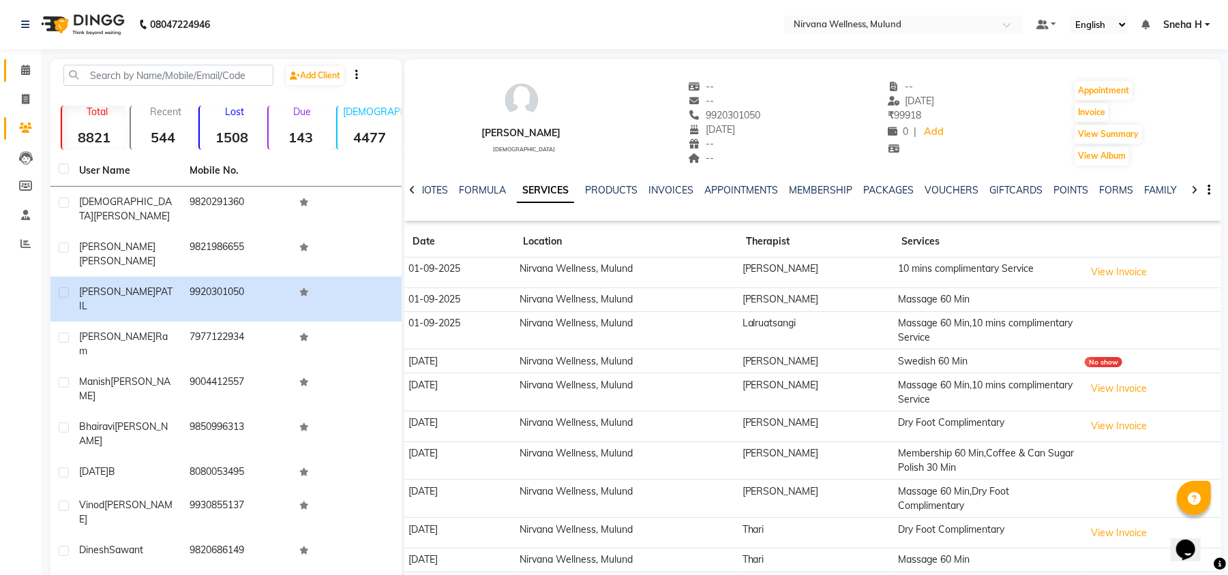
click at [14, 78] on link "Calendar" at bounding box center [20, 70] width 33 height 22
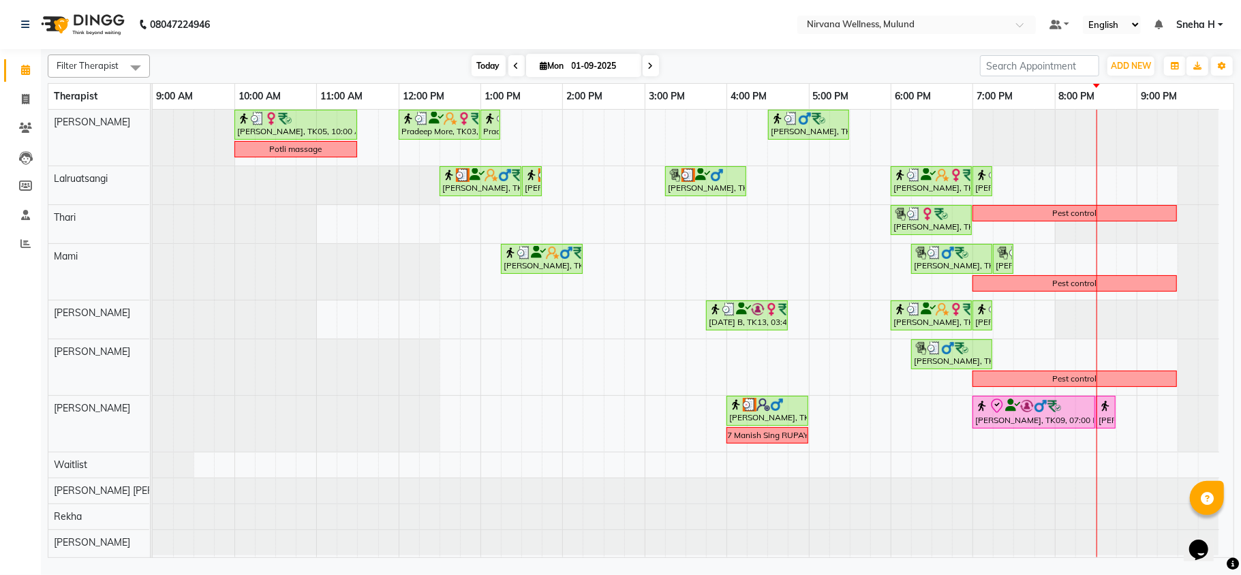
click at [483, 63] on span "Today" at bounding box center [489, 65] width 34 height 21
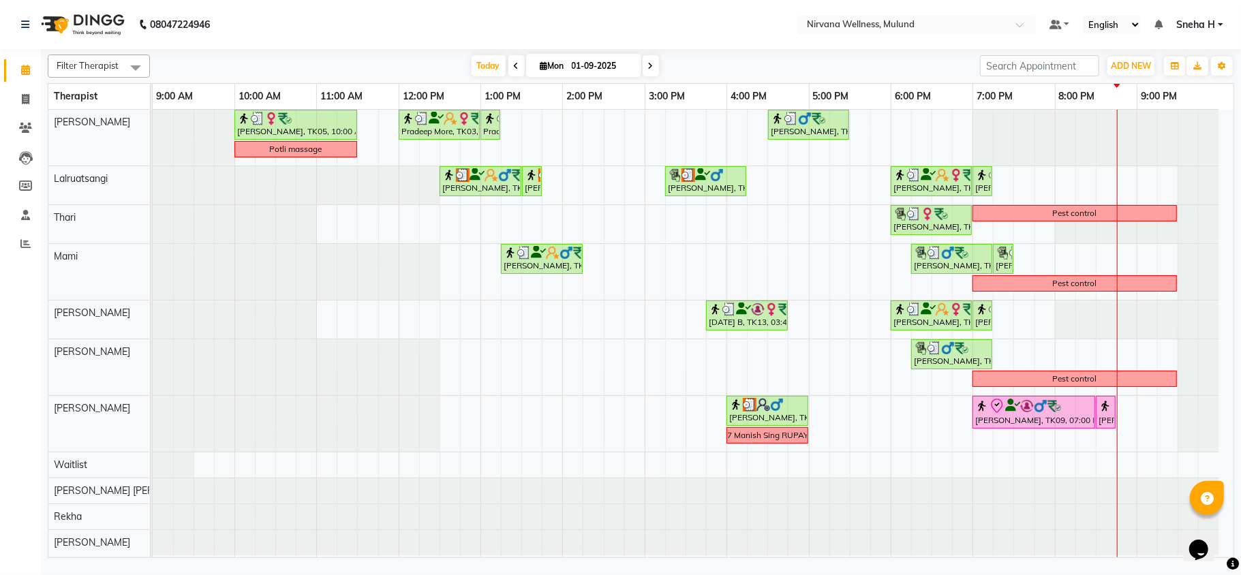
click at [599, 72] on input "01-09-2025" at bounding box center [602, 66] width 68 height 20
select select "9"
select select "2025"
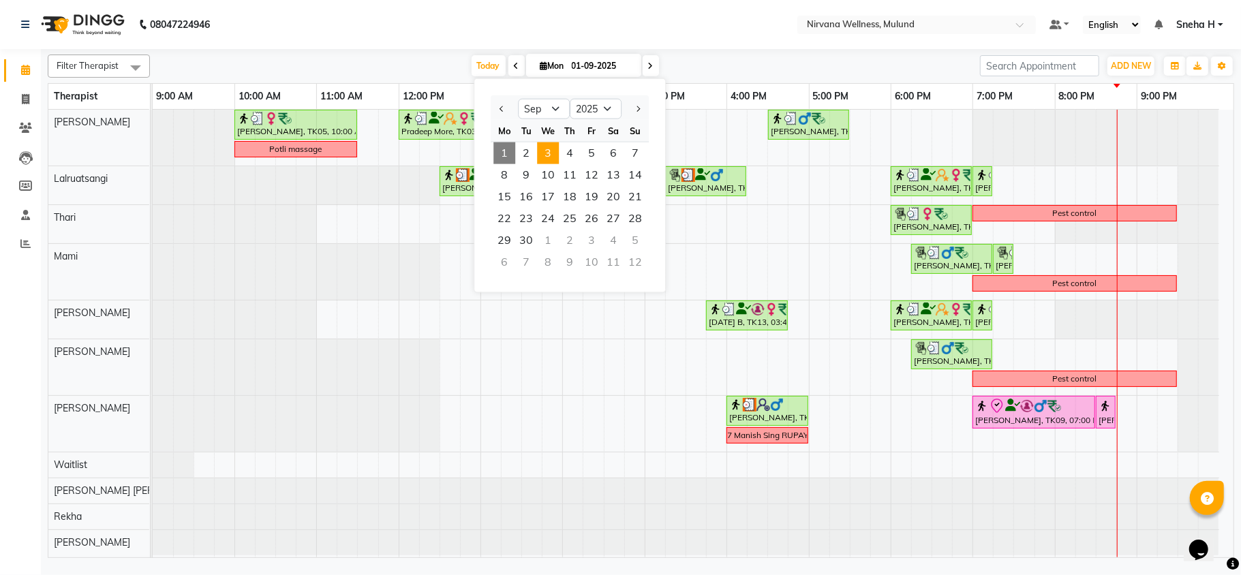
click at [546, 157] on span "3" at bounding box center [548, 153] width 22 height 22
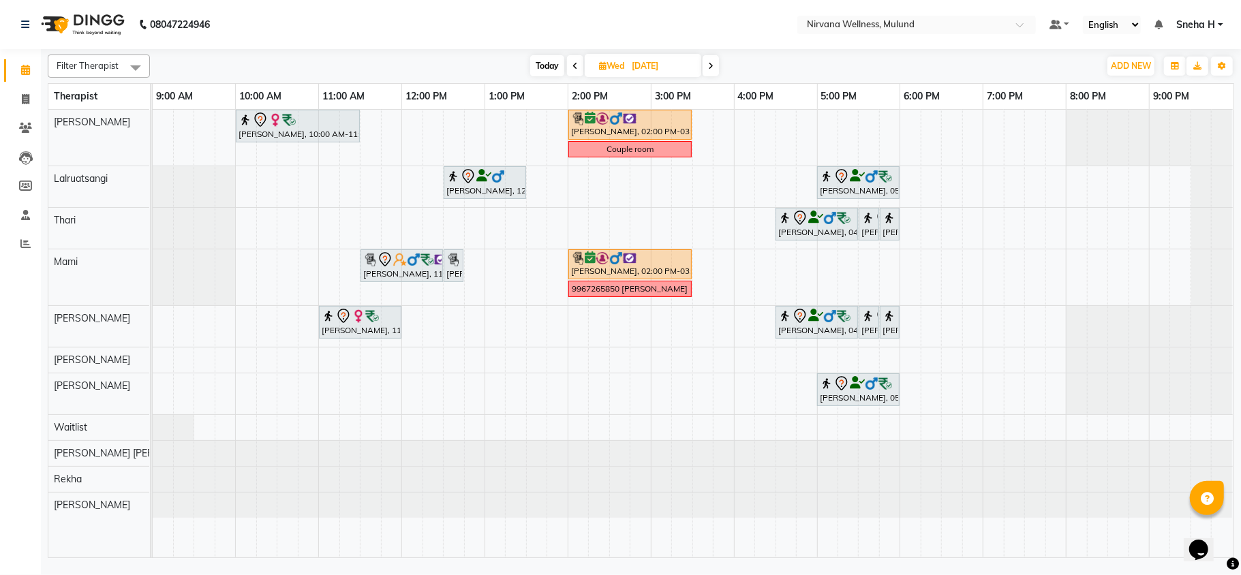
click at [543, 64] on span "Today" at bounding box center [547, 65] width 34 height 21
type input "01-09-2025"
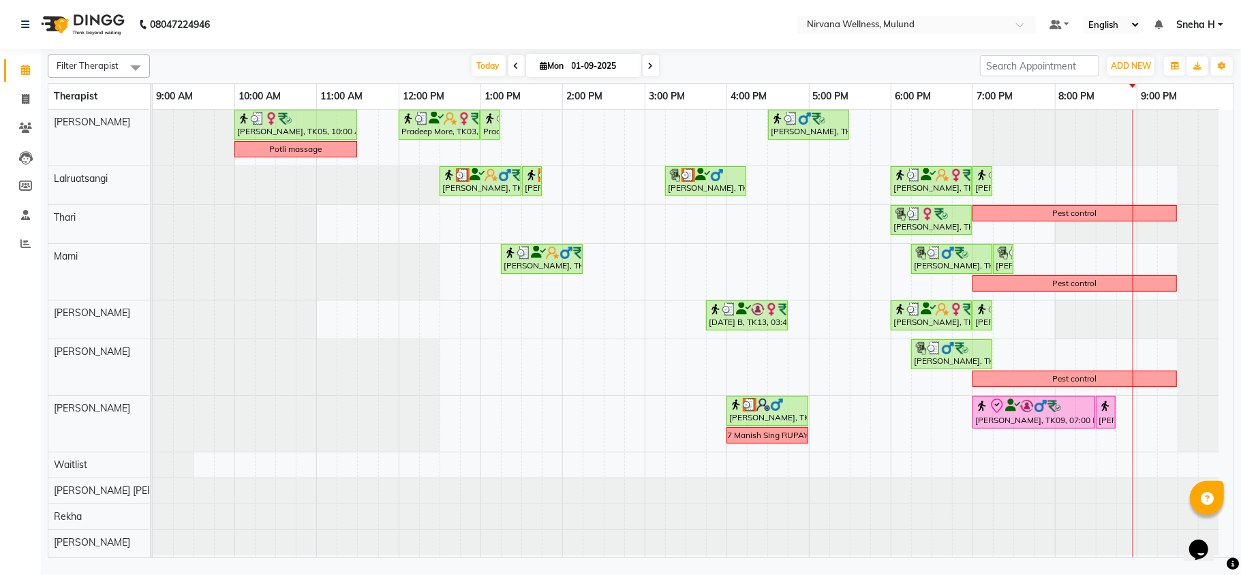
click at [588, 68] on input "01-09-2025" at bounding box center [602, 66] width 68 height 20
select select "9"
select select "2025"
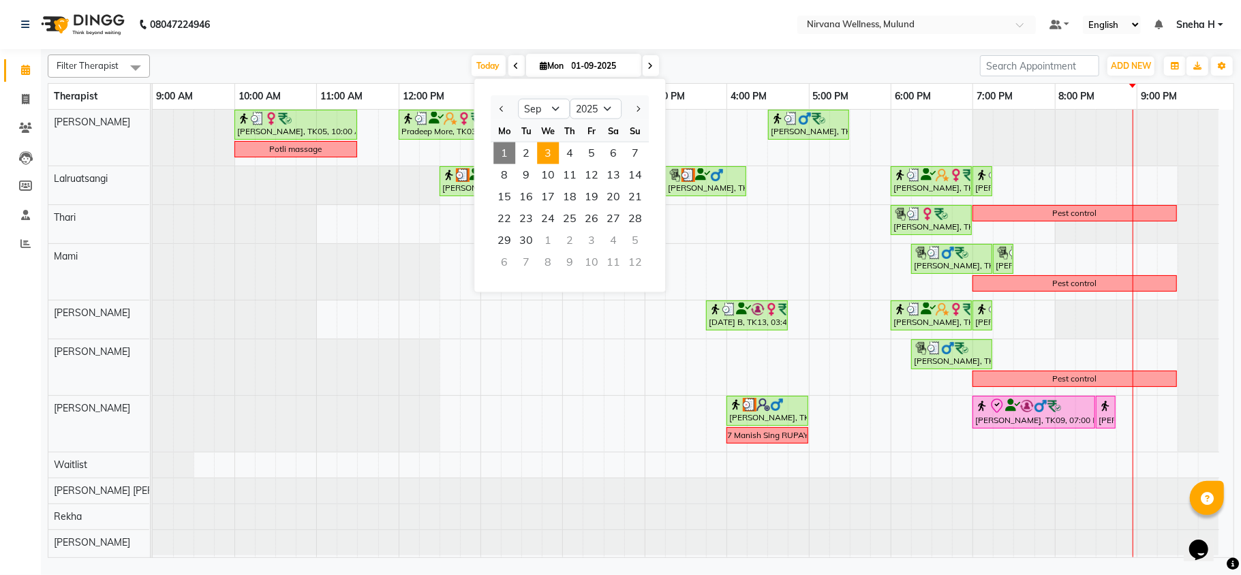
click at [544, 145] on span "3" at bounding box center [548, 153] width 22 height 22
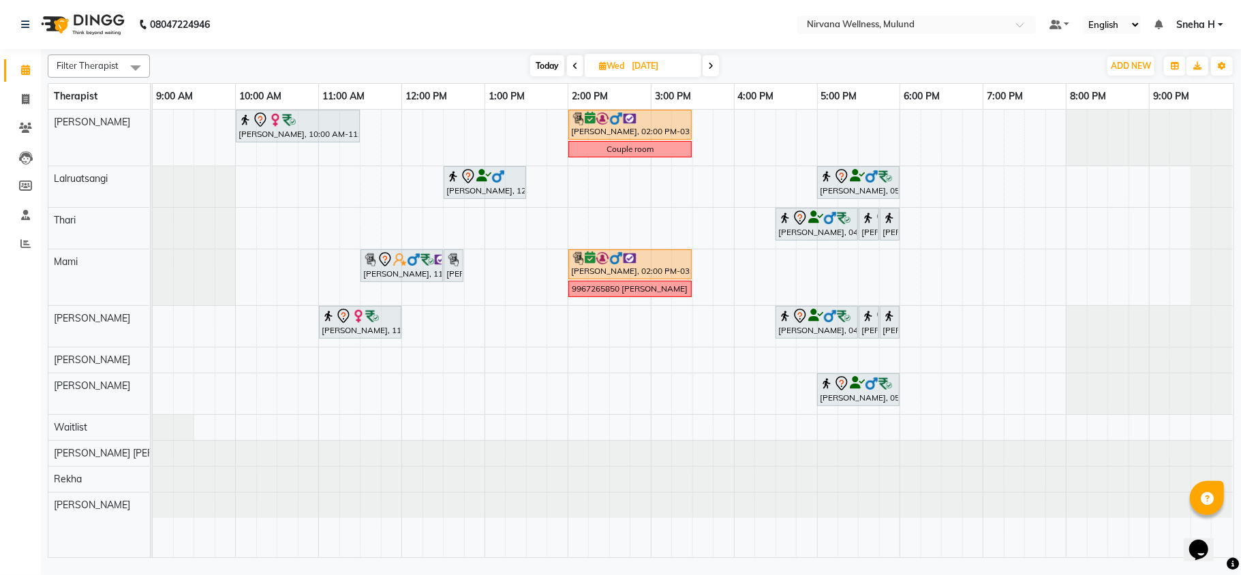
click at [535, 63] on span "Today" at bounding box center [547, 65] width 34 height 21
type input "01-09-2025"
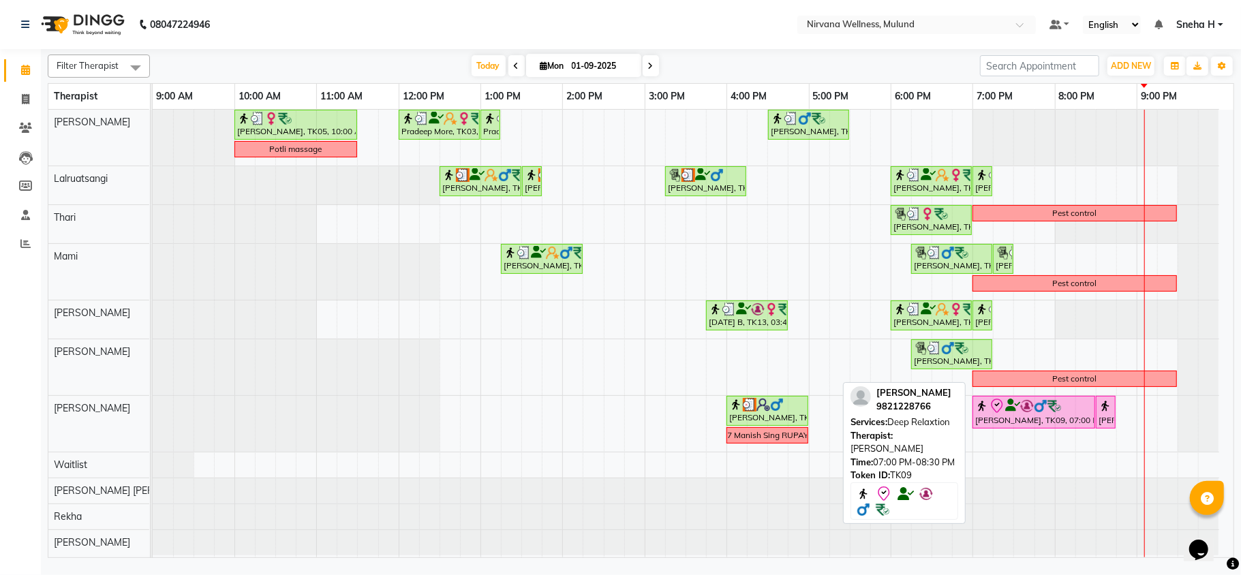
click at [1036, 427] on div "[PERSON_NAME], TK09, 07:00 PM-08:30 PM, Deep Relaxtion" at bounding box center [1034, 412] width 120 height 29
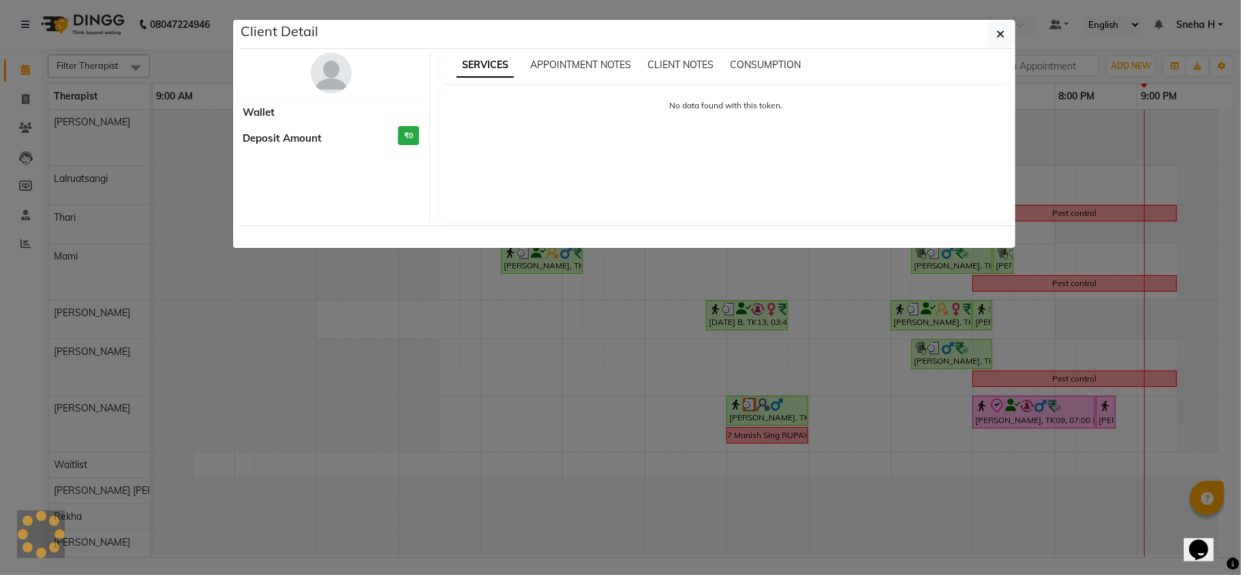
click at [1037, 418] on ngb-modal-window "Client Detail Wallet Deposit Amount ₹0 SERVICES APPOINTMENT NOTES CLIENT NOTES …" at bounding box center [620, 287] width 1241 height 575
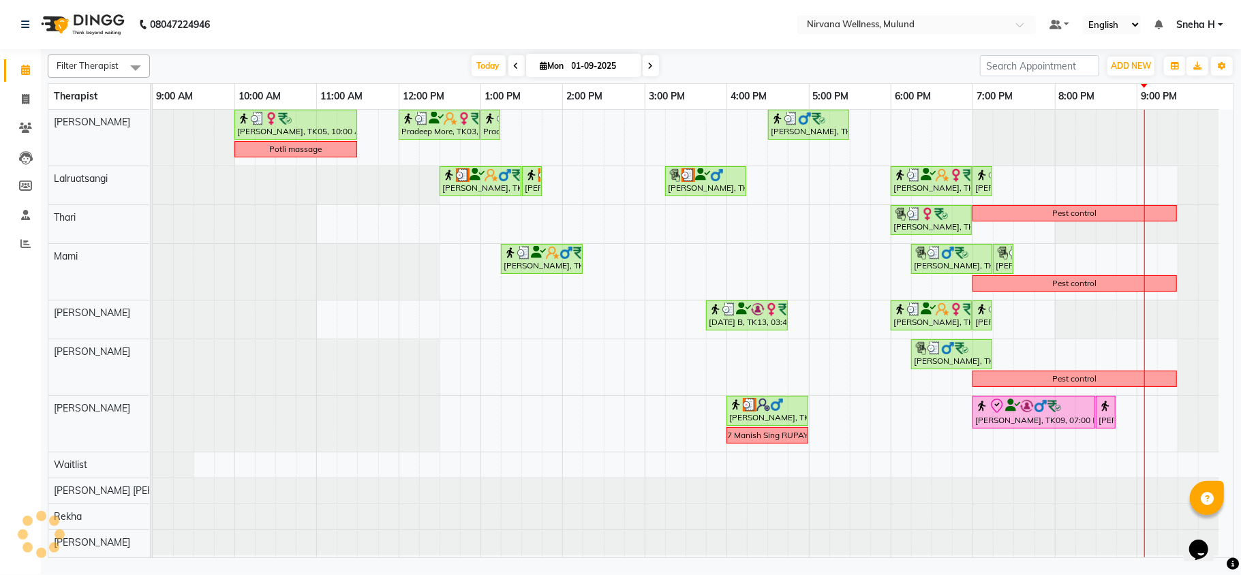
click at [1037, 418] on div "[PERSON_NAME], TK09, 07:00 PM-08:30 PM, Deep Relaxtion" at bounding box center [1034, 412] width 120 height 29
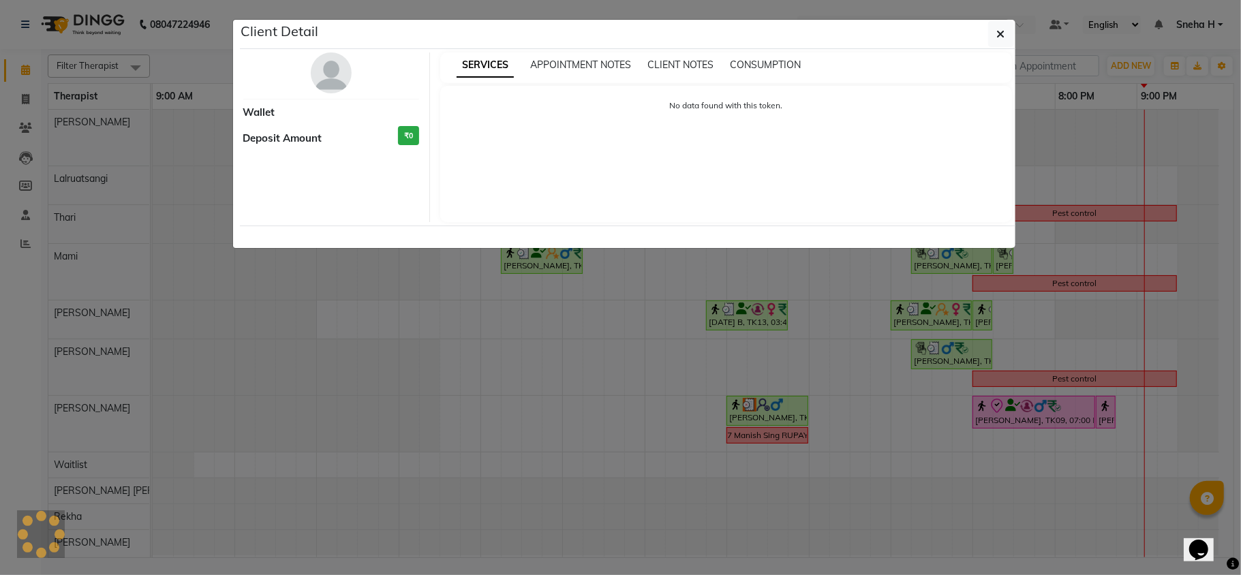
select select "8"
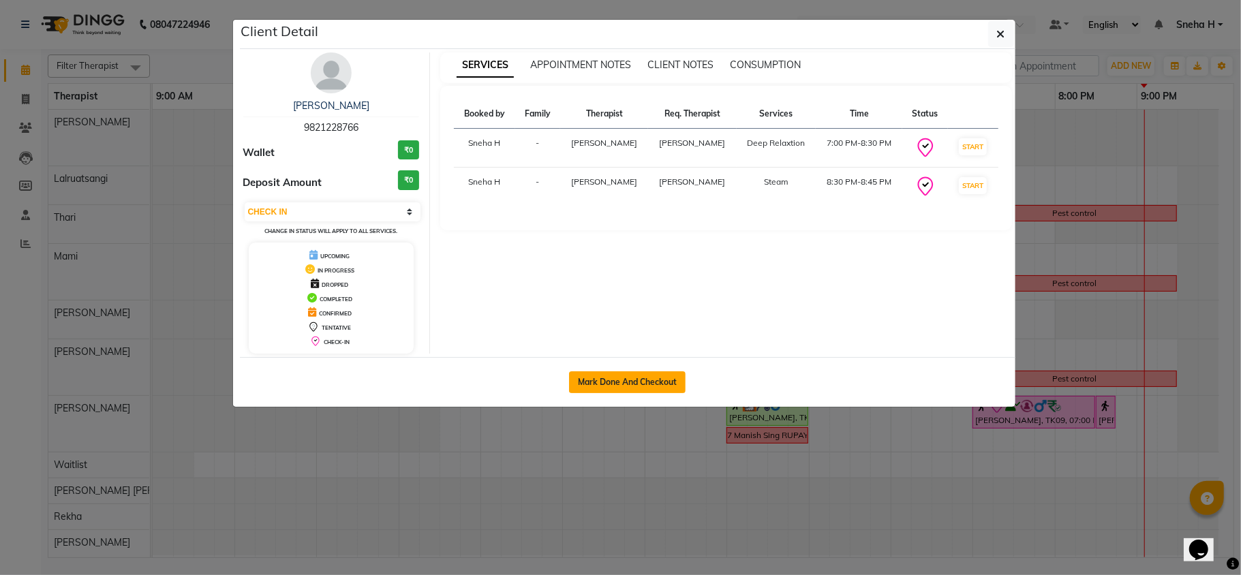
click at [612, 380] on button "Mark Done And Checkout" at bounding box center [627, 383] width 117 height 22
select select "service"
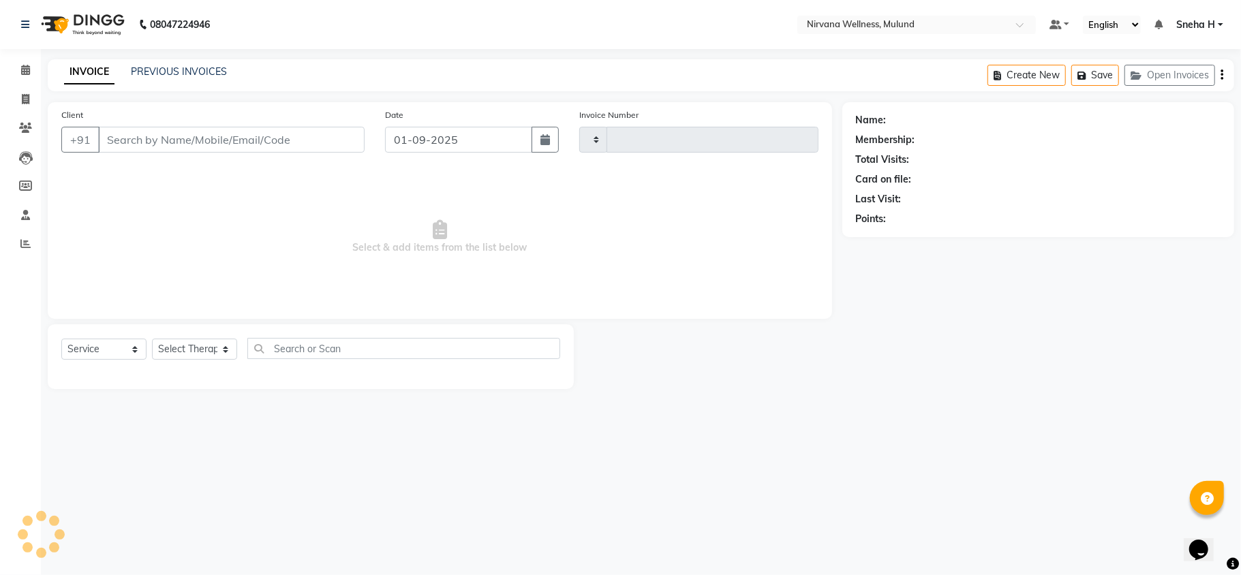
type input "1816"
select select "4890"
type input "9821228766"
select select "35614"
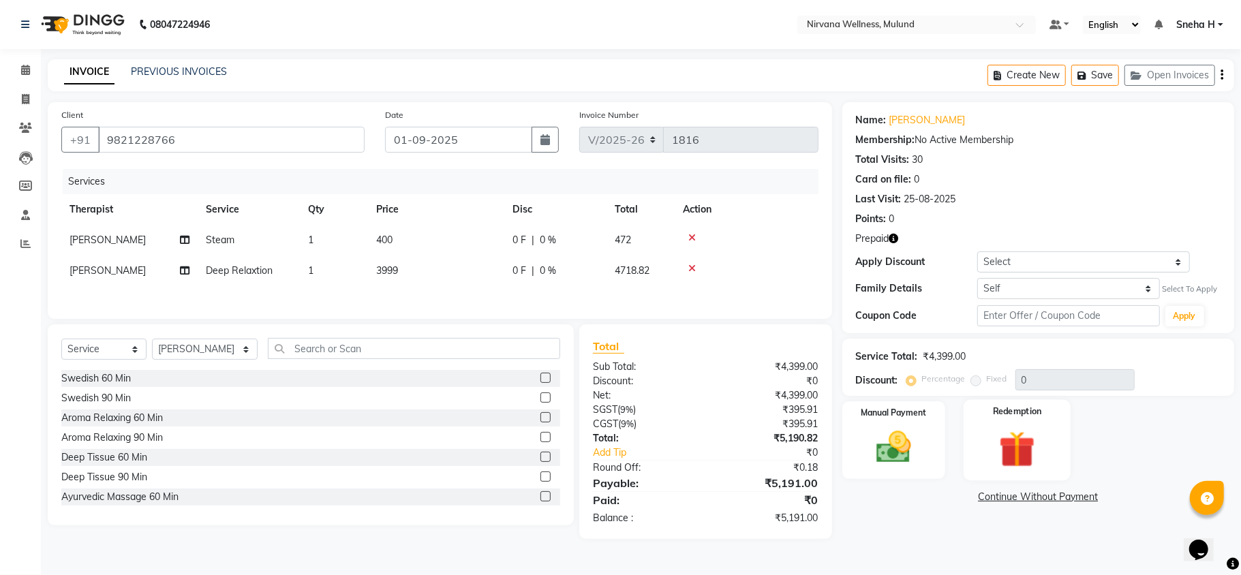
click at [982, 453] on div "Redemption" at bounding box center [1017, 440] width 107 height 80
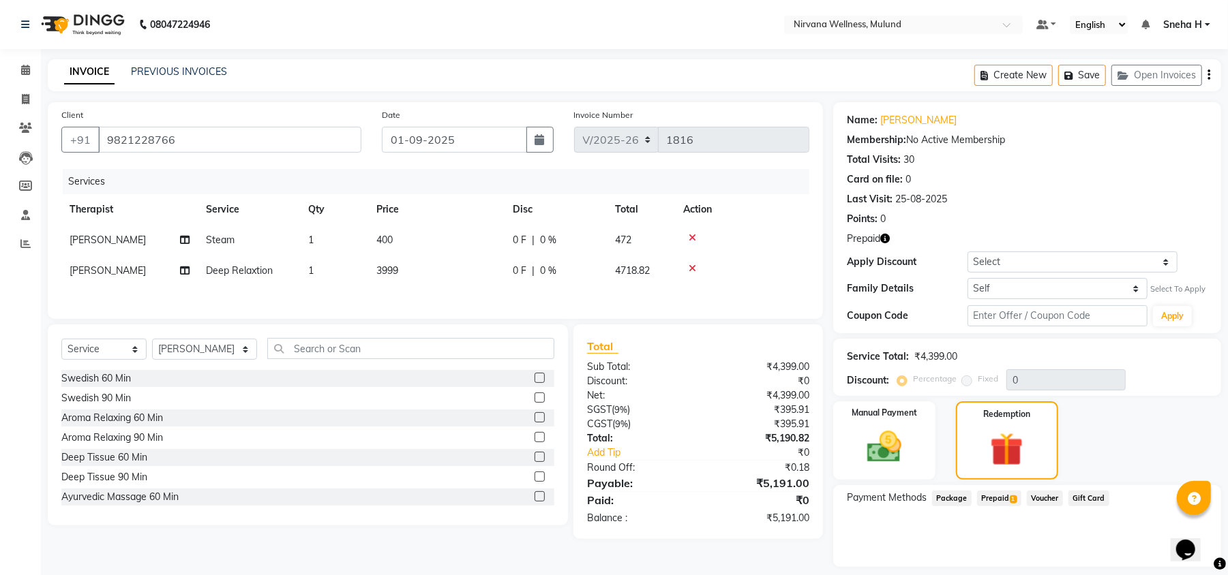
click at [986, 499] on span "Prepaid 1" at bounding box center [999, 499] width 44 height 16
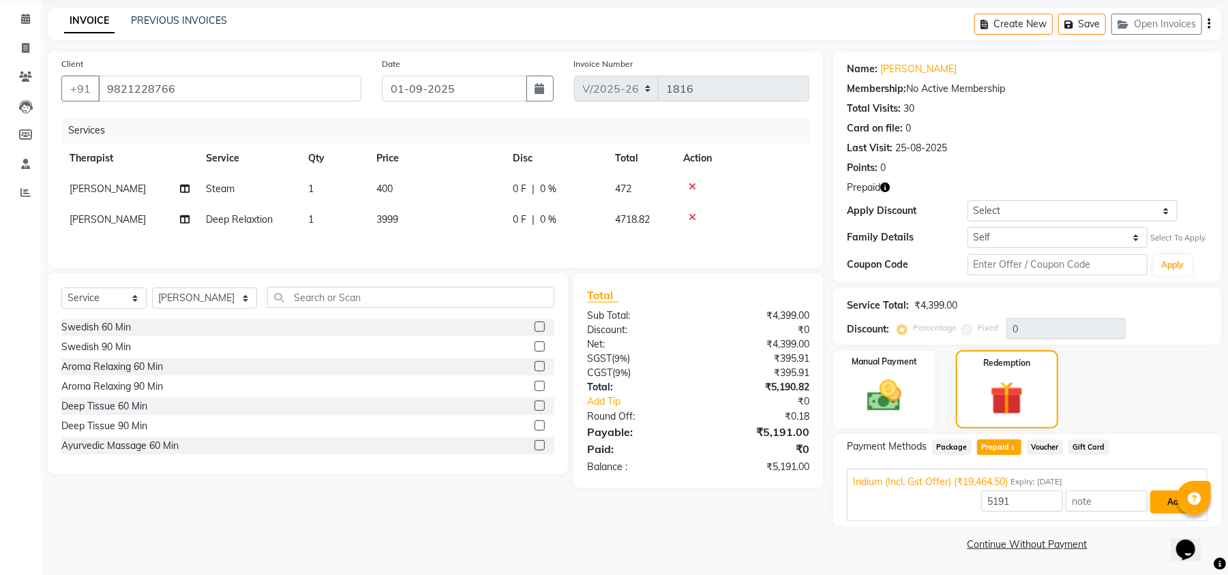
click at [1154, 497] on button "Add" at bounding box center [1175, 502] width 50 height 23
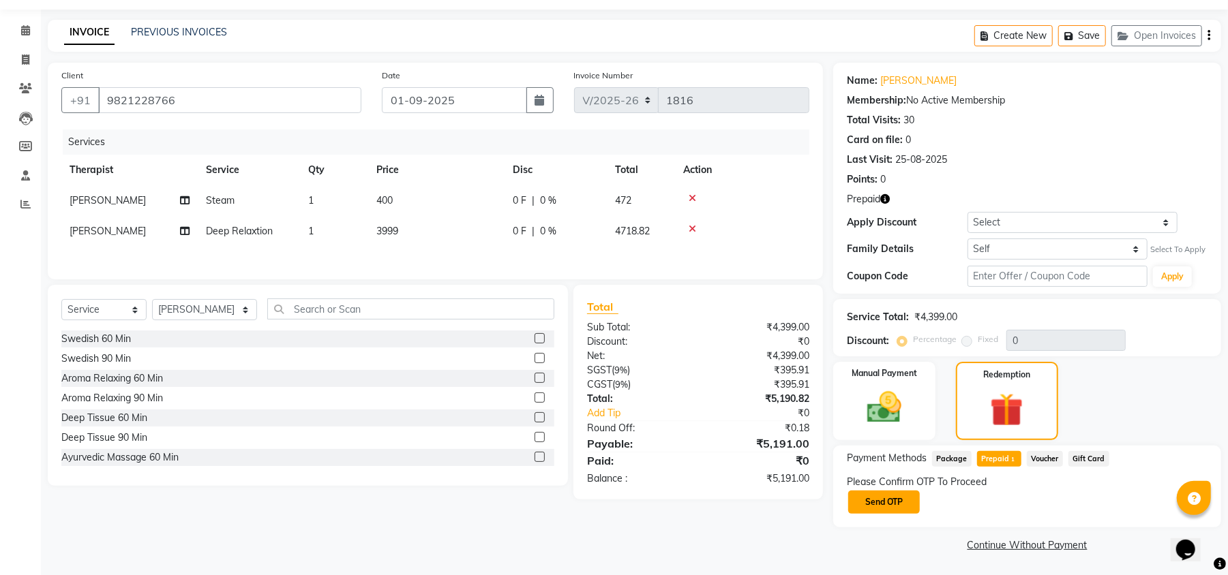
click at [890, 495] on button "Send OTP" at bounding box center [884, 502] width 72 height 23
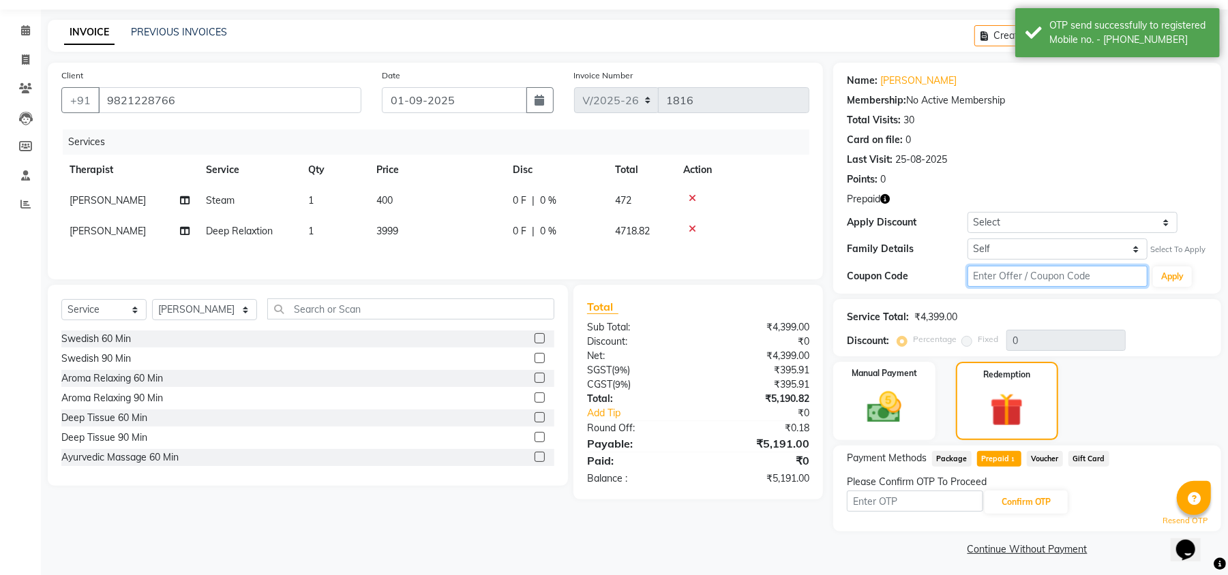
click at [996, 276] on input "text" at bounding box center [1057, 276] width 180 height 21
type input "D50%"
click at [1179, 278] on button "Apply" at bounding box center [1172, 277] width 39 height 20
type input "50"
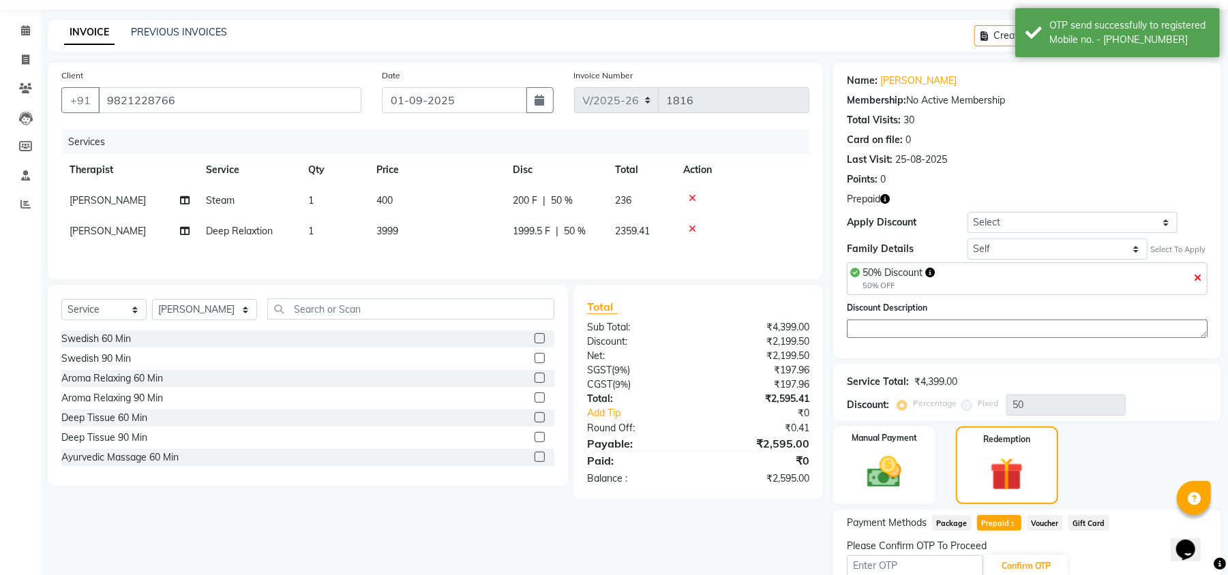
scroll to position [110, 0]
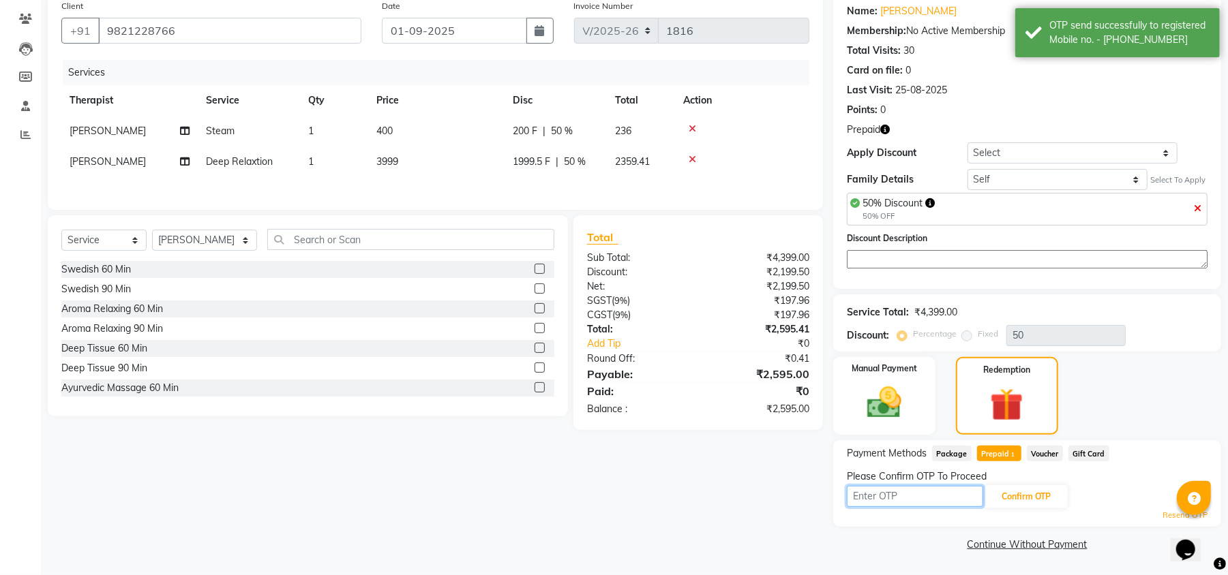
click at [952, 502] on input "text" at bounding box center [915, 496] width 136 height 21
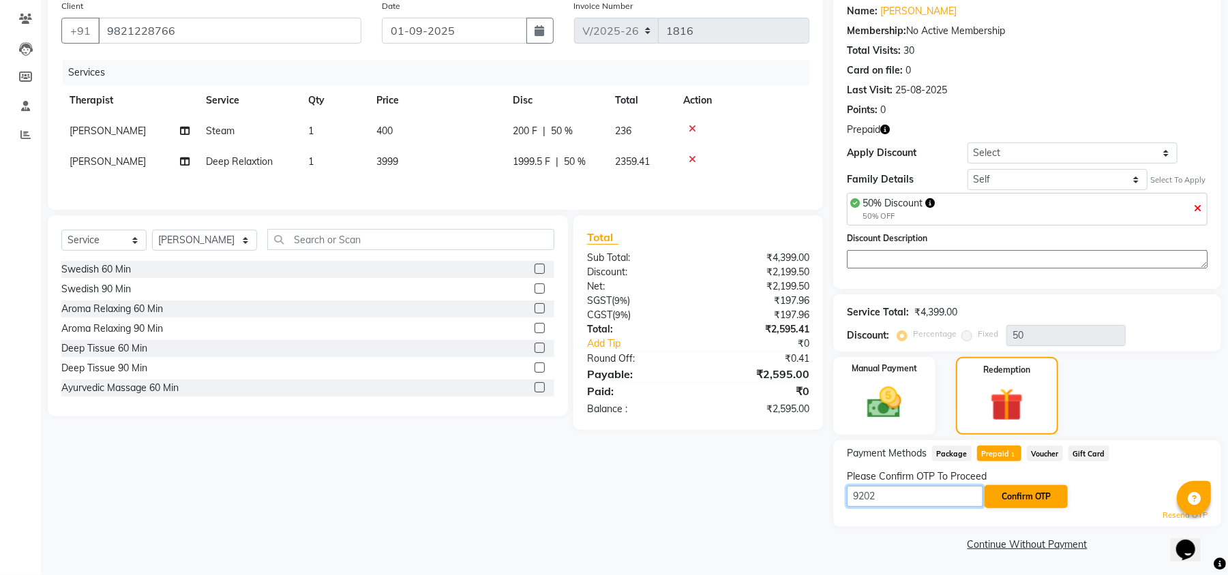
type input "9202"
click at [1025, 492] on button "Confirm OTP" at bounding box center [1025, 496] width 83 height 23
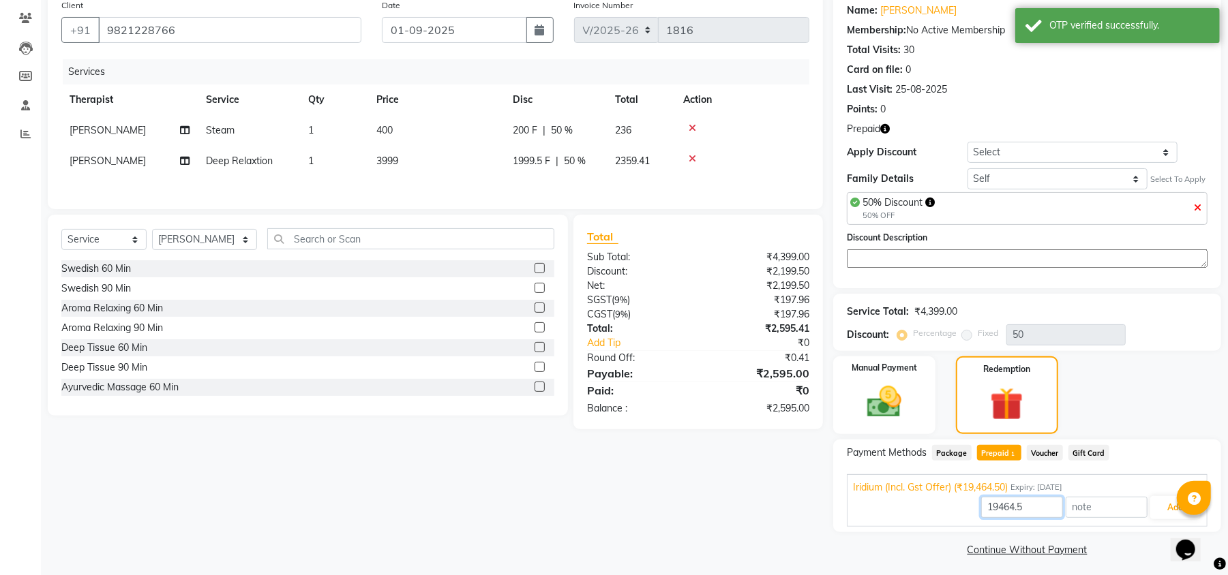
drag, startPoint x: 1043, startPoint y: 511, endPoint x: 939, endPoint y: 510, distance: 103.6
click at [939, 510] on div "19464.5 Add" at bounding box center [1027, 508] width 348 height 26
type input "2595"
click at [1157, 518] on button "Add" at bounding box center [1175, 507] width 50 height 23
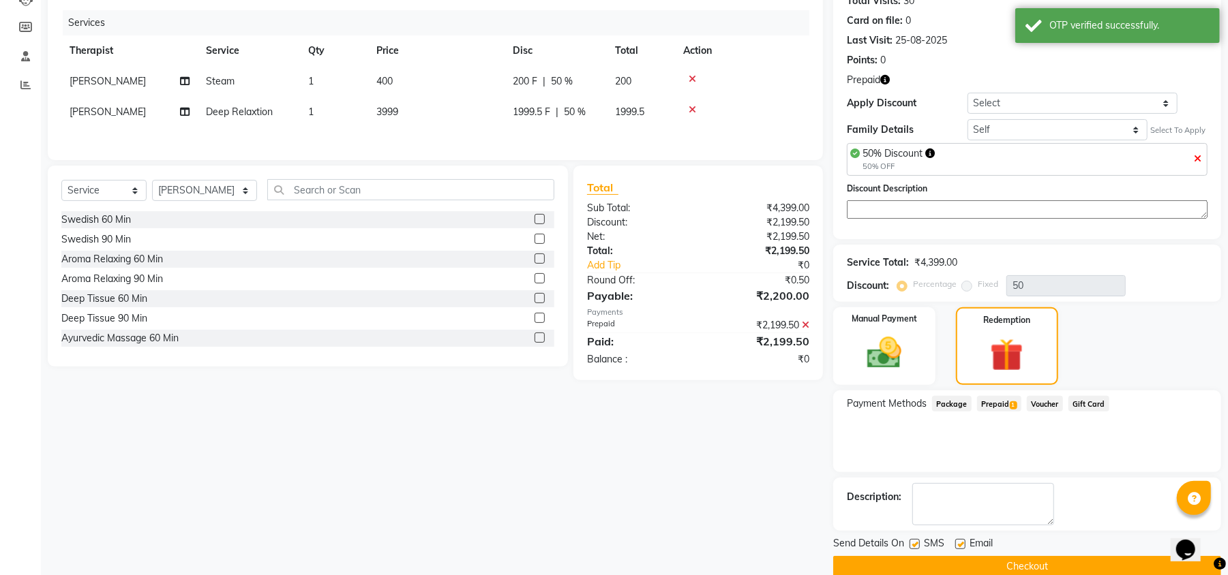
scroll to position [183, 0]
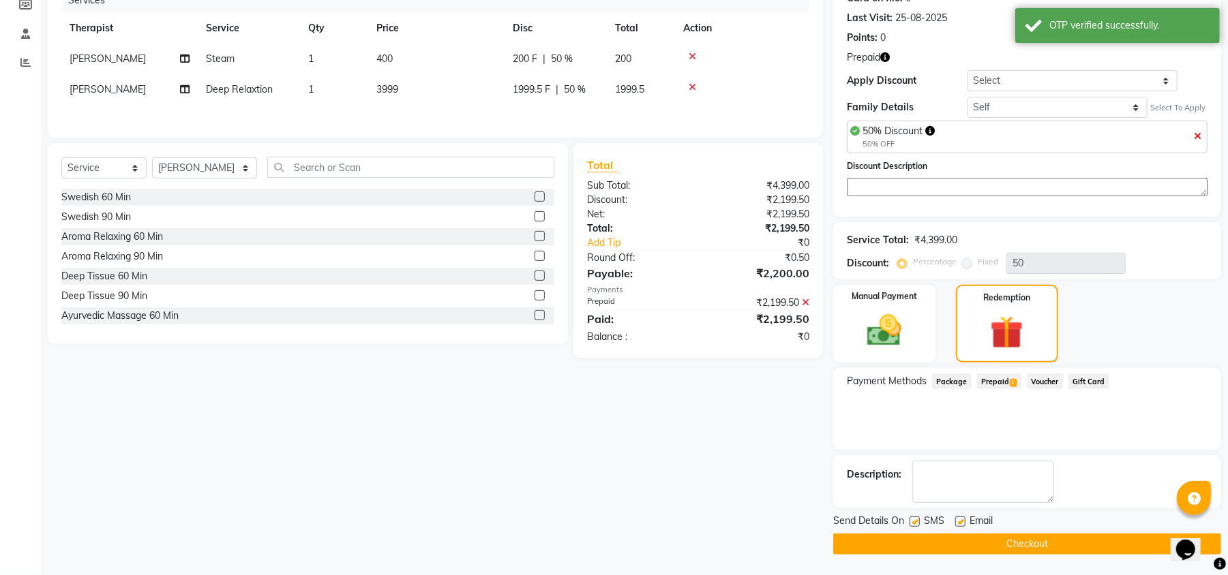
click at [930, 540] on button "Checkout" at bounding box center [1027, 544] width 388 height 21
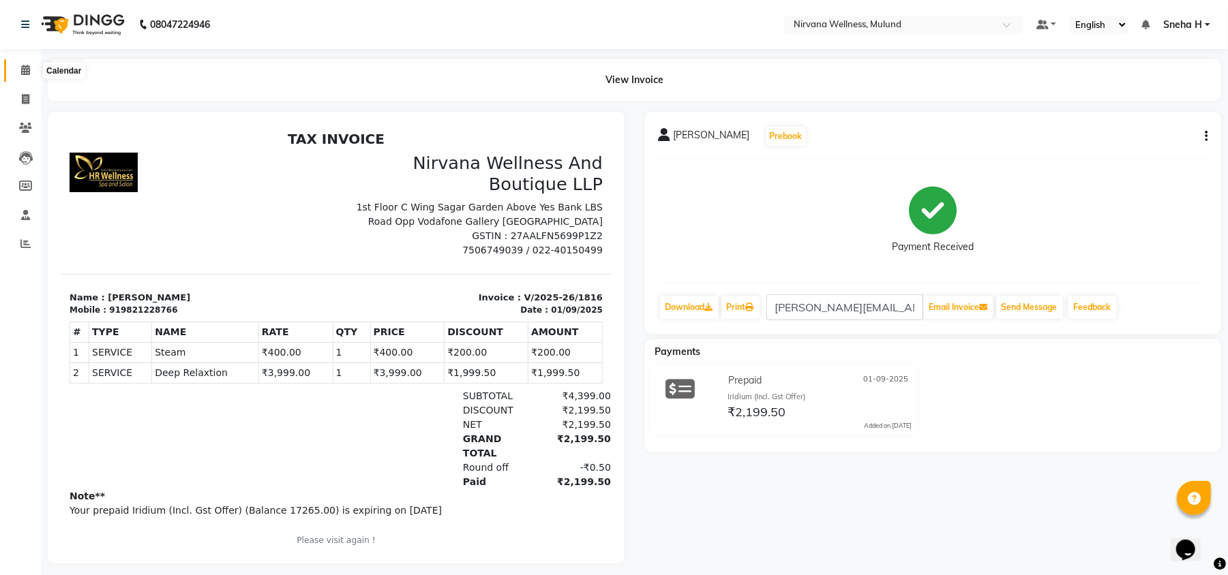
click at [25, 69] on icon at bounding box center [25, 70] width 9 height 10
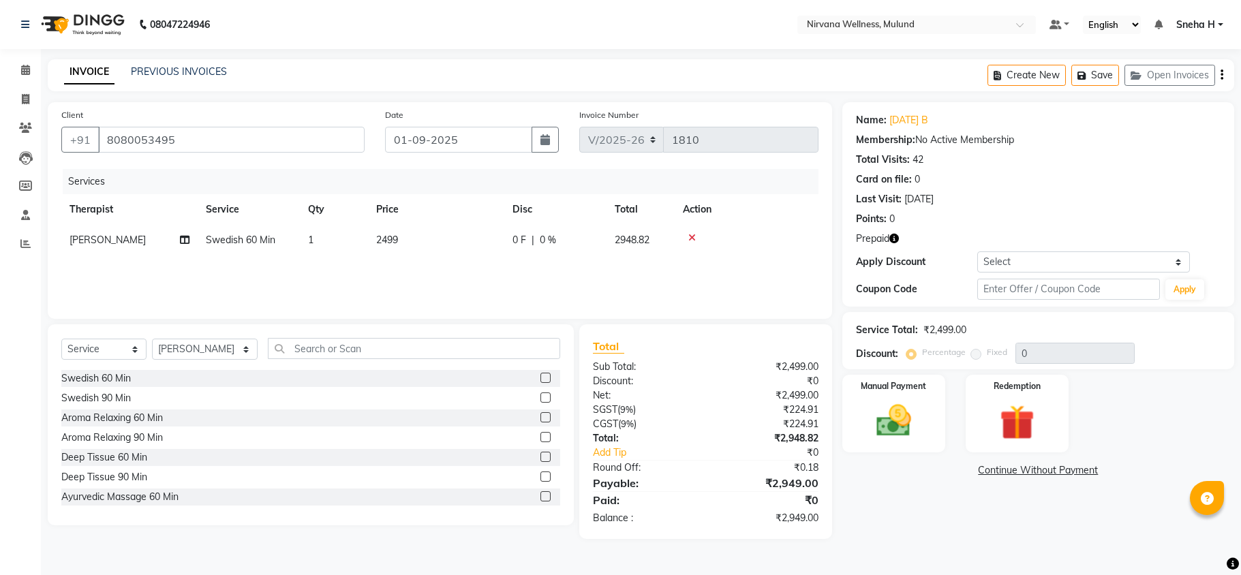
select select "4890"
select select "service"
select select "29685"
click at [19, 74] on span at bounding box center [26, 71] width 24 height 16
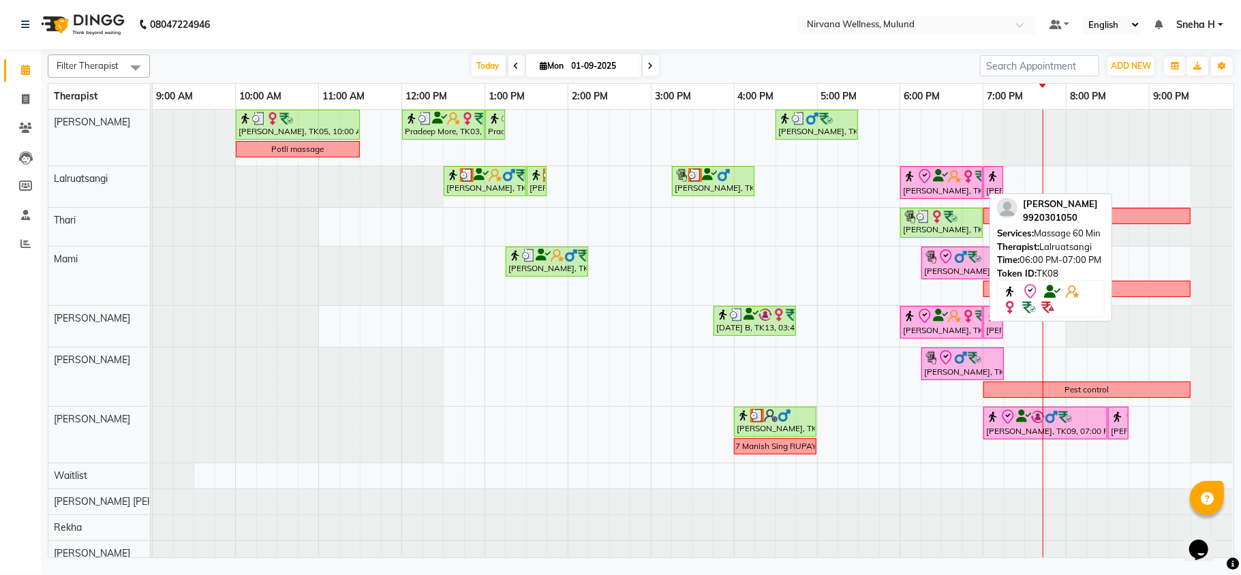
click at [952, 177] on img at bounding box center [955, 177] width 14 height 14
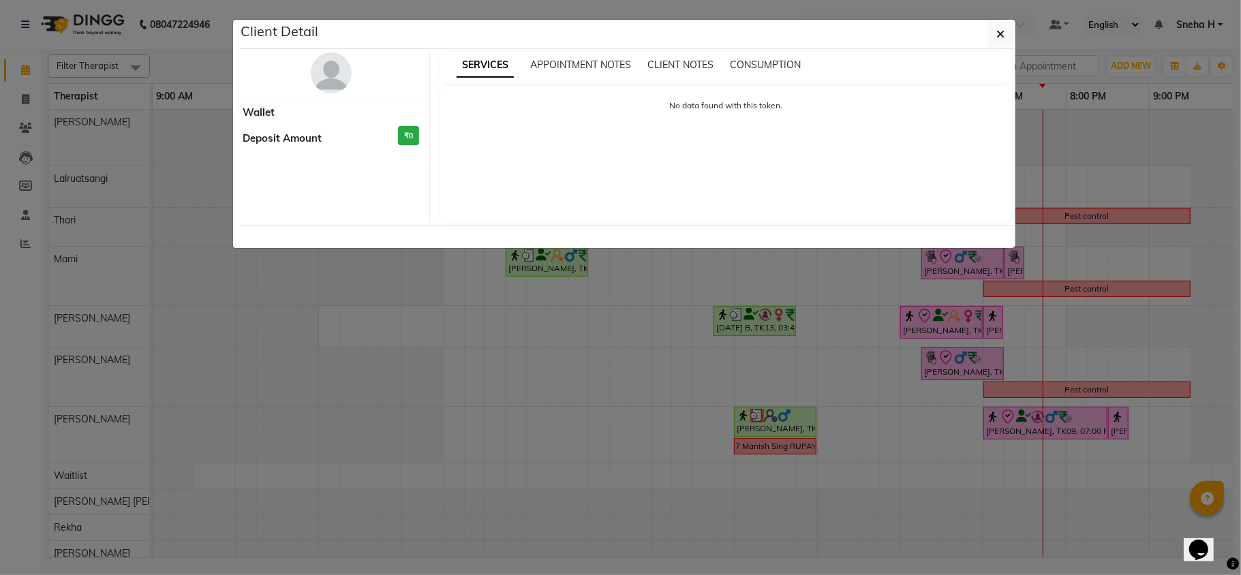
select select "8"
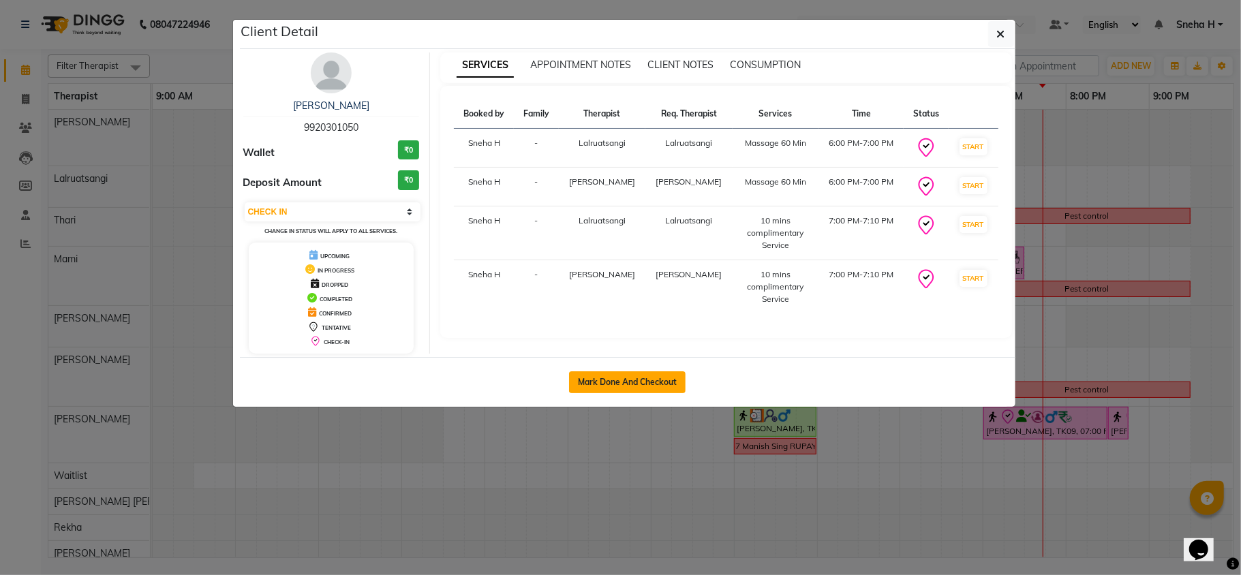
click at [639, 386] on button "Mark Done And Checkout" at bounding box center [627, 383] width 117 height 22
select select "4890"
select select "service"
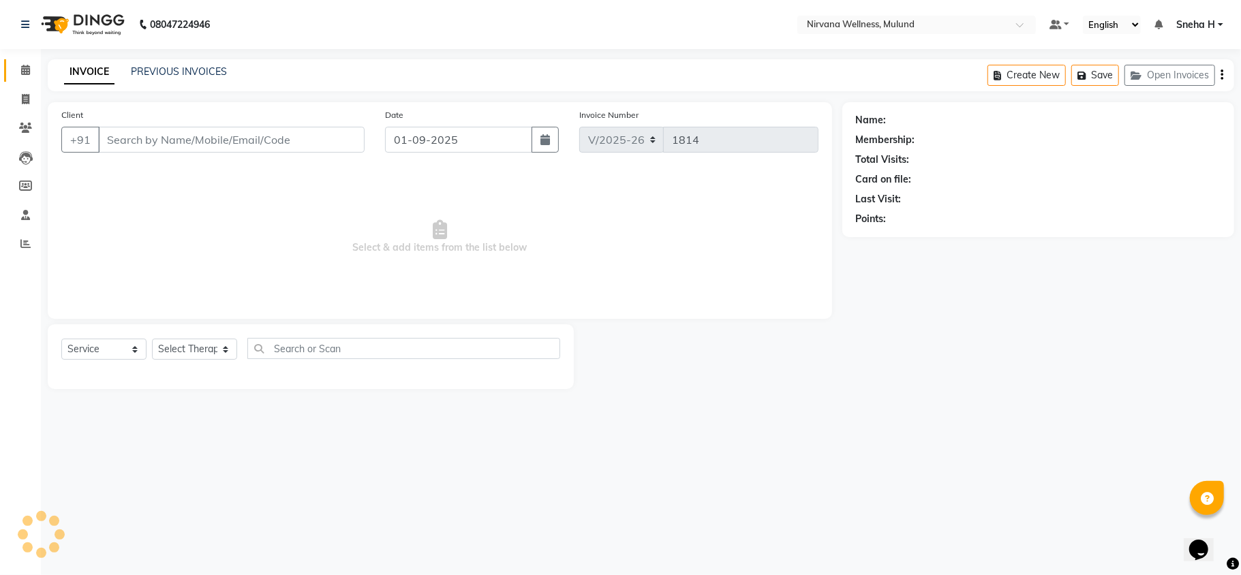
type input "9920301050"
select select "48510"
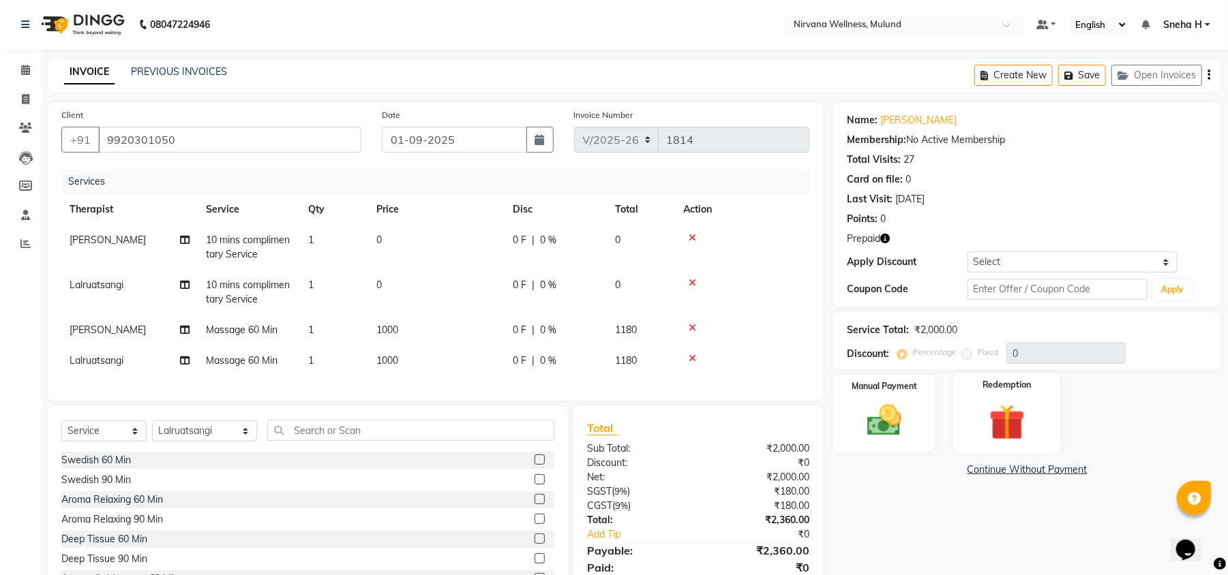
click at [1007, 417] on img at bounding box center [1007, 422] width 59 height 44
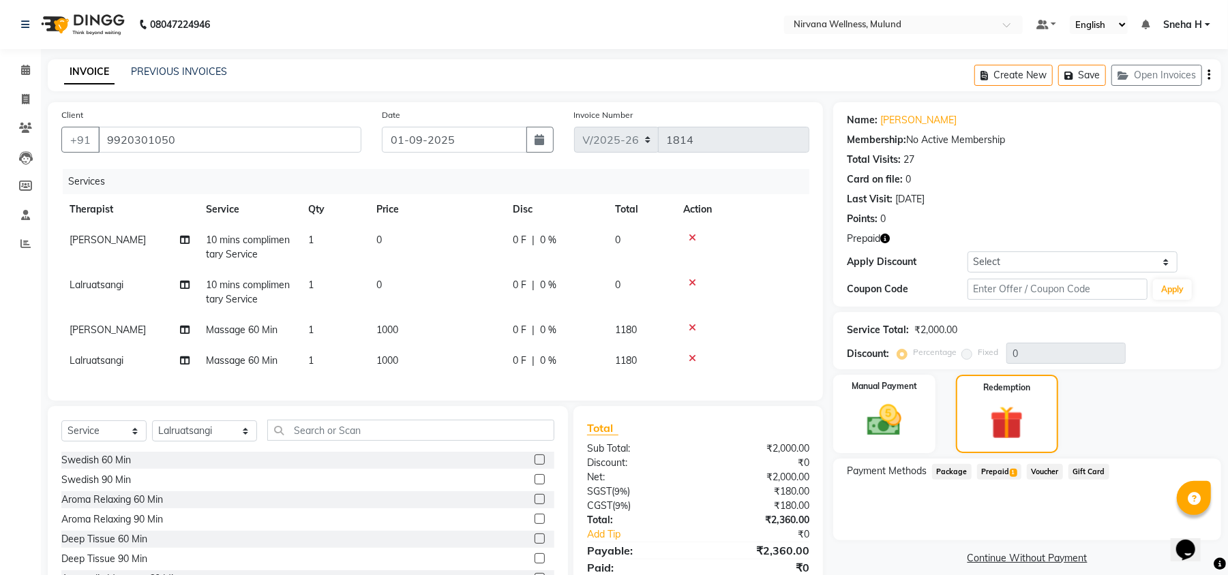
click at [995, 470] on span "Prepaid 1" at bounding box center [999, 472] width 44 height 16
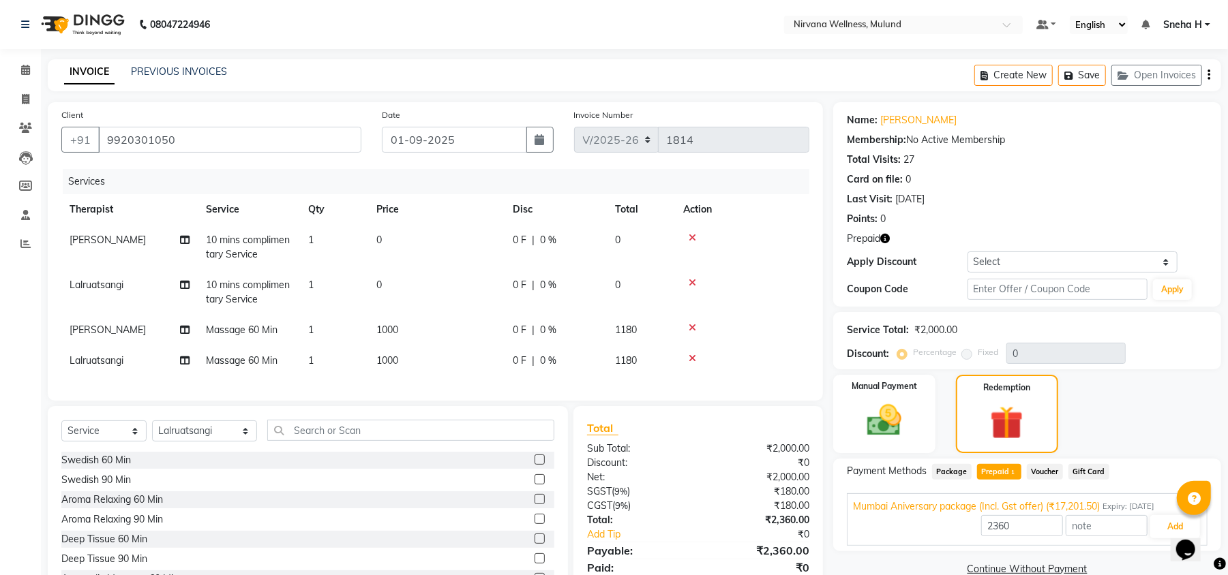
scroll to position [66, 0]
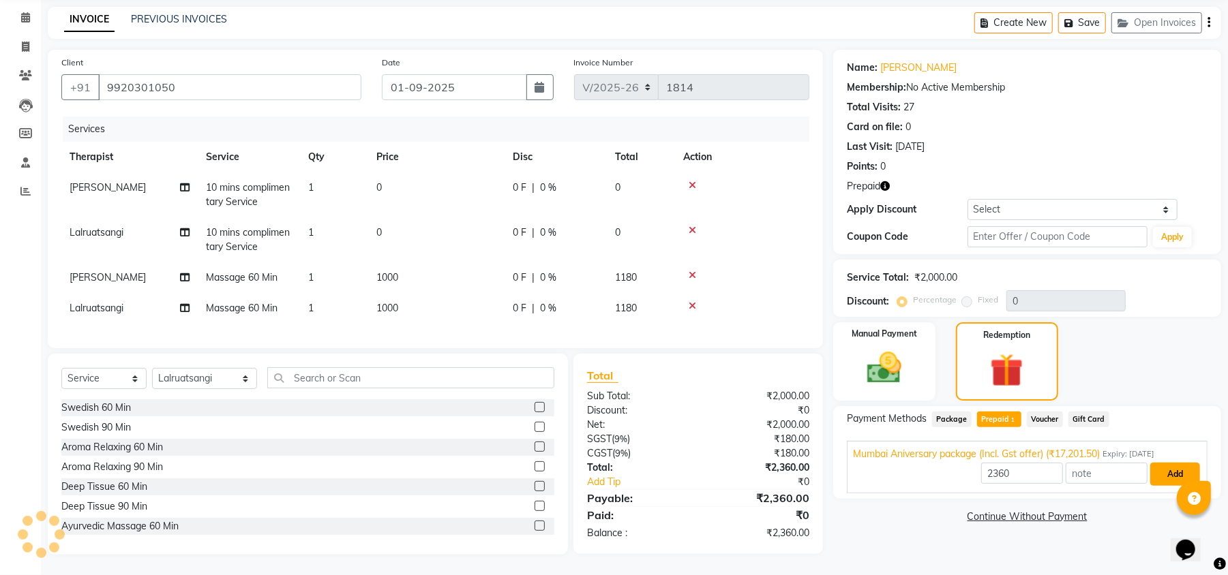
click at [1155, 465] on button "Add" at bounding box center [1175, 474] width 50 height 23
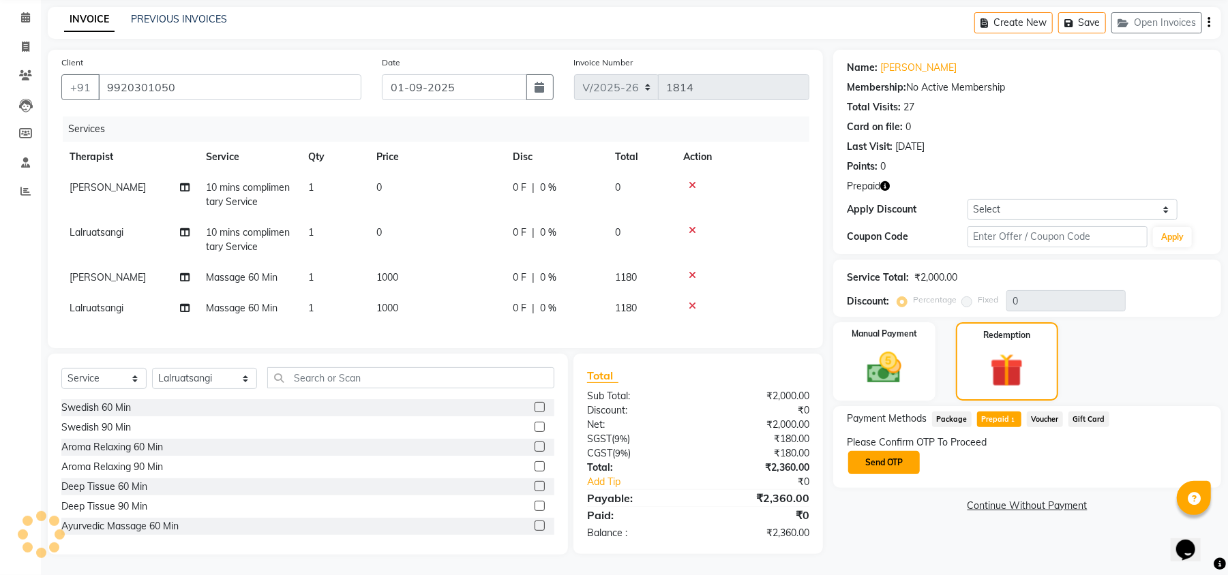
click at [879, 451] on button "Send OTP" at bounding box center [884, 462] width 72 height 23
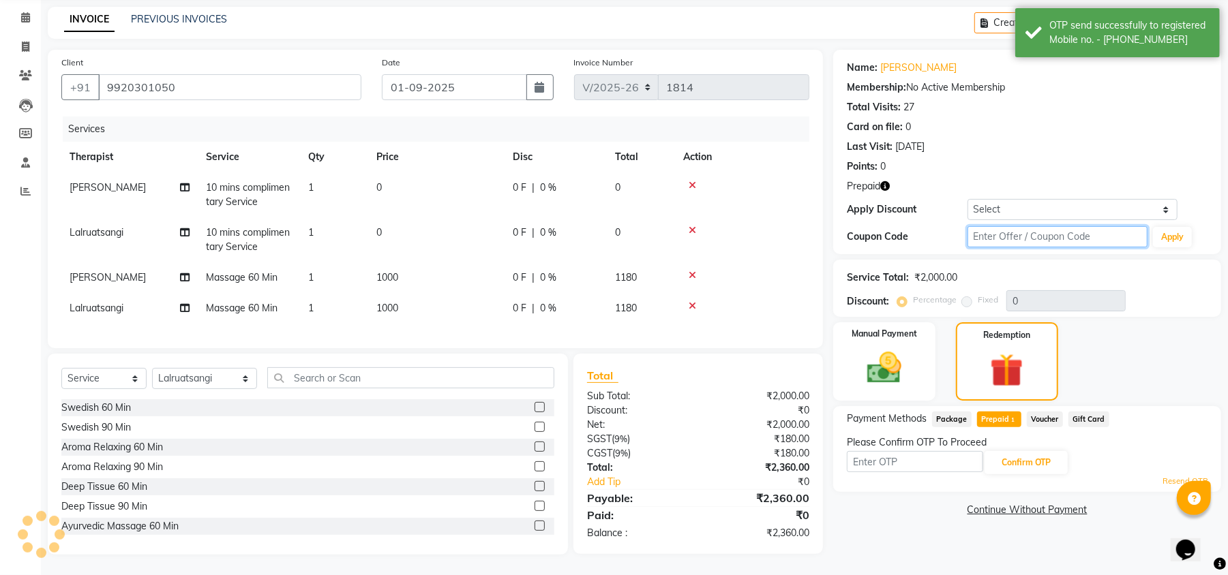
click at [1007, 226] on input "text" at bounding box center [1057, 236] width 180 height 21
click at [916, 476] on div "Resend OTP" at bounding box center [1027, 482] width 361 height 12
click at [926, 451] on input "text" at bounding box center [915, 461] width 136 height 21
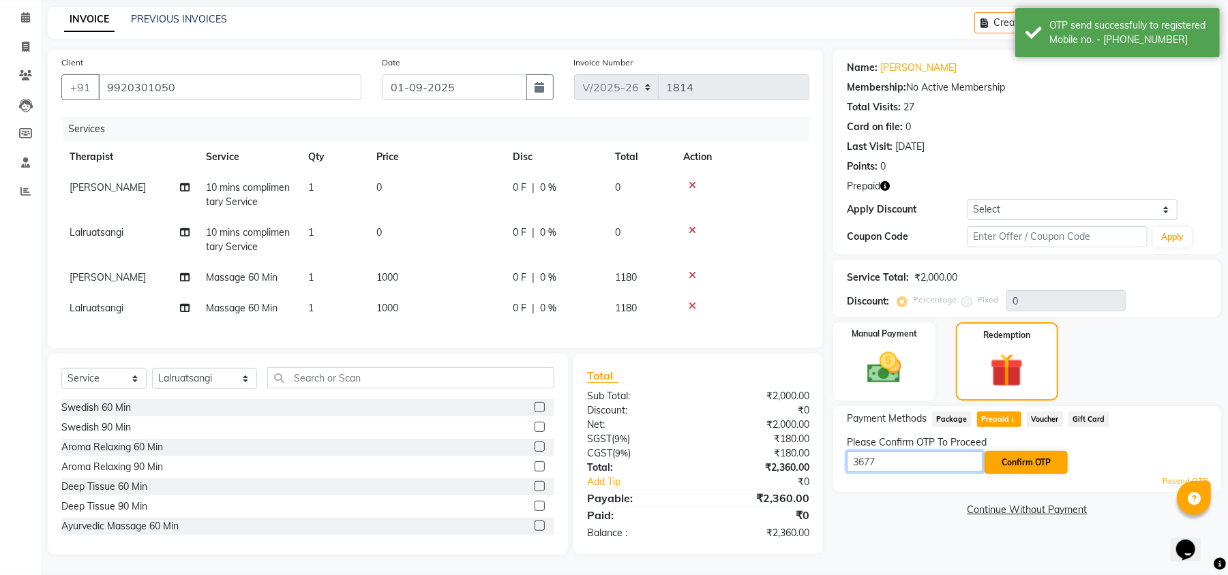
type input "3677"
click at [1007, 451] on button "Confirm OTP" at bounding box center [1025, 462] width 83 height 23
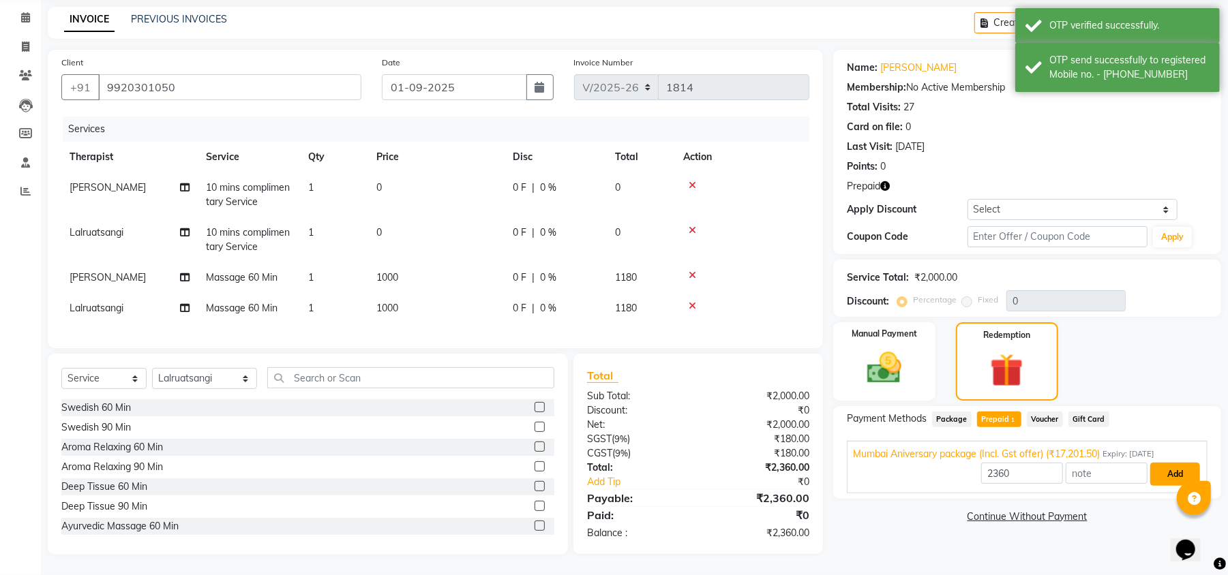
click at [1178, 463] on button "Add" at bounding box center [1175, 474] width 50 height 23
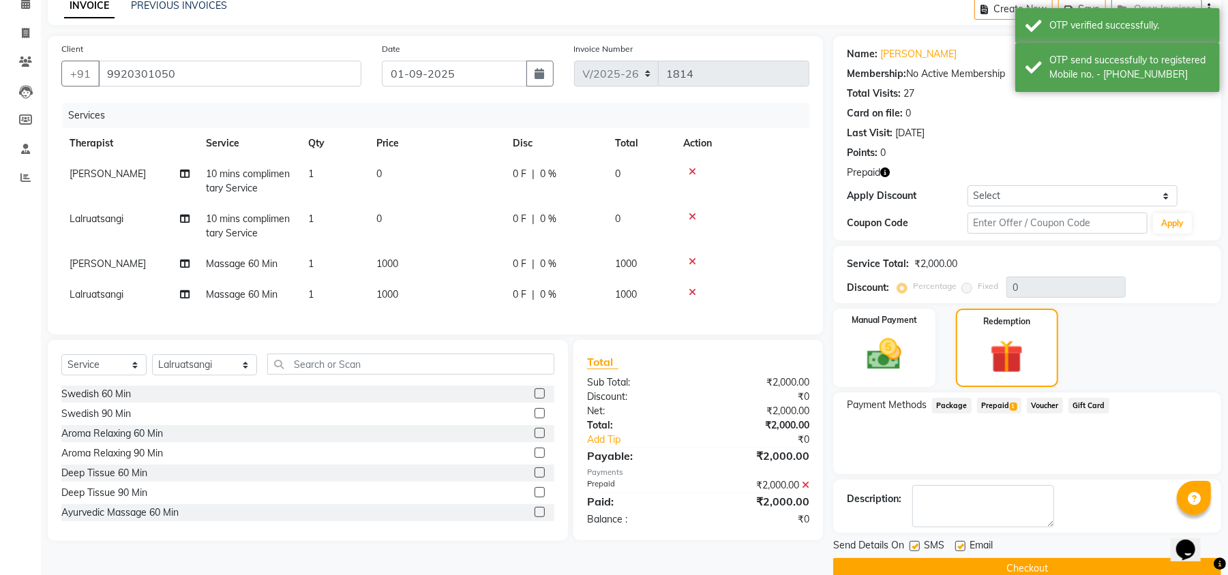
scroll to position [91, 0]
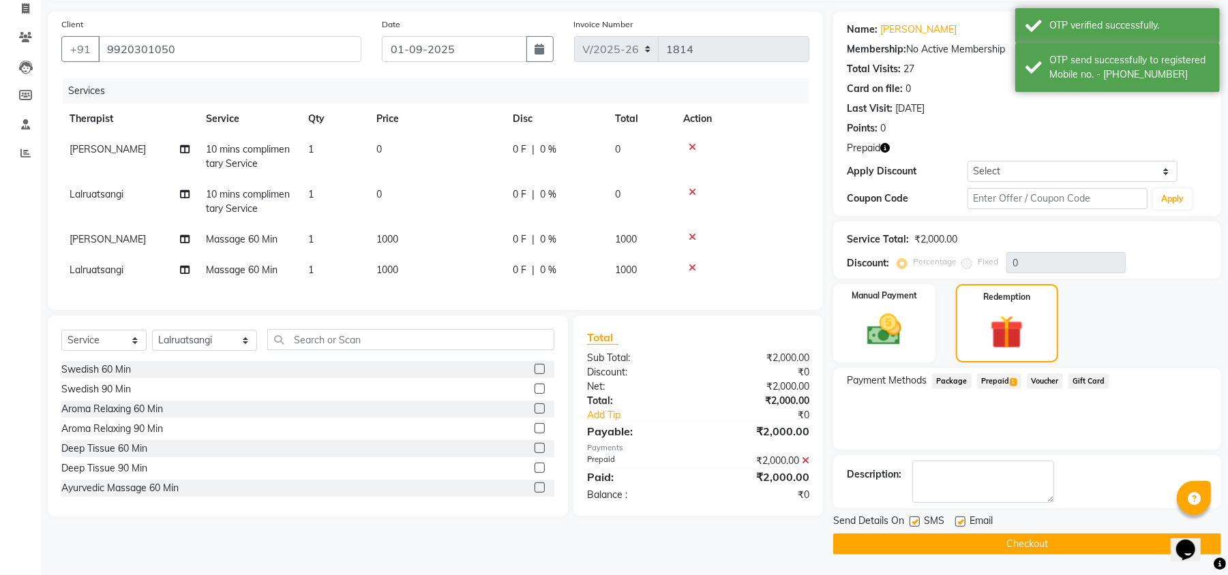
click at [934, 552] on button "Checkout" at bounding box center [1027, 544] width 388 height 21
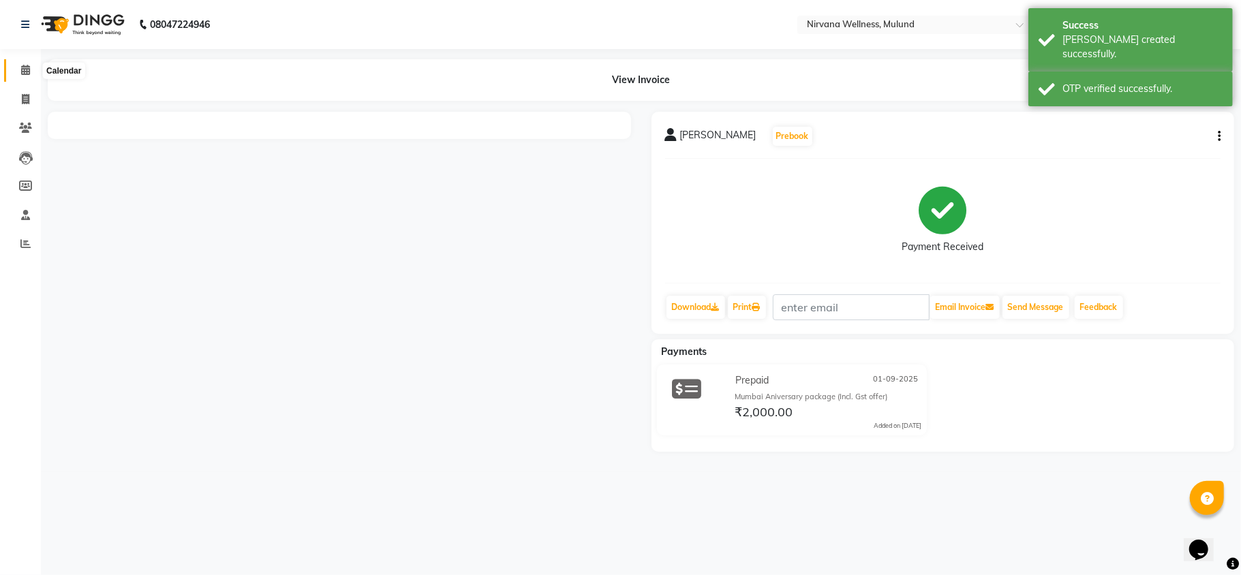
click at [22, 69] on icon at bounding box center [25, 70] width 9 height 10
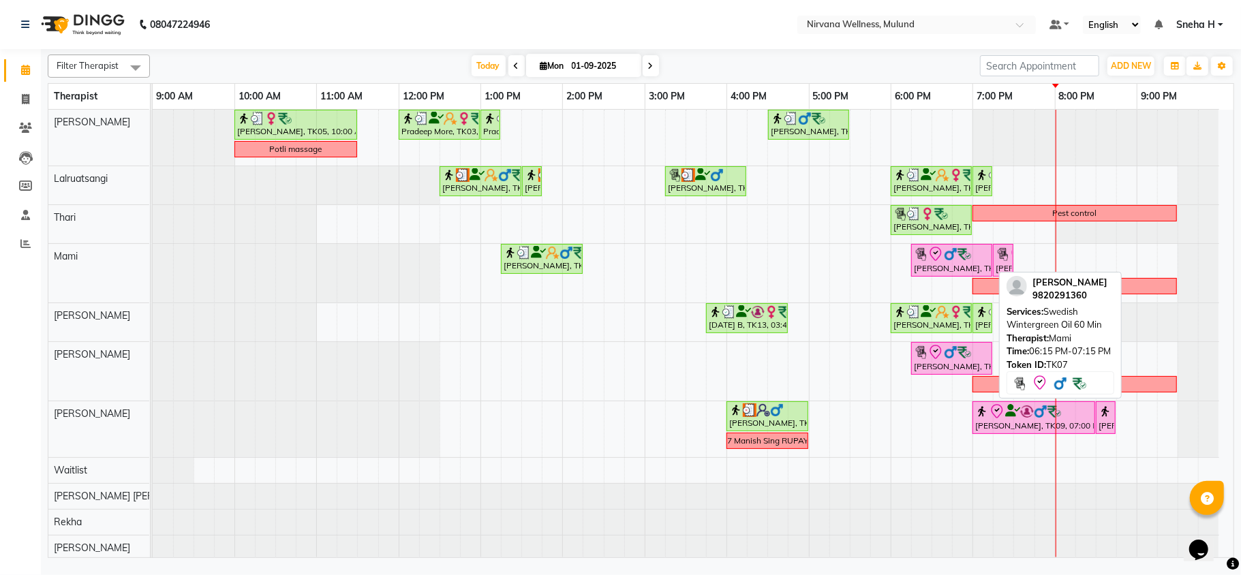
click at [955, 252] on img at bounding box center [951, 254] width 14 height 14
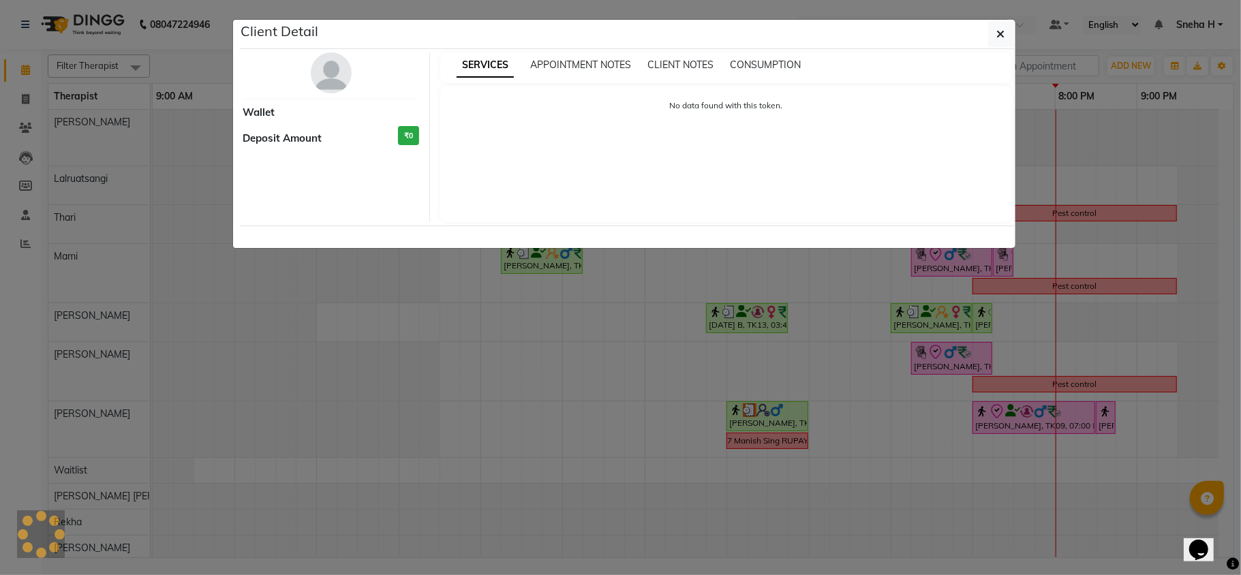
select select "8"
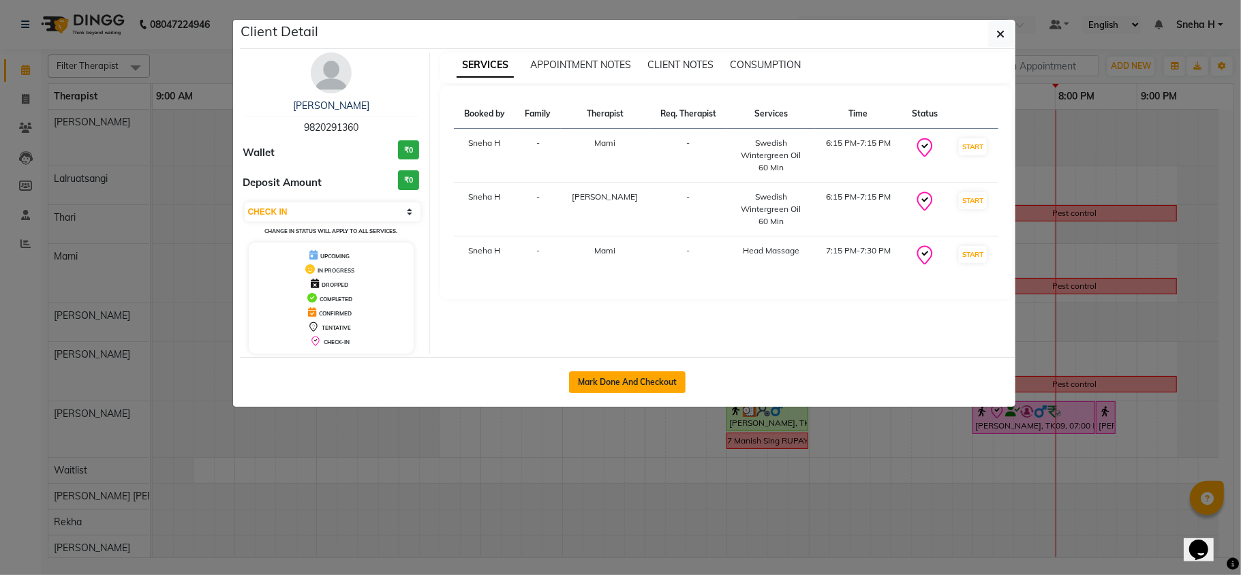
click at [596, 382] on button "Mark Done And Checkout" at bounding box center [627, 383] width 117 height 22
select select "service"
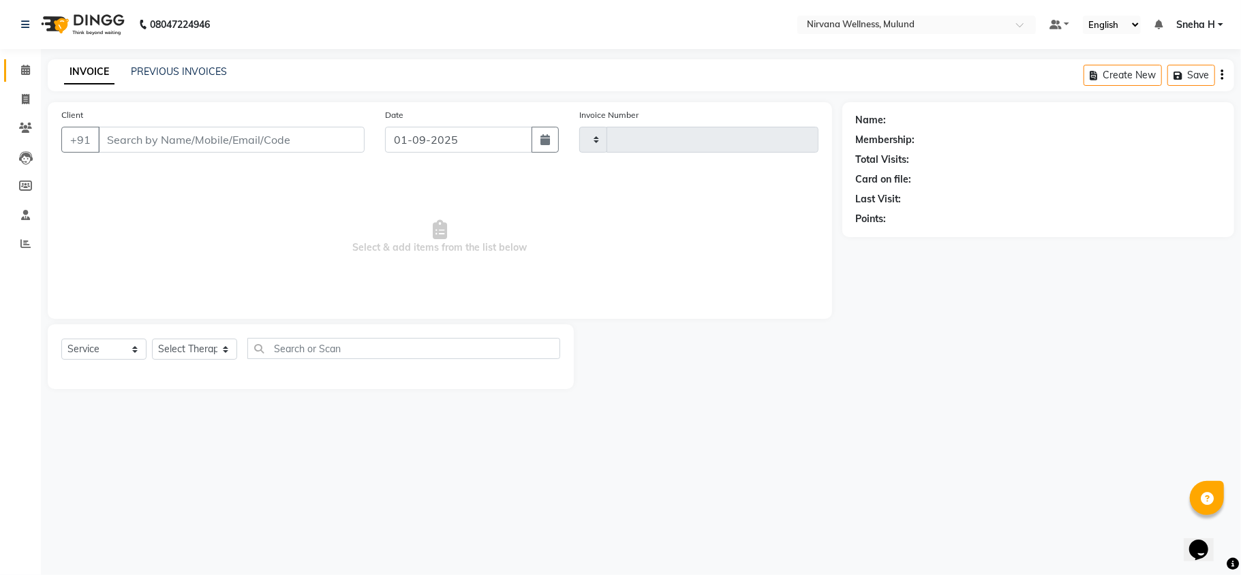
type input "1815"
select select "4890"
type input "9820291360"
select select "69865"
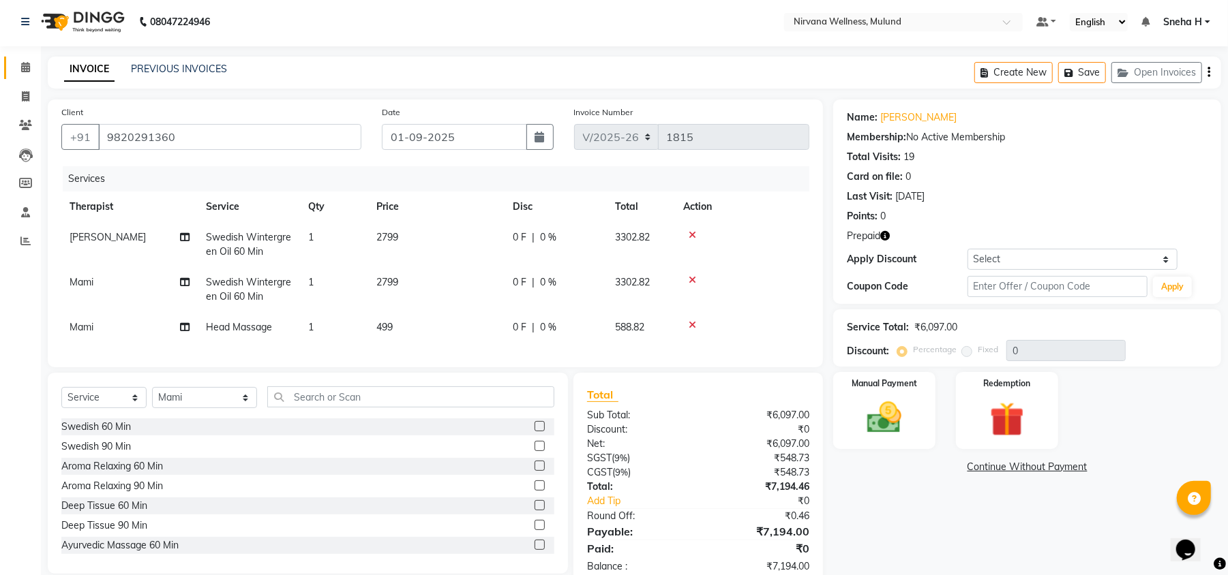
scroll to position [50, 0]
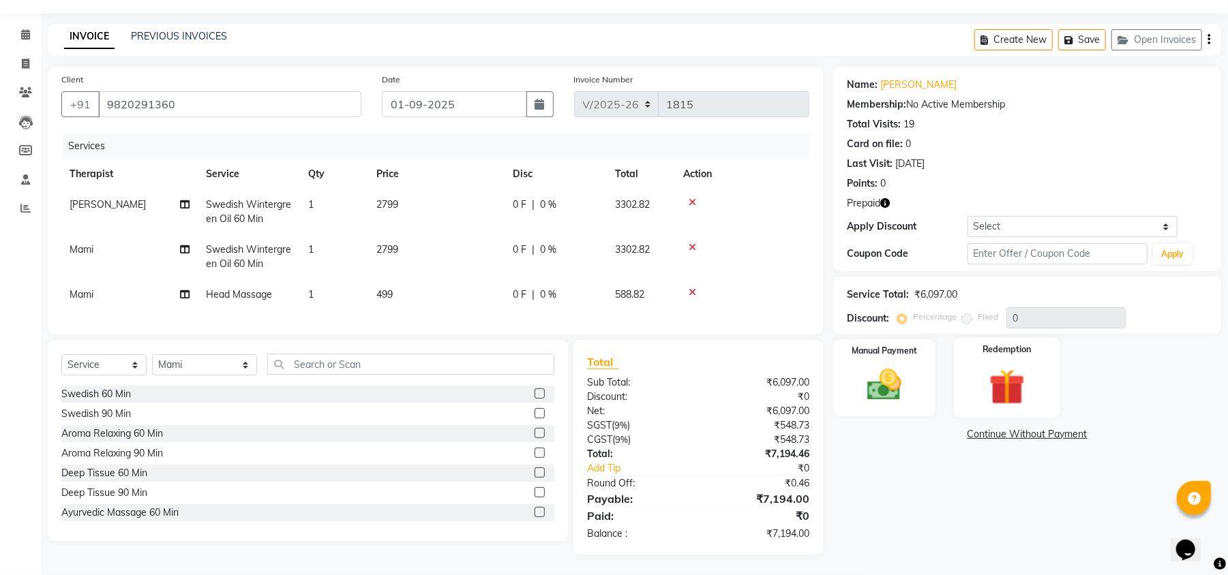
click at [1042, 375] on div "Redemption" at bounding box center [1007, 378] width 106 height 80
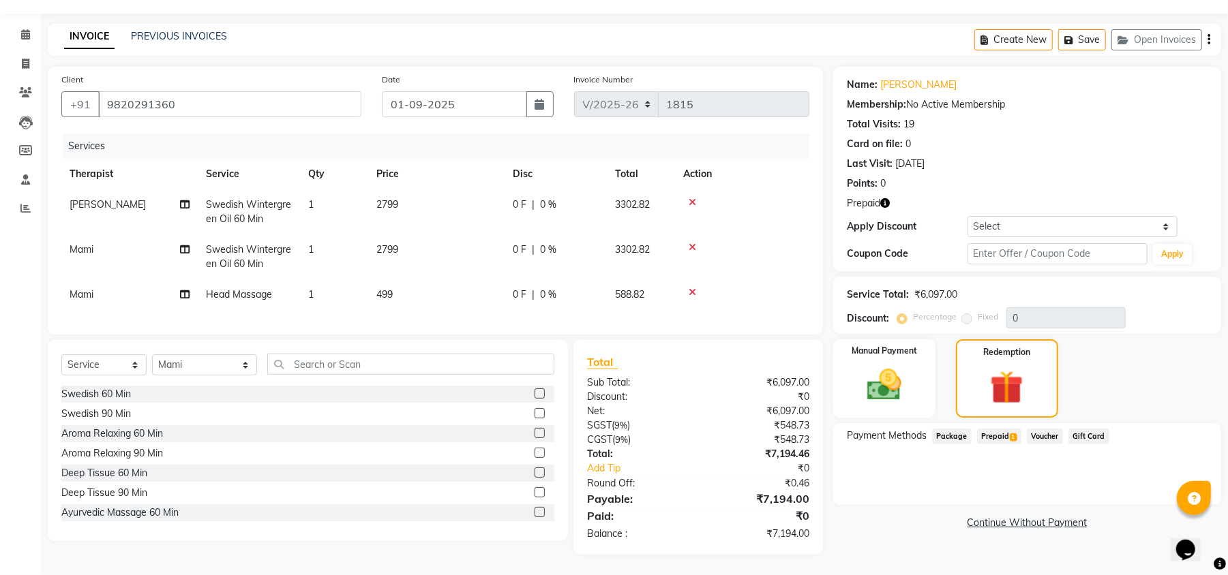
click at [1010, 429] on span "Prepaid 1" at bounding box center [999, 437] width 44 height 16
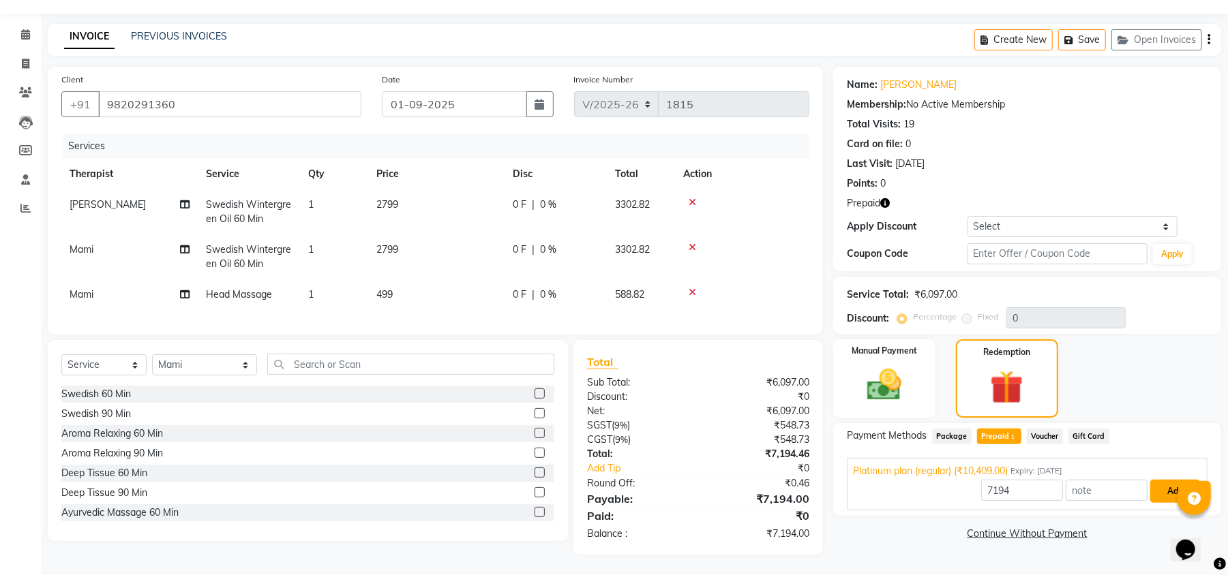
click at [1176, 480] on button "Add" at bounding box center [1175, 491] width 50 height 23
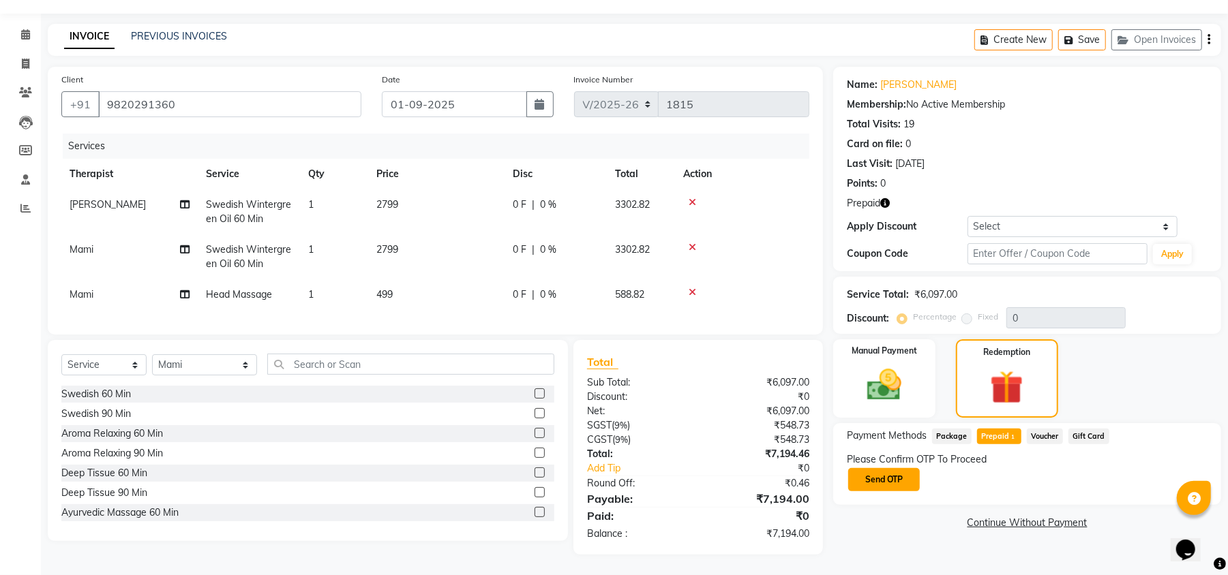
click at [898, 470] on button "Send OTP" at bounding box center [884, 479] width 72 height 23
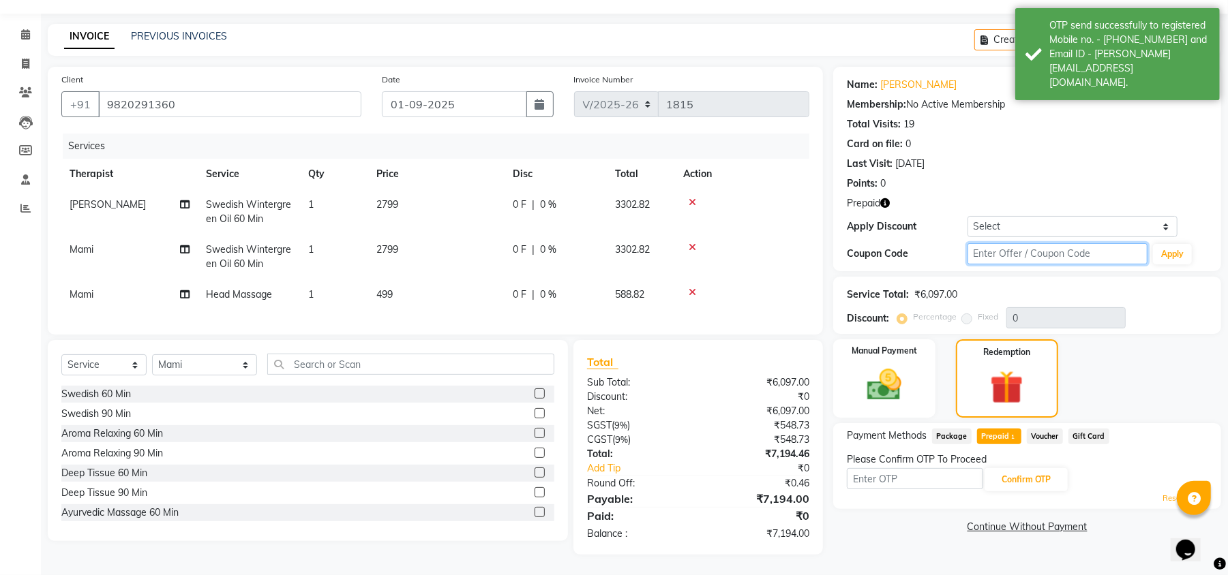
click at [1015, 243] on input "text" at bounding box center [1057, 253] width 180 height 21
type input "D50%"
click at [1173, 244] on button "Apply" at bounding box center [1172, 254] width 39 height 20
type input "50"
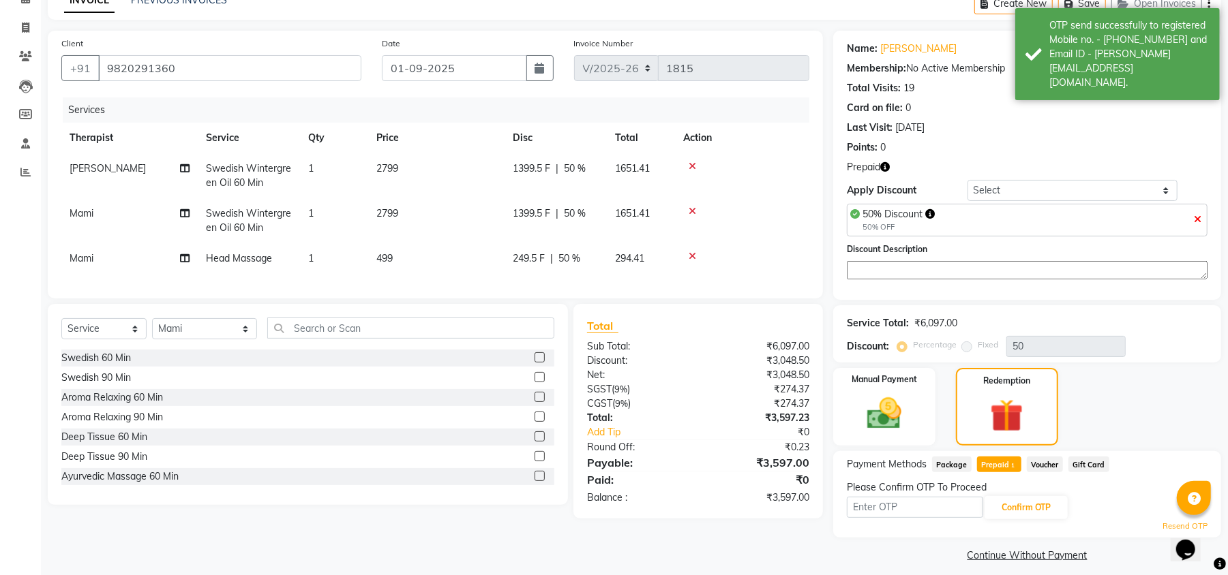
scroll to position [83, 0]
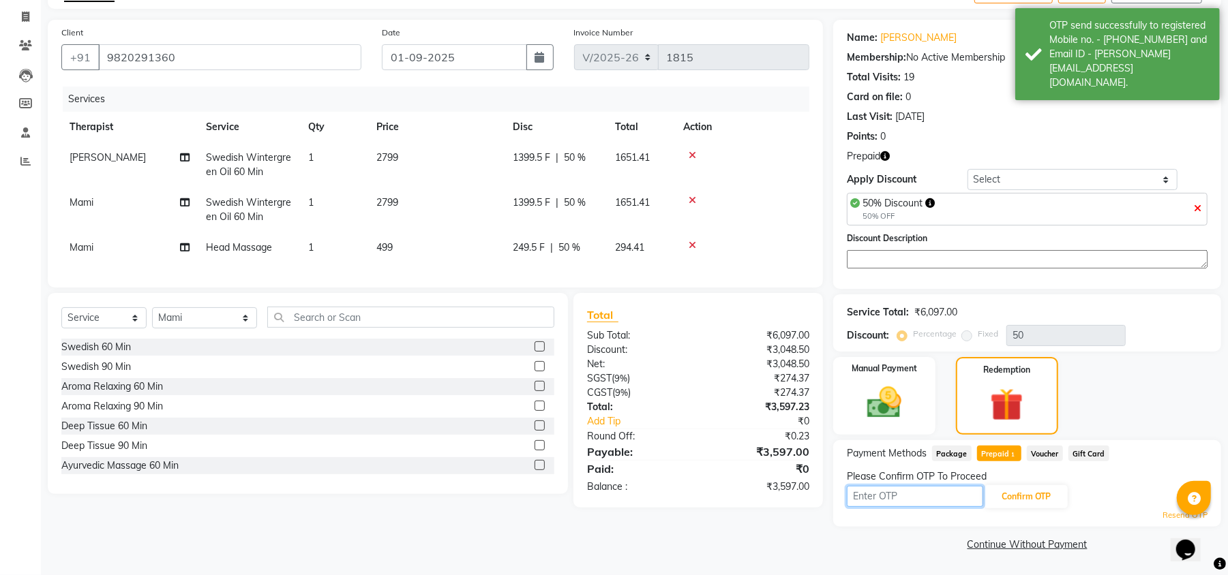
click at [954, 502] on input "text" at bounding box center [915, 496] width 136 height 21
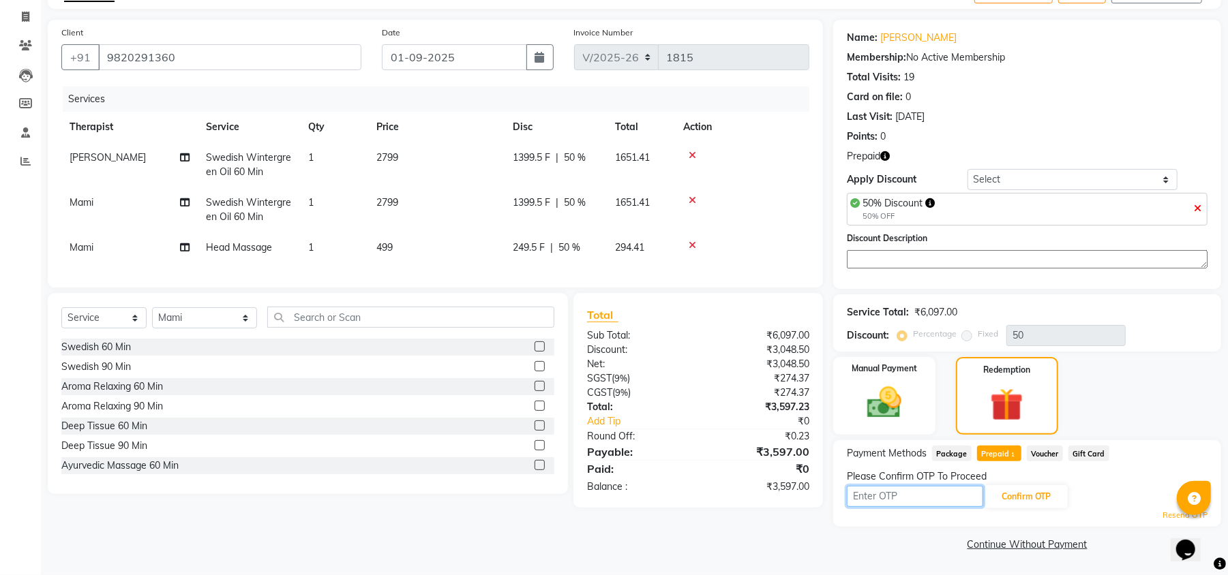
click at [957, 492] on input "text" at bounding box center [915, 496] width 136 height 21
type input "8"
click at [1166, 511] on link "Resend OTP" at bounding box center [1184, 516] width 45 height 12
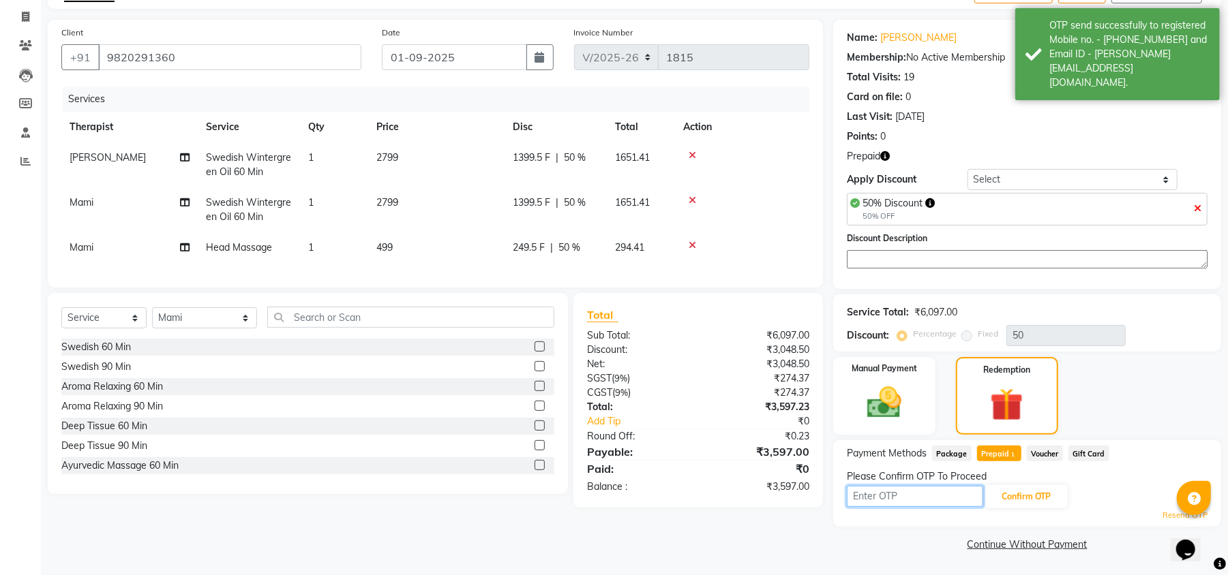
click at [884, 486] on input "text" at bounding box center [915, 496] width 136 height 21
type input "2452"
click at [1050, 495] on button "Confirm OTP" at bounding box center [1025, 496] width 83 height 23
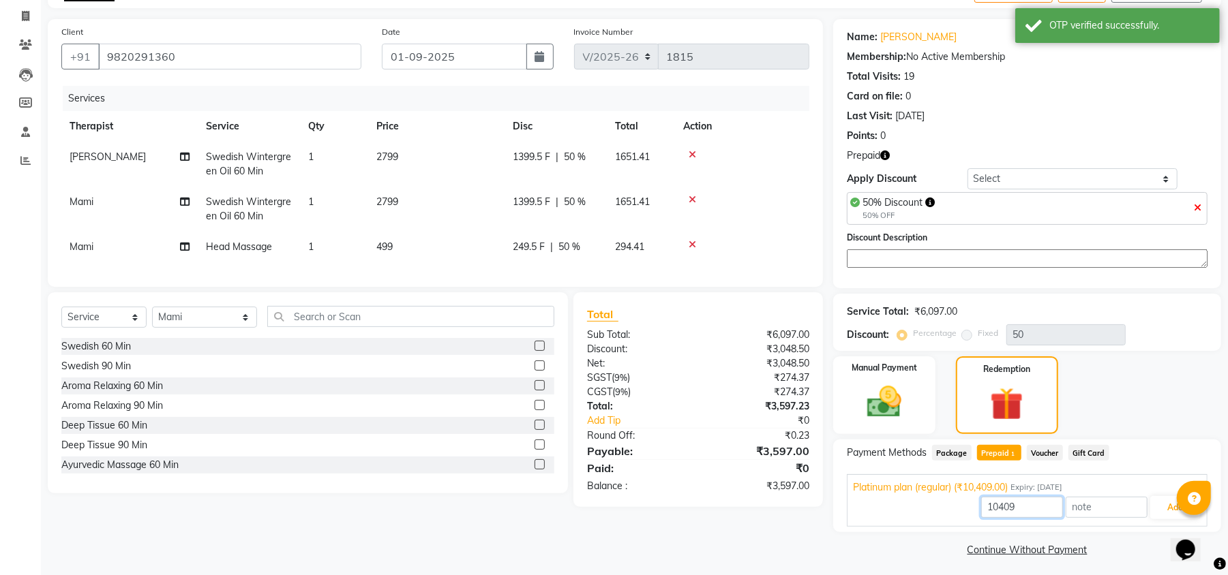
drag, startPoint x: 1033, startPoint y: 506, endPoint x: 911, endPoint y: 506, distance: 122.7
click at [911, 506] on div "10409 Add" at bounding box center [1027, 508] width 348 height 26
type input "3597"
click at [1167, 506] on button "Add" at bounding box center [1175, 507] width 50 height 23
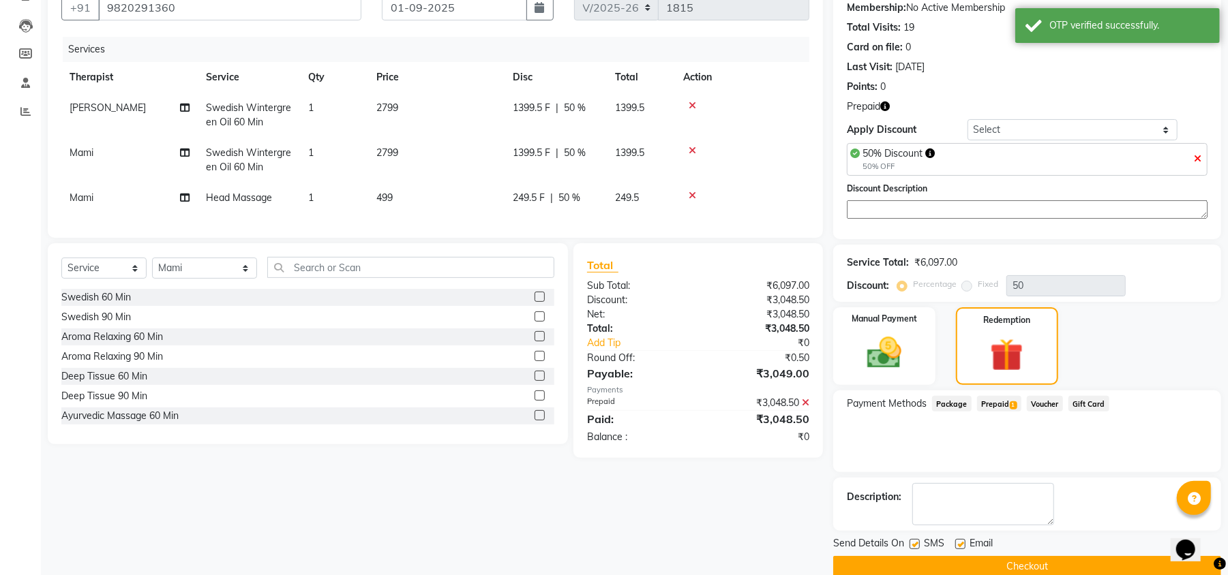
scroll to position [156, 0]
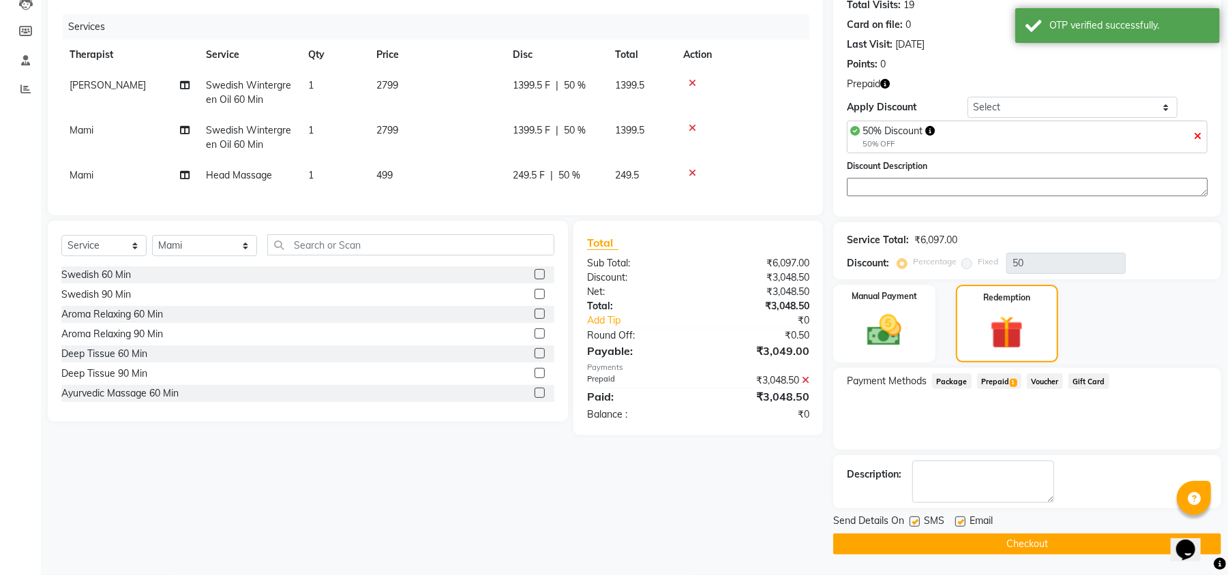
click at [859, 540] on button "Checkout" at bounding box center [1027, 544] width 388 height 21
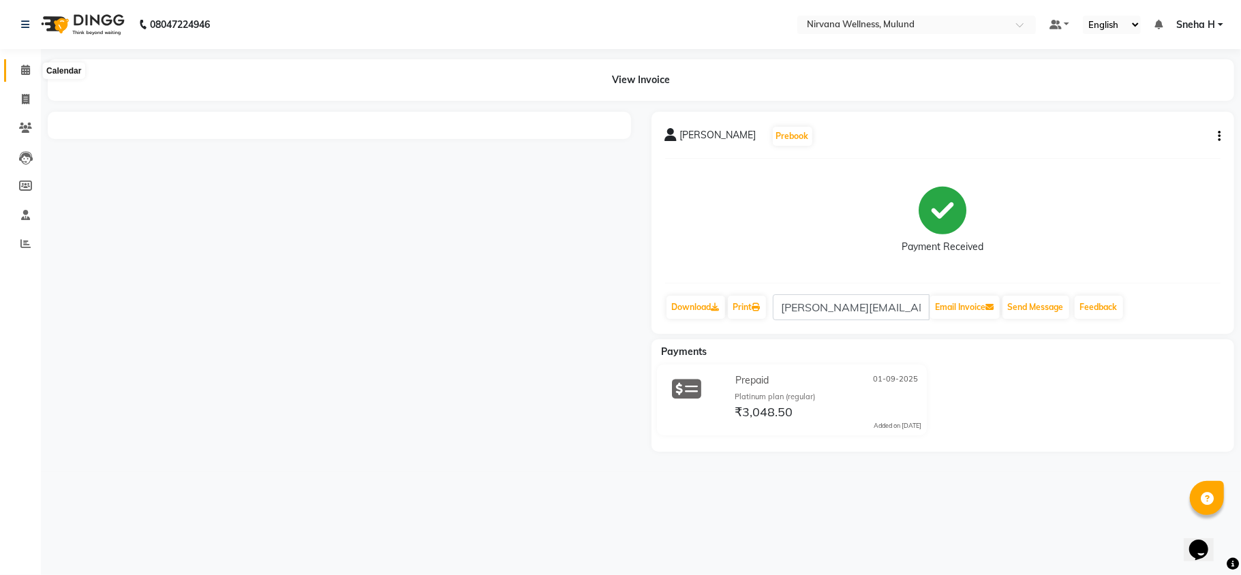
click at [29, 75] on icon at bounding box center [25, 70] width 9 height 10
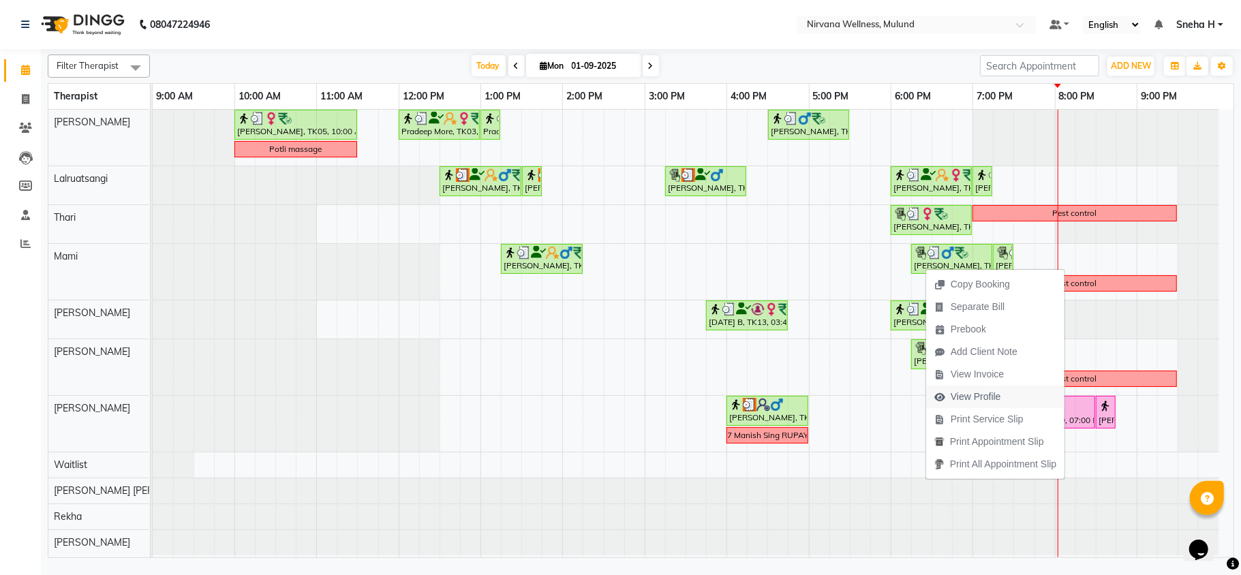
click at [971, 398] on span "View Profile" at bounding box center [976, 397] width 50 height 14
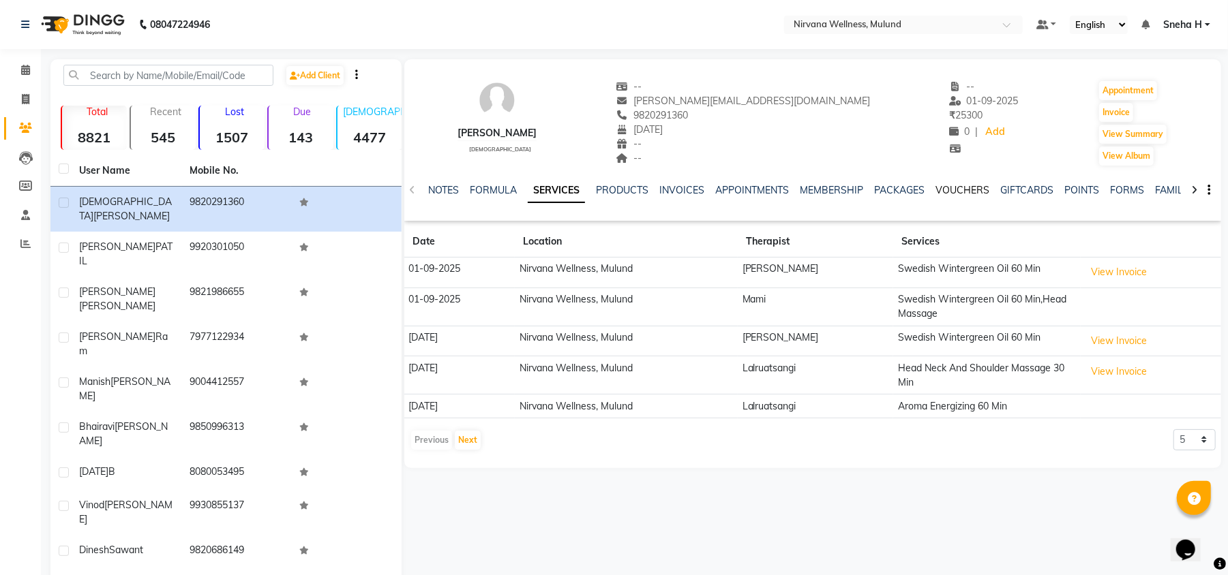
click at [958, 190] on link "VOUCHERS" at bounding box center [962, 190] width 54 height 12
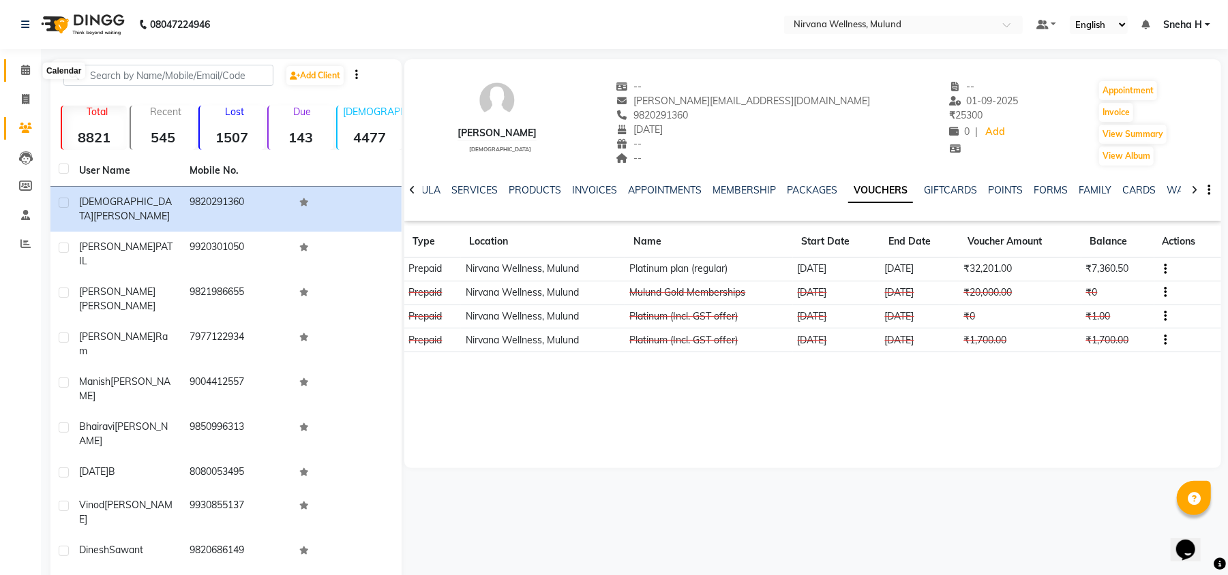
click at [27, 72] on icon at bounding box center [25, 70] width 9 height 10
